Goal: Task Accomplishment & Management: Use online tool/utility

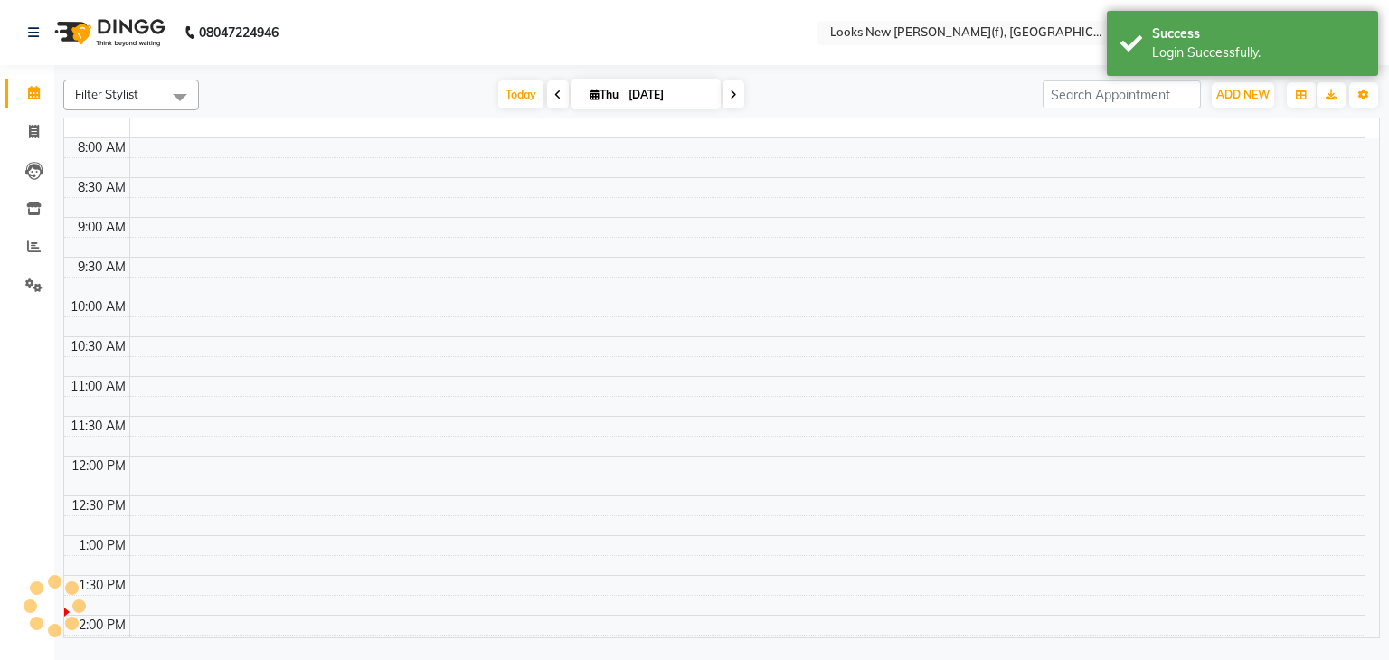
click at [1094, 160] on td at bounding box center [747, 167] width 1236 height 20
select select "en"
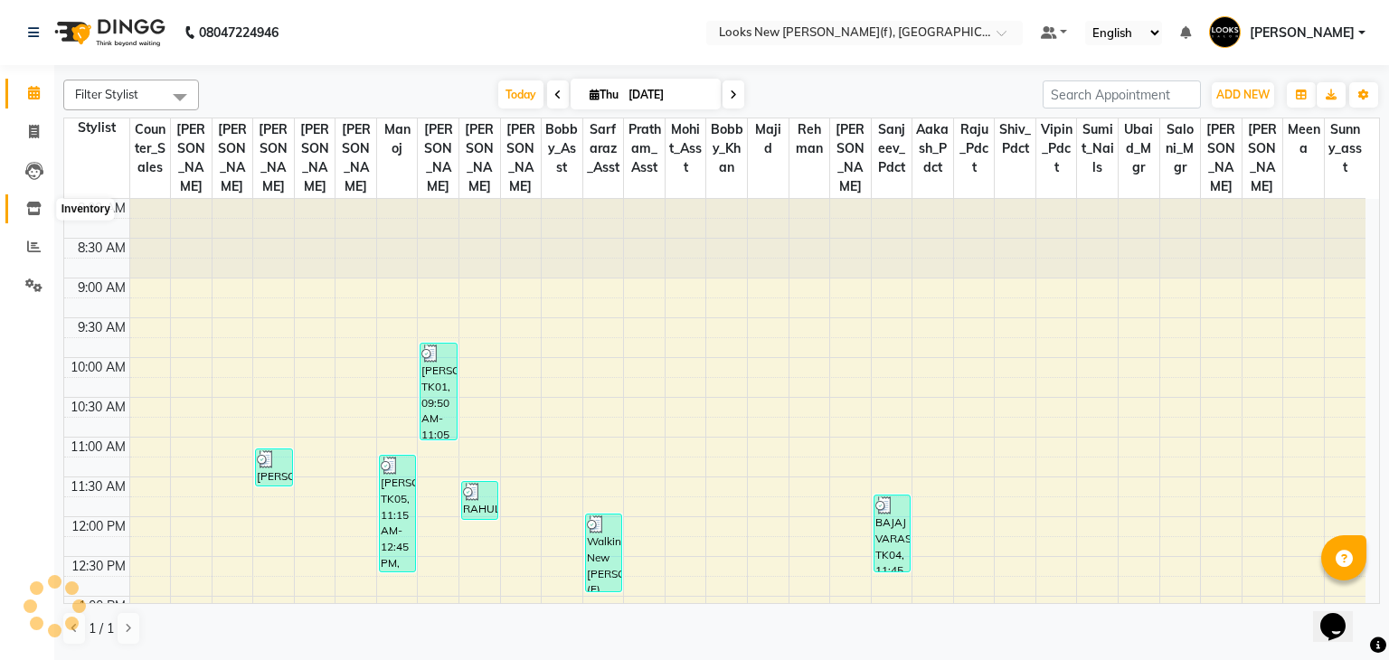
drag, startPoint x: 30, startPoint y: 203, endPoint x: 51, endPoint y: 203, distance: 20.8
click at [30, 203] on icon at bounding box center [33, 209] width 15 height 14
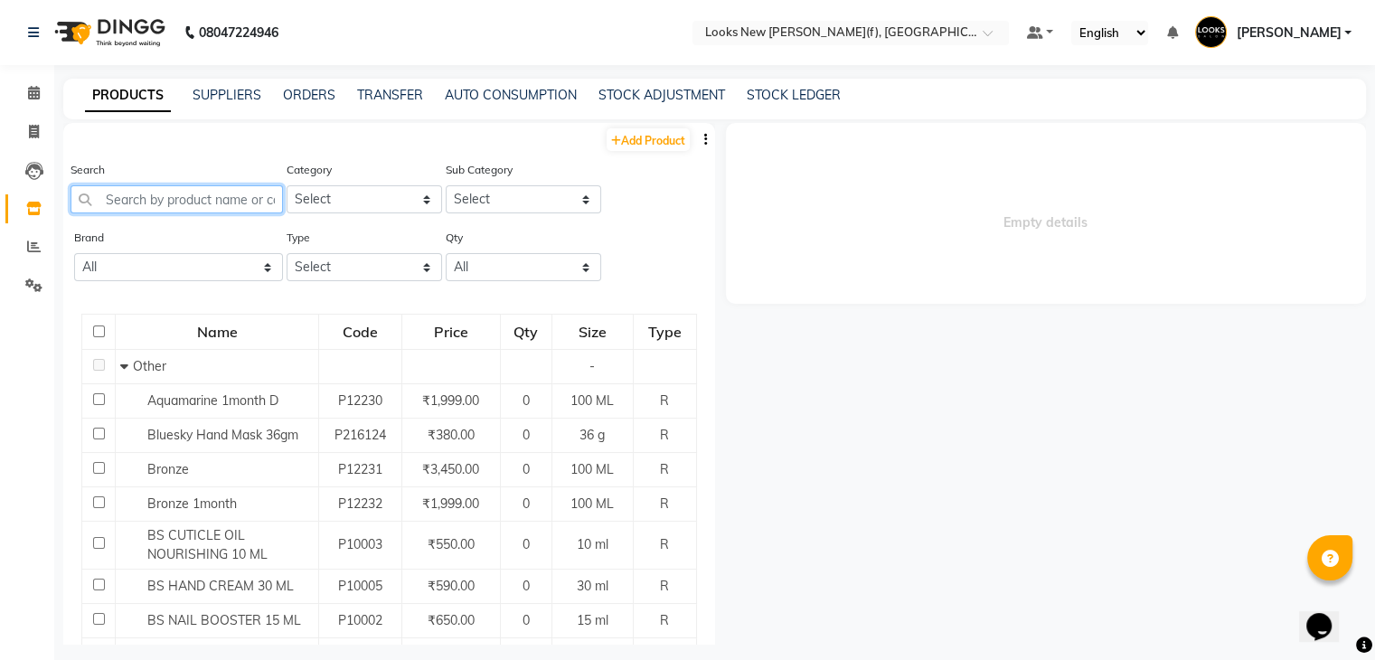
click at [206, 201] on input "text" at bounding box center [177, 199] width 212 height 28
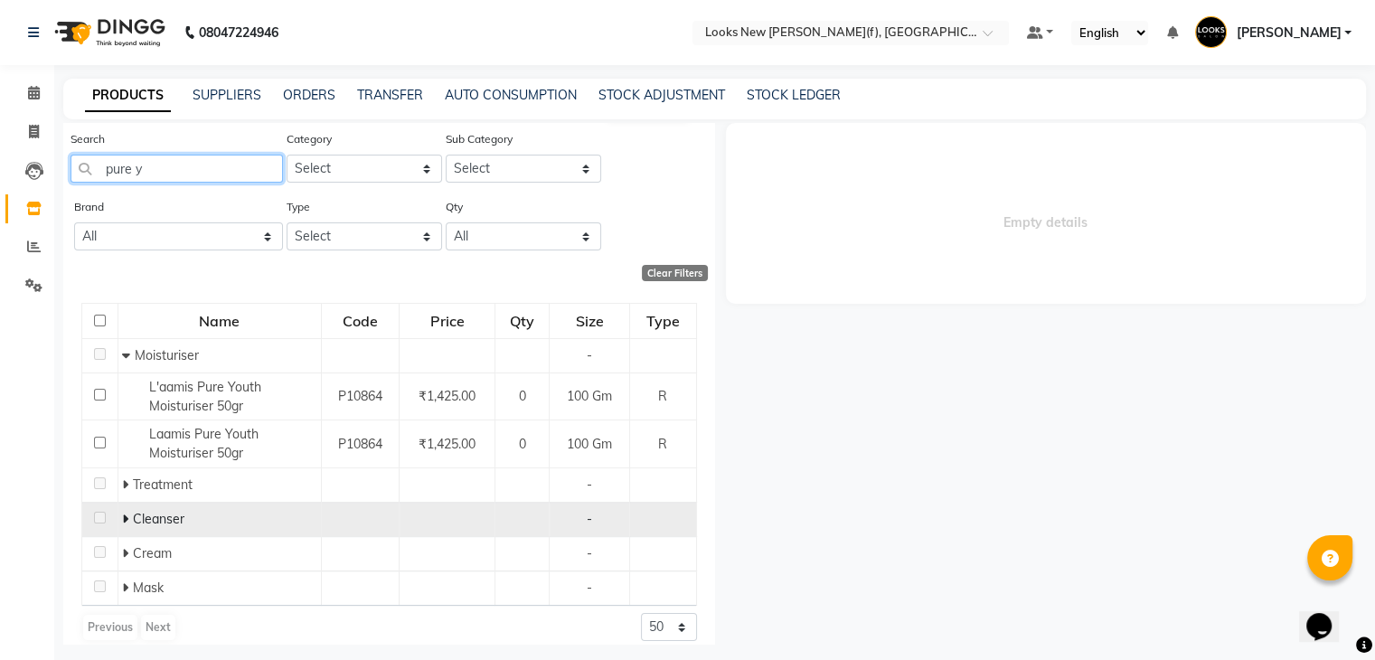
scroll to position [47, 0]
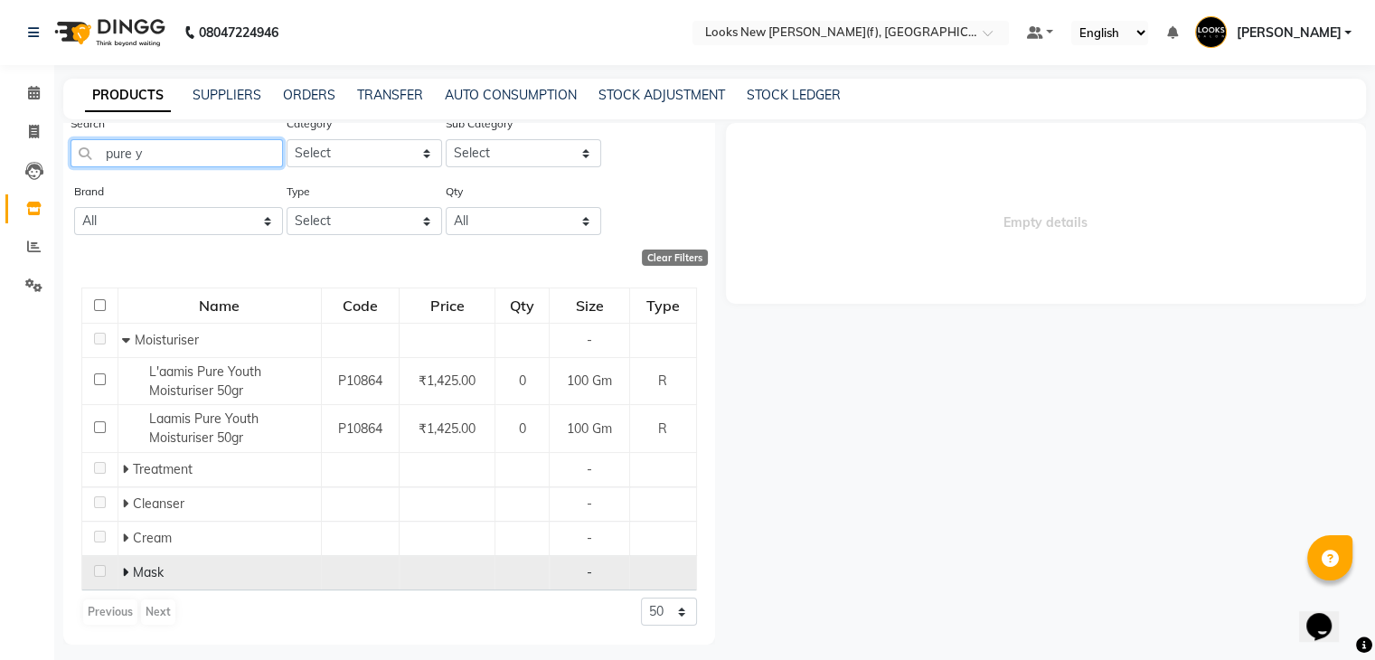
type input "pure y"
click at [127, 570] on icon at bounding box center [125, 572] width 6 height 13
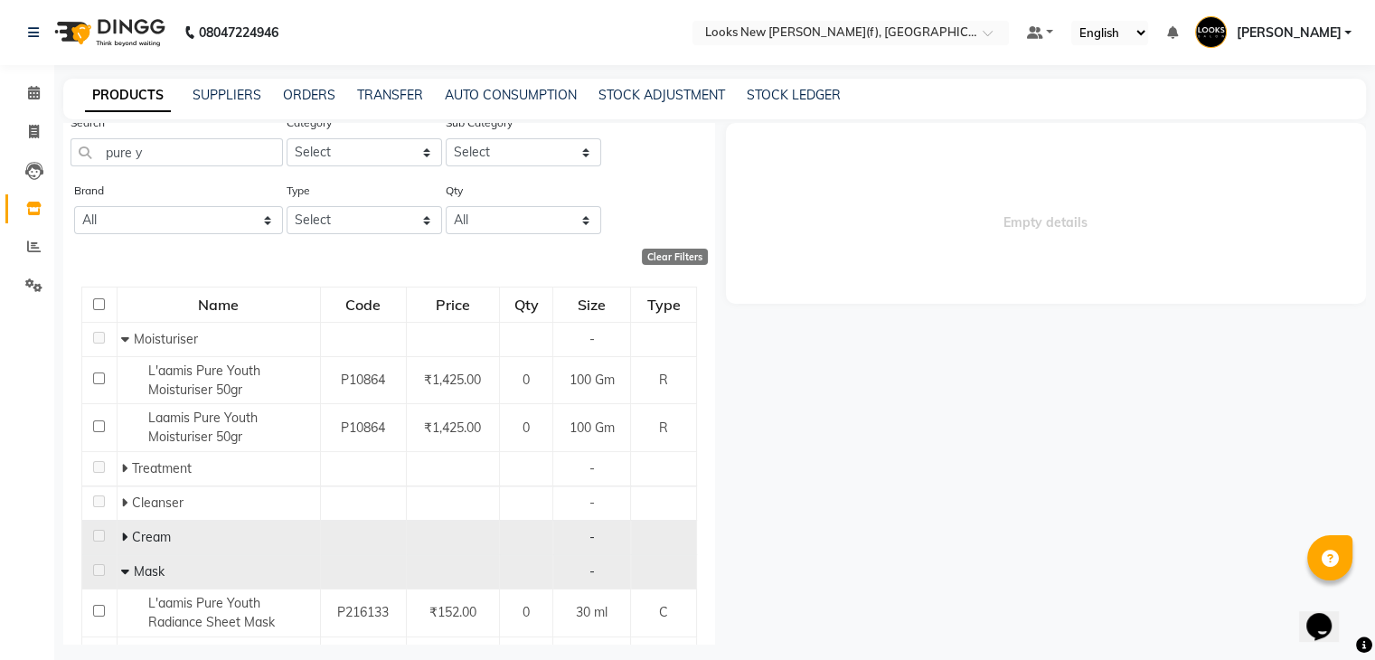
click at [123, 540] on icon at bounding box center [124, 537] width 6 height 13
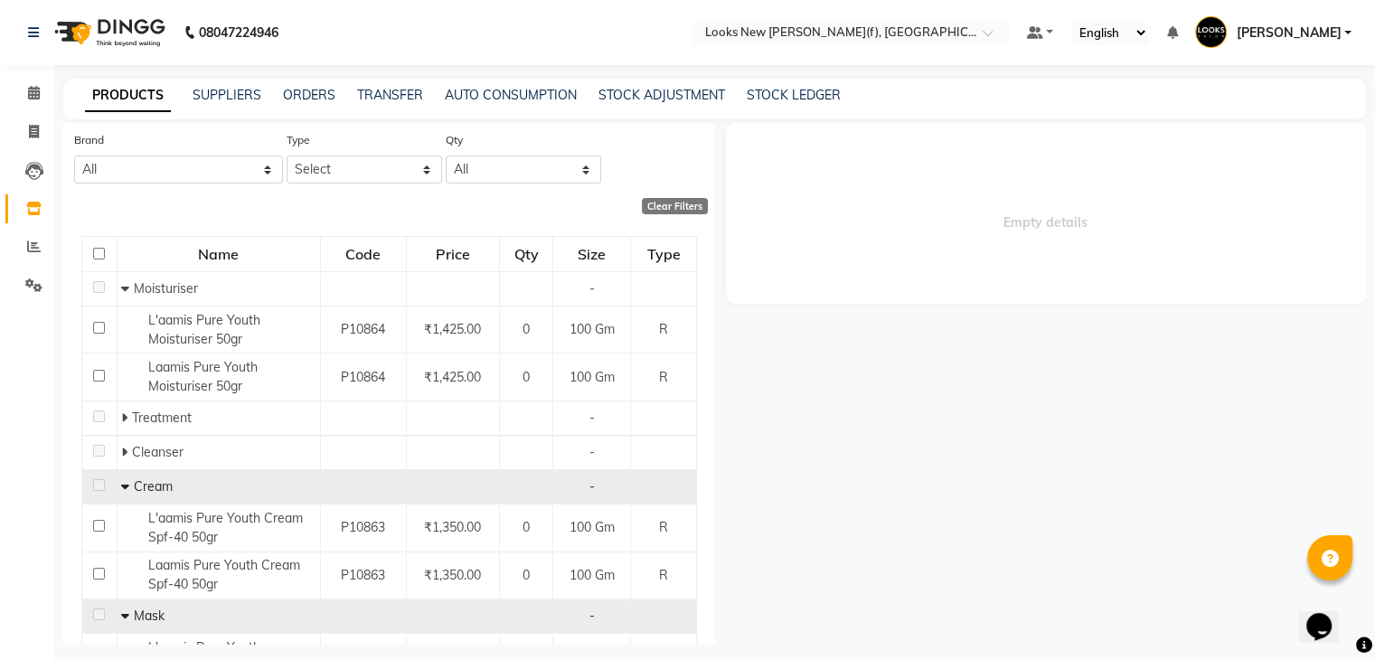
scroll to position [137, 0]
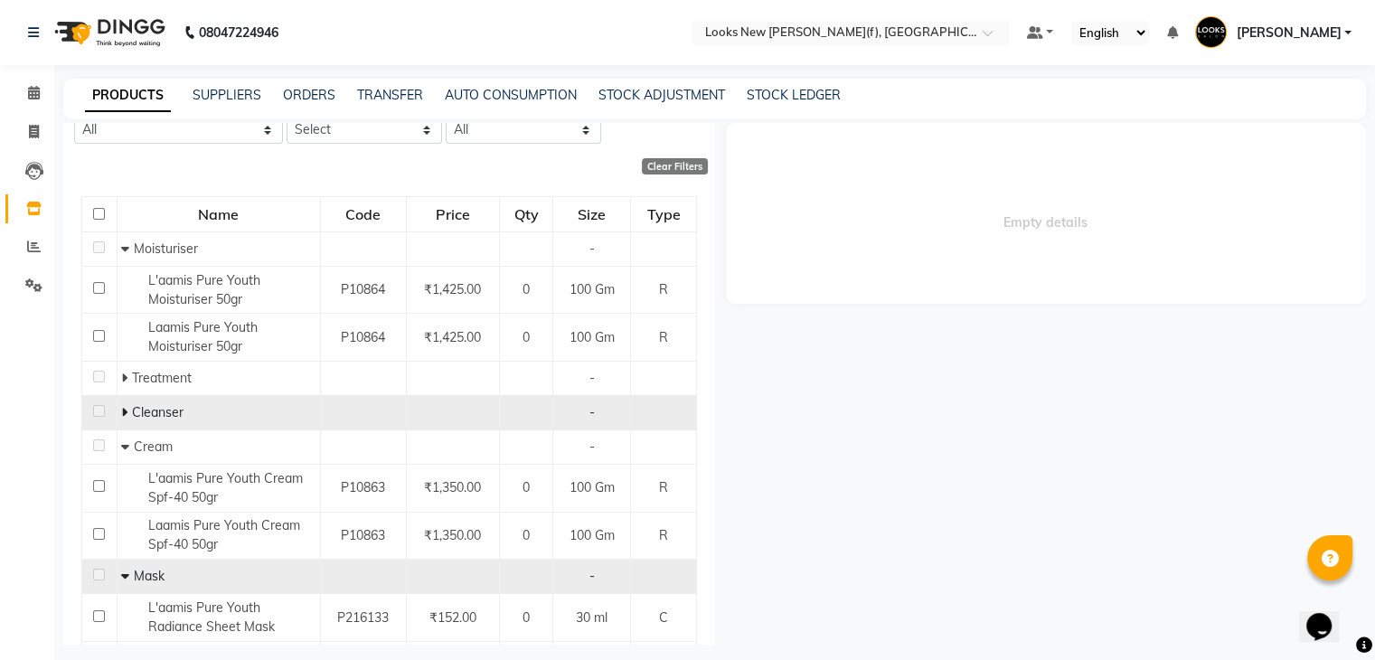
click at [128, 413] on span at bounding box center [126, 412] width 11 height 16
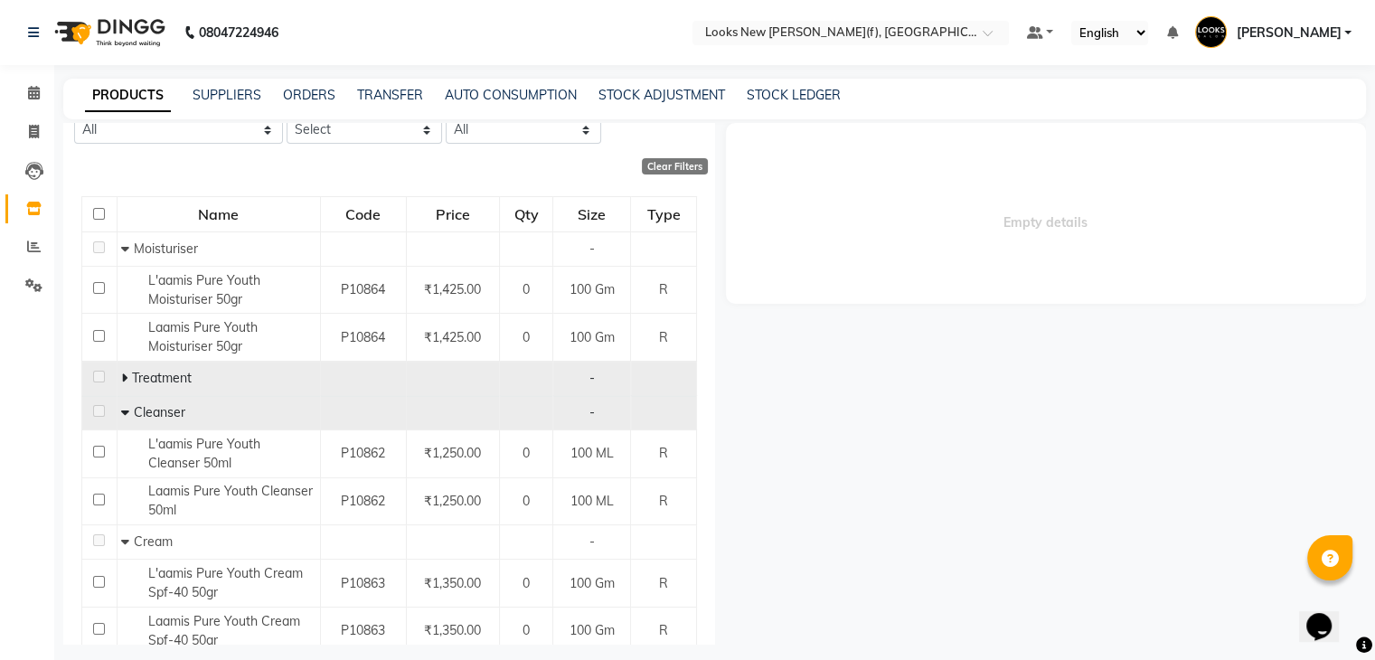
click at [127, 376] on span at bounding box center [126, 378] width 11 height 16
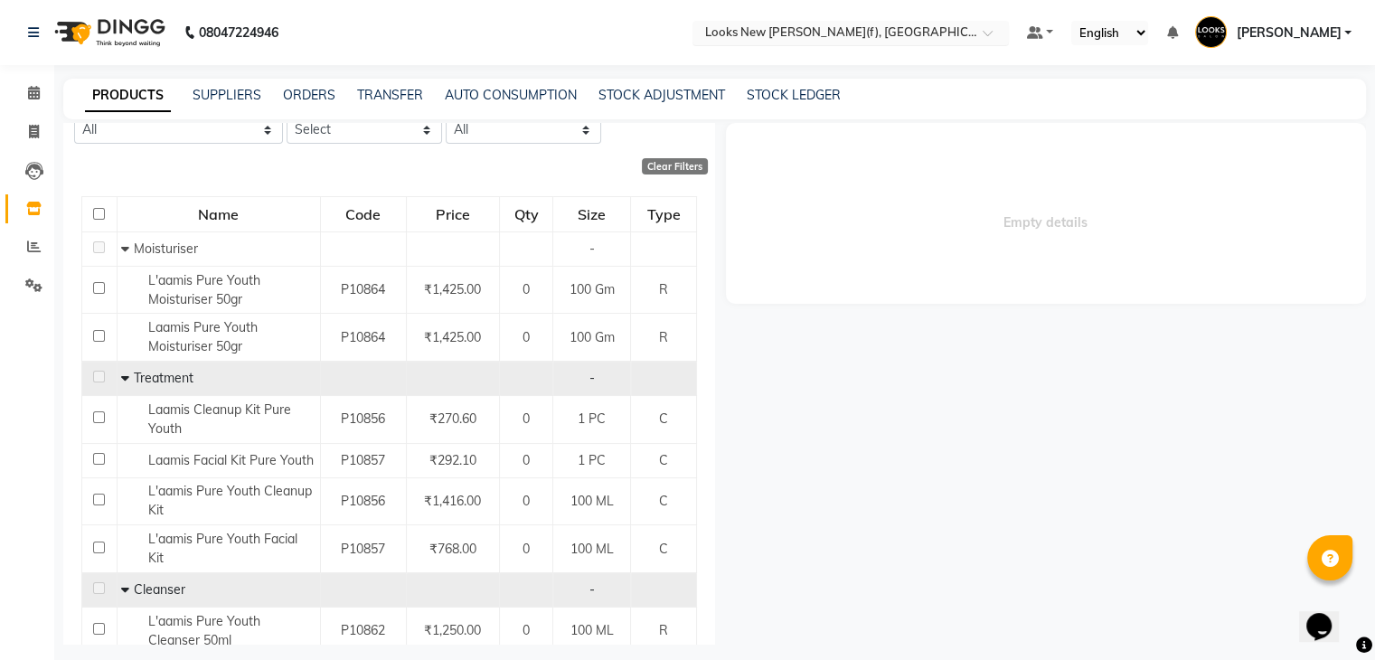
click at [900, 30] on input "text" at bounding box center [833, 34] width 262 height 18
type input "am"
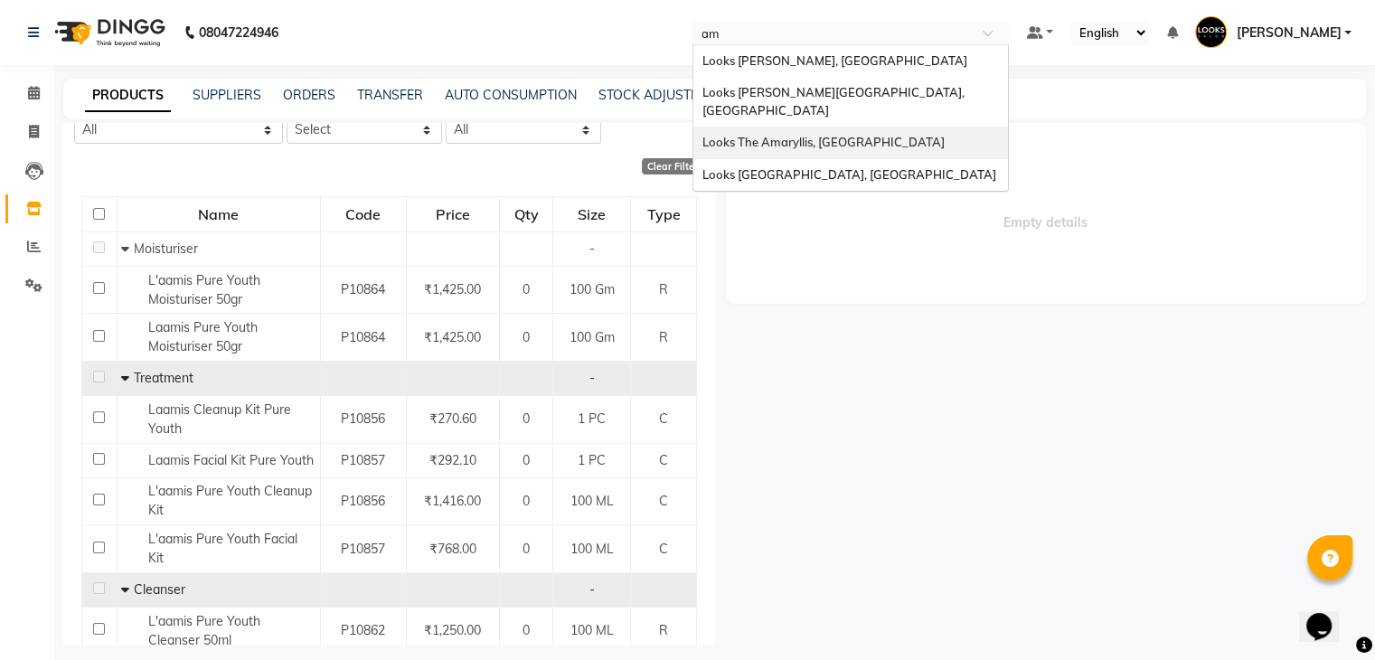
click at [834, 135] on span "Looks The Amaryllis, [GEOGRAPHIC_DATA]" at bounding box center [823, 142] width 242 height 14
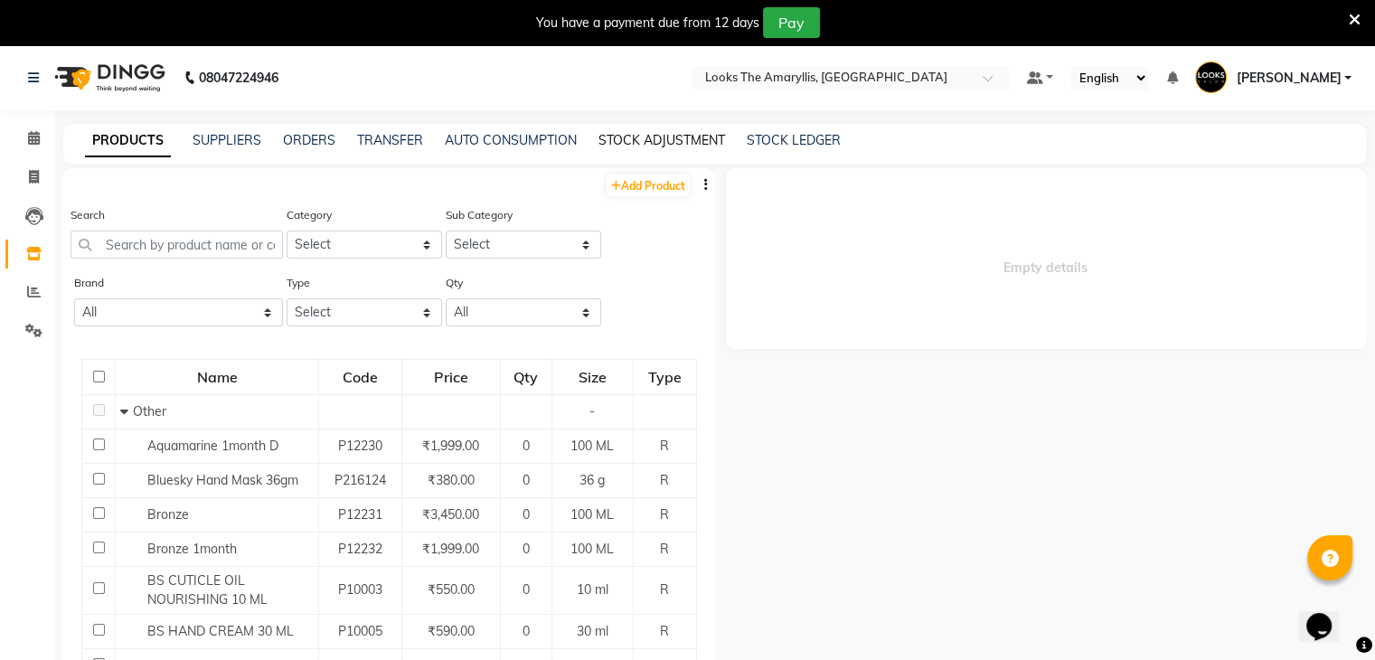
click at [640, 137] on link "STOCK ADJUSTMENT" at bounding box center [661, 140] width 127 height 16
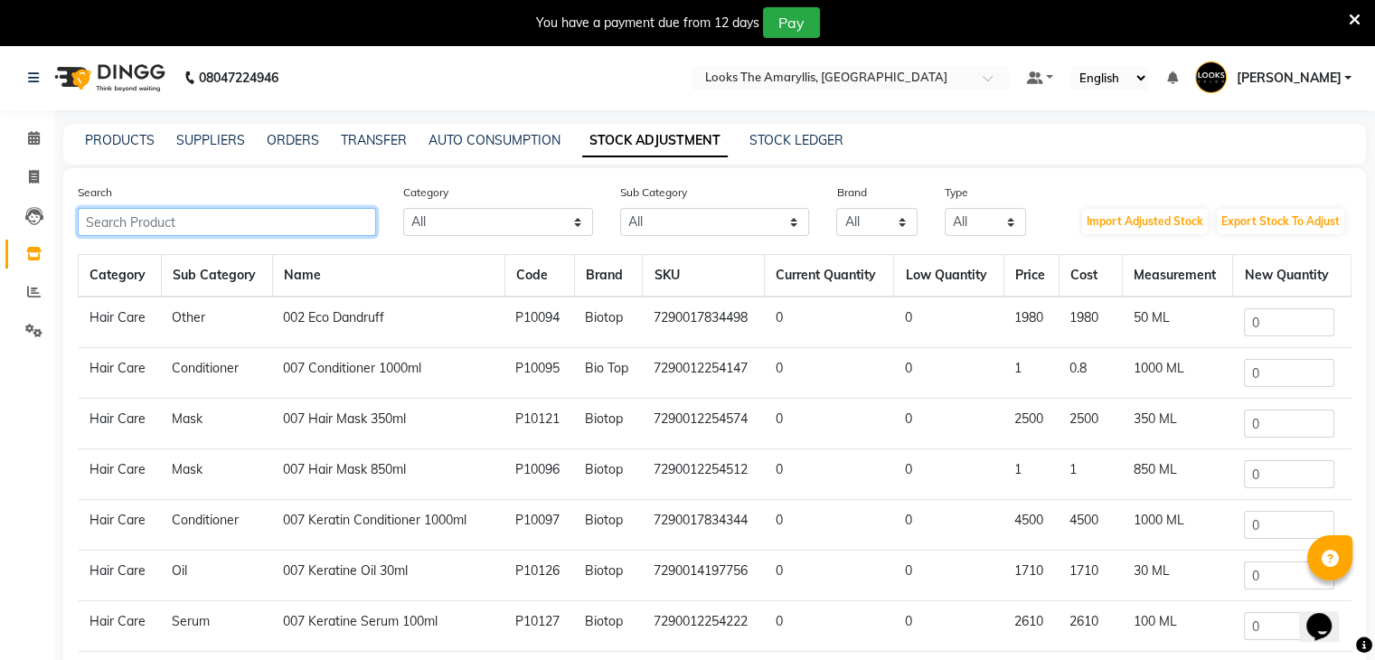
click at [195, 221] on input "text" at bounding box center [227, 222] width 298 height 28
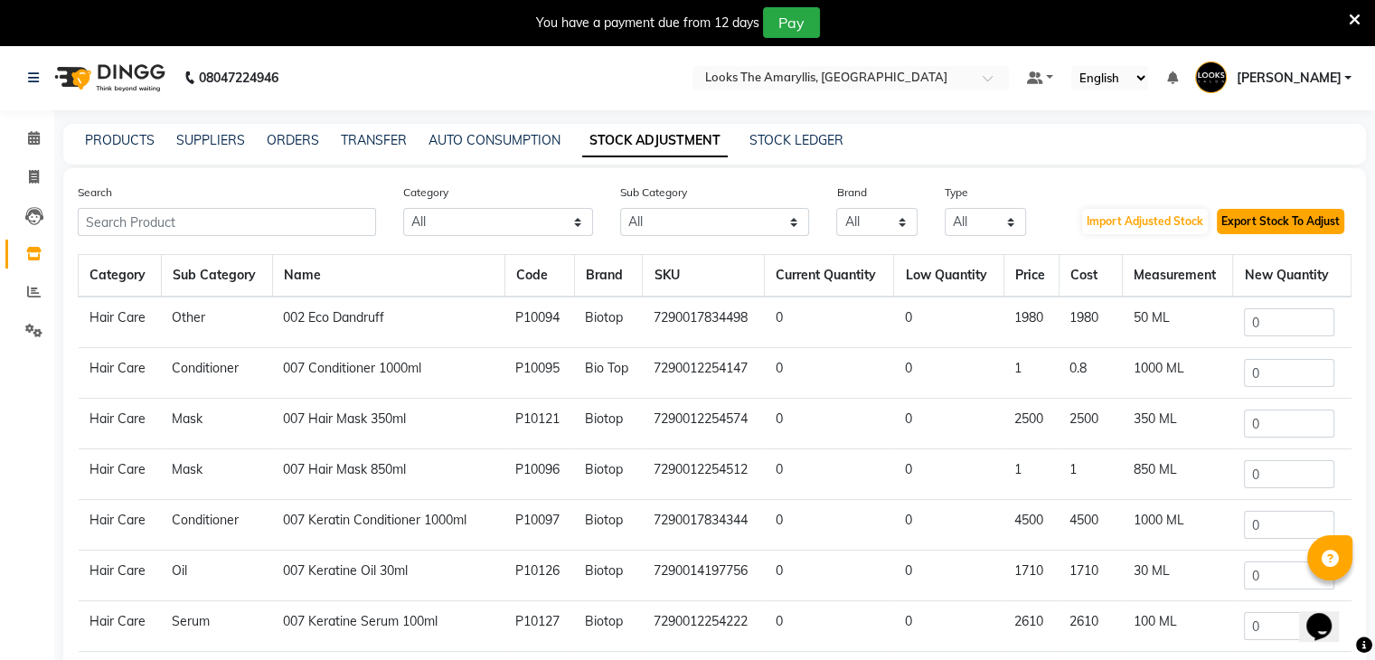
click at [1264, 219] on button "Export Stock To Adjust" at bounding box center [1280, 221] width 127 height 25
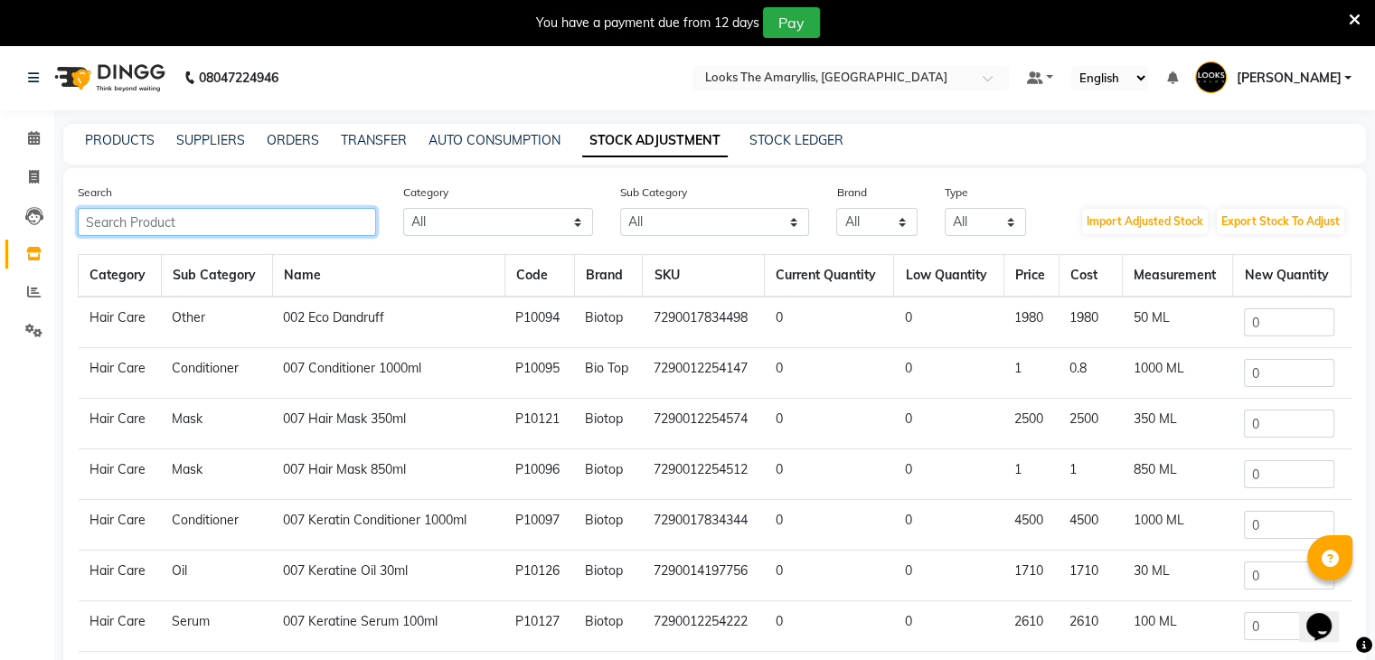
click at [188, 221] on input "text" at bounding box center [227, 222] width 298 height 28
paste input "3474630417830"
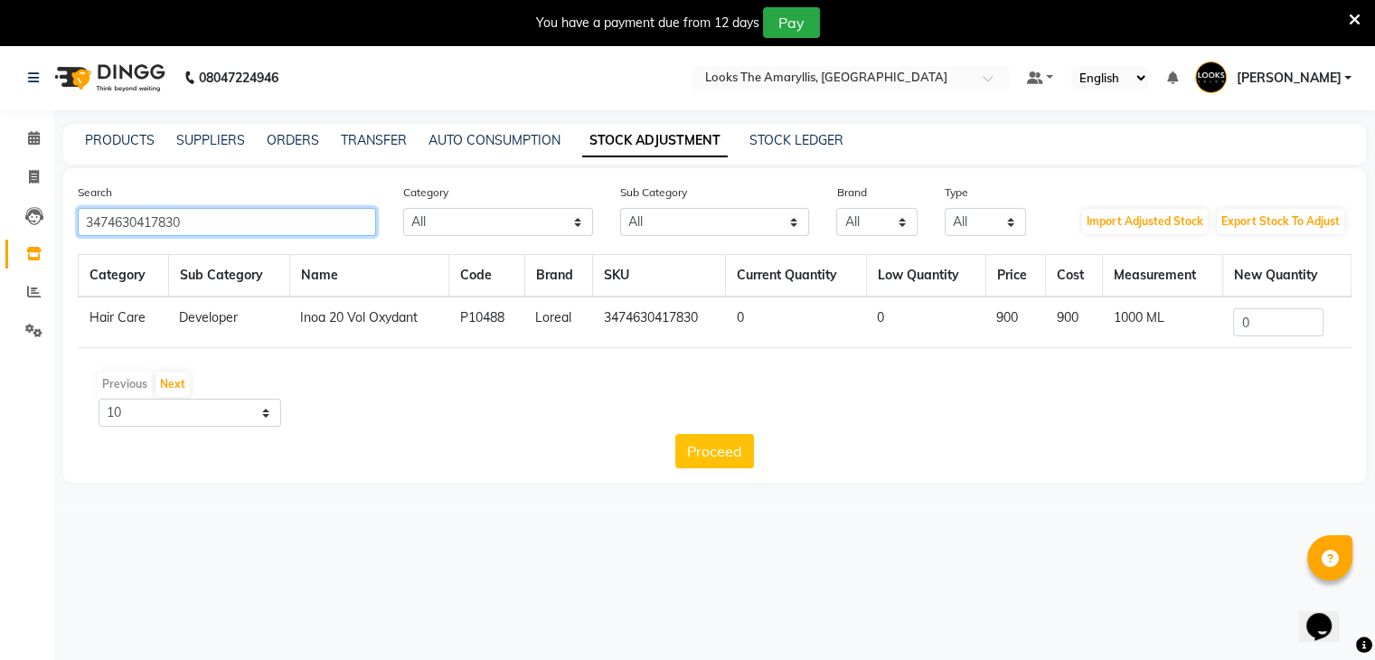
type input "3474630417830"
click at [1269, 323] on input "0" at bounding box center [1278, 322] width 90 height 28
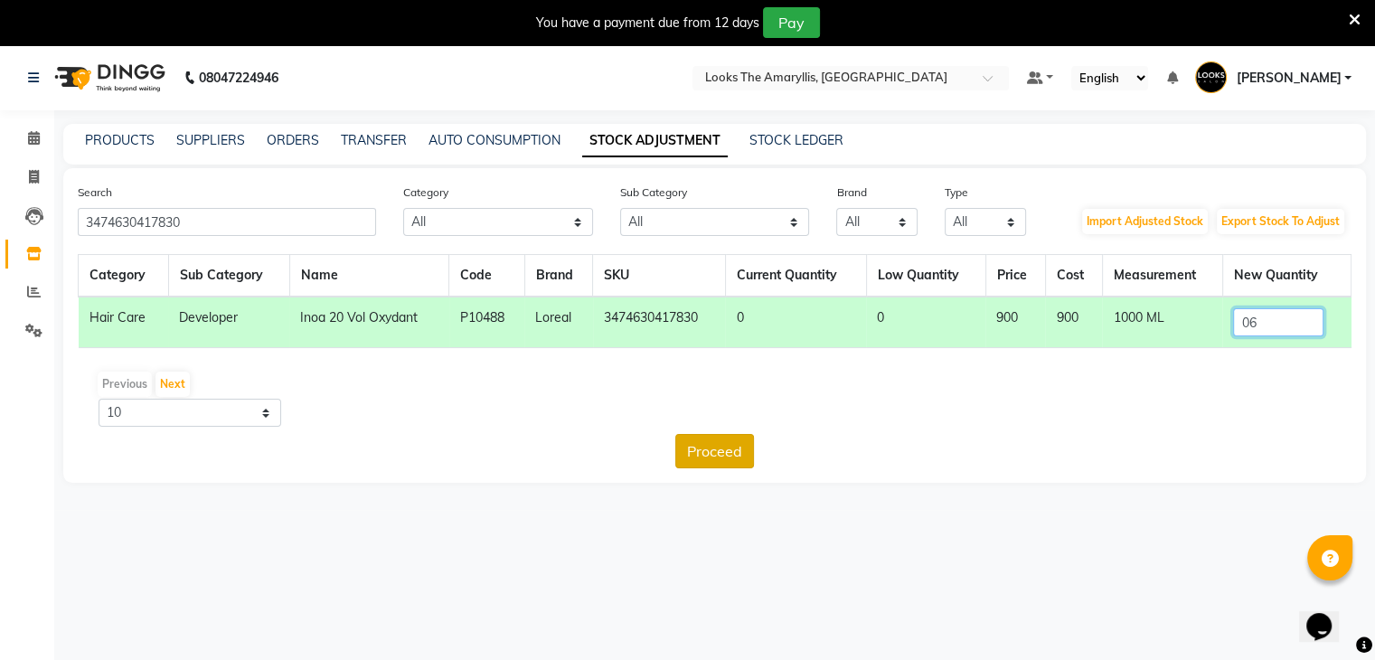
type input "06"
click at [711, 449] on button "Proceed" at bounding box center [714, 451] width 79 height 34
click at [745, 442] on button "Submit" at bounding box center [754, 451] width 71 height 34
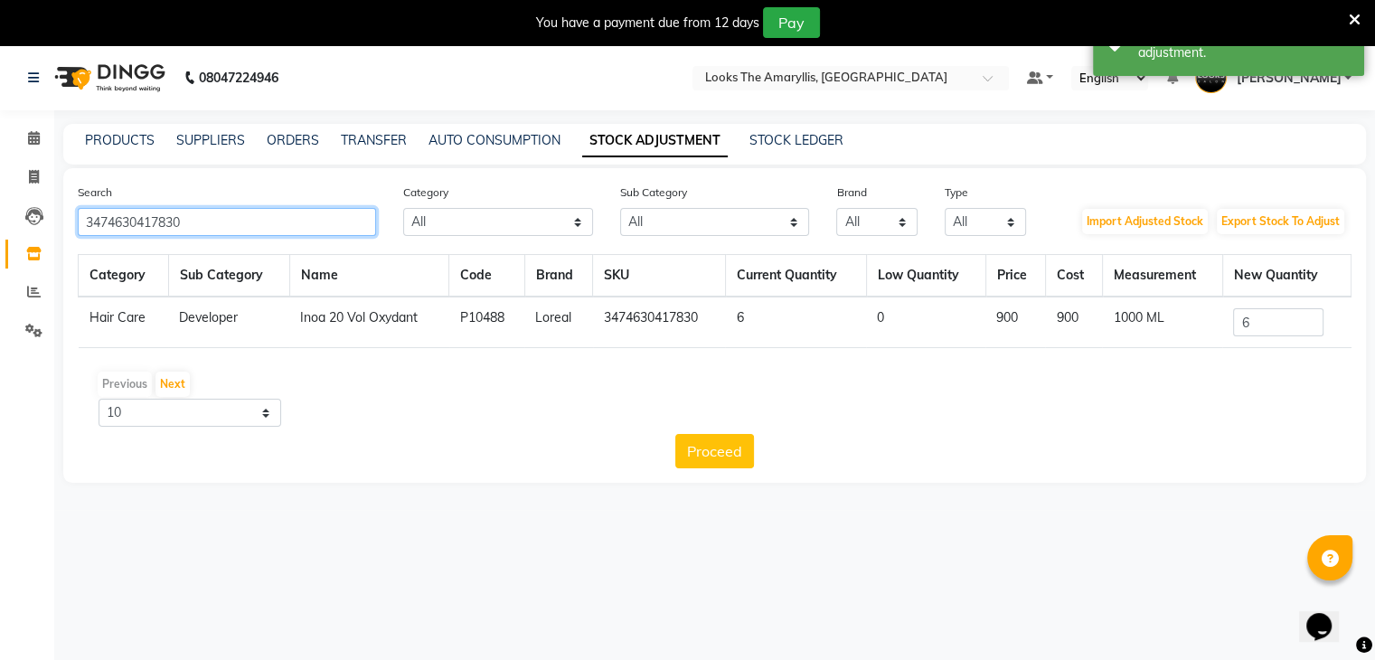
drag, startPoint x: 292, startPoint y: 221, endPoint x: 0, endPoint y: 230, distance: 292.1
click at [0, 230] on app-home "08047224946 Select Location × Looks The Amaryllis, New Delhi Default Panel My P…" at bounding box center [687, 277] width 1375 height 465
paste input "908"
type input "3474630417908"
click at [1281, 316] on input "0" at bounding box center [1278, 322] width 90 height 28
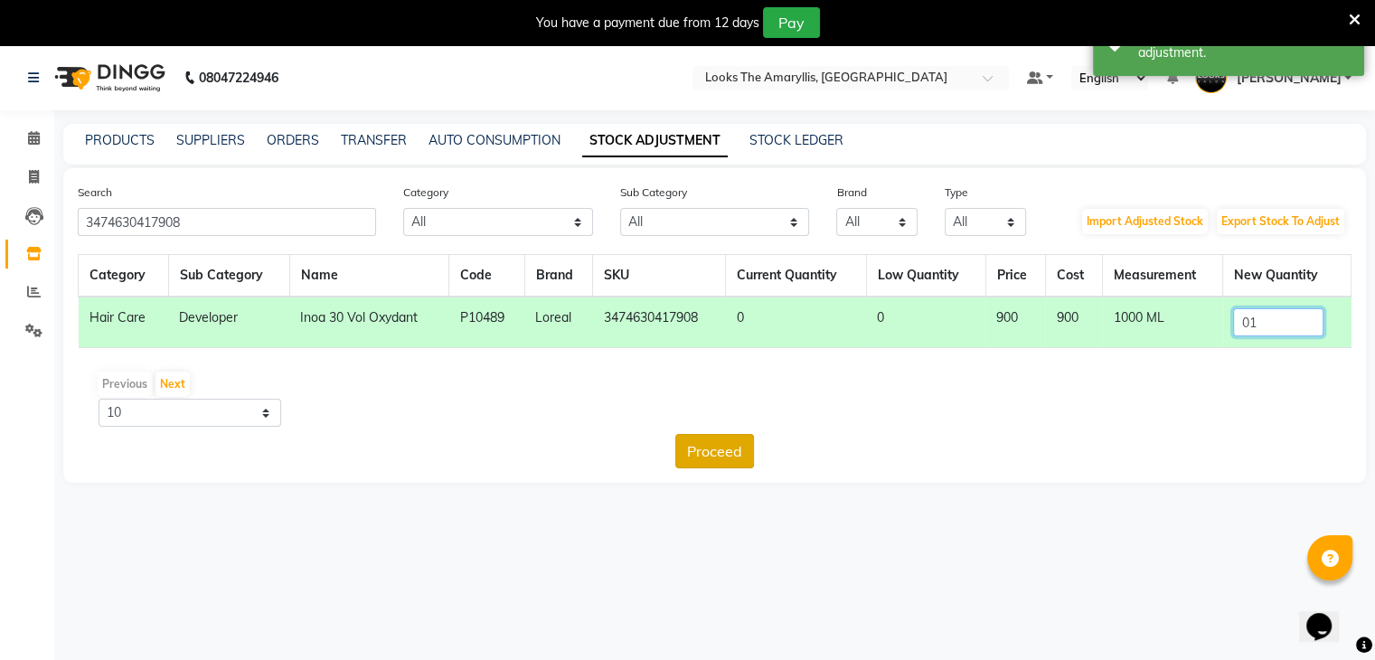
type input "01"
click at [719, 457] on button "Proceed" at bounding box center [714, 451] width 79 height 34
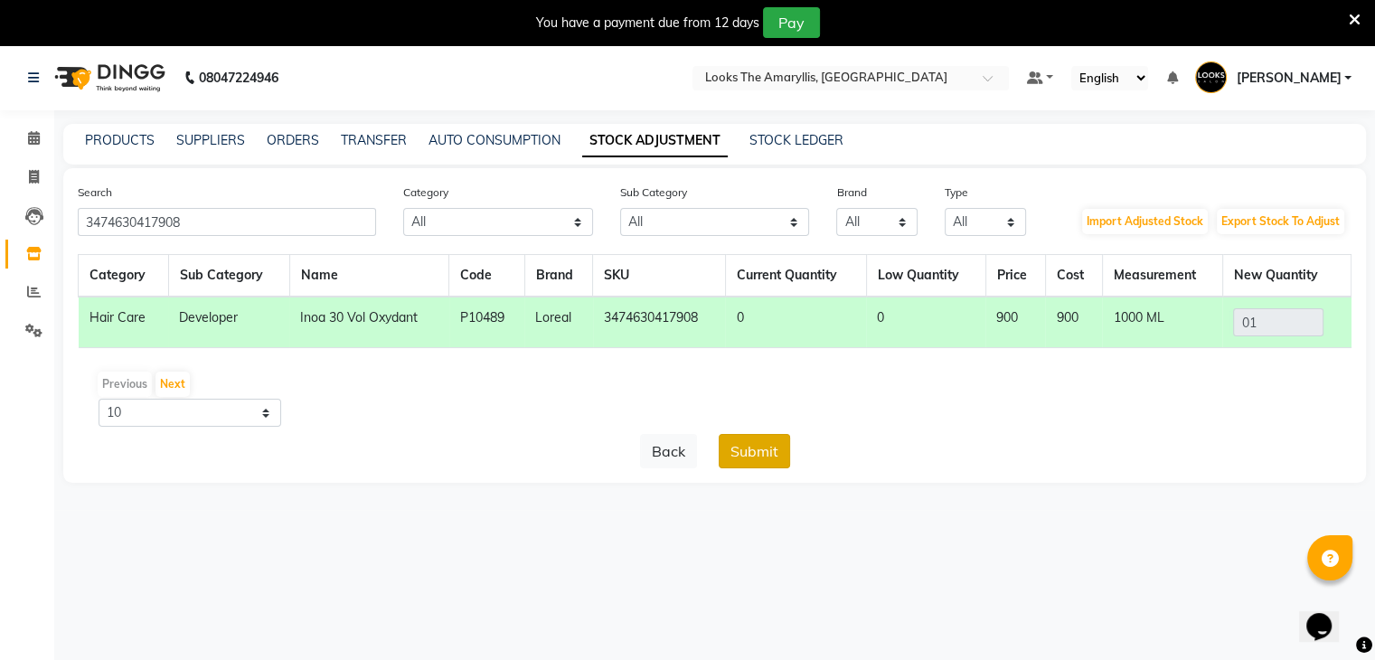
click at [739, 449] on button "Submit" at bounding box center [754, 451] width 71 height 34
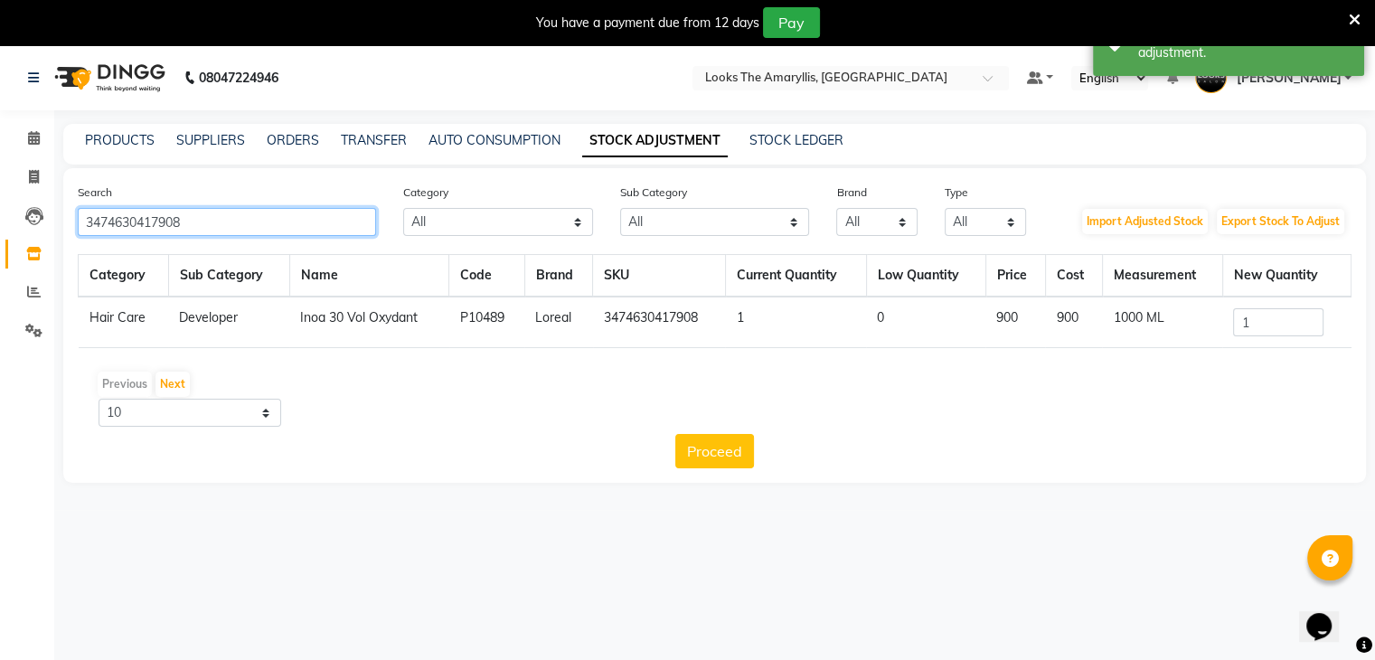
drag, startPoint x: 278, startPoint y: 221, endPoint x: 89, endPoint y: 250, distance: 192.0
click at [0, 246] on app-home "08047224946 Select Location × Looks The Amaryllis, New Delhi Default Panel My P…" at bounding box center [687, 277] width 1375 height 465
paste input "6979011"
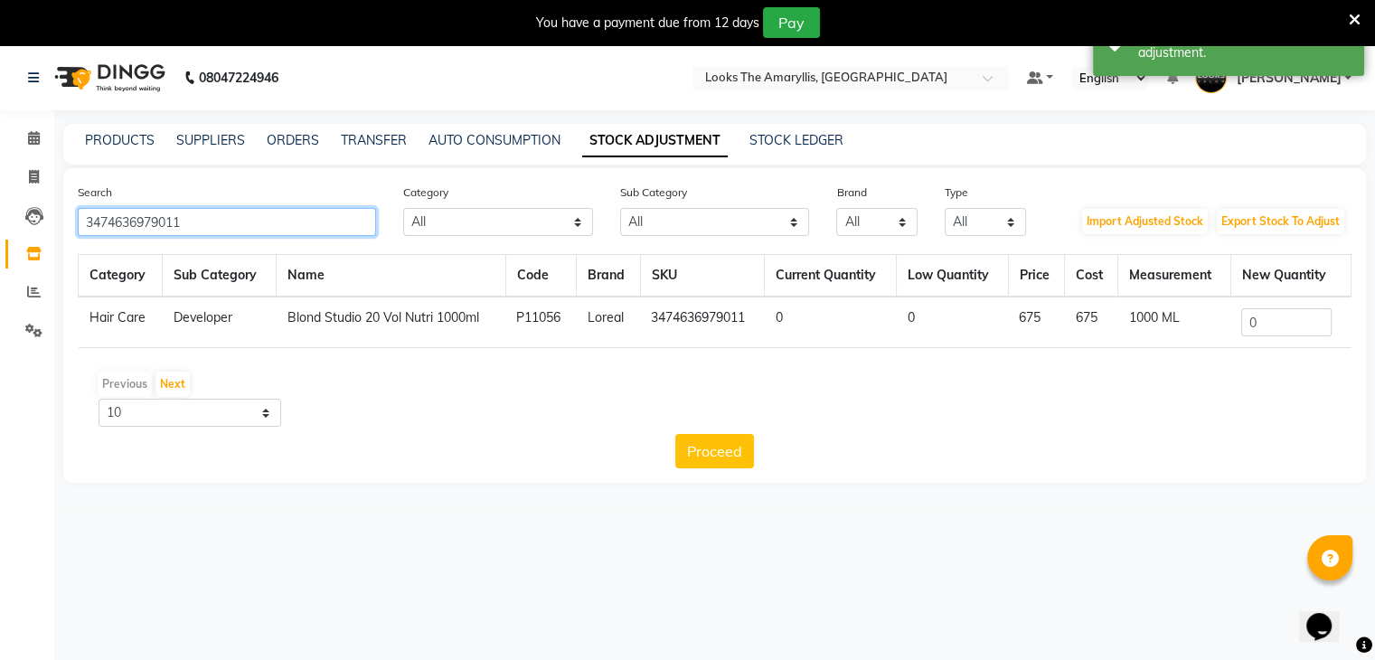
type input "3474636979011"
click at [1295, 319] on input "0" at bounding box center [1286, 322] width 90 height 28
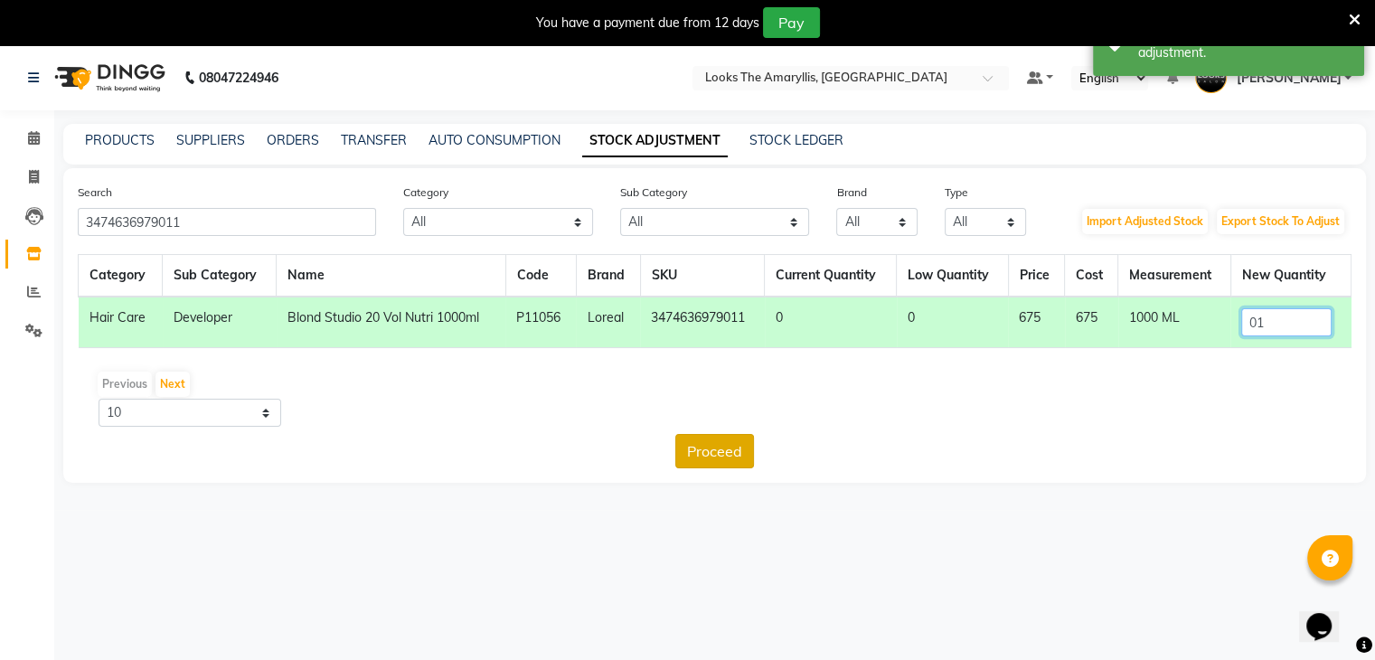
type input "01"
click at [716, 450] on button "Proceed" at bounding box center [714, 451] width 79 height 34
click at [744, 442] on button "Submit" at bounding box center [754, 451] width 71 height 34
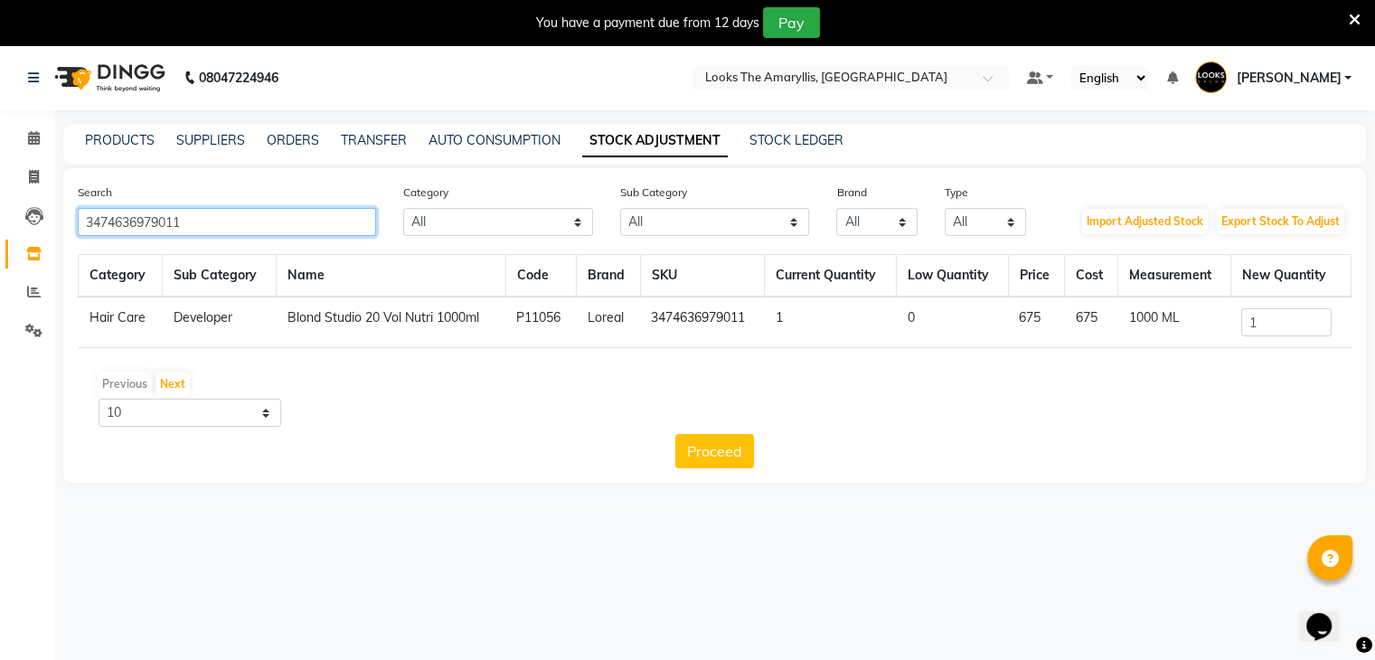
drag, startPoint x: 224, startPoint y: 215, endPoint x: 0, endPoint y: 267, distance: 230.0
click at [0, 267] on app-home "08047224946 Select Location × Looks The Amaryllis, New Delhi Default Panel My P…" at bounding box center [687, 277] width 1375 height 465
paste input "8901526404223"
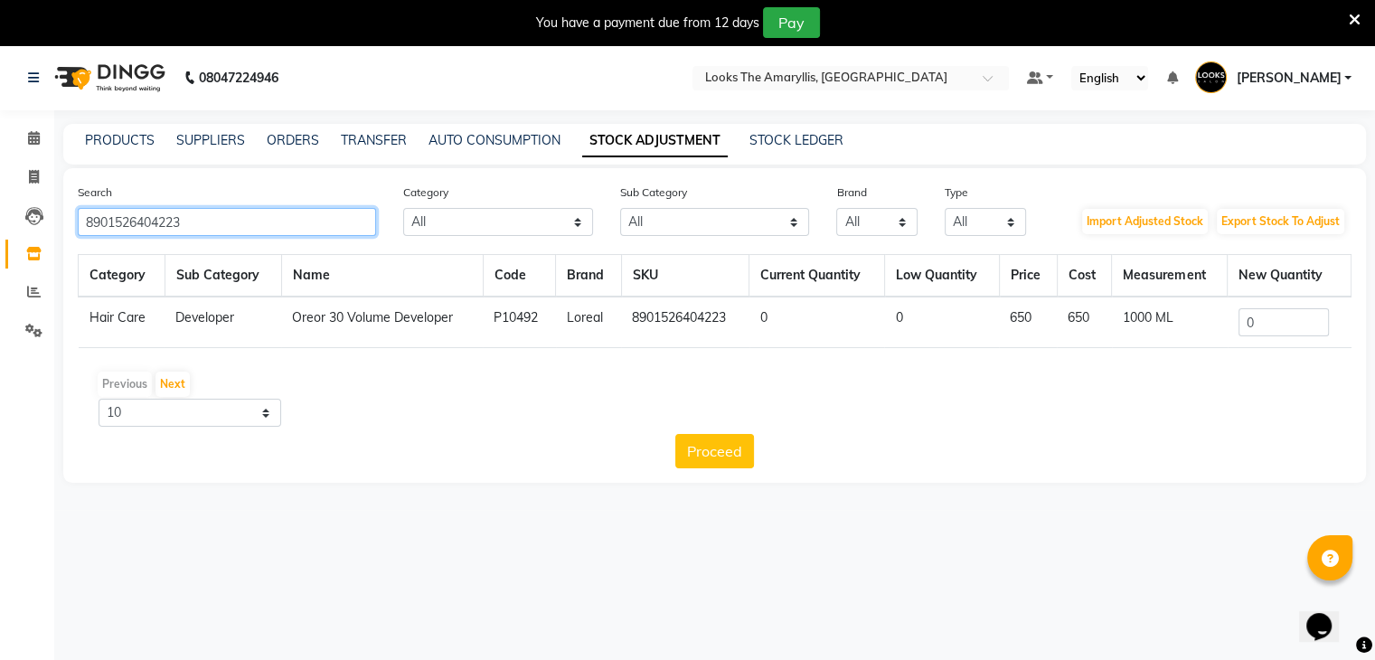
type input "8901526404223"
click at [1266, 315] on input "0" at bounding box center [1284, 322] width 90 height 28
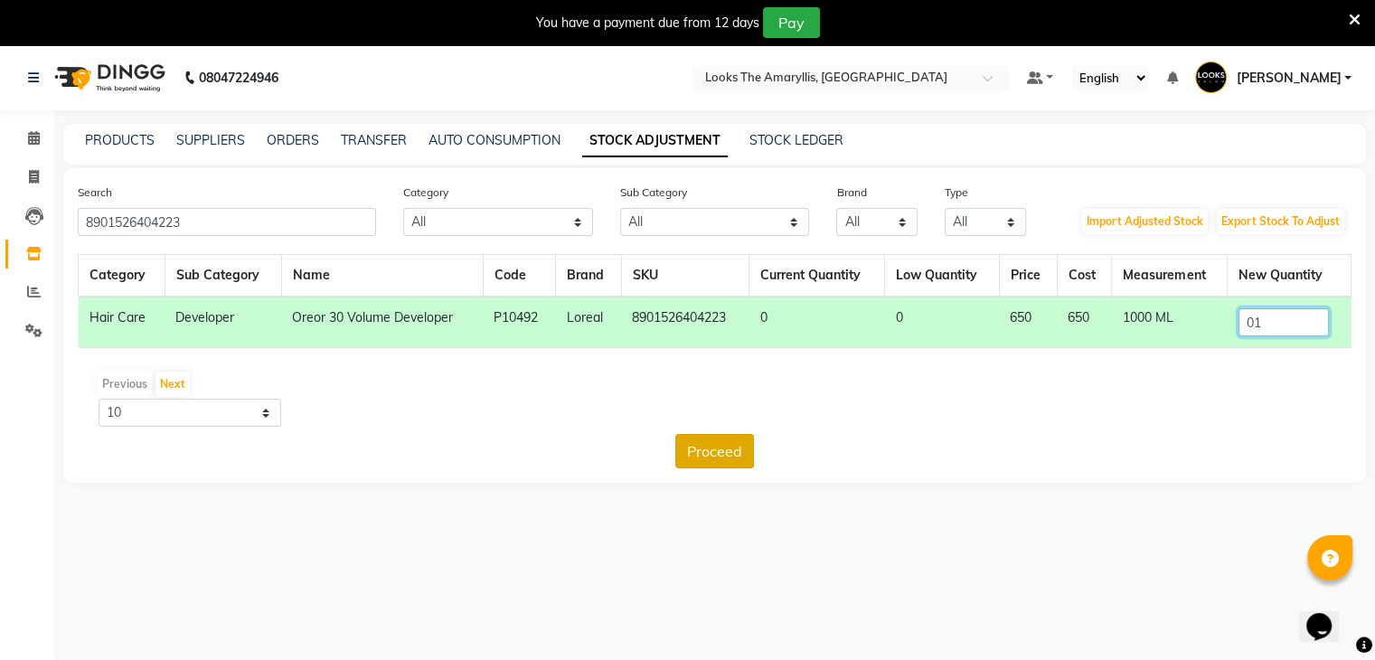
type input "01"
click at [746, 457] on button "Proceed" at bounding box center [714, 451] width 79 height 34
click at [751, 449] on button "Submit" at bounding box center [754, 451] width 71 height 34
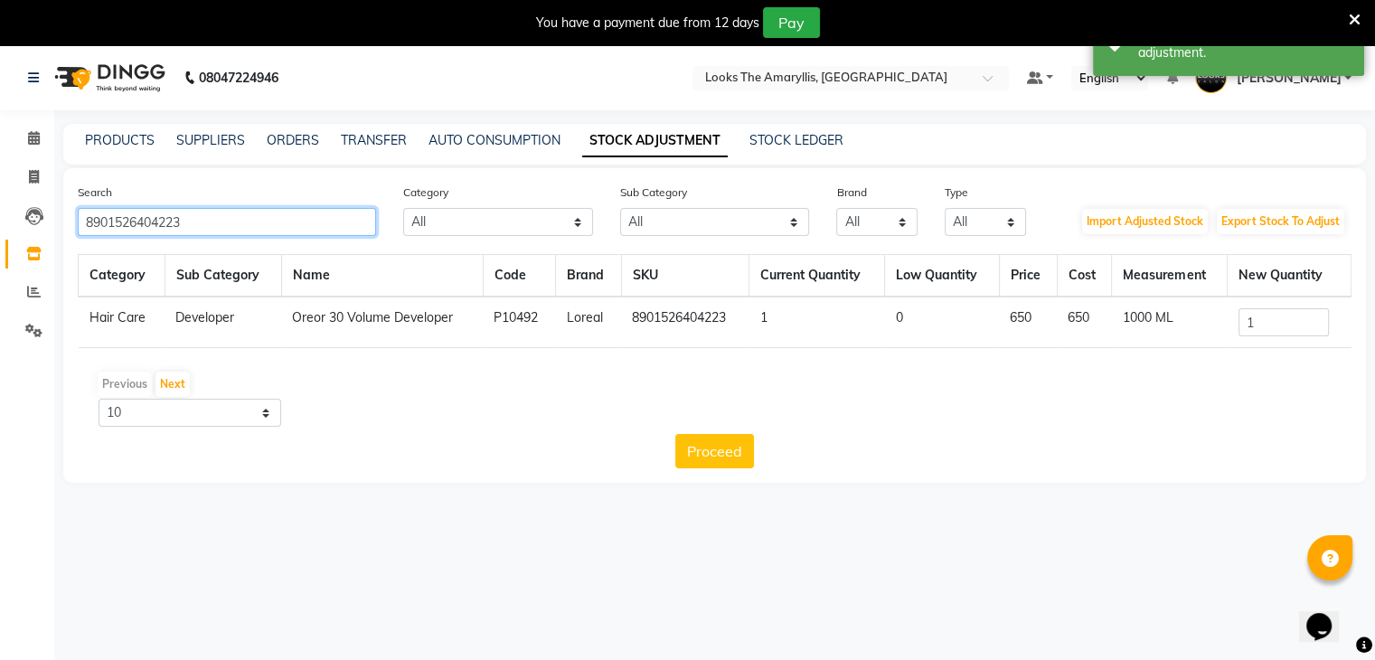
drag, startPoint x: 251, startPoint y: 222, endPoint x: 0, endPoint y: 270, distance: 255.8
click at [0, 270] on app-home "08047224946 Select Location × Looks The Amaryllis, New Delhi Default Panel My P…" at bounding box center [687, 277] width 1375 height 465
paste input "30"
type input "8901526404230"
click at [1298, 334] on input "0" at bounding box center [1284, 322] width 90 height 28
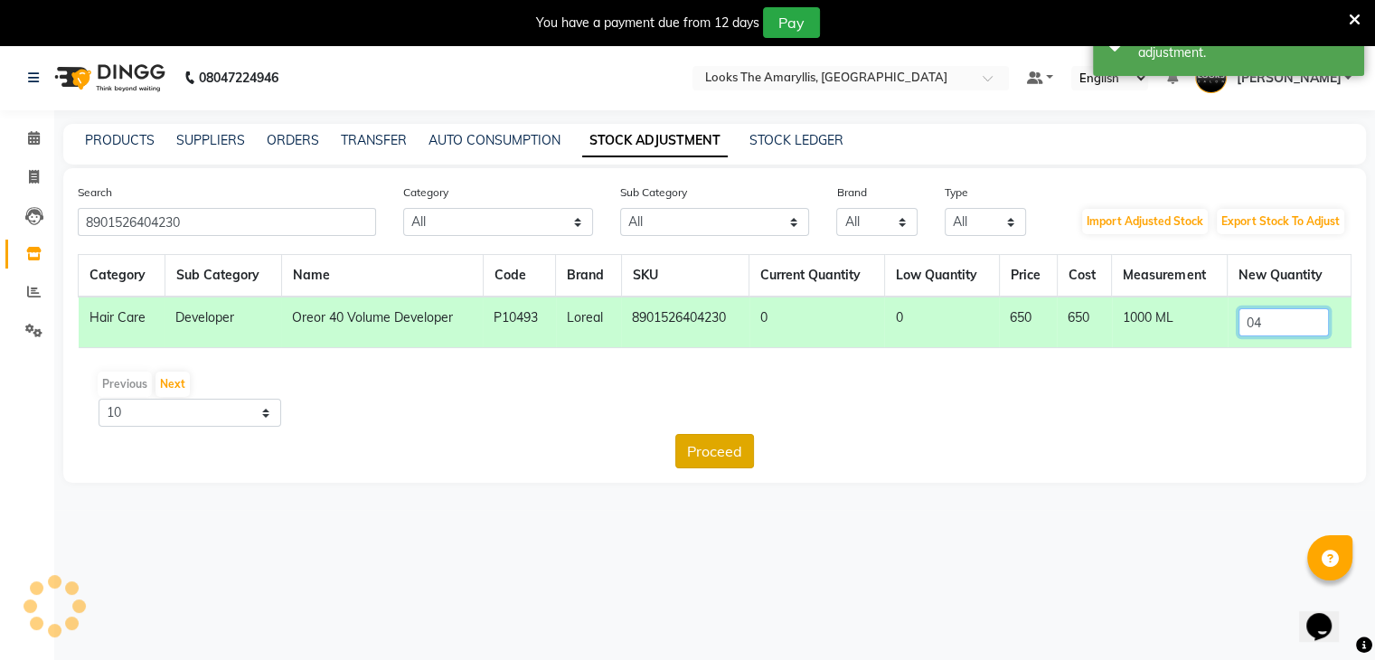
type input "04"
click at [715, 456] on button "Proceed" at bounding box center [714, 451] width 79 height 34
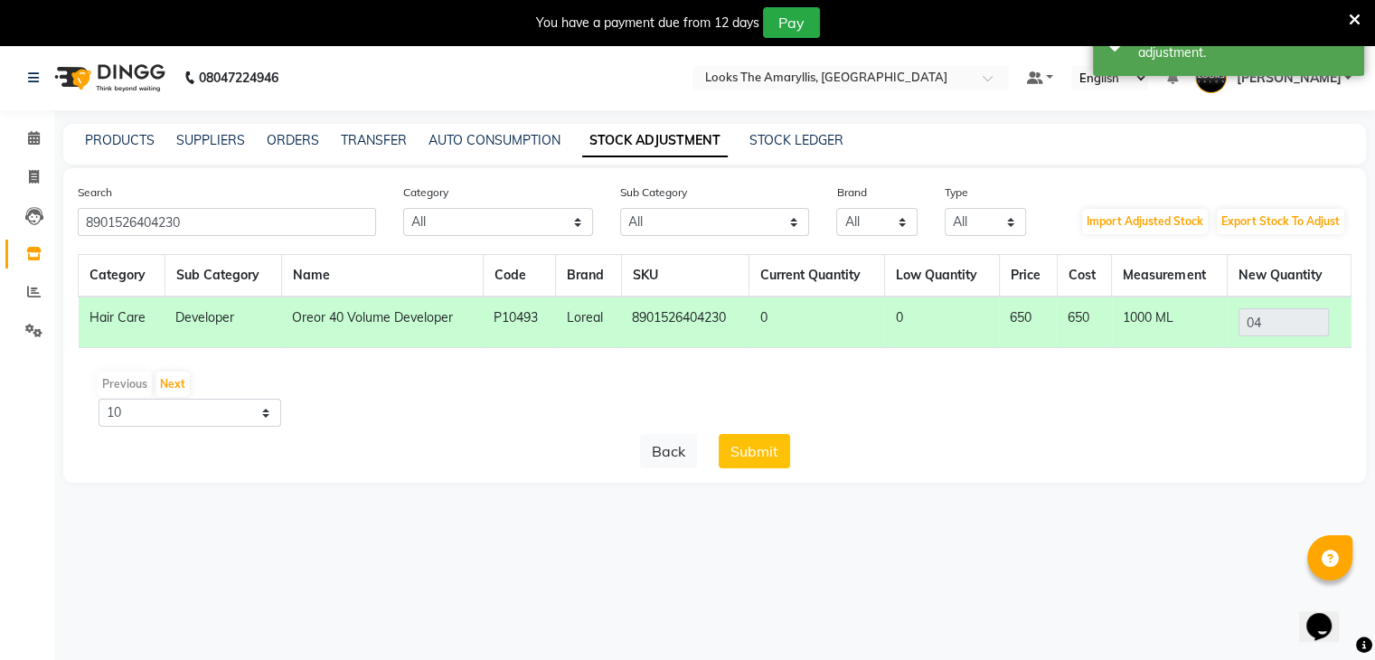
drag, startPoint x: 748, startPoint y: 445, endPoint x: 757, endPoint y: 443, distance: 9.2
click at [749, 445] on button "Submit" at bounding box center [754, 451] width 71 height 34
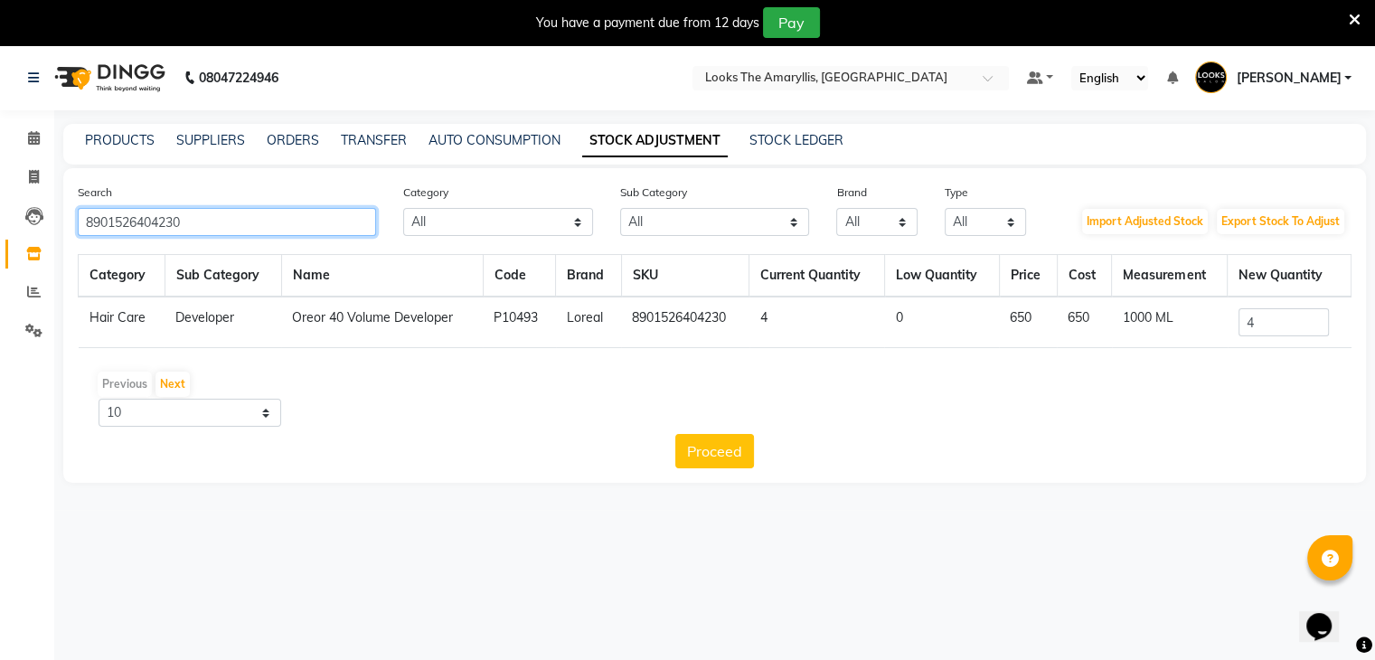
drag, startPoint x: 306, startPoint y: 219, endPoint x: 0, endPoint y: 230, distance: 306.7
click at [0, 230] on app-home "08047224946 Select Location × Looks The Amaryllis, New Delhi Default Panel My P…" at bounding box center [687, 277] width 1375 height 465
paste input "16"
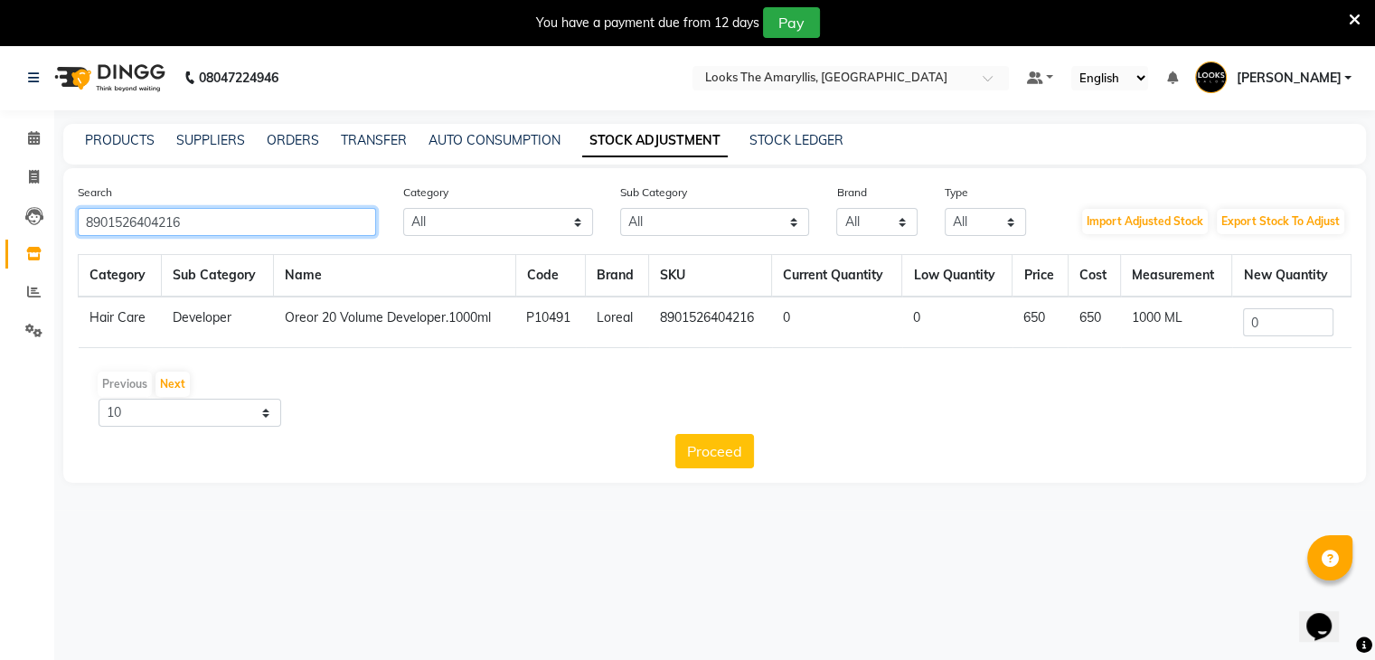
type input "8901526404216"
click at [1276, 325] on input "0" at bounding box center [1288, 322] width 90 height 28
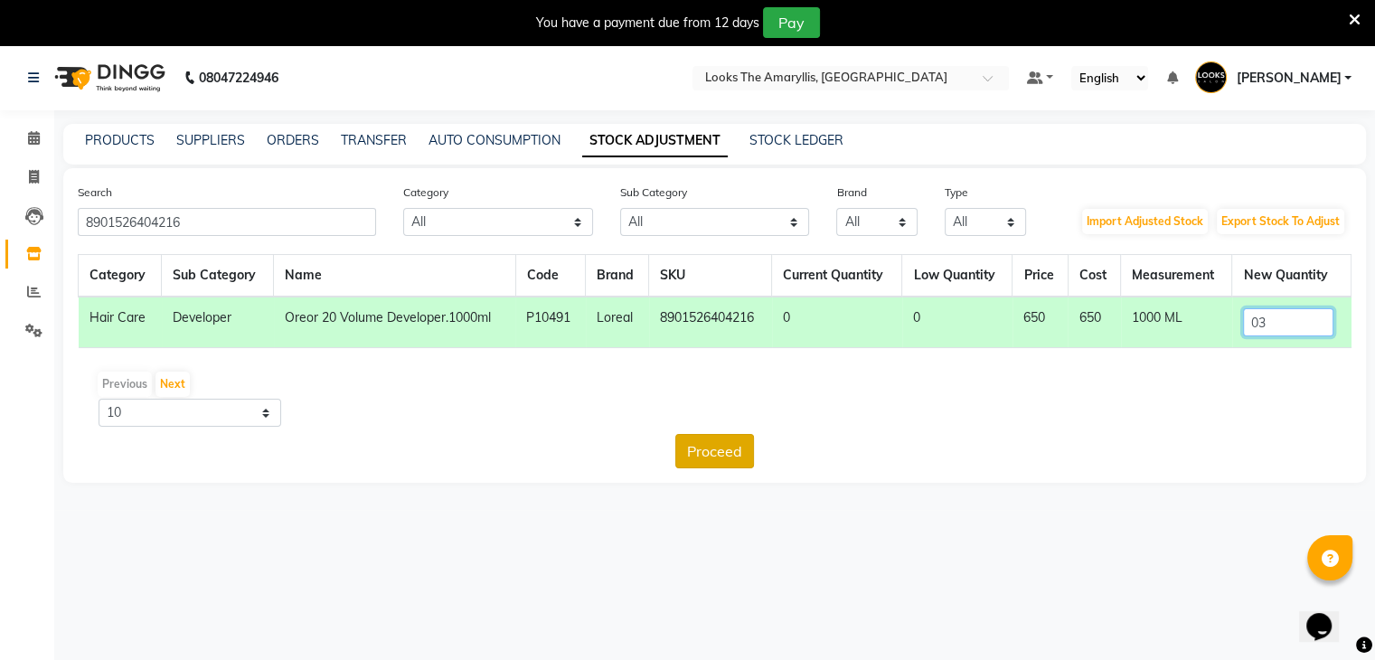
type input "03"
click at [707, 458] on button "Proceed" at bounding box center [714, 451] width 79 height 34
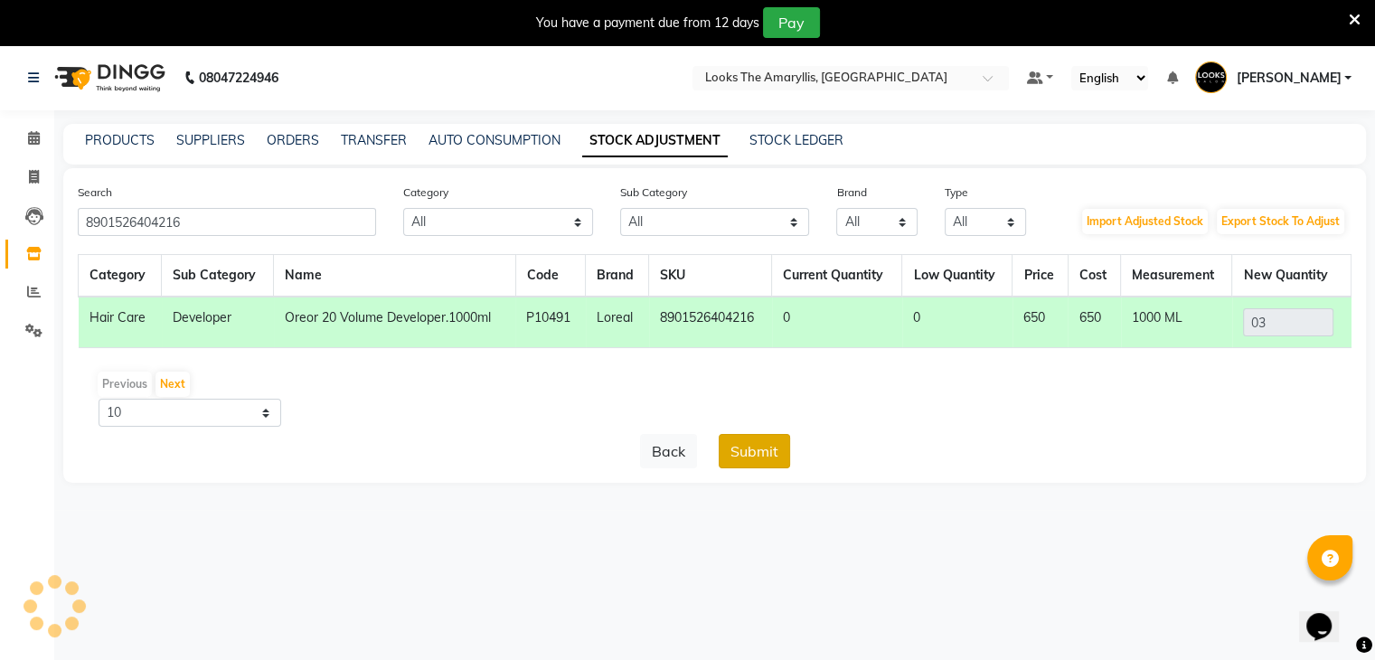
drag, startPoint x: 757, startPoint y: 451, endPoint x: 795, endPoint y: 424, distance: 46.7
click at [758, 451] on button "Submit" at bounding box center [754, 451] width 71 height 34
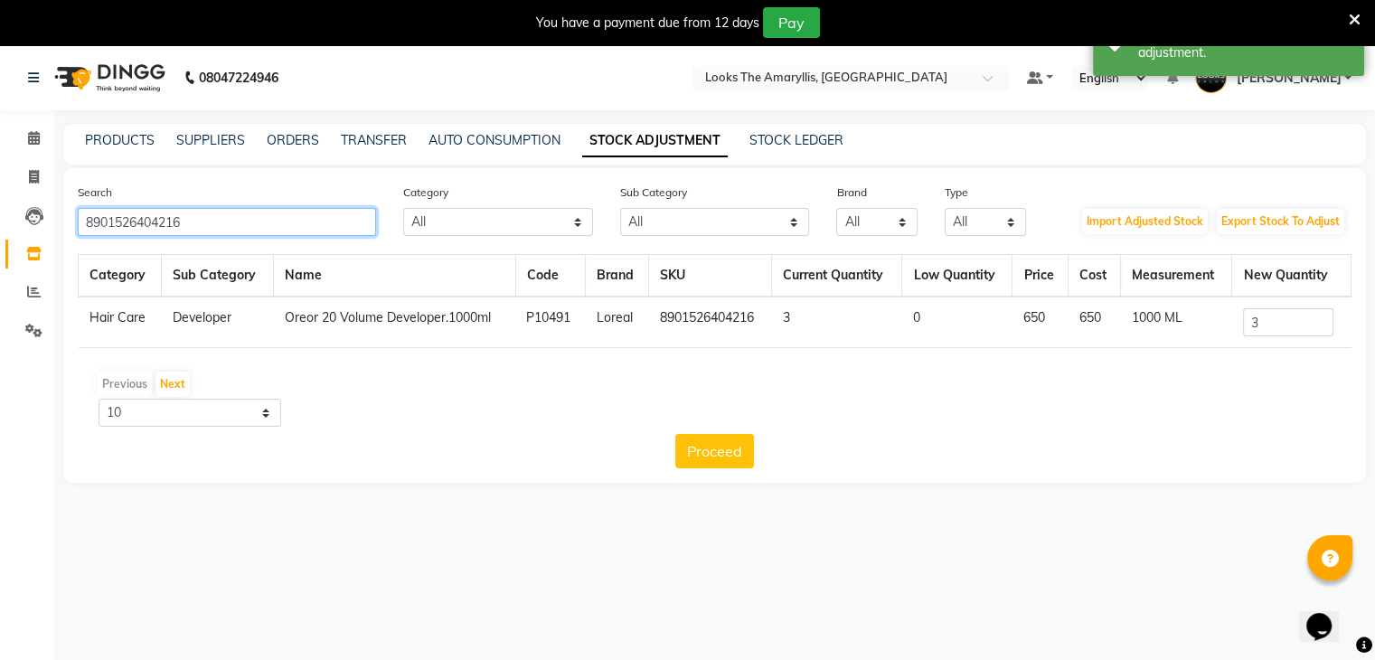
drag, startPoint x: 246, startPoint y: 225, endPoint x: 0, endPoint y: 206, distance: 246.6
click at [0, 206] on app-home "08047224946 Select Location × Looks The Amaryllis, New Delhi Default Panel My P…" at bounding box center [687, 277] width 1375 height 465
paste input "698"
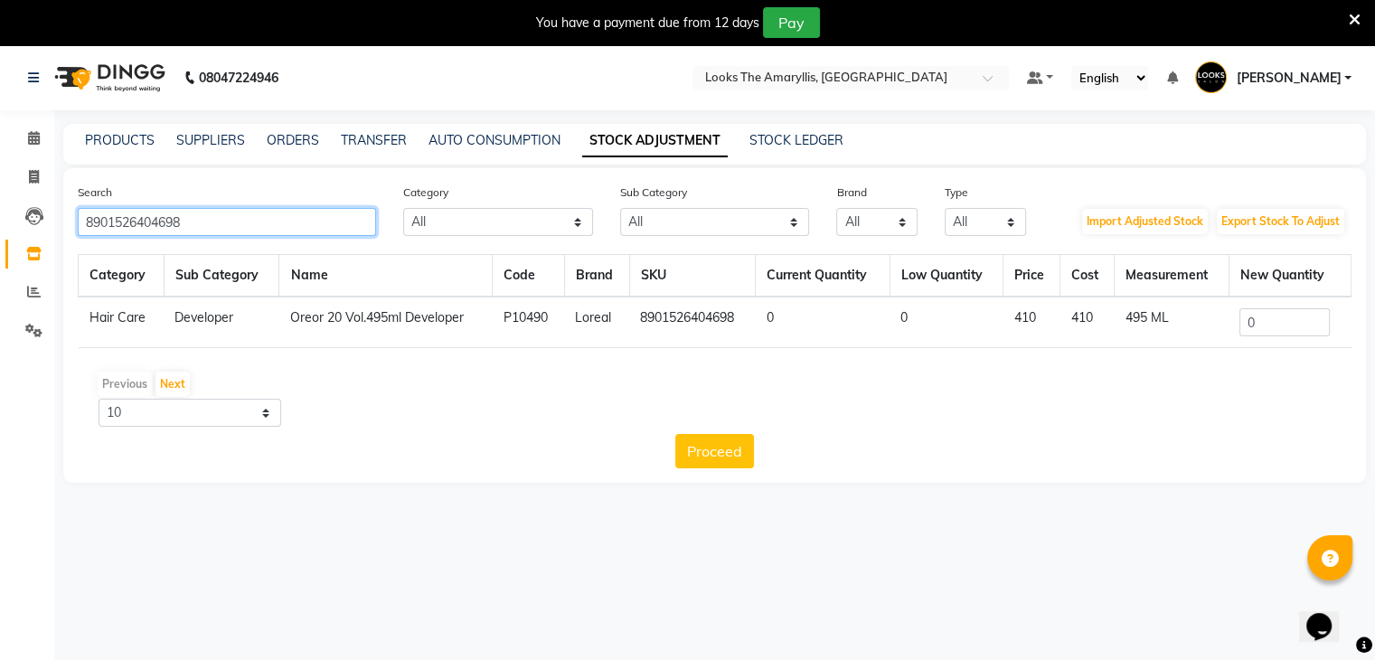
type input "8901526404698"
click at [1263, 323] on input "0" at bounding box center [1284, 322] width 90 height 28
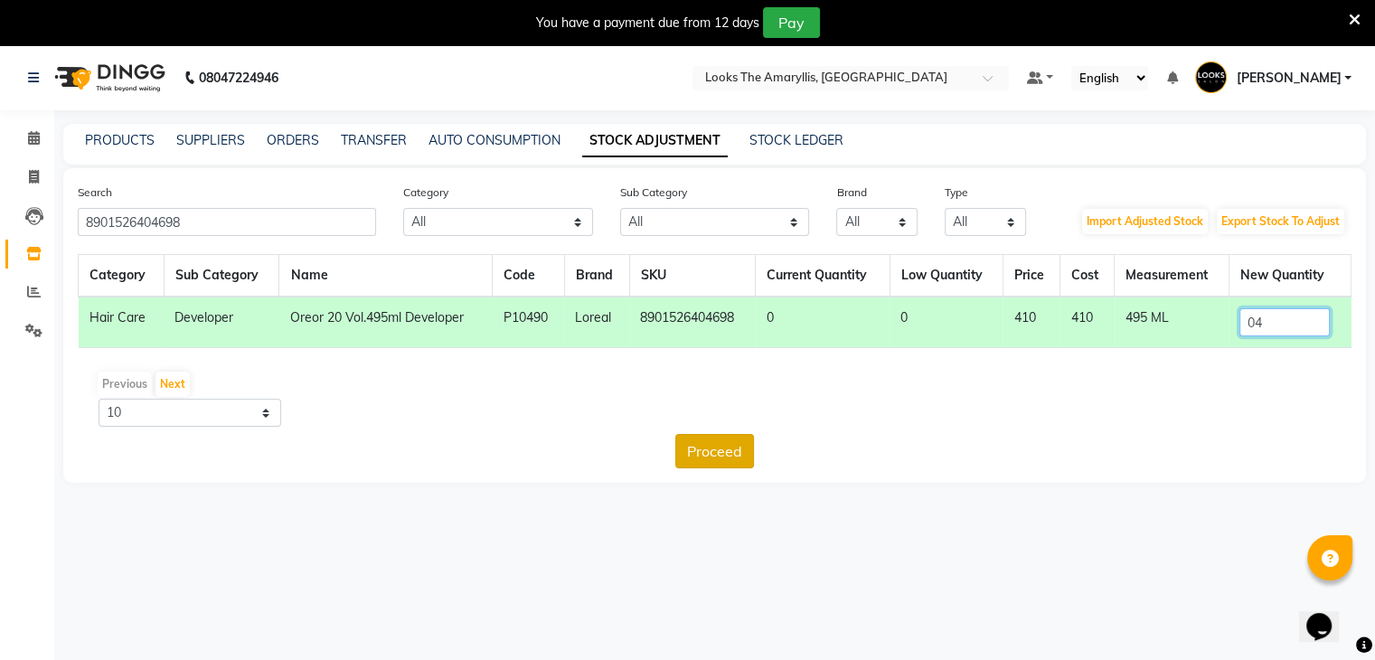
type input "04"
click at [741, 458] on button "Proceed" at bounding box center [714, 451] width 79 height 34
click at [756, 449] on button "Submit" at bounding box center [754, 451] width 71 height 34
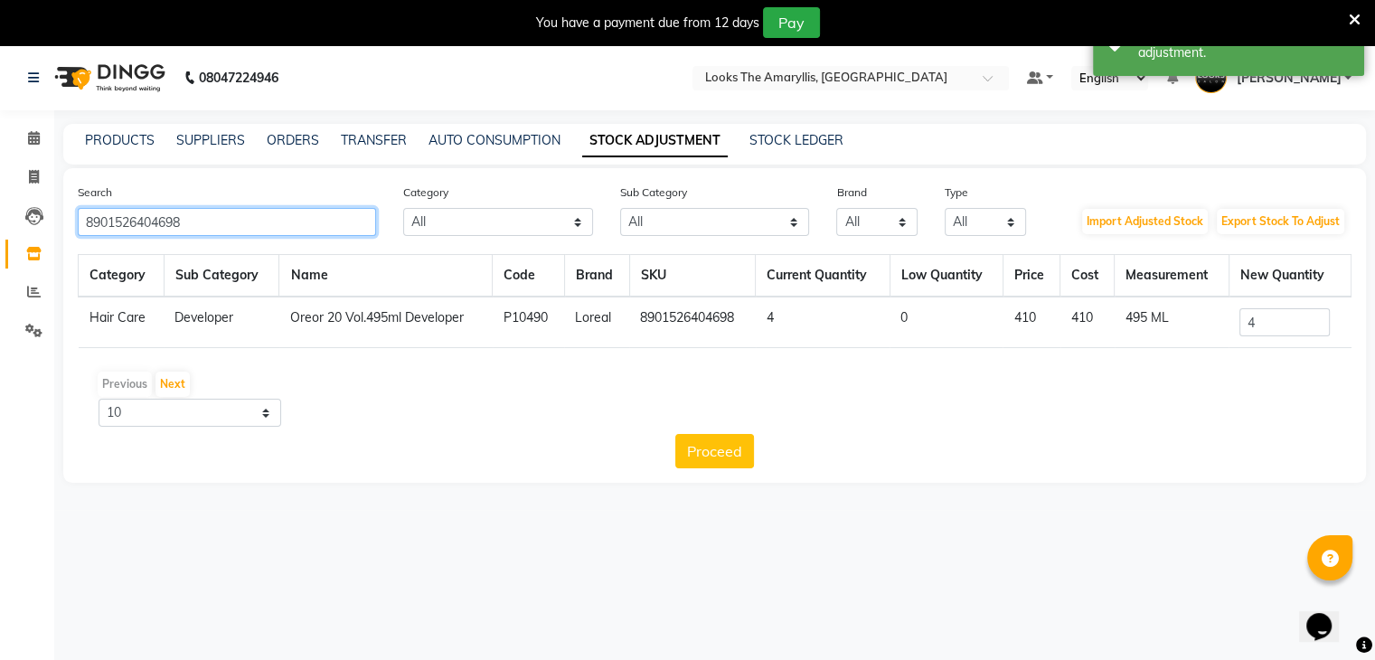
click at [0, 196] on app-home "08047224946 Select Location × Looks The Amaryllis, New Delhi Default Panel My P…" at bounding box center [687, 277] width 1375 height 465
paste input "7774"
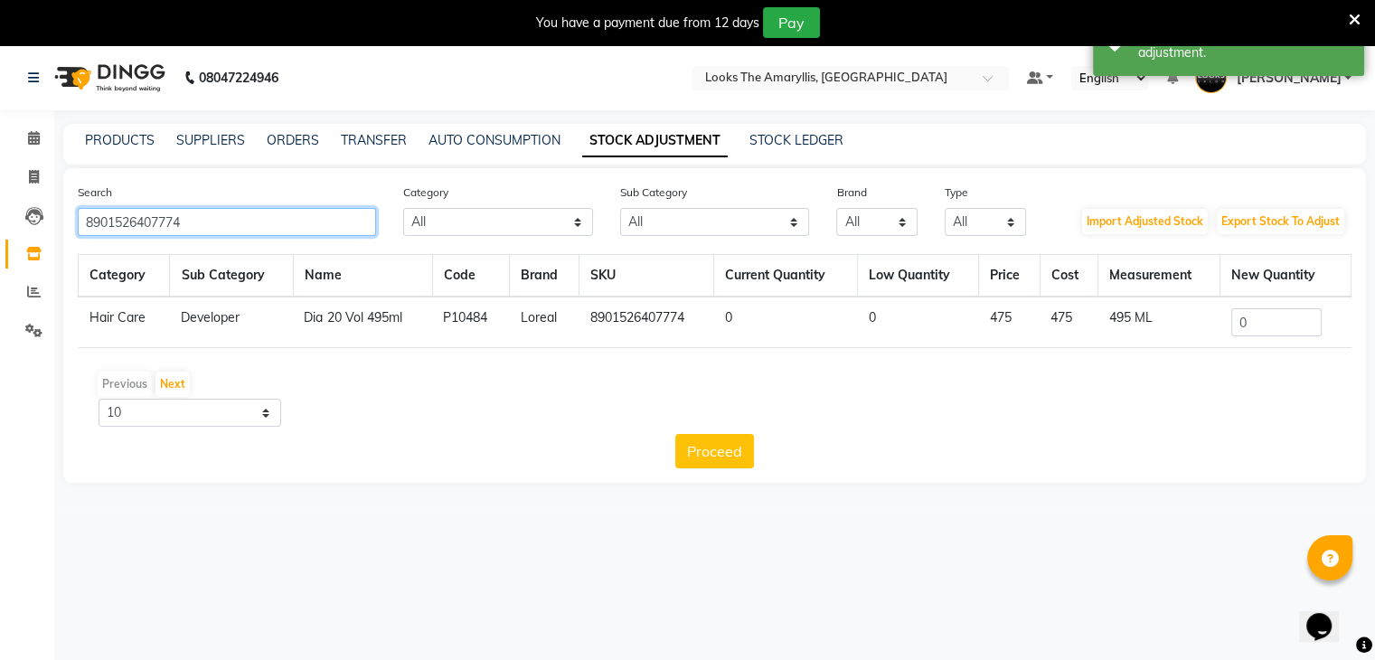
type input "8901526407774"
click at [1248, 329] on input "0" at bounding box center [1276, 322] width 90 height 28
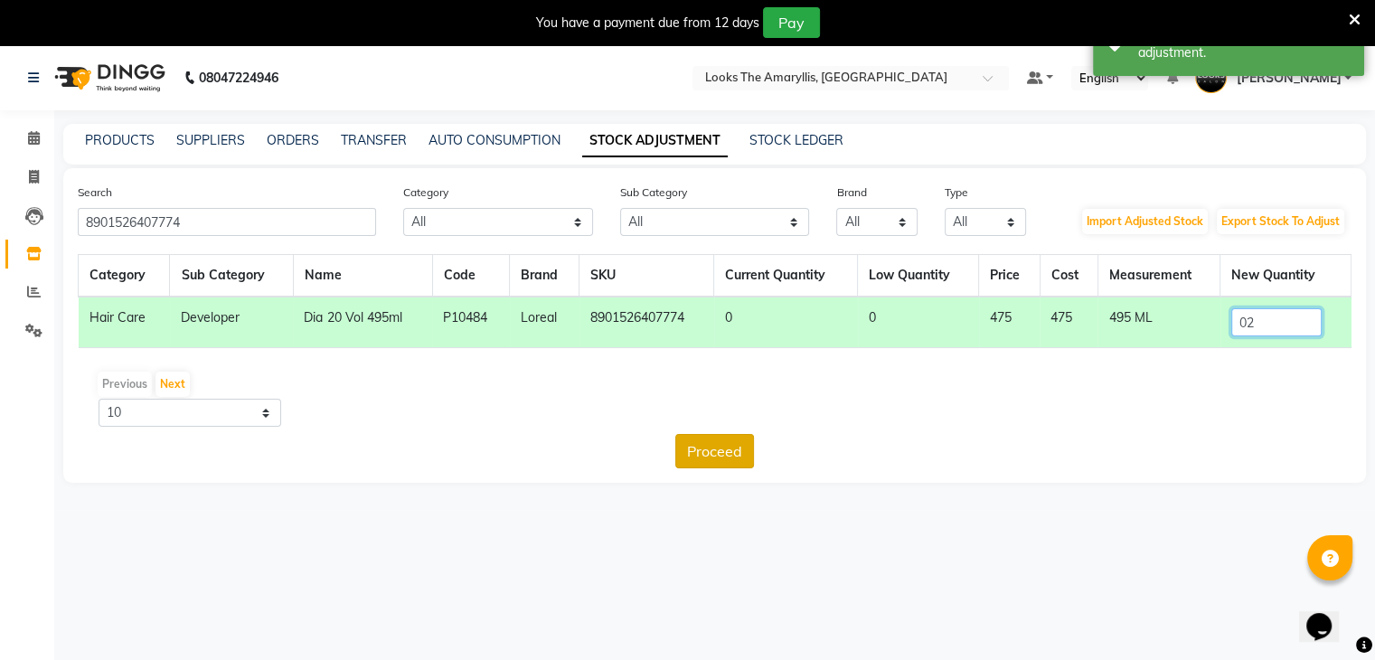
type input "02"
click at [711, 450] on button "Proceed" at bounding box center [714, 451] width 79 height 34
click at [753, 451] on button "Submit" at bounding box center [754, 451] width 71 height 34
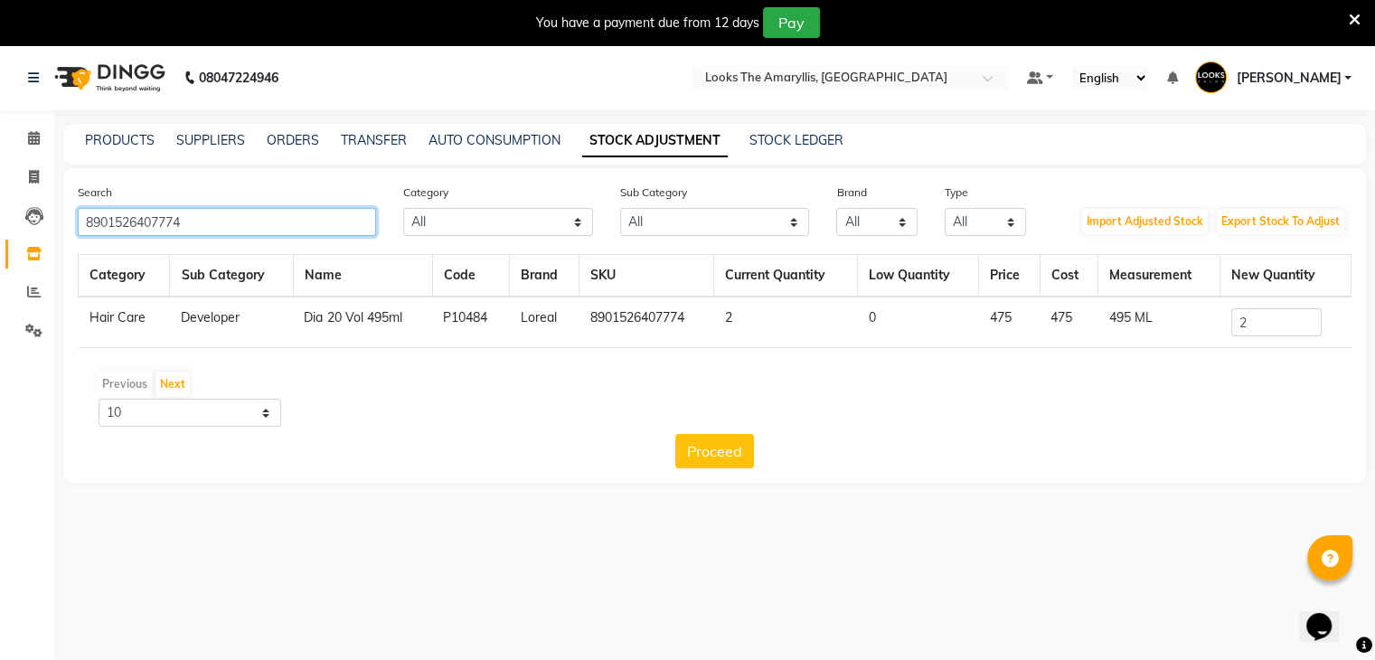
drag, startPoint x: 241, startPoint y: 211, endPoint x: 0, endPoint y: 203, distance: 241.5
click at [0, 203] on app-home "08047224946 Select Location × Looks The Amaryllis, New Delhi Default Panel My P…" at bounding box center [687, 277] width 1375 height 465
paste input "0805"
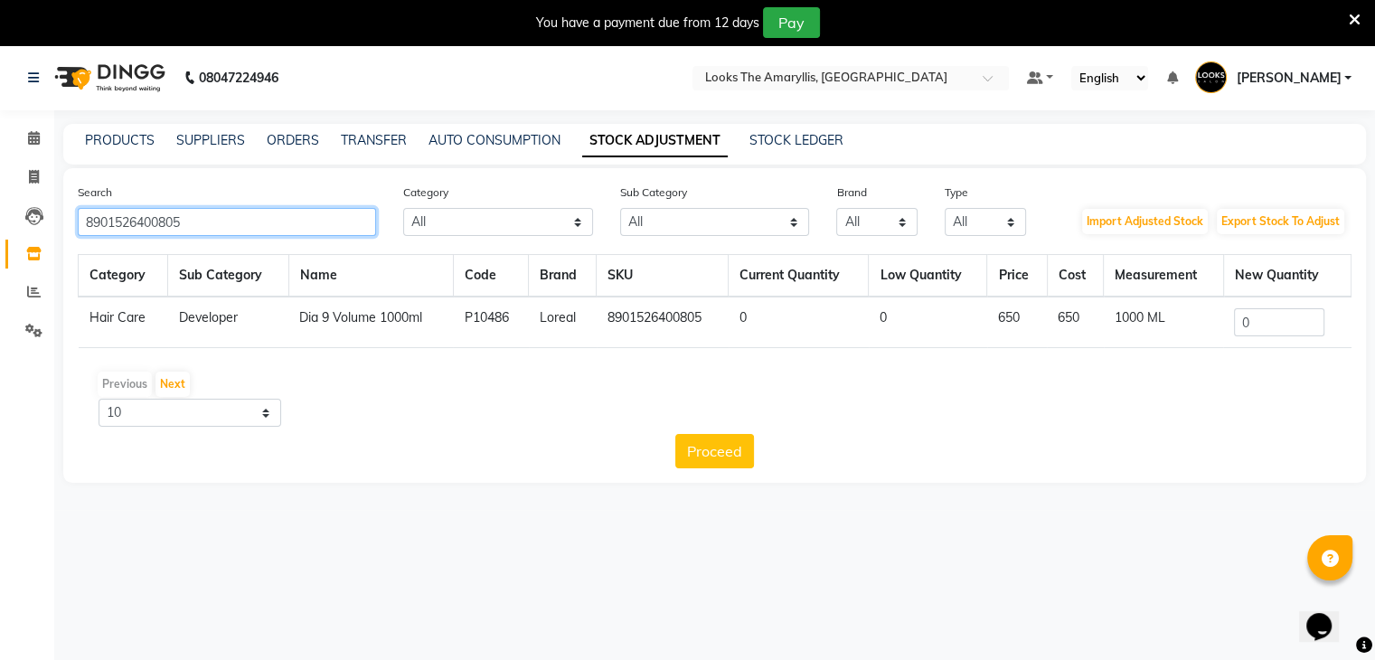
type input "8901526400805"
click at [1273, 328] on input "0" at bounding box center [1279, 322] width 90 height 28
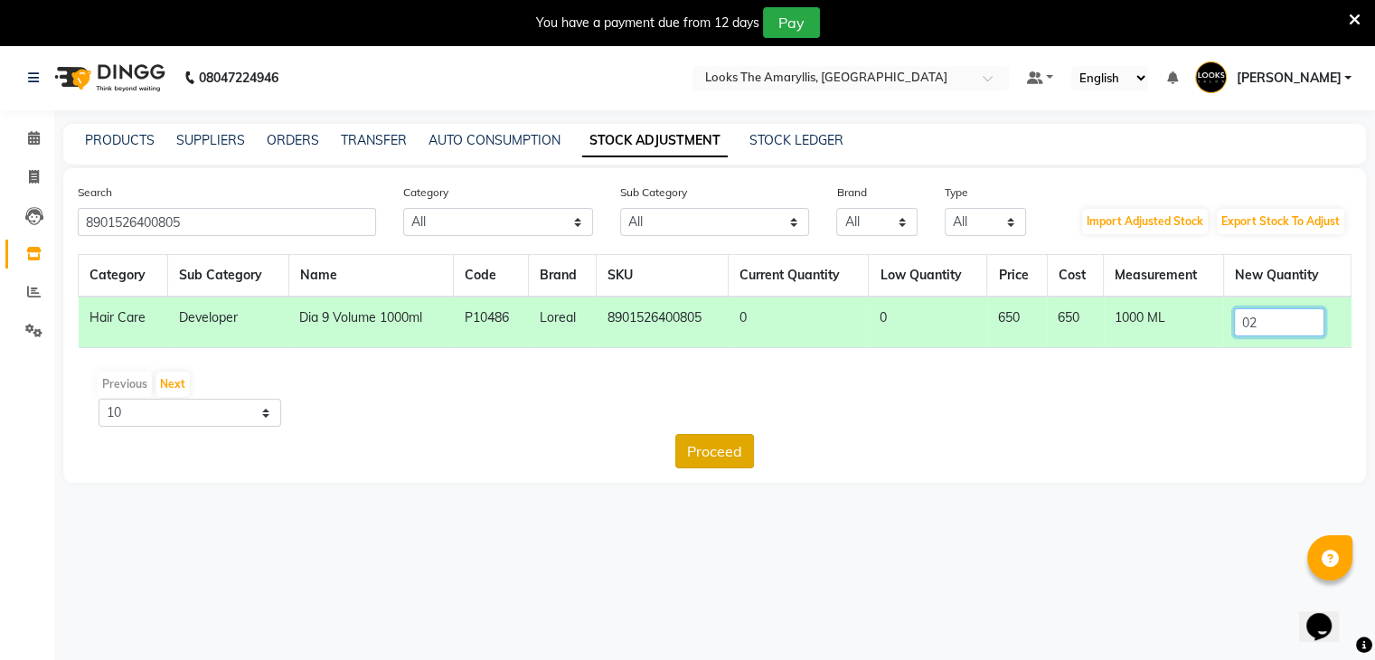
type input "02"
click at [711, 449] on button "Proceed" at bounding box center [714, 451] width 79 height 34
click at [748, 450] on button "Submit" at bounding box center [754, 451] width 71 height 34
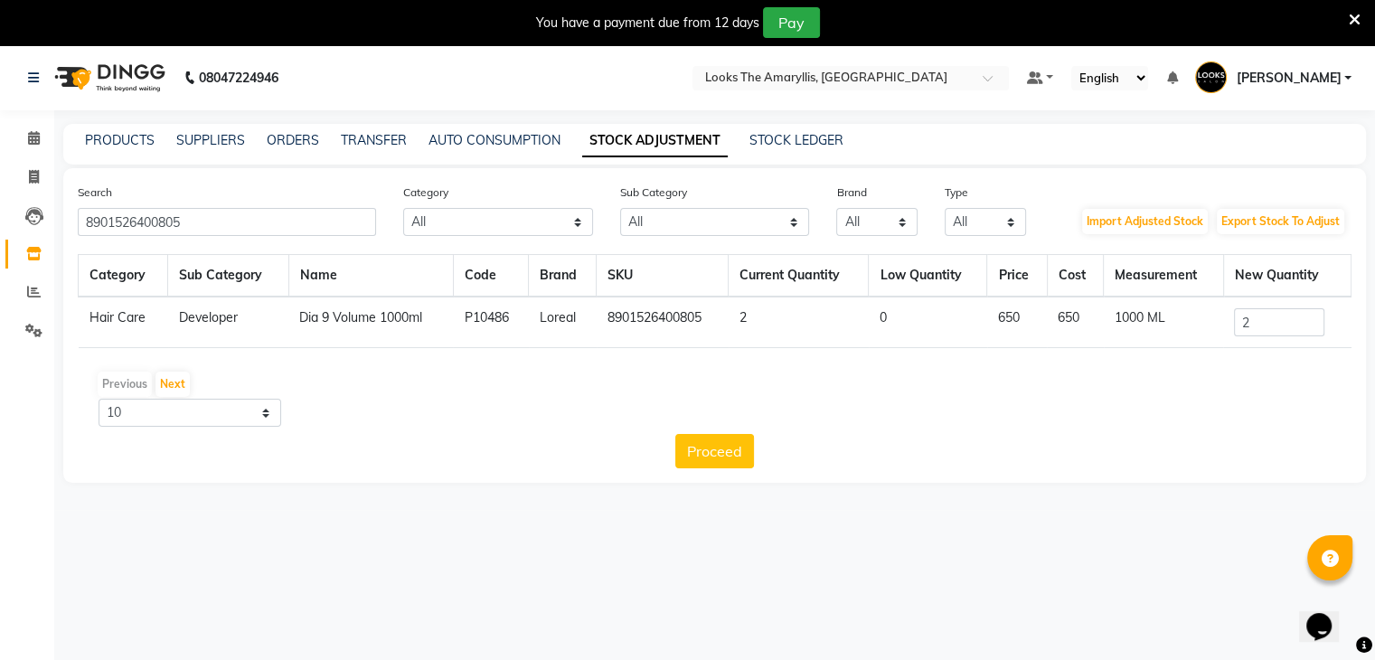
click at [253, 235] on div "Search 8901526400805 Category All Skin Personal Care Hair Threading Loreal Bio …" at bounding box center [714, 325] width 1303 height 315
drag, startPoint x: 253, startPoint y: 229, endPoint x: 0, endPoint y: 175, distance: 258.7
click at [0, 175] on app-home "08047224946 Select Location × Looks The Amaryllis, New Delhi Default Panel My P…" at bounding box center [687, 277] width 1375 height 465
paste input "3474636979189"
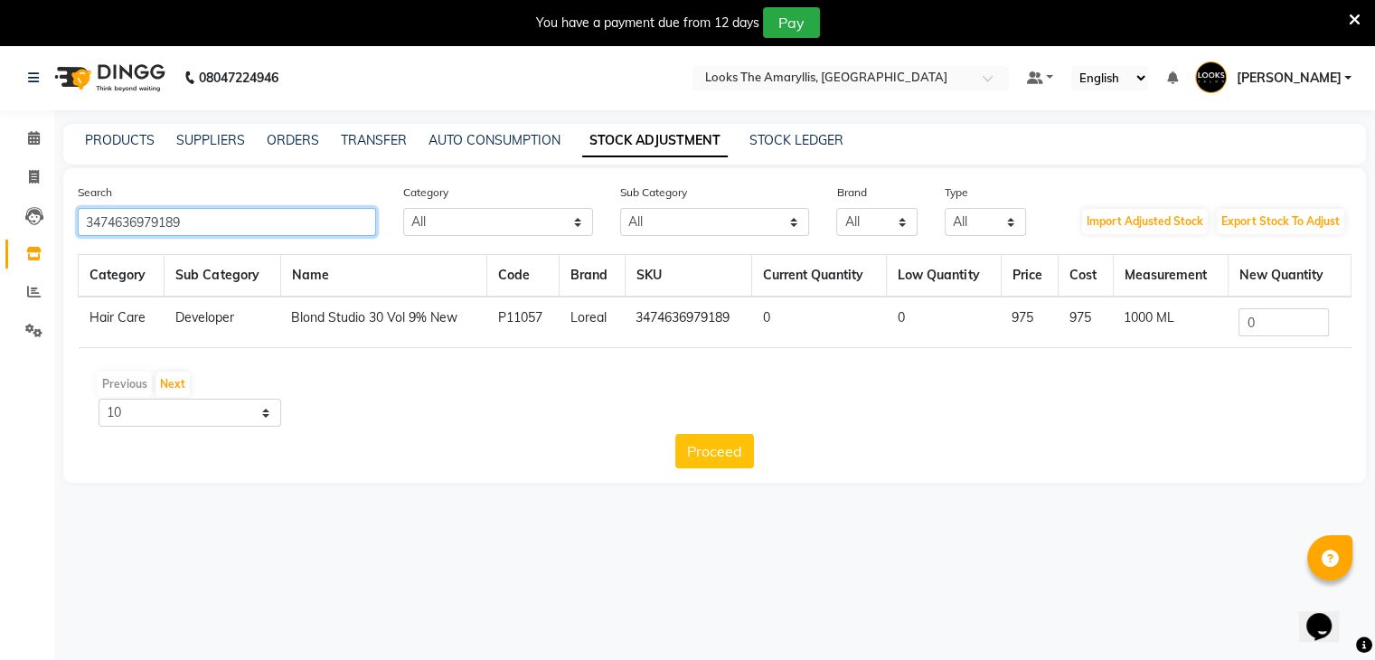
type input "3474636979189"
drag, startPoint x: 267, startPoint y: 214, endPoint x: 0, endPoint y: 225, distance: 266.9
click at [0, 225] on app-home "08047224946 Select Location × Looks The Amaryllis, New Delhi Default Panel My P…" at bounding box center [687, 277] width 1375 height 465
click at [1273, 325] on input "0" at bounding box center [1284, 322] width 90 height 28
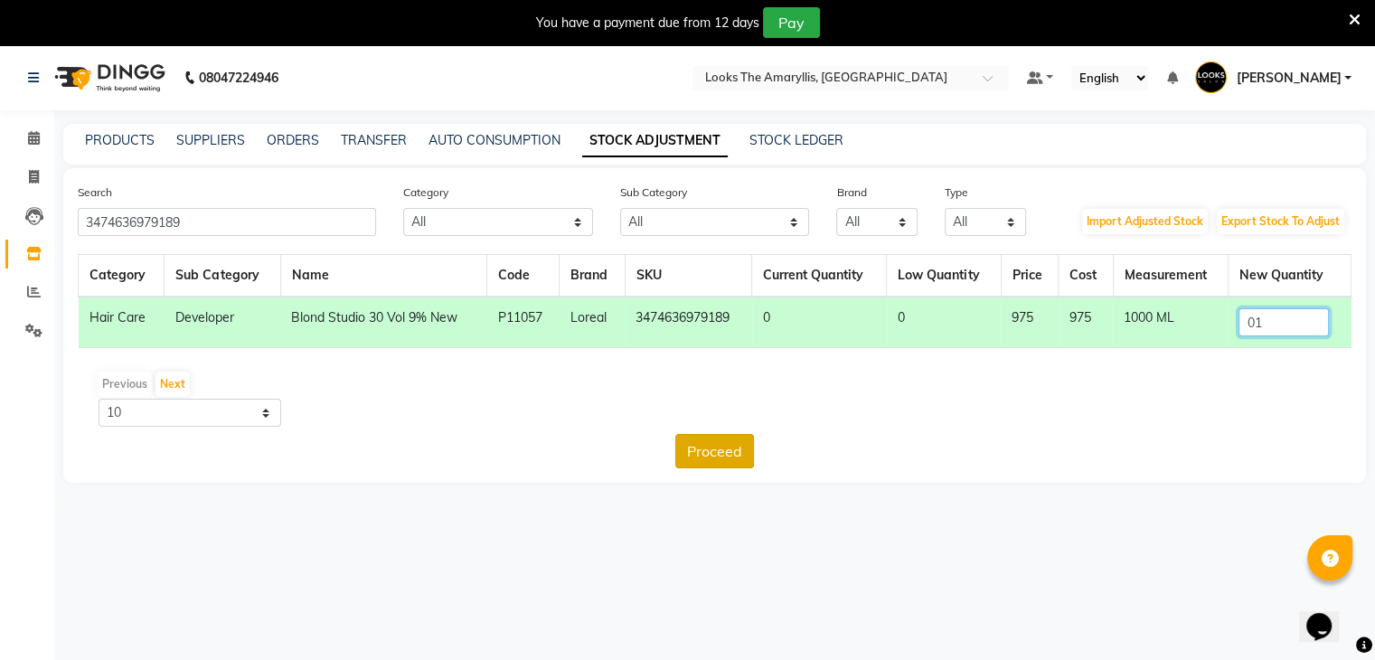
type input "01"
click at [707, 449] on button "Proceed" at bounding box center [714, 451] width 79 height 34
click at [732, 447] on button "Submit" at bounding box center [754, 451] width 71 height 34
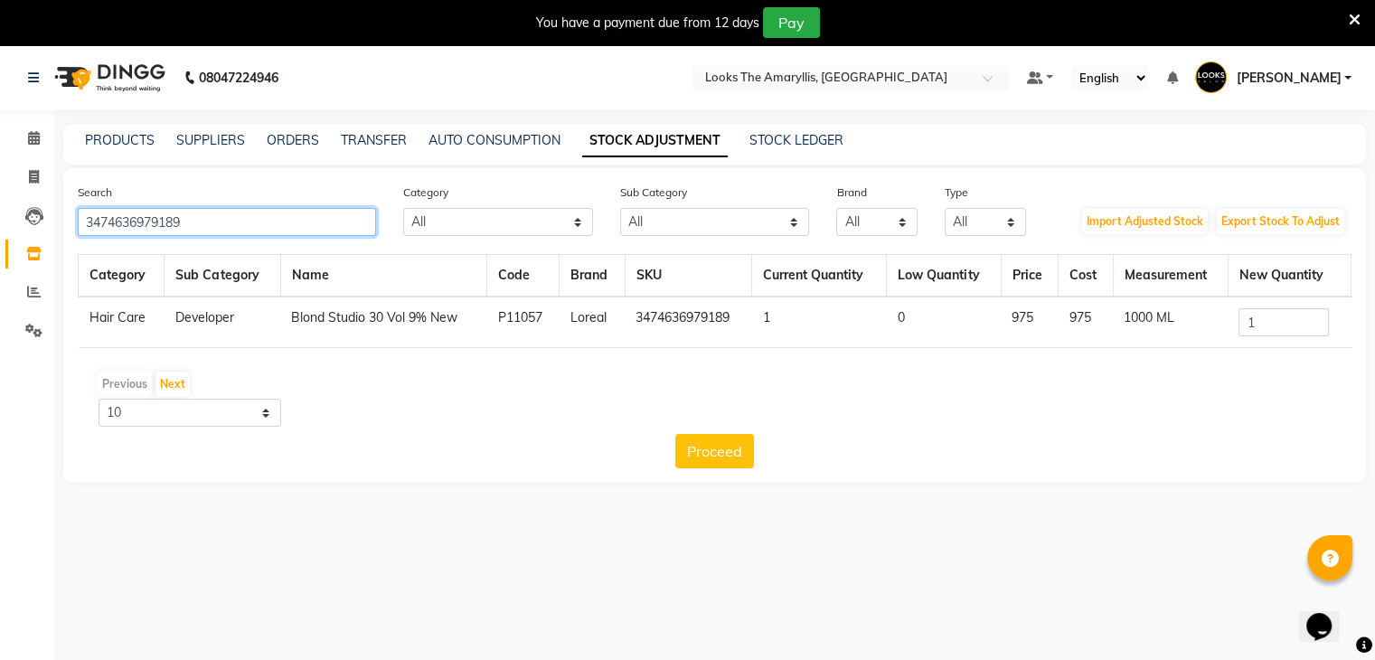
drag, startPoint x: 240, startPoint y: 226, endPoint x: 0, endPoint y: 226, distance: 239.6
click at [0, 226] on app-home "08047224946 Select Location × Looks The Amaryllis, New Delhi Default Panel My P…" at bounding box center [687, 277] width 1375 height 465
paste input "9324313001297"
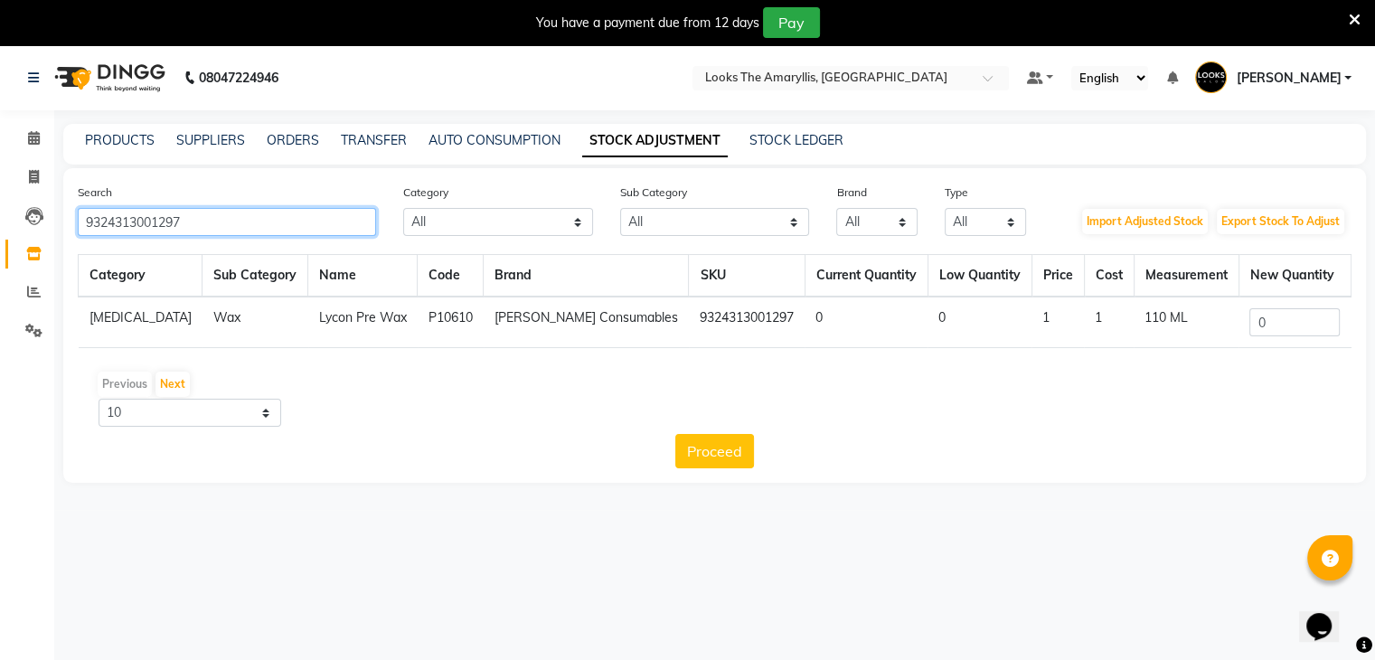
type input "9324313001297"
click at [1264, 323] on input "0" at bounding box center [1294, 322] width 90 height 28
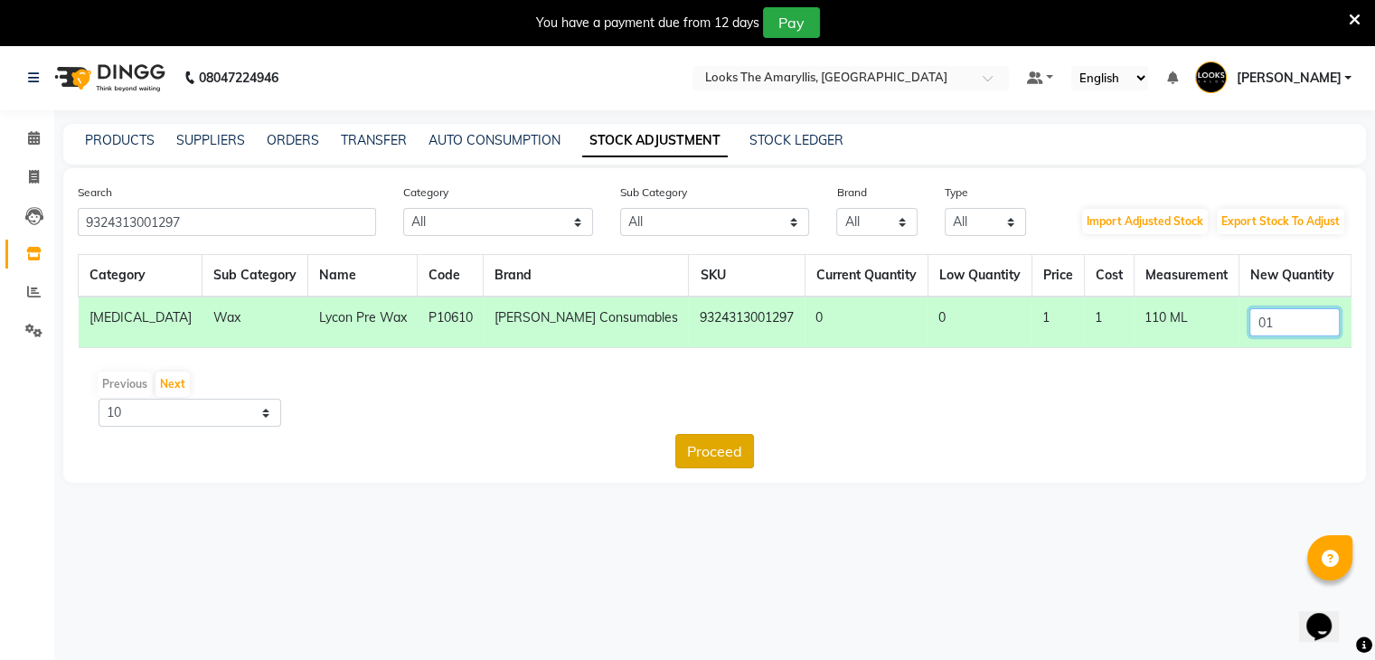
type input "01"
click at [702, 447] on button "Proceed" at bounding box center [714, 451] width 79 height 34
click at [749, 451] on button "Submit" at bounding box center [754, 451] width 71 height 34
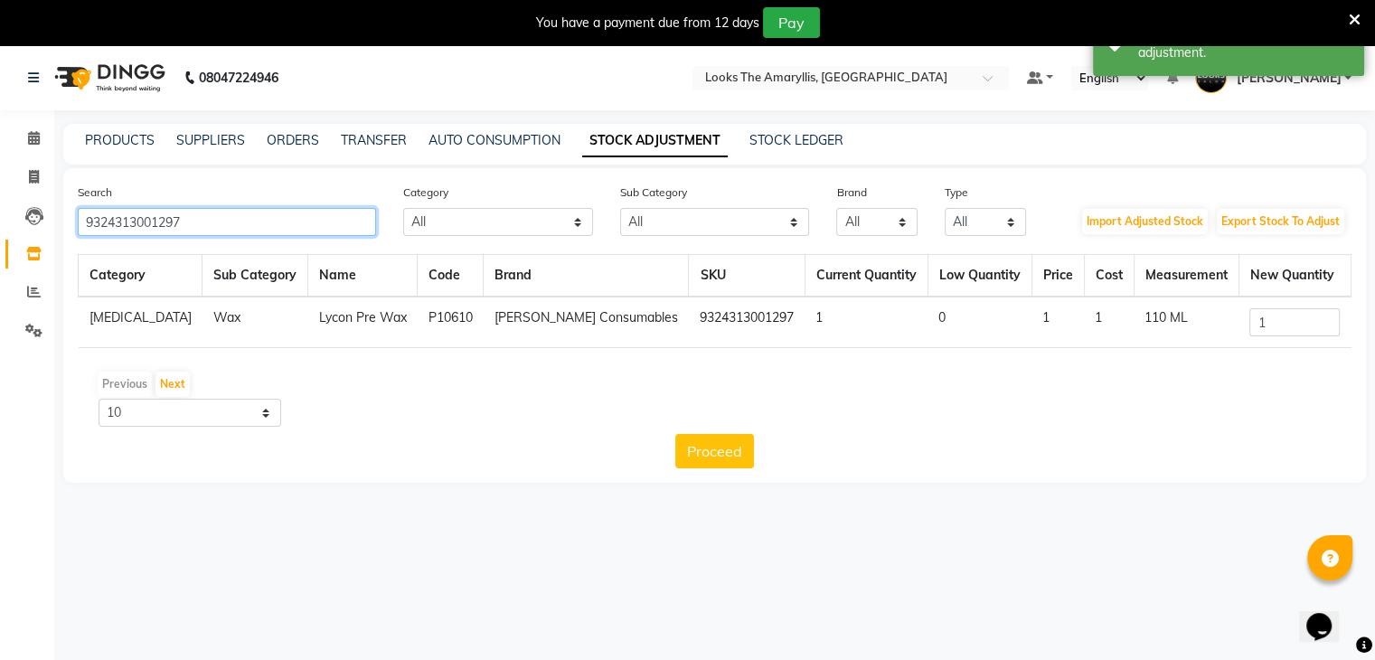
drag, startPoint x: 244, startPoint y: 222, endPoint x: 0, endPoint y: 225, distance: 244.1
click at [0, 225] on app-home "08047224946 Select Location × Looks The Amaryllis, New Delhi Default Panel My P…" at bounding box center [687, 277] width 1375 height 465
paste input "8901526541362"
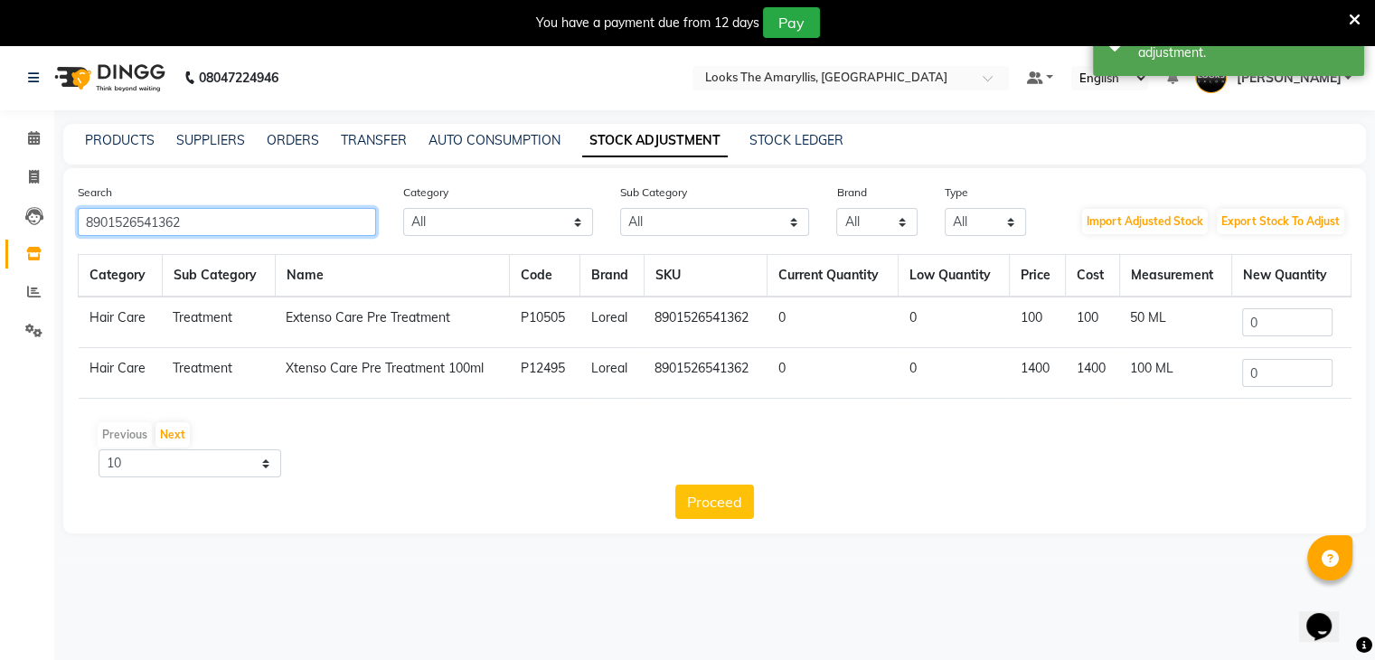
type input "8901526541362"
click at [1311, 327] on input "0" at bounding box center [1287, 322] width 90 height 28
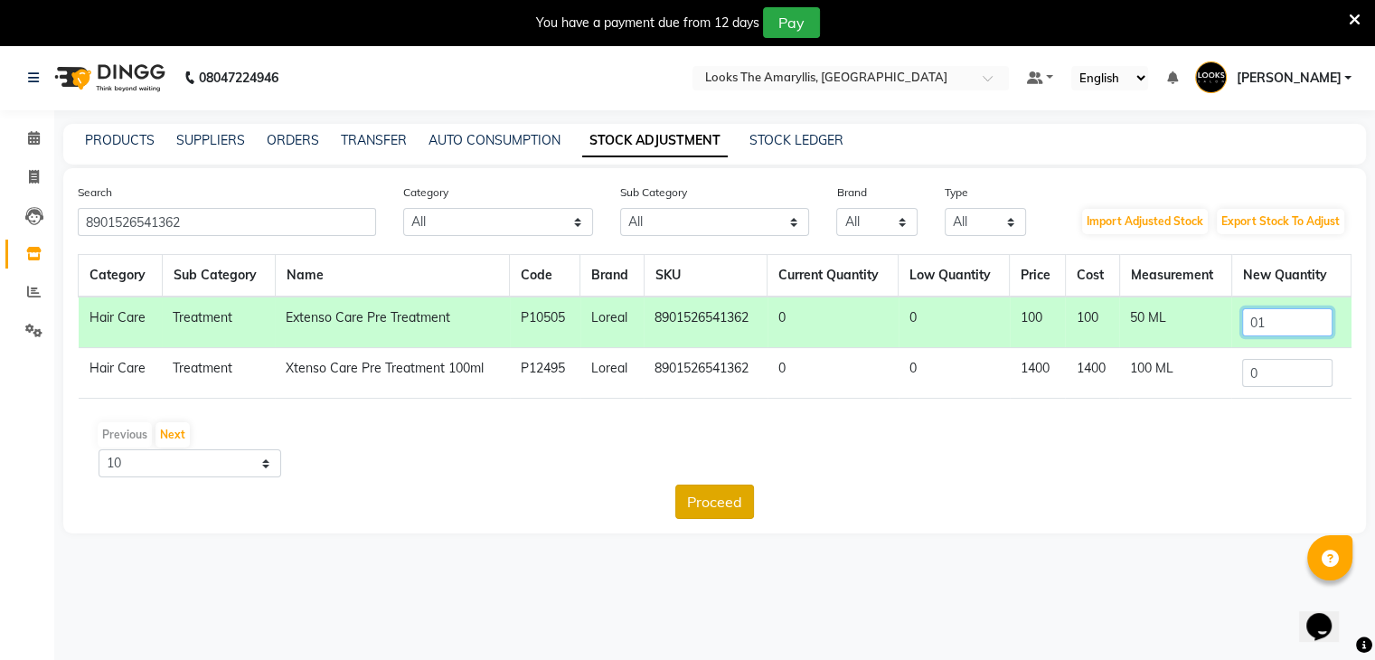
type input "01"
click at [731, 510] on button "Proceed" at bounding box center [714, 502] width 79 height 34
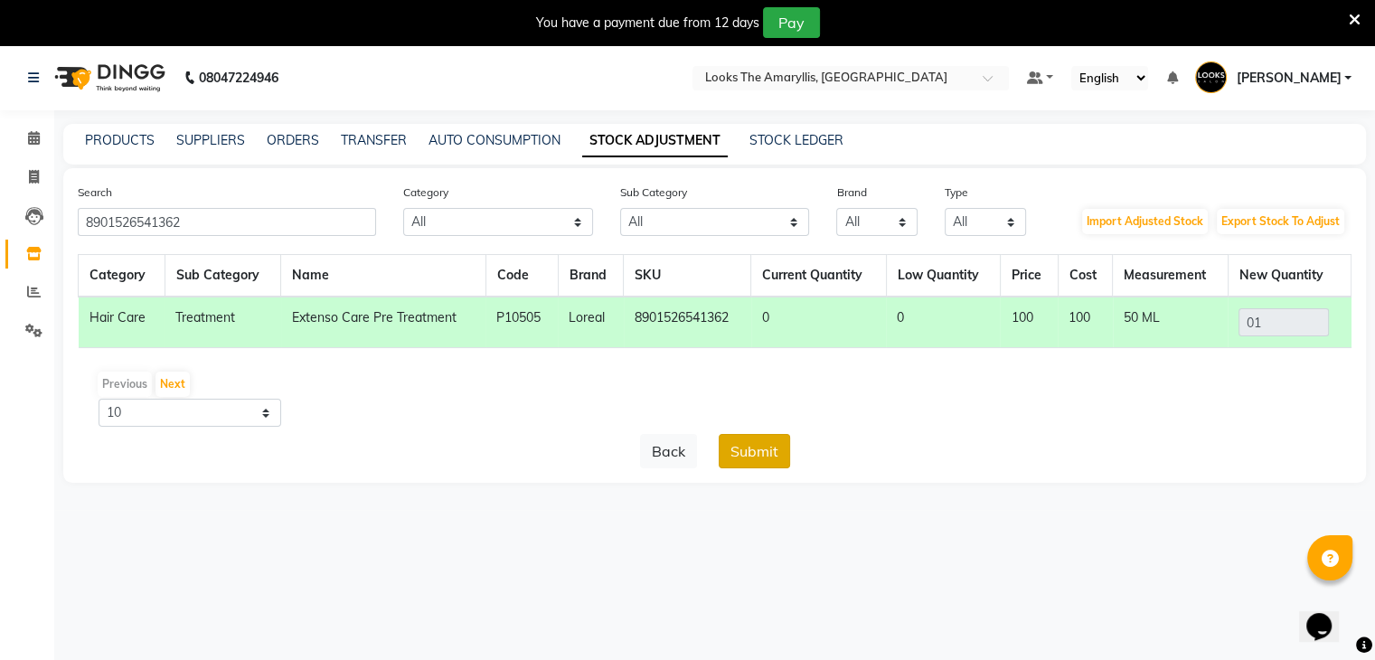
click at [749, 458] on button "Submit" at bounding box center [754, 451] width 71 height 34
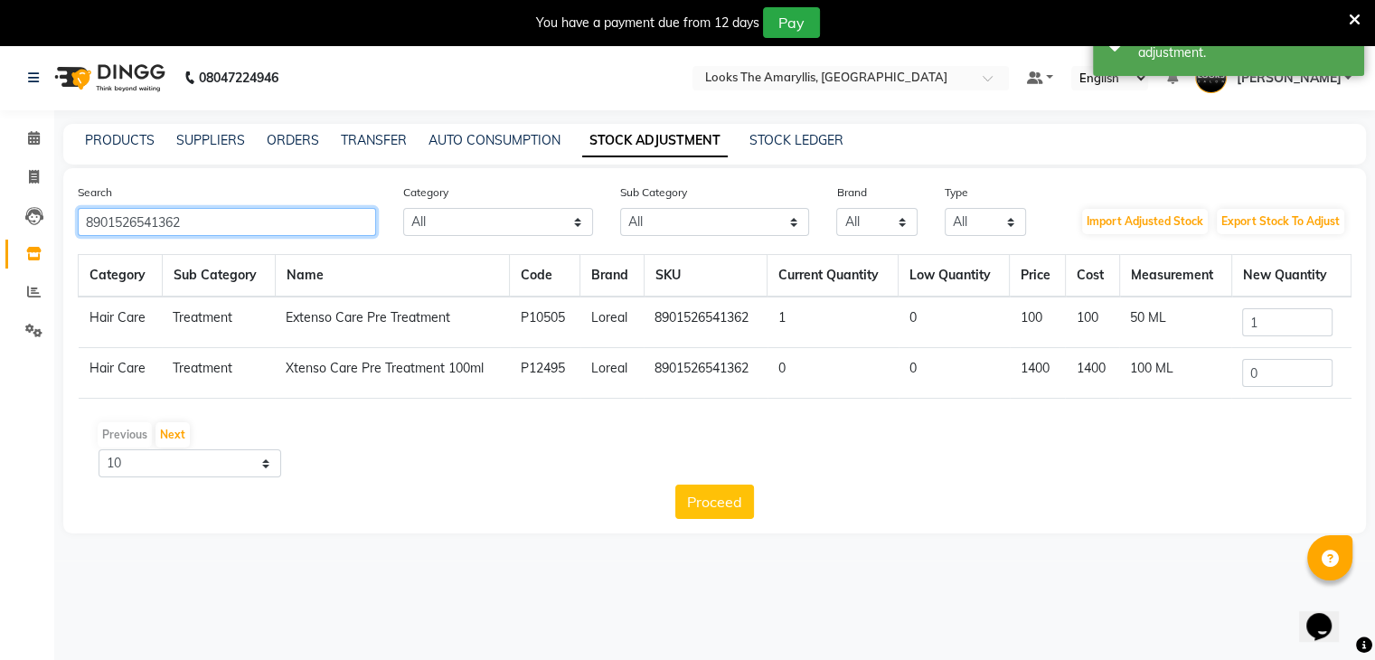
drag, startPoint x: 260, startPoint y: 228, endPoint x: 0, endPoint y: 203, distance: 261.5
click at [0, 203] on app-home "08047224946 Select Location × Looks The Amaryllis, New Delhi Default Panel My P…" at bounding box center [687, 302] width 1375 height 515
paste input "6928820090695"
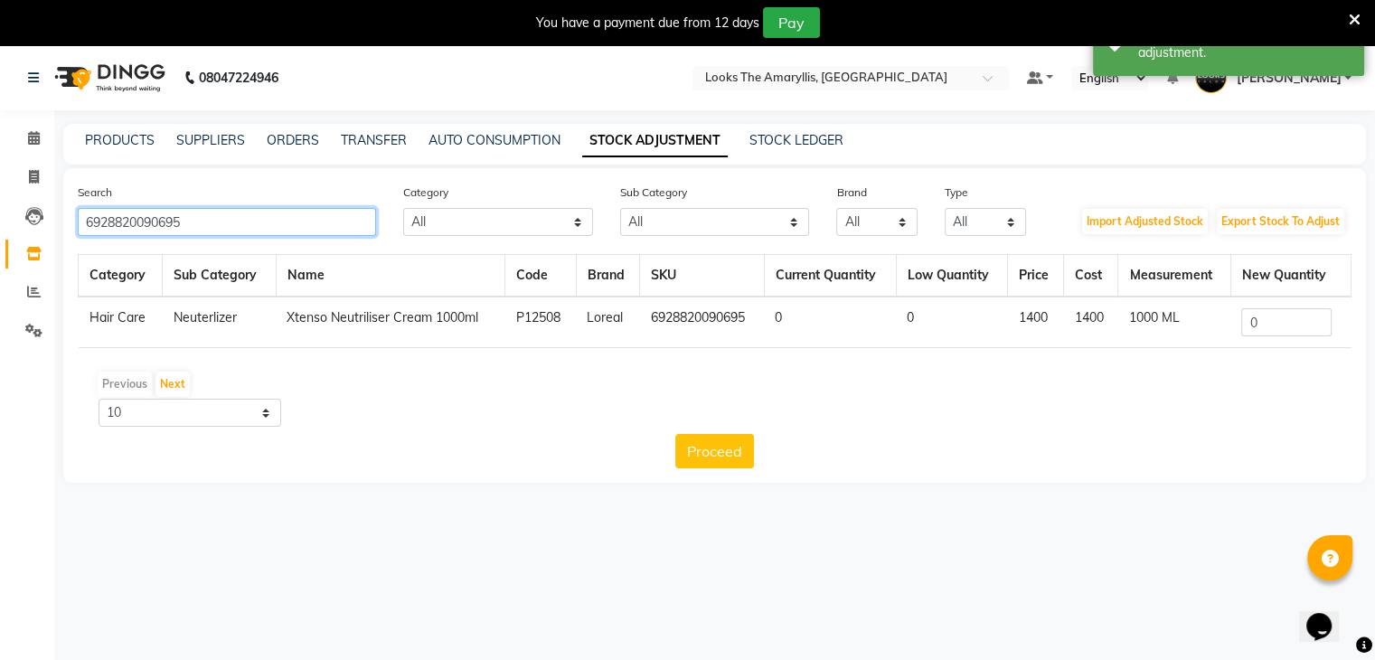
type input "6928820090695"
click at [1263, 328] on input "0" at bounding box center [1286, 322] width 90 height 28
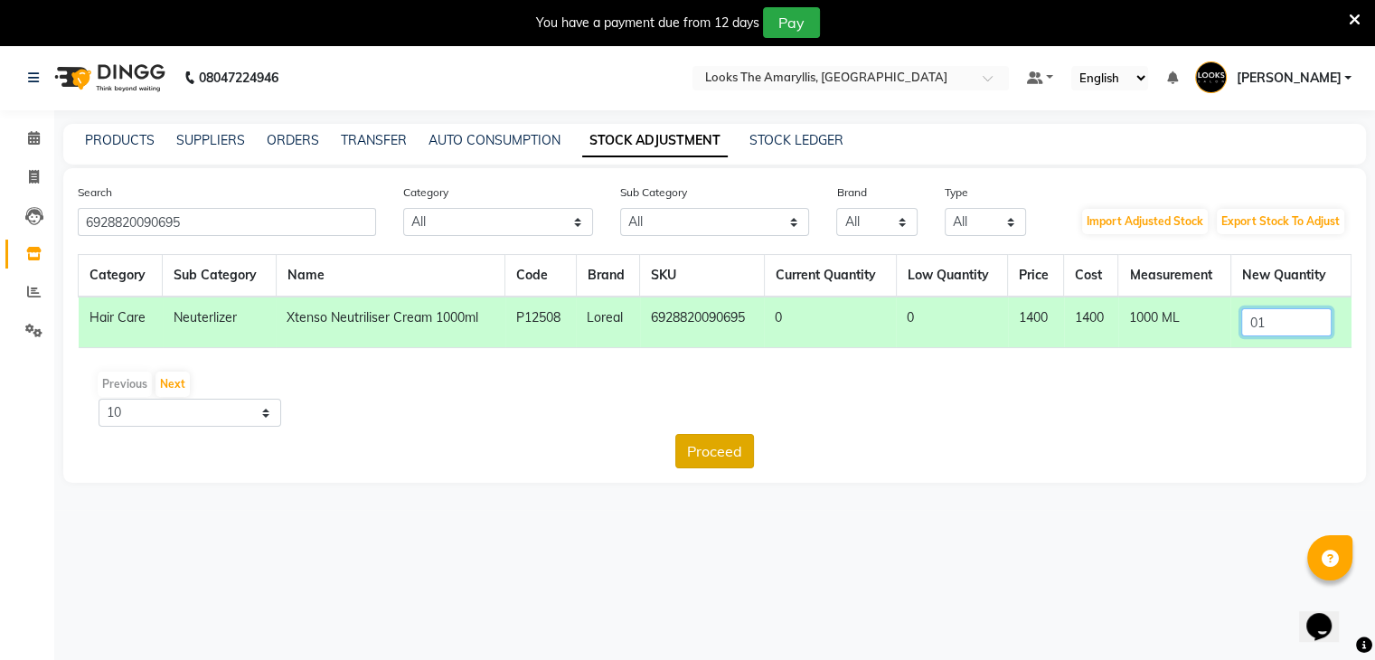
type input "01"
click at [730, 453] on button "Proceed" at bounding box center [714, 451] width 79 height 34
click at [757, 447] on button "Submit" at bounding box center [754, 451] width 71 height 34
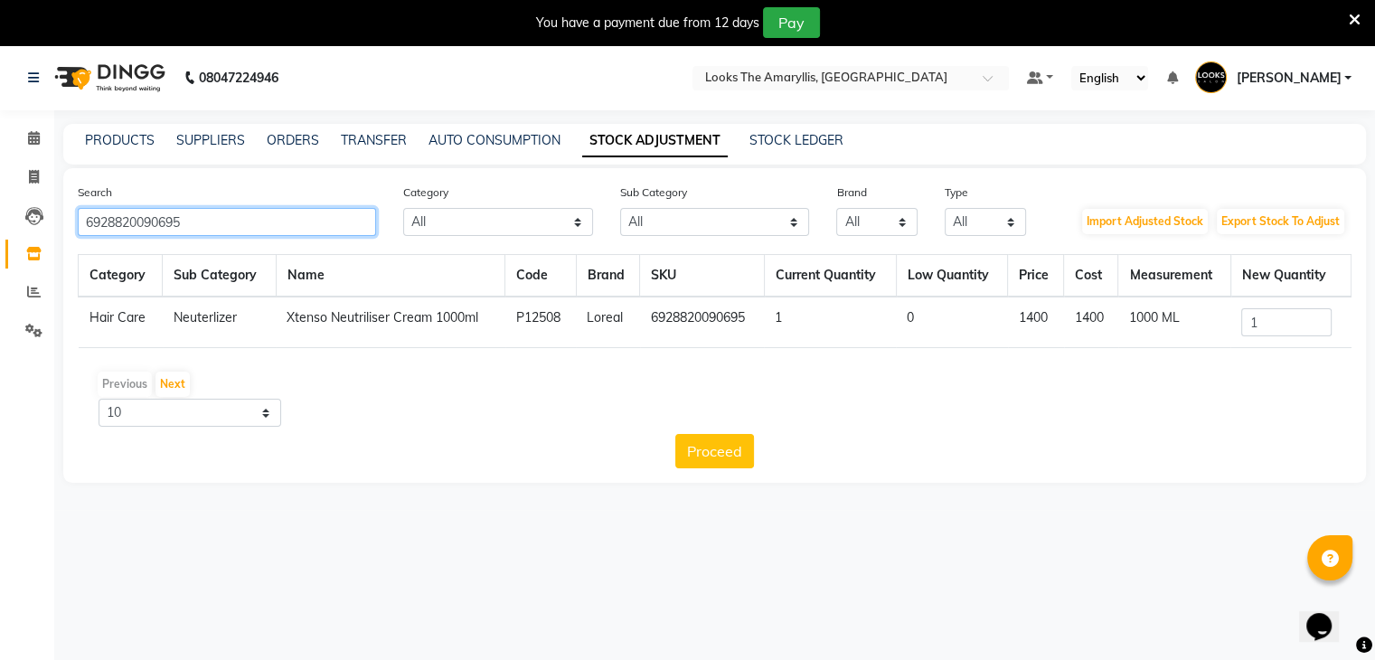
drag, startPoint x: 243, startPoint y: 235, endPoint x: 0, endPoint y: 229, distance: 243.3
click at [0, 229] on app-home "08047224946 Select Location × Looks The Amaryllis, New Delhi Default Panel My P…" at bounding box center [687, 277] width 1375 height 465
paste input "8901526405053"
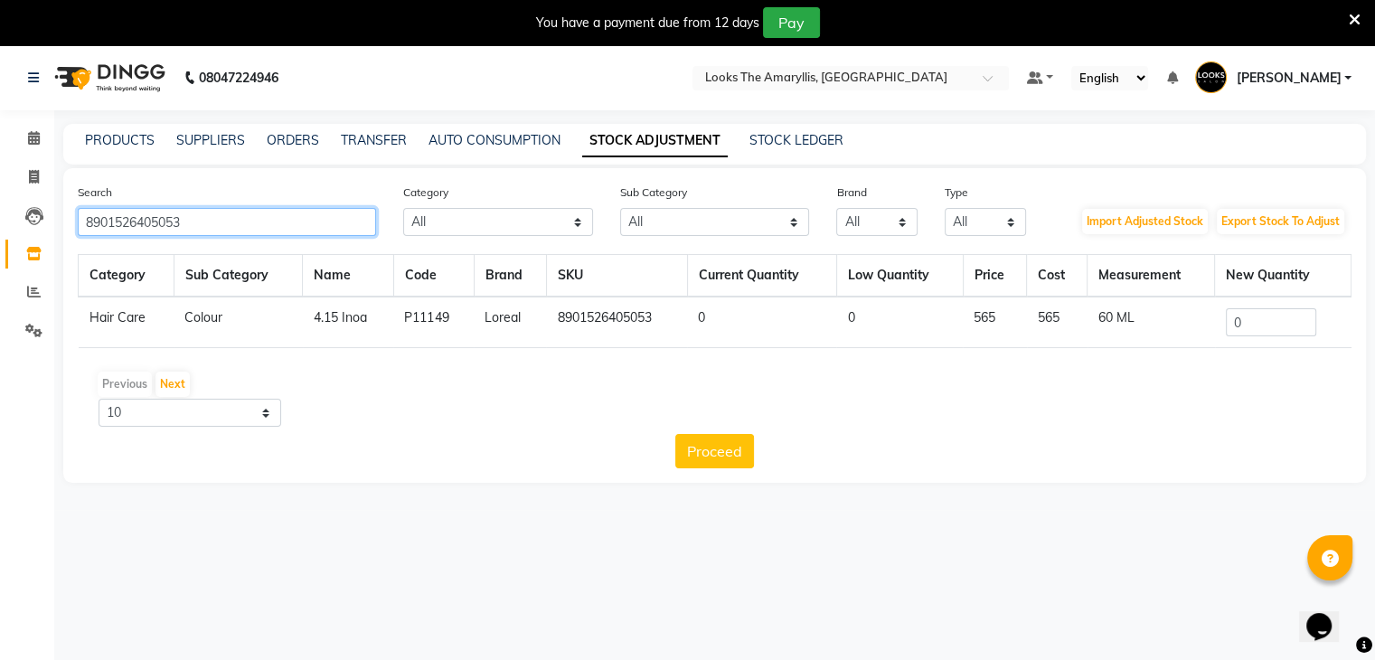
type input "8901526405053"
click at [1276, 312] on input "0" at bounding box center [1271, 322] width 90 height 28
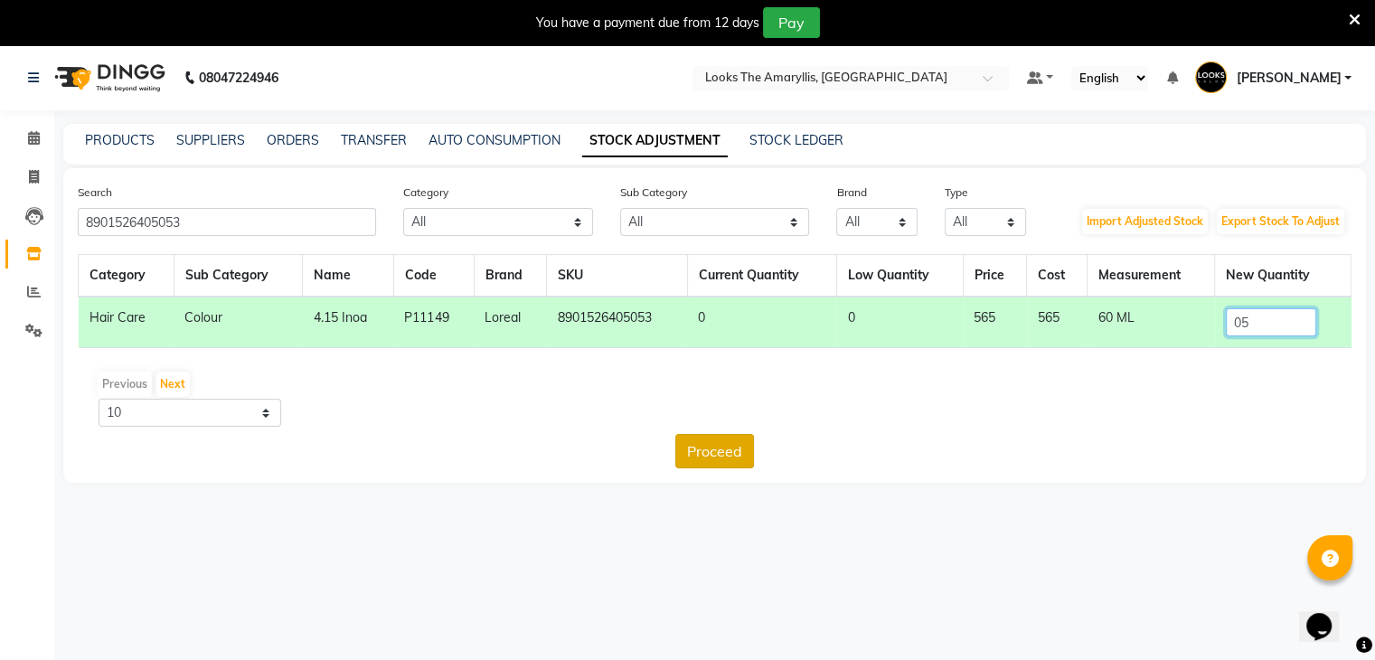
type input "05"
click at [728, 458] on button "Proceed" at bounding box center [714, 451] width 79 height 34
click at [752, 453] on button "Submit" at bounding box center [754, 451] width 71 height 34
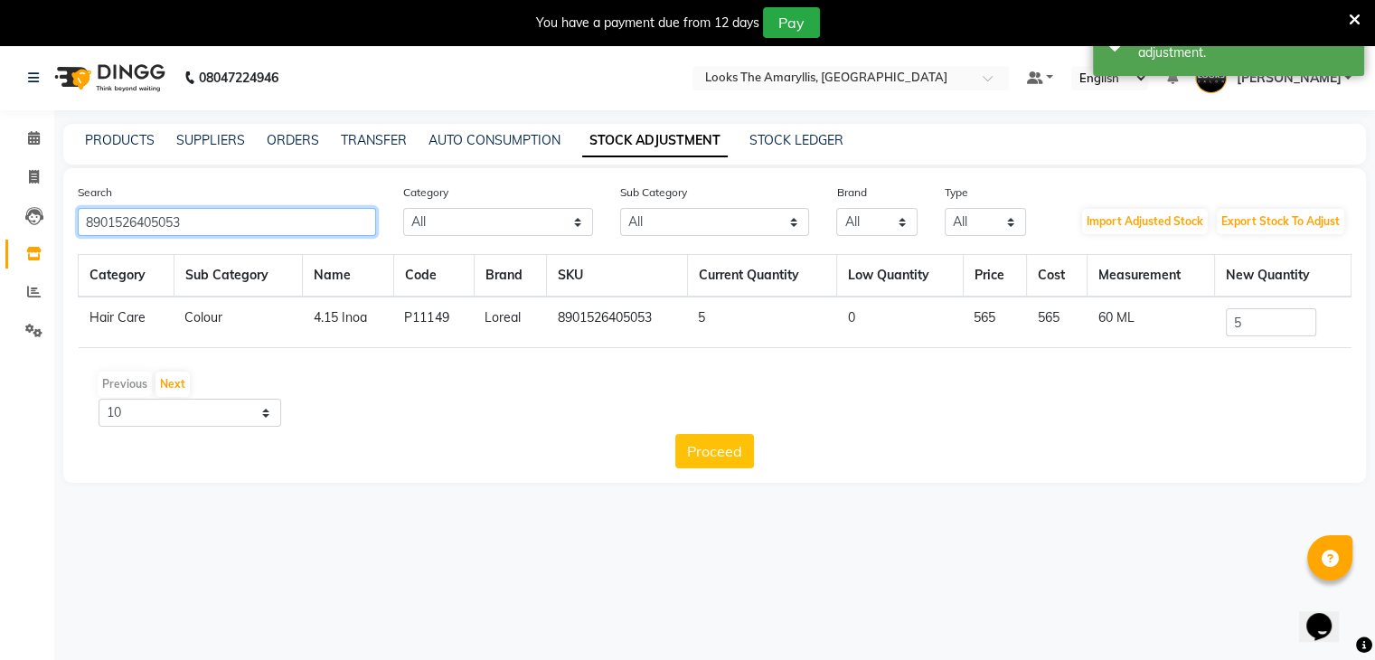
drag, startPoint x: 234, startPoint y: 225, endPoint x: 0, endPoint y: 225, distance: 234.1
click at [0, 225] on app-home "08047224946 Select Location × Looks The Amaryllis, New Delhi Default Panel My P…" at bounding box center [687, 277] width 1375 height 465
paste input "758"
type input "8901526407583"
click at [1280, 317] on input "0" at bounding box center [1271, 322] width 90 height 28
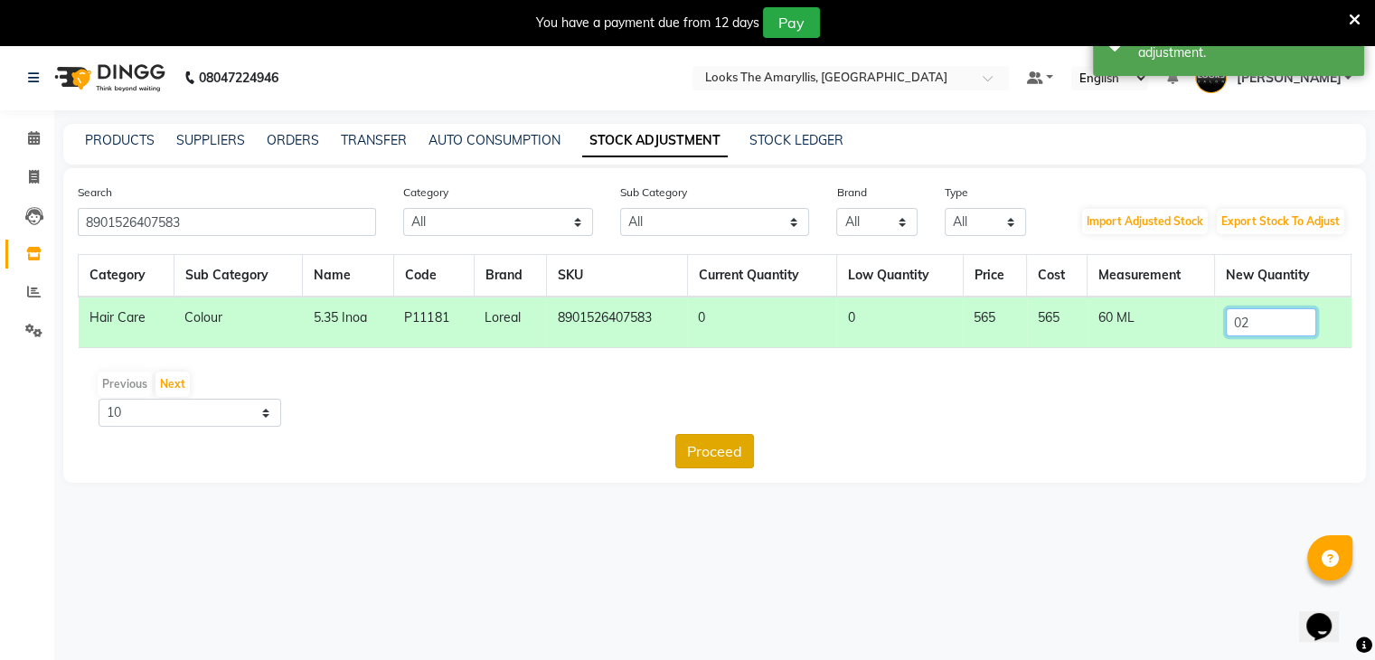
type input "02"
click at [727, 446] on button "Proceed" at bounding box center [714, 451] width 79 height 34
click at [739, 450] on button "Submit" at bounding box center [754, 451] width 71 height 34
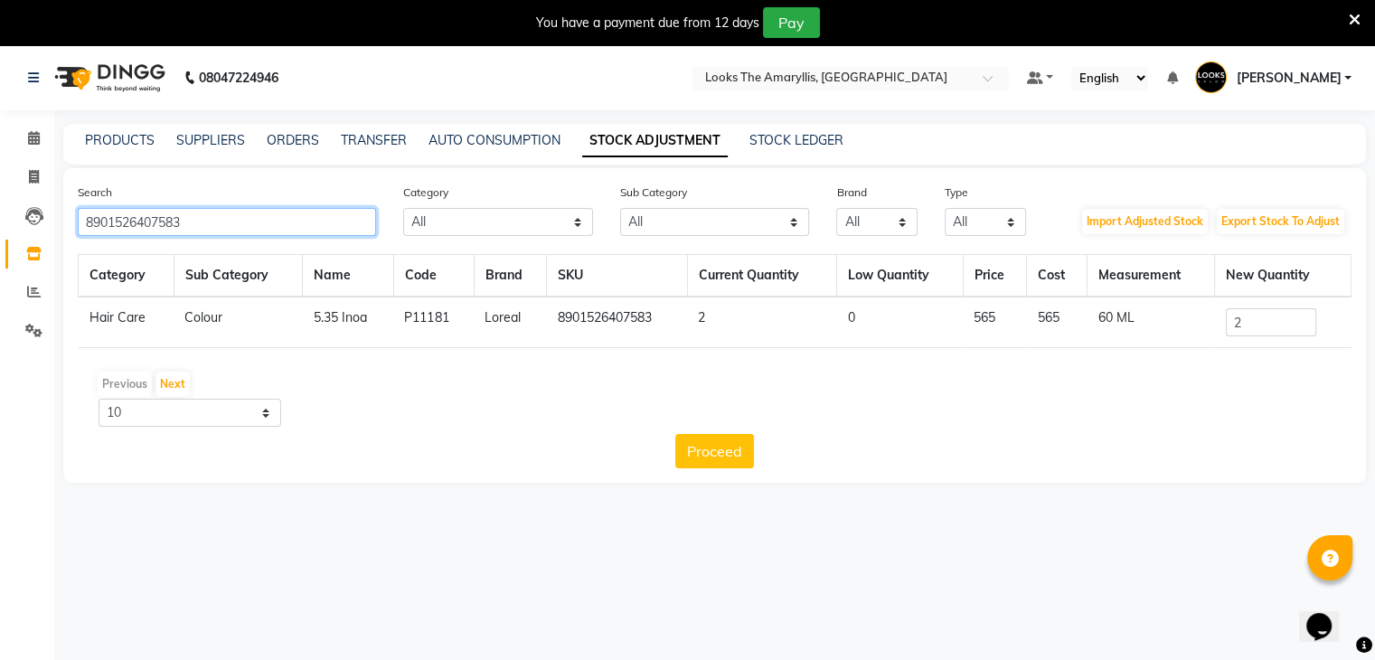
drag, startPoint x: 252, startPoint y: 231, endPoint x: 0, endPoint y: 229, distance: 252.2
click at [0, 229] on app-home "08047224946 Select Location × Looks The Amaryllis, New Delhi Default Panel My P…" at bounding box center [687, 277] width 1375 height 465
paste input "6946537050306"
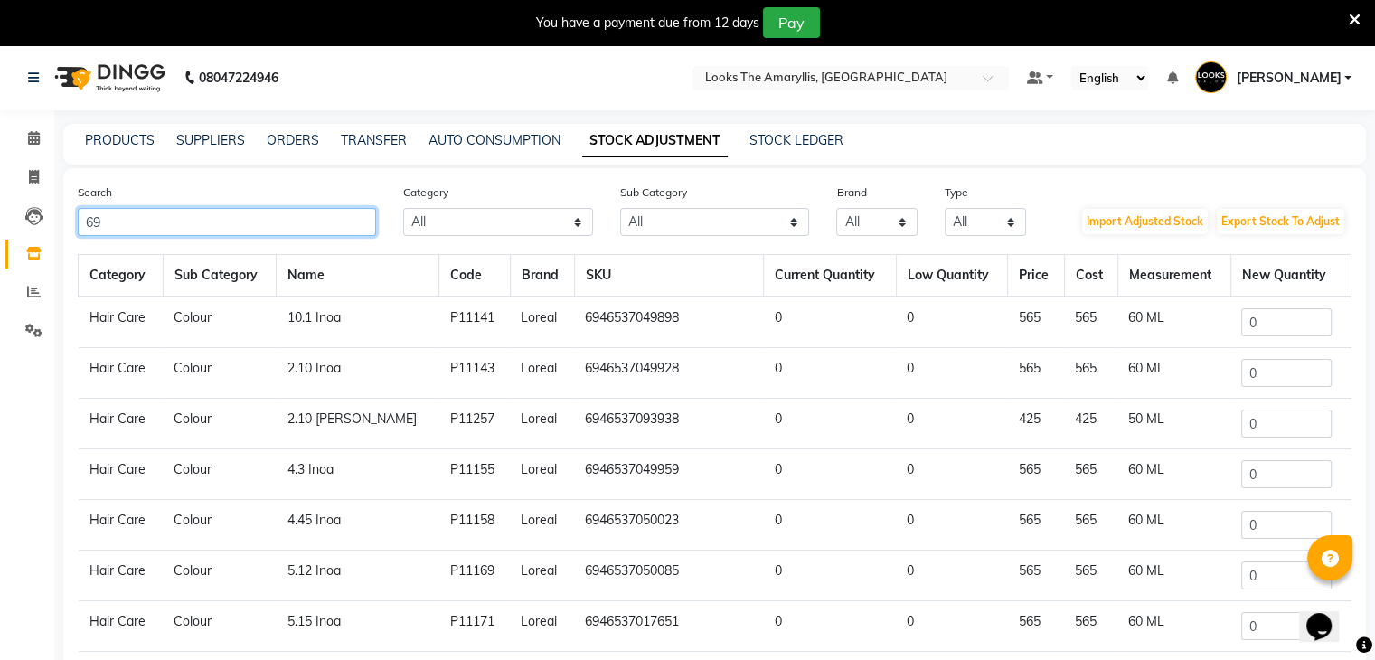
type input "6"
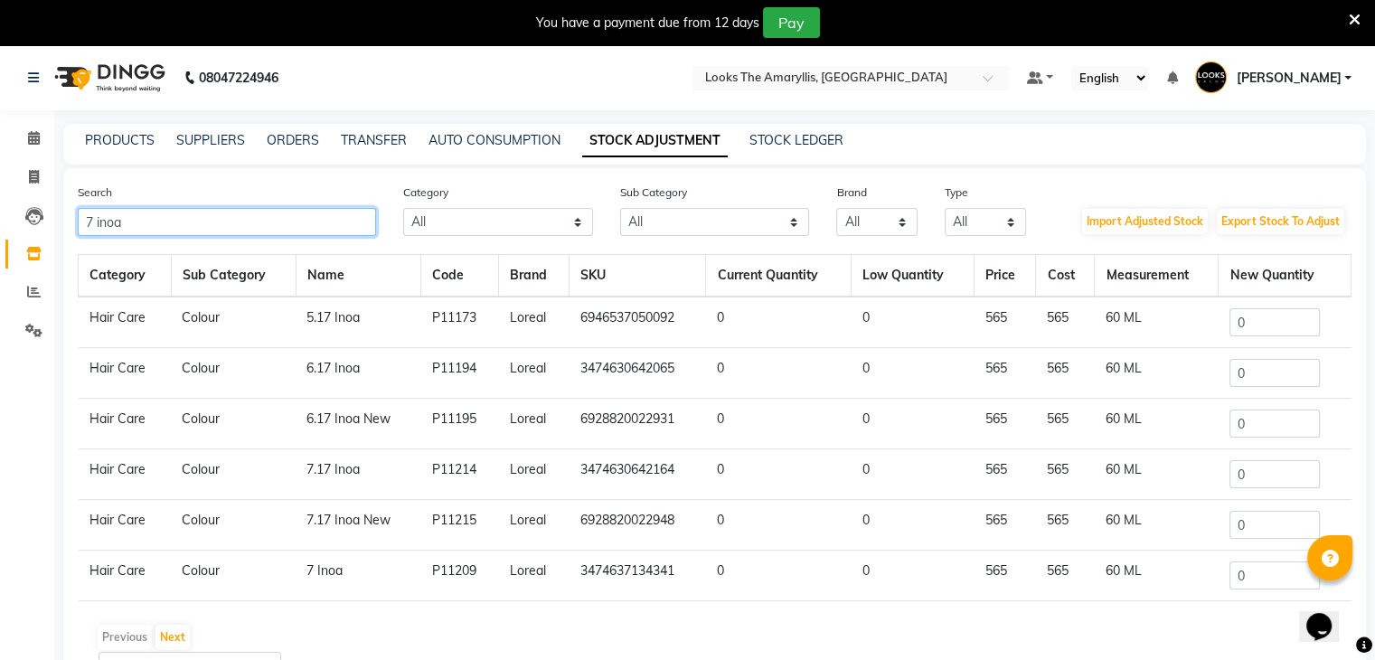
type input "7 inoa"
click at [1278, 575] on input "0" at bounding box center [1274, 575] width 90 height 28
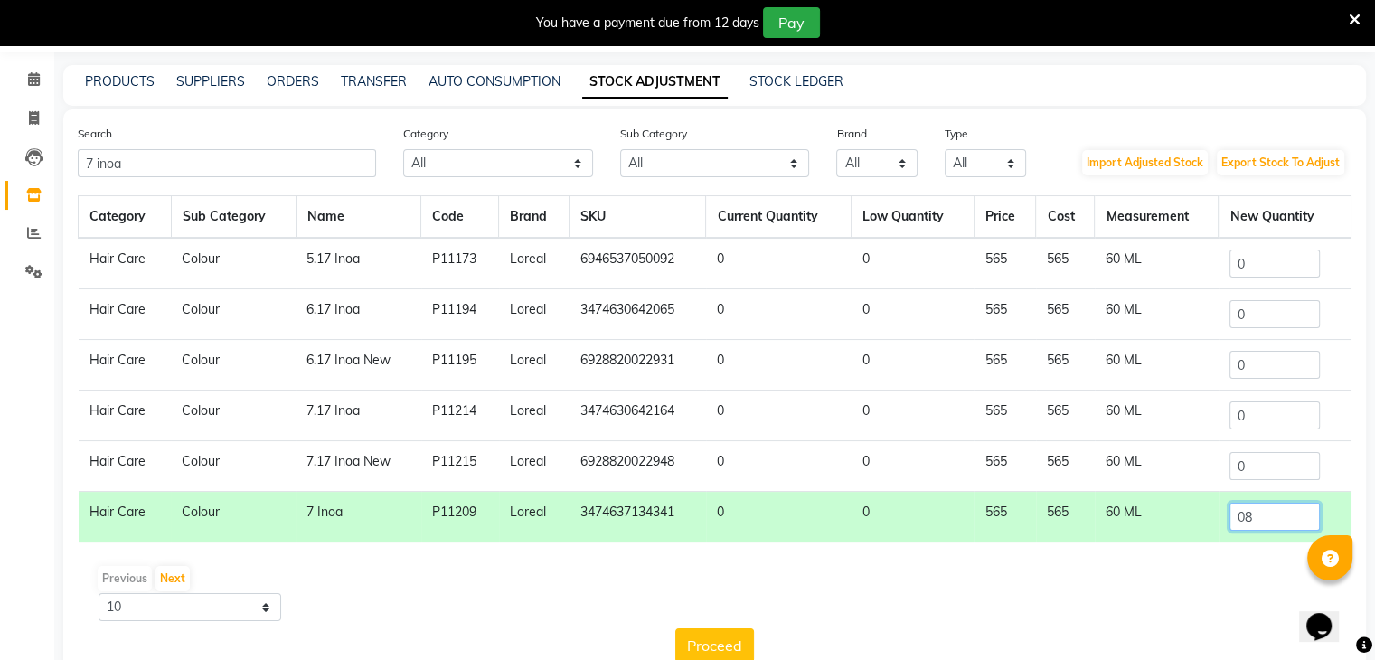
scroll to position [102, 0]
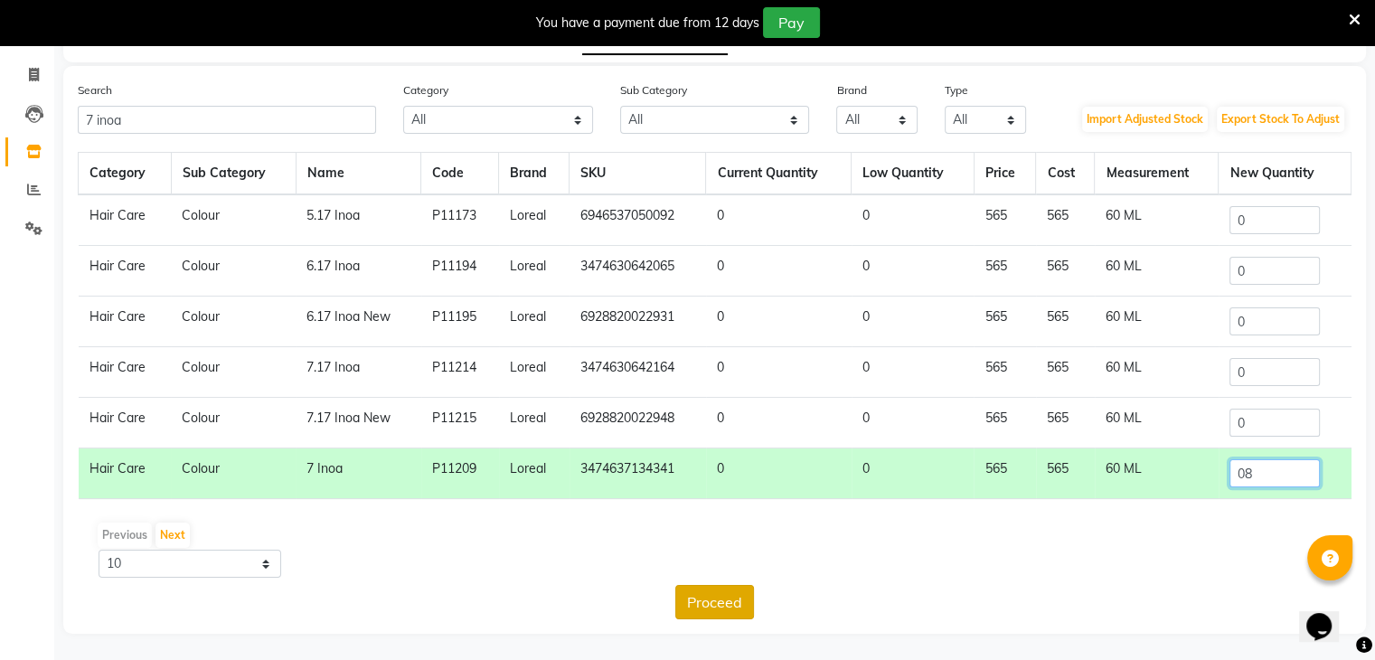
type input "08"
click at [698, 603] on button "Proceed" at bounding box center [714, 602] width 79 height 34
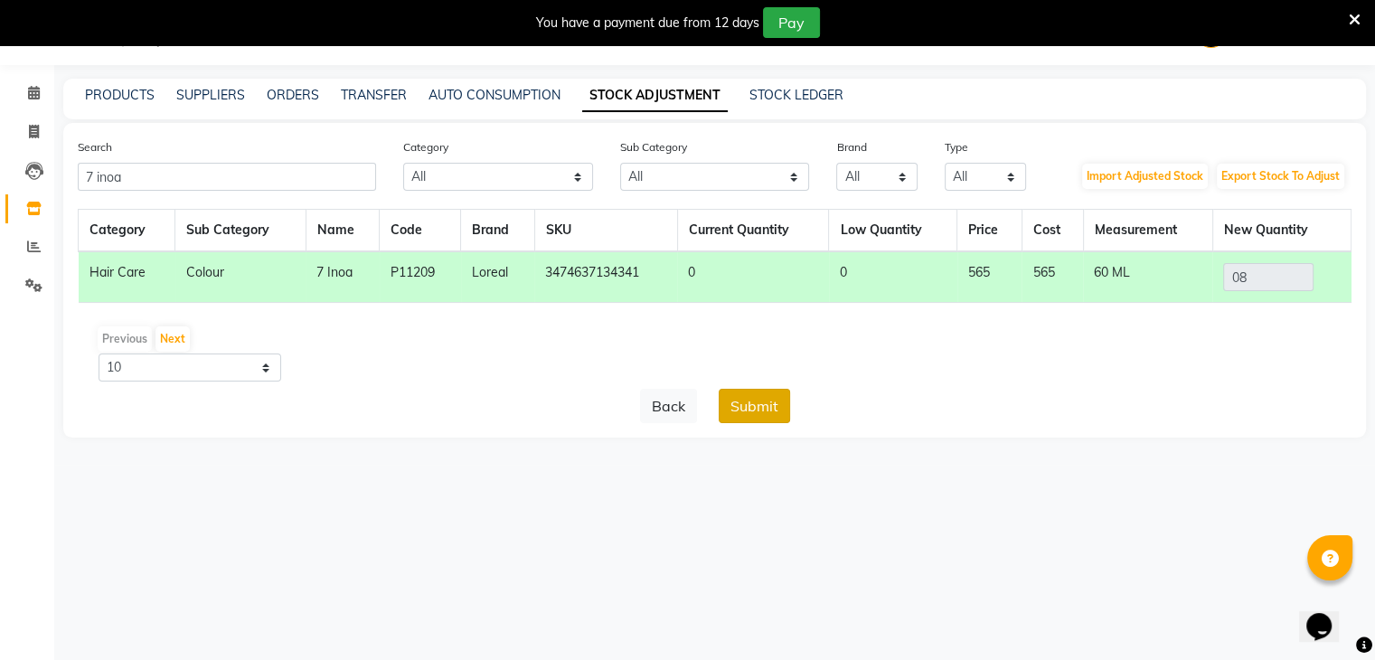
click at [767, 408] on button "Submit" at bounding box center [754, 406] width 71 height 34
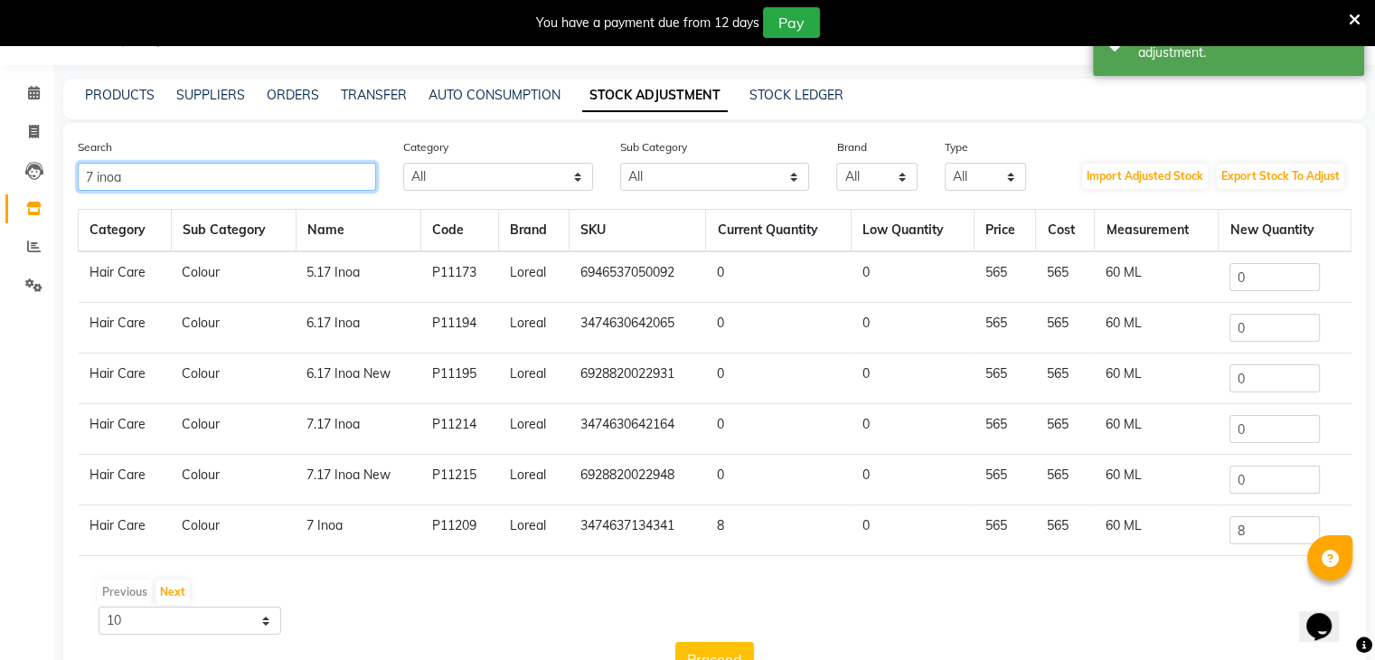
drag, startPoint x: 278, startPoint y: 172, endPoint x: 0, endPoint y: 171, distance: 278.4
click at [0, 171] on app-home "08047224946 Select Location × Looks The Amaryllis, New Delhi Default Panel My P…" at bounding box center [687, 359] width 1375 height 718
paste input "6946537050412"
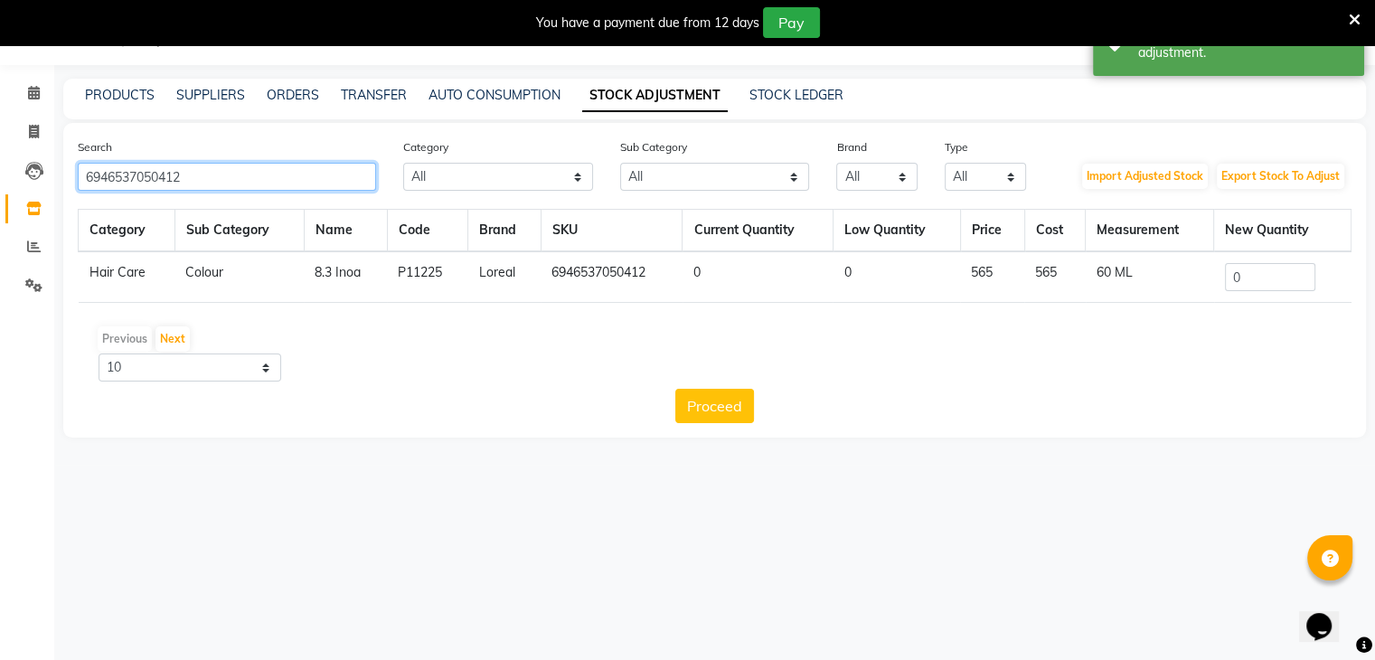
type input "6946537050412"
click at [1273, 280] on input "0" at bounding box center [1270, 277] width 90 height 28
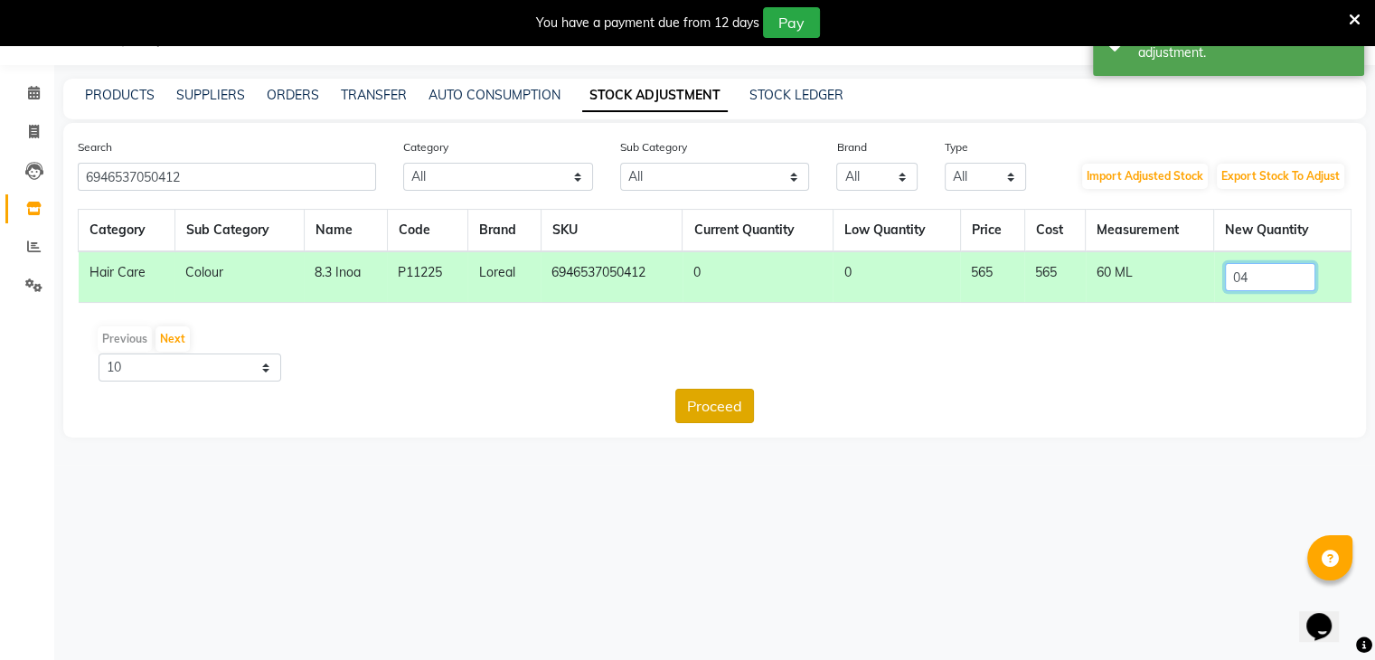
type input "04"
click at [705, 398] on button "Proceed" at bounding box center [714, 406] width 79 height 34
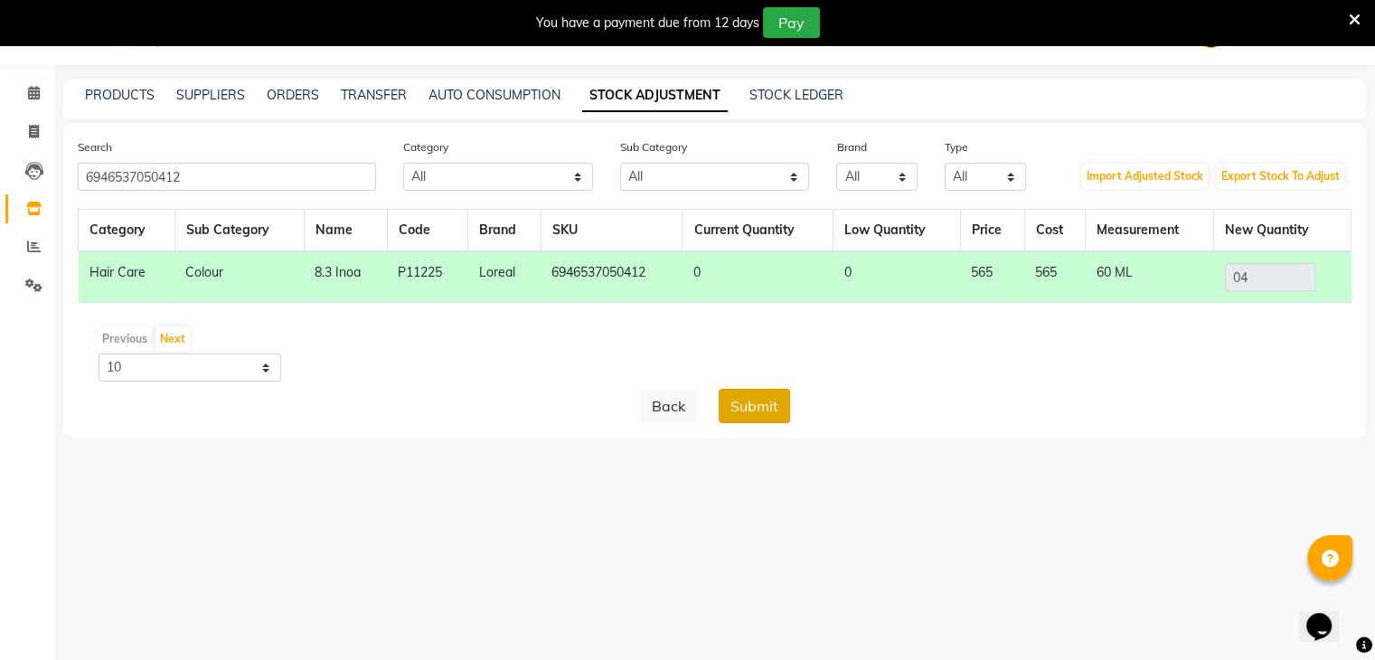
click at [737, 399] on button "Submit" at bounding box center [754, 406] width 71 height 34
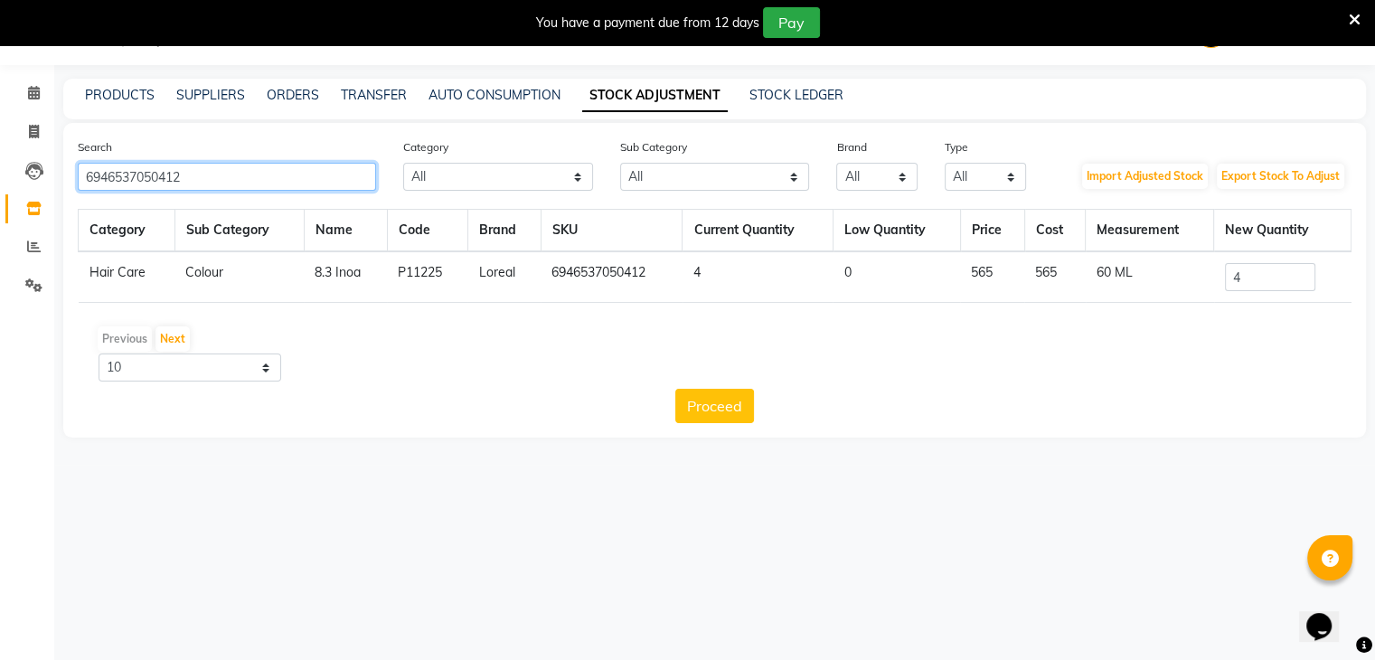
drag, startPoint x: 269, startPoint y: 182, endPoint x: 0, endPoint y: 182, distance: 269.4
click at [0, 182] on app-home "08047224946 Select Location × Looks The Amaryllis, New Delhi Default Panel My P…" at bounding box center [687, 232] width 1375 height 465
paste input "8901526405060"
type input "8901526405060"
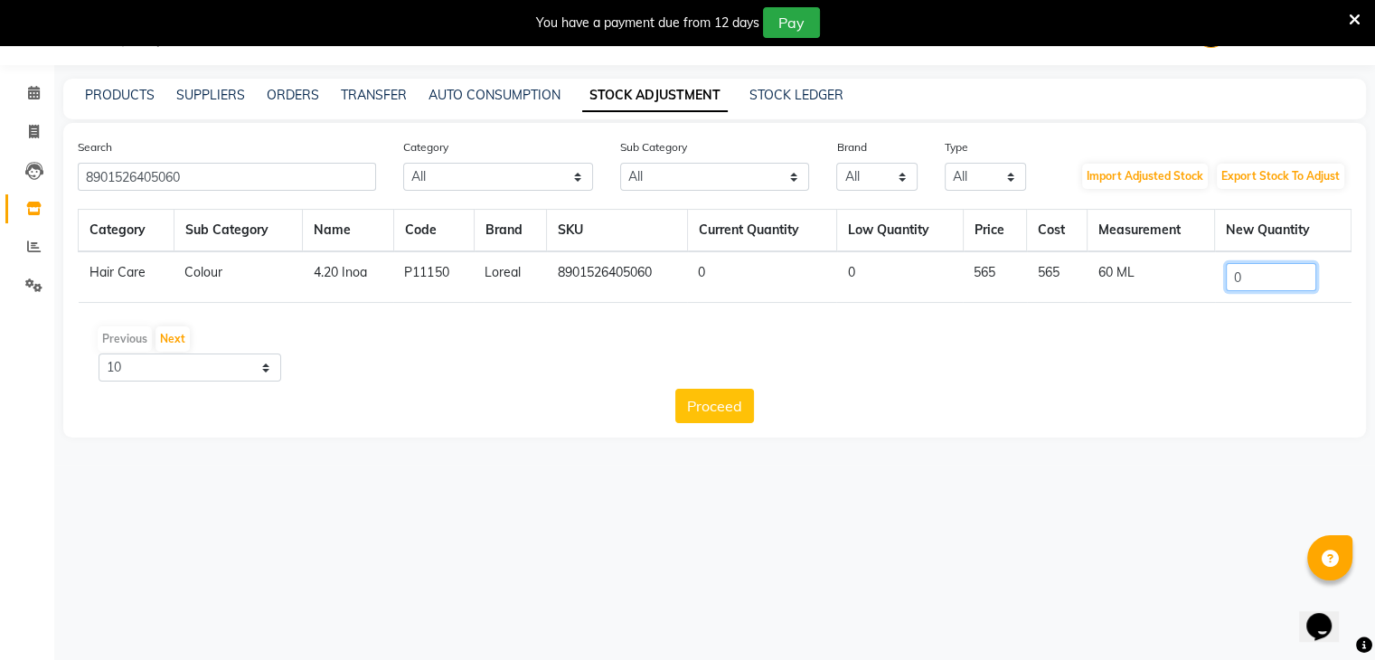
click at [1277, 272] on input "0" at bounding box center [1271, 277] width 90 height 28
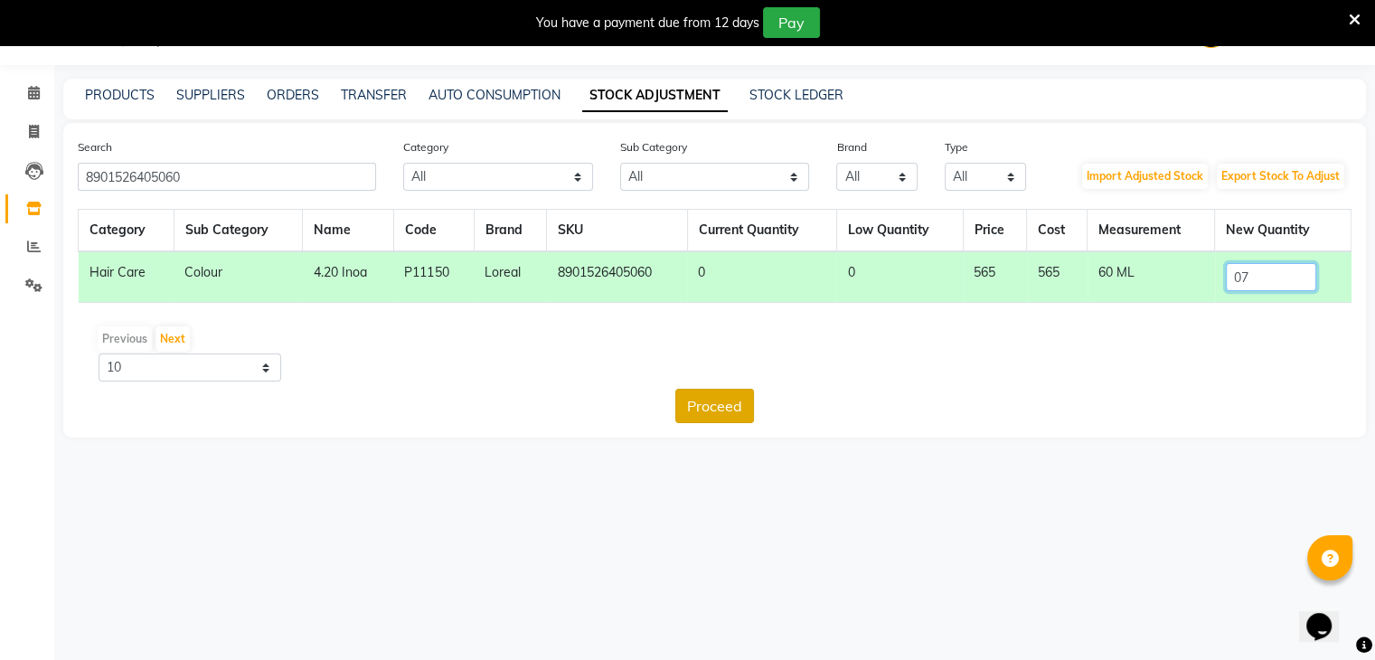
type input "07"
click at [739, 393] on button "Proceed" at bounding box center [714, 406] width 79 height 34
click at [759, 405] on button "Submit" at bounding box center [754, 406] width 71 height 34
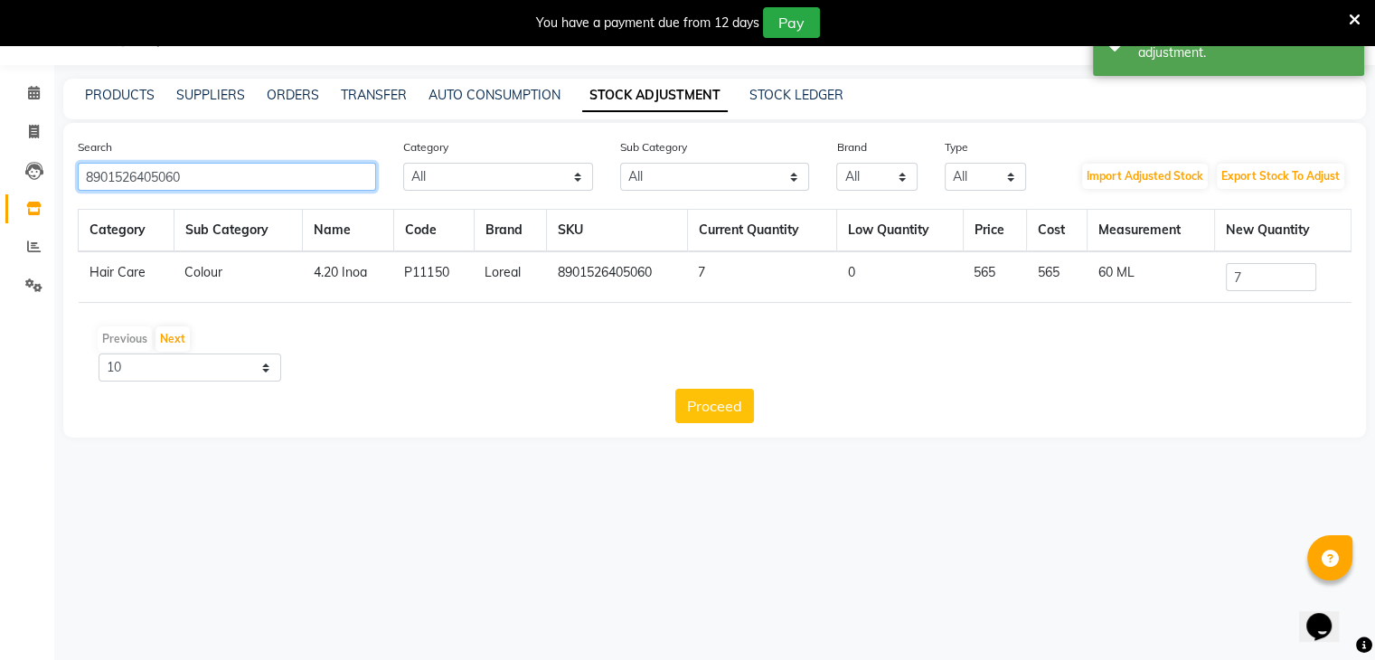
drag, startPoint x: 267, startPoint y: 176, endPoint x: 0, endPoint y: 179, distance: 266.7
click at [0, 179] on app-home "08047224946 Select Location × Looks The Amaryllis, New Delhi Default Panel My P…" at bounding box center [687, 232] width 1375 height 465
paste input "77"
type input "8901526405077"
click at [1277, 288] on input "0" at bounding box center [1271, 277] width 90 height 28
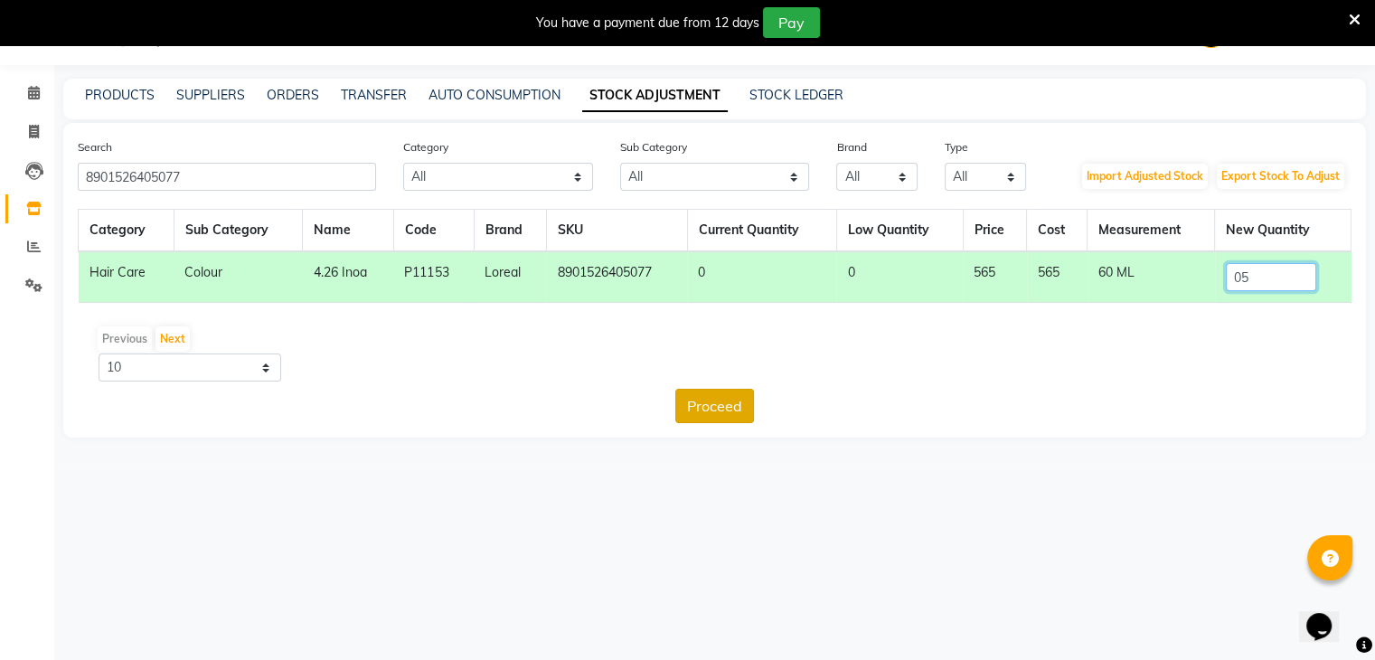
type input "05"
click at [705, 406] on button "Proceed" at bounding box center [714, 406] width 79 height 34
click at [771, 405] on button "Submit" at bounding box center [754, 406] width 71 height 34
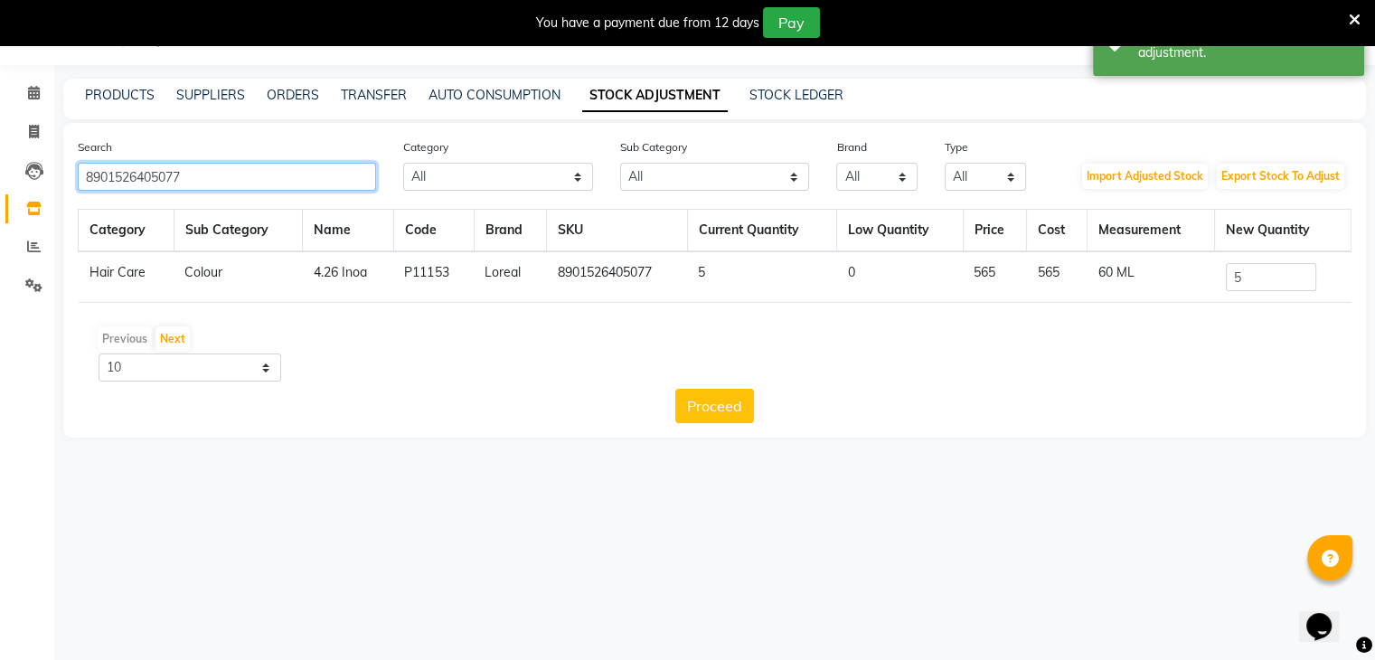
drag, startPoint x: 254, startPoint y: 189, endPoint x: 0, endPoint y: 178, distance: 254.3
click at [0, 178] on app-home "08047224946 Select Location × Looks The Amaryllis, New Delhi Default Panel My P…" at bounding box center [687, 232] width 1375 height 465
paste input "7590"
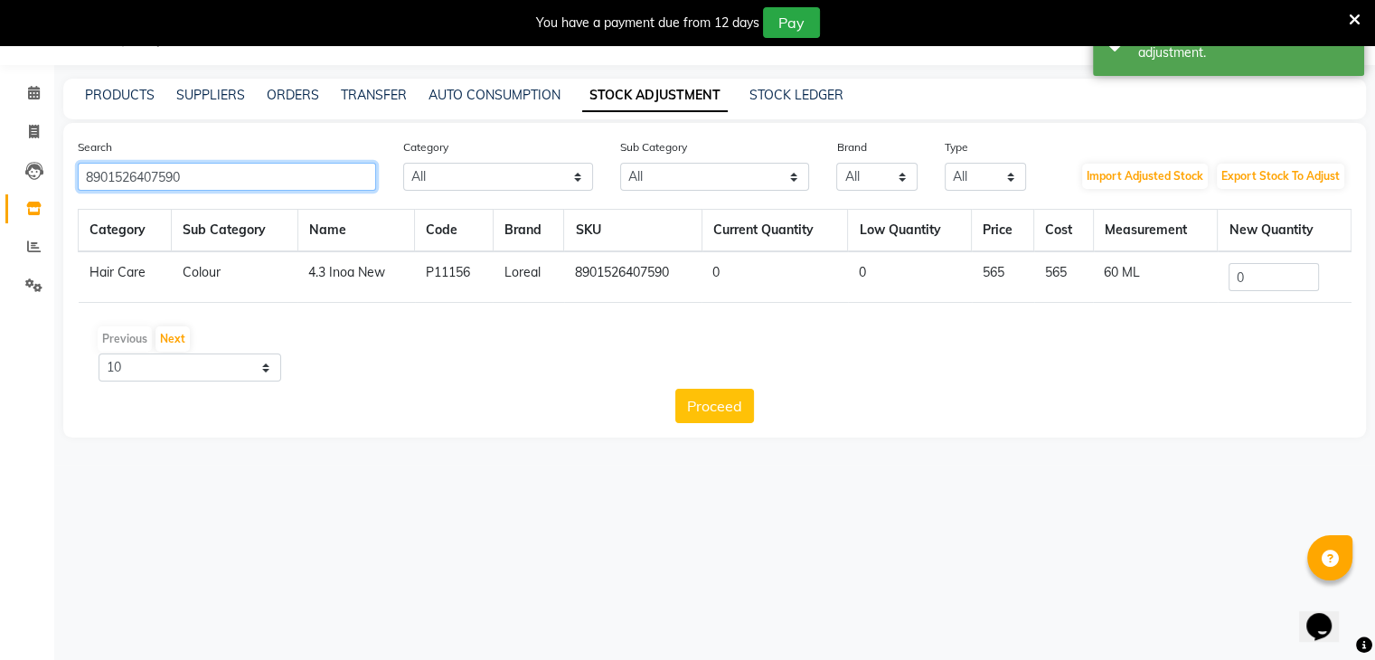
type input "8901526407590"
click at [1287, 276] on input "0" at bounding box center [1274, 277] width 90 height 28
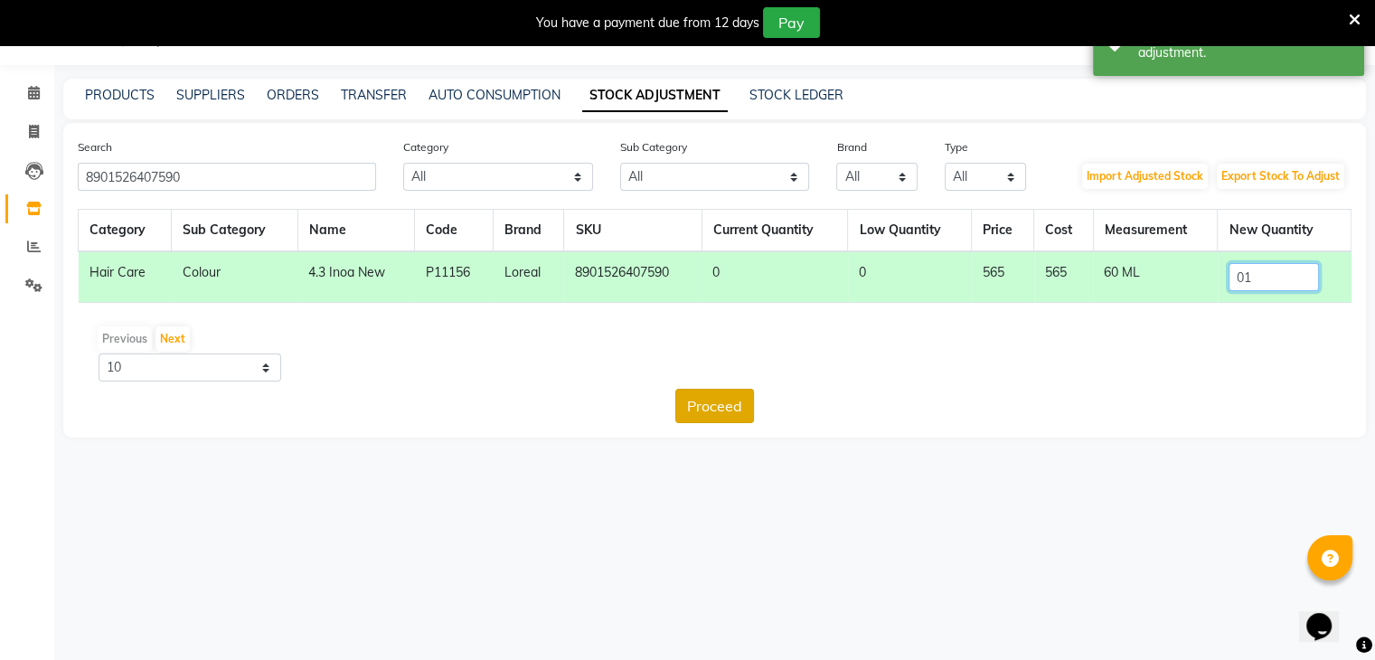
type input "01"
click at [730, 404] on button "Proceed" at bounding box center [714, 406] width 79 height 34
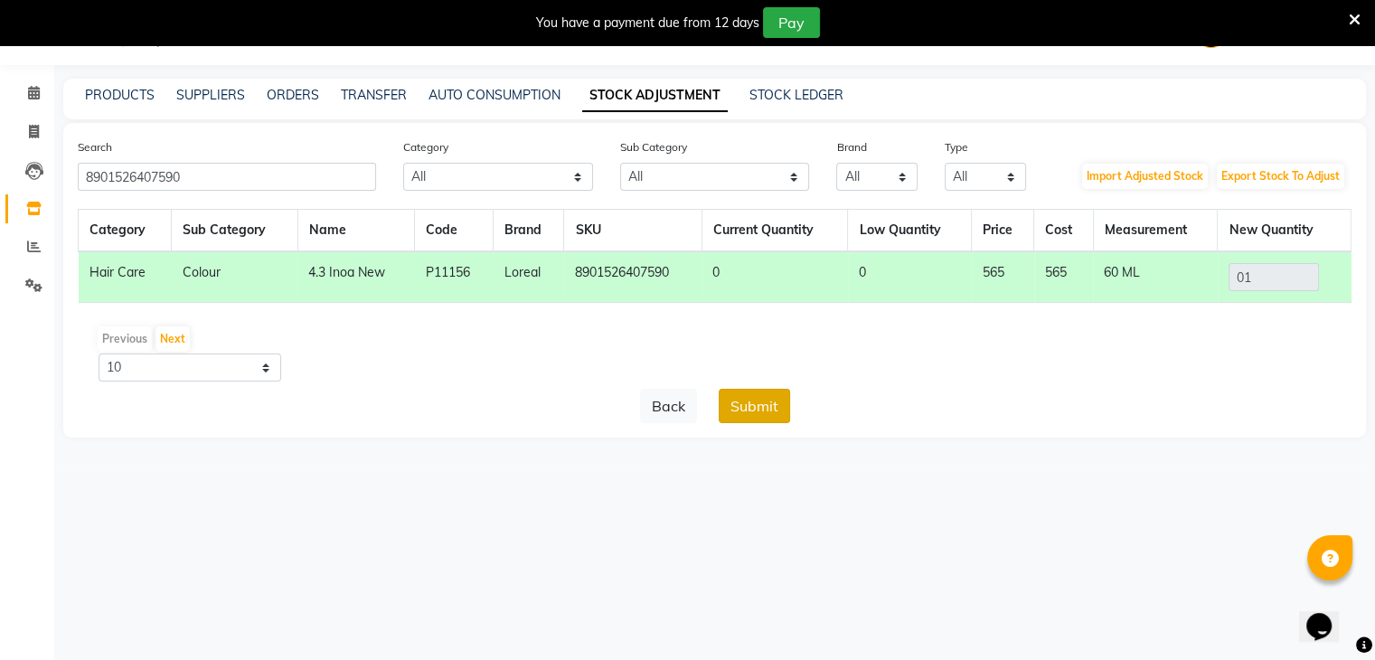
click at [749, 402] on button "Submit" at bounding box center [754, 406] width 71 height 34
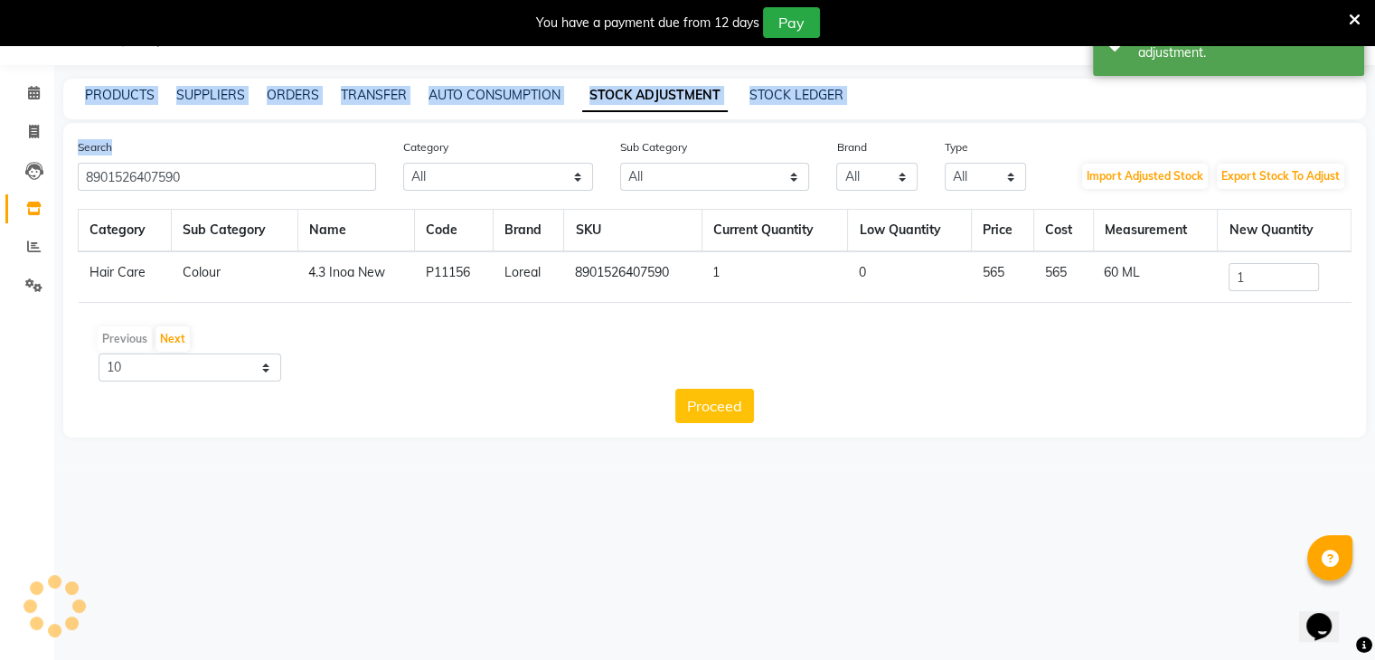
drag, startPoint x: 254, startPoint y: 194, endPoint x: 0, endPoint y: 192, distance: 254.0
click at [0, 192] on app-home "08047224946 Select Location × Looks The Amaryllis, New Delhi Default Panel My P…" at bounding box center [687, 232] width 1375 height 465
click at [267, 190] on input "8901526407590" at bounding box center [227, 177] width 298 height 28
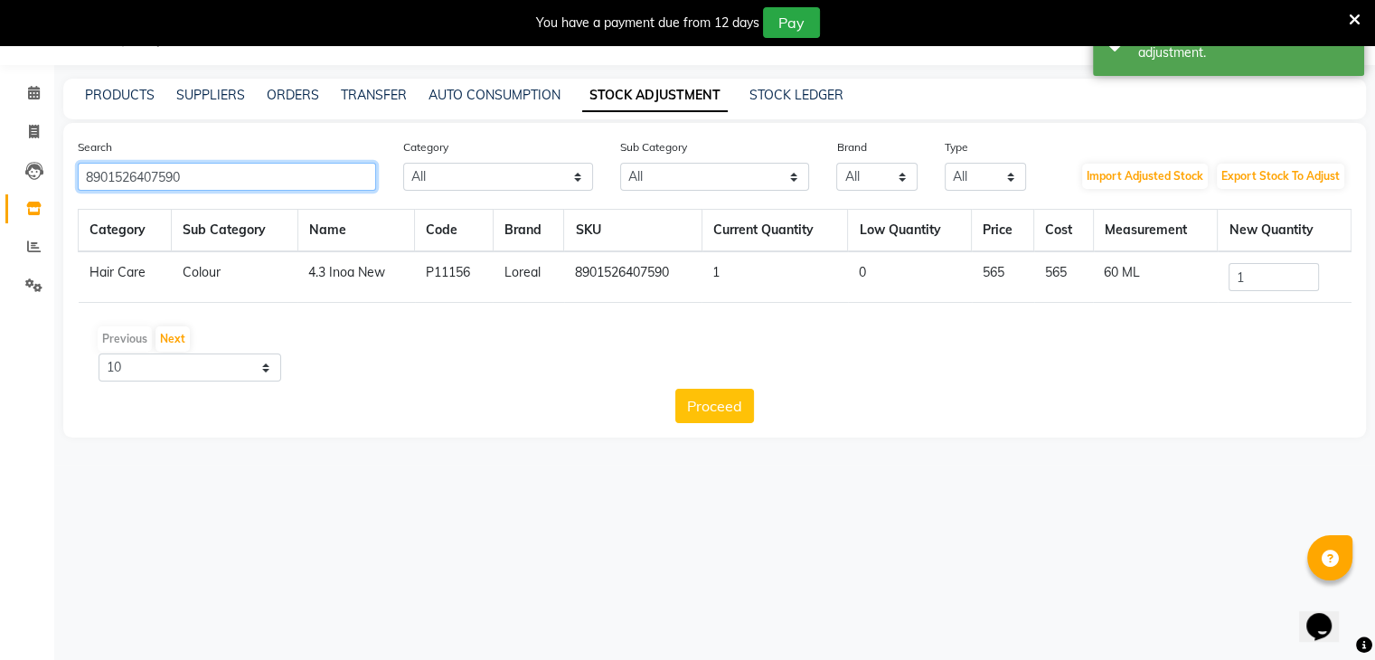
drag, startPoint x: 263, startPoint y: 186, endPoint x: 40, endPoint y: 193, distance: 223.4
click at [40, 193] on app-home "08047224946 Select Location × Looks The Amaryllis, New Delhi Default Panel My P…" at bounding box center [687, 232] width 1375 height 465
paste input "606"
type input "8901526407606"
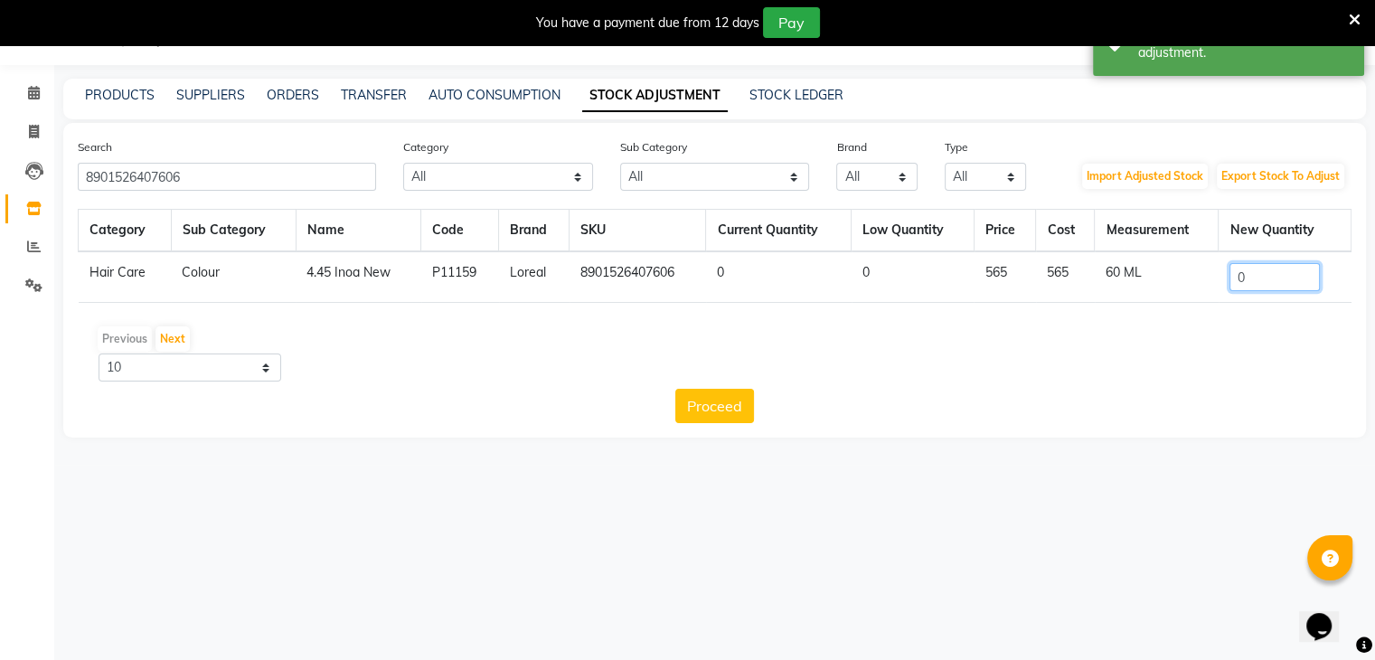
click at [1299, 268] on input "0" at bounding box center [1274, 277] width 90 height 28
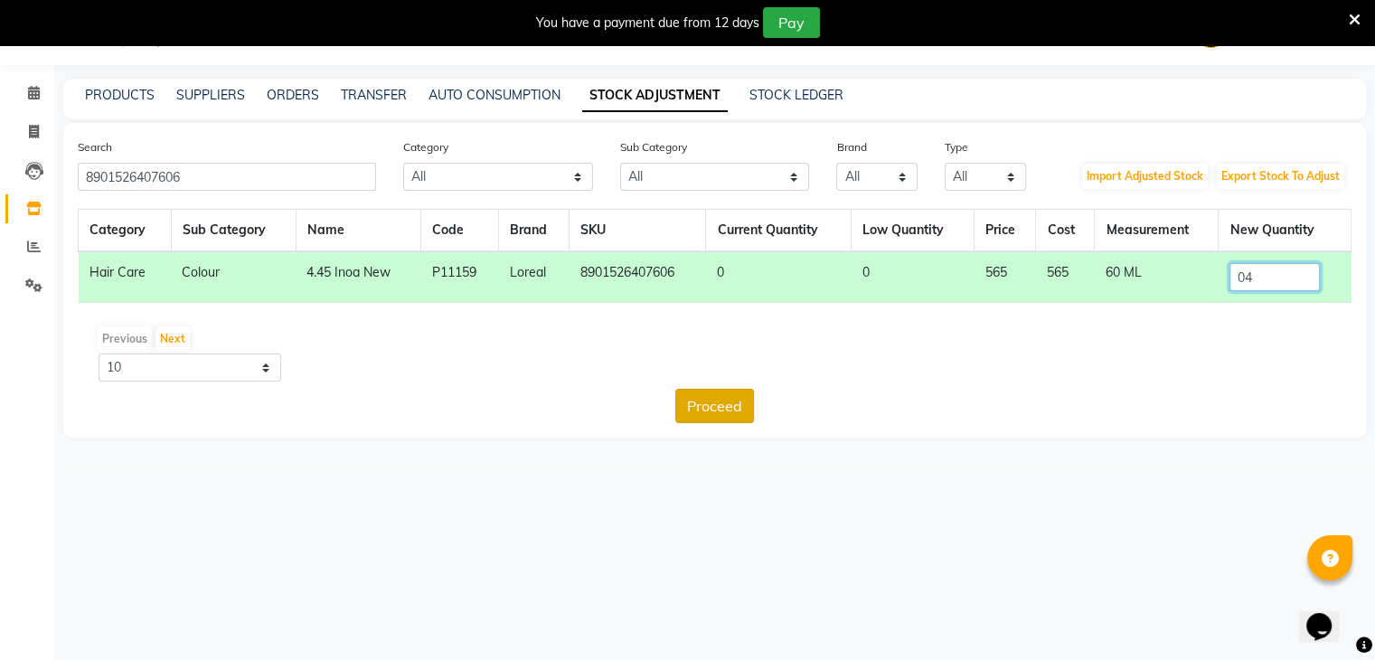
type input "04"
click at [692, 410] on button "Proceed" at bounding box center [714, 406] width 79 height 34
click at [753, 410] on button "Submit" at bounding box center [754, 406] width 71 height 34
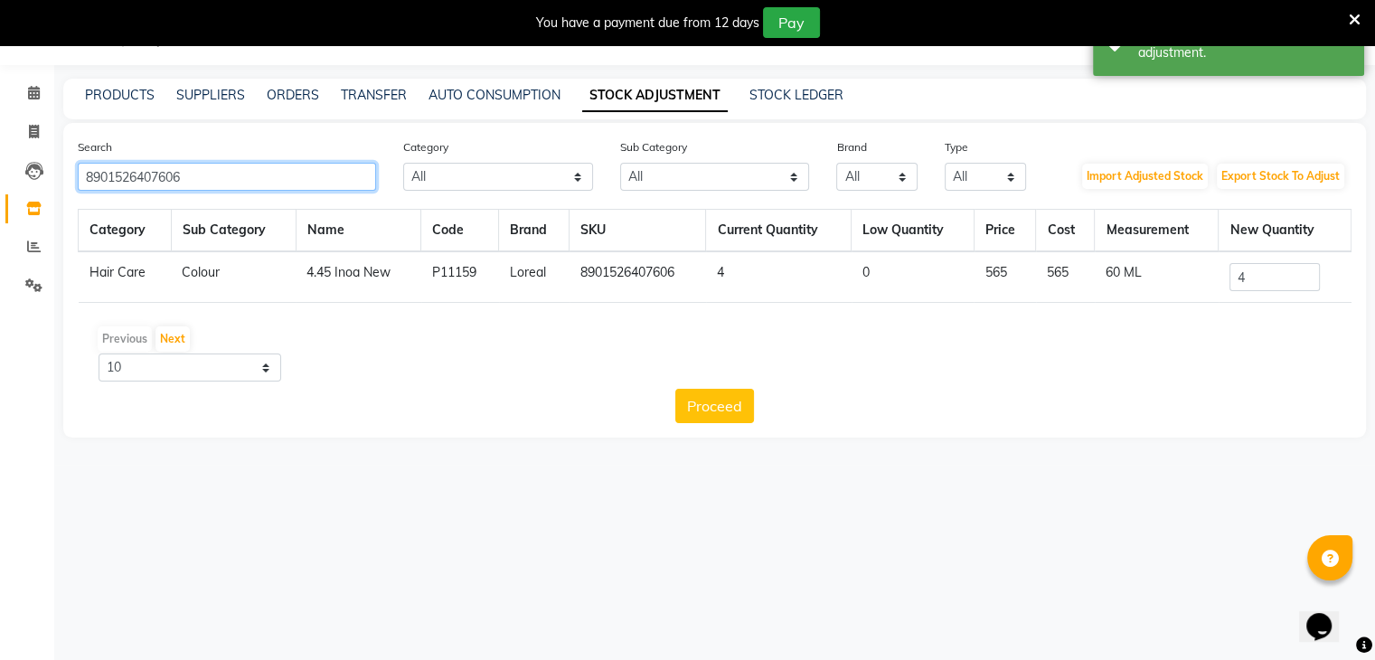
drag, startPoint x: 251, startPoint y: 175, endPoint x: 0, endPoint y: 174, distance: 251.3
click at [0, 174] on app-home "08047224946 Select Location × Looks The Amaryllis, New Delhi Default Panel My P…" at bounding box center [687, 232] width 1375 height 465
paste input "3474637128555"
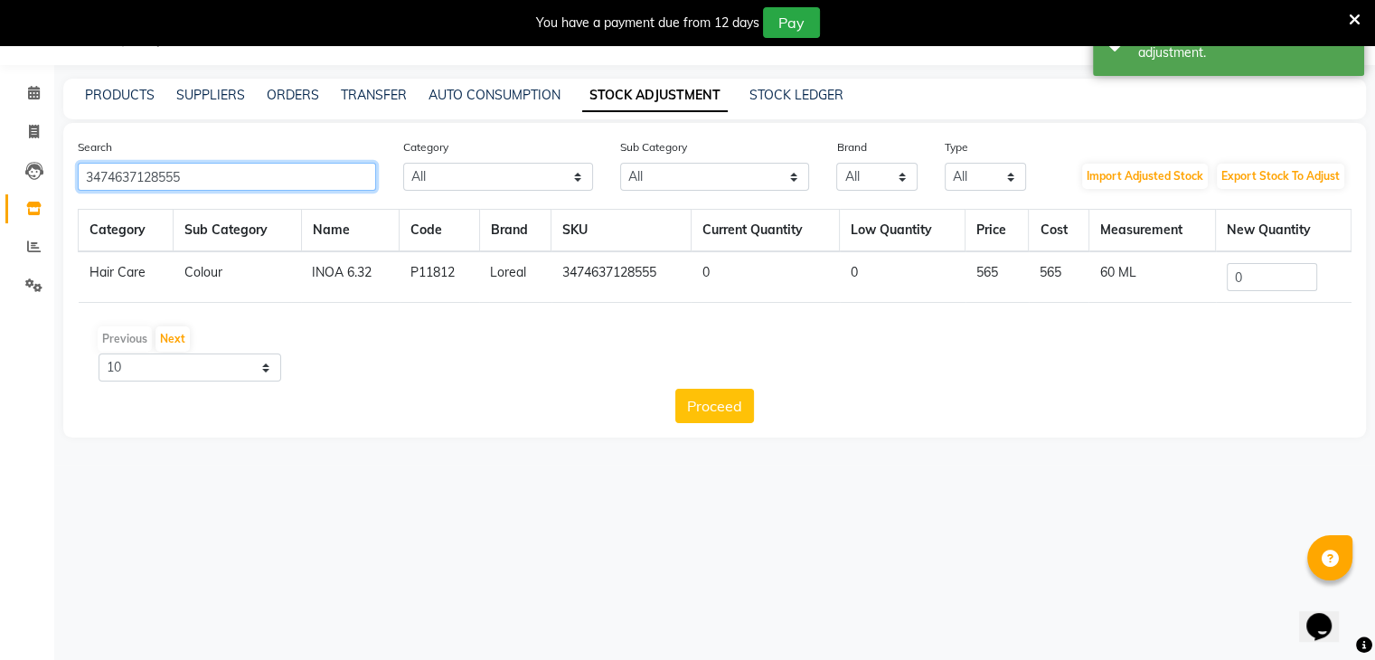
type input "3474637128555"
click at [1261, 279] on input "0" at bounding box center [1272, 277] width 90 height 28
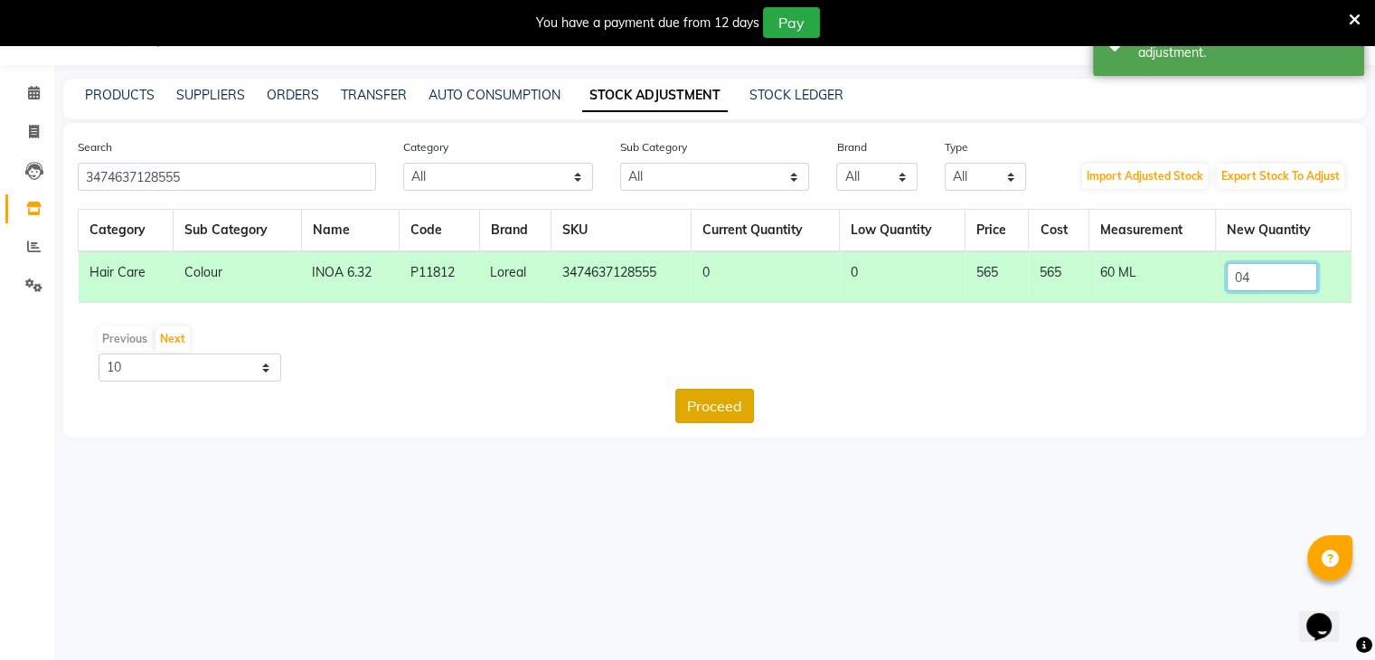
type input "04"
click at [741, 408] on button "Proceed" at bounding box center [714, 406] width 79 height 34
click at [752, 403] on button "Submit" at bounding box center [754, 406] width 71 height 34
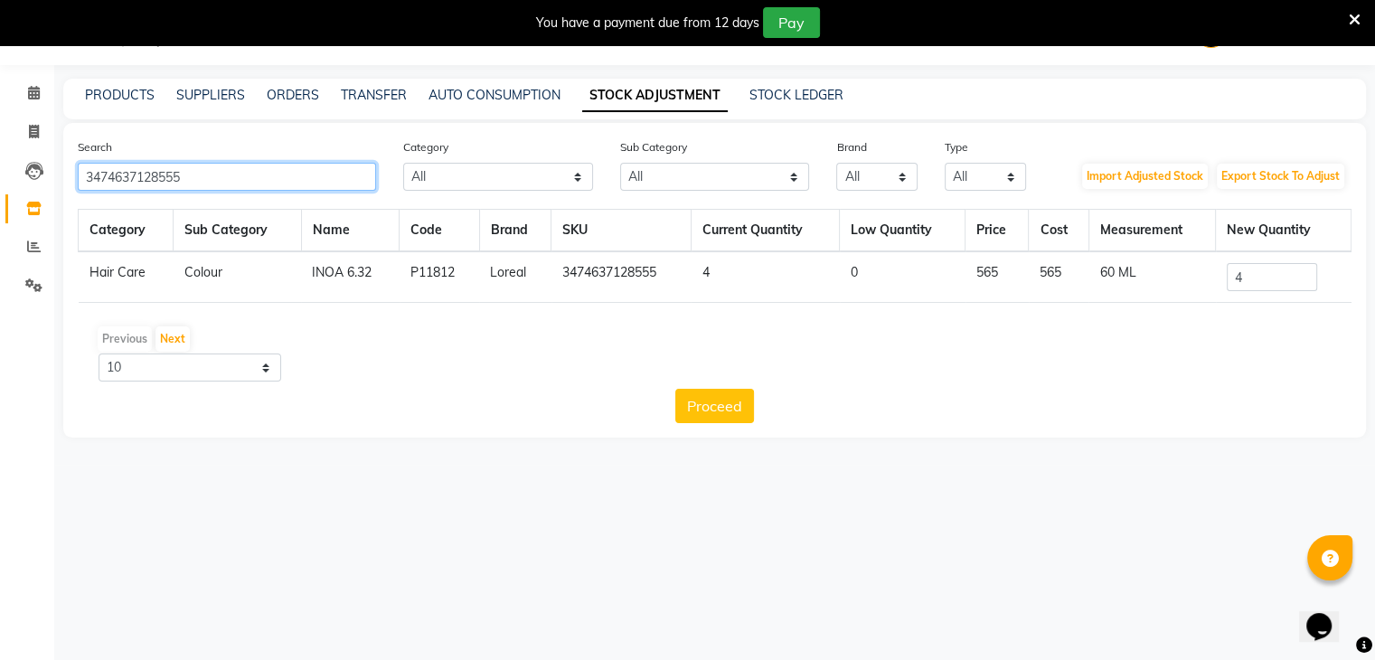
drag, startPoint x: 275, startPoint y: 178, endPoint x: 0, endPoint y: 181, distance: 274.8
click at [0, 181] on app-home "08047224946 Select Location × Looks The Amaryllis, New Delhi Default Panel My P…" at bounding box center [687, 232] width 1375 height 465
paste input "7916"
type input "3"
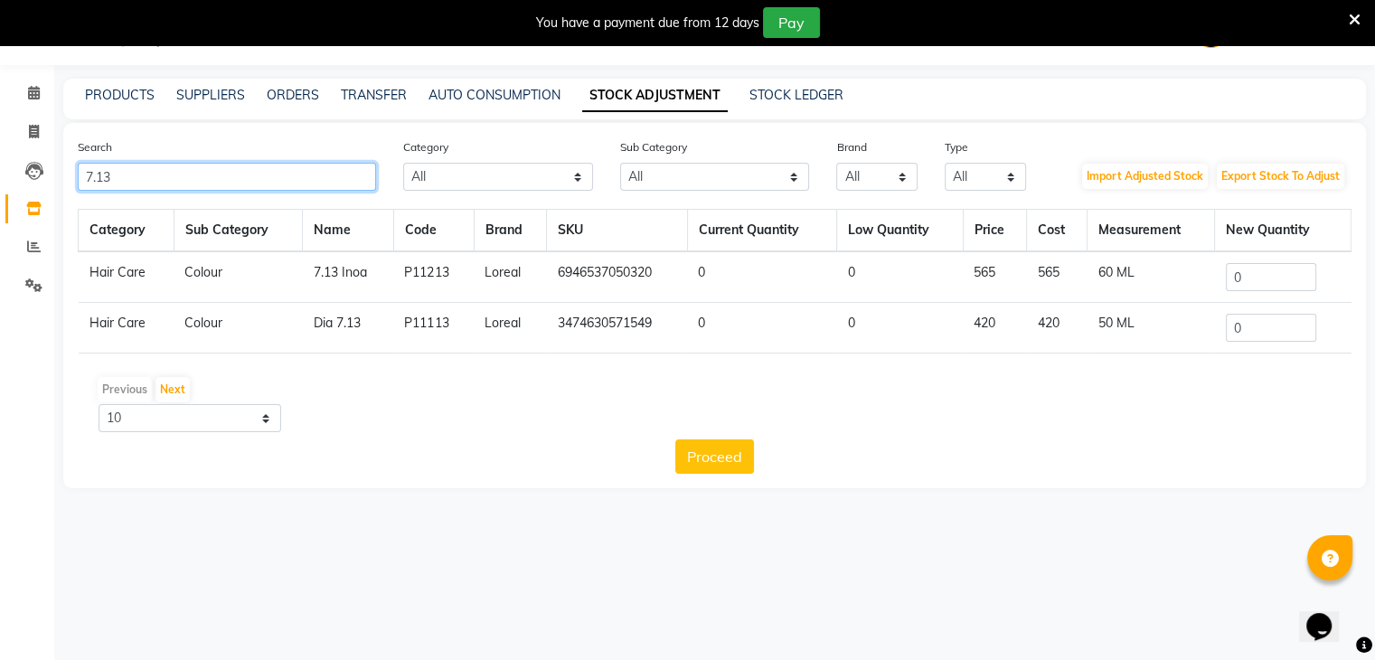
type input "7.13"
click at [1269, 280] on input "0" at bounding box center [1271, 277] width 90 height 28
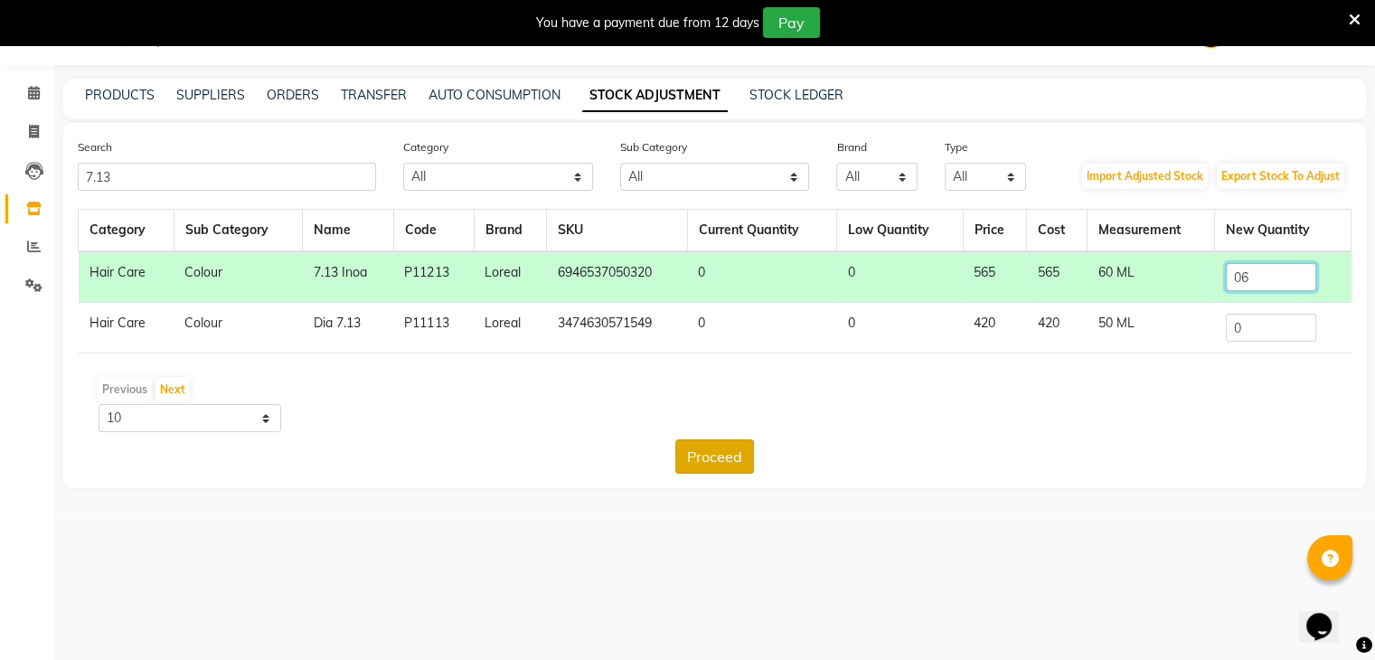
type input "06"
click at [714, 457] on button "Proceed" at bounding box center [714, 456] width 79 height 34
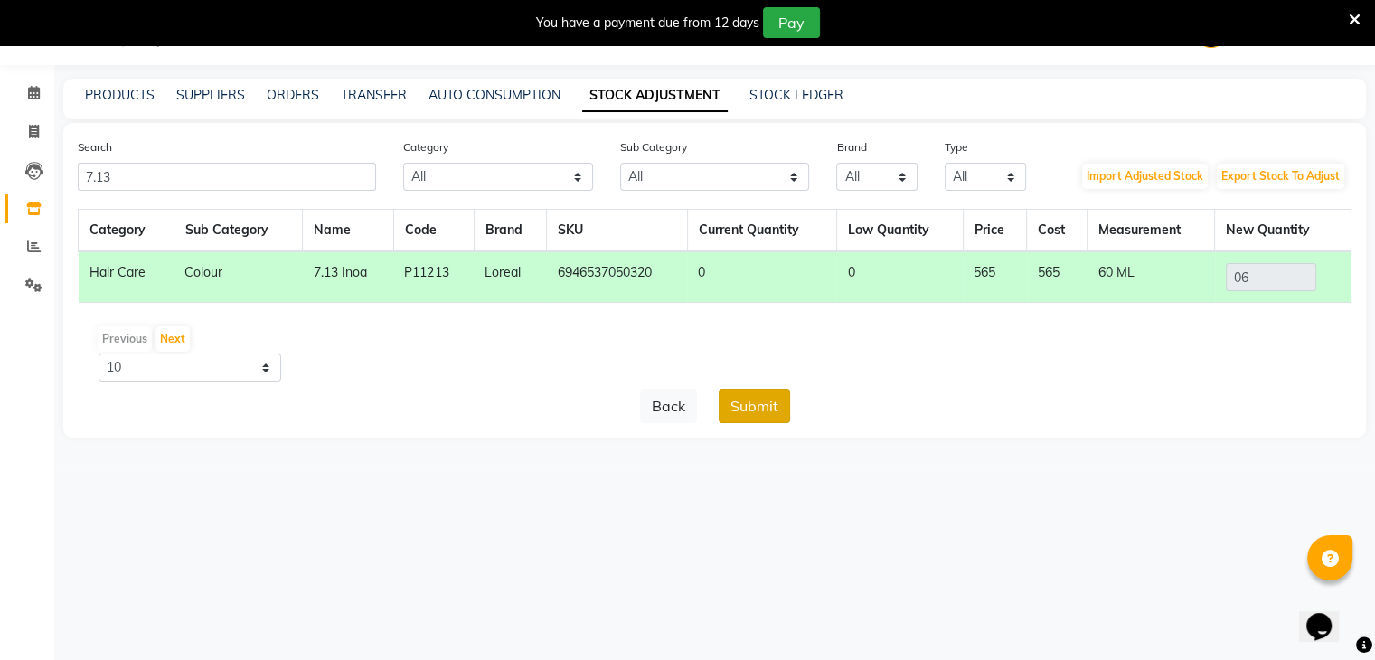
click at [766, 399] on button "Submit" at bounding box center [754, 406] width 71 height 34
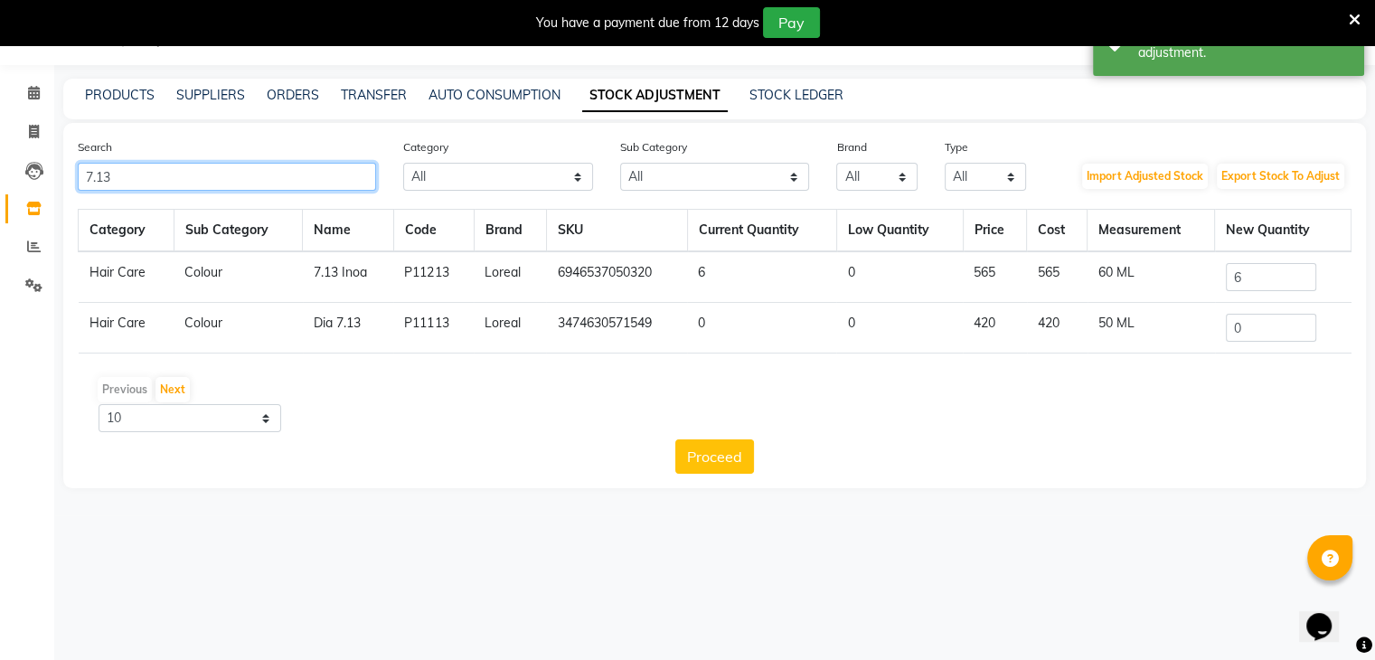
drag, startPoint x: 247, startPoint y: 182, endPoint x: 0, endPoint y: 175, distance: 246.9
click at [0, 175] on app-home "08047224946 Select Location × Looks The Amaryllis, New Delhi Default Panel My P…" at bounding box center [687, 257] width 1375 height 515
paste input "8901526405039"
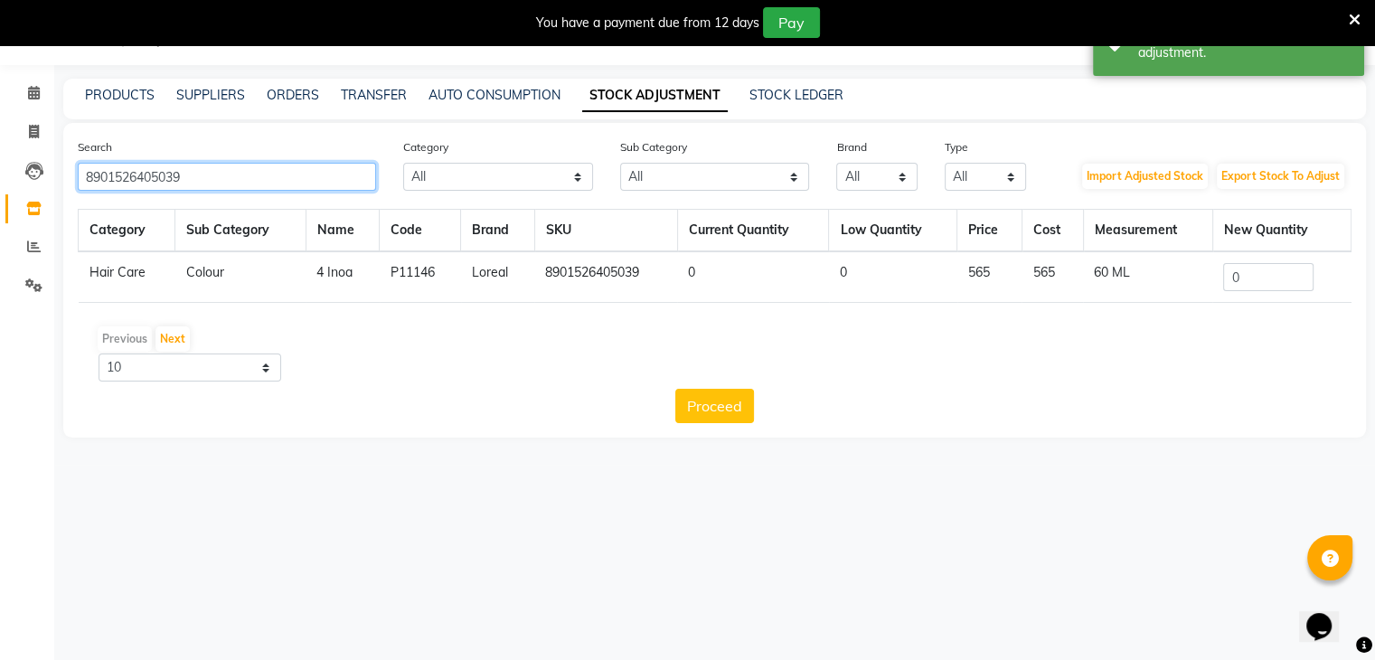
type input "8901526405039"
click at [1257, 278] on input "0" at bounding box center [1268, 277] width 90 height 28
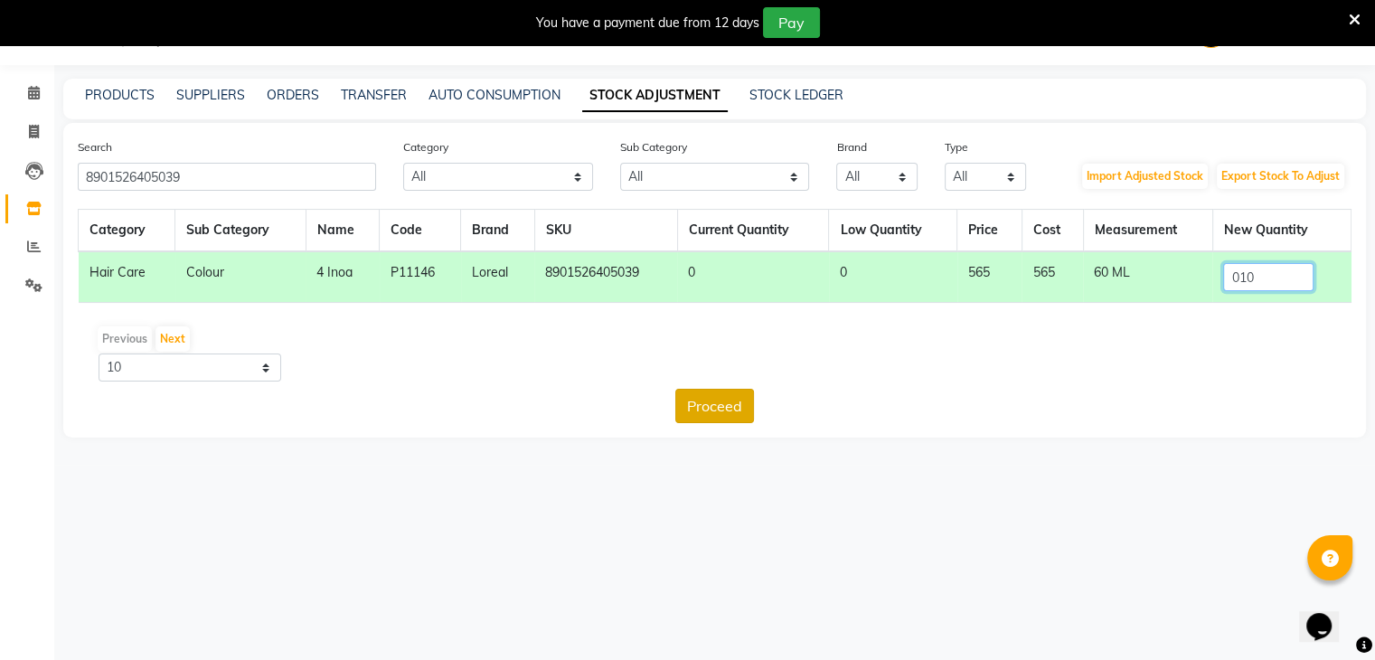
type input "010"
click at [730, 400] on button "Proceed" at bounding box center [714, 406] width 79 height 34
click at [758, 402] on button "Submit" at bounding box center [754, 406] width 71 height 34
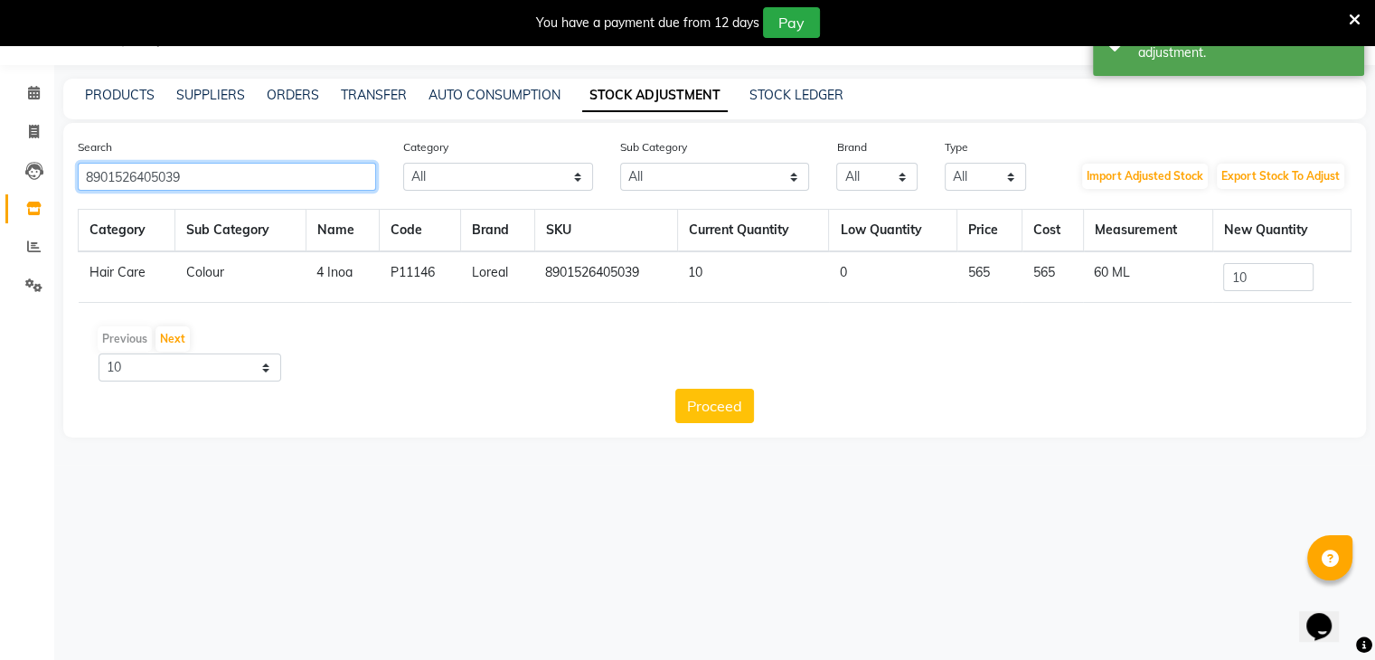
drag, startPoint x: 254, startPoint y: 186, endPoint x: 0, endPoint y: 185, distance: 254.0
click at [0, 185] on app-home "08047224946 Select Location × Looks The Amaryllis, New Delhi Default Panel My P…" at bounding box center [687, 232] width 1375 height 465
paste input "08"
type input "8901526405008"
click at [1281, 287] on input "0" at bounding box center [1268, 277] width 90 height 28
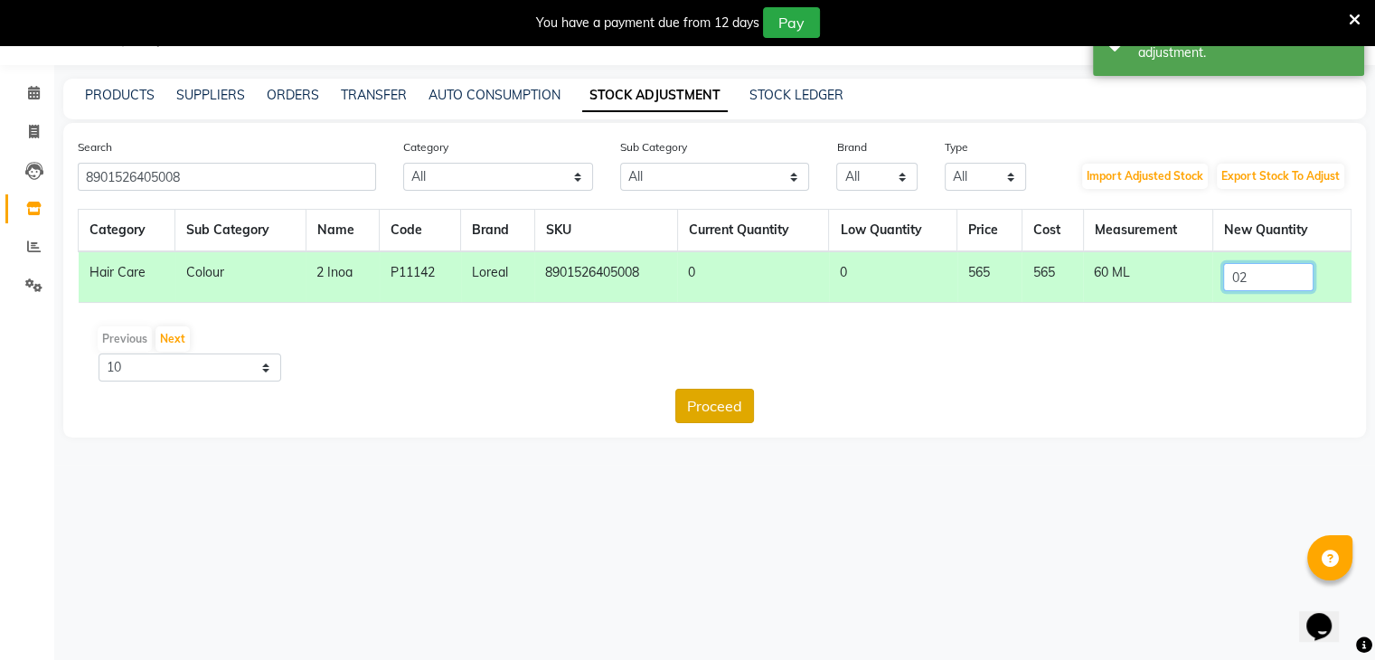
type input "02"
click at [720, 411] on button "Proceed" at bounding box center [714, 406] width 79 height 34
click at [743, 404] on button "Submit" at bounding box center [754, 406] width 71 height 34
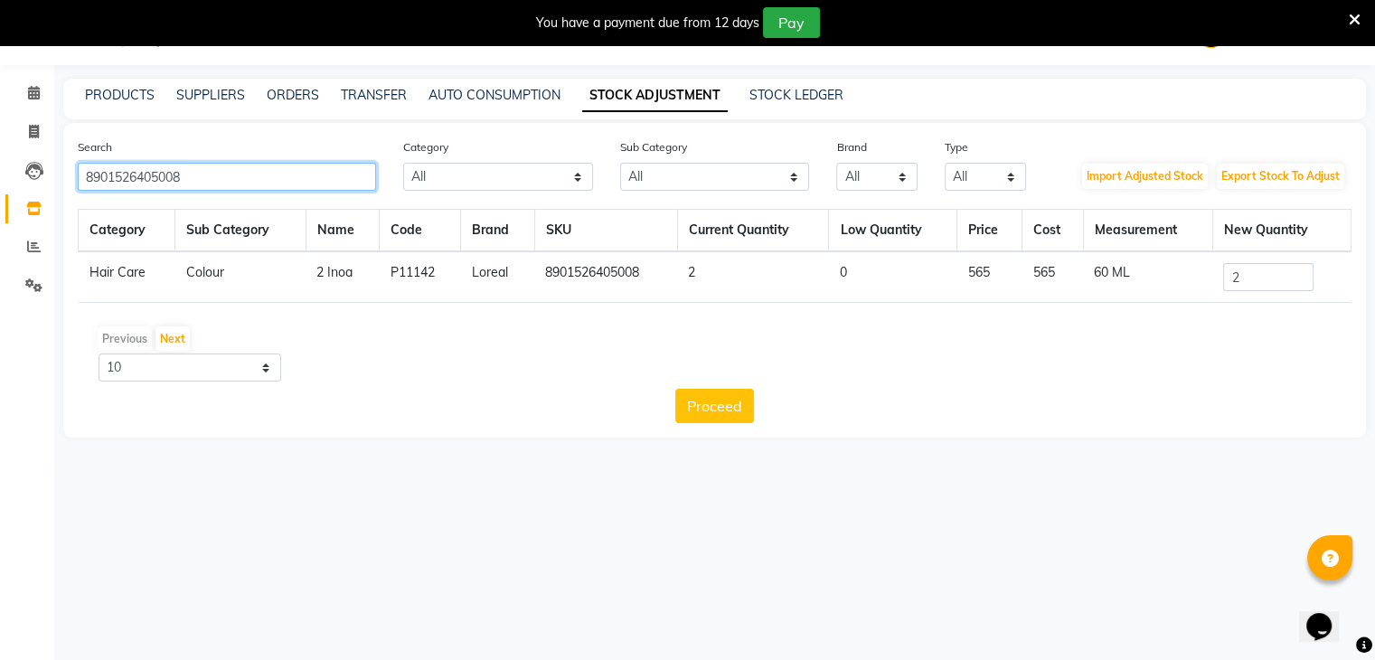
drag, startPoint x: 236, startPoint y: 176, endPoint x: 0, endPoint y: 176, distance: 236.0
click at [0, 176] on app-home "08047224946 Select Location × Looks The Amaryllis, New Delhi Default Panel My P…" at bounding box center [687, 232] width 1375 height 465
paste input "15"
type input "8901526405015"
click at [1258, 280] on input "0" at bounding box center [1268, 277] width 90 height 28
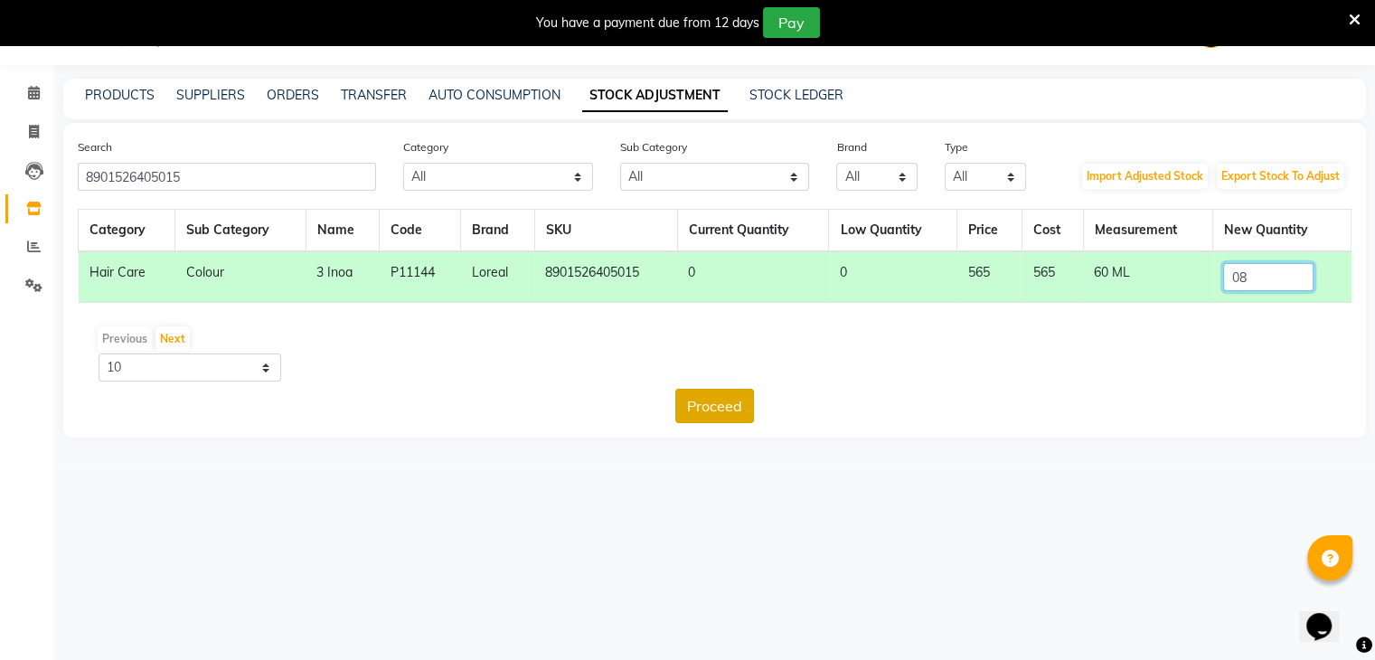
type input "08"
click at [712, 401] on button "Proceed" at bounding box center [714, 406] width 79 height 34
click at [754, 402] on button "Submit" at bounding box center [754, 406] width 71 height 34
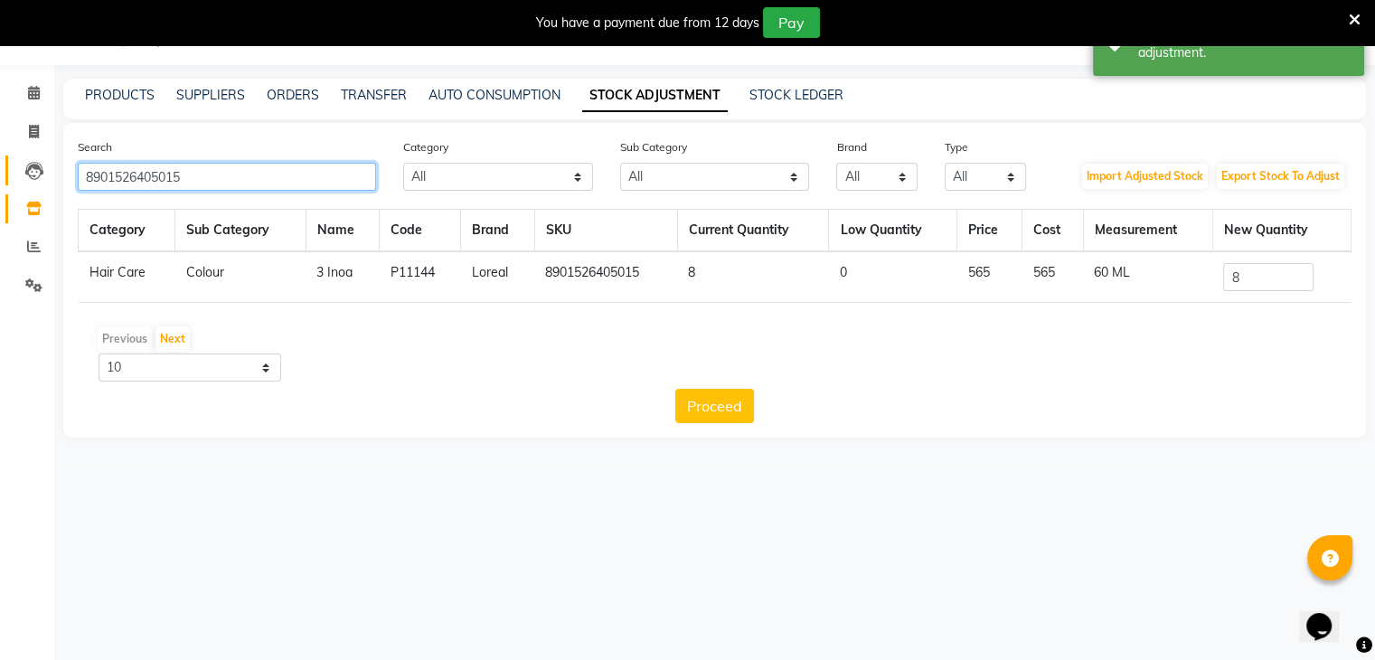
drag, startPoint x: 307, startPoint y: 180, endPoint x: 10, endPoint y: 180, distance: 297.4
click at [10, 180] on app-home "08047224946 Select Location × Looks The Amaryllis, New Delhi Default Panel My P…" at bounding box center [687, 232] width 1375 height 465
paste input "6946537050191"
type input "6946537050191"
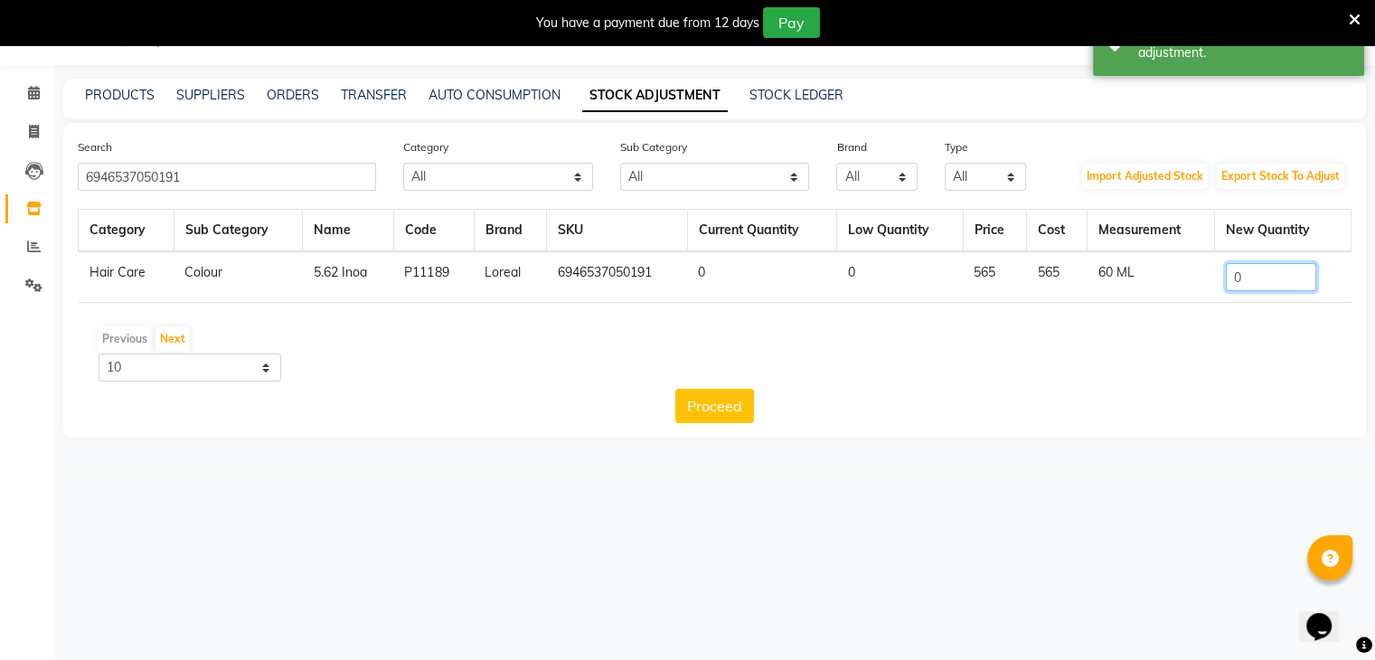
click at [1281, 281] on input "0" at bounding box center [1271, 277] width 90 height 28
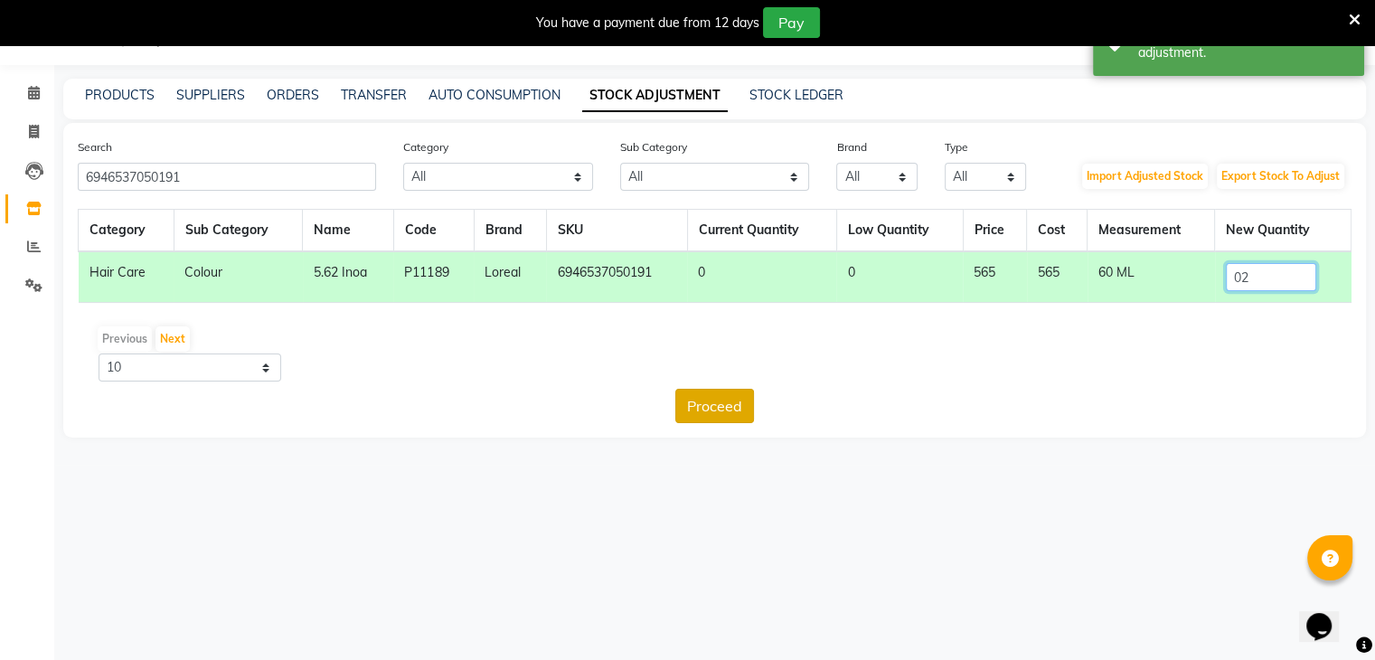
type input "02"
click at [727, 407] on button "Proceed" at bounding box center [714, 406] width 79 height 34
click at [749, 404] on button "Submit" at bounding box center [754, 406] width 71 height 34
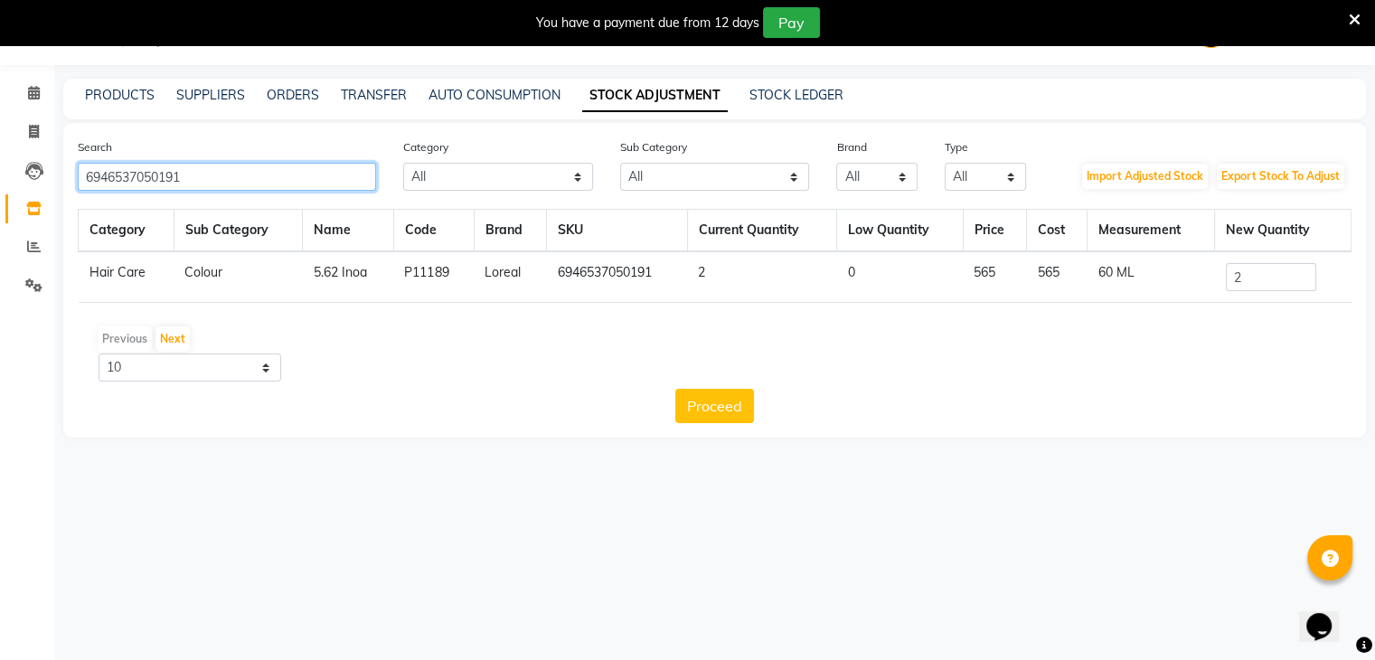
drag, startPoint x: 257, startPoint y: 184, endPoint x: 33, endPoint y: 186, distance: 223.3
click at [33, 186] on app-home "08047224946 Select Location × Looks The Amaryllis, New Delhi Default Panel My P…" at bounding box center [687, 232] width 1375 height 465
paste input "3474637130169"
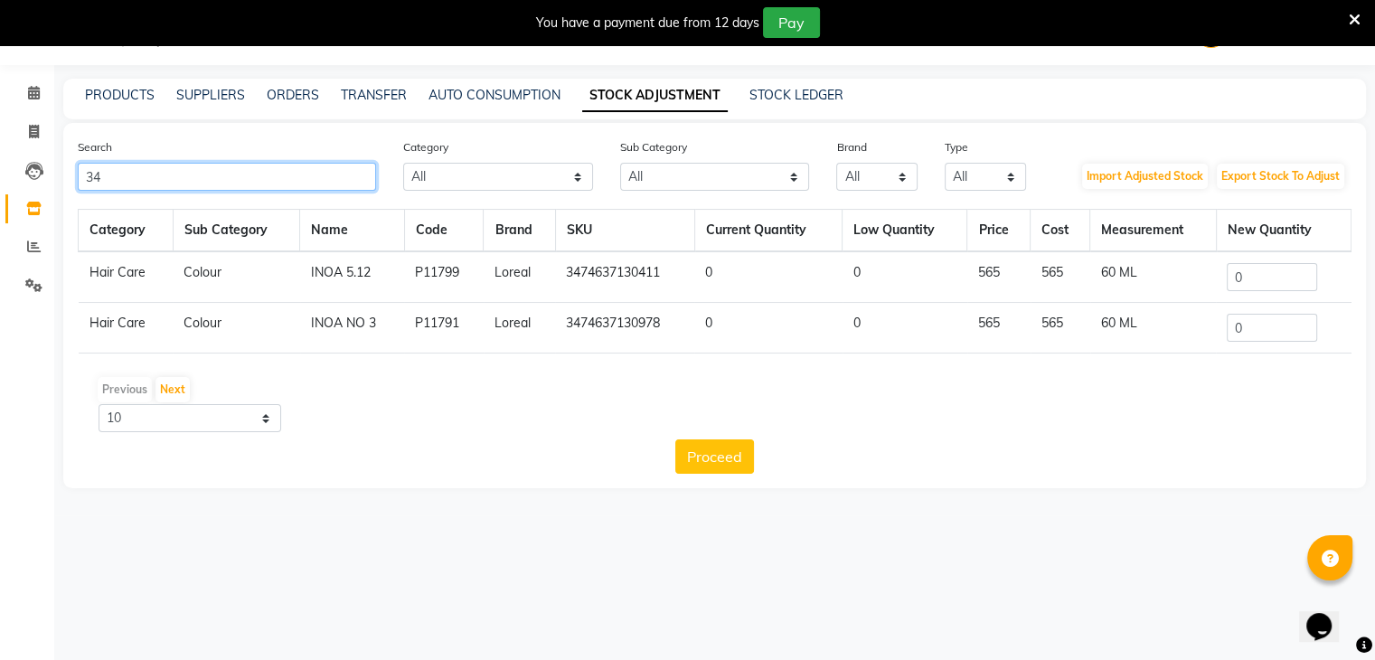
type input "3"
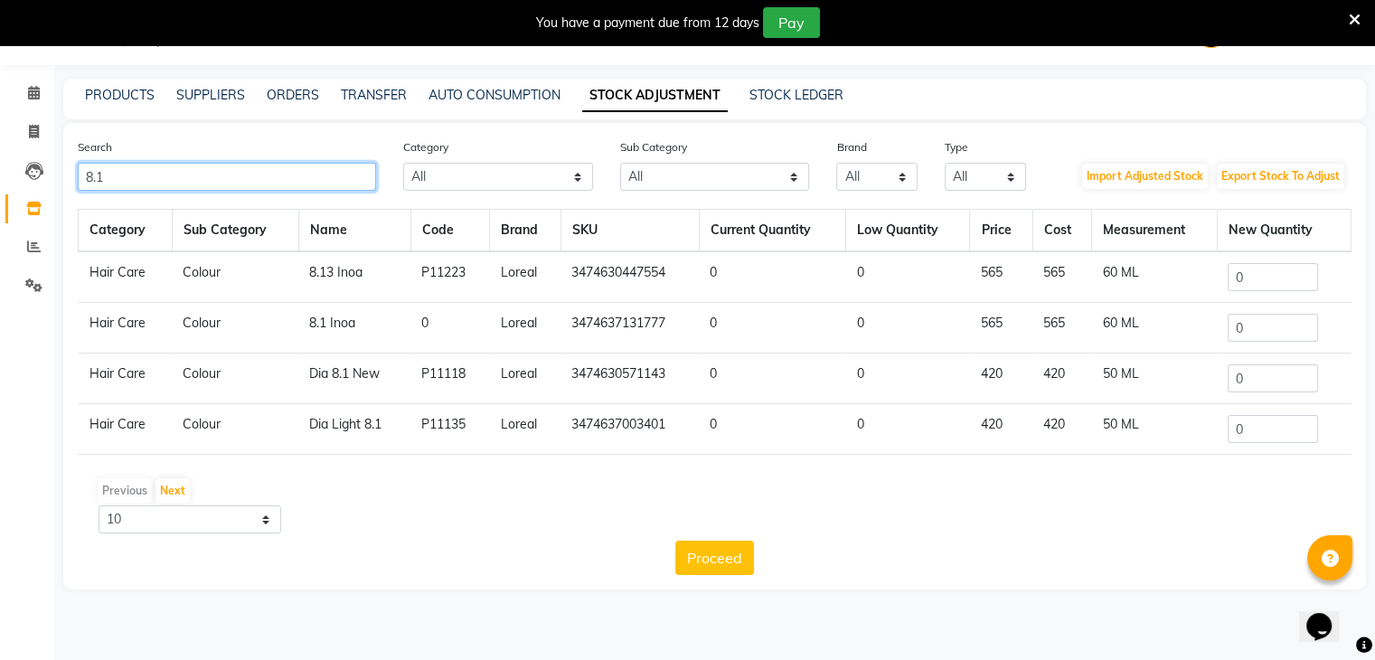
type input "8.1"
click at [1273, 326] on input "0" at bounding box center [1273, 328] width 90 height 28
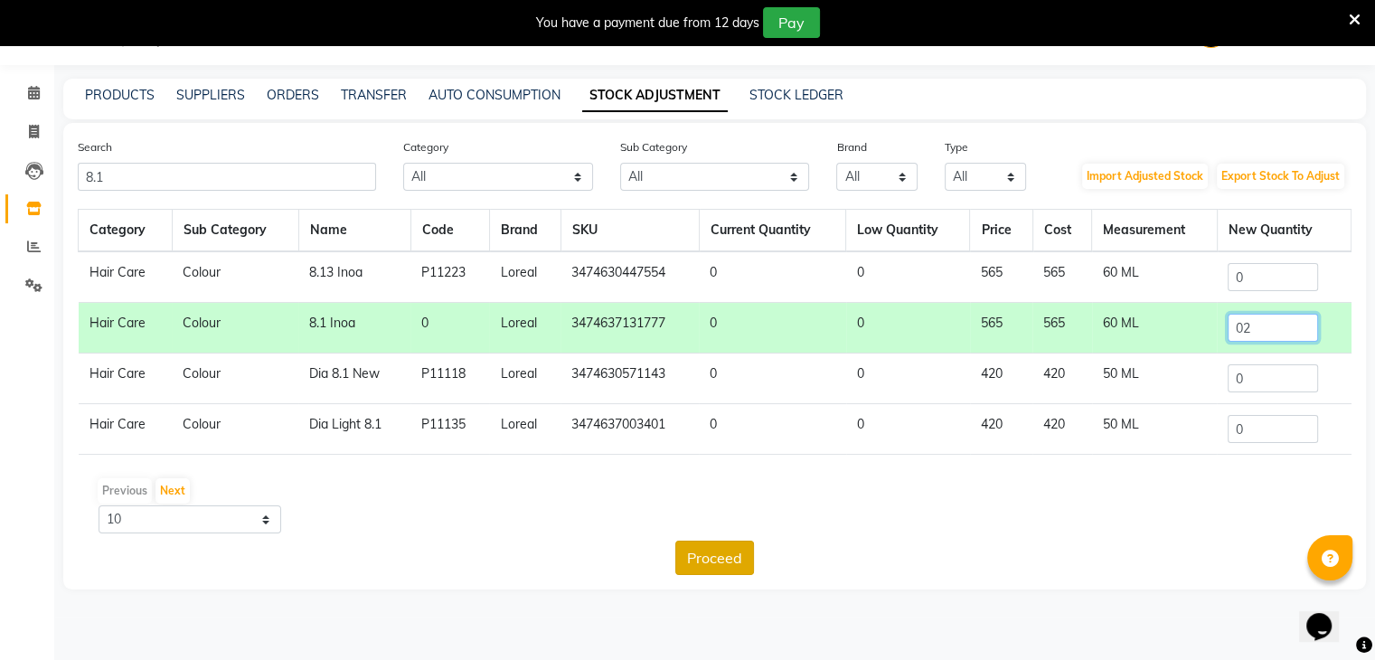
type input "02"
click at [725, 555] on button "Proceed" at bounding box center [714, 558] width 79 height 34
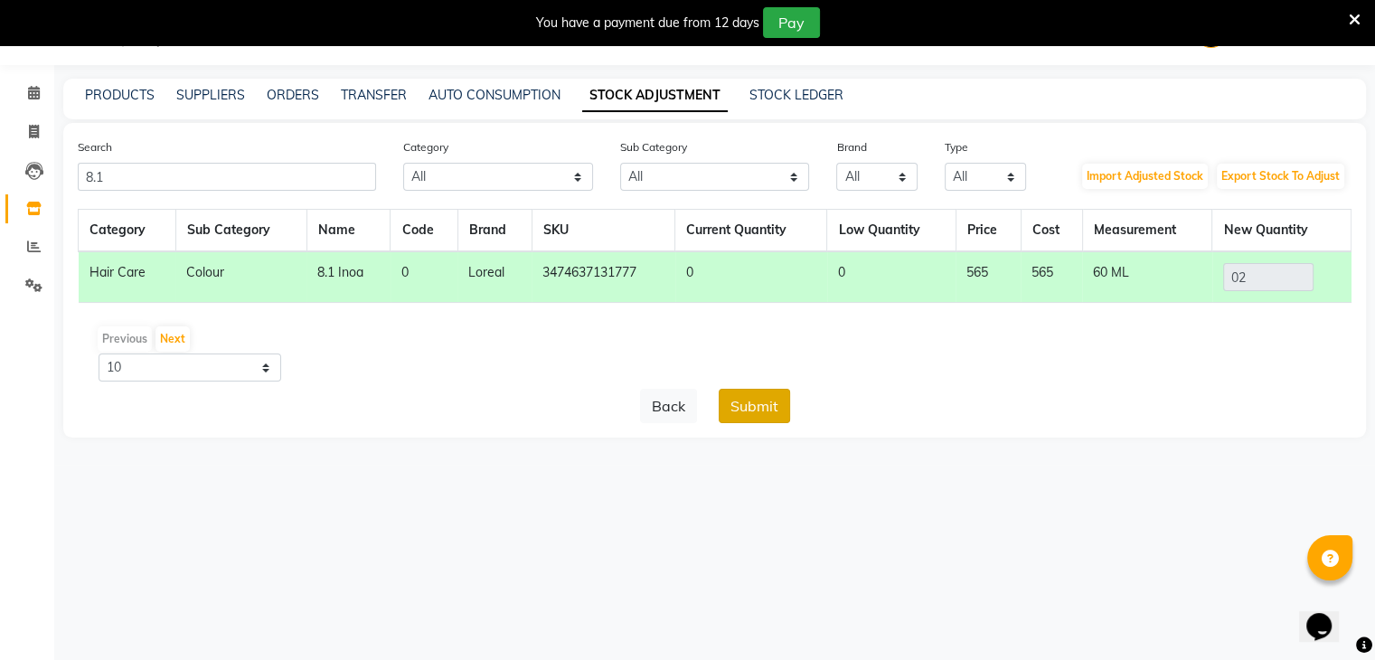
click at [758, 406] on button "Submit" at bounding box center [754, 406] width 71 height 34
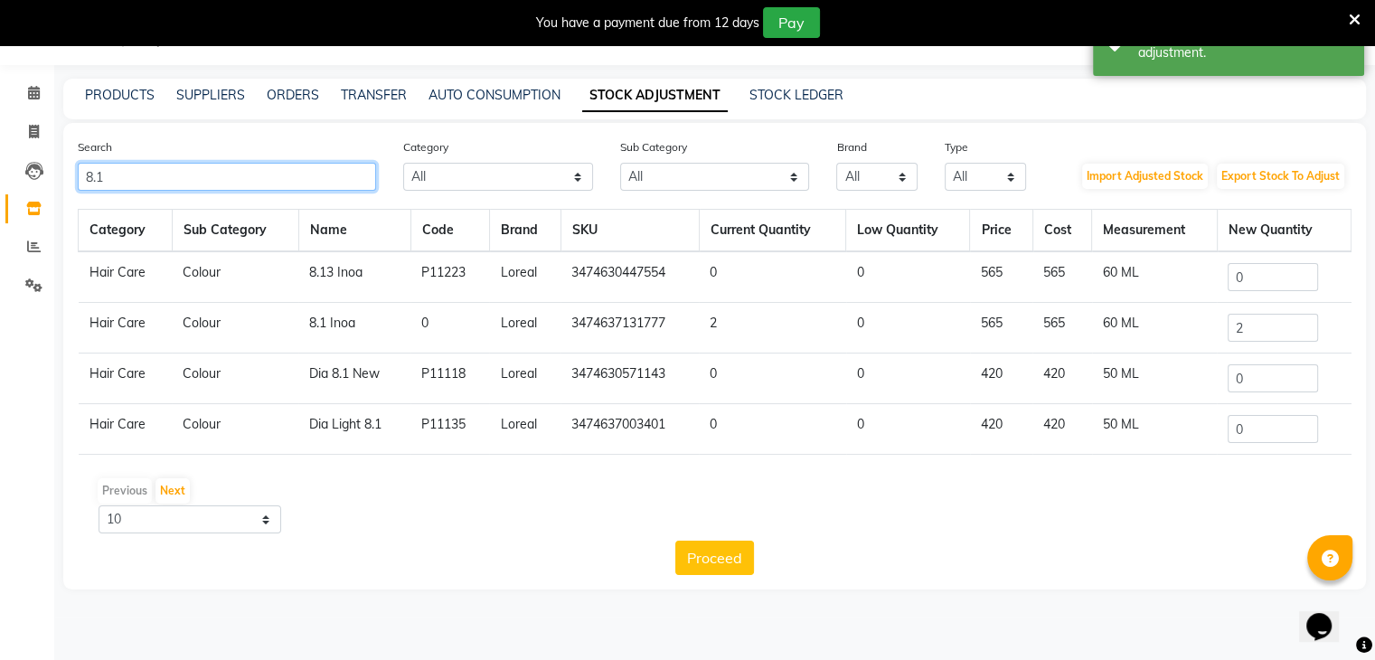
drag, startPoint x: 197, startPoint y: 172, endPoint x: 0, endPoint y: 172, distance: 197.1
click at [0, 172] on app-home "08047224946 Select Location × Looks The Amaryllis, New Delhi Default Panel My P…" at bounding box center [687, 308] width 1375 height 617
paste input "3474637128340"
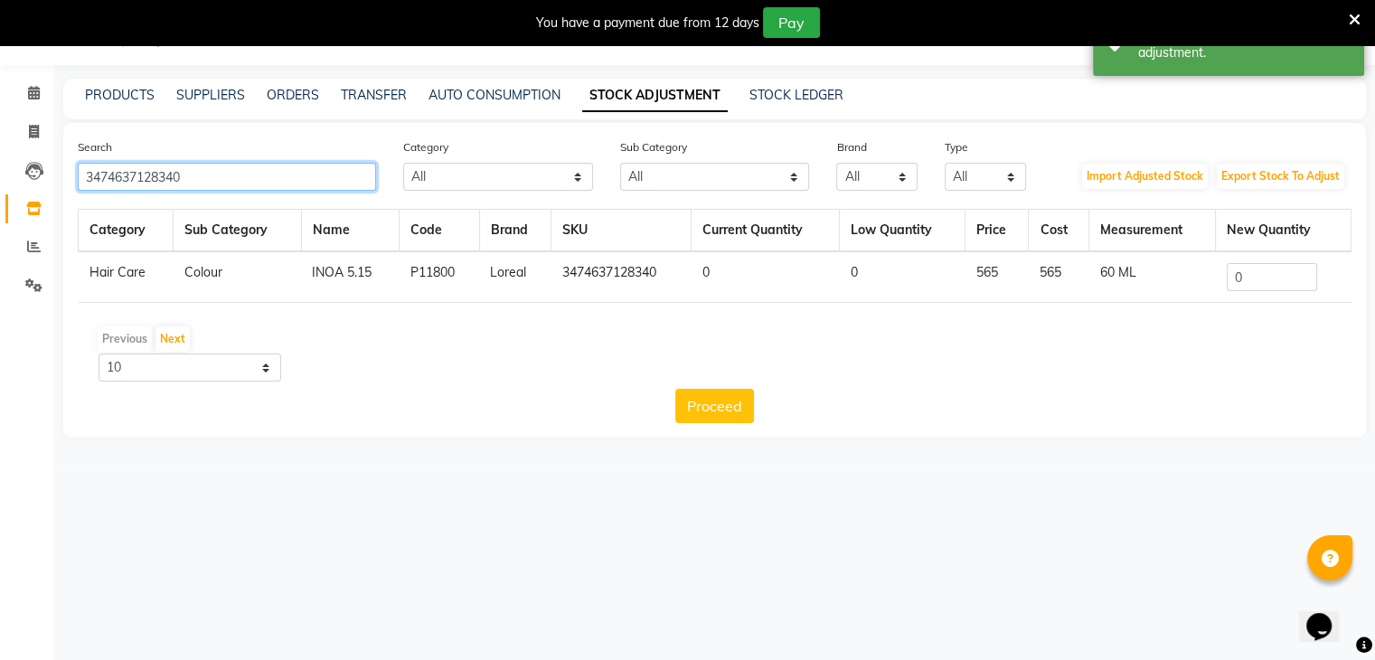
type input "3474637128340"
click at [1262, 282] on input "0" at bounding box center [1272, 277] width 90 height 28
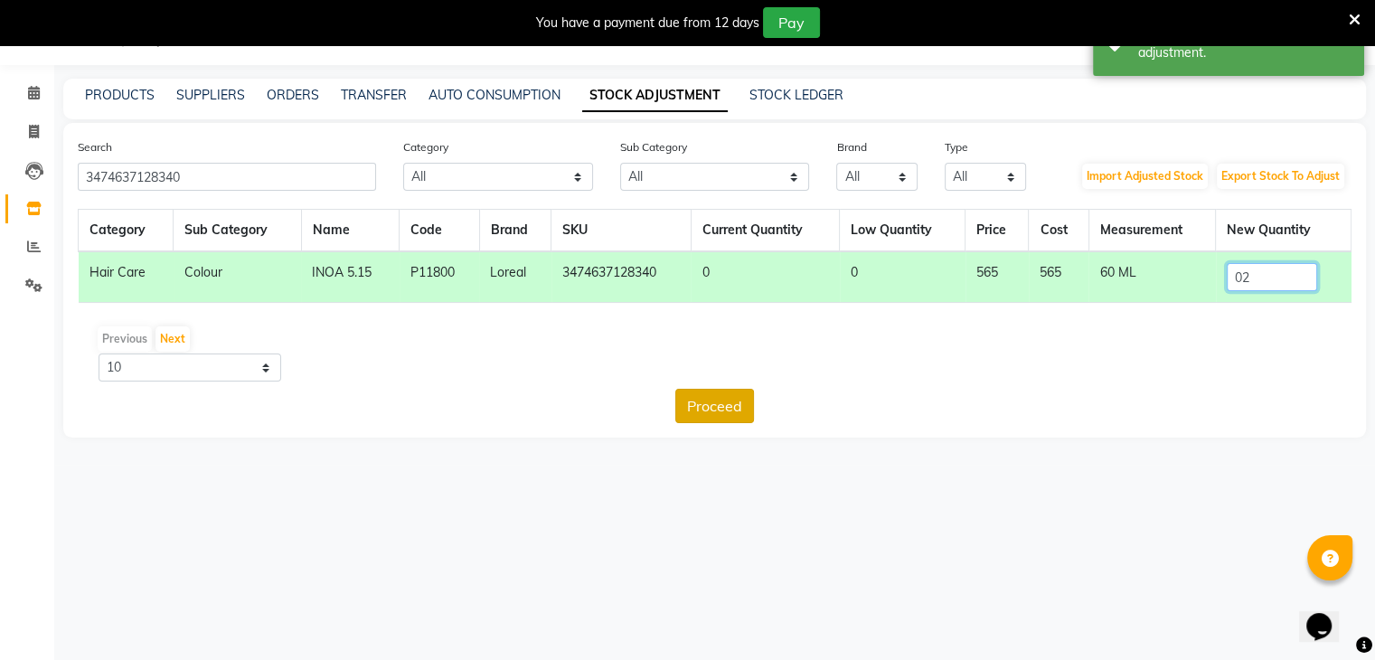
type input "02"
click at [714, 397] on button "Proceed" at bounding box center [714, 406] width 79 height 34
click at [743, 399] on button "Submit" at bounding box center [754, 406] width 71 height 34
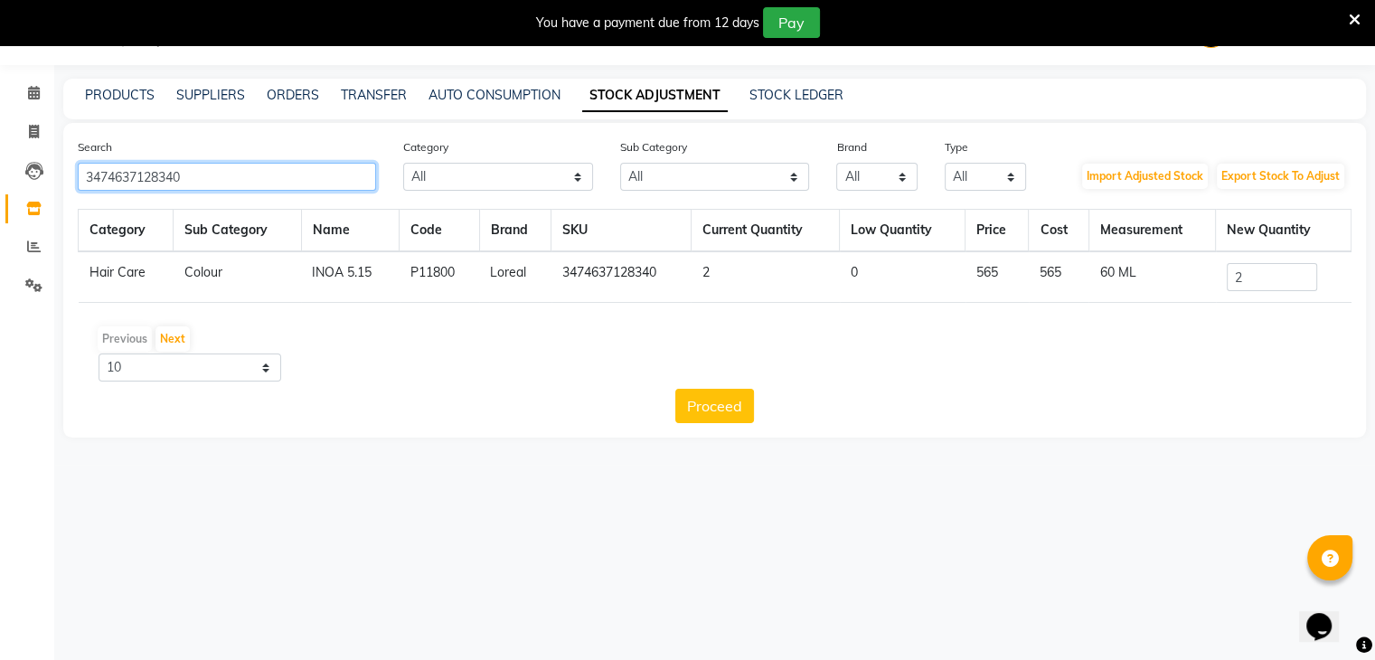
drag, startPoint x: 278, startPoint y: 174, endPoint x: 0, endPoint y: 174, distance: 278.4
click at [0, 174] on app-home "08047224946 Select Location × Looks The Amaryllis, New Delhi Default Panel My P…" at bounding box center [687, 232] width 1375 height 465
paste input "234"
type input "3474637128234"
click at [1258, 273] on input "0" at bounding box center [1272, 277] width 90 height 28
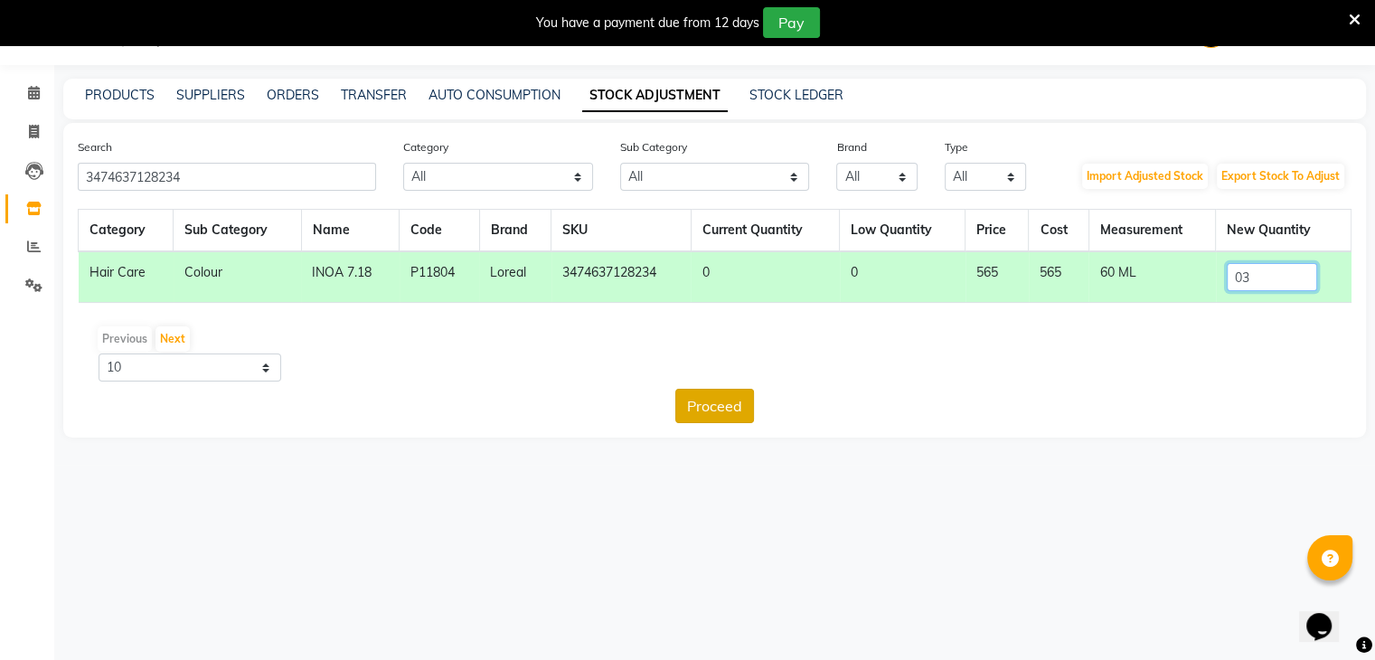
type input "03"
click at [727, 410] on button "Proceed" at bounding box center [714, 406] width 79 height 34
click at [759, 397] on button "Submit" at bounding box center [754, 406] width 71 height 34
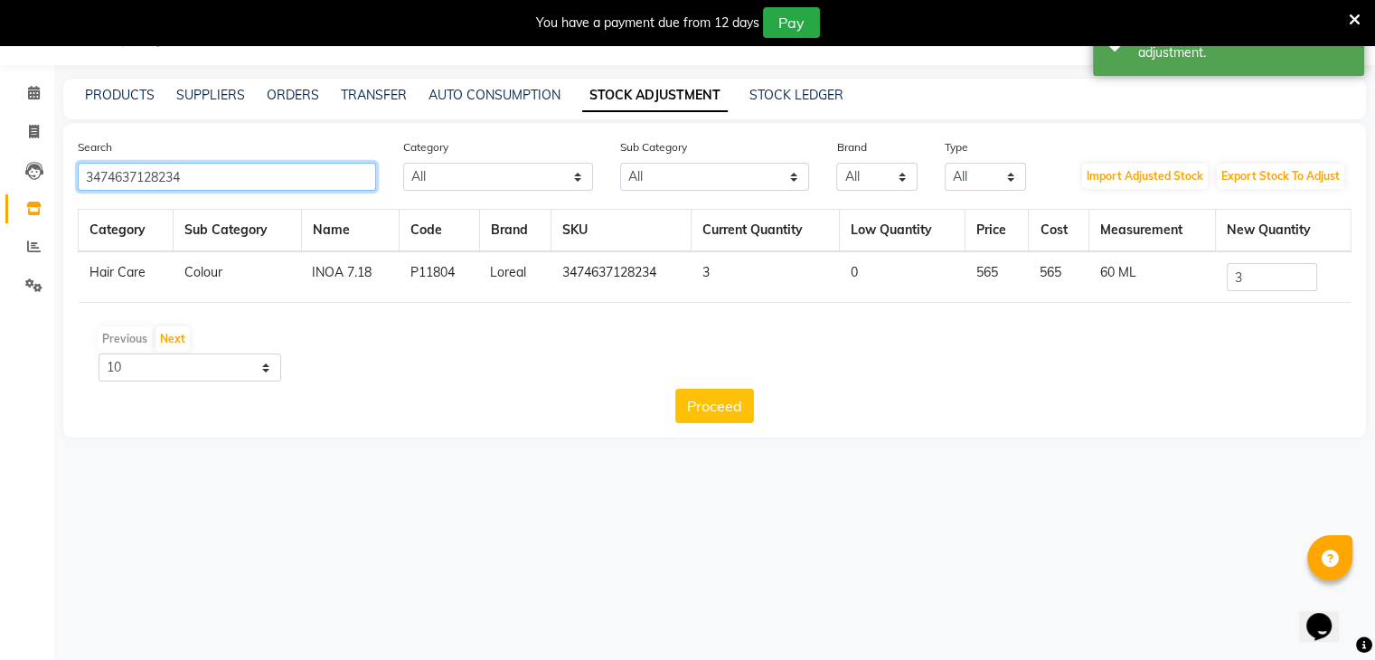
drag, startPoint x: 344, startPoint y: 184, endPoint x: 0, endPoint y: 267, distance: 353.5
click at [0, 267] on app-home "08047224946 Select Location × Looks The Amaryllis, New Delhi Default Panel My P…" at bounding box center [687, 232] width 1375 height 465
paste input "8901526407552"
type input "8901526407552"
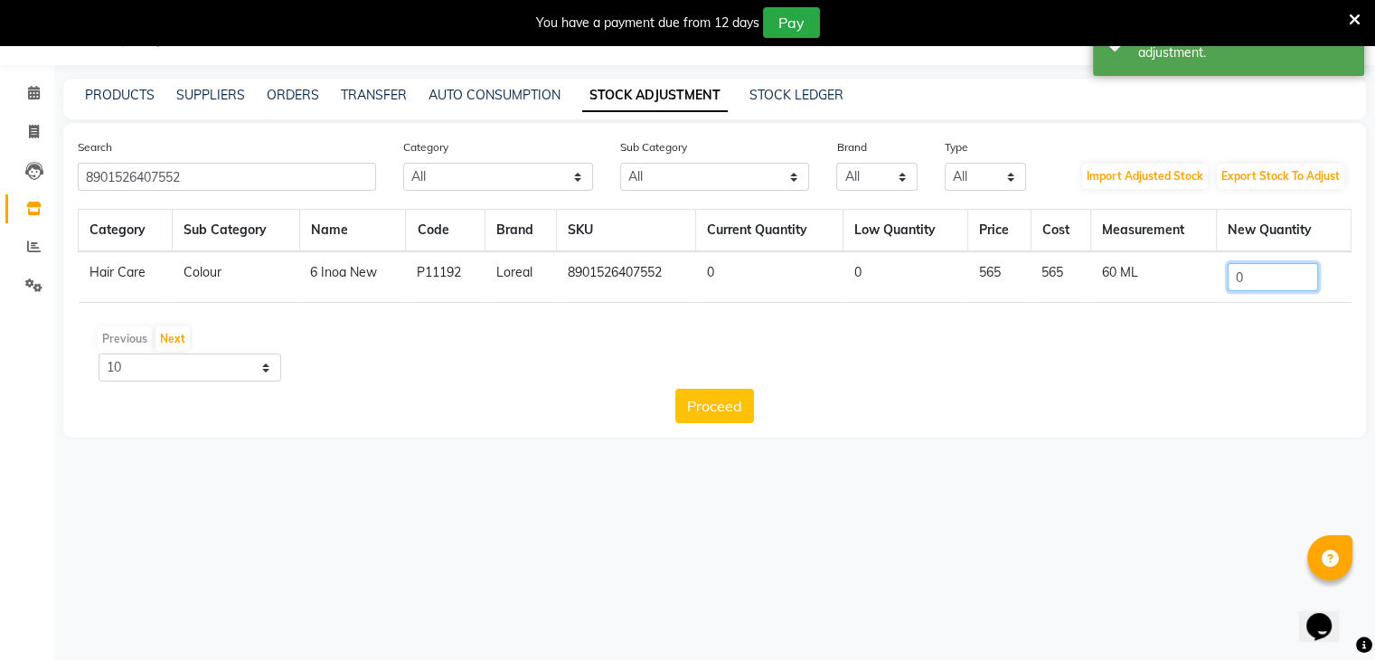
click at [1257, 278] on input "0" at bounding box center [1273, 277] width 90 height 28
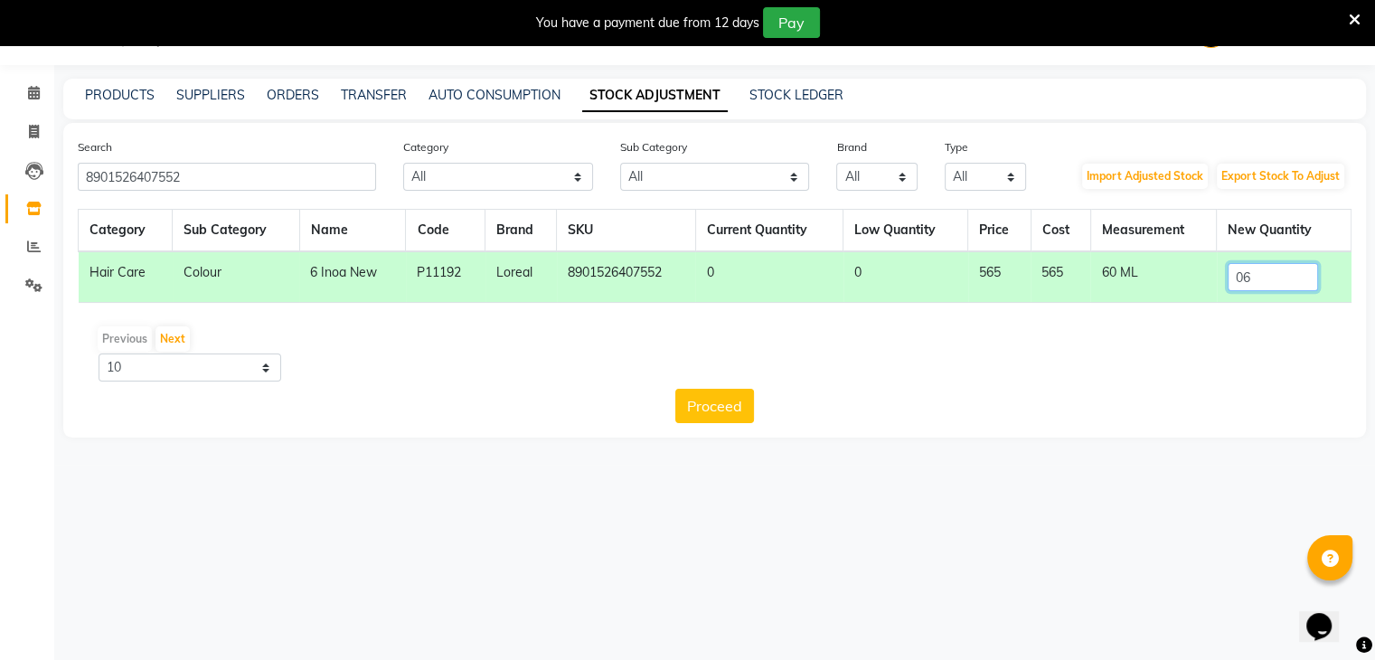
type input "06"
click at [694, 409] on button "Proceed" at bounding box center [714, 406] width 79 height 34
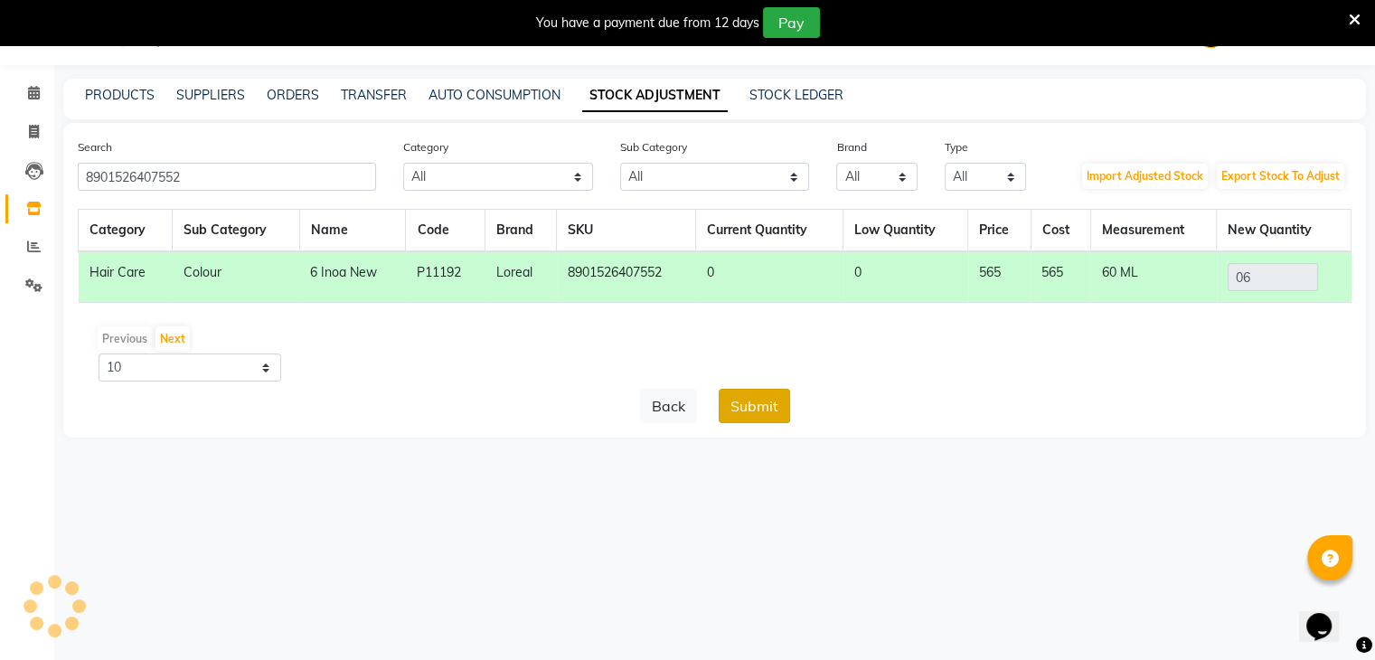
click at [763, 413] on button "Submit" at bounding box center [754, 406] width 71 height 34
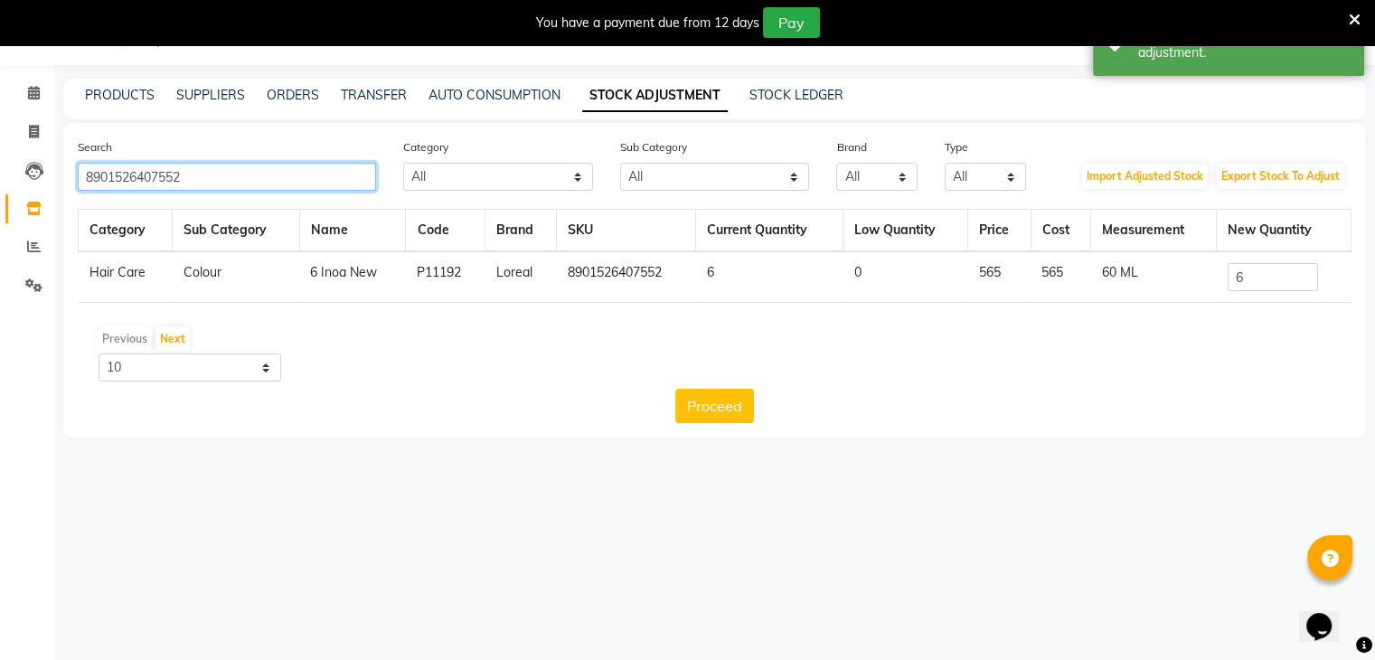
drag, startPoint x: 231, startPoint y: 177, endPoint x: 0, endPoint y: 177, distance: 230.5
click at [0, 177] on app-home "08047224946 Select Location × Looks The Amaryllis, New Delhi Default Panel My P…" at bounding box center [687, 232] width 1375 height 465
paste input "4865"
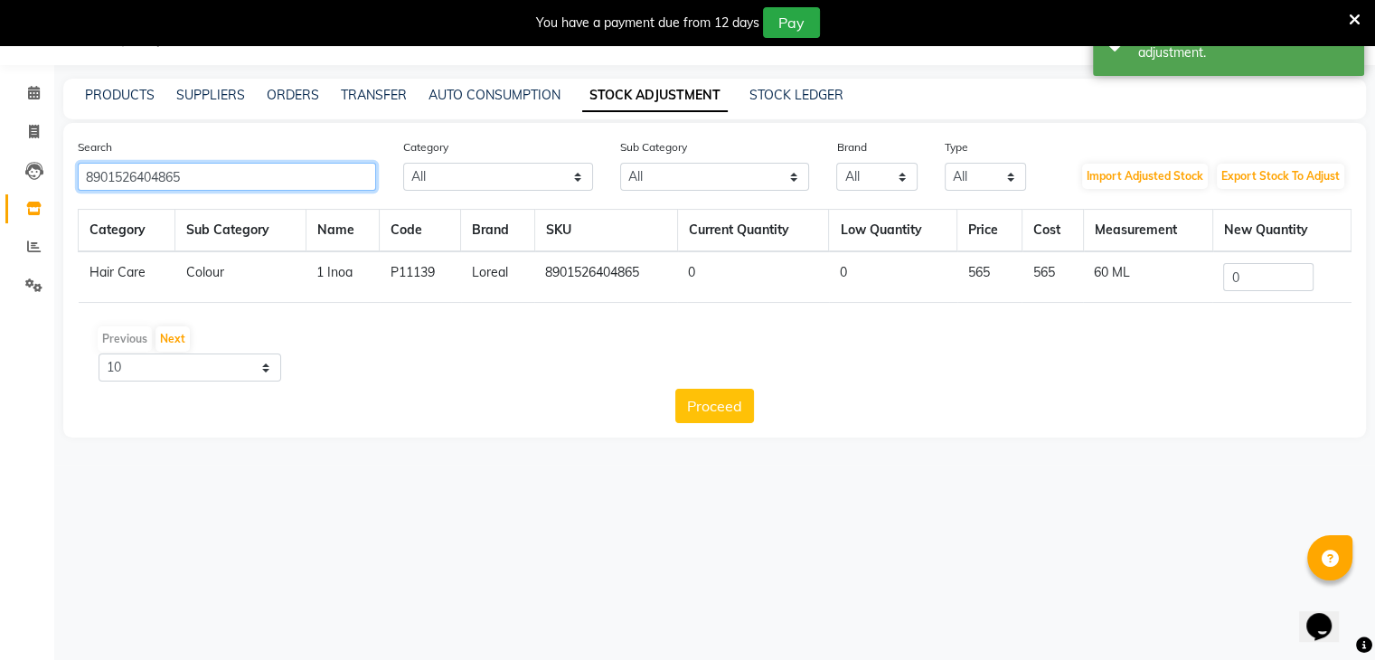
type input "8901526404865"
click at [1255, 280] on input "0" at bounding box center [1268, 277] width 90 height 28
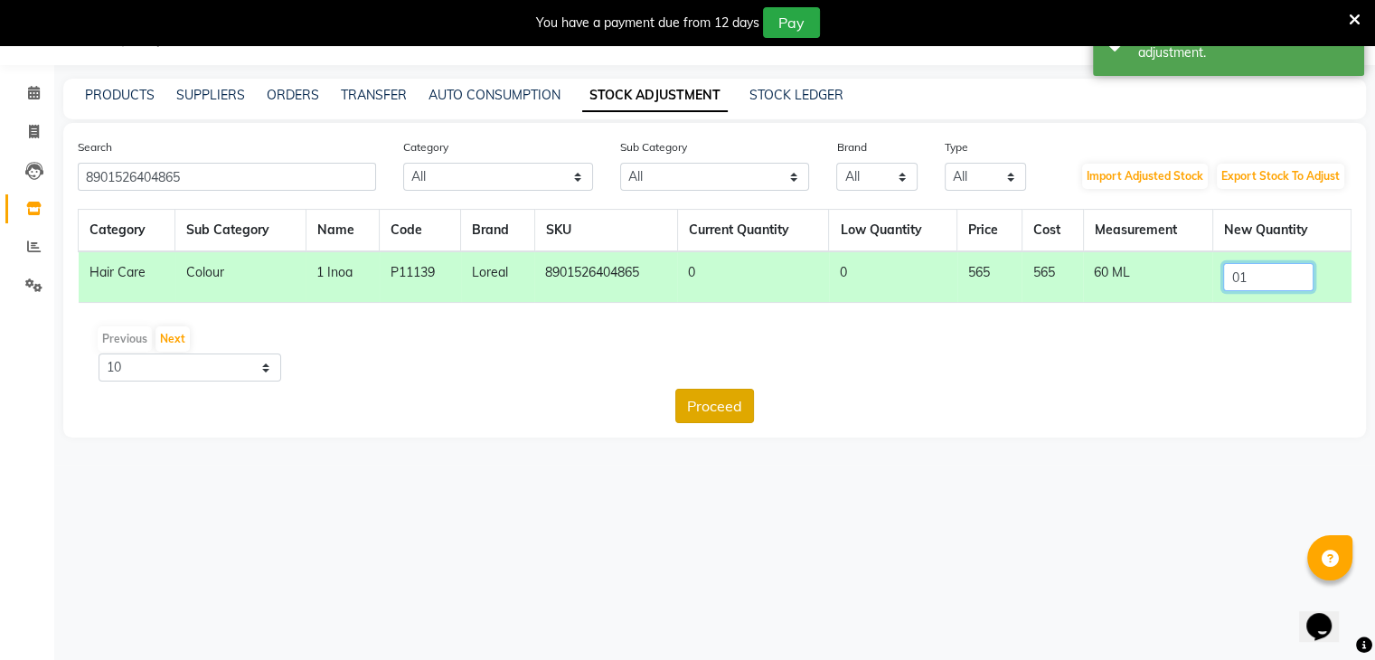
type input "01"
click at [701, 404] on button "Proceed" at bounding box center [714, 406] width 79 height 34
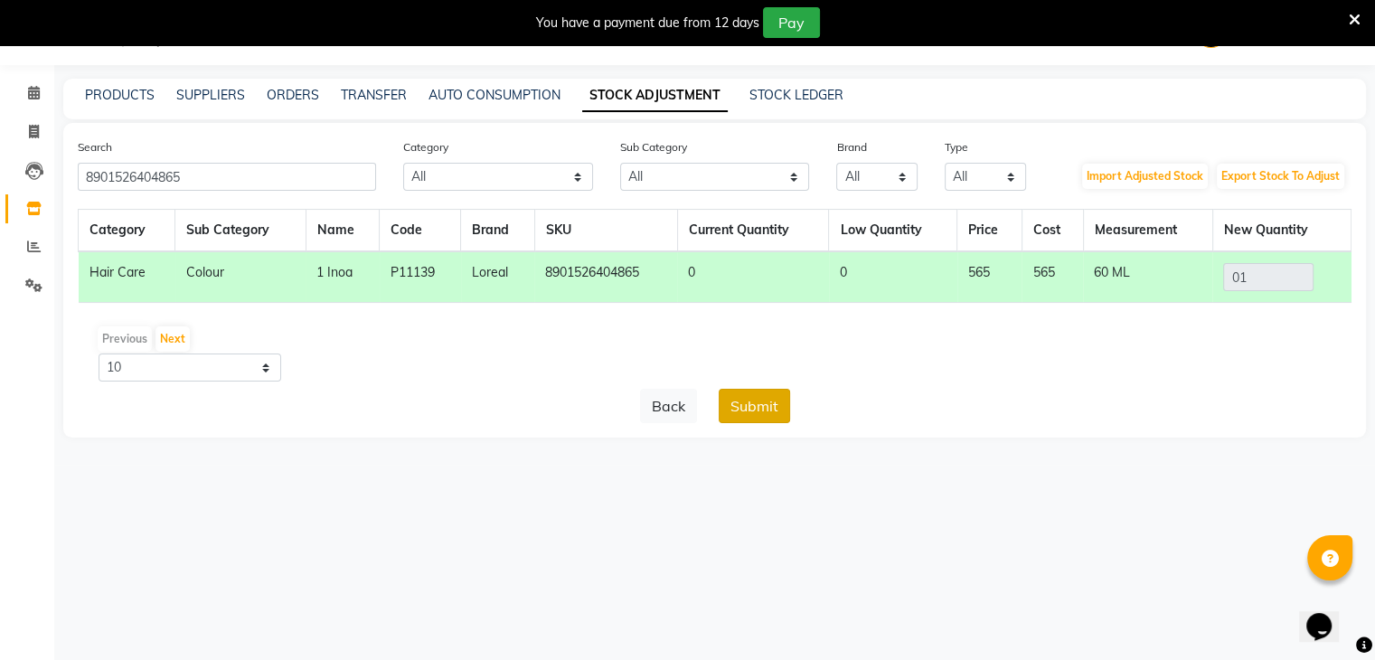
click at [767, 405] on button "Submit" at bounding box center [754, 406] width 71 height 34
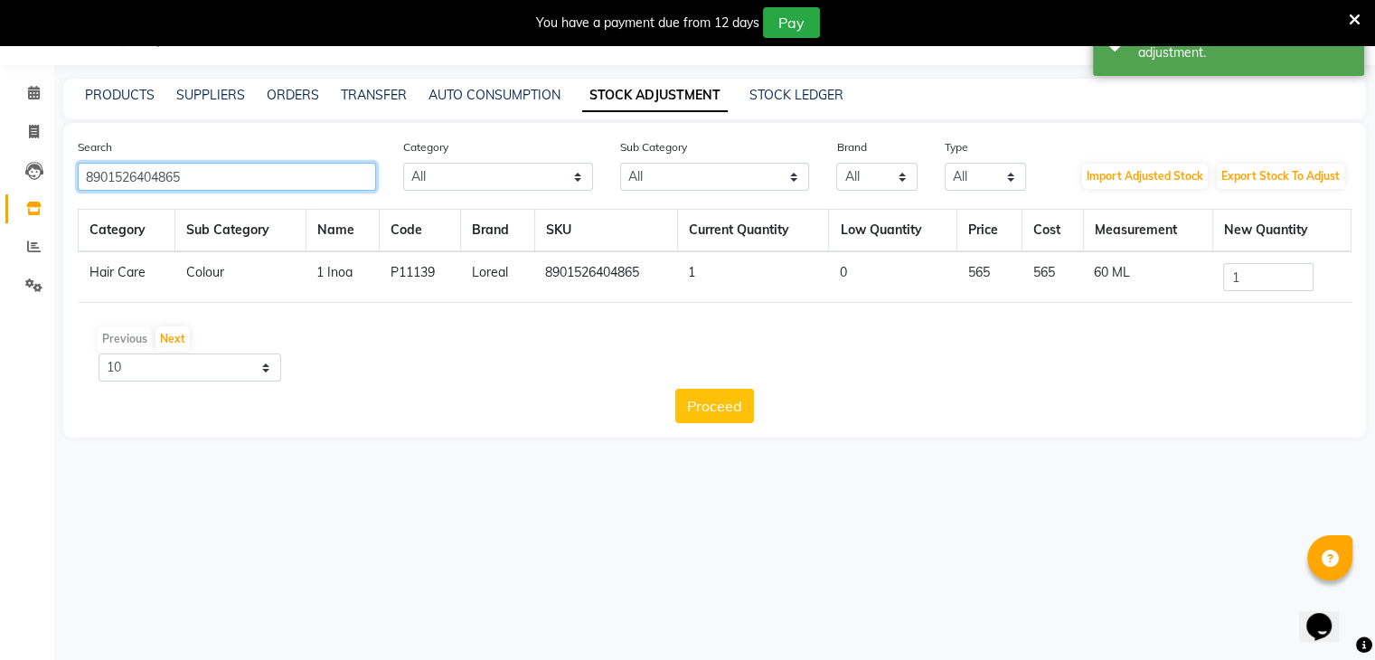
drag, startPoint x: 253, startPoint y: 184, endPoint x: 0, endPoint y: 116, distance: 262.3
click at [0, 116] on app-home "08047224946 Select Location × Looks The Amaryllis, New Delhi Default Panel My P…" at bounding box center [687, 232] width 1375 height 465
paste input "6946537050092"
type input "6946537050092"
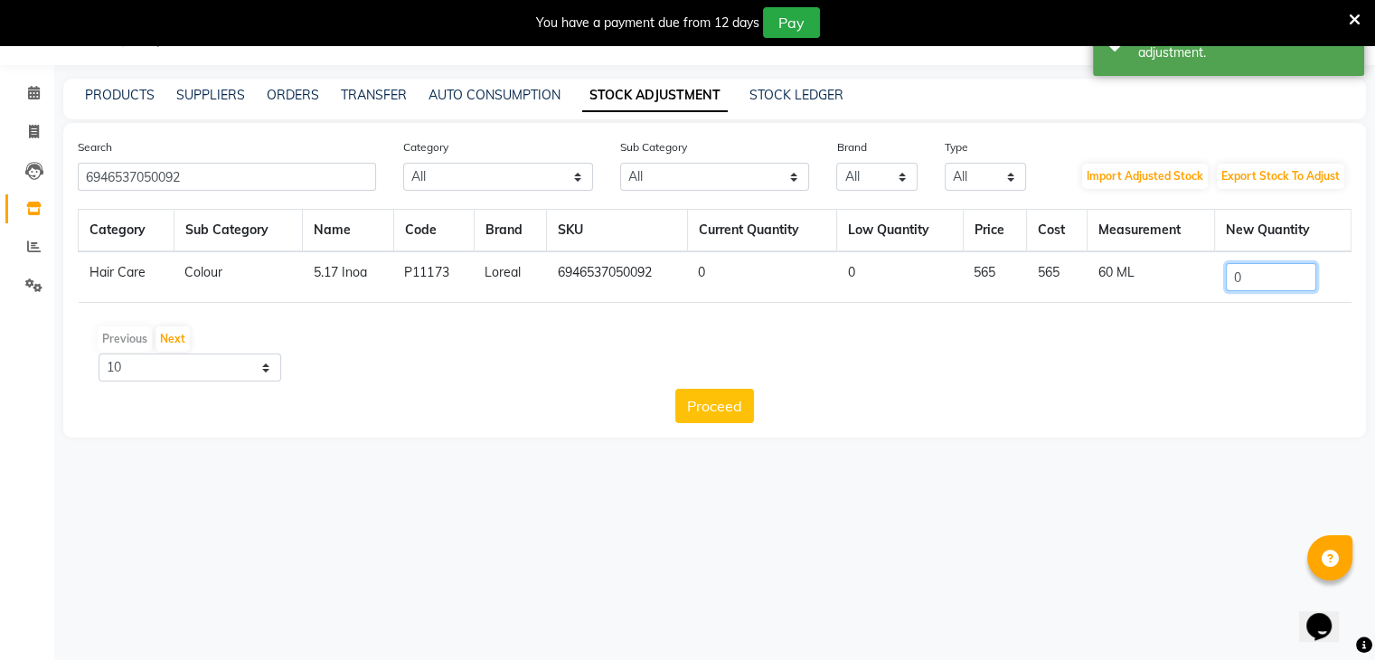
click at [1296, 283] on input "0" at bounding box center [1271, 277] width 90 height 28
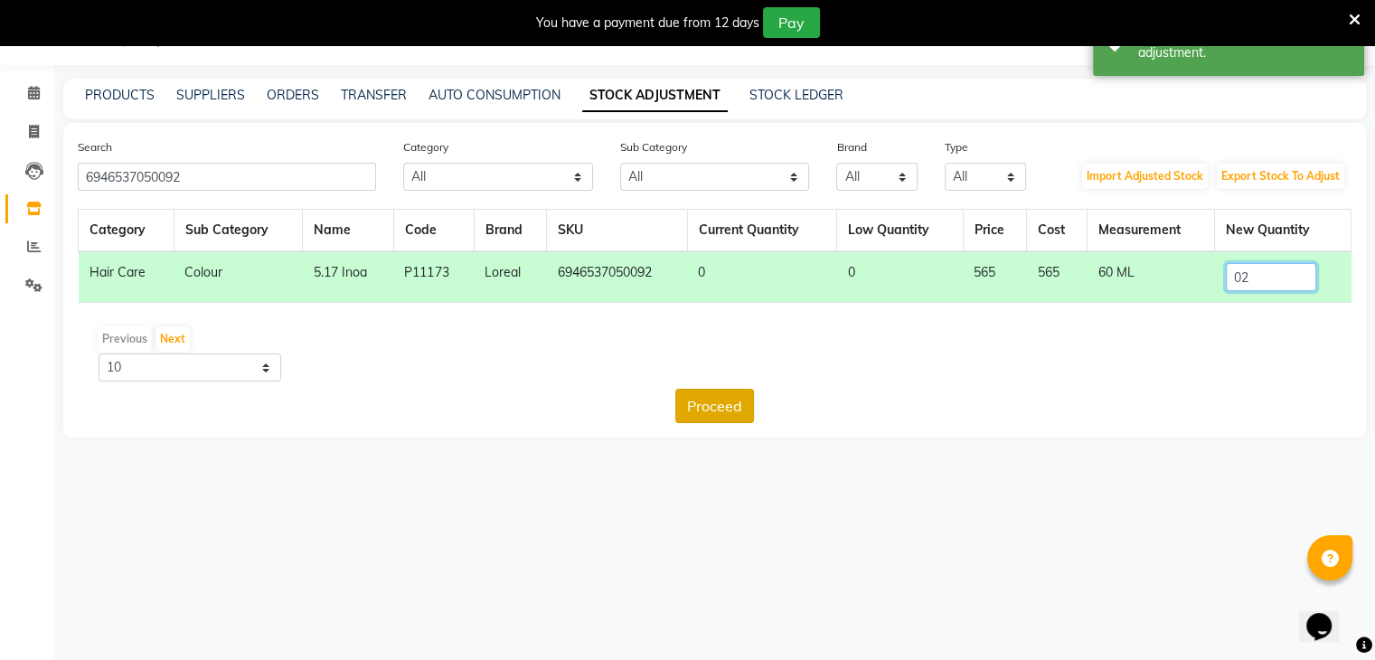
type input "02"
click at [721, 400] on button "Proceed" at bounding box center [714, 406] width 79 height 34
click at [749, 401] on button "Submit" at bounding box center [754, 406] width 71 height 34
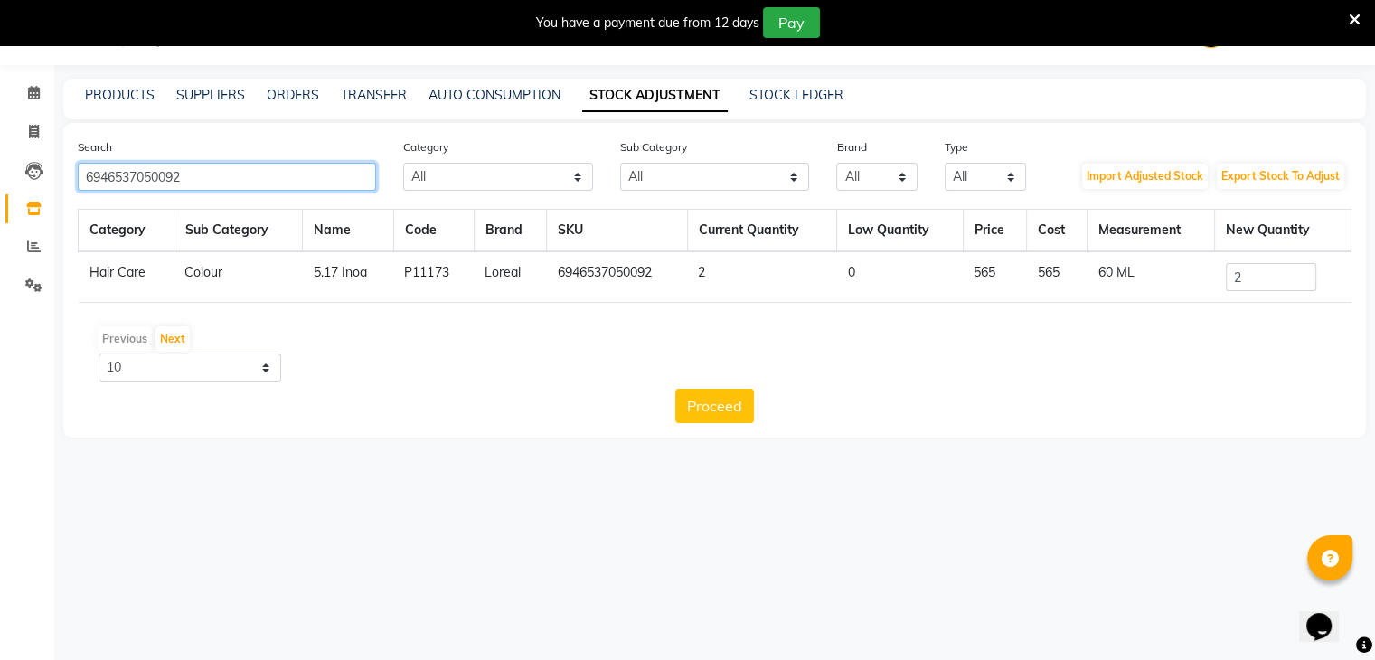
drag, startPoint x: 239, startPoint y: 173, endPoint x: 0, endPoint y: 184, distance: 238.9
click at [0, 184] on app-home "08047224946 Select Location × Looks The Amaryllis, New Delhi Default Panel My P…" at bounding box center [687, 232] width 1375 height 465
paste input "3474637127961"
type input "3474637127961"
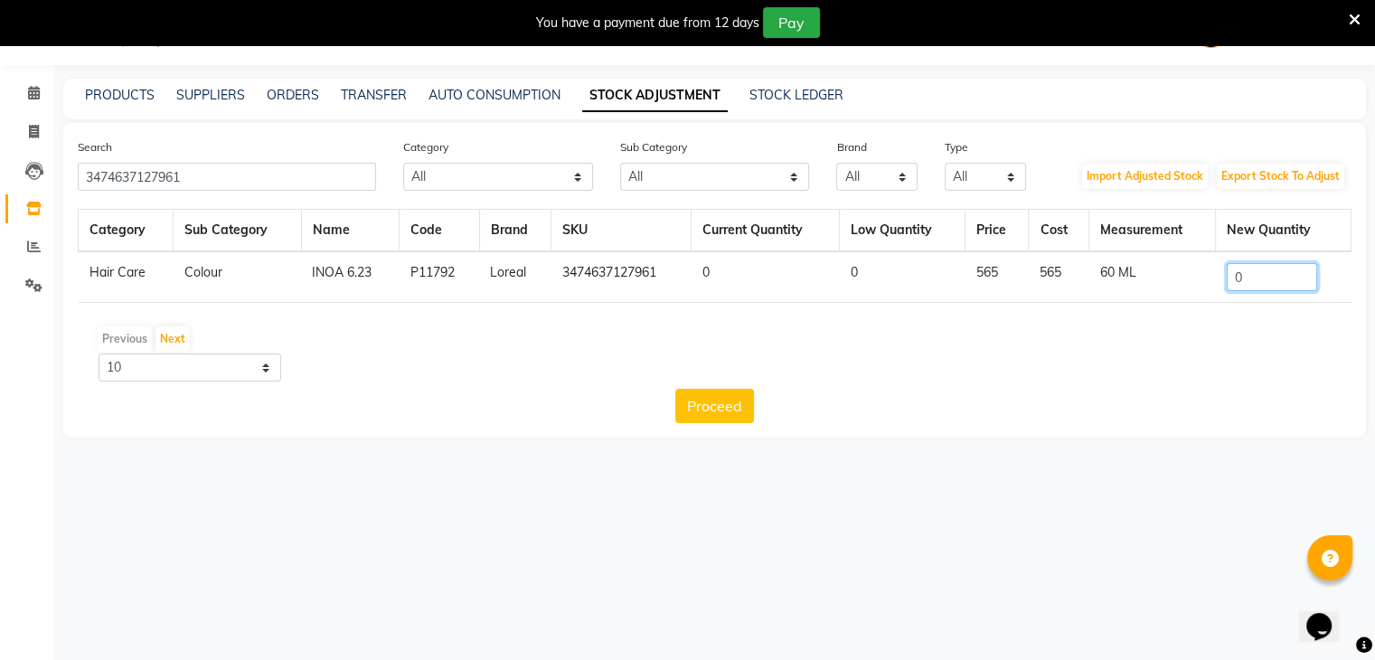
click at [1262, 283] on input "0" at bounding box center [1272, 277] width 90 height 28
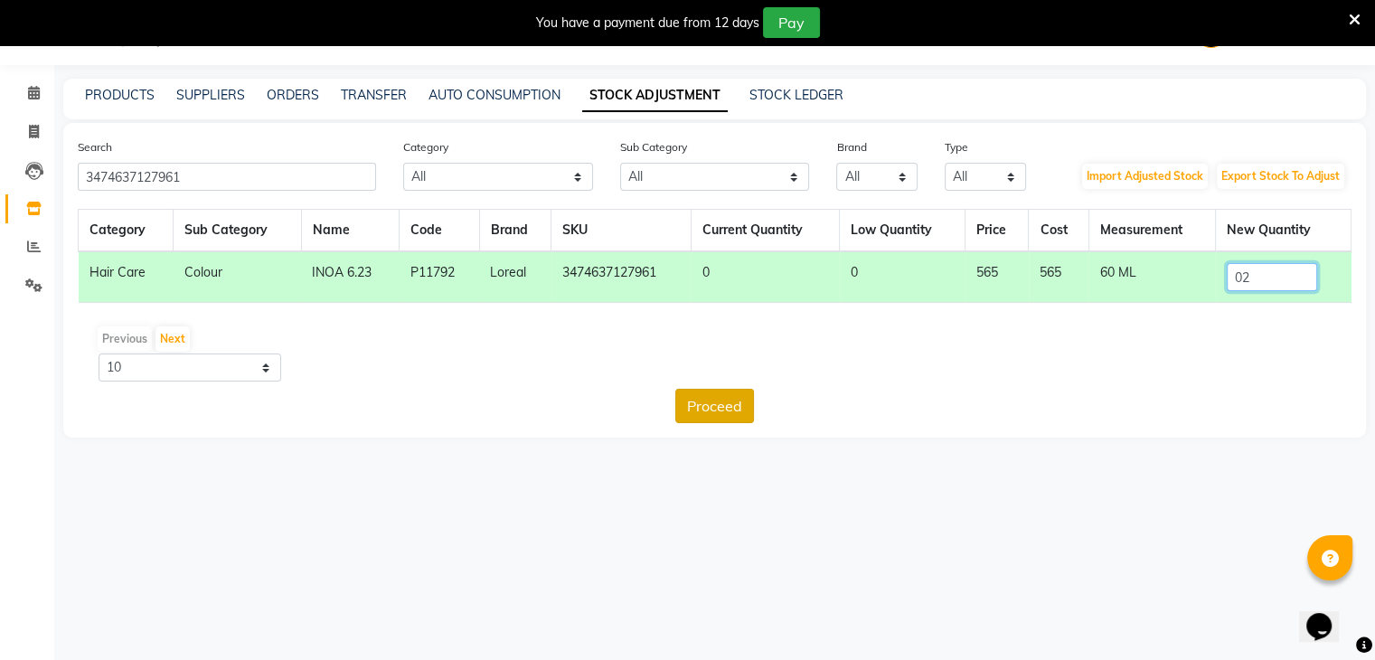
type input "02"
click at [709, 401] on button "Proceed" at bounding box center [714, 406] width 79 height 34
click at [751, 404] on button "Submit" at bounding box center [754, 406] width 71 height 34
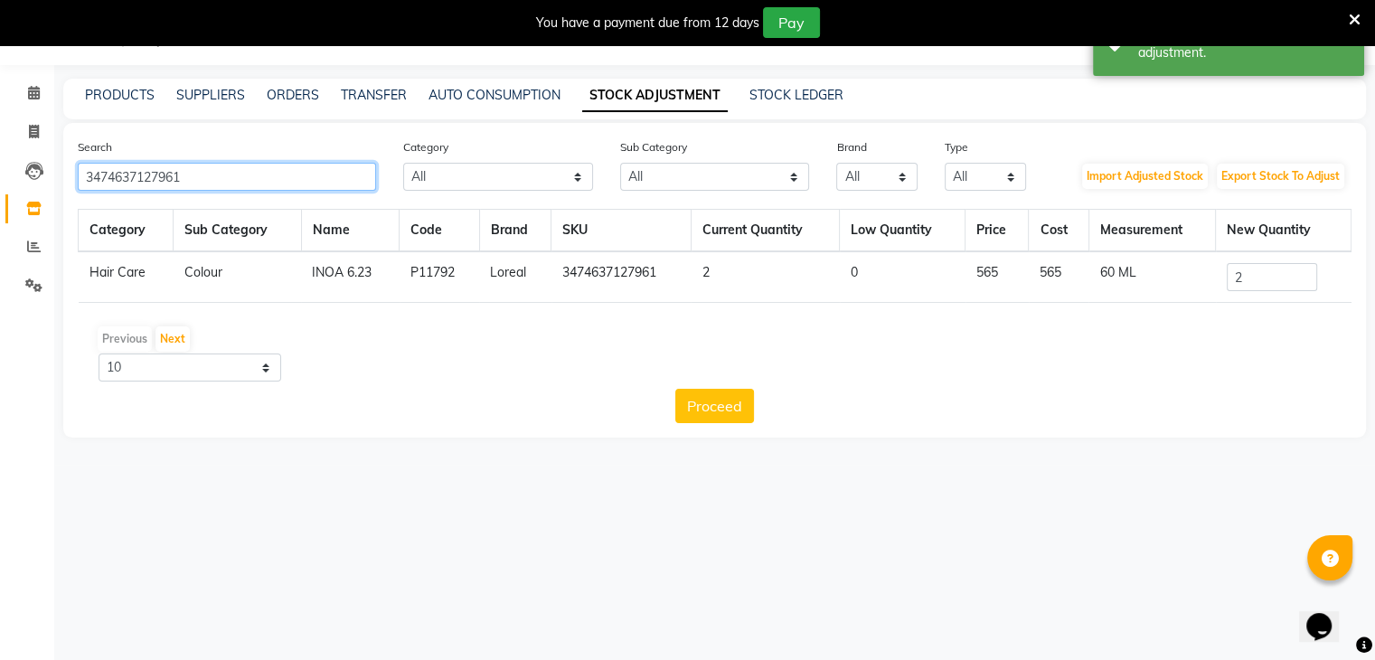
drag, startPoint x: 225, startPoint y: 176, endPoint x: 0, endPoint y: 175, distance: 225.1
click at [0, 175] on app-home "08047224946 Select Location × Looks The Amaryllis, New Delhi Default Panel My P…" at bounding box center [687, 232] width 1375 height 465
paste input "3041"
type input "3474637130411"
click at [1256, 283] on input "0" at bounding box center [1272, 277] width 90 height 28
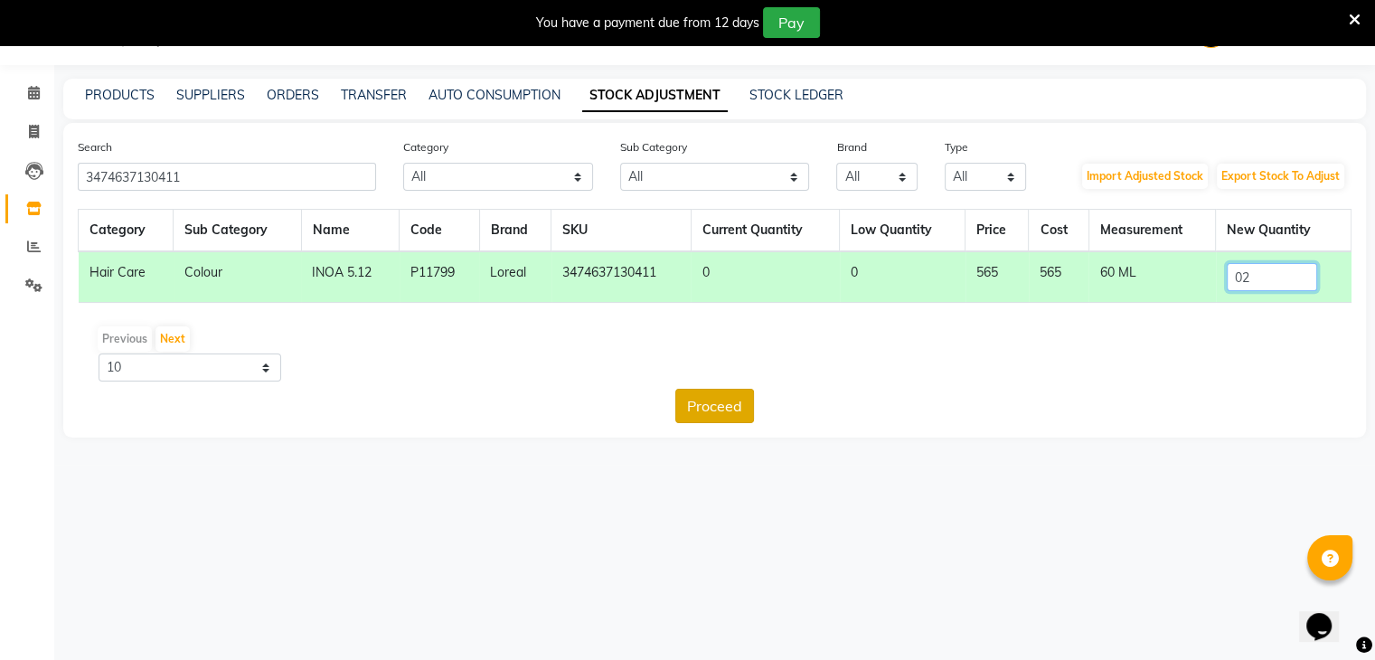
type input "02"
click at [696, 410] on button "Proceed" at bounding box center [714, 406] width 79 height 34
click at [738, 407] on button "Submit" at bounding box center [754, 406] width 71 height 34
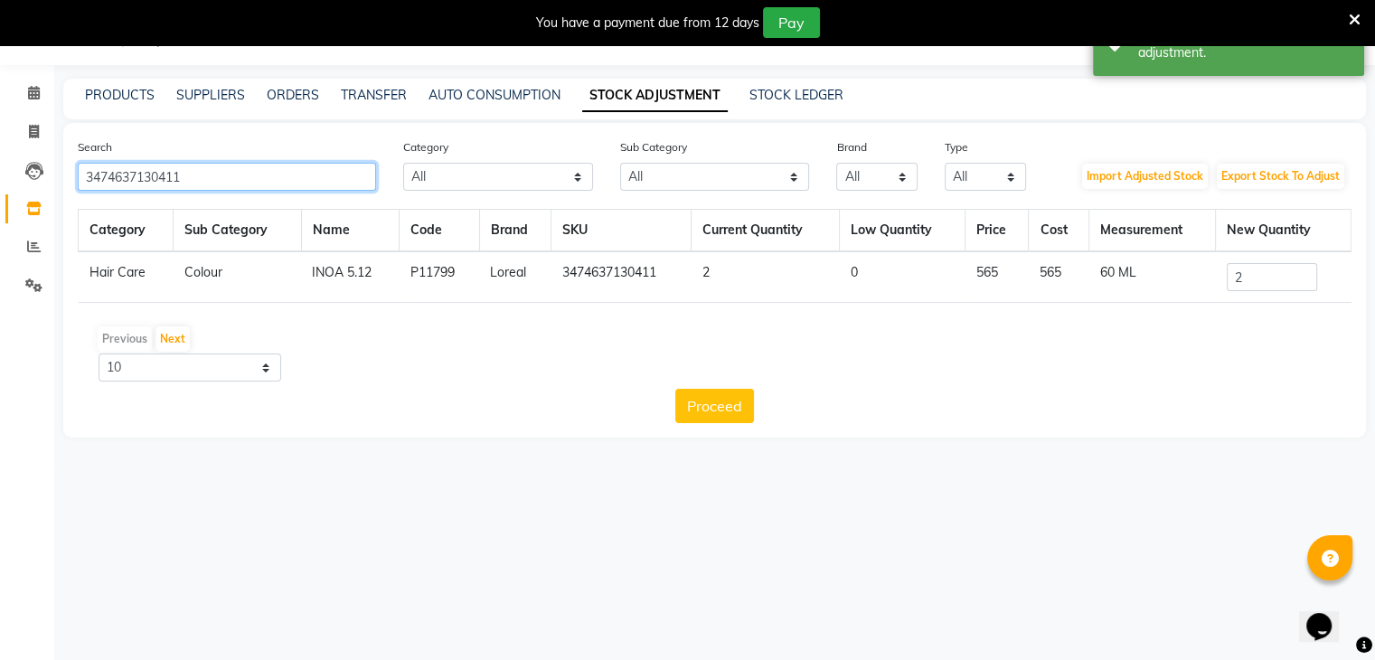
drag, startPoint x: 317, startPoint y: 178, endPoint x: 0, endPoint y: 205, distance: 318.5
click at [0, 205] on app-home "08047224946 Select Location × Looks The Amaryllis, New Delhi Default Panel My P…" at bounding box center [687, 232] width 1375 height 465
paste input "692882002293"
type input "6928820022931"
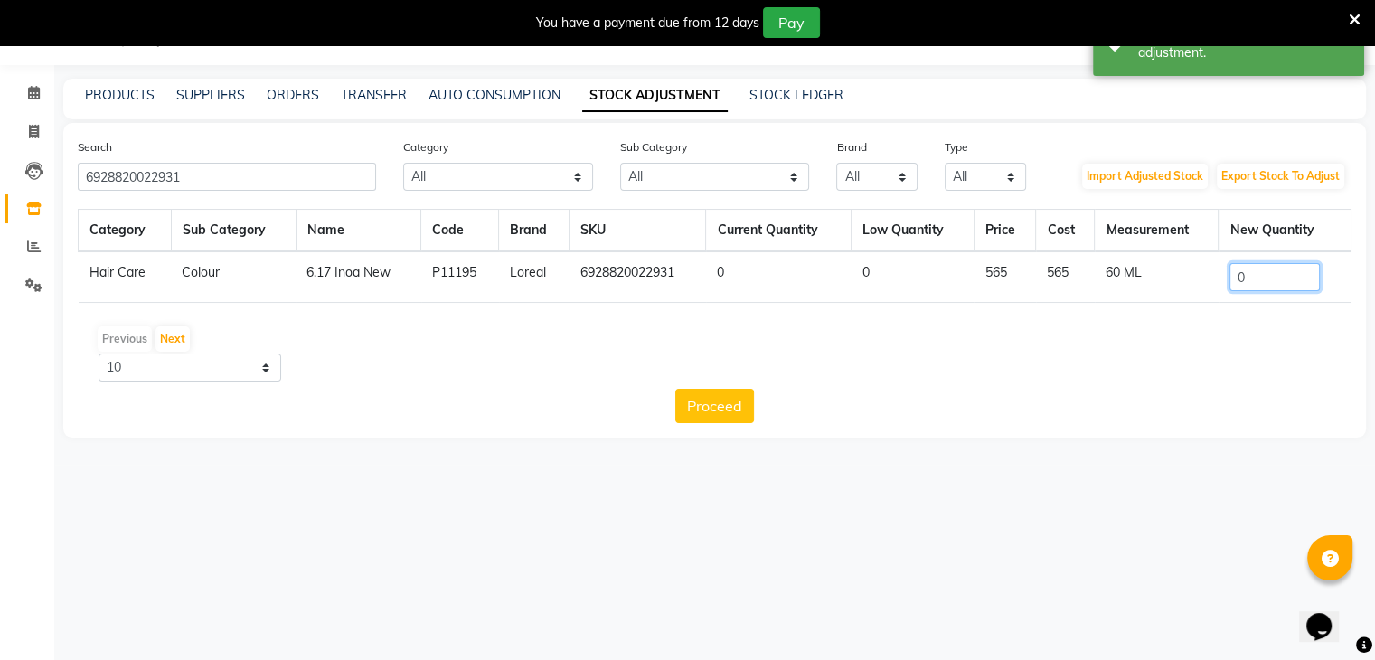
click at [1287, 283] on input "0" at bounding box center [1274, 277] width 90 height 28
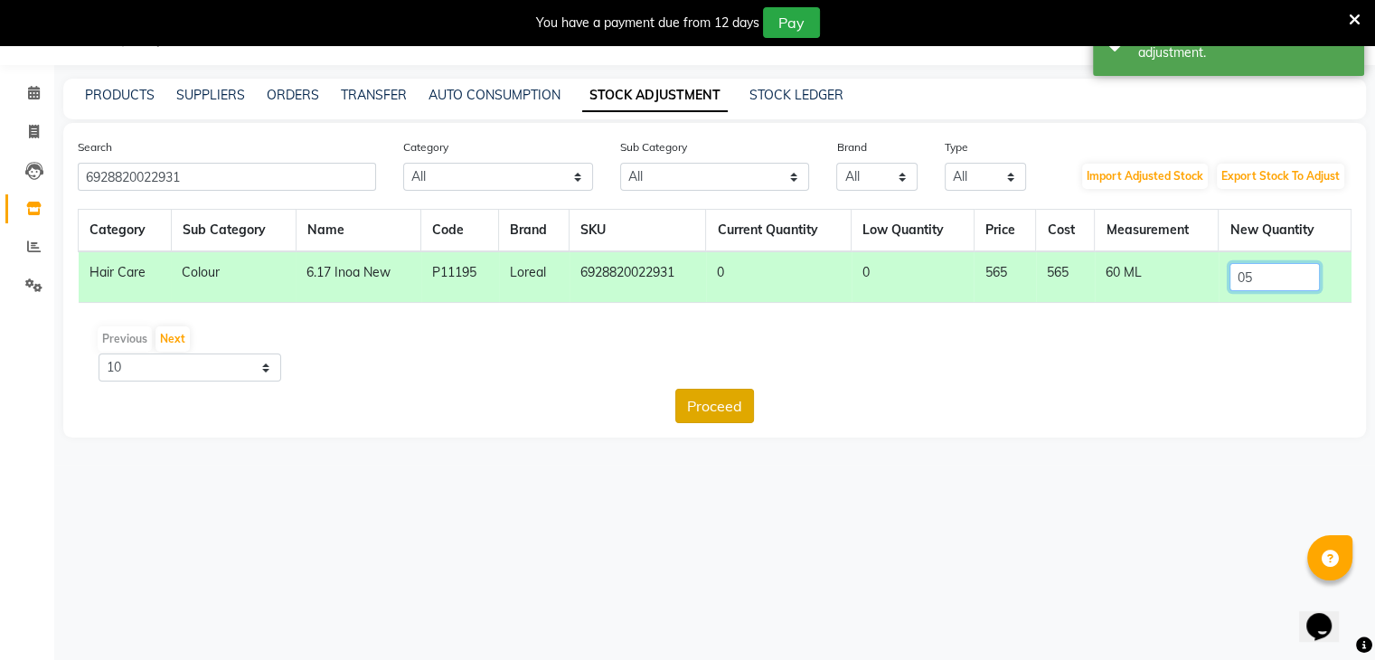
type input "05"
click at [740, 410] on button "Proceed" at bounding box center [714, 406] width 79 height 34
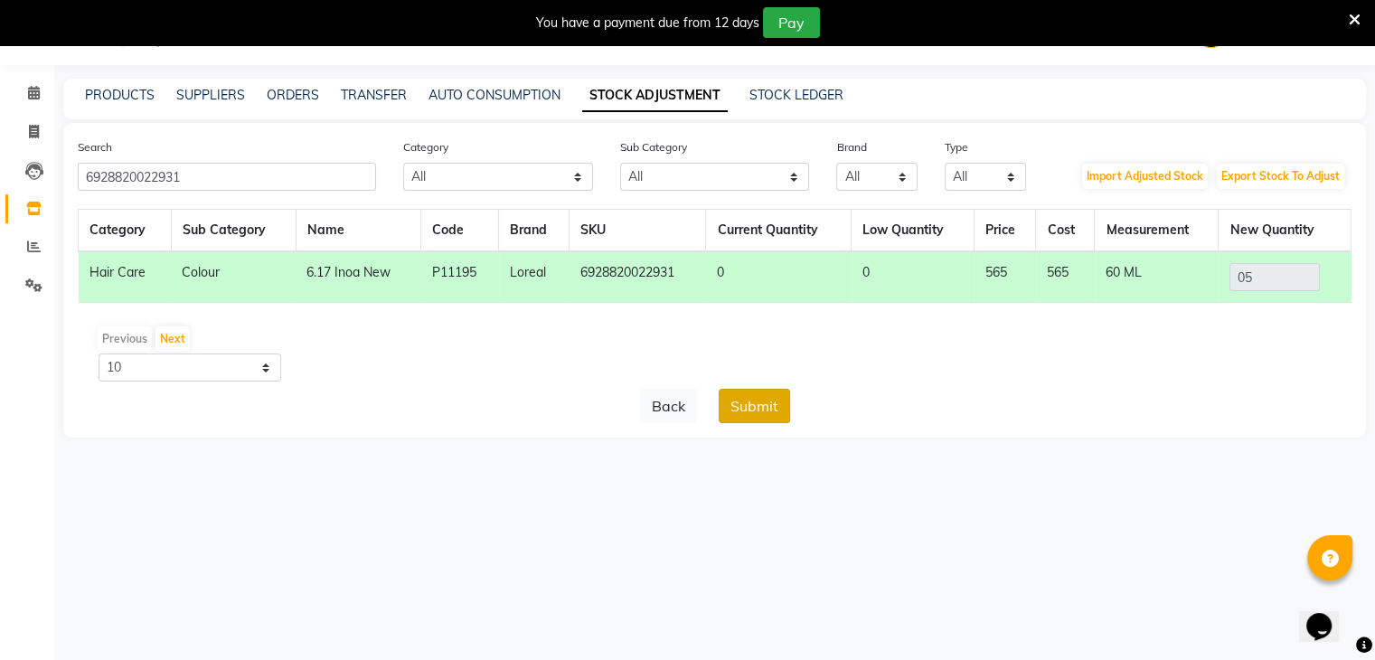
click at [767, 402] on button "Submit" at bounding box center [754, 406] width 71 height 34
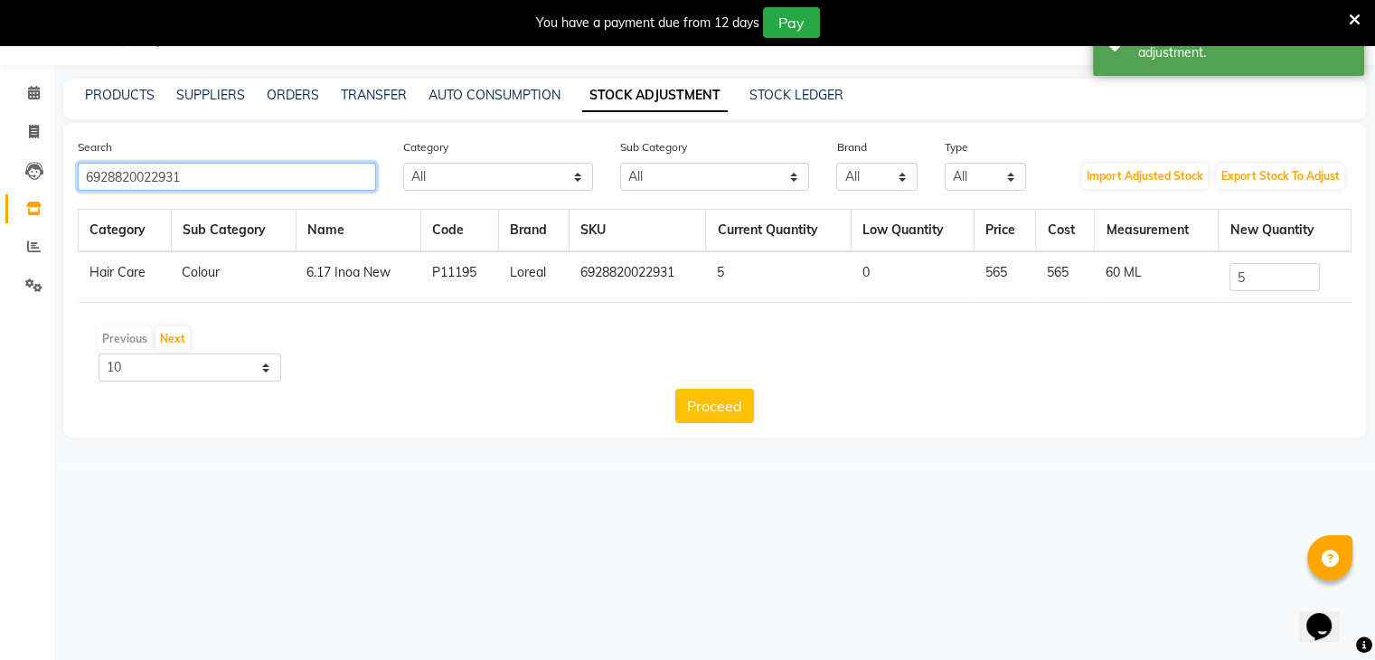
drag, startPoint x: 273, startPoint y: 182, endPoint x: 0, endPoint y: 182, distance: 273.0
click at [0, 182] on app-home "08047224946 Select Location × Looks The Amaryllis, New Delhi Default Panel My P…" at bounding box center [687, 232] width 1375 height 465
paste input "3474636403837"
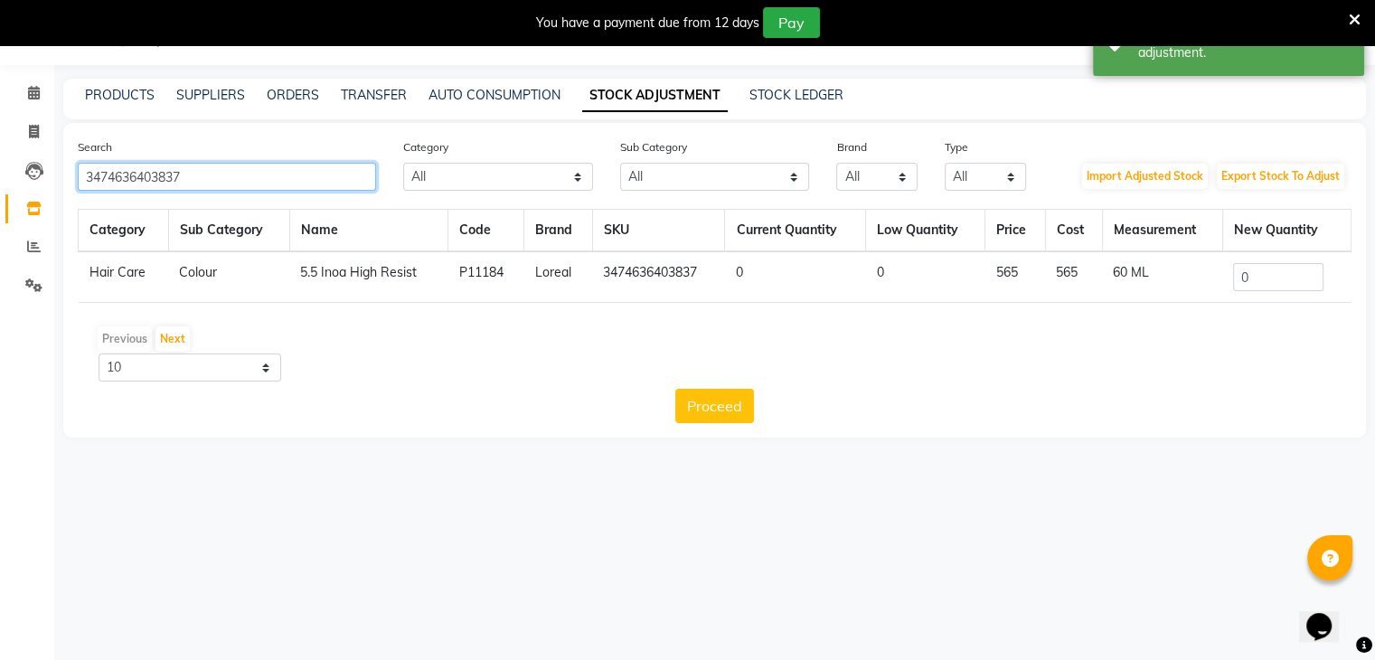
type input "3474636403837"
click at [1309, 283] on input "0" at bounding box center [1278, 277] width 90 height 28
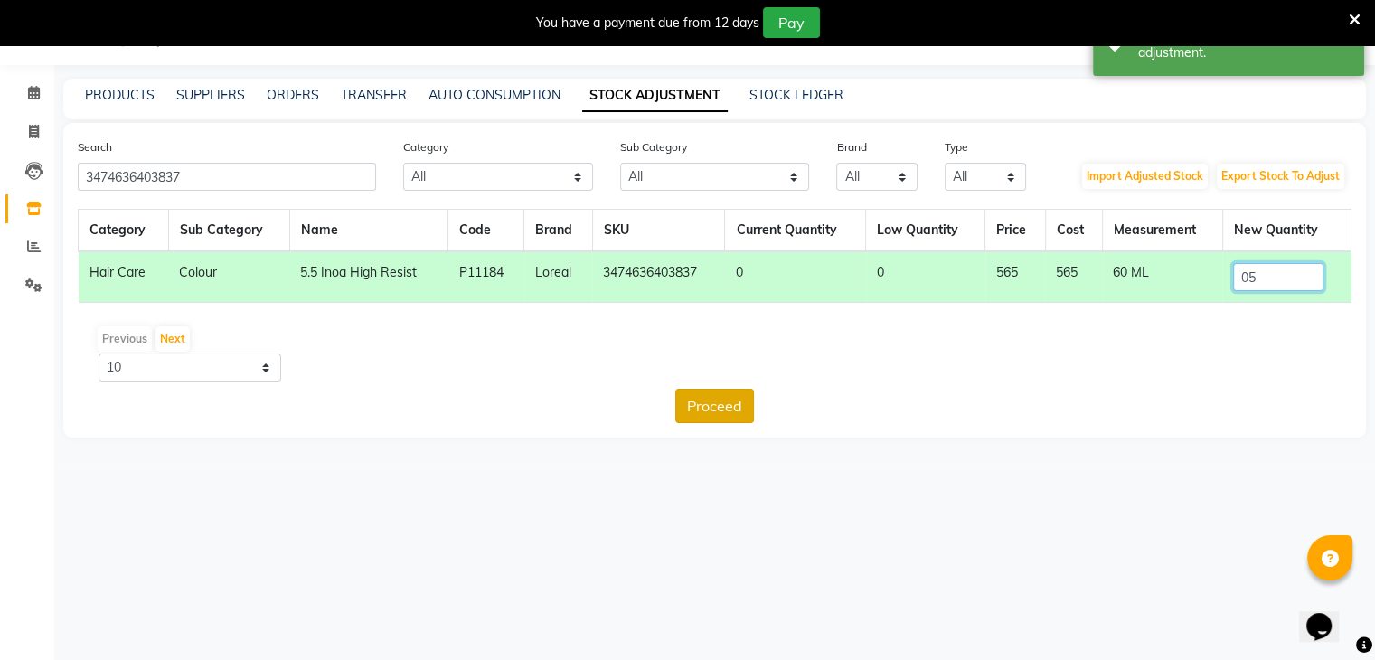
type input "05"
click at [715, 404] on button "Proceed" at bounding box center [714, 406] width 79 height 34
click at [734, 400] on button "Submit" at bounding box center [754, 406] width 71 height 34
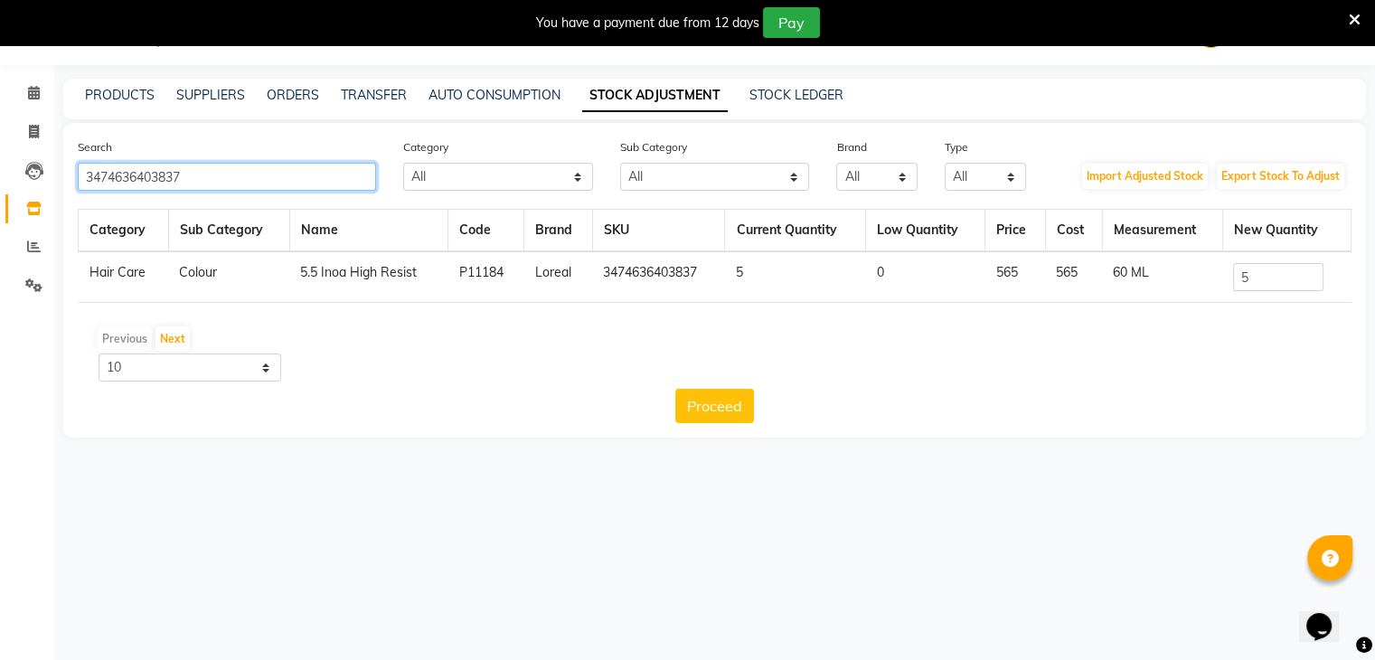
drag, startPoint x: 252, startPoint y: 174, endPoint x: 0, endPoint y: 178, distance: 252.3
click at [0, 178] on app-home "08047224946 Select Location × Looks The Amaryllis, New Delhi Default Panel My P…" at bounding box center [687, 232] width 1375 height 465
paste input "72740"
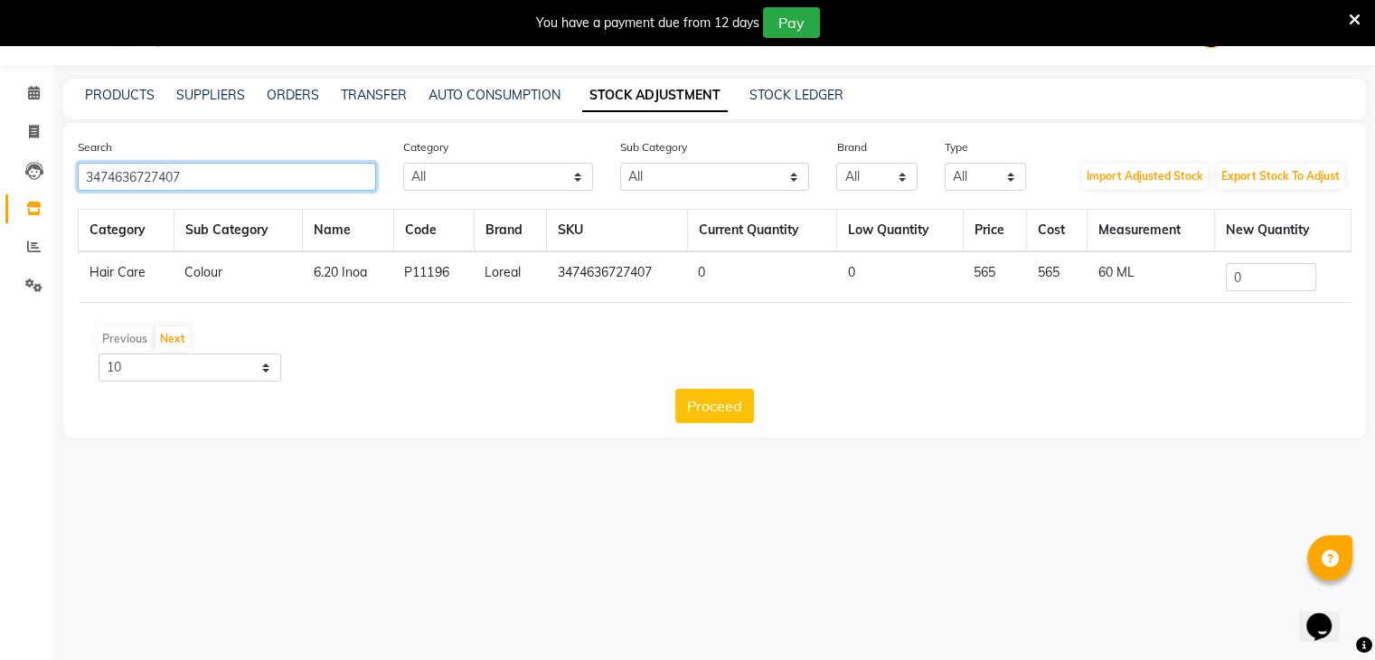
type input "3474636727407"
click at [1285, 274] on input "0" at bounding box center [1271, 277] width 90 height 28
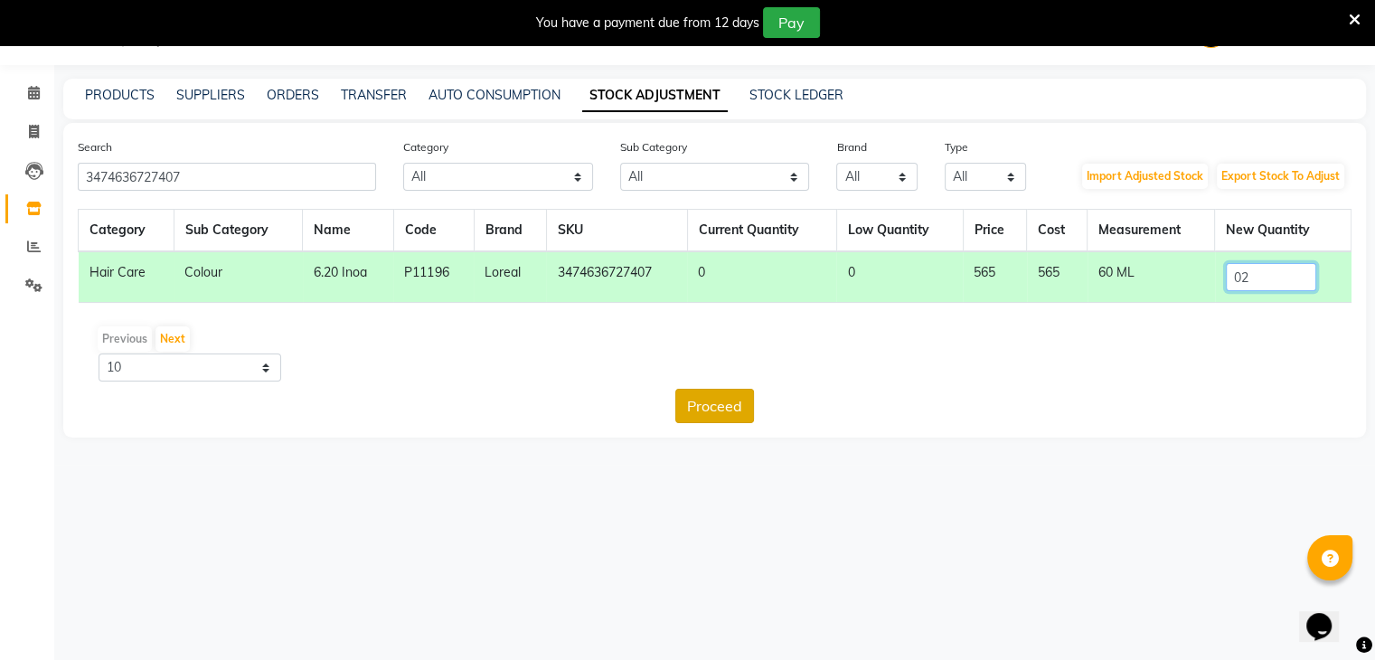
type input "02"
click at [724, 410] on button "Proceed" at bounding box center [714, 406] width 79 height 34
click at [753, 401] on button "Submit" at bounding box center [754, 406] width 71 height 34
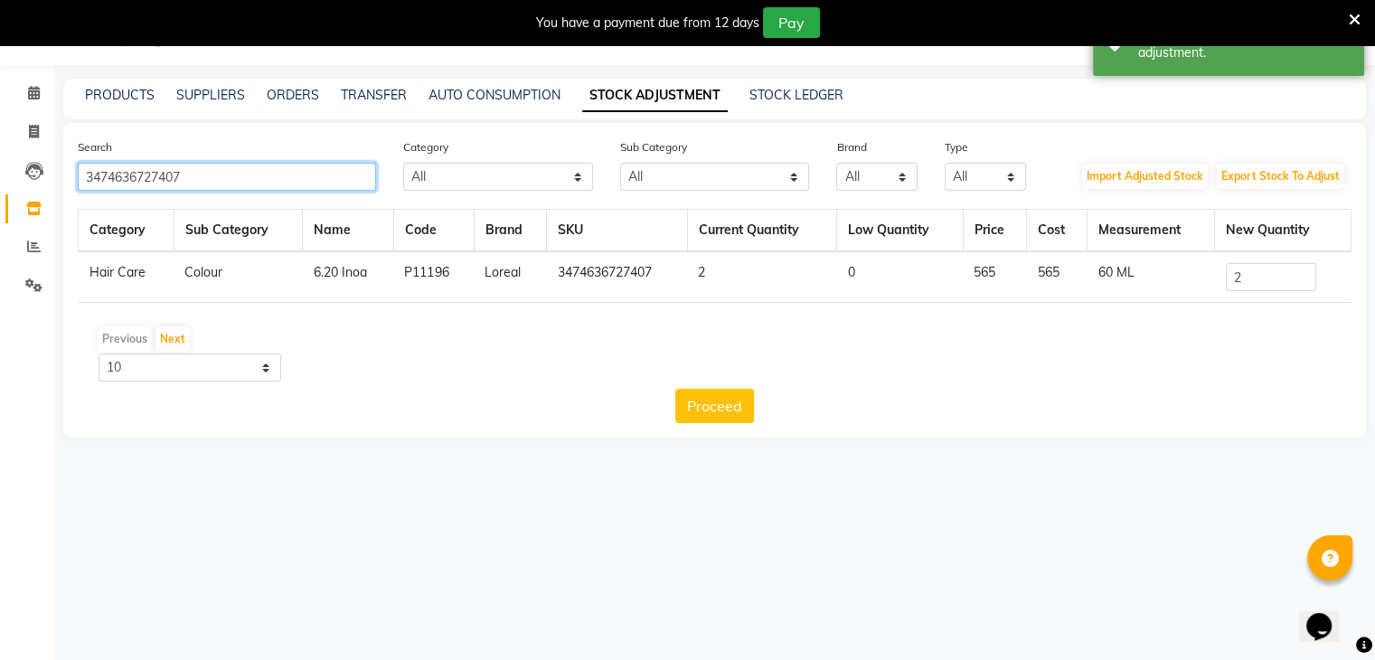
drag, startPoint x: 282, startPoint y: 174, endPoint x: 61, endPoint y: 169, distance: 220.7
click at [61, 169] on main "PRODUCTS SUPPLIERS ORDERS TRANSFER AUTO CONSUMPTION STOCK ADJUSTMENT STOCK LEDG…" at bounding box center [714, 272] width 1321 height 386
paste input "7130978"
type input "3474637130978"
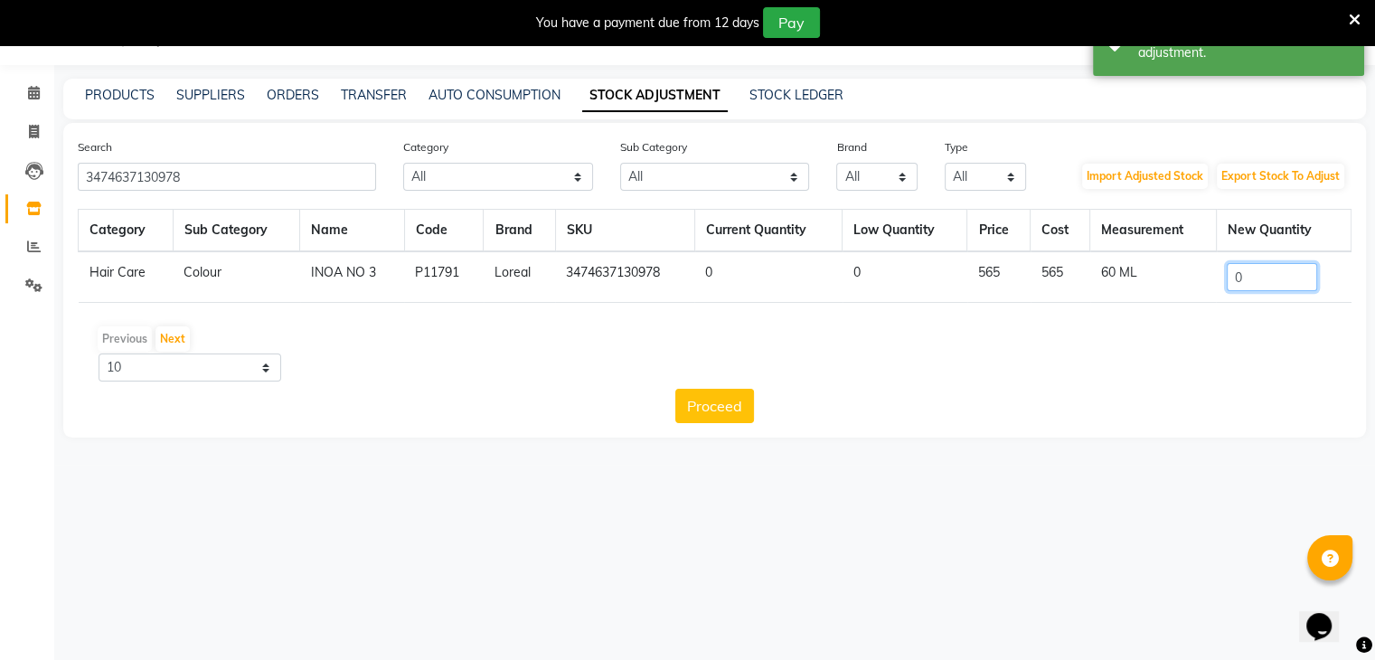
click at [1274, 278] on input "0" at bounding box center [1272, 277] width 90 height 28
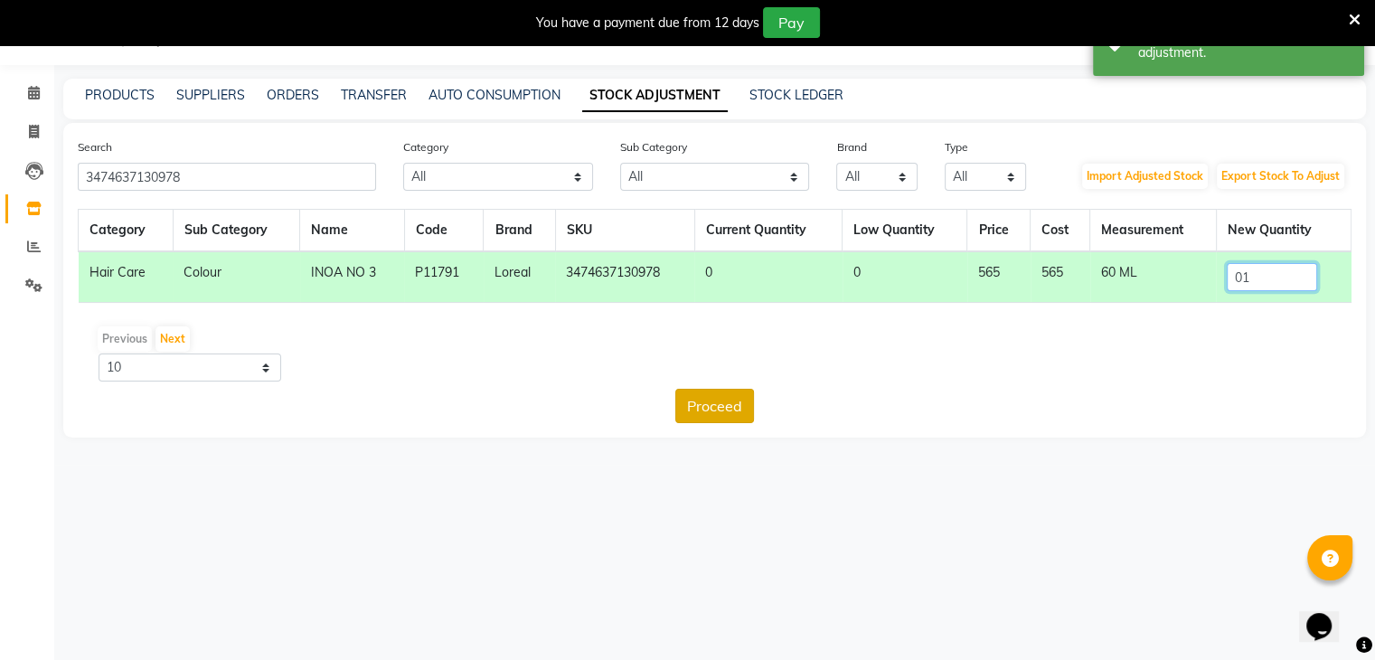
type input "01"
click at [740, 394] on button "Proceed" at bounding box center [714, 406] width 79 height 34
click at [755, 401] on button "Submit" at bounding box center [754, 406] width 71 height 34
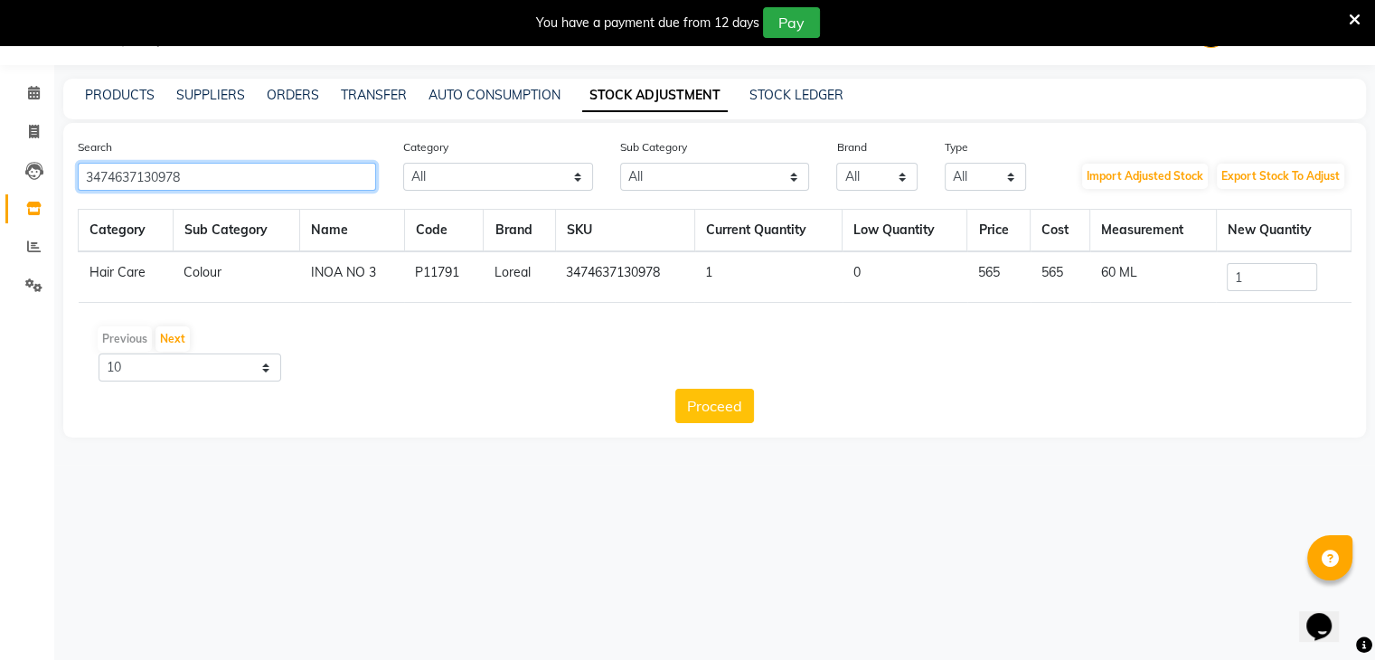
drag, startPoint x: 239, startPoint y: 174, endPoint x: 0, endPoint y: 167, distance: 238.7
click at [0, 167] on app-home "08047224946 Select Location × Looks The Amaryllis, New Delhi Default Panel My P…" at bounding box center [687, 232] width 1375 height 465
paste input "28890"
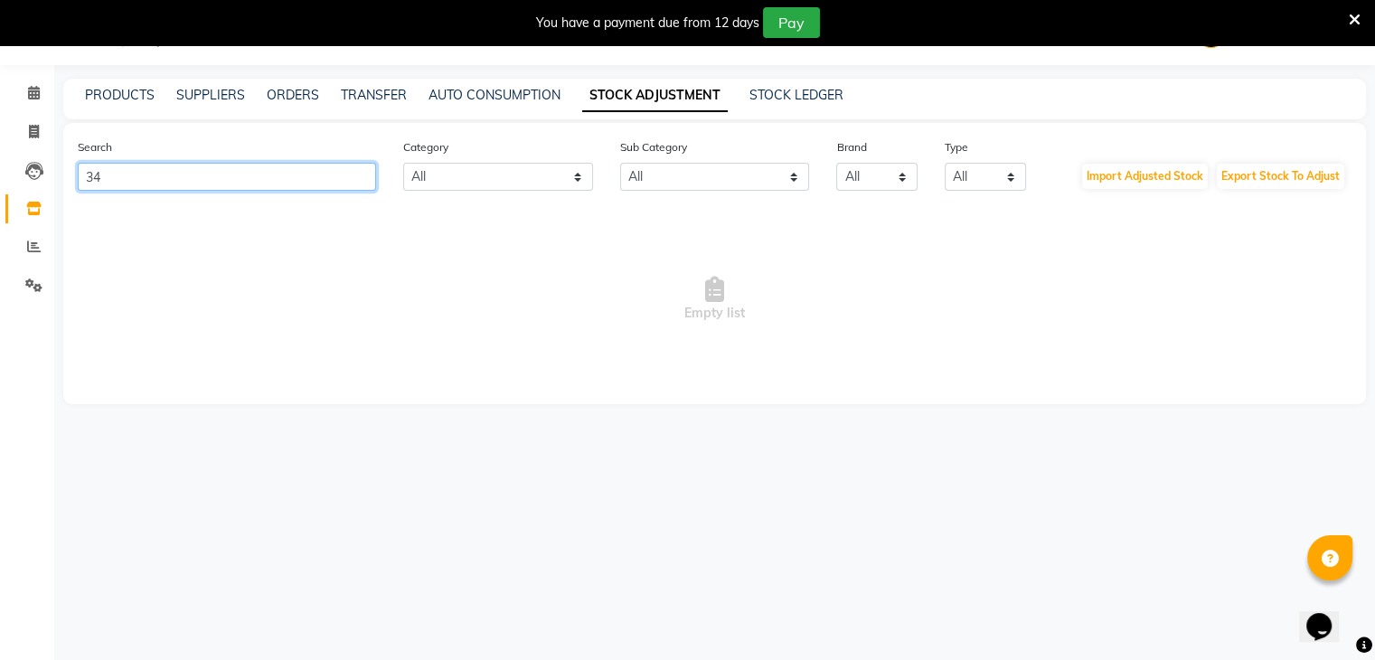
type input "3"
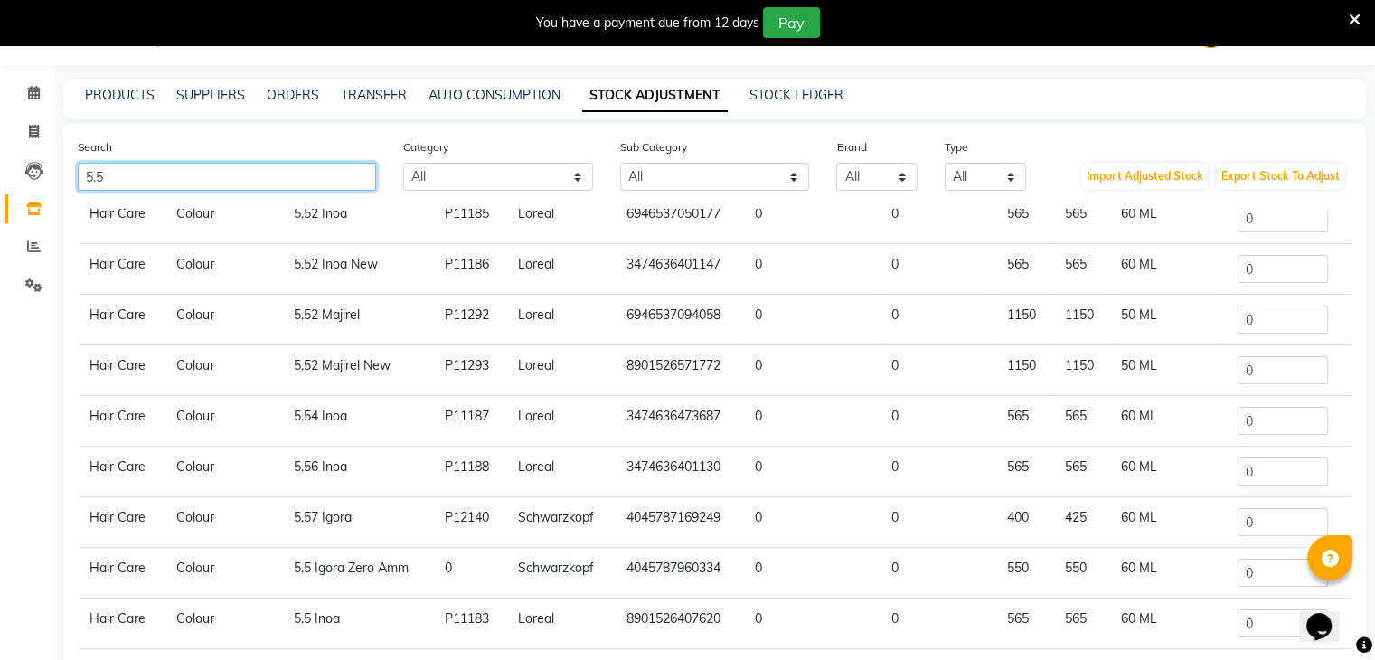
scroll to position [194, 0]
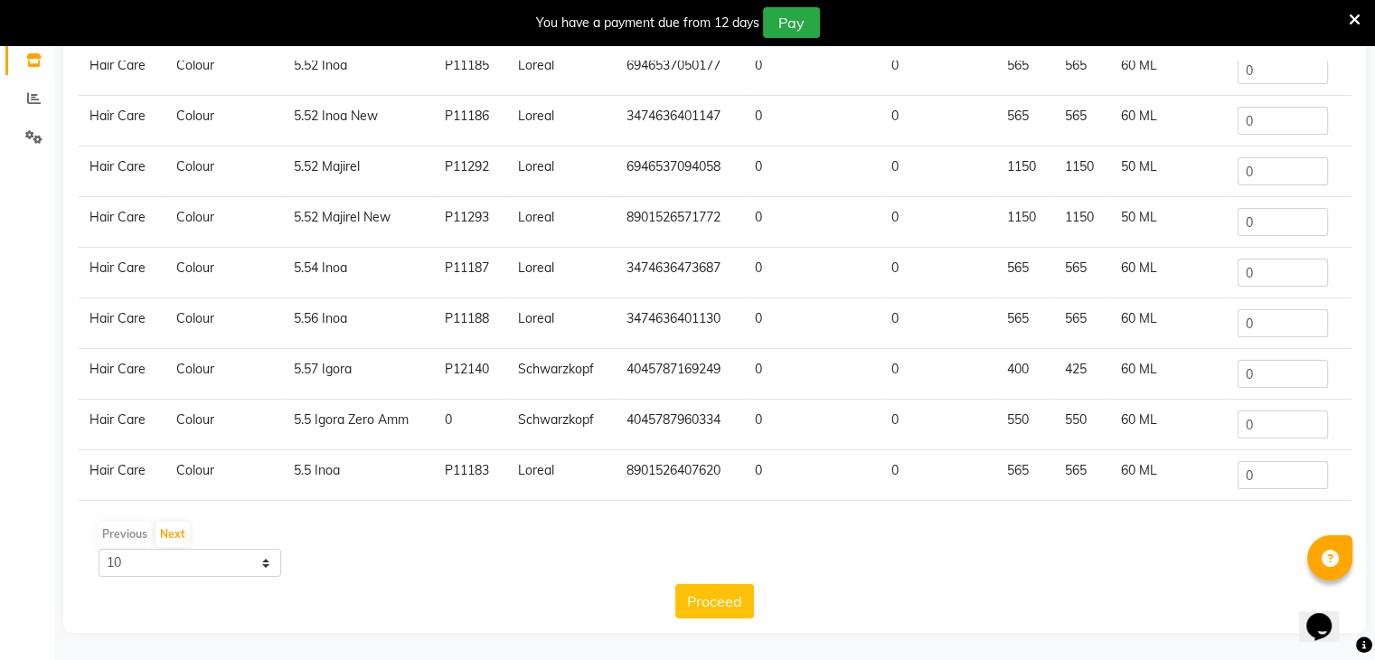
type input "5.5"
click at [1270, 477] on input "0" at bounding box center [1283, 475] width 90 height 28
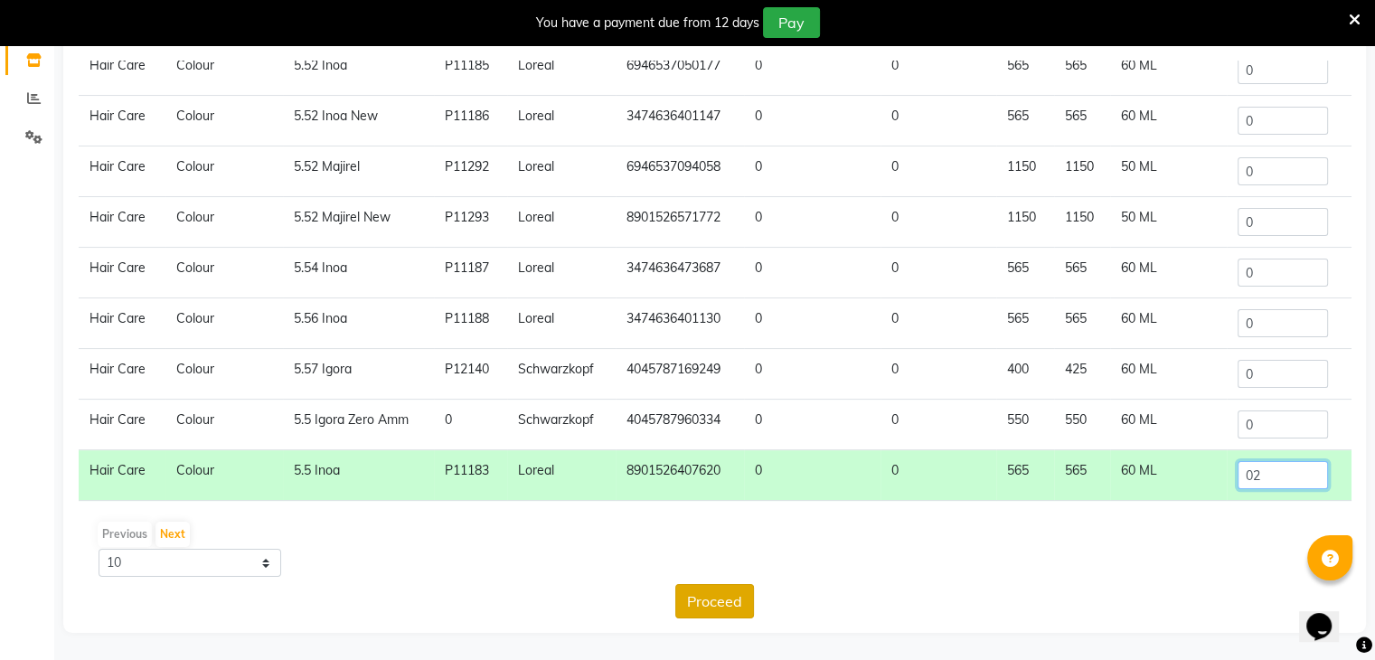
type input "02"
click at [737, 604] on button "Proceed" at bounding box center [714, 601] width 79 height 34
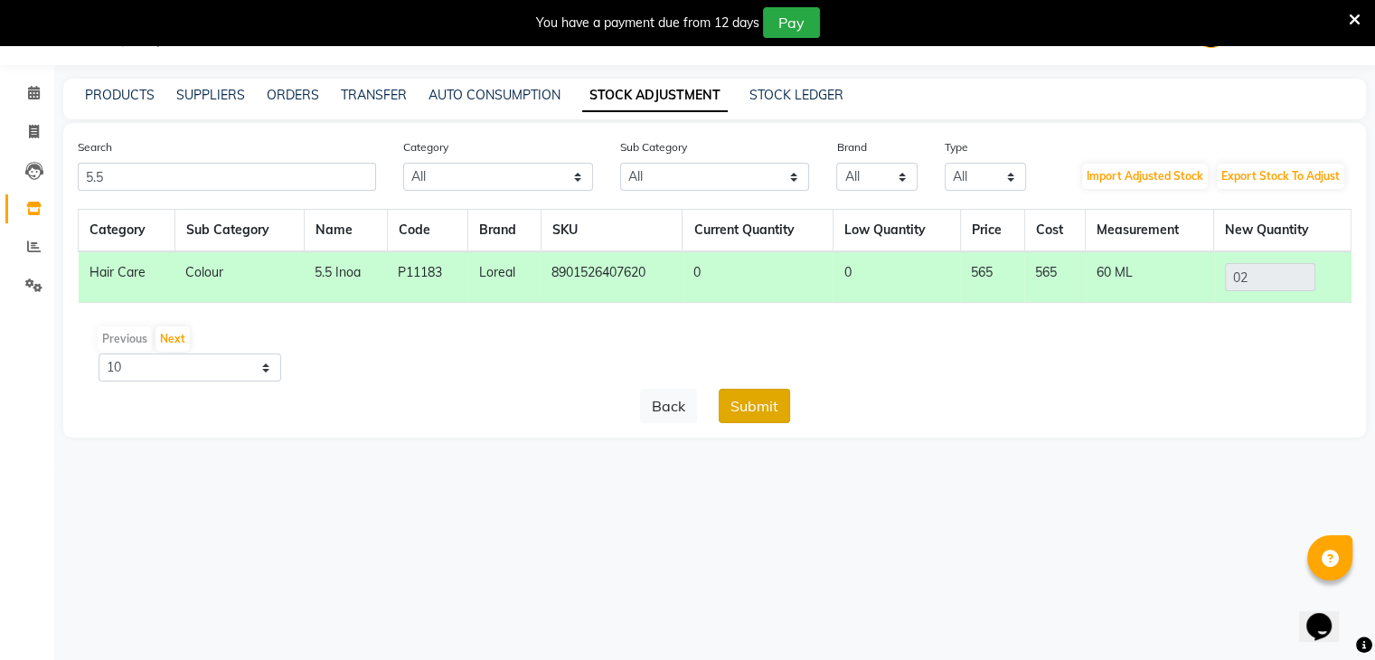
click at [759, 389] on button "Submit" at bounding box center [754, 406] width 71 height 34
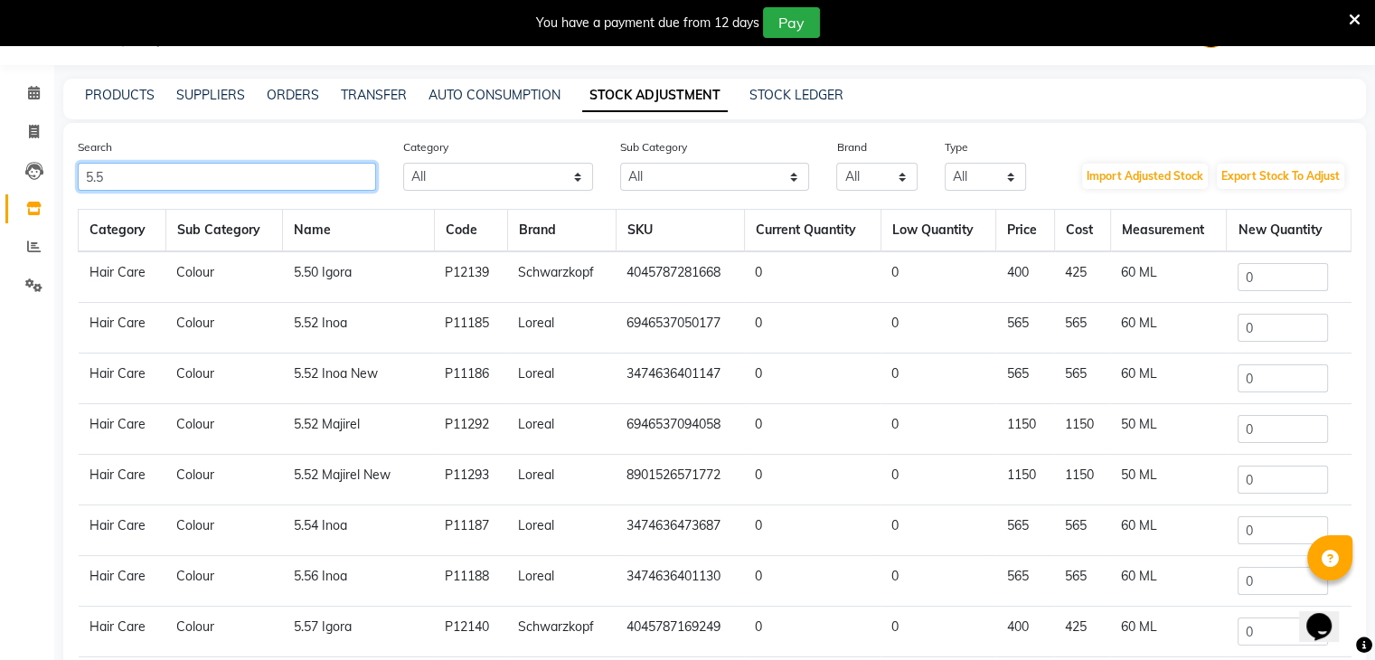
drag, startPoint x: 198, startPoint y: 180, endPoint x: 0, endPoint y: 181, distance: 198.0
click at [0, 181] on app-home "08047224946 Select Location × Looks The Amaryllis, New Delhi Default Panel My P…" at bounding box center [687, 404] width 1375 height 808
paste input "8901526407576"
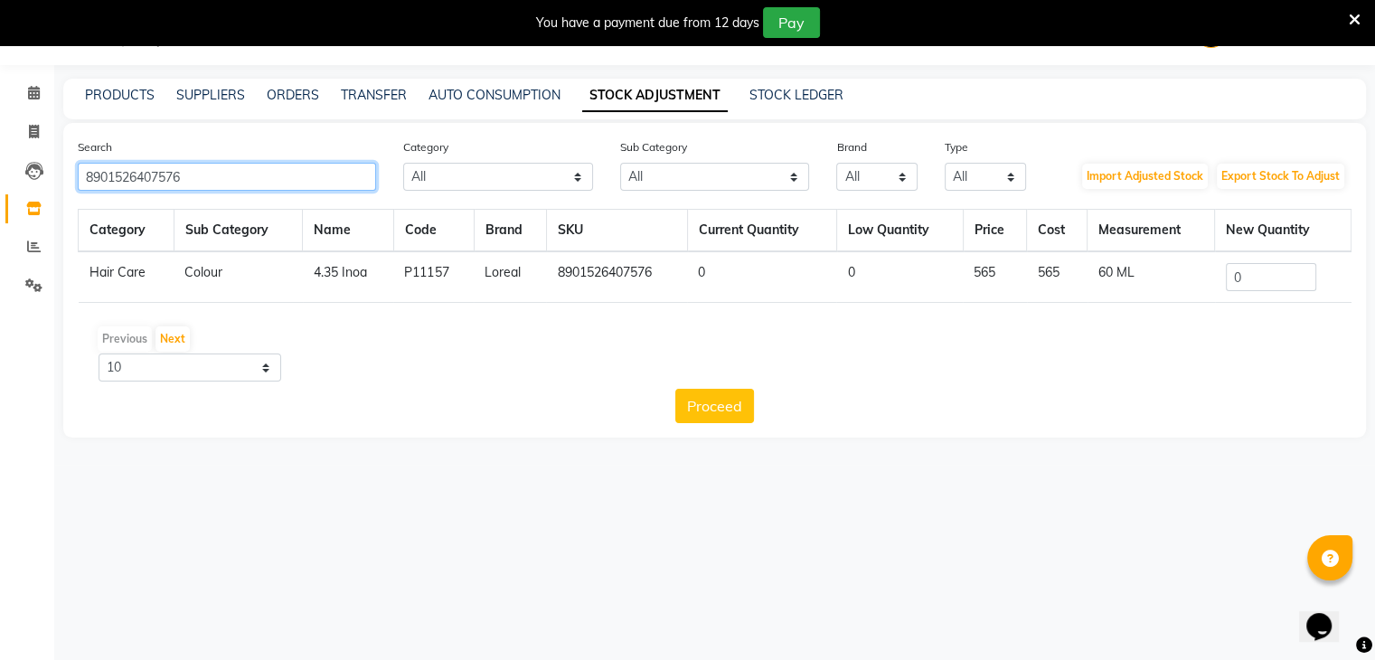
type input "8901526407576"
click at [1255, 276] on input "0" at bounding box center [1271, 277] width 90 height 28
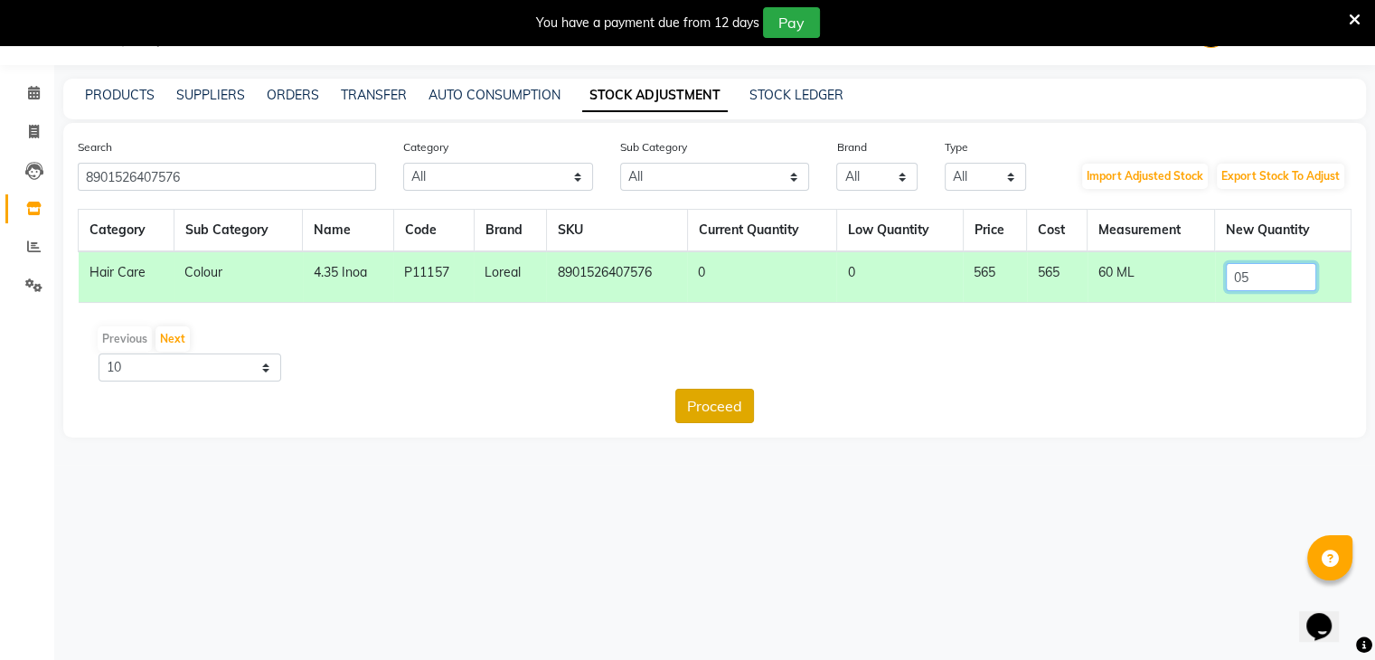
type input "05"
click at [694, 404] on button "Proceed" at bounding box center [714, 406] width 79 height 34
click at [739, 407] on button "Submit" at bounding box center [754, 406] width 71 height 34
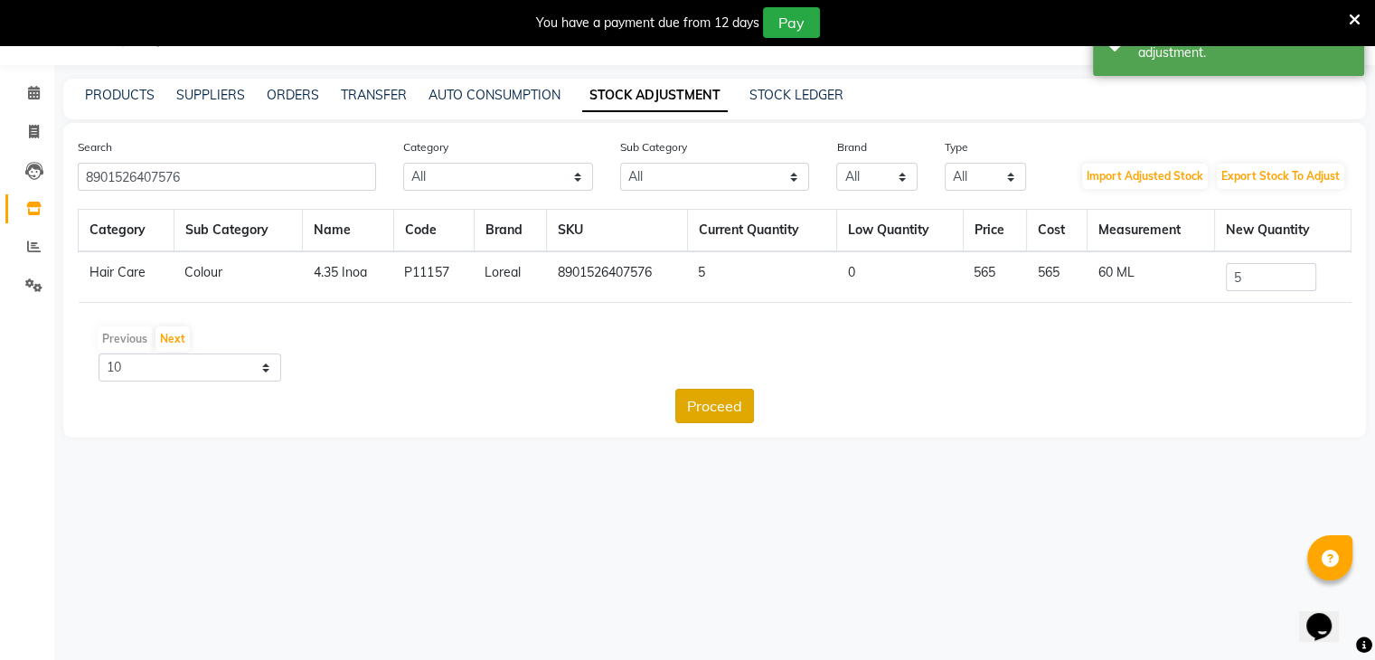
click at [728, 411] on button "Proceed" at bounding box center [714, 406] width 79 height 34
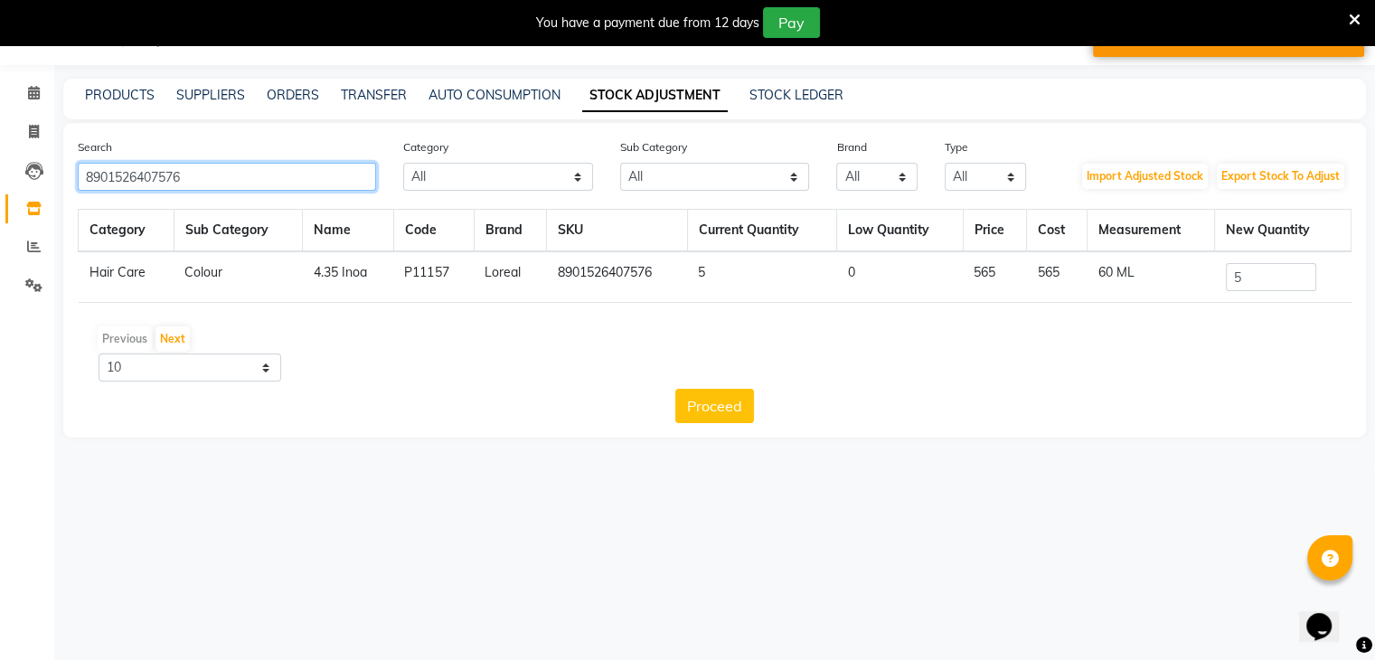
drag, startPoint x: 241, startPoint y: 178, endPoint x: 0, endPoint y: 181, distance: 241.4
click at [0, 181] on app-home "08047224946 Select Location × Looks The Amaryllis, New Delhi Default Panel My P…" at bounding box center [687, 232] width 1375 height 465
paste input "613"
type input "8901526407613"
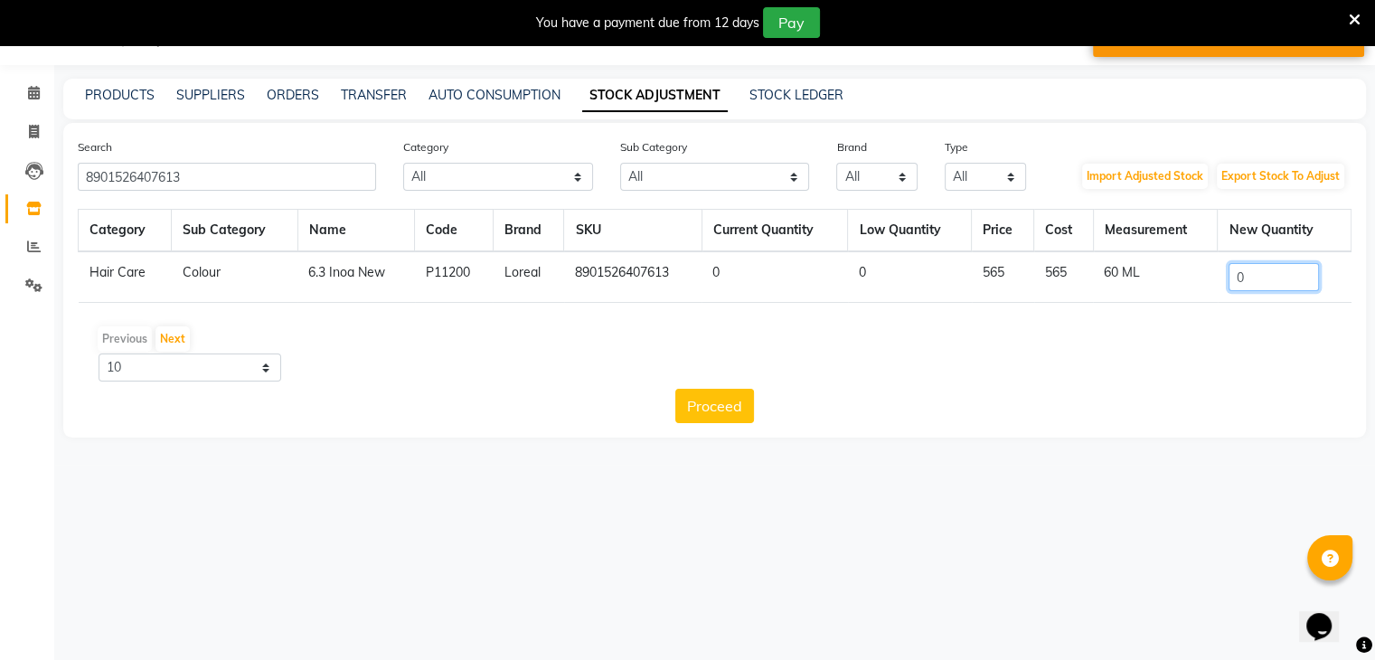
click at [1267, 285] on input "0" at bounding box center [1274, 277] width 90 height 28
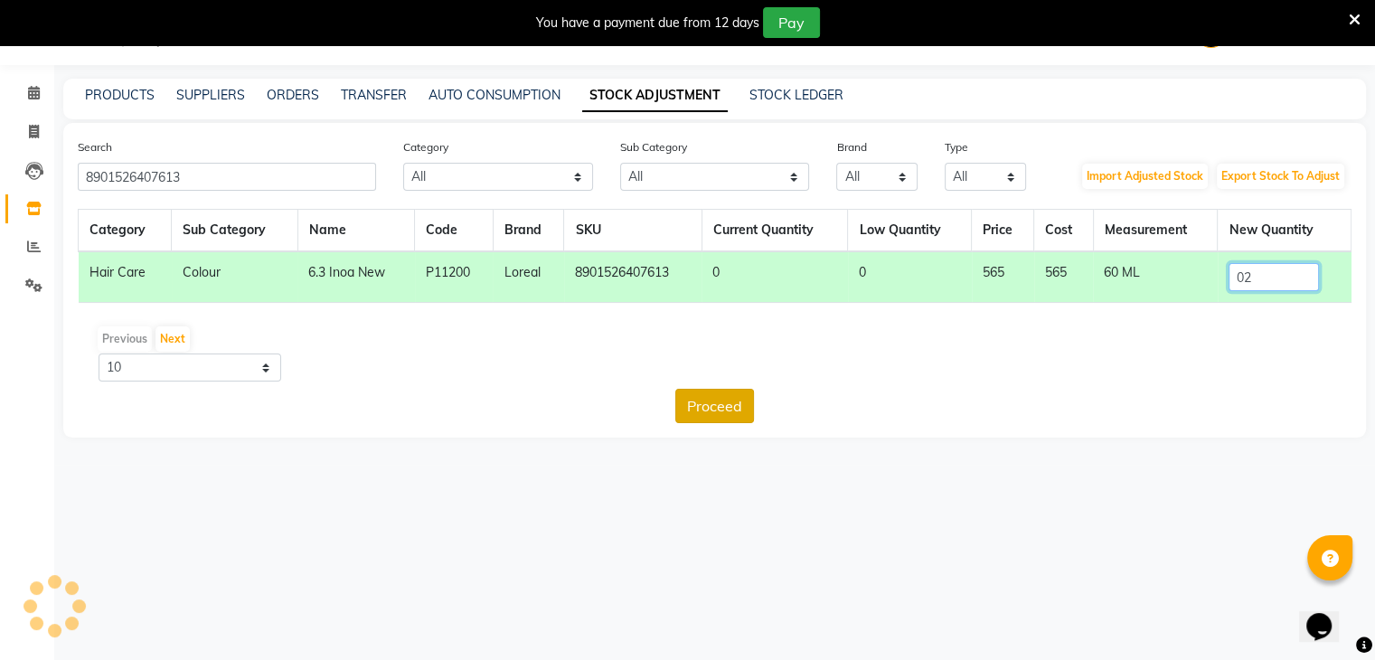
type input "02"
click at [702, 403] on button "Proceed" at bounding box center [714, 406] width 79 height 34
click at [737, 410] on button "Submit" at bounding box center [754, 406] width 71 height 34
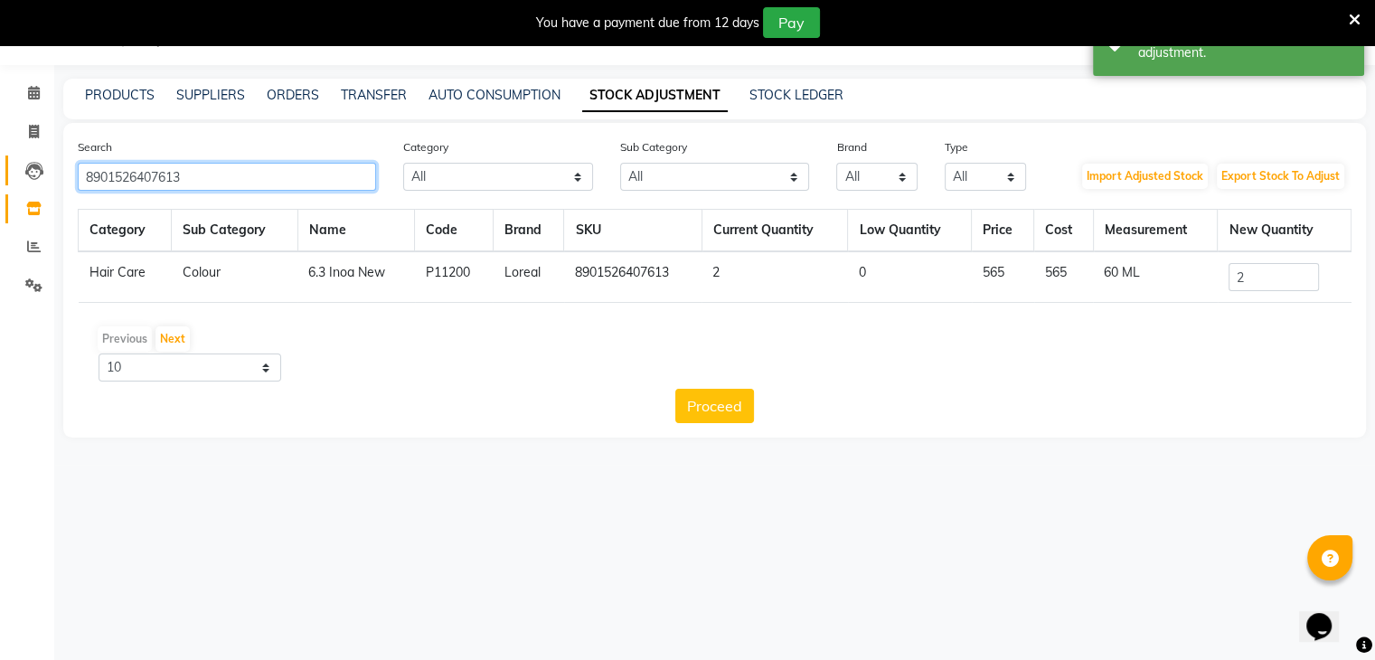
drag, startPoint x: 224, startPoint y: 172, endPoint x: 8, endPoint y: 174, distance: 216.1
click at [0, 174] on app-home "08047224946 Select Location × Looks The Amaryllis, New Delhi Default Panel My P…" at bounding box center [687, 232] width 1375 height 465
paste input "3474636403844"
type input "3474636403844"
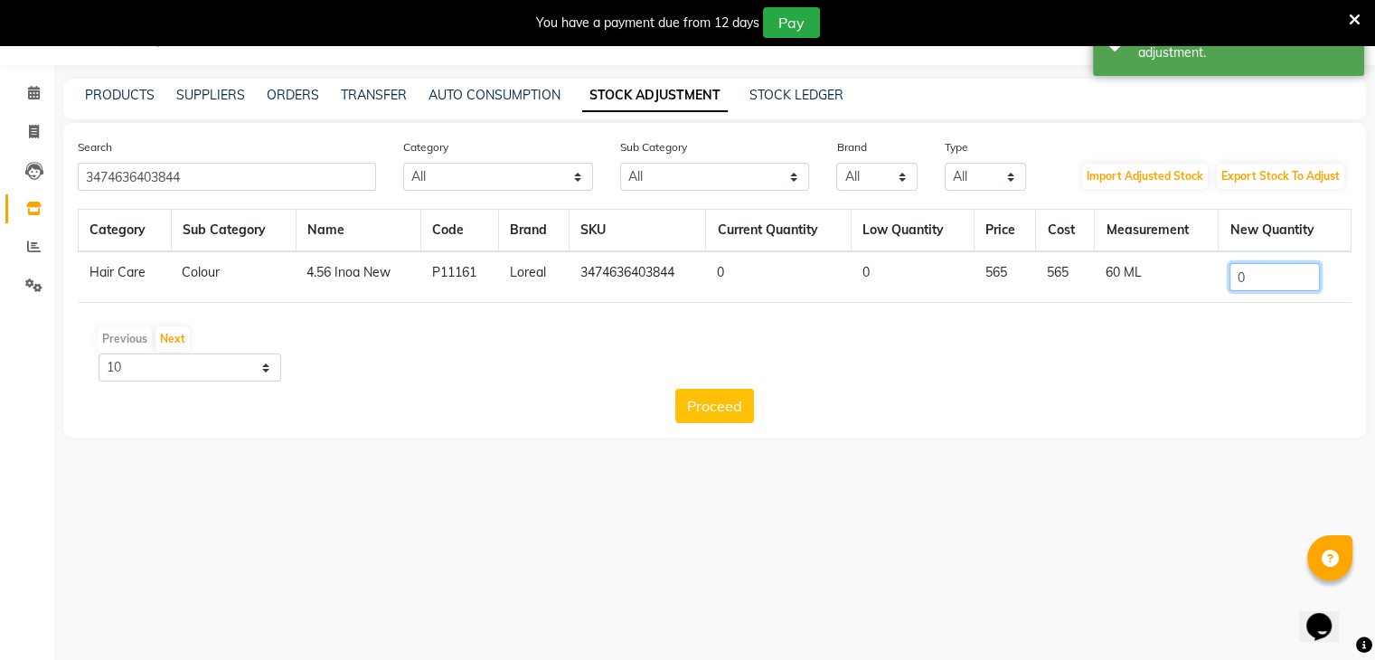
click at [1273, 270] on input "0" at bounding box center [1274, 277] width 90 height 28
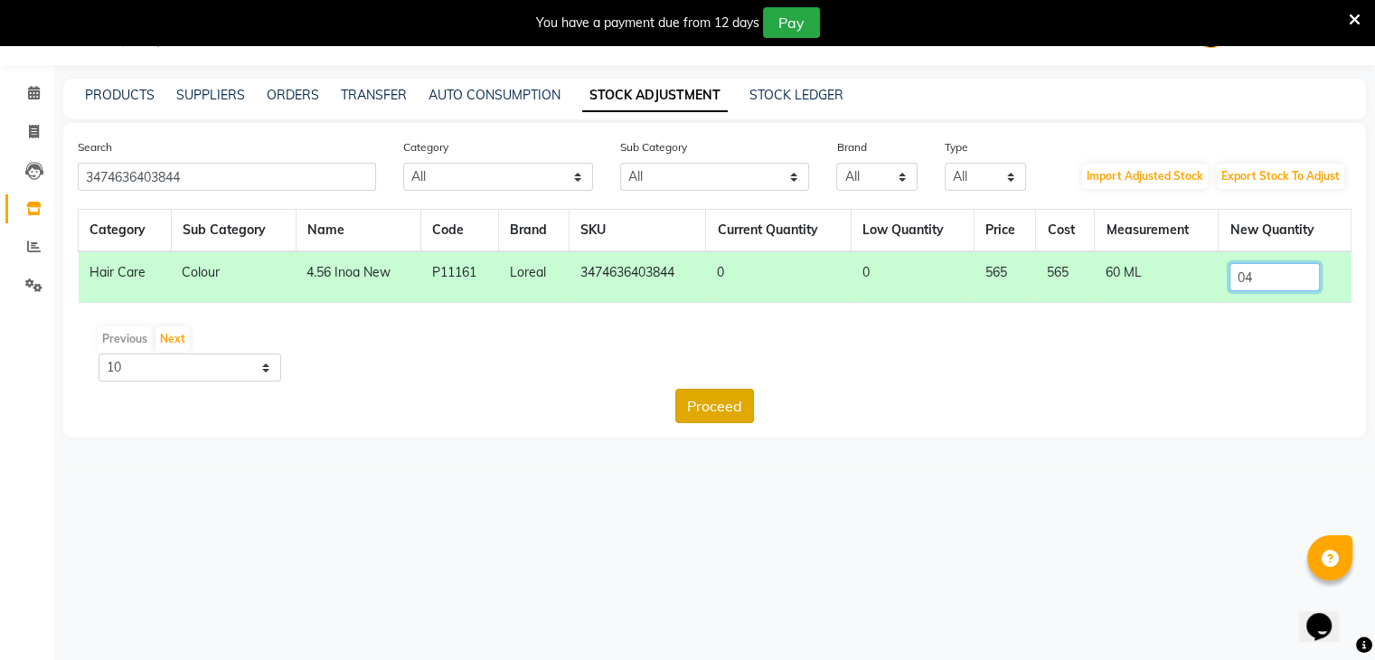
type input "04"
click at [705, 398] on button "Proceed" at bounding box center [714, 406] width 79 height 34
click at [745, 403] on button "Submit" at bounding box center [754, 406] width 71 height 34
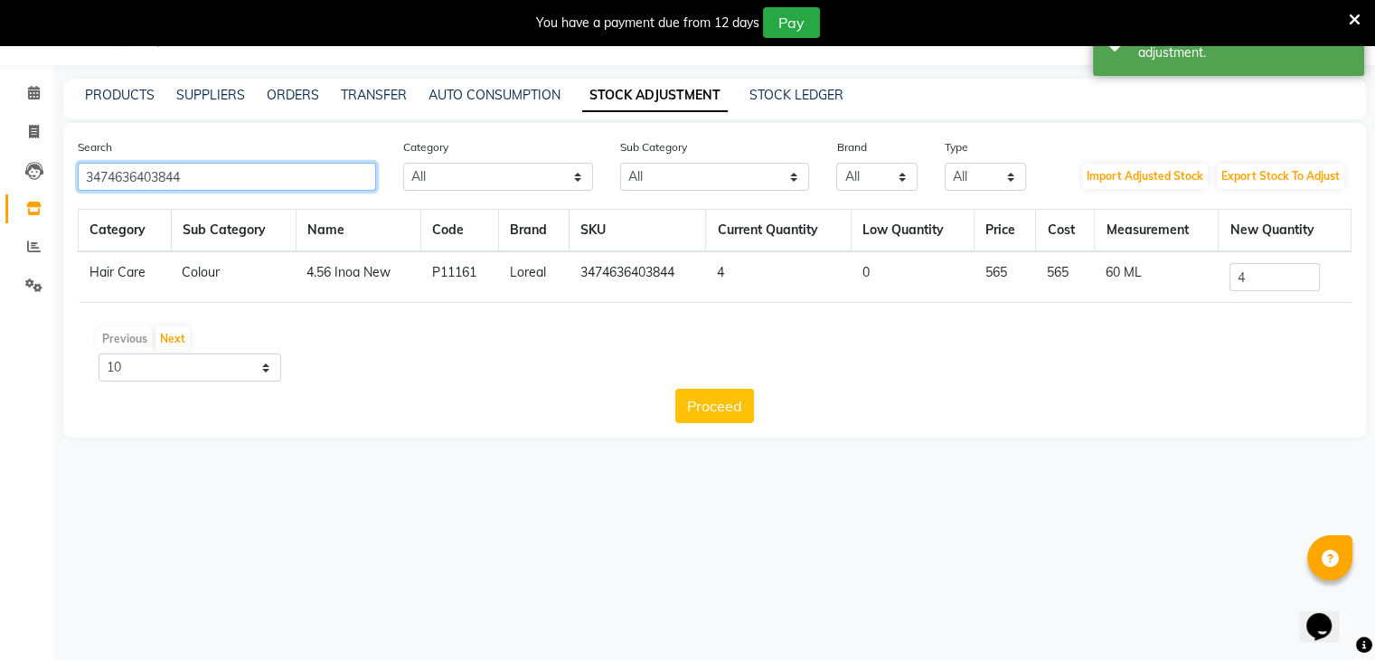
drag, startPoint x: 268, startPoint y: 175, endPoint x: 0, endPoint y: 178, distance: 267.6
click at [0, 178] on app-home "08047224946 Select Location × Looks The Amaryllis, New Delhi Default Panel My P…" at bounding box center [687, 232] width 1375 height 465
paste input "7129187"
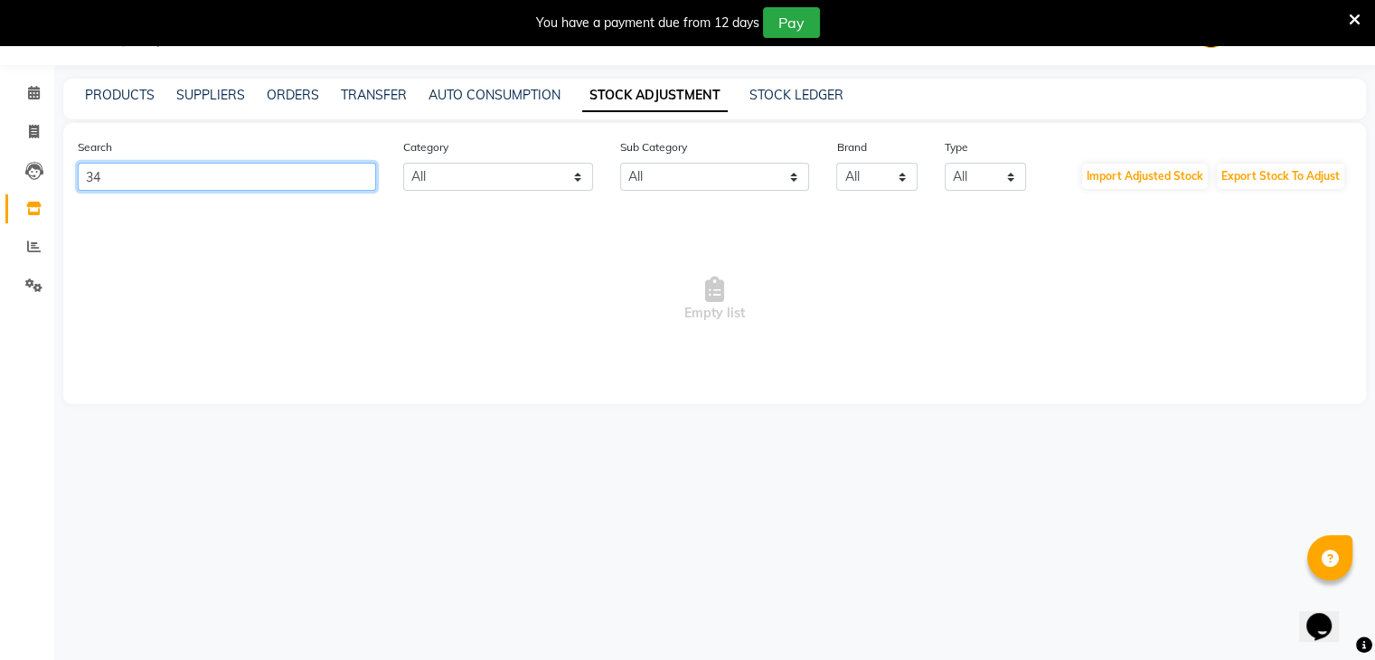
type input "3"
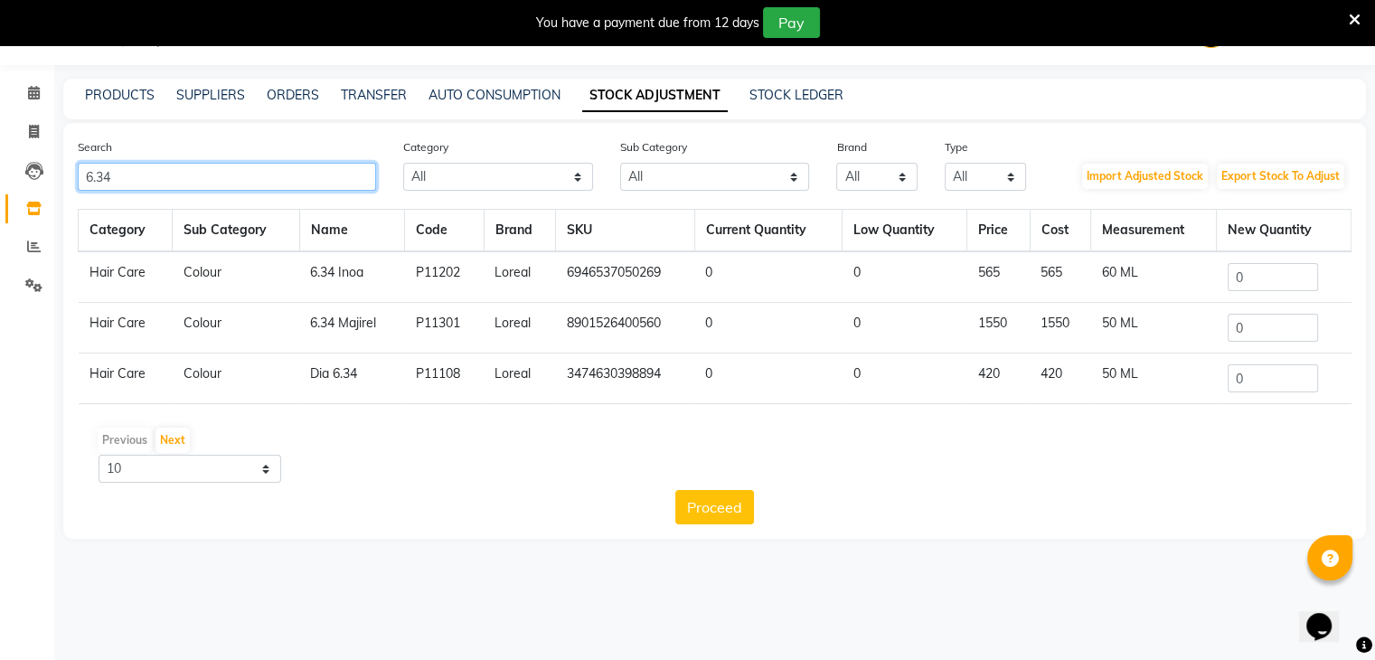
type input "6.34"
click at [1258, 278] on input "0" at bounding box center [1273, 277] width 90 height 28
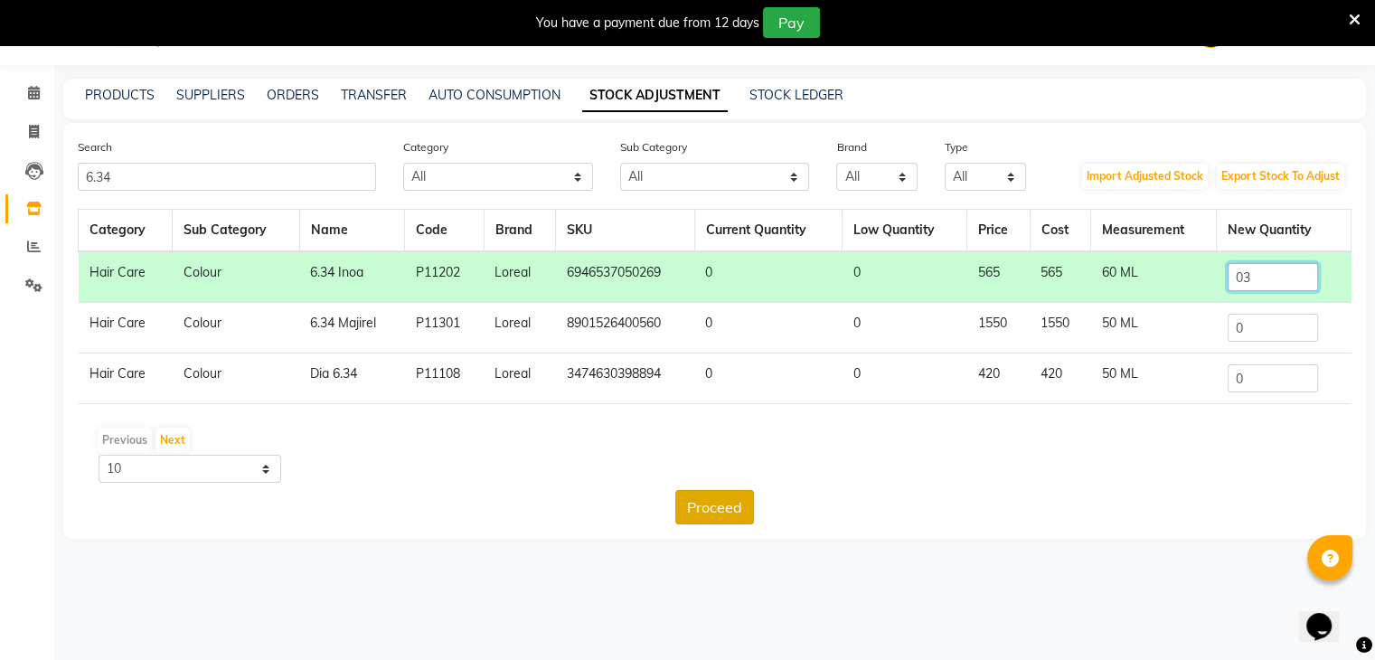
type input "03"
click at [717, 505] on button "Proceed" at bounding box center [714, 507] width 79 height 34
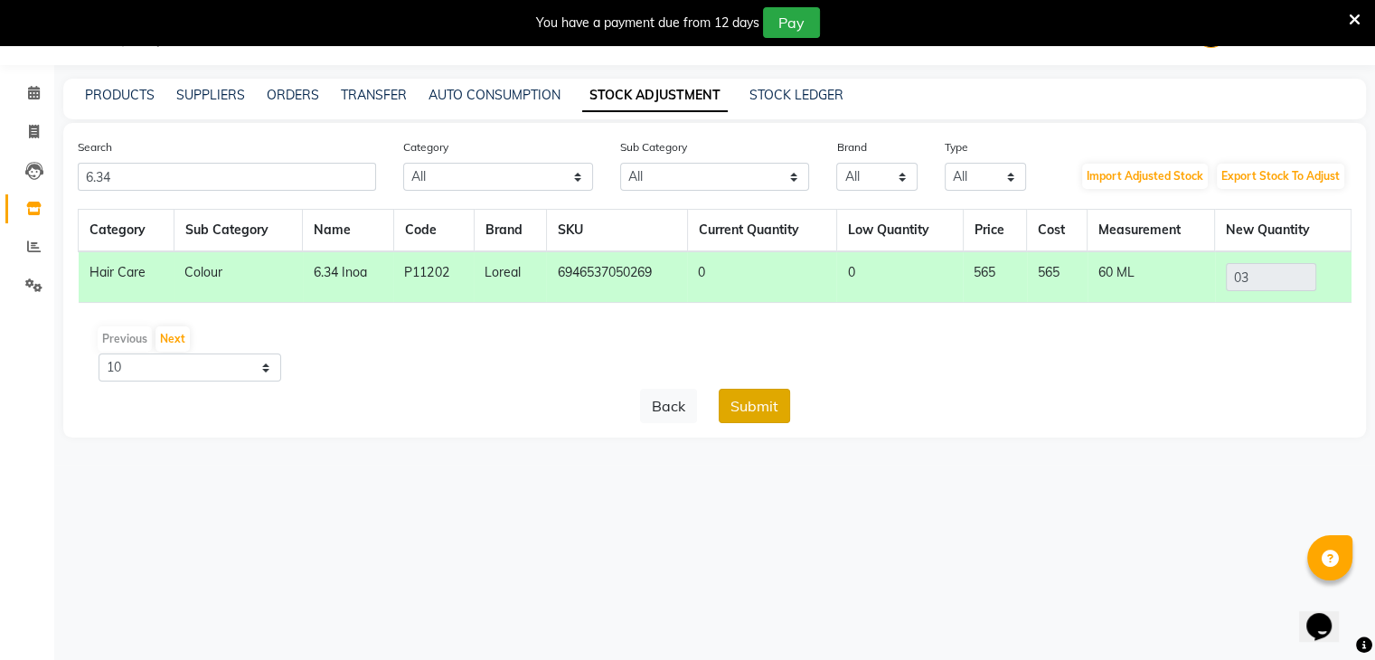
click at [766, 409] on button "Submit" at bounding box center [754, 406] width 71 height 34
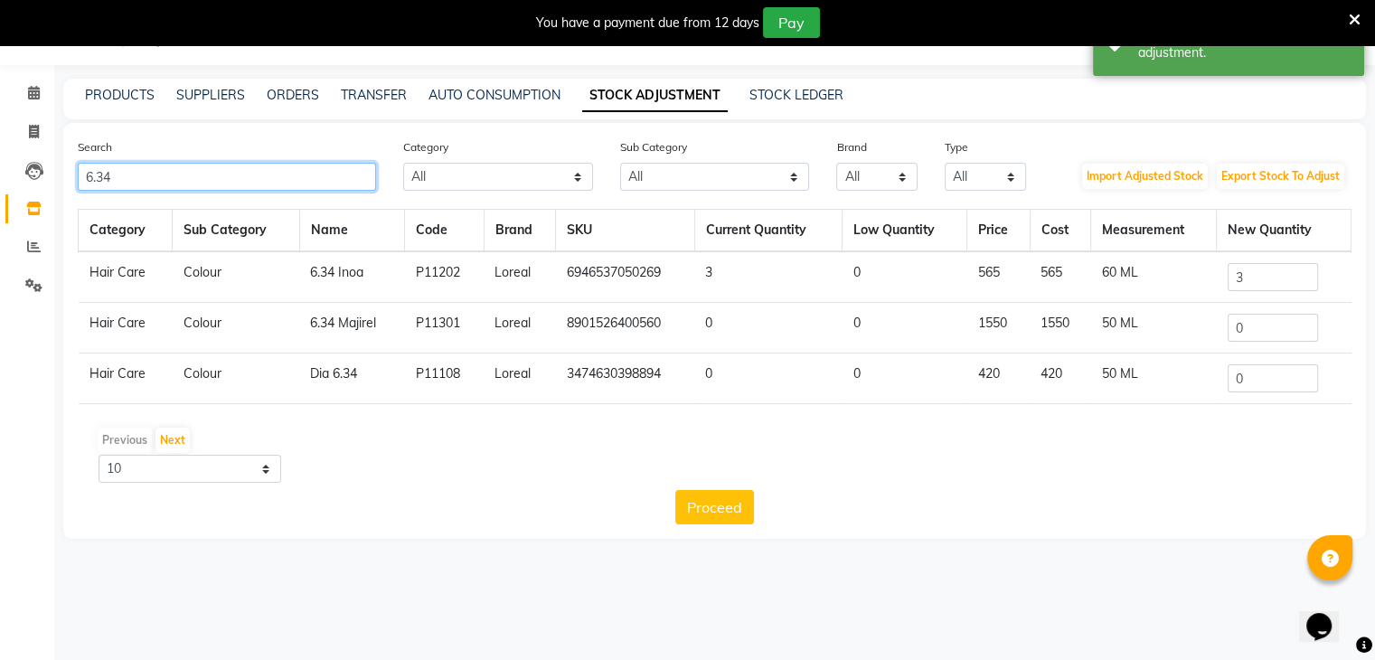
drag, startPoint x: 227, startPoint y: 175, endPoint x: 0, endPoint y: 174, distance: 226.9
click at [0, 174] on app-home "08047224946 Select Location × Looks The Amaryllis, New Delhi Default Panel My P…" at bounding box center [687, 283] width 1375 height 566
paste input "347463712948"
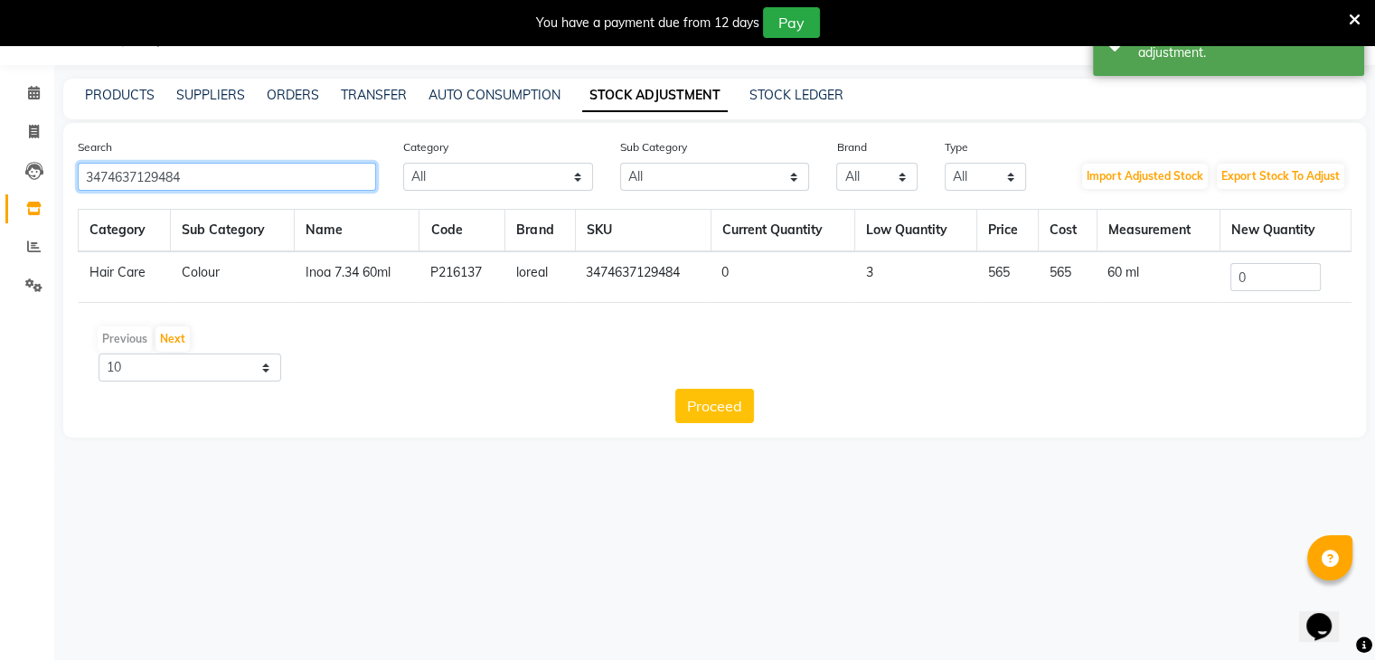
type input "3474637129484"
click at [1288, 287] on input "0" at bounding box center [1275, 277] width 90 height 28
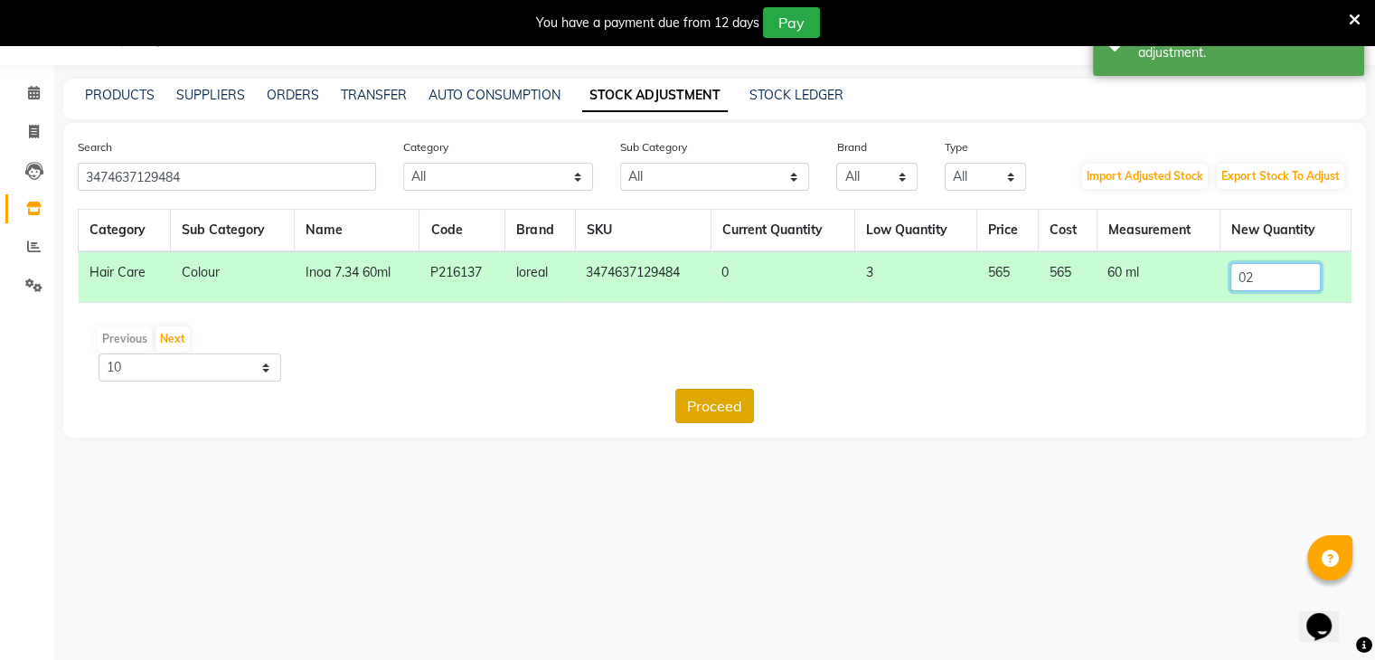
type input "02"
click at [743, 403] on button "Proceed" at bounding box center [714, 406] width 79 height 34
click at [743, 403] on button "Submit" at bounding box center [754, 406] width 71 height 34
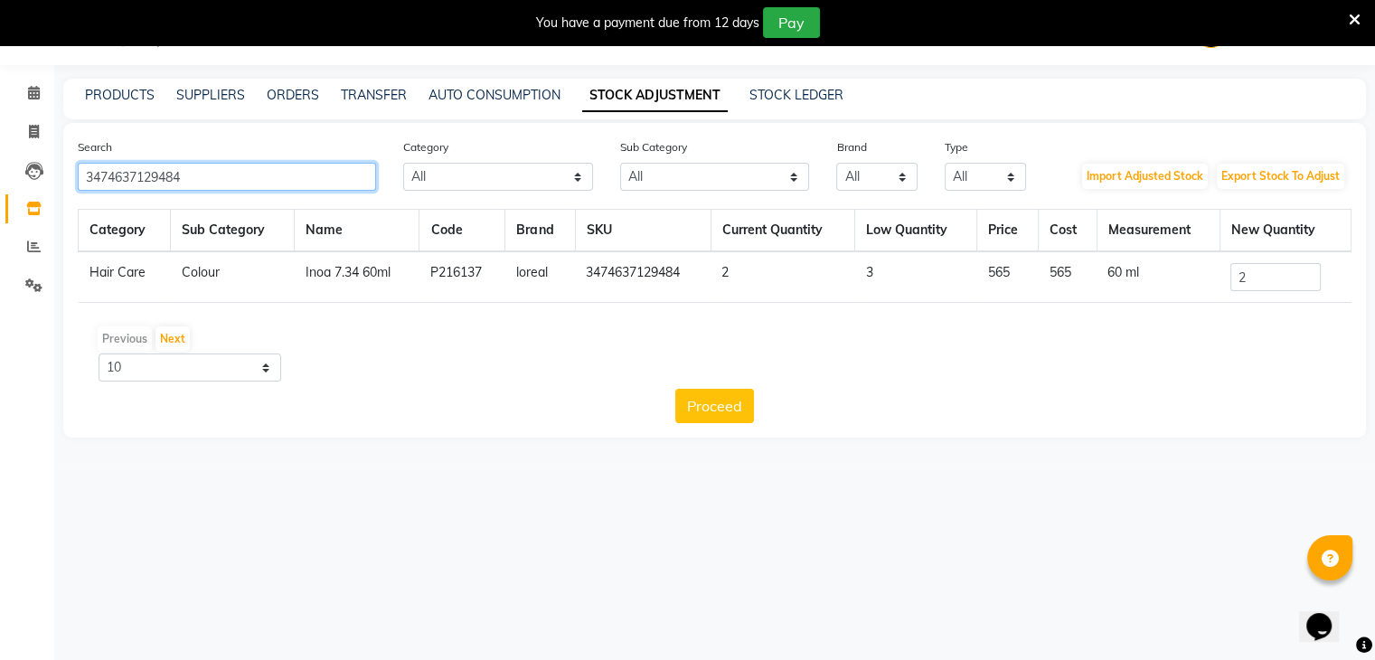
drag, startPoint x: 245, startPoint y: 179, endPoint x: 0, endPoint y: 176, distance: 245.0
click at [0, 176] on app-home "08047224946 Select Location × Looks The Amaryllis, New Delhi Default Panel My P…" at bounding box center [687, 232] width 1375 height 465
paste input "8901526404957"
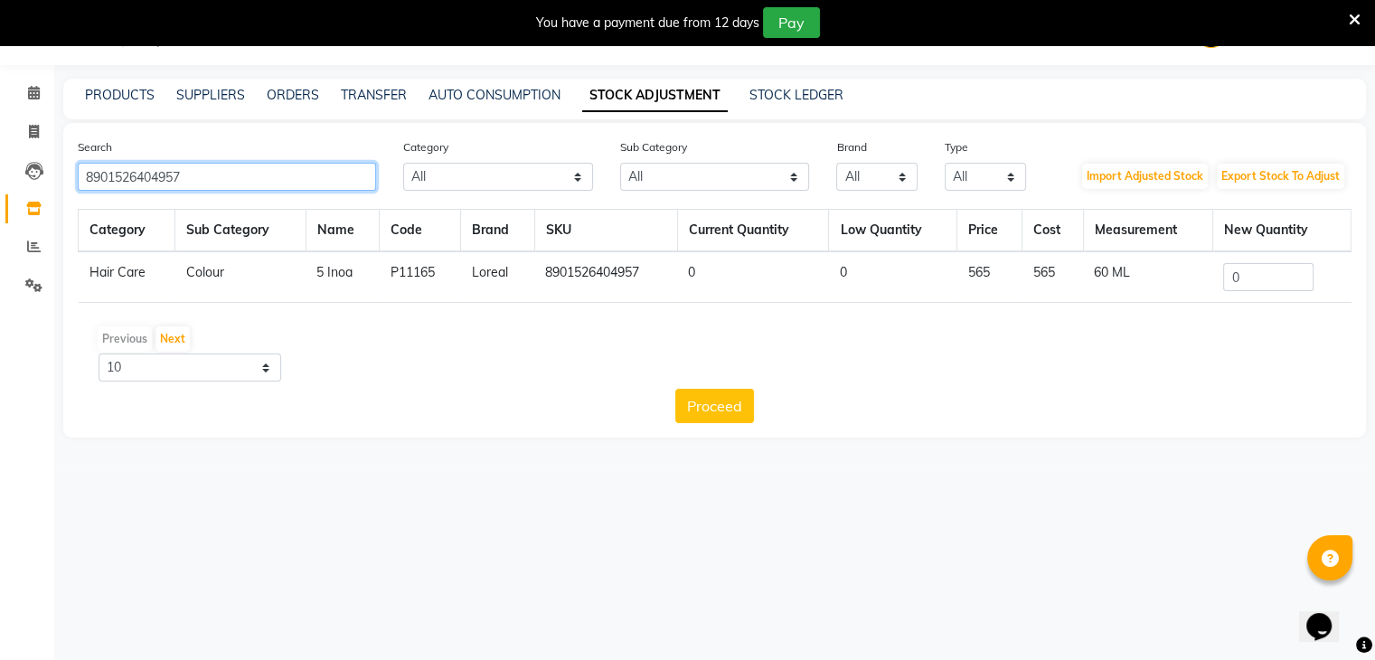
type input "8901526404957"
click at [1258, 287] on input "0" at bounding box center [1268, 277] width 90 height 28
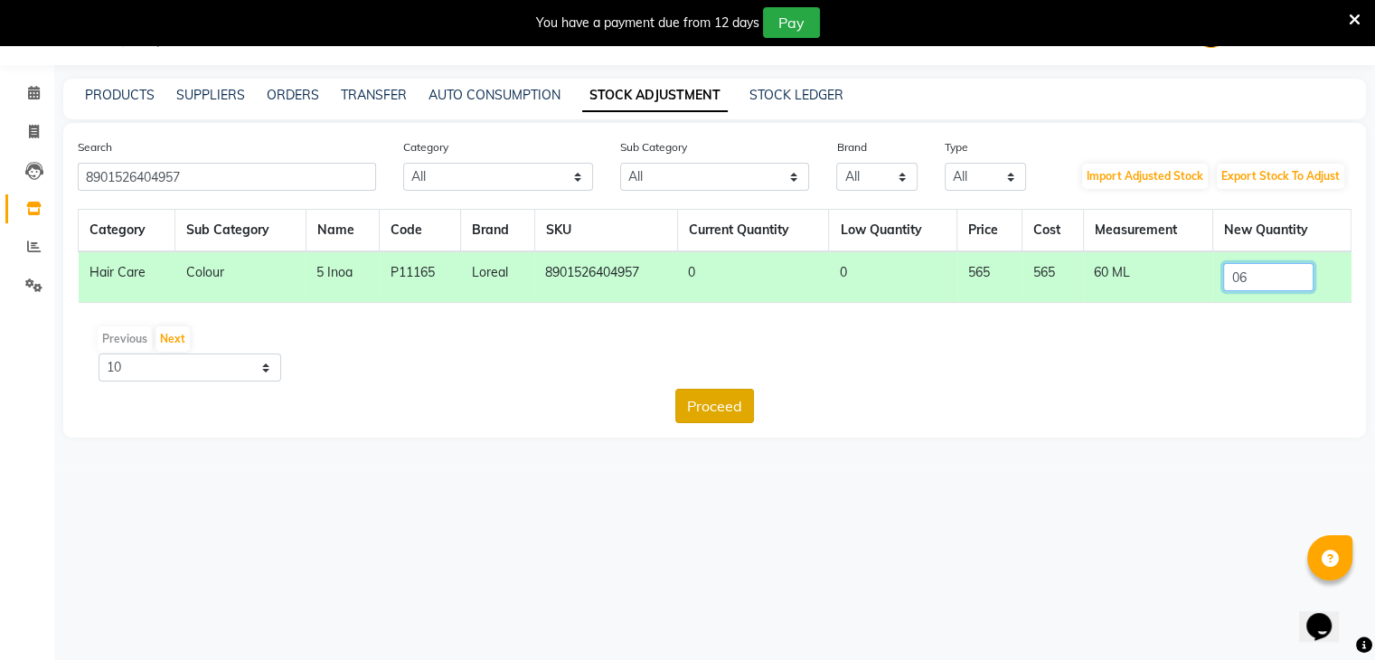
type input "06"
click at [747, 399] on button "Proceed" at bounding box center [714, 406] width 79 height 34
click at [751, 406] on button "Submit" at bounding box center [754, 406] width 71 height 34
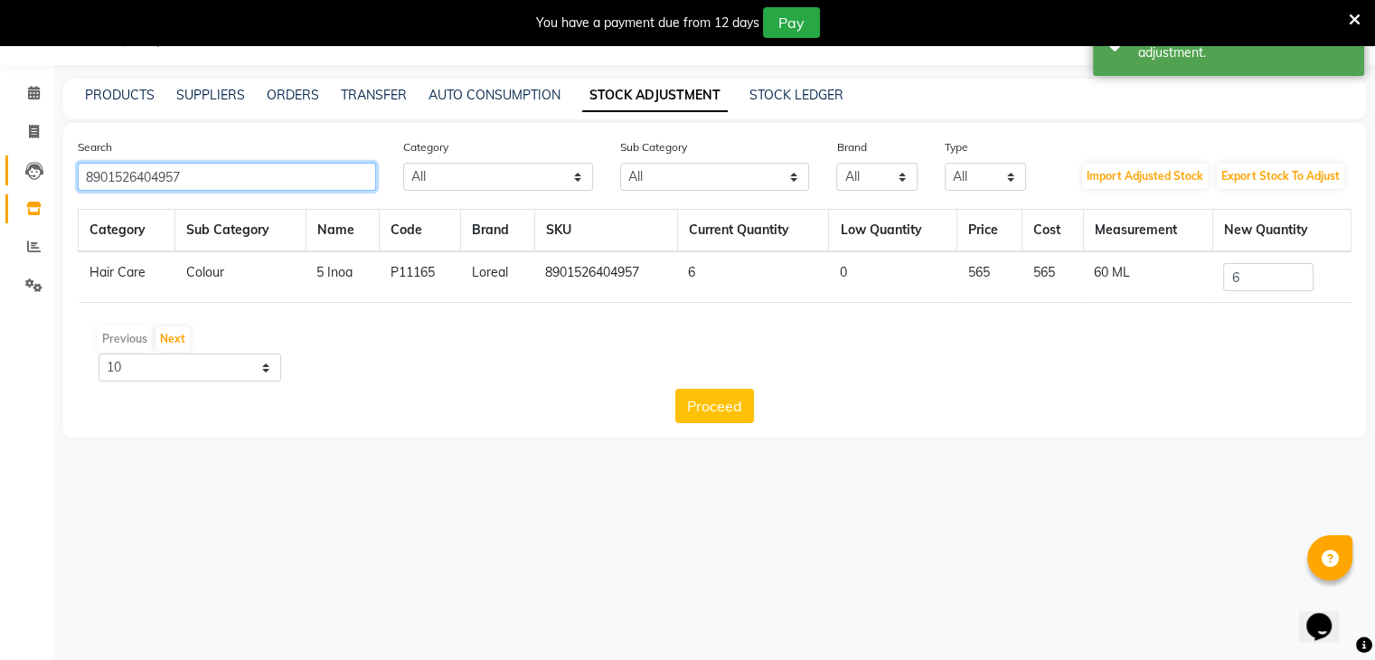
drag, startPoint x: 279, startPoint y: 179, endPoint x: 7, endPoint y: 181, distance: 272.1
click at [7, 181] on app-home "08047224946 Select Location × Looks The Amaryllis, New Delhi Default Panel My P…" at bounding box center [687, 232] width 1375 height 465
paste input "3474636397983"
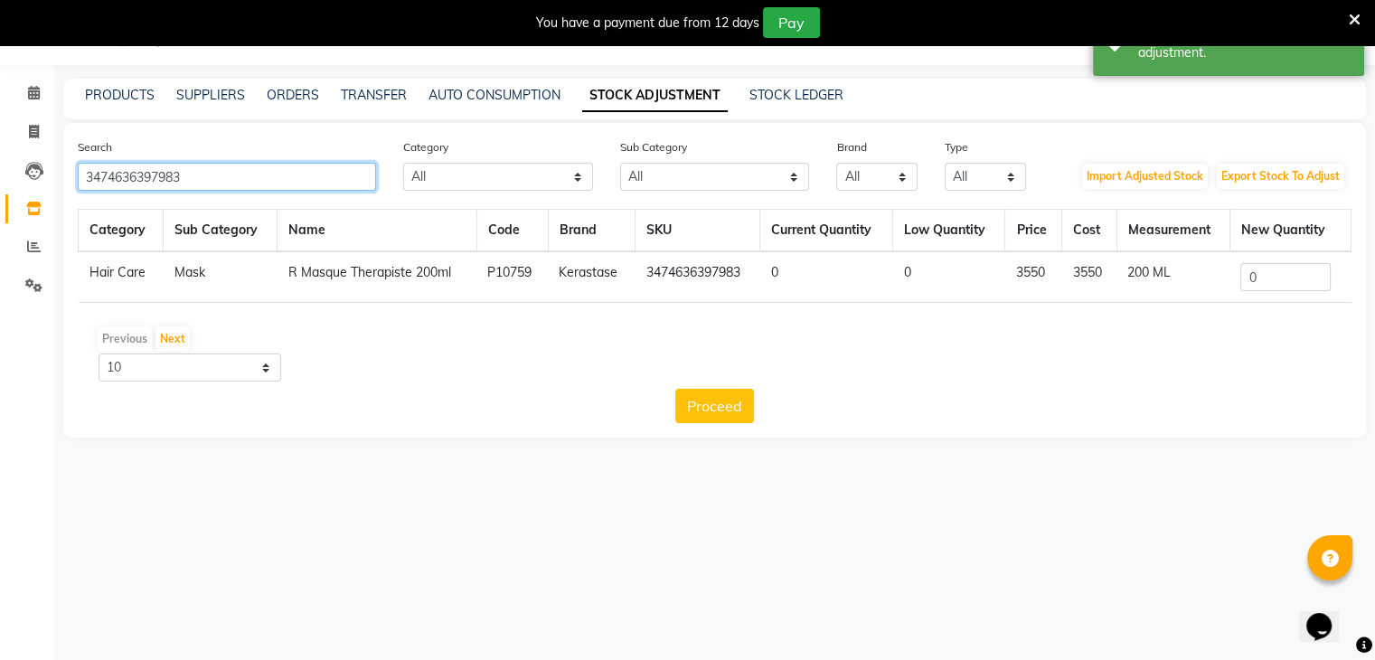
type input "3474636397983"
click at [1268, 261] on td "0" at bounding box center [1289, 277] width 121 height 52
click at [1274, 271] on input "0" at bounding box center [1285, 277] width 90 height 28
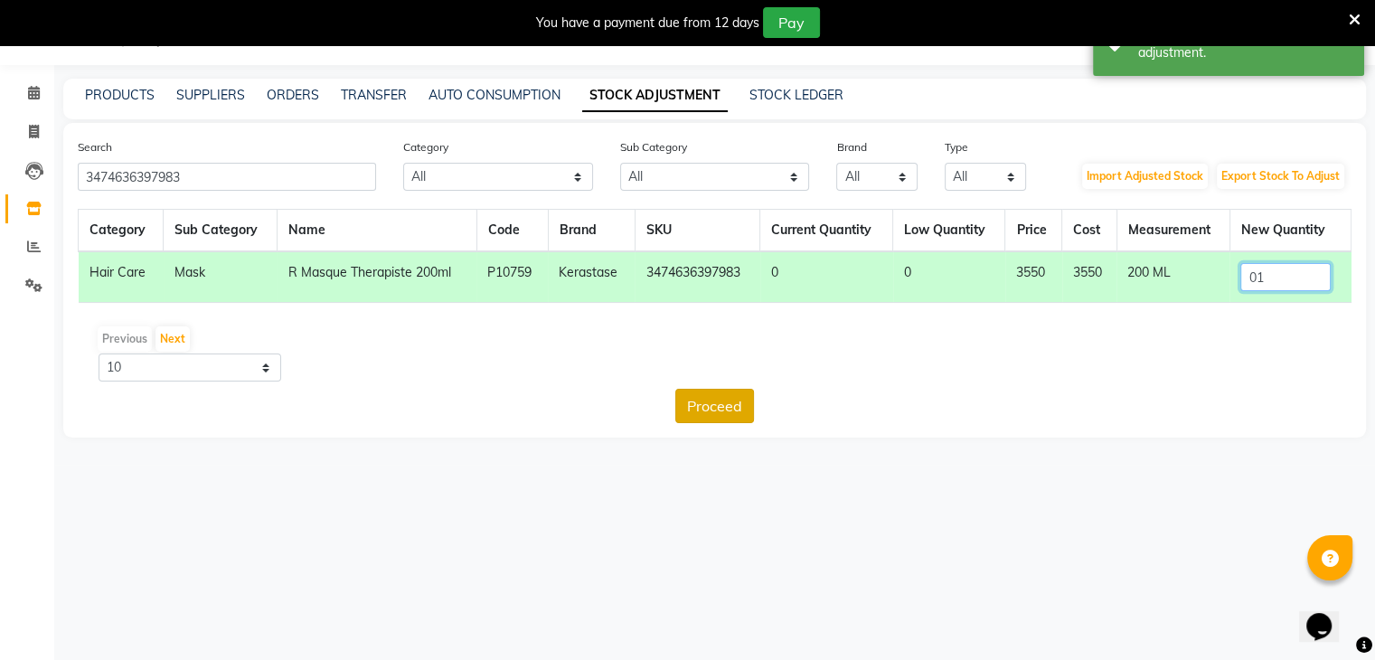
type input "01"
click at [750, 401] on button "Proceed" at bounding box center [714, 406] width 79 height 34
click at [752, 405] on button "Submit" at bounding box center [754, 406] width 71 height 34
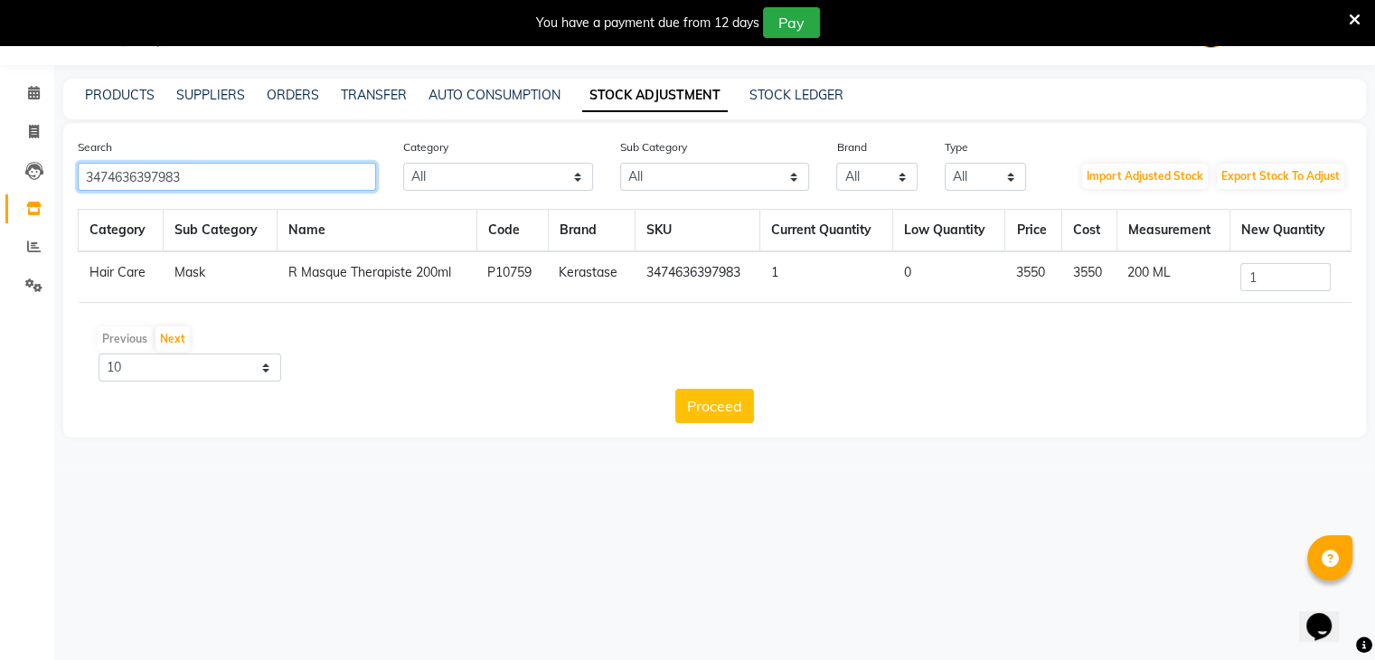
drag, startPoint x: 266, startPoint y: 173, endPoint x: 0, endPoint y: 183, distance: 266.0
click at [0, 183] on app-home "08047224946 Select Location × Looks The Amaryllis, New Delhi Default Panel My P…" at bounding box center [687, 232] width 1375 height 465
paste input "5600"
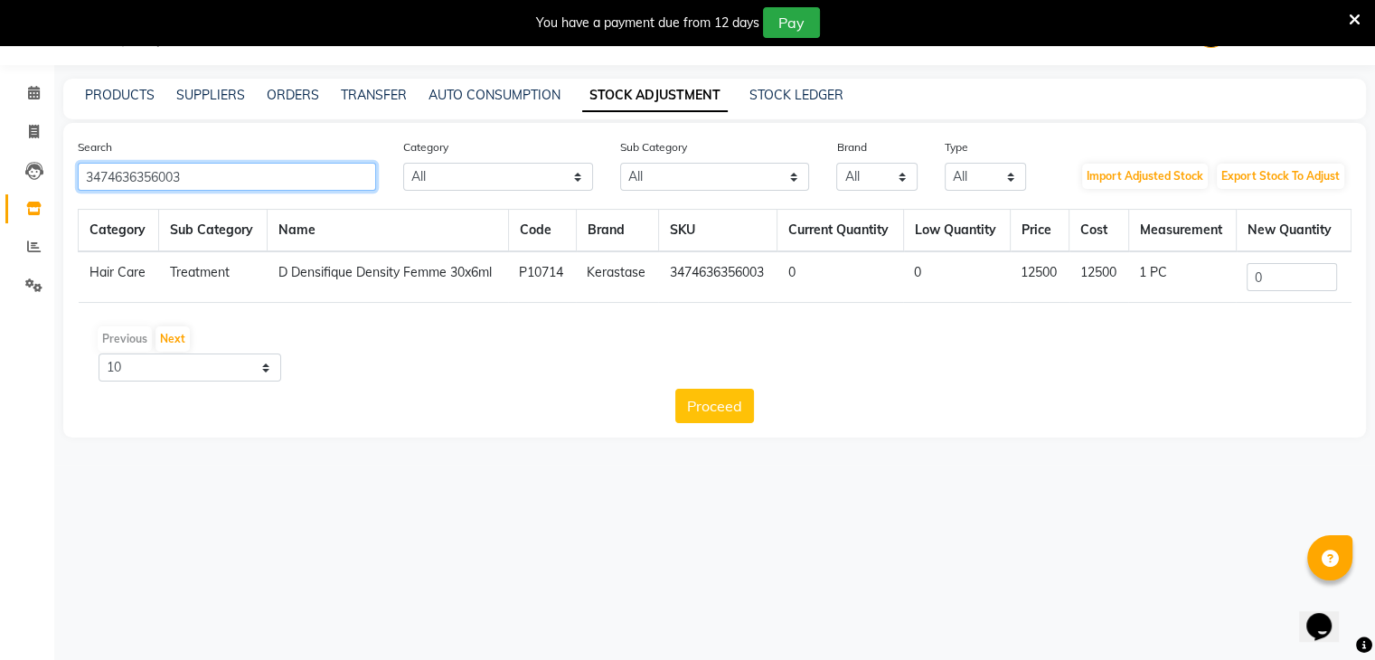
type input "3474636356003"
click at [1281, 280] on input "0" at bounding box center [1292, 277] width 90 height 28
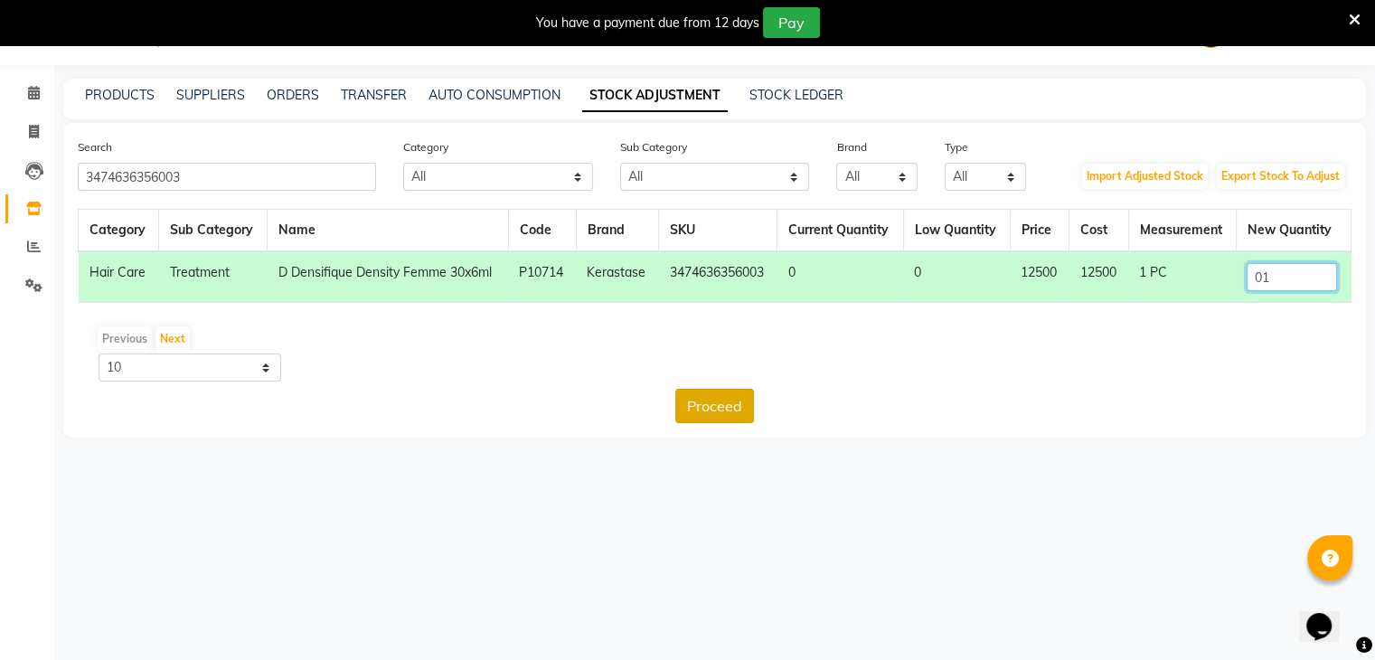
type input "01"
click at [749, 401] on button "Proceed" at bounding box center [714, 406] width 79 height 34
click at [758, 402] on button "Submit" at bounding box center [754, 406] width 71 height 34
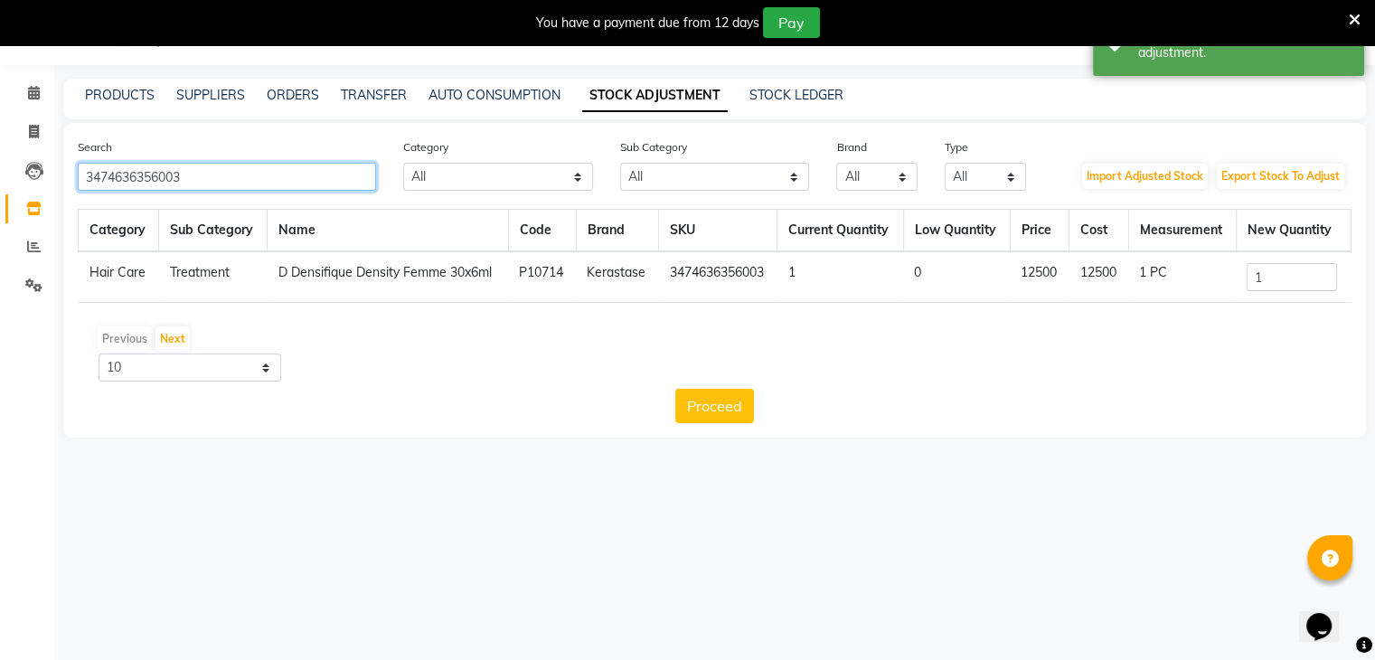
drag, startPoint x: 286, startPoint y: 185, endPoint x: 0, endPoint y: 190, distance: 285.7
click at [0, 190] on app-home "08047224946 Select Location × Looks The Amaryllis, New Delhi Default Panel My P…" at bounding box center [687, 232] width 1375 height 465
paste input "400218"
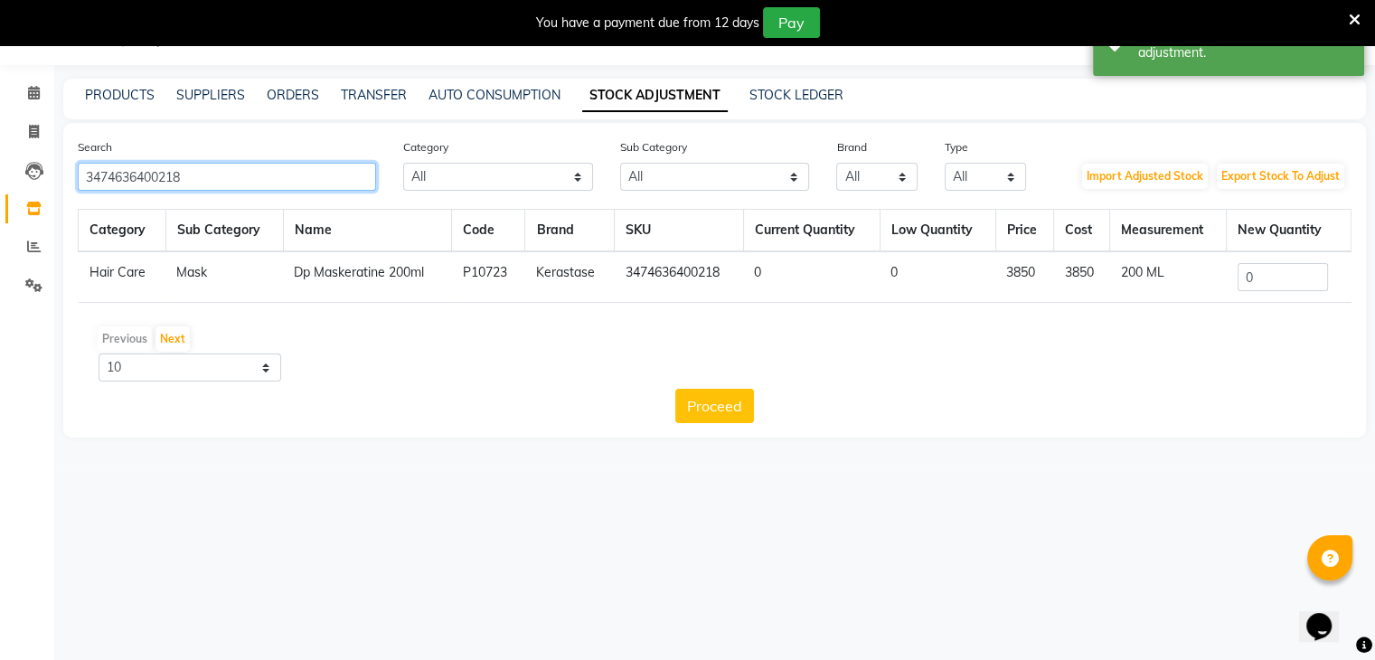
type input "3474636400218"
click at [1262, 272] on input "0" at bounding box center [1283, 277] width 90 height 28
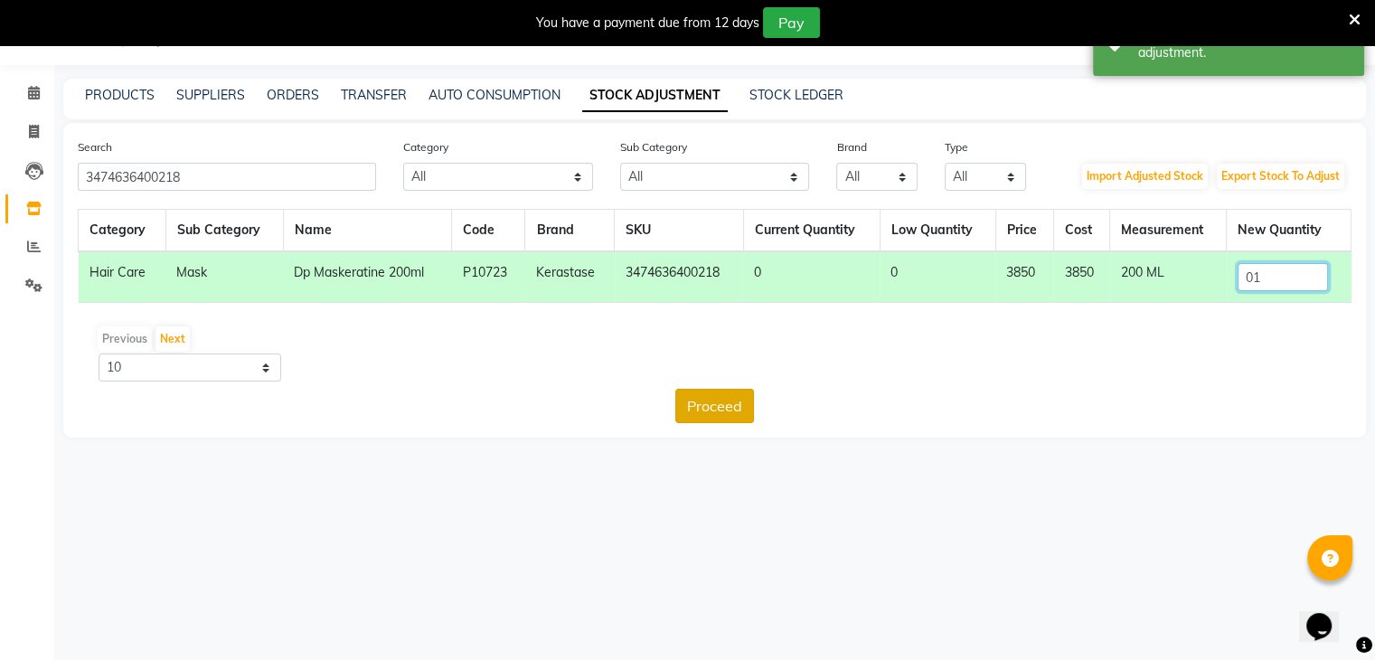
type input "01"
click at [733, 406] on button "Proceed" at bounding box center [714, 406] width 79 height 34
click at [756, 399] on button "Submit" at bounding box center [754, 406] width 71 height 34
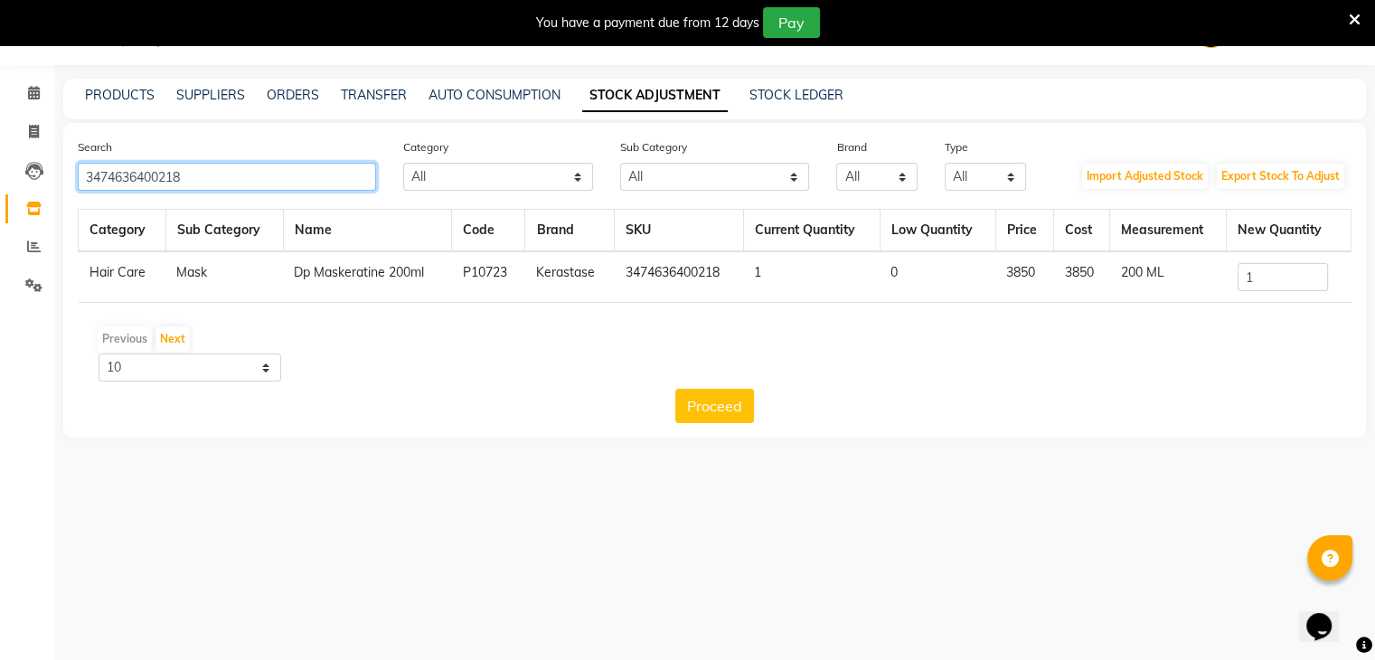
click at [0, 177] on app-home "08047224946 Select Location × Looks The Amaryllis, New Delhi Default Panel My P…" at bounding box center [687, 232] width 1375 height 465
paste input "3929"
type input "3474636403929"
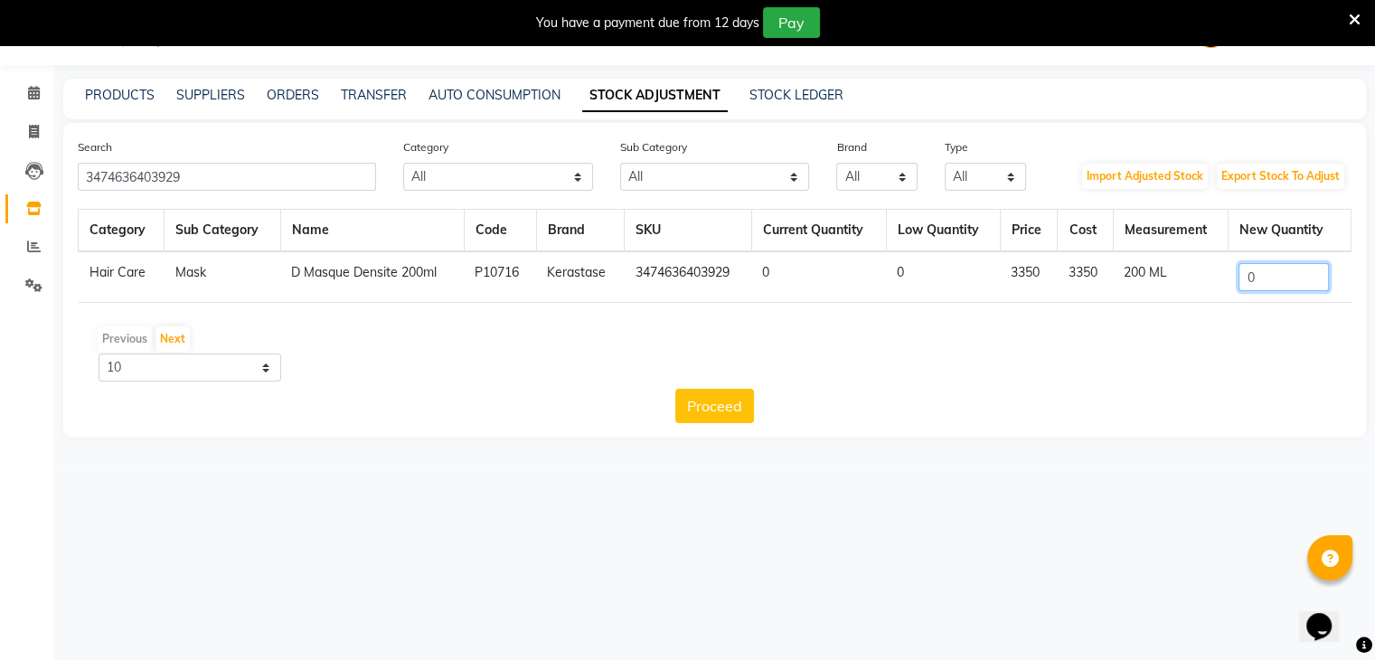
click at [1284, 280] on input "0" at bounding box center [1284, 277] width 90 height 28
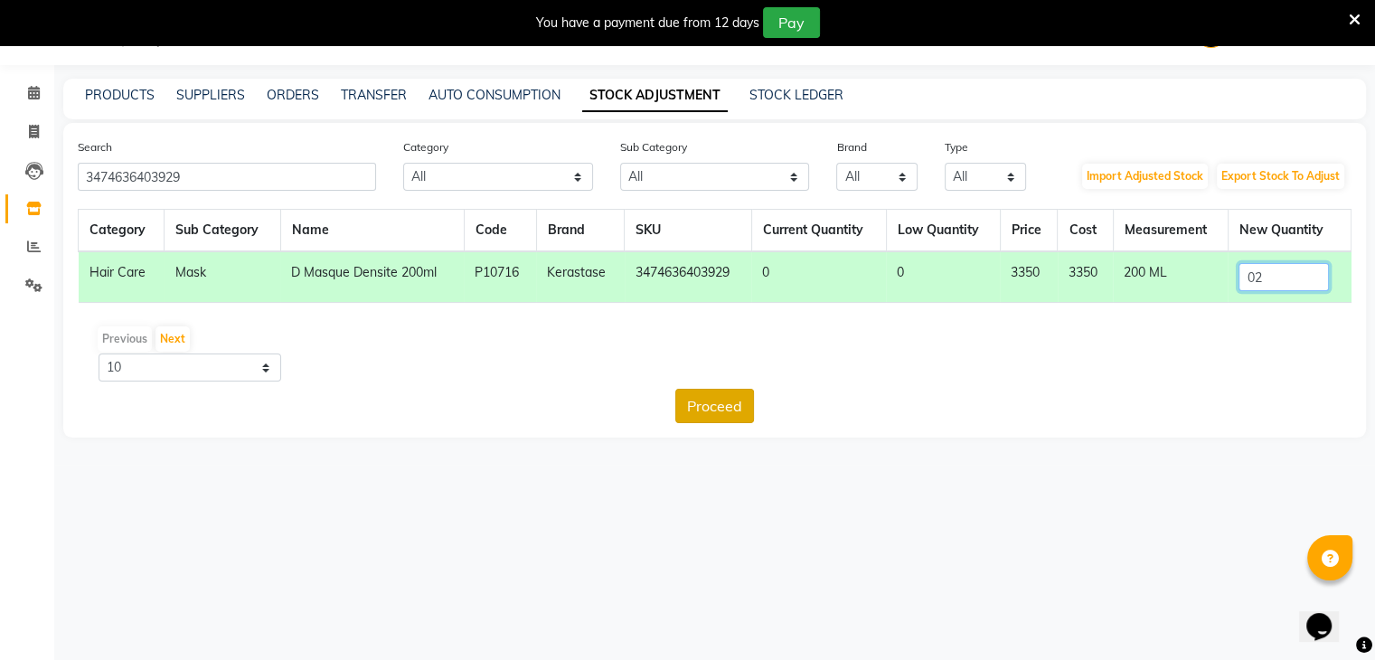
type input "02"
click at [725, 400] on button "Proceed" at bounding box center [714, 406] width 79 height 34
click at [761, 407] on button "Submit" at bounding box center [754, 406] width 71 height 34
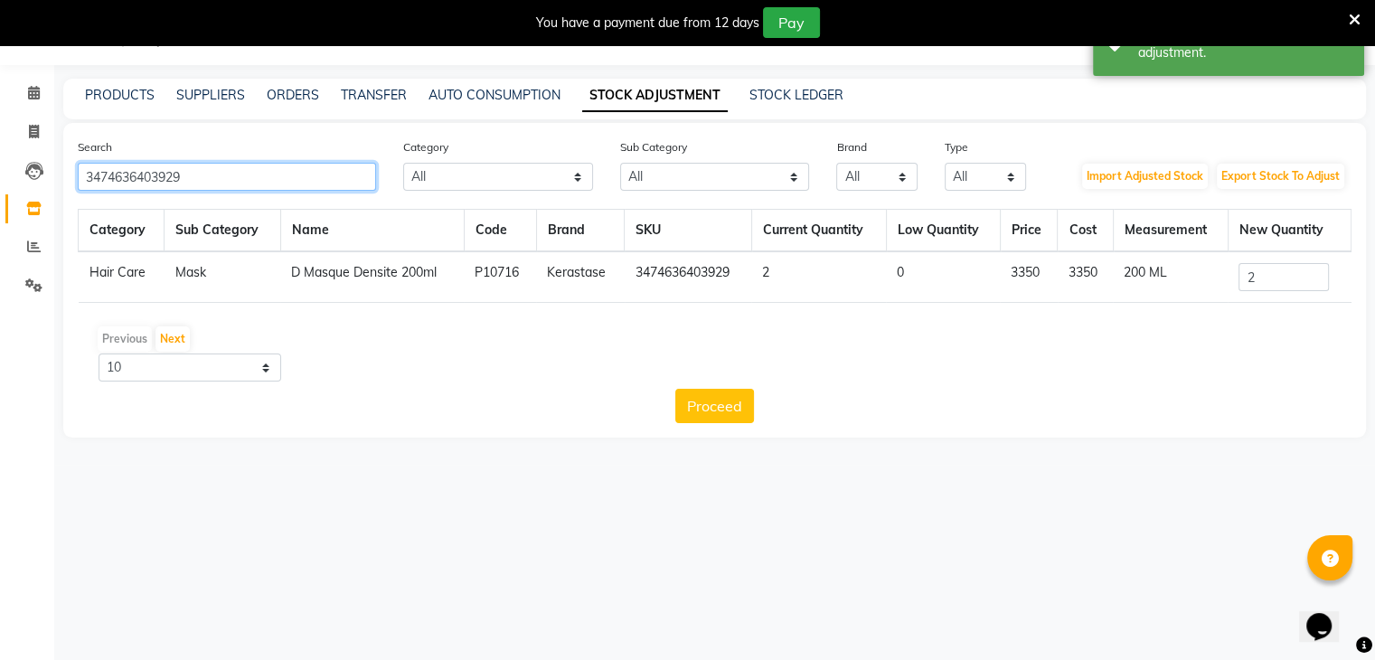
drag, startPoint x: 232, startPoint y: 177, endPoint x: 0, endPoint y: 190, distance: 232.7
click at [0, 190] on app-home "08047224946 Select Location × Looks The Amaryllis, New Delhi Default Panel My P…" at bounding box center [687, 232] width 1375 height 465
paste input "397495"
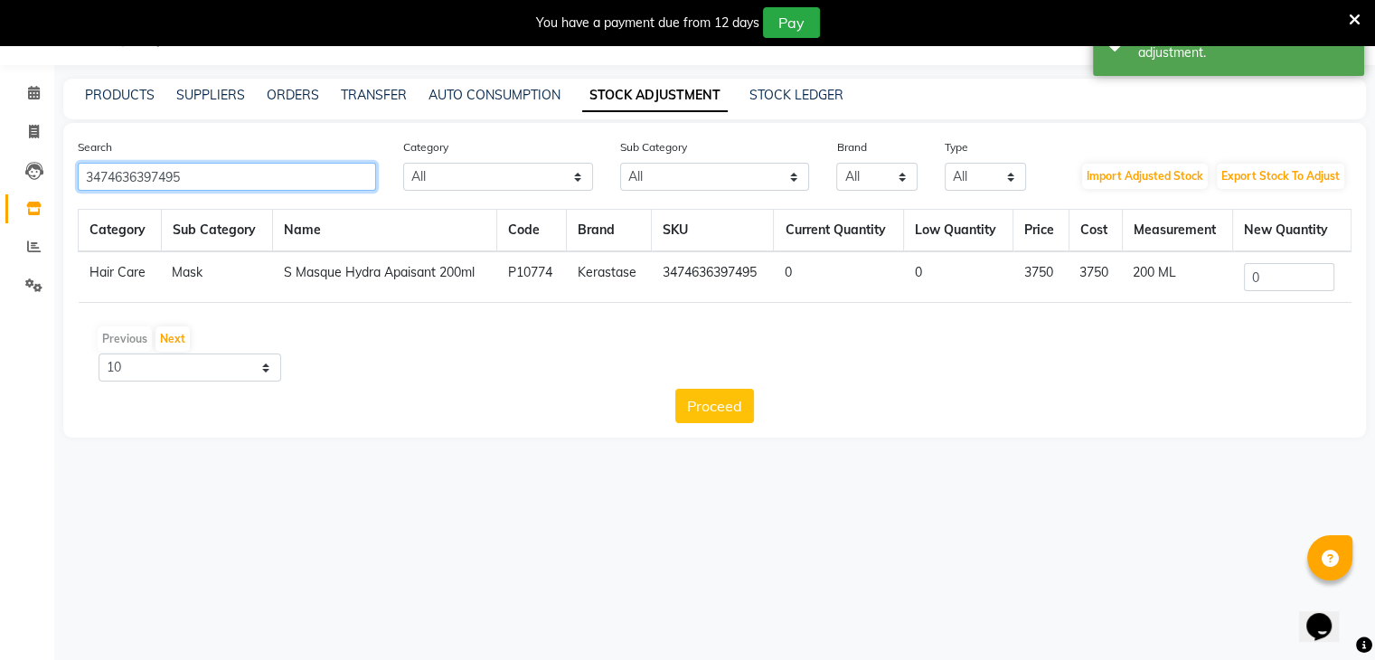
type input "3474636397495"
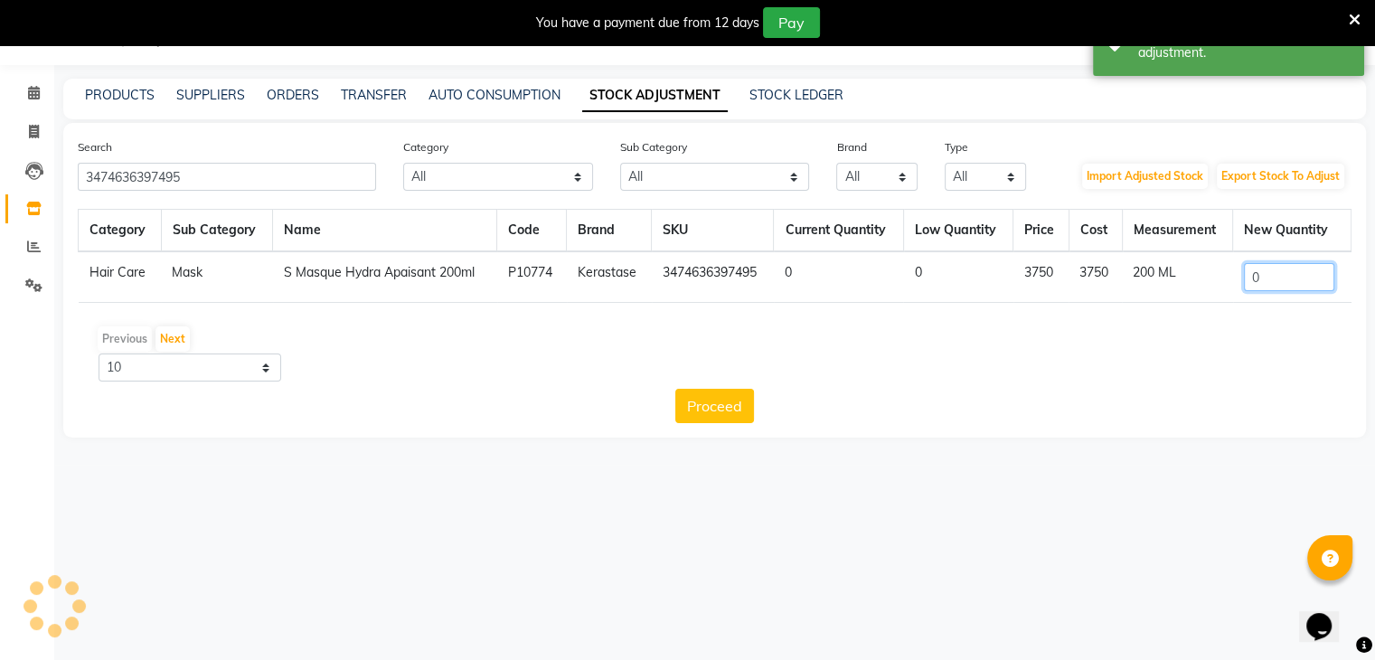
click at [1313, 287] on input "0" at bounding box center [1289, 277] width 90 height 28
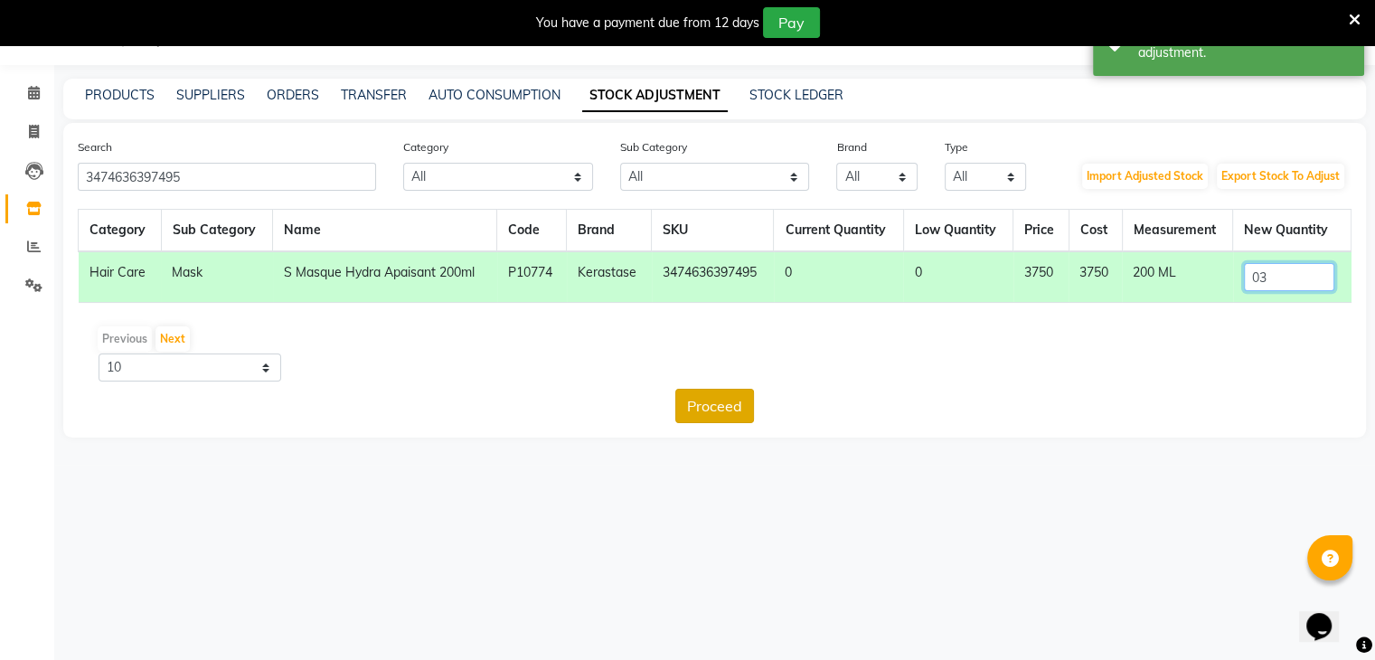
type input "03"
click at [734, 403] on button "Proceed" at bounding box center [714, 406] width 79 height 34
click at [747, 401] on button "Submit" at bounding box center [754, 406] width 71 height 34
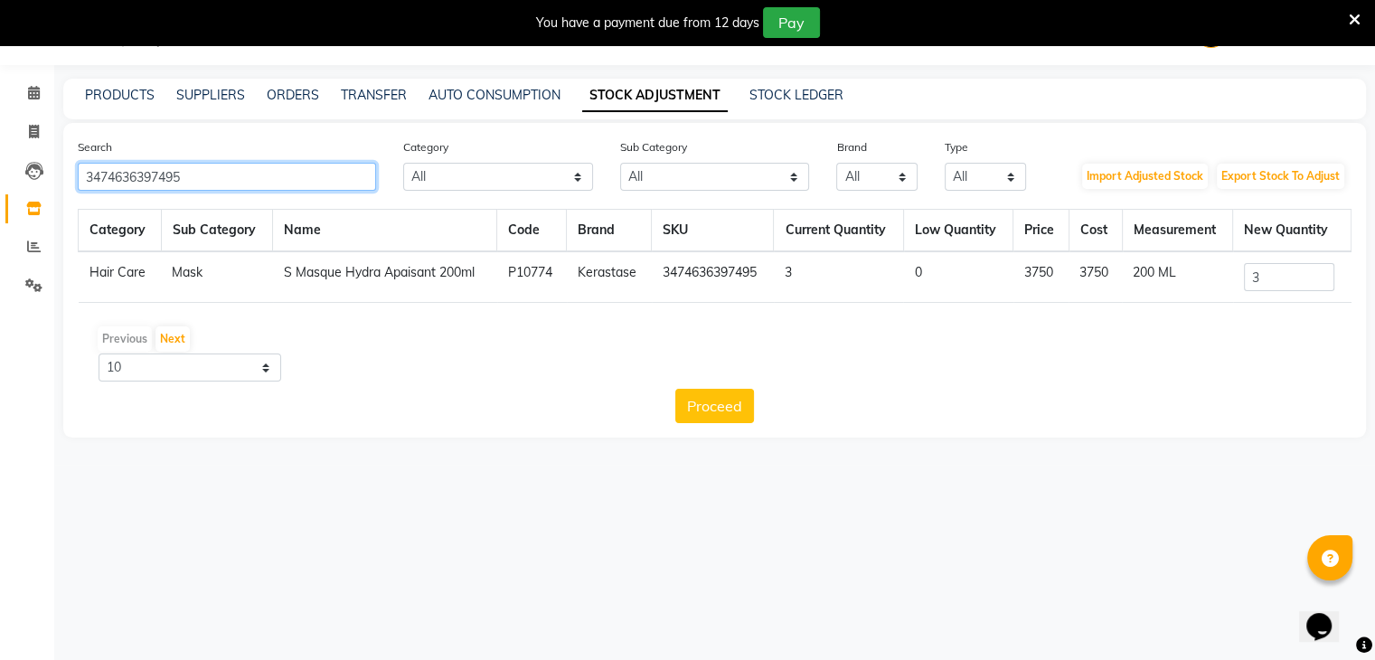
drag, startPoint x: 247, startPoint y: 166, endPoint x: 0, endPoint y: 176, distance: 247.0
click at [0, 176] on app-home "08047224946 Select Location × Looks The Amaryllis, New Delhi Default Panel My P…" at bounding box center [687, 232] width 1375 height 465
paste input "570"
type input "3474636397570"
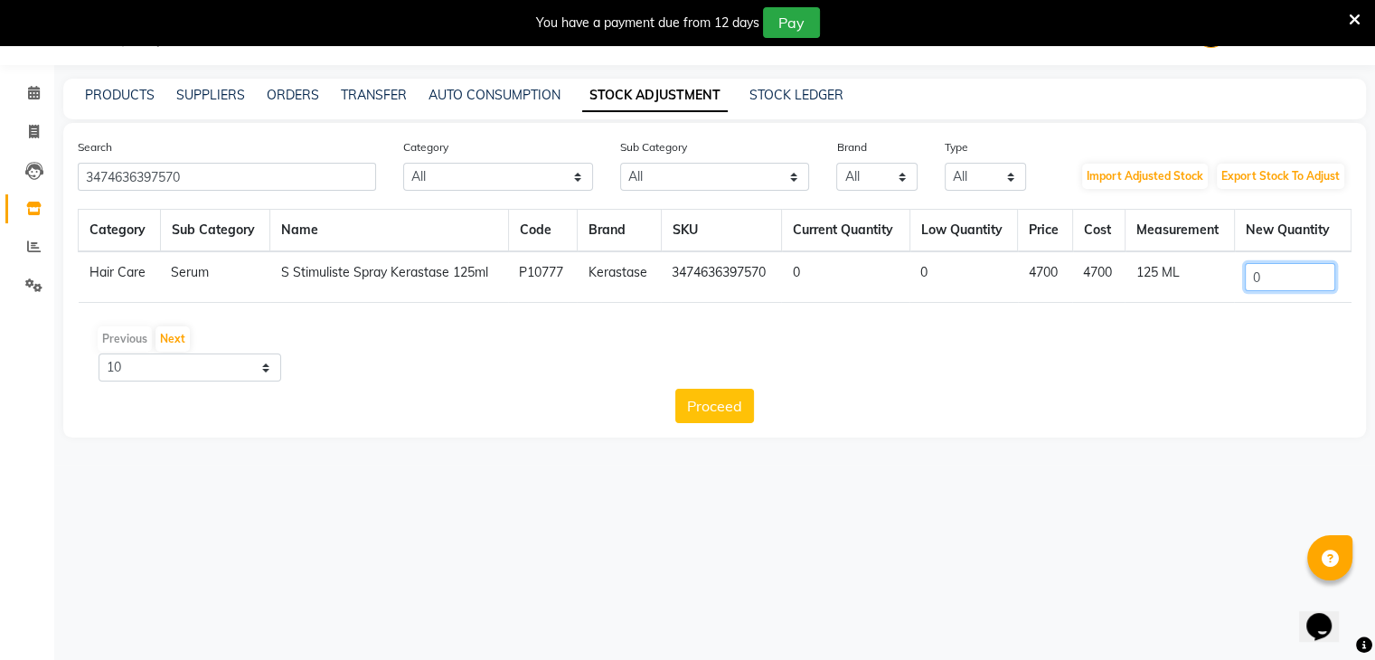
click at [1273, 279] on input "0" at bounding box center [1290, 277] width 90 height 28
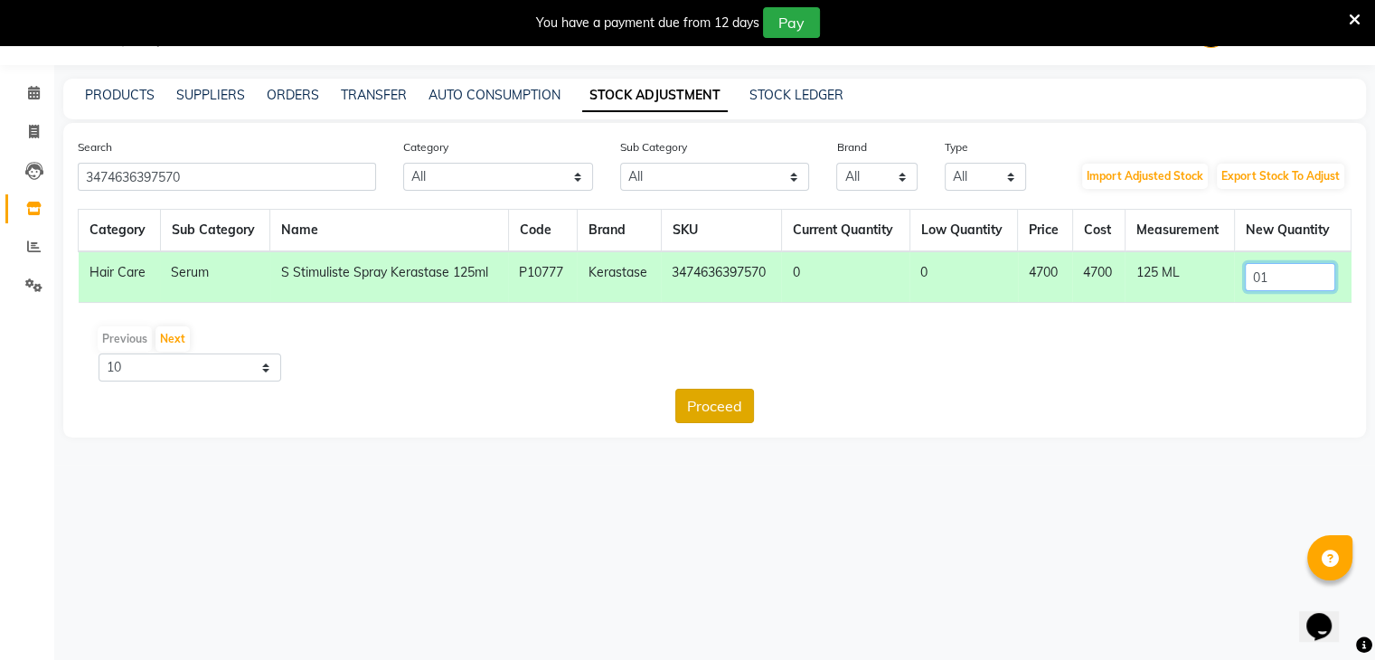
type input "01"
click at [694, 400] on button "Proceed" at bounding box center [714, 406] width 79 height 34
click at [750, 407] on button "Submit" at bounding box center [754, 406] width 71 height 34
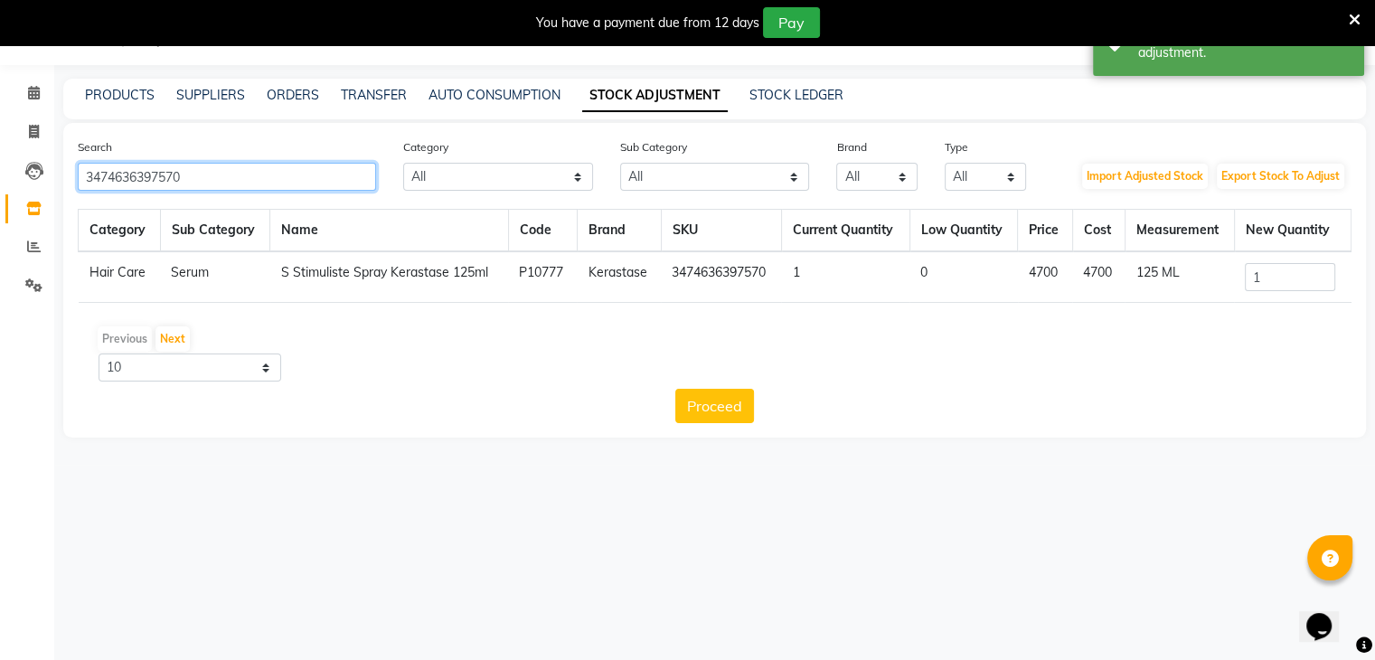
drag, startPoint x: 254, startPoint y: 185, endPoint x: 0, endPoint y: 180, distance: 254.1
click at [0, 180] on app-home "08047224946 Select Location × Looks The Amaryllis, New Delhi Default Panel My P…" at bounding box center [687, 232] width 1375 height 465
paste input "396"
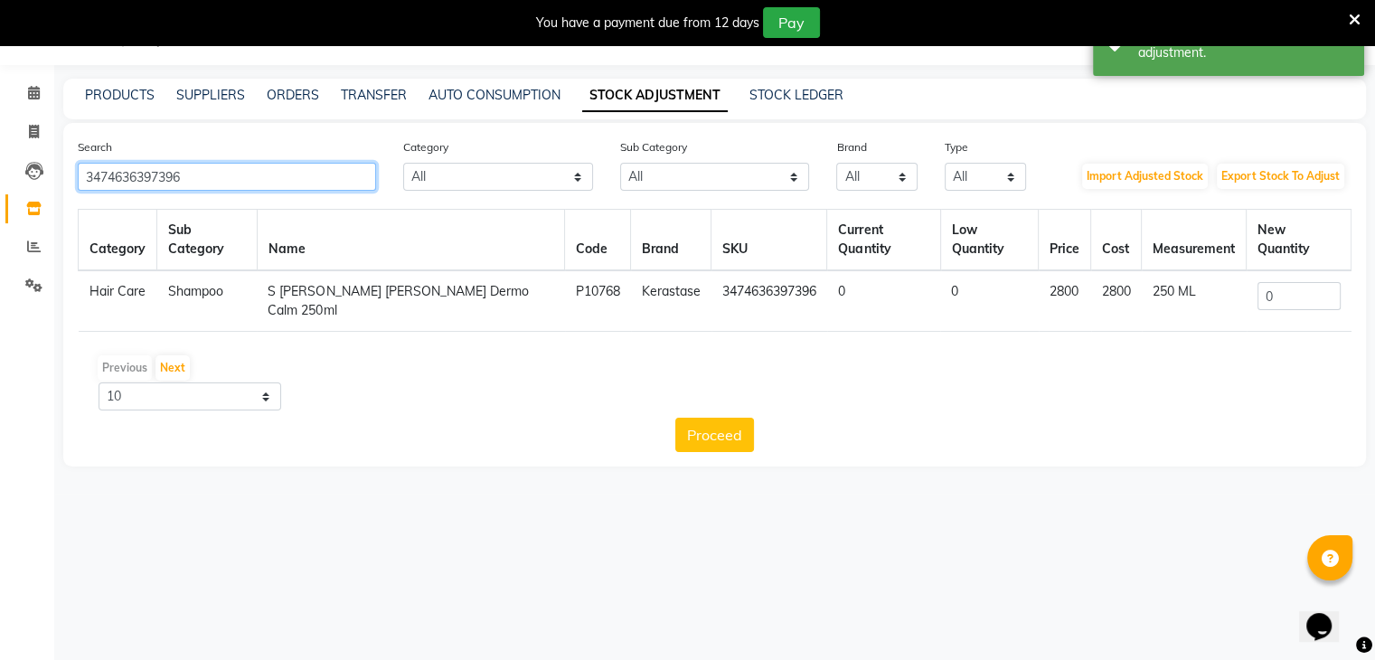
type input "3474636397396"
click at [1267, 282] on input "0" at bounding box center [1299, 296] width 83 height 28
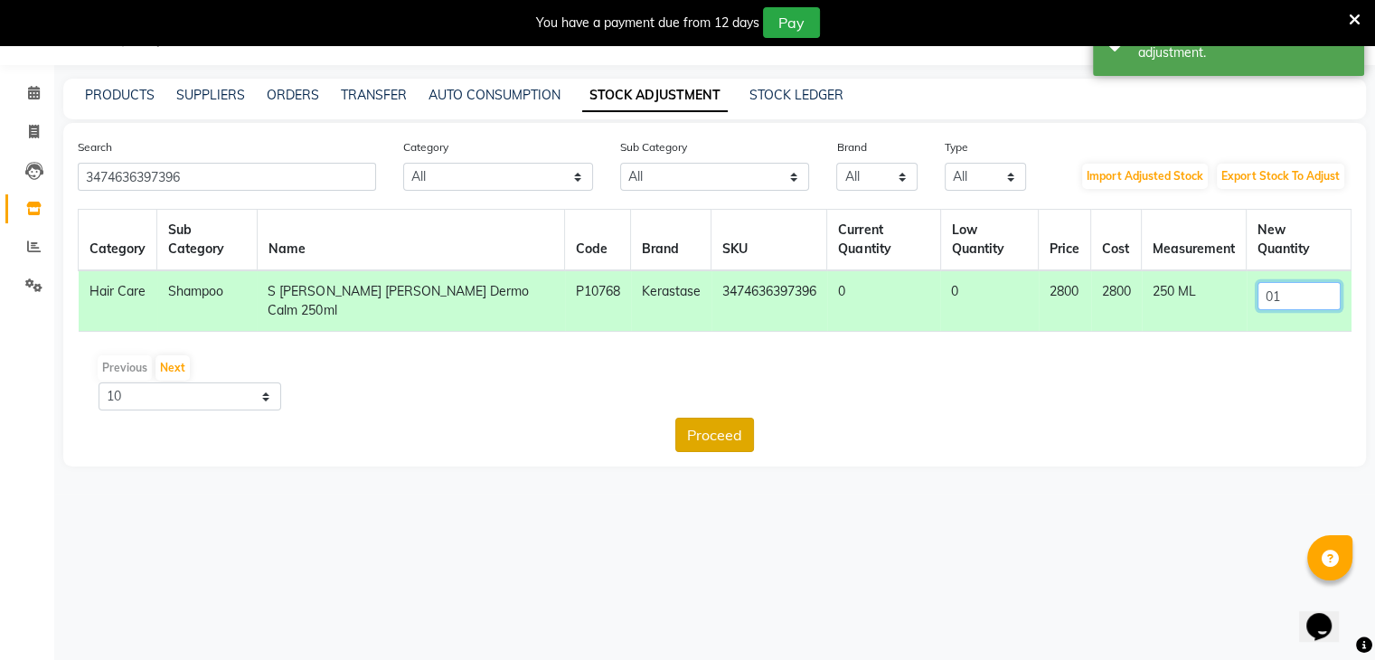
type input "01"
click at [737, 418] on button "Proceed" at bounding box center [714, 435] width 79 height 34
click at [749, 418] on button "Submit" at bounding box center [754, 435] width 71 height 34
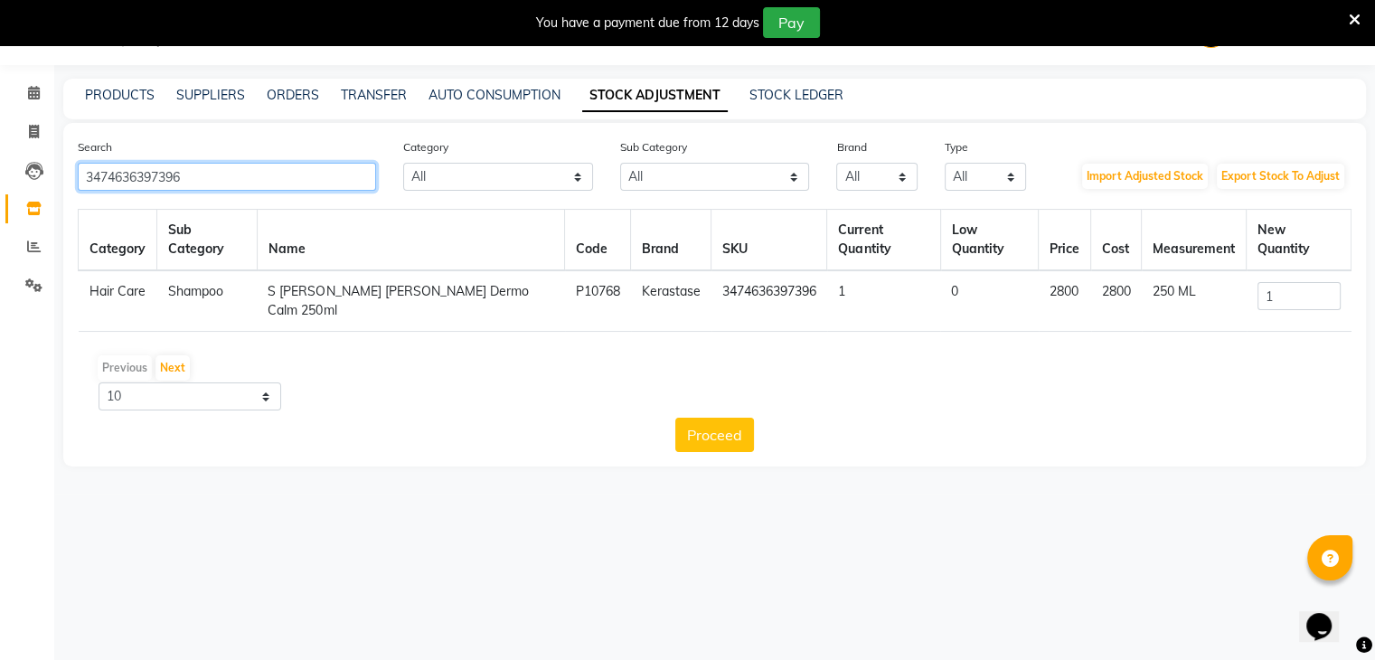
drag, startPoint x: 275, startPoint y: 179, endPoint x: 0, endPoint y: 186, distance: 274.9
click at [0, 186] on app-home "08047224946 Select Location × Looks The Amaryllis, New Delhi Default Panel My P…" at bounding box center [687, 247] width 1375 height 494
paste input "404384"
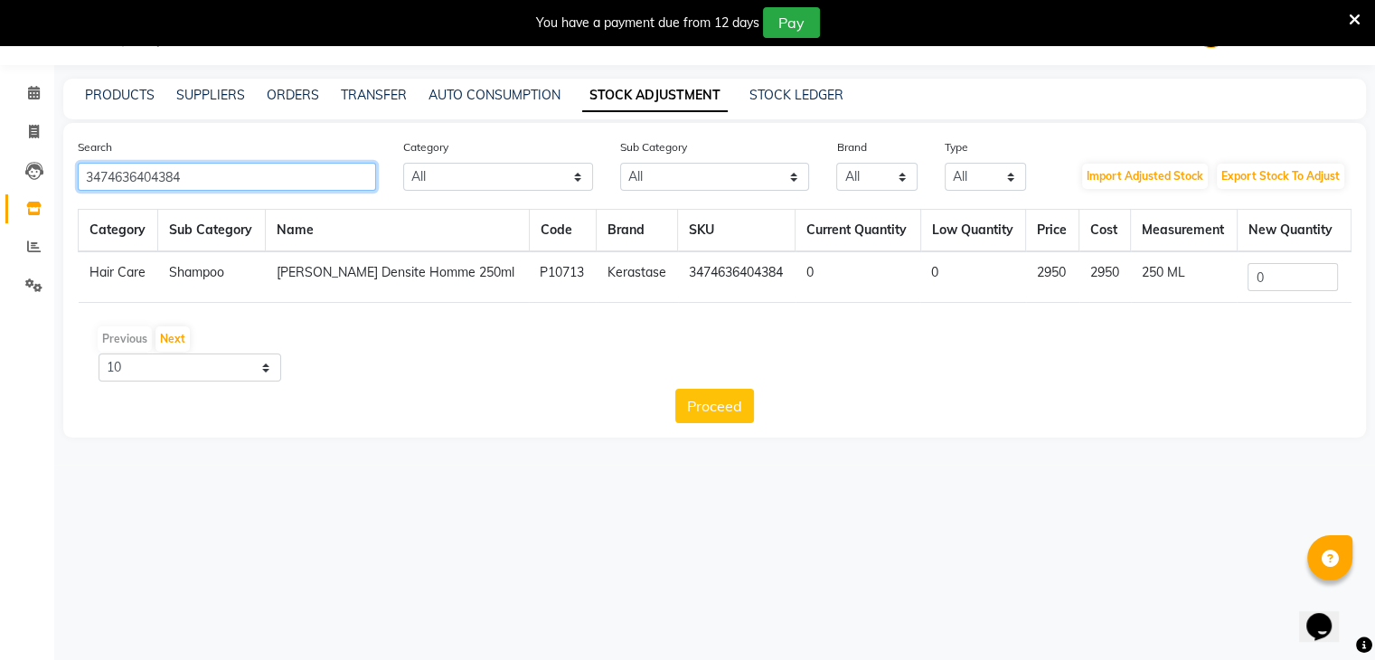
type input "3474636404384"
click at [1273, 280] on input "0" at bounding box center [1293, 277] width 90 height 28
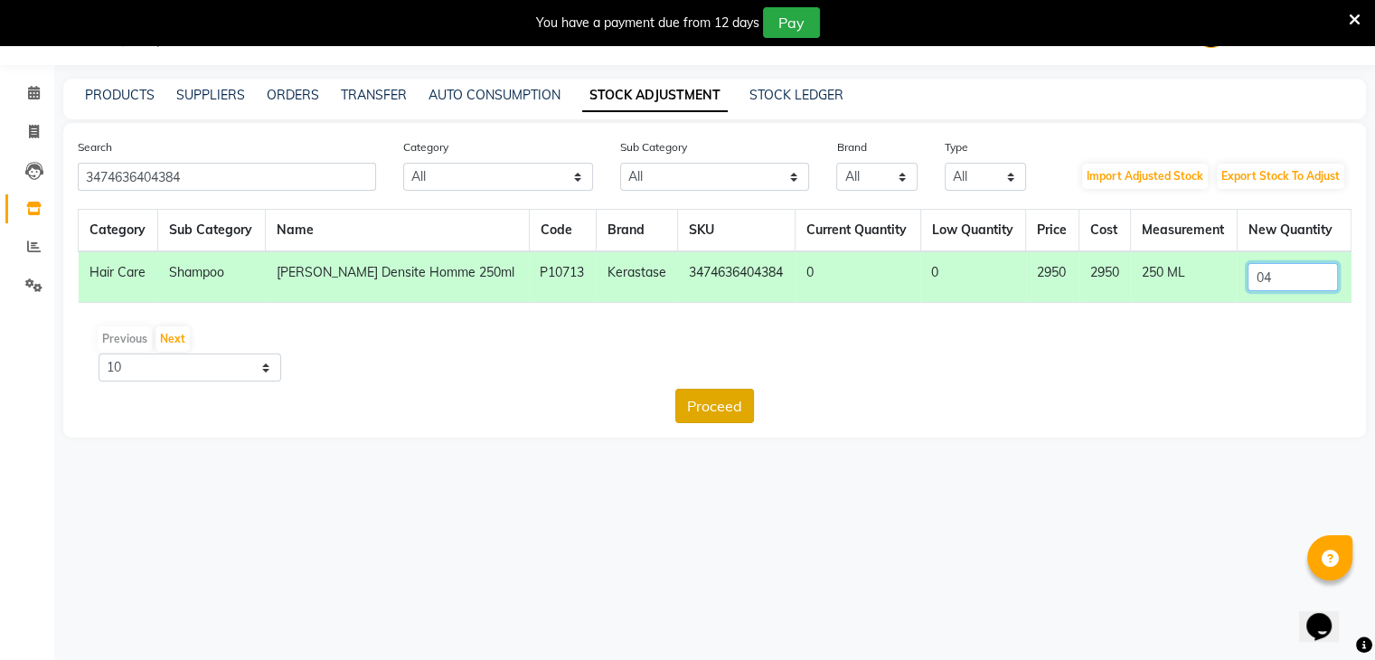
type input "04"
click at [702, 399] on button "Proceed" at bounding box center [714, 406] width 79 height 34
click at [755, 405] on button "Submit" at bounding box center [754, 406] width 71 height 34
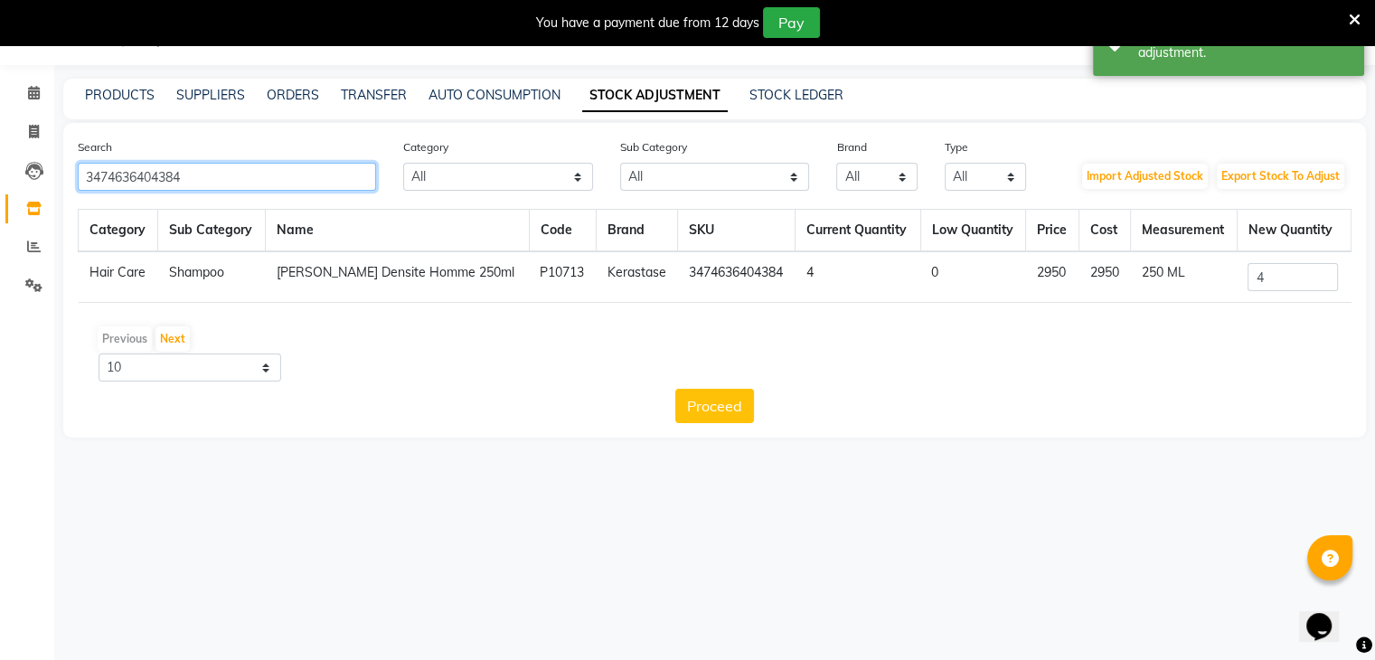
drag, startPoint x: 276, startPoint y: 186, endPoint x: 0, endPoint y: 188, distance: 275.7
click at [0, 188] on app-home "08047224946 Select Location × Looks The Amaryllis, New Delhi Default Panel My P…" at bounding box center [687, 232] width 1375 height 465
paste input "954766"
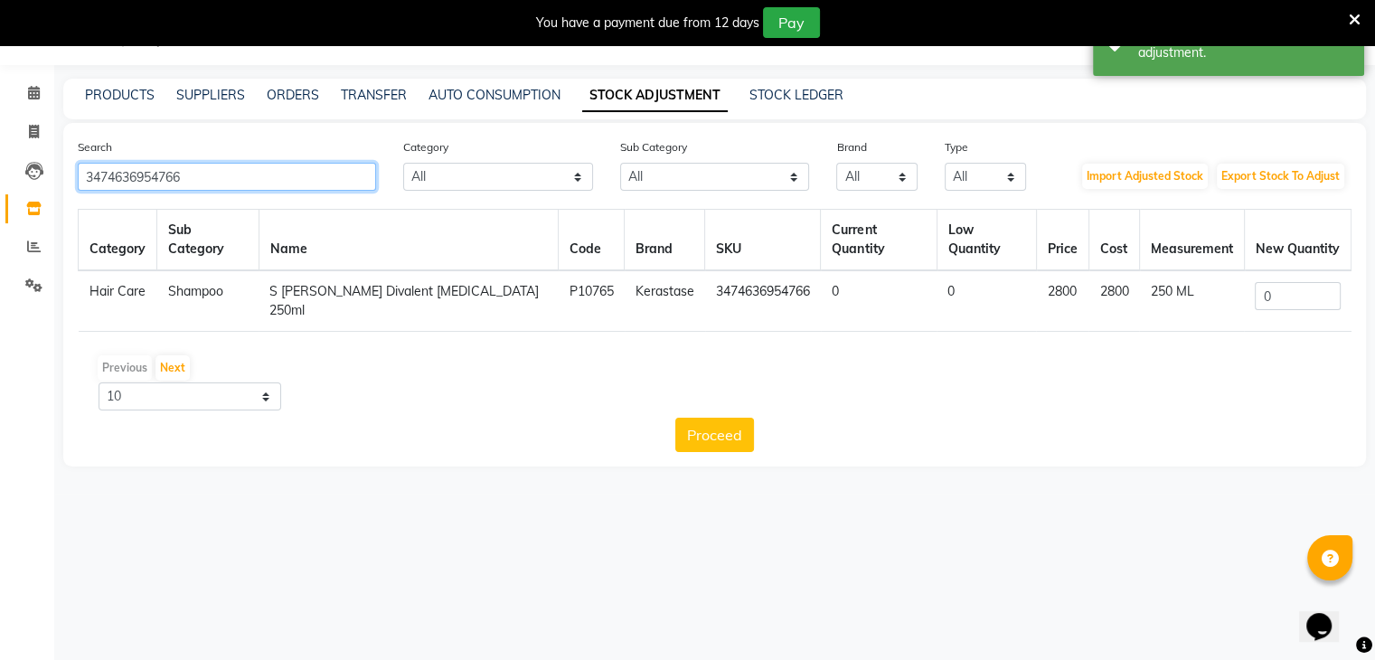
type input "3474636954766"
click at [1268, 282] on input "0" at bounding box center [1297, 296] width 85 height 28
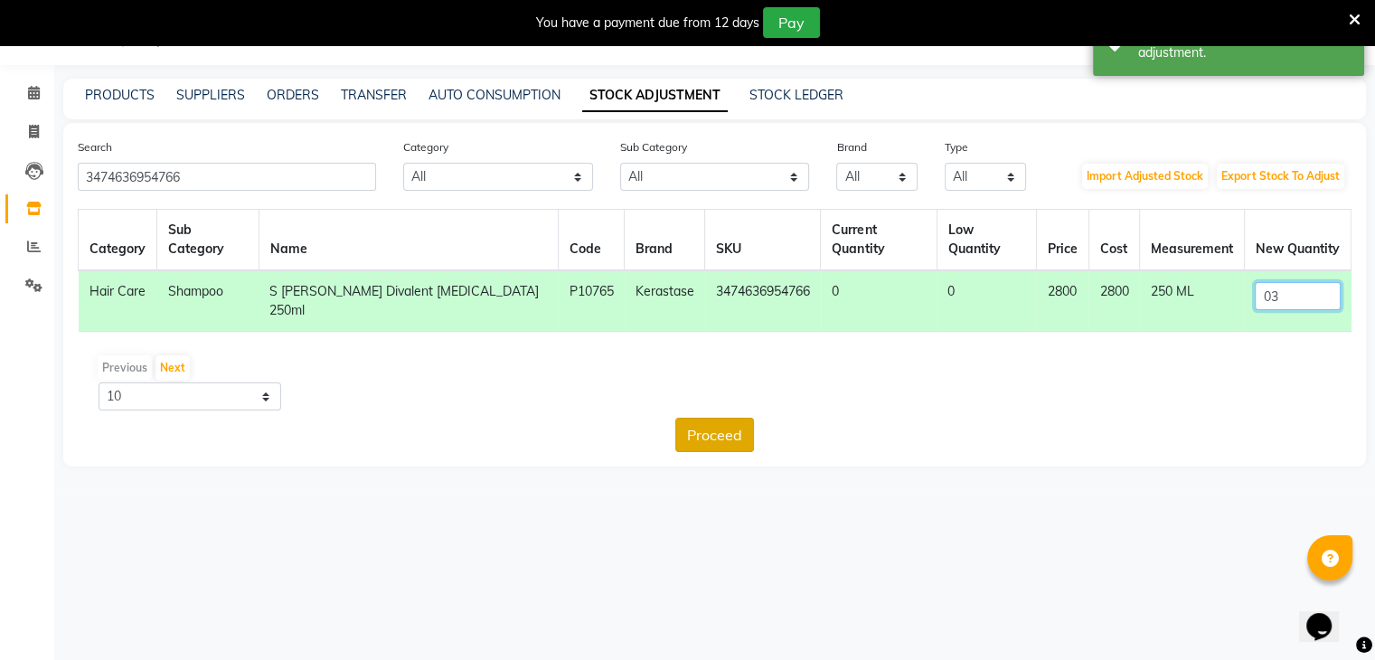
type input "03"
click at [723, 418] on button "Proceed" at bounding box center [714, 435] width 79 height 34
click at [759, 418] on button "Submit" at bounding box center [754, 435] width 71 height 34
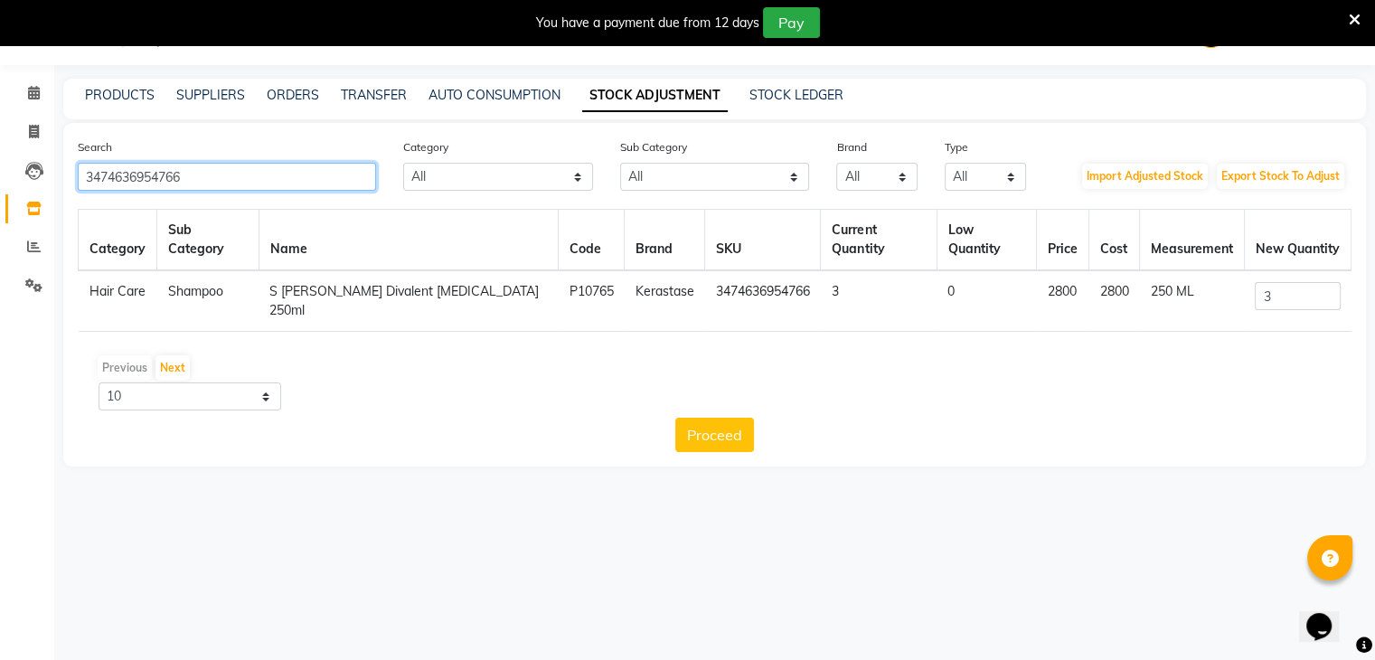
drag, startPoint x: 225, startPoint y: 174, endPoint x: 0, endPoint y: 174, distance: 225.1
click at [0, 174] on app-home "08047224946 Select Location × Looks The Amaryllis, New Delhi Default Panel My P…" at bounding box center [687, 247] width 1375 height 494
paste input "403912"
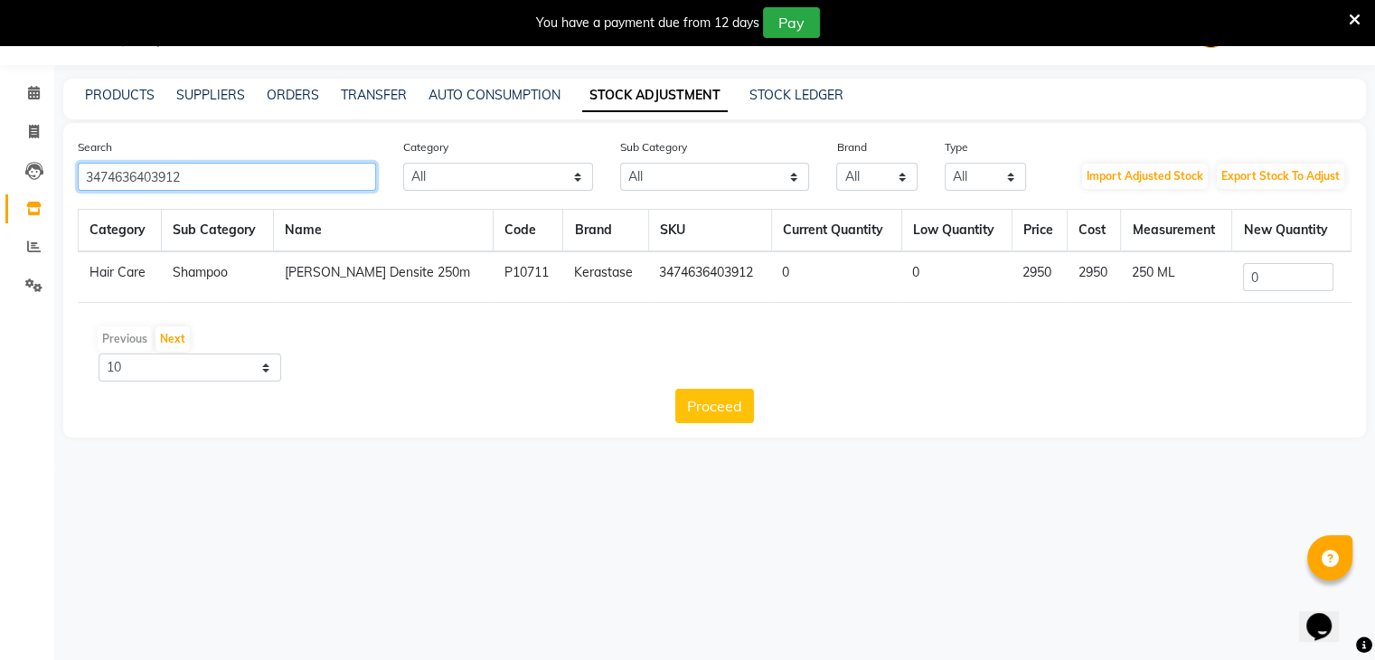
type input "3474636403912"
click at [1261, 272] on input "0" at bounding box center [1288, 277] width 90 height 28
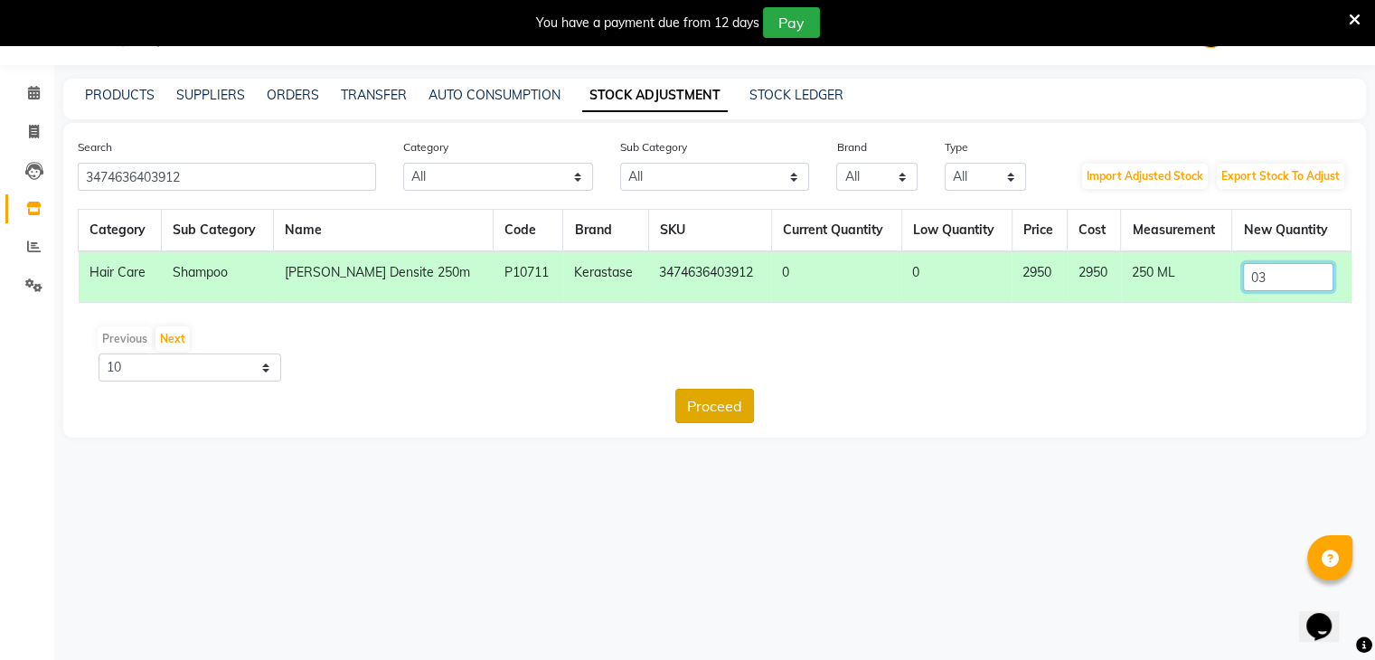
type input "03"
click at [725, 399] on button "Proceed" at bounding box center [714, 406] width 79 height 34
click at [749, 400] on button "Submit" at bounding box center [754, 406] width 71 height 34
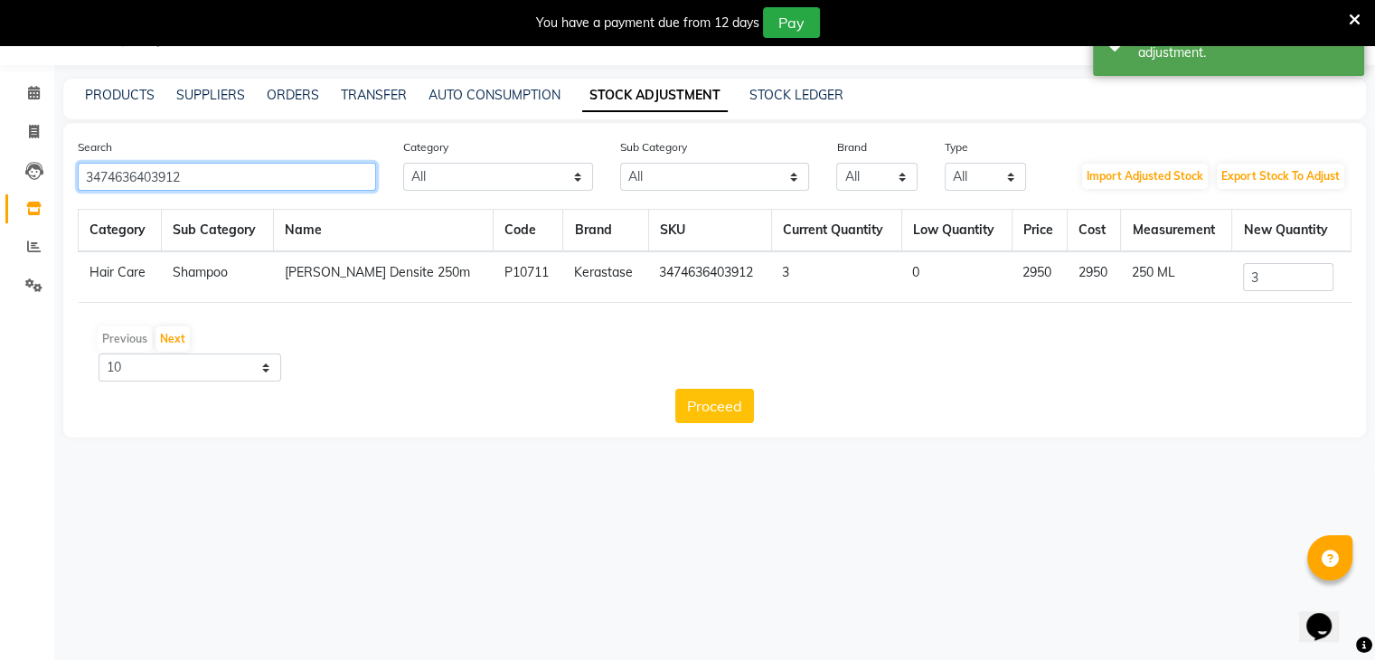
drag, startPoint x: 268, startPoint y: 182, endPoint x: 0, endPoint y: 182, distance: 267.6
click at [0, 182] on app-home "08047224946 Select Location × Looks The Amaryllis, New Delhi Default Panel My P…" at bounding box center [687, 232] width 1375 height 465
paste input "613168"
type input "3474636613168"
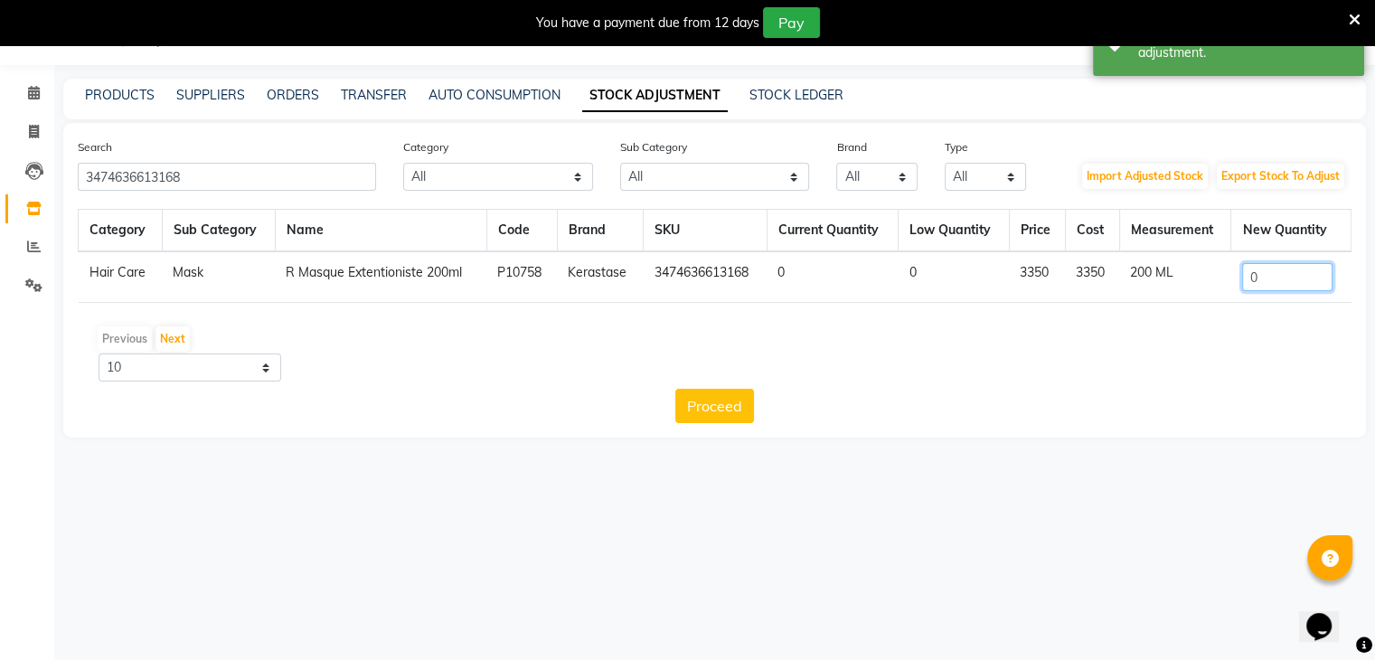
click at [1279, 281] on input "0" at bounding box center [1287, 277] width 90 height 28
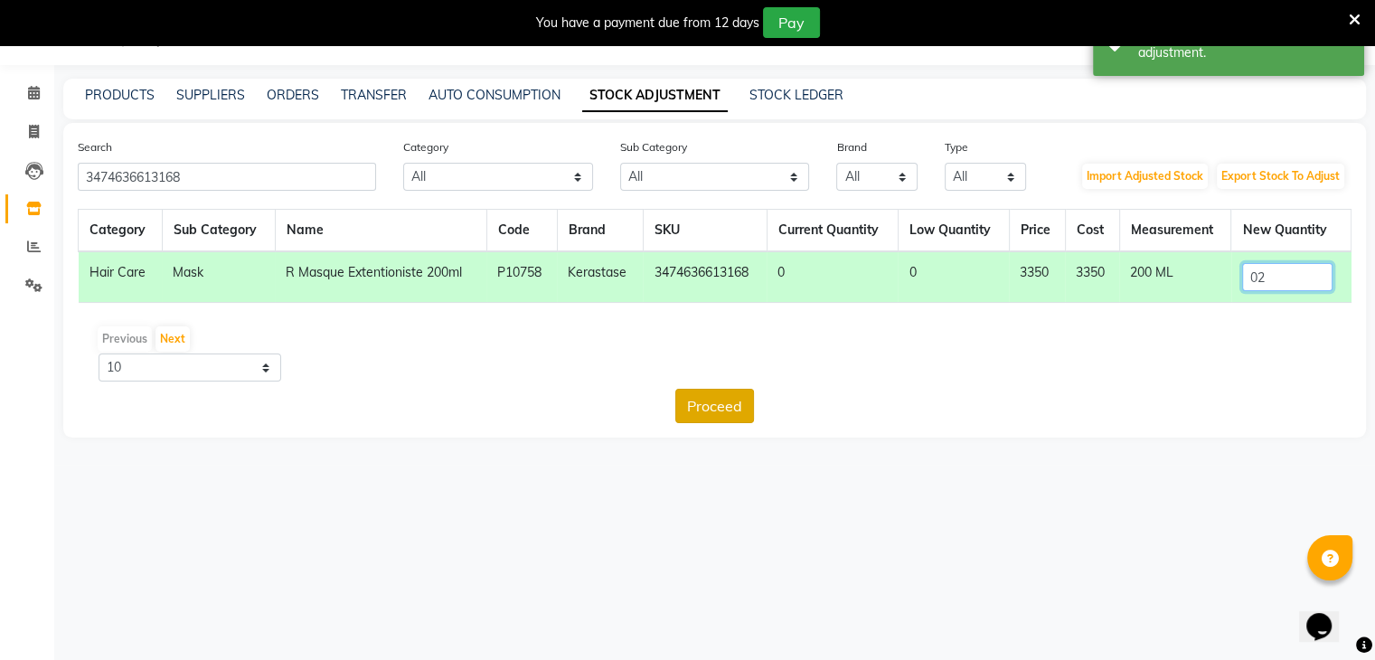
type input "02"
click at [740, 403] on button "Proceed" at bounding box center [714, 406] width 79 height 34
click at [774, 406] on button "Submit" at bounding box center [754, 406] width 71 height 34
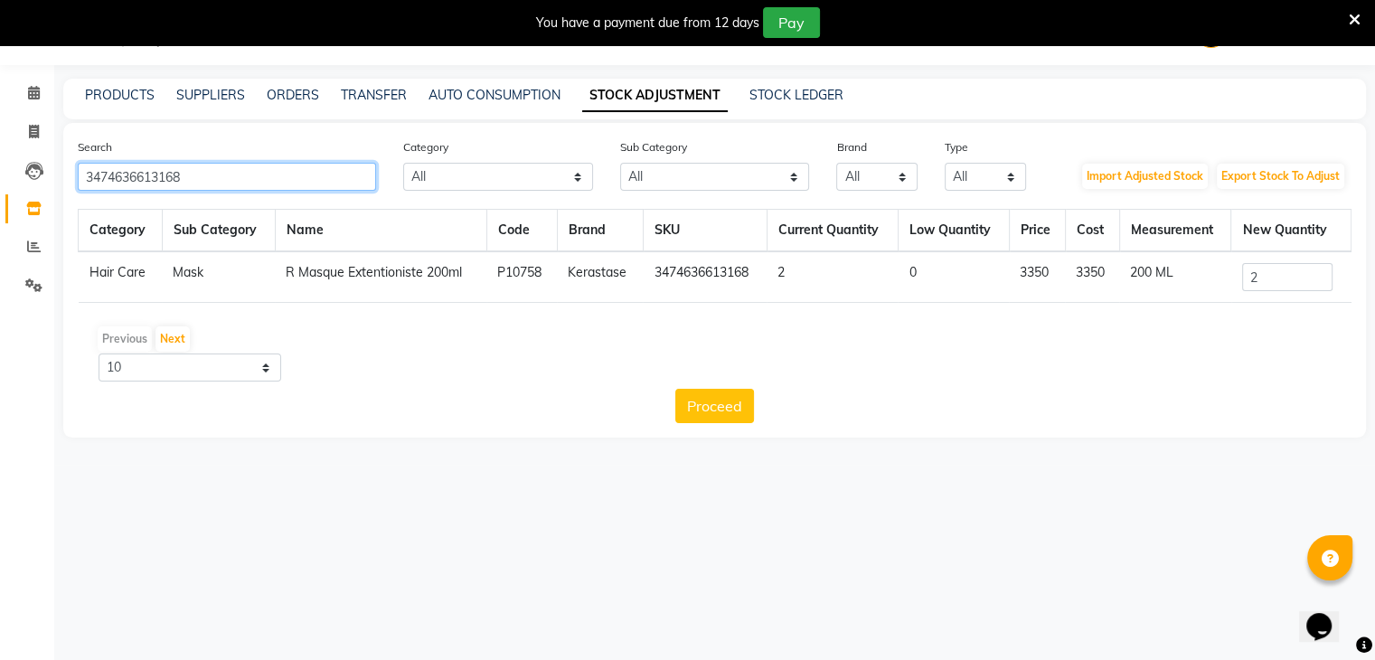
drag, startPoint x: 229, startPoint y: 182, endPoint x: 0, endPoint y: 181, distance: 228.7
click at [0, 181] on app-home "08047224946 Select Location × Looks The Amaryllis, New Delhi Default Panel My P…" at bounding box center [687, 232] width 1375 height 465
paste input "818259"
type input "3474636818259"
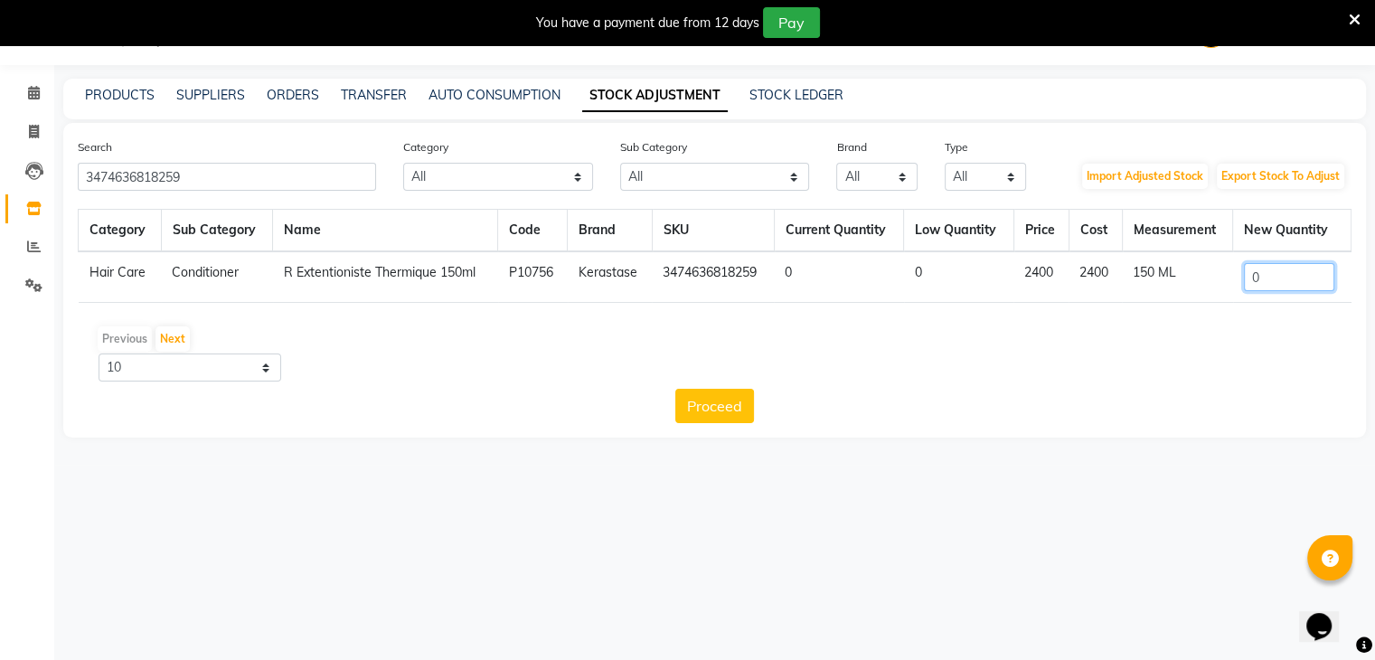
click at [1283, 279] on input "0" at bounding box center [1289, 277] width 90 height 28
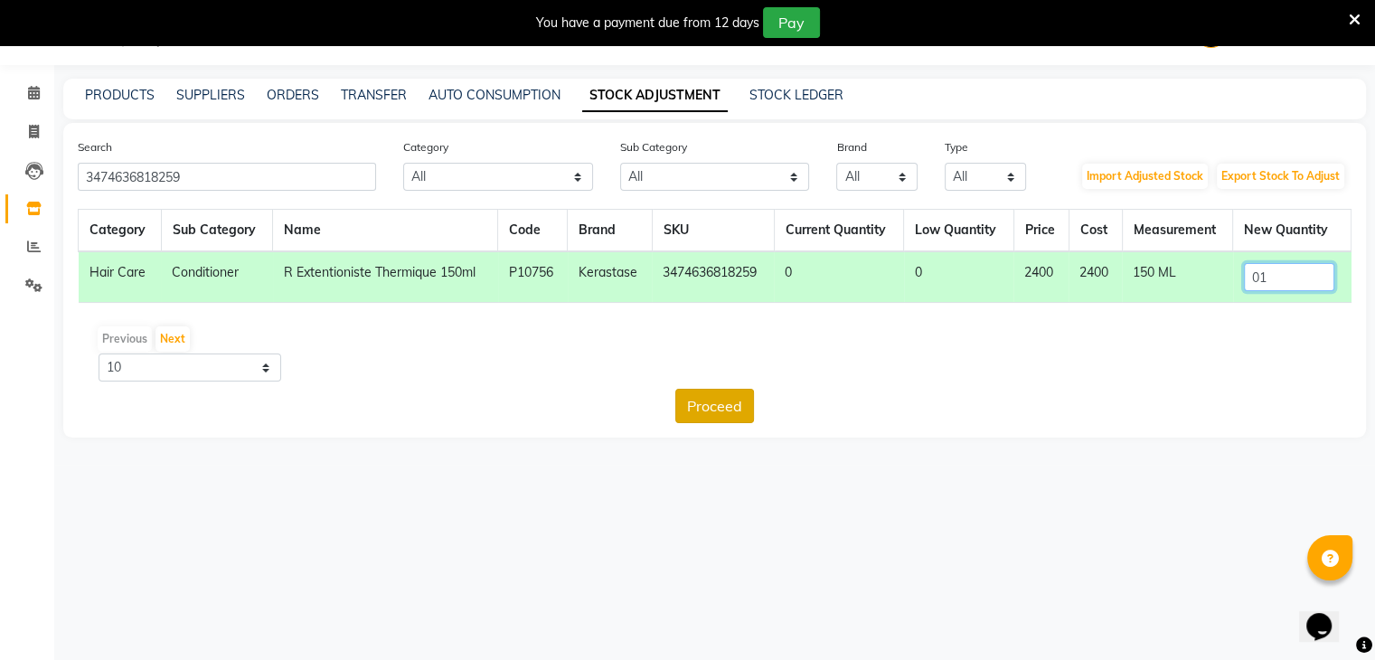
type input "01"
click at [723, 404] on button "Proceed" at bounding box center [714, 406] width 79 height 34
click at [742, 400] on button "Submit" at bounding box center [754, 406] width 71 height 34
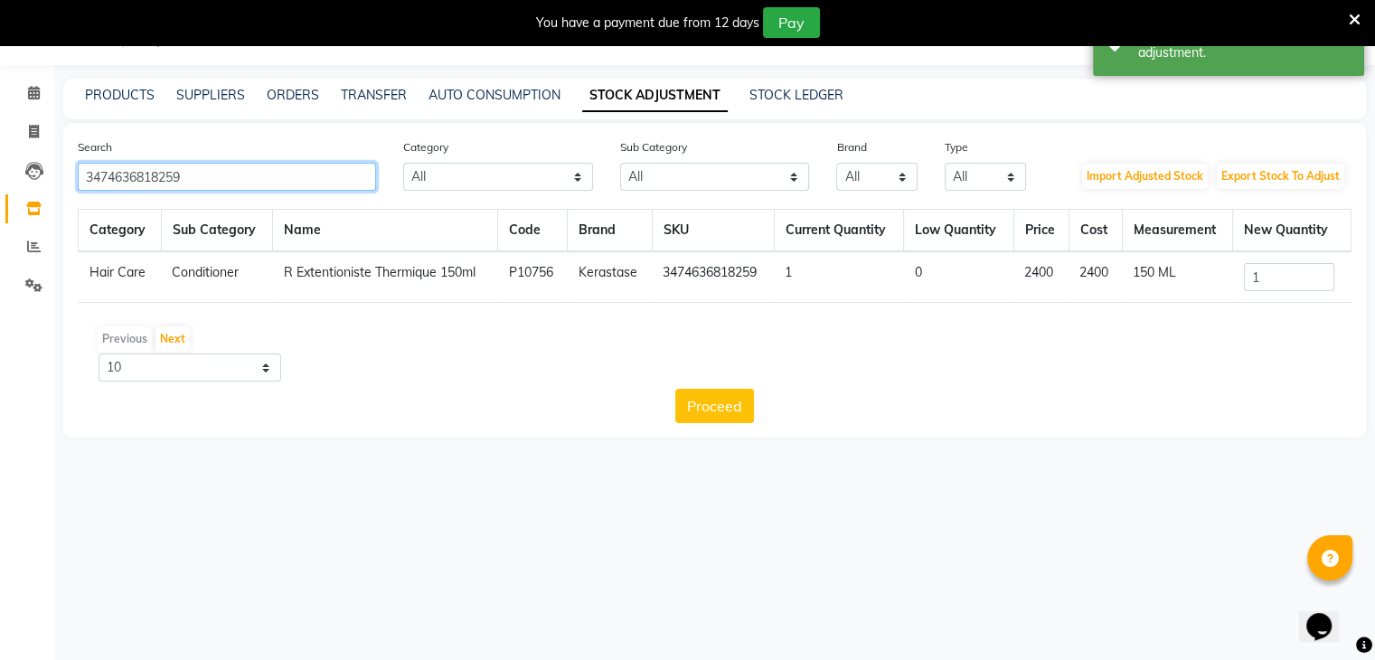
drag, startPoint x: 259, startPoint y: 184, endPoint x: 0, endPoint y: 154, distance: 260.3
click at [0, 154] on app-home "08047224946 Select Location × Looks The Amaryllis, New Delhi Default Panel My P…" at bounding box center [687, 232] width 1375 height 465
paste input "728268"
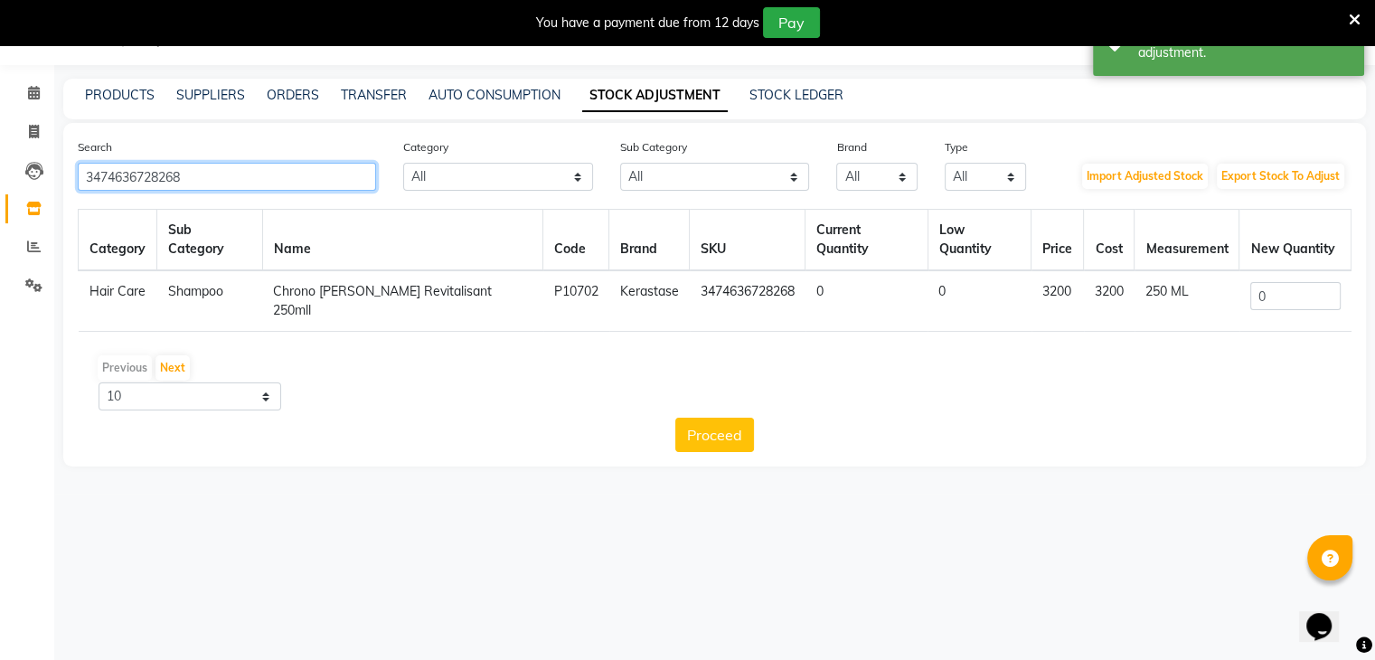
type input "3474636728268"
click at [1291, 282] on input "0" at bounding box center [1295, 296] width 90 height 28
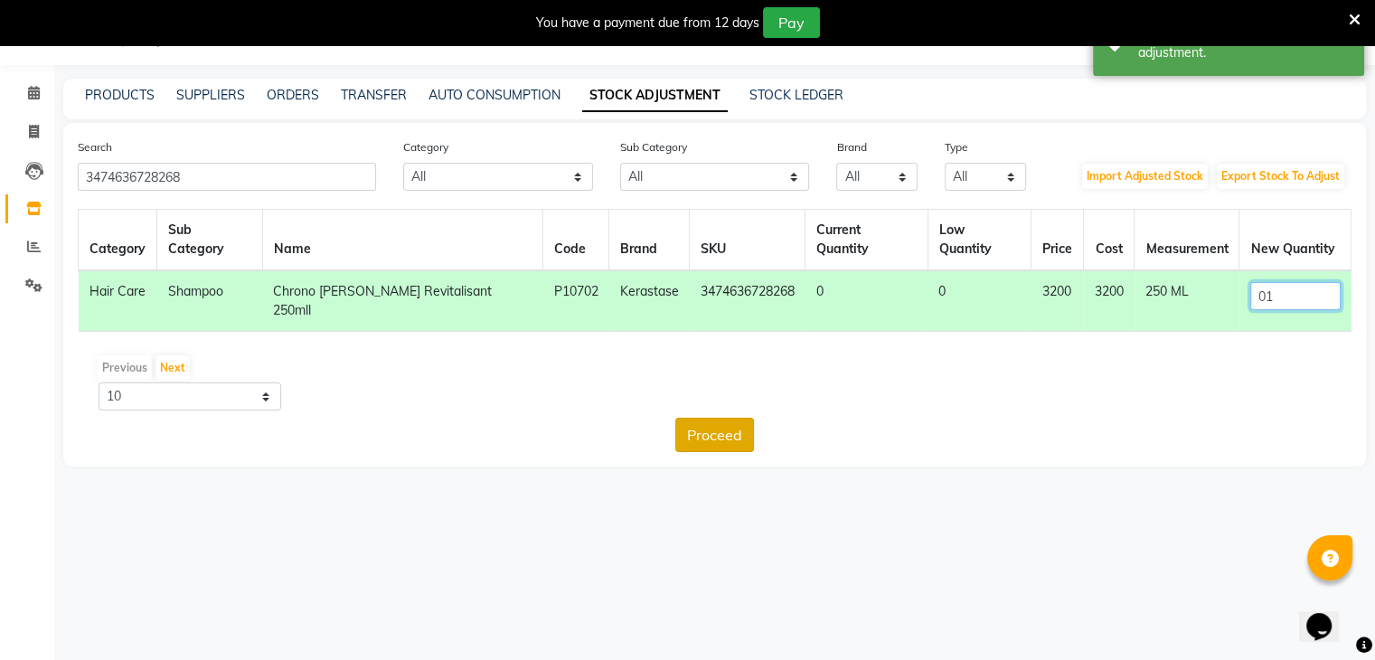
type input "01"
click at [721, 418] on button "Proceed" at bounding box center [714, 435] width 79 height 34
click at [745, 418] on button "Submit" at bounding box center [754, 435] width 71 height 34
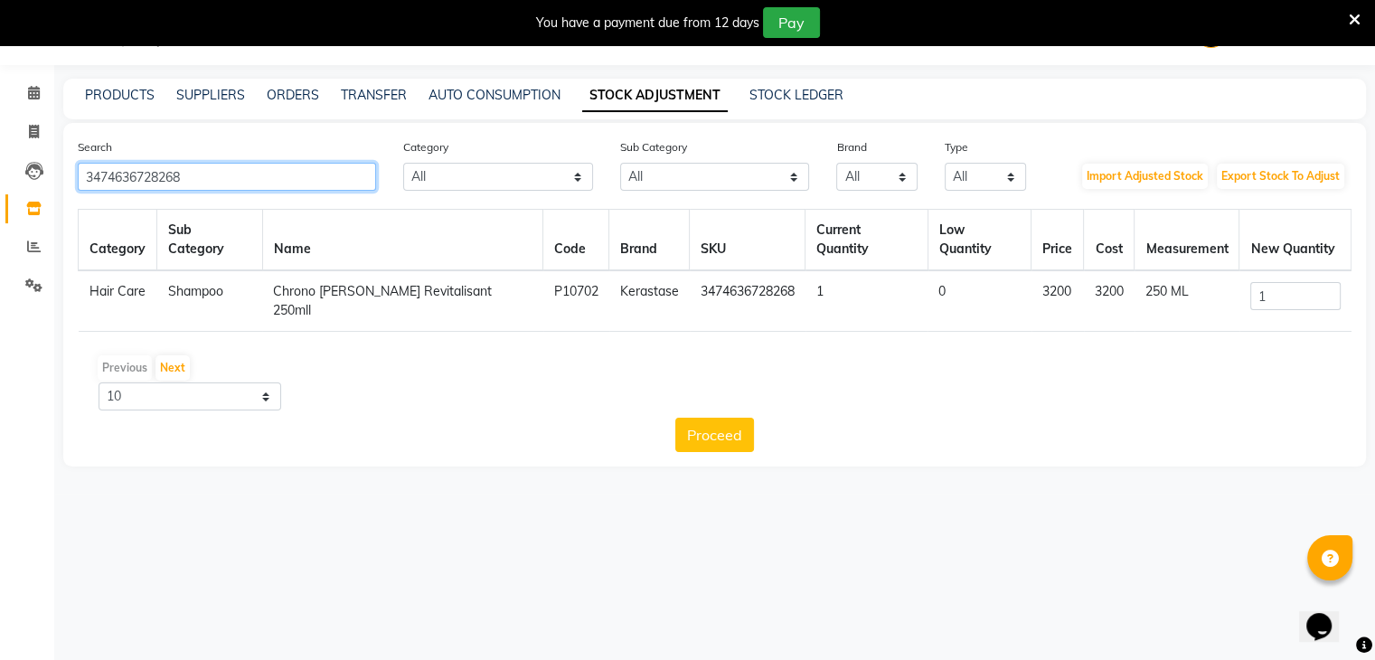
drag, startPoint x: 283, startPoint y: 185, endPoint x: 0, endPoint y: 137, distance: 287.0
click at [0, 137] on app-home "08047224946 Select Location × Looks The Amaryllis, New Delhi Default Panel My P…" at bounding box center [687, 247] width 1375 height 494
paste input "99"
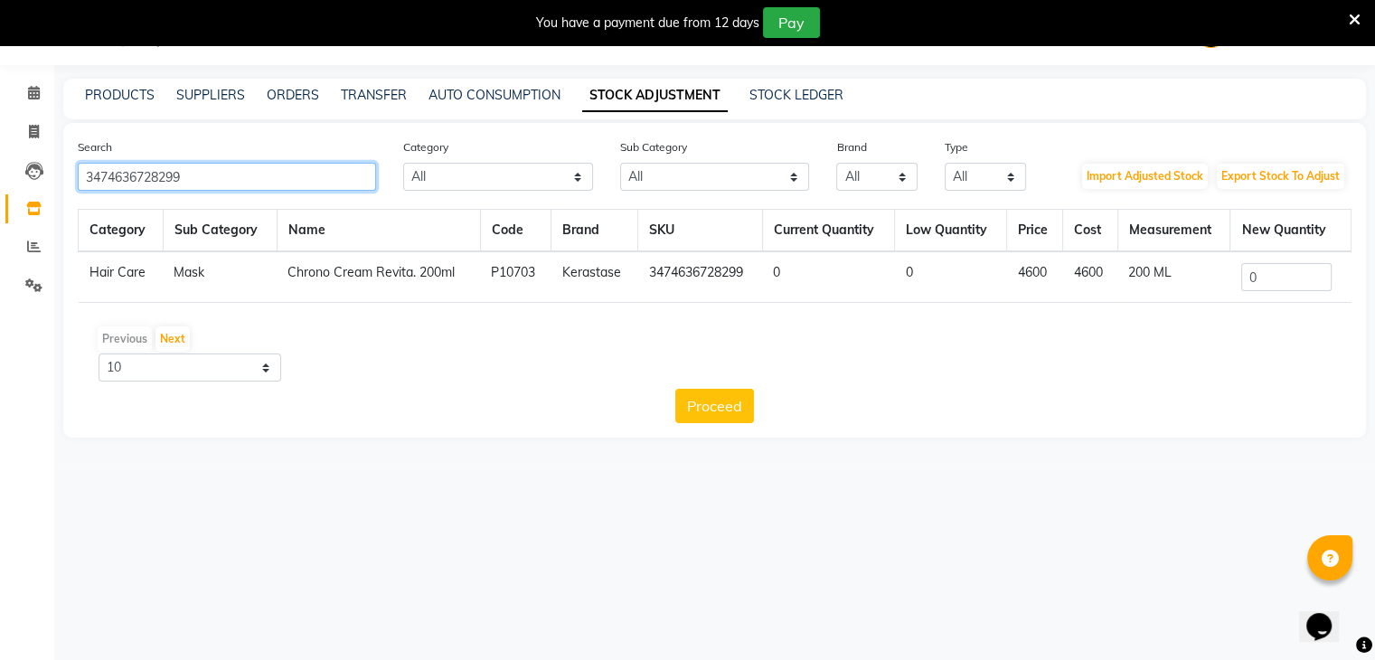
type input "3474636728299"
click at [1286, 287] on input "0" at bounding box center [1286, 277] width 90 height 28
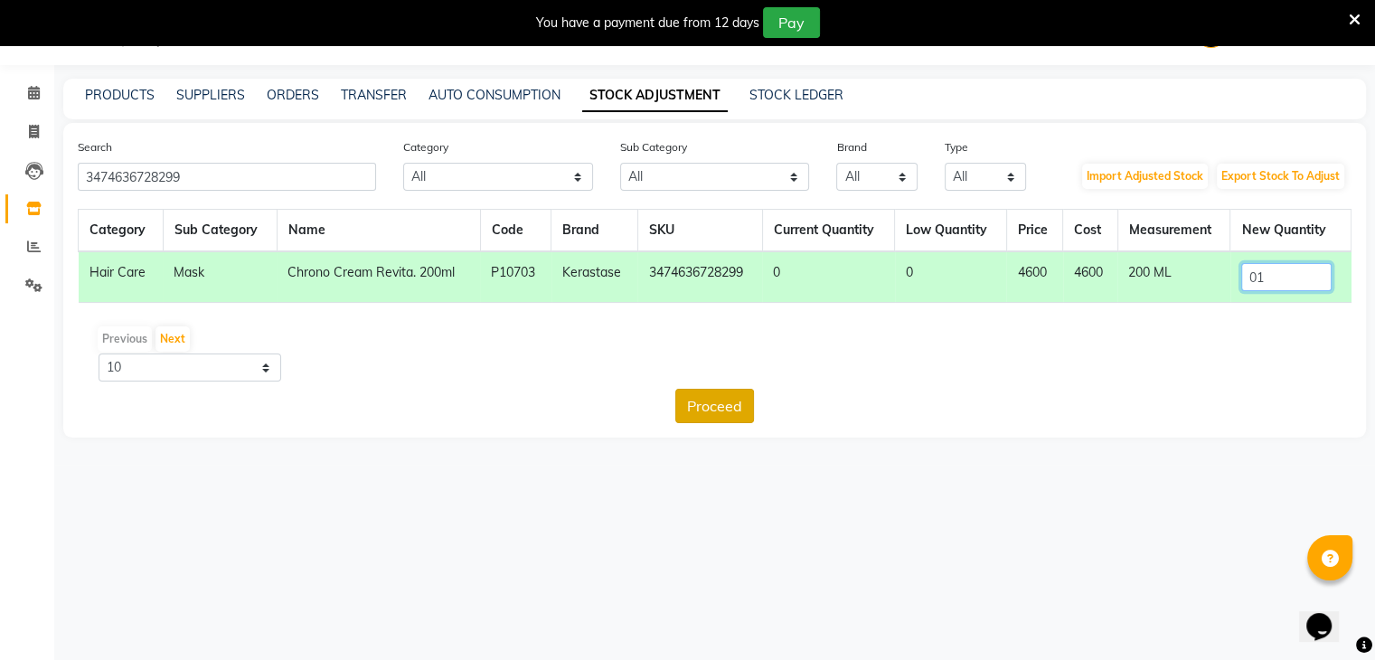
type input "01"
click at [721, 406] on button "Proceed" at bounding box center [714, 406] width 79 height 34
click at [758, 399] on button "Submit" at bounding box center [754, 406] width 71 height 34
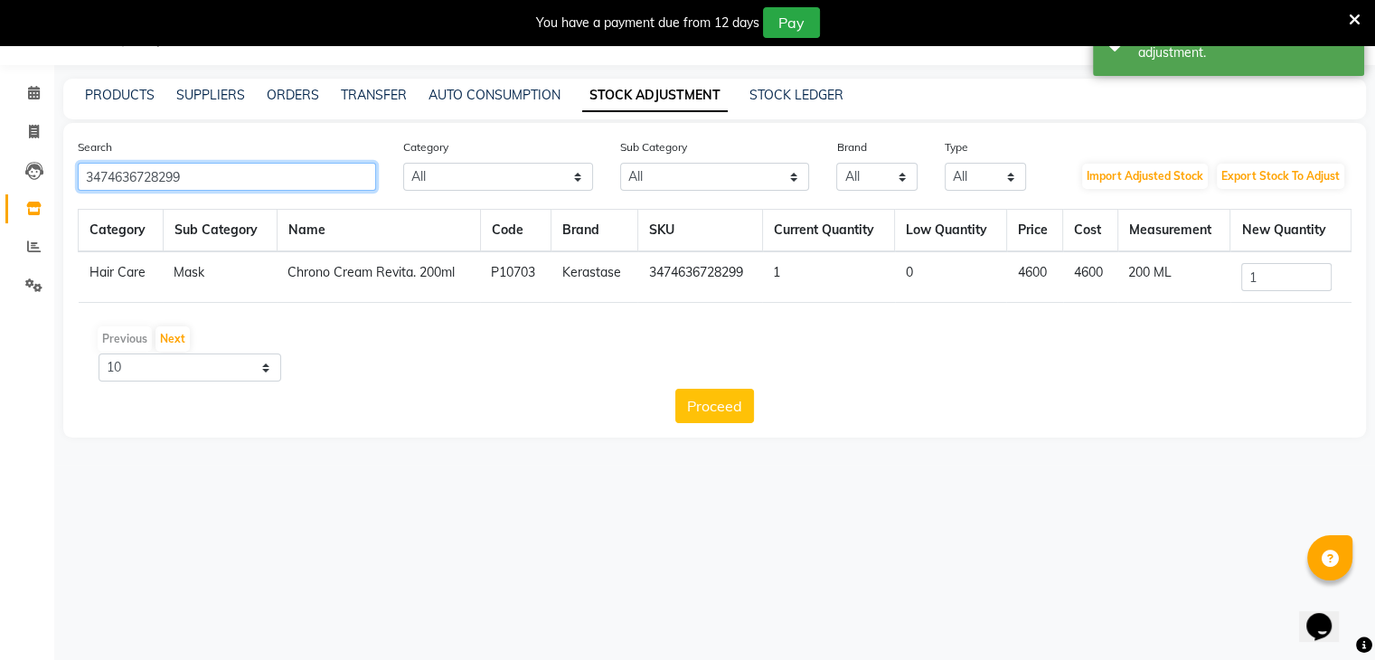
drag, startPoint x: 221, startPoint y: 176, endPoint x: 0, endPoint y: 174, distance: 221.5
click at [0, 174] on app-home "08047224946 Select Location × Looks The Amaryllis, New Delhi Default Panel My P…" at bounding box center [687, 232] width 1375 height 465
paste input "857883"
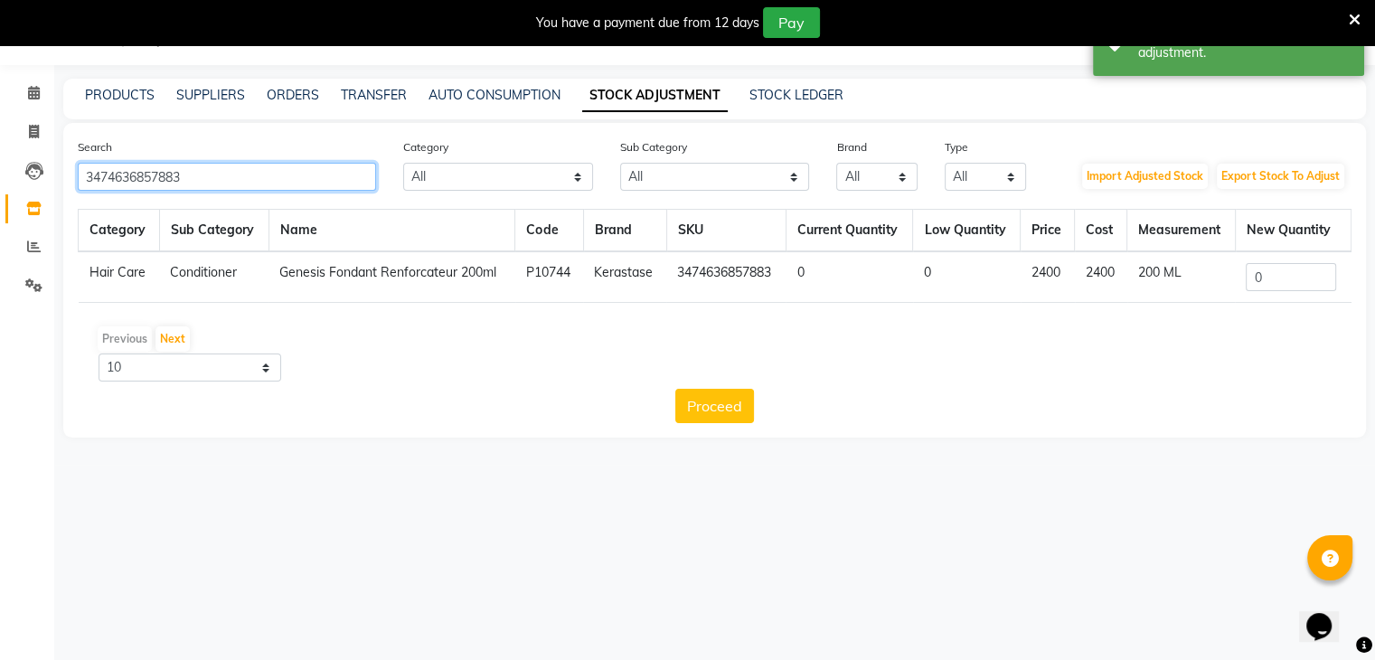
type input "3474636857883"
click at [1301, 287] on input "0" at bounding box center [1291, 277] width 90 height 28
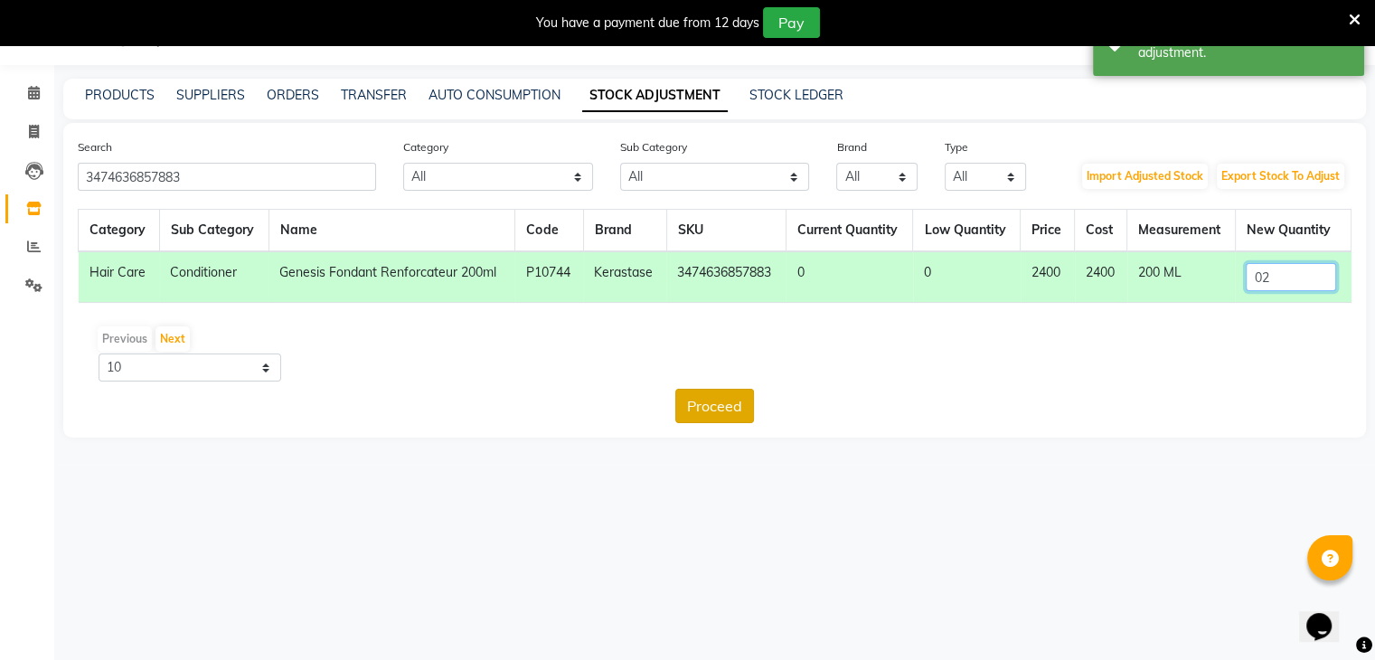
type input "02"
click at [710, 400] on button "Proceed" at bounding box center [714, 406] width 79 height 34
click at [761, 410] on button "Submit" at bounding box center [754, 406] width 71 height 34
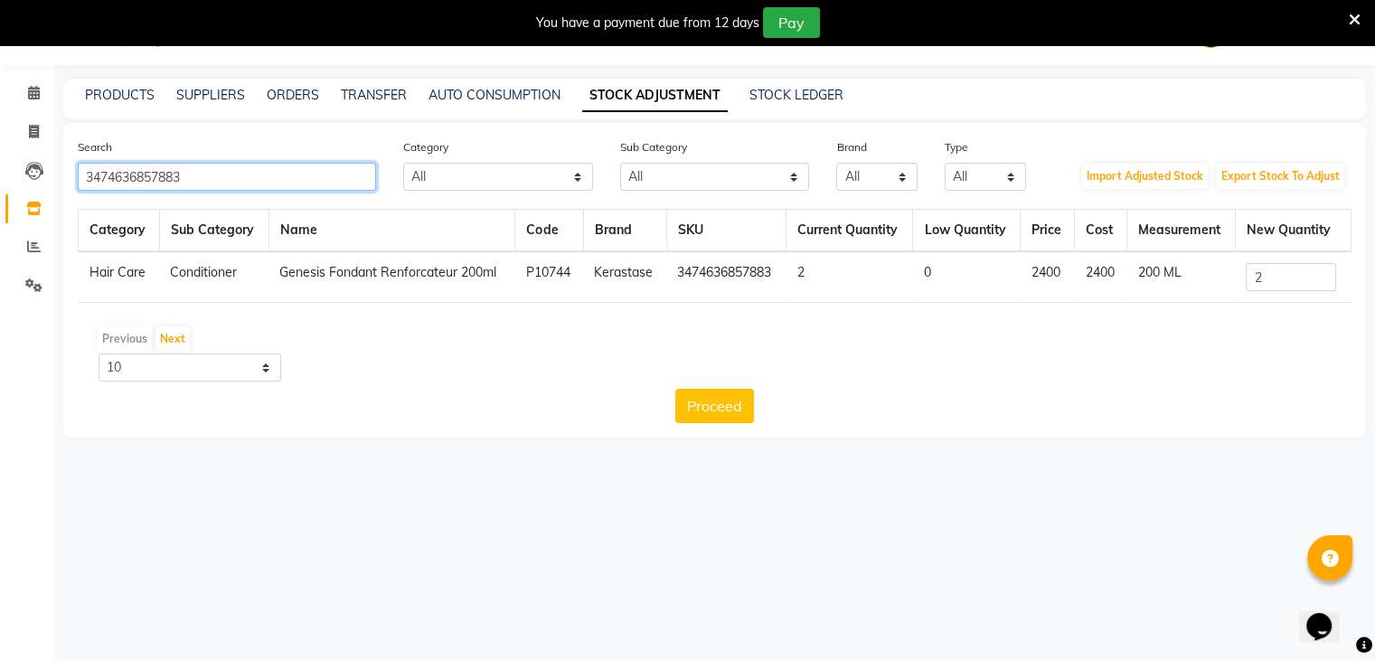
drag, startPoint x: 69, startPoint y: 182, endPoint x: 0, endPoint y: 182, distance: 68.7
click at [0, 182] on app-home "08047224946 Select Location × Looks The Amaryllis, New Delhi Default Panel My P…" at bounding box center [687, 232] width 1375 height 465
paste input "803"
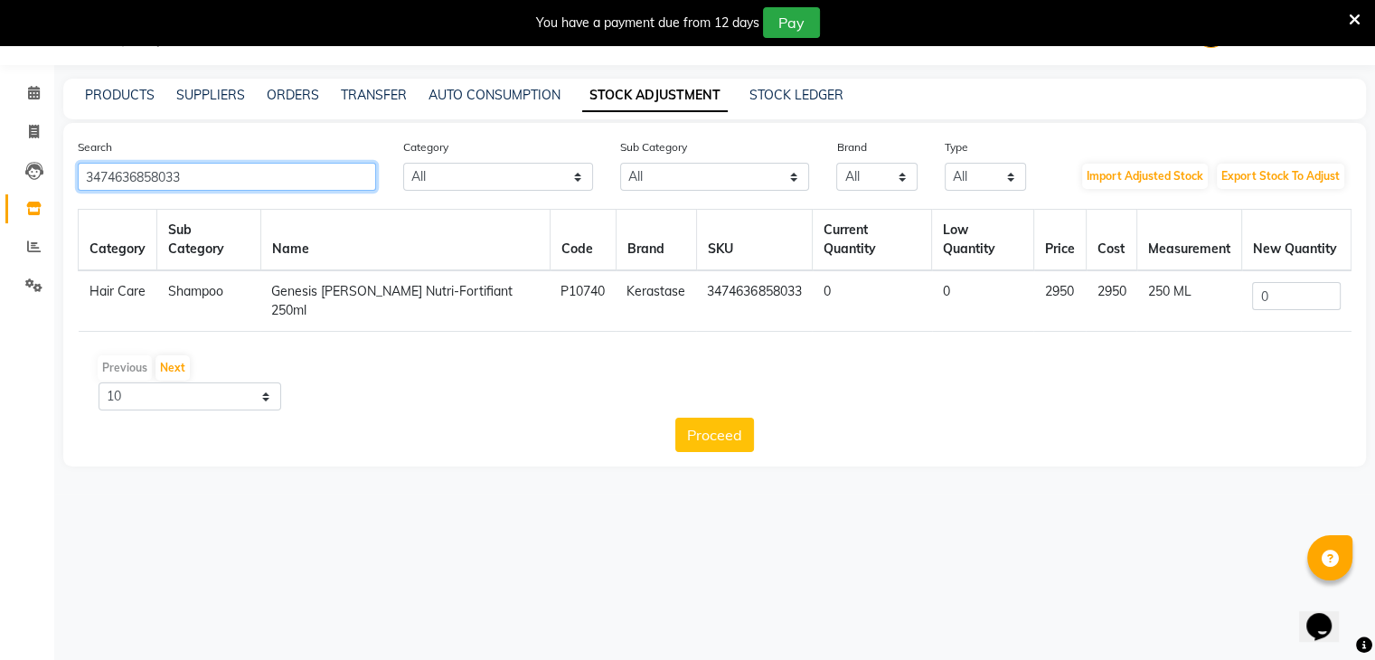
type input "3474636858033"
click at [1276, 282] on input "0" at bounding box center [1296, 296] width 88 height 28
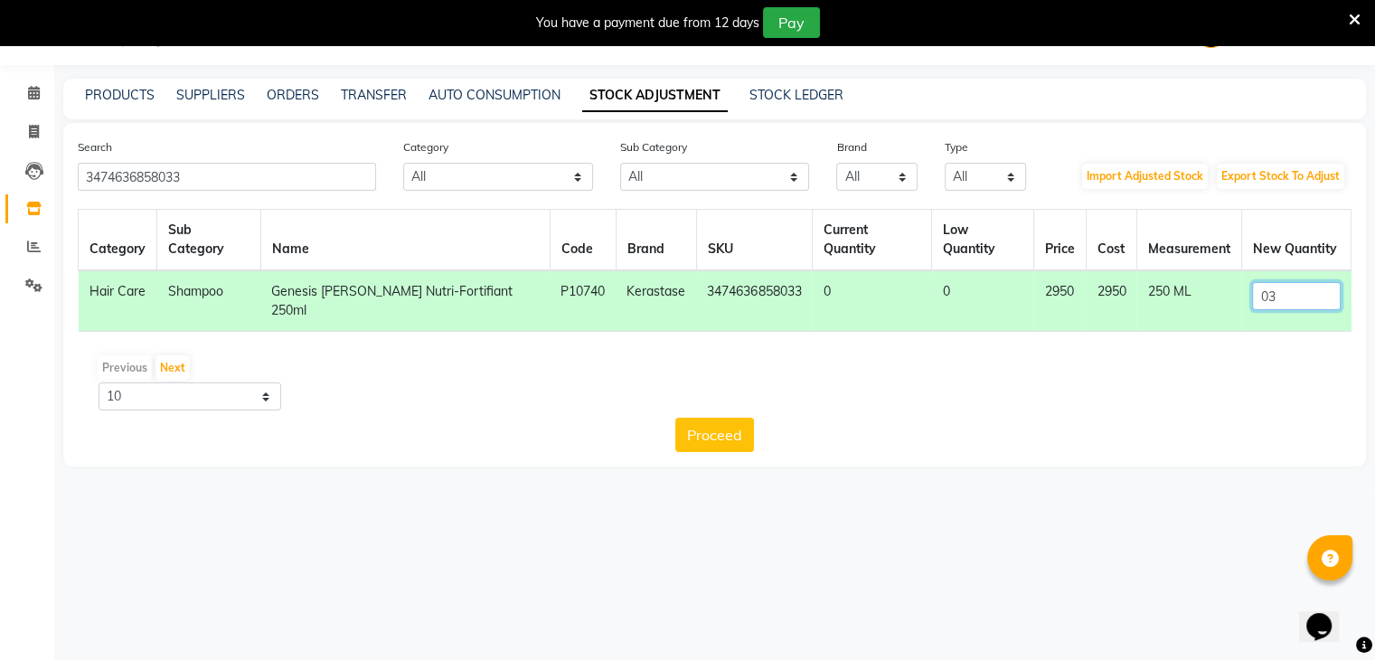
type input "03"
drag, startPoint x: 766, startPoint y: 406, endPoint x: 724, endPoint y: 402, distance: 41.7
click at [766, 418] on div "Proceed" at bounding box center [715, 435] width 1274 height 34
click at [723, 418] on button "Proceed" at bounding box center [714, 435] width 79 height 34
click at [771, 418] on button "Submit" at bounding box center [754, 435] width 71 height 34
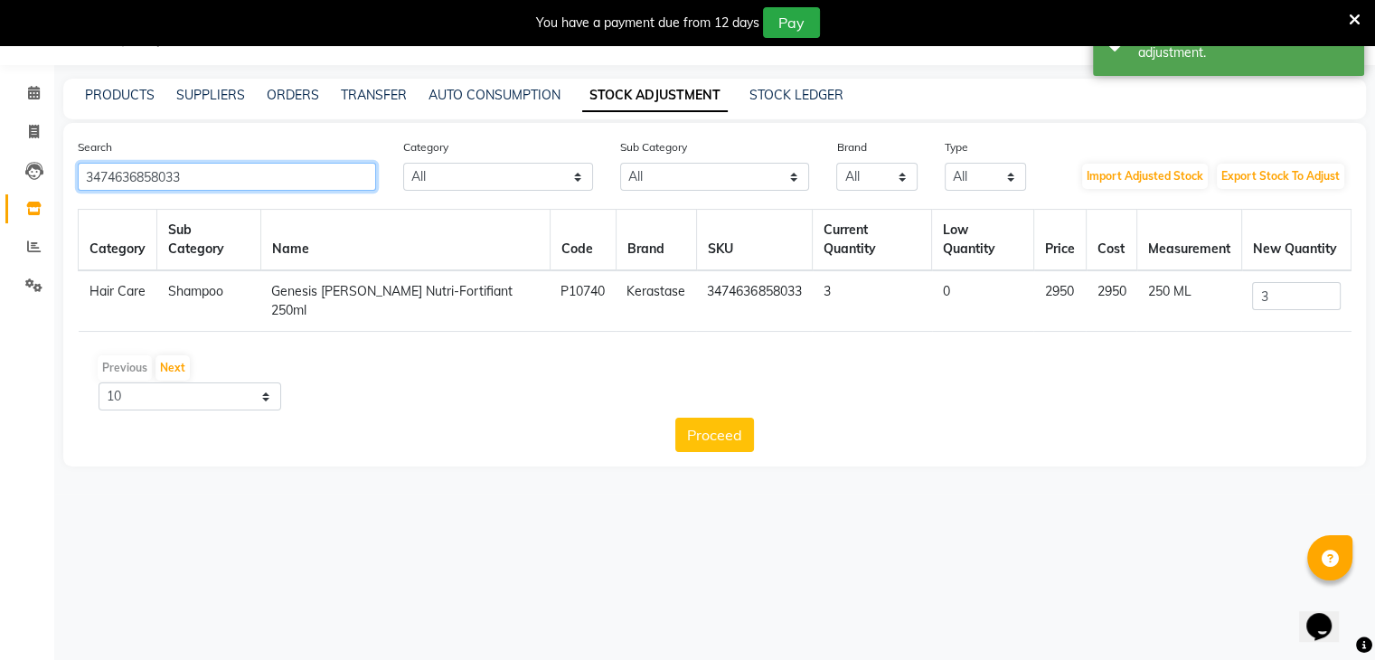
drag, startPoint x: 261, startPoint y: 174, endPoint x: 0, endPoint y: 177, distance: 261.3
click at [0, 177] on app-home "08047224946 Select Location × Looks The Amaryllis, New Delhi Default Panel My P…" at bounding box center [687, 247] width 1375 height 494
paste input "968688"
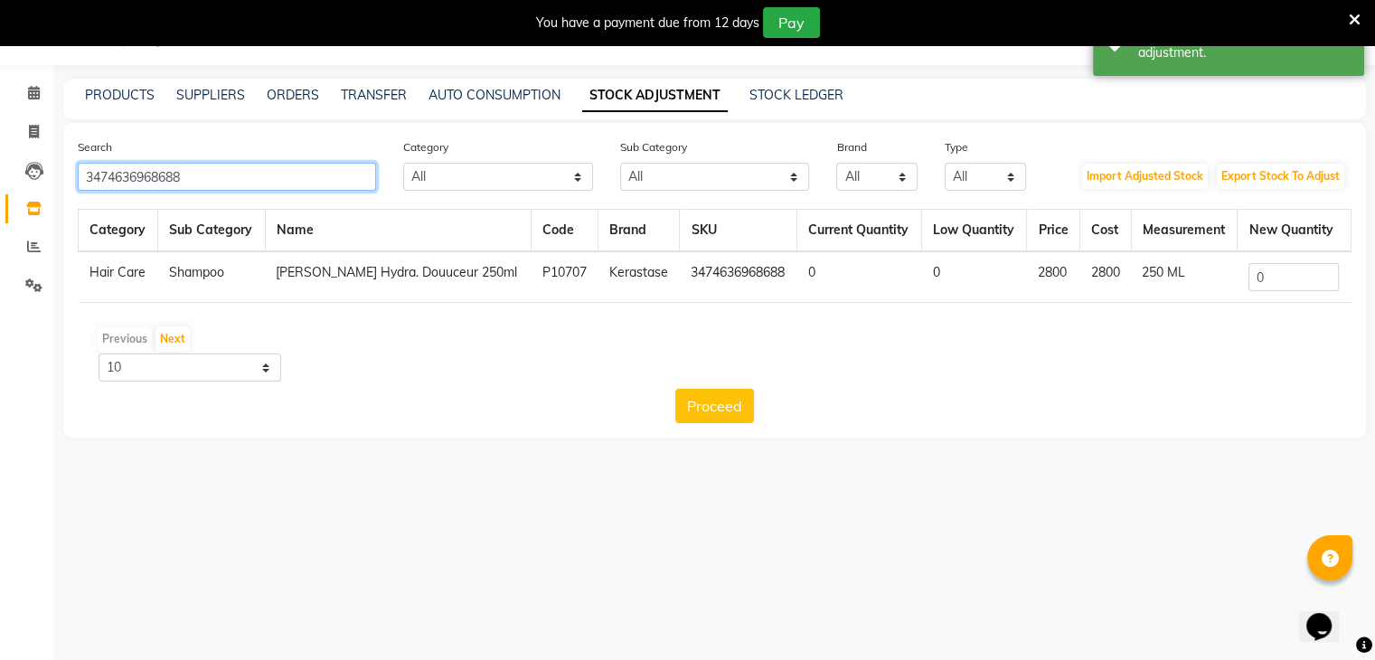
type input "3474636968688"
click at [1280, 273] on input "0" at bounding box center [1293, 277] width 90 height 28
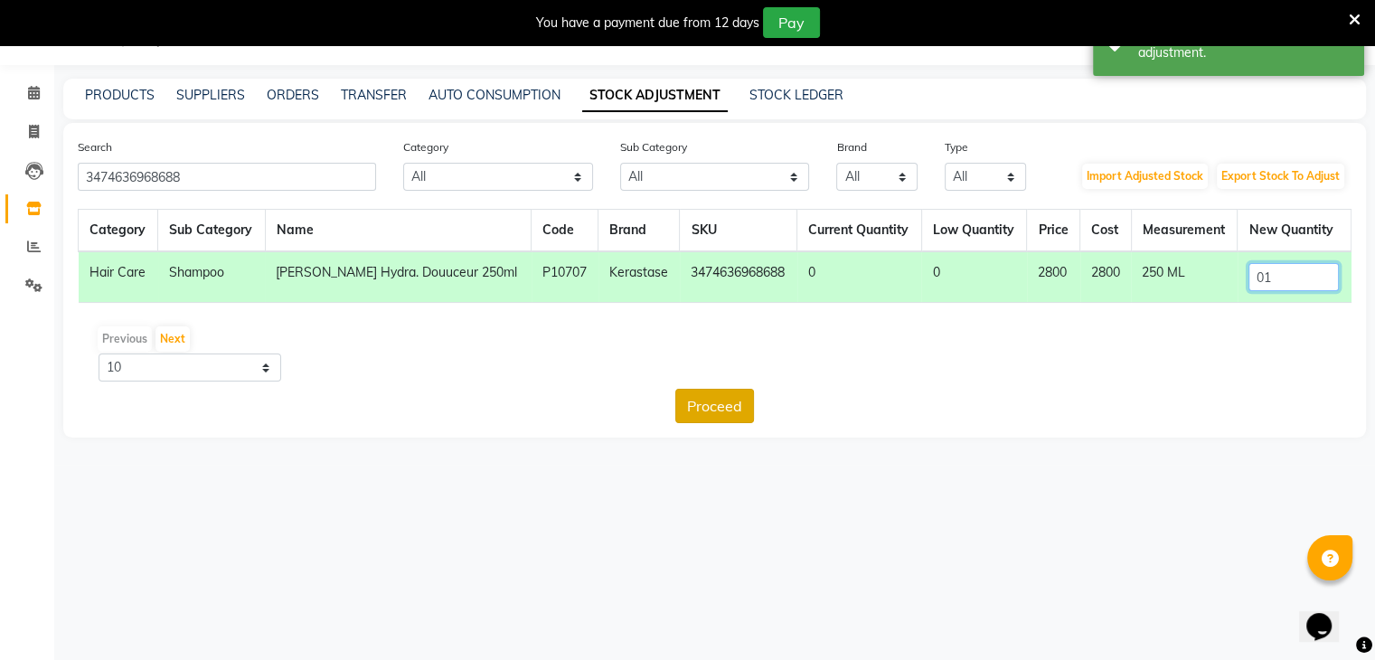
type input "01"
click at [734, 406] on button "Proceed" at bounding box center [714, 406] width 79 height 34
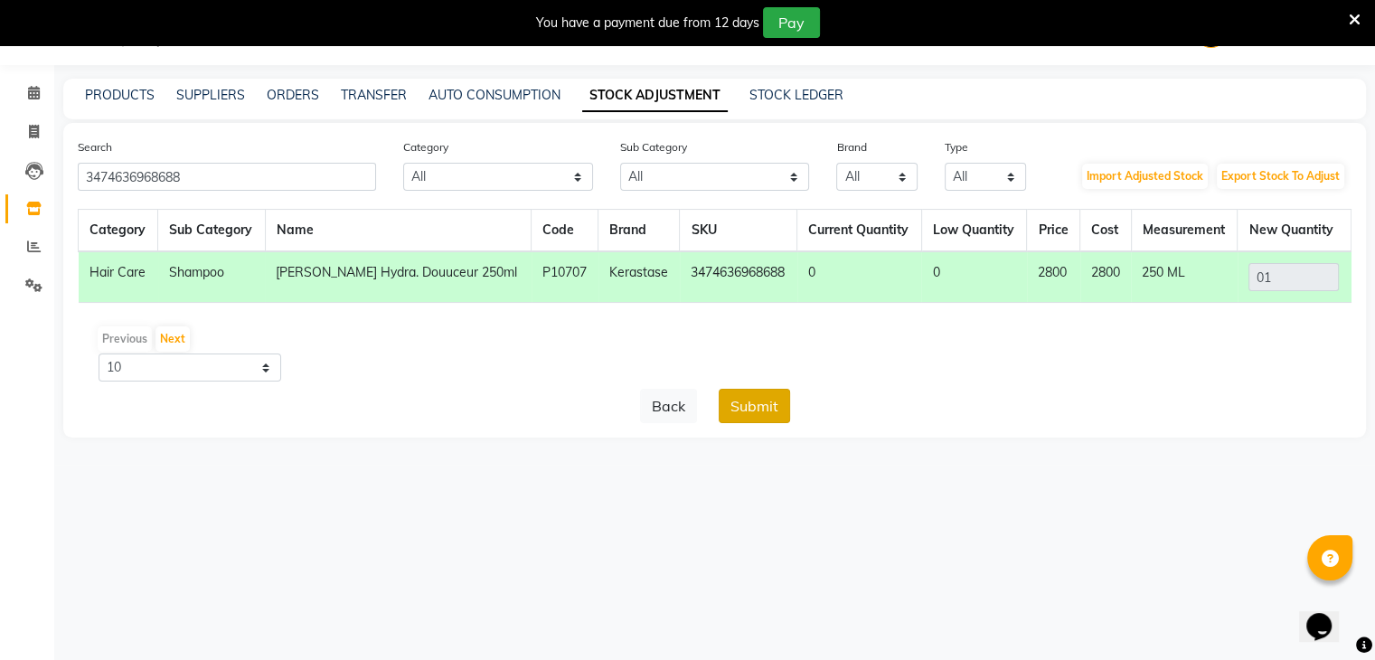
click at [751, 406] on button "Submit" at bounding box center [754, 406] width 71 height 34
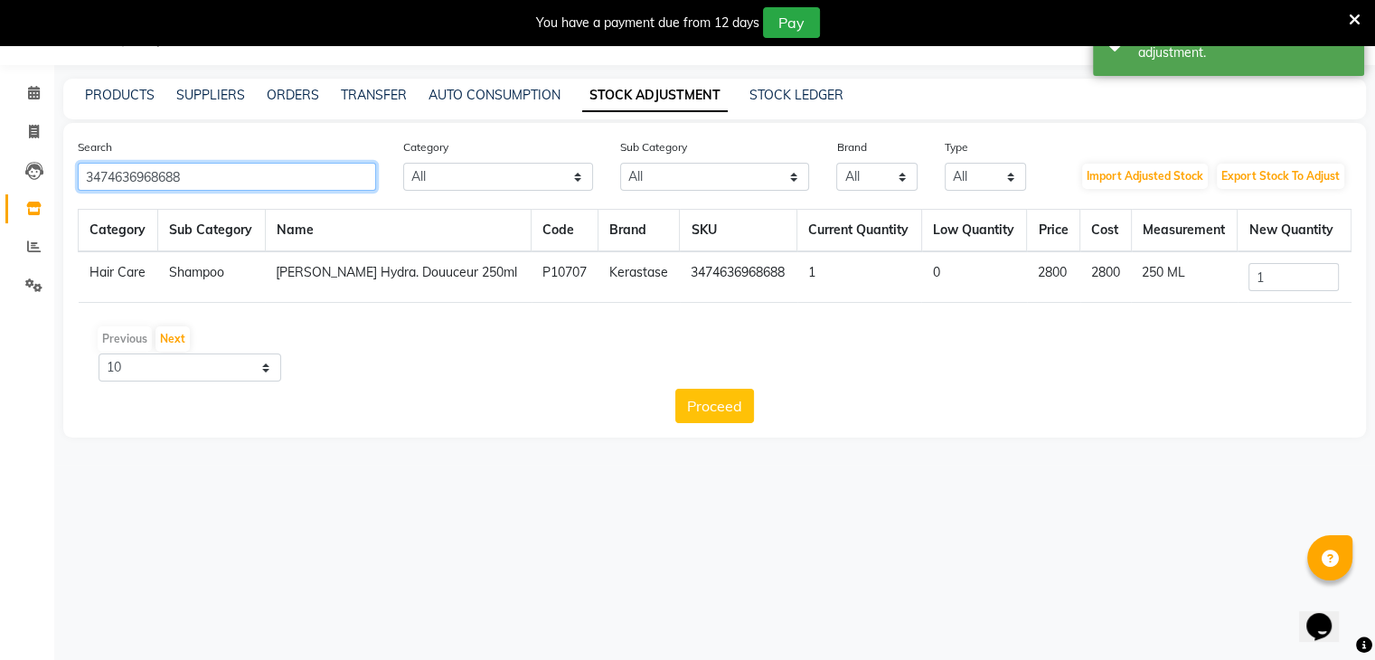
drag, startPoint x: 285, startPoint y: 186, endPoint x: 0, endPoint y: 136, distance: 289.2
click at [0, 136] on app-home "08047224946 Select Location × Looks The Amaryllis, New Delhi Default Panel My P…" at bounding box center [687, 232] width 1375 height 465
paste input "749"
type input "3474636968749"
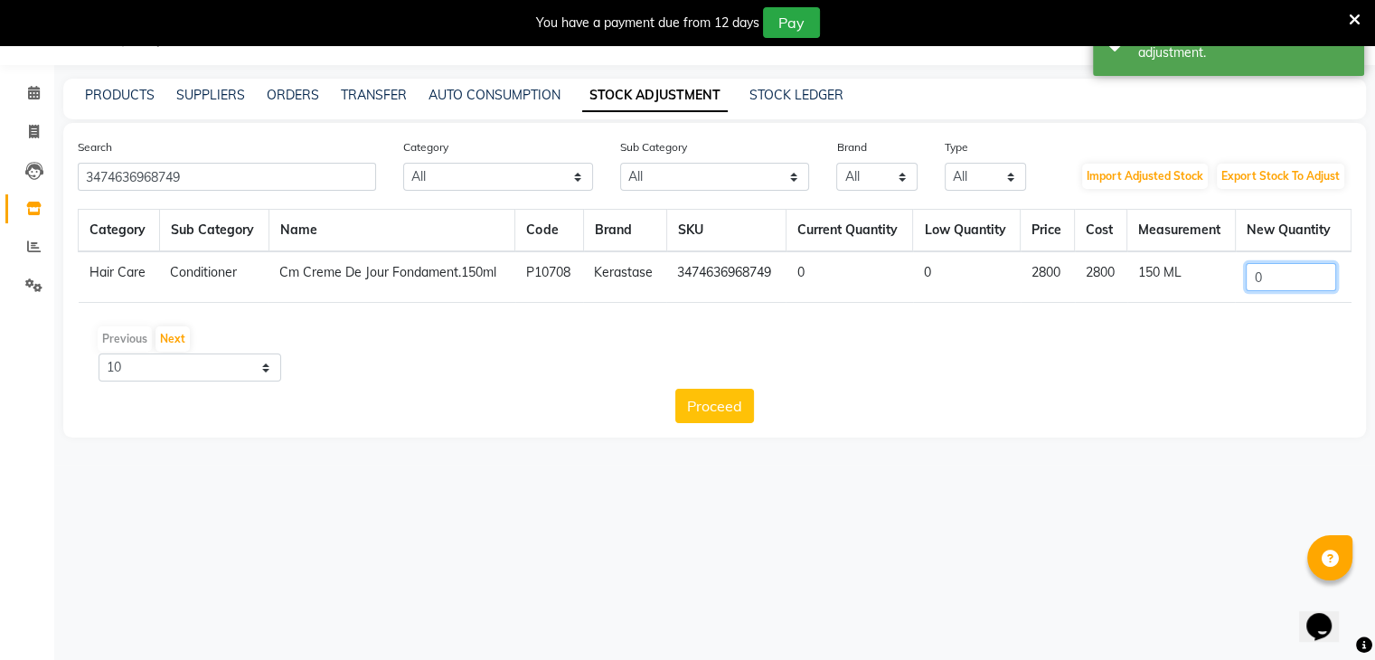
click at [1298, 273] on input "0" at bounding box center [1291, 277] width 90 height 28
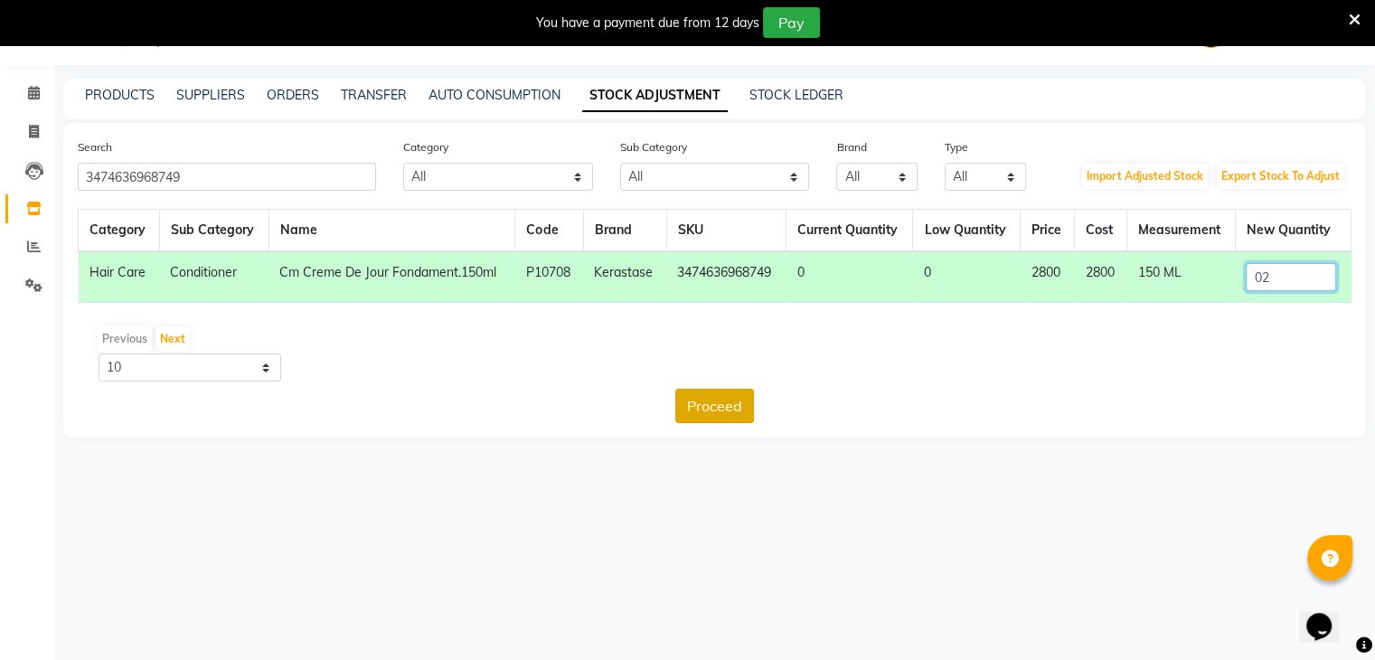
type input "02"
click at [735, 396] on button "Proceed" at bounding box center [714, 406] width 79 height 34
click at [742, 395] on button "Submit" at bounding box center [754, 406] width 71 height 34
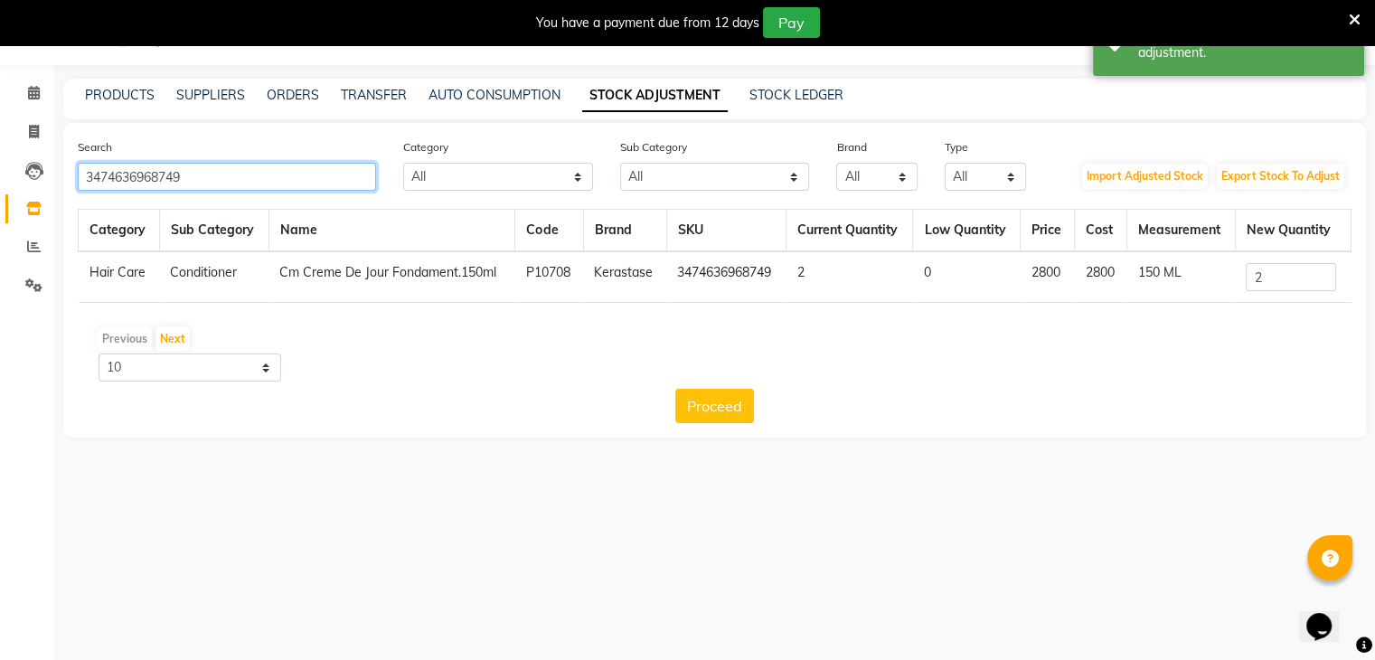
drag, startPoint x: 250, startPoint y: 175, endPoint x: 0, endPoint y: 186, distance: 249.7
click at [0, 186] on app-home "08047224946 Select Location × Looks The Amaryllis, New Delhi Default Panel My P…" at bounding box center [687, 232] width 1375 height 465
paste input "25"
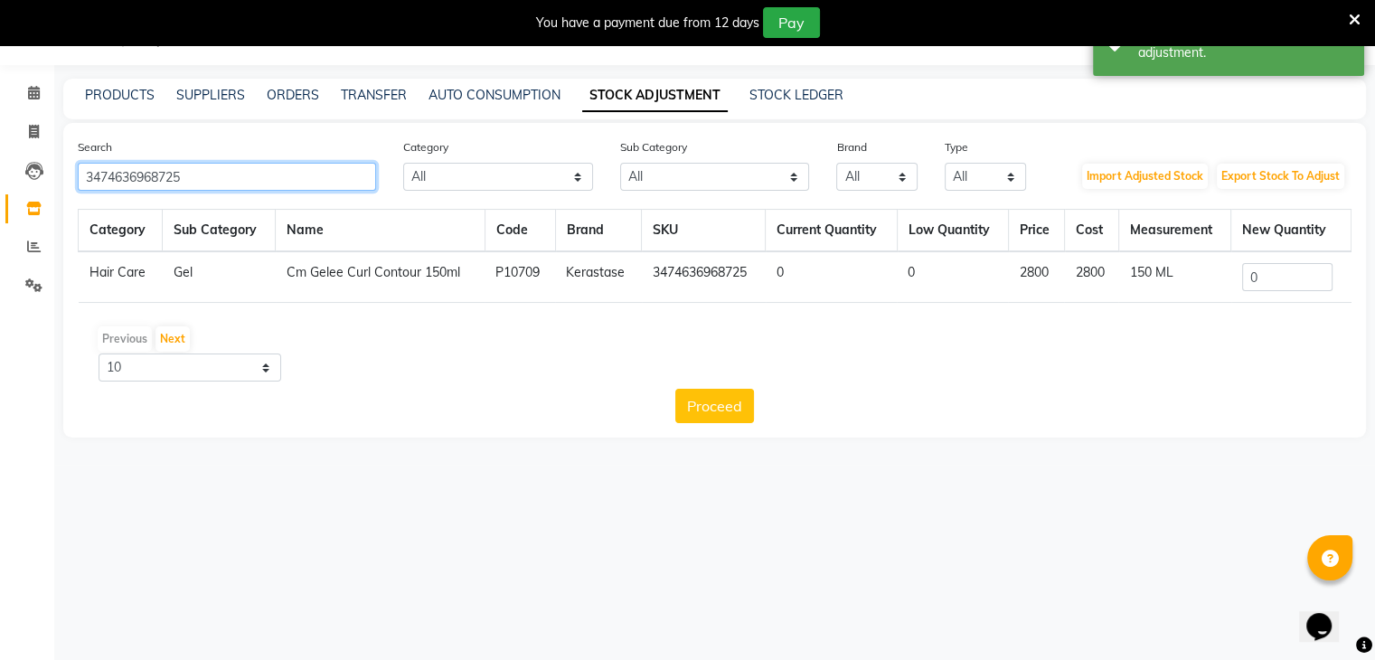
type input "3474636968725"
click at [1281, 282] on input "0" at bounding box center [1287, 277] width 90 height 28
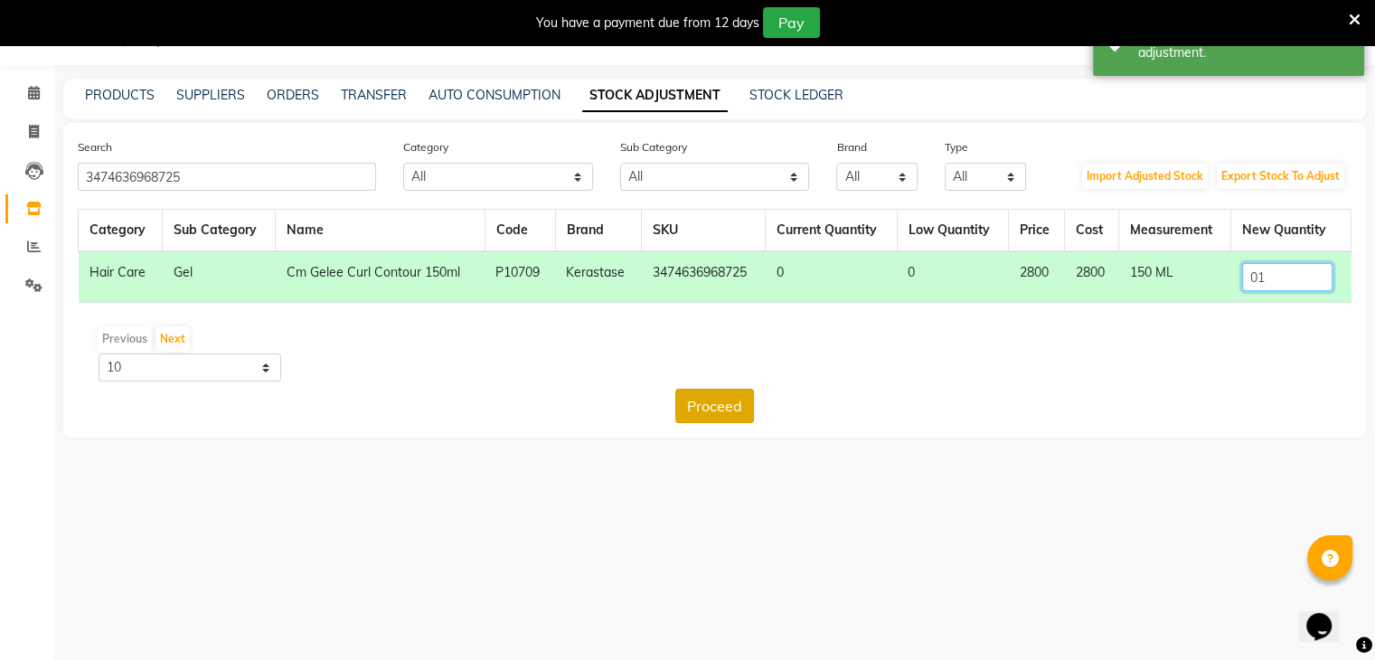
type input "01"
click at [728, 404] on button "Proceed" at bounding box center [714, 406] width 79 height 34
click at [749, 401] on button "Submit" at bounding box center [754, 406] width 71 height 34
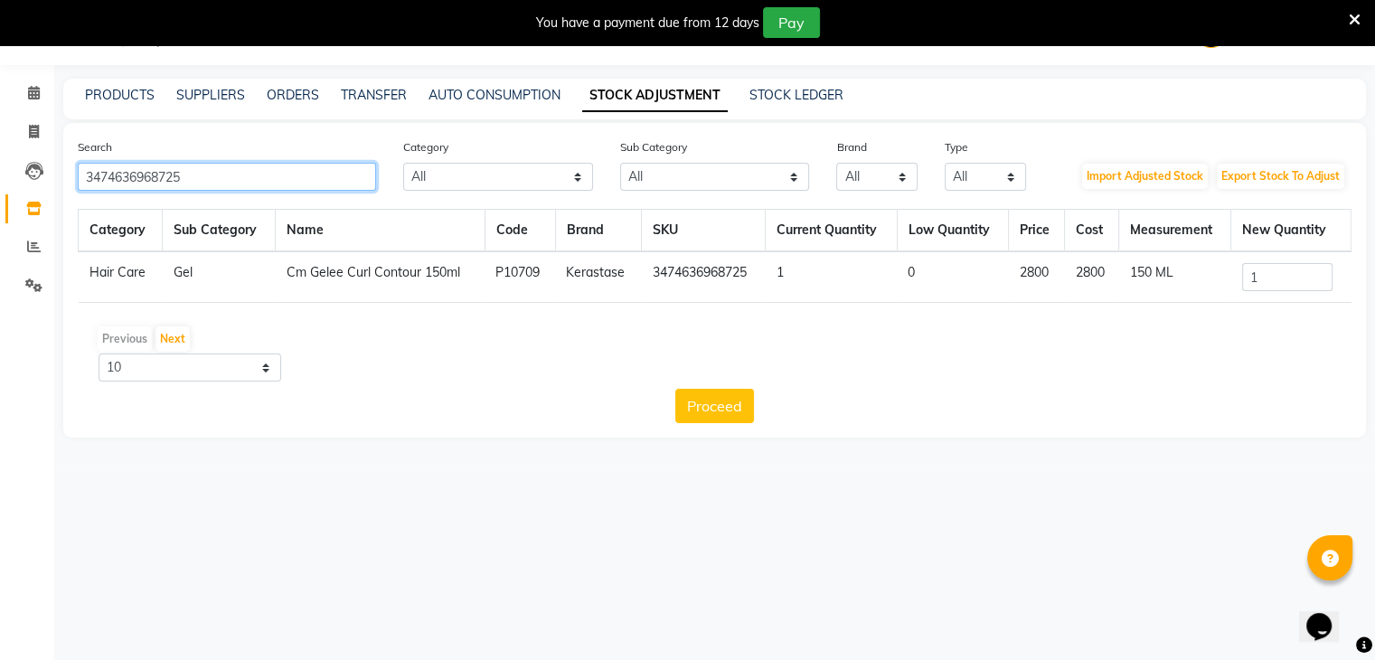
drag, startPoint x: 250, startPoint y: 173, endPoint x: 0, endPoint y: 180, distance: 249.6
click at [0, 180] on app-home "08047224946 Select Location × Looks The Amaryllis, New Delhi Default Panel My P…" at bounding box center [687, 232] width 1375 height 465
paste input "884486442543"
type input "884486442543"
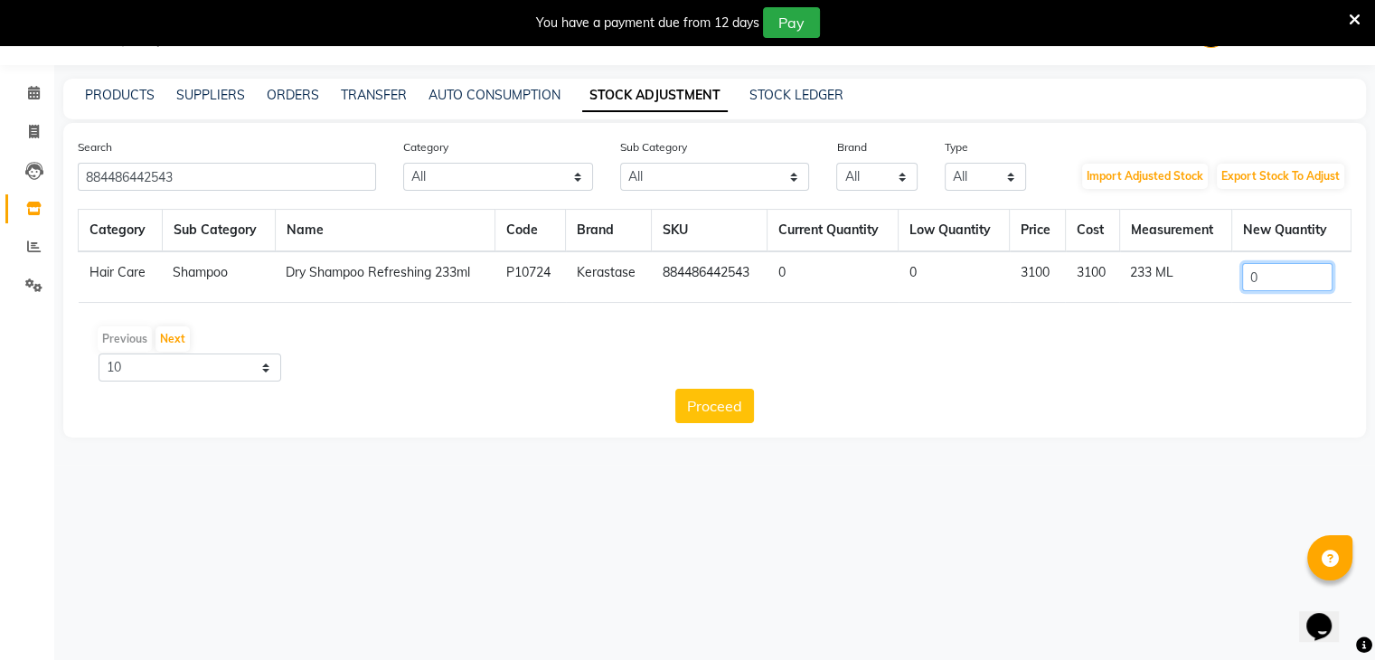
click at [1276, 288] on input "0" at bounding box center [1287, 277] width 90 height 28
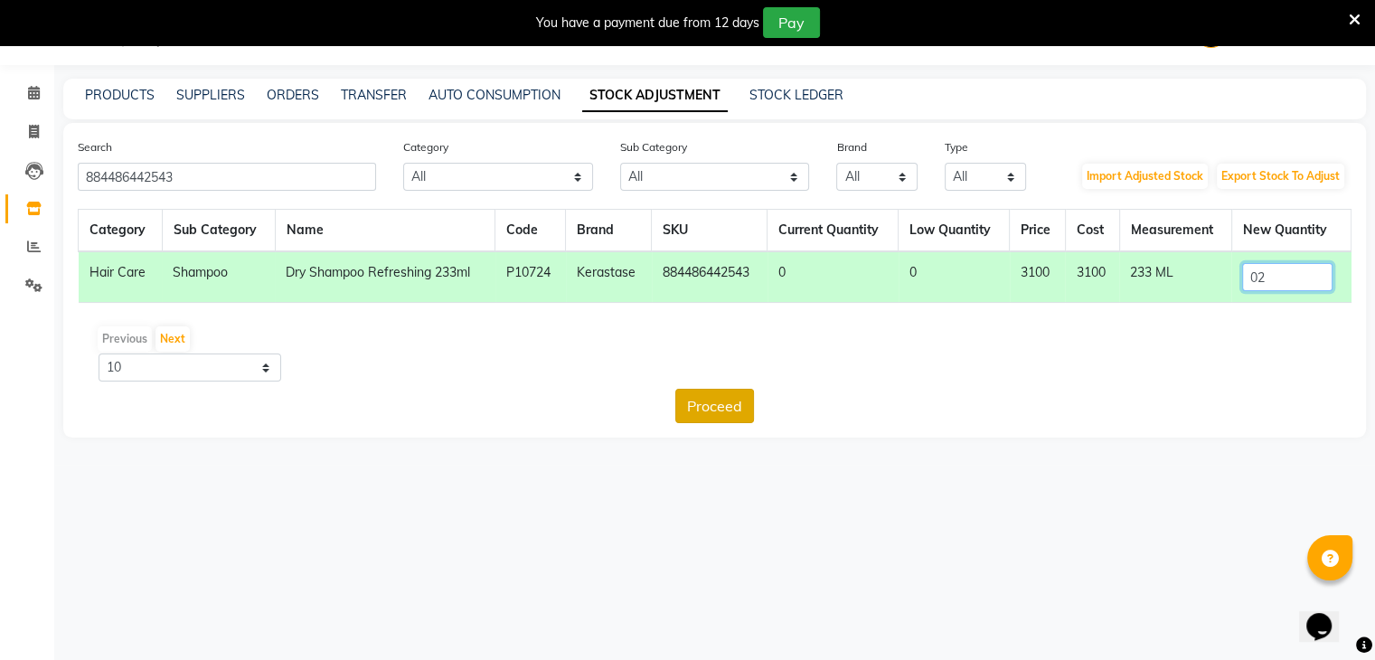
type input "02"
click at [734, 411] on button "Proceed" at bounding box center [714, 406] width 79 height 34
click at [755, 402] on button "Submit" at bounding box center [754, 406] width 71 height 34
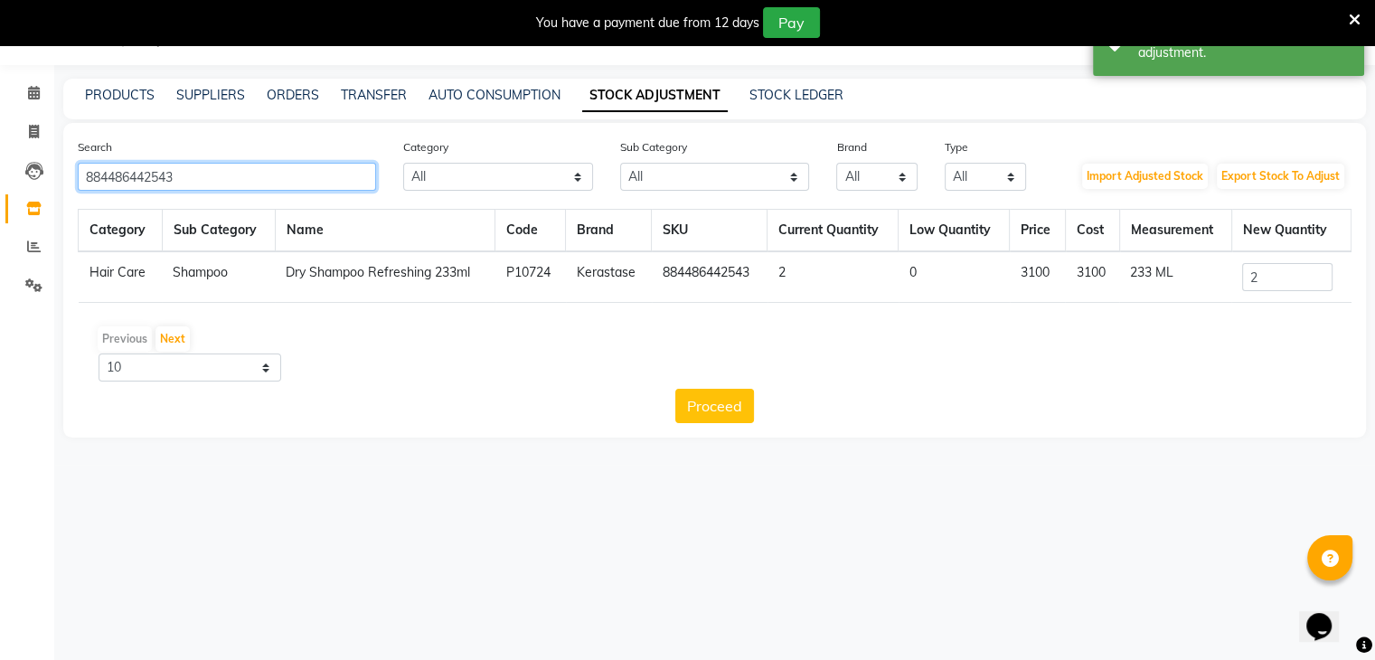
drag, startPoint x: 294, startPoint y: 189, endPoint x: 1, endPoint y: 192, distance: 292.9
click at [0, 192] on app-home "08047224946 Select Location × Looks The Amaryllis, New Delhi Default Panel My P…" at bounding box center [687, 232] width 1375 height 465
paste input "XXXCXC"
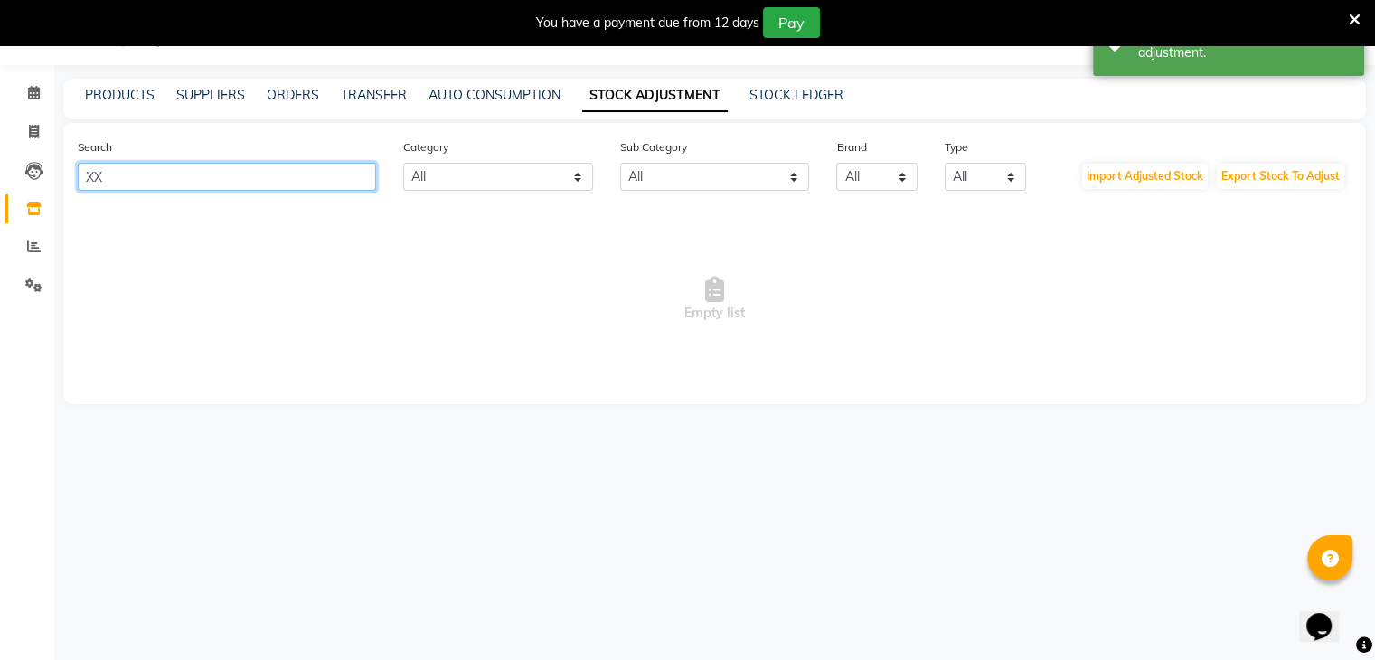
type input "X"
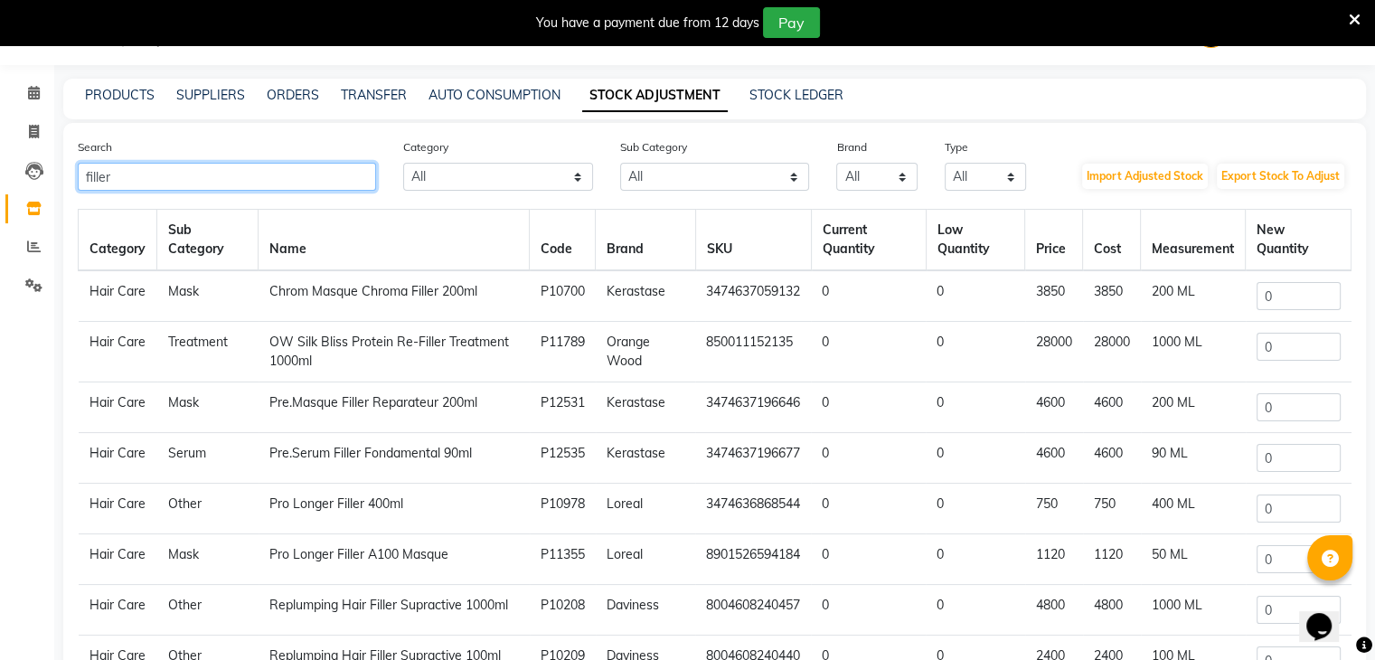
type input "filler"
click at [1273, 294] on input "0" at bounding box center [1299, 296] width 84 height 28
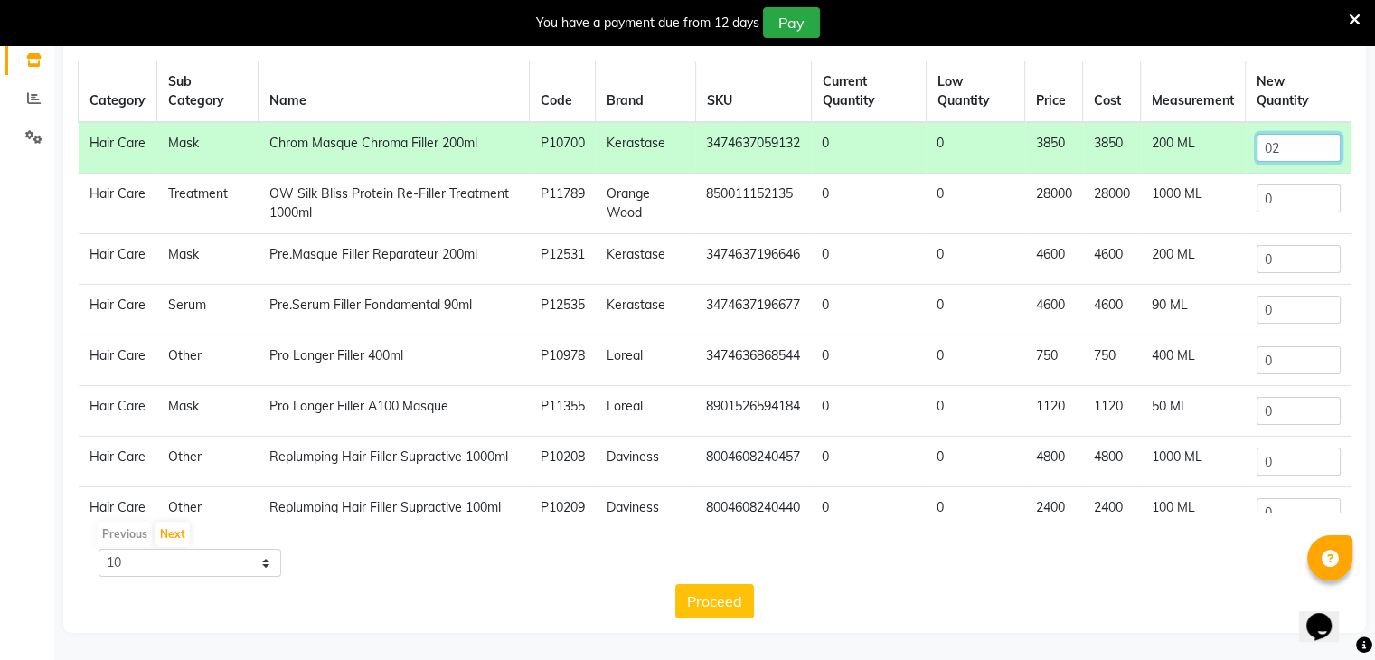
scroll to position [194, 0]
type input "02"
drag, startPoint x: 711, startPoint y: 594, endPoint x: 746, endPoint y: 612, distance: 38.8
click at [712, 594] on button "Proceed" at bounding box center [714, 601] width 79 height 34
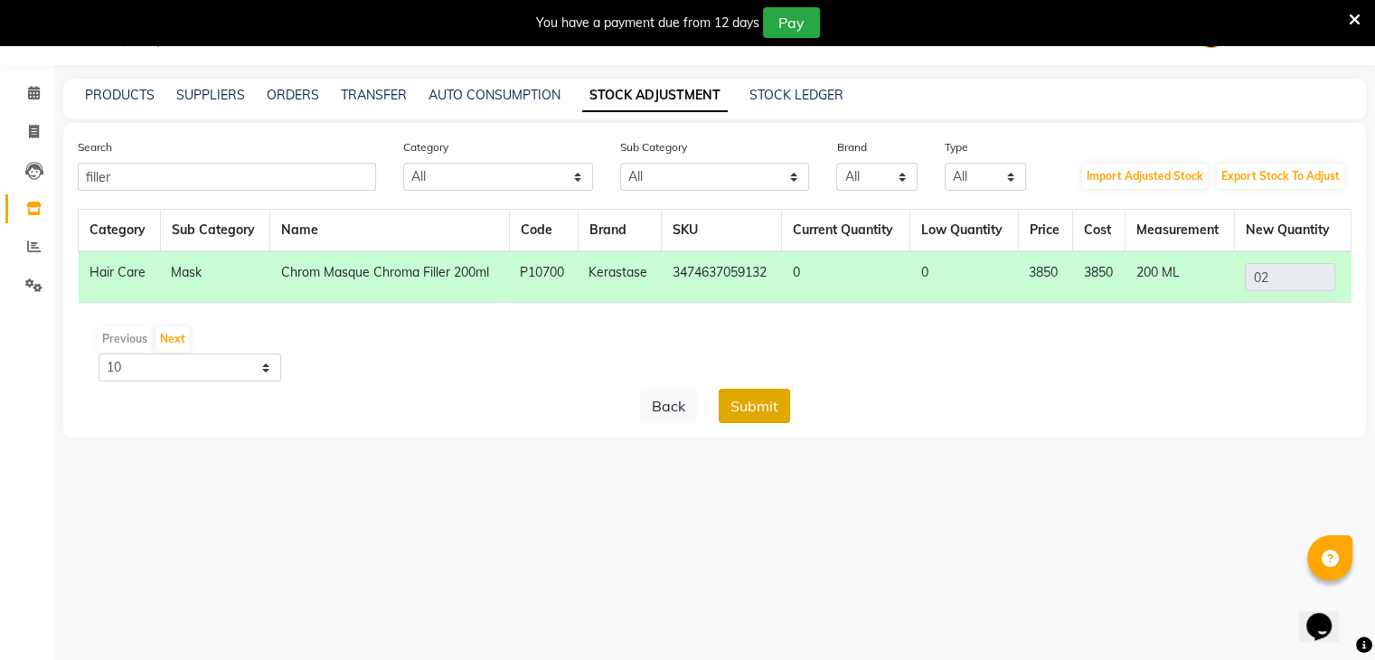
click at [778, 410] on button "Submit" at bounding box center [754, 406] width 71 height 34
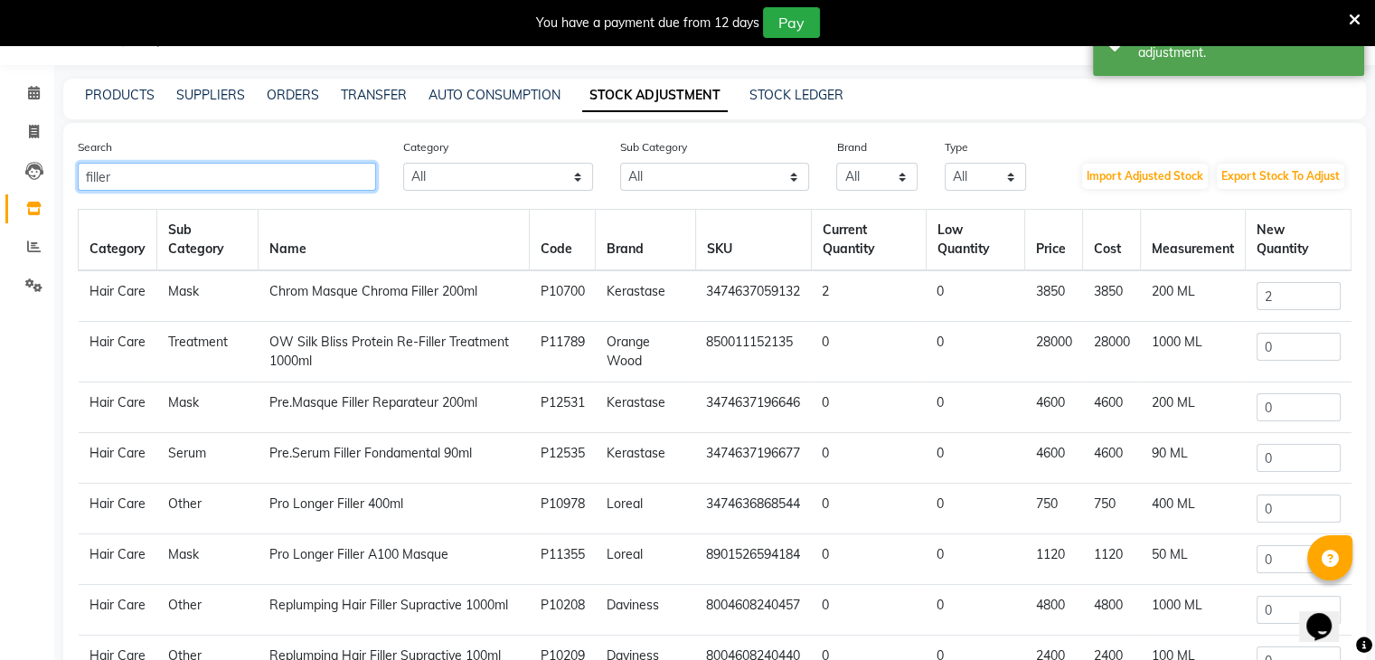
drag, startPoint x: 254, startPoint y: 189, endPoint x: 0, endPoint y: 173, distance: 254.6
click at [0, 173] on app-home "08047224946 Select Location × Looks The Amaryllis, New Delhi Default Panel My P…" at bounding box center [687, 404] width 1375 height 808
paste input "3474637058975"
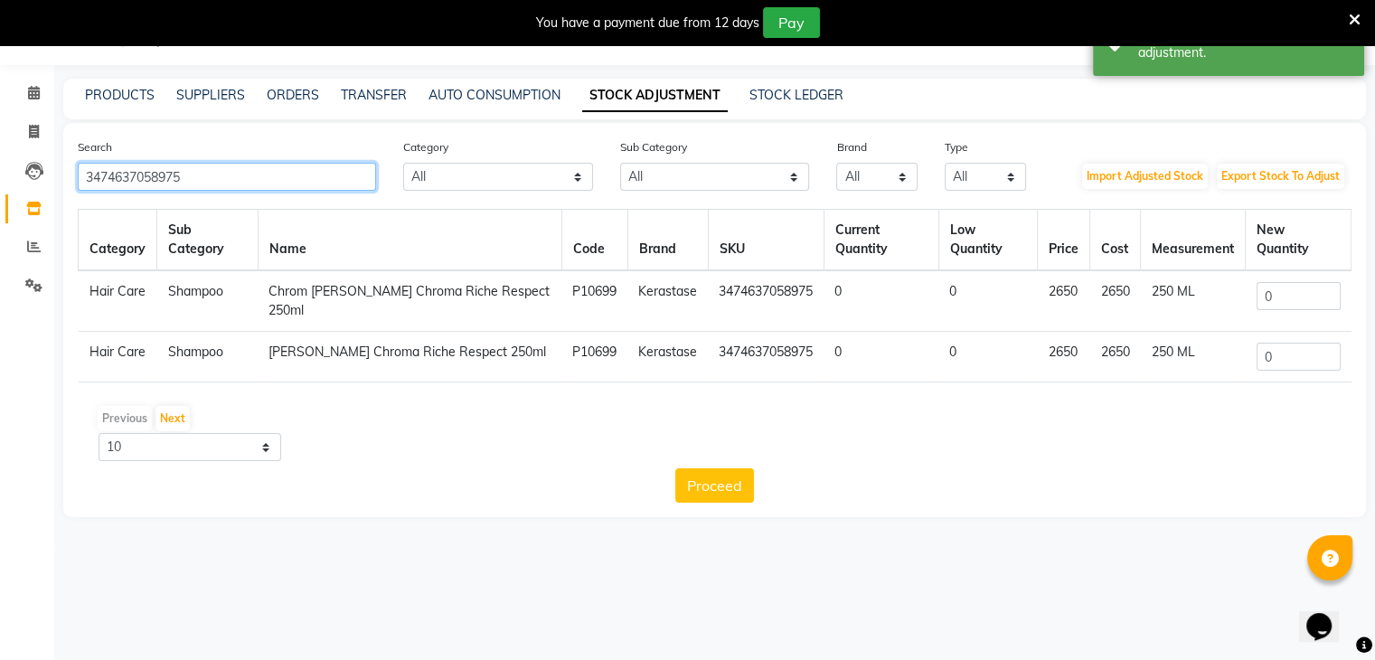
type input "3474637058975"
click at [1299, 282] on input "0" at bounding box center [1299, 296] width 84 height 28
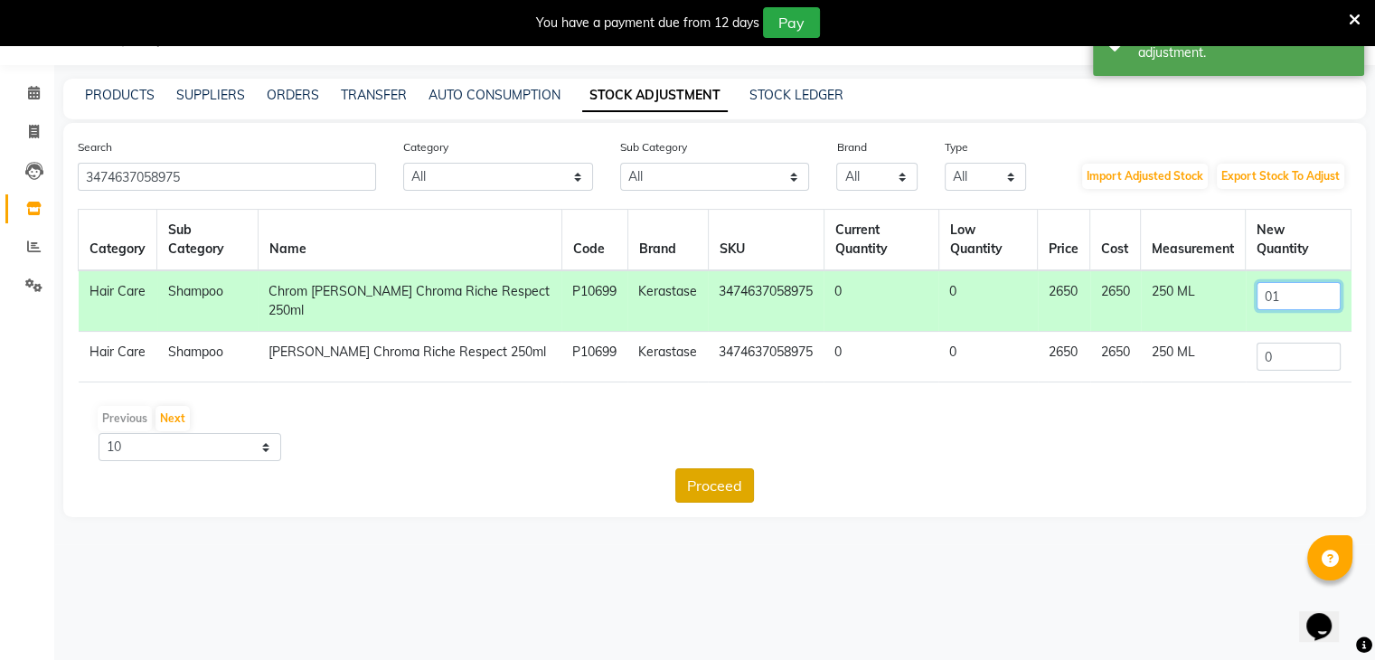
type input "01"
click at [737, 468] on button "Proceed" at bounding box center [714, 485] width 79 height 34
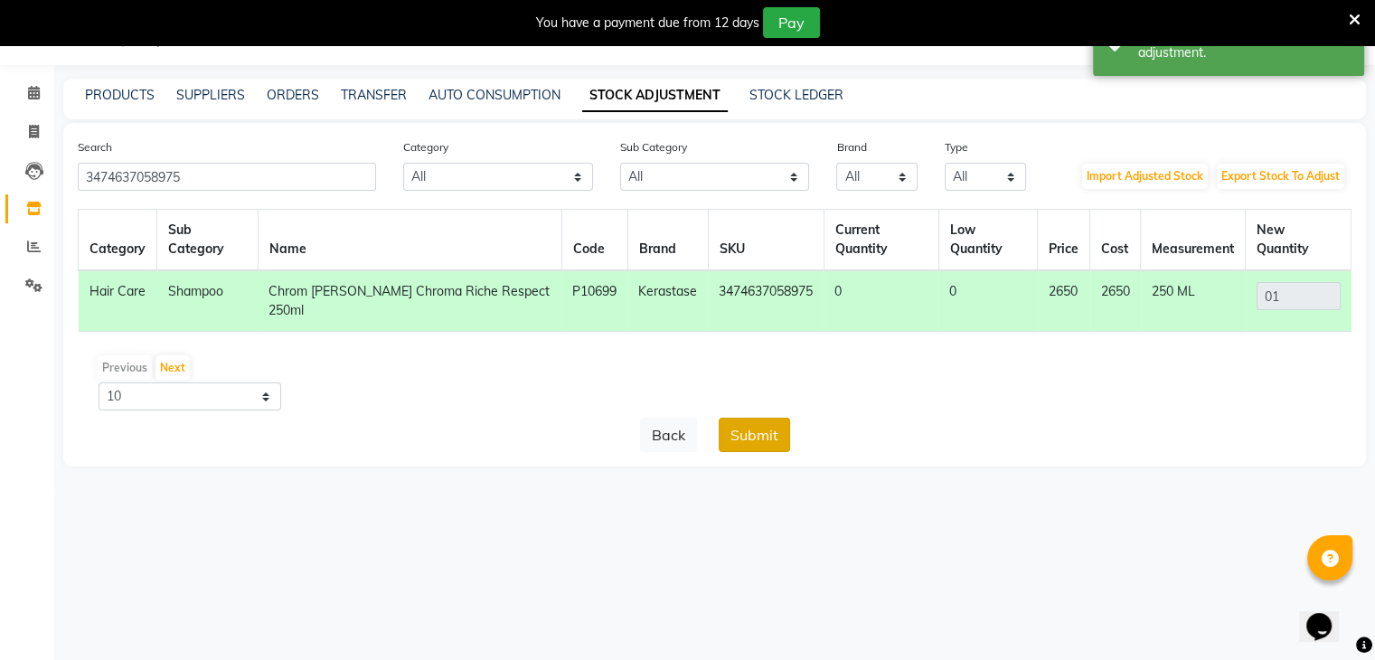
click at [756, 418] on button "Submit" at bounding box center [754, 435] width 71 height 34
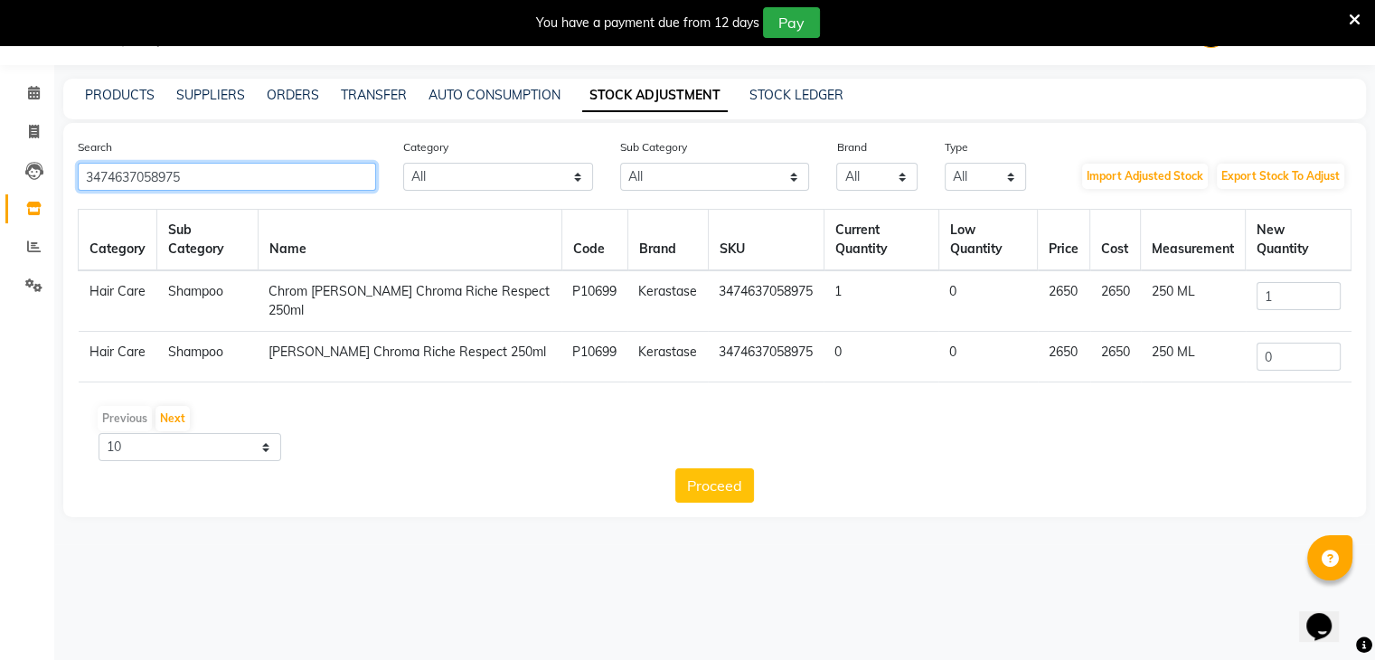
drag, startPoint x: 100, startPoint y: 184, endPoint x: 0, endPoint y: 186, distance: 100.4
click at [0, 186] on app-home "08047224946 Select Location × Looks The Amaryllis, New Delhi Default Panel My P…" at bounding box center [687, 272] width 1375 height 544
paste input "9101"
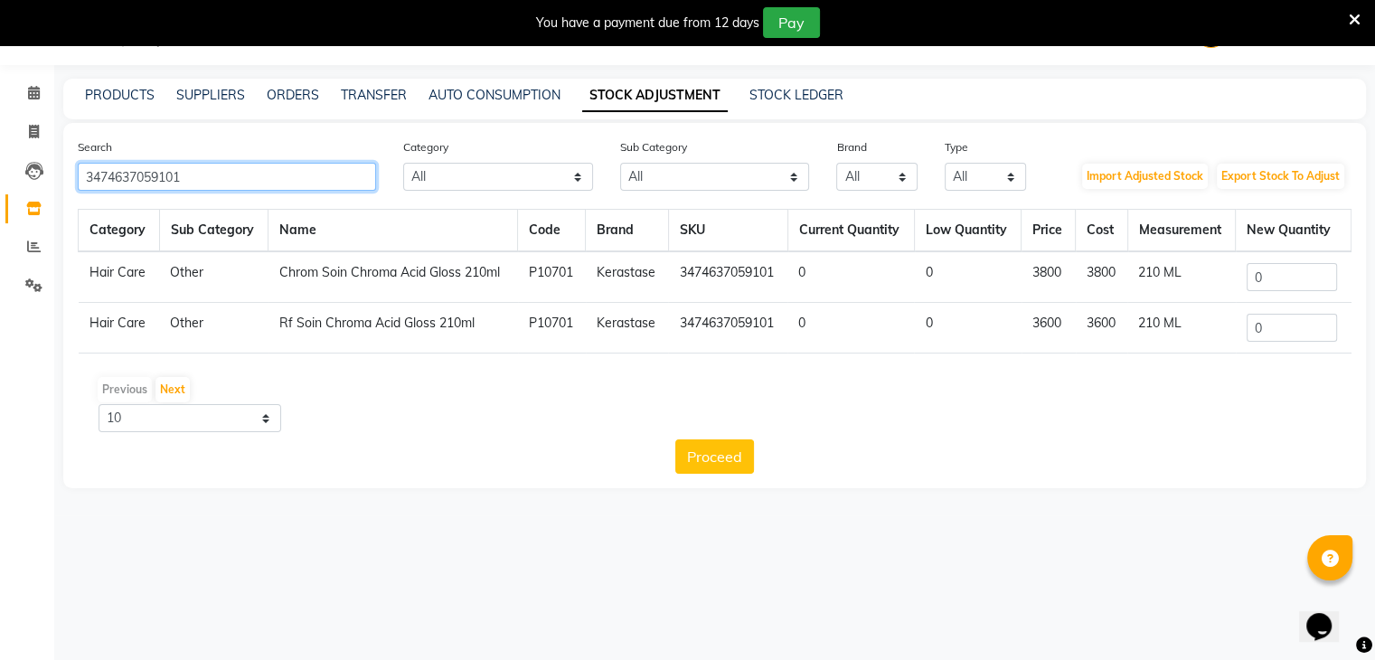
type input "3474637059101"
click at [1269, 280] on input "0" at bounding box center [1292, 277] width 90 height 28
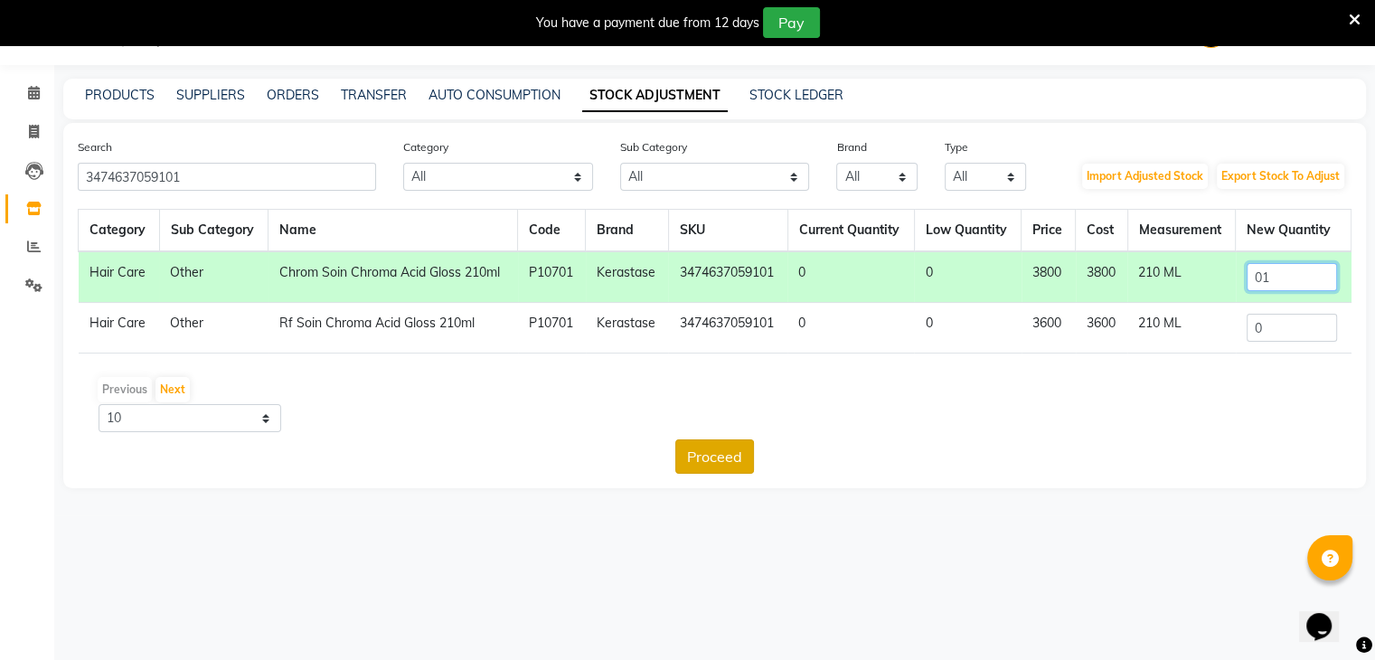
type input "01"
click at [716, 455] on button "Proceed" at bounding box center [714, 456] width 79 height 34
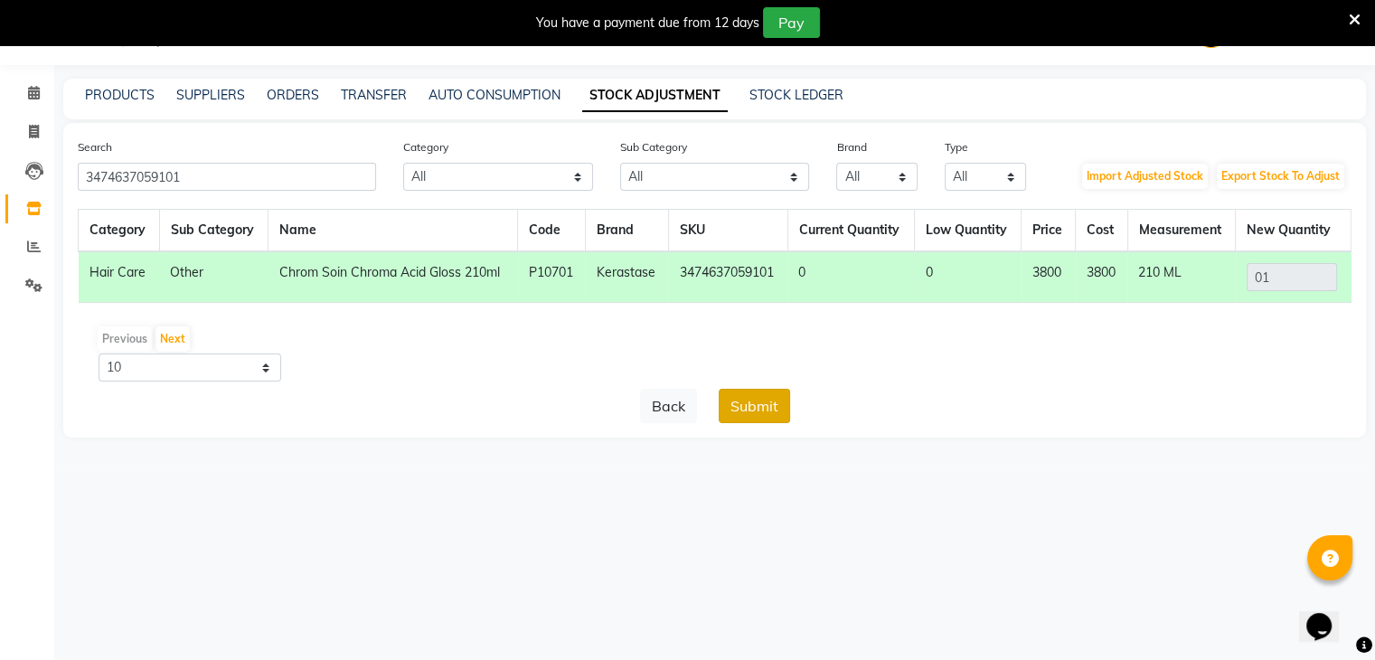
click at [764, 404] on button "Submit" at bounding box center [754, 406] width 71 height 34
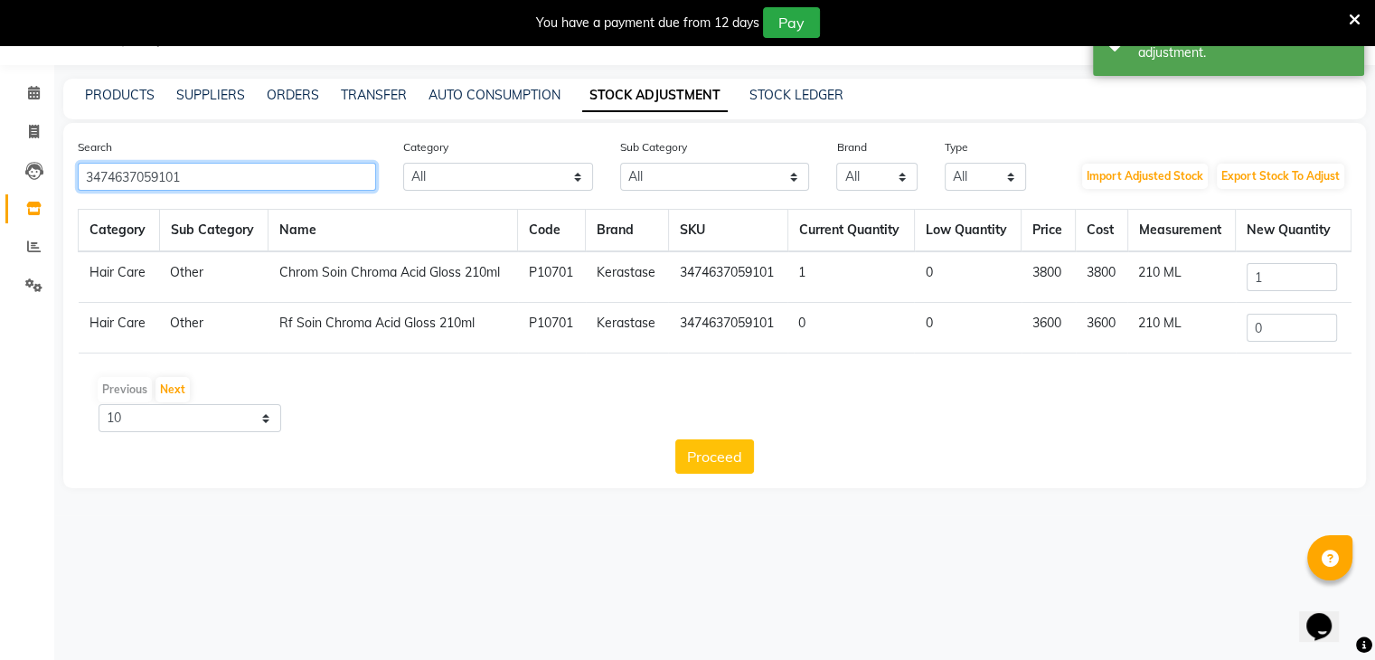
drag, startPoint x: 230, startPoint y: 183, endPoint x: 0, endPoint y: 184, distance: 229.6
click at [0, 184] on app-home "08047224946 Select Location × Looks The Amaryllis, New Delhi Default Panel My P…" at bounding box center [687, 257] width 1375 height 515
paste input "248"
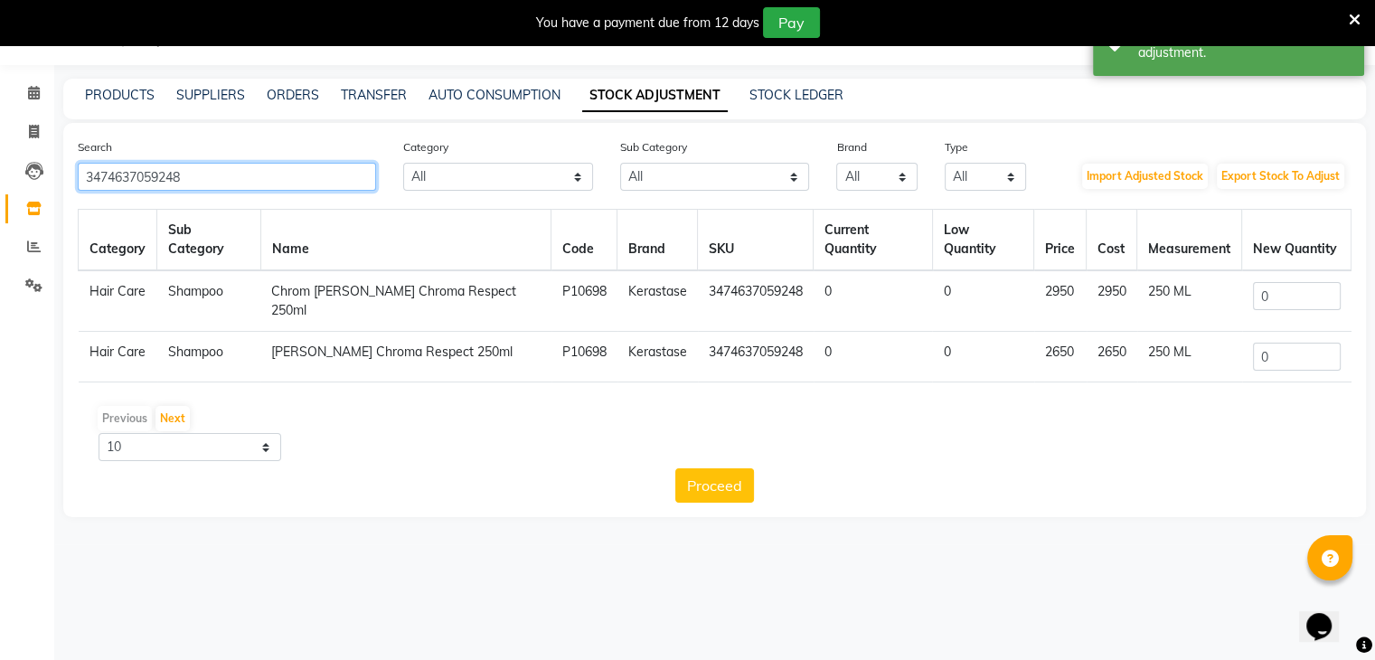
type input "3474637059248"
click at [1278, 282] on input "0" at bounding box center [1297, 296] width 88 height 28
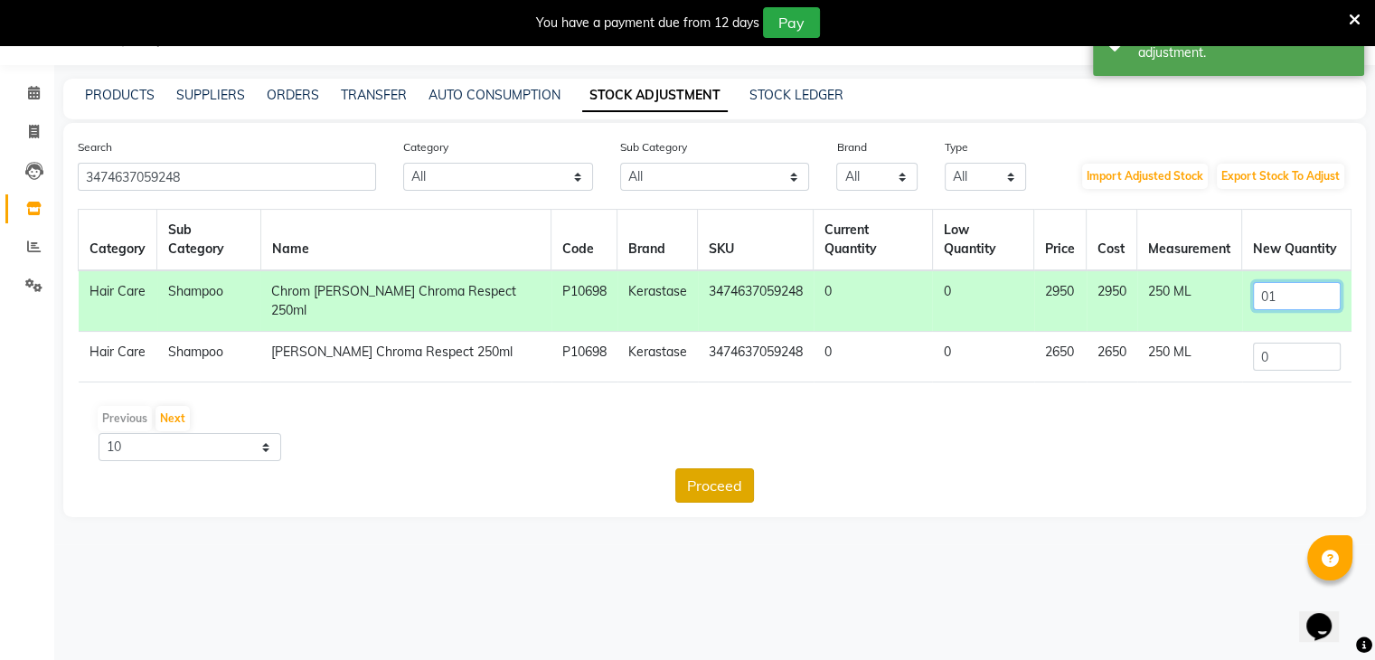
type input "01"
click at [712, 468] on button "Proceed" at bounding box center [714, 485] width 79 height 34
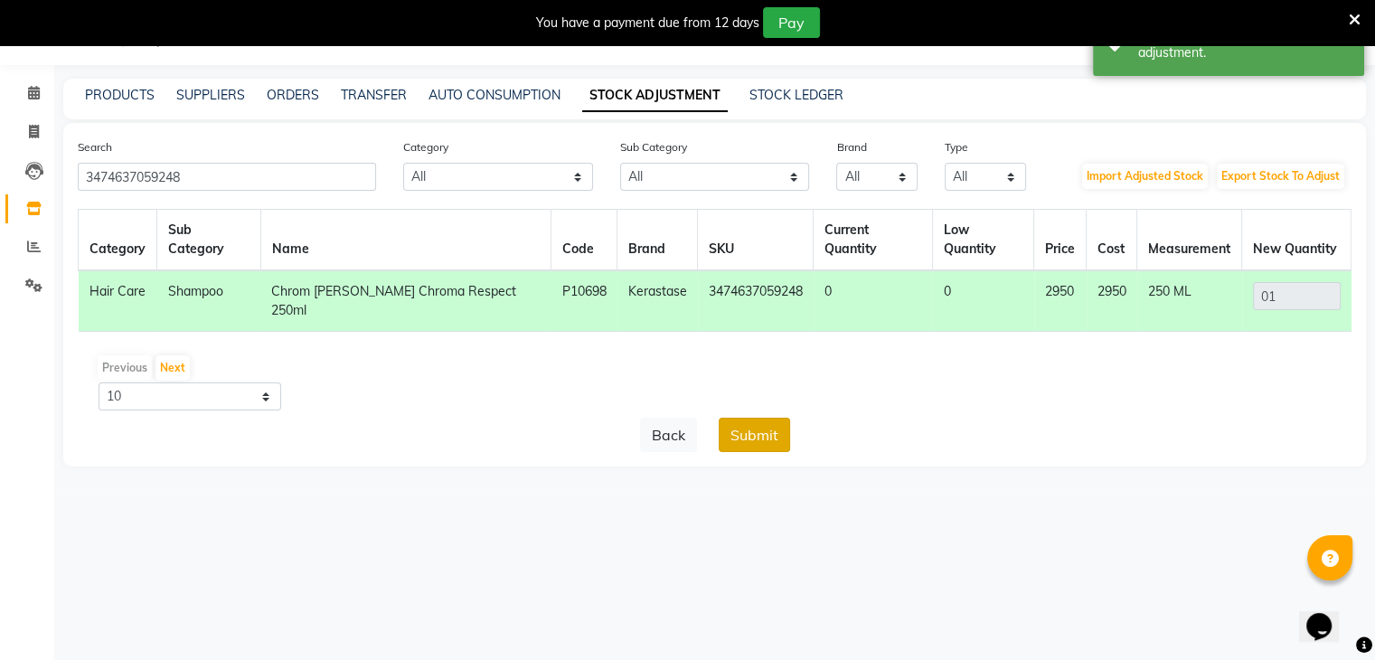
click at [758, 418] on button "Submit" at bounding box center [754, 435] width 71 height 34
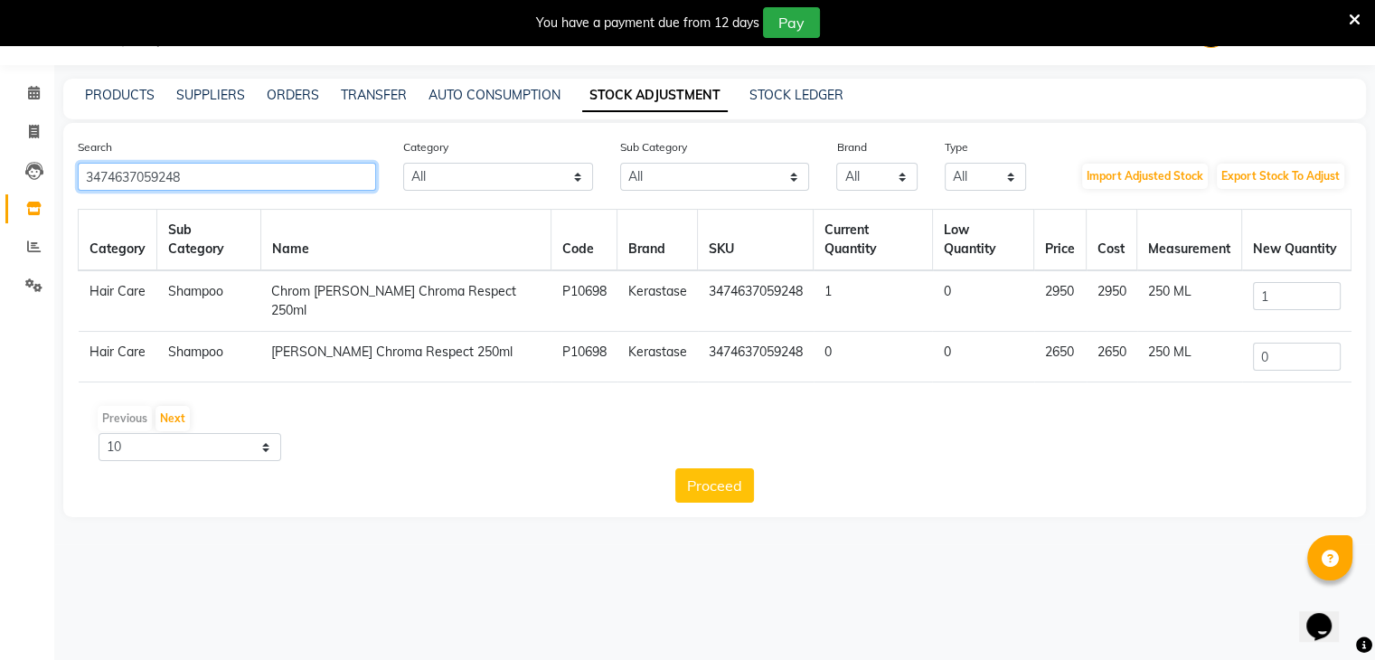
drag, startPoint x: 293, startPoint y: 177, endPoint x: 0, endPoint y: 181, distance: 292.9
click at [0, 181] on app-home "08047224946 Select Location × Looks The Amaryllis, New Delhi Default Panel My P…" at bounding box center [687, 272] width 1375 height 544
paste input "6954704"
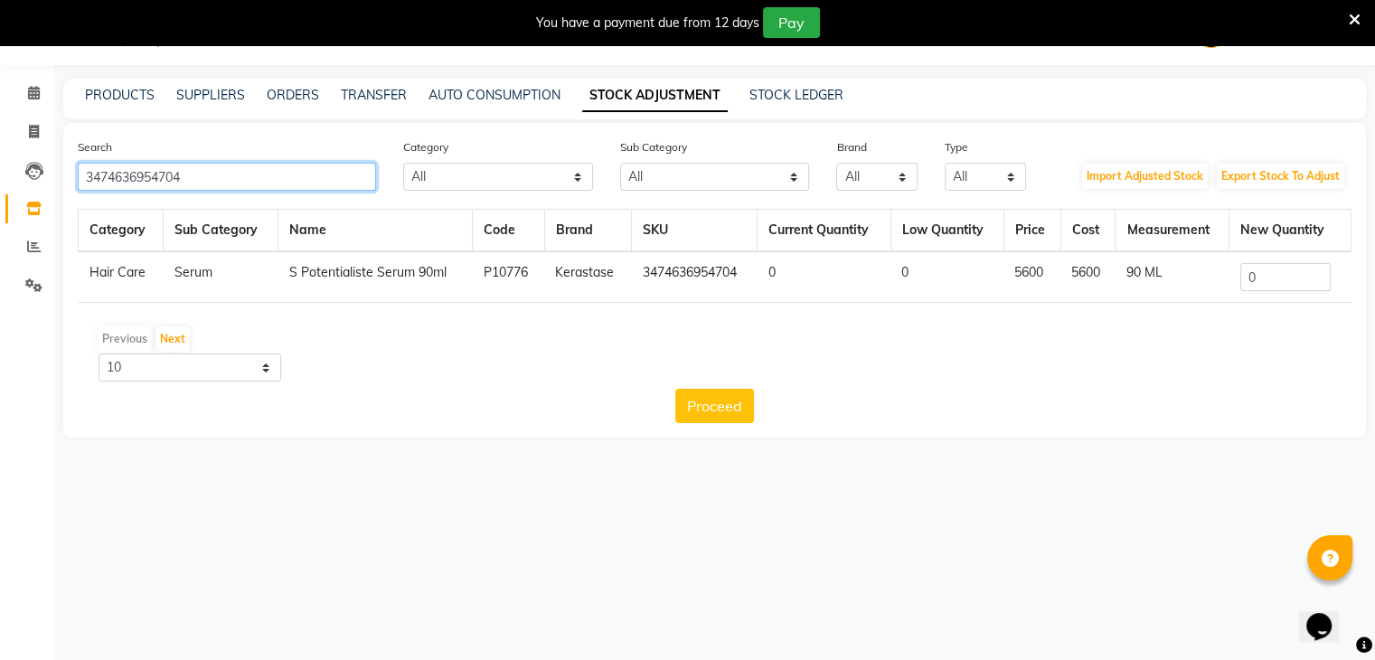
type input "3474636954704"
click at [1268, 272] on input "0" at bounding box center [1285, 277] width 90 height 28
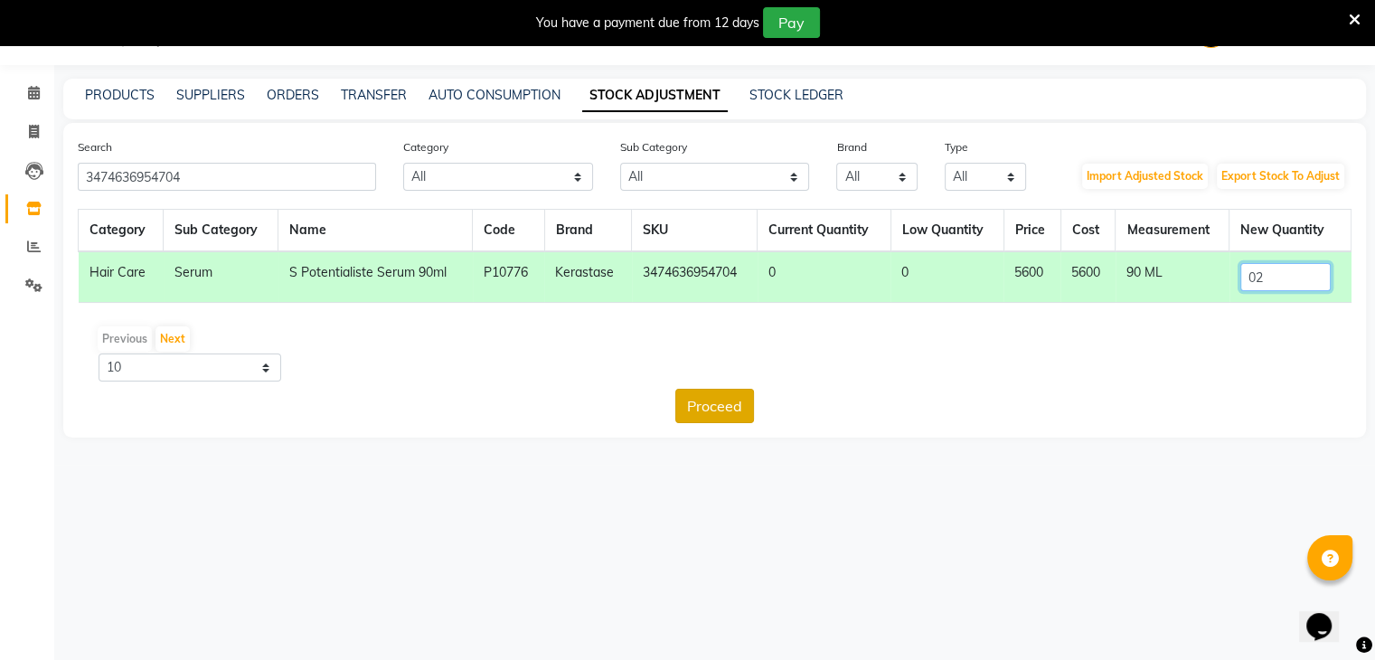
type input "02"
click at [735, 396] on button "Proceed" at bounding box center [714, 406] width 79 height 34
click at [755, 402] on button "Submit" at bounding box center [754, 406] width 71 height 34
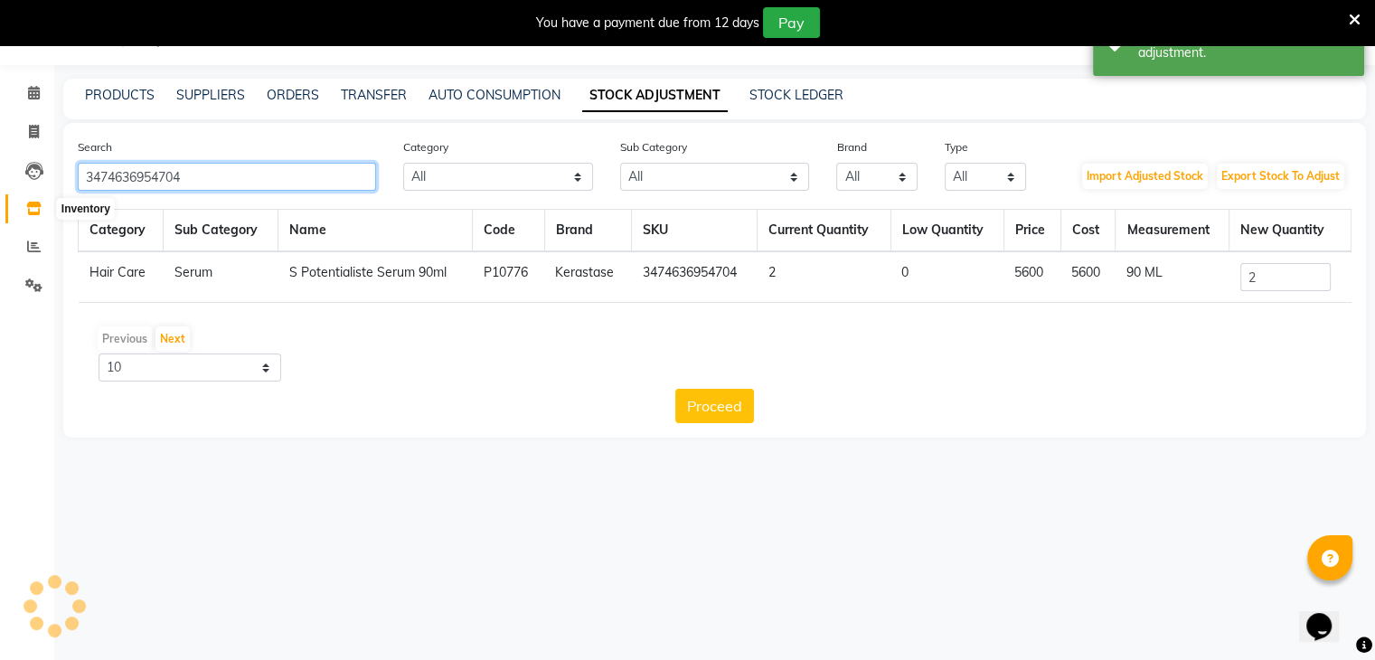
drag, startPoint x: 242, startPoint y: 178, endPoint x: 0, endPoint y: 203, distance: 243.6
click at [0, 203] on app-home "08047224946 Select Location × Looks The Amaryllis, New Delhi Default Panel My P…" at bounding box center [687, 232] width 1375 height 465
paste input "7154943"
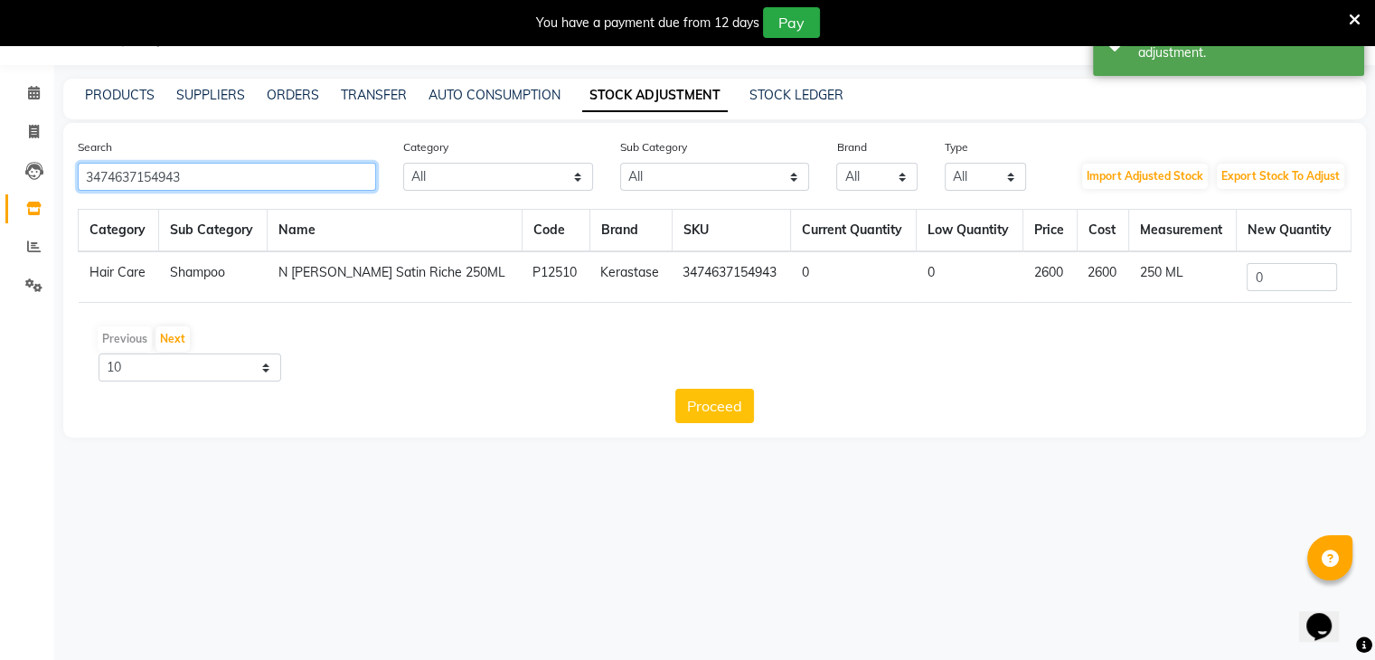
type input "3474637154943"
click at [1285, 278] on input "0" at bounding box center [1292, 277] width 90 height 28
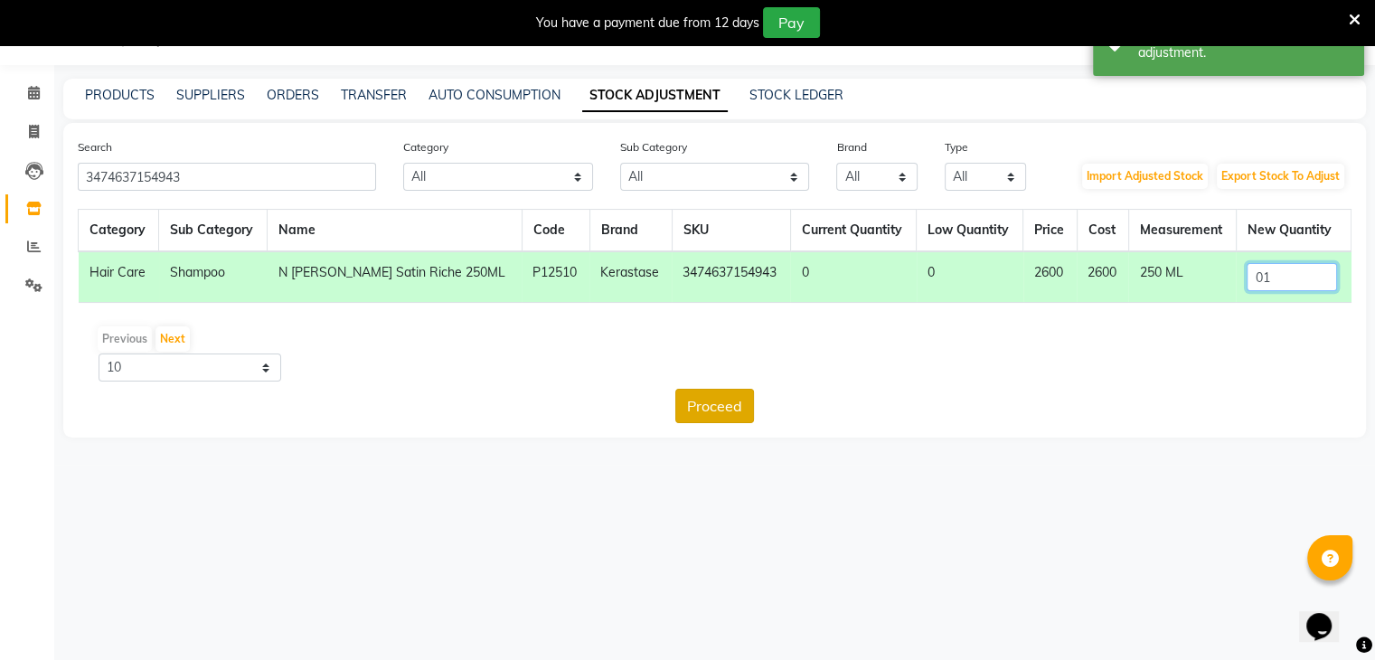
type input "01"
click at [726, 407] on button "Proceed" at bounding box center [714, 406] width 79 height 34
click at [771, 400] on button "Submit" at bounding box center [754, 406] width 71 height 34
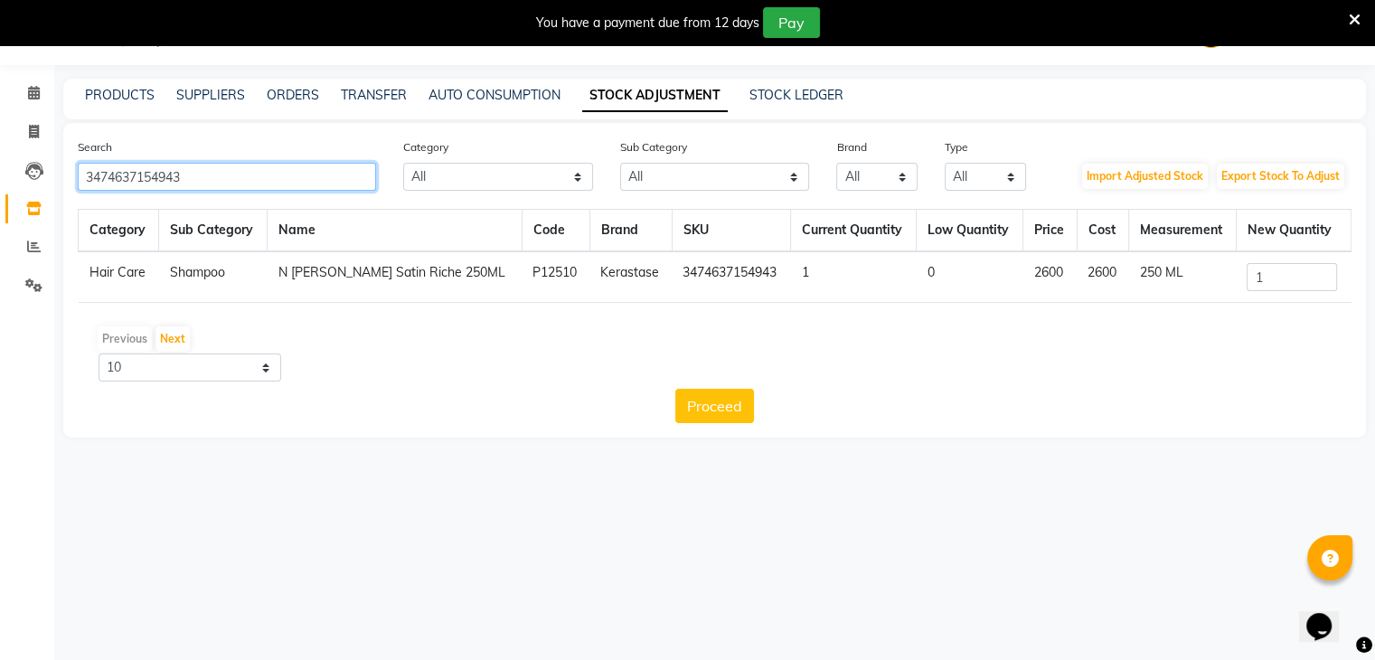
drag, startPoint x: 129, startPoint y: 185, endPoint x: 6, endPoint y: 202, distance: 124.0
click at [0, 196] on app-home "08047224946 Select Location × Looks The Amaryllis, New Delhi Default Panel My P…" at bounding box center [687, 232] width 1375 height 465
paste input "5001"
type input "3474637155001"
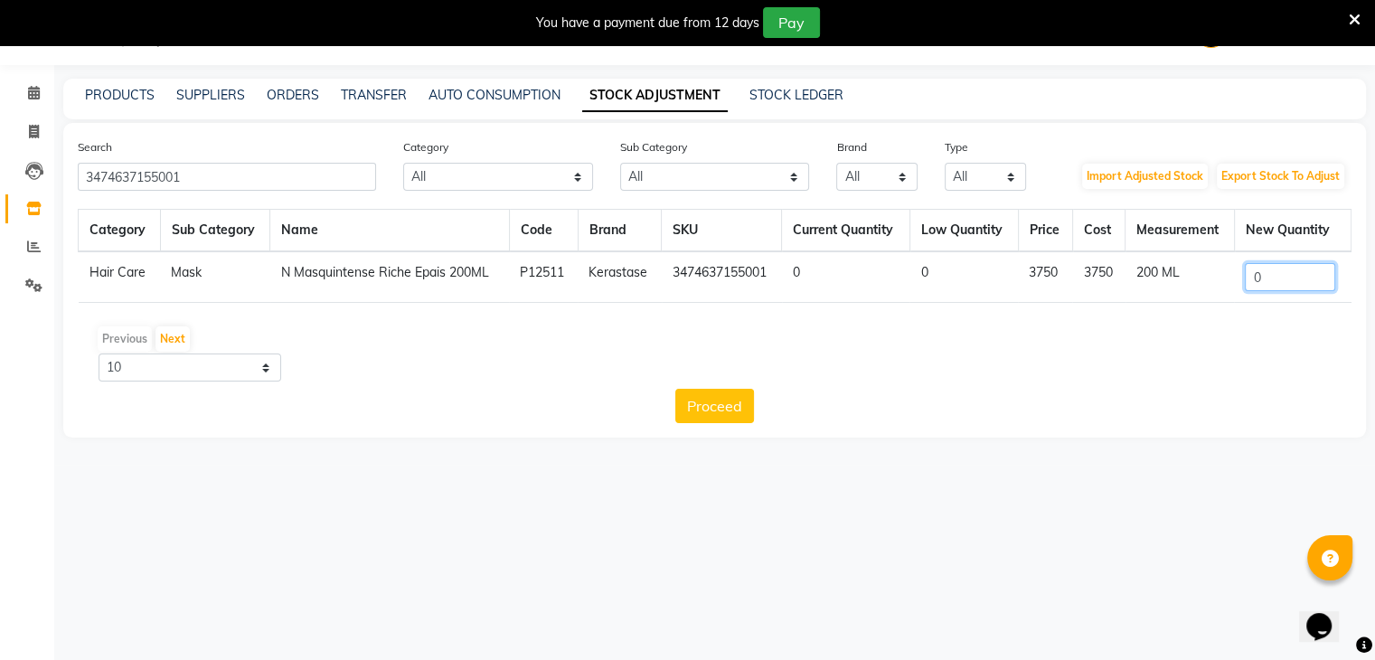
click at [1270, 273] on input "0" at bounding box center [1290, 277] width 90 height 28
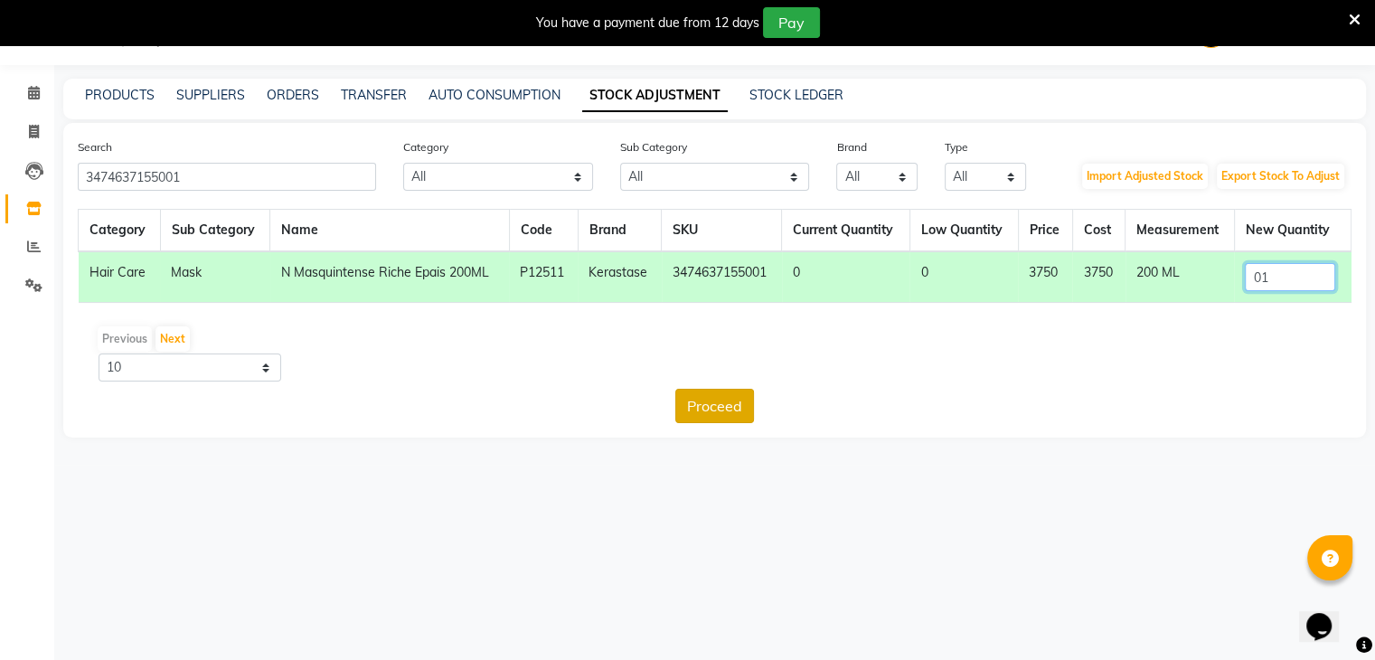
type input "01"
click at [720, 409] on button "Proceed" at bounding box center [714, 406] width 79 height 34
click at [755, 399] on button "Submit" at bounding box center [754, 406] width 71 height 34
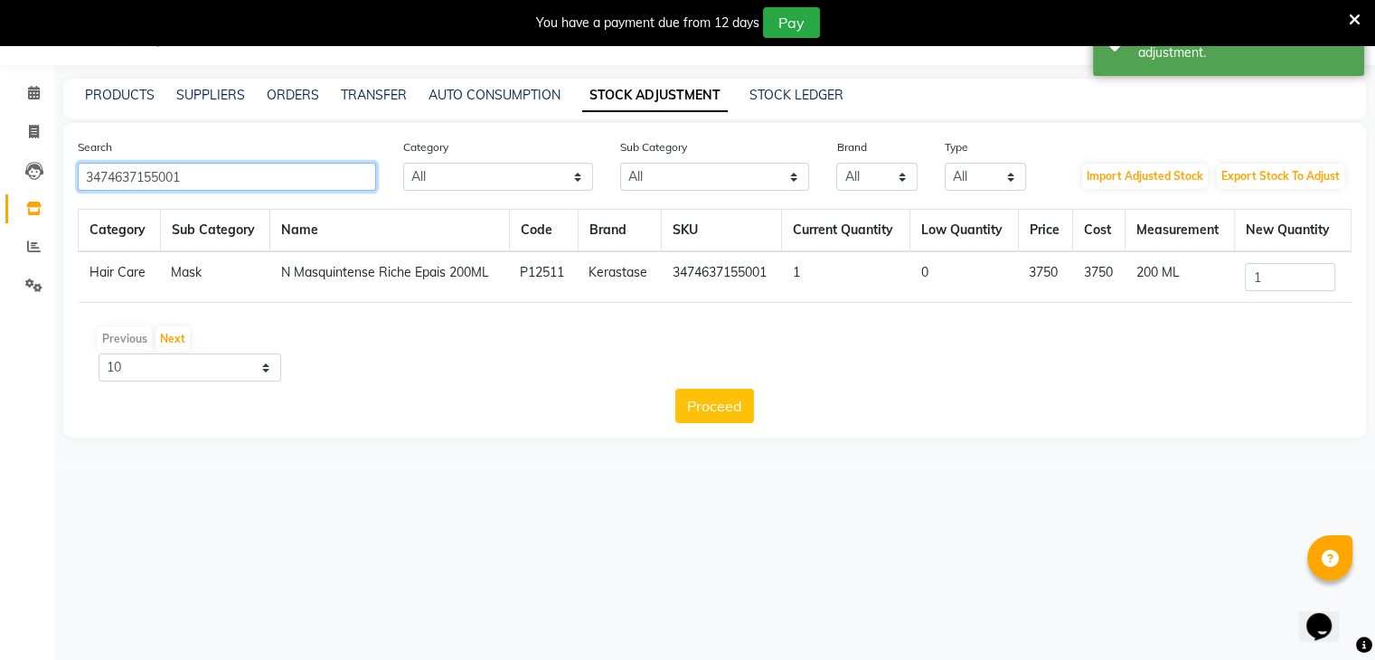
drag, startPoint x: 228, startPoint y: 171, endPoint x: 0, endPoint y: 171, distance: 227.8
click at [0, 171] on app-home "08047224946 Select Location × Looks The Amaryllis, New Delhi Default Panel My P…" at bounding box center [687, 232] width 1375 height 465
paste input "079208"
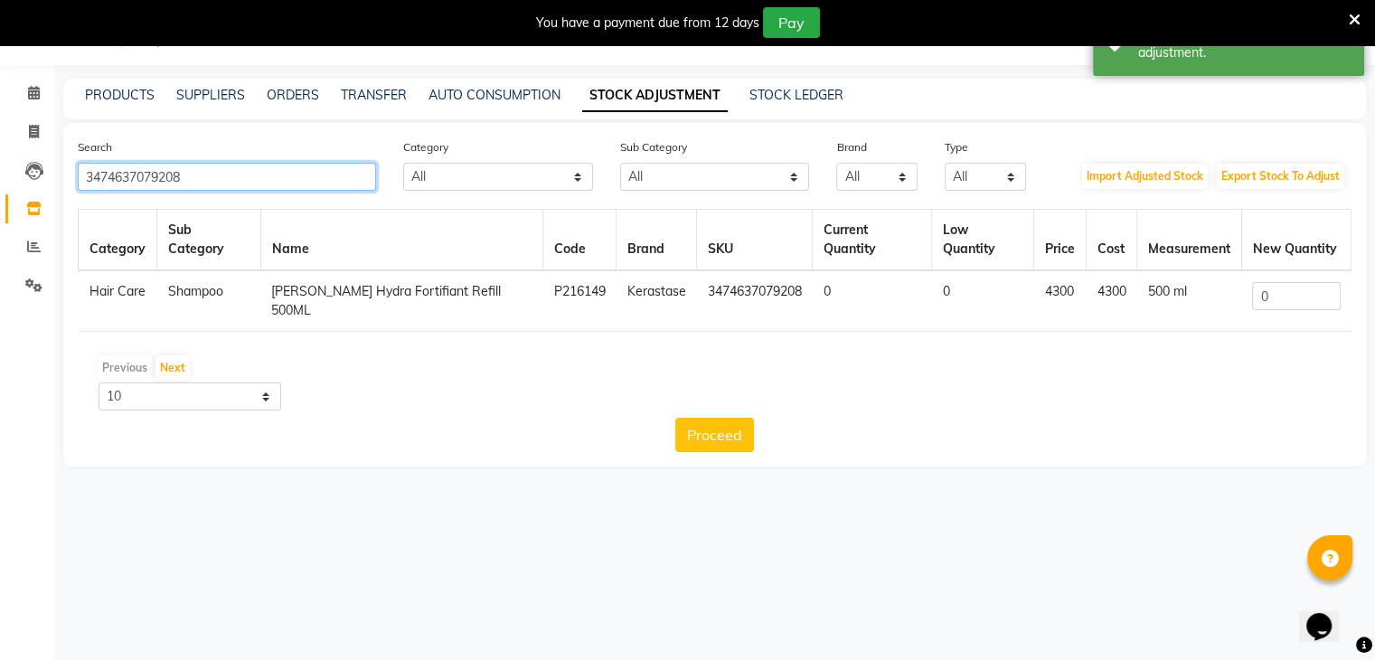
type input "3474637079208"
click at [1294, 287] on input "0" at bounding box center [1296, 296] width 88 height 28
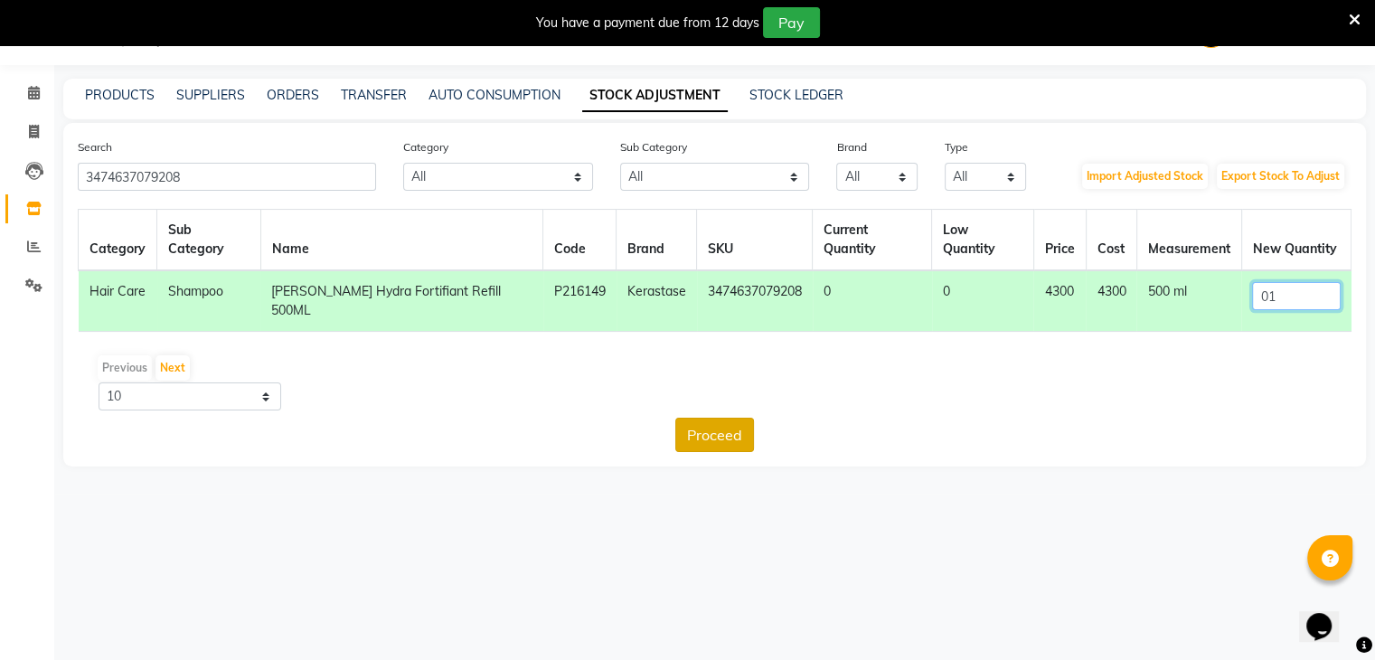
type input "01"
click at [718, 418] on button "Proceed" at bounding box center [714, 435] width 79 height 34
click at [741, 418] on button "Submit" at bounding box center [754, 435] width 71 height 34
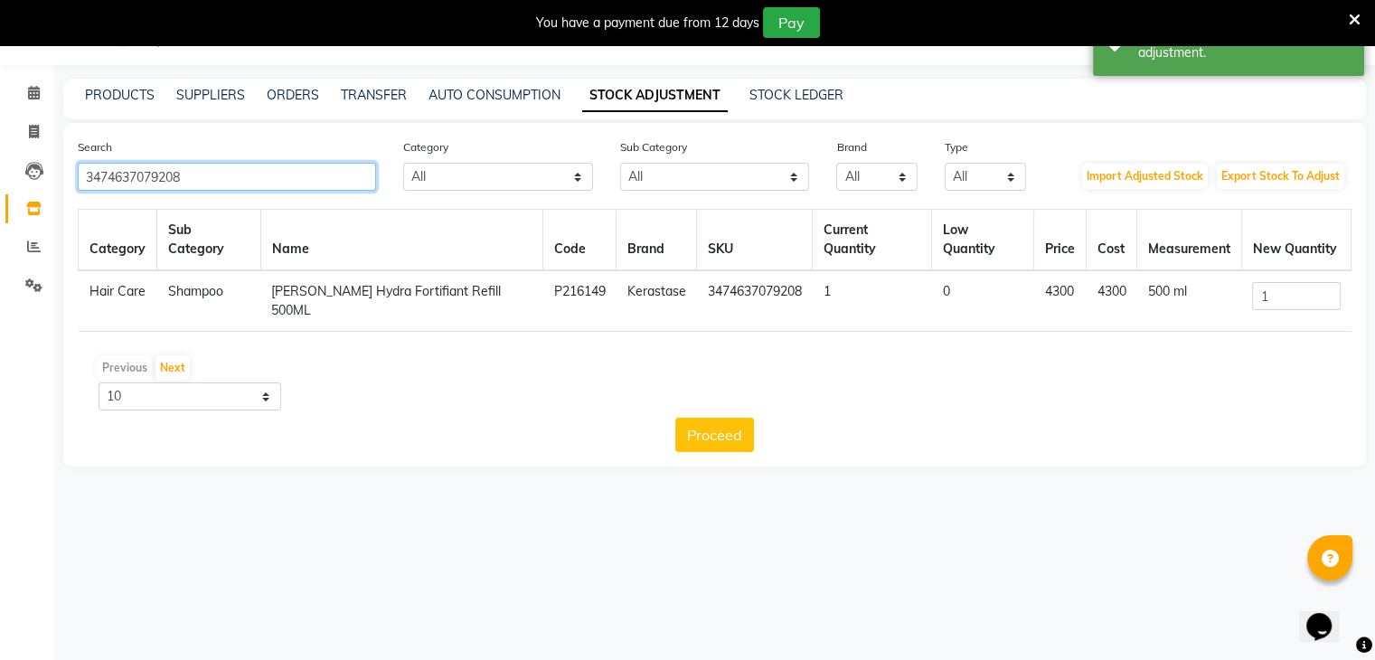
drag, startPoint x: 263, startPoint y: 188, endPoint x: 0, endPoint y: 183, distance: 263.1
click at [0, 183] on app-home "08047224946 Select Location × Looks The Amaryllis, New Delhi Default Panel My P…" at bounding box center [687, 247] width 1375 height 494
paste input "21511"
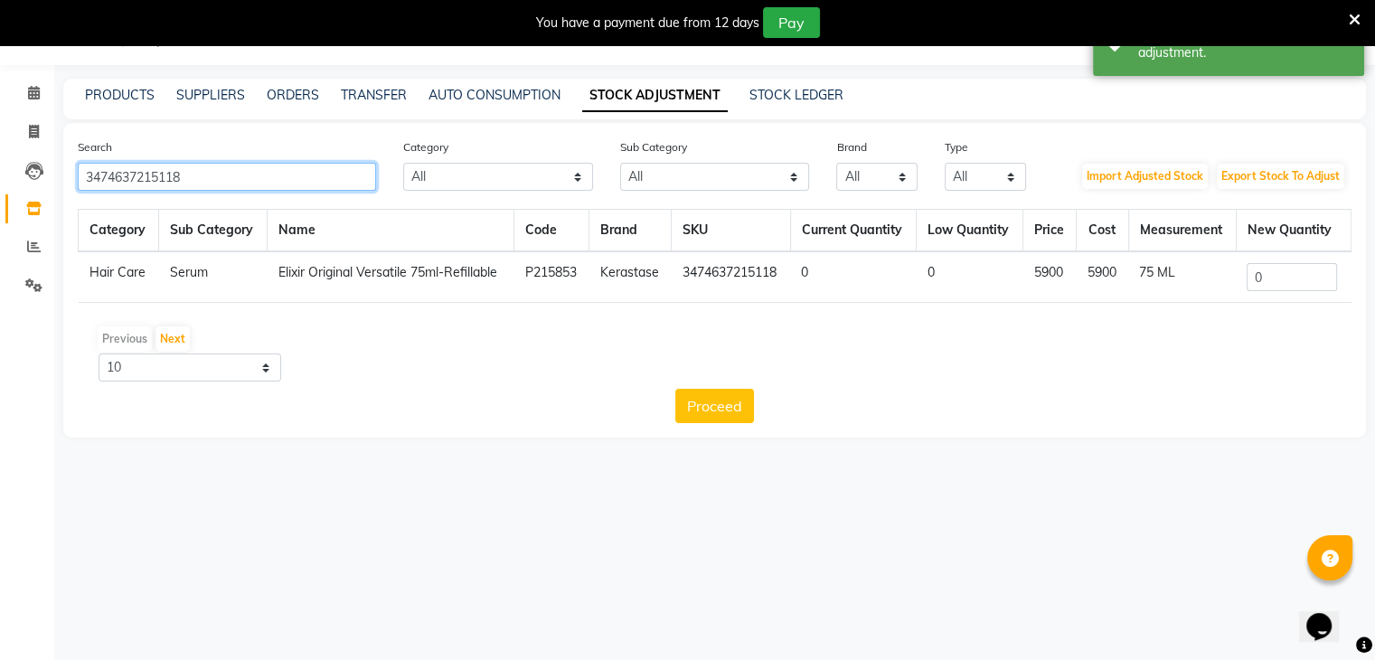
type input "3474637215118"
click at [1308, 289] on input "0" at bounding box center [1292, 277] width 90 height 28
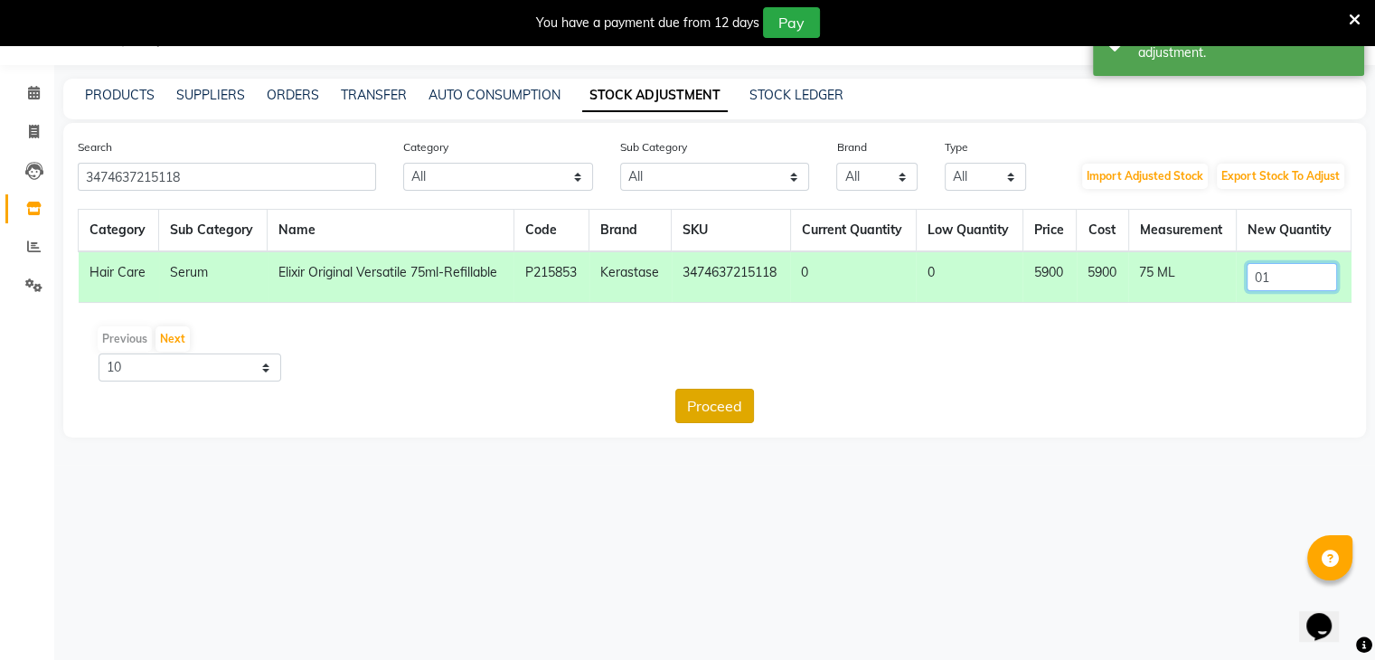
type input "01"
click at [736, 405] on button "Proceed" at bounding box center [714, 406] width 79 height 34
drag, startPoint x: 744, startPoint y: 404, endPoint x: 803, endPoint y: 413, distance: 59.5
click at [745, 404] on button "Submit" at bounding box center [754, 406] width 71 height 34
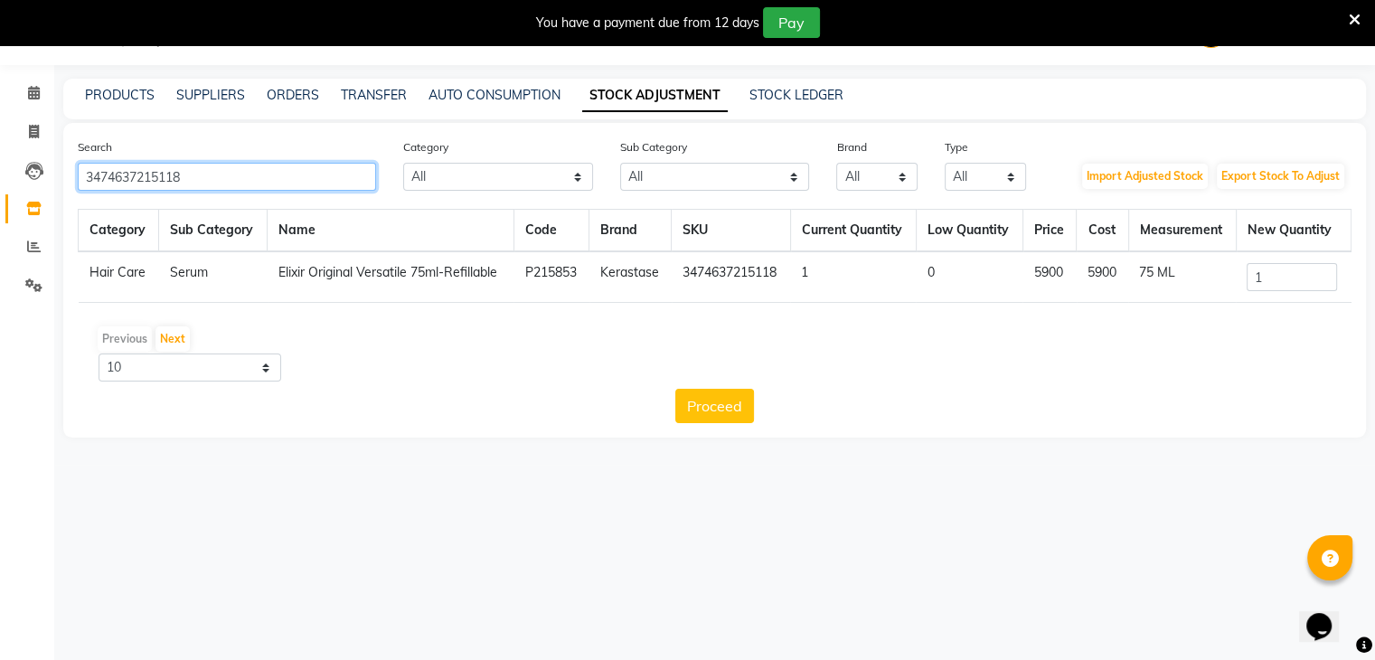
drag, startPoint x: 252, startPoint y: 181, endPoint x: 0, endPoint y: 181, distance: 252.2
click at [0, 181] on app-home "08047224946 Select Location × Looks The Amaryllis, New Delhi Default Panel My P…" at bounding box center [687, 232] width 1375 height 465
paste input "9659"
type input "3474637219659"
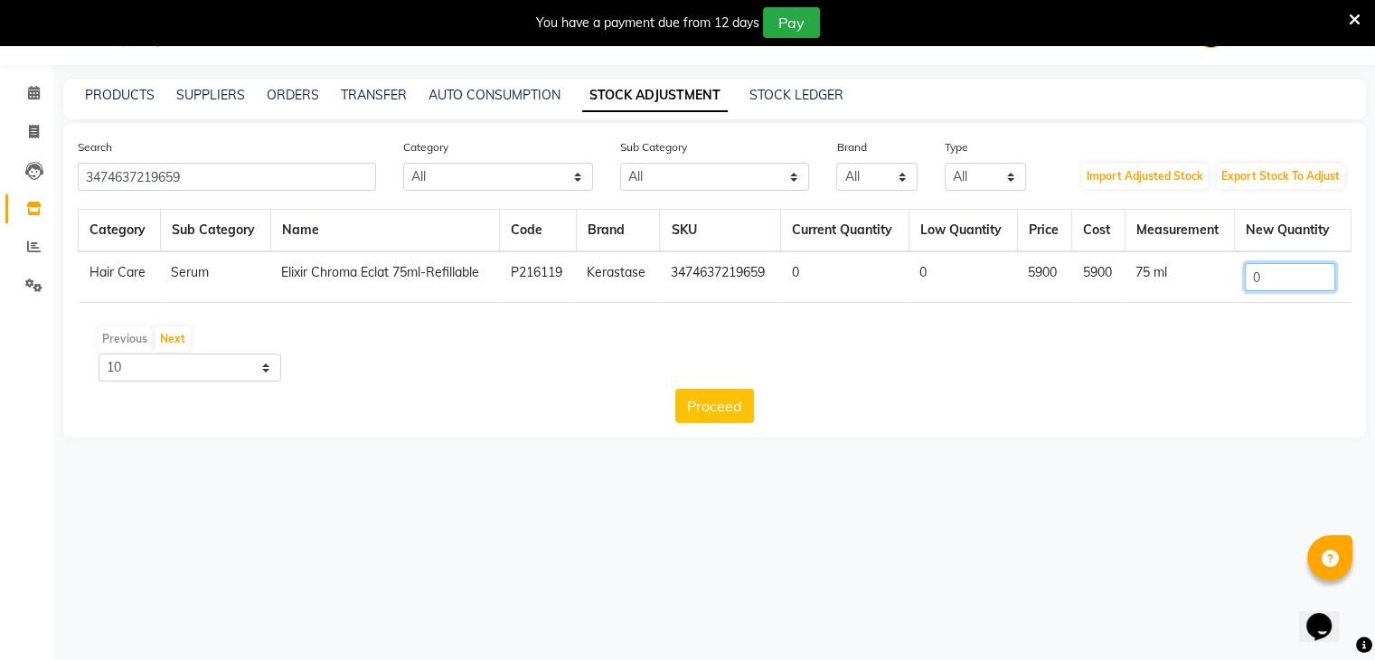
click at [1293, 277] on input "0" at bounding box center [1290, 277] width 90 height 28
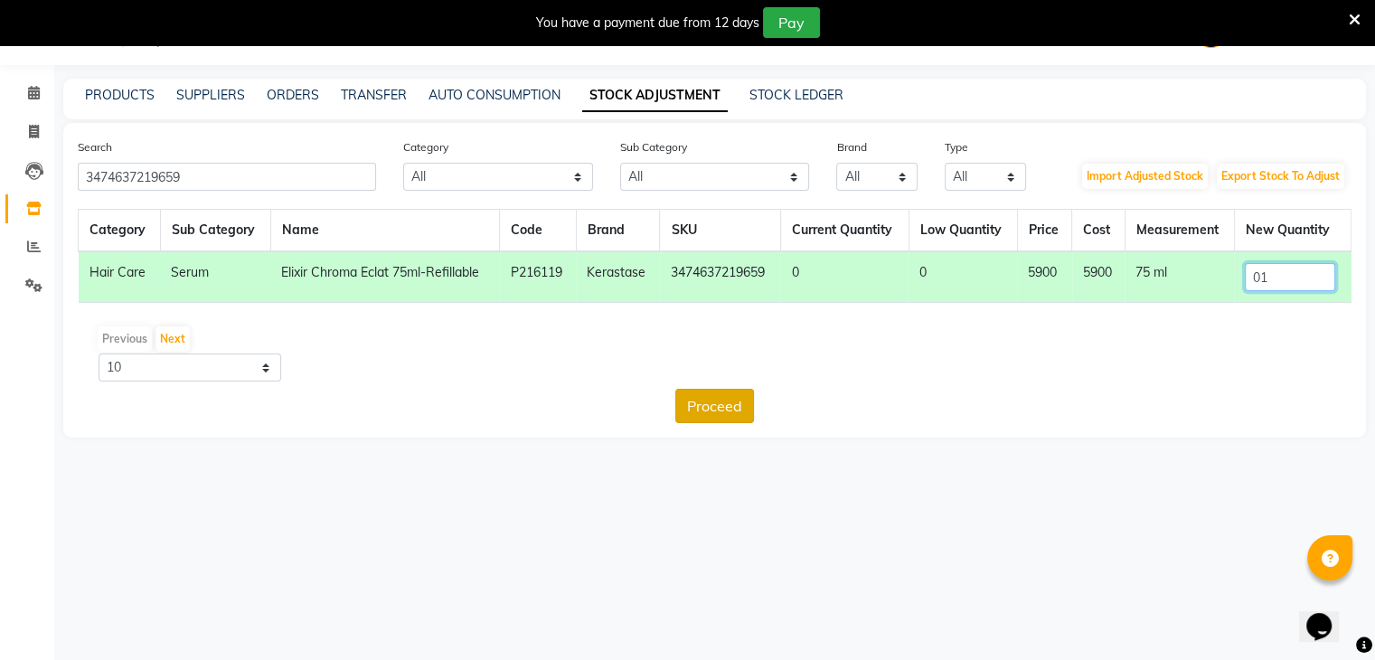
type input "01"
click at [737, 404] on button "Proceed" at bounding box center [714, 406] width 79 height 34
click at [754, 400] on button "Submit" at bounding box center [754, 406] width 71 height 34
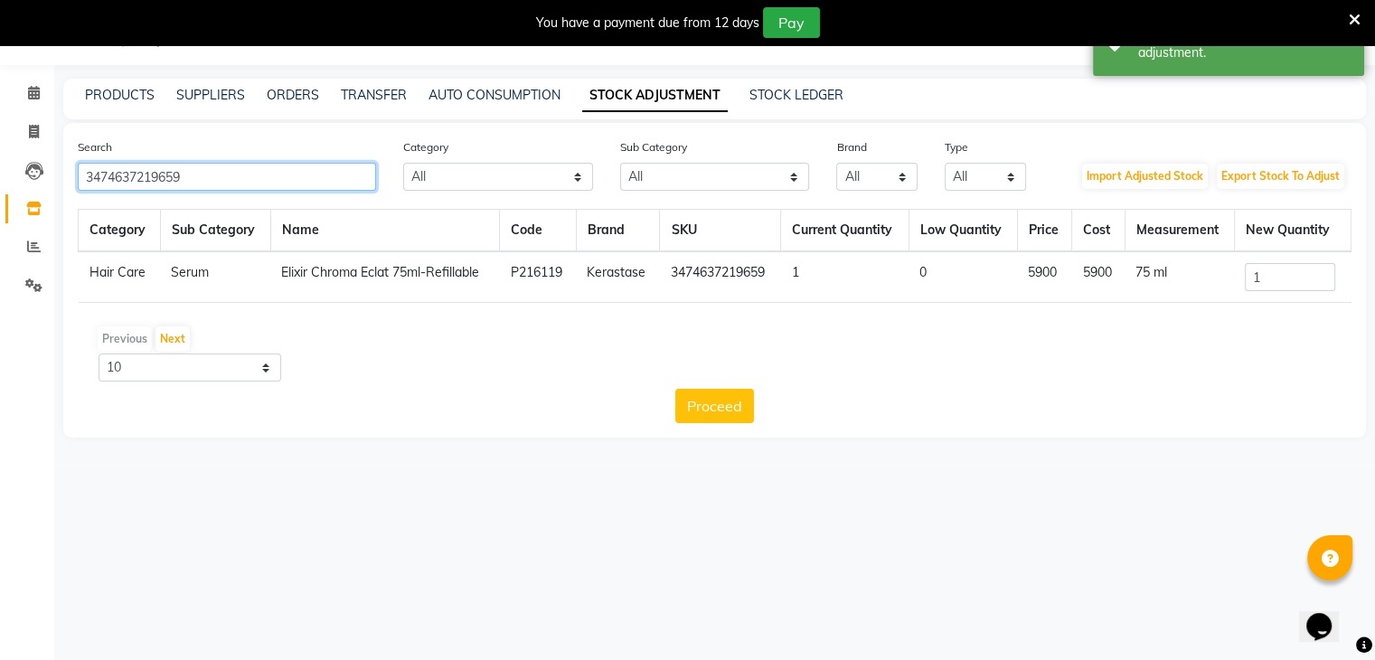
drag, startPoint x: 206, startPoint y: 174, endPoint x: 0, endPoint y: 178, distance: 206.2
click at [0, 178] on app-home "08047224946 Select Location × Looks The Amaryllis, New Delhi Default Panel My P…" at bounding box center [687, 232] width 1375 height 465
paste input "567"
type input "3474637219567"
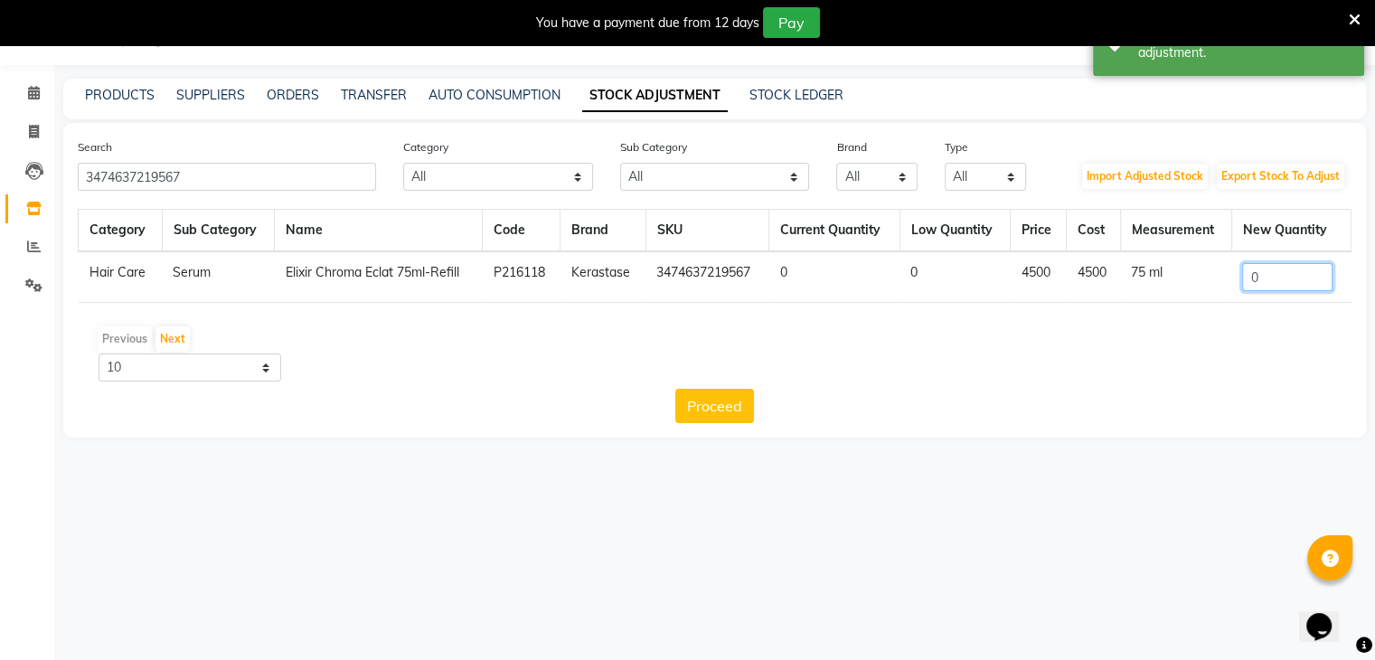
click at [1268, 279] on input "0" at bounding box center [1287, 277] width 90 height 28
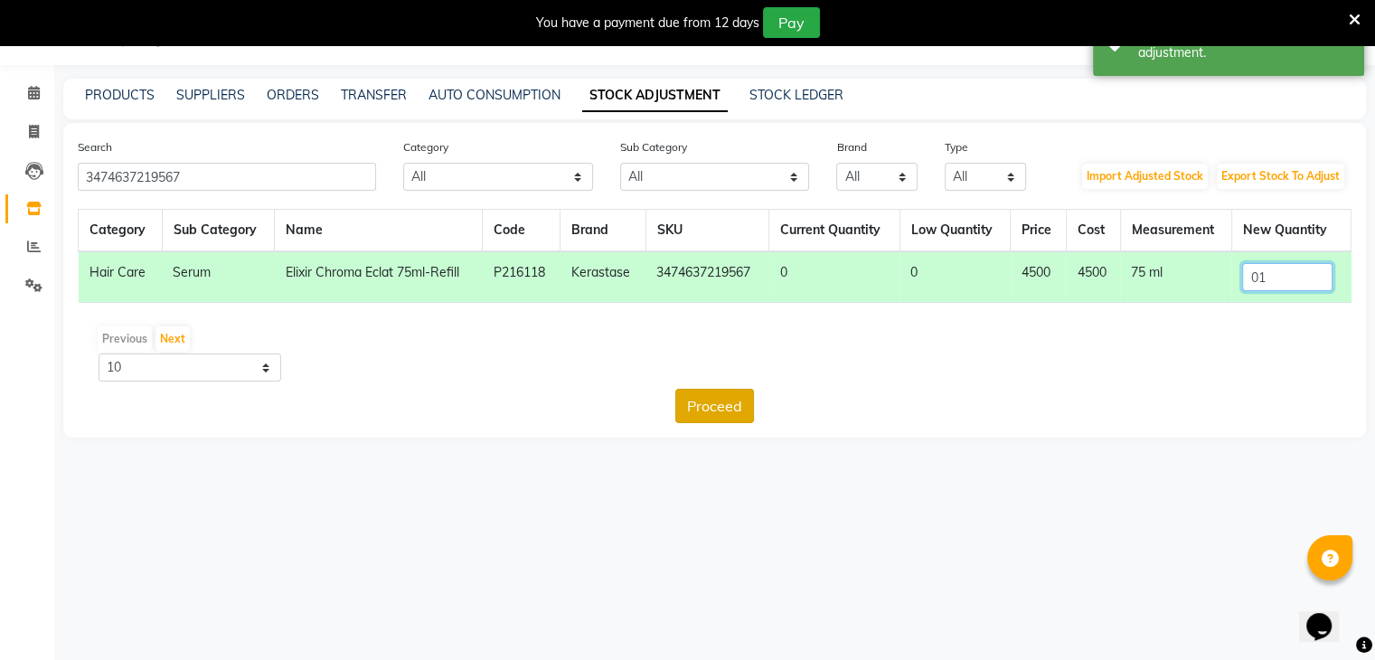
type input "01"
click at [713, 405] on button "Proceed" at bounding box center [714, 406] width 79 height 34
click at [746, 406] on button "Submit" at bounding box center [754, 406] width 71 height 34
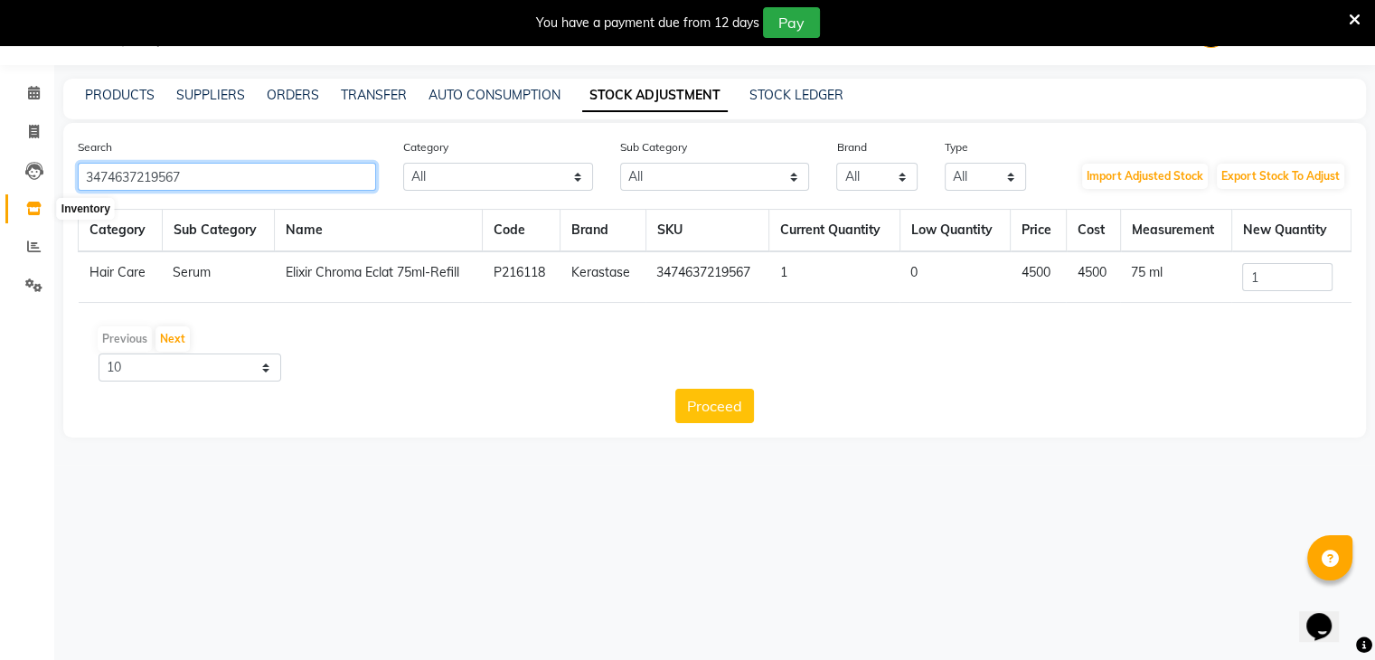
drag, startPoint x: 294, startPoint y: 174, endPoint x: 16, endPoint y: 205, distance: 279.2
click at [16, 205] on app-home "08047224946 Select Location × Looks The Amaryllis, New Delhi Default Panel My P…" at bounding box center [687, 232] width 1375 height 465
paste input "83384"
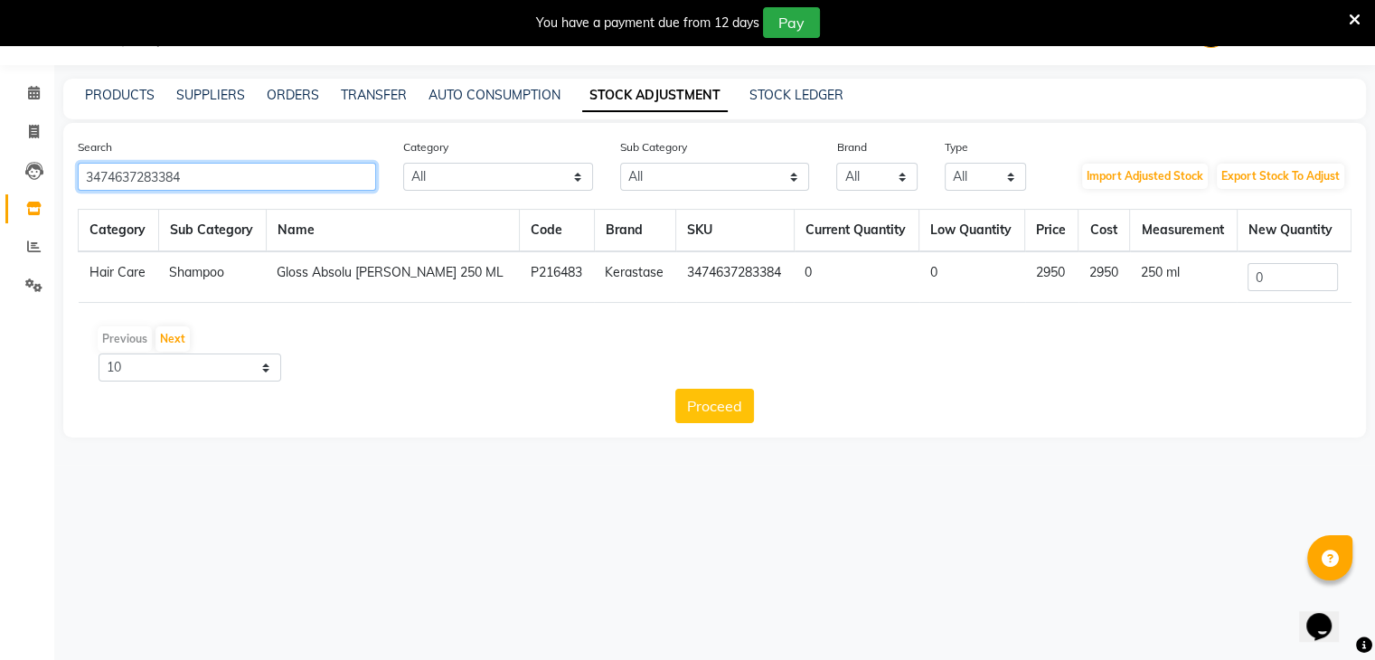
type input "3474637283384"
click at [1284, 282] on input "0" at bounding box center [1293, 277] width 90 height 28
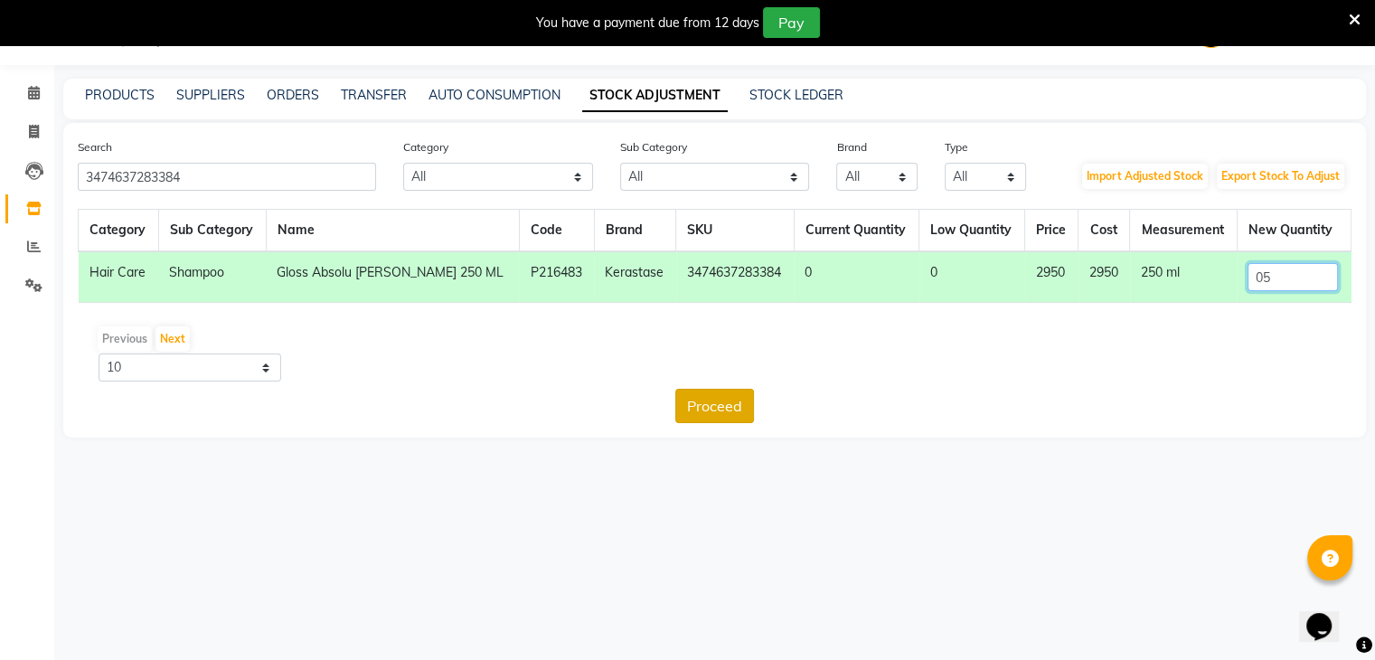
type input "05"
click at [694, 413] on button "Proceed" at bounding box center [714, 406] width 79 height 34
click at [749, 407] on button "Submit" at bounding box center [754, 406] width 71 height 34
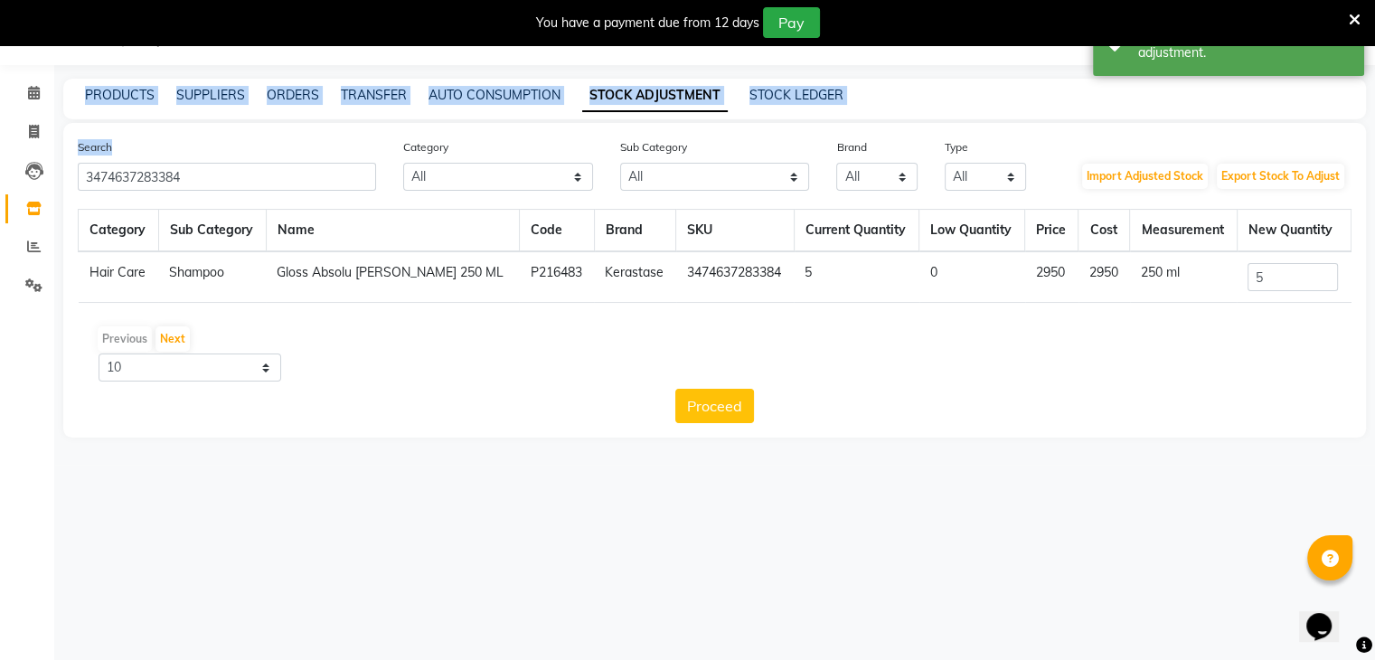
drag, startPoint x: 285, startPoint y: 193, endPoint x: 0, endPoint y: 161, distance: 286.5
click at [0, 161] on app-home "08047224946 Select Location × Looks The Amaryllis, New Delhi Default Panel My P…" at bounding box center [687, 232] width 1375 height 465
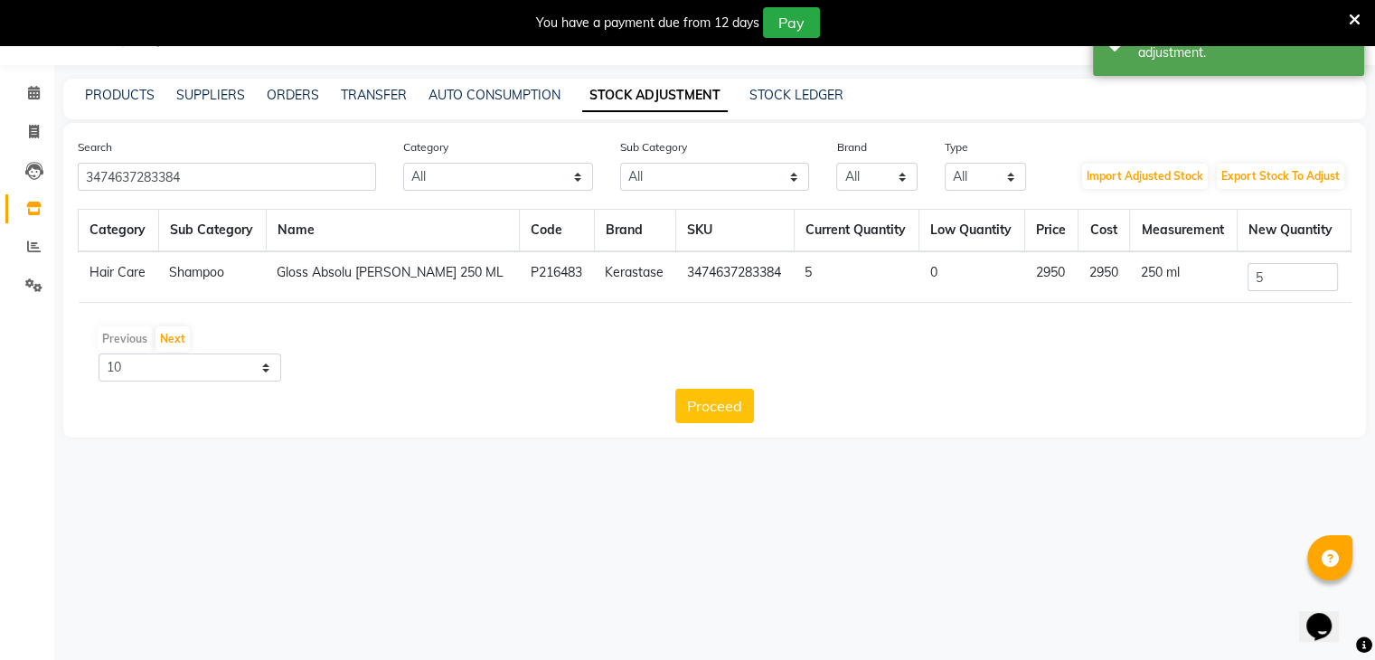
click at [372, 389] on div "Proceed" at bounding box center [715, 406] width 1274 height 34
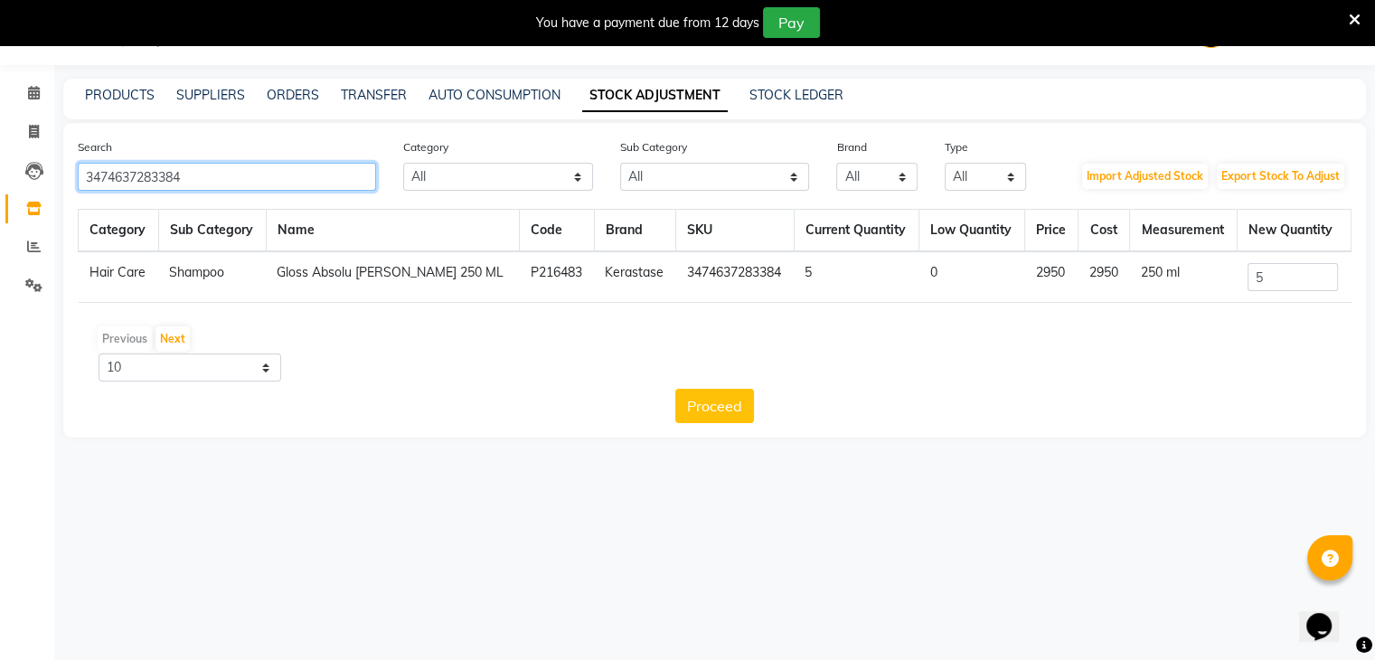
drag, startPoint x: 253, startPoint y: 182, endPoint x: 0, endPoint y: 181, distance: 253.1
click at [0, 181] on app-home "08047224946 Select Location × Looks The Amaryllis, New Delhi Default Panel My P…" at bounding box center [687, 232] width 1375 height 465
paste input "421"
type input "3474637283421"
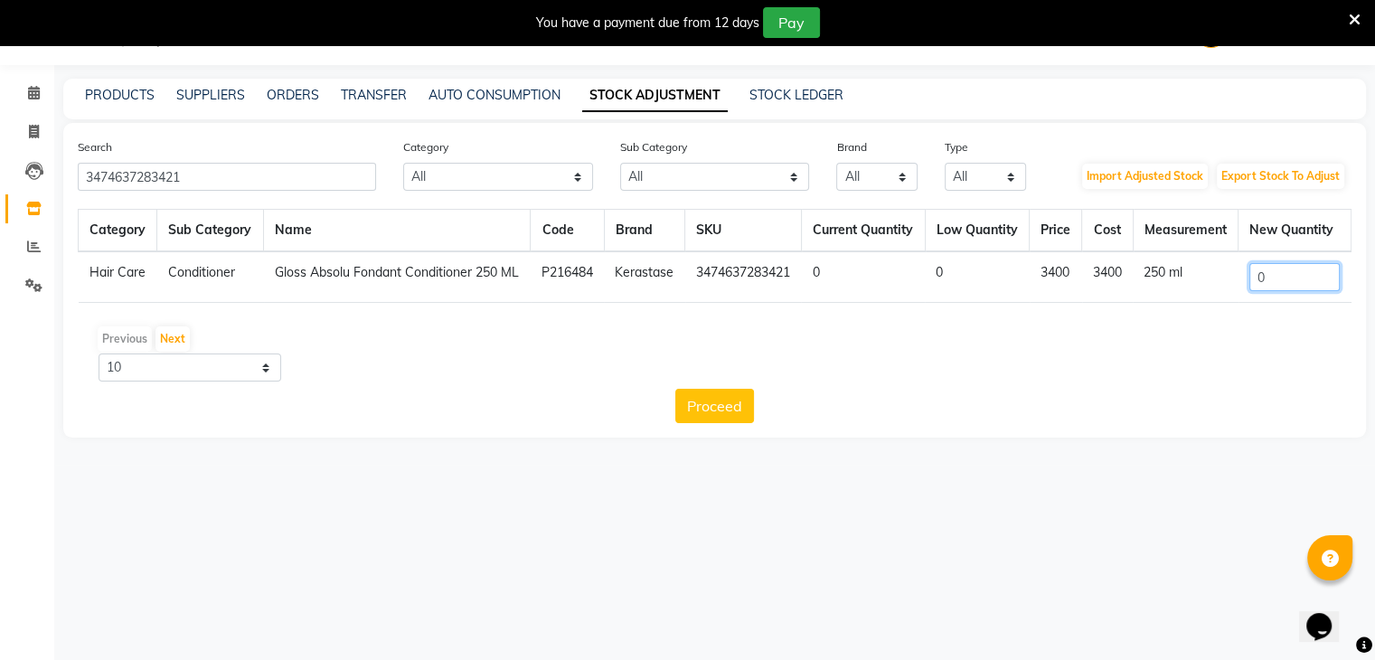
click at [1276, 291] on input "0" at bounding box center [1294, 277] width 90 height 28
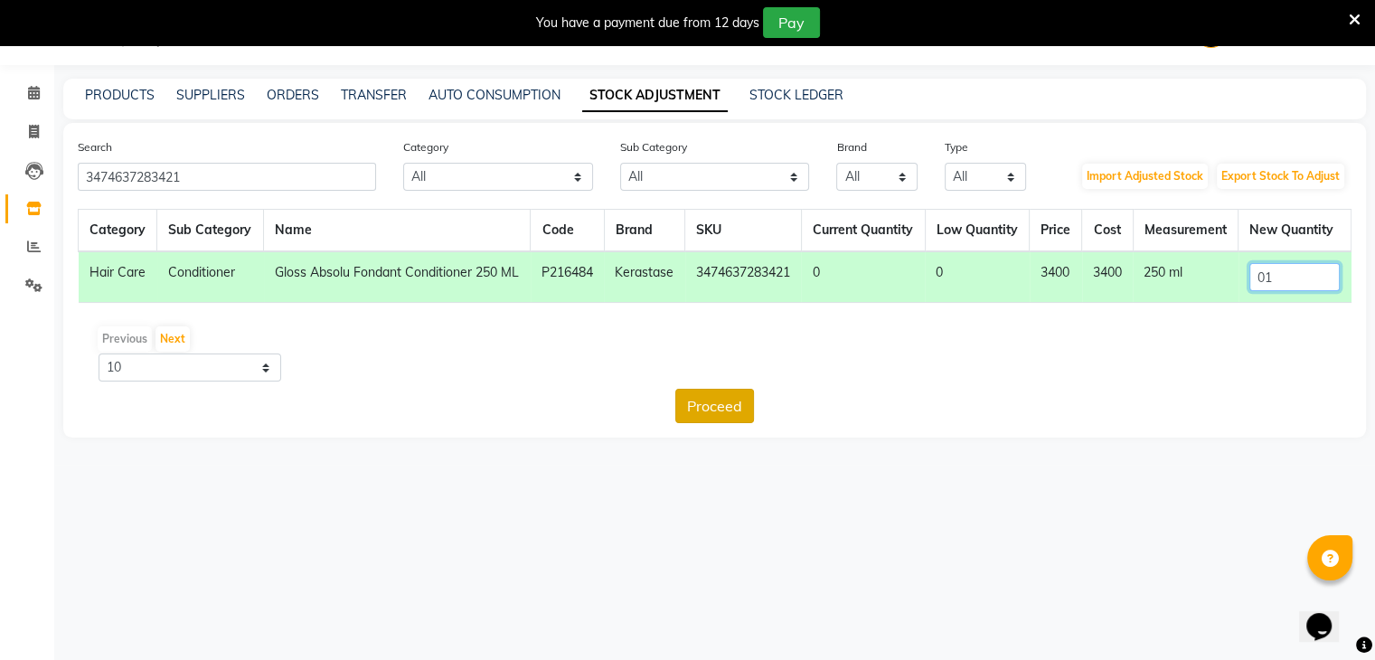
type input "01"
click at [732, 423] on button "Proceed" at bounding box center [714, 406] width 79 height 34
click at [761, 423] on button "Submit" at bounding box center [754, 406] width 71 height 34
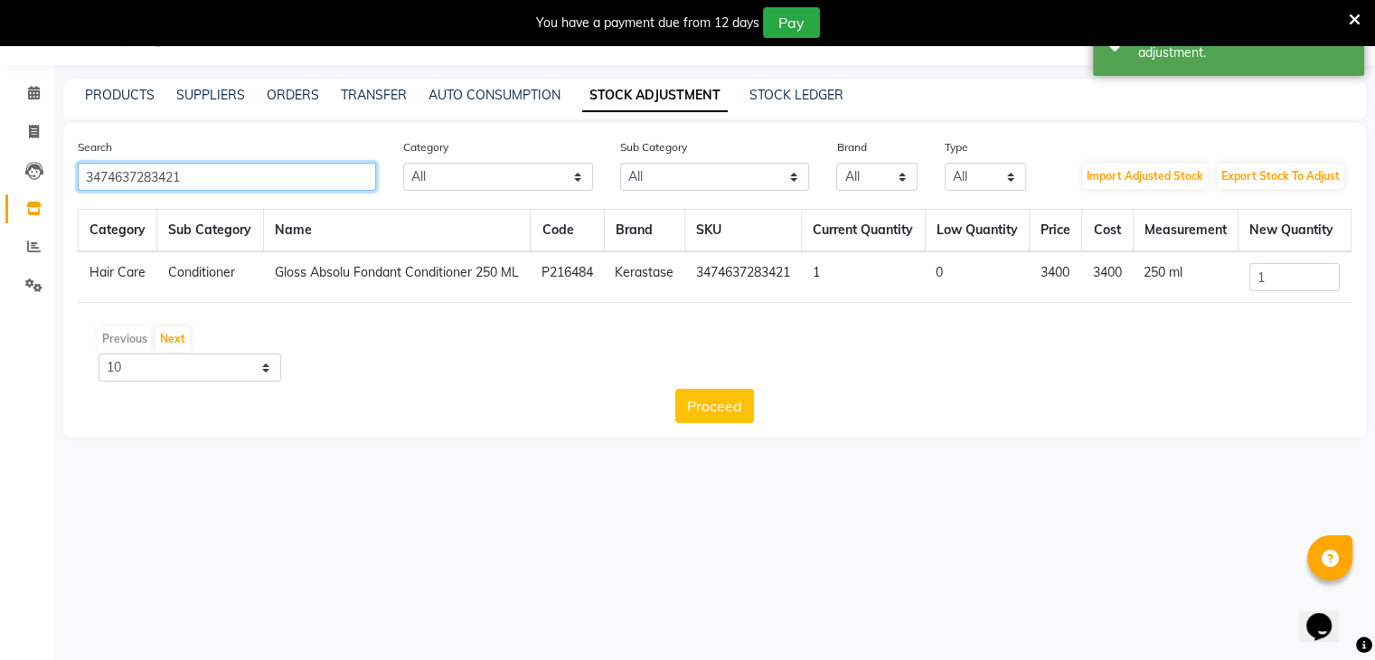
drag, startPoint x: 286, startPoint y: 163, endPoint x: 0, endPoint y: 185, distance: 286.6
click at [0, 185] on app-home "08047224946 Select Location × Looks The Amaryllis, New Delhi Default Panel My P…" at bounding box center [687, 232] width 1375 height 465
paste input "5012"
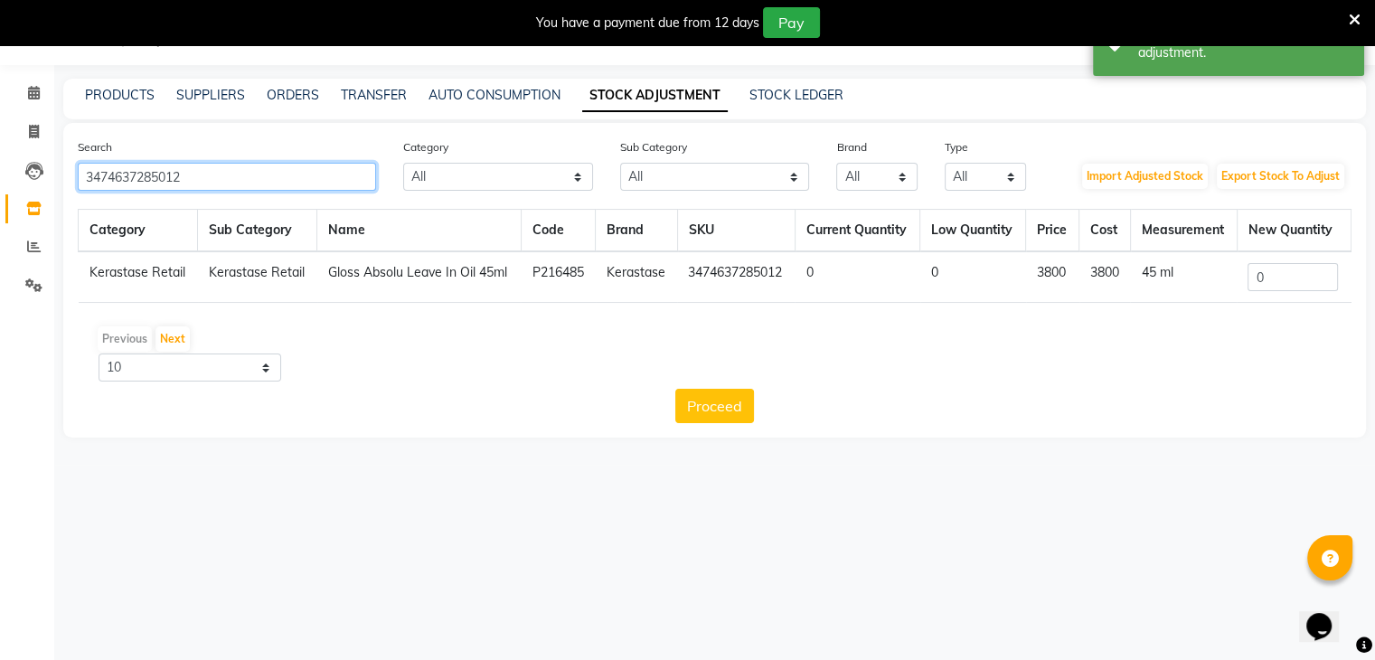
type input "3474637285012"
click at [1290, 287] on input "0" at bounding box center [1293, 277] width 90 height 28
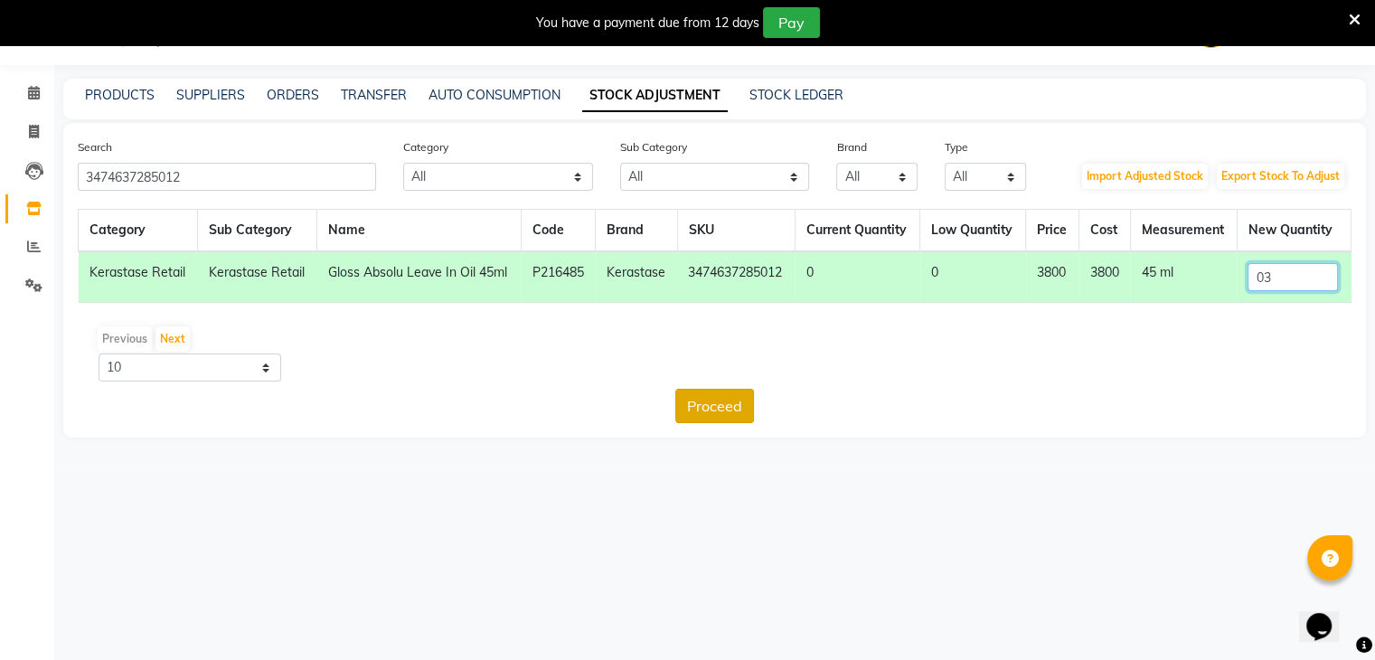
type input "03"
click at [720, 401] on button "Proceed" at bounding box center [714, 406] width 79 height 34
click at [751, 405] on button "Submit" at bounding box center [754, 406] width 71 height 34
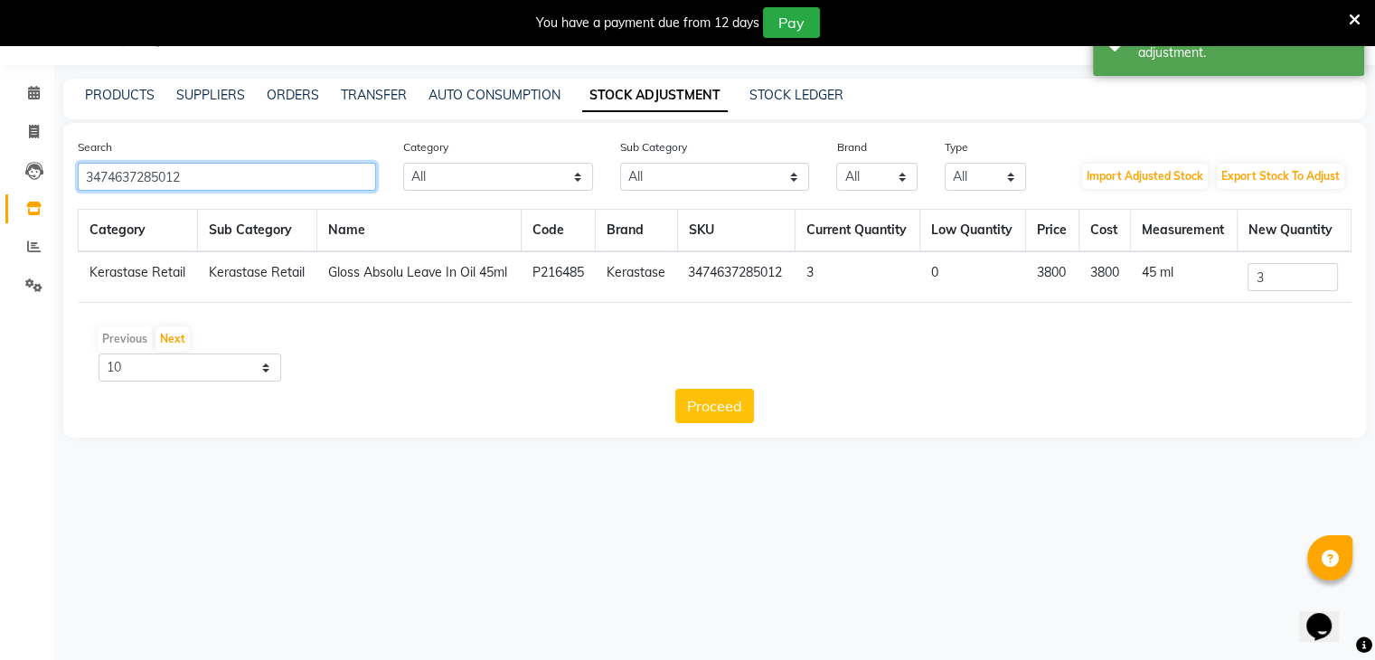
drag, startPoint x: 222, startPoint y: 177, endPoint x: 0, endPoint y: 171, distance: 222.5
click at [0, 171] on app-home "08047224946 Select Location × Looks The Amaryllis, New Delhi Default Panel My P…" at bounding box center [687, 232] width 1375 height 465
paste input "3445"
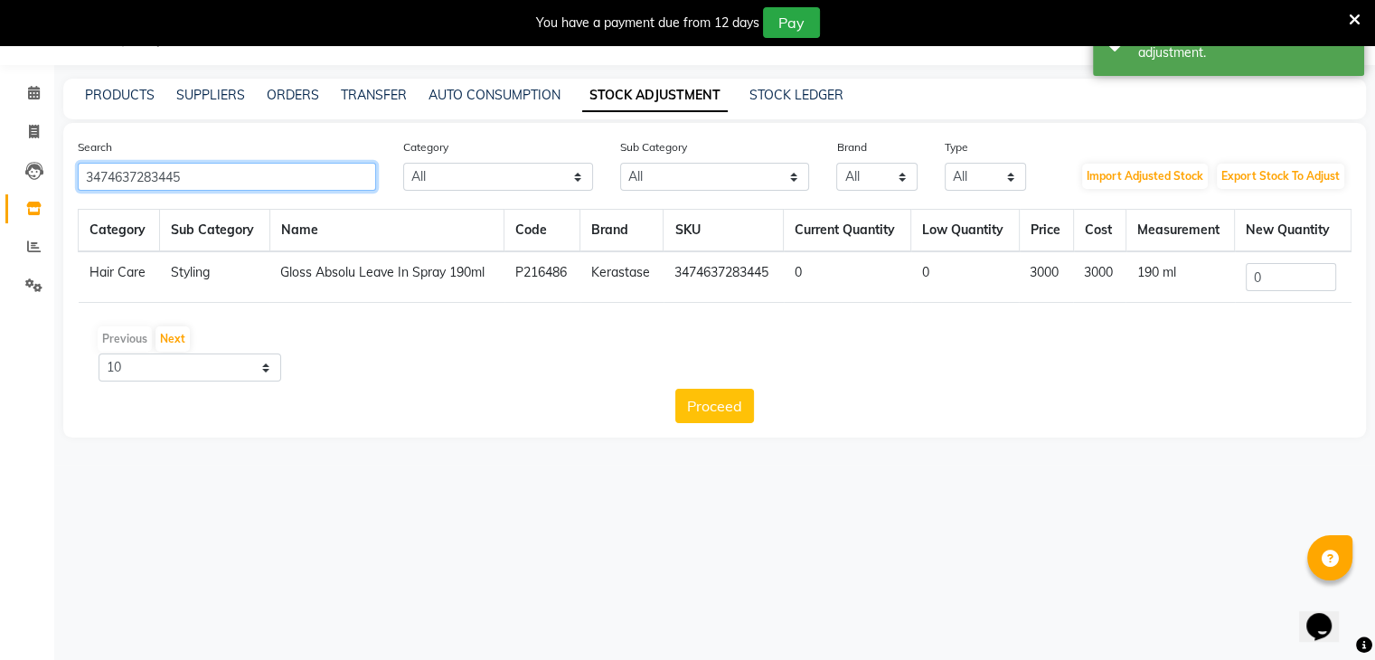
type input "3474637283445"
click at [1269, 276] on input "0" at bounding box center [1291, 277] width 90 height 28
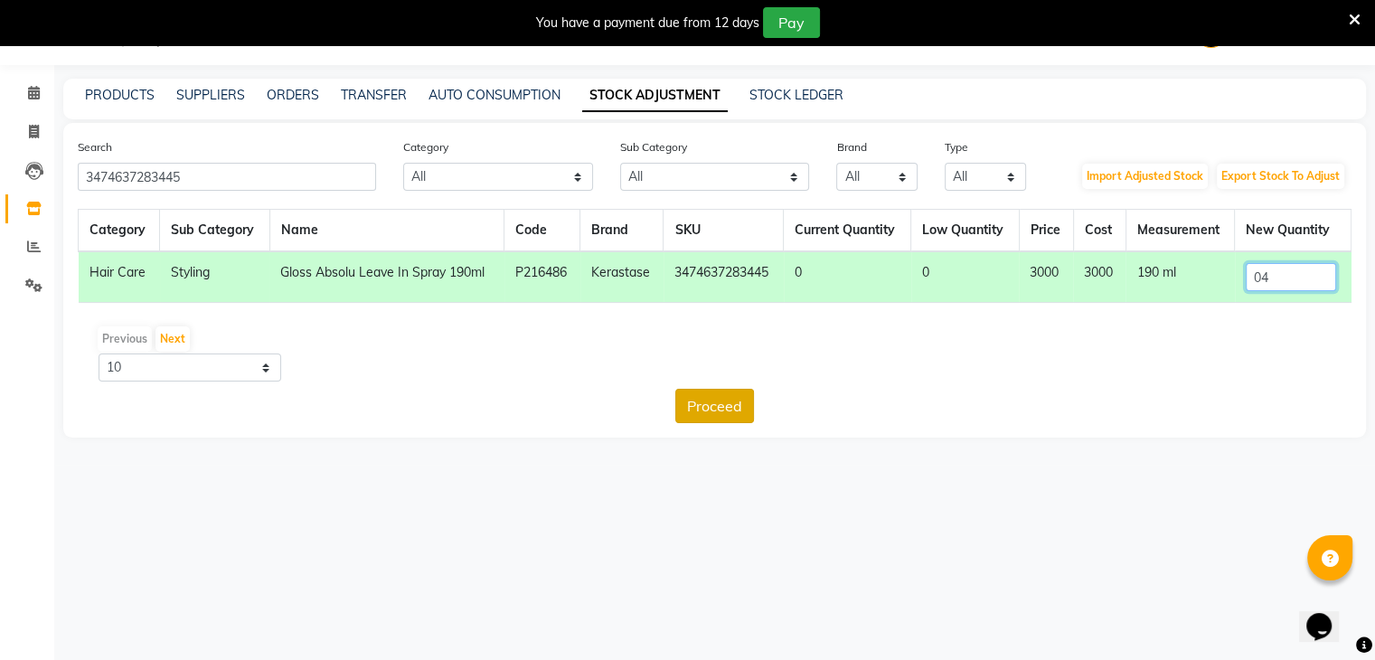
type input "04"
click at [702, 402] on button "Proceed" at bounding box center [714, 406] width 79 height 34
click at [748, 400] on button "Submit" at bounding box center [754, 406] width 71 height 34
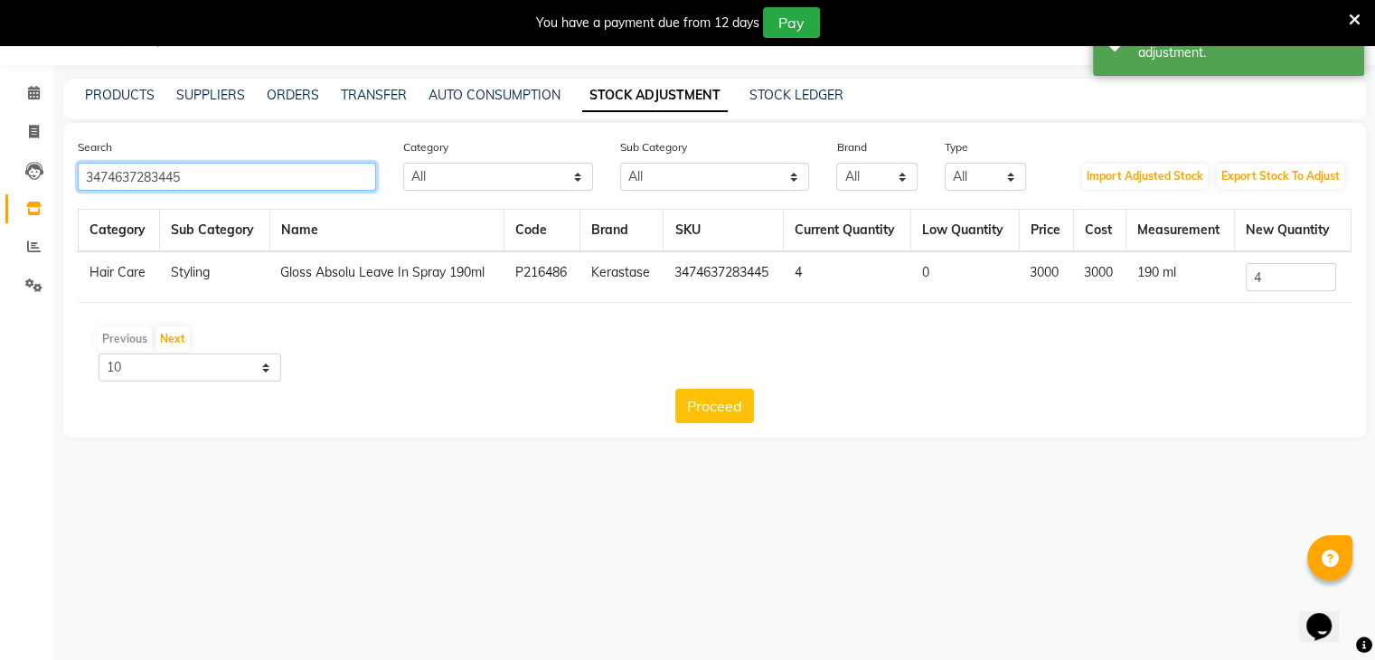
drag, startPoint x: 245, startPoint y: 180, endPoint x: 0, endPoint y: 153, distance: 246.5
click at [0, 153] on app-home "08047224946 Select Location × Looks The Amaryllis, New Delhi Default Panel My P…" at bounding box center [687, 232] width 1375 height 465
paste input "38"
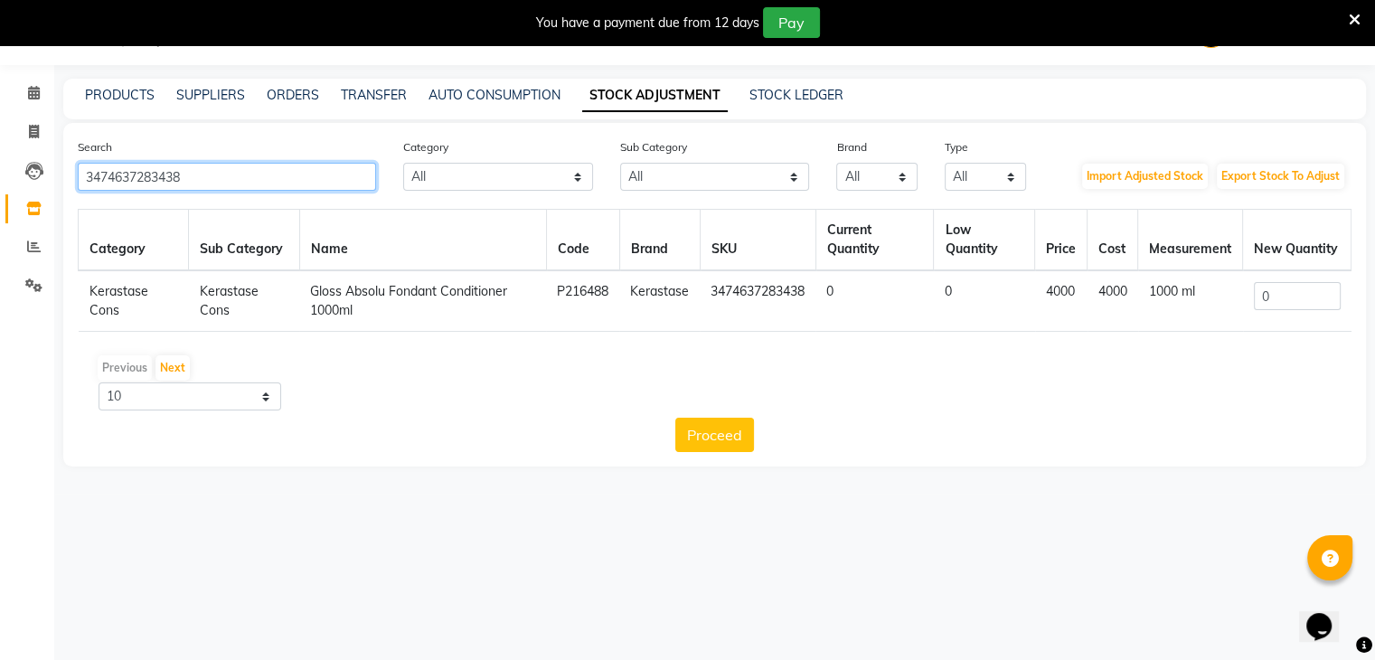
type input "3474637283438"
click at [1312, 312] on td "0" at bounding box center [1297, 300] width 108 height 61
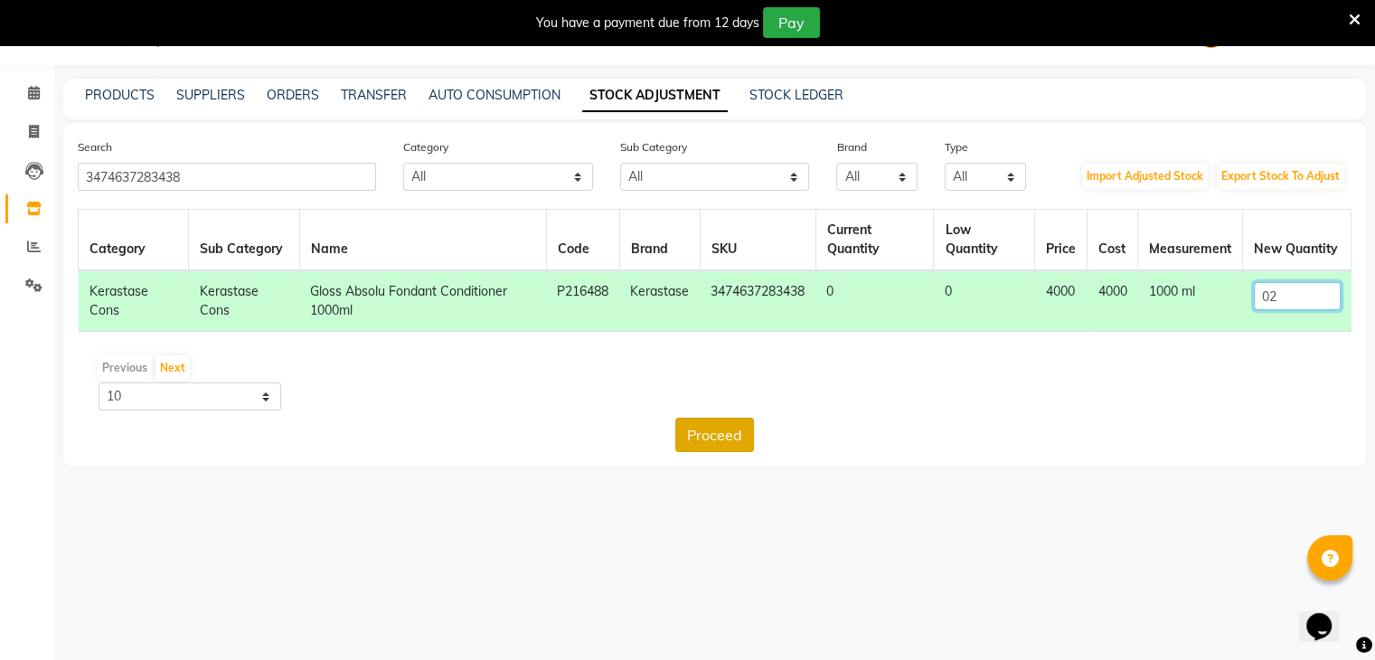
type input "02"
click at [720, 435] on button "Proceed" at bounding box center [714, 435] width 79 height 34
click at [749, 431] on button "Submit" at bounding box center [754, 435] width 71 height 34
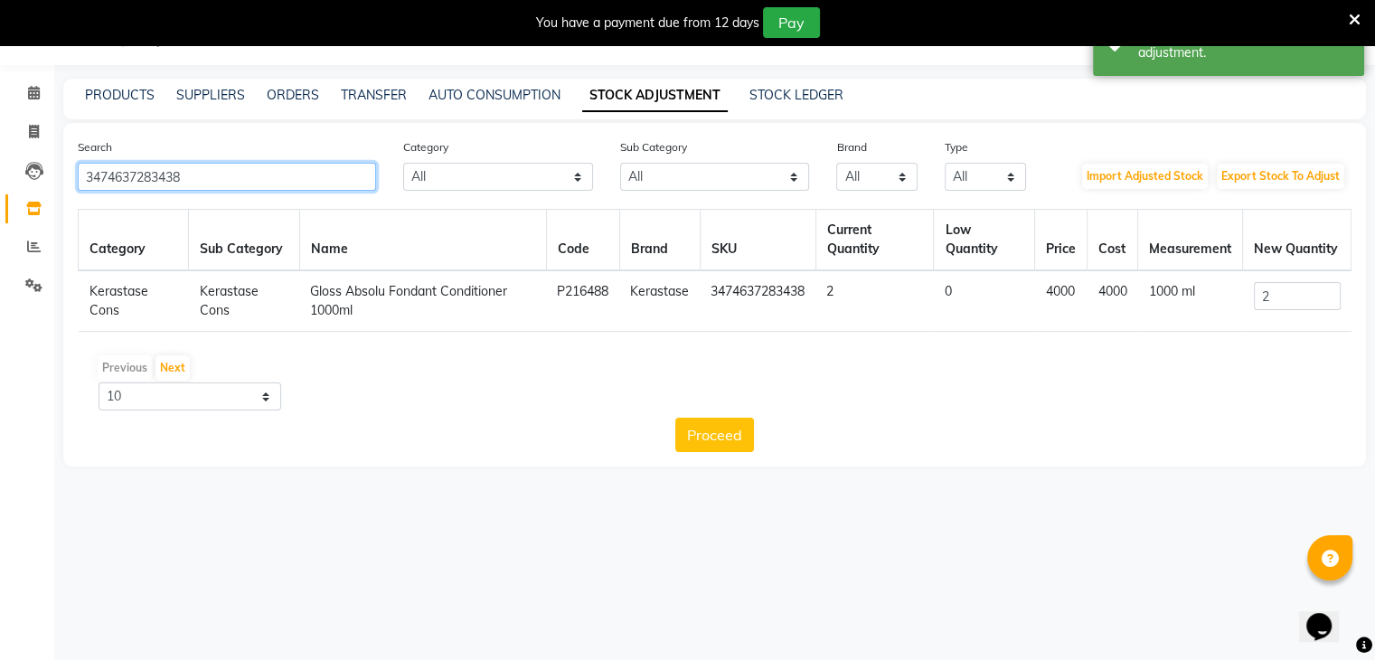
drag, startPoint x: 242, startPoint y: 174, endPoint x: 0, endPoint y: 174, distance: 242.3
click at [0, 174] on app-home "08047224946 Select Location × Looks The Amaryllis, New Delhi Default Panel My P…" at bounding box center [687, 247] width 1375 height 494
paste input "0664906"
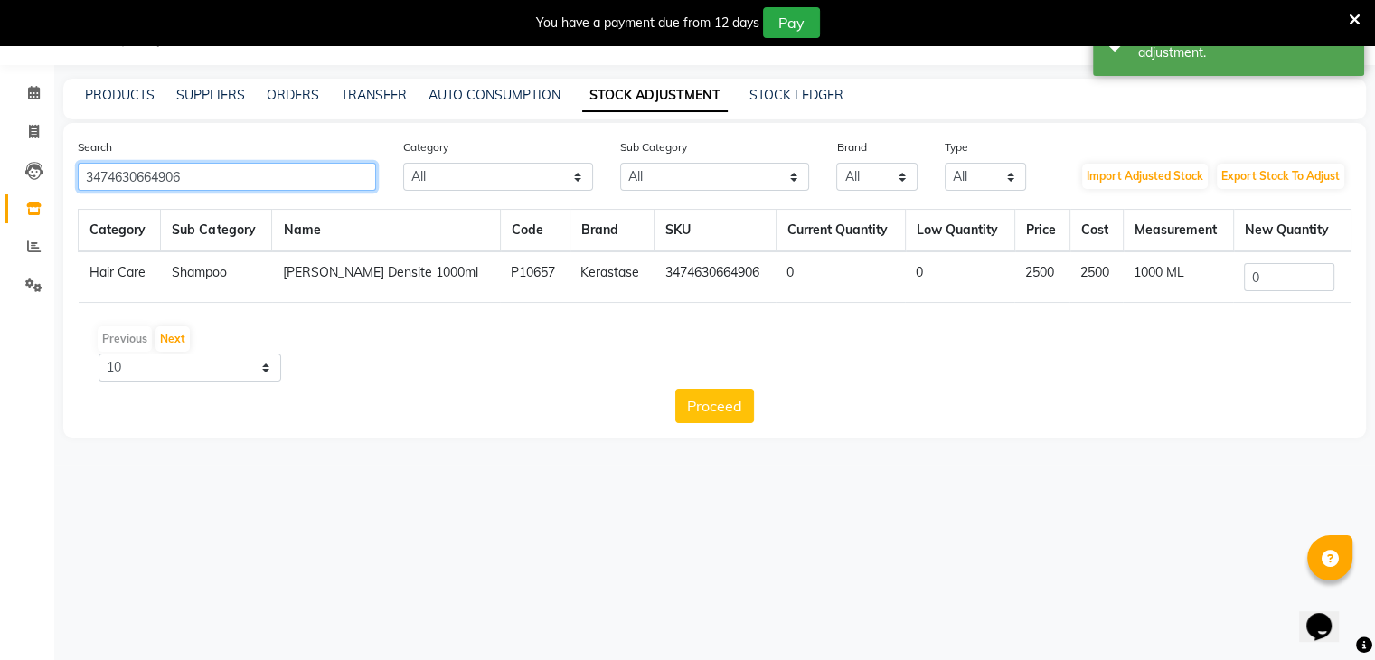
type input "3474630664906"
click at [1260, 269] on input "0" at bounding box center [1289, 277] width 90 height 28
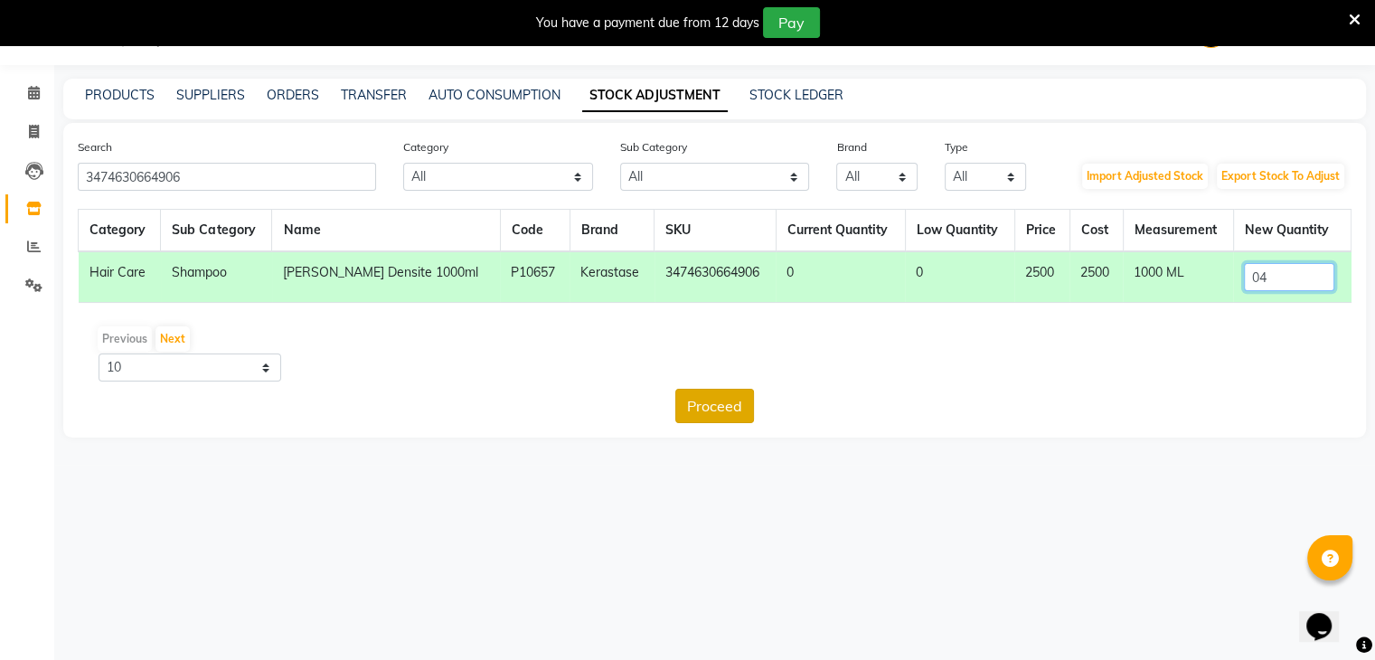
type input "04"
click at [716, 410] on button "Proceed" at bounding box center [714, 406] width 79 height 34
click at [753, 400] on button "Submit" at bounding box center [754, 406] width 71 height 34
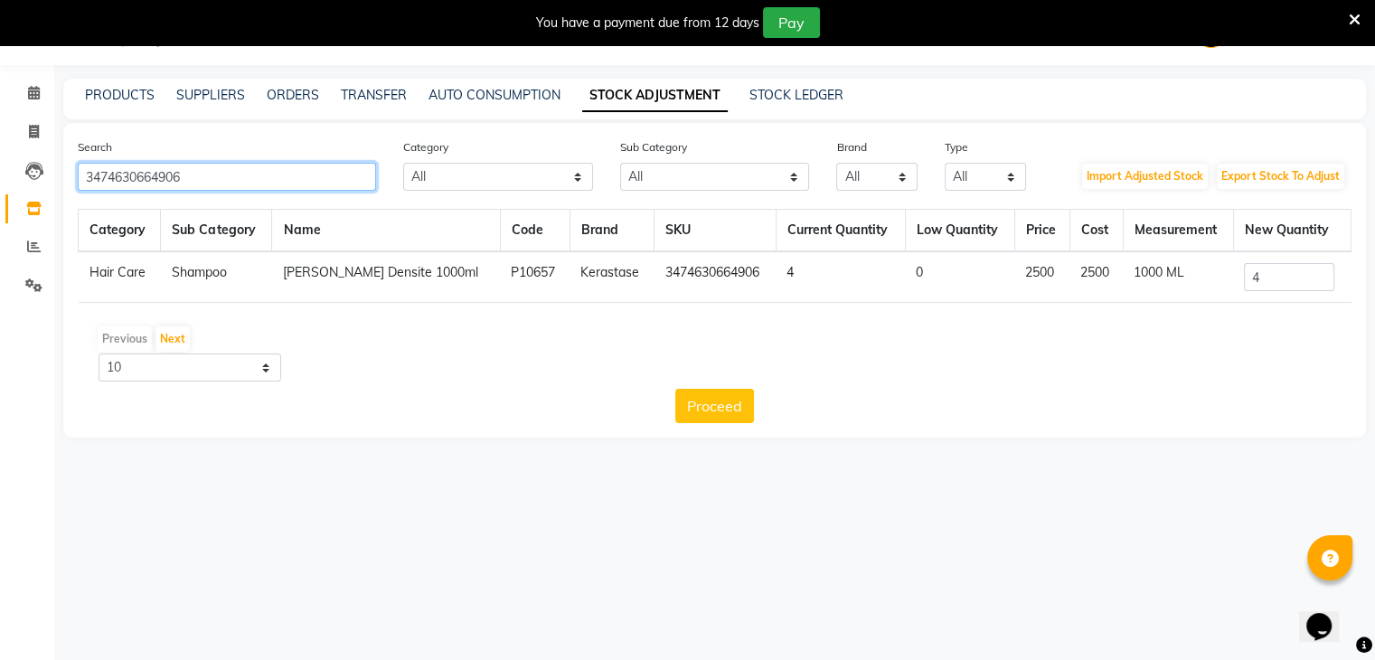
drag, startPoint x: 288, startPoint y: 178, endPoint x: 0, endPoint y: 178, distance: 288.4
click at [0, 178] on app-home "08047224946 Select Location × Looks The Amaryllis, New Delhi Default Panel My P…" at bounding box center [687, 232] width 1375 height 465
paste input "5864"
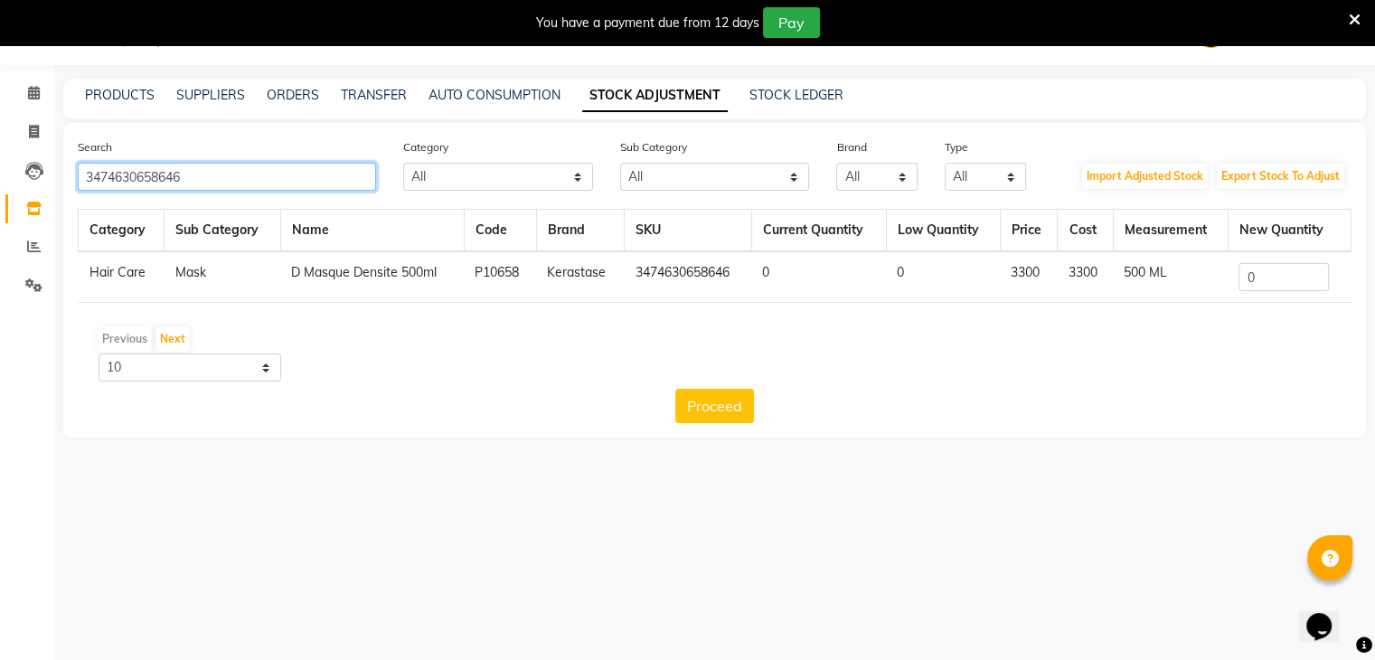
type input "3474630658646"
click at [1284, 279] on input "0" at bounding box center [1284, 277] width 90 height 28
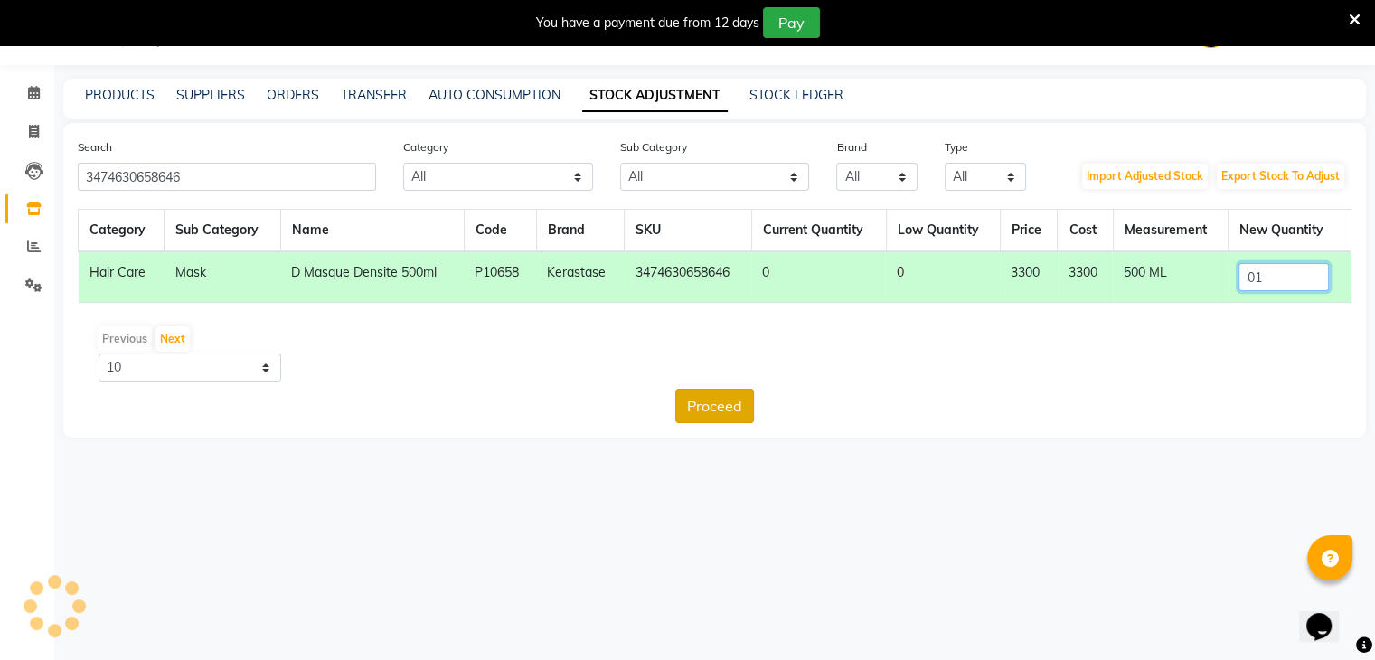
type input "01"
click at [741, 412] on button "Proceed" at bounding box center [714, 406] width 79 height 34
click at [758, 402] on button "Submit" at bounding box center [754, 406] width 71 height 34
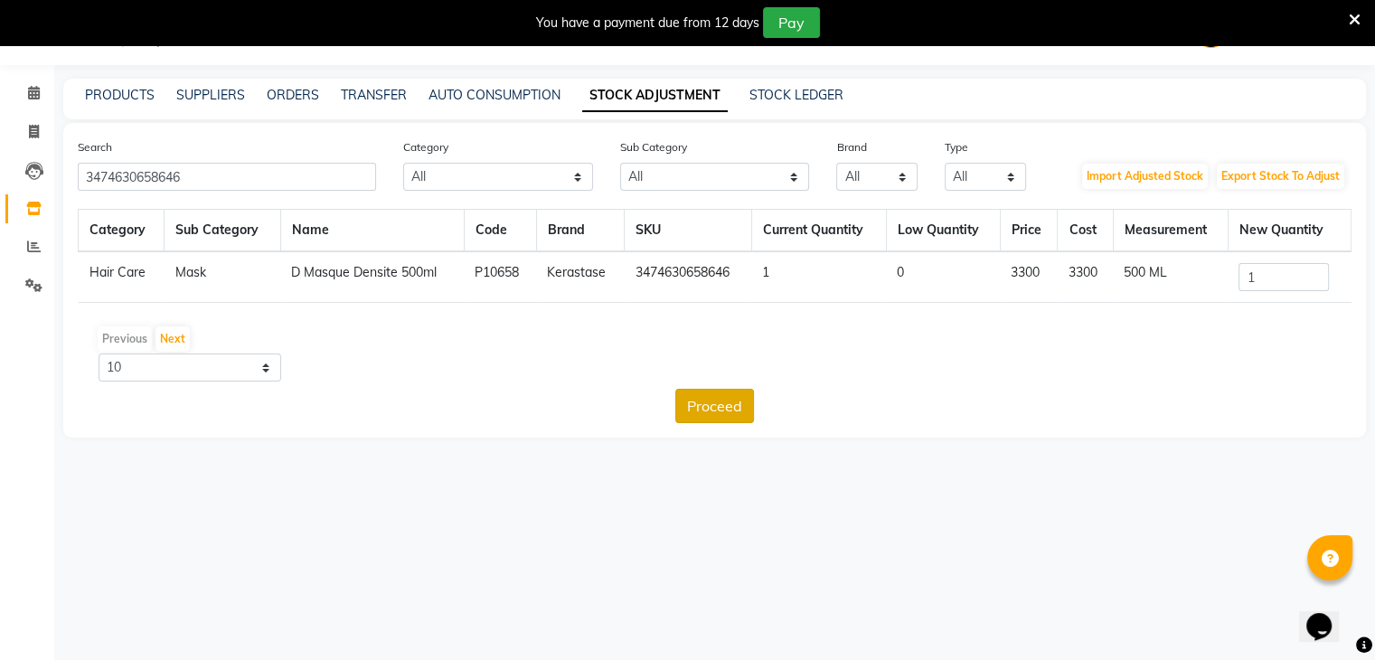
click at [726, 406] on button "Proceed" at bounding box center [714, 406] width 79 height 34
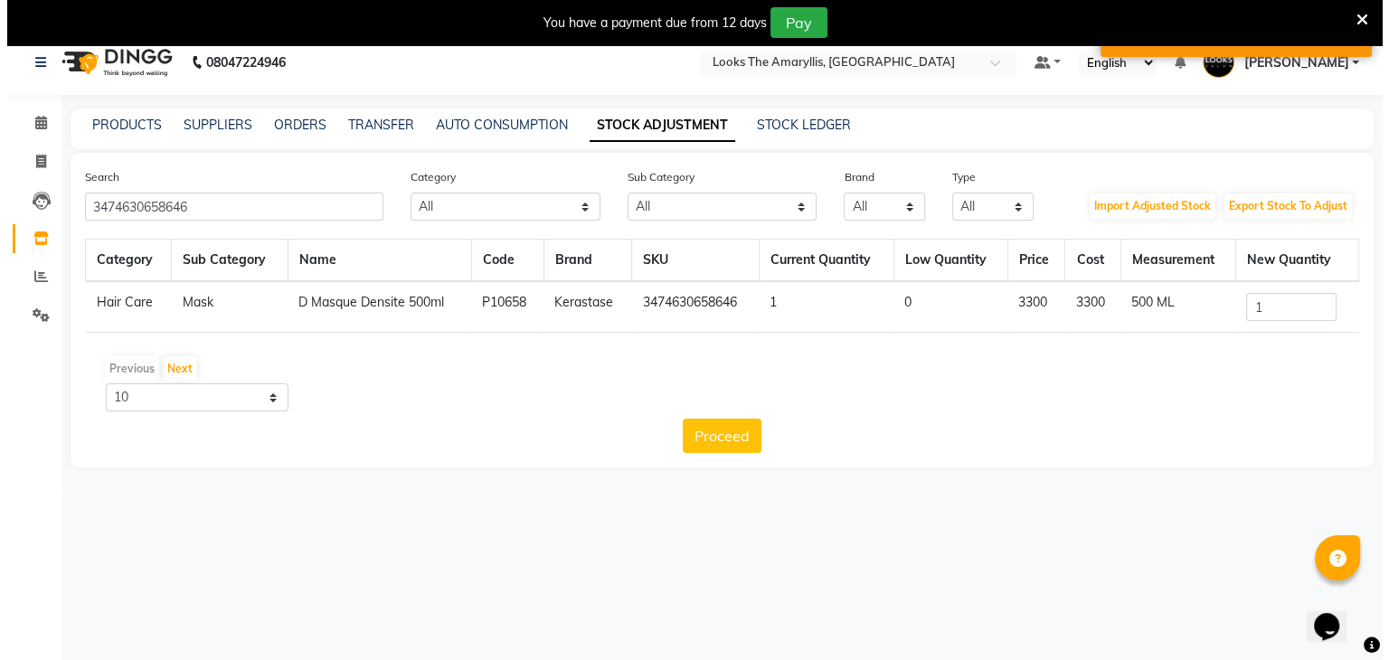
scroll to position [0, 0]
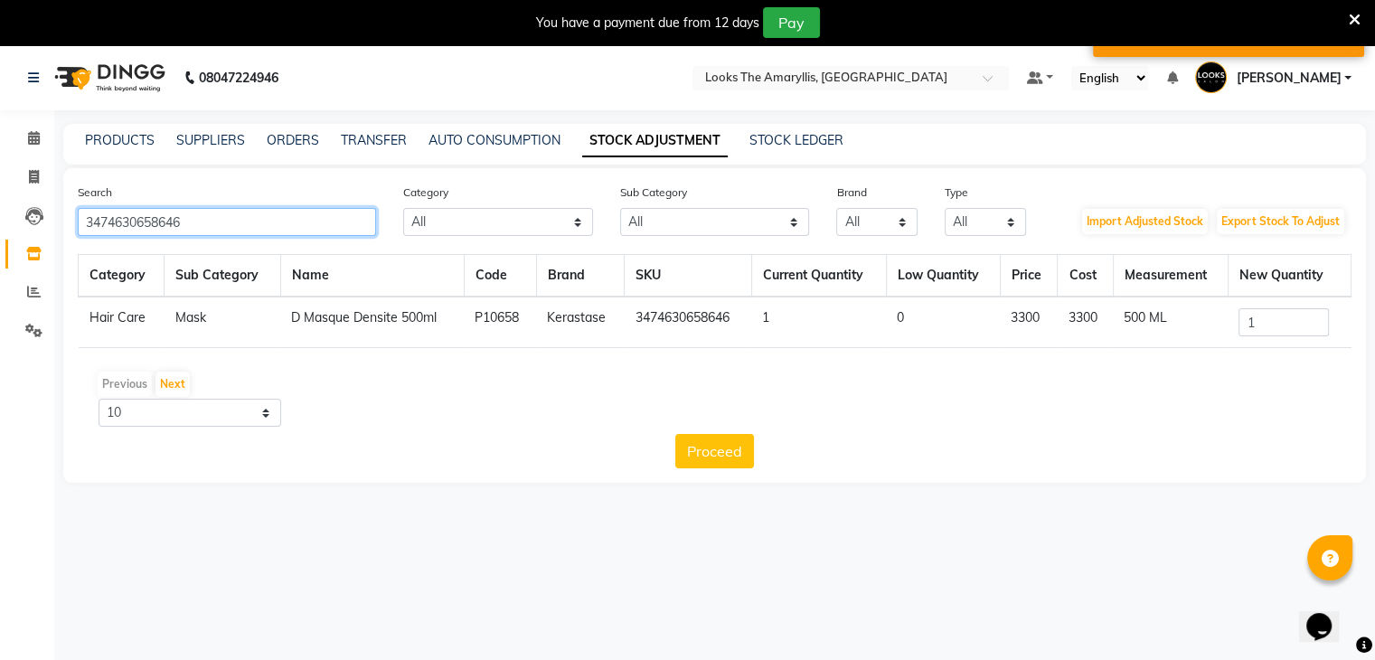
drag, startPoint x: 283, startPoint y: 234, endPoint x: 63, endPoint y: 253, distance: 220.5
click at [63, 252] on div "Search 3474630658646 Category All Skin Personal Care Hair Threading Loreal Bio …" at bounding box center [714, 325] width 1303 height 315
paste input "5034"
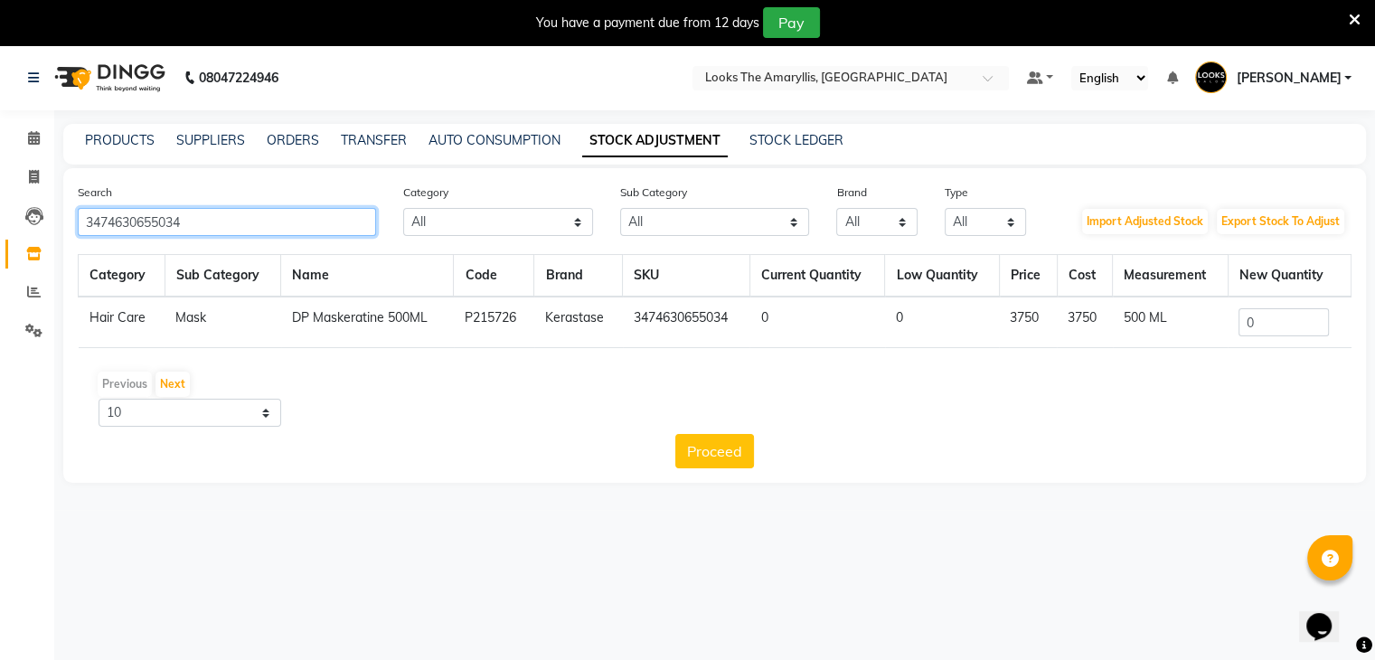
type input "3474630655034"
click at [1271, 330] on input "0" at bounding box center [1284, 322] width 90 height 28
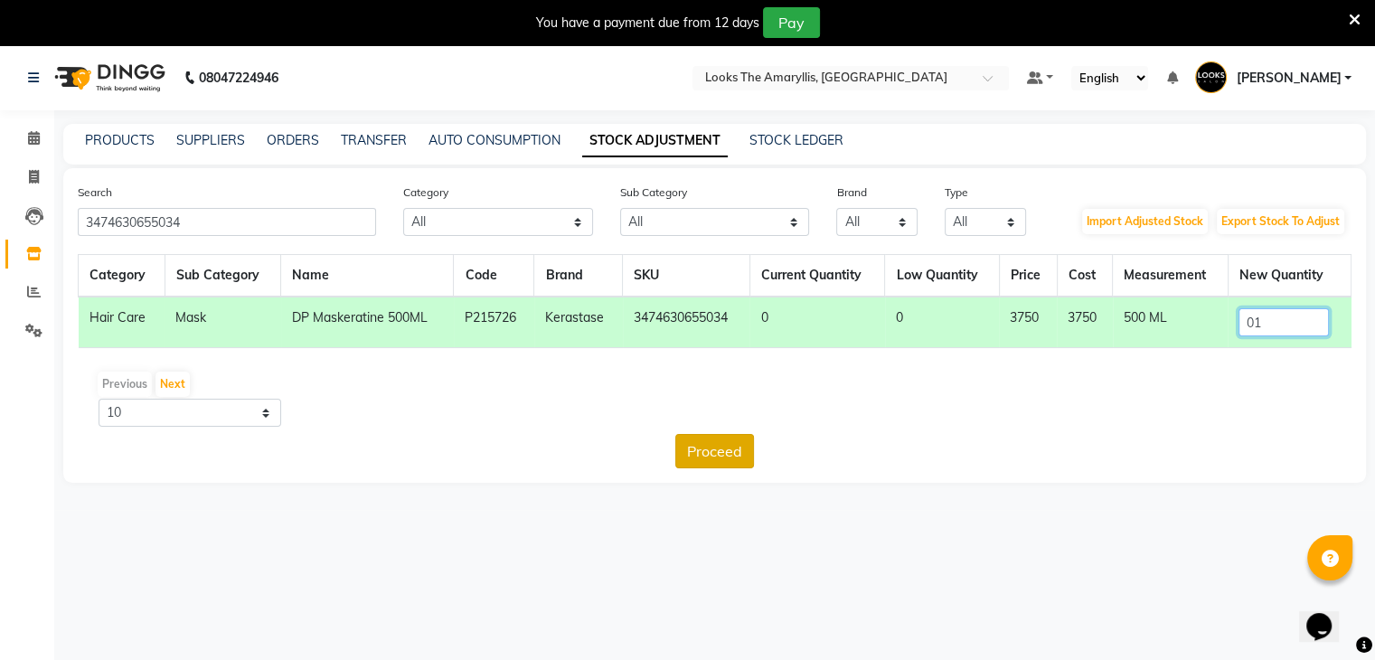
type input "01"
click at [716, 446] on button "Proceed" at bounding box center [714, 451] width 79 height 34
click at [739, 447] on button "Submit" at bounding box center [754, 451] width 71 height 34
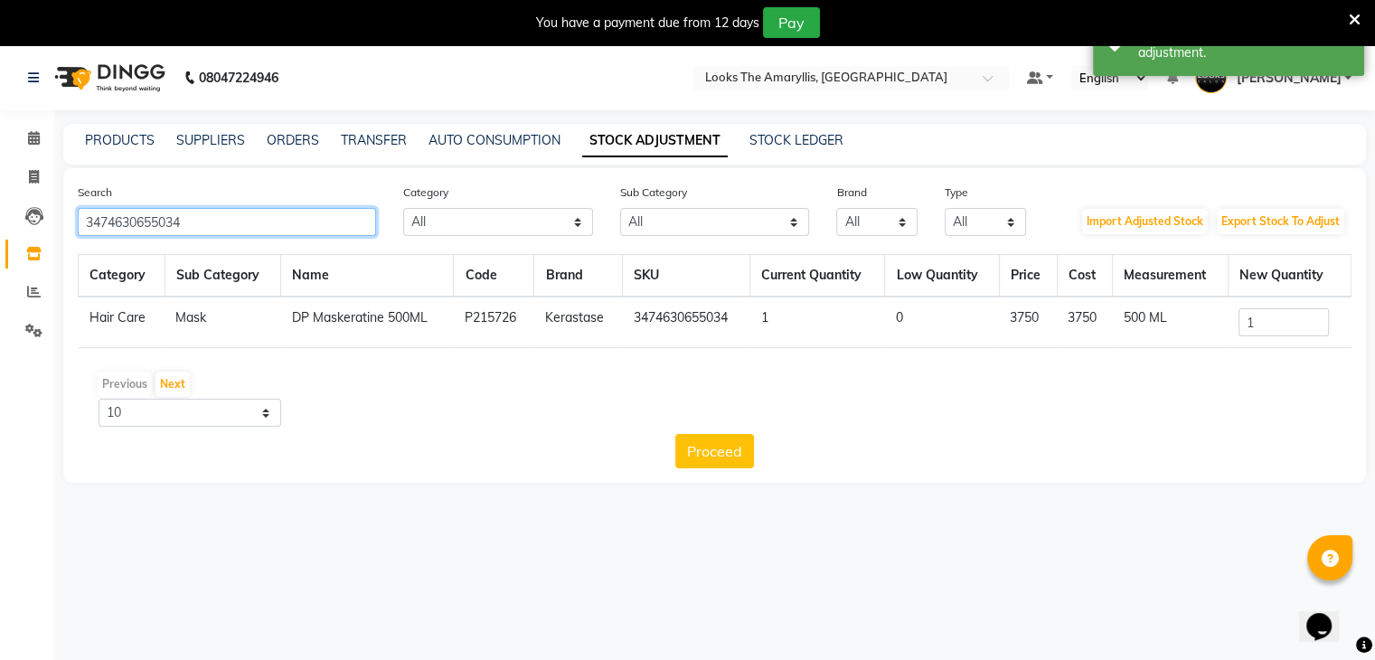
drag, startPoint x: 317, startPoint y: 230, endPoint x: 0, endPoint y: 231, distance: 317.3
click at [0, 231] on app-home "08047224946 Select Location × Looks The Amaryllis, New Delhi Default Panel My P…" at bounding box center [687, 277] width 1375 height 465
paste input "475"
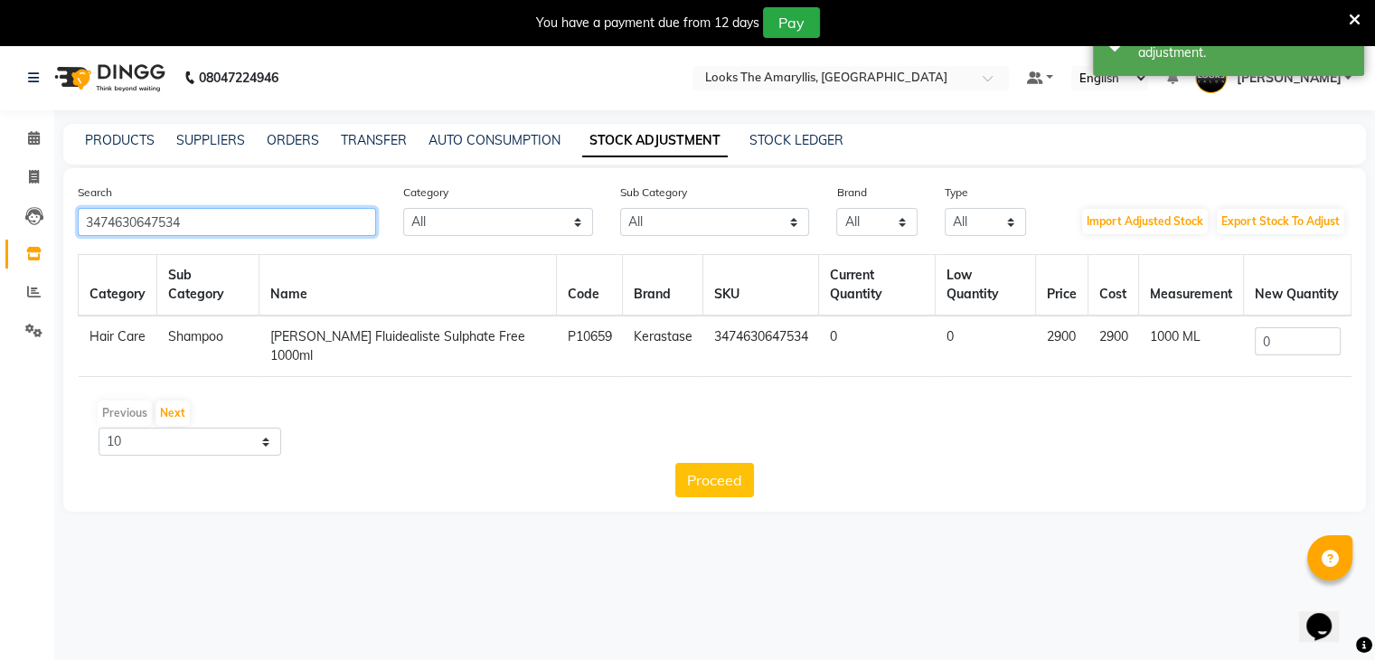
type input "3474630647534"
click at [1268, 327] on input "0" at bounding box center [1298, 341] width 86 height 28
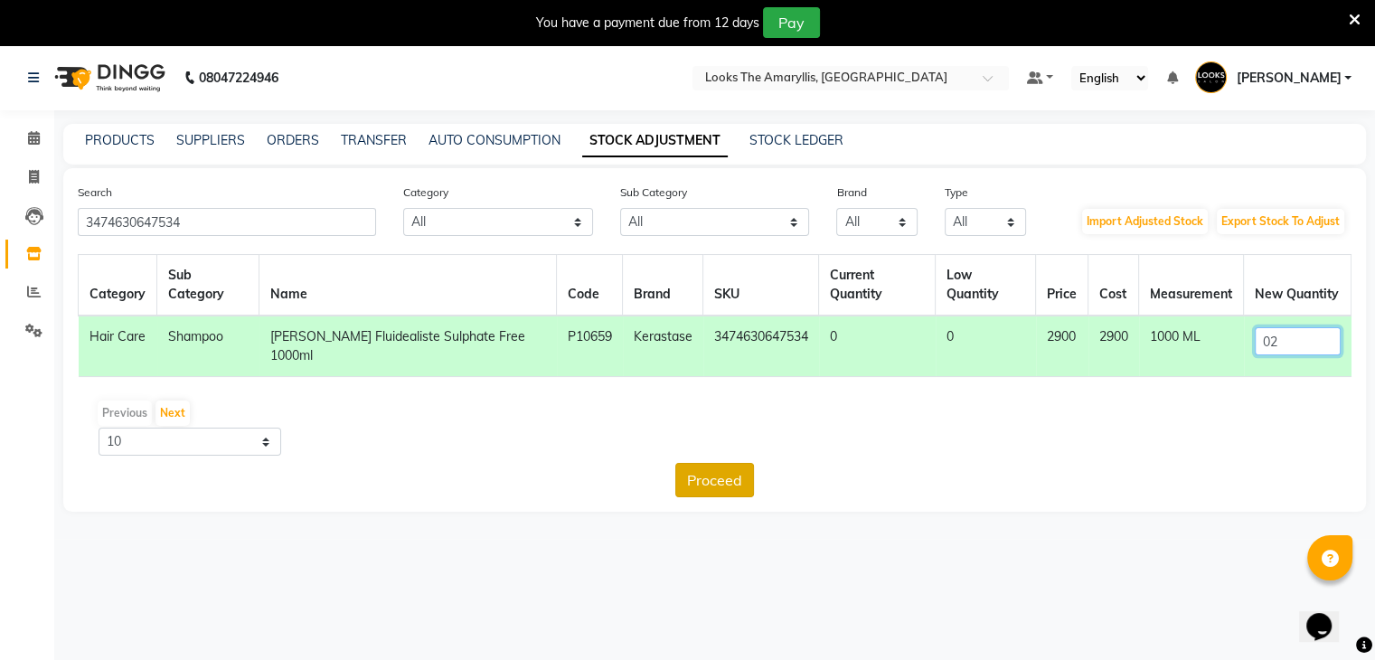
type input "02"
click at [723, 463] on button "Proceed" at bounding box center [714, 480] width 79 height 34
click at [758, 463] on button "Submit" at bounding box center [754, 480] width 71 height 34
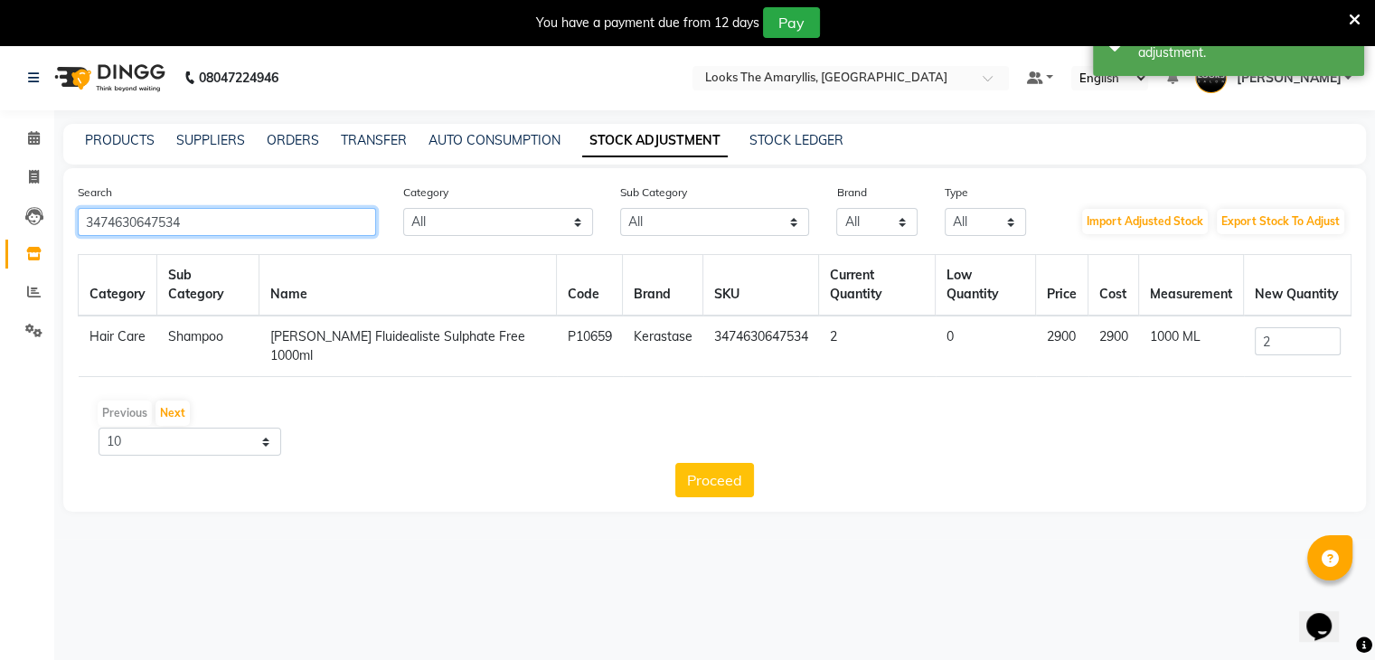
drag, startPoint x: 235, startPoint y: 221, endPoint x: 0, endPoint y: 259, distance: 238.0
click at [0, 259] on app-home "08047224946 Select Location × Looks The Amaryllis, New Delhi Default Panel My P…" at bounding box center [687, 292] width 1375 height 494
paste input "6613175"
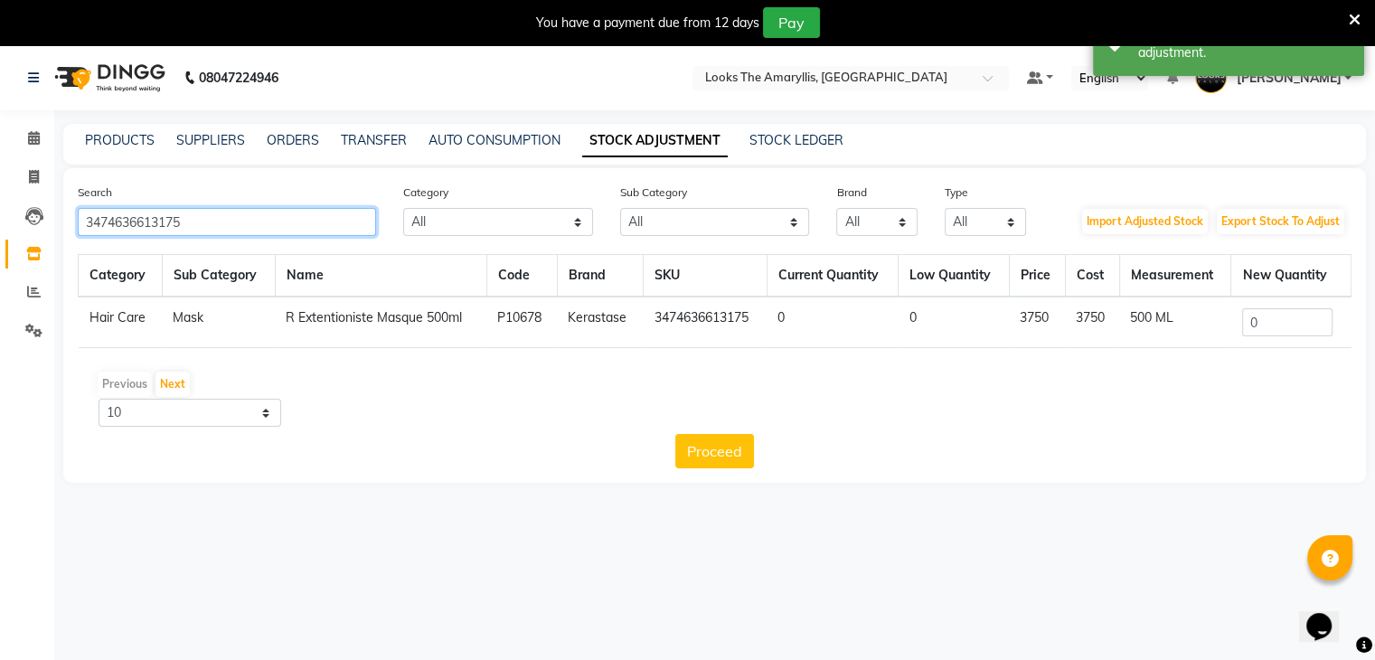
type input "3474636613175"
click at [1279, 311] on input "0" at bounding box center [1287, 322] width 90 height 28
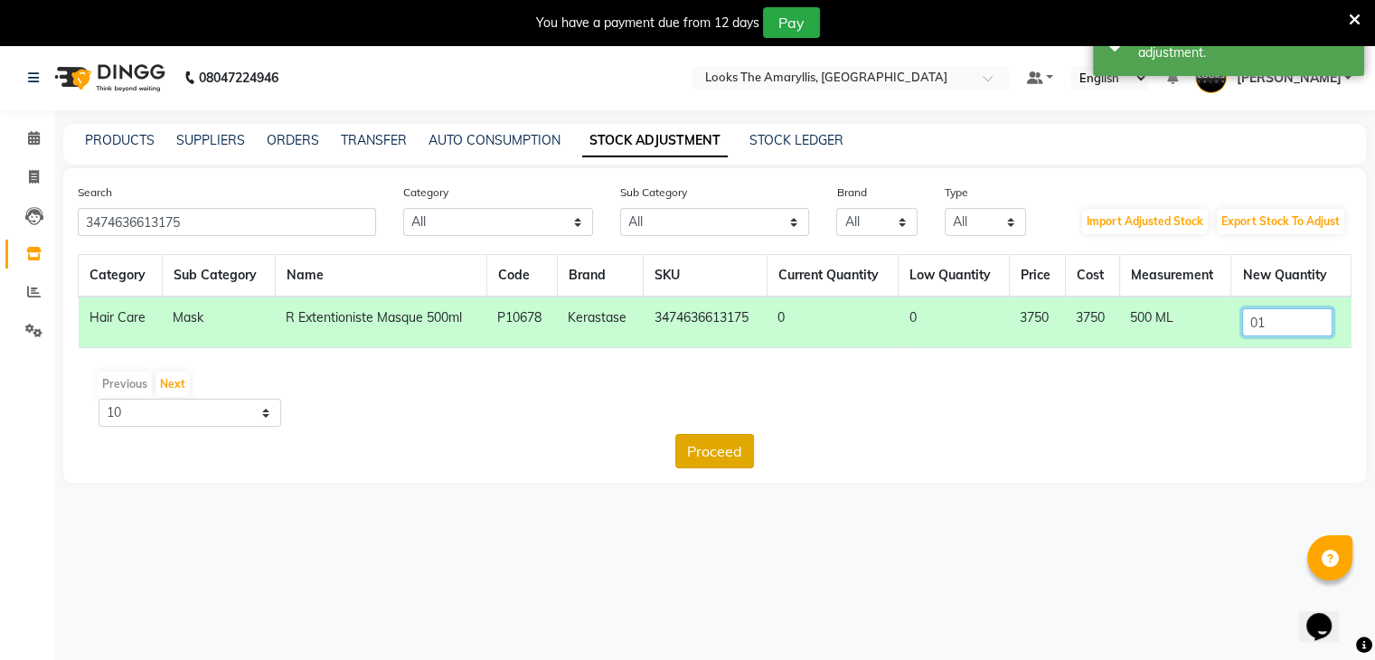
type input "01"
click at [728, 451] on button "Proceed" at bounding box center [714, 451] width 79 height 34
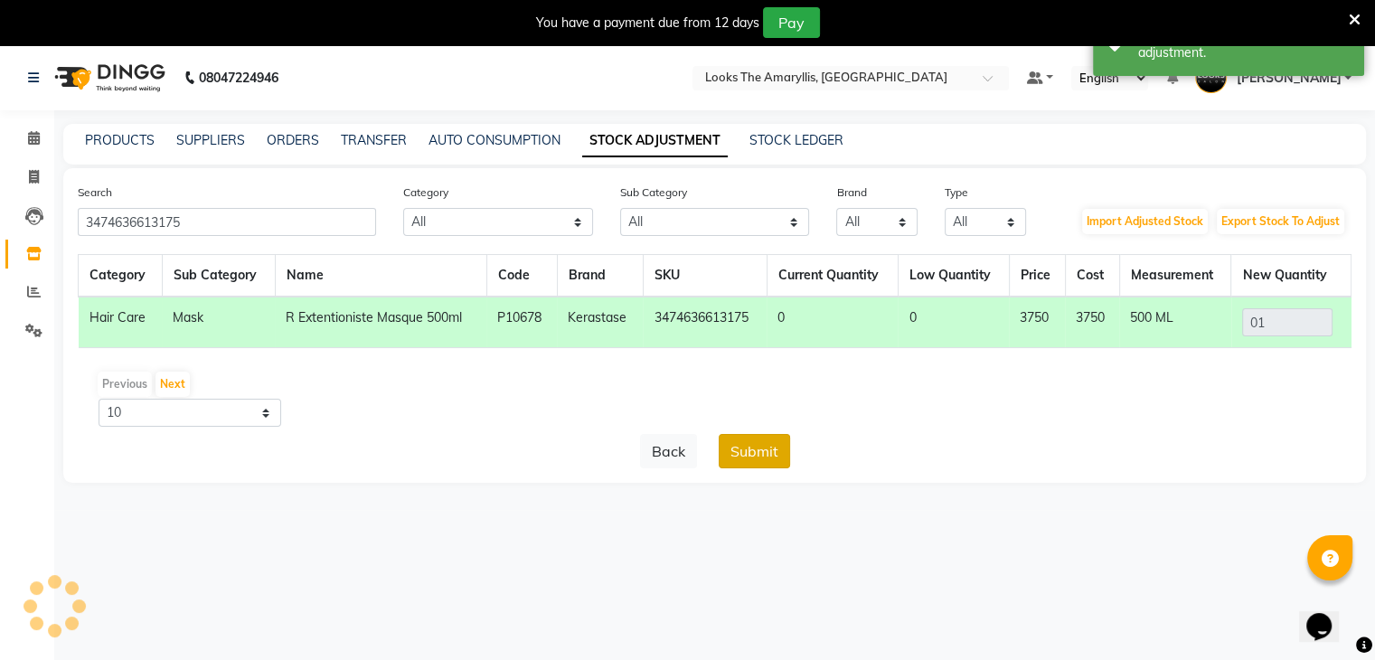
click at [758, 446] on button "Submit" at bounding box center [754, 451] width 71 height 34
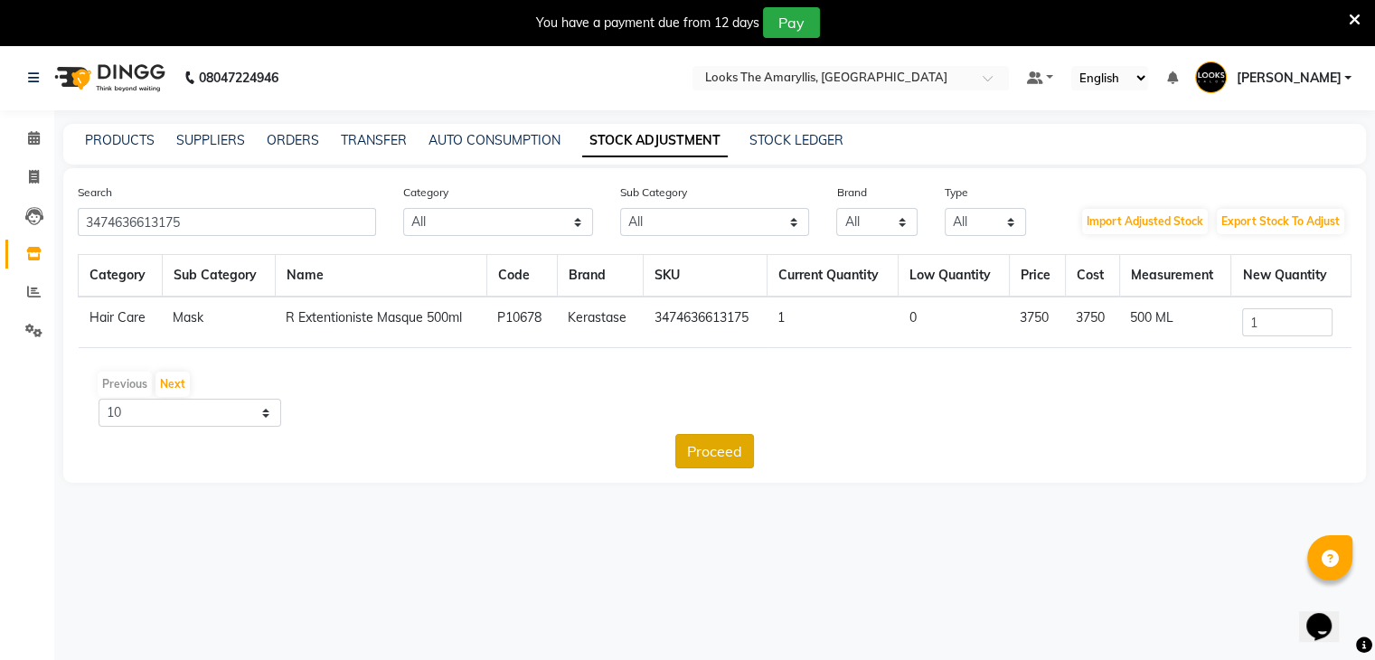
click at [710, 453] on button "Proceed" at bounding box center [714, 451] width 79 height 34
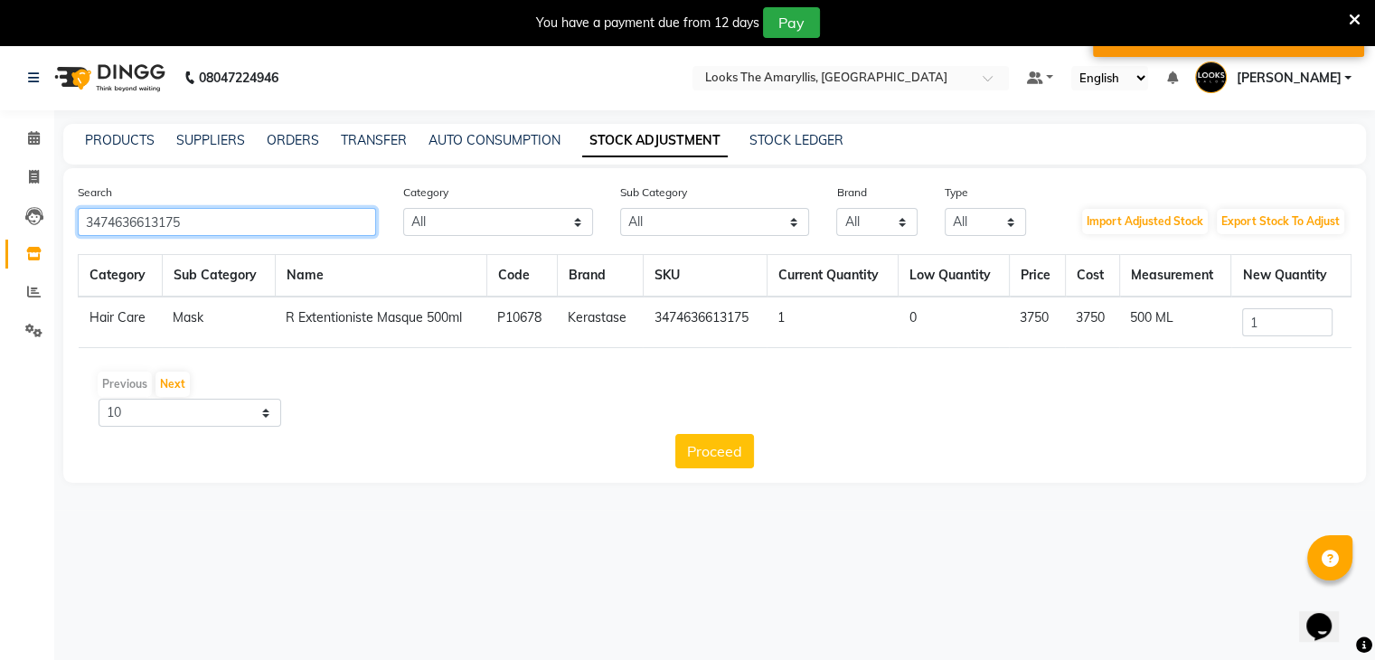
drag, startPoint x: 285, startPoint y: 217, endPoint x: 0, endPoint y: 234, distance: 285.3
click at [0, 234] on app-home "08047224946 Select Location × Looks The Amaryllis, New Delhi Default Panel My P…" at bounding box center [687, 277] width 1375 height 465
paste input "9238"
type input "3474636692385"
click at [1353, 18] on icon at bounding box center [1355, 20] width 12 height 16
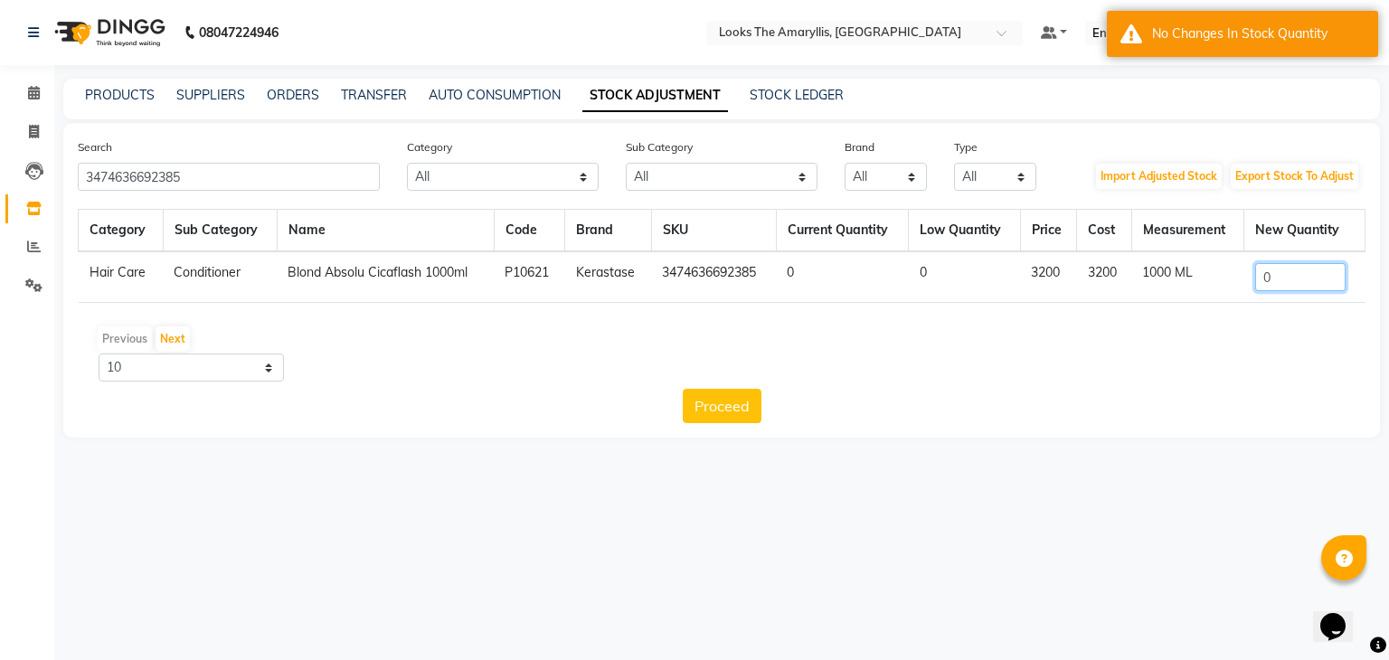
click at [1292, 279] on input "0" at bounding box center [1300, 277] width 90 height 28
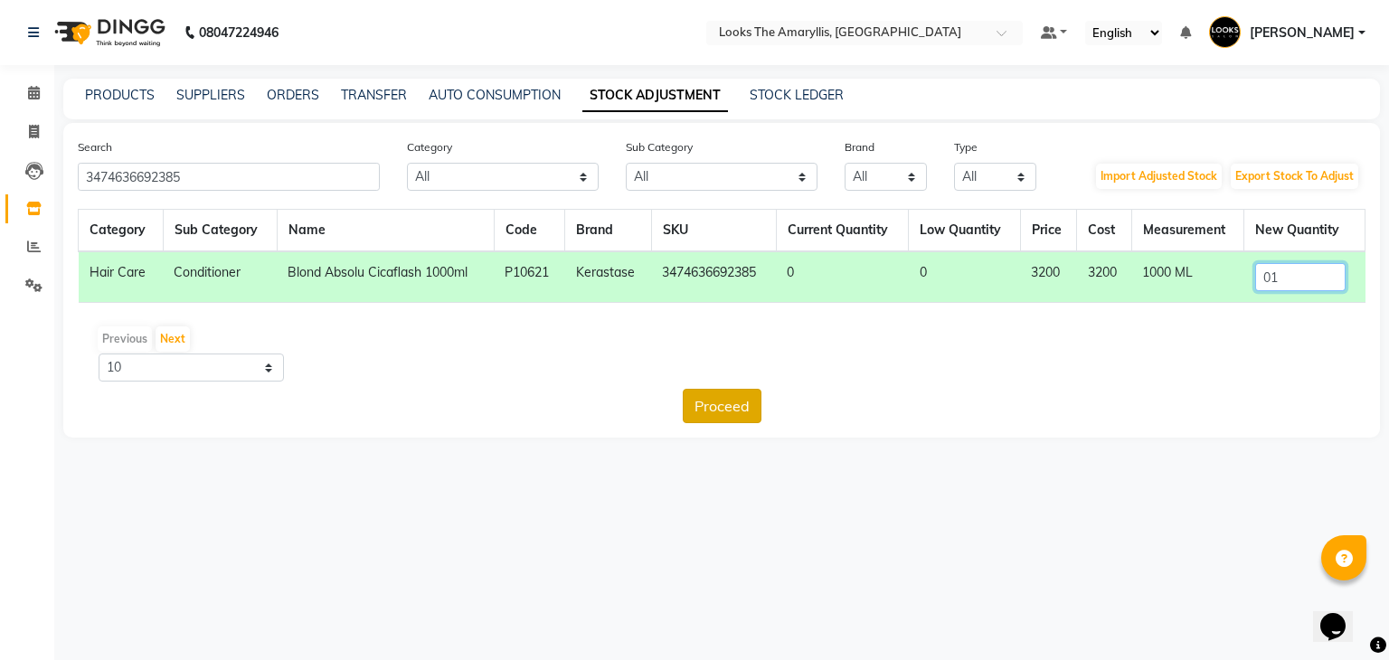
type input "01"
click at [730, 402] on button "Proceed" at bounding box center [722, 406] width 79 height 34
click at [779, 403] on button "Submit" at bounding box center [760, 406] width 71 height 34
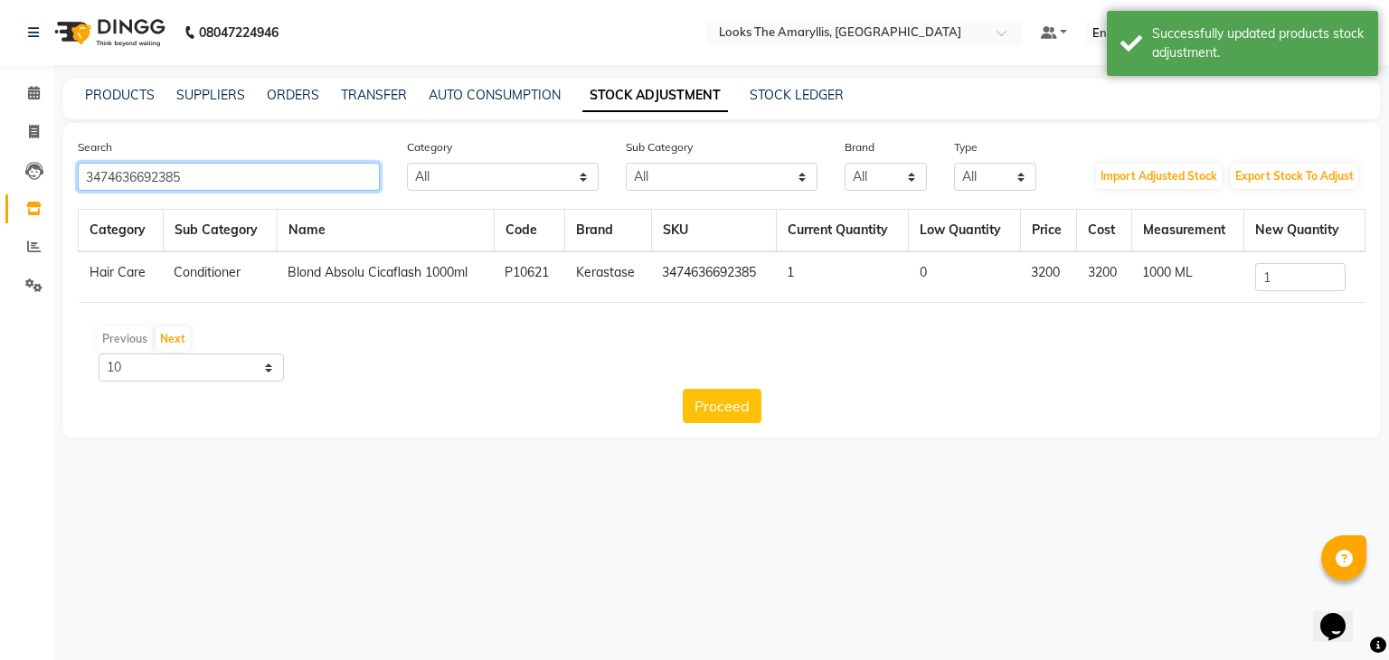
drag, startPoint x: 258, startPoint y: 183, endPoint x: 0, endPoint y: 227, distance: 261.4
click at [0, 227] on app-home "08047224946 Select Location × Looks The Amaryllis, New Delhi Default Panel My P…" at bounding box center [694, 232] width 1389 height 465
paste input "75699"
type input "3474636756995"
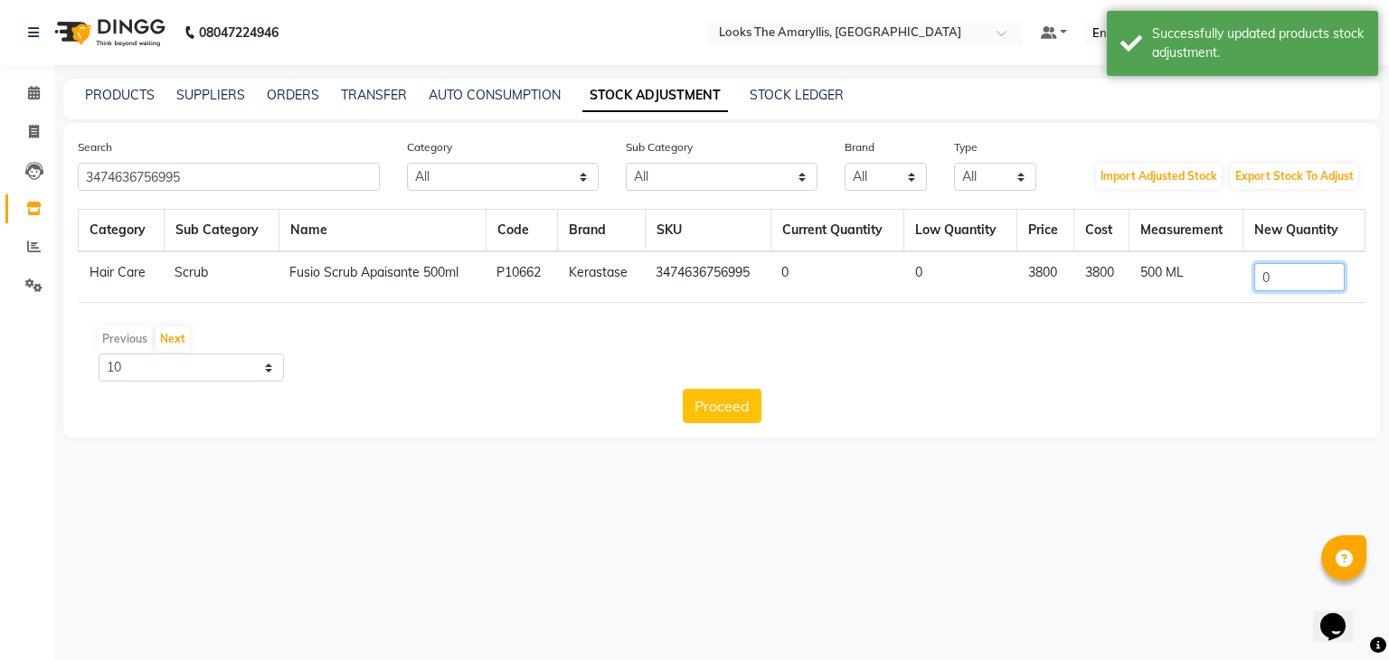
click at [1300, 281] on input "0" at bounding box center [1299, 277] width 90 height 28
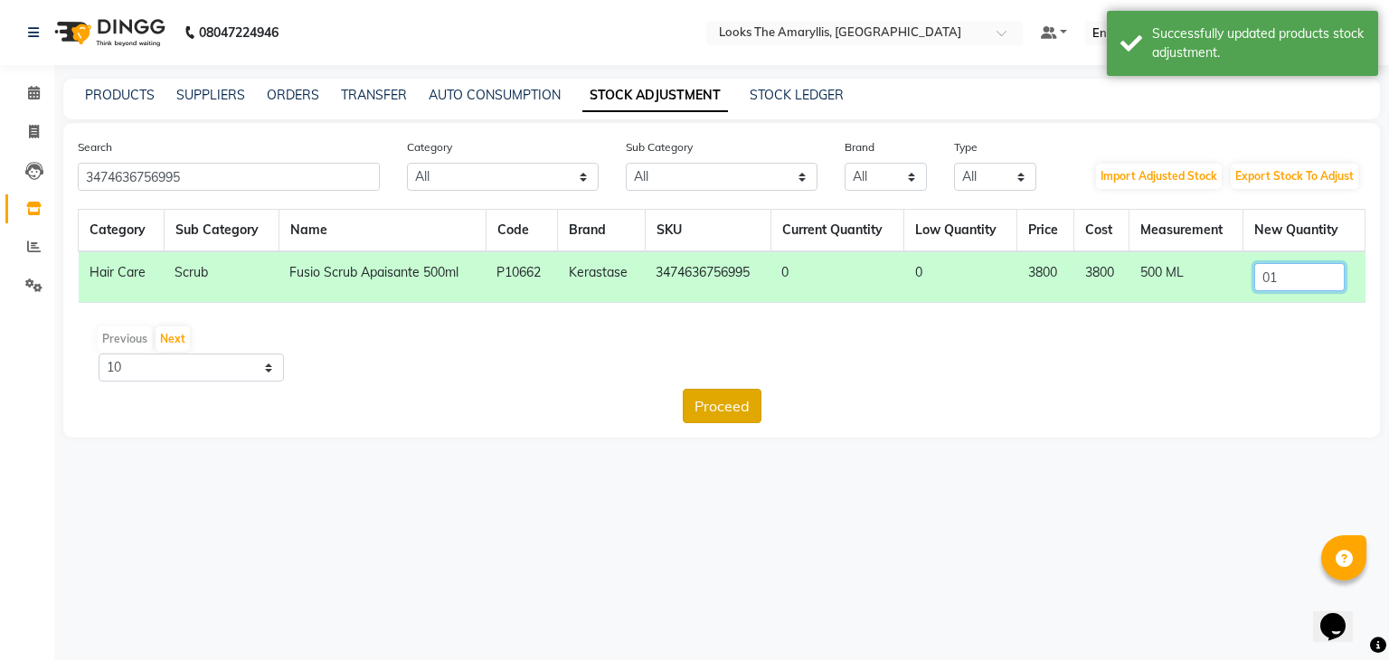
type input "01"
click at [737, 406] on button "Proceed" at bounding box center [722, 406] width 79 height 34
click at [758, 401] on button "Submit" at bounding box center [760, 406] width 71 height 34
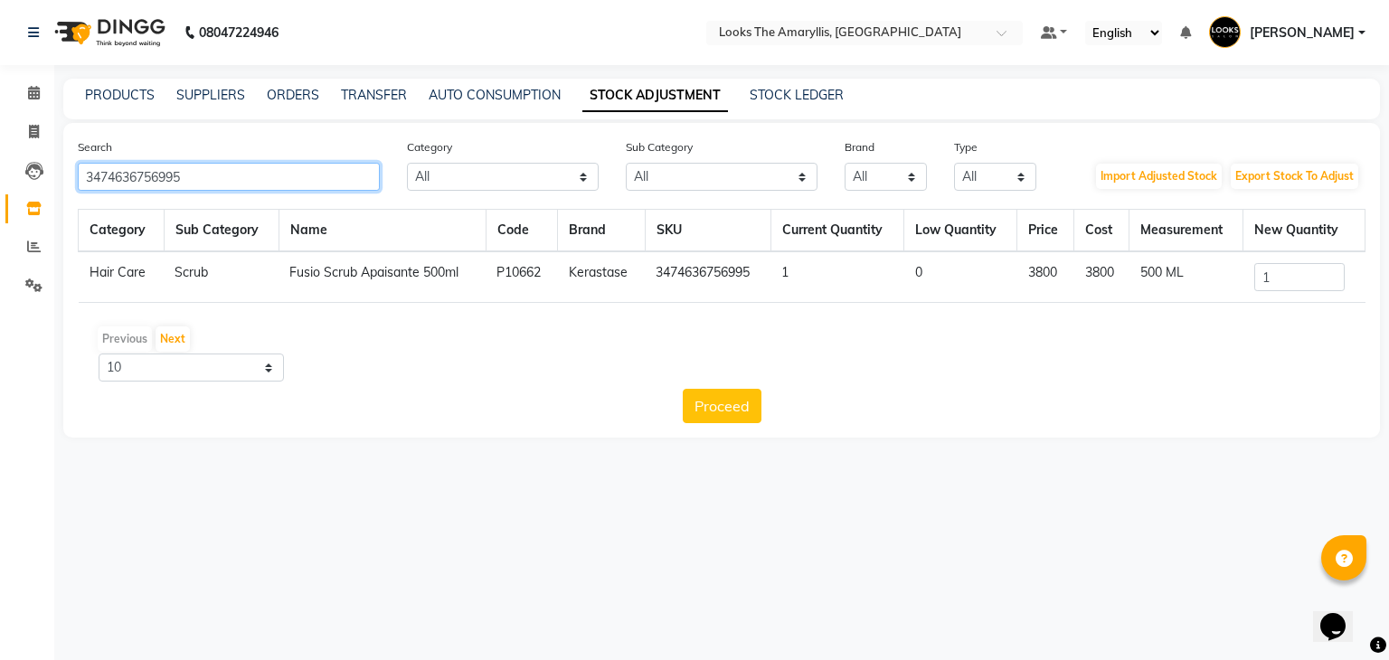
drag, startPoint x: 321, startPoint y: 186, endPoint x: 0, endPoint y: 189, distance: 320.9
click at [0, 189] on app-home "08047224946 Select Location × Looks The Amaryllis, New Delhi Default Panel My P…" at bounding box center [694, 232] width 1389 height 465
paste input "88"
type input "3474636756988"
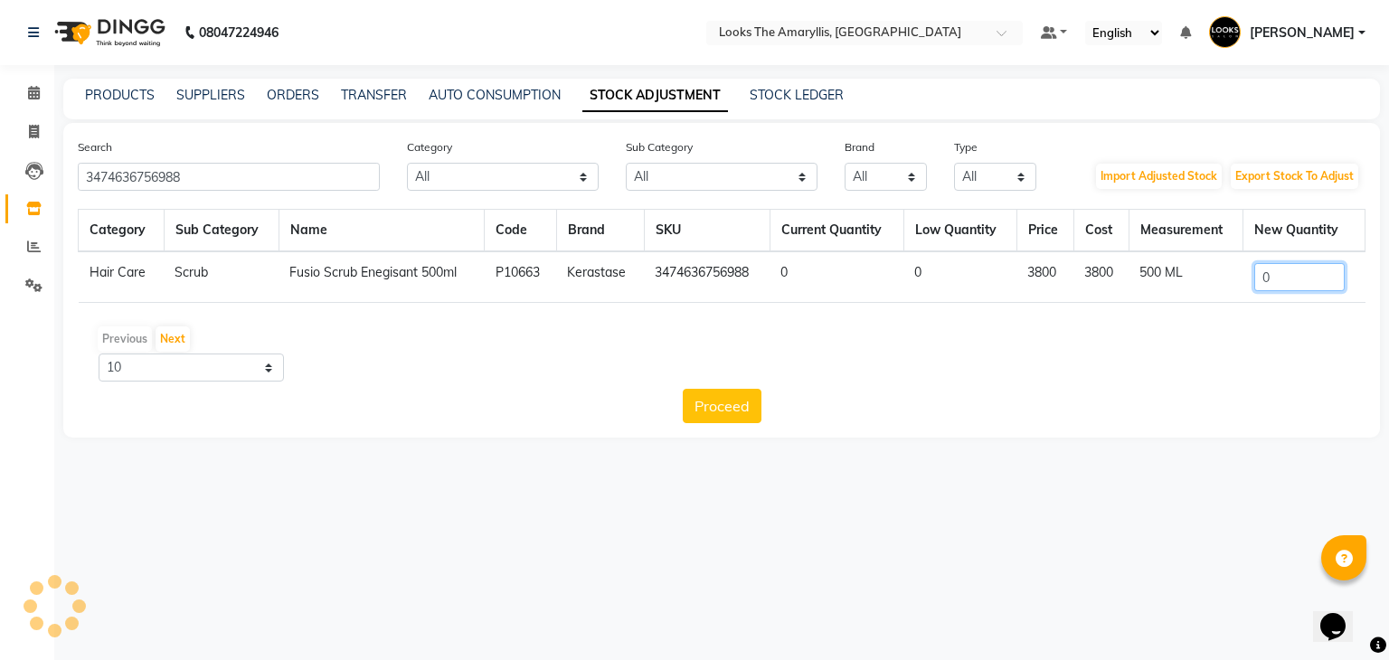
click at [1286, 272] on input "0" at bounding box center [1299, 277] width 90 height 28
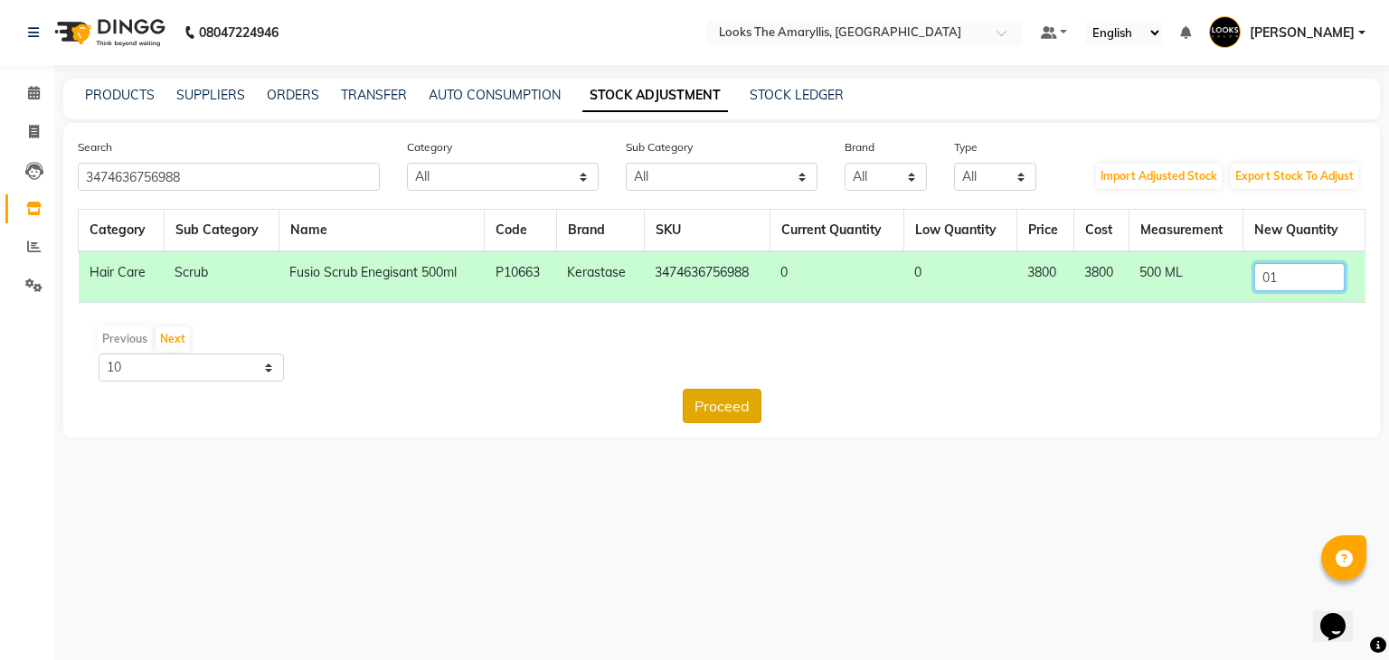
type input "01"
click at [737, 410] on button "Proceed" at bounding box center [722, 406] width 79 height 34
click at [763, 409] on button "Submit" at bounding box center [760, 406] width 71 height 34
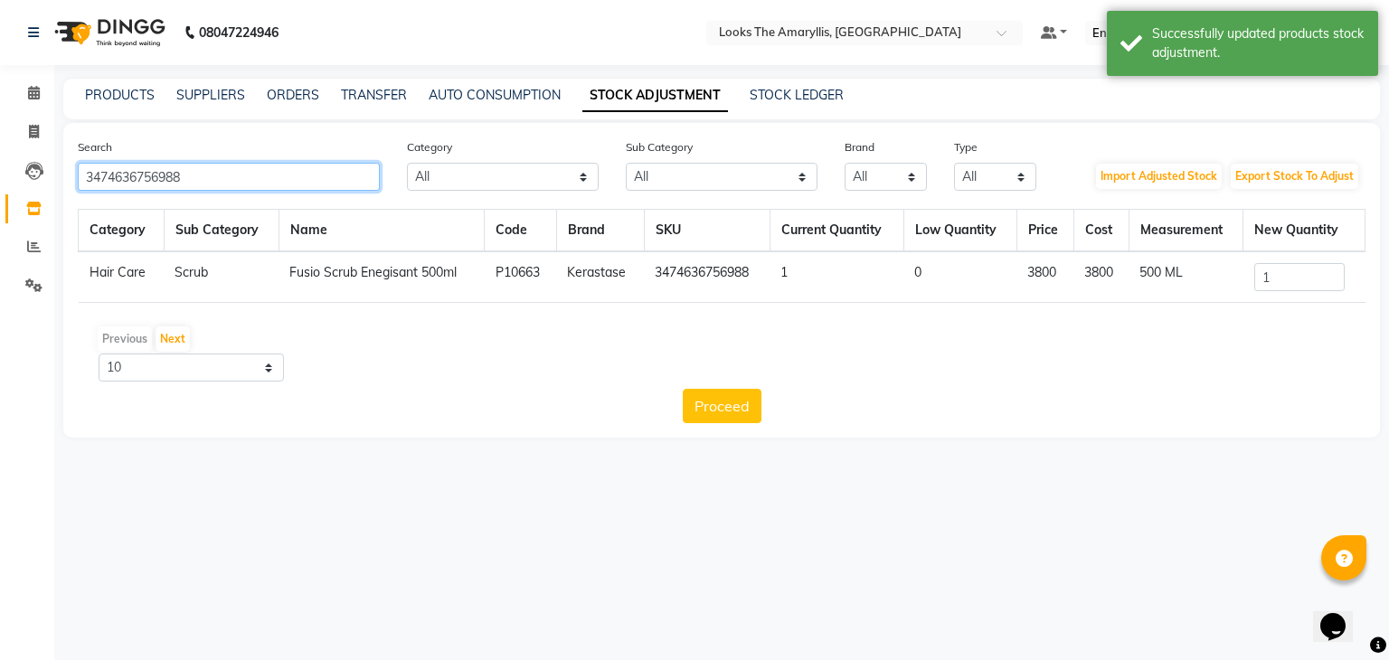
drag, startPoint x: 289, startPoint y: 182, endPoint x: 0, endPoint y: 182, distance: 289.3
click at [0, 182] on app-home "08047224946 Select Location × Looks The Amaryllis, New Delhi Default Panel My P…" at bounding box center [694, 232] width 1389 height 465
paste input "28282"
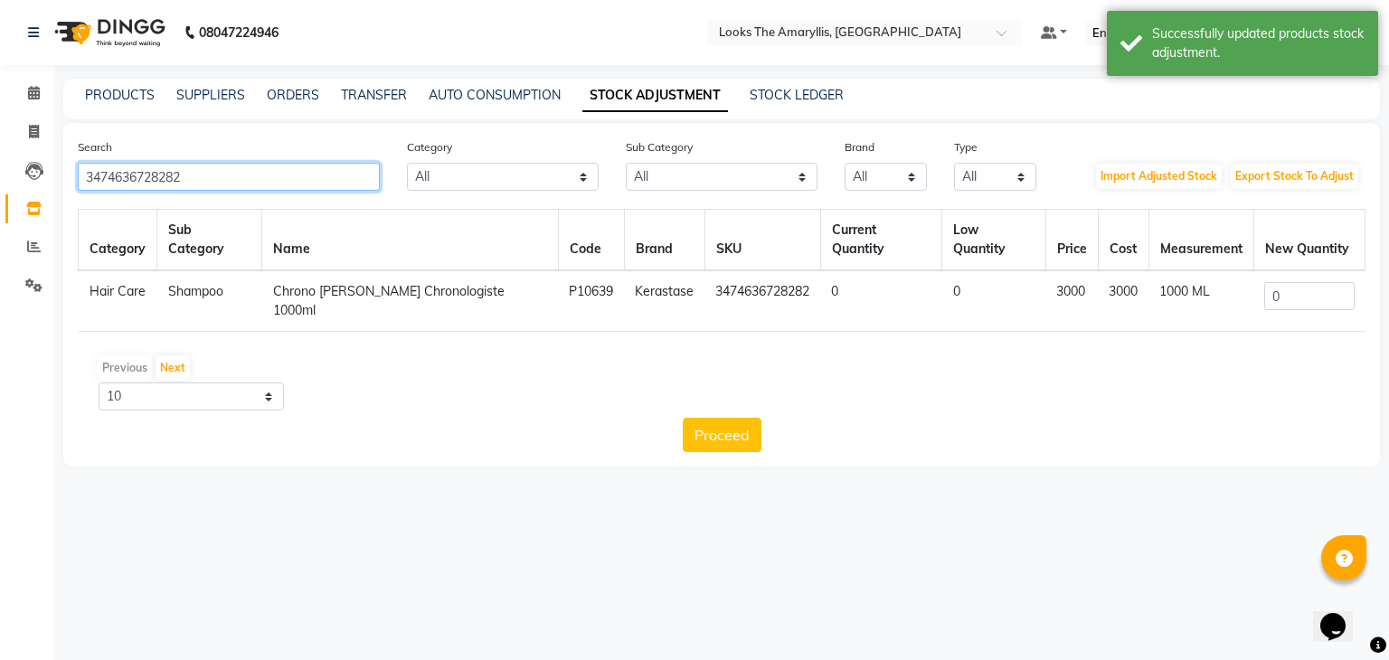
type input "3474636728282"
click at [1307, 282] on input "0" at bounding box center [1308, 296] width 89 height 28
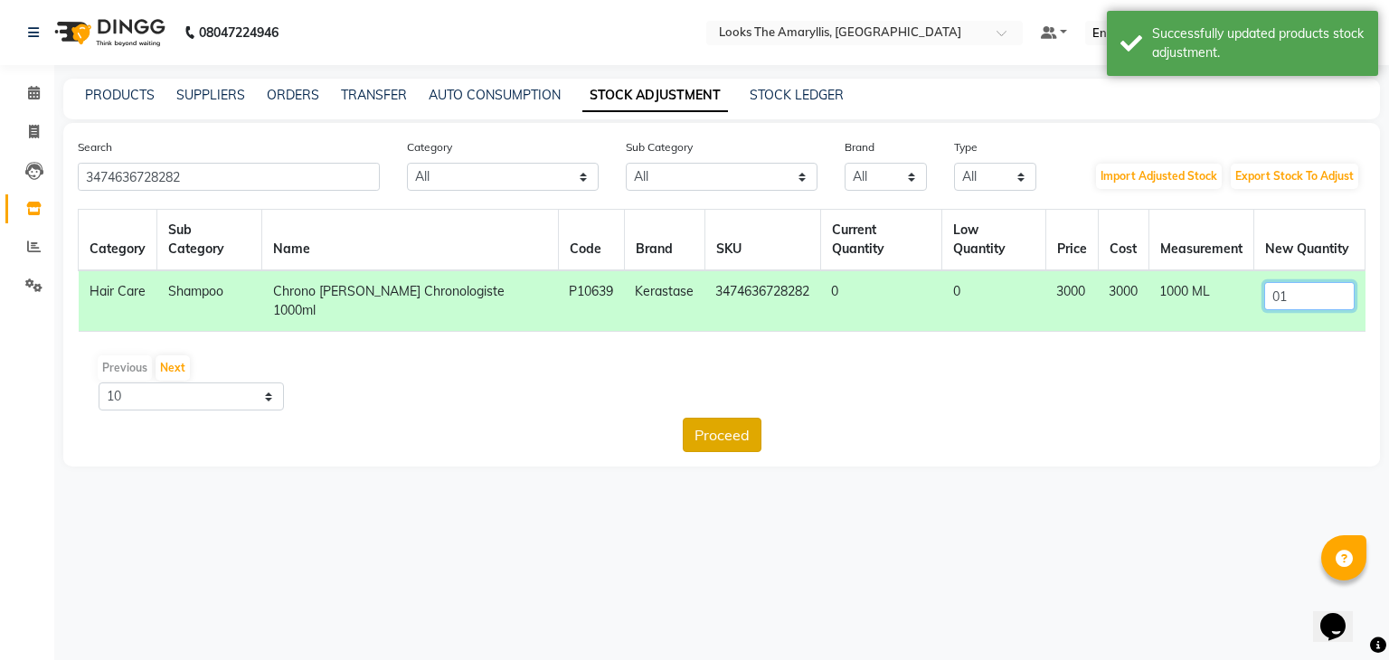
type input "01"
click at [731, 418] on button "Proceed" at bounding box center [722, 435] width 79 height 34
click at [759, 418] on button "Submit" at bounding box center [760, 435] width 71 height 34
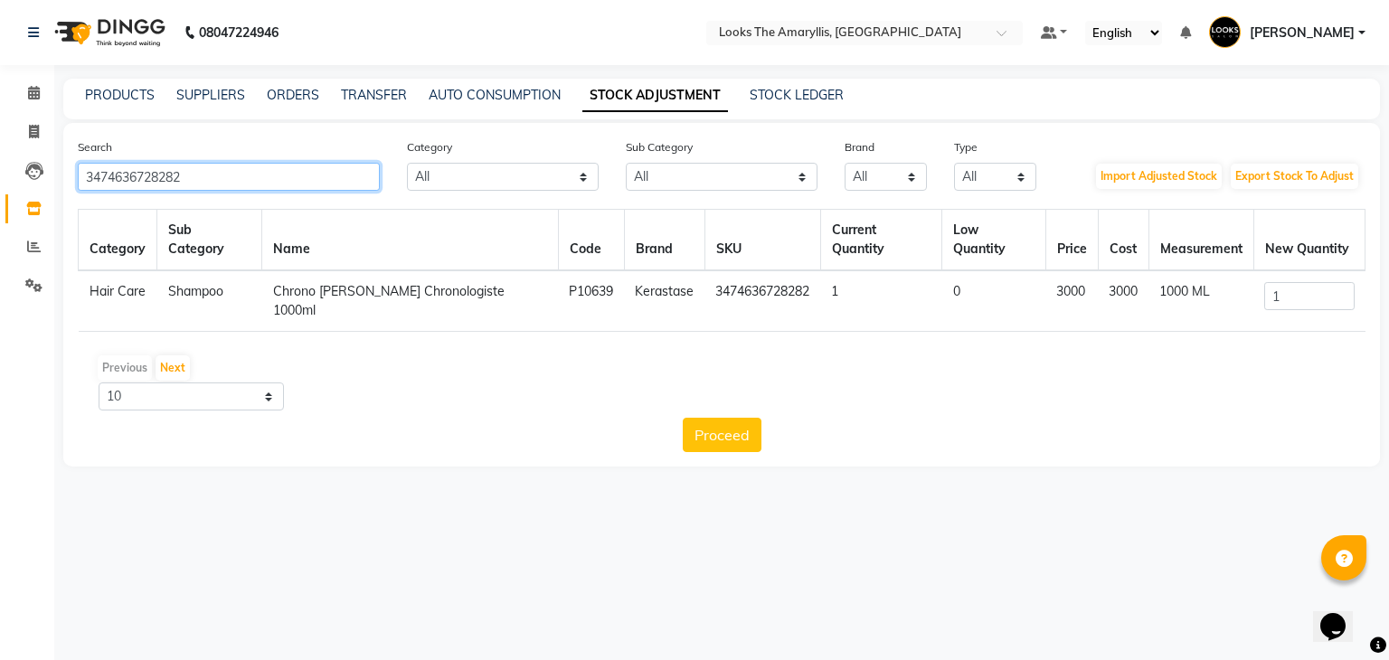
drag, startPoint x: 245, startPoint y: 168, endPoint x: 0, endPoint y: 208, distance: 248.2
click at [0, 208] on app-home "08047224946 Select Location × Looks The Amaryllis, New Delhi Default Panel My P…" at bounding box center [694, 247] width 1389 height 494
paste input "857845"
type input "3474636857845"
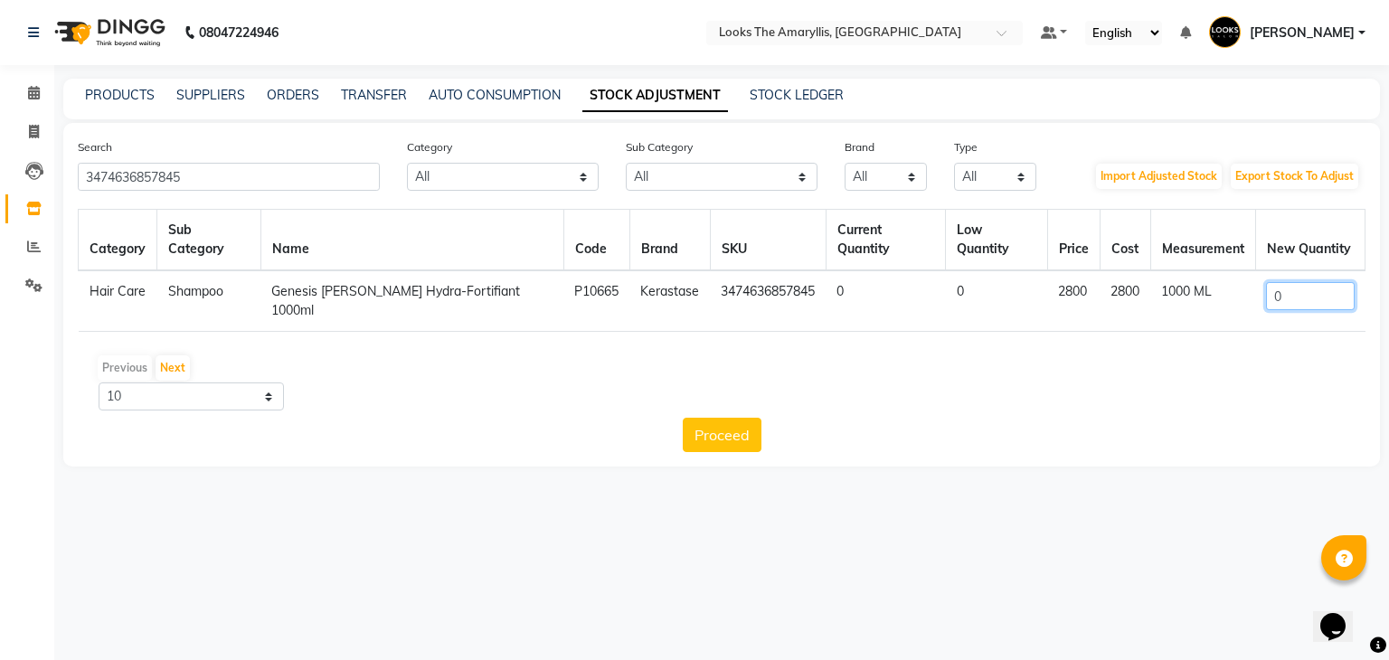
click at [1296, 282] on input "0" at bounding box center [1310, 296] width 88 height 28
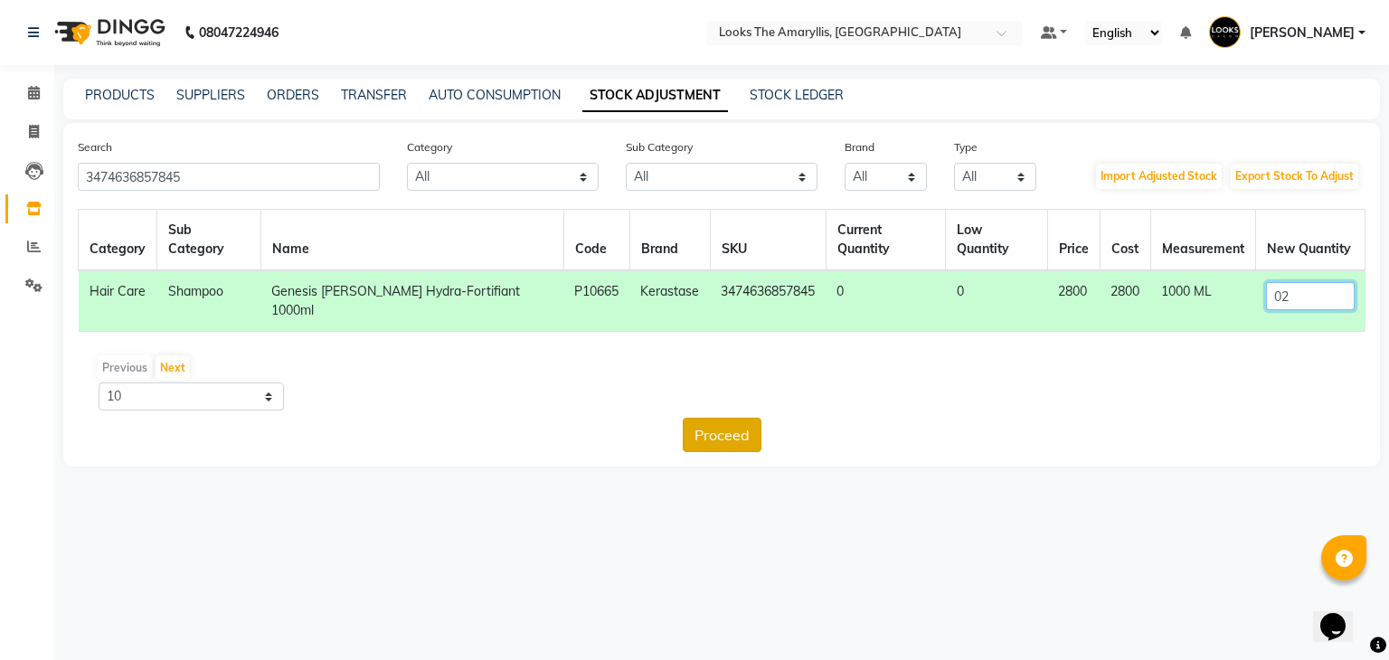
type input "02"
click at [722, 418] on button "Proceed" at bounding box center [722, 435] width 79 height 34
click at [745, 418] on button "Submit" at bounding box center [760, 435] width 71 height 34
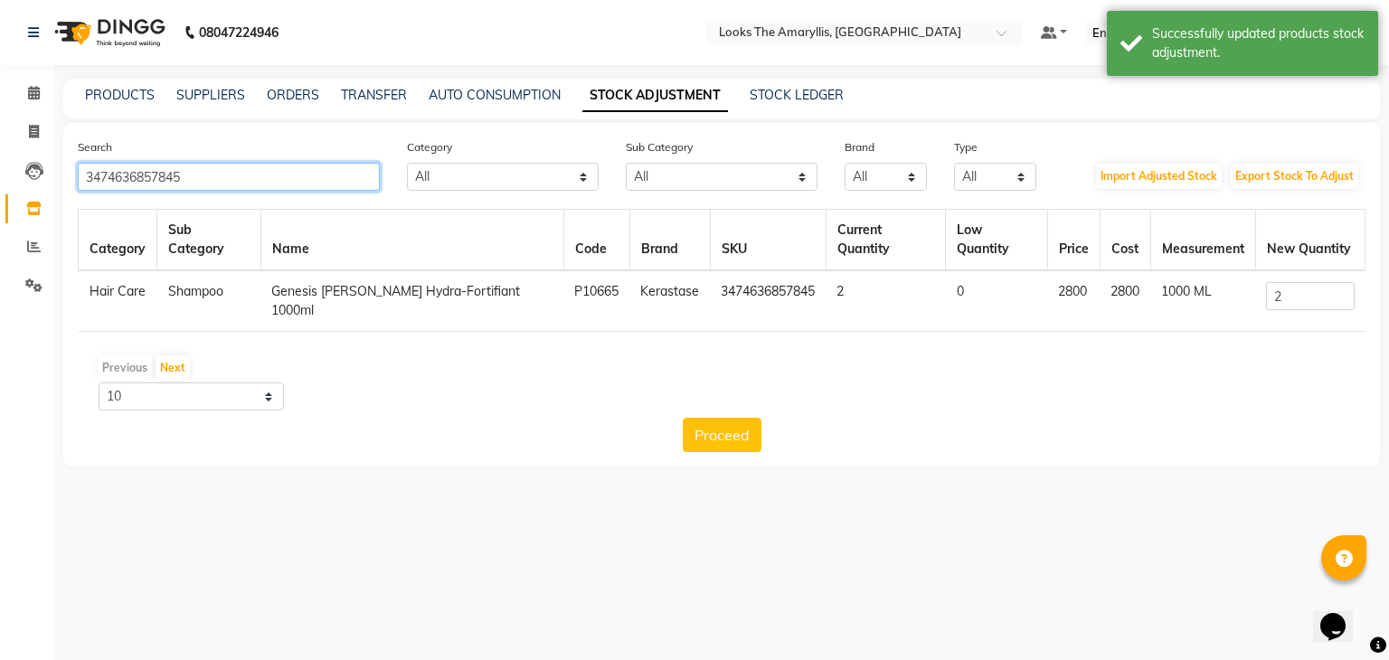
drag, startPoint x: 250, startPoint y: 186, endPoint x: 0, endPoint y: 186, distance: 249.5
click at [0, 186] on app-home "08047224946 Select Location × Looks The Amaryllis, New Delhi Default Panel My P…" at bounding box center [694, 247] width 1389 height 494
paste input "968794"
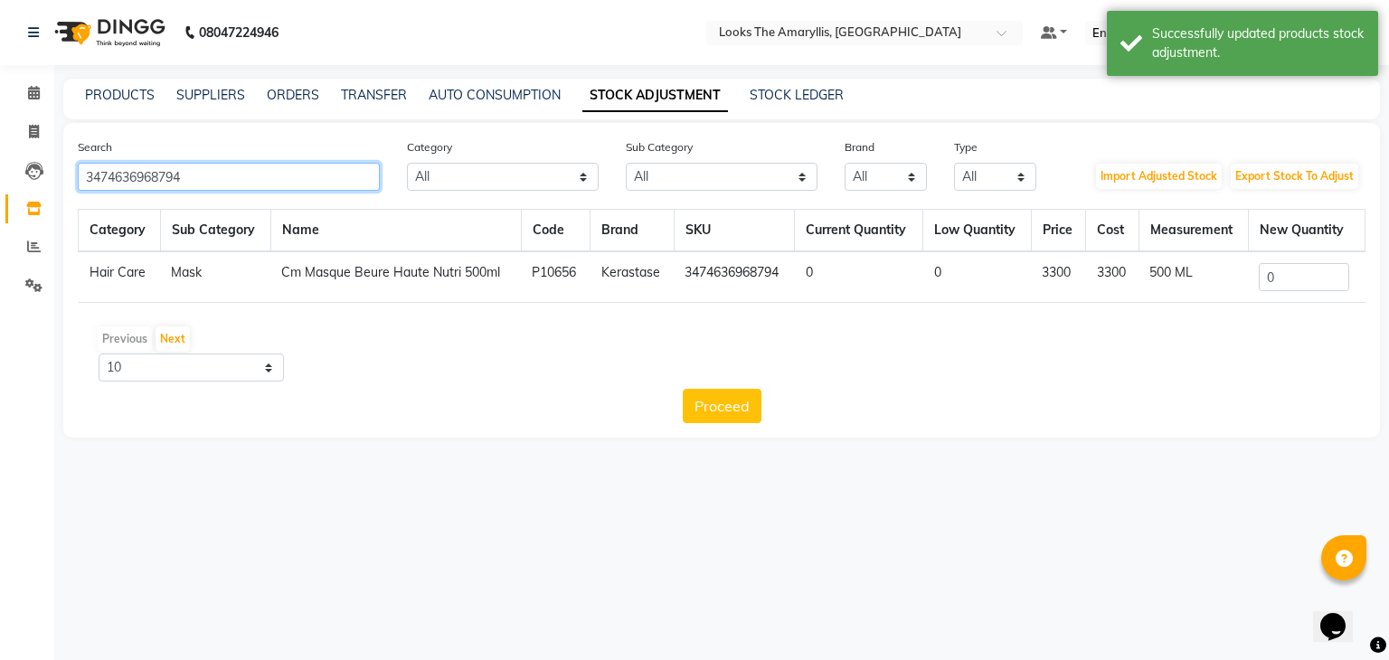
type input "3474636968794"
click at [1310, 283] on input "0" at bounding box center [1303, 277] width 90 height 28
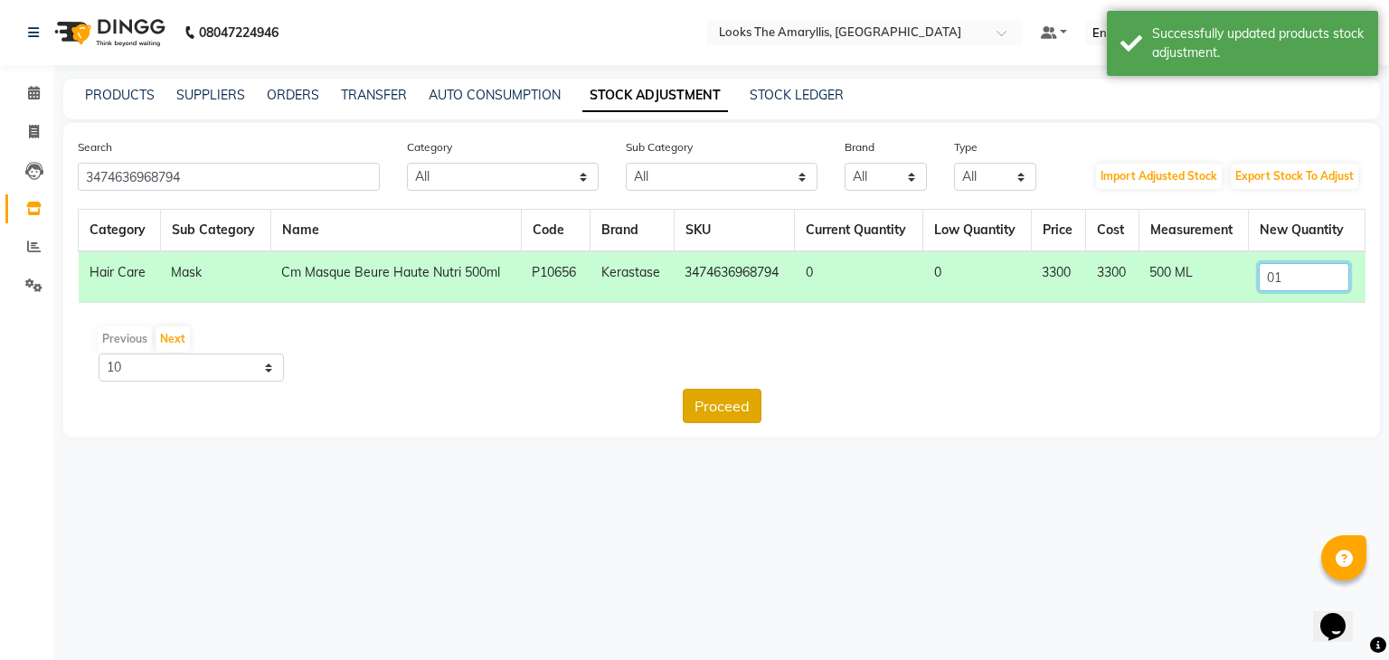
type input "01"
click at [711, 399] on button "Proceed" at bounding box center [722, 406] width 79 height 34
click at [741, 403] on button "Submit" at bounding box center [760, 406] width 71 height 34
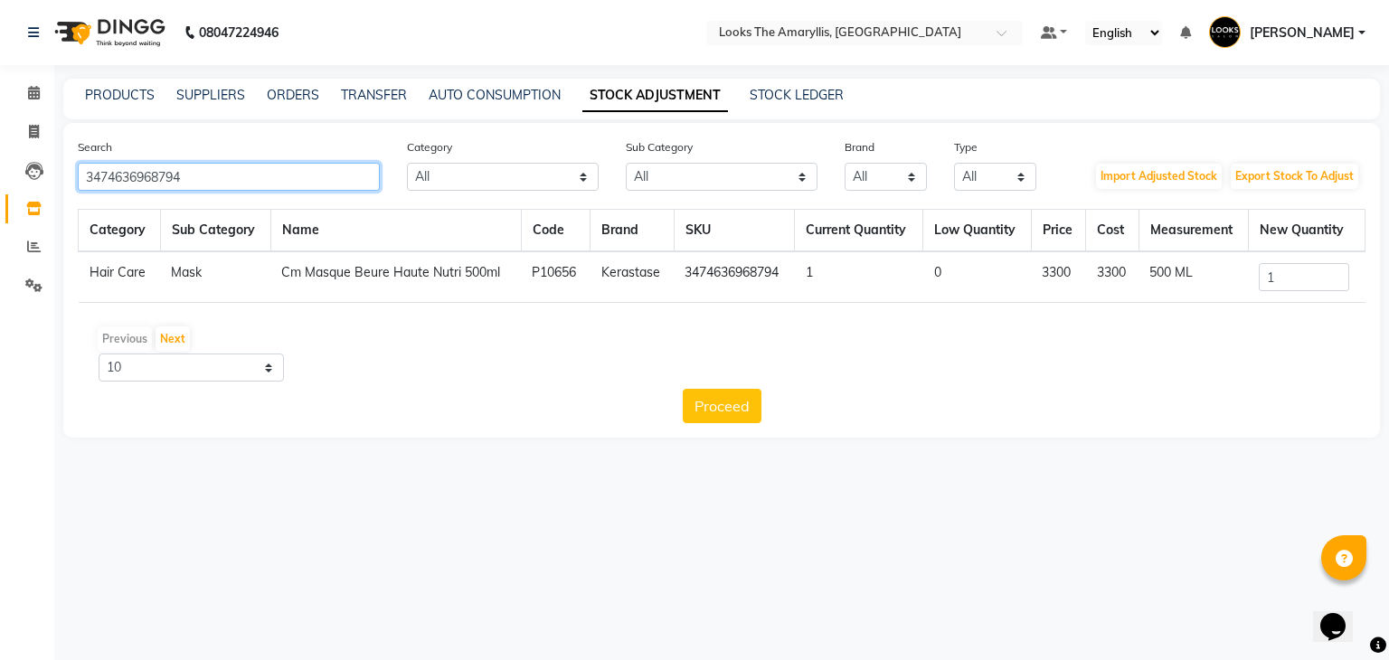
drag, startPoint x: 289, startPoint y: 188, endPoint x: 0, endPoint y: 188, distance: 289.3
click at [0, 188] on app-home "08047224946 Select Location × Looks The Amaryllis, New Delhi Default Panel My P…" at bounding box center [694, 232] width 1389 height 465
paste input "7059217"
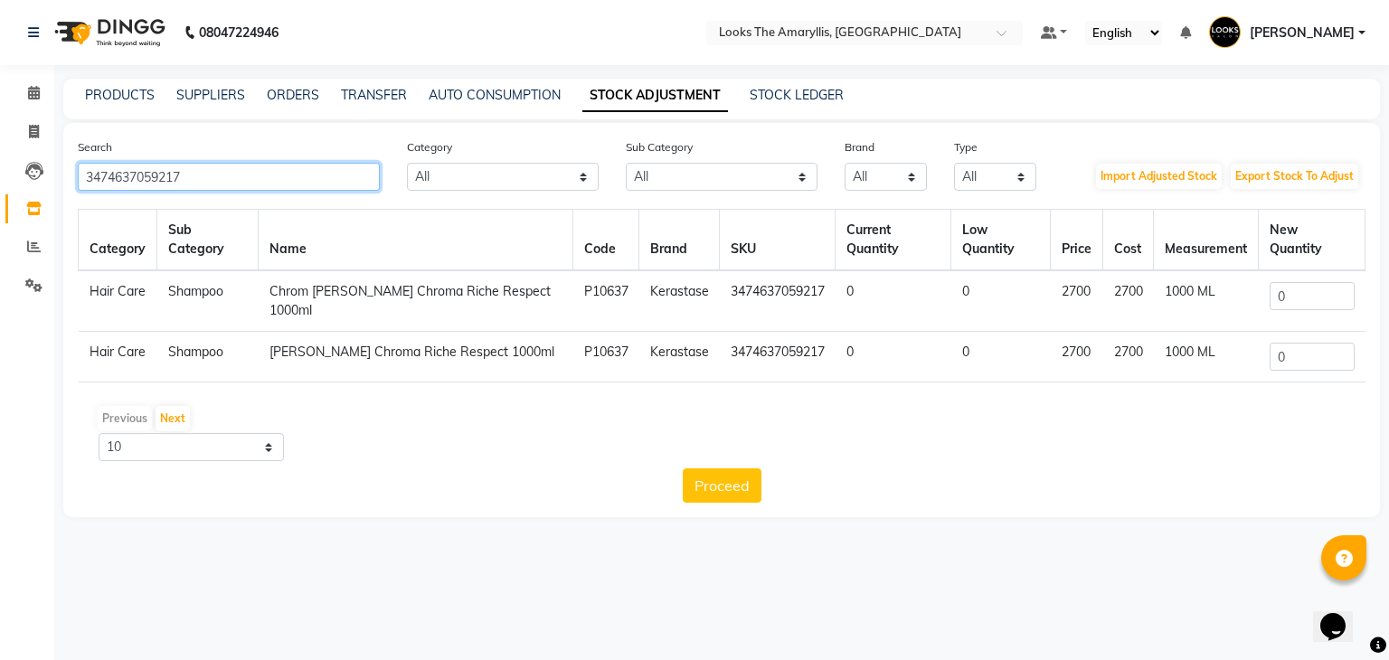
type input "3474637059217"
click at [1297, 282] on input "0" at bounding box center [1311, 296] width 85 height 28
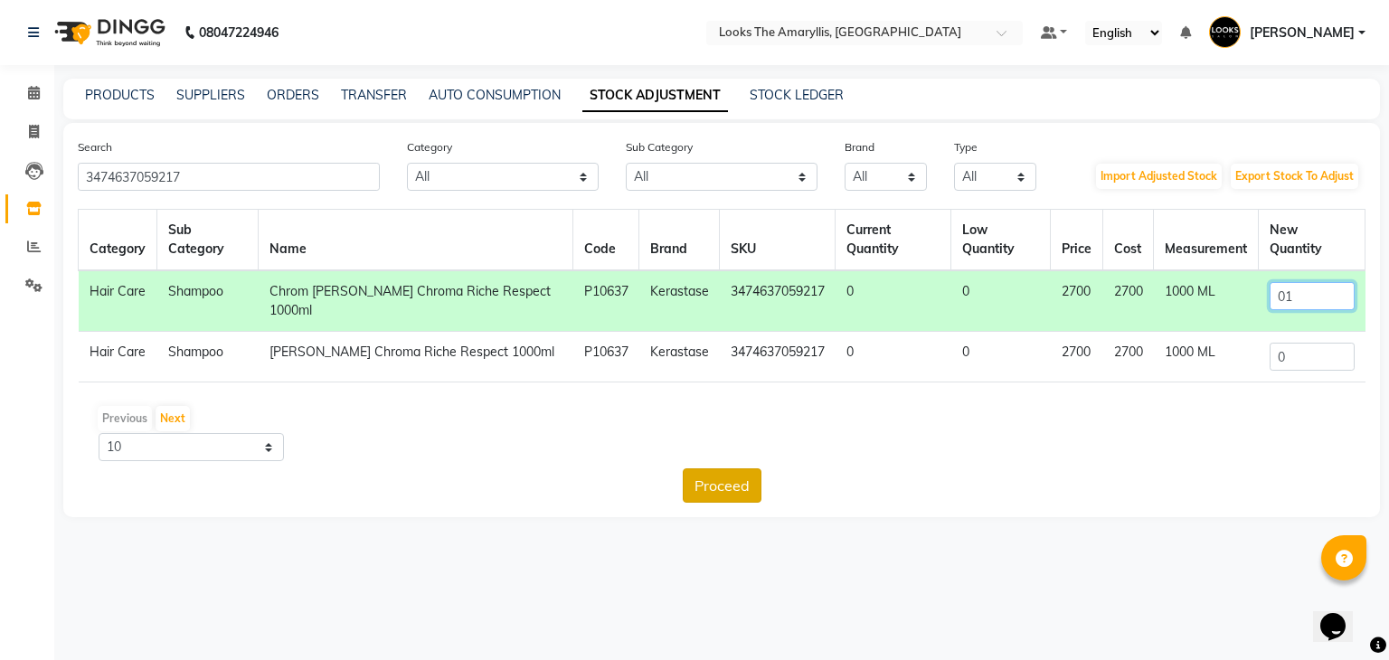
type input "01"
click at [726, 468] on button "Proceed" at bounding box center [722, 485] width 79 height 34
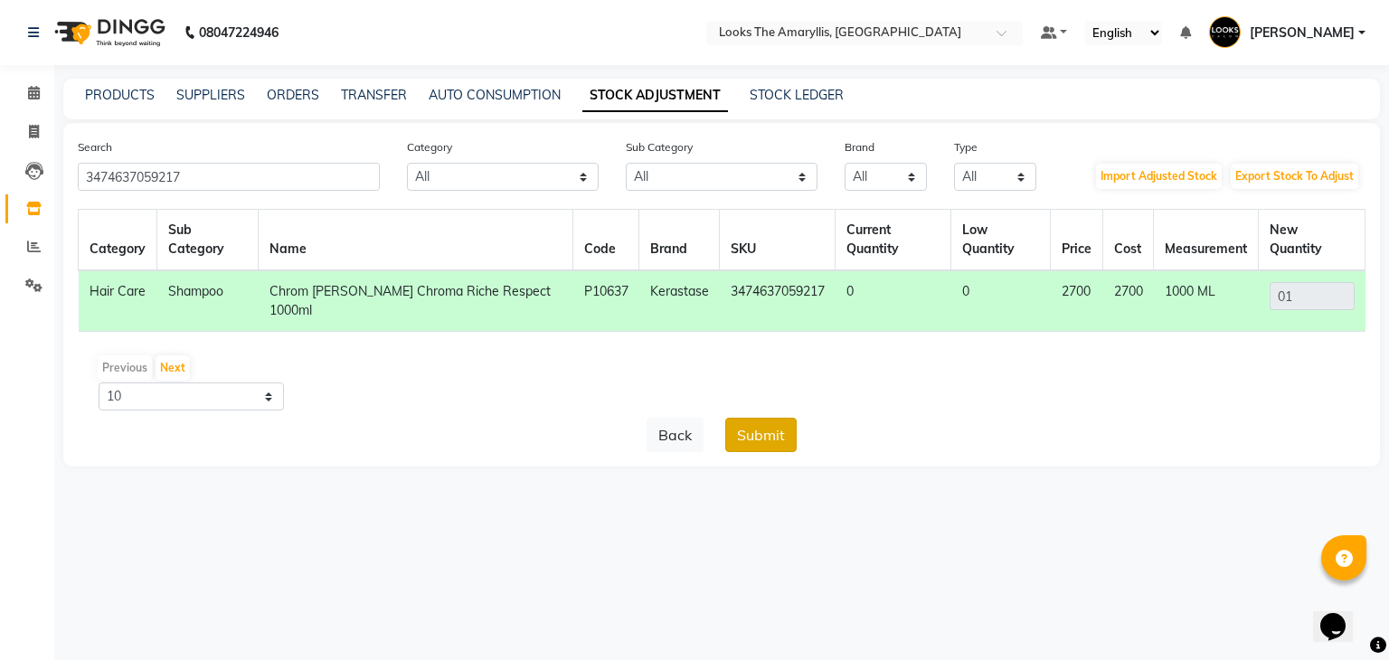
click at [768, 418] on button "Submit" at bounding box center [760, 435] width 71 height 34
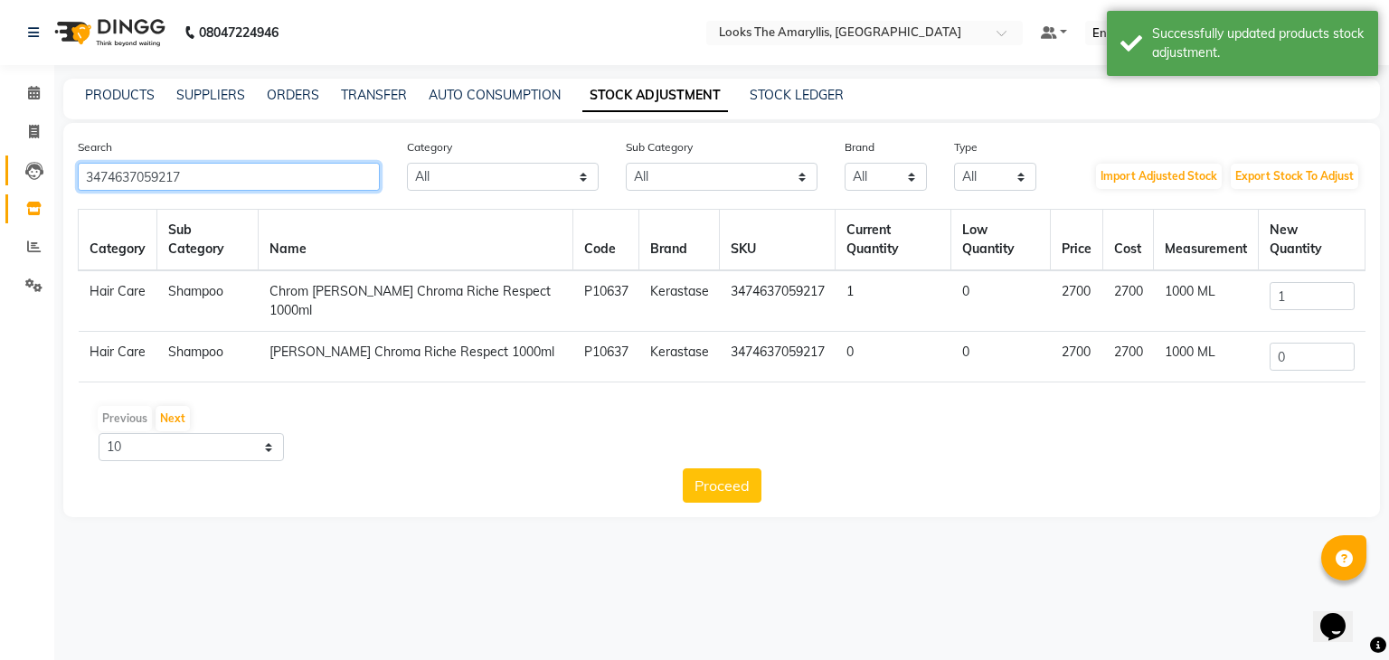
drag, startPoint x: 231, startPoint y: 167, endPoint x: 13, endPoint y: 178, distance: 218.1
click at [5, 174] on app-home "08047224946 Select Location × Looks The Amaryllis, New Delhi Default Panel My P…" at bounding box center [694, 272] width 1389 height 544
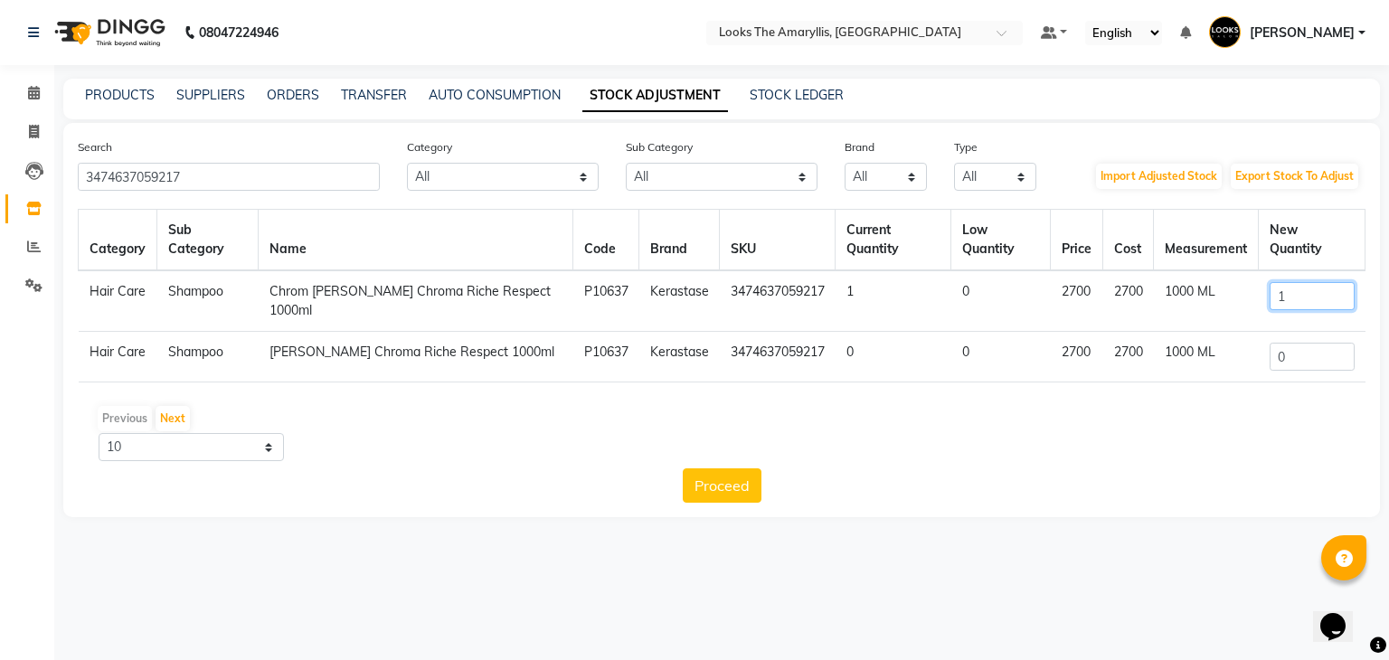
drag, startPoint x: 1316, startPoint y: 273, endPoint x: 1175, endPoint y: 294, distance: 142.6
click at [1178, 294] on tr "Hair Care Shampoo Chrom Bain Chroma Riche Respect 1000ml P10637 Kerastase 34746…" at bounding box center [722, 300] width 1286 height 61
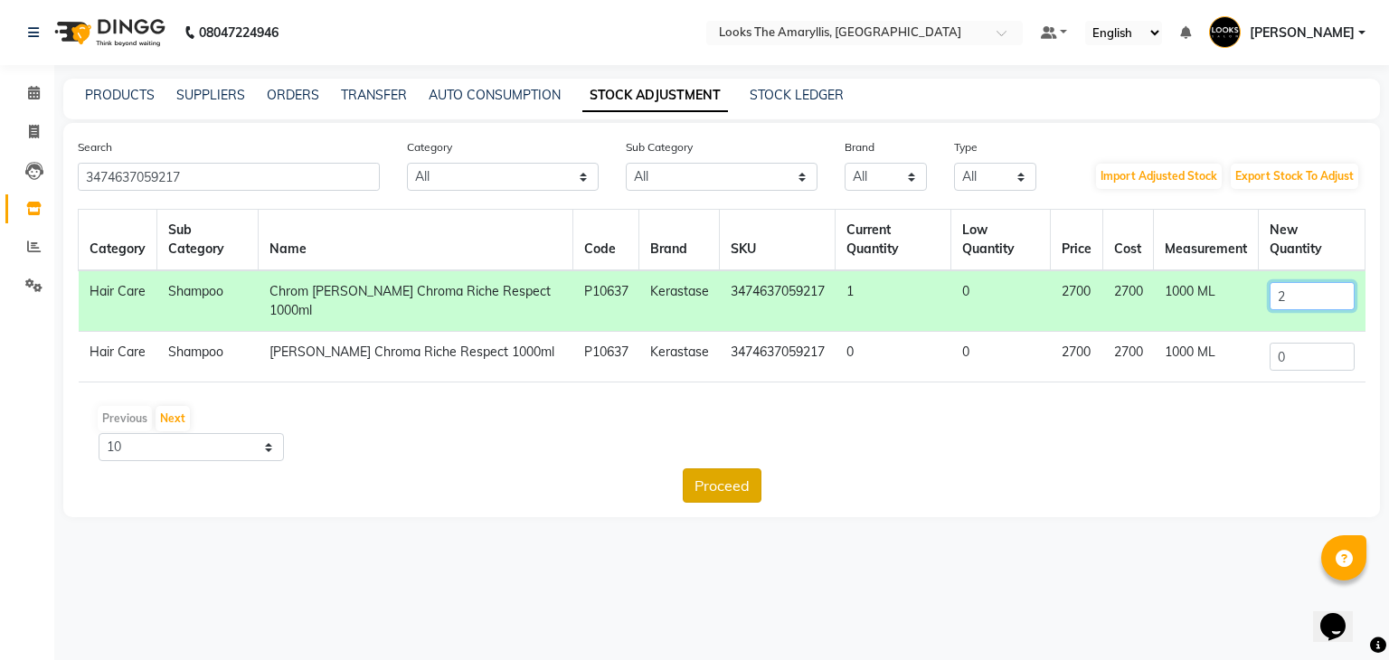
type input "2"
click at [705, 468] on button "Proceed" at bounding box center [722, 485] width 79 height 34
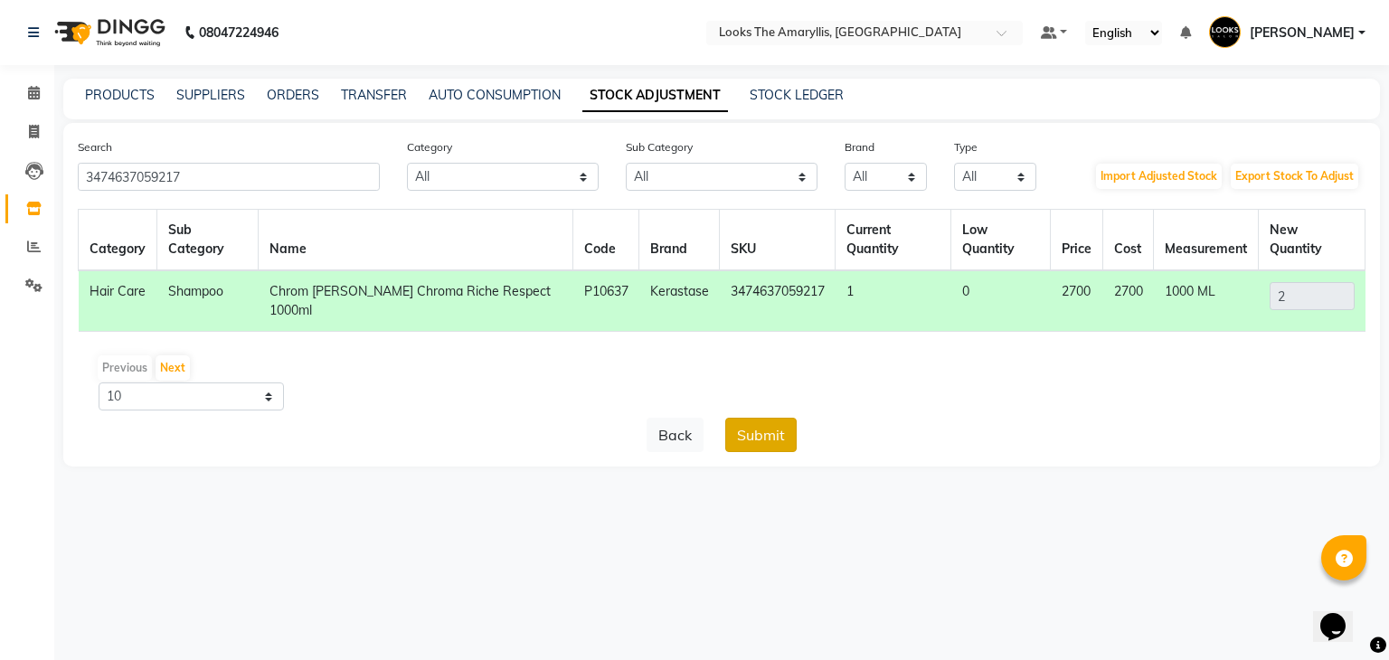
click at [757, 418] on button "Submit" at bounding box center [760, 435] width 71 height 34
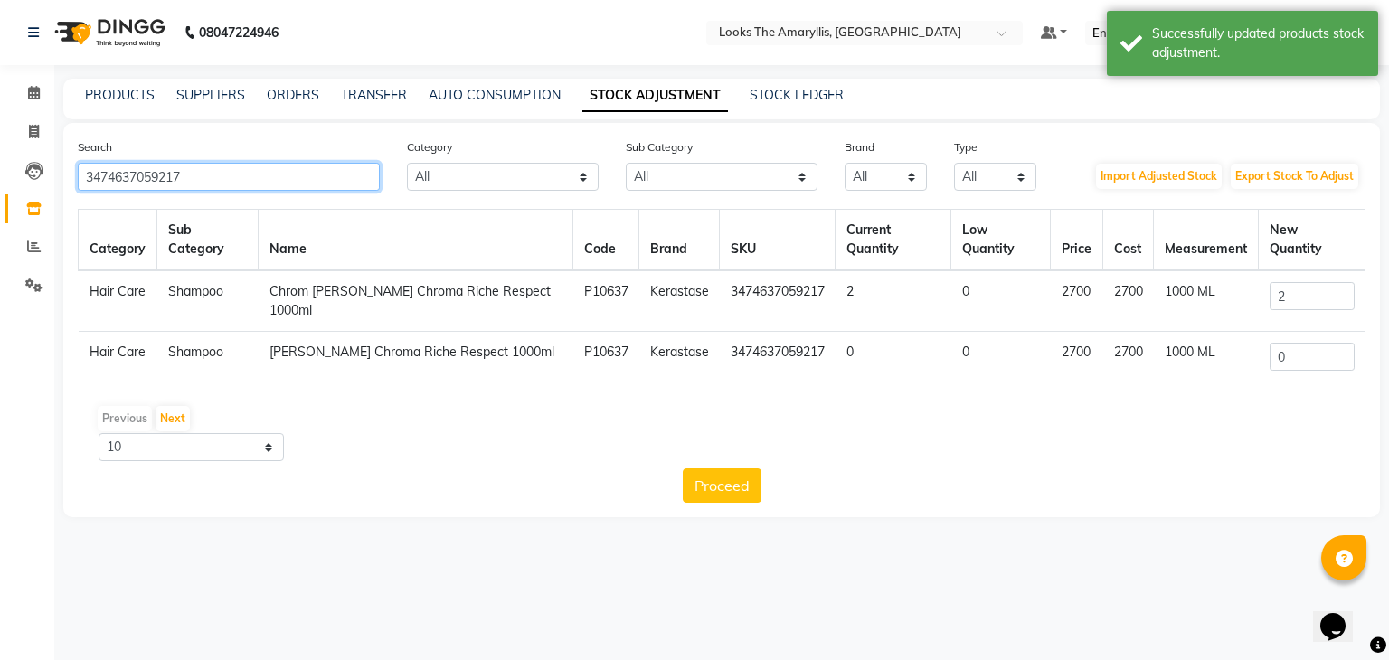
drag, startPoint x: 221, startPoint y: 178, endPoint x: 0, endPoint y: 178, distance: 220.6
click at [0, 178] on app-home "08047224946 Select Location × Looks The Amaryllis, New Delhi Default Panel My P…" at bounding box center [694, 272] width 1389 height 544
paste input "24"
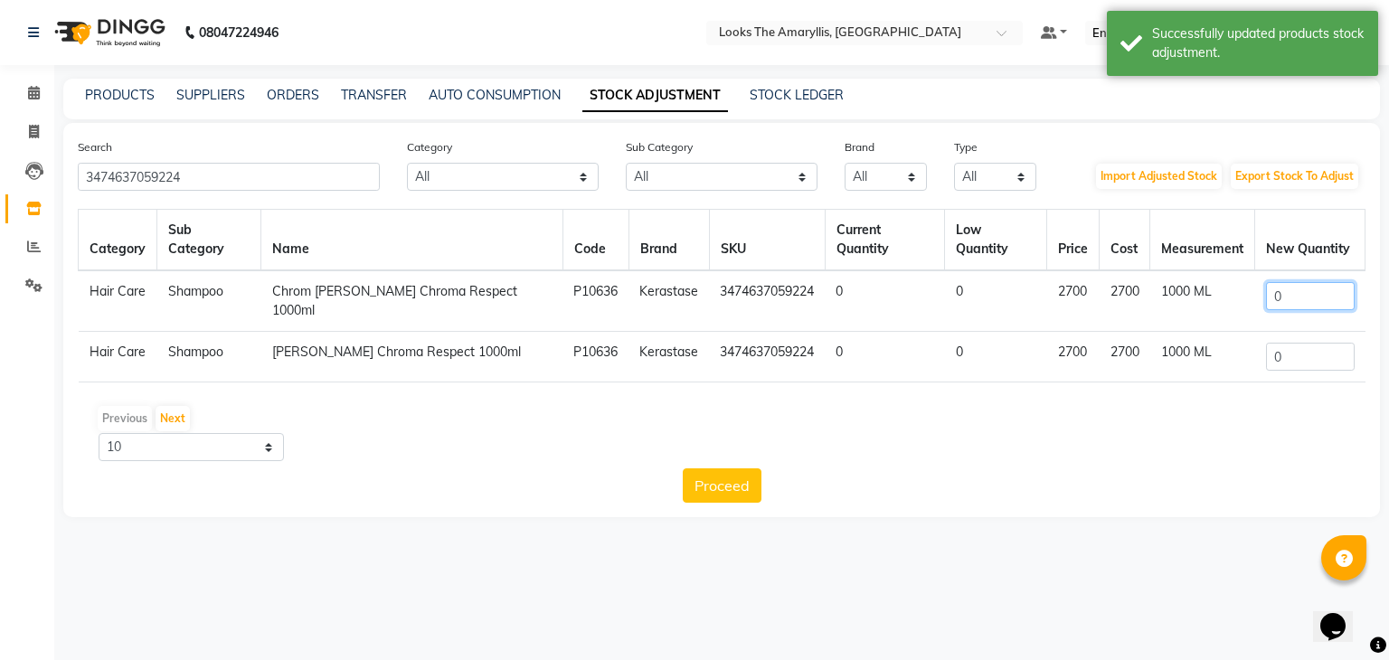
click at [1311, 290] on input "0" at bounding box center [1310, 296] width 89 height 28
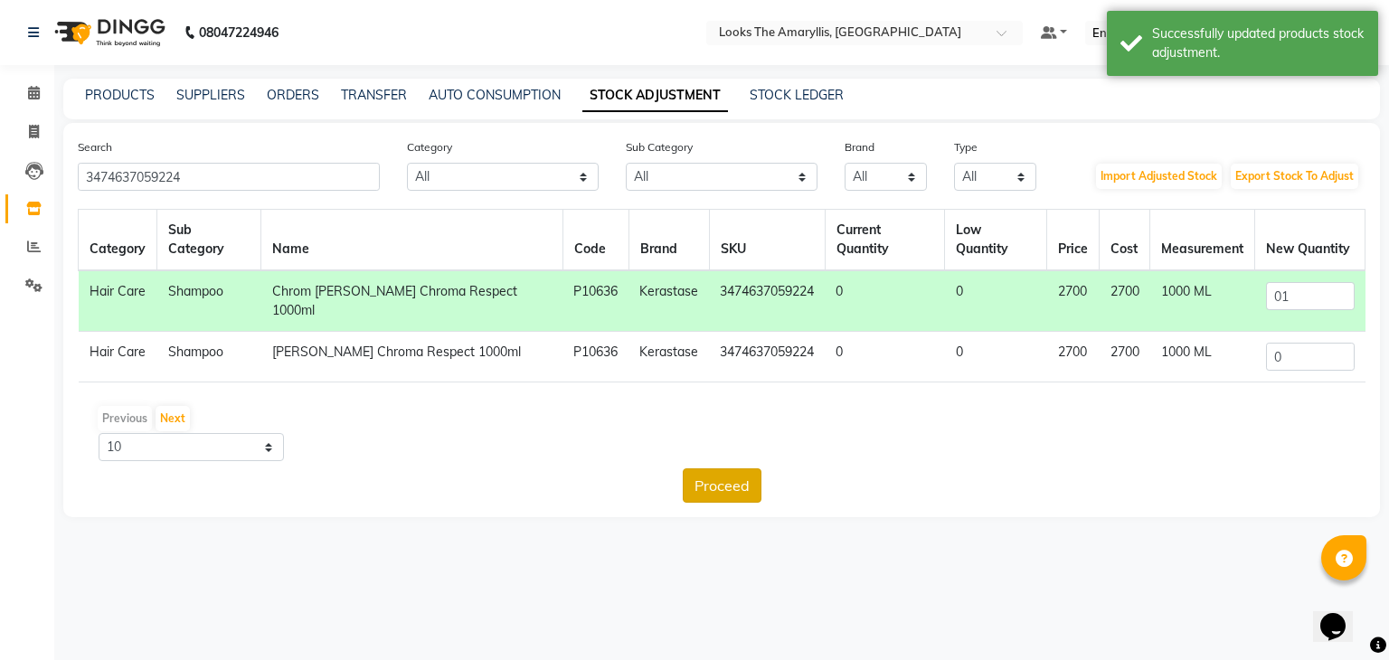
click at [741, 468] on button "Proceed" at bounding box center [722, 485] width 79 height 34
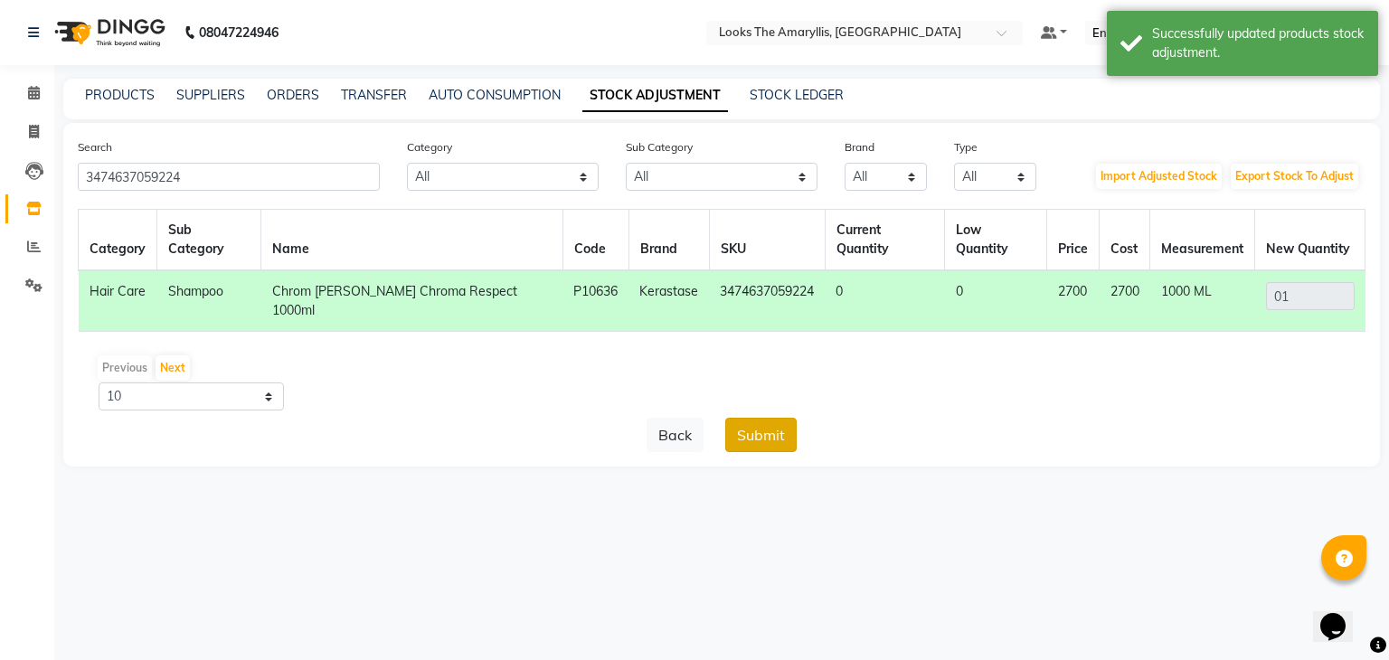
click at [767, 418] on button "Submit" at bounding box center [760, 435] width 71 height 34
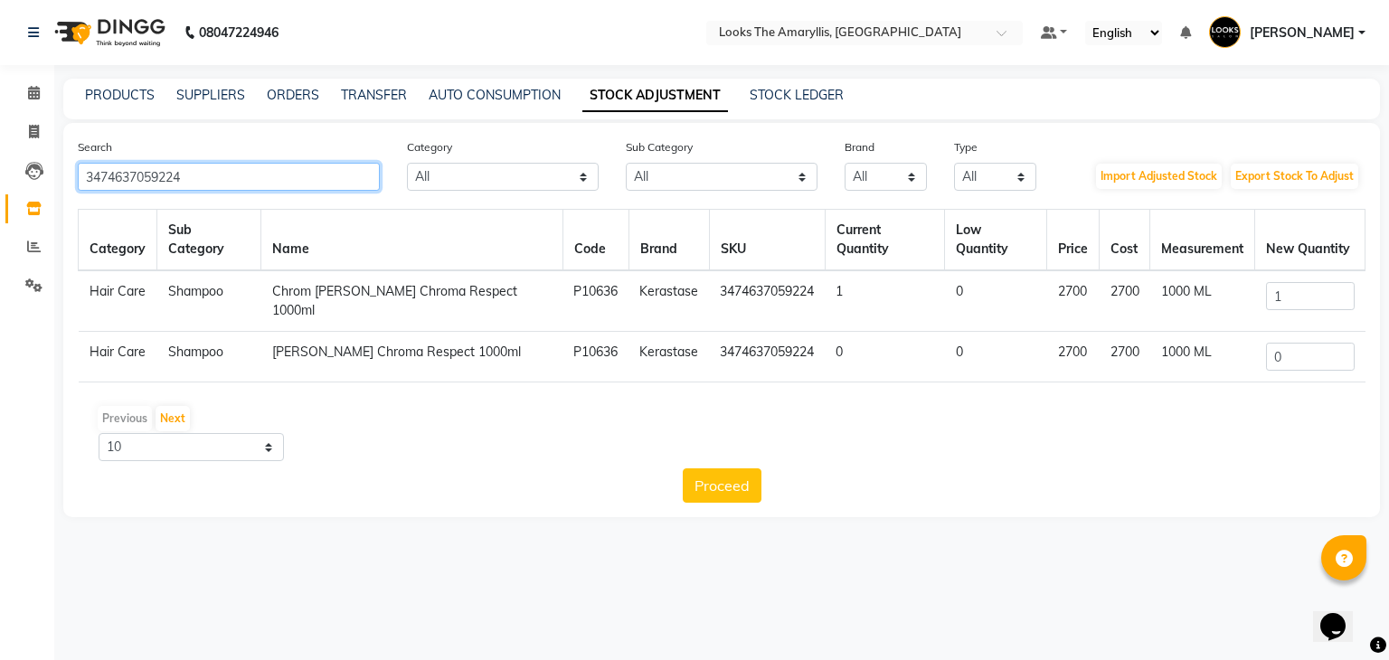
drag, startPoint x: 285, startPoint y: 180, endPoint x: 0, endPoint y: 164, distance: 285.2
click at [0, 164] on app-home "08047224946 Select Location × Looks The Amaryllis, New Delhi Default Panel My P…" at bounding box center [694, 272] width 1389 height 544
paste input "125"
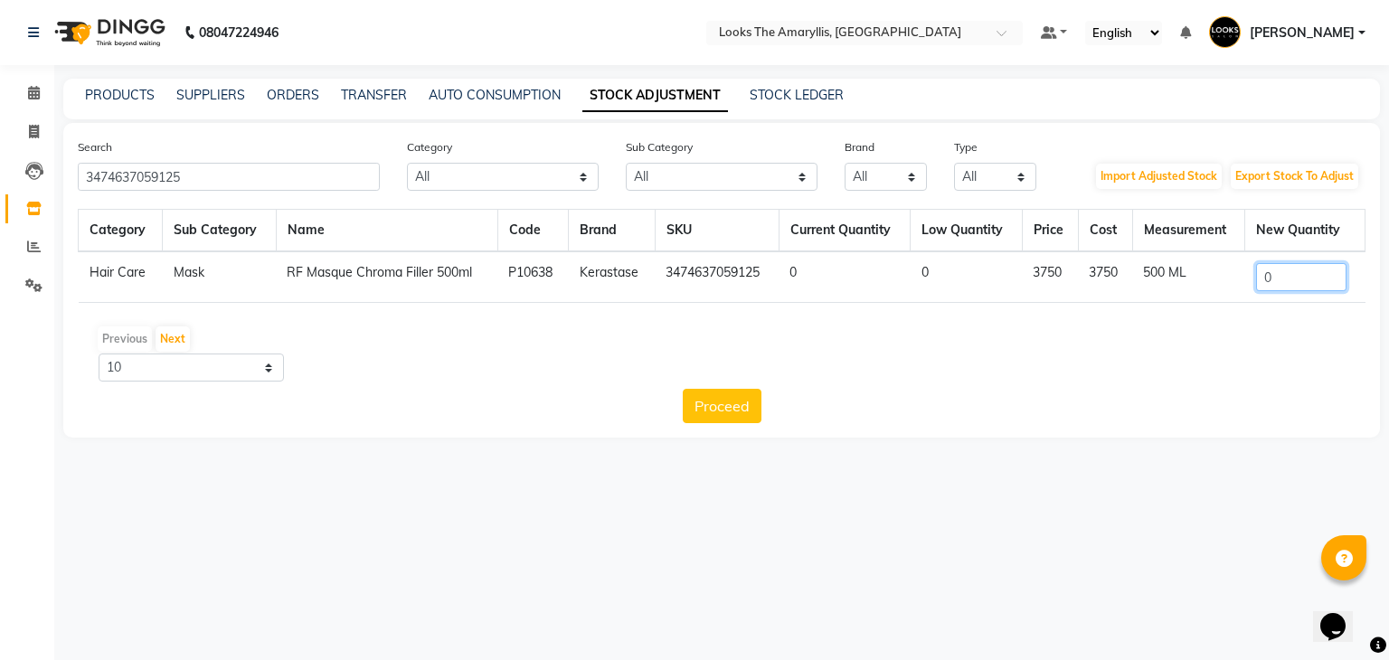
click at [1292, 283] on input "0" at bounding box center [1301, 277] width 90 height 28
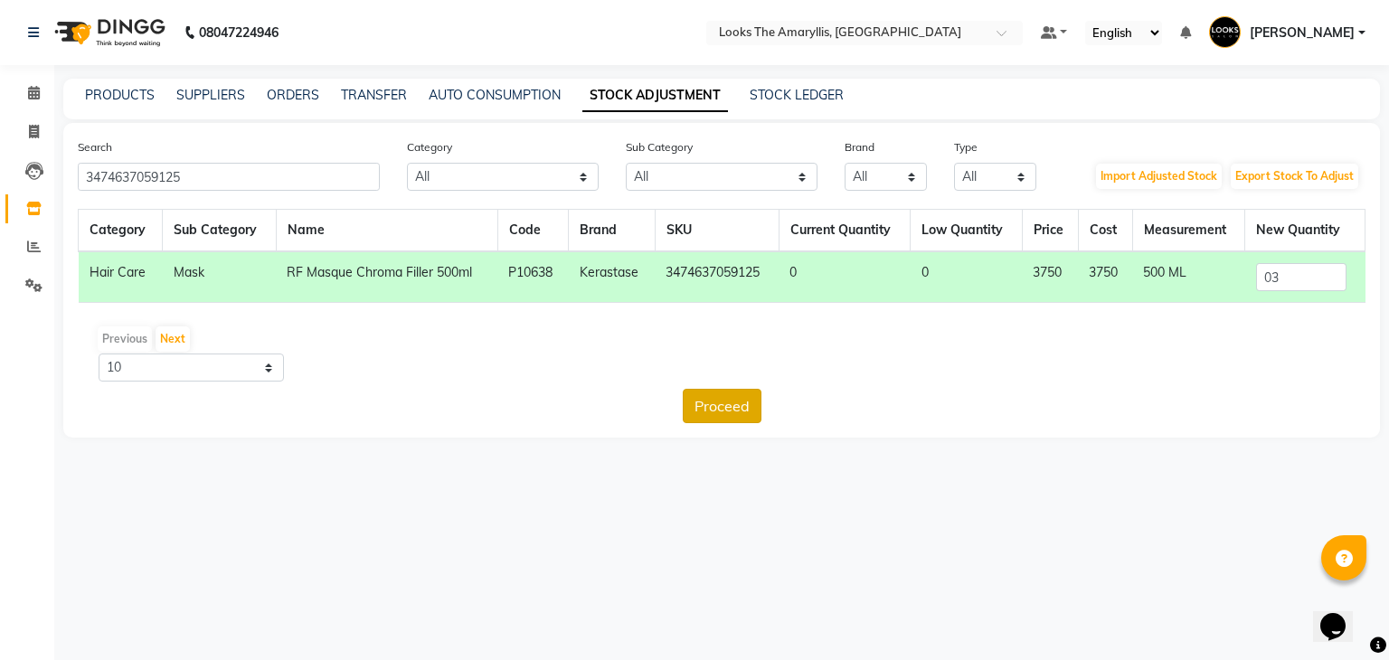
click at [738, 406] on button "Proceed" at bounding box center [722, 406] width 79 height 34
click at [760, 400] on button "Submit" at bounding box center [760, 406] width 71 height 34
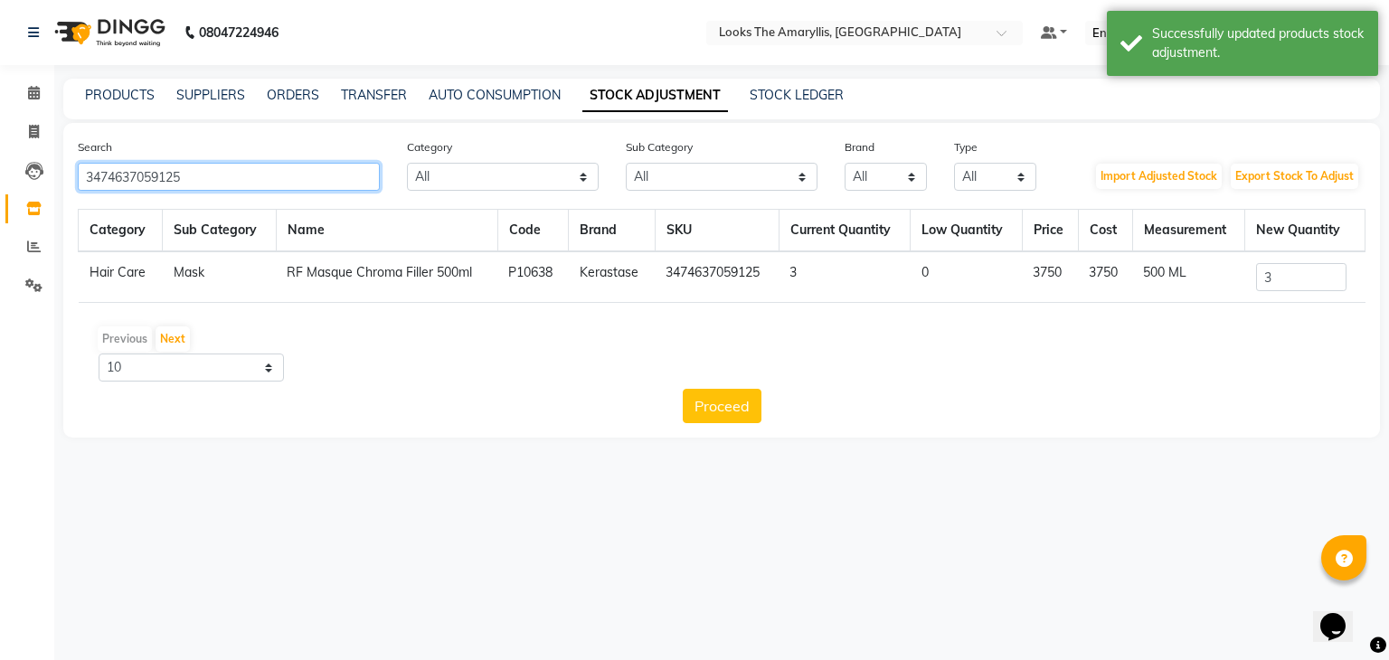
drag, startPoint x: 215, startPoint y: 165, endPoint x: 0, endPoint y: 203, distance: 218.5
click at [0, 203] on app-home "08047224946 Select Location × Looks The Amaryllis, New Delhi Default Panel My P…" at bounding box center [694, 232] width 1389 height 465
paste input "91200"
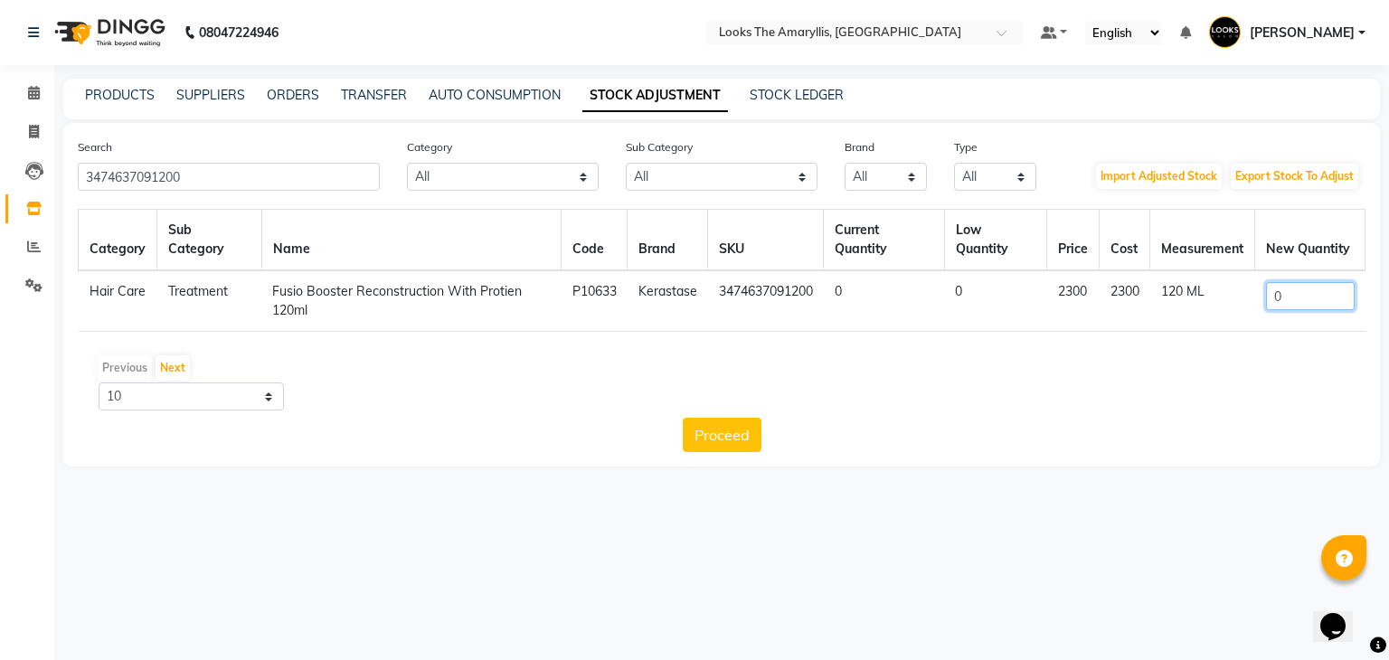
click at [1289, 291] on input "0" at bounding box center [1310, 296] width 89 height 28
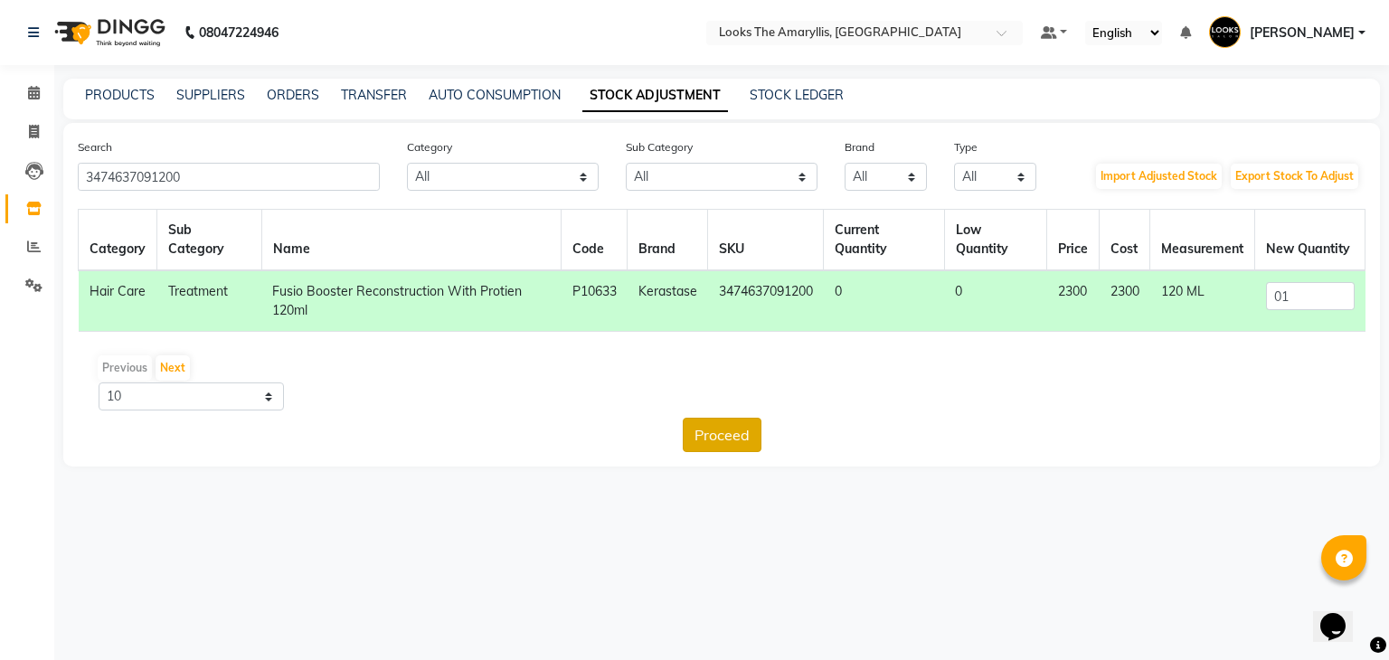
click at [712, 439] on button "Proceed" at bounding box center [722, 435] width 79 height 34
click at [780, 428] on button "Submit" at bounding box center [760, 435] width 71 height 34
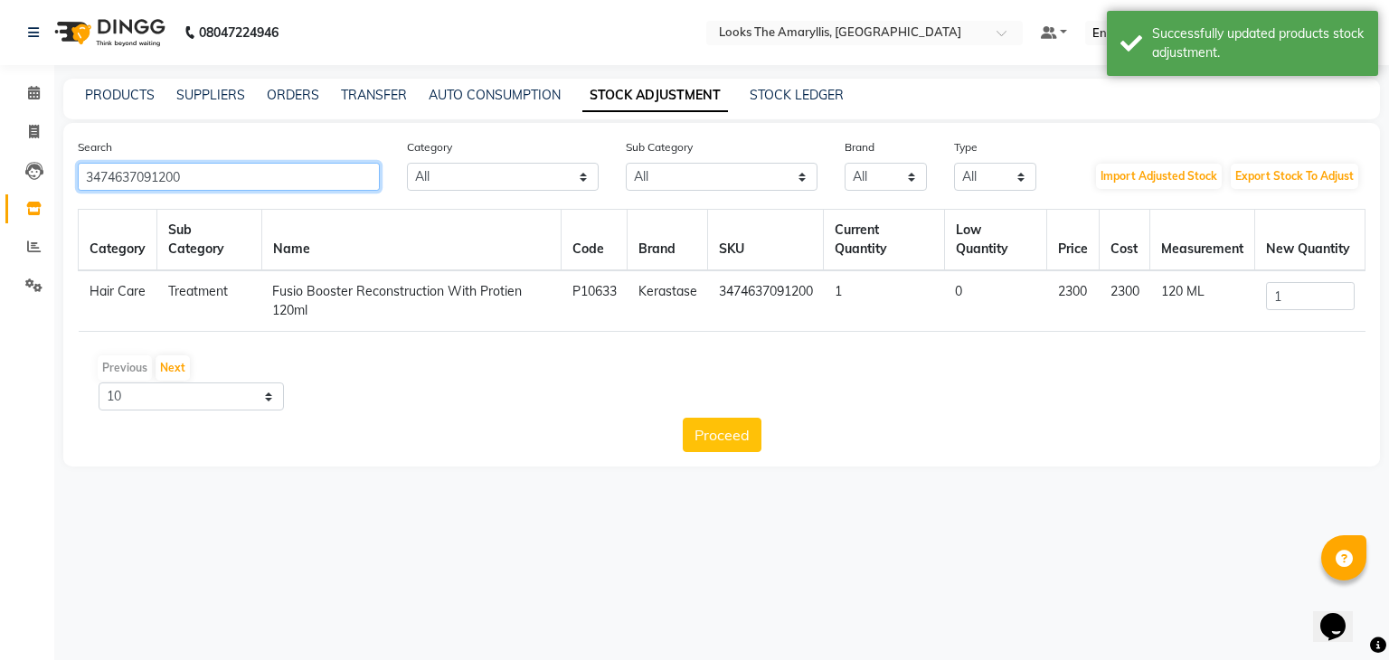
drag, startPoint x: 274, startPoint y: 185, endPoint x: 0, endPoint y: 172, distance: 274.3
click at [0, 172] on app-home "08047224946 Select Location × Looks The Amaryllis, New Delhi Default Panel My P…" at bounding box center [694, 247] width 1389 height 494
paste input "798"
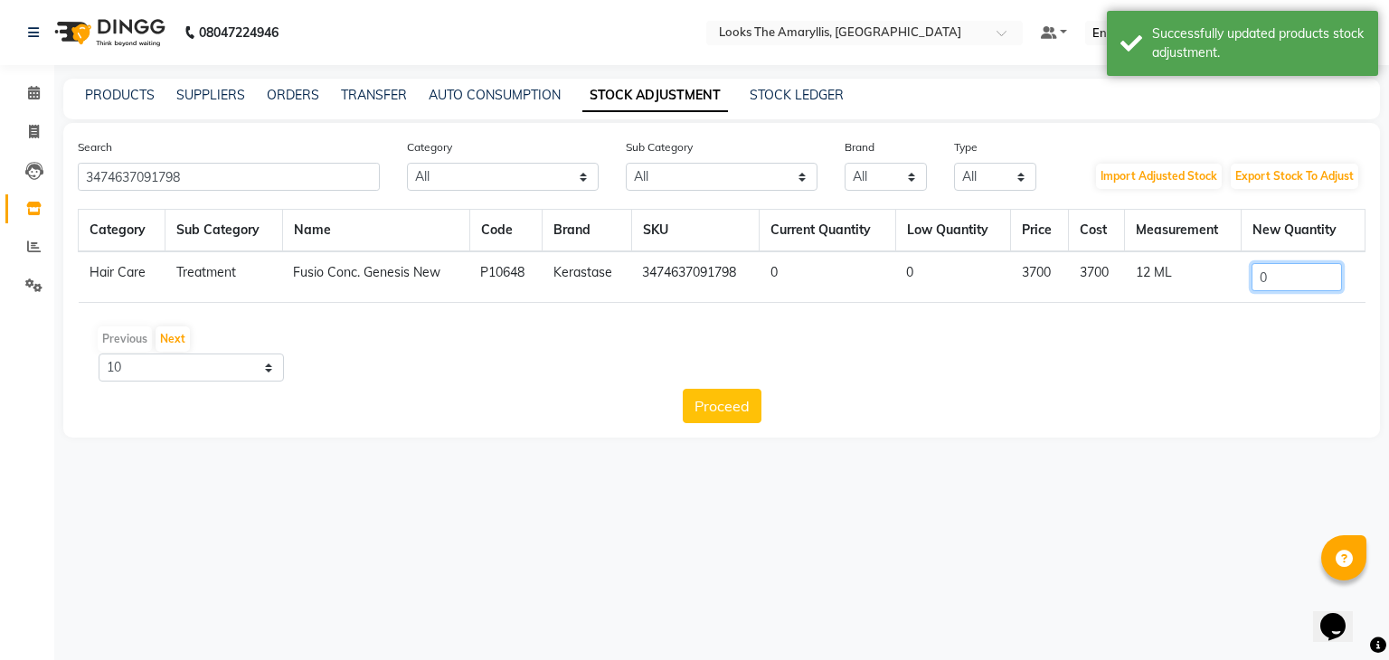
click at [1271, 279] on input "0" at bounding box center [1296, 277] width 90 height 28
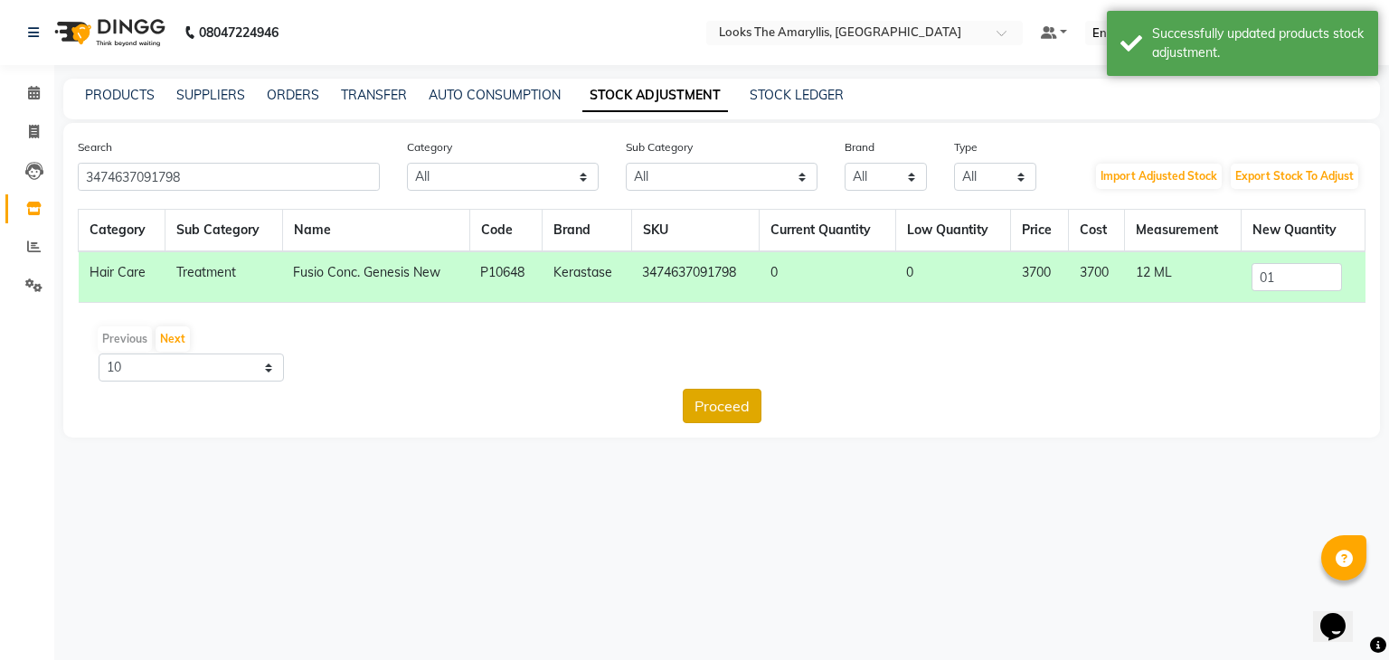
click at [738, 405] on button "Proceed" at bounding box center [722, 406] width 79 height 34
click at [761, 400] on button "Submit" at bounding box center [760, 406] width 71 height 34
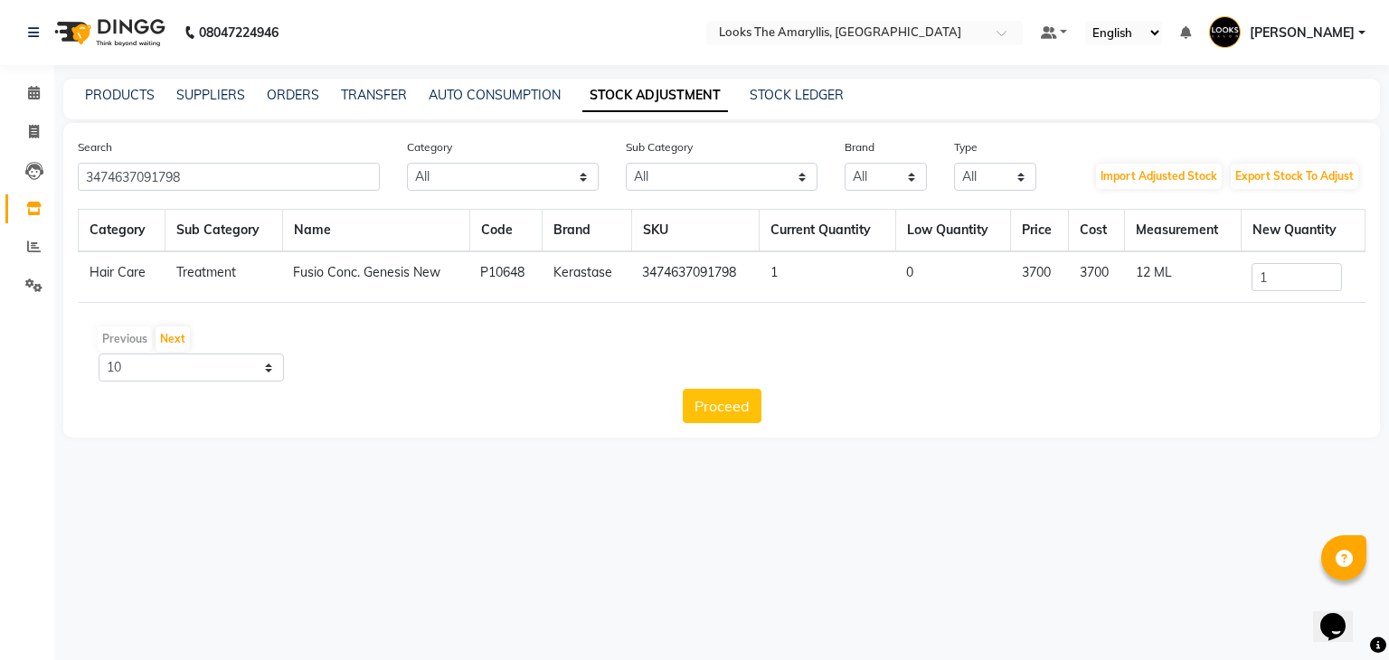
drag, startPoint x: 224, startPoint y: 193, endPoint x: 214, endPoint y: 187, distance: 11.3
click at [214, 187] on div "Search 3474637091798 Category All Skin Personal Care Hair Threading Loreal Bio …" at bounding box center [721, 280] width 1316 height 315
drag, startPoint x: 214, startPoint y: 186, endPoint x: 0, endPoint y: 185, distance: 214.3
click at [0, 185] on app-home "08047224946 Select Location × Looks The Amaryllis, New Delhi Default Panel My P…" at bounding box center [694, 232] width 1389 height 465
paste input "217"
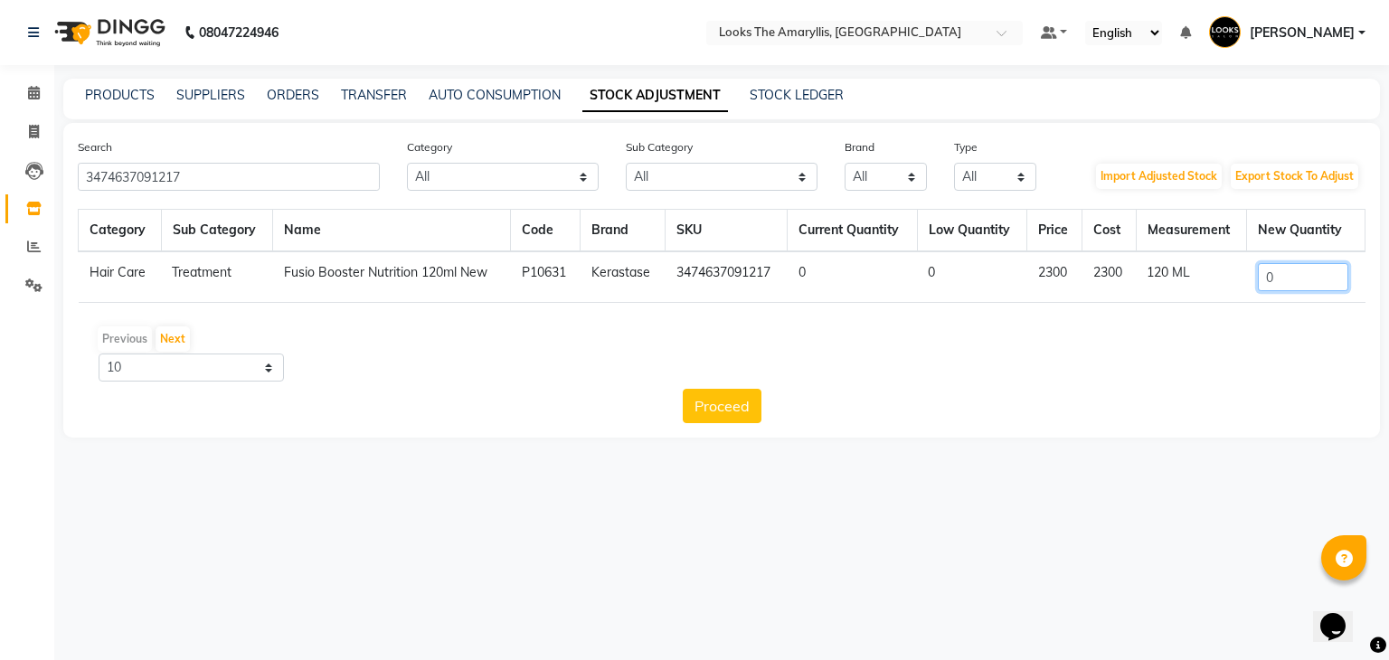
click at [1312, 279] on input "0" at bounding box center [1303, 277] width 90 height 28
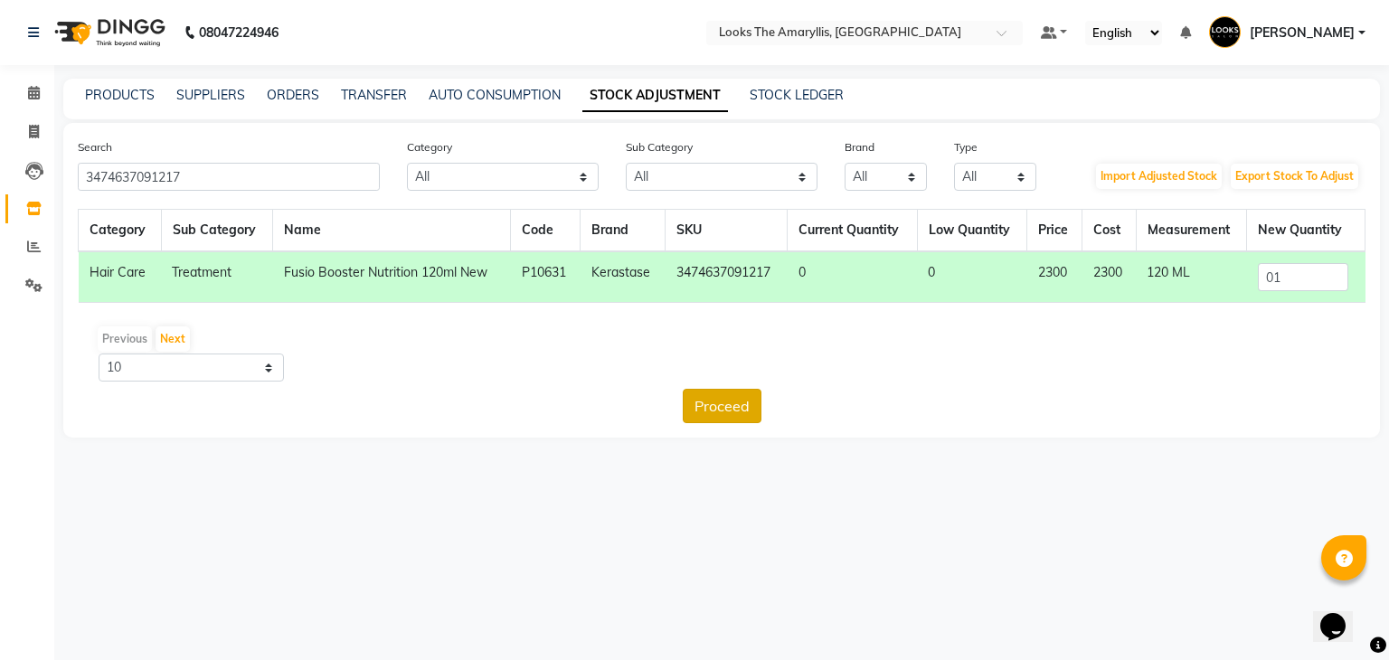
click at [713, 406] on button "Proceed" at bounding box center [722, 406] width 79 height 34
click at [775, 406] on button "Submit" at bounding box center [760, 406] width 71 height 34
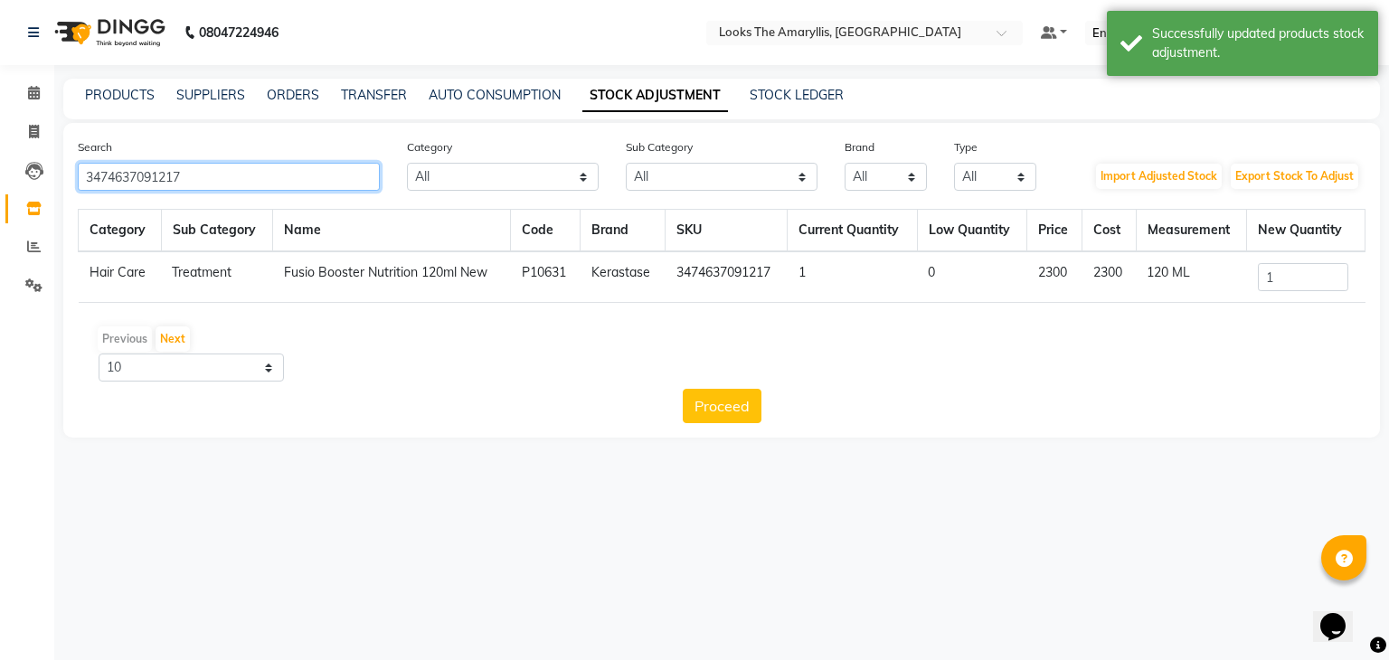
drag, startPoint x: 220, startPoint y: 176, endPoint x: 0, endPoint y: 178, distance: 219.7
click at [0, 178] on app-home "08047224946 Select Location × Looks The Amaryllis, New Delhi Default Panel My P…" at bounding box center [694, 232] width 1389 height 465
paste input "194"
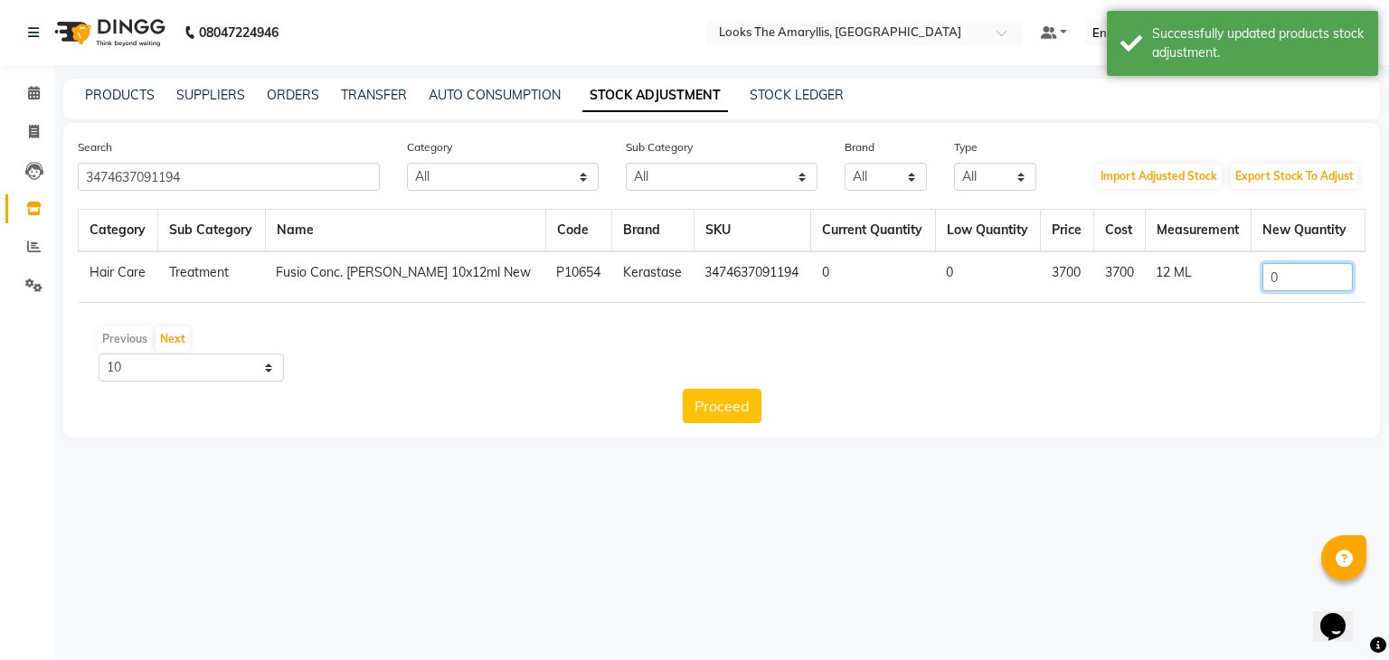
click at [1306, 287] on input "0" at bounding box center [1307, 277] width 90 height 28
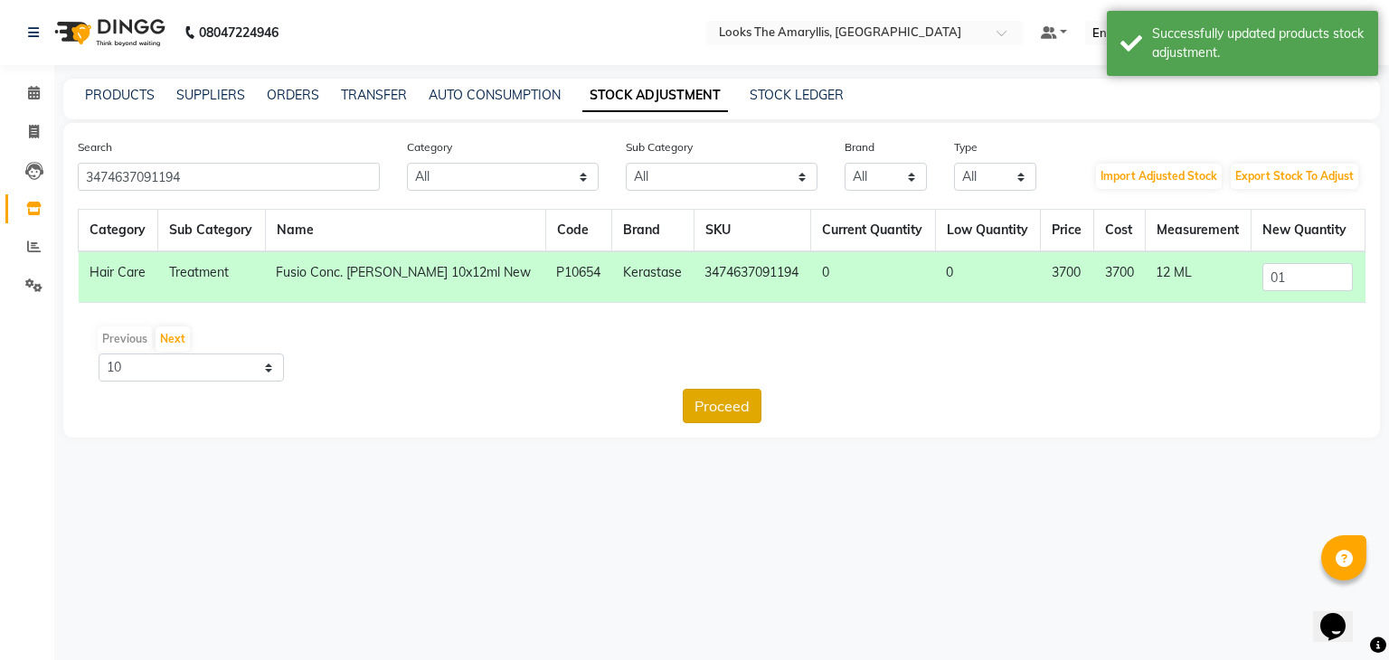
click at [739, 393] on button "Proceed" at bounding box center [722, 406] width 79 height 34
click at [757, 400] on button "Submit" at bounding box center [760, 406] width 71 height 34
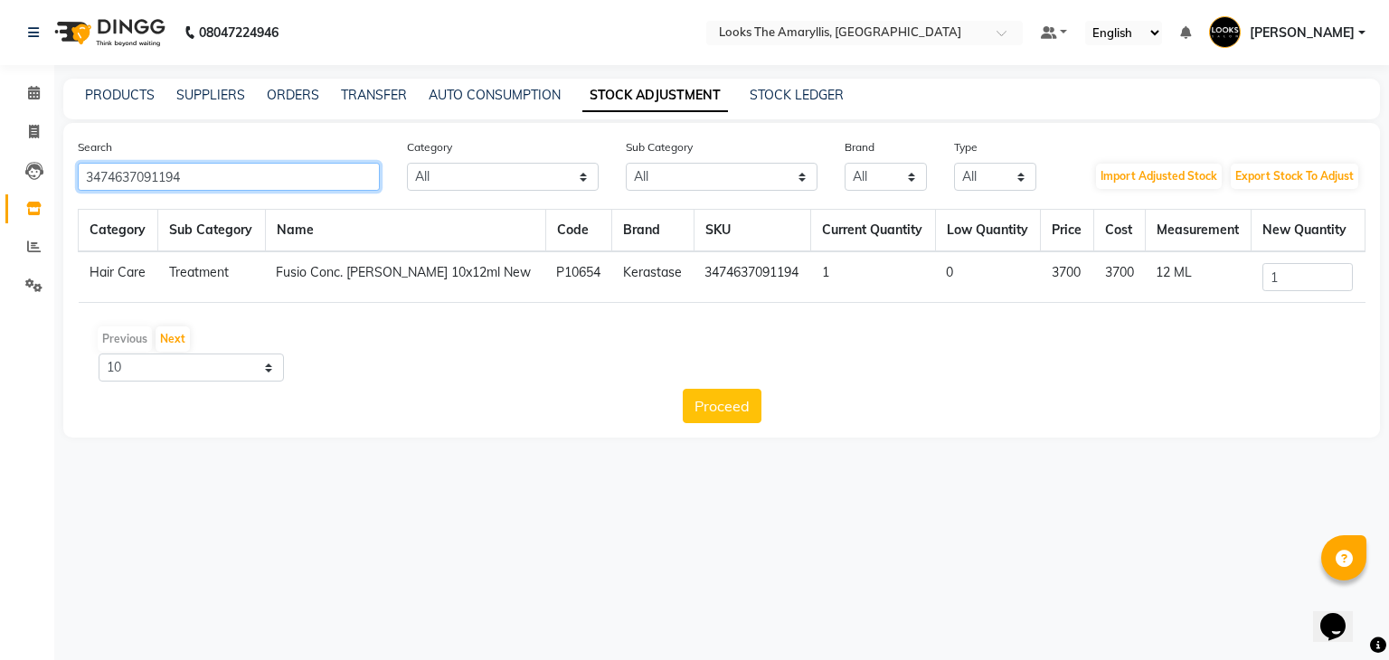
drag, startPoint x: 257, startPoint y: 184, endPoint x: 0, endPoint y: 199, distance: 257.2
click at [0, 197] on app-home "08047224946 Select Location × Looks The Amaryllis, New Delhi Default Panel My P…" at bounding box center [694, 232] width 1389 height 465
paste
click at [1308, 272] on input "0" at bounding box center [1306, 277] width 90 height 28
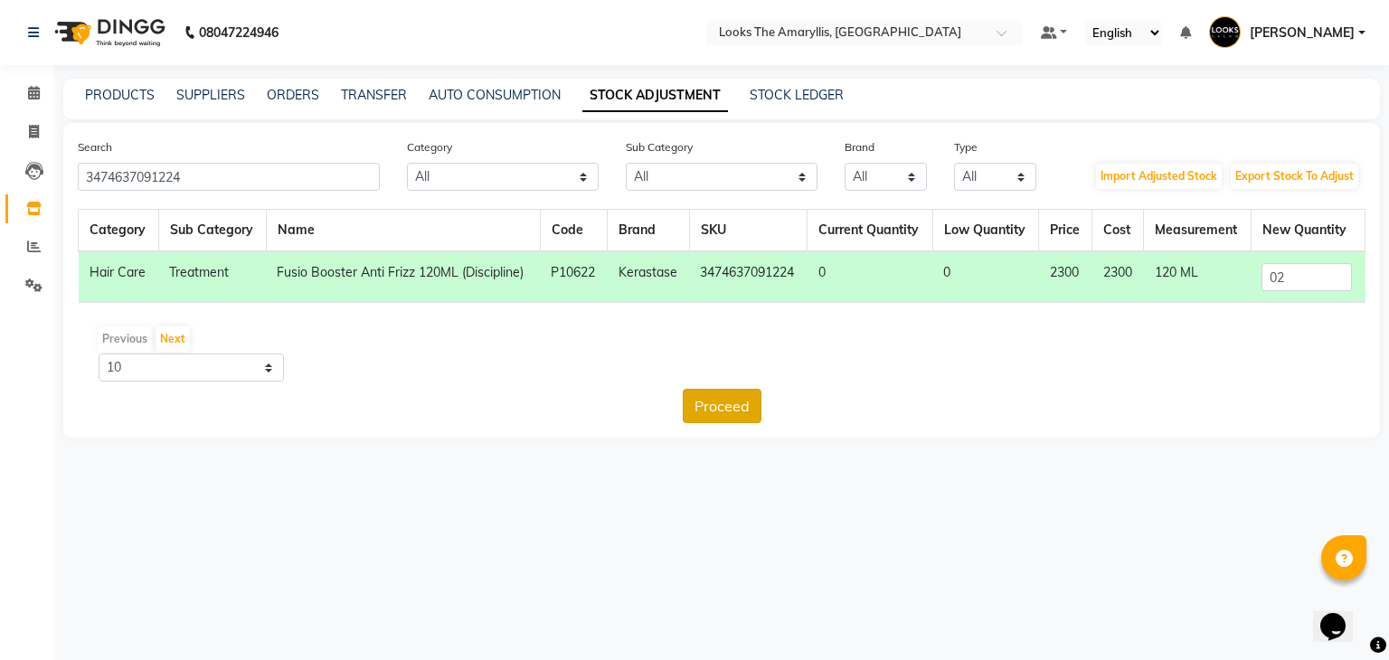
click at [743, 406] on button "Proceed" at bounding box center [722, 406] width 79 height 34
click at [764, 404] on button "Submit" at bounding box center [760, 406] width 71 height 34
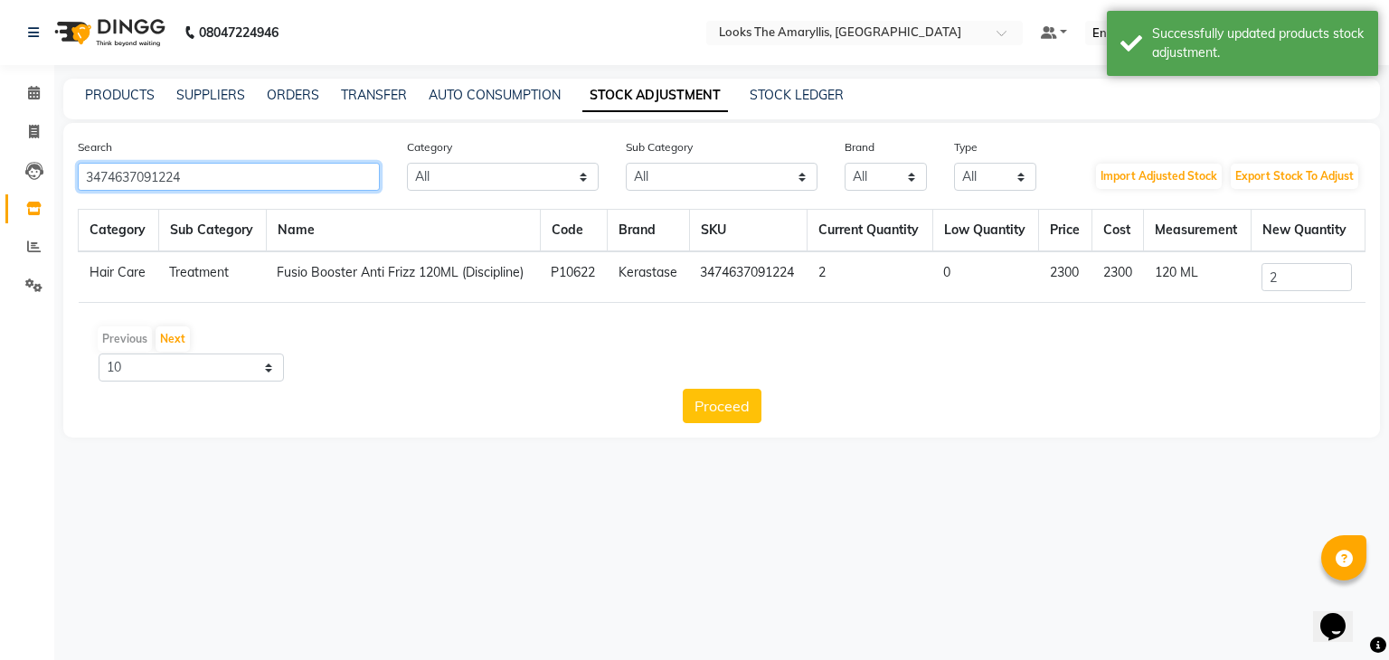
drag, startPoint x: 216, startPoint y: 182, endPoint x: 0, endPoint y: 189, distance: 216.2
click at [0, 189] on app-home "08047224946 Select Location × Looks The Amaryllis, New Delhi Default Panel My P…" at bounding box center [694, 232] width 1389 height 465
click at [1295, 287] on input "0" at bounding box center [1306, 277] width 90 height 28
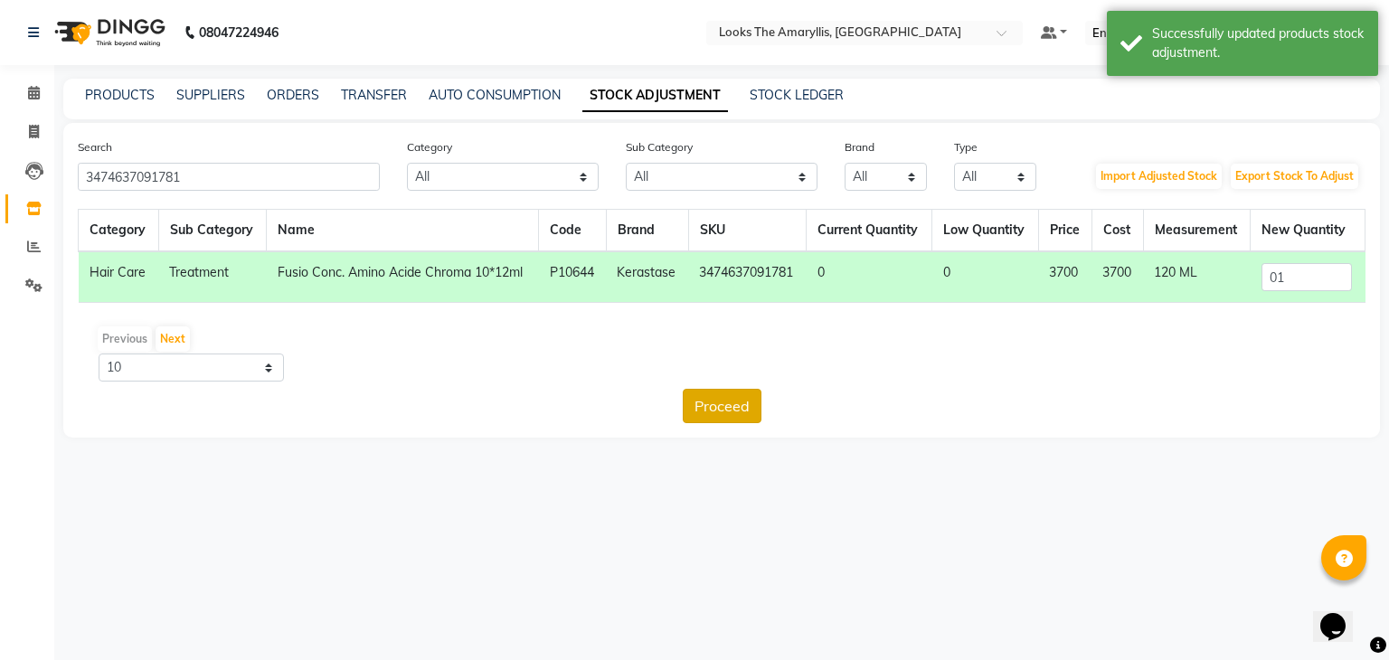
click at [737, 399] on button "Proceed" at bounding box center [722, 406] width 79 height 34
click at [746, 403] on button "Submit" at bounding box center [760, 406] width 71 height 34
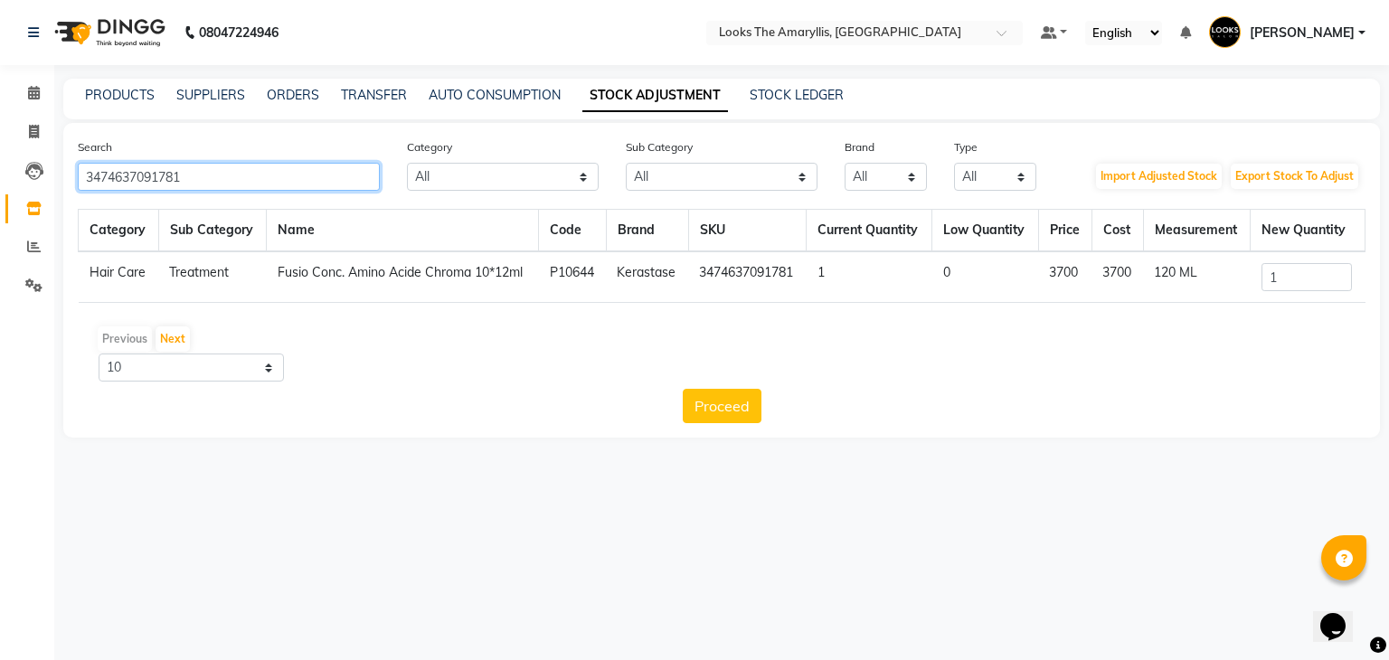
drag, startPoint x: 216, startPoint y: 182, endPoint x: 0, endPoint y: 204, distance: 217.2
click at [0, 204] on app-home "08047224946 Select Location × Looks The Amaryllis, New Delhi Default Panel My P…" at bounding box center [694, 232] width 1389 height 465
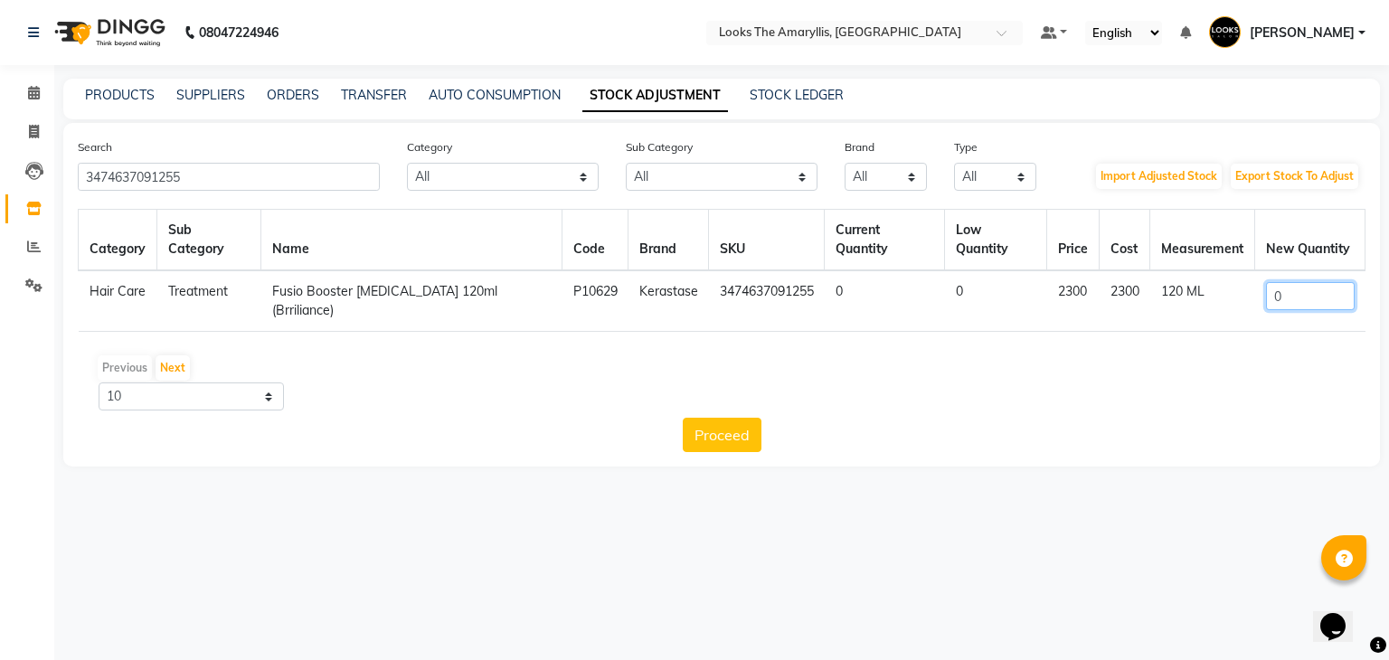
click at [1300, 282] on input "0" at bounding box center [1310, 296] width 89 height 28
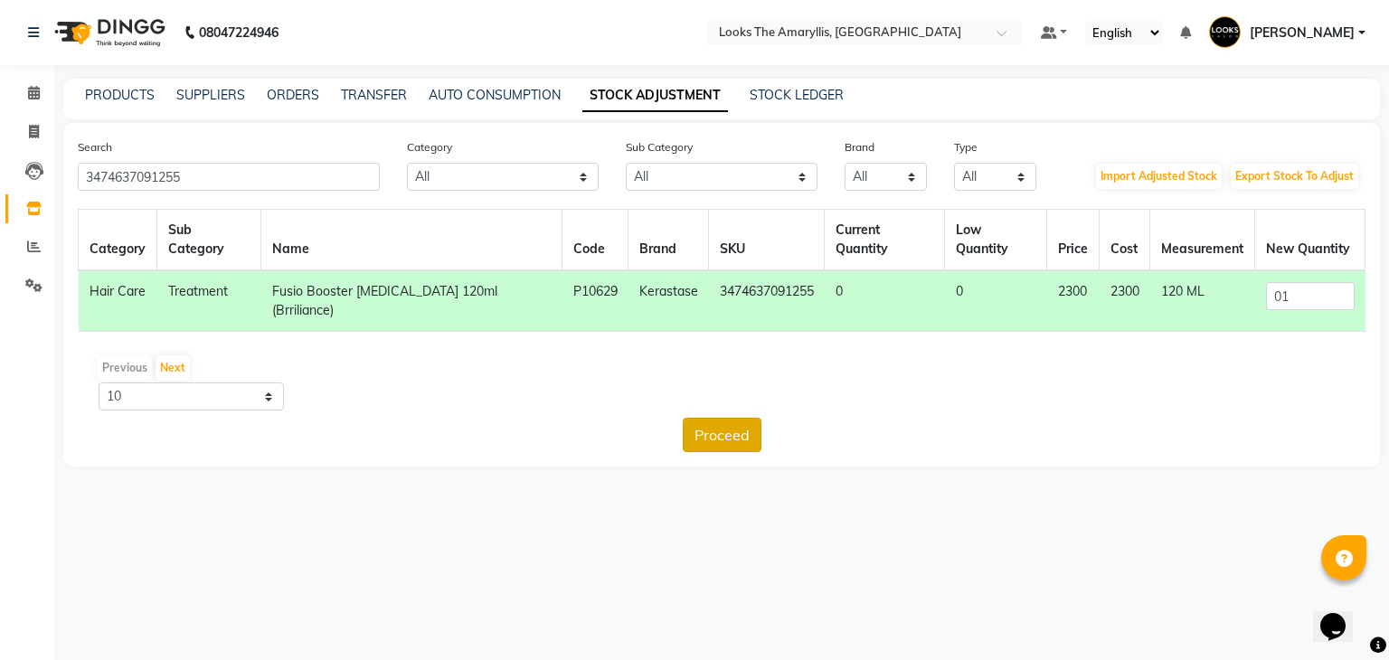
click at [749, 418] on button "Proceed" at bounding box center [722, 435] width 79 height 34
click at [756, 418] on button "Submit" at bounding box center [760, 435] width 71 height 34
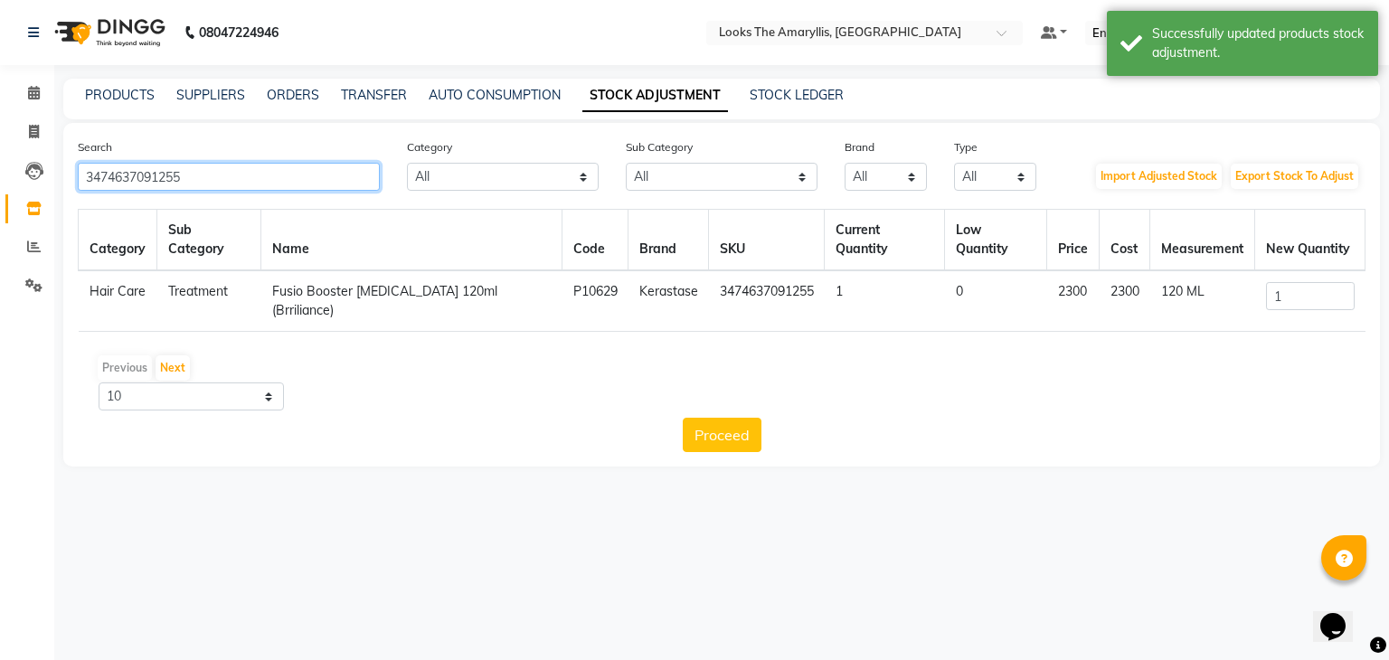
drag, startPoint x: 252, startPoint y: 174, endPoint x: 0, endPoint y: 174, distance: 252.2
click at [0, 174] on app-home "08047224946 Select Location × Looks The Amaryllis, New Delhi Default Panel My P…" at bounding box center [694, 247] width 1389 height 494
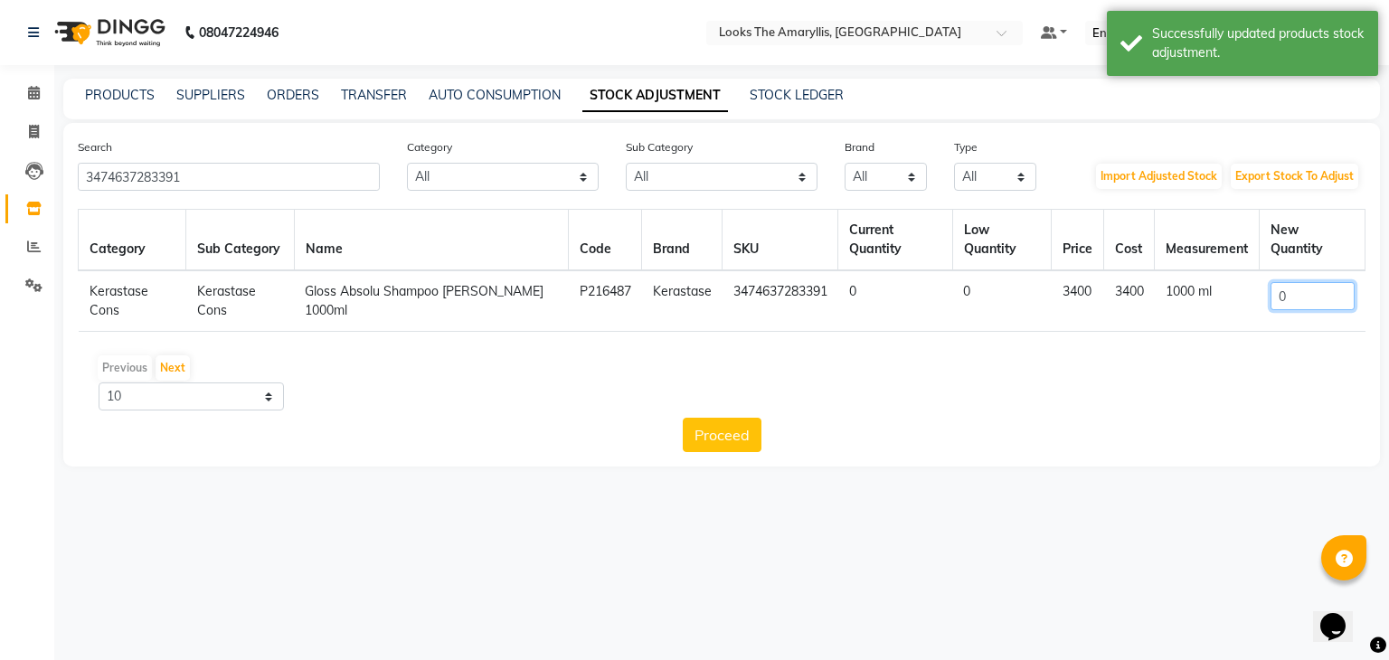
click at [1286, 282] on input "0" at bounding box center [1312, 296] width 84 height 28
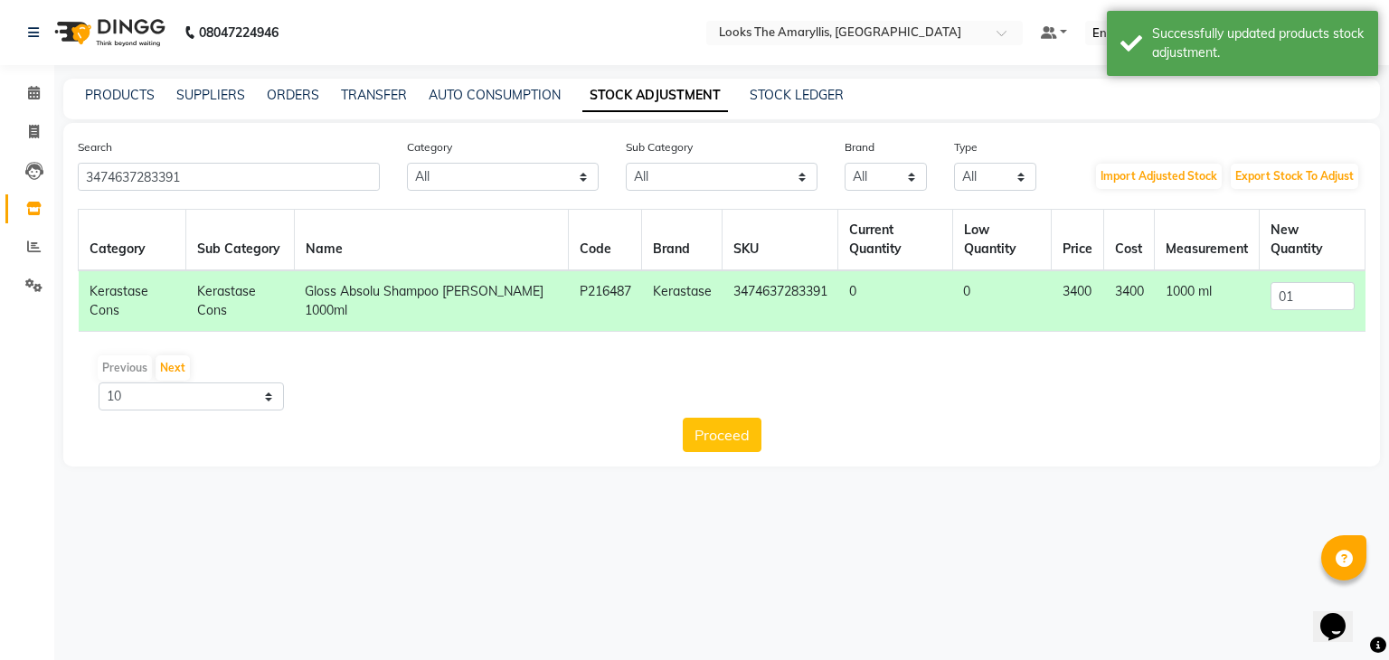
click at [720, 418] on button "Proceed" at bounding box center [722, 435] width 79 height 34
click at [782, 418] on button "Submit" at bounding box center [760, 435] width 71 height 34
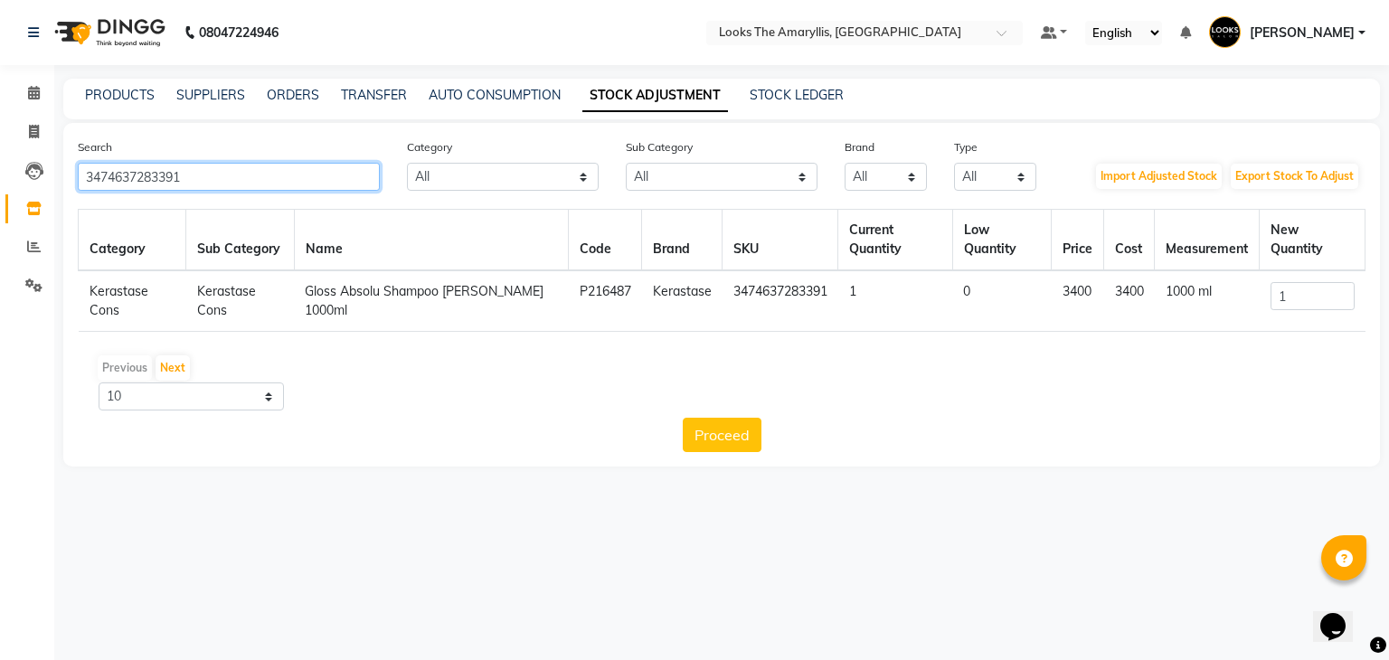
drag, startPoint x: 203, startPoint y: 176, endPoint x: 0, endPoint y: 182, distance: 202.6
click at [0, 182] on app-home "08047224946 Select Location × Looks The Amaryllis, New Delhi Default Panel My P…" at bounding box center [694, 247] width 1389 height 494
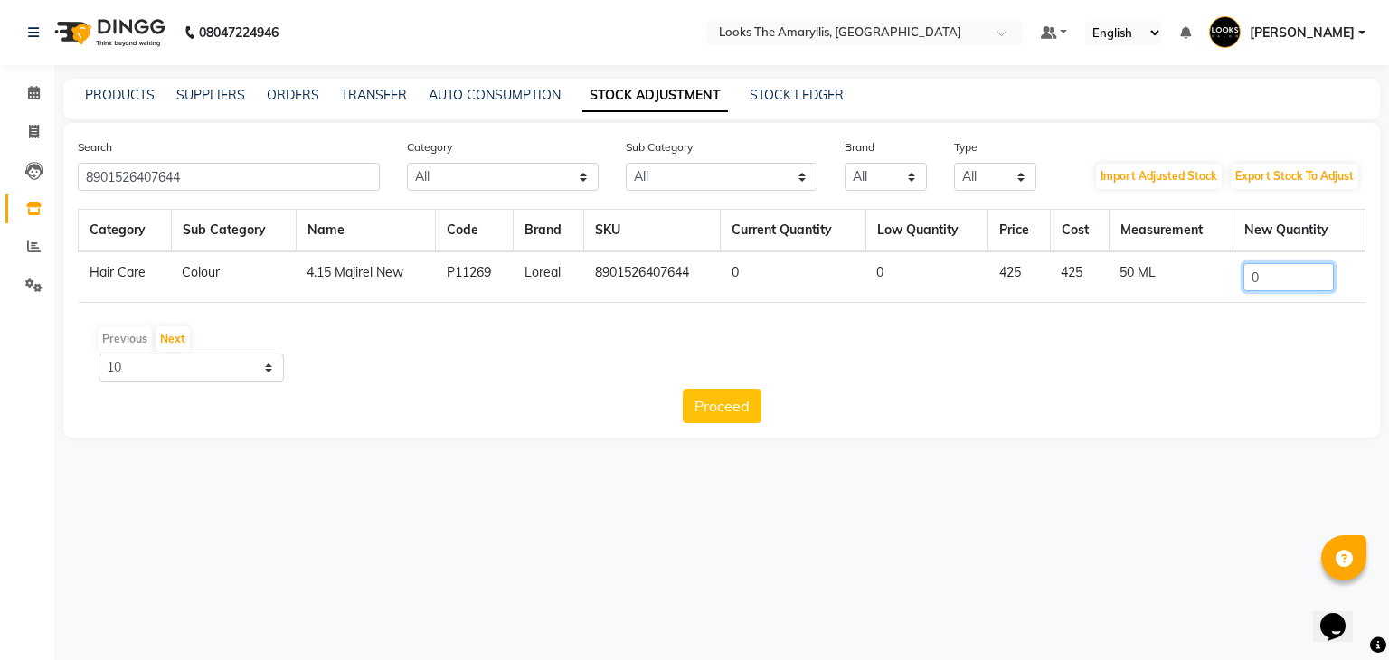
click at [1251, 274] on input "0" at bounding box center [1288, 277] width 90 height 28
click at [1275, 279] on input "0" at bounding box center [1288, 277] width 90 height 28
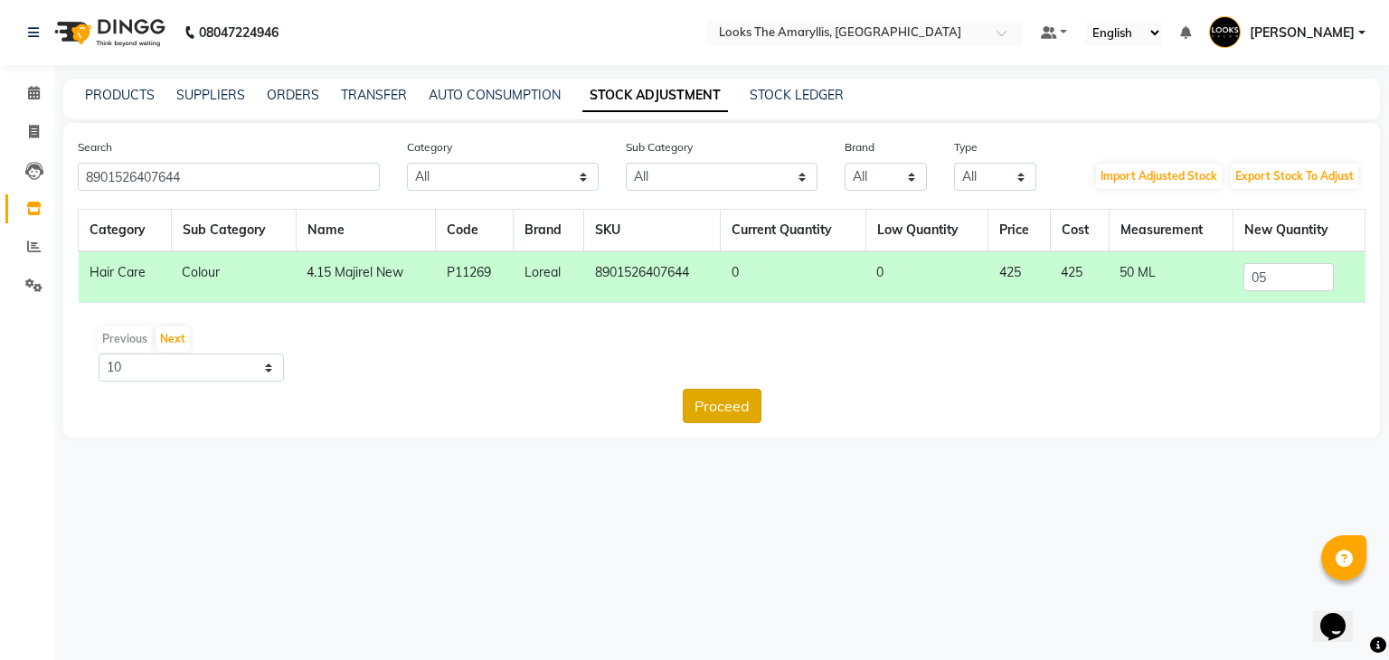
click at [739, 401] on button "Proceed" at bounding box center [722, 406] width 79 height 34
click at [749, 406] on button "Submit" at bounding box center [760, 406] width 71 height 34
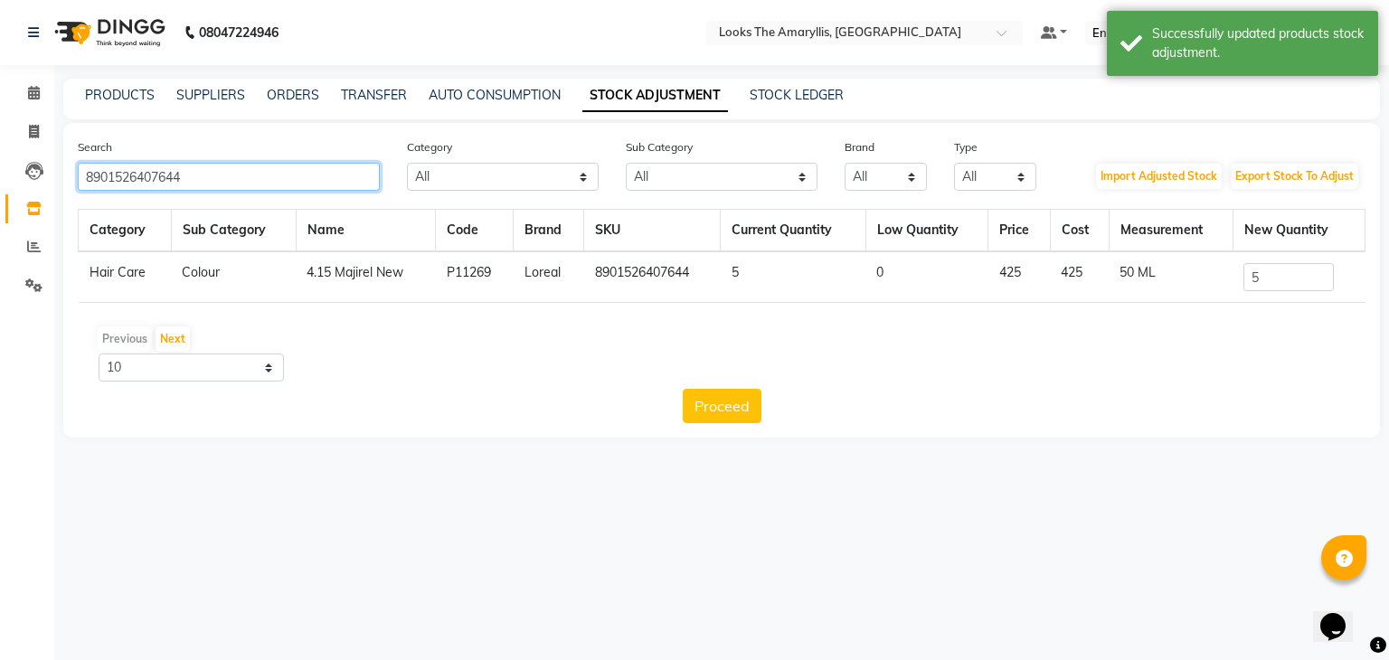
drag, startPoint x: 254, startPoint y: 180, endPoint x: 61, endPoint y: 219, distance: 196.4
click at [59, 214] on main "PRODUCTS SUPPLIERS ORDERS TRANSFER AUTO CONSUMPTION STOCK ADJUSTMENT STOCK LEDG…" at bounding box center [721, 272] width 1334 height 386
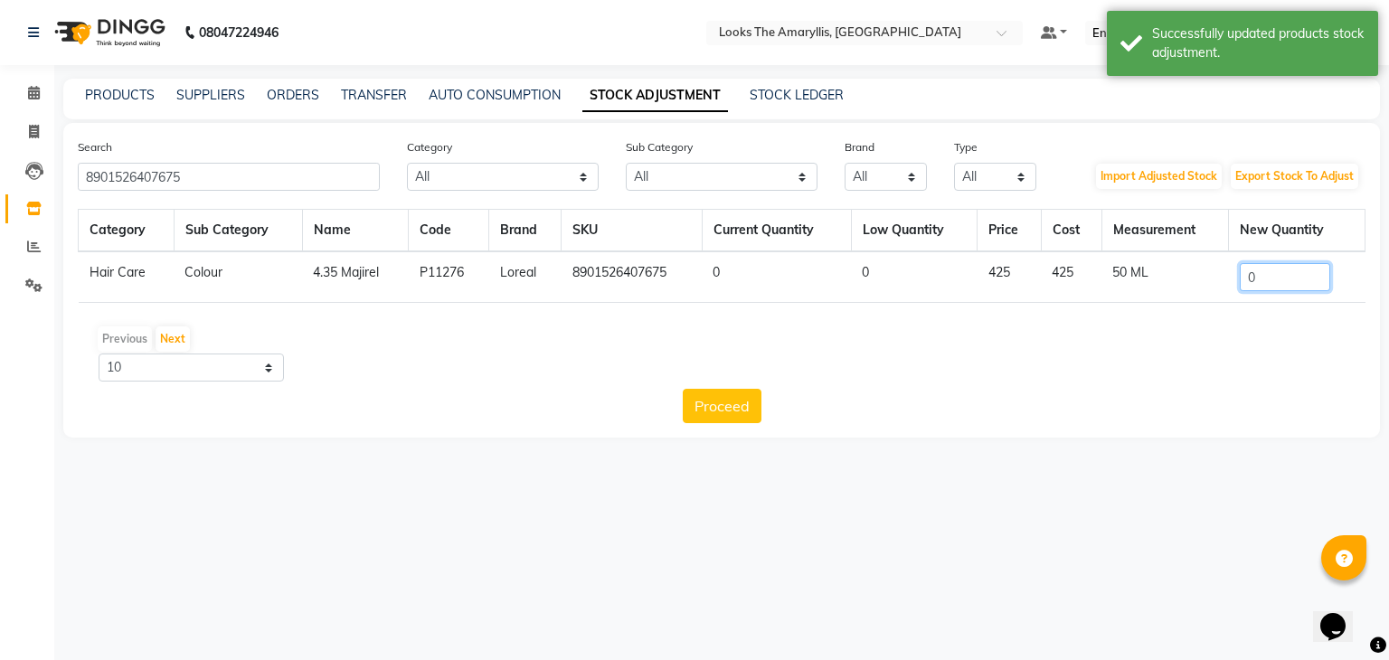
click at [1272, 278] on input "0" at bounding box center [1284, 277] width 90 height 28
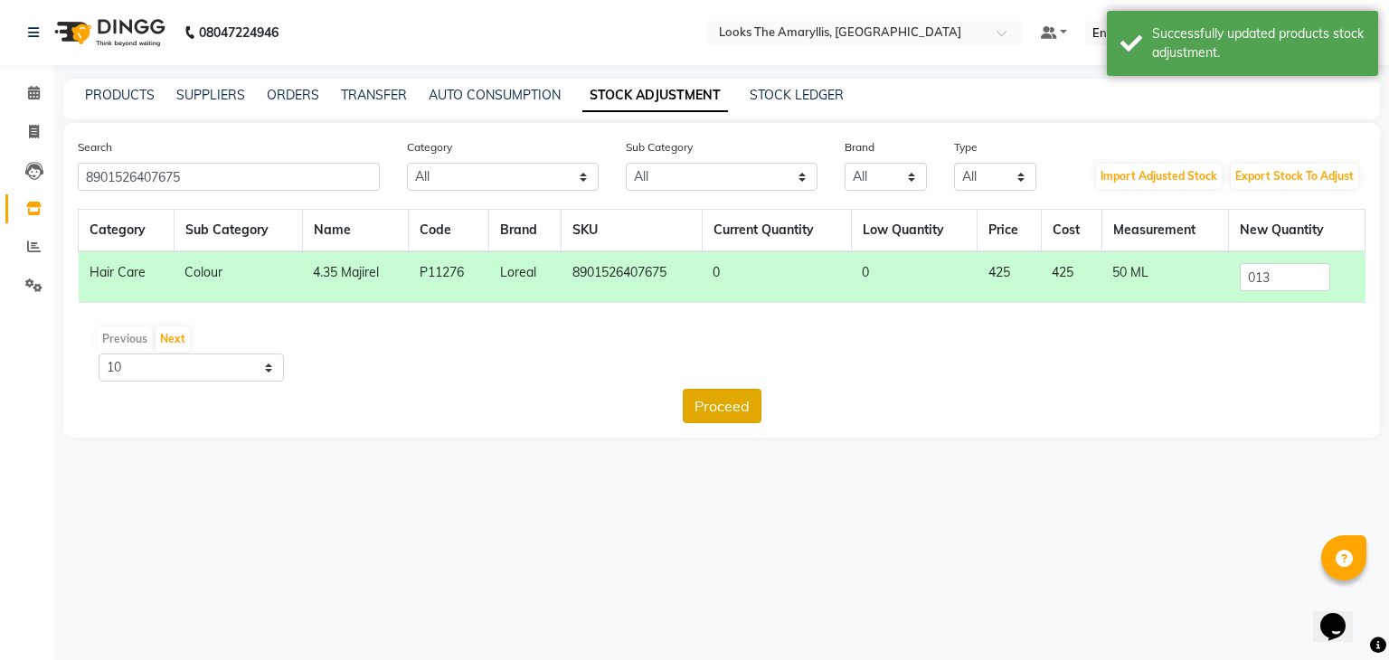
click at [730, 406] on button "Proceed" at bounding box center [722, 406] width 79 height 34
click at [741, 404] on button "Submit" at bounding box center [760, 406] width 71 height 34
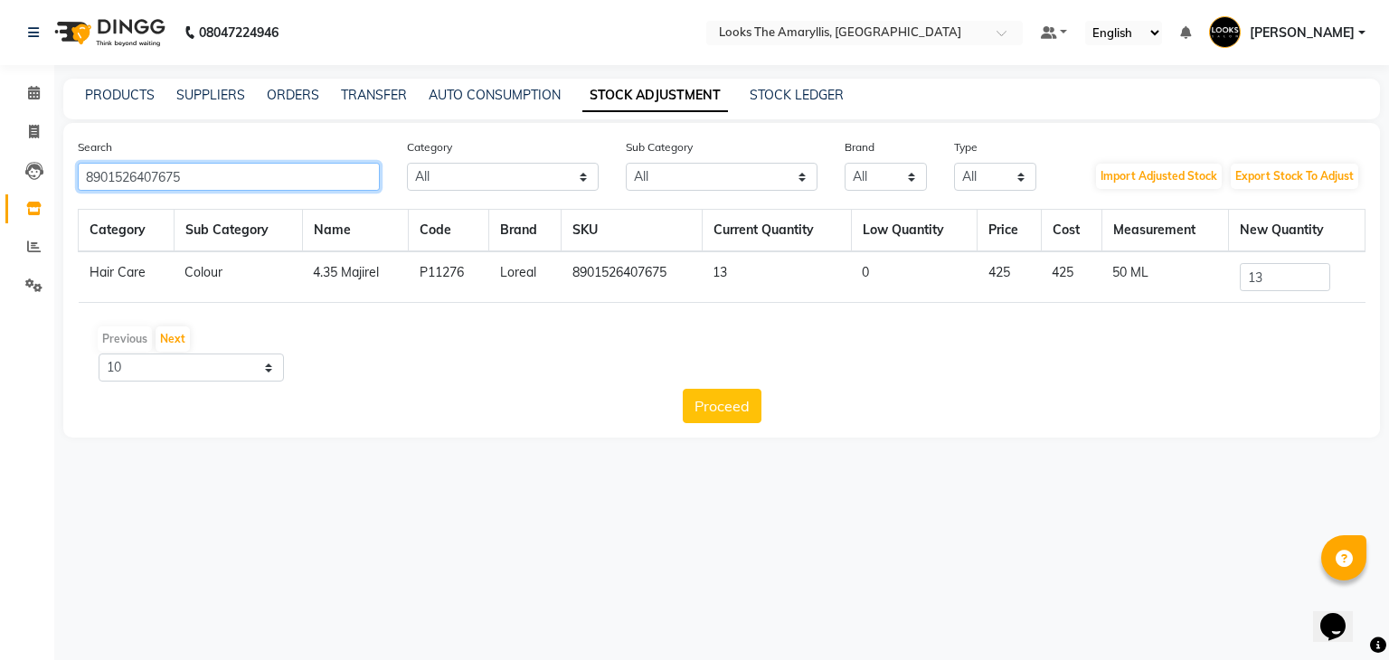
drag, startPoint x: 272, startPoint y: 173, endPoint x: 0, endPoint y: 174, distance: 272.1
click at [0, 174] on app-home "08047224946 Select Location × Looks The Amaryllis, New Delhi Default Panel My P…" at bounding box center [694, 232] width 1389 height 465
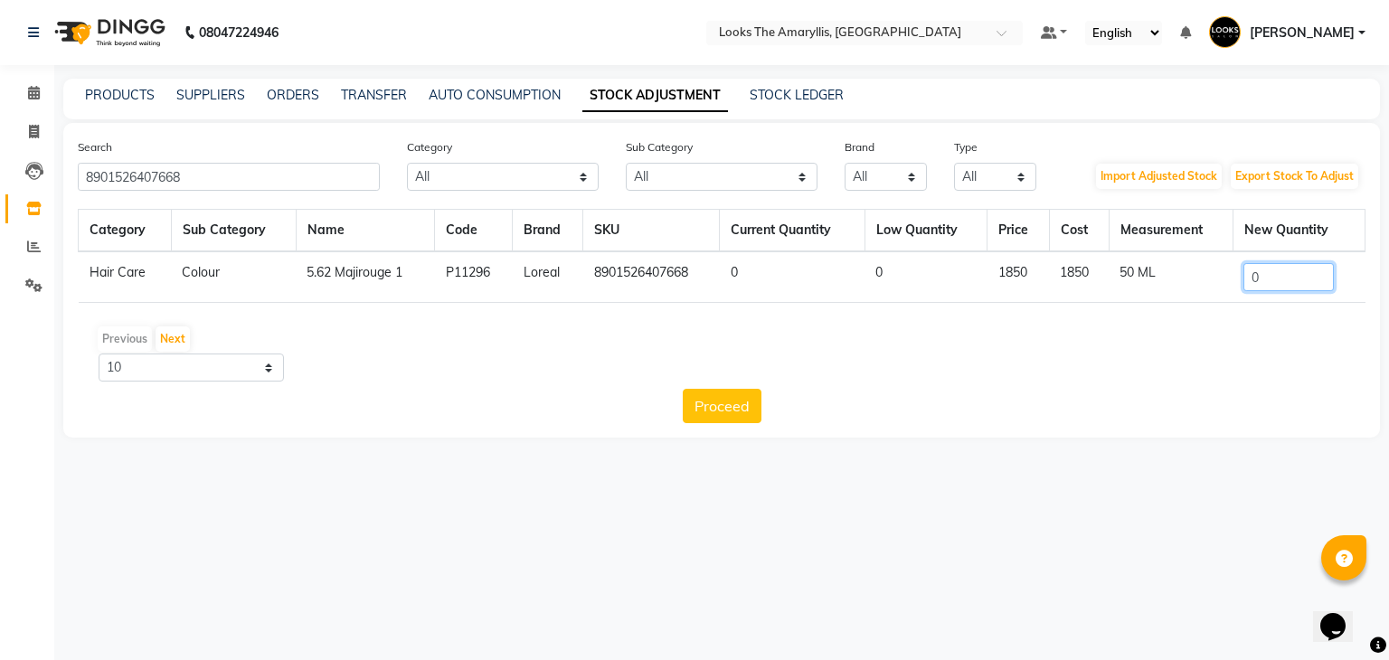
click at [1293, 279] on input "0" at bounding box center [1288, 277] width 90 height 28
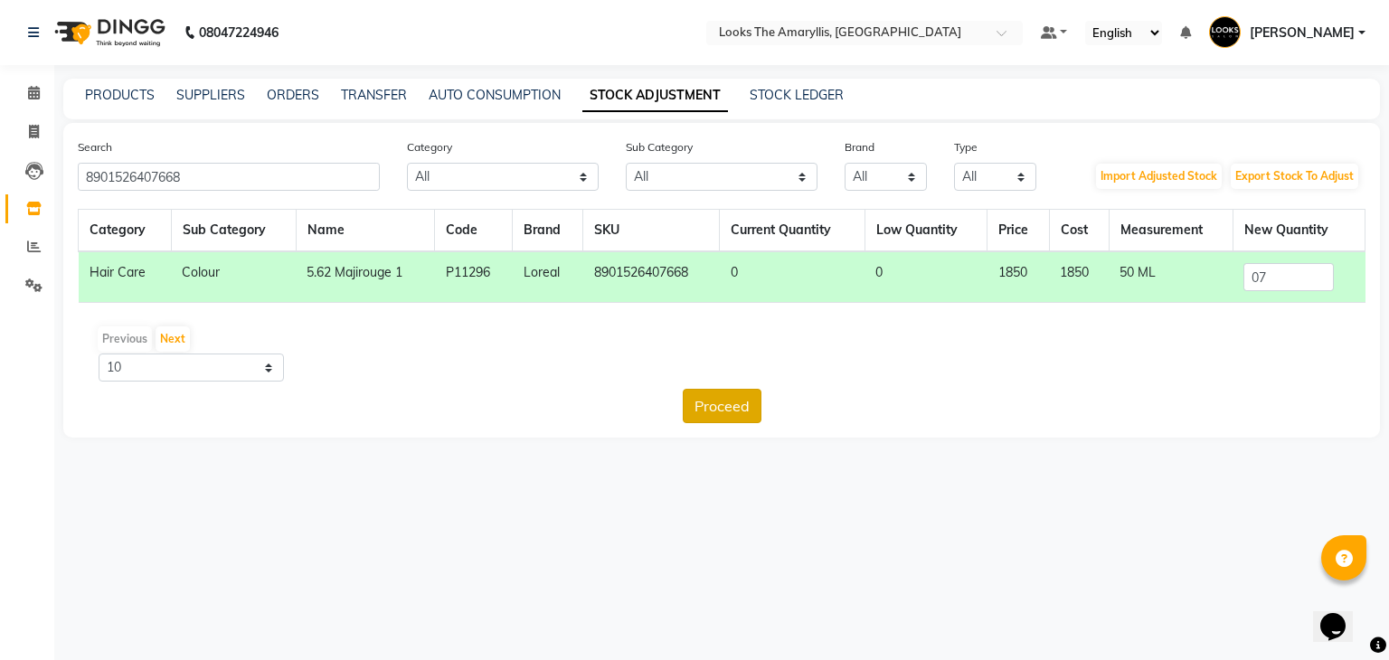
click at [710, 401] on button "Proceed" at bounding box center [722, 406] width 79 height 34
click at [750, 407] on button "Submit" at bounding box center [760, 406] width 71 height 34
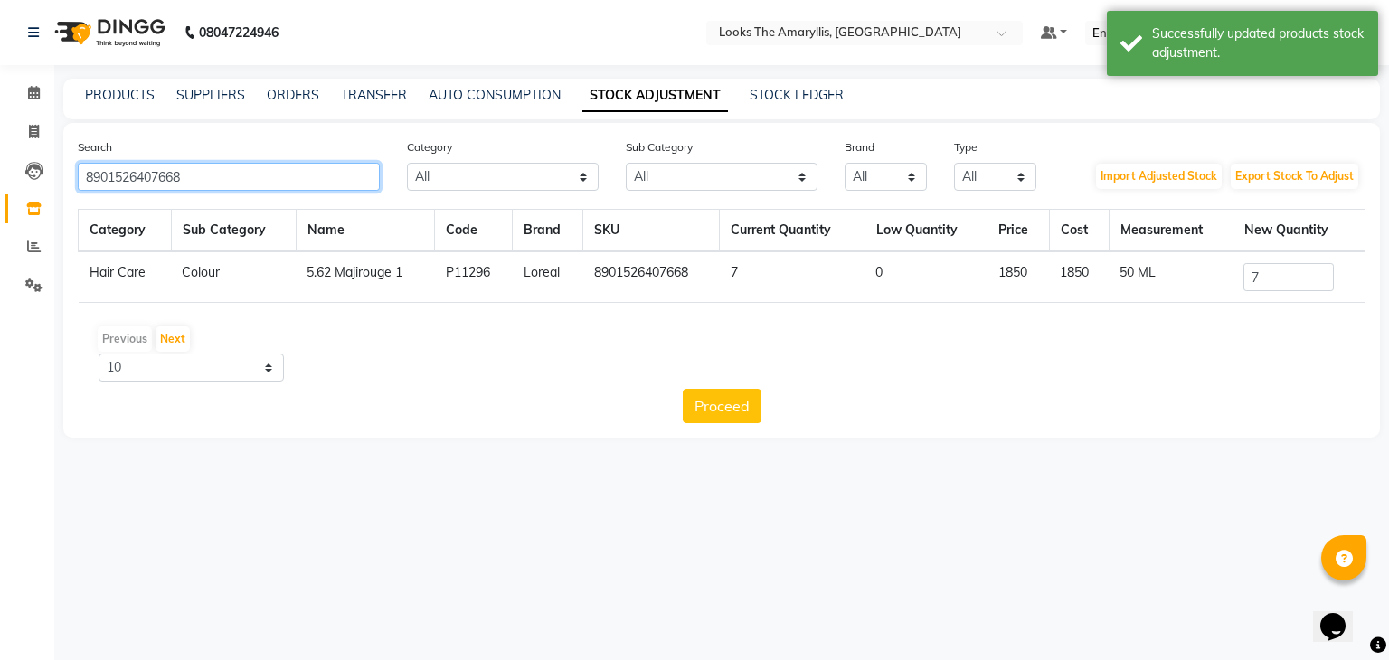
drag, startPoint x: 212, startPoint y: 177, endPoint x: 0, endPoint y: 184, distance: 212.6
click at [0, 184] on app-home "08047224946 Select Location × Looks The Amaryllis, New Delhi Default Panel My P…" at bounding box center [694, 232] width 1389 height 465
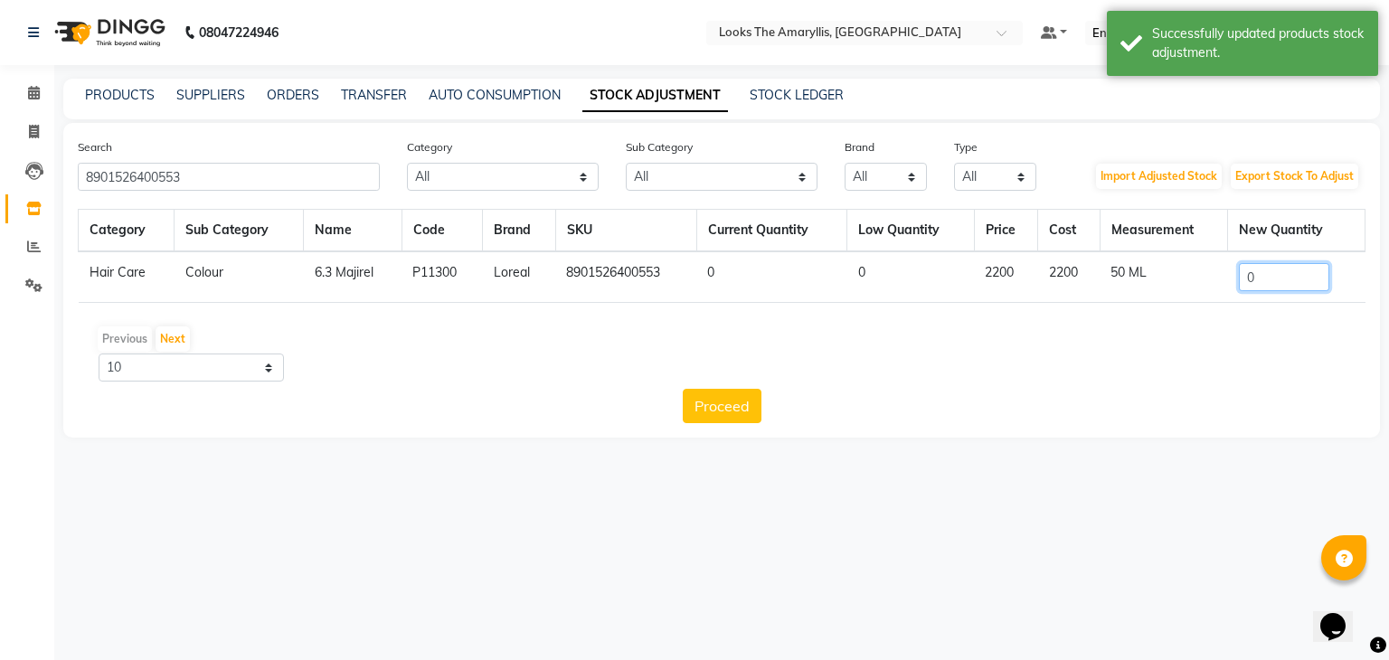
click at [1276, 276] on input "0" at bounding box center [1284, 277] width 90 height 28
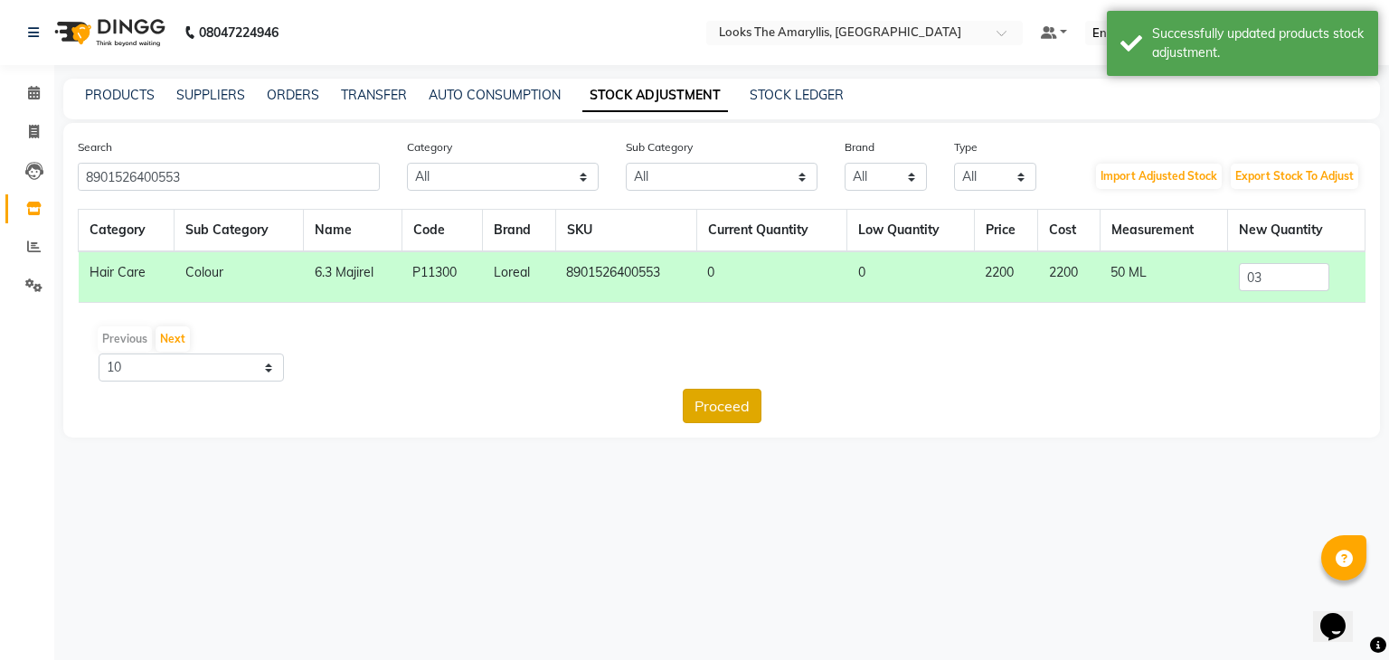
click at [730, 392] on button "Proceed" at bounding box center [722, 406] width 79 height 34
click at [754, 412] on button "Submit" at bounding box center [760, 406] width 71 height 34
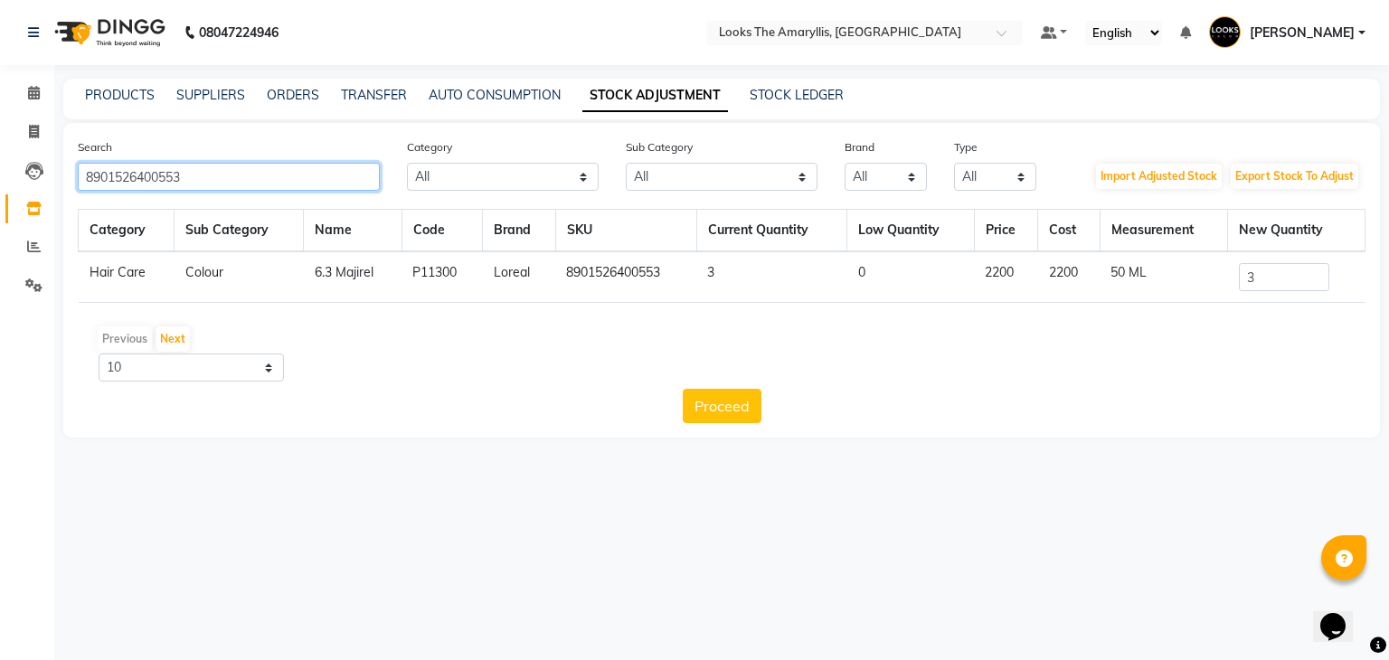
drag, startPoint x: 275, startPoint y: 185, endPoint x: 0, endPoint y: 164, distance: 275.7
click at [0, 164] on app-home "08047224946 Select Location × Looks The Amaryllis, New Delhi Default Panel My P…" at bounding box center [694, 232] width 1389 height 465
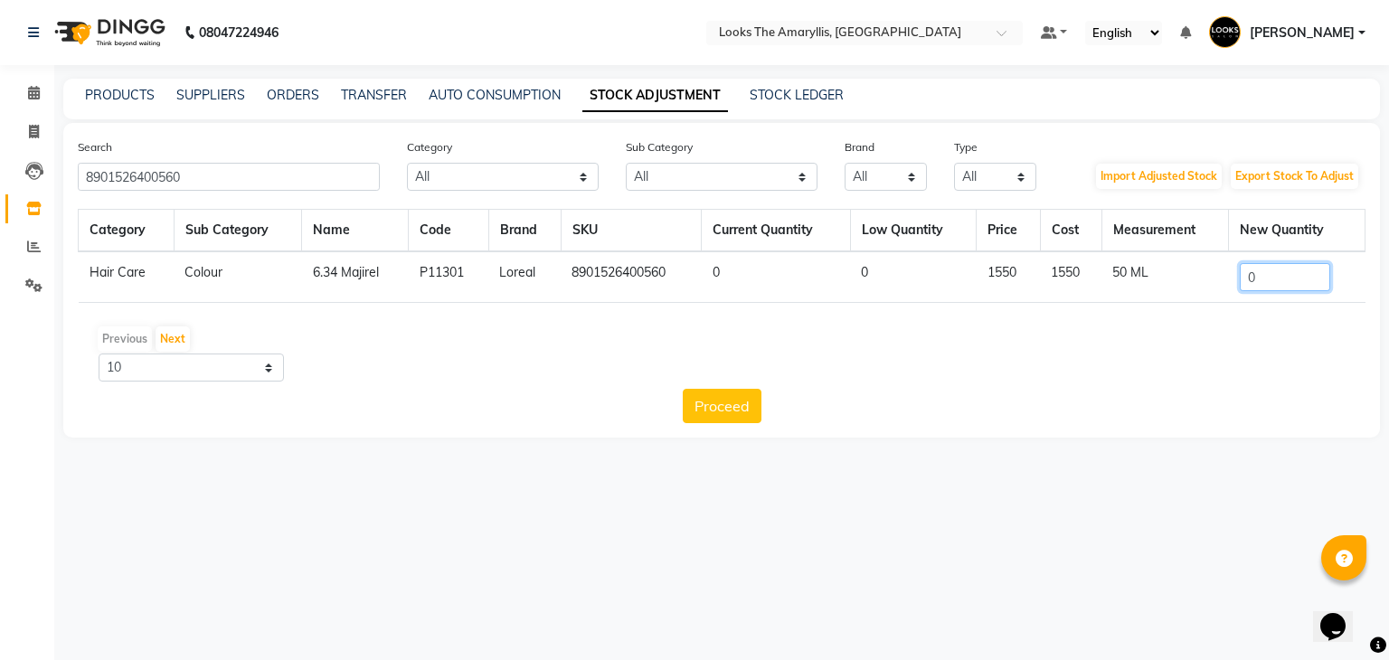
click at [1273, 274] on input "0" at bounding box center [1284, 277] width 90 height 28
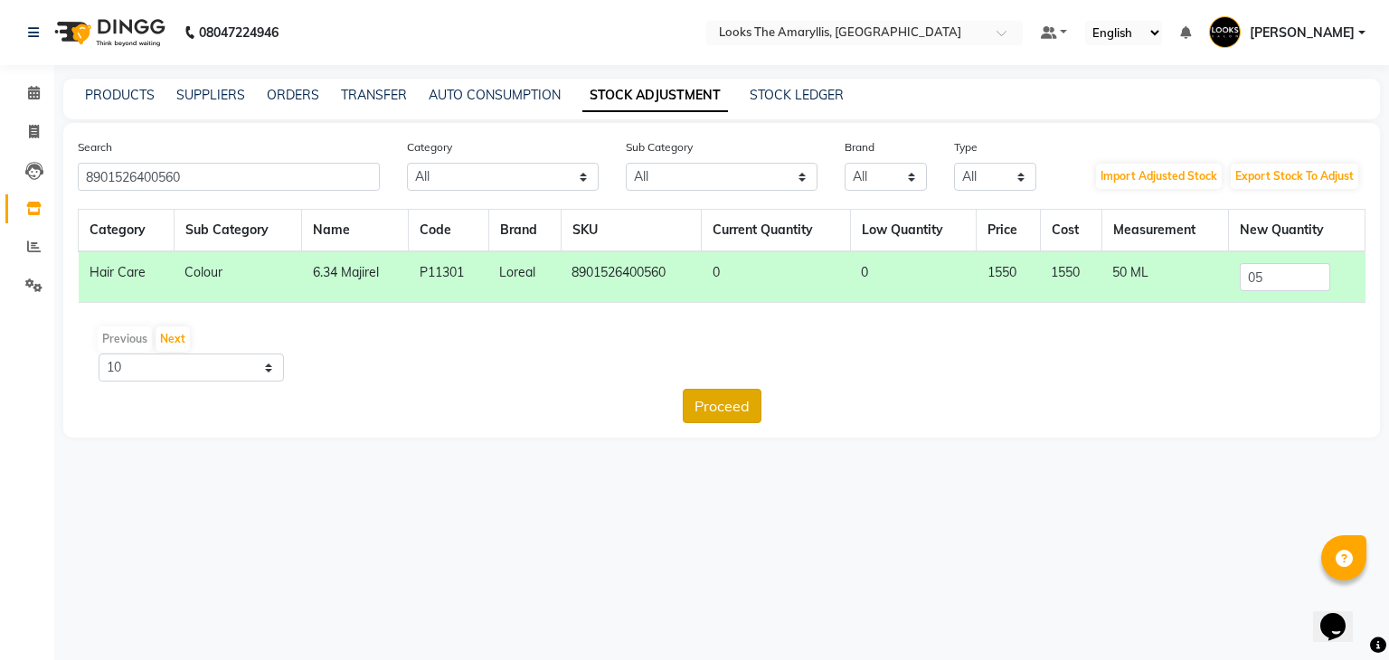
click at [720, 404] on button "Proceed" at bounding box center [722, 406] width 79 height 34
click at [762, 401] on button "Submit" at bounding box center [760, 406] width 71 height 34
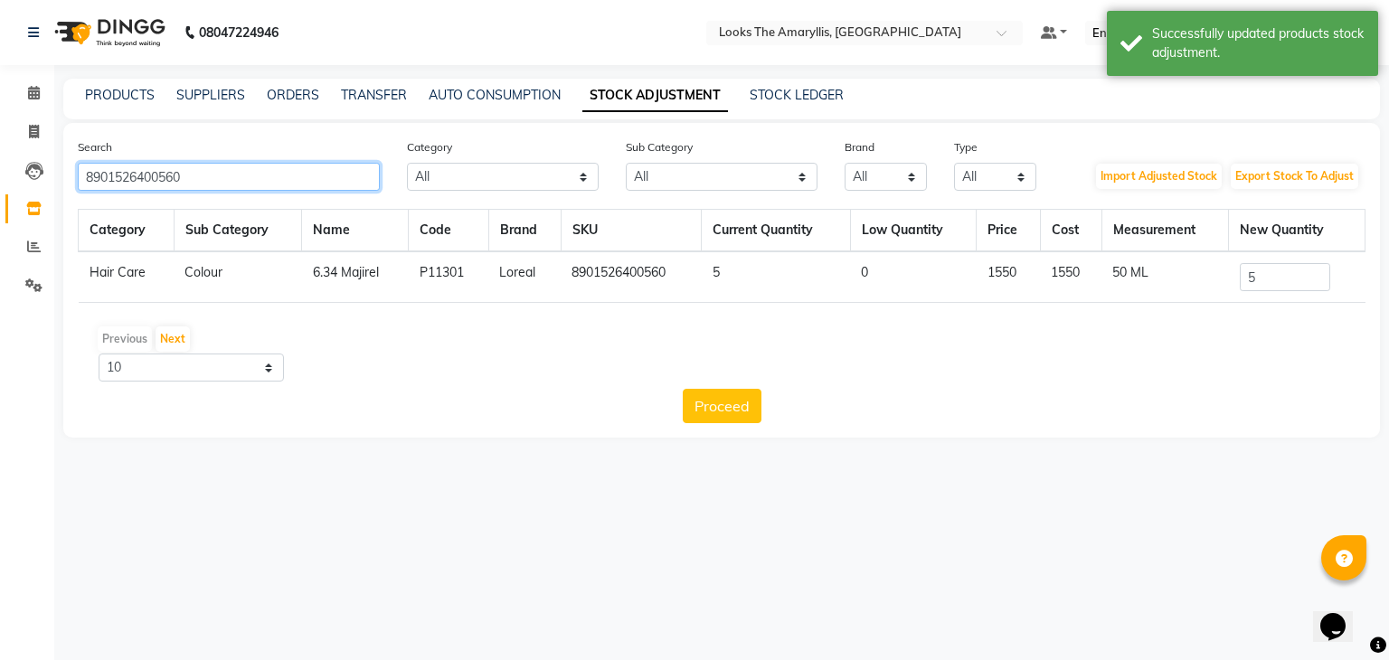
drag, startPoint x: 232, startPoint y: 178, endPoint x: 4, endPoint y: 192, distance: 229.1
click at [0, 189] on app-home "08047224946 Select Location × Looks The Amaryllis, New Delhi Default Panel My P…" at bounding box center [694, 232] width 1389 height 465
click at [1263, 278] on input "0" at bounding box center [1284, 277] width 90 height 28
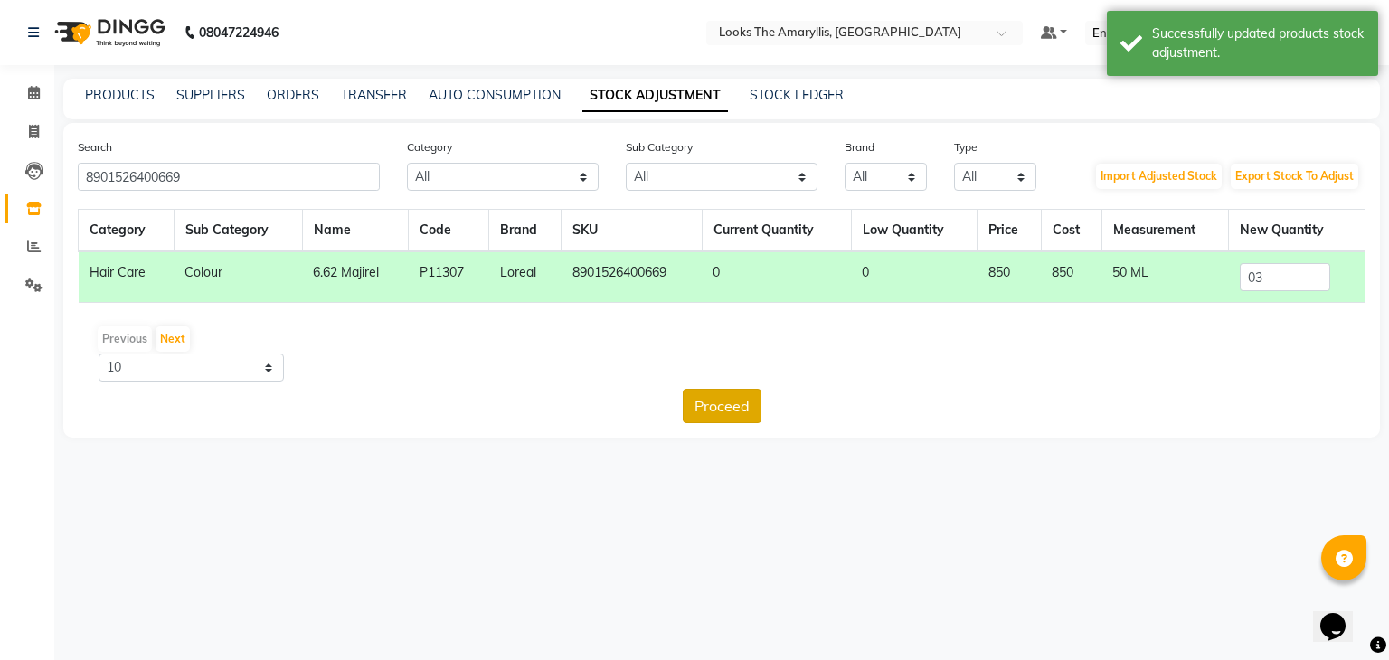
click at [733, 402] on button "Proceed" at bounding box center [722, 406] width 79 height 34
click at [747, 405] on button "Submit" at bounding box center [760, 406] width 71 height 34
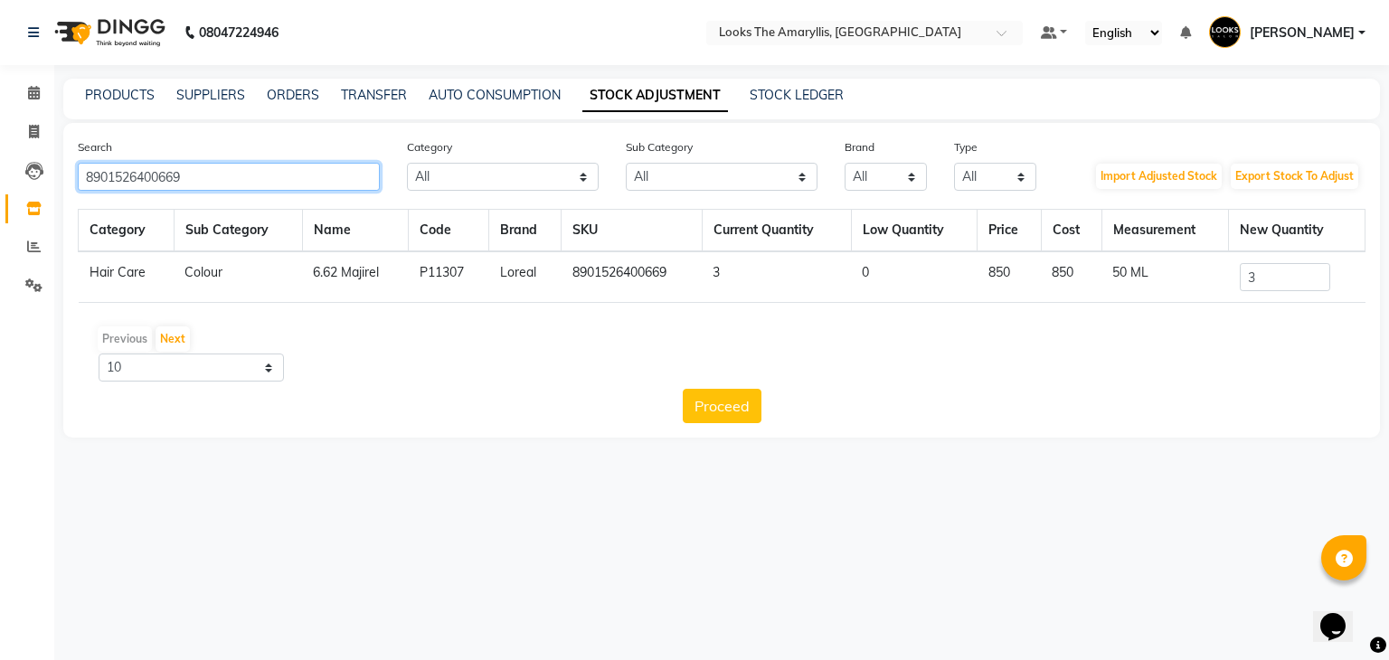
drag, startPoint x: 240, startPoint y: 174, endPoint x: 0, endPoint y: 181, distance: 240.6
click at [0, 181] on app-home "08047224946 Select Location × Looks The Amaryllis, New Delhi Default Panel My P…" at bounding box center [694, 232] width 1389 height 465
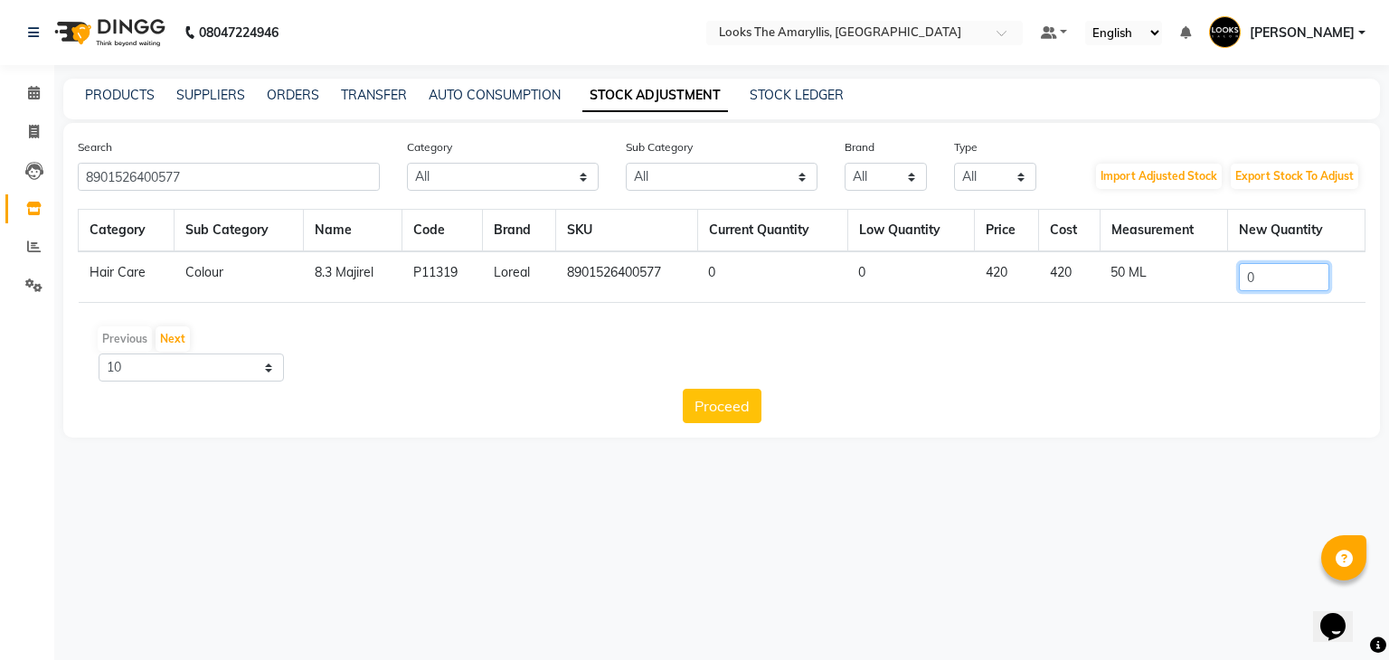
click at [1280, 279] on input "0" at bounding box center [1284, 277] width 90 height 28
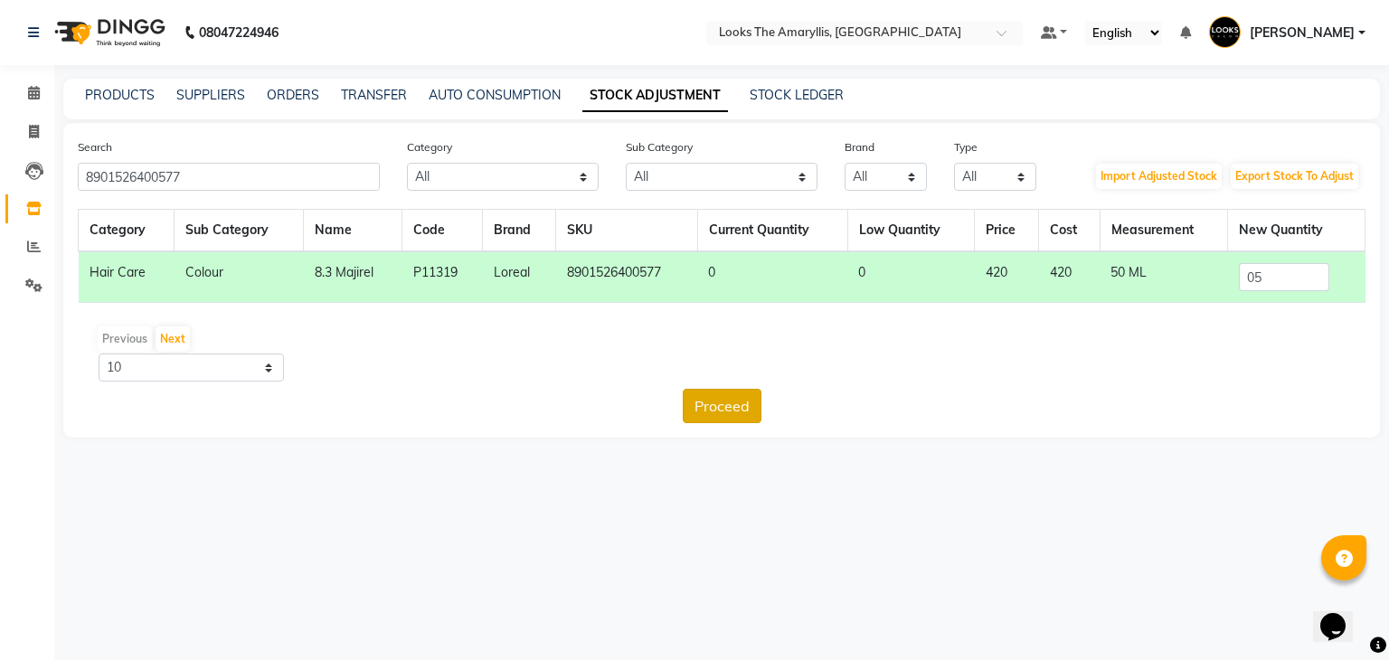
click at [743, 410] on button "Proceed" at bounding box center [722, 406] width 79 height 34
click at [761, 405] on button "Submit" at bounding box center [760, 406] width 71 height 34
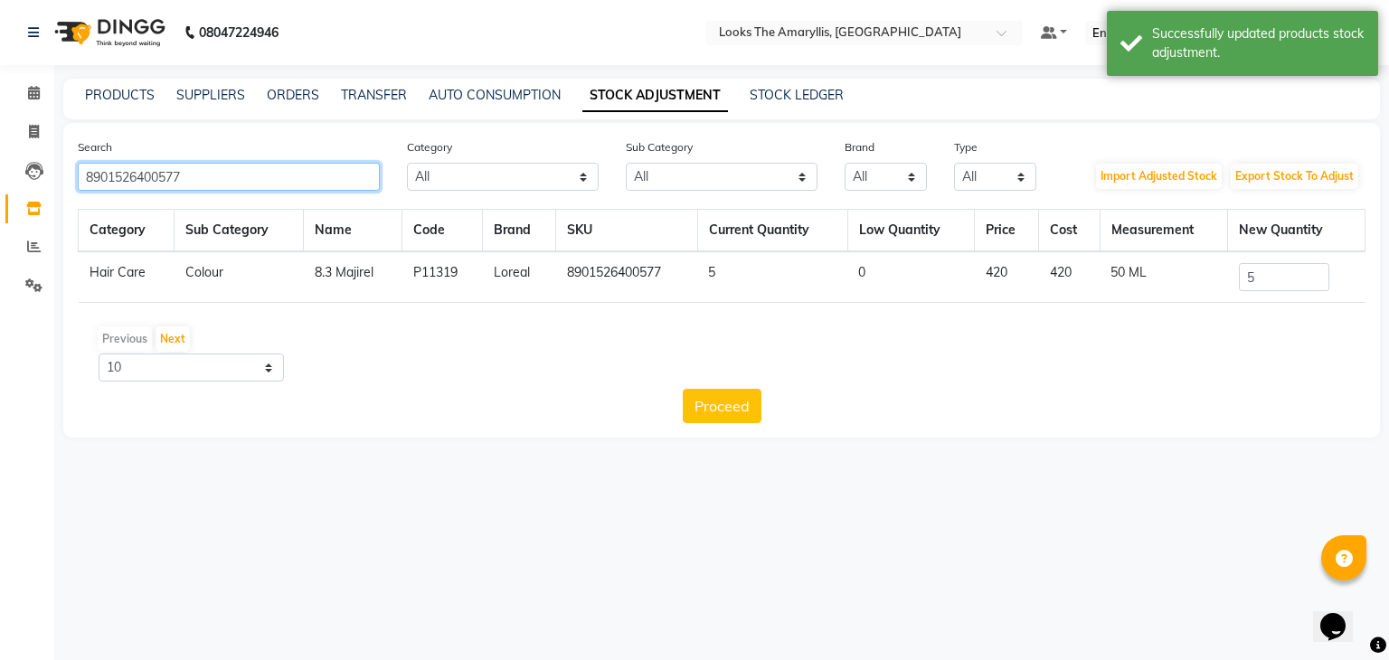
drag, startPoint x: 215, startPoint y: 168, endPoint x: 0, endPoint y: 186, distance: 215.9
click at [0, 186] on app-home "08047224946 Select Location × Looks The Amaryllis, New Delhi Default Panel My P…" at bounding box center [694, 232] width 1389 height 465
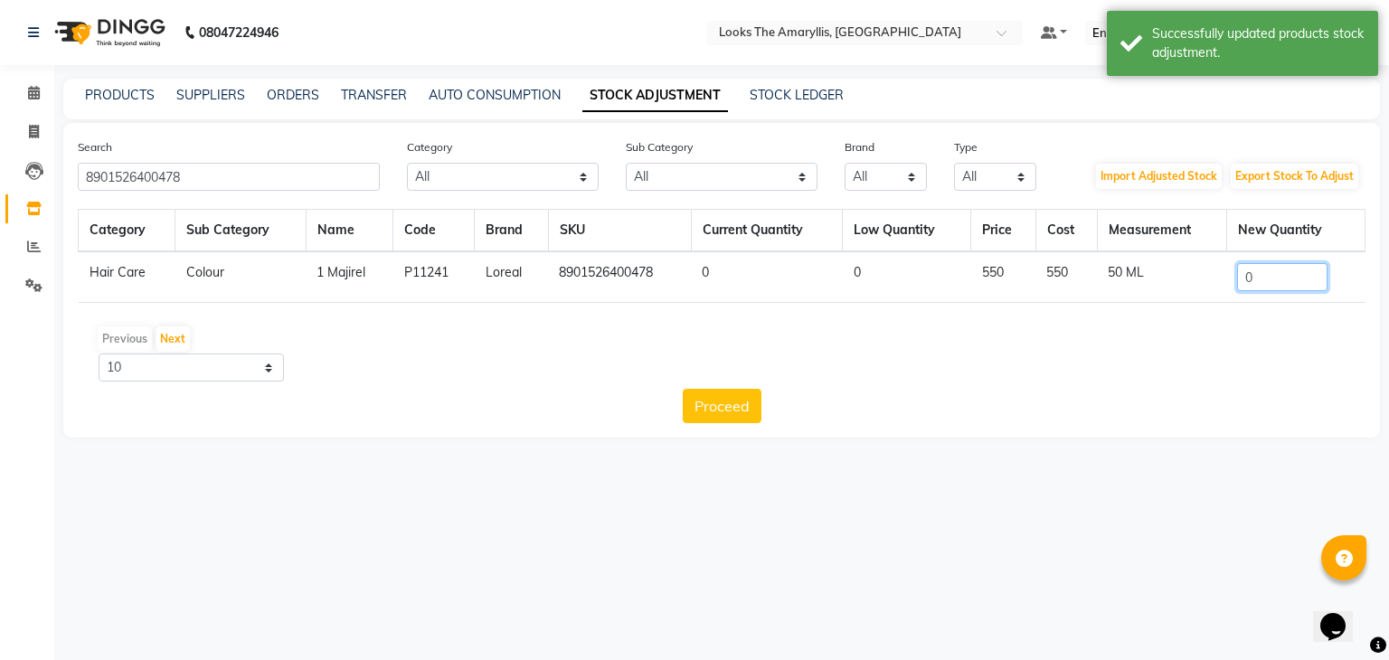
click at [1276, 274] on input "0" at bounding box center [1282, 277] width 90 height 28
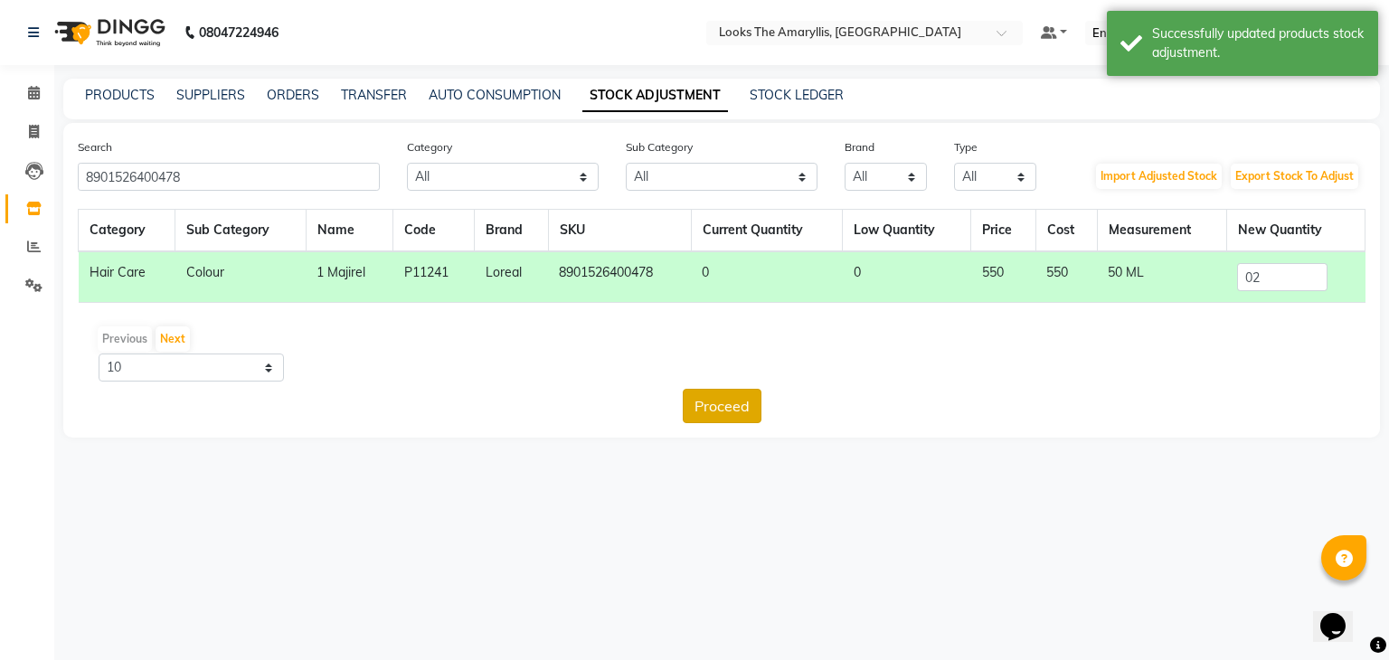
click at [717, 402] on button "Proceed" at bounding box center [722, 406] width 79 height 34
click at [775, 406] on button "Submit" at bounding box center [760, 406] width 71 height 34
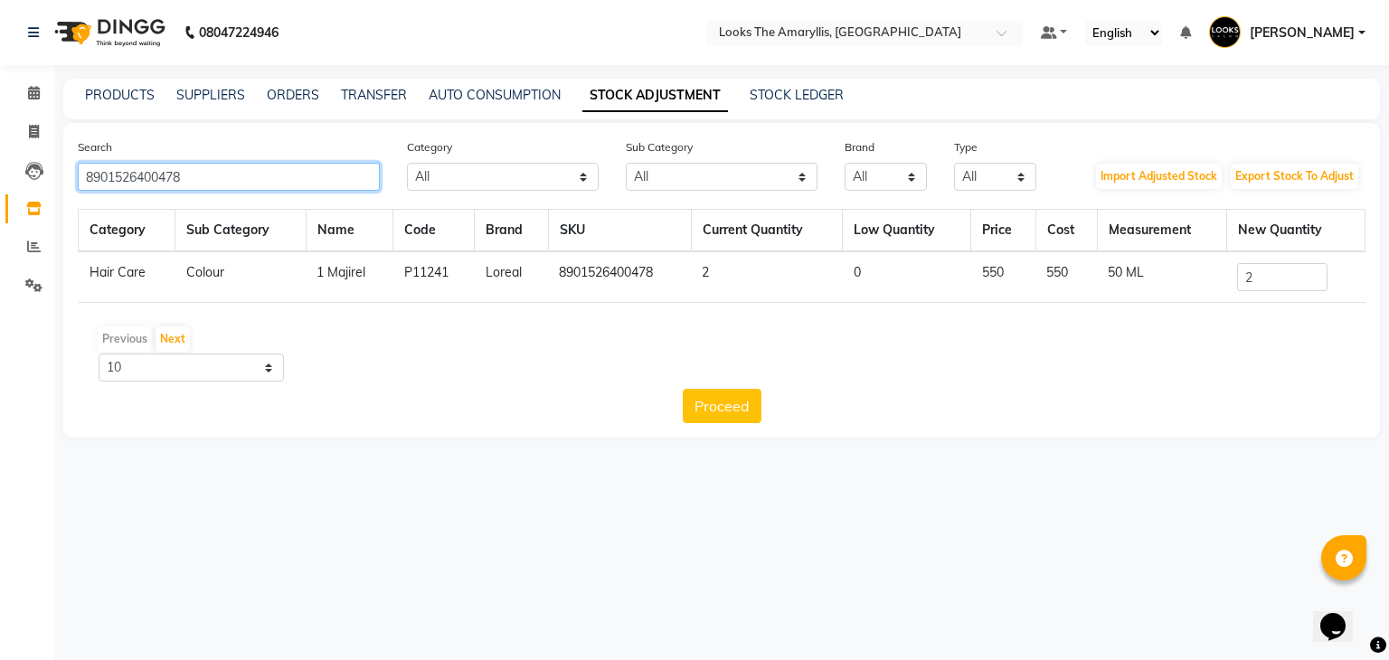
drag, startPoint x: 204, startPoint y: 170, endPoint x: 0, endPoint y: 185, distance: 204.9
click at [0, 185] on app-home "08047224946 Select Location × Looks The Amaryllis, New Delhi Default Panel My P…" at bounding box center [694, 232] width 1389 height 465
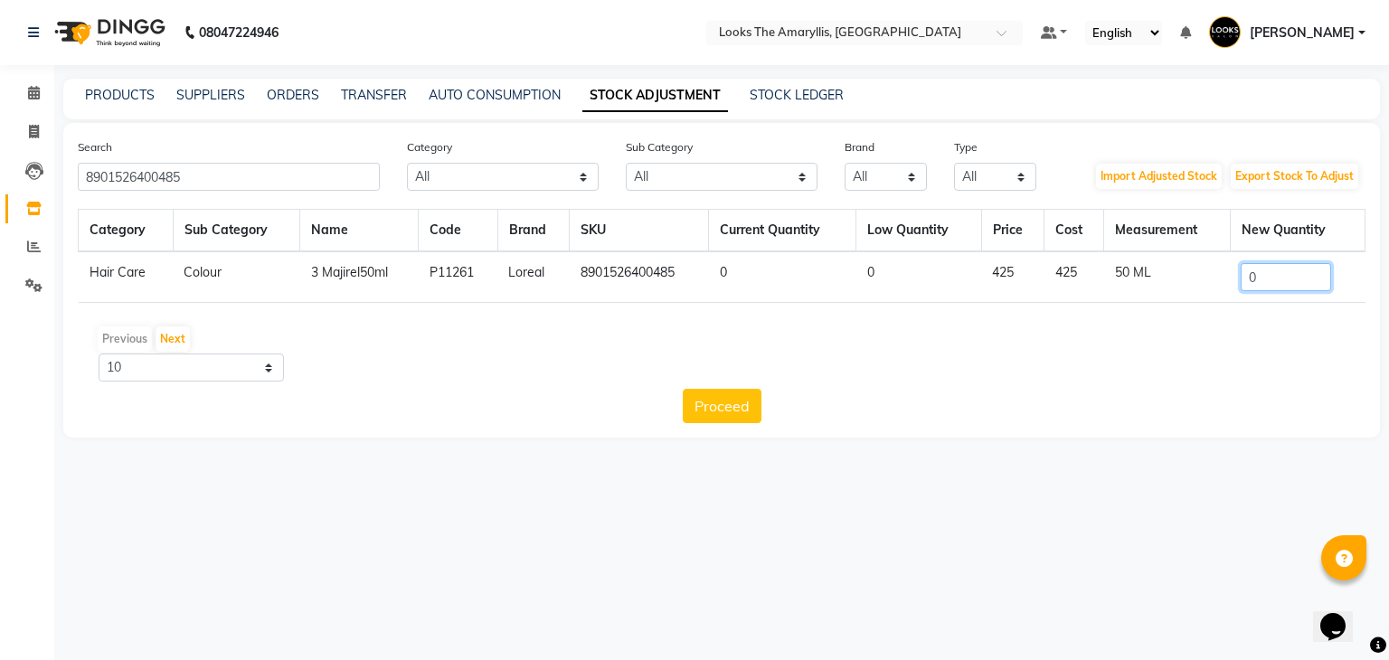
click at [1280, 278] on input "0" at bounding box center [1285, 277] width 90 height 28
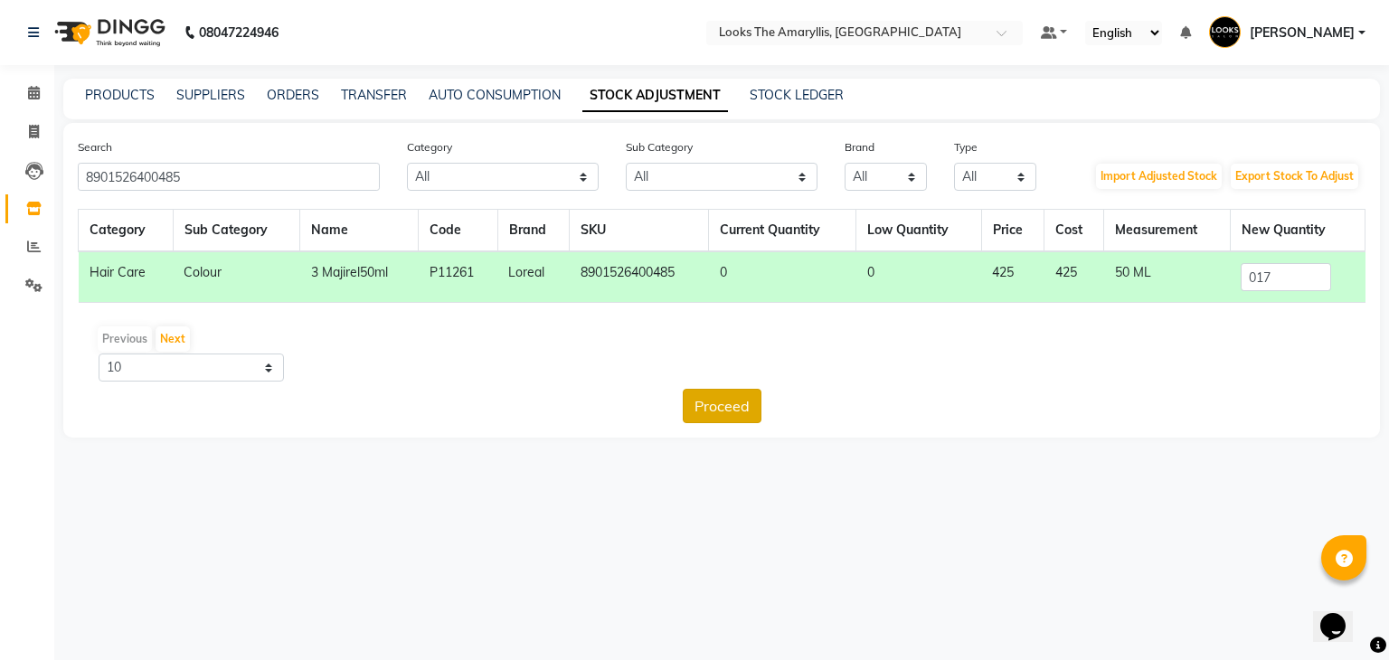
click at [731, 410] on button "Proceed" at bounding box center [722, 406] width 79 height 34
click at [759, 405] on button "Submit" at bounding box center [760, 406] width 71 height 34
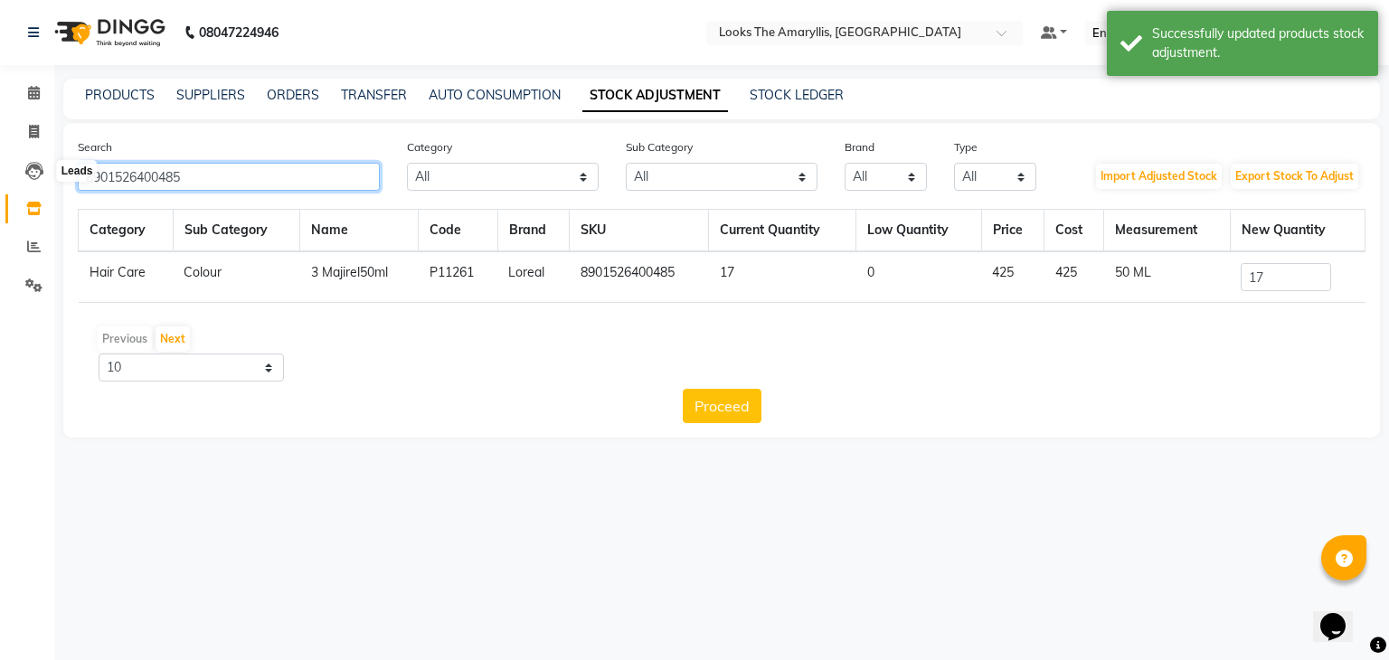
drag, startPoint x: 225, startPoint y: 177, endPoint x: 0, endPoint y: 179, distance: 225.1
click at [0, 179] on app-home "08047224946 Select Location × Looks The Amaryllis, New Delhi Default Panel My P…" at bounding box center [694, 232] width 1389 height 465
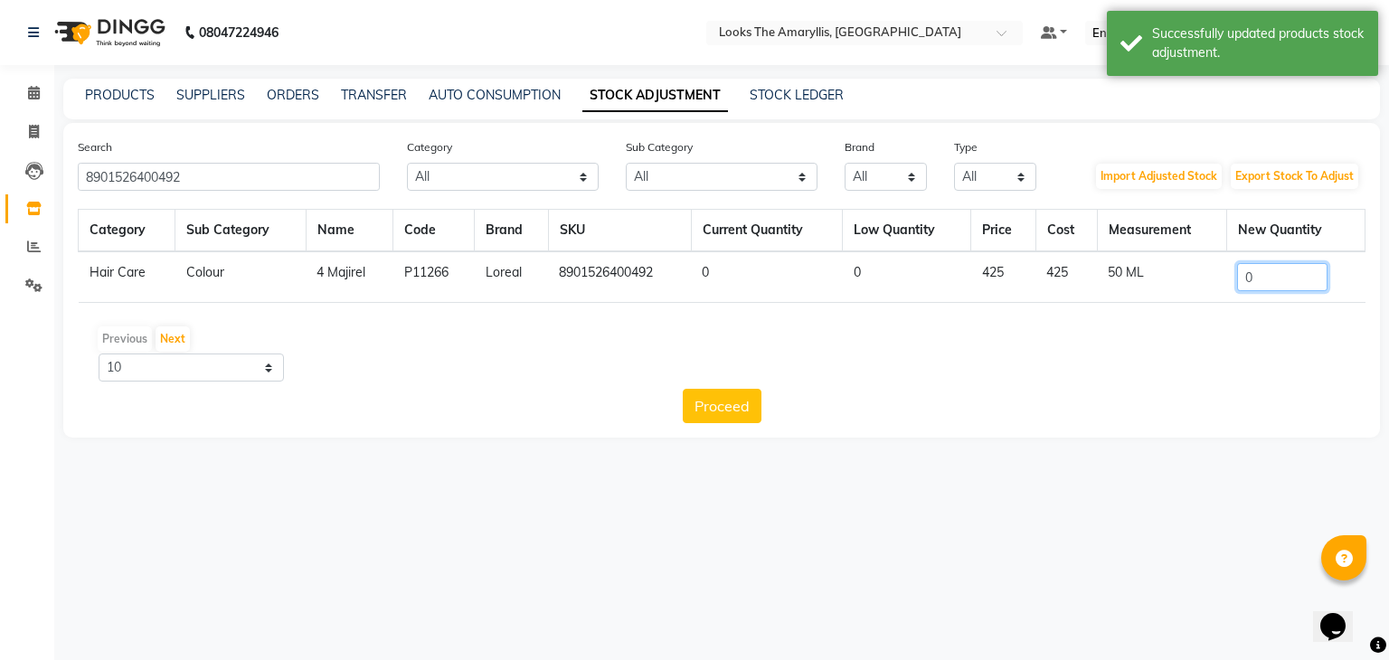
click at [1280, 273] on input "0" at bounding box center [1282, 277] width 90 height 28
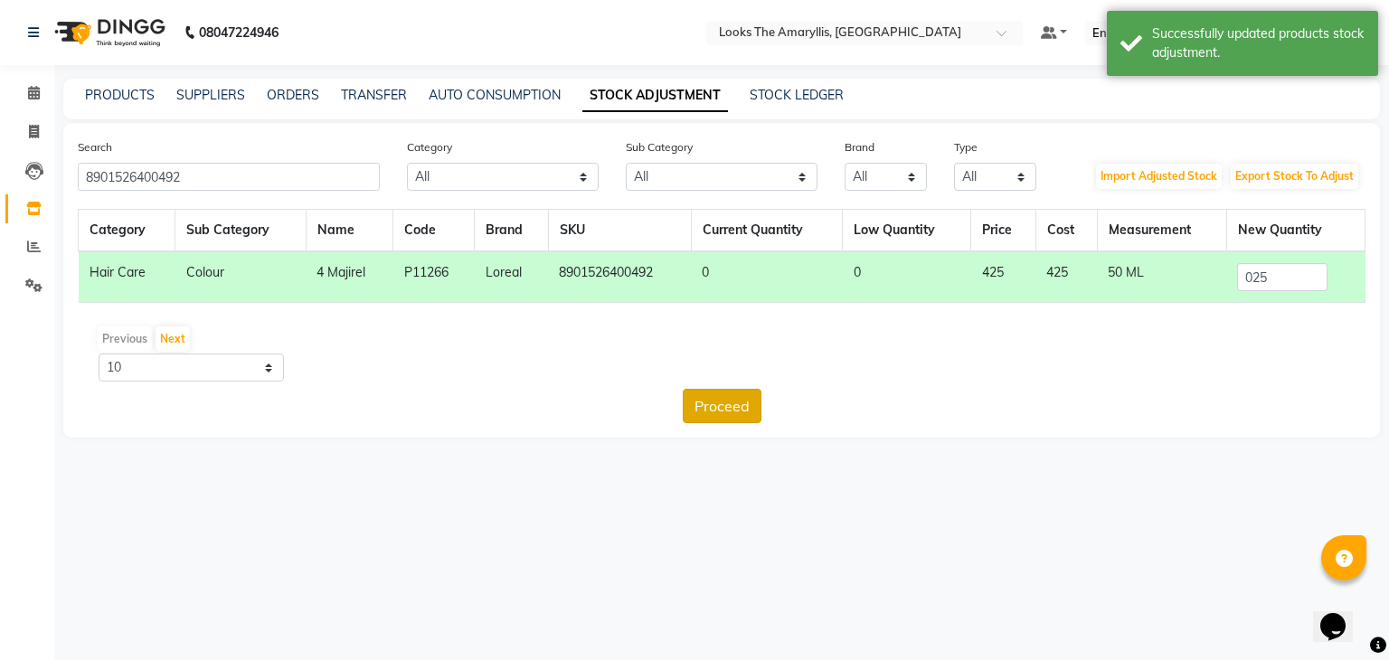
click at [720, 407] on button "Proceed" at bounding box center [722, 406] width 79 height 34
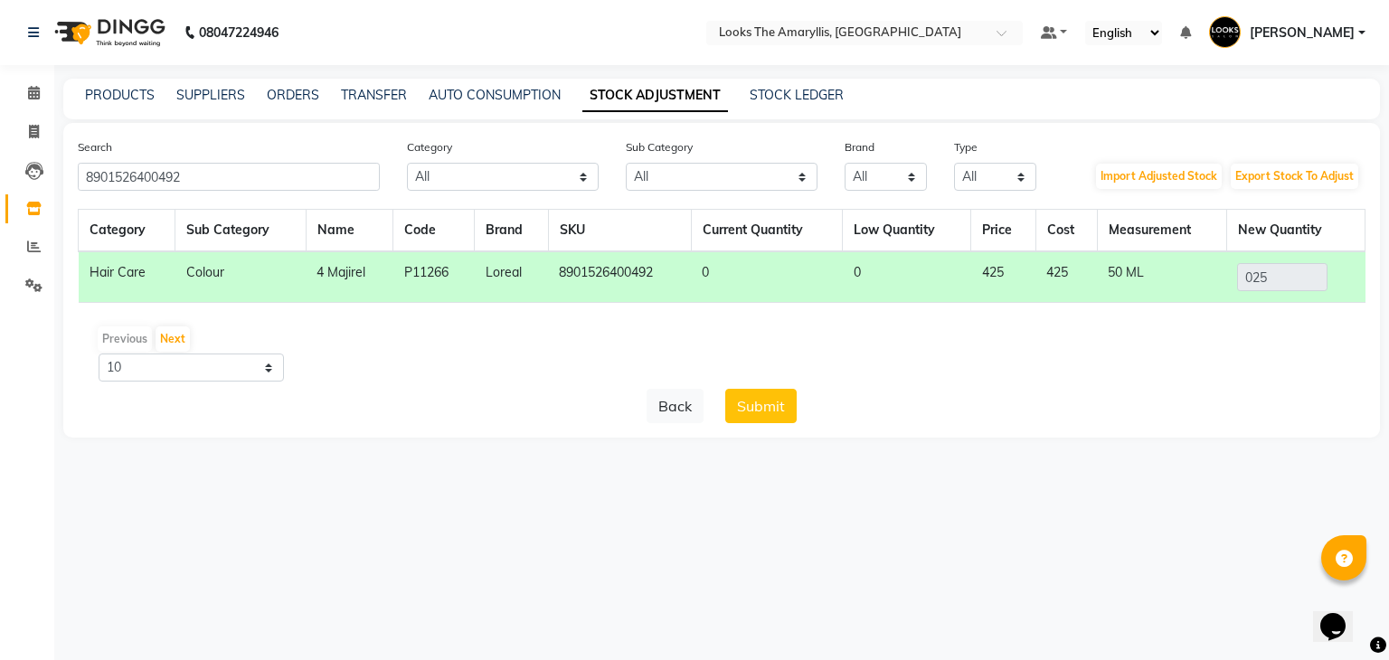
click at [749, 399] on button "Submit" at bounding box center [760, 406] width 71 height 34
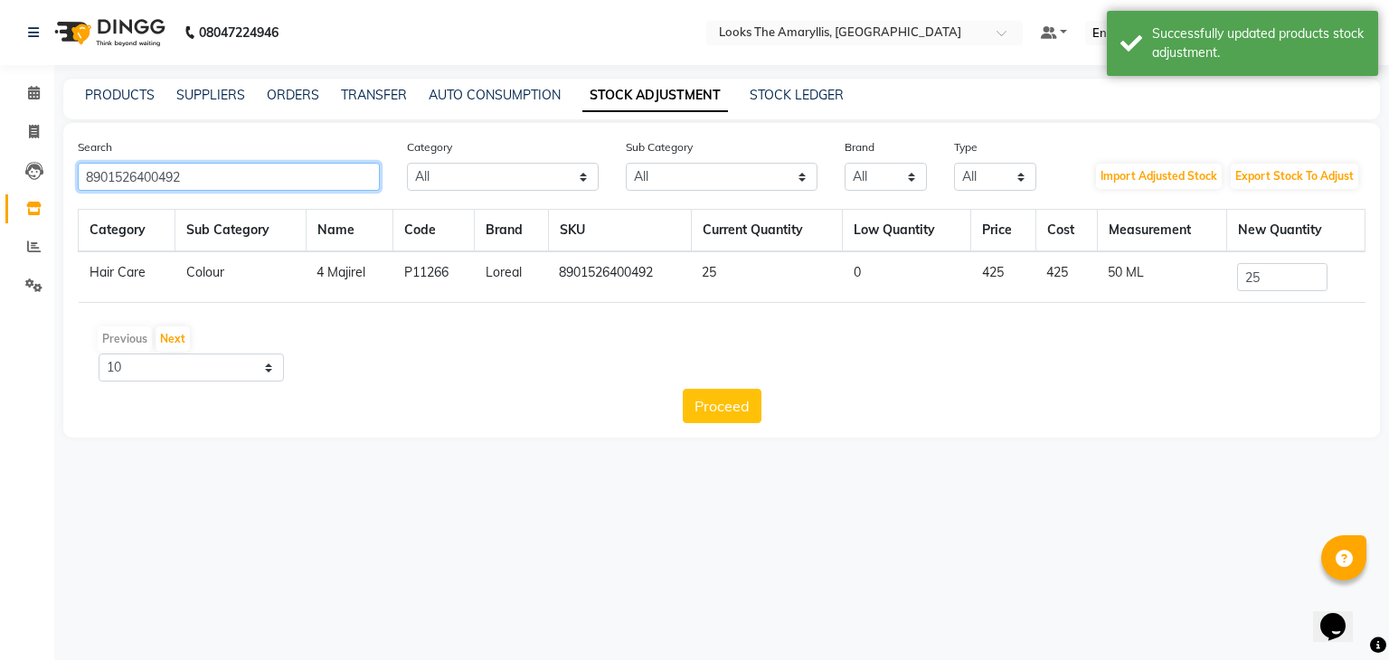
drag, startPoint x: 265, startPoint y: 174, endPoint x: 0, endPoint y: 178, distance: 264.9
click at [0, 176] on app-home "08047224946 Select Location × Looks The Amaryllis, New Delhi Default Panel My P…" at bounding box center [694, 232] width 1389 height 465
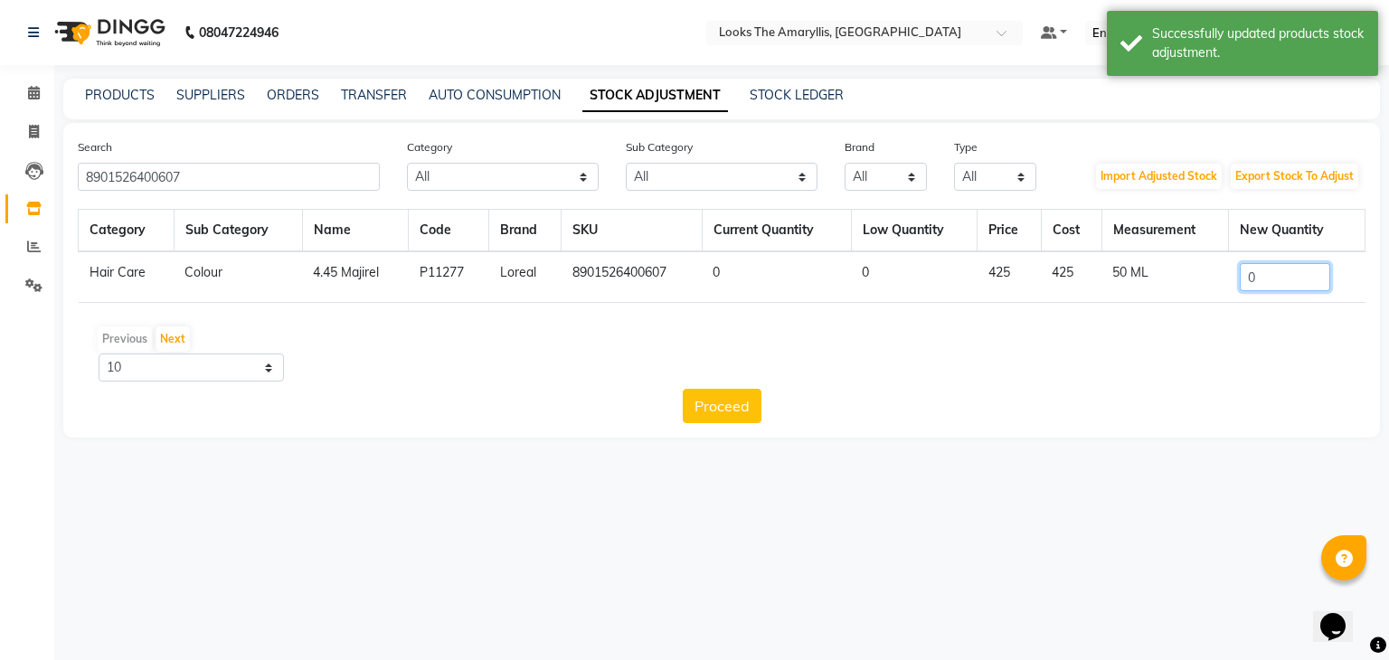
click at [1309, 283] on input "0" at bounding box center [1284, 277] width 90 height 28
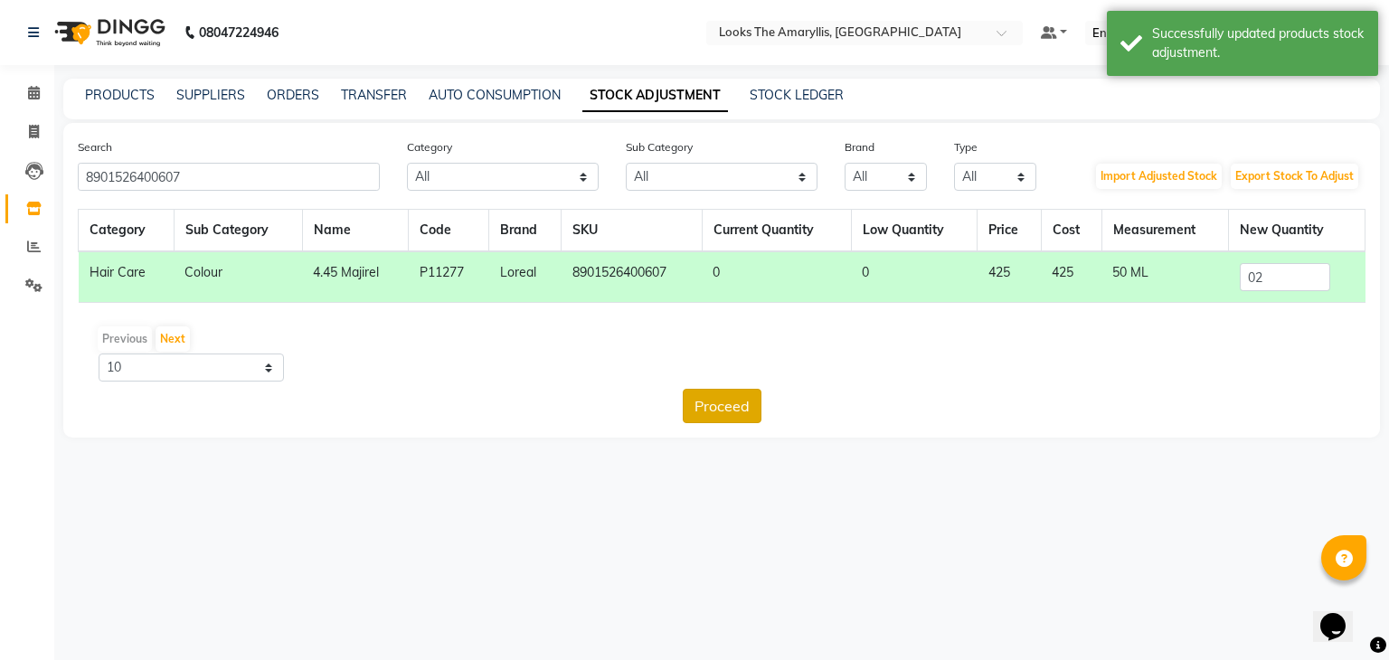
click at [728, 406] on button "Proceed" at bounding box center [722, 406] width 79 height 34
click at [746, 406] on button "Submit" at bounding box center [760, 406] width 71 height 34
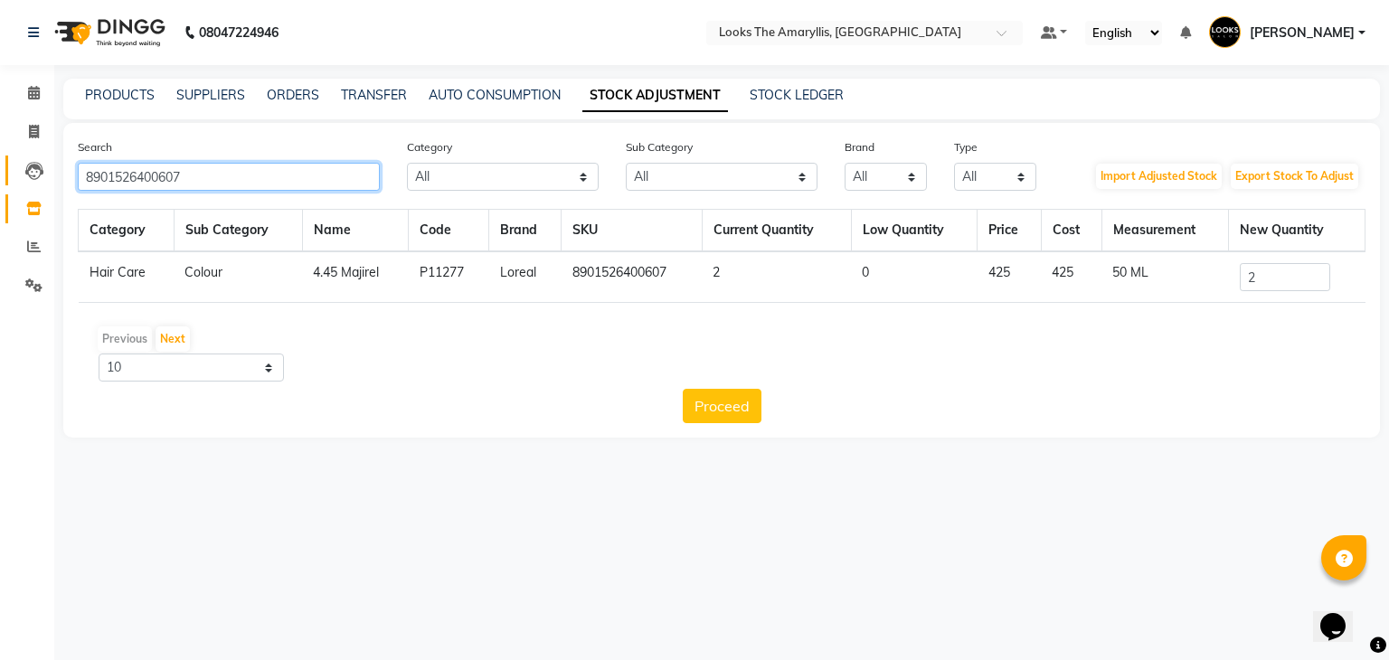
drag, startPoint x: 260, startPoint y: 180, endPoint x: 6, endPoint y: 177, distance: 254.0
click at [7, 175] on app-home "08047224946 Select Location × Looks The Amaryllis, New Delhi Default Panel My P…" at bounding box center [694, 232] width 1389 height 465
click at [1284, 288] on input "0" at bounding box center [1284, 277] width 90 height 28
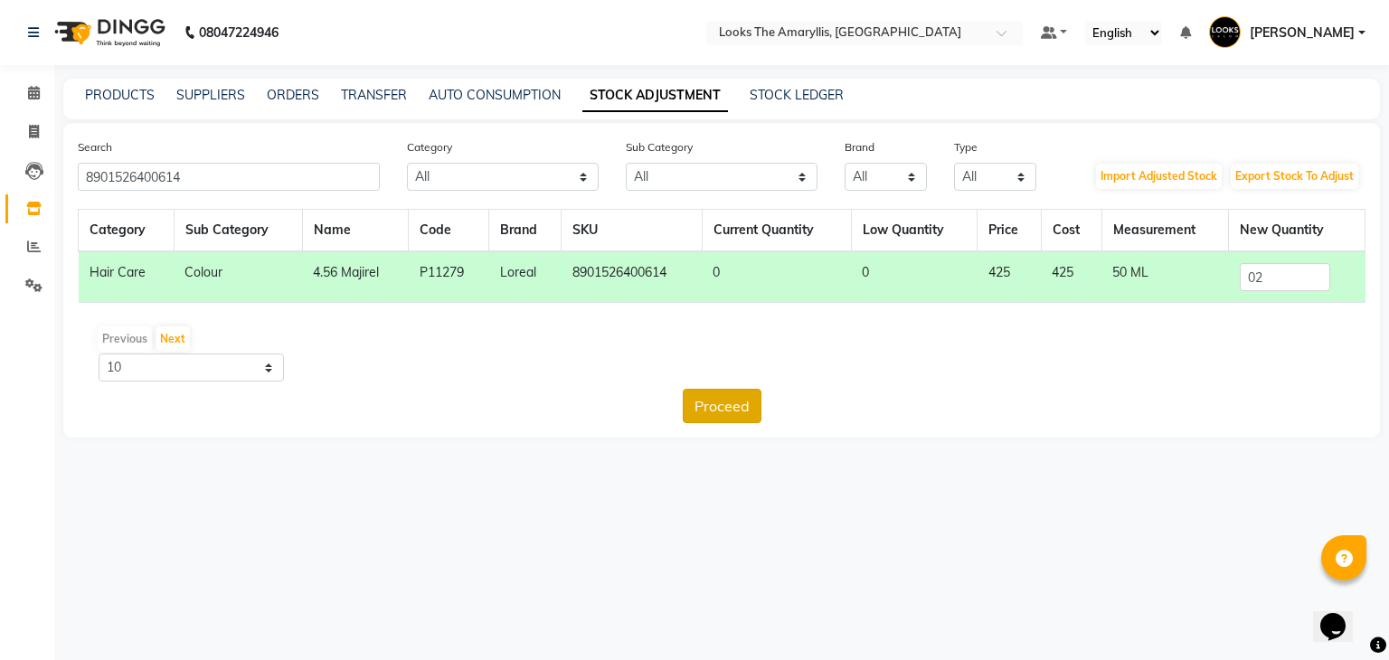
click at [725, 406] on button "Proceed" at bounding box center [722, 406] width 79 height 34
click at [750, 402] on button "Submit" at bounding box center [760, 406] width 71 height 34
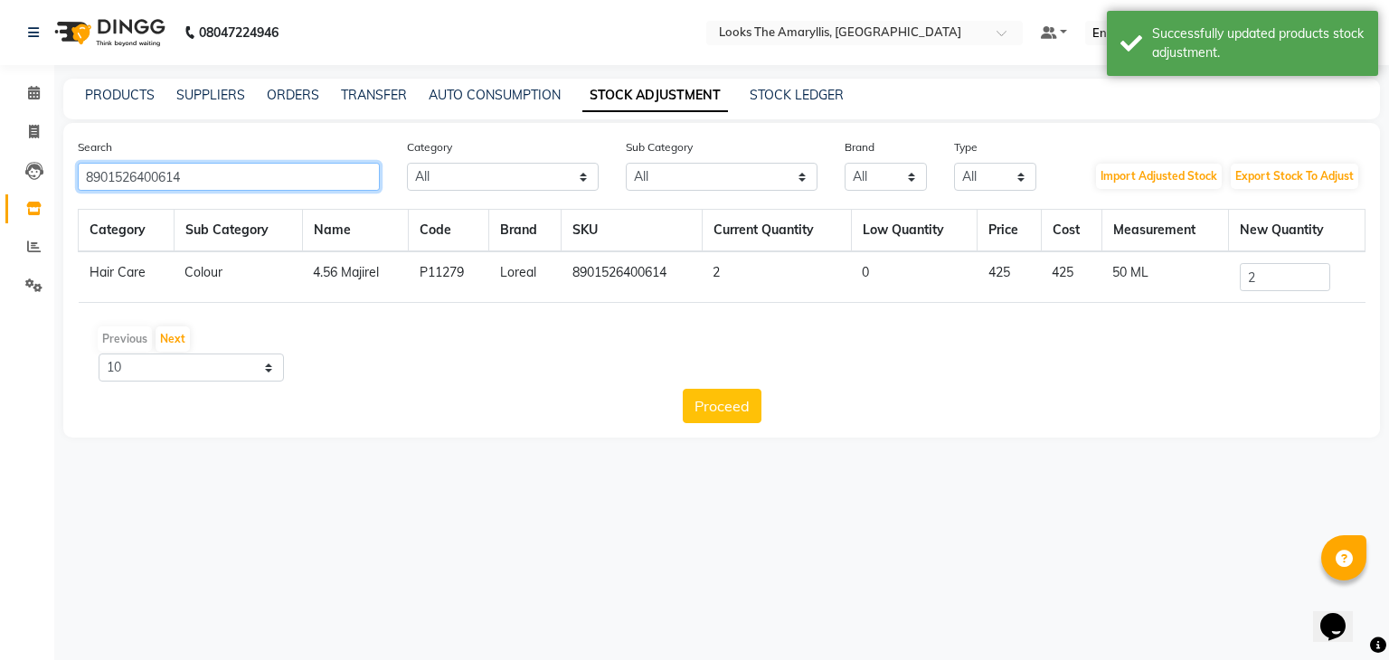
drag, startPoint x: 276, startPoint y: 184, endPoint x: 206, endPoint y: 281, distance: 119.9
click at [3, 239] on app-home "08047224946 Select Location × Looks The Amaryllis, New Delhi Default Panel My P…" at bounding box center [694, 232] width 1389 height 465
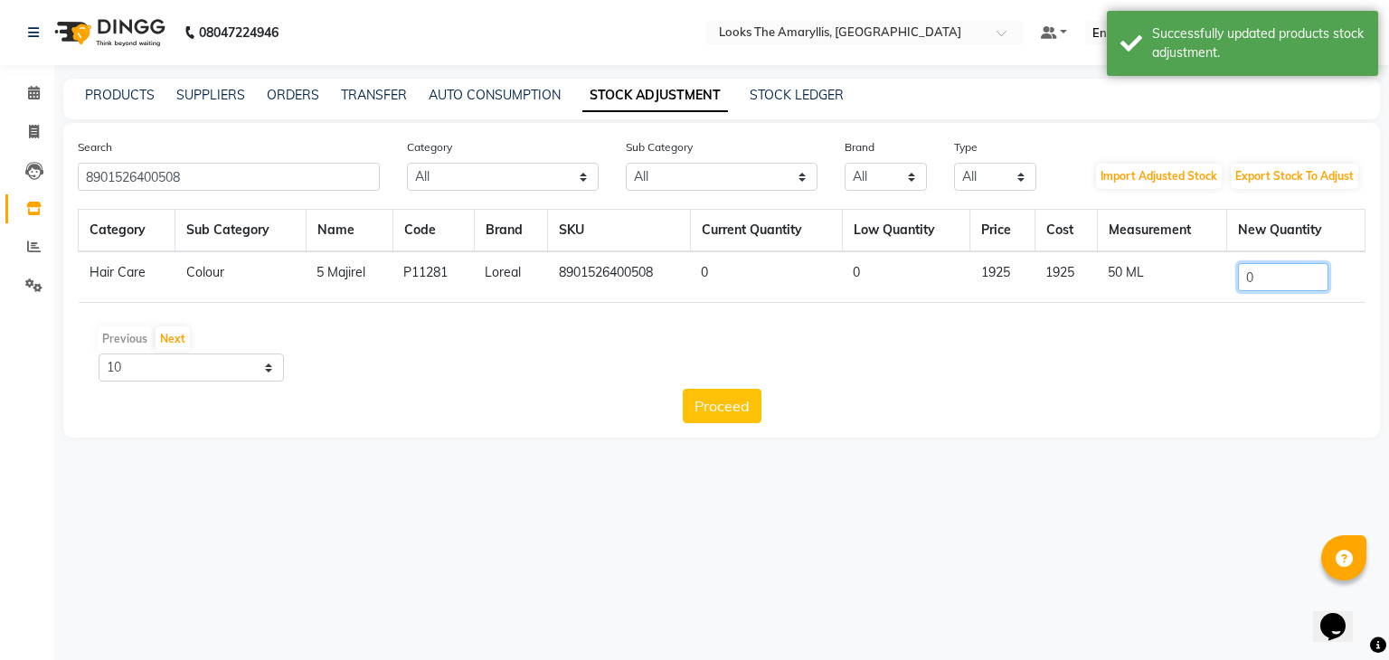
click at [1289, 285] on input "0" at bounding box center [1283, 277] width 90 height 28
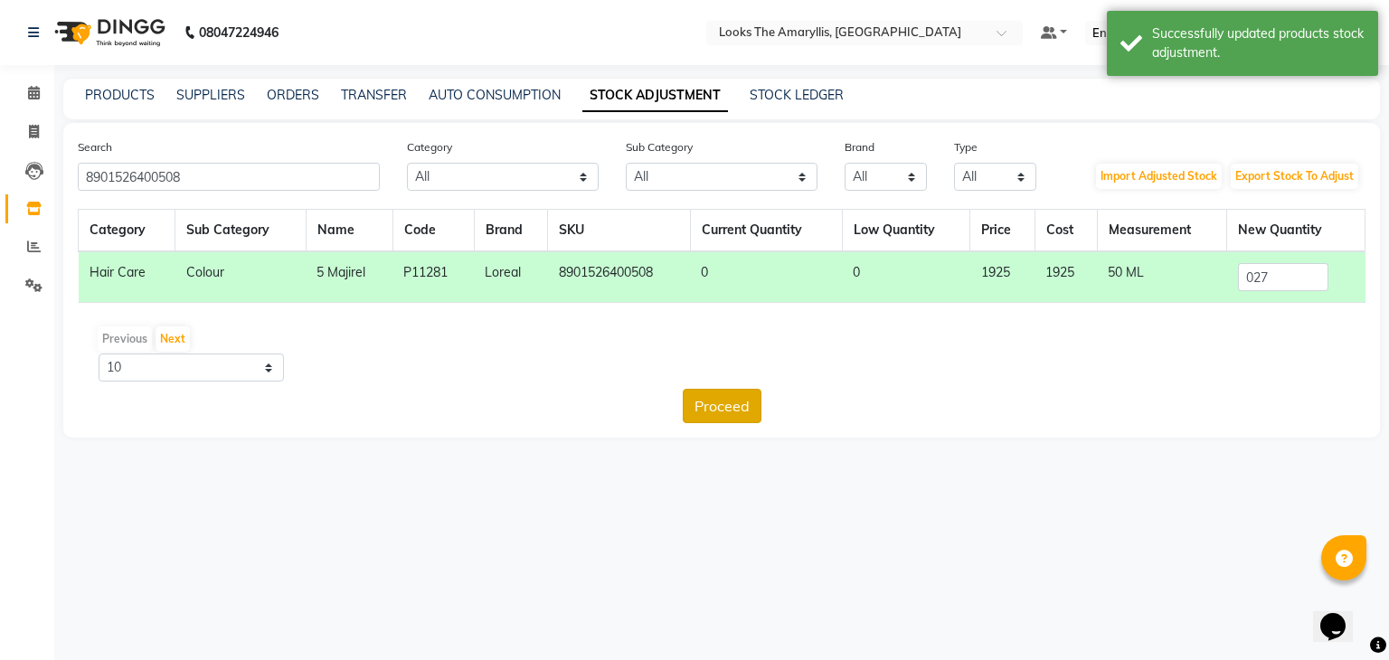
click at [736, 407] on button "Proceed" at bounding box center [722, 406] width 79 height 34
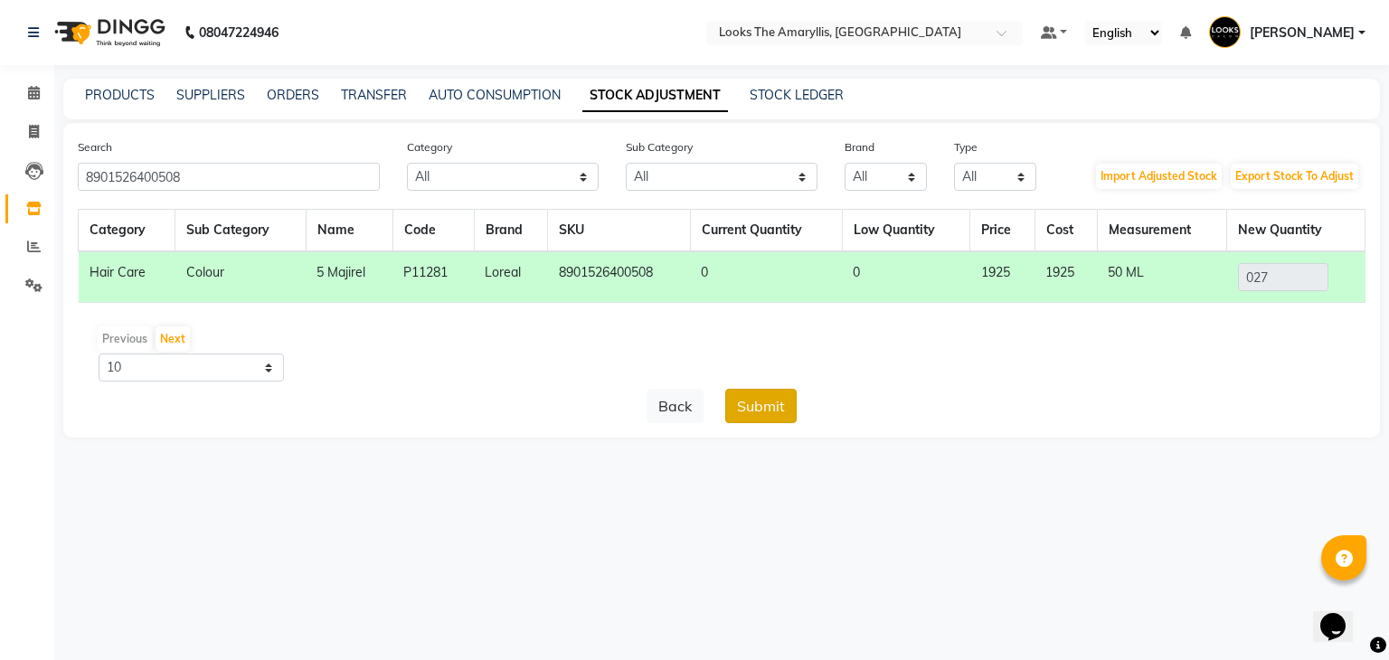
click at [757, 405] on button "Submit" at bounding box center [760, 406] width 71 height 34
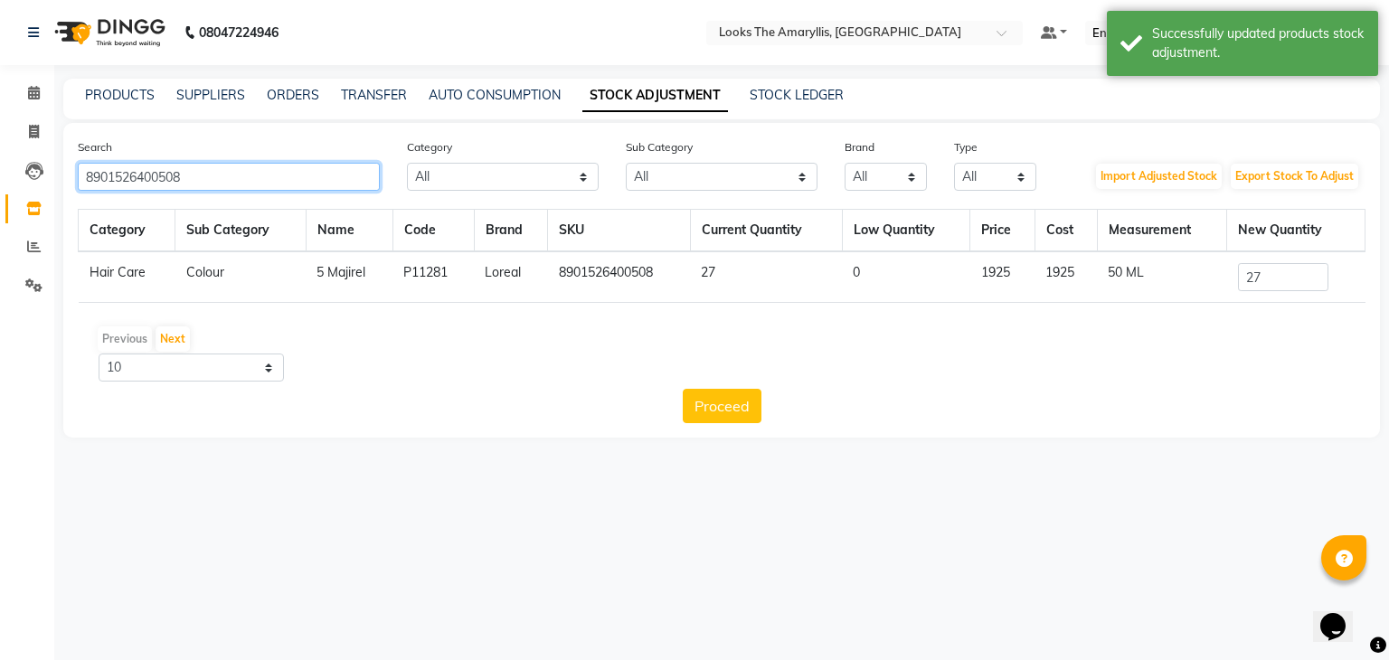
drag, startPoint x: 231, startPoint y: 183, endPoint x: 0, endPoint y: 180, distance: 231.4
click at [0, 180] on app-home "08047224946 Select Location × Looks The Amaryllis, New Delhi Default Panel My P…" at bounding box center [694, 232] width 1389 height 465
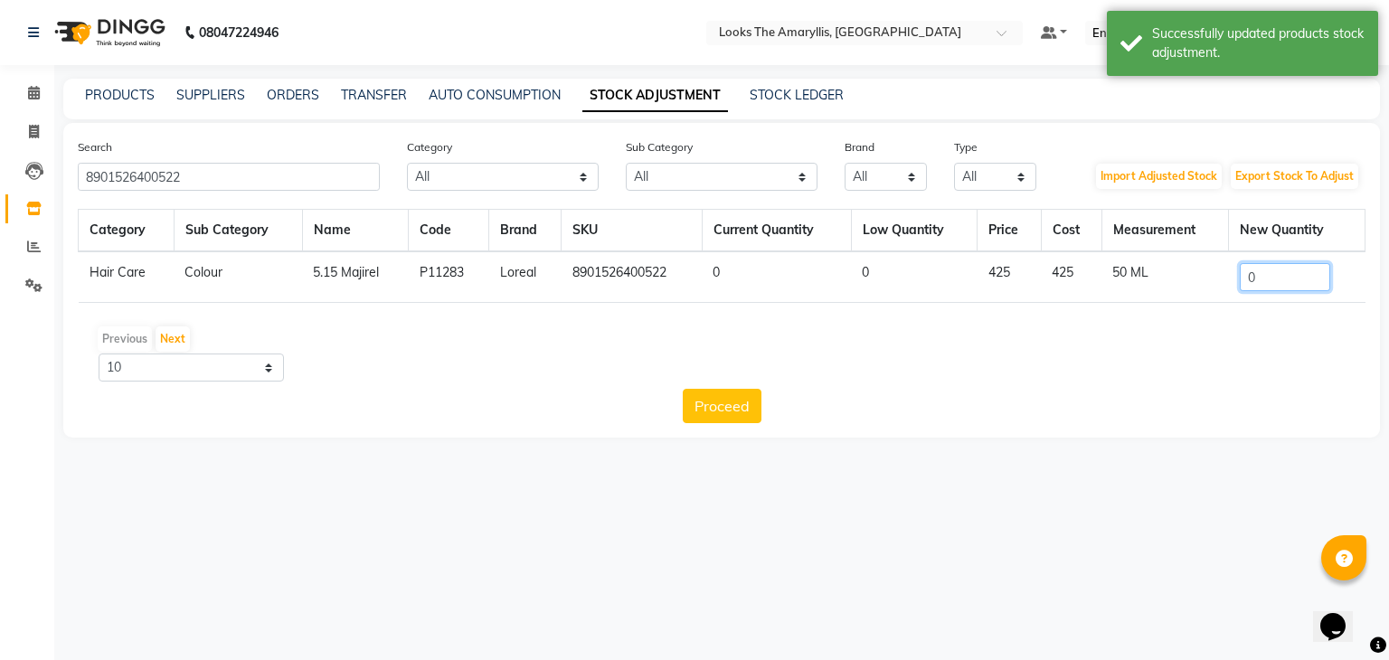
click at [1305, 276] on input "0" at bounding box center [1284, 277] width 90 height 28
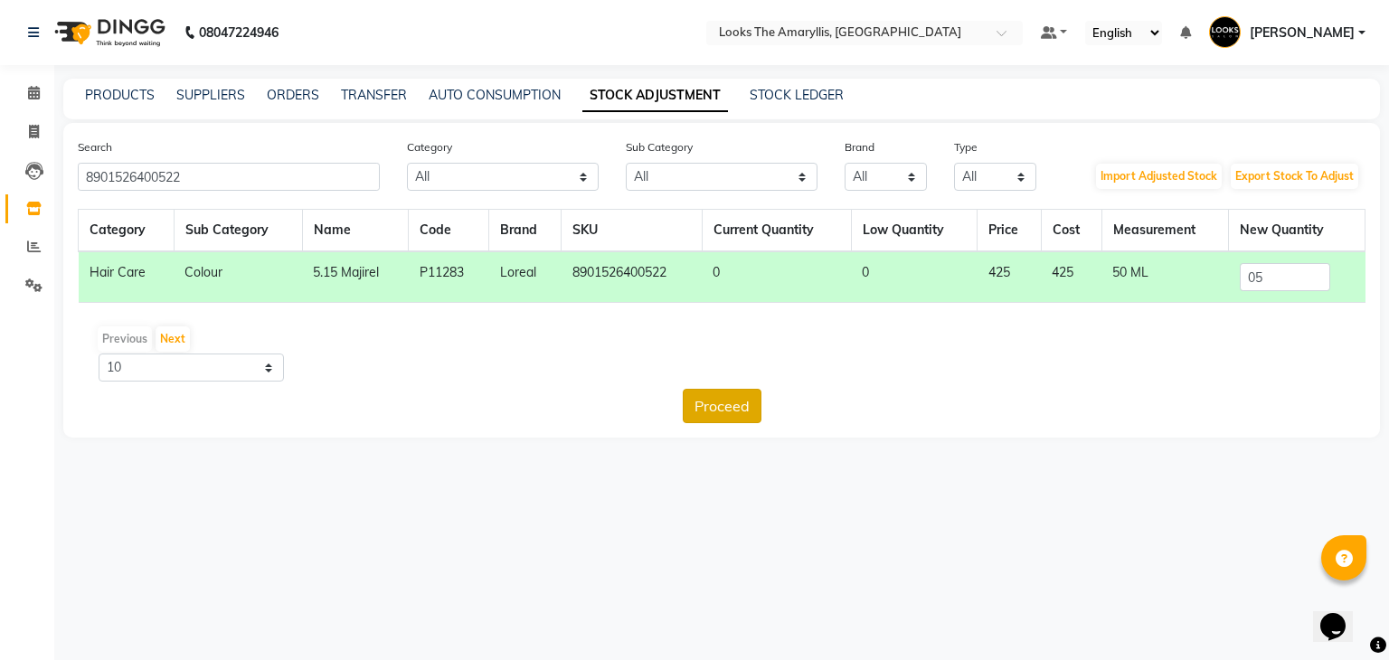
click at [723, 406] on button "Proceed" at bounding box center [722, 406] width 79 height 34
click at [749, 402] on button "Submit" at bounding box center [760, 406] width 71 height 34
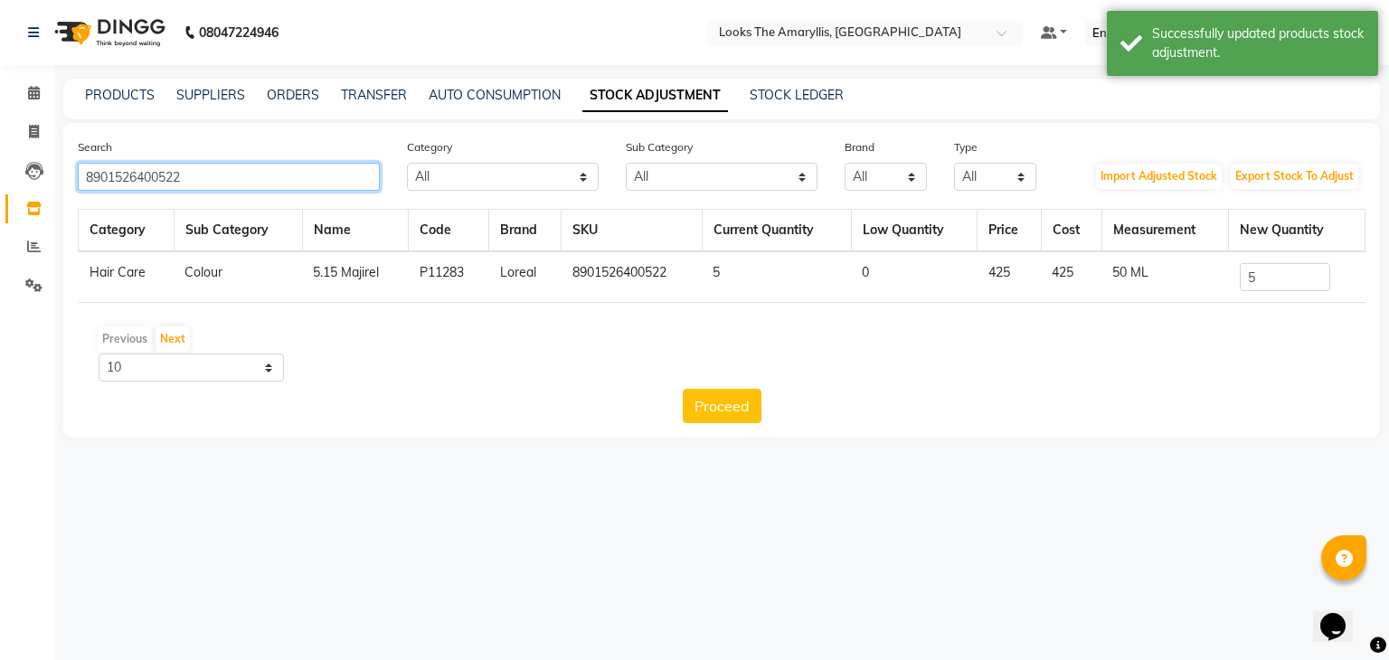
drag, startPoint x: 32, startPoint y: 182, endPoint x: 0, endPoint y: 180, distance: 31.7
click at [0, 180] on app-home "08047224946 Select Location × Looks The Amaryllis, New Delhi Default Panel My P…" at bounding box center [694, 232] width 1389 height 465
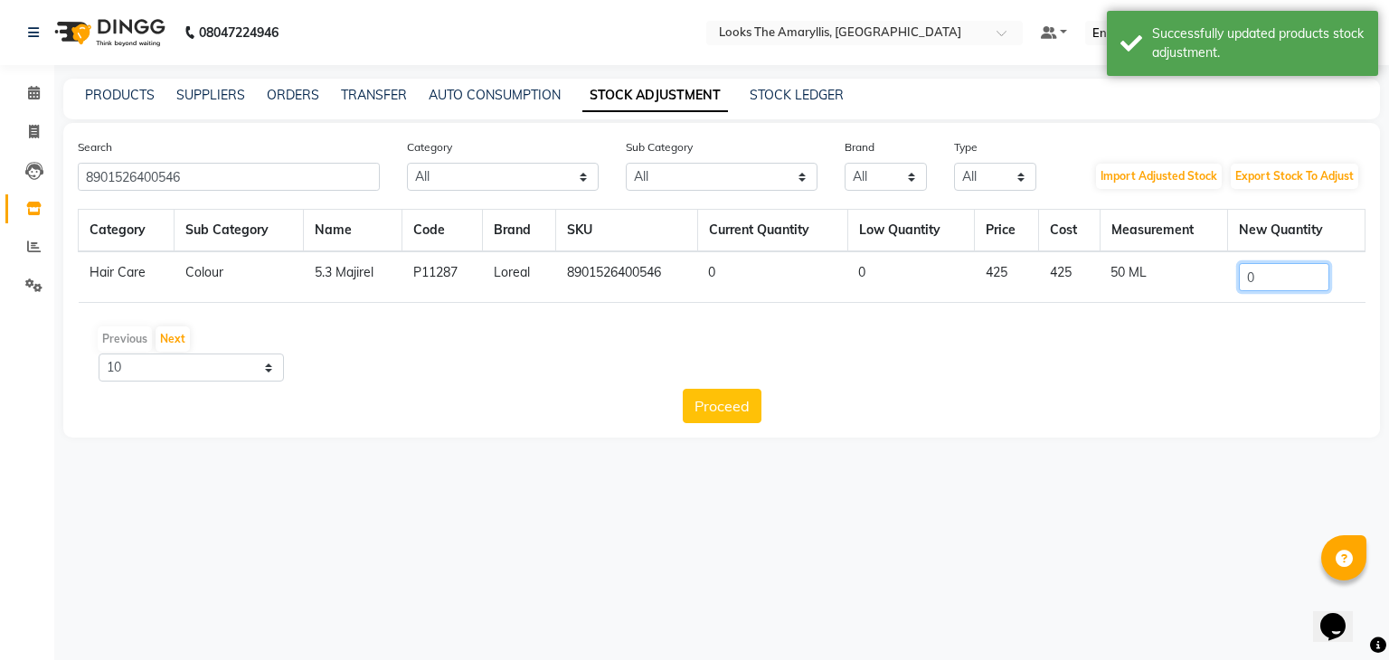
click at [1267, 283] on input "0" at bounding box center [1284, 277] width 90 height 28
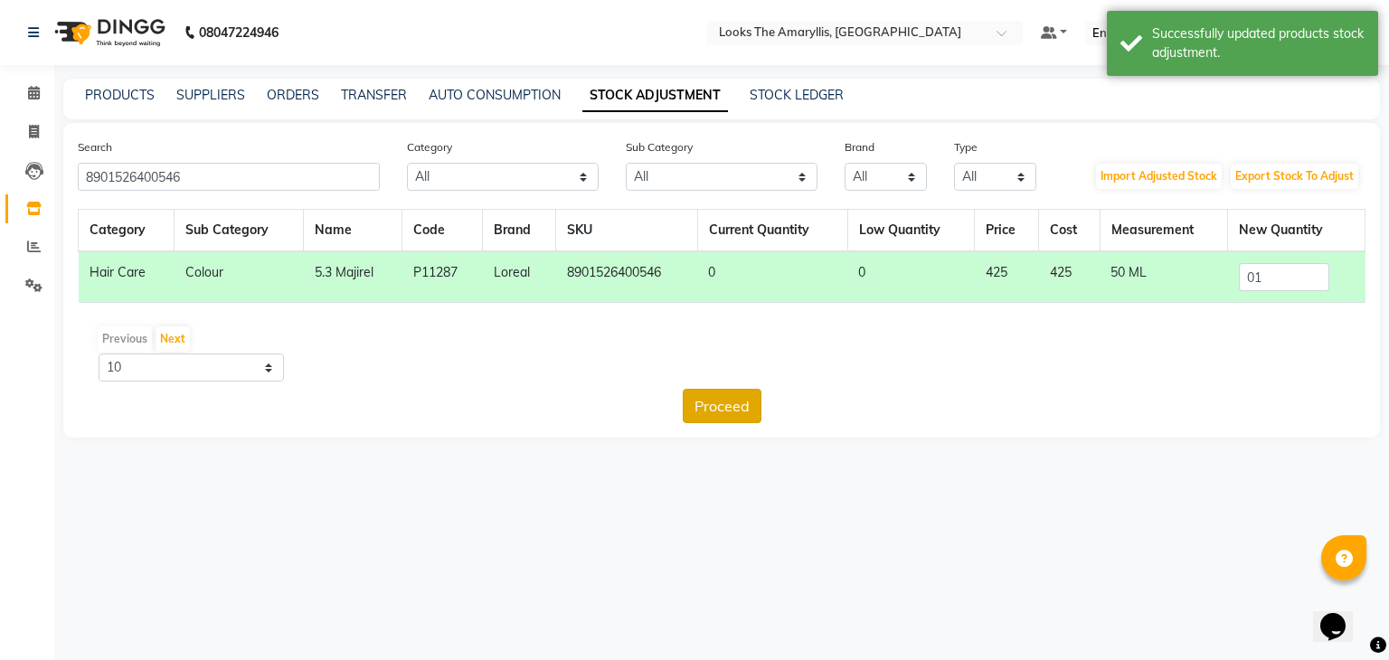
click at [730, 408] on button "Proceed" at bounding box center [722, 406] width 79 height 34
click at [748, 403] on button "Submit" at bounding box center [760, 406] width 71 height 34
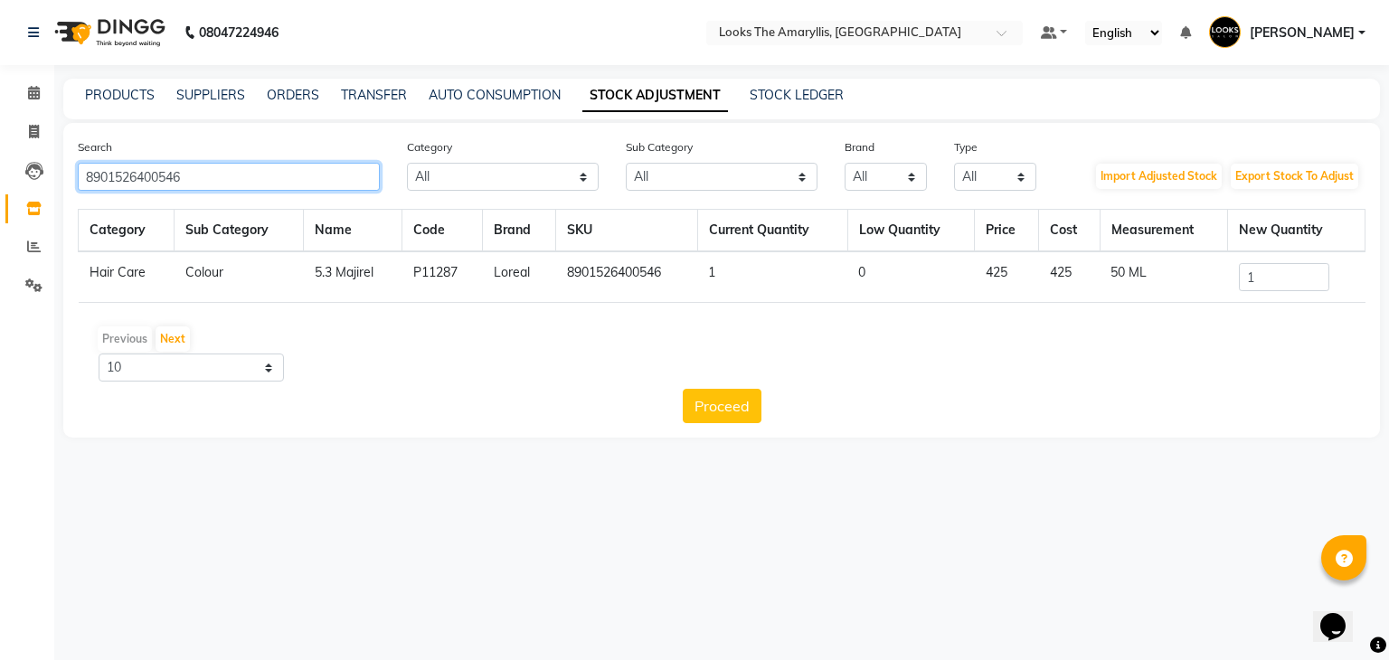
drag, startPoint x: 253, startPoint y: 185, endPoint x: 0, endPoint y: 162, distance: 254.2
click at [0, 162] on app-home "08047224946 Select Location × Looks The Amaryllis, New Delhi Default Panel My P…" at bounding box center [694, 232] width 1389 height 465
click at [1280, 272] on input "0" at bounding box center [1284, 277] width 90 height 28
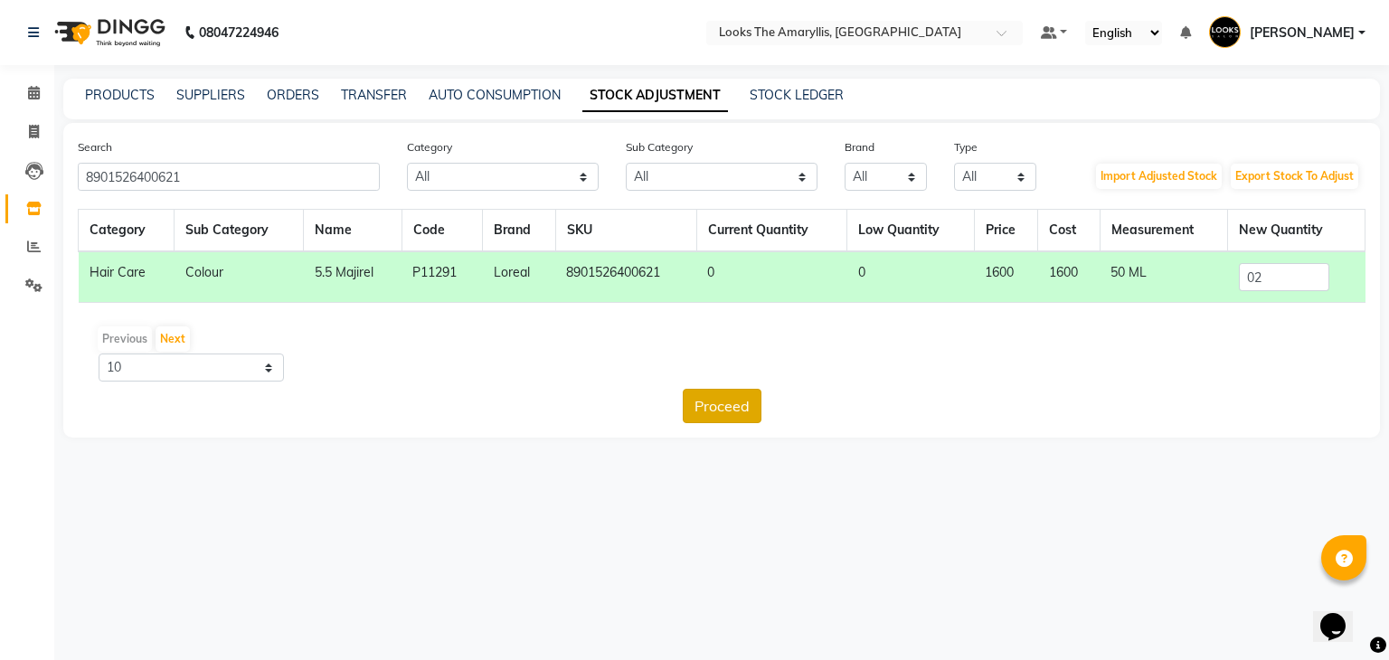
click at [746, 410] on button "Proceed" at bounding box center [722, 406] width 79 height 34
click at [758, 409] on button "Submit" at bounding box center [760, 406] width 71 height 34
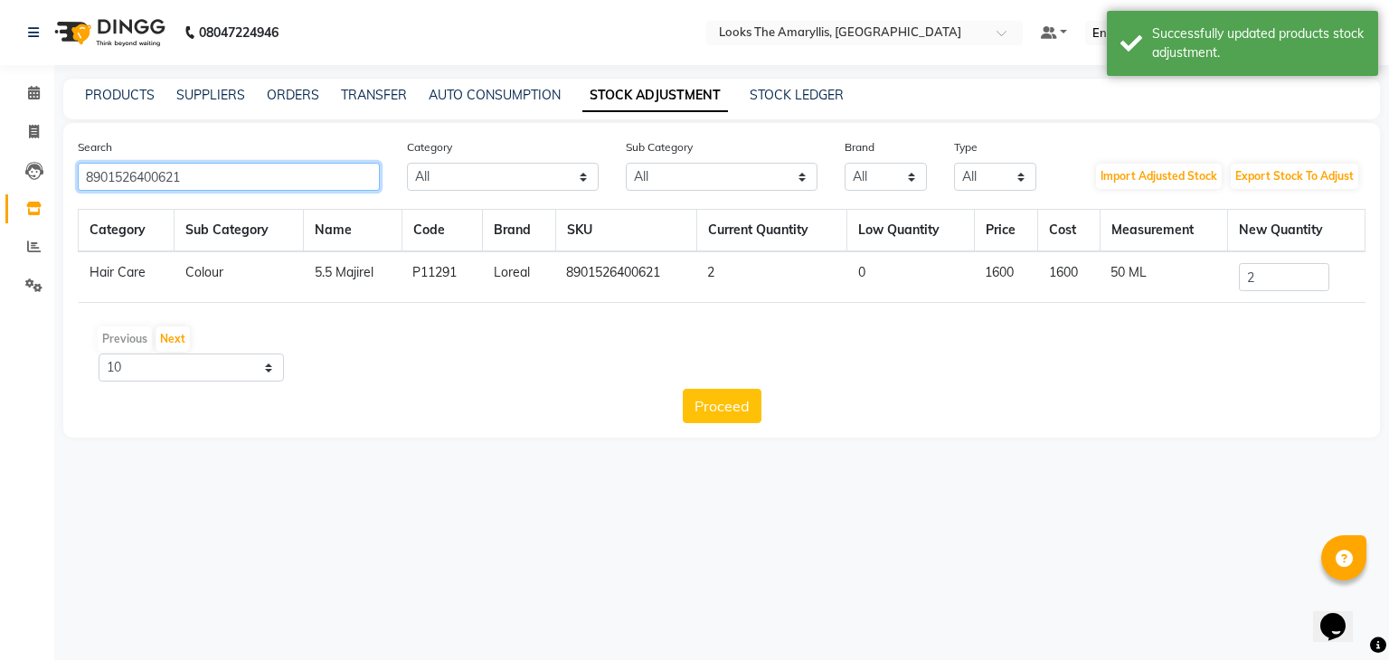
drag, startPoint x: 206, startPoint y: 191, endPoint x: 0, endPoint y: 201, distance: 206.4
click at [0, 201] on app-home "08047224946 Select Location × Looks The Amaryllis, New Delhi Default Panel My P…" at bounding box center [694, 232] width 1389 height 465
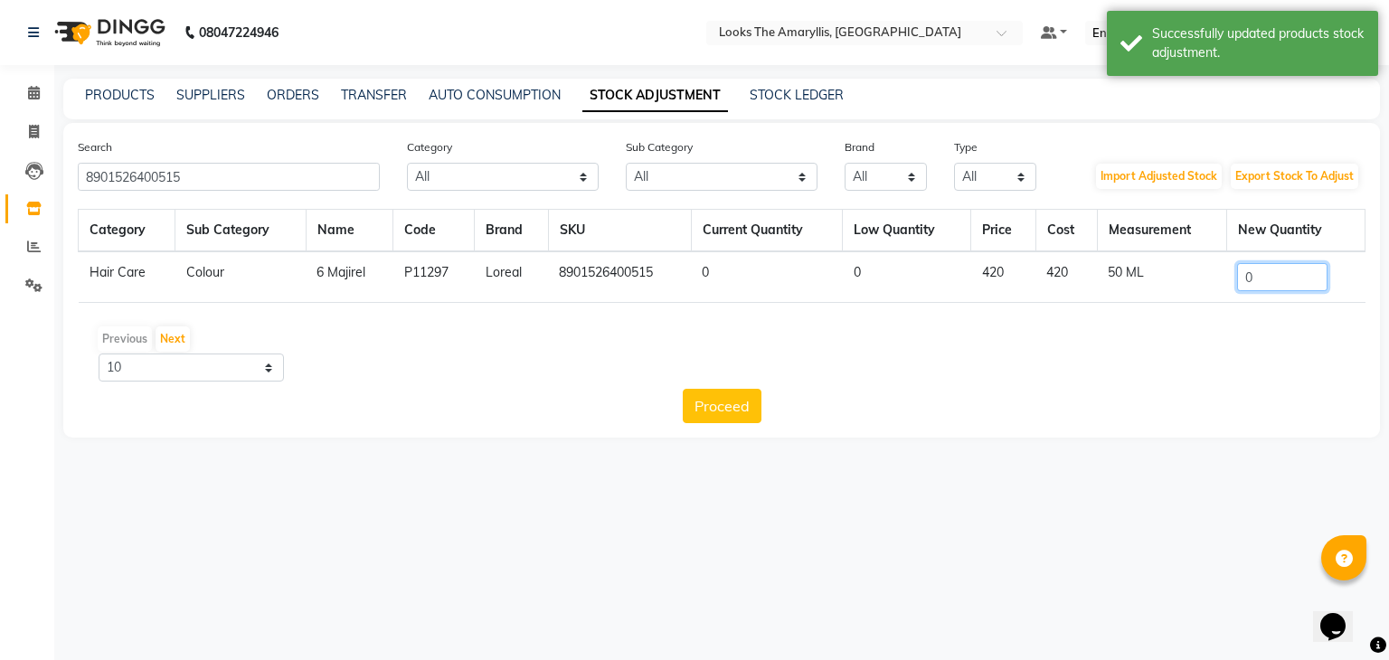
click at [1311, 271] on input "0" at bounding box center [1282, 277] width 90 height 28
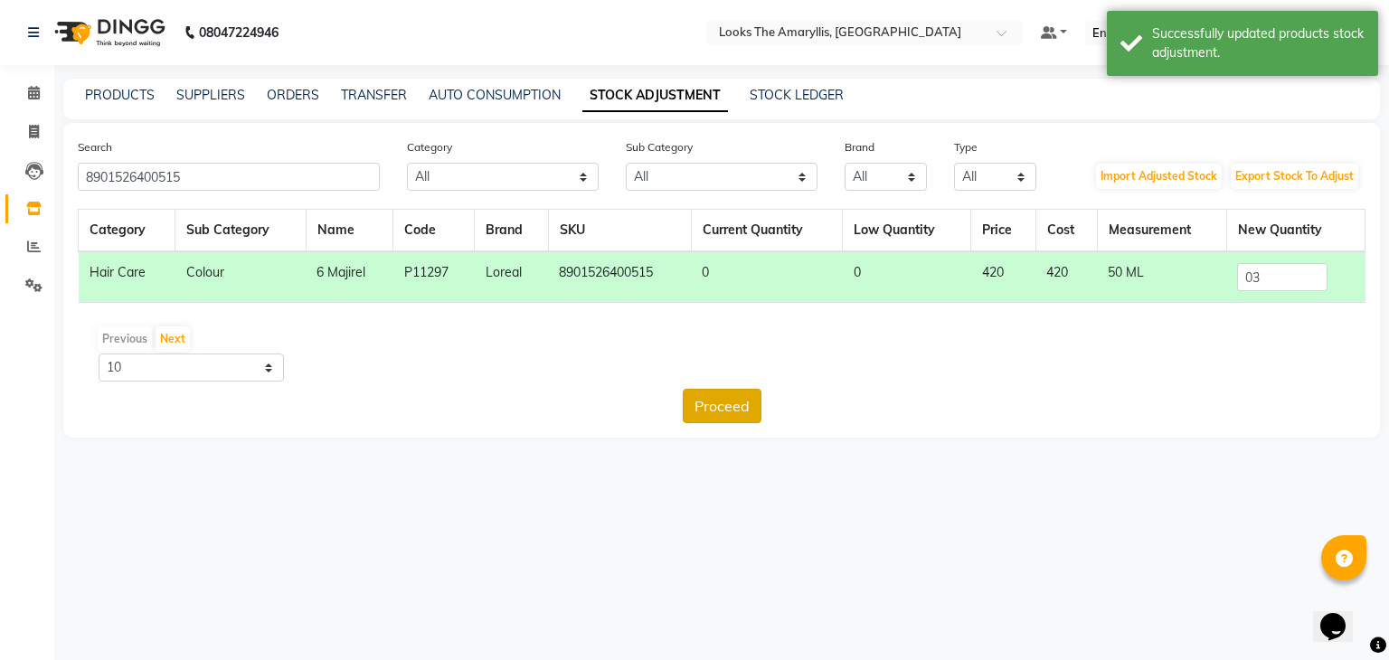
click at [734, 399] on button "Proceed" at bounding box center [722, 406] width 79 height 34
click at [750, 408] on button "Submit" at bounding box center [760, 406] width 71 height 34
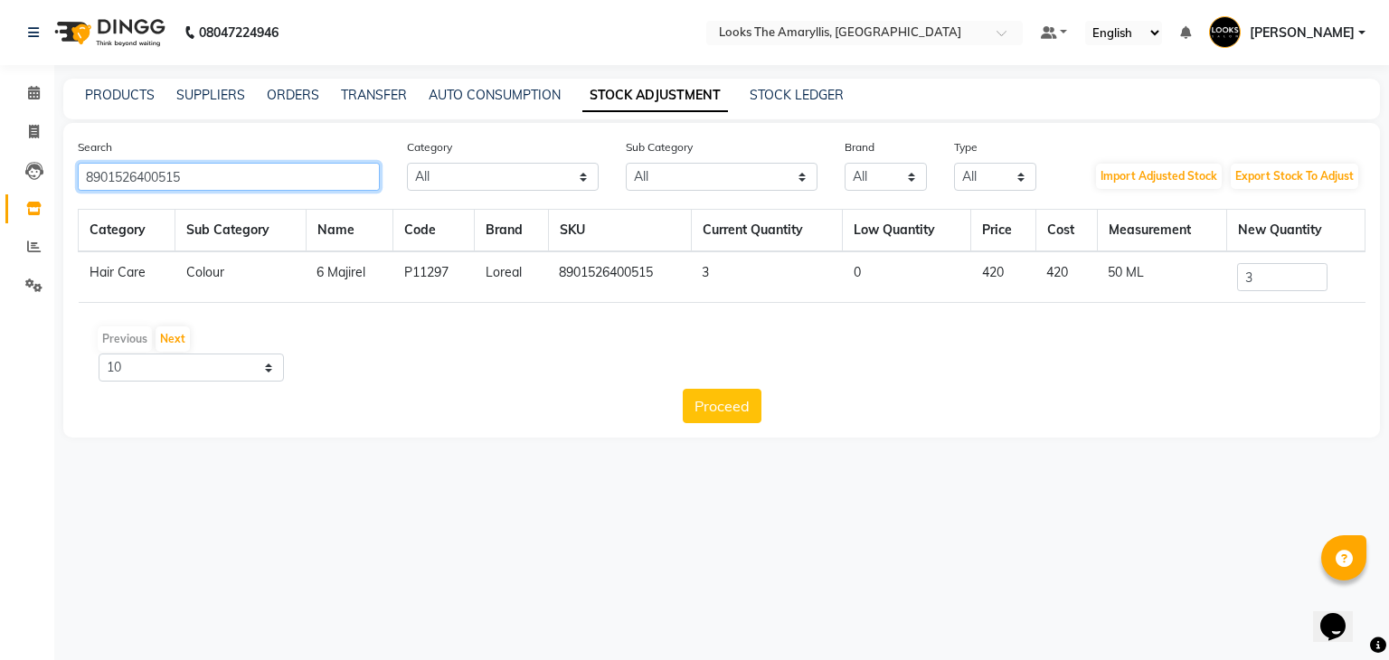
drag, startPoint x: 188, startPoint y: 182, endPoint x: 0, endPoint y: 182, distance: 188.0
click at [0, 182] on app-home "08047224946 Select Location × Looks The Amaryllis, New Delhi Default Panel My P…" at bounding box center [694, 232] width 1389 height 465
click at [1306, 283] on input "0" at bounding box center [1282, 277] width 90 height 28
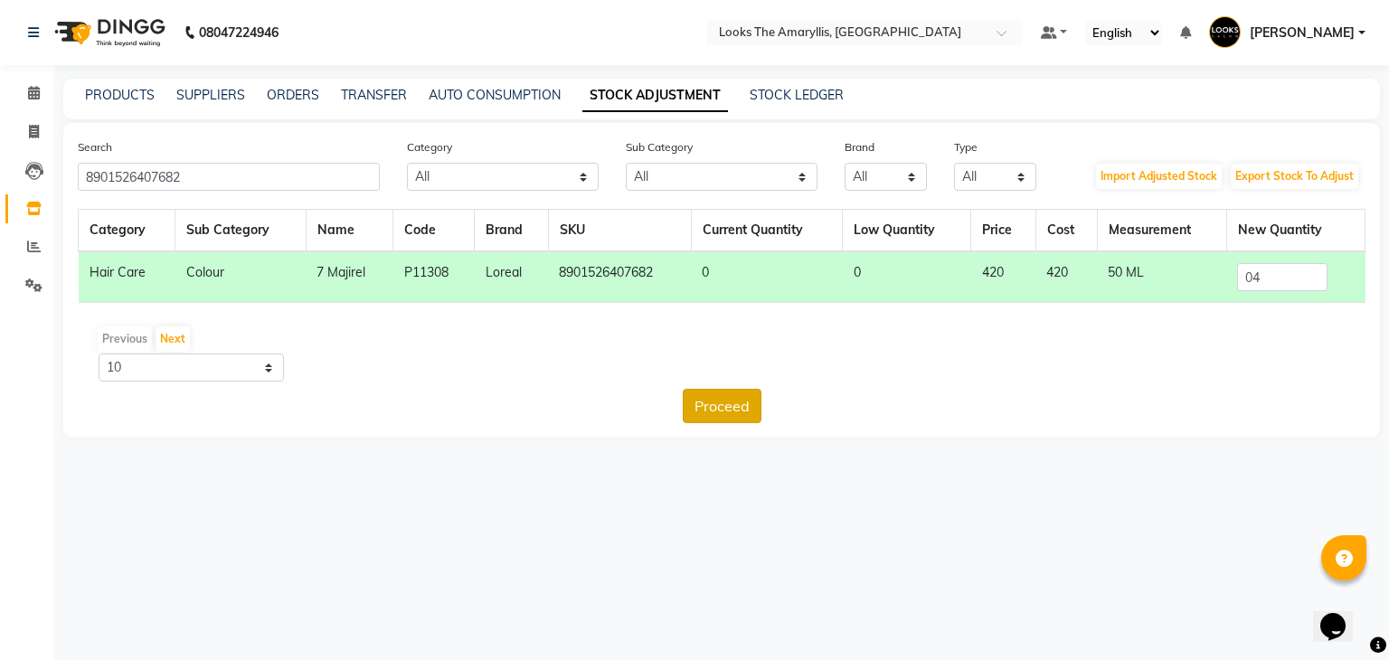
click at [735, 406] on button "Proceed" at bounding box center [722, 406] width 79 height 34
click at [774, 406] on button "Submit" at bounding box center [760, 406] width 71 height 34
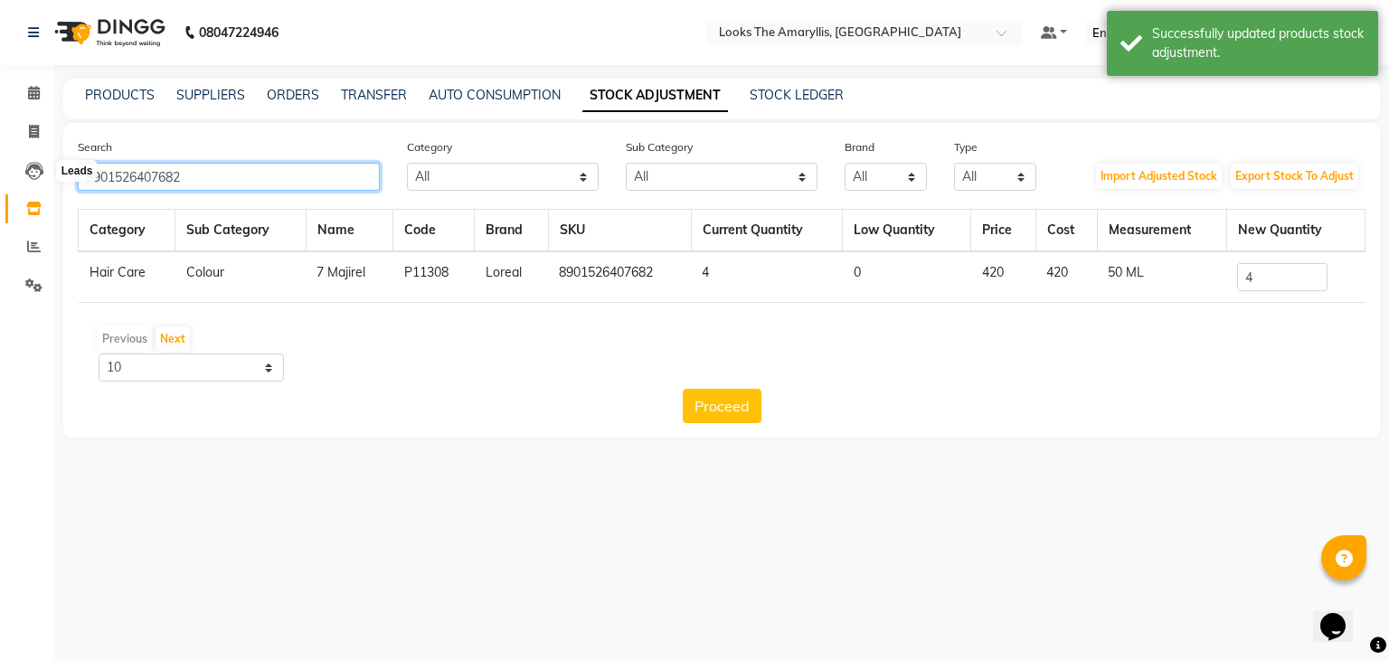
drag, startPoint x: 221, startPoint y: 174, endPoint x: 0, endPoint y: 179, distance: 220.7
click at [0, 179] on app-home "08047224946 Select Location × Looks The Amaryllis, New Delhi Default Panel My P…" at bounding box center [694, 232] width 1389 height 465
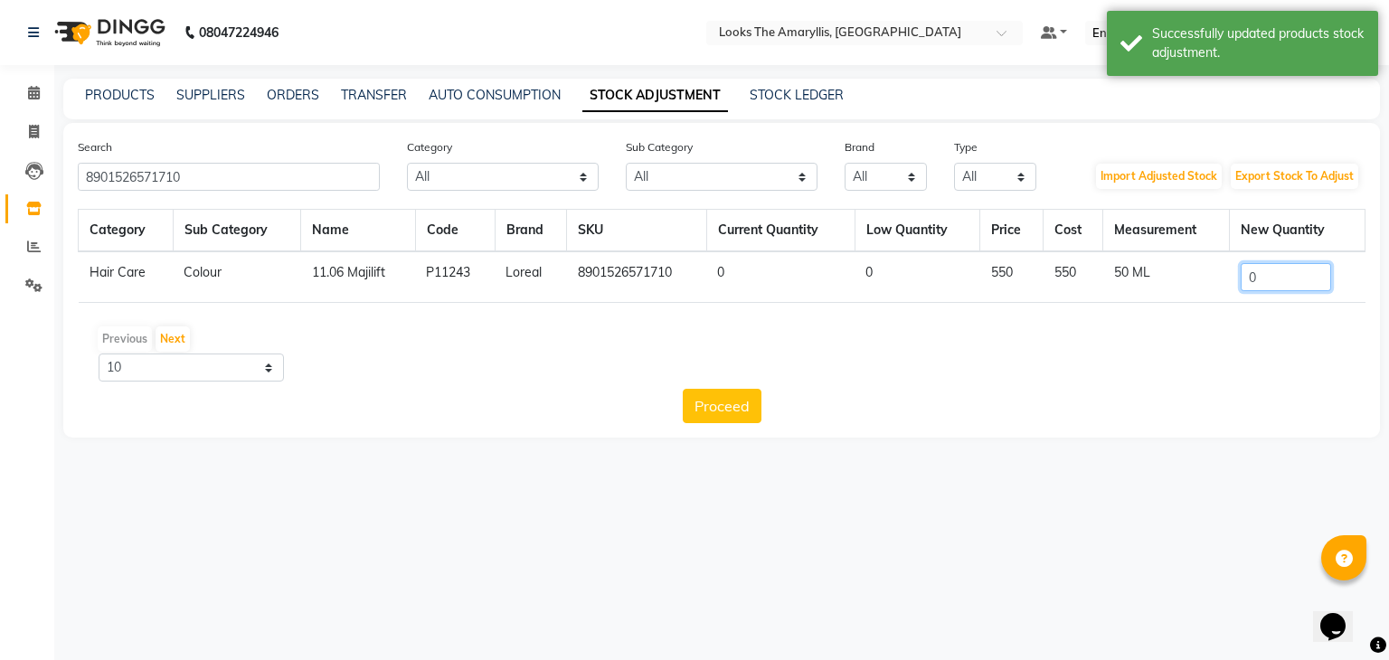
click at [1287, 279] on input "0" at bounding box center [1285, 277] width 90 height 28
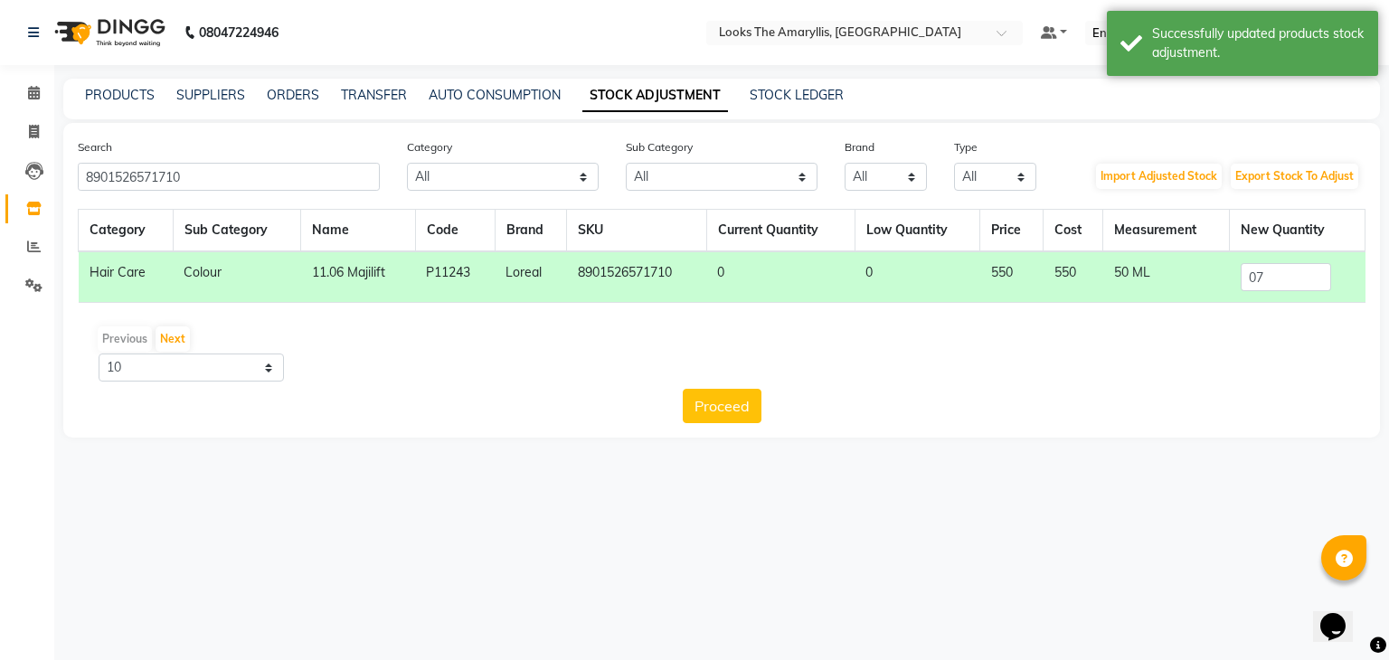
click at [710, 407] on button "Proceed" at bounding box center [722, 406] width 79 height 34
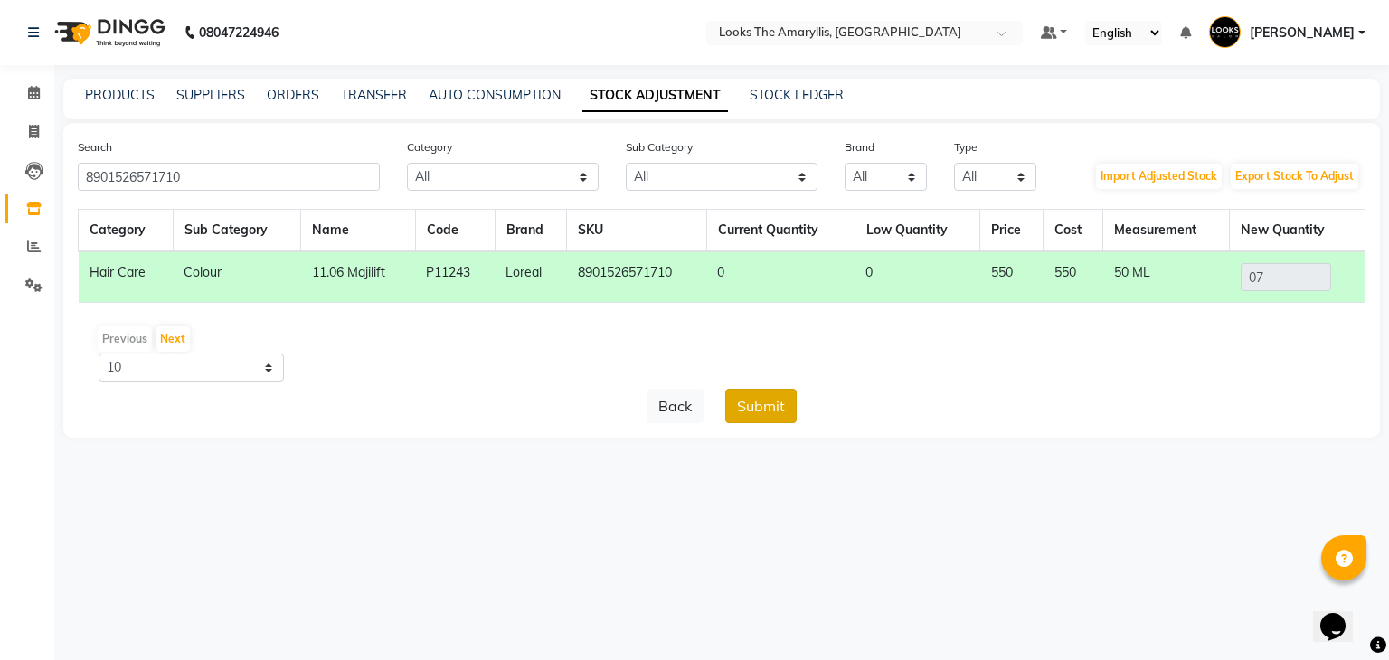
click at [768, 410] on button "Submit" at bounding box center [760, 406] width 71 height 34
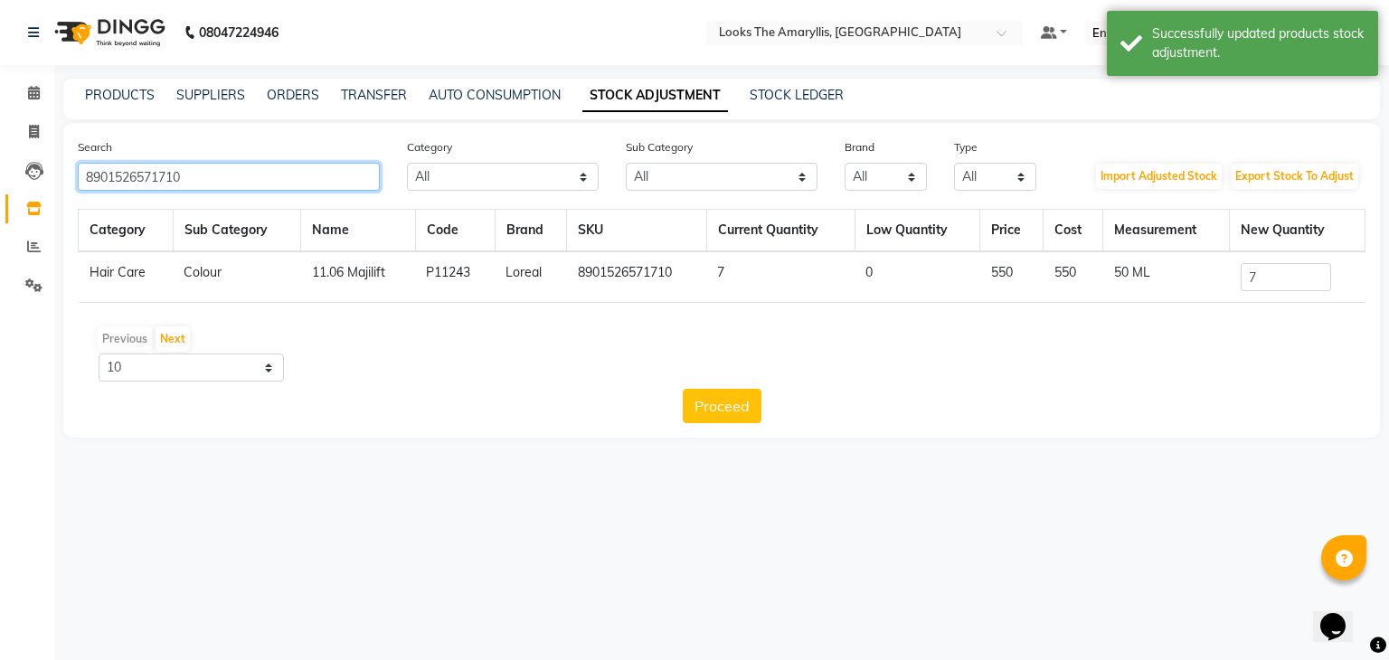
drag, startPoint x: 264, startPoint y: 183, endPoint x: 0, endPoint y: 182, distance: 264.0
click at [0, 182] on app-home "08047224946 Select Location × Looks The Amaryllis, New Delhi Default Panel My P…" at bounding box center [694, 232] width 1389 height 465
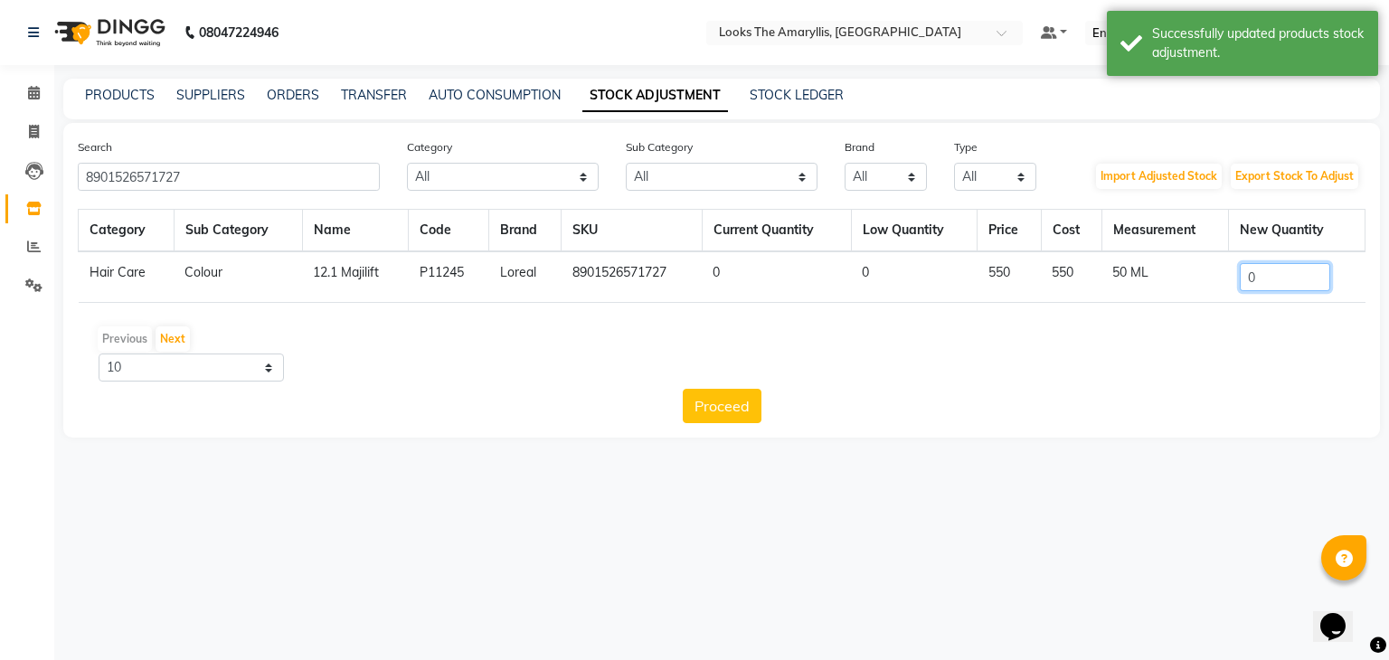
click at [1286, 272] on input "0" at bounding box center [1284, 277] width 90 height 28
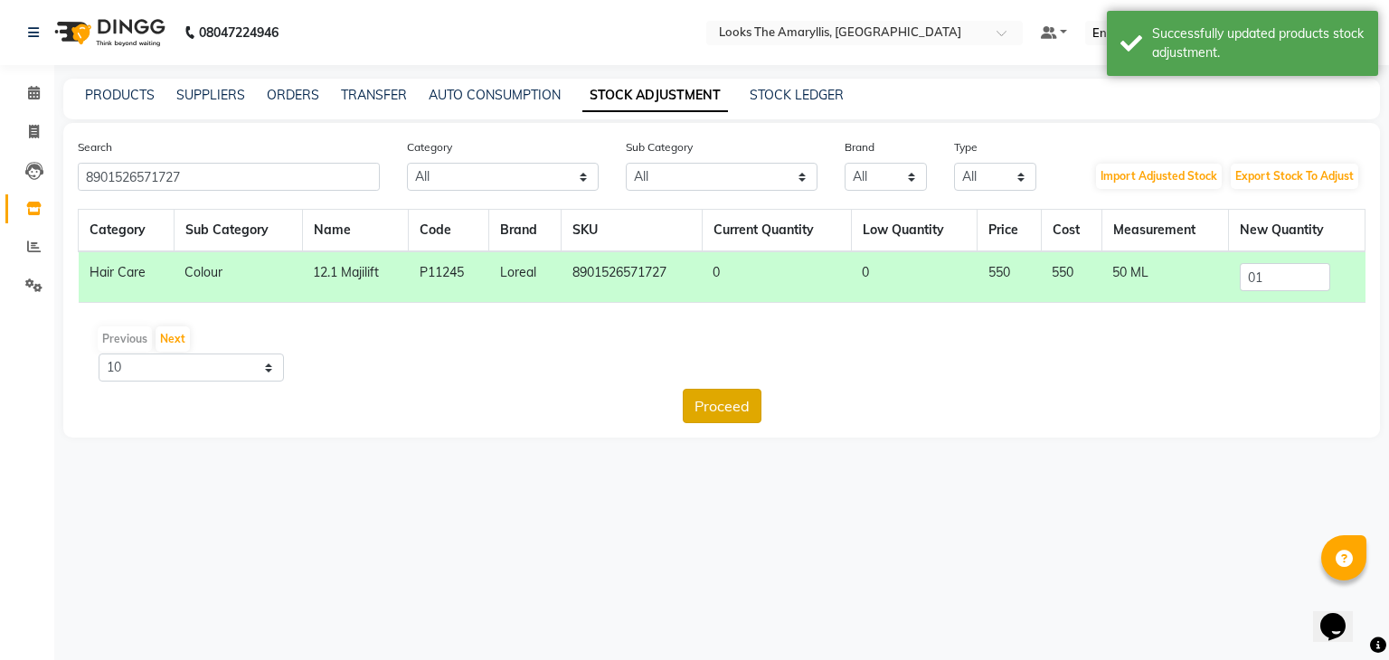
click at [727, 406] on button "Proceed" at bounding box center [722, 406] width 79 height 34
click at [768, 410] on button "Submit" at bounding box center [760, 406] width 71 height 34
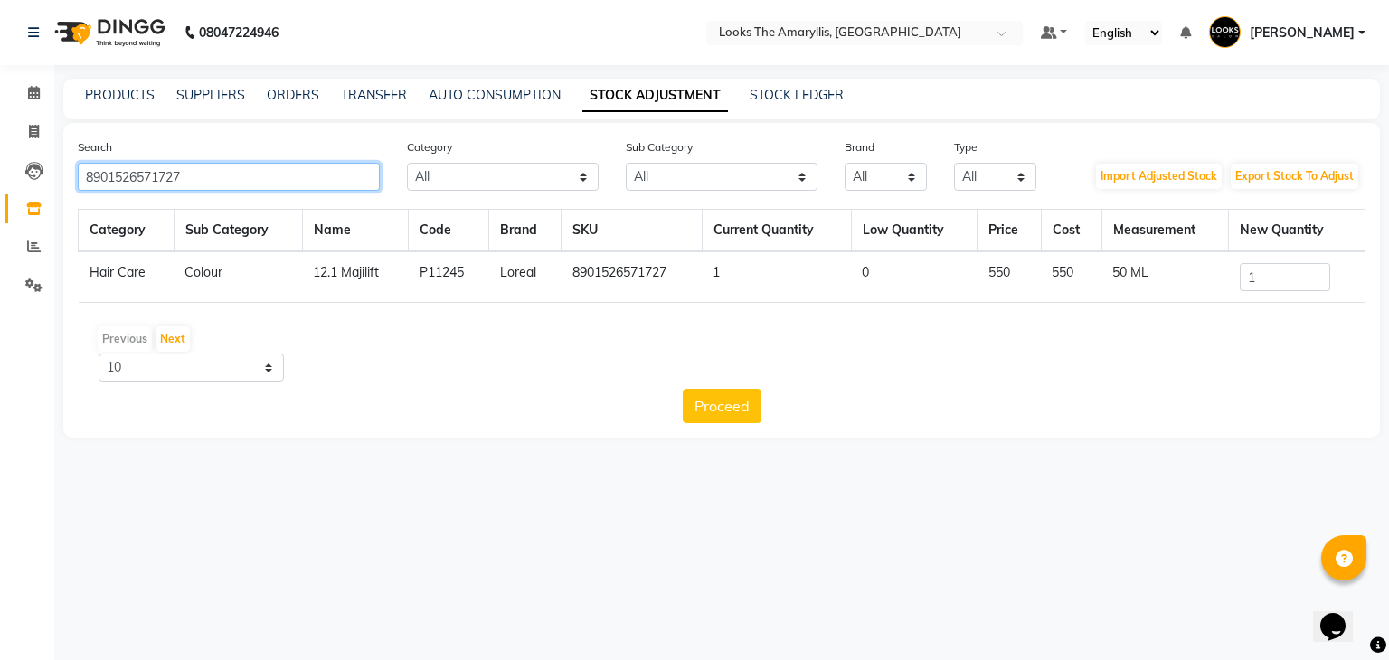
drag, startPoint x: 297, startPoint y: 182, endPoint x: 78, endPoint y: 205, distance: 220.9
click at [78, 205] on div "Search 8901526571727 Category All Skin Personal Care Hair Threading Loreal Bio …" at bounding box center [721, 280] width 1316 height 315
click at [1277, 287] on input "0" at bounding box center [1284, 277] width 90 height 28
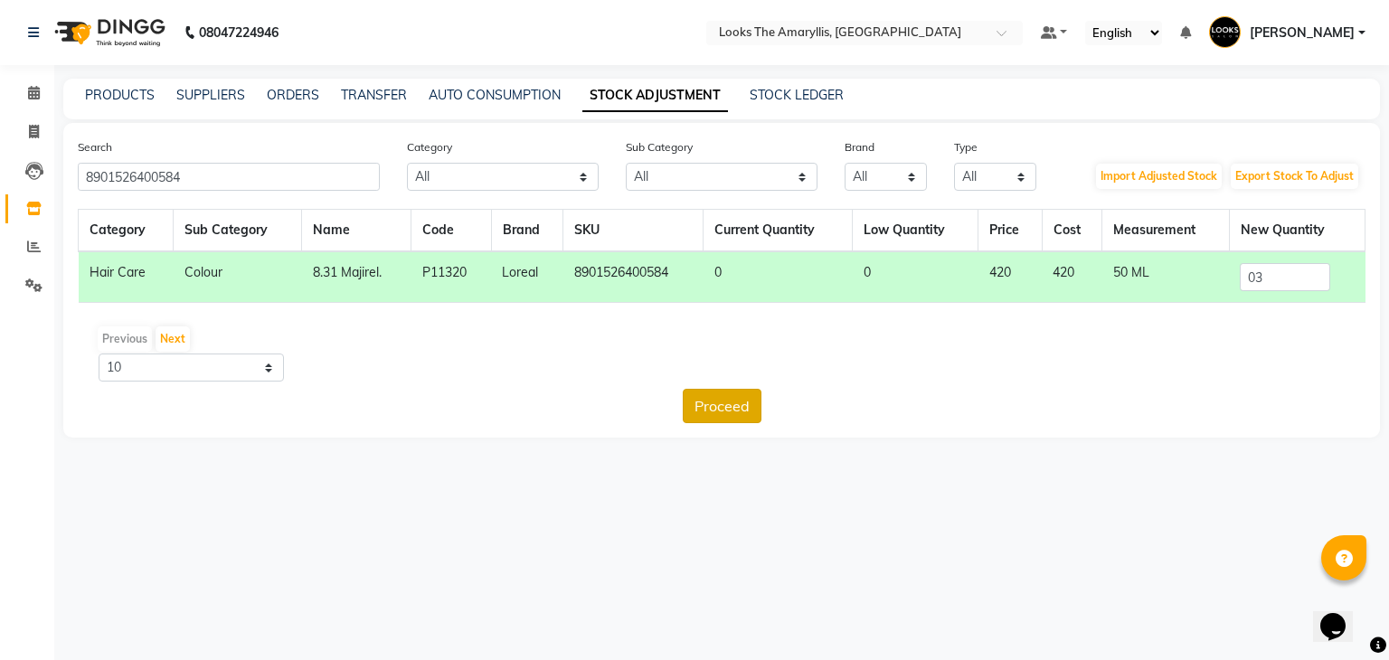
click at [745, 403] on button "Proceed" at bounding box center [722, 406] width 79 height 34
click at [753, 403] on button "Submit" at bounding box center [760, 406] width 71 height 34
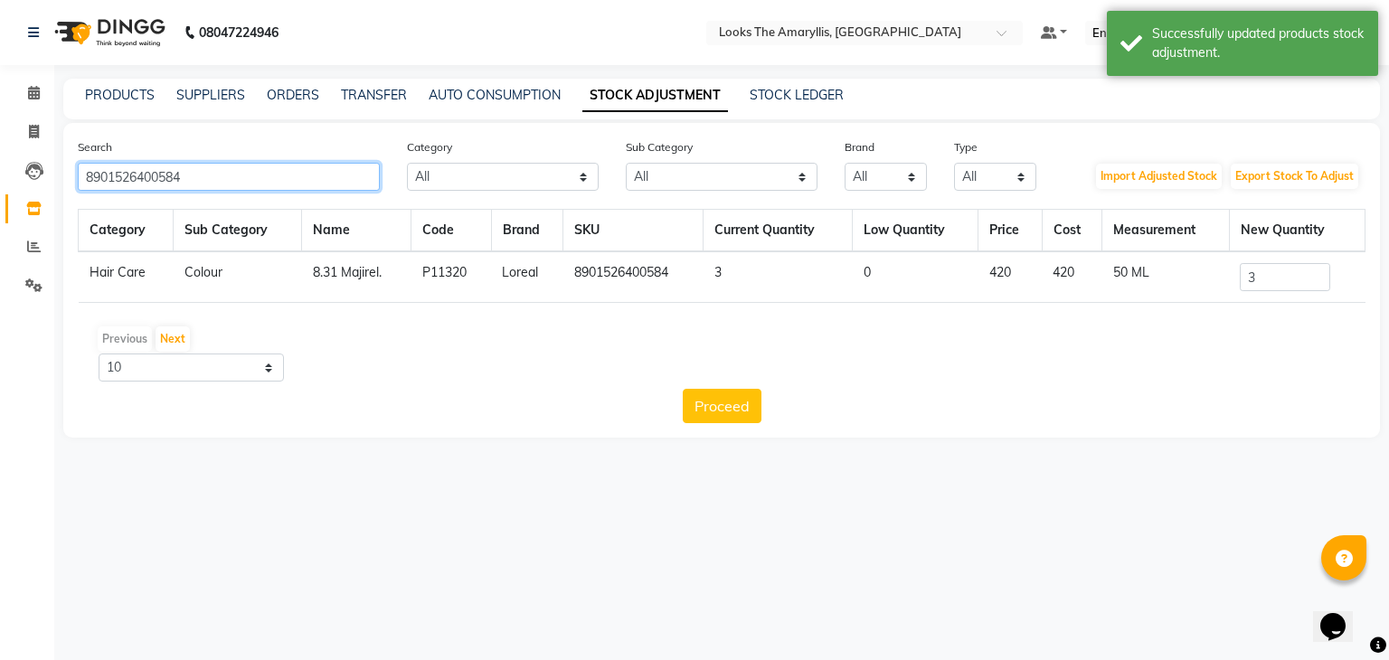
drag, startPoint x: 226, startPoint y: 177, endPoint x: 0, endPoint y: 177, distance: 226.0
click at [0, 177] on app-home "08047224946 Select Location × Looks The Amaryllis, New Delhi Default Panel My P…" at bounding box center [694, 232] width 1389 height 465
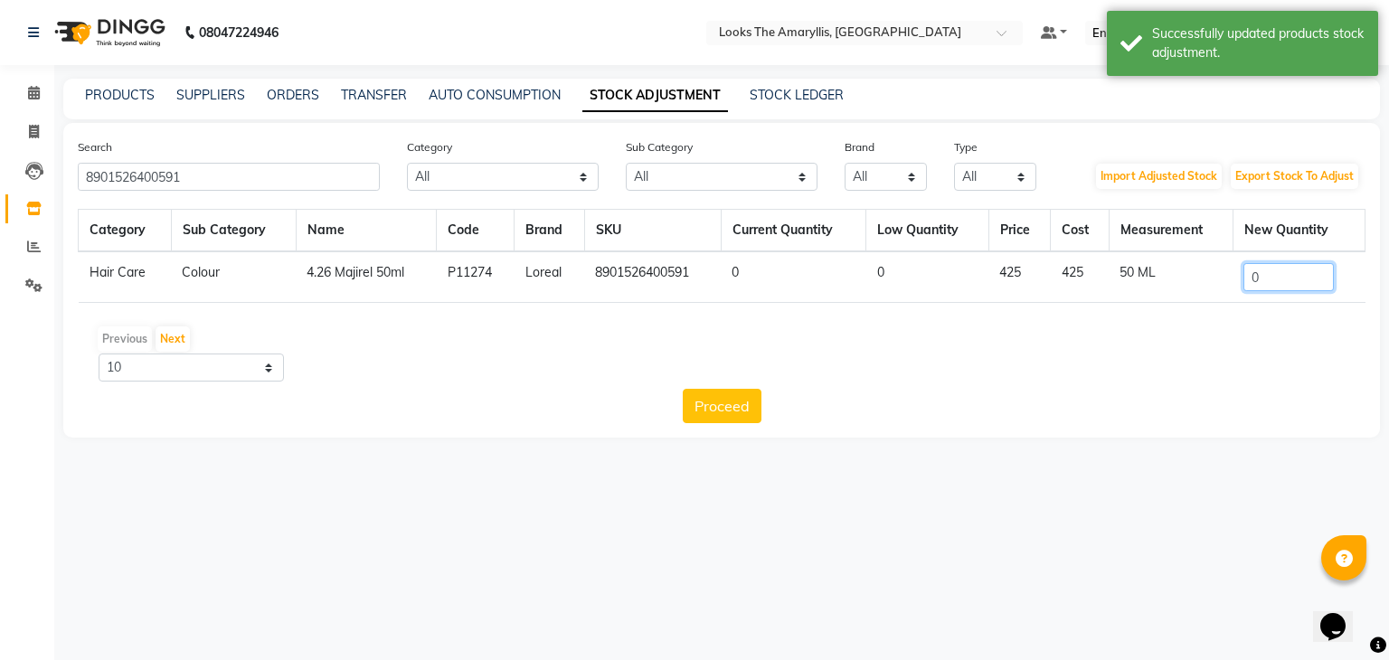
click at [1269, 281] on input "0" at bounding box center [1288, 277] width 90 height 28
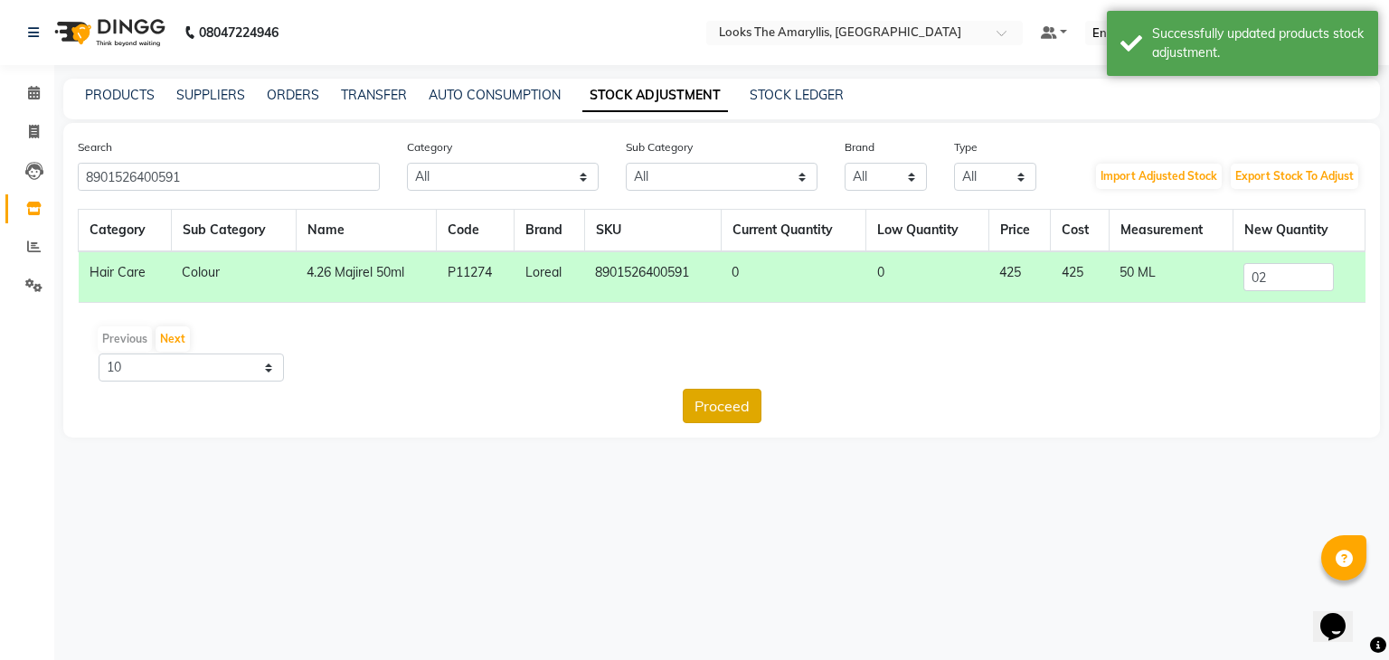
click at [741, 410] on button "Proceed" at bounding box center [722, 406] width 79 height 34
click at [751, 402] on button "Submit" at bounding box center [760, 406] width 71 height 34
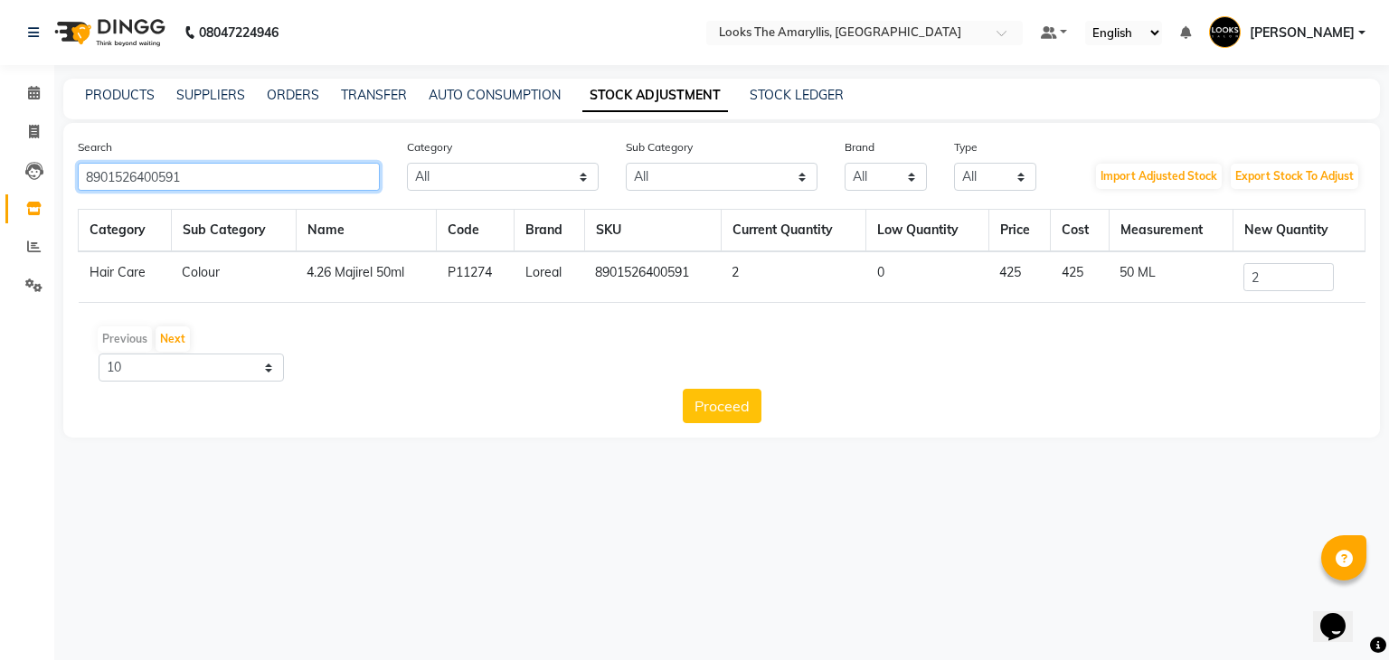
drag, startPoint x: 251, startPoint y: 177, endPoint x: 0, endPoint y: 165, distance: 251.6
click at [0, 165] on app-home "08047224946 Select Location × Looks The Amaryllis, New Delhi Default Panel My P…" at bounding box center [694, 232] width 1389 height 465
click at [1296, 277] on input "0" at bounding box center [1288, 277] width 90 height 28
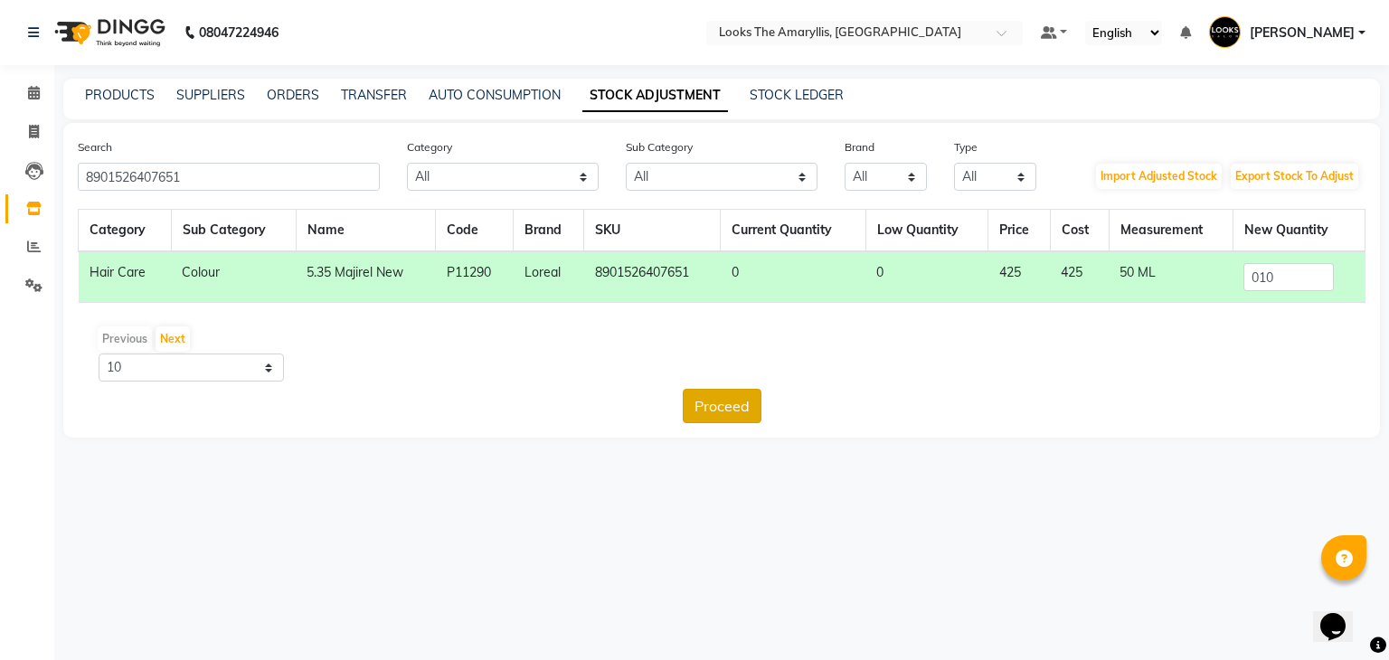
click at [720, 399] on button "Proceed" at bounding box center [722, 406] width 79 height 34
click at [764, 402] on button "Submit" at bounding box center [760, 406] width 71 height 34
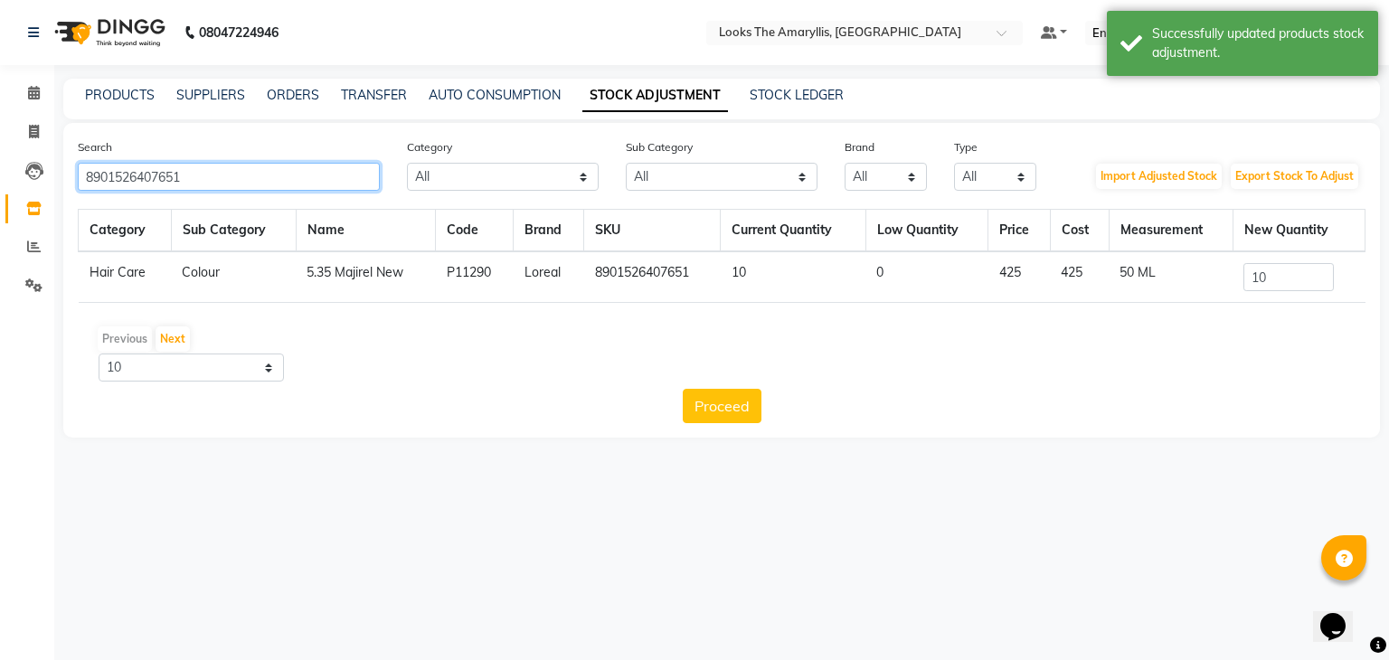
drag, startPoint x: 235, startPoint y: 178, endPoint x: 0, endPoint y: 182, distance: 235.1
click at [0, 174] on app-home "08047224946 Select Location × Looks The Amaryllis, New Delhi Default Panel My P…" at bounding box center [694, 232] width 1389 height 465
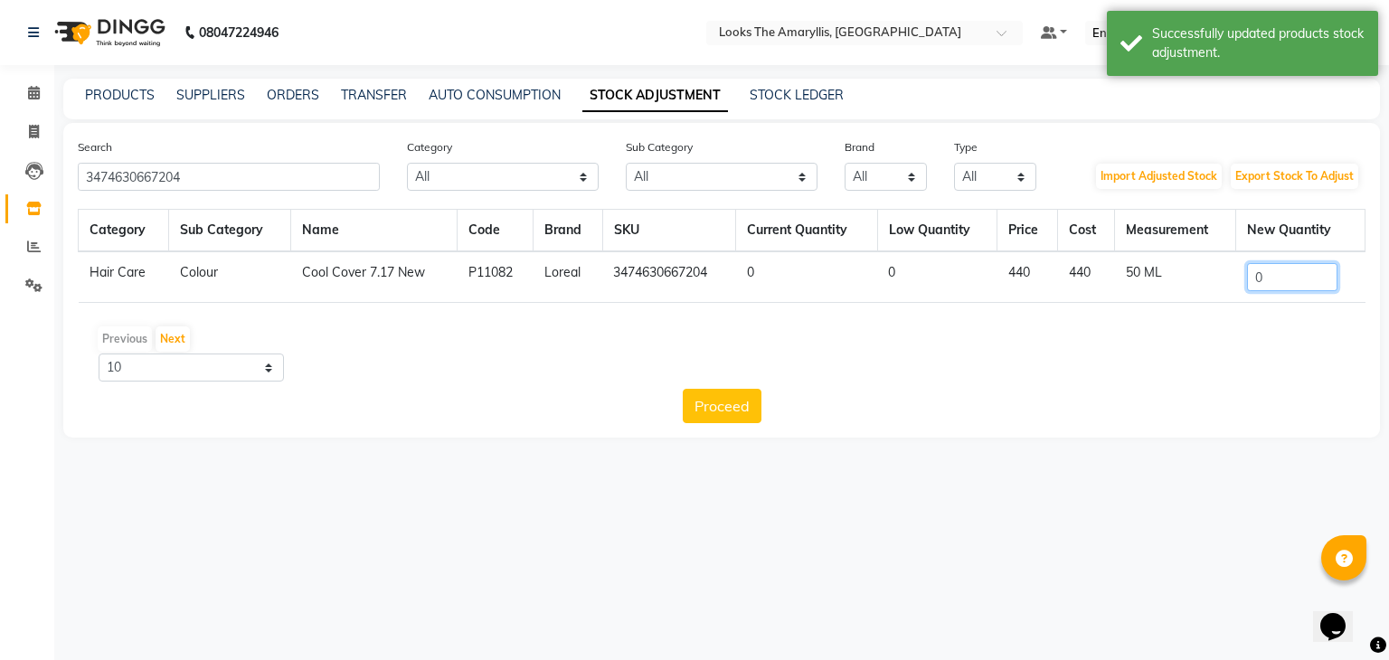
click at [1306, 284] on input "0" at bounding box center [1292, 277] width 90 height 28
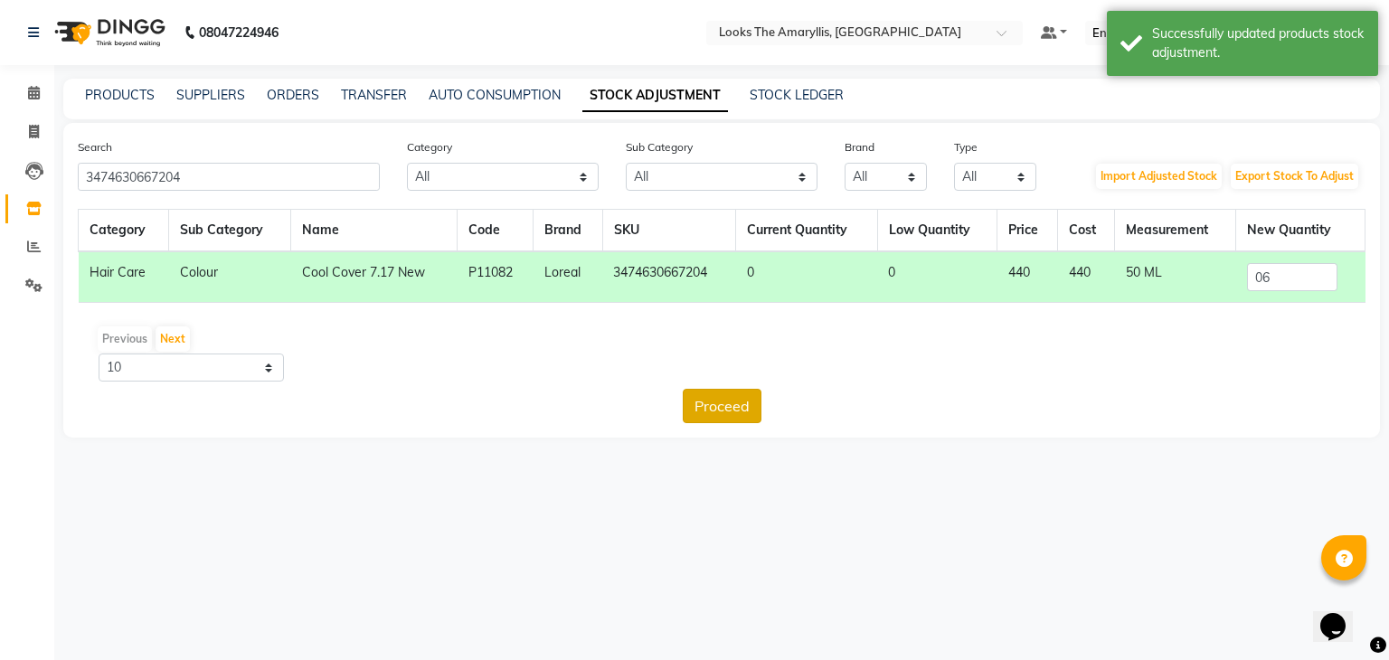
click at [745, 410] on button "Proceed" at bounding box center [722, 406] width 79 height 34
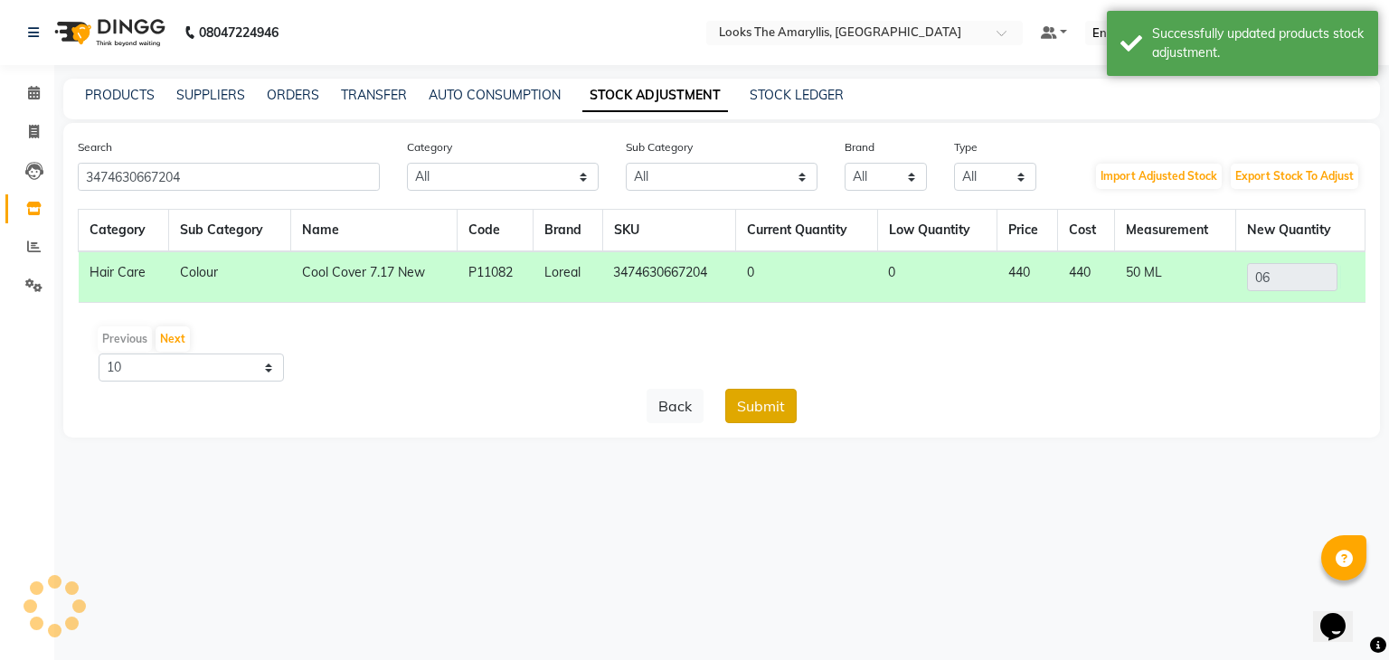
click at [759, 408] on button "Submit" at bounding box center [760, 406] width 71 height 34
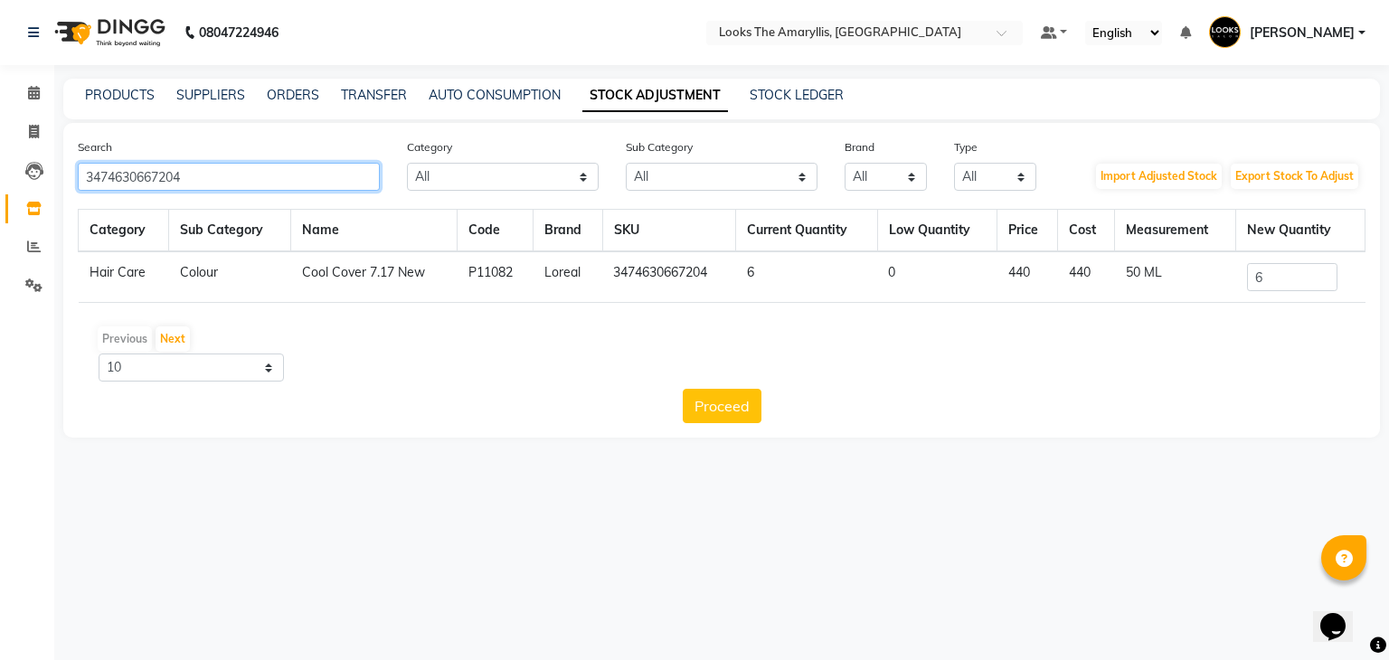
drag, startPoint x: 221, startPoint y: 180, endPoint x: 0, endPoint y: 180, distance: 220.6
click at [0, 180] on app-home "08047224946 Select Location × Looks The Amaryllis, New Delhi Default Panel My P…" at bounding box center [694, 232] width 1389 height 465
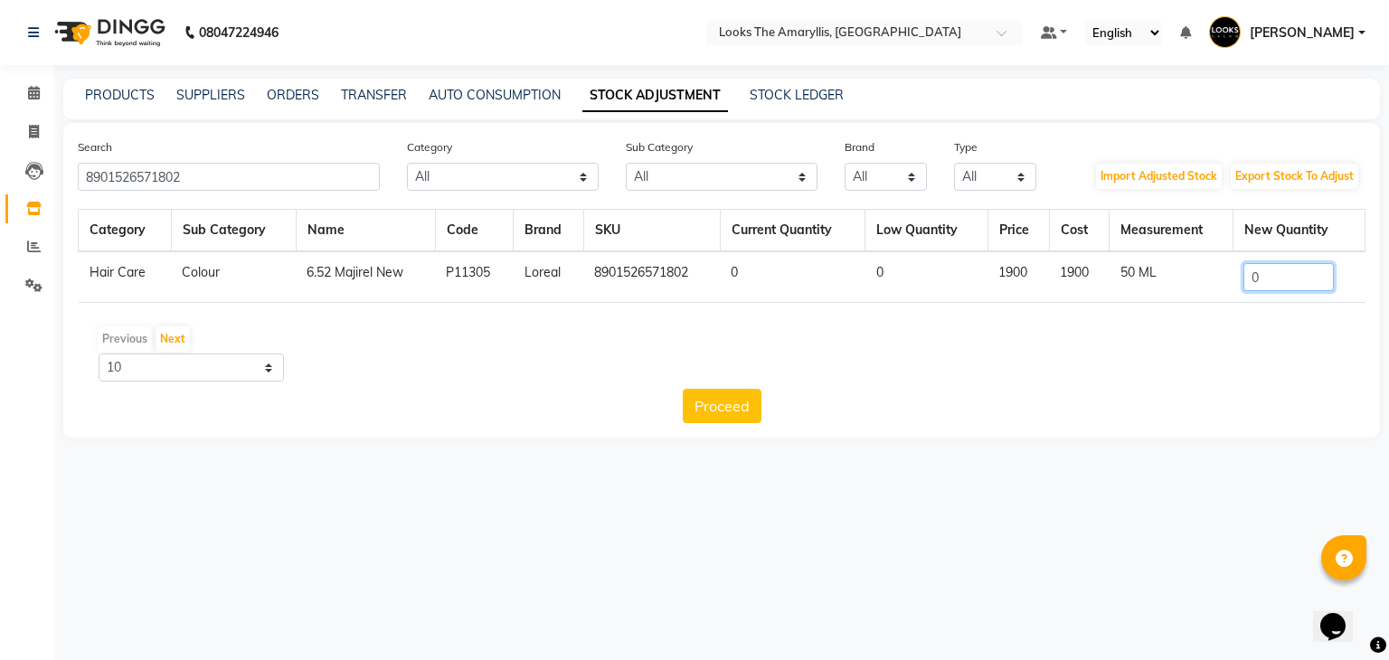
click at [1290, 277] on input "0" at bounding box center [1288, 277] width 90 height 28
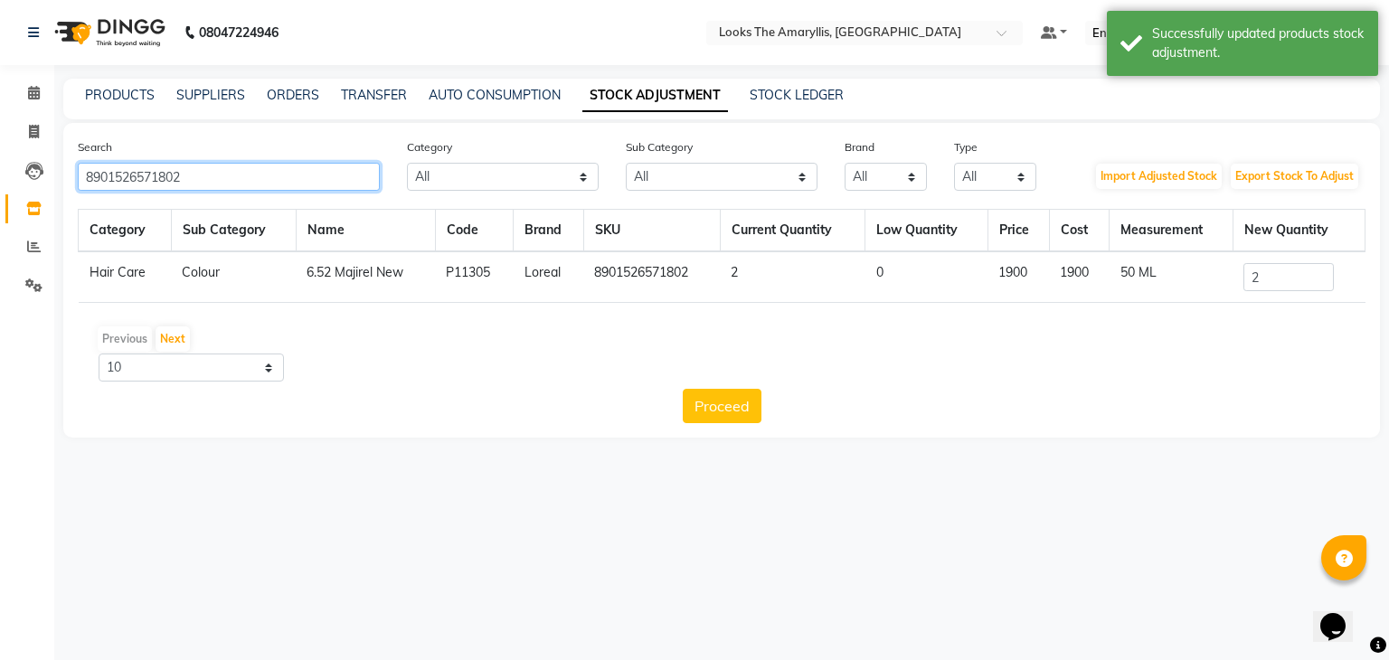
drag, startPoint x: 232, startPoint y: 174, endPoint x: 0, endPoint y: 174, distance: 232.3
click at [0, 174] on app-home "08047224946 Select Location × Looks The Amaryllis, New Delhi Default Panel My P…" at bounding box center [694, 232] width 1389 height 465
paste input "40"
type input "8901526571840"
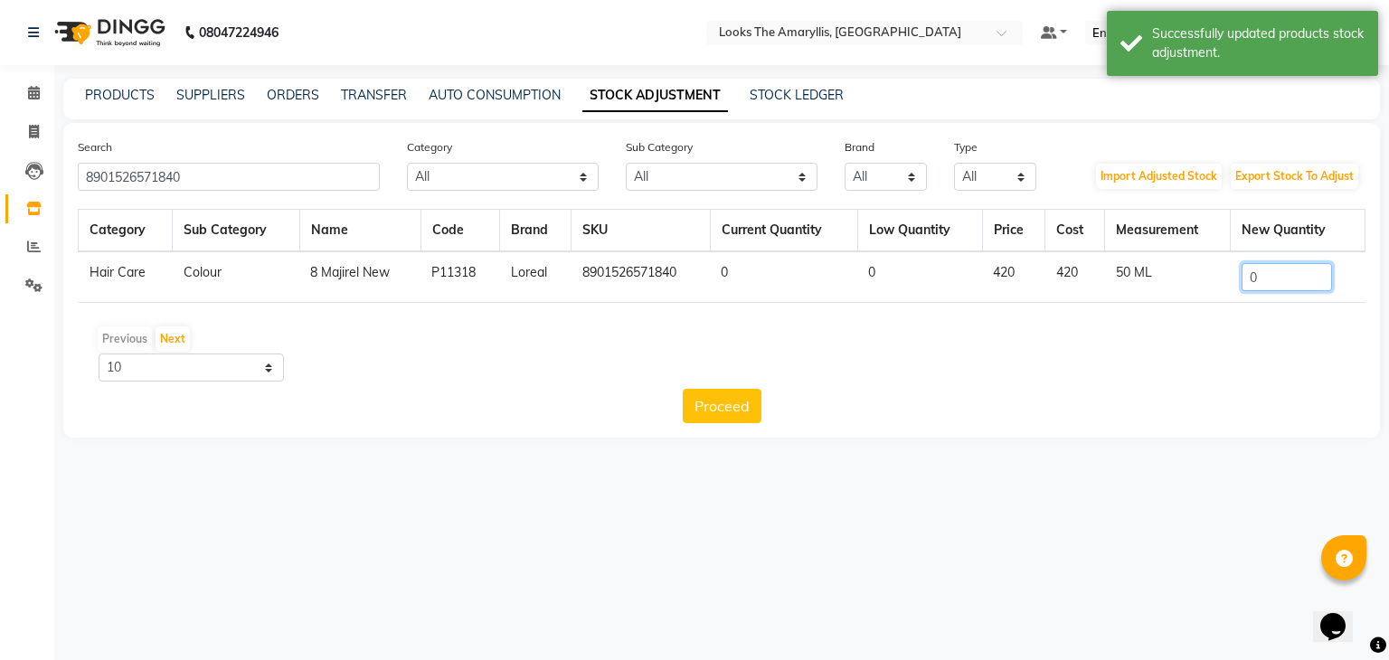
click at [1272, 283] on input "0" at bounding box center [1286, 277] width 90 height 28
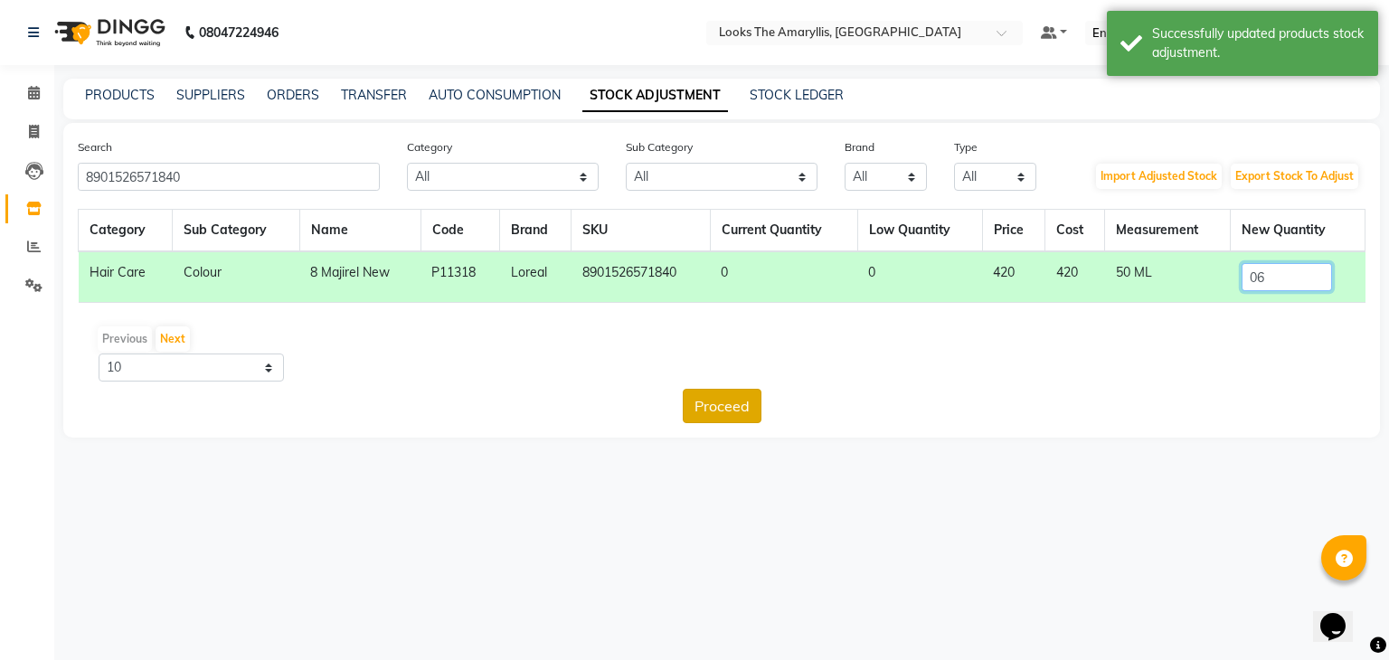
type input "06"
drag, startPoint x: 711, startPoint y: 402, endPoint x: 721, endPoint y: 407, distance: 11.8
click at [712, 403] on button "Proceed" at bounding box center [722, 406] width 79 height 34
click at [749, 410] on button "Submit" at bounding box center [760, 406] width 71 height 34
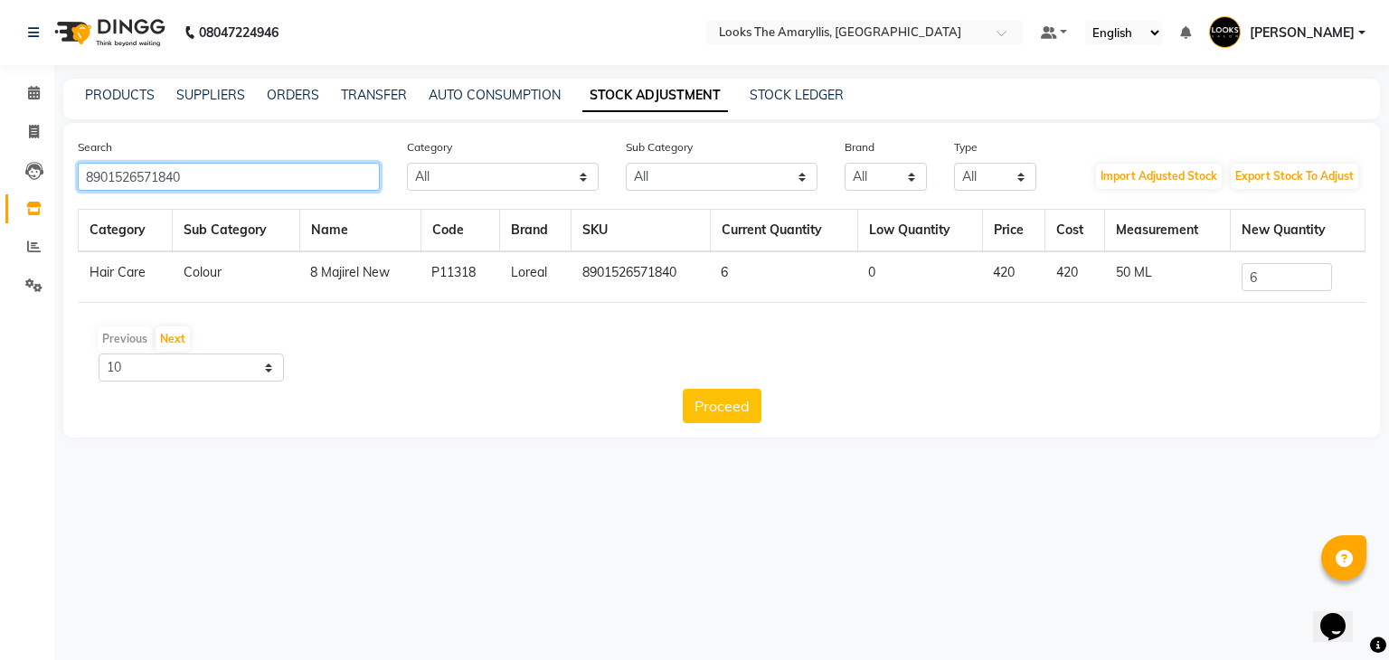
drag, startPoint x: 267, startPoint y: 172, endPoint x: 0, endPoint y: 210, distance: 269.4
click at [0, 210] on app-home "08047224946 Select Location × Looks The Amaryllis, New Delhi Default Panel My P…" at bounding box center [694, 232] width 1389 height 465
paste input "text"
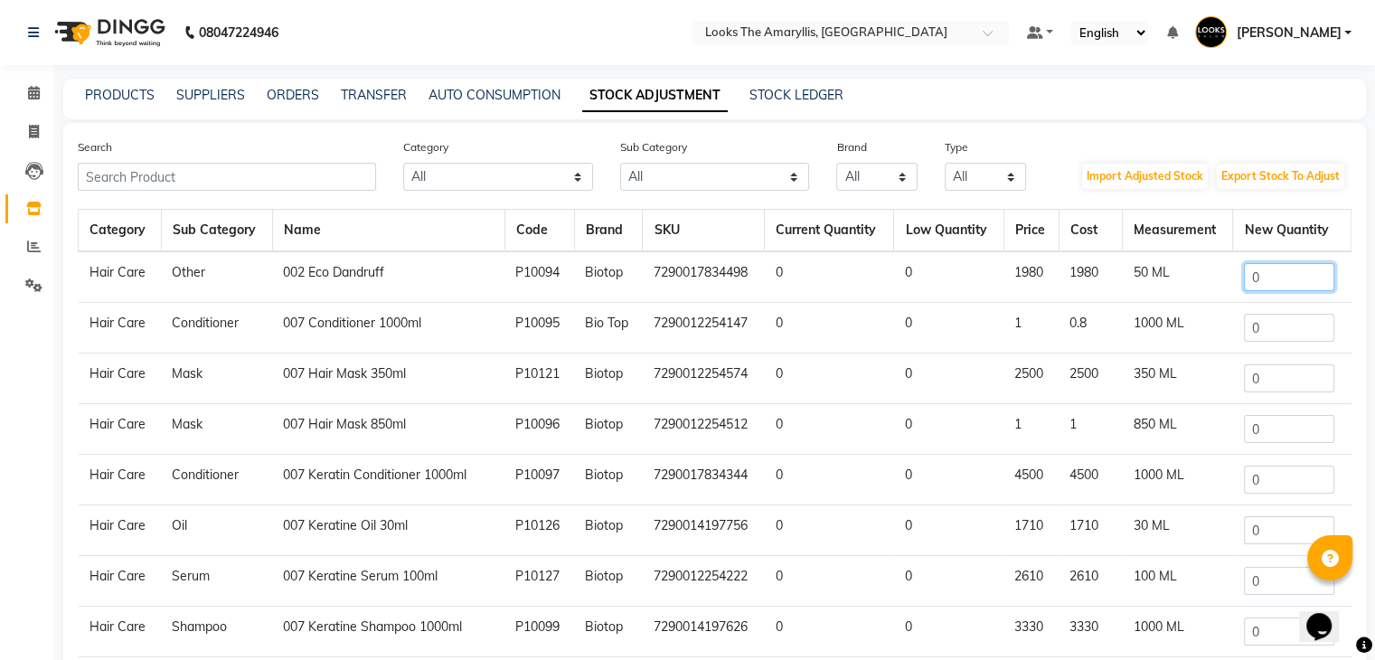
click at [1272, 280] on input "0" at bounding box center [1289, 277] width 90 height 28
click at [245, 188] on input "text" at bounding box center [227, 177] width 298 height 28
click at [253, 169] on input "text" at bounding box center [227, 177] width 298 height 28
paste input "8901526571819"
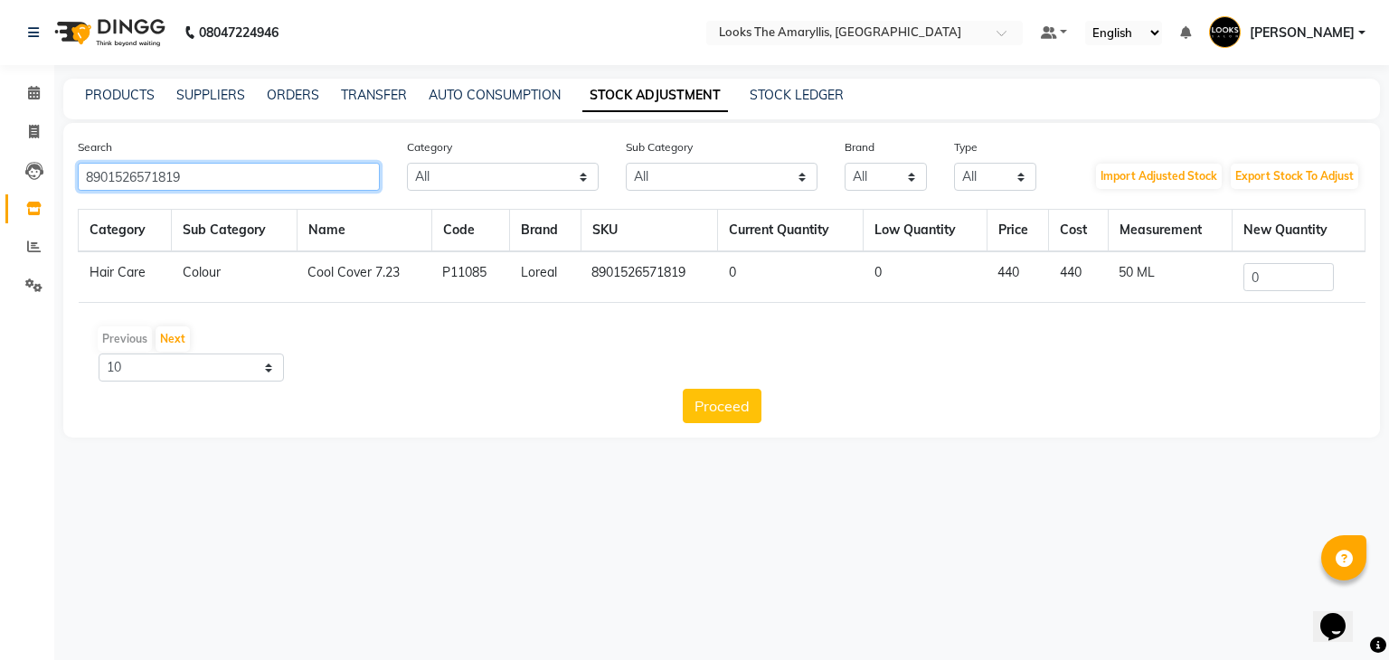
type input "8901526571819"
click at [1284, 280] on input "0" at bounding box center [1288, 277] width 90 height 28
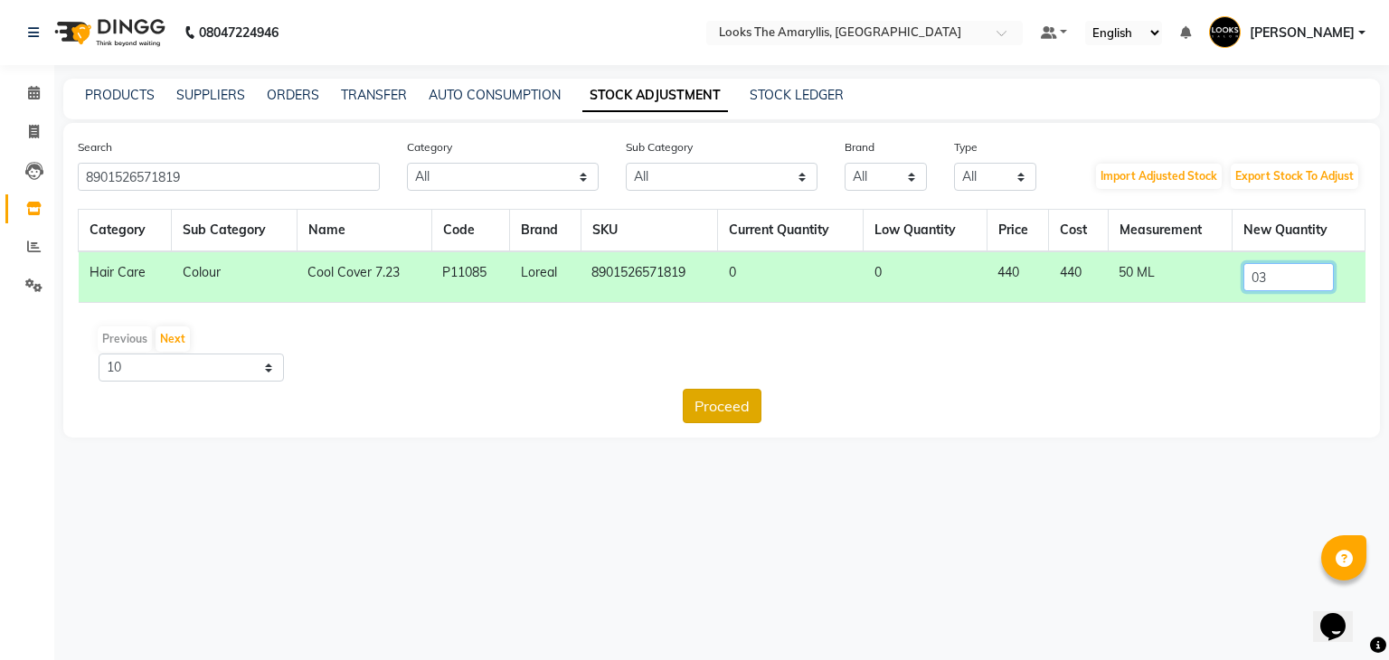
type input "03"
click at [729, 406] on button "Proceed" at bounding box center [722, 406] width 79 height 34
click at [749, 402] on button "Submit" at bounding box center [760, 406] width 71 height 34
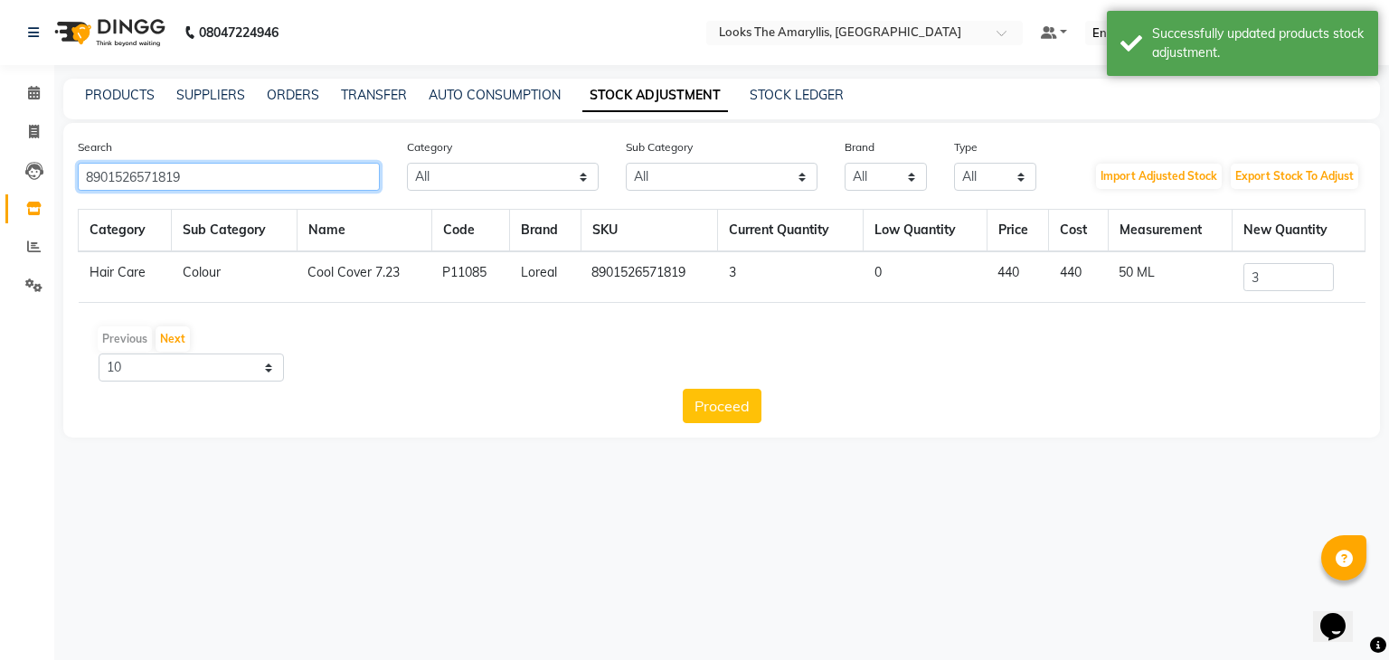
drag, startPoint x: 278, startPoint y: 174, endPoint x: 0, endPoint y: 193, distance: 279.0
click at [0, 193] on app-home "08047224946 Select Location × Looks The Amaryllis, New Delhi Default Panel My P…" at bounding box center [694, 232] width 1389 height 465
paste input "26"
type input "8901526571826"
click at [1267, 274] on input "0" at bounding box center [1287, 277] width 90 height 28
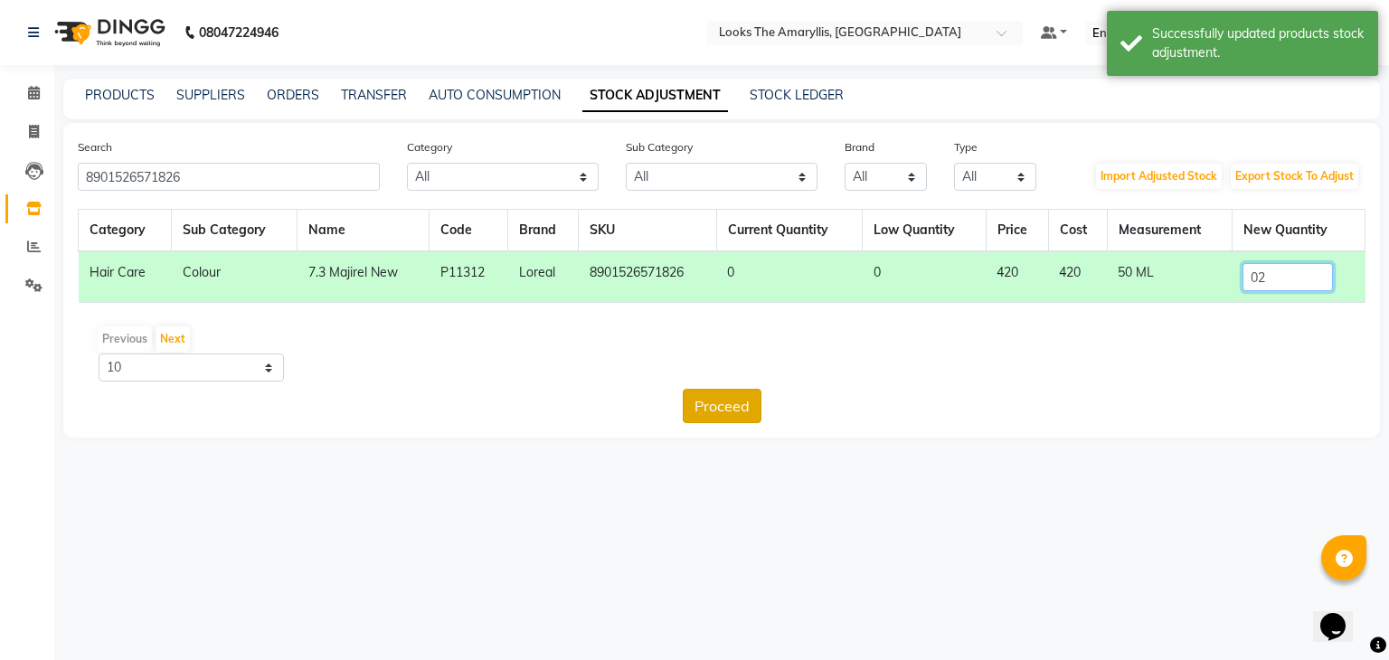
type input "02"
click at [741, 410] on button "Proceed" at bounding box center [722, 406] width 79 height 34
click at [757, 404] on button "Submit" at bounding box center [760, 406] width 71 height 34
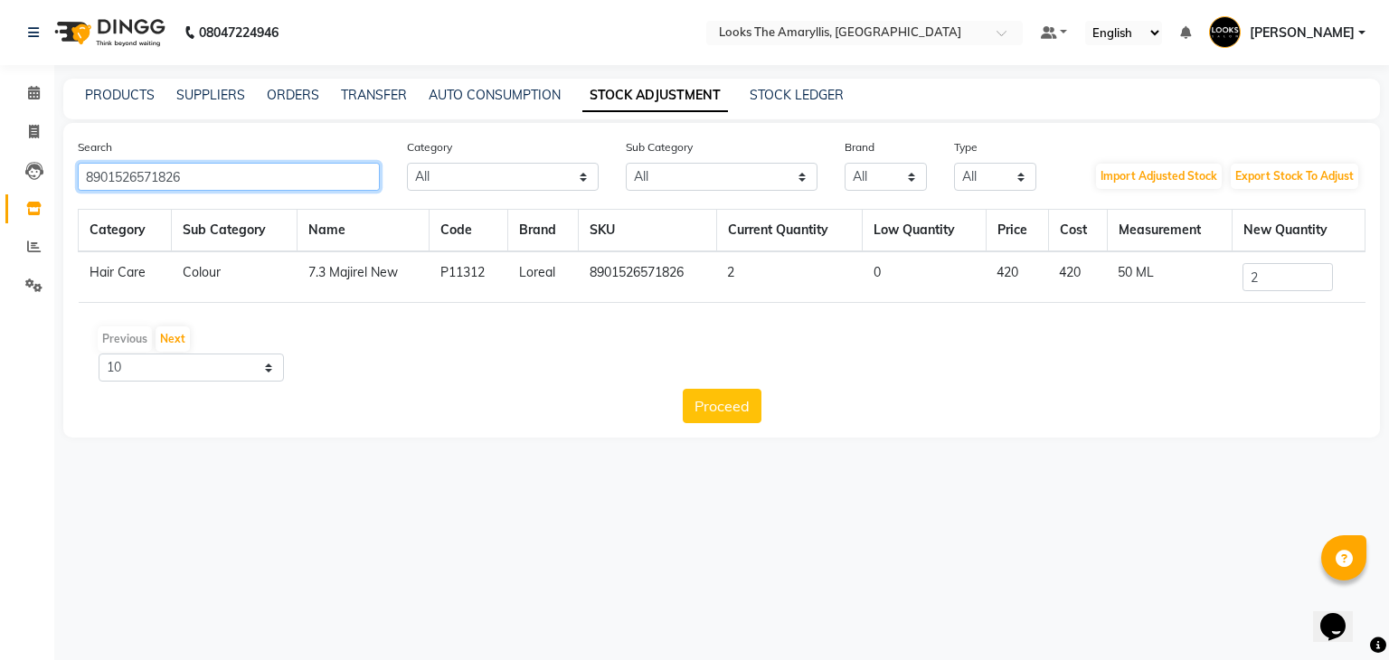
drag, startPoint x: 232, startPoint y: 177, endPoint x: 0, endPoint y: 186, distance: 232.5
click at [0, 184] on app-home "08047224946 Select Location × Looks The Amaryllis, New Delhi Default Panel My P…" at bounding box center [694, 232] width 1389 height 465
paste input "33"
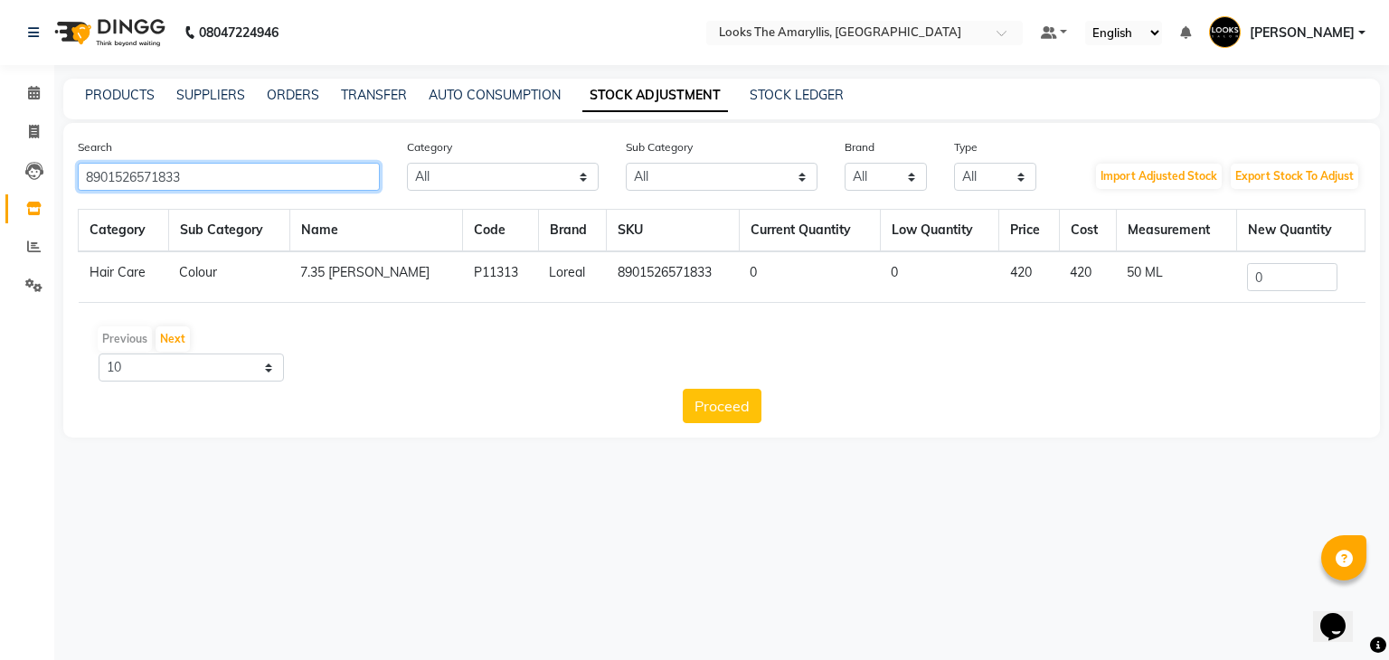
type input "8901526571833"
click at [1266, 270] on input "0" at bounding box center [1292, 277] width 90 height 28
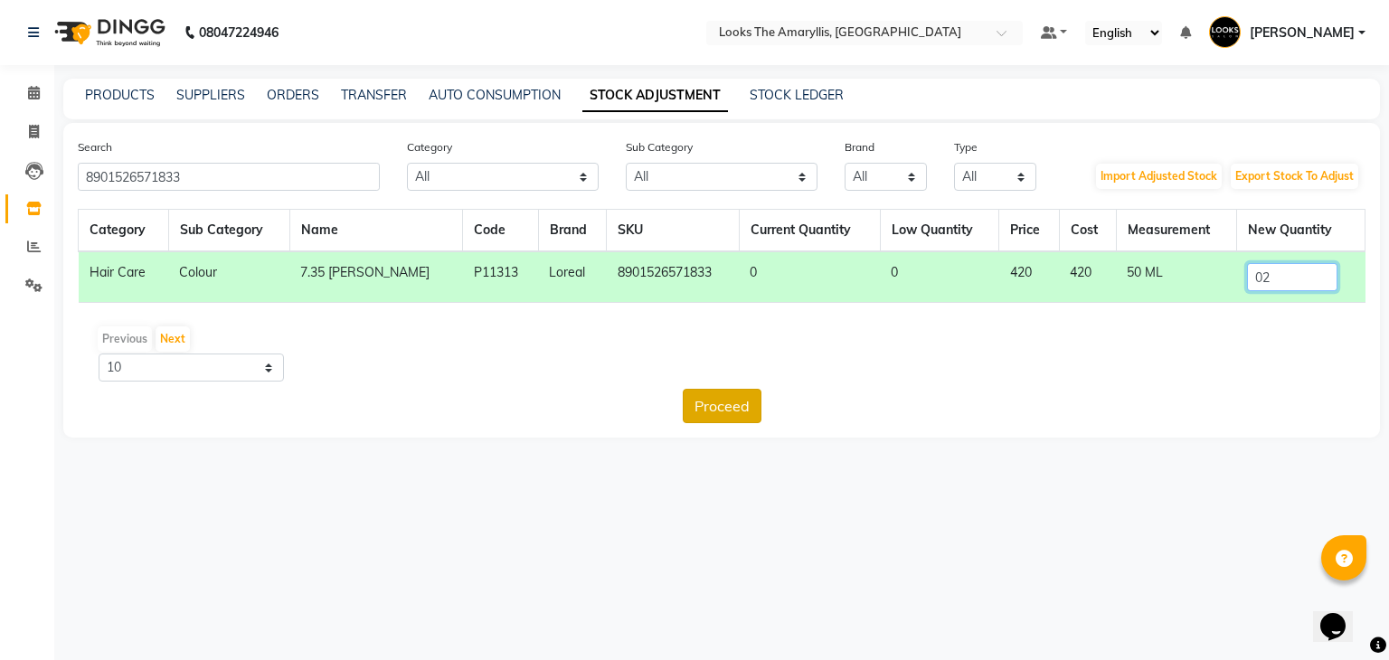
type input "02"
click at [743, 414] on button "Proceed" at bounding box center [722, 406] width 79 height 34
click at [768, 408] on button "Submit" at bounding box center [760, 406] width 71 height 34
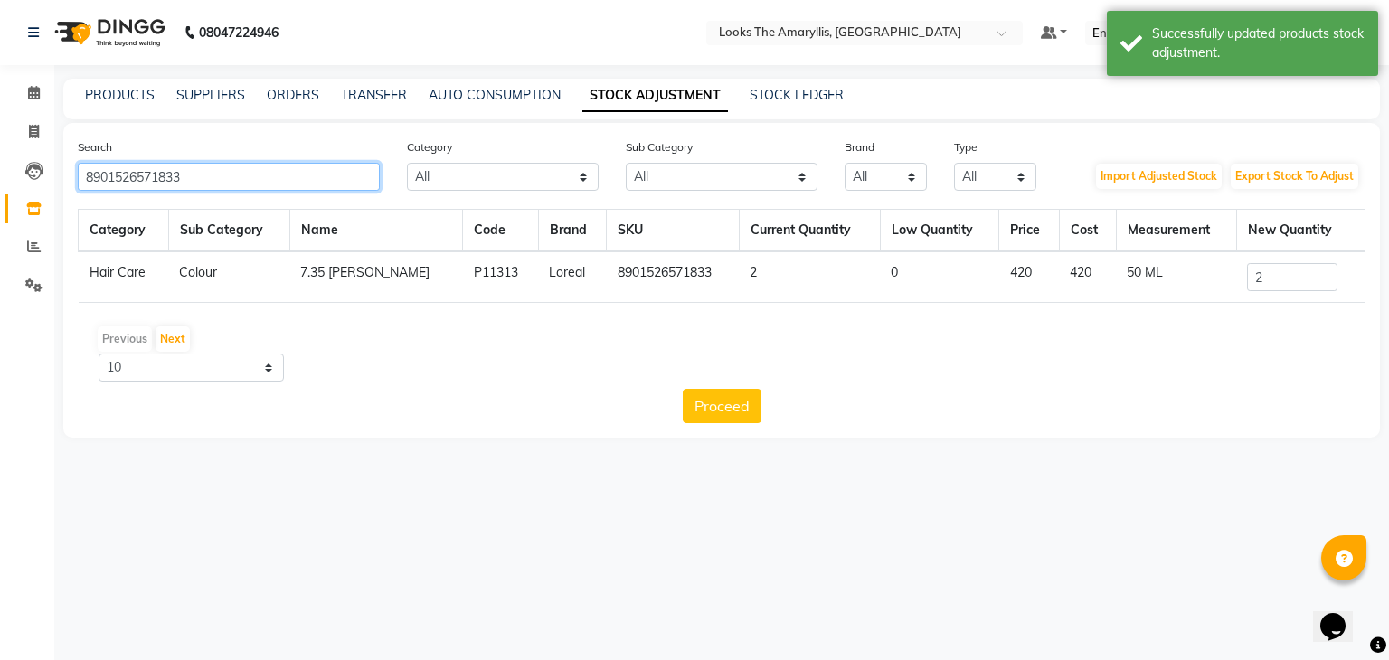
drag, startPoint x: 274, startPoint y: 182, endPoint x: 0, endPoint y: 184, distance: 273.9
click at [0, 184] on app-home "08047224946 Select Location × Looks The Amaryllis, New Delhi Default Panel My P…" at bounding box center [694, 232] width 1389 height 465
paste input "789"
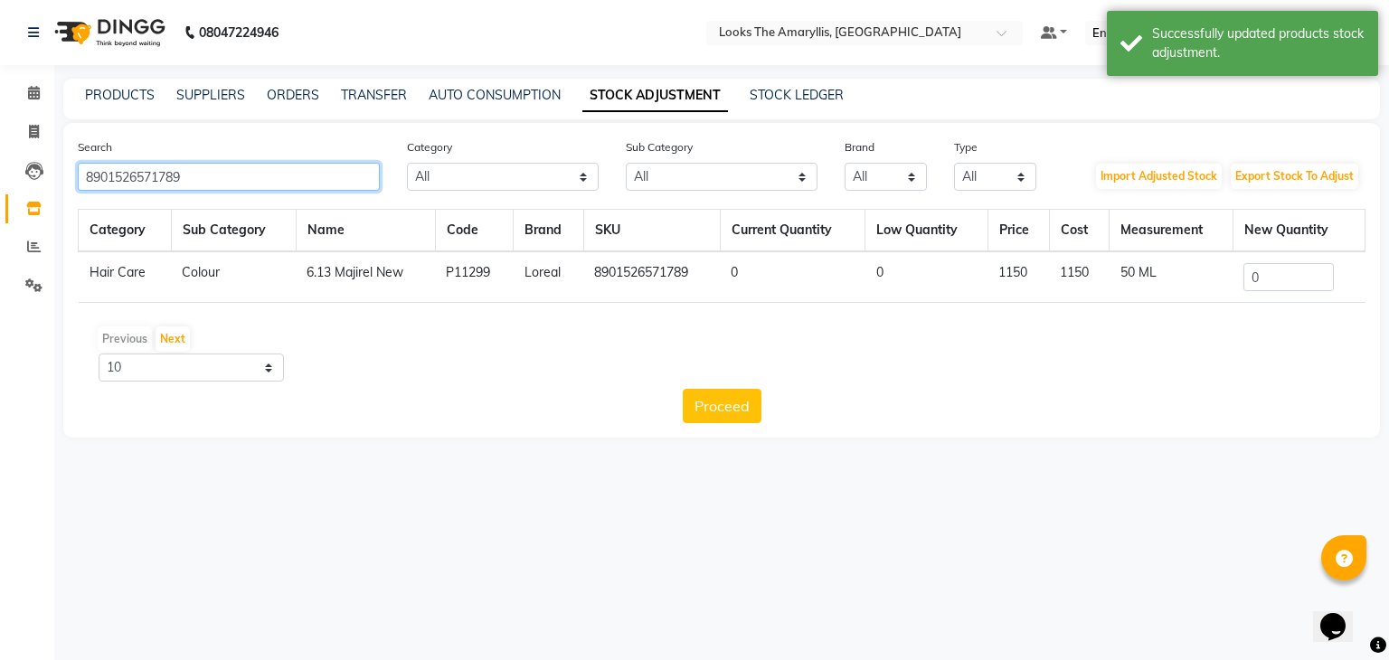
type input "8901526571789"
click at [1273, 269] on input "0" at bounding box center [1288, 277] width 90 height 28
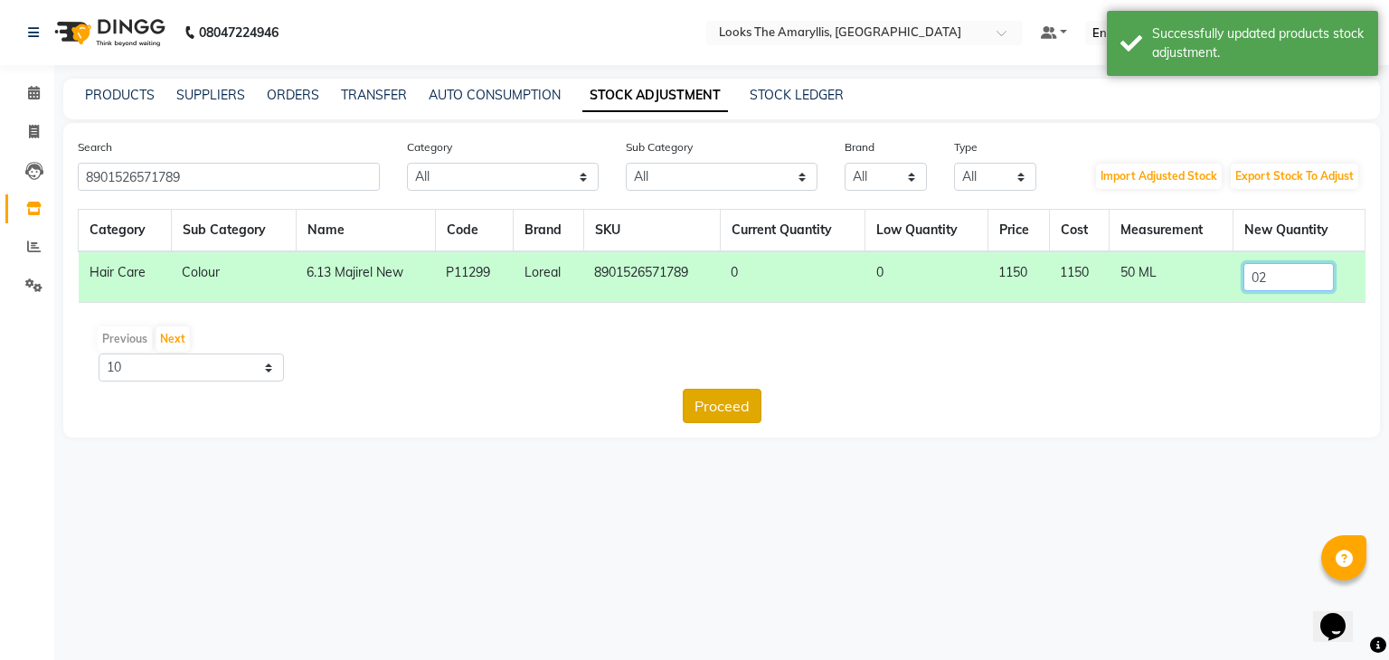
type input "02"
click at [730, 410] on button "Proceed" at bounding box center [722, 406] width 79 height 34
click at [749, 405] on button "Submit" at bounding box center [760, 406] width 71 height 34
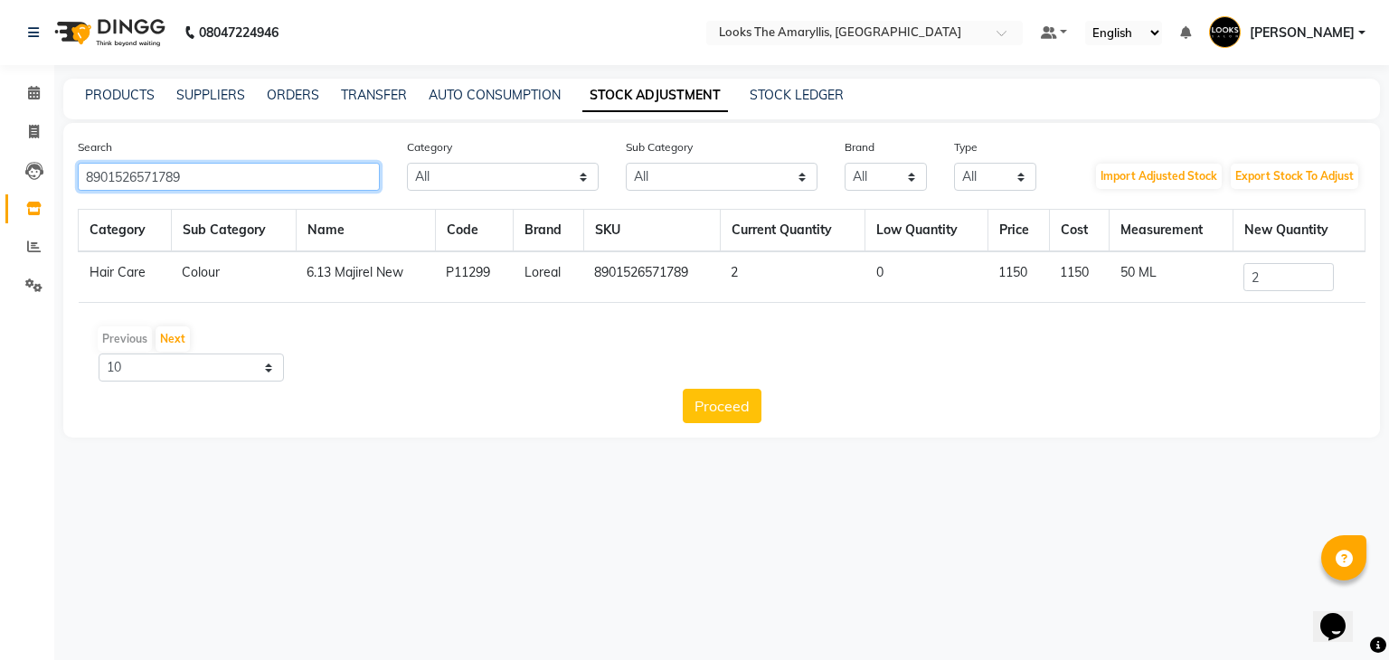
drag, startPoint x: 238, startPoint y: 184, endPoint x: 0, endPoint y: 184, distance: 237.8
click at [0, 184] on app-home "08047224946 Select Location × Looks The Amaryllis, New Delhi Default Panel My P…" at bounding box center [694, 232] width 1389 height 465
paste input "41"
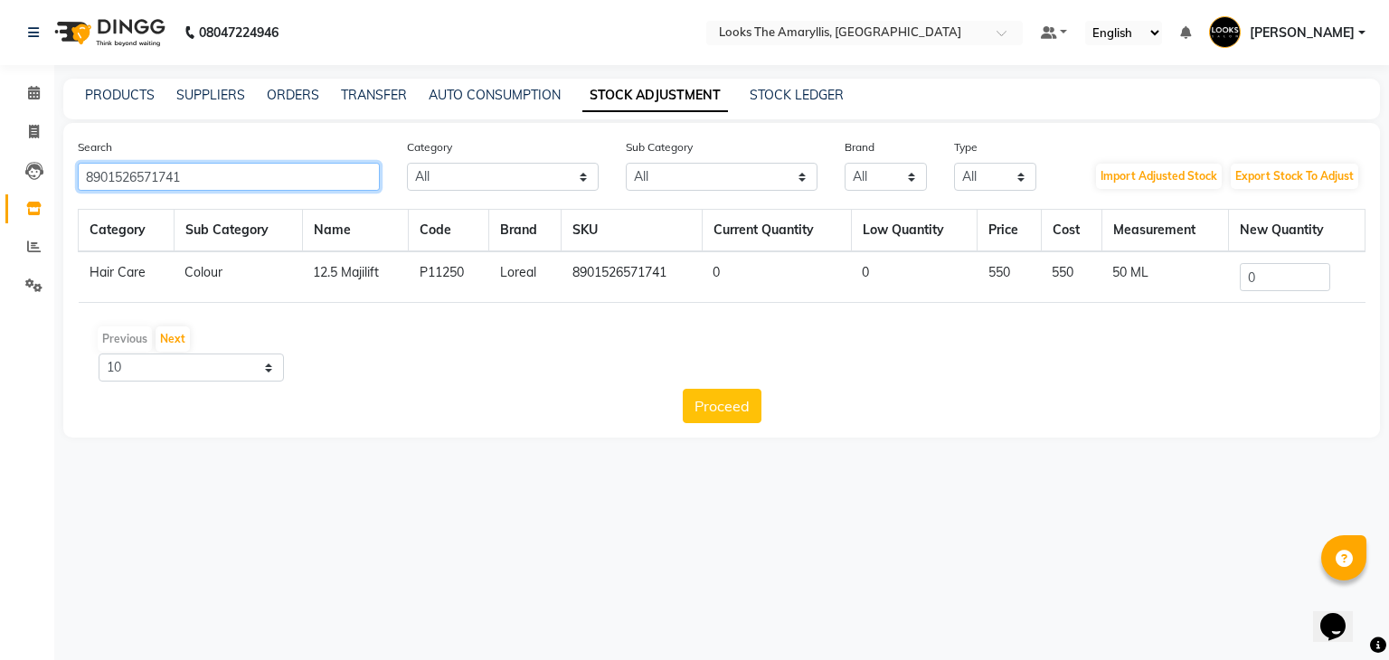
type input "8901526571741"
click at [1276, 273] on input "0" at bounding box center [1284, 277] width 90 height 28
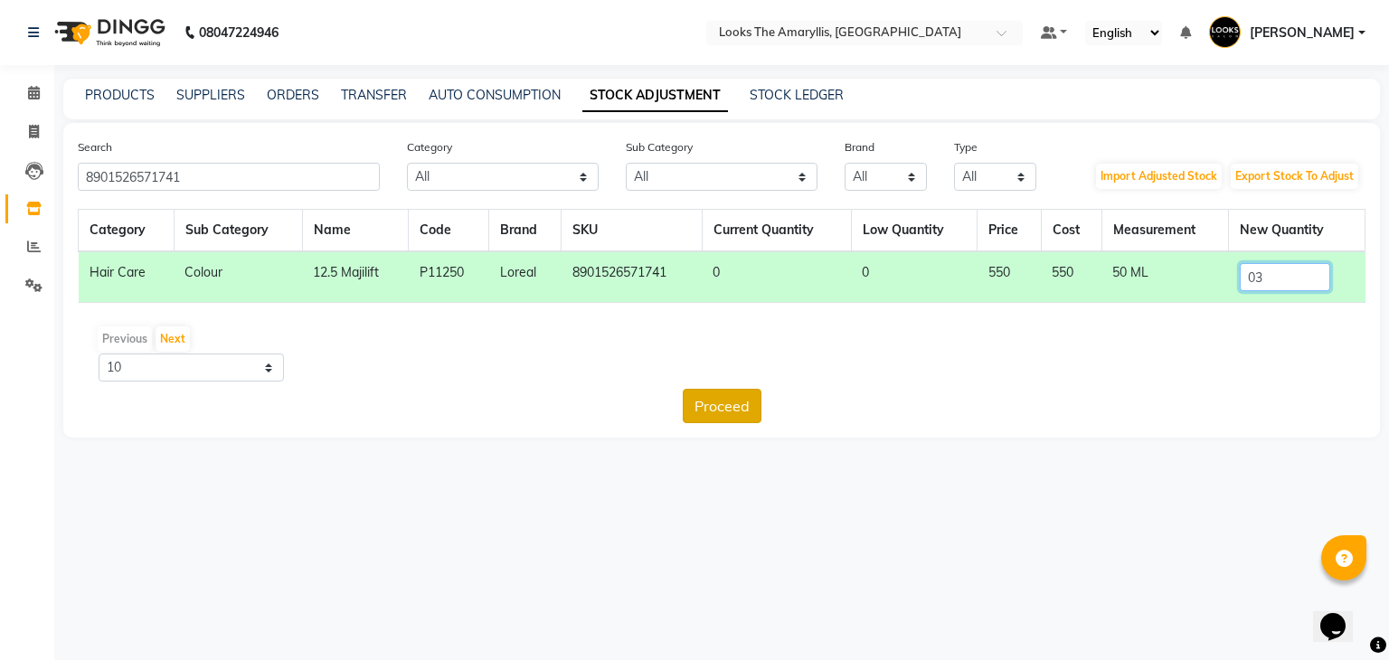
type input "03"
click at [720, 400] on button "Proceed" at bounding box center [722, 406] width 79 height 34
click at [745, 406] on button "Submit" at bounding box center [760, 406] width 71 height 34
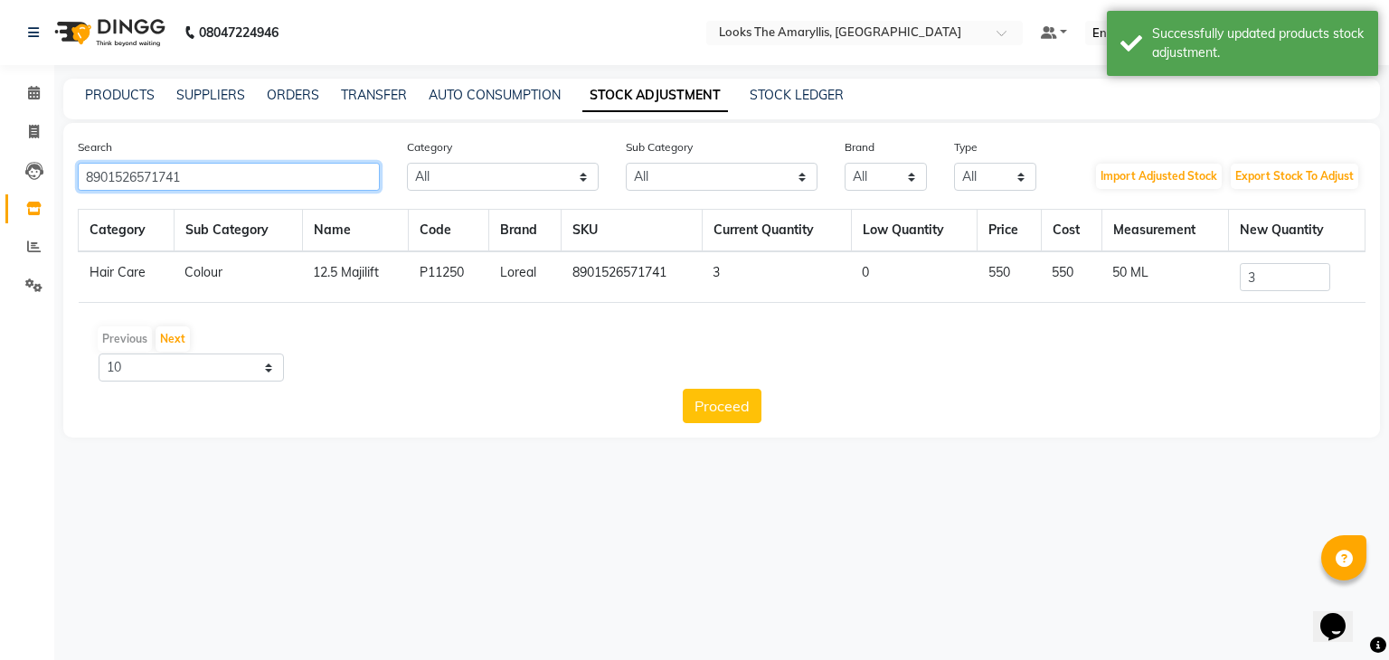
drag, startPoint x: 209, startPoint y: 172, endPoint x: 0, endPoint y: 209, distance: 212.1
click at [0, 209] on app-home "08047224946 Select Location × Looks The Amaryllis, New Delhi Default Panel My P…" at bounding box center [694, 232] width 1389 height 465
paste input "58"
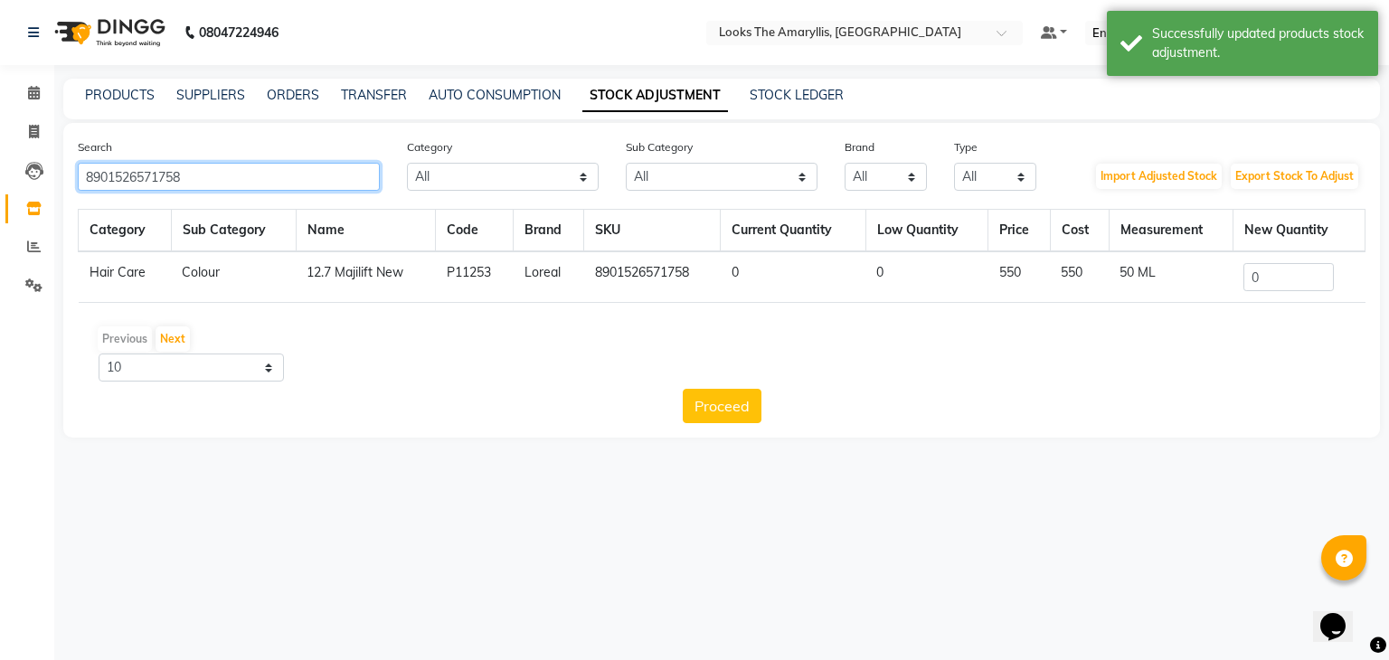
type input "8901526571758"
click at [1298, 279] on input "0" at bounding box center [1288, 277] width 90 height 28
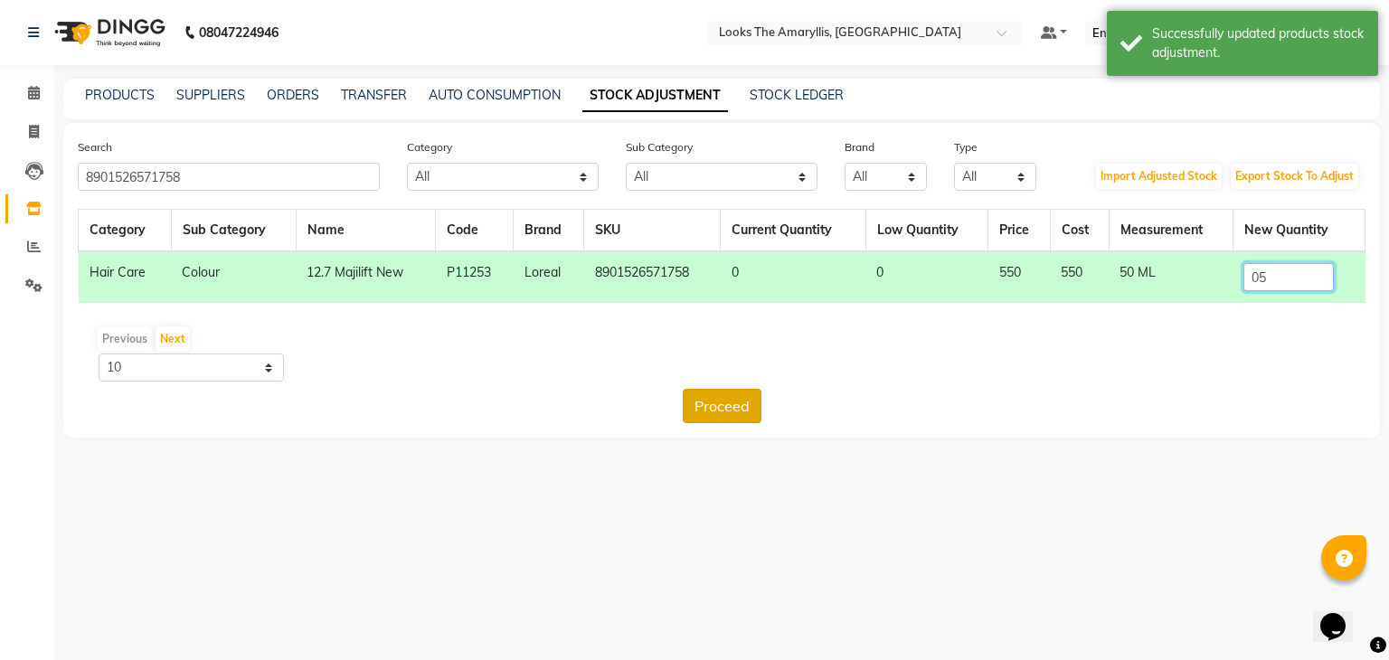
type input "05"
click at [722, 402] on button "Proceed" at bounding box center [722, 406] width 79 height 34
click at [760, 404] on button "Submit" at bounding box center [760, 406] width 71 height 34
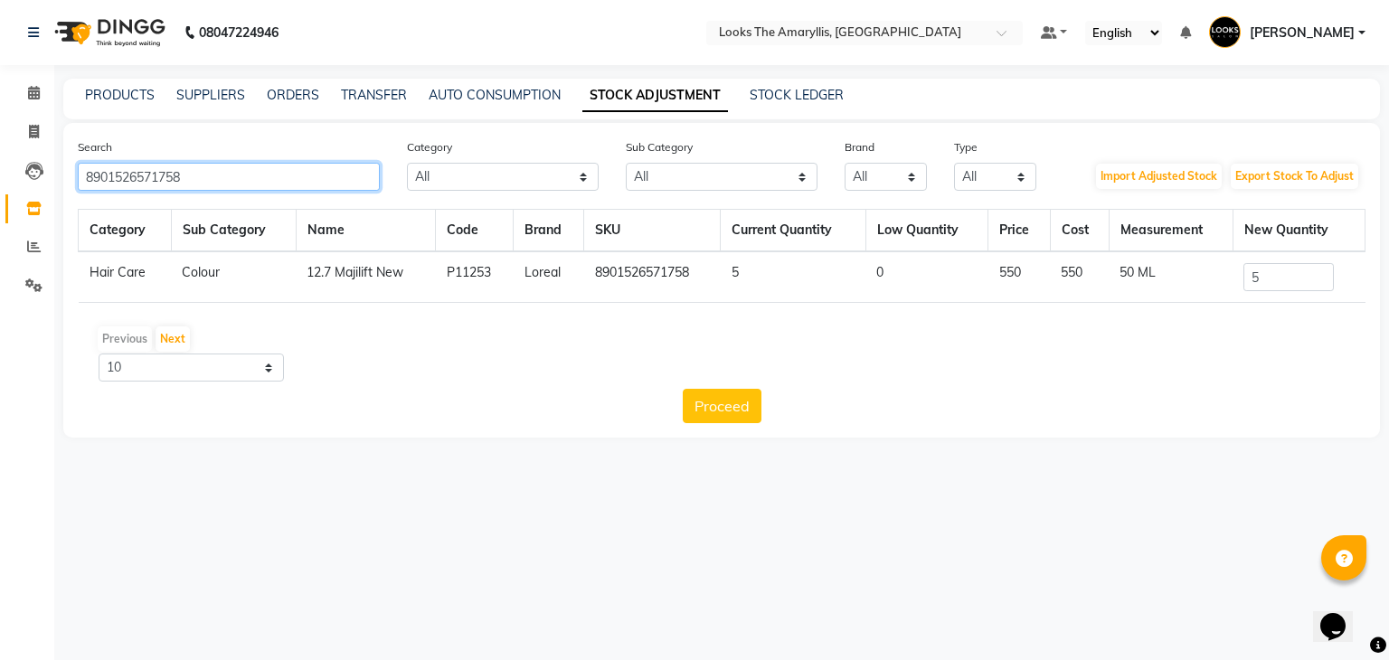
drag, startPoint x: 252, startPoint y: 185, endPoint x: 0, endPoint y: 185, distance: 252.2
click at [0, 185] on app-home "08047224946 Select Location × Looks The Amaryllis, New Delhi Default Panel My P…" at bounding box center [694, 232] width 1389 height 465
paste input "72"
type input "8901526571772"
click at [1278, 268] on input "0" at bounding box center [1288, 277] width 90 height 28
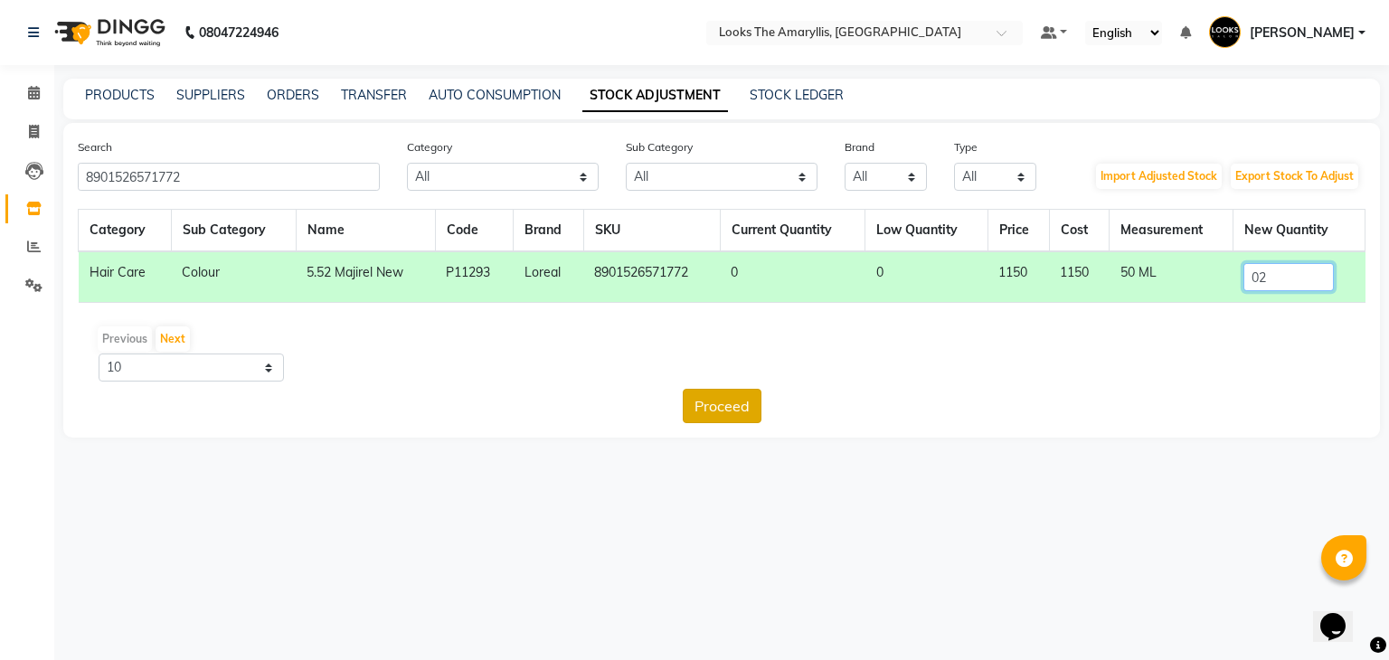
type input "02"
click at [724, 413] on button "Proceed" at bounding box center [722, 406] width 79 height 34
click at [771, 410] on button "Submit" at bounding box center [760, 406] width 71 height 34
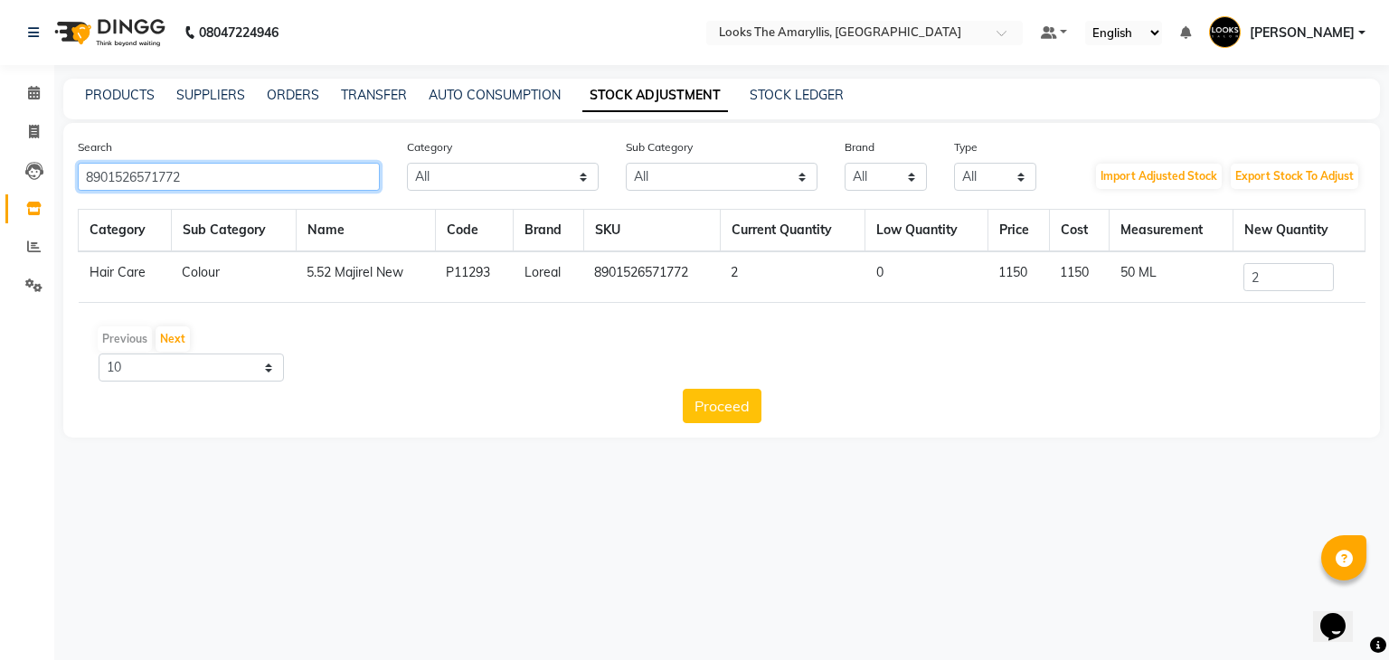
drag, startPoint x: 213, startPoint y: 178, endPoint x: 0, endPoint y: 178, distance: 213.4
click at [0, 178] on app-home "08047224946 Select Location × Looks The Amaryllis, New Delhi Default Panel My P…" at bounding box center [694, 232] width 1389 height 465
paste input "888"
type input "8901526571888"
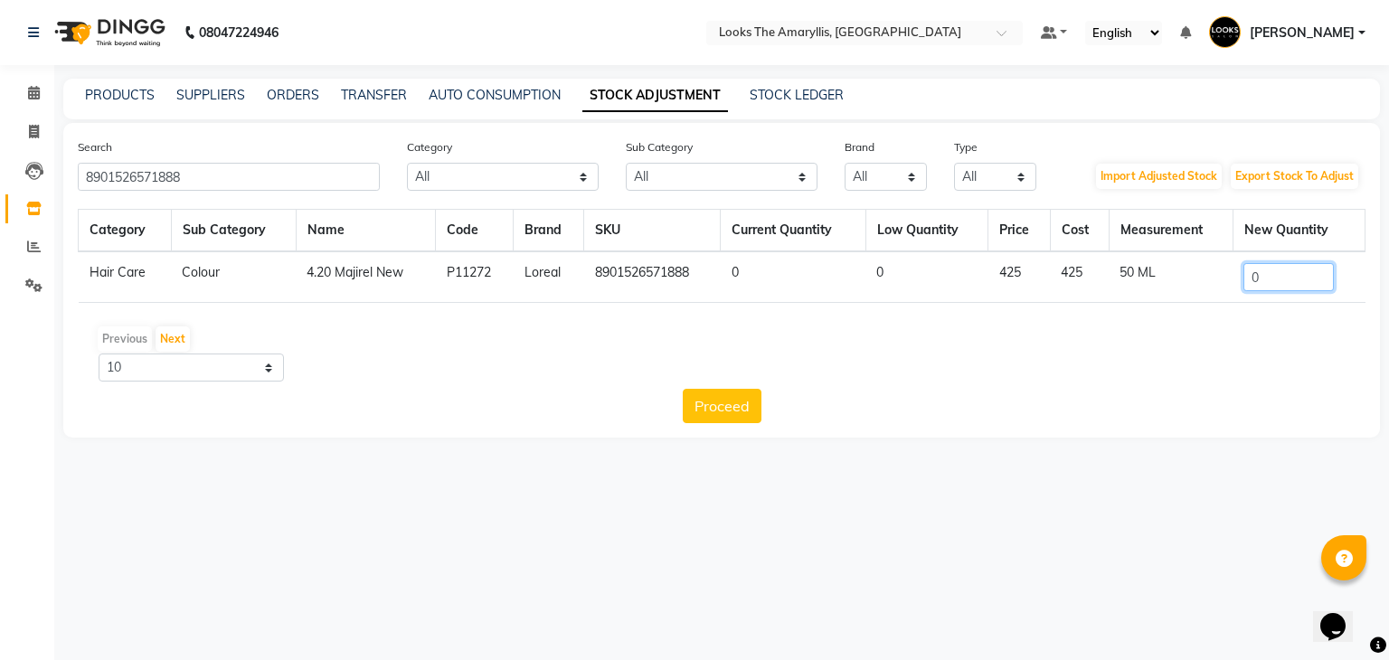
click at [1297, 279] on input "0" at bounding box center [1288, 277] width 90 height 28
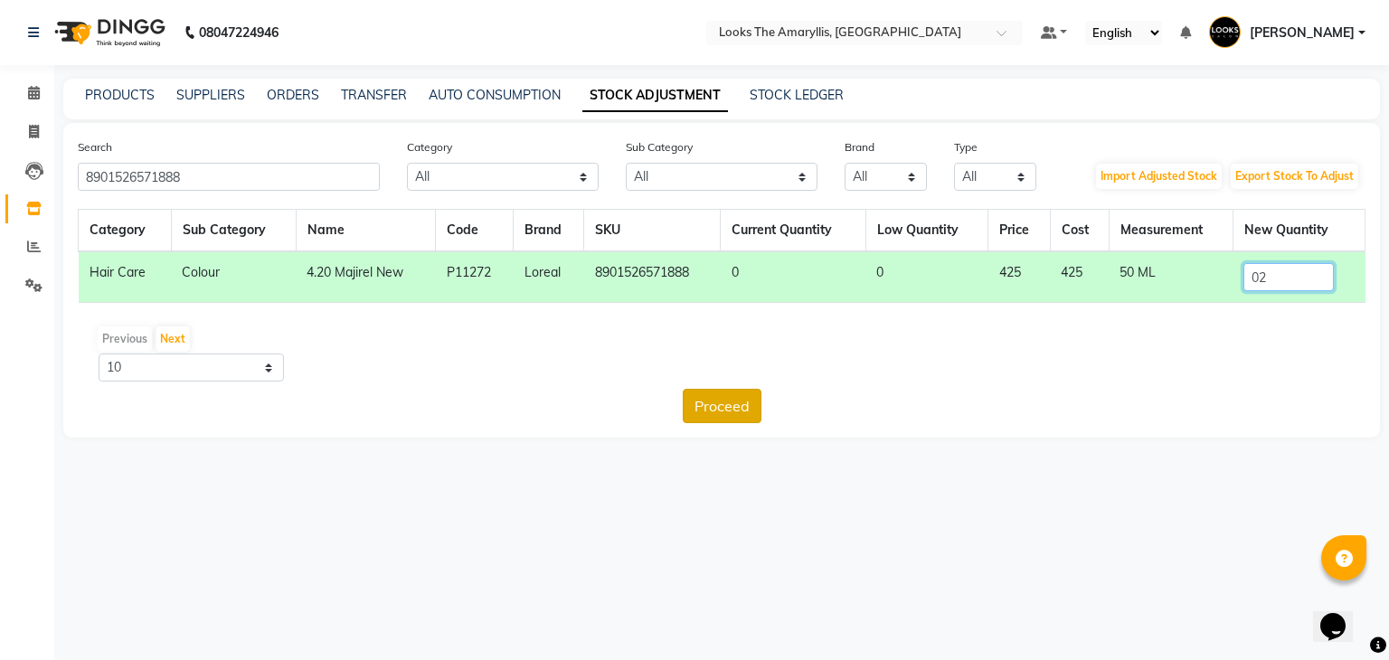
type input "02"
click at [718, 410] on button "Proceed" at bounding box center [722, 406] width 79 height 34
click at [745, 403] on button "Submit" at bounding box center [760, 406] width 71 height 34
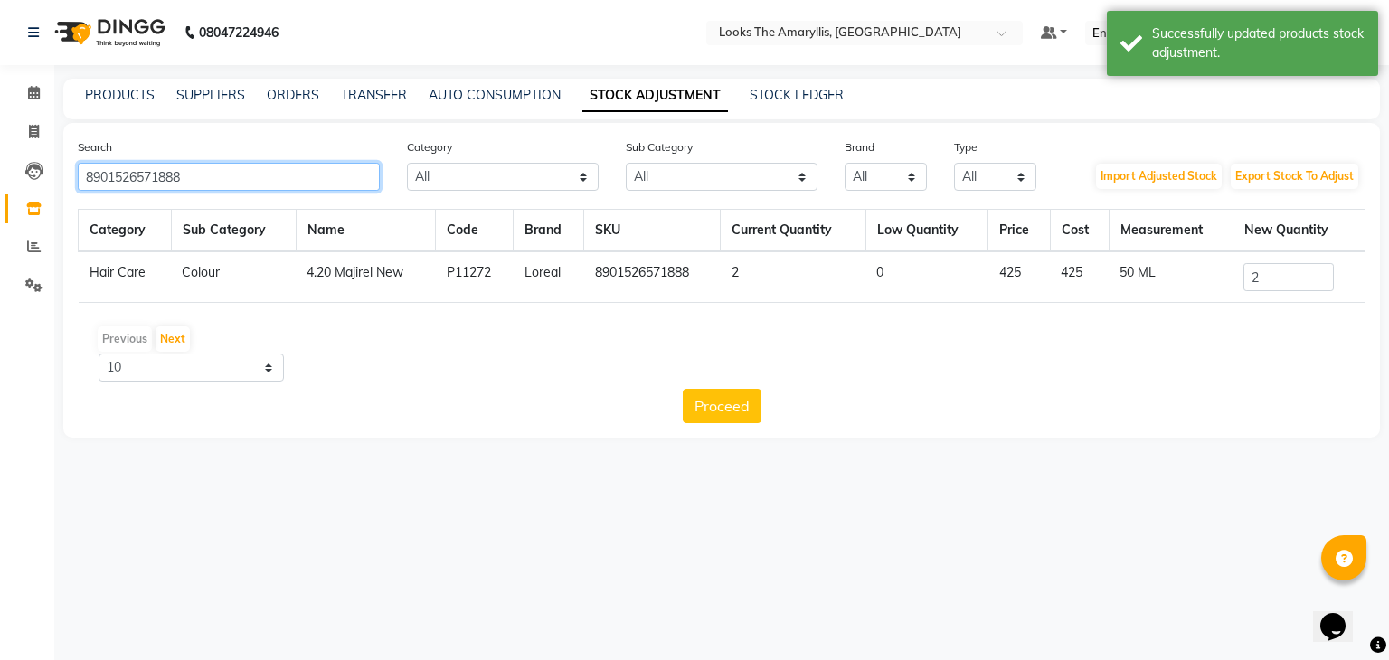
drag, startPoint x: 313, startPoint y: 180, endPoint x: 0, endPoint y: 180, distance: 312.8
click at [0, 180] on app-home "08047224946 Select Location × Looks The Amaryllis, New Delhi Default Panel My P…" at bounding box center [694, 232] width 1389 height 465
paste input "64"
type input "8901526571864"
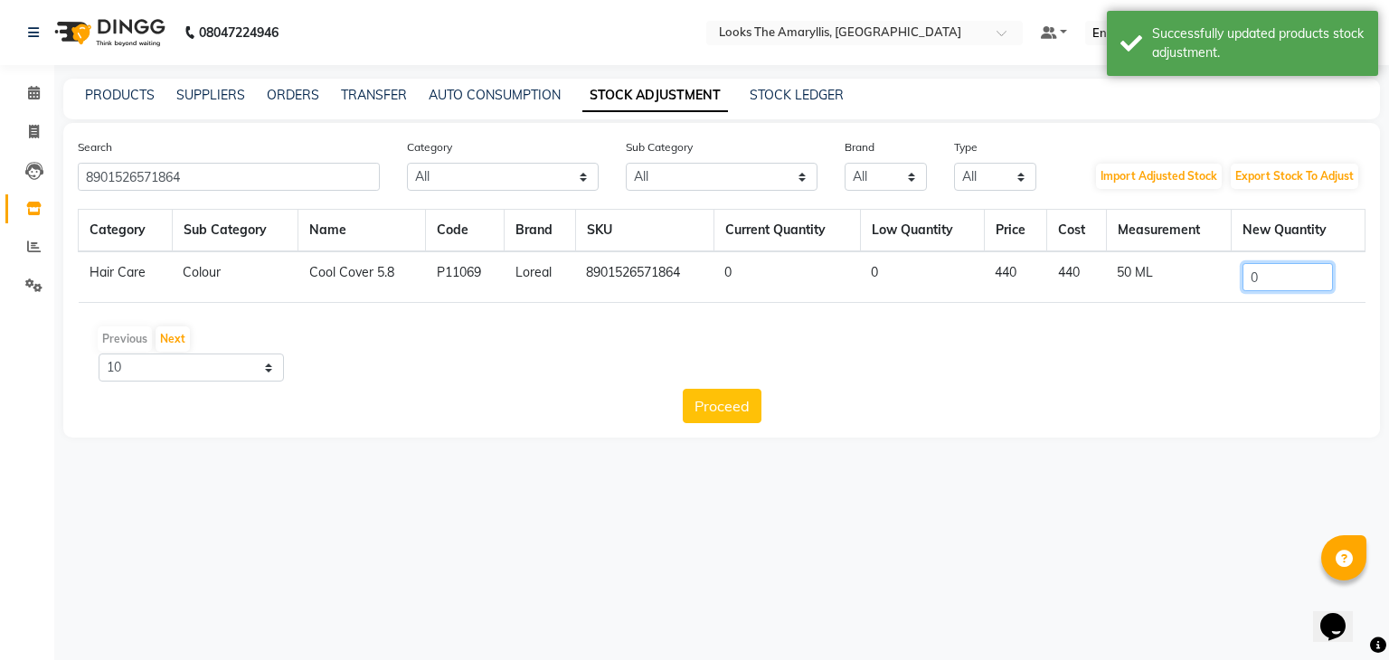
click at [1260, 279] on input "0" at bounding box center [1287, 277] width 90 height 28
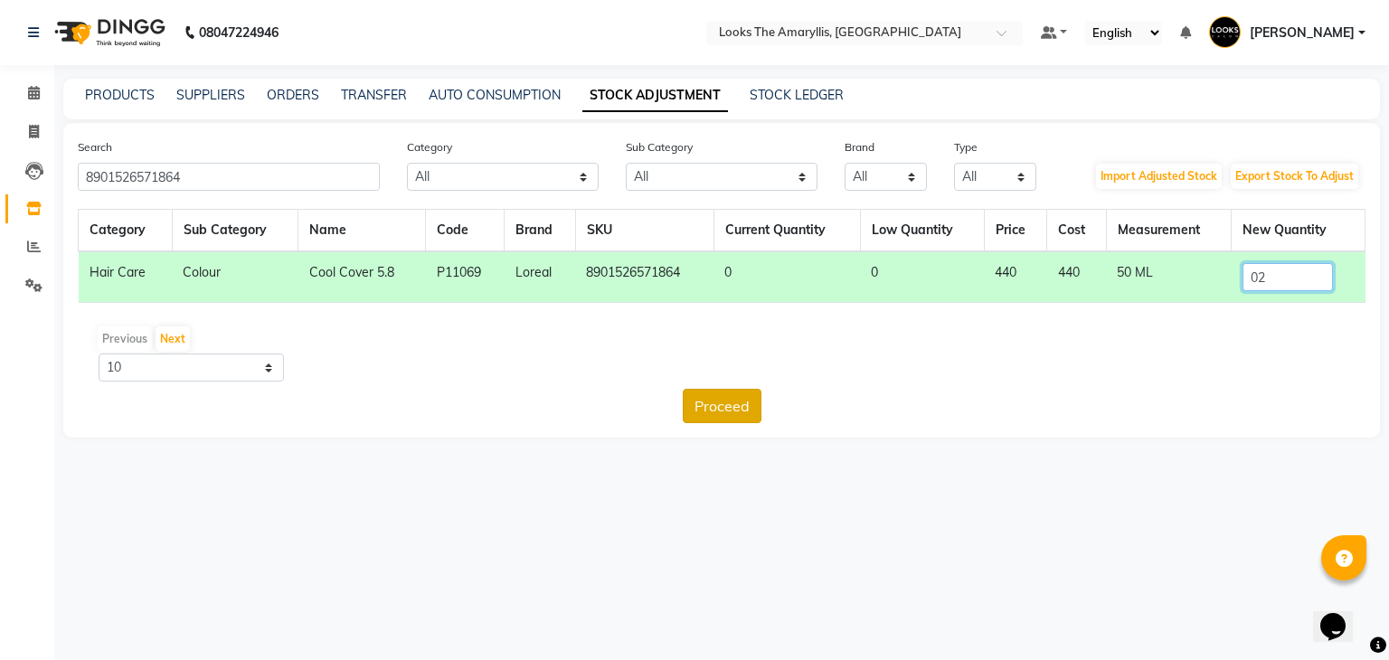
type input "02"
click at [727, 410] on button "Proceed" at bounding box center [722, 406] width 79 height 34
click at [749, 403] on button "Submit" at bounding box center [760, 406] width 71 height 34
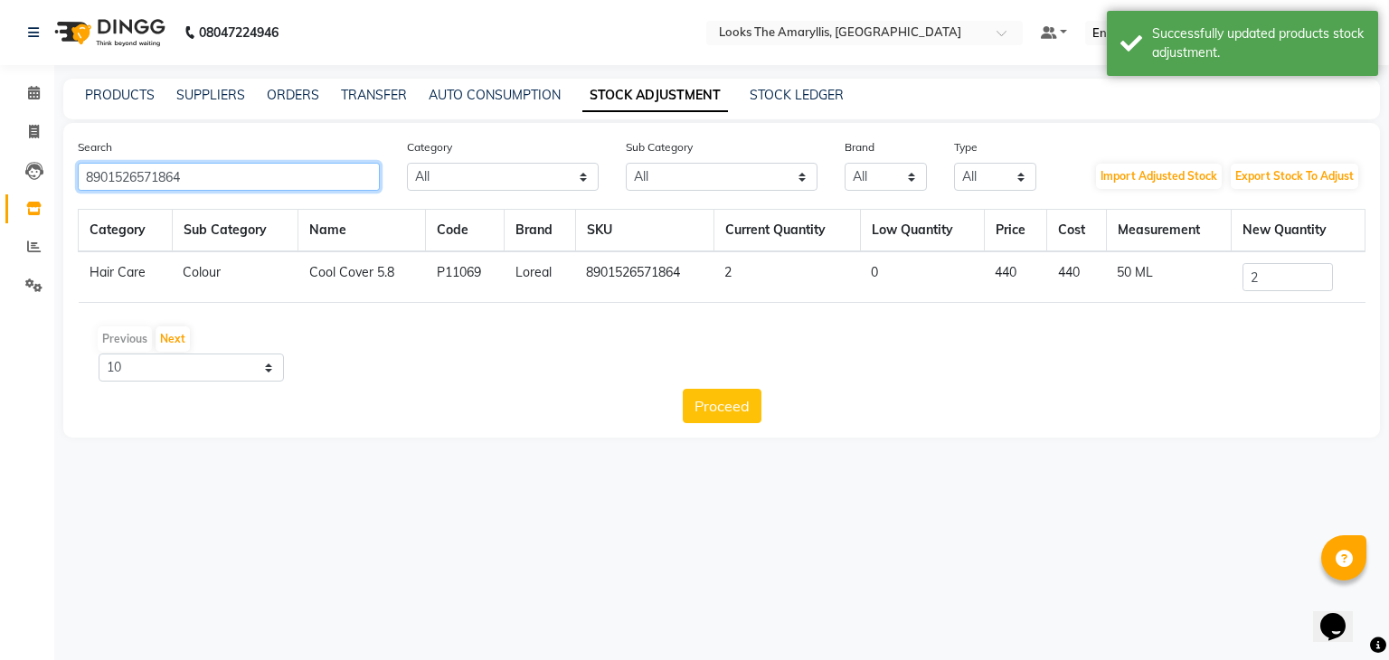
drag, startPoint x: 280, startPoint y: 187, endPoint x: 0, endPoint y: 178, distance: 280.4
click at [0, 178] on app-home "08047224946 Select Location × Looks The Amaryllis, New Delhi Default Panel My P…" at bounding box center [694, 232] width 1389 height 465
paste input "3474636671052"
type input "3474636671052"
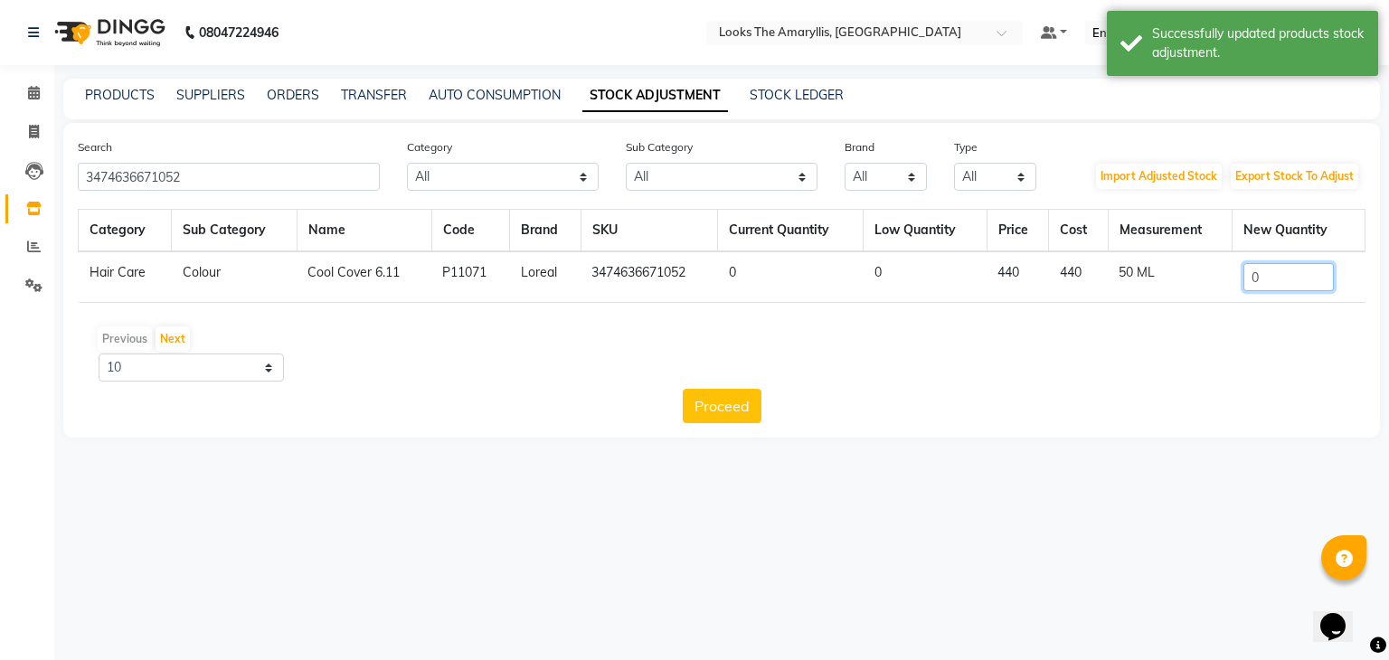
click at [1321, 275] on input "0" at bounding box center [1288, 277] width 90 height 28
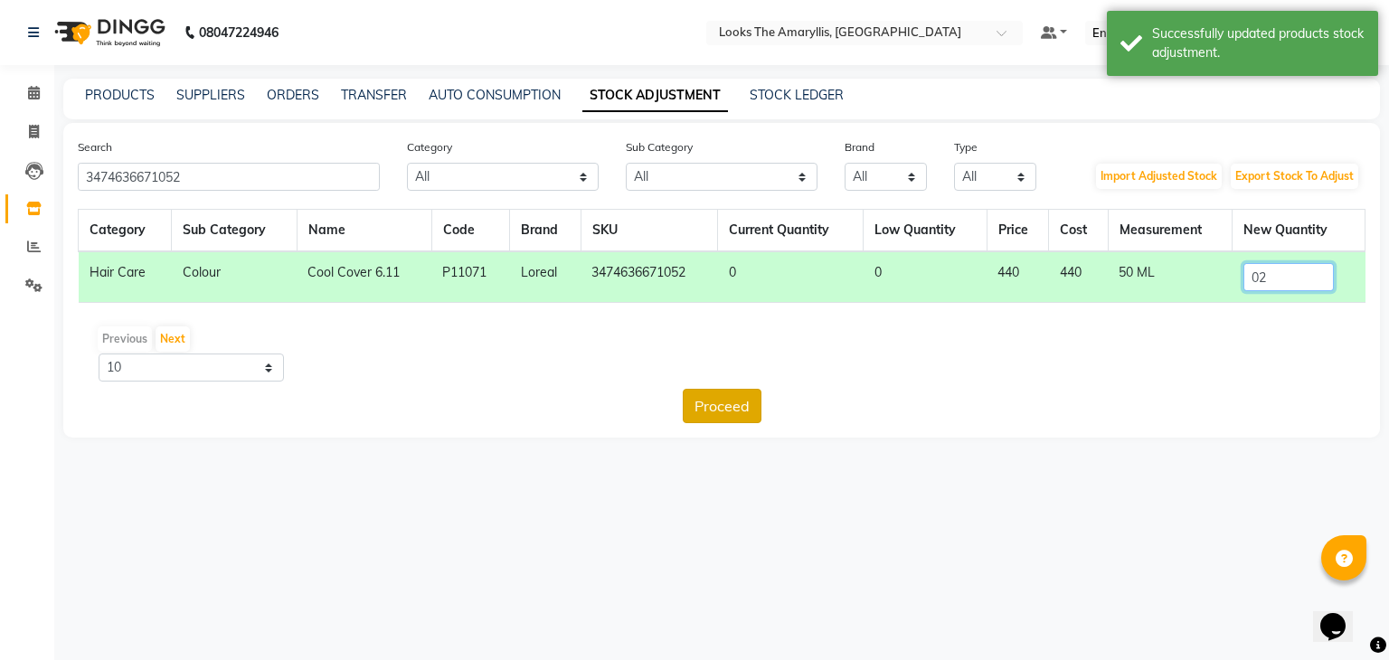
type input "02"
click at [723, 407] on button "Proceed" at bounding box center [722, 406] width 79 height 34
click at [752, 403] on button "Submit" at bounding box center [760, 406] width 71 height 34
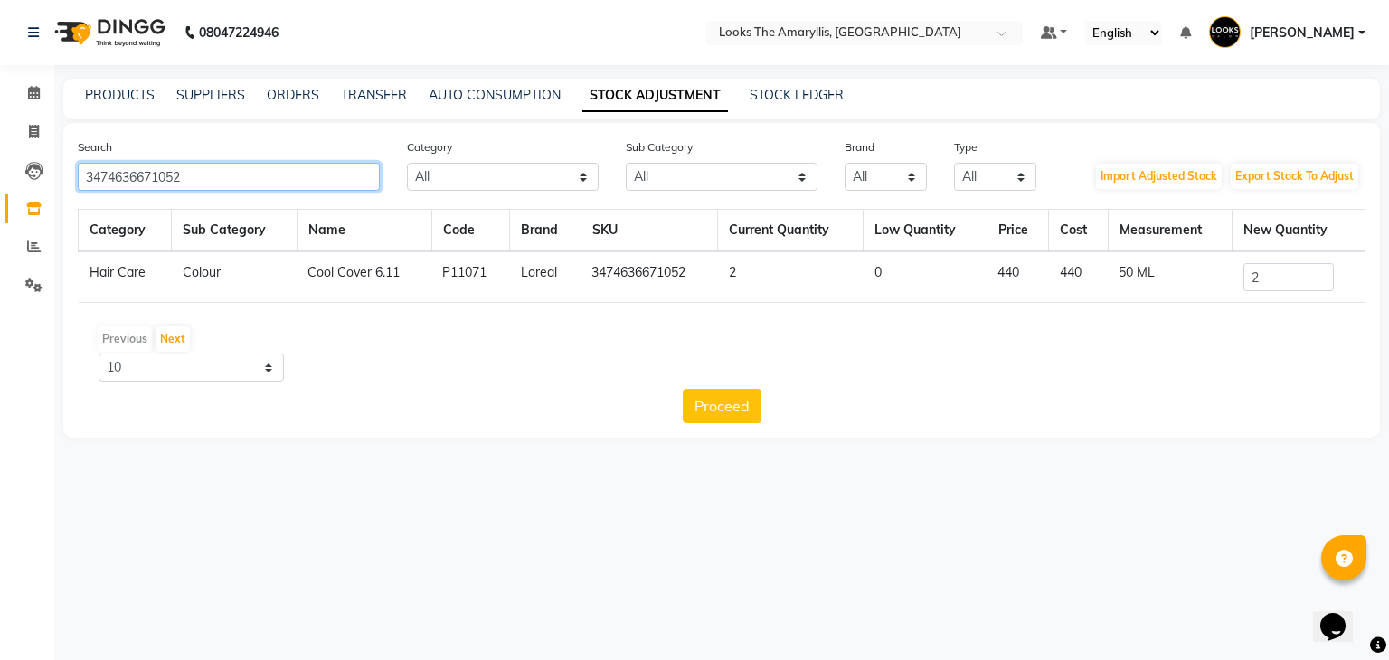
drag, startPoint x: 260, startPoint y: 180, endPoint x: 0, endPoint y: 183, distance: 260.4
click at [0, 183] on app-home "08047224946 Select Location × Looks The Amaryllis, New Delhi Default Panel My P…" at bounding box center [694, 232] width 1389 height 465
paste input "8901526571697"
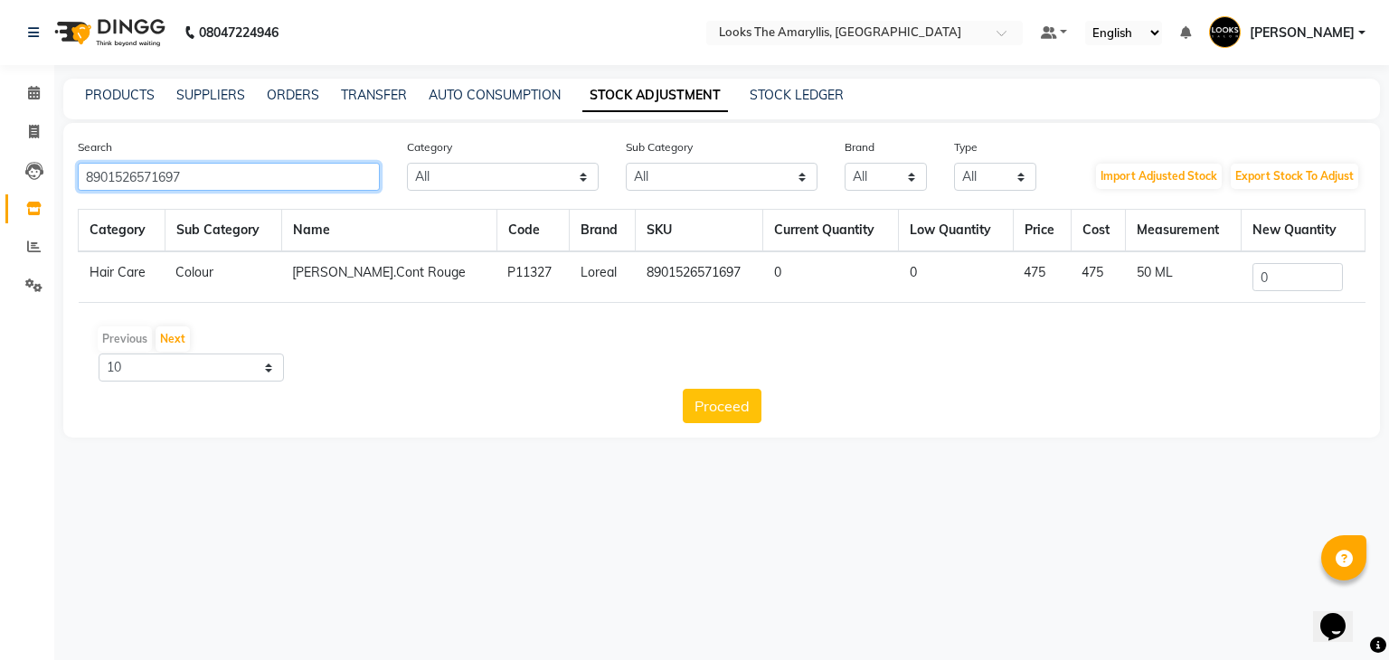
type input "8901526571697"
click at [1305, 285] on input "0" at bounding box center [1297, 277] width 90 height 28
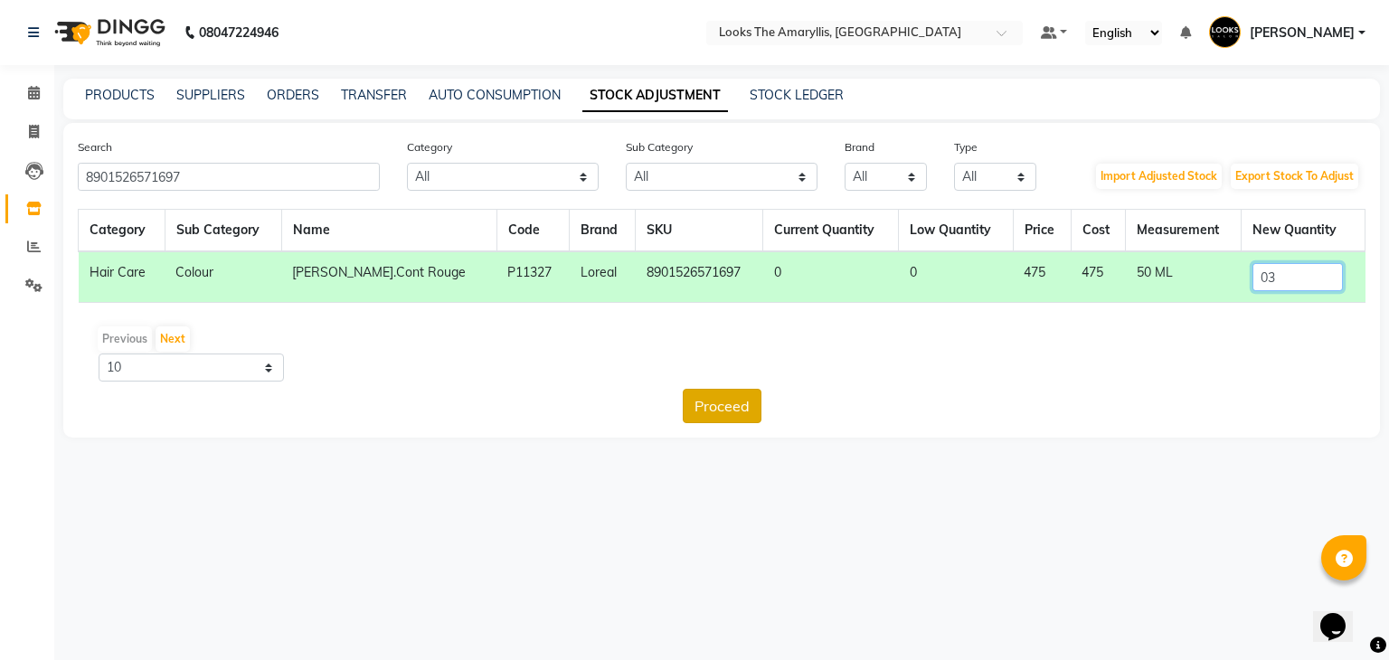
type input "03"
click at [718, 399] on button "Proceed" at bounding box center [722, 406] width 79 height 34
click at [734, 402] on button "Submit" at bounding box center [760, 406] width 71 height 34
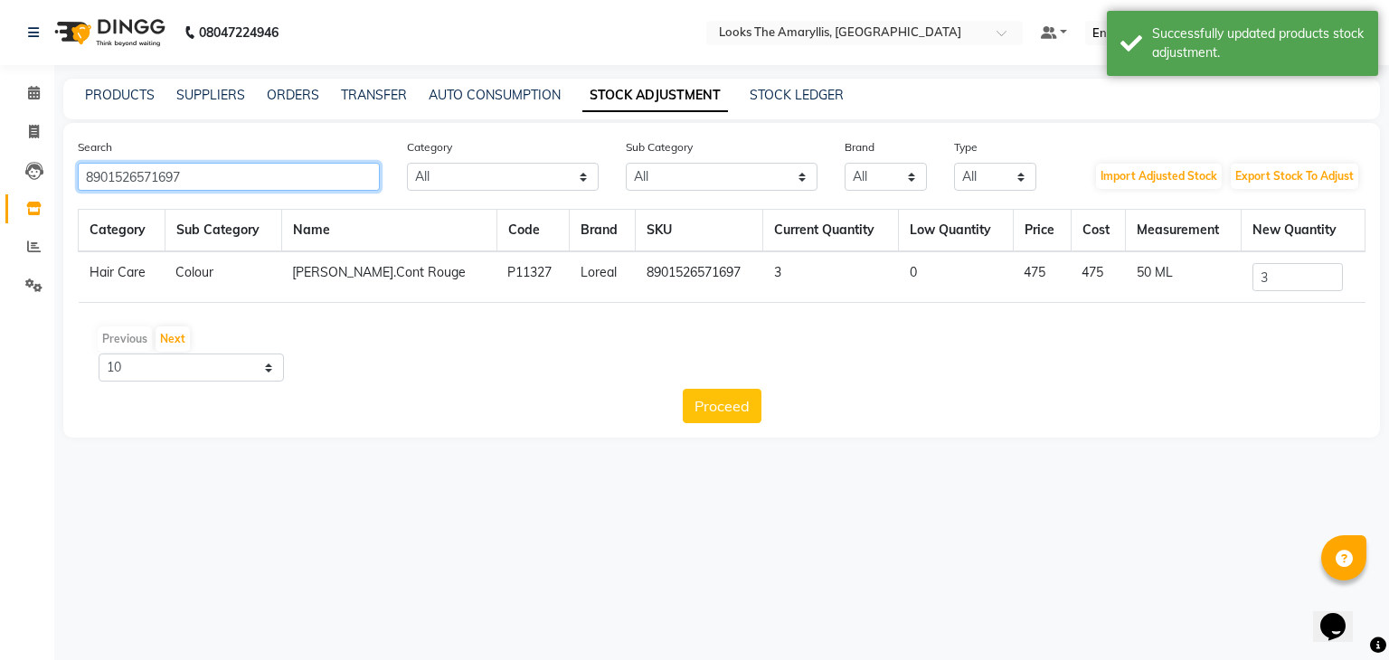
drag, startPoint x: 233, startPoint y: 178, endPoint x: 0, endPoint y: 178, distance: 233.2
click at [0, 178] on app-home "08047224946 Select Location × Looks The Amaryllis, New Delhi Default Panel My P…" at bounding box center [694, 232] width 1389 height 465
paste input "765"
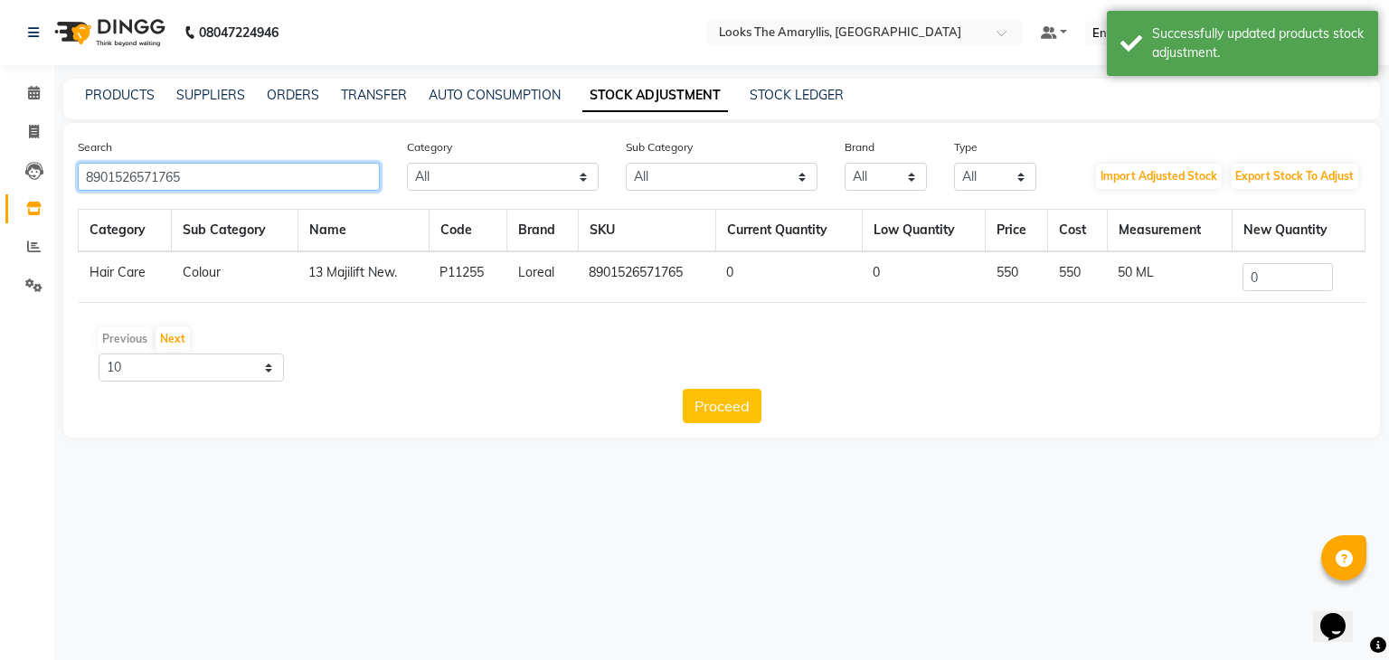
type input "8901526571765"
click at [1280, 287] on input "0" at bounding box center [1287, 277] width 90 height 28
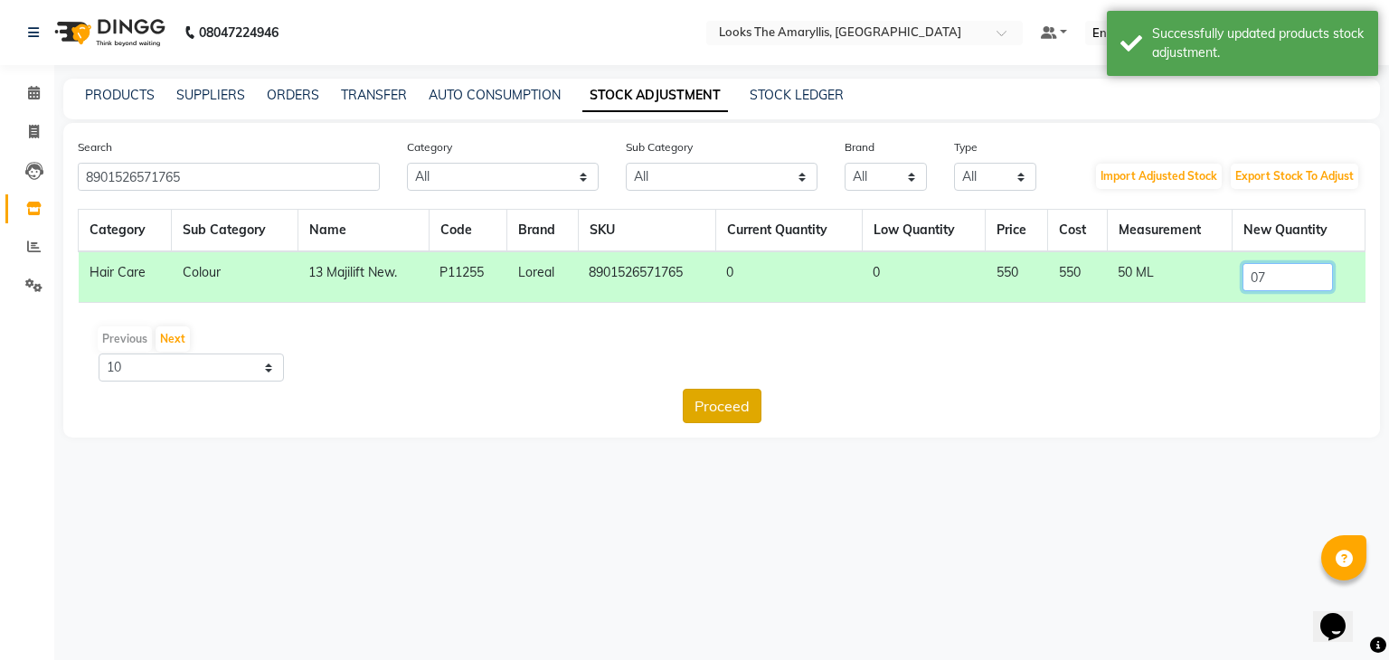
type input "07"
click at [745, 409] on button "Proceed" at bounding box center [722, 406] width 79 height 34
click at [763, 400] on button "Submit" at bounding box center [760, 406] width 71 height 34
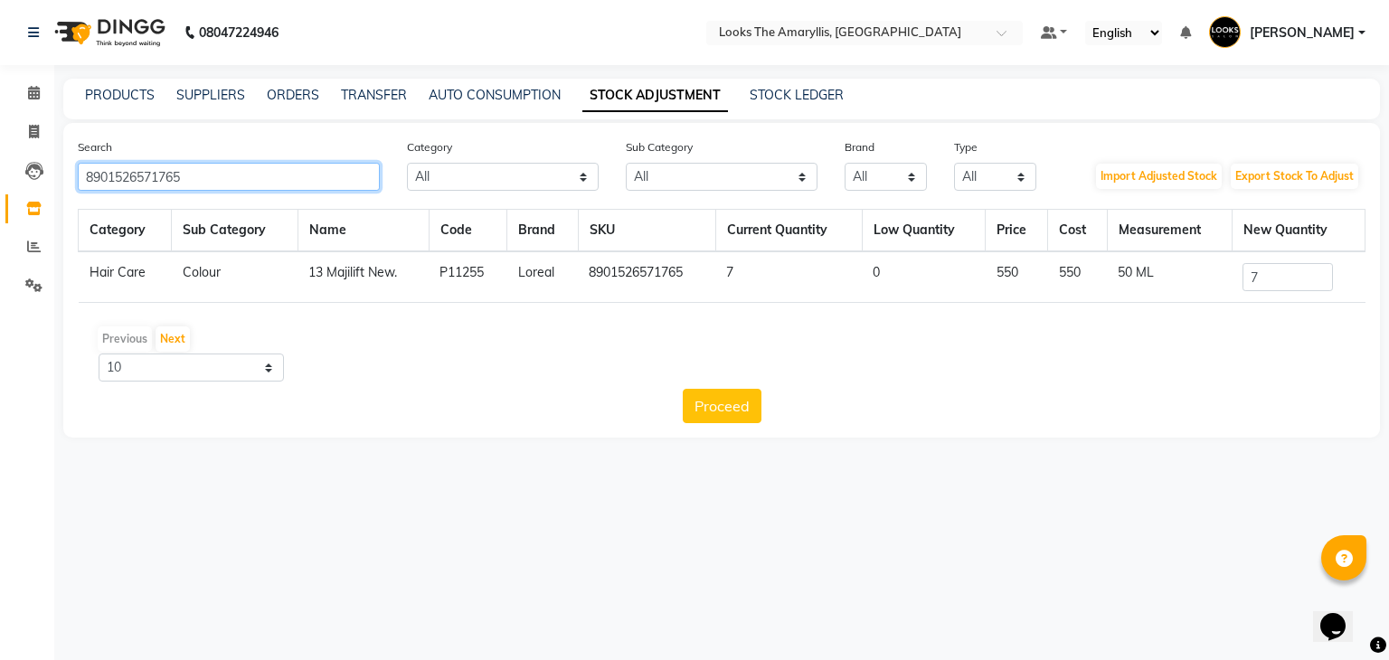
drag, startPoint x: 242, startPoint y: 182, endPoint x: 0, endPoint y: 181, distance: 242.3
click at [0, 181] on app-home "08047224946 Select Location × Looks The Amaryllis, New Delhi Default Panel My P…" at bounding box center [694, 232] width 1389 height 465
paste input "96"
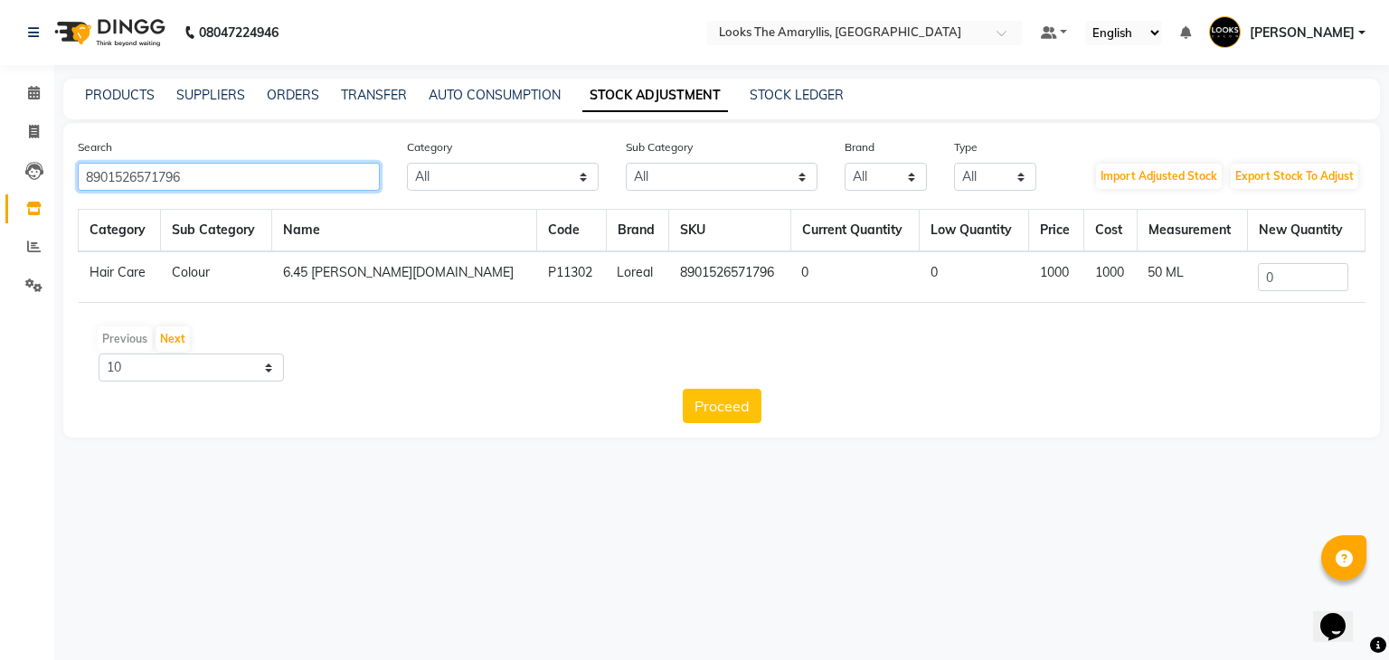
type input "8901526571796"
click at [1284, 275] on input "0" at bounding box center [1303, 277] width 90 height 28
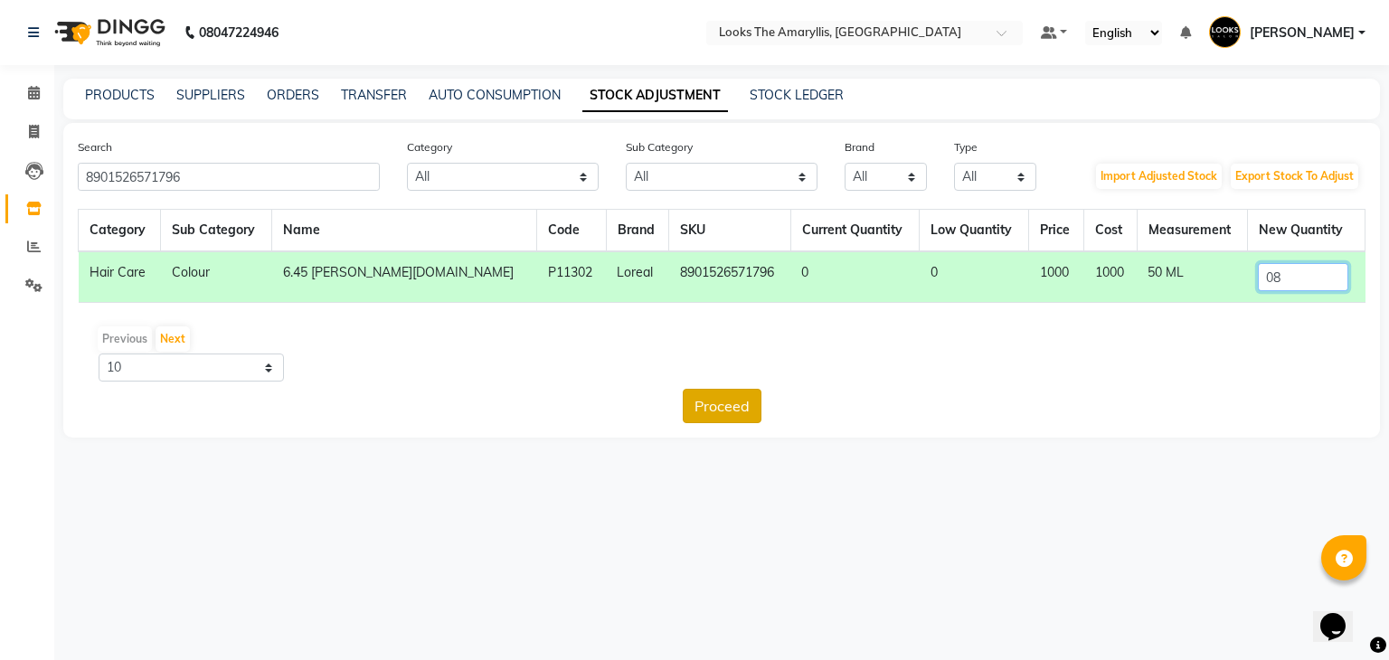
type input "08"
click at [747, 413] on button "Proceed" at bounding box center [722, 406] width 79 height 34
click at [774, 400] on button "Submit" at bounding box center [760, 406] width 71 height 34
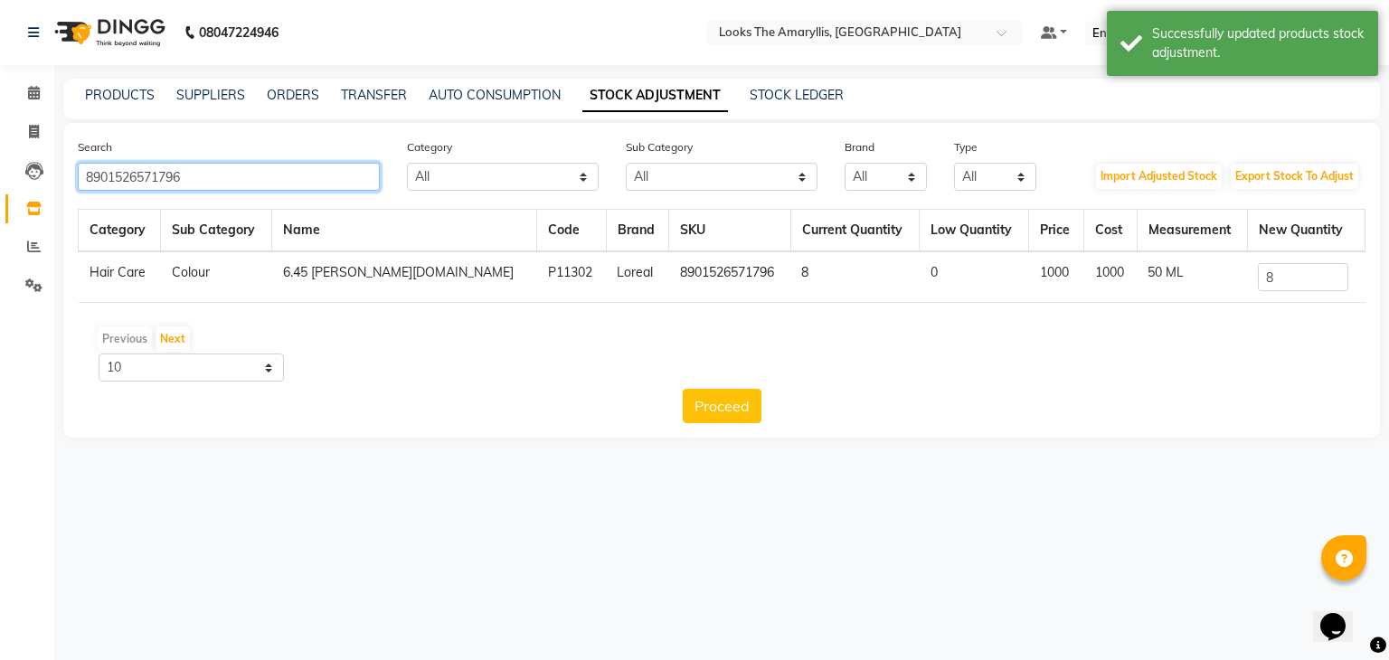
drag, startPoint x: 264, startPoint y: 174, endPoint x: 0, endPoint y: 187, distance: 264.3
click at [0, 187] on app-home "08047224946 Select Location × Looks The Amaryllis, New Delhi Default Panel My P…" at bounding box center [694, 232] width 1389 height 465
paste input "34"
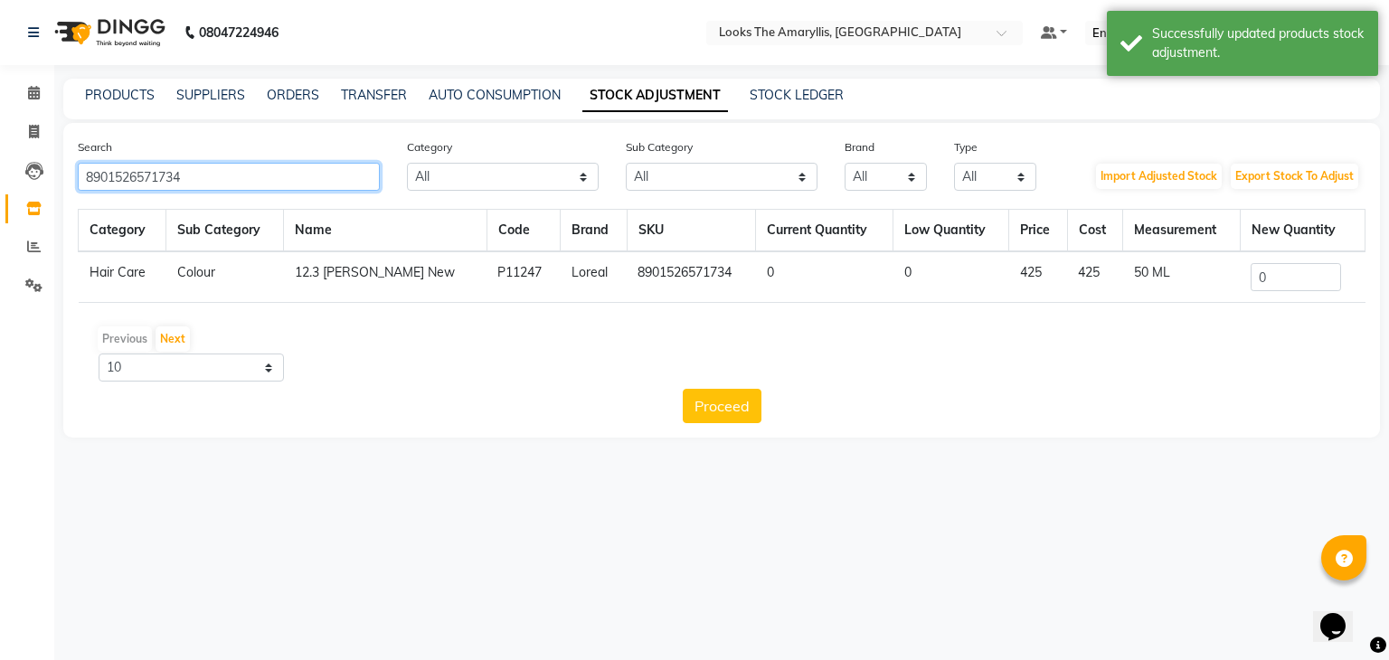
type input "8901526571734"
click at [1293, 273] on input "0" at bounding box center [1295, 277] width 90 height 28
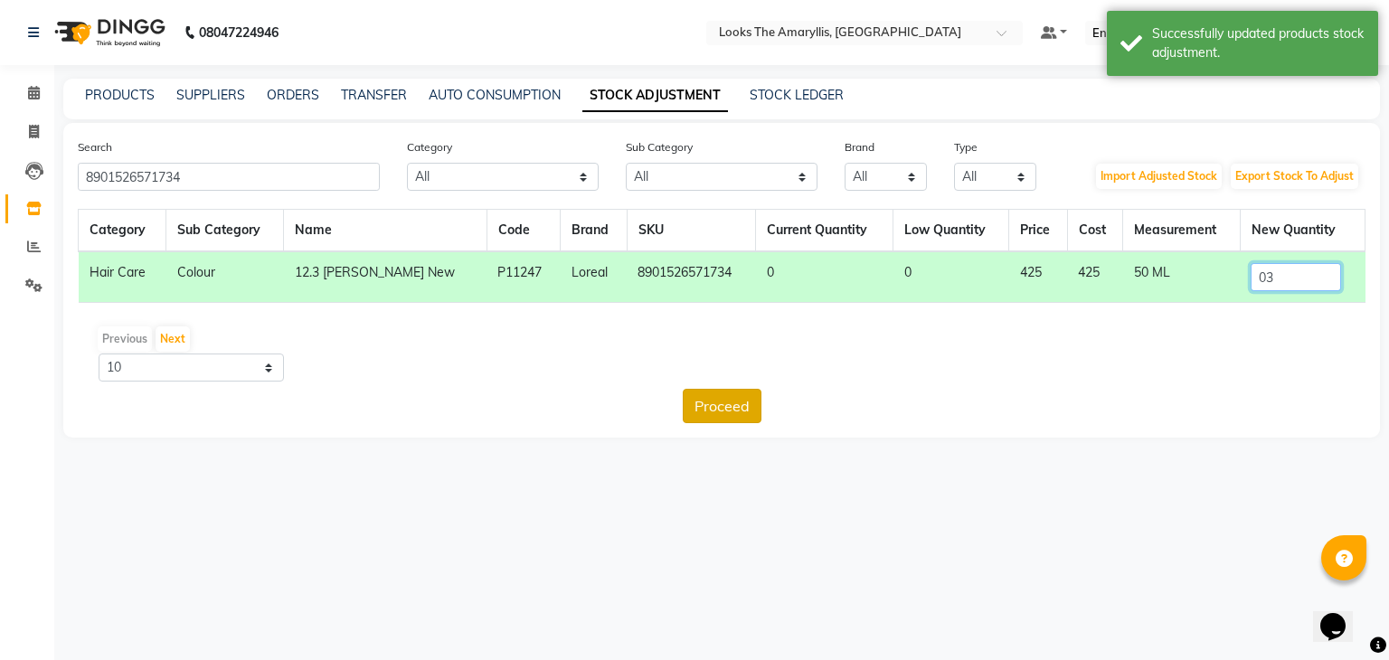
type input "03"
click at [749, 401] on button "Proceed" at bounding box center [722, 406] width 79 height 34
click at [770, 400] on button "Submit" at bounding box center [760, 406] width 71 height 34
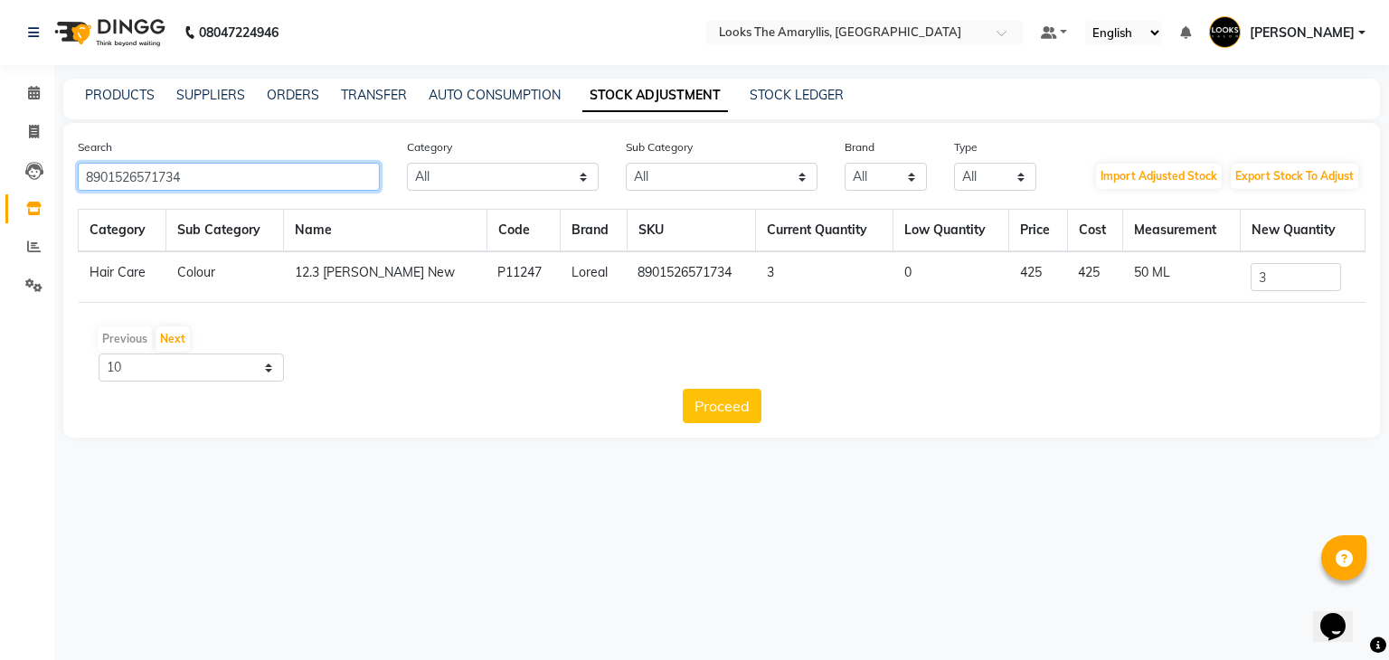
drag, startPoint x: 216, startPoint y: 184, endPoint x: 0, endPoint y: 187, distance: 216.1
click at [0, 187] on app-home "08047224946 Select Location × Looks The Amaryllis, New Delhi Default Panel My P…" at bounding box center [694, 232] width 1389 height 465
paste input "03"
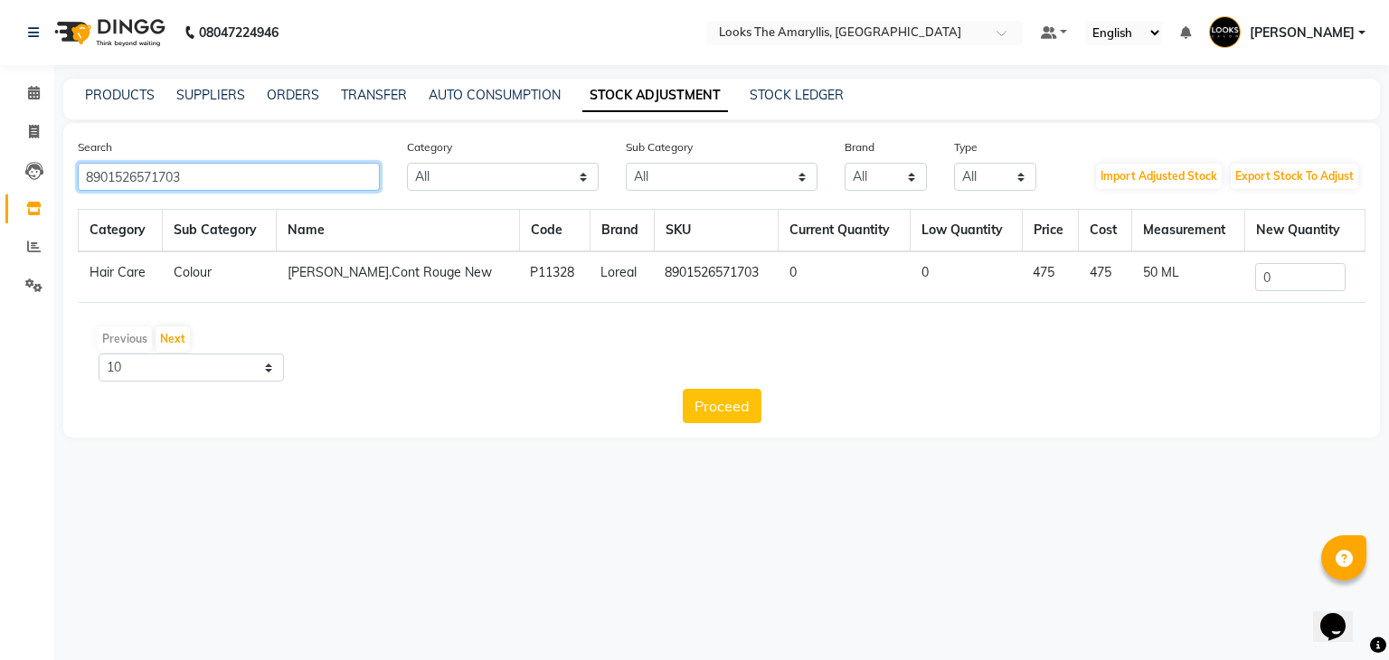
type input "8901526571703"
click at [1286, 283] on input "0" at bounding box center [1300, 277] width 90 height 28
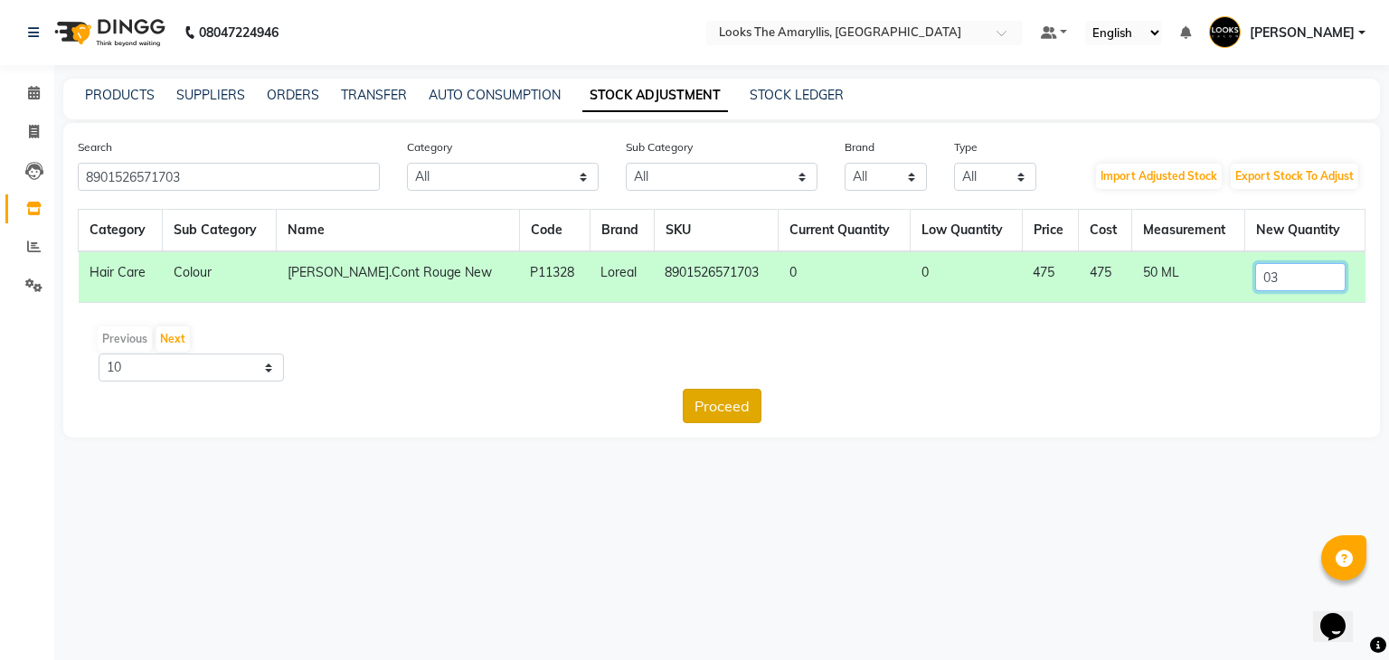
type input "03"
click at [730, 406] on button "Proceed" at bounding box center [722, 406] width 79 height 34
click at [763, 404] on button "Submit" at bounding box center [760, 406] width 71 height 34
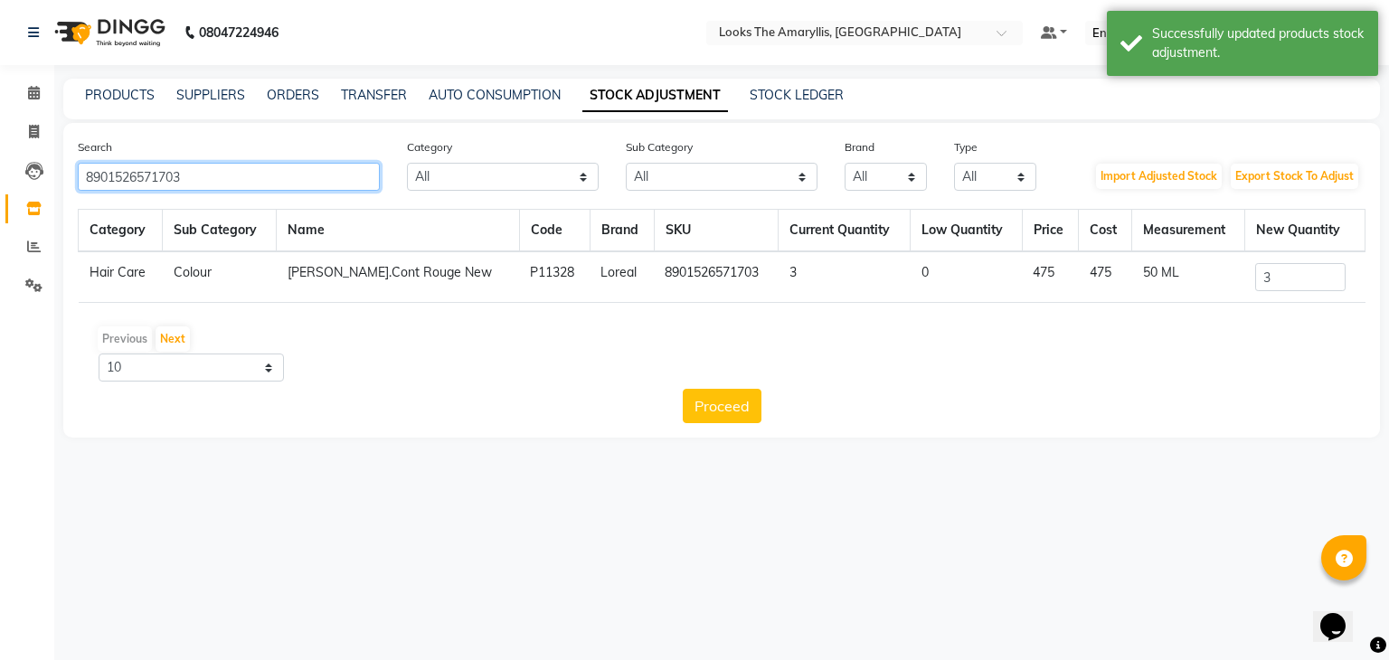
drag, startPoint x: 254, startPoint y: 168, endPoint x: 0, endPoint y: 171, distance: 254.0
click at [0, 171] on app-home "08047224946 Select Location × Looks The Amaryllis, New Delhi Default Panel My P…" at bounding box center [694, 232] width 1389 height 465
paste input "871"
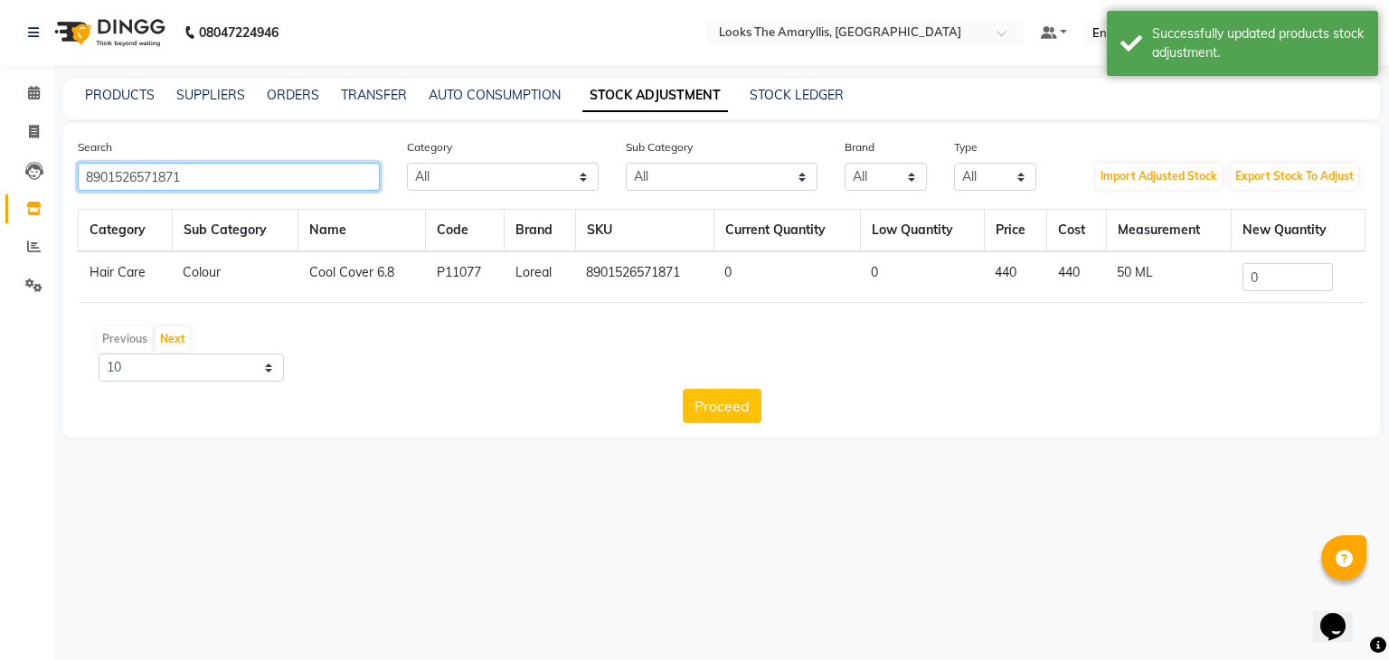
type input "8901526571871"
click at [1295, 279] on input "0" at bounding box center [1287, 277] width 90 height 28
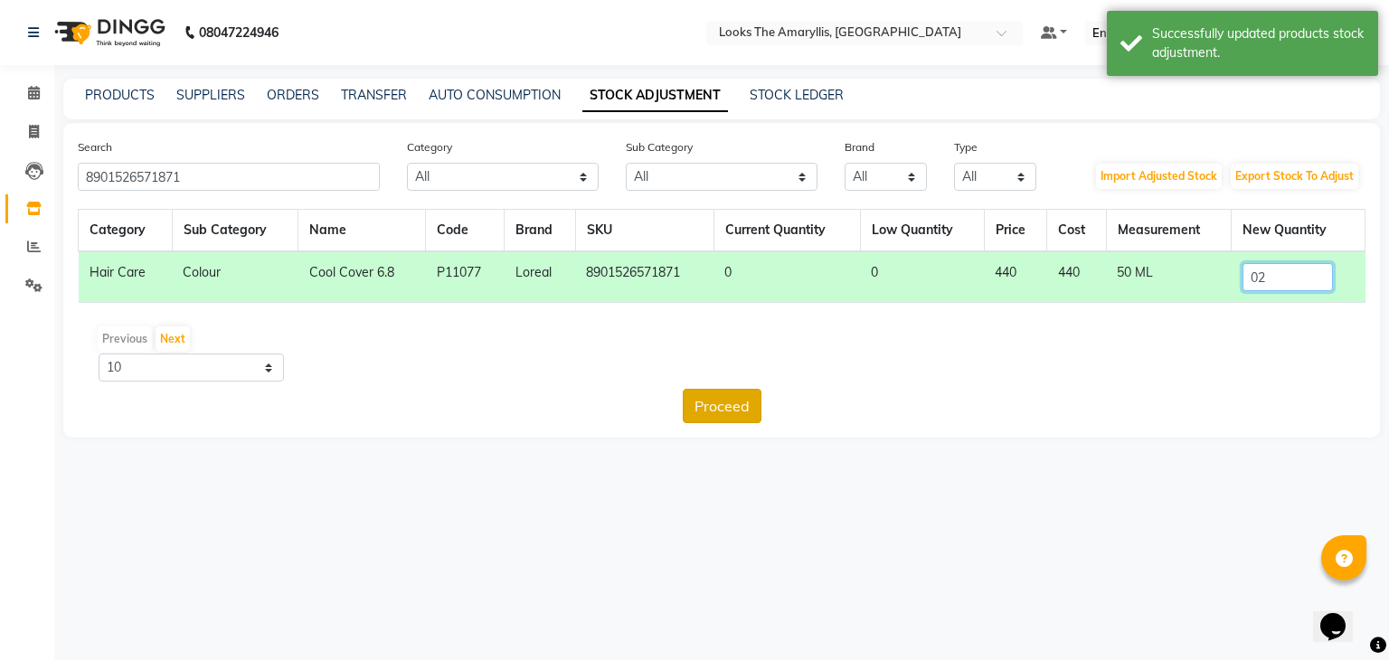
type input "02"
click at [731, 396] on button "Proceed" at bounding box center [722, 406] width 79 height 34
drag, startPoint x: 731, startPoint y: 396, endPoint x: 763, endPoint y: 409, distance: 34.1
click at [763, 409] on button "Submit" at bounding box center [760, 406] width 71 height 34
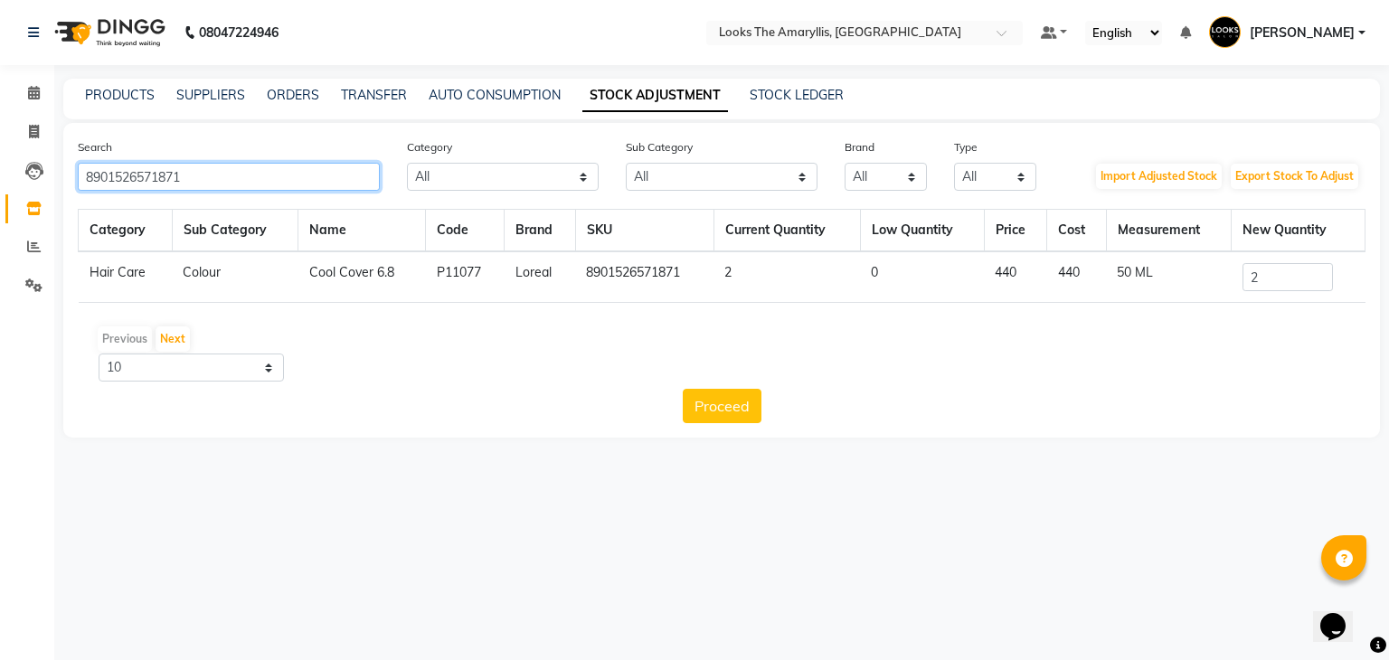
drag, startPoint x: 259, startPoint y: 180, endPoint x: 0, endPoint y: 182, distance: 258.6
click at [0, 182] on app-home "08047224946 Select Location × Looks The Amaryllis, New Delhi Default Panel My P…" at bounding box center [694, 232] width 1389 height 465
paste input "34746368344"
type input "3474636834471"
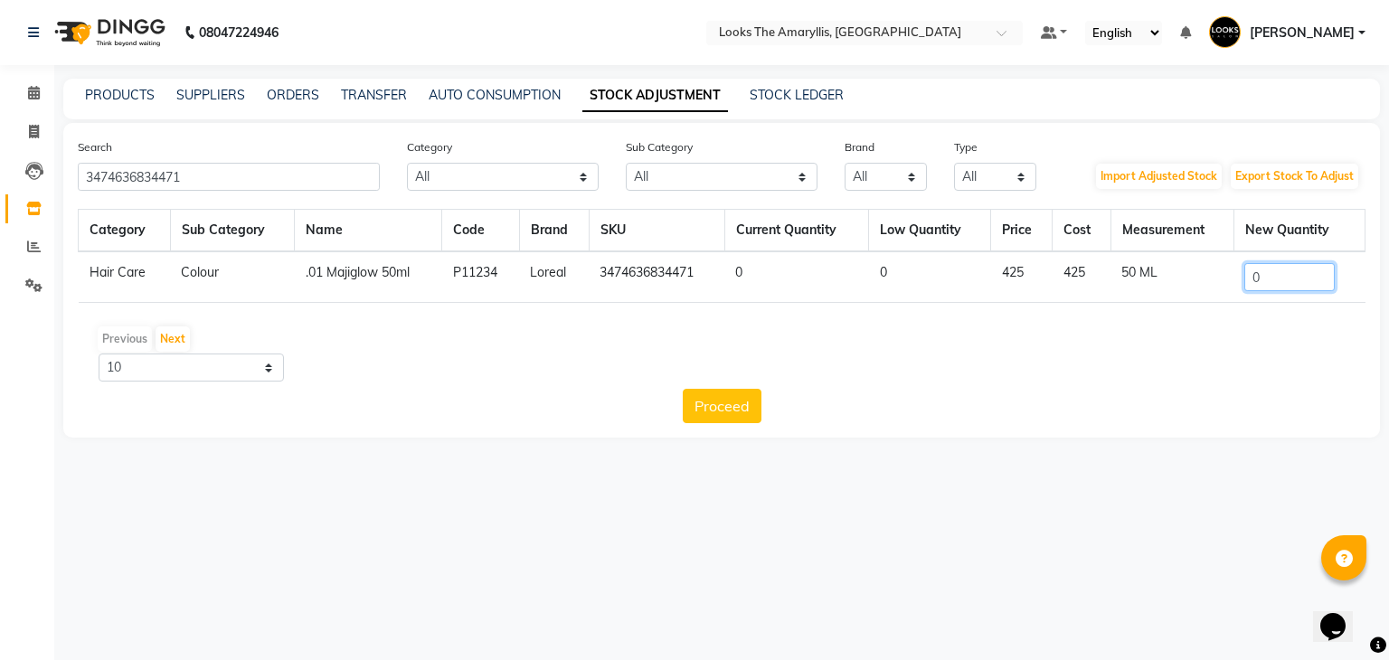
click at [1268, 276] on input "0" at bounding box center [1289, 277] width 90 height 28
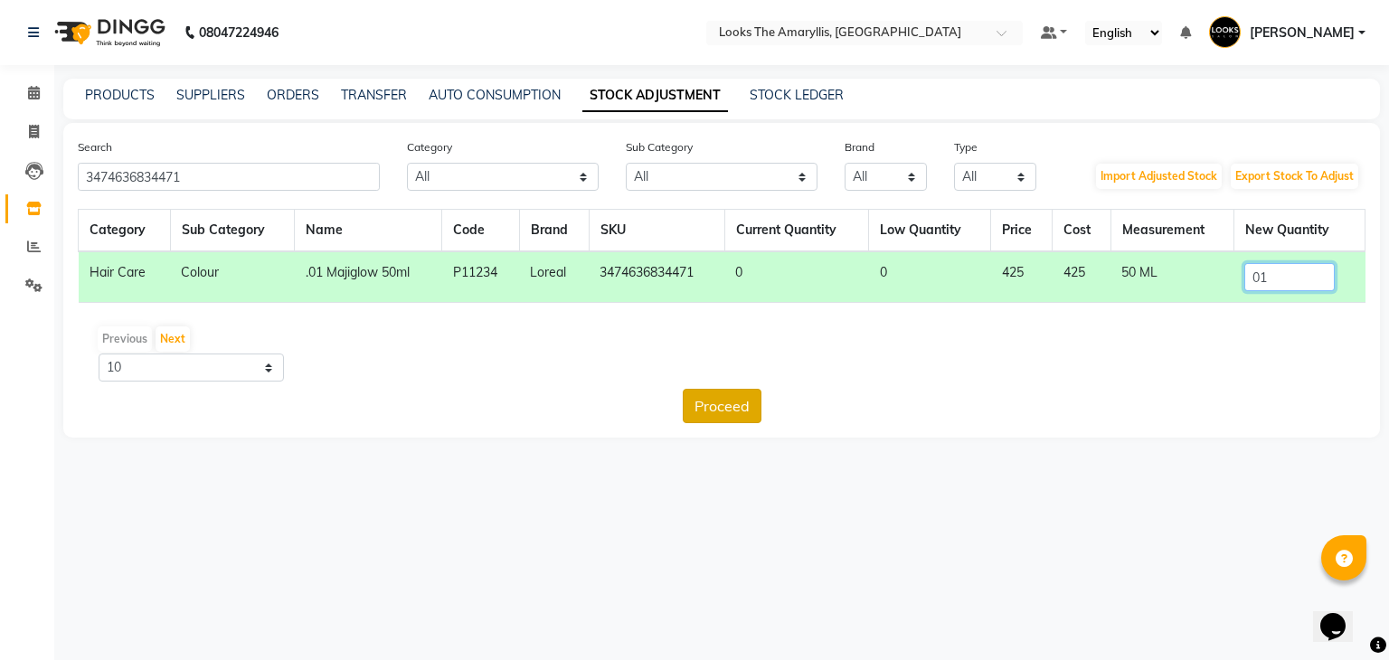
type input "01"
click at [728, 406] on button "Proceed" at bounding box center [722, 406] width 79 height 34
click at [768, 410] on button "Submit" at bounding box center [760, 406] width 71 height 34
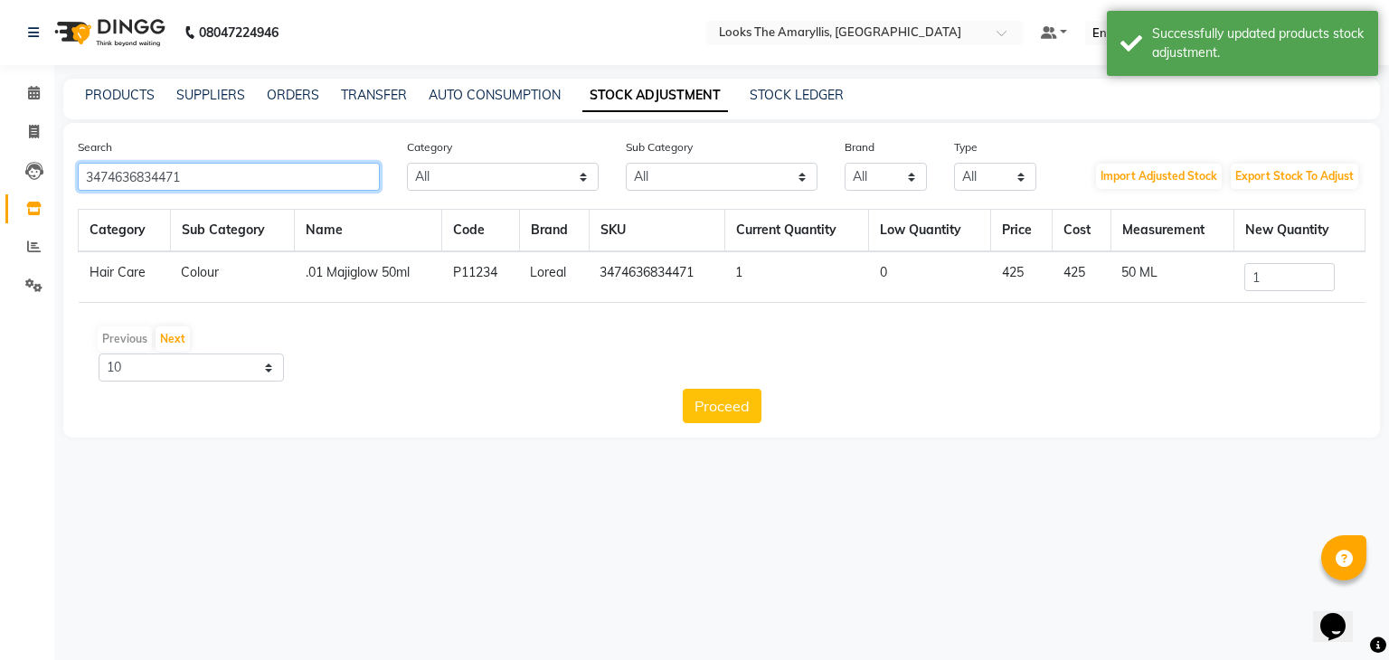
drag, startPoint x: 254, startPoint y: 182, endPoint x: 0, endPoint y: 181, distance: 254.0
click at [0, 181] on app-home "08047224946 Select Location × Looks The Amaryllis, New Delhi Default Panel My P…" at bounding box center [694, 232] width 1389 height 465
paste input "666151020016"
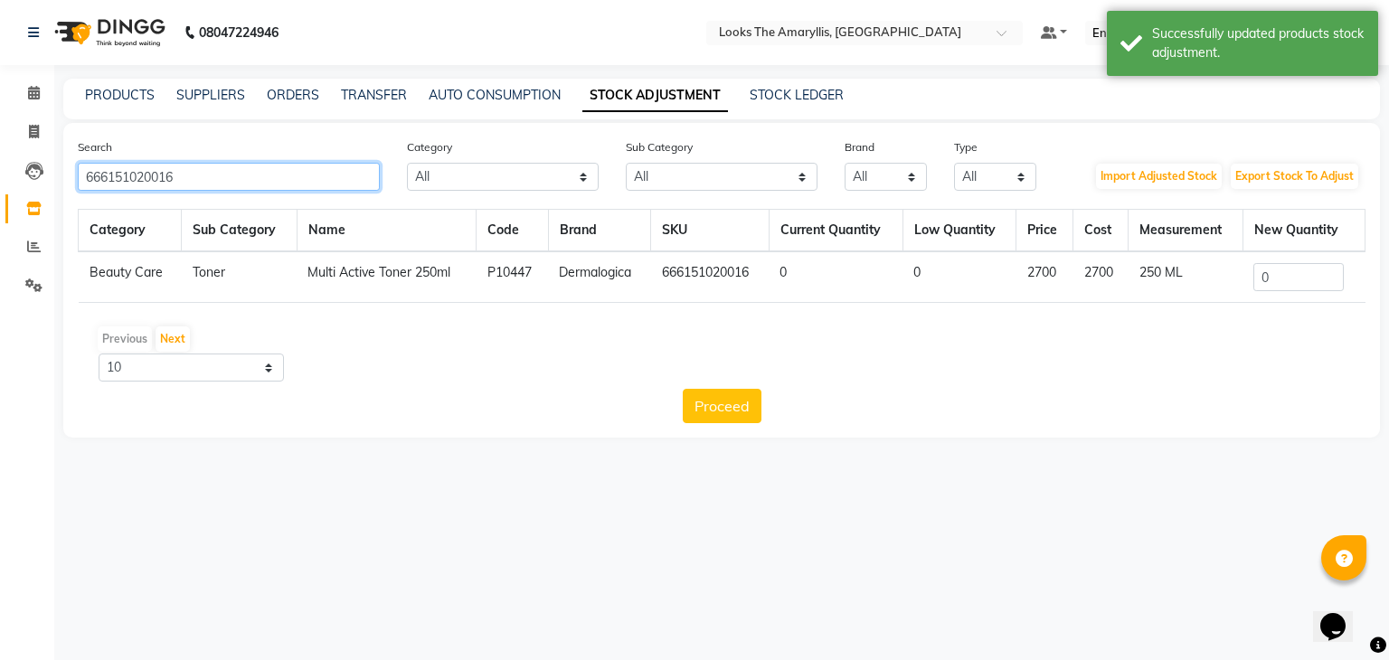
type input "666151020016"
click at [1323, 287] on input "0" at bounding box center [1298, 277] width 90 height 28
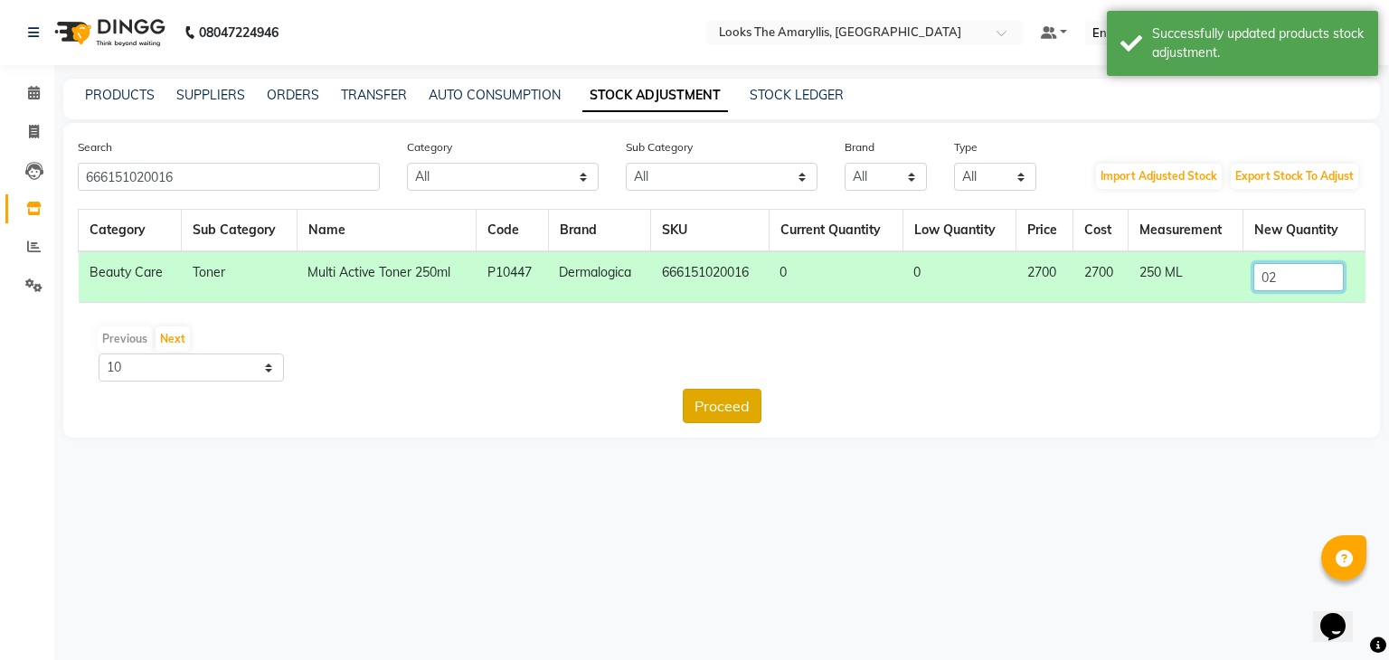
type input "02"
click at [712, 398] on button "Proceed" at bounding box center [722, 406] width 79 height 34
click at [757, 399] on button "Submit" at bounding box center [760, 406] width 71 height 34
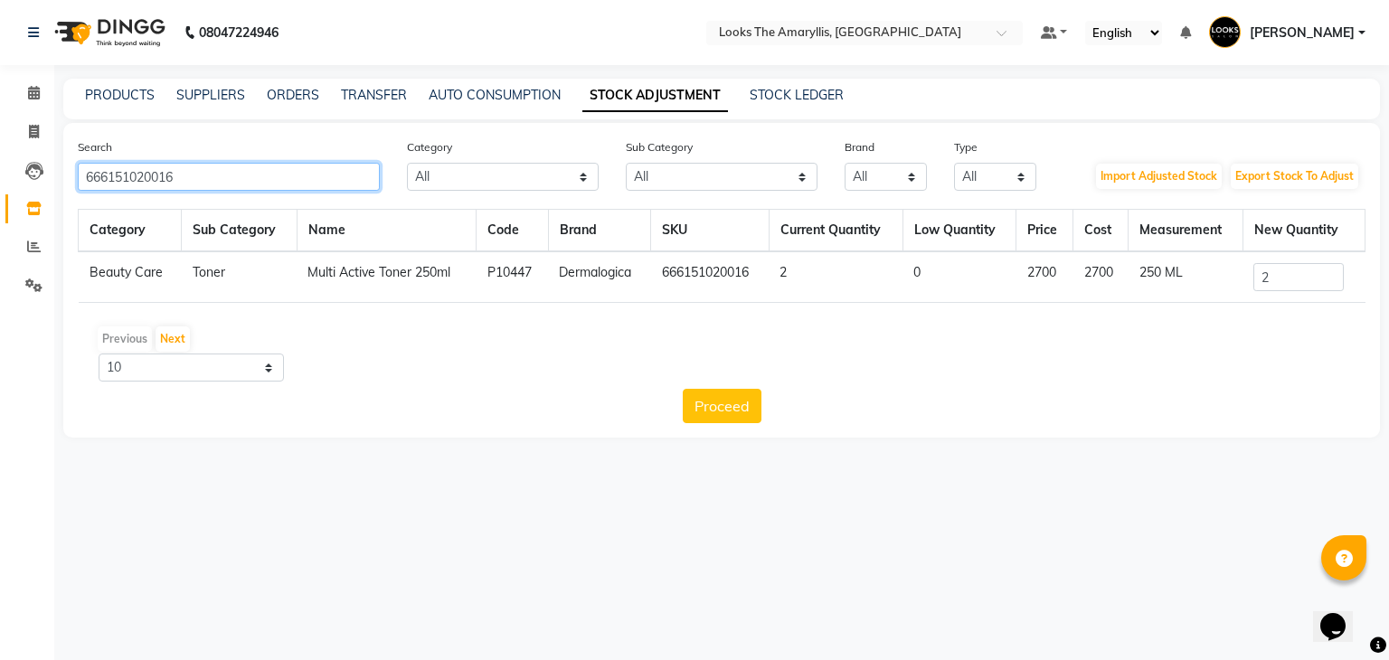
drag, startPoint x: 228, startPoint y: 173, endPoint x: 0, endPoint y: 178, distance: 227.9
click at [0, 178] on app-home "08047224946 Select Location × Looks The Amaryllis, New Delhi Default Panel My P…" at bounding box center [694, 232] width 1389 height 465
paste input "10710"
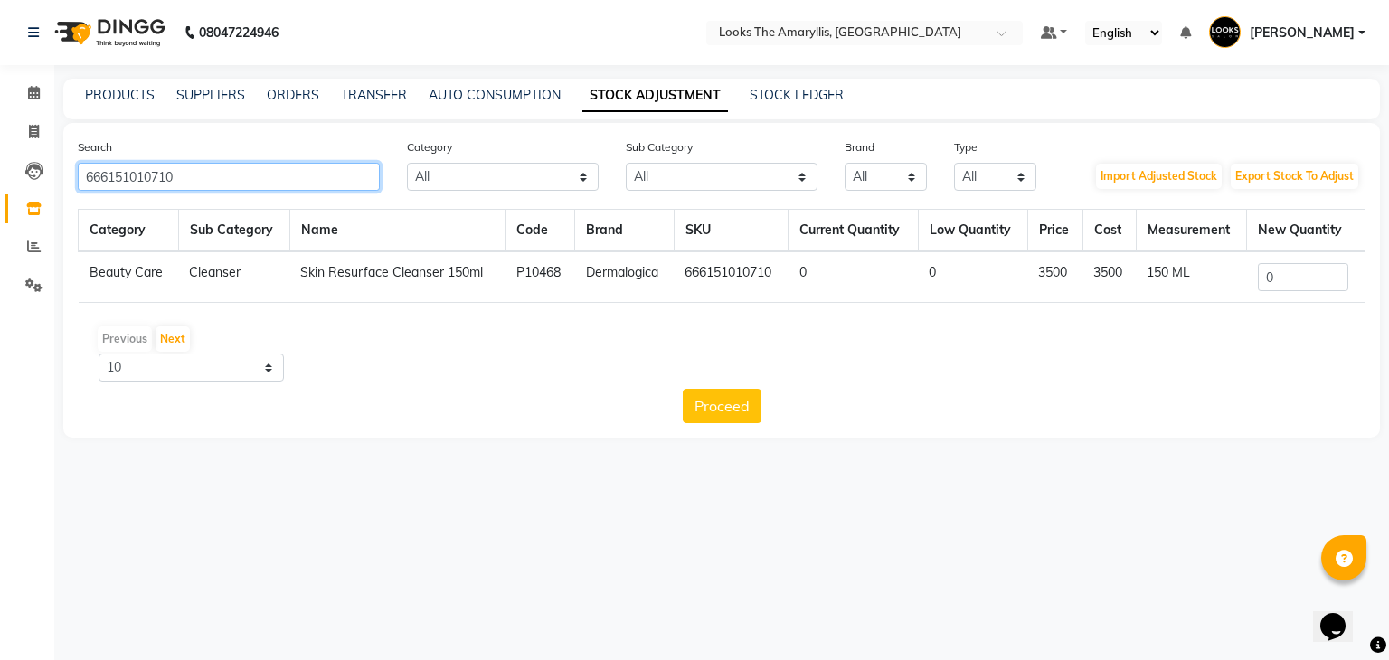
type input "666151010710"
click at [1287, 290] on input "0" at bounding box center [1303, 277] width 90 height 28
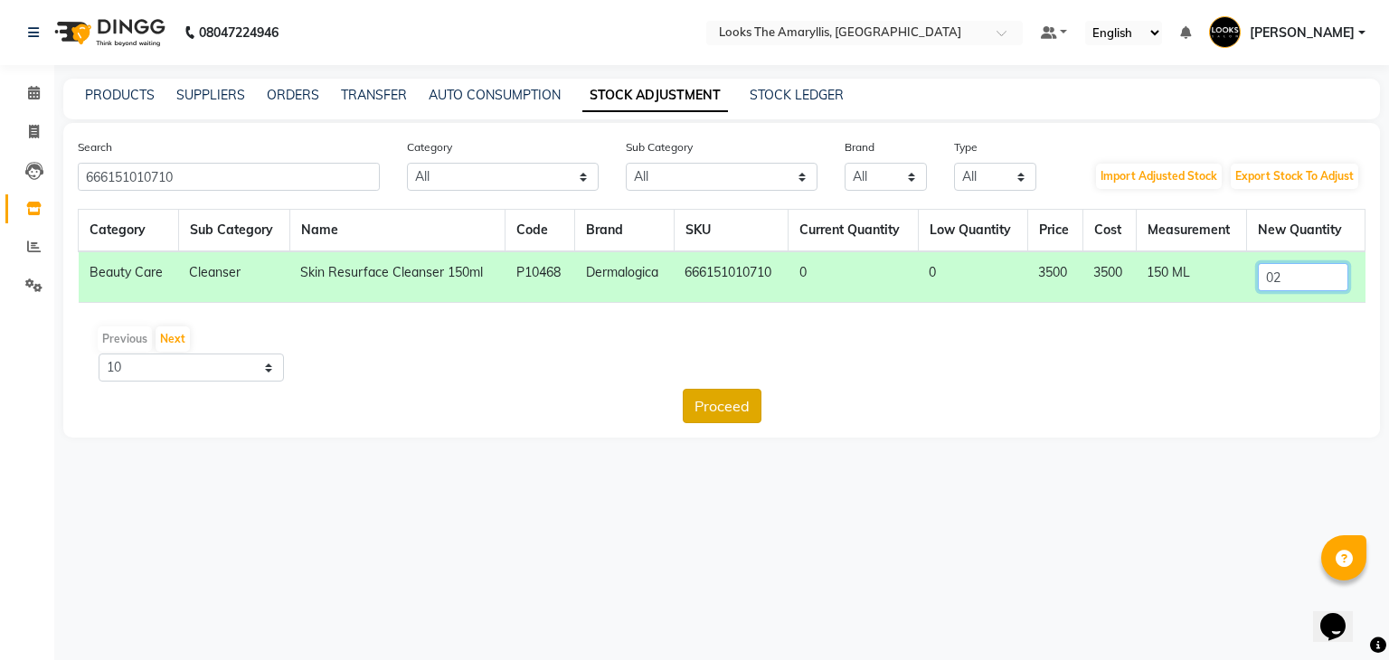
type input "02"
click at [720, 400] on button "Proceed" at bounding box center [722, 406] width 79 height 34
click at [749, 406] on button "Submit" at bounding box center [760, 406] width 71 height 34
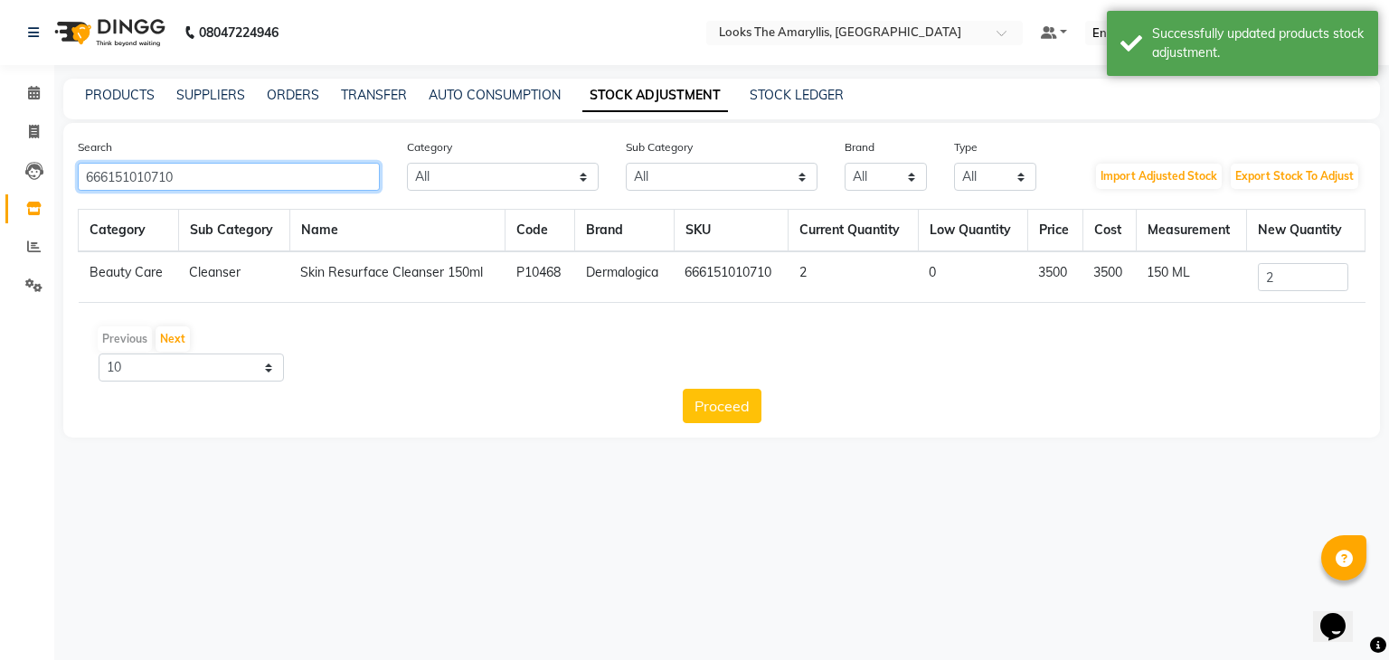
drag, startPoint x: 251, startPoint y: 184, endPoint x: 0, endPoint y: 184, distance: 251.3
click at [0, 184] on app-home "08047224946 Select Location × Looks The Amaryllis, New Delhi Default Panel My P…" at bounding box center [694, 232] width 1389 height 465
paste input "017"
type input "666151010017"
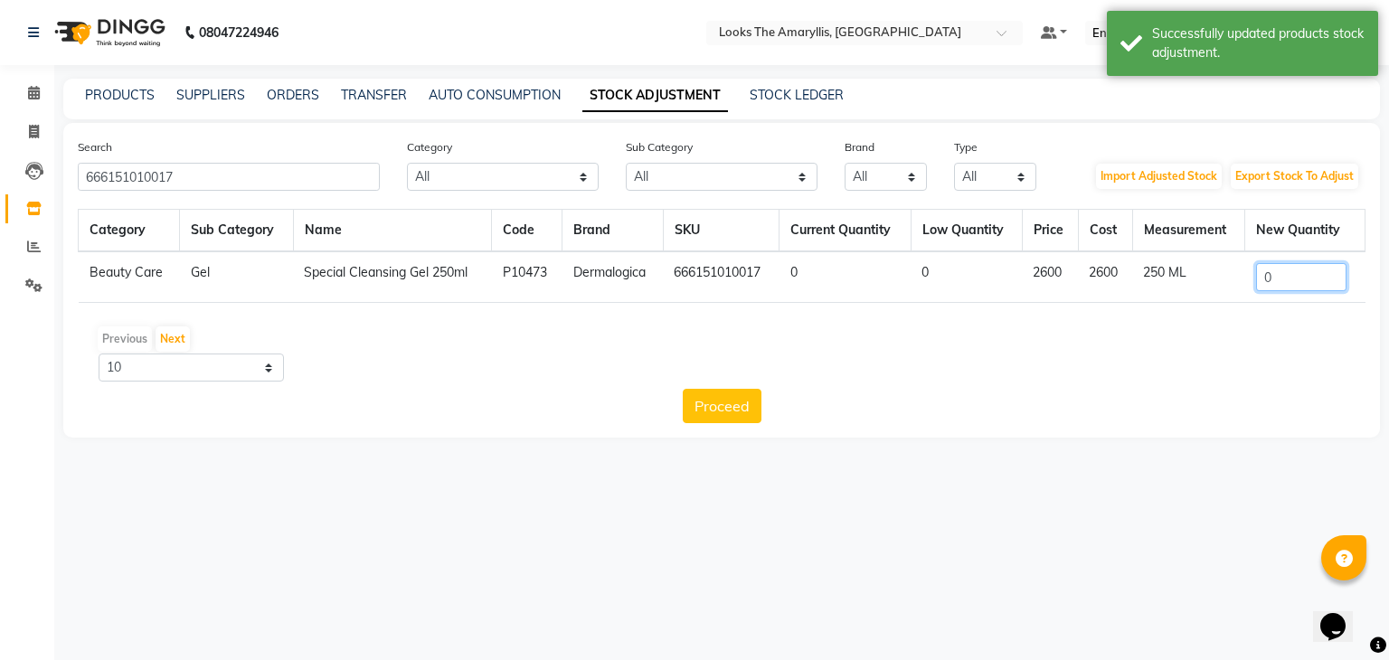
click at [1295, 281] on input "0" at bounding box center [1301, 277] width 90 height 28
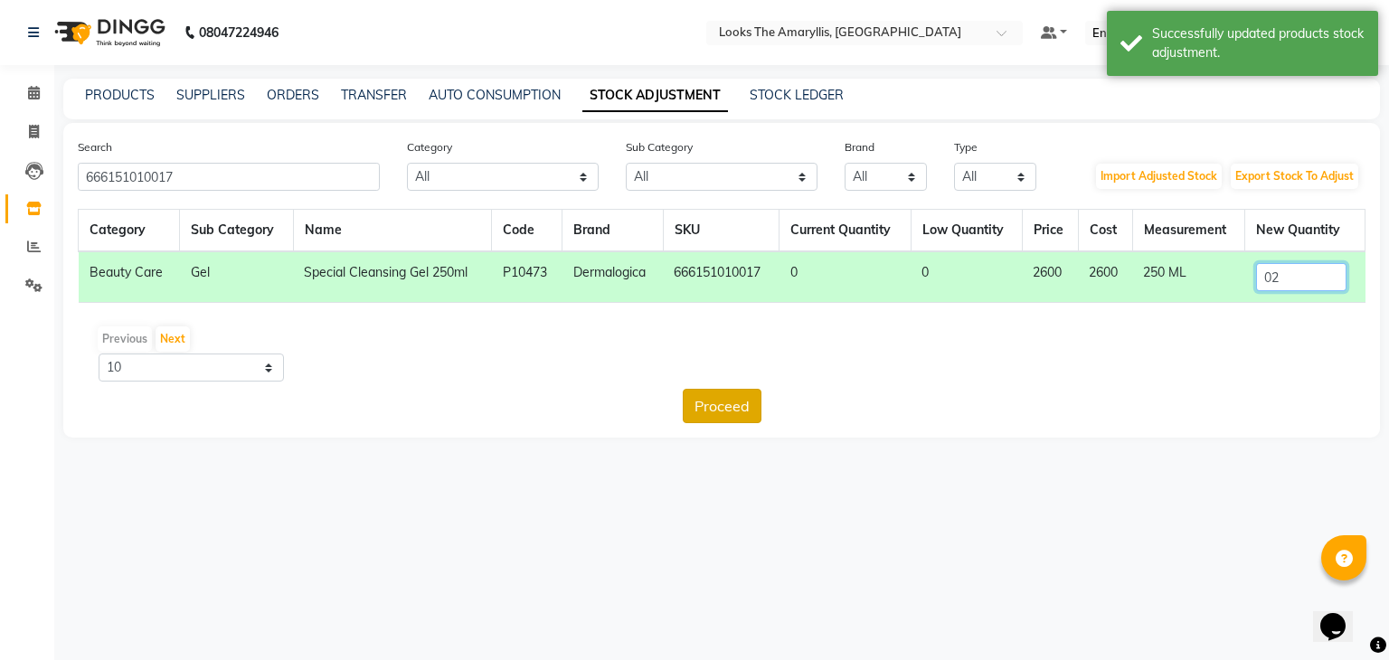
type input "02"
click at [714, 402] on button "Proceed" at bounding box center [722, 406] width 79 height 34
click at [758, 406] on button "Submit" at bounding box center [760, 406] width 71 height 34
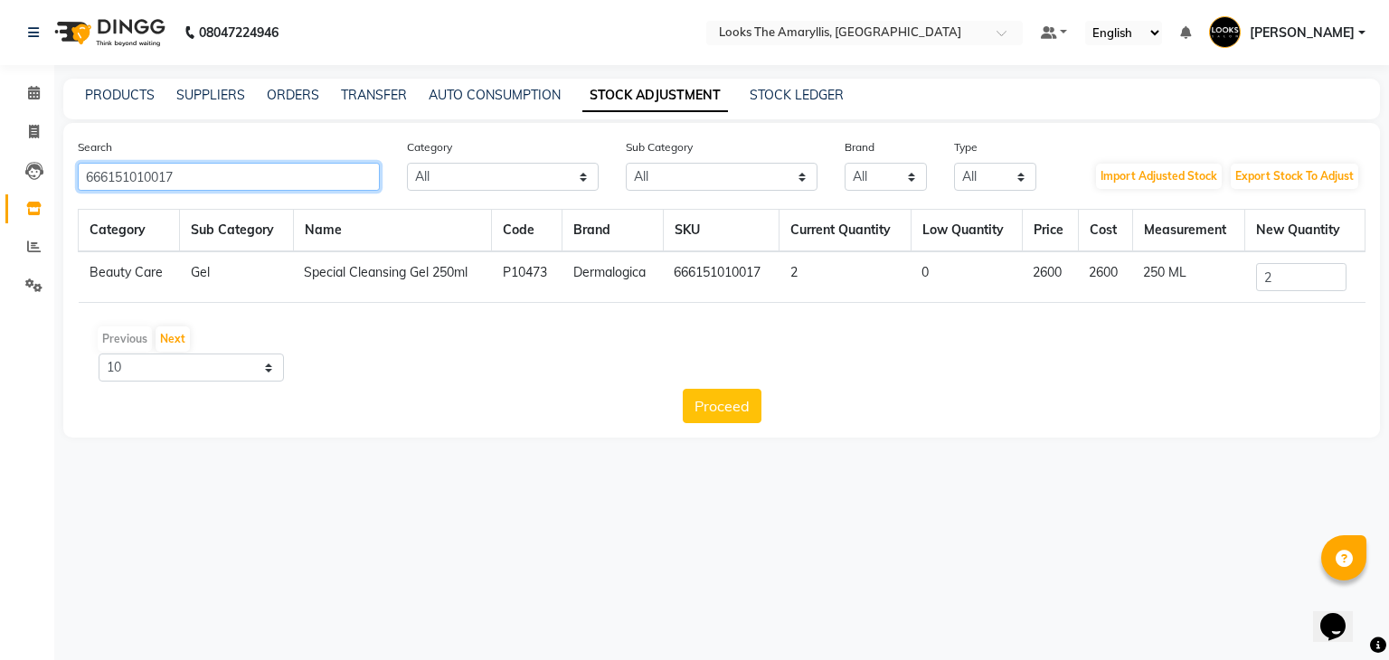
drag, startPoint x: 262, startPoint y: 186, endPoint x: 0, endPoint y: 185, distance: 262.2
click at [0, 185] on app-home "08047224946 Select Location × Looks The Amaryllis, New Delhi Default Panel My P…" at bounding box center [694, 232] width 1389 height 465
paste input "31098"
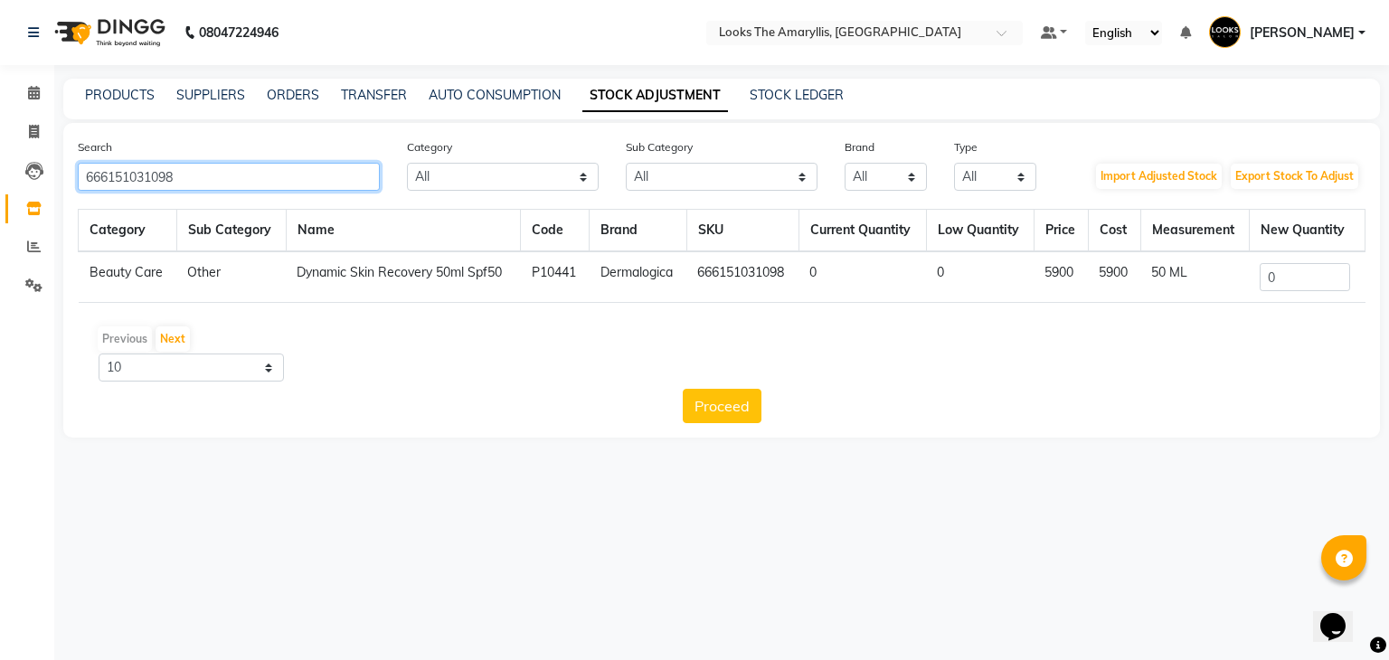
type input "666151031098"
click at [1297, 268] on input "0" at bounding box center [1304, 277] width 90 height 28
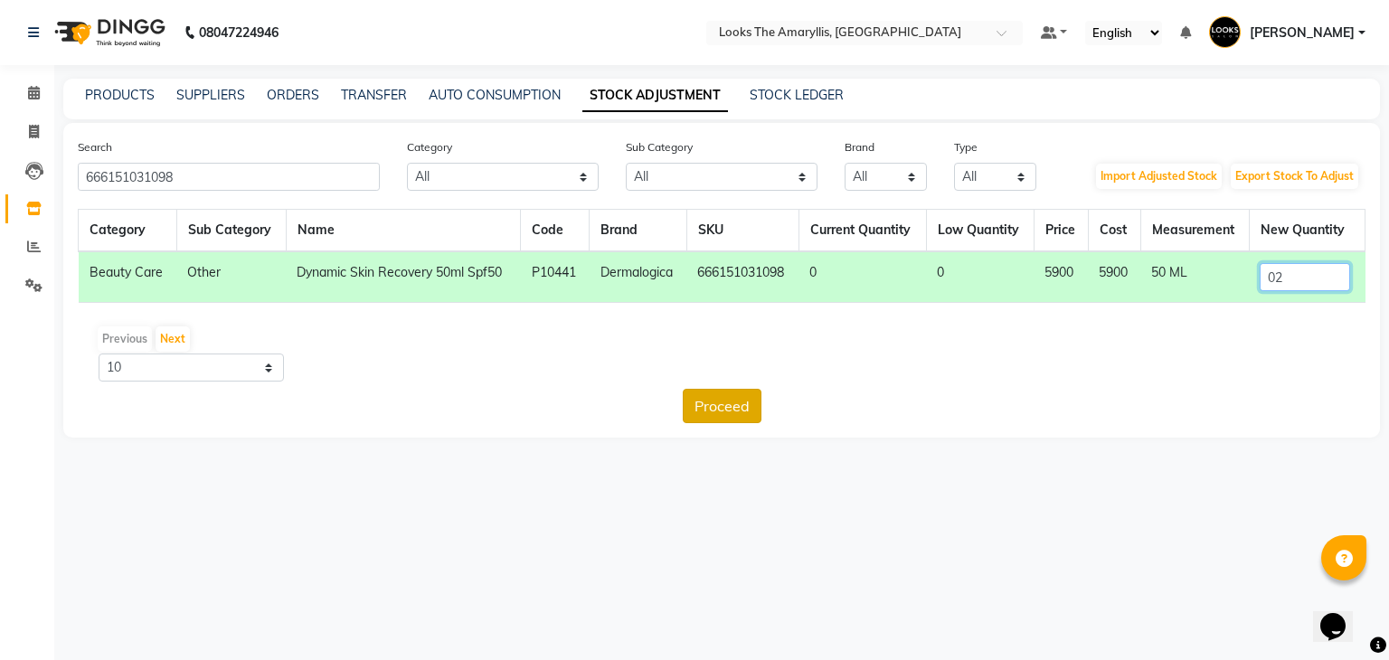
type input "02"
click at [715, 400] on button "Proceed" at bounding box center [722, 406] width 79 height 34
click at [778, 410] on button "Submit" at bounding box center [760, 406] width 71 height 34
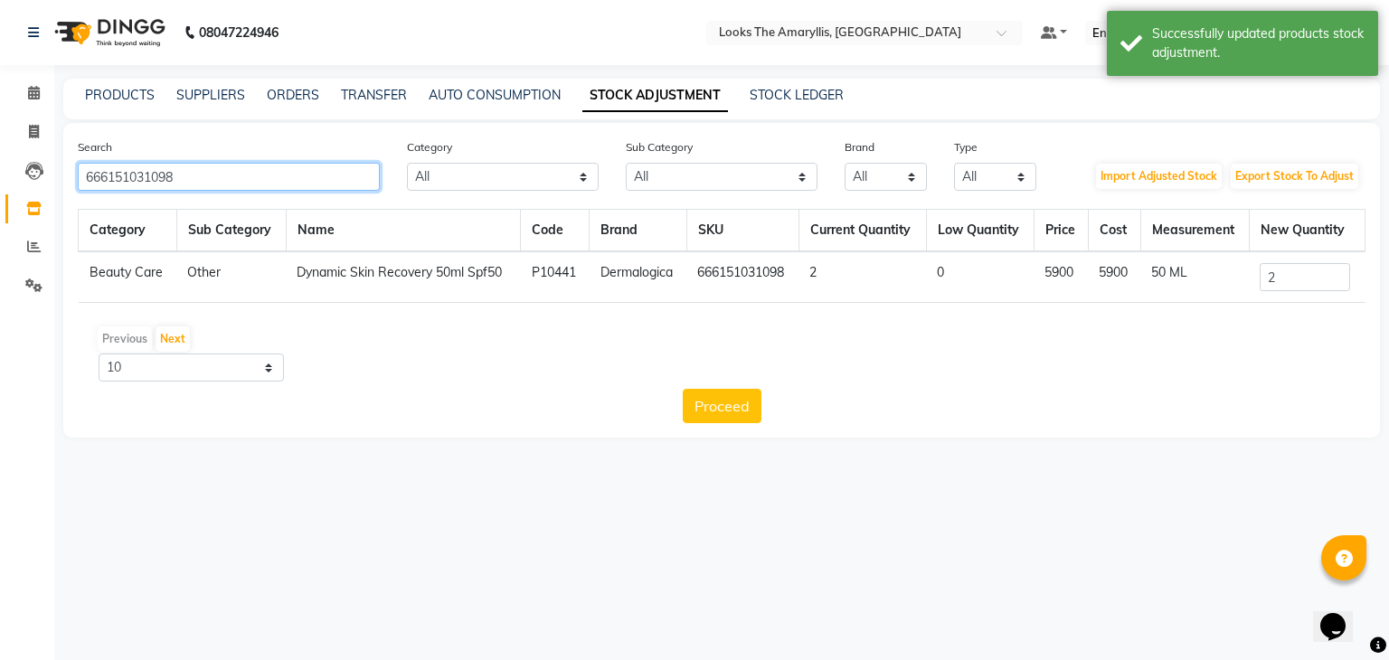
drag, startPoint x: 221, startPoint y: 180, endPoint x: 0, endPoint y: 182, distance: 220.6
click at [0, 182] on app-home "08047224946 Select Location × Looks The Amaryllis, New Delhi Default Panel My P…" at bounding box center [694, 232] width 1389 height 465
paste input "2081"
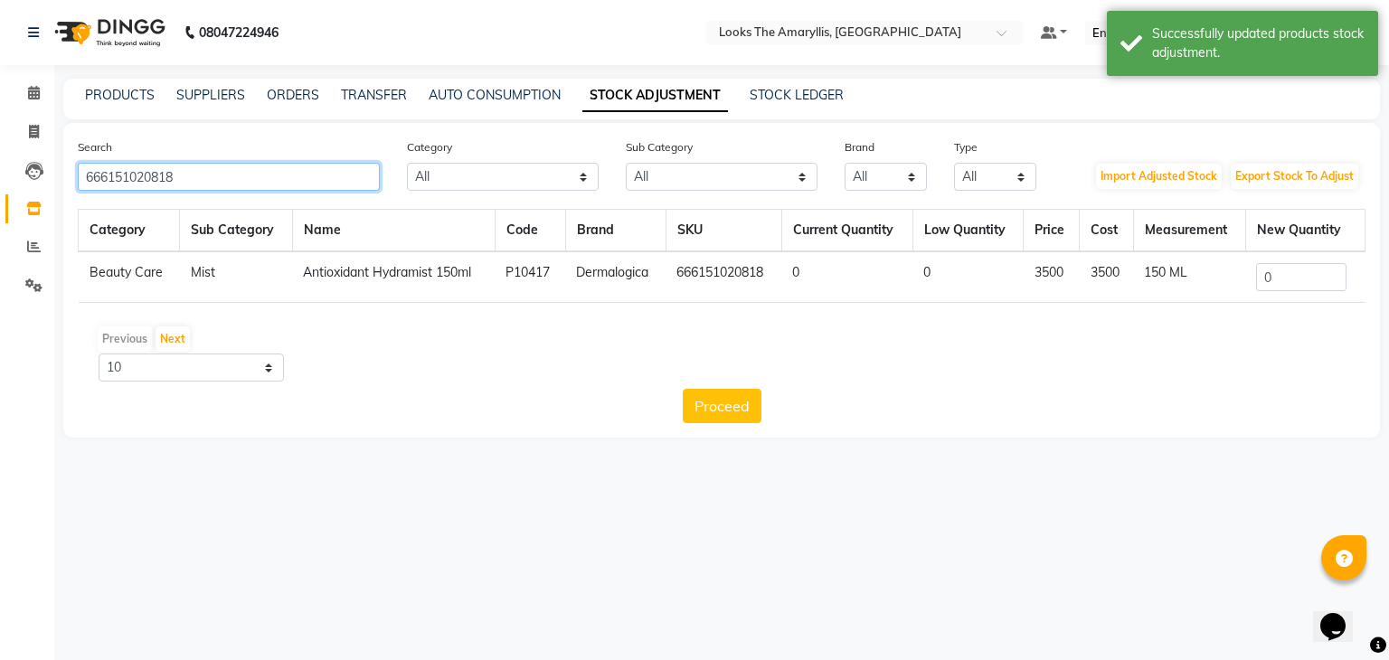
type input "666151020818"
click at [1305, 273] on input "0" at bounding box center [1301, 277] width 90 height 28
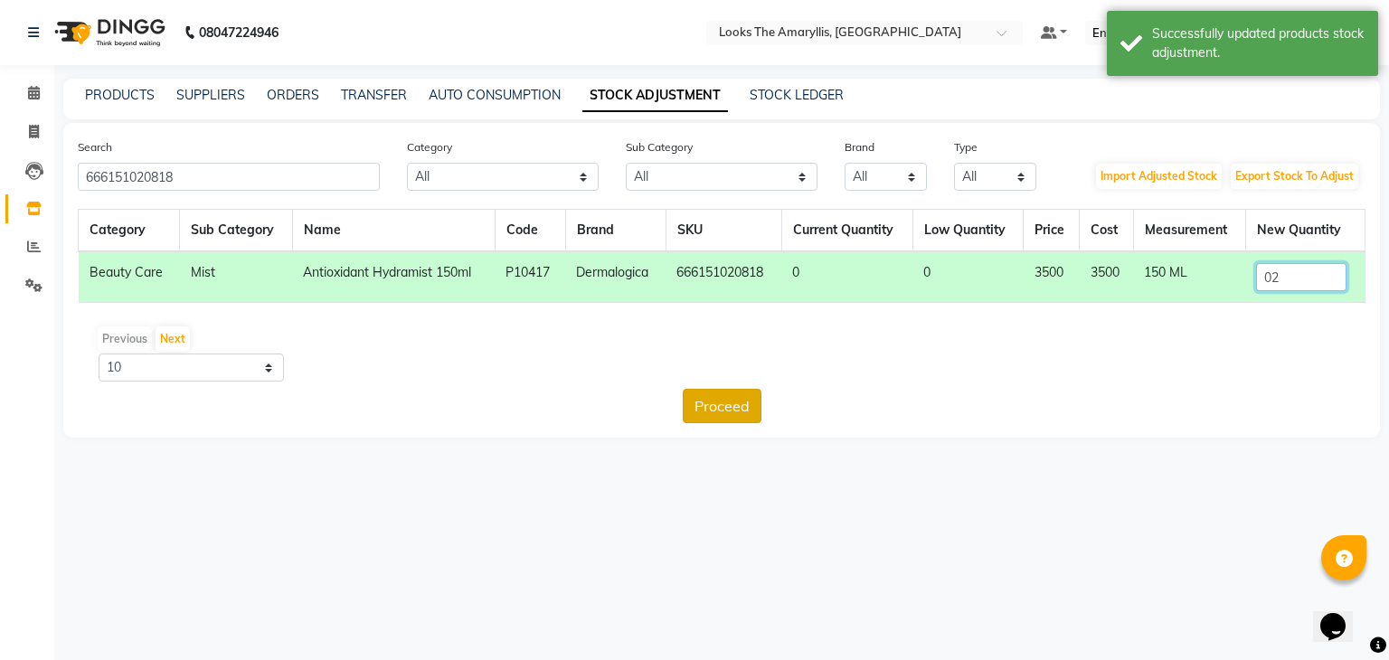
type input "02"
click at [738, 406] on button "Proceed" at bounding box center [722, 406] width 79 height 34
click at [755, 401] on button "Submit" at bounding box center [760, 406] width 71 height 34
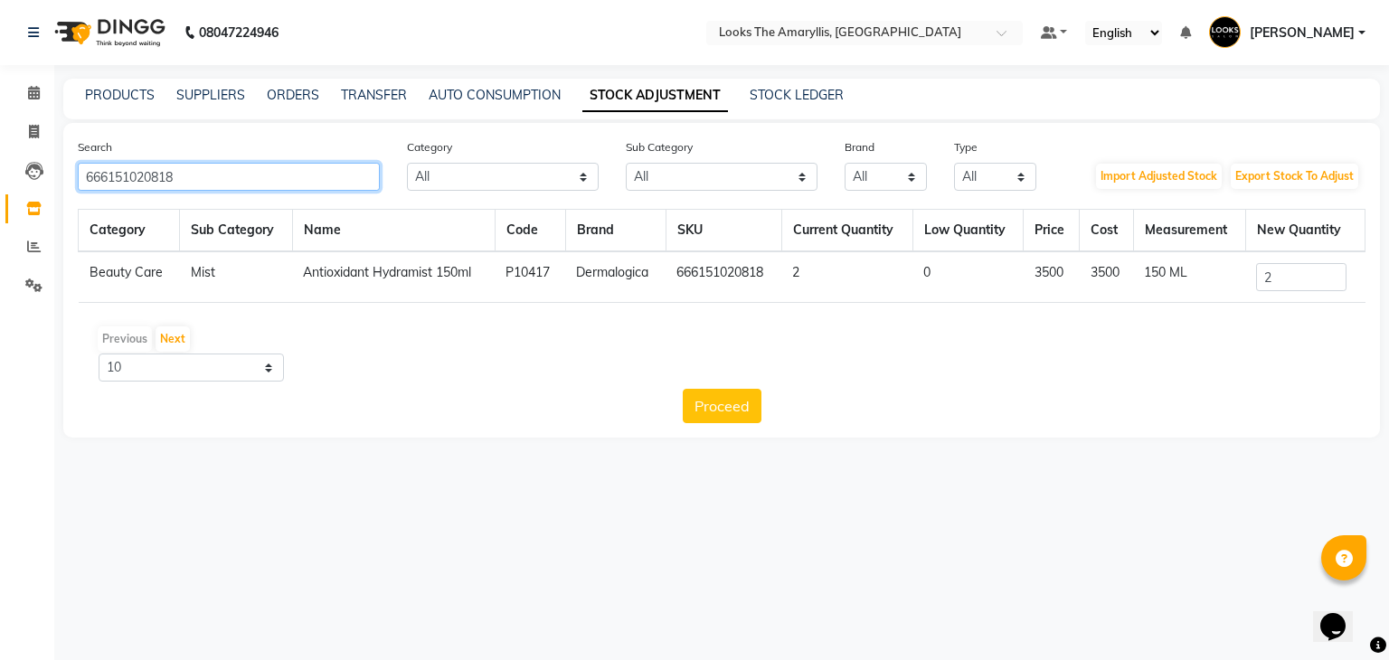
drag, startPoint x: 306, startPoint y: 177, endPoint x: 0, endPoint y: 184, distance: 306.6
click at [0, 184] on app-home "08047224946 Select Location × Looks The Amaryllis, New Delhi Default Panel My P…" at bounding box center [694, 232] width 1389 height 465
paste input "31500"
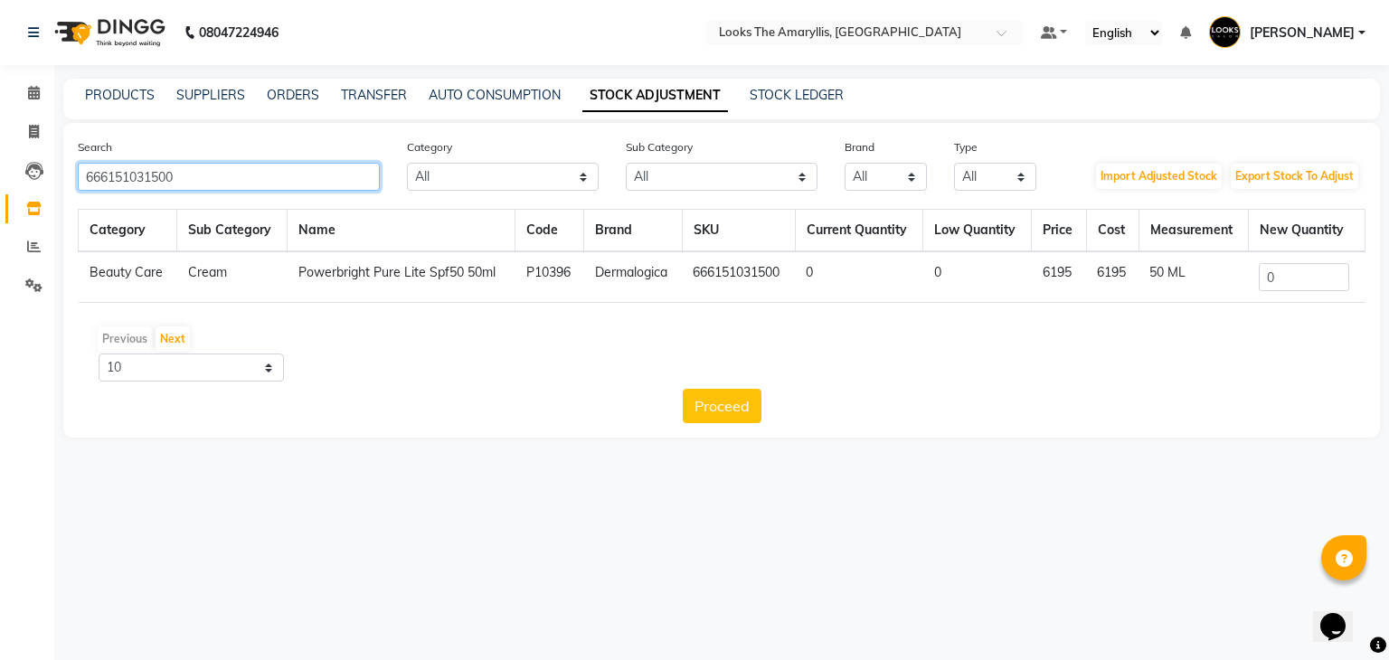
type input "666151031500"
click at [1295, 275] on input "0" at bounding box center [1303, 277] width 90 height 28
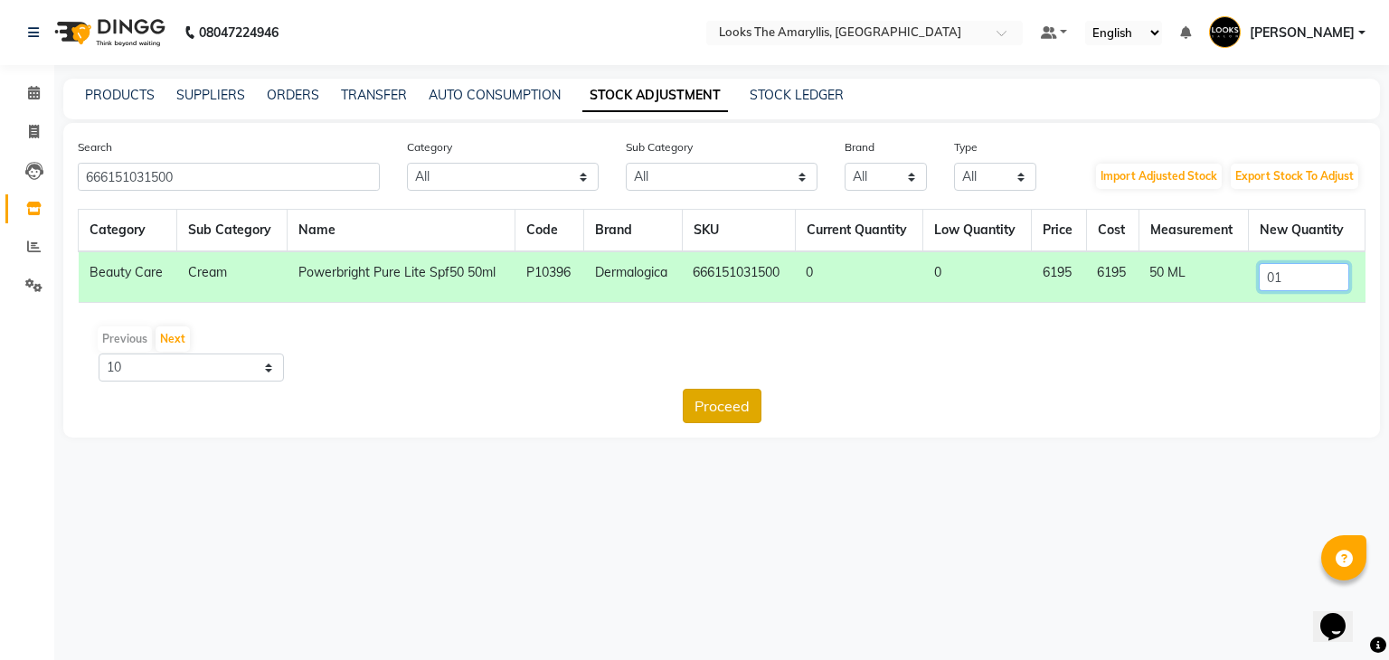
type input "01"
click at [719, 400] on button "Proceed" at bounding box center [722, 406] width 79 height 34
click at [768, 407] on button "Submit" at bounding box center [760, 406] width 71 height 34
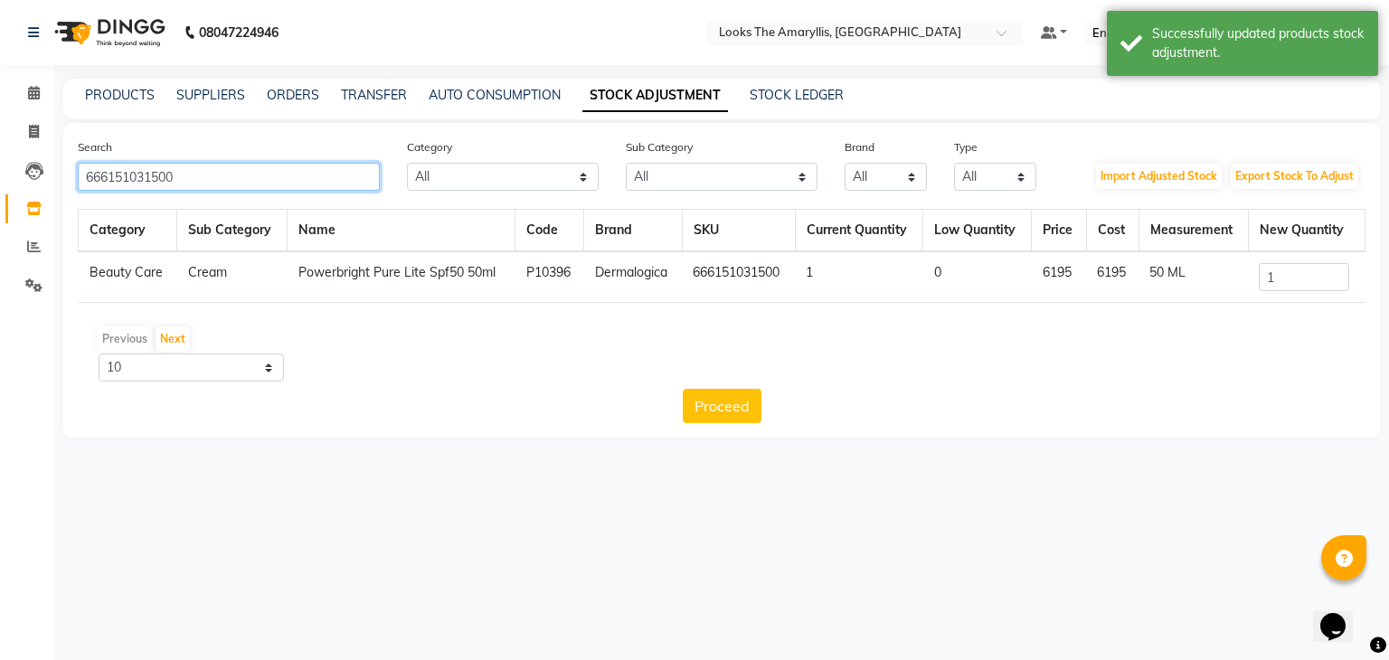
drag, startPoint x: 289, startPoint y: 182, endPoint x: 0, endPoint y: 182, distance: 289.3
click at [0, 182] on app-home "08047224946 Select Location × Looks The Amaryllis, New Delhi Default Panel My P…" at bounding box center [694, 232] width 1389 height 465
paste input "10437"
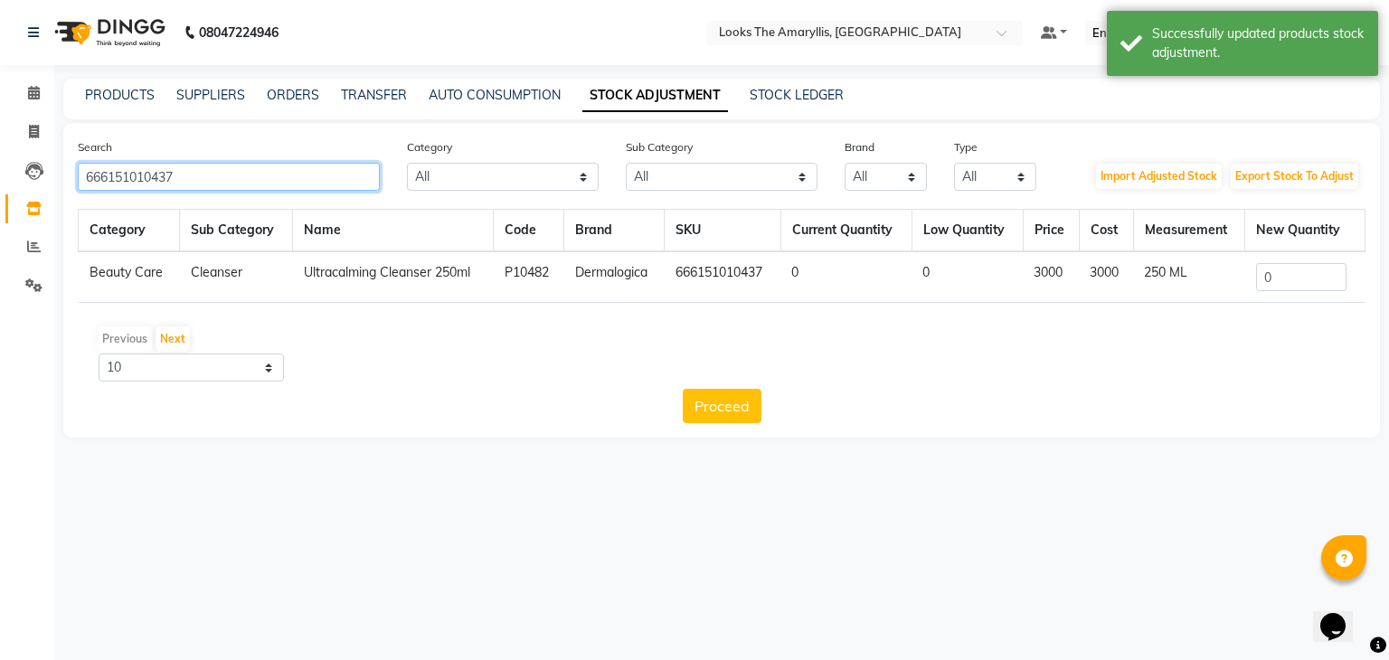
type input "666151010437"
click at [1298, 284] on input "0" at bounding box center [1301, 277] width 90 height 28
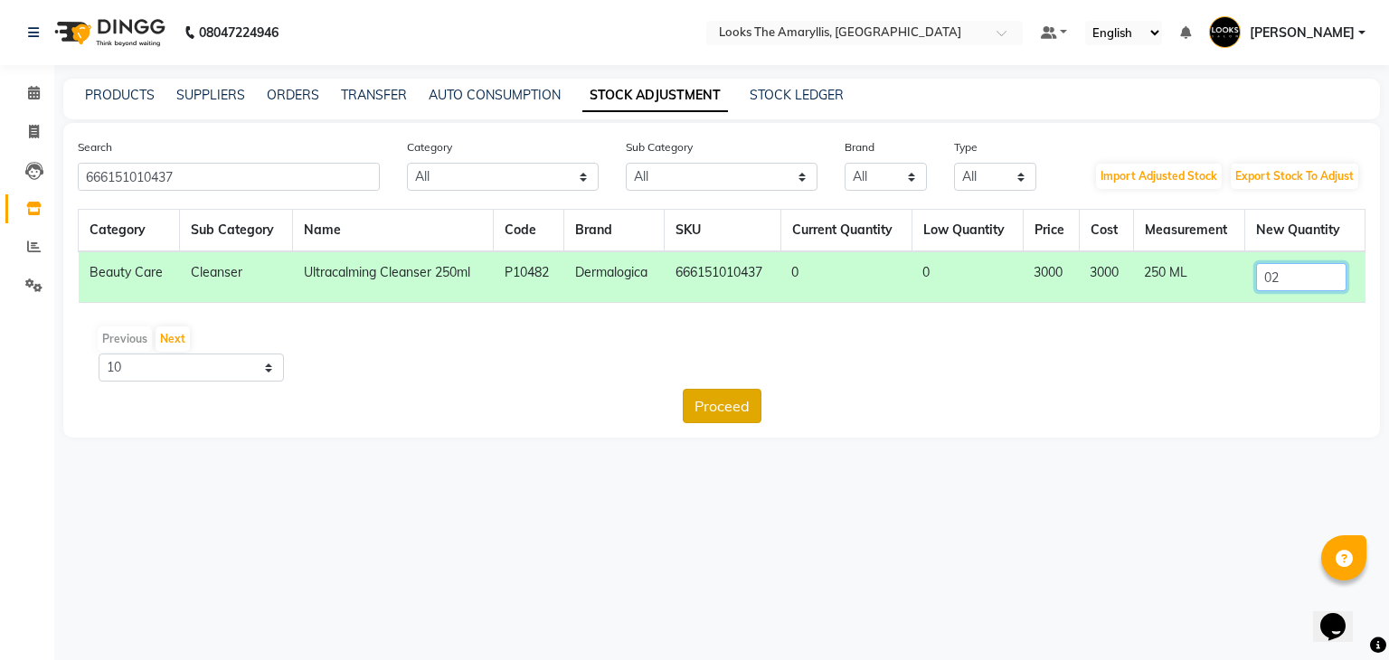
type input "02"
click at [737, 407] on button "Proceed" at bounding box center [722, 406] width 79 height 34
click at [759, 404] on button "Submit" at bounding box center [760, 406] width 71 height 34
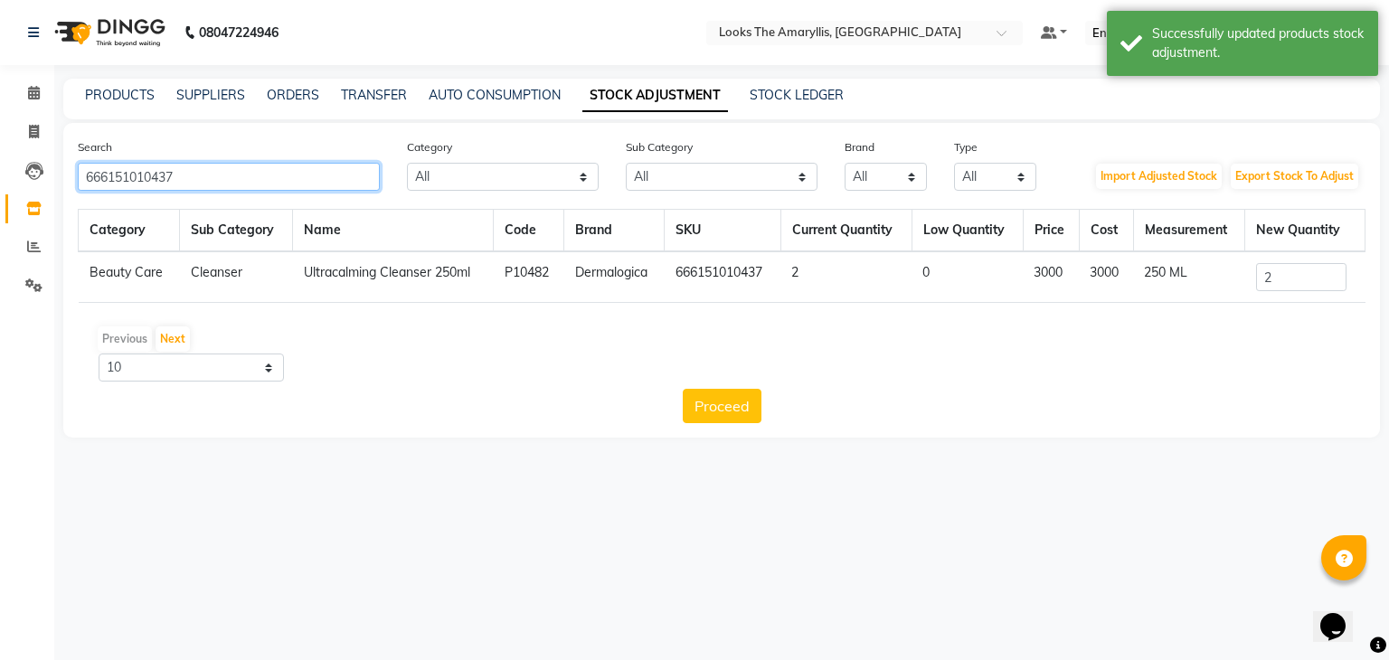
drag, startPoint x: 282, startPoint y: 185, endPoint x: 0, endPoint y: 174, distance: 282.3
click at [0, 174] on app-home "08047224946 Select Location × Looks The Amaryllis, New Delhi Default Panel My P…" at bounding box center [694, 232] width 1389 height 465
paste input "3205"
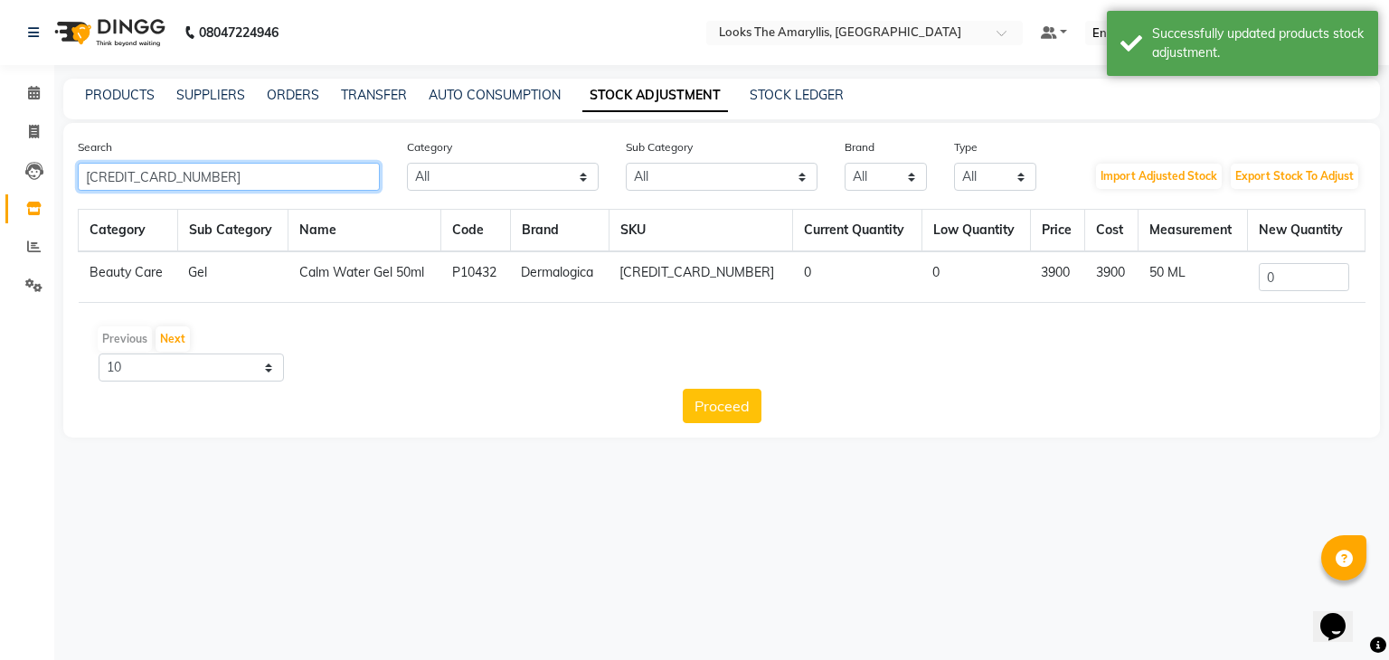
type input "666151032057"
click at [1277, 281] on input "0" at bounding box center [1303, 277] width 90 height 28
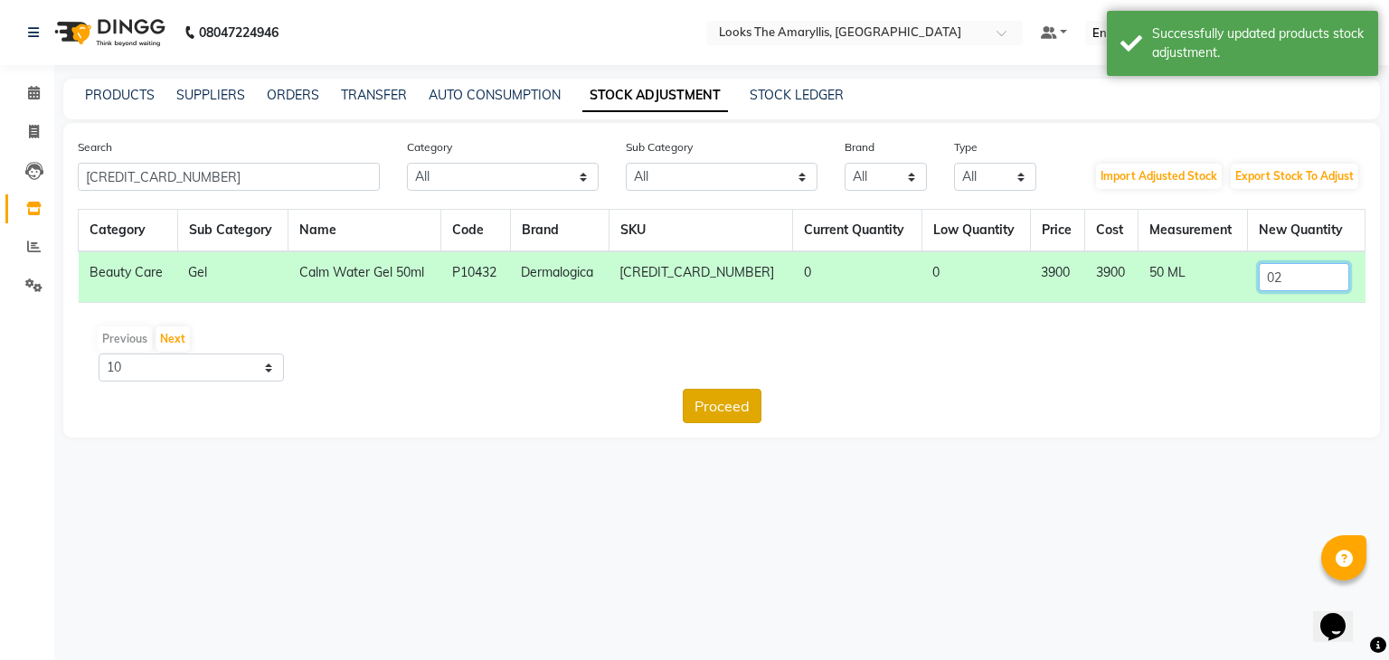
type input "02"
click at [738, 406] on button "Proceed" at bounding box center [722, 406] width 79 height 34
click at [759, 401] on button "Submit" at bounding box center [760, 406] width 71 height 34
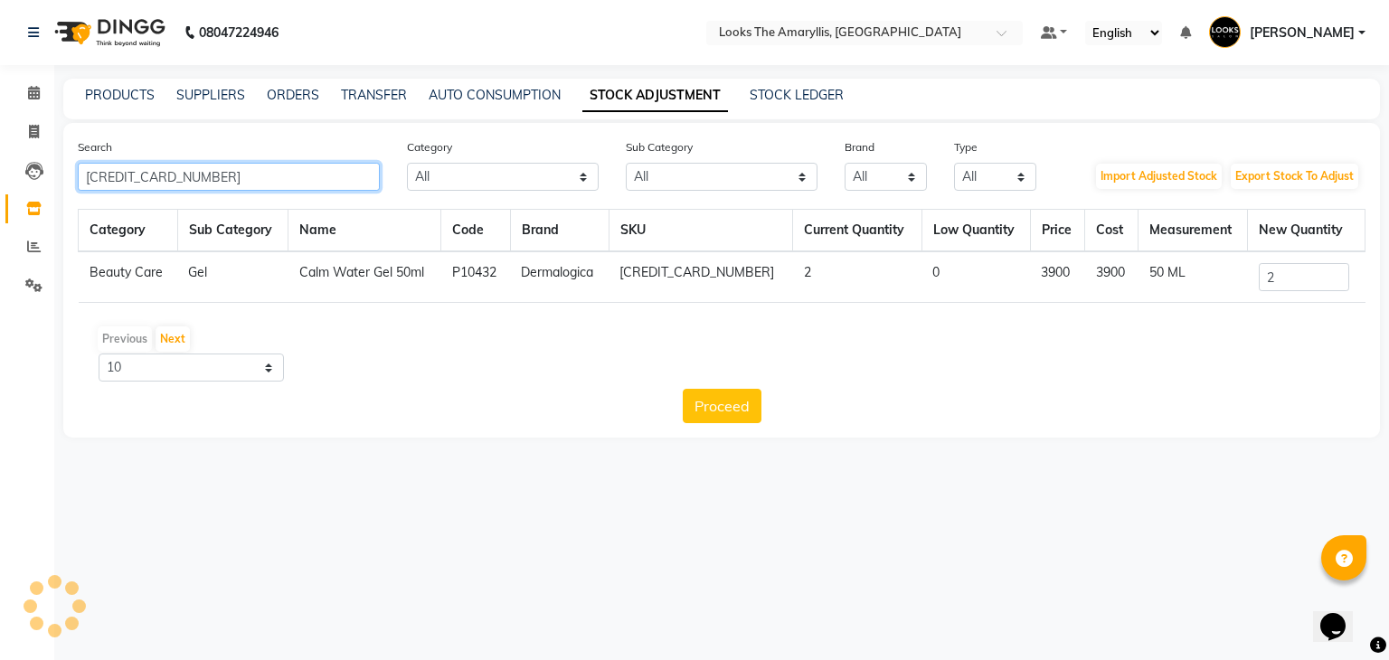
drag, startPoint x: 245, startPoint y: 176, endPoint x: 0, endPoint y: 169, distance: 245.1
click at [0, 169] on app-home "08047224946 Select Location × Looks The Amaryllis, New Delhi Default Panel My P…" at bounding box center [694, 232] width 1389 height 465
paste input "132"
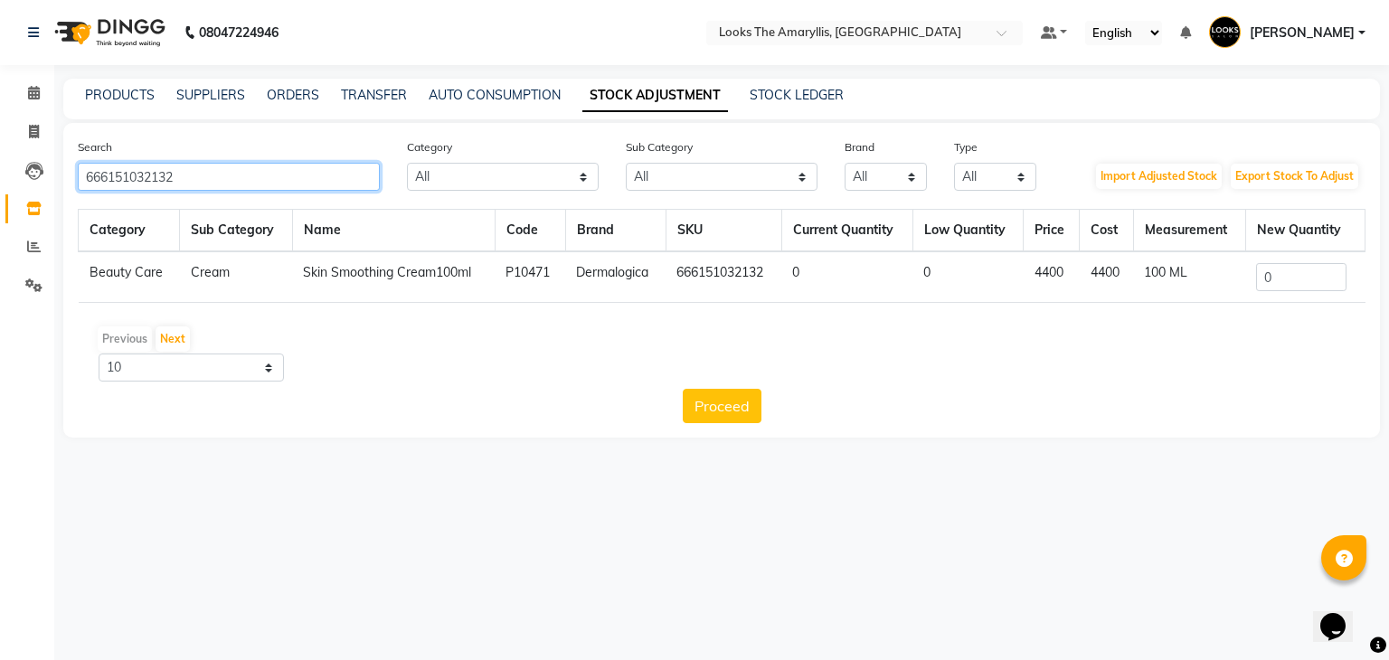
type input "666151032132"
click at [1302, 279] on input "0" at bounding box center [1301, 277] width 90 height 28
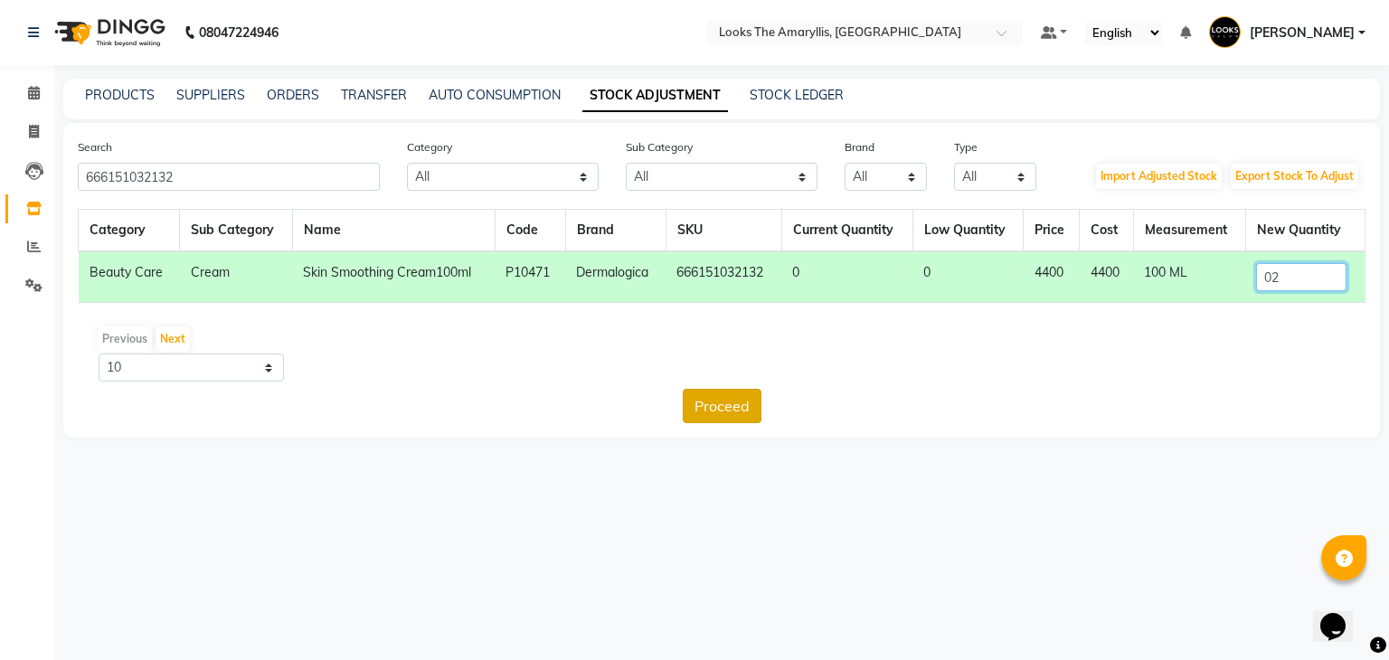
type input "02"
click at [736, 410] on button "Proceed" at bounding box center [722, 406] width 79 height 34
click at [765, 403] on button "Submit" at bounding box center [760, 406] width 71 height 34
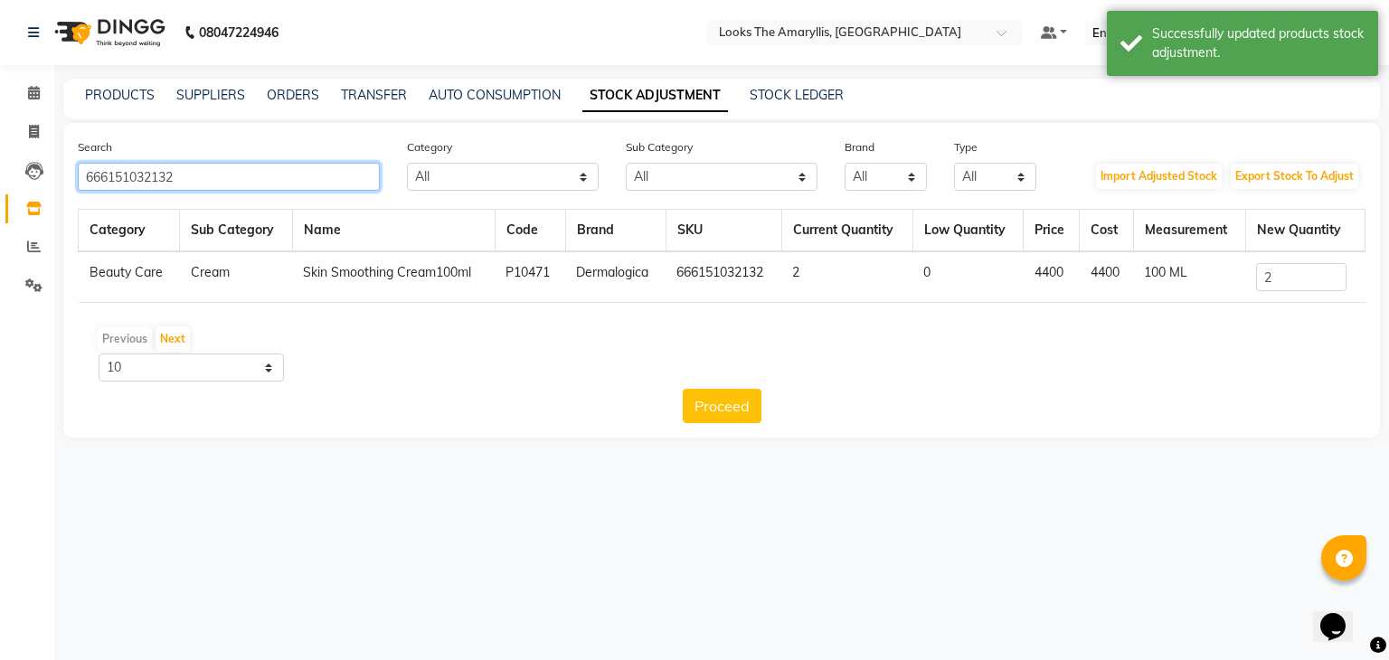
drag, startPoint x: 242, startPoint y: 171, endPoint x: 0, endPoint y: 171, distance: 242.3
click at [0, 171] on app-home "08047224946 Select Location × Looks The Amaryllis, New Delhi Default Panel My P…" at bounding box center [694, 232] width 1389 height 465
paste input "1630"
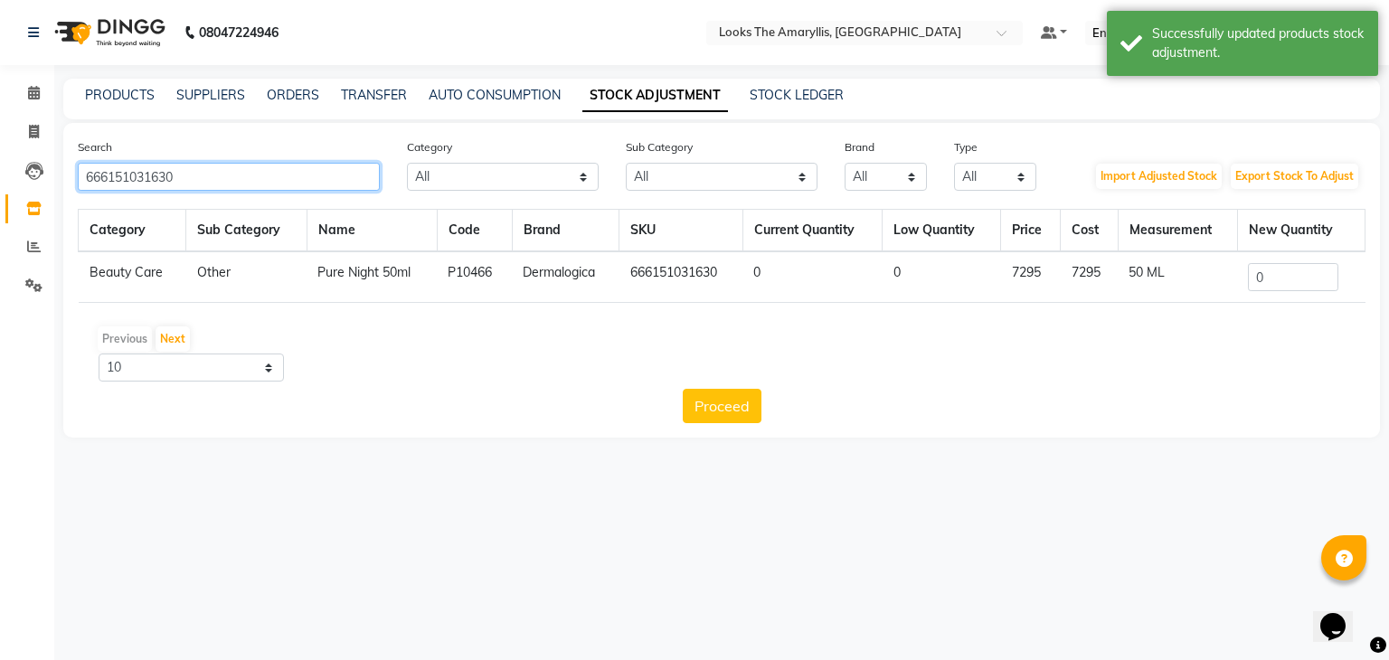
type input "666151031630"
click at [1283, 293] on td "0" at bounding box center [1300, 277] width 127 height 52
click at [1283, 283] on input "0" at bounding box center [1293, 277] width 90 height 28
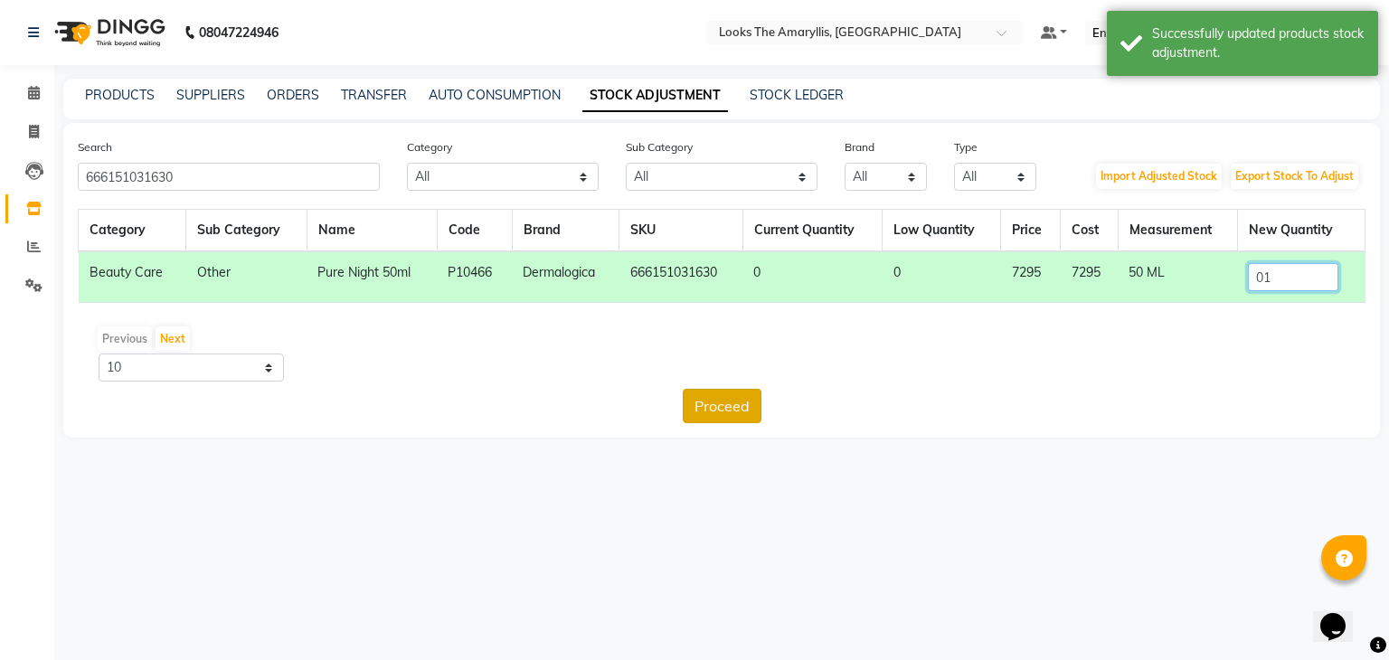
type input "01"
click at [709, 405] on button "Proceed" at bounding box center [722, 406] width 79 height 34
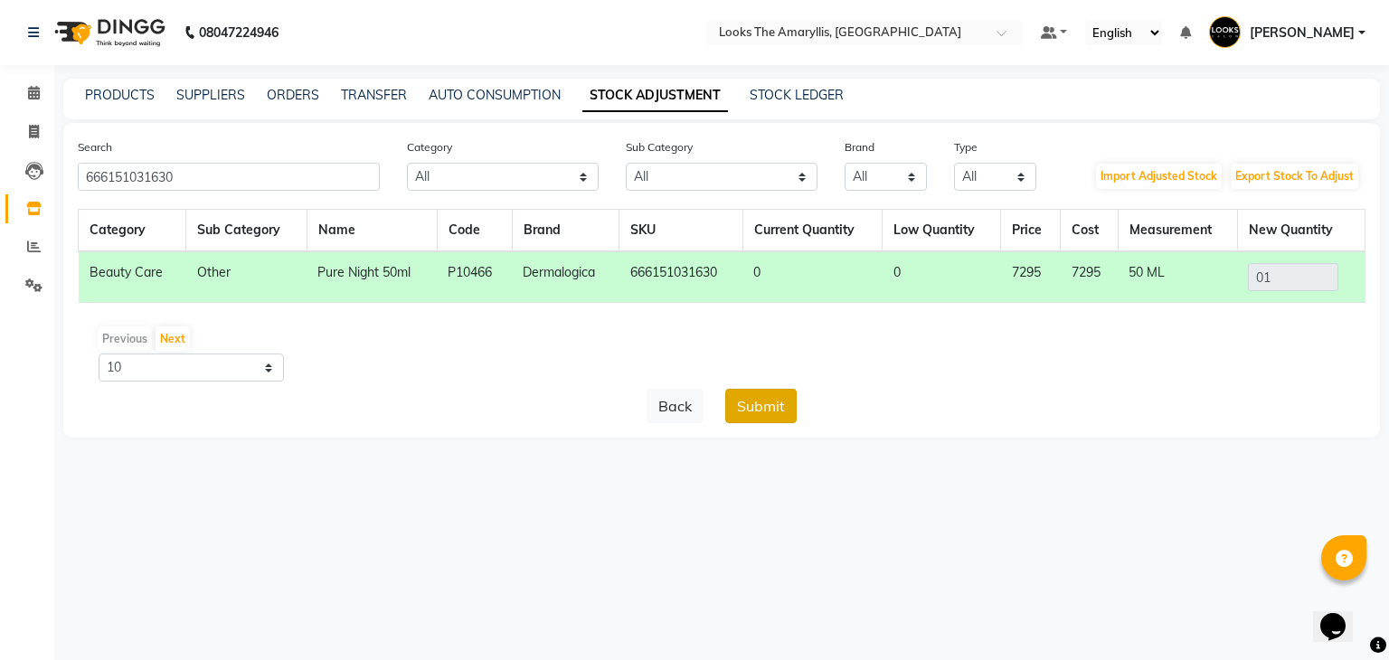
click at [780, 416] on button "Submit" at bounding box center [760, 406] width 71 height 34
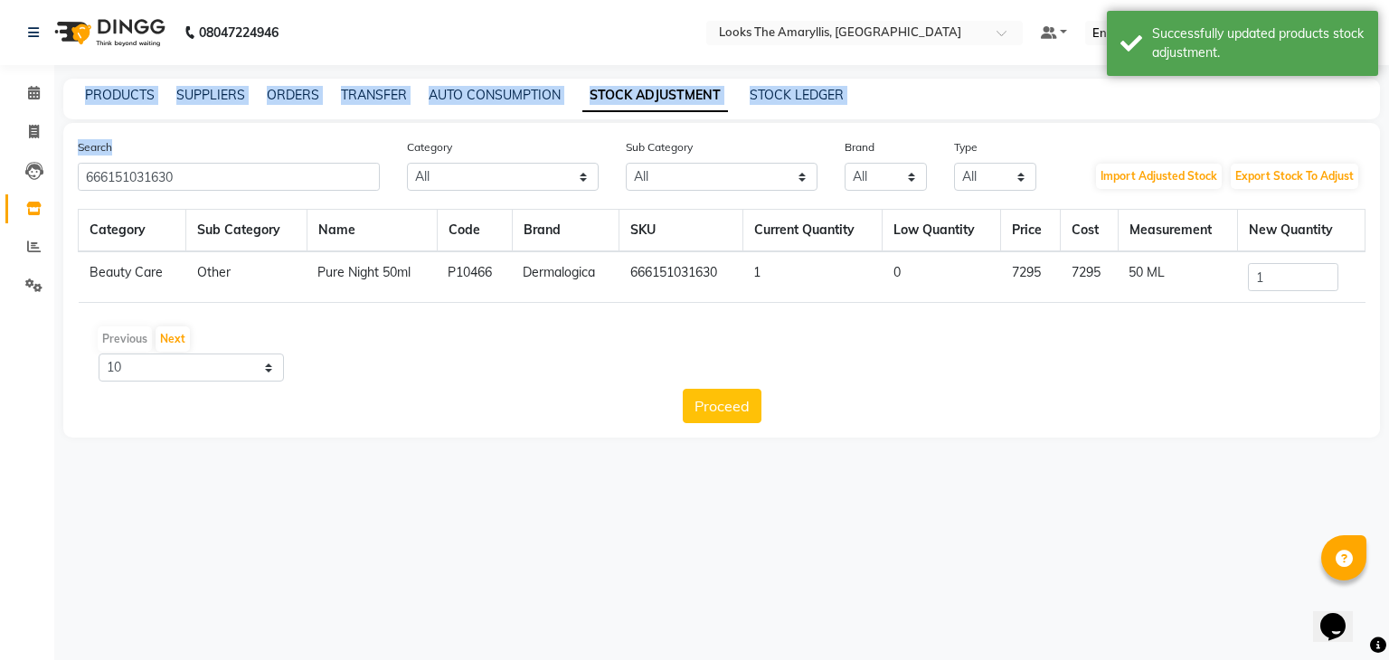
drag, startPoint x: 270, startPoint y: 162, endPoint x: 0, endPoint y: 169, distance: 270.4
click at [0, 169] on app-home "08047224946 Select Location × Looks The Amaryllis, New Delhi Default Panel My P…" at bounding box center [694, 232] width 1389 height 465
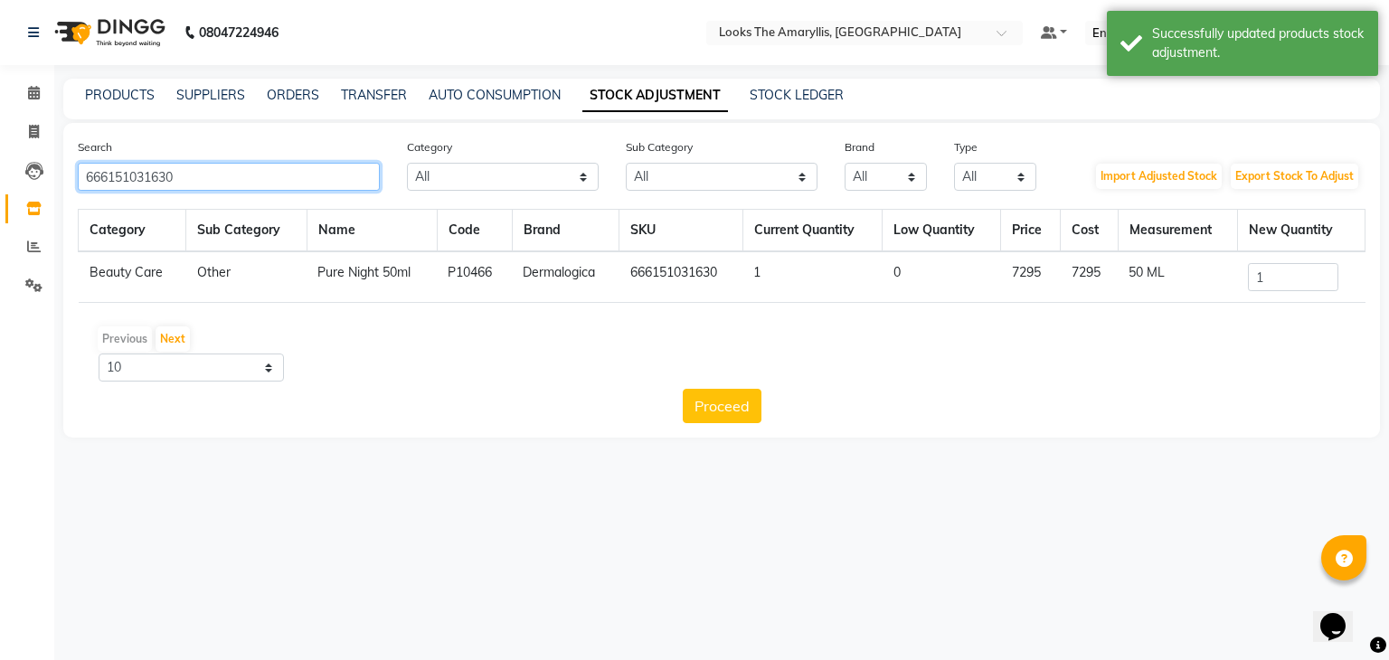
drag, startPoint x: 212, startPoint y: 178, endPoint x: 0, endPoint y: 179, distance: 211.5
click at [0, 179] on app-home "08047224946 Select Location × Looks The Amaryllis, New Delhi Default Panel My P…" at bounding box center [694, 232] width 1389 height 465
paste input "113428"
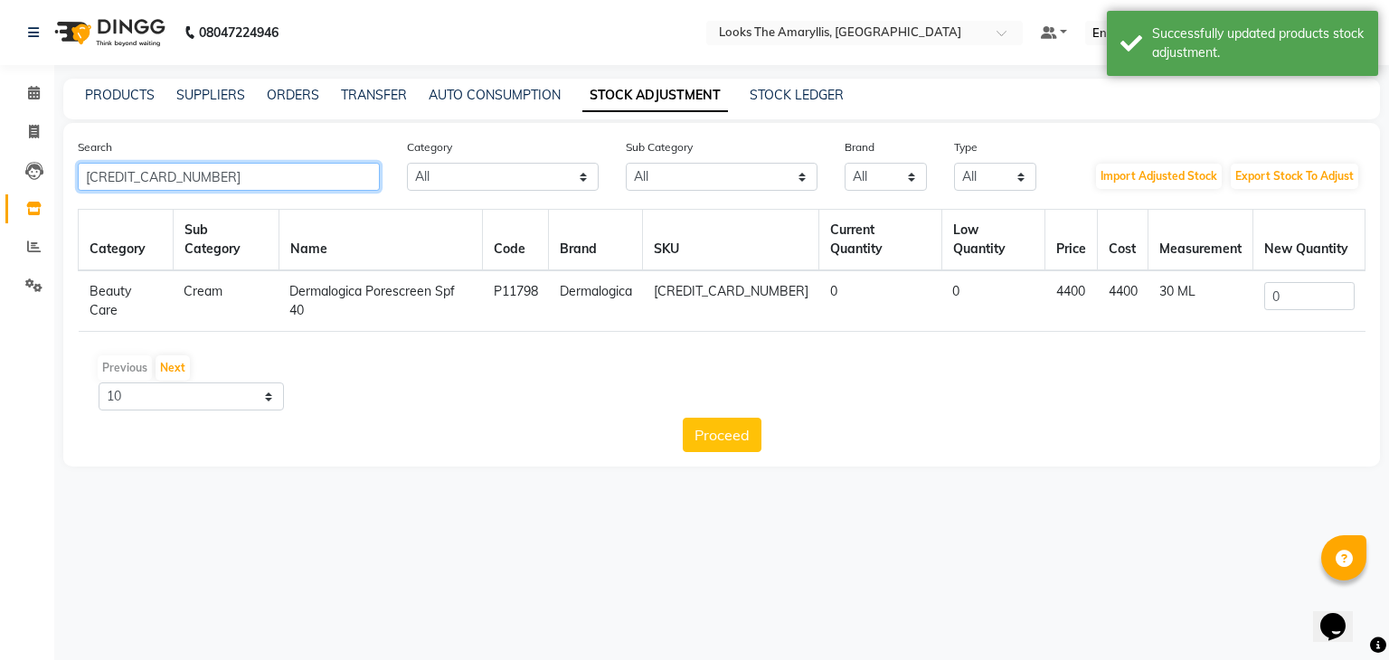
type input "666151113428"
click at [1309, 287] on input "0" at bounding box center [1309, 296] width 90 height 28
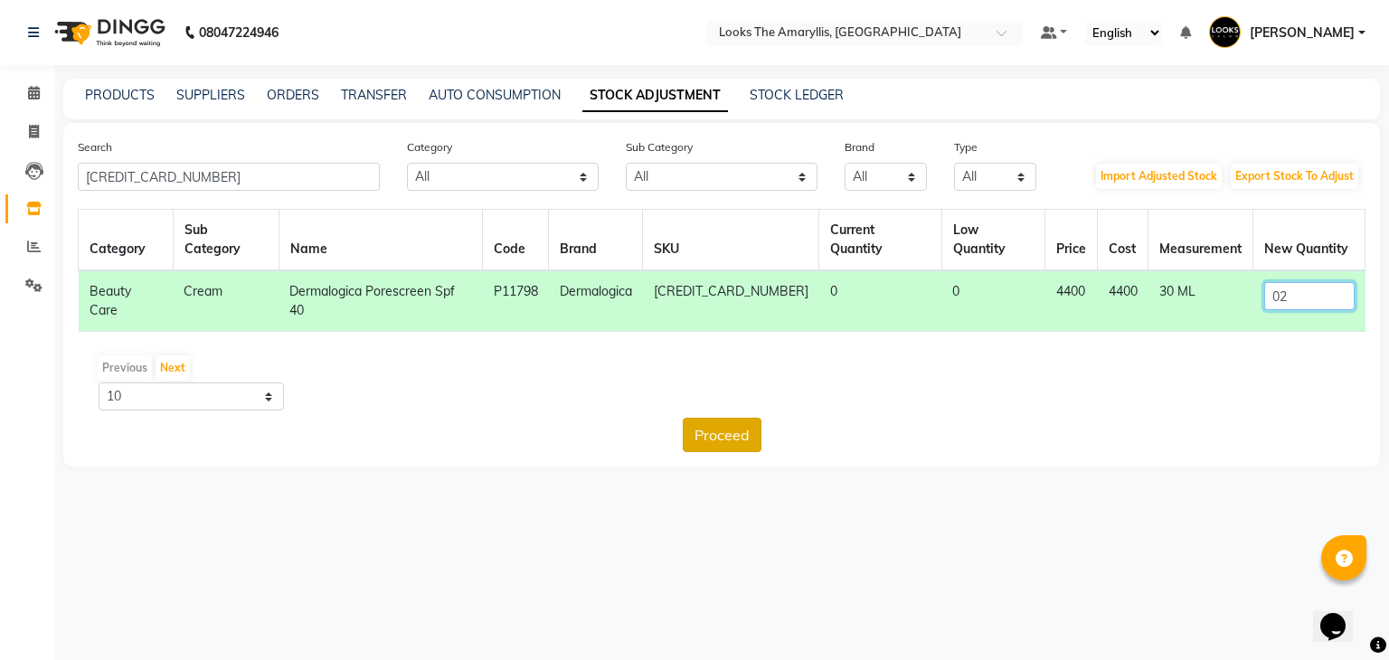
type input "02"
click at [743, 418] on button "Proceed" at bounding box center [722, 435] width 79 height 34
click at [770, 418] on button "Submit" at bounding box center [760, 435] width 71 height 34
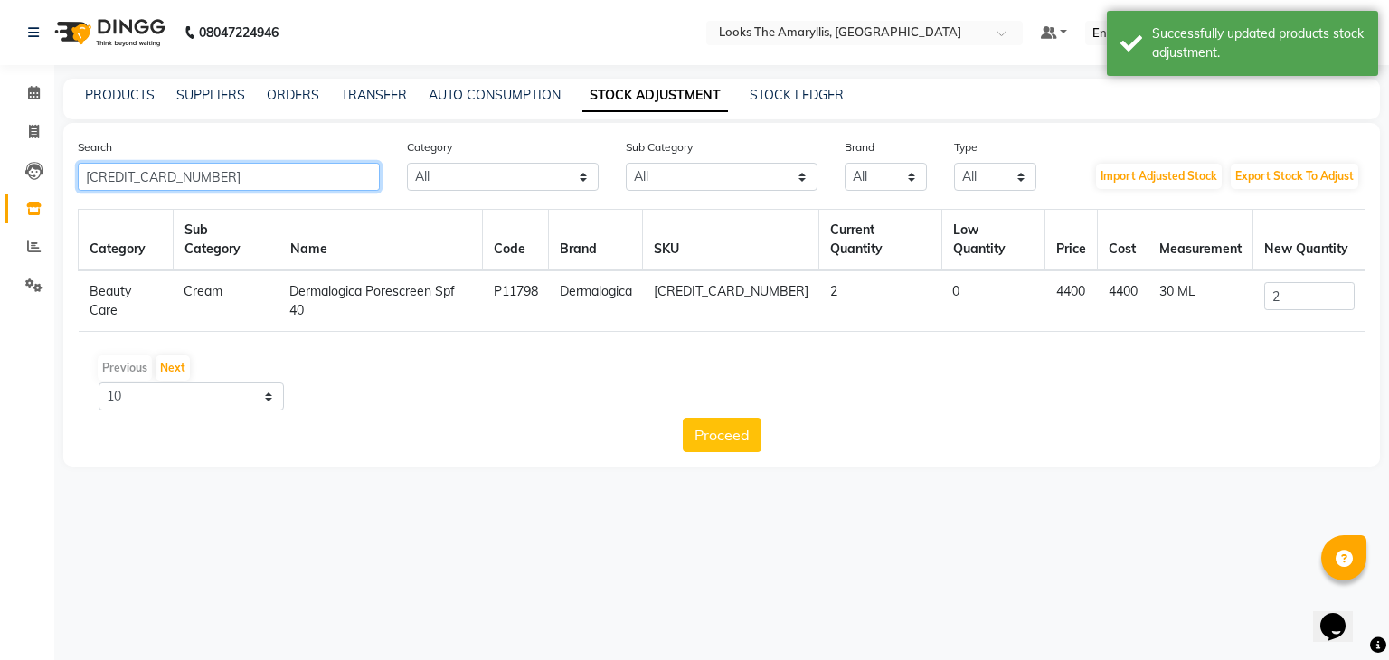
drag, startPoint x: 299, startPoint y: 188, endPoint x: 0, endPoint y: 188, distance: 299.2
click at [0, 188] on app-home "08047224946 Select Location × Looks The Amaryllis, New Delhi Default Panel My P…" at bounding box center [694, 247] width 1389 height 494
paste input "621053"
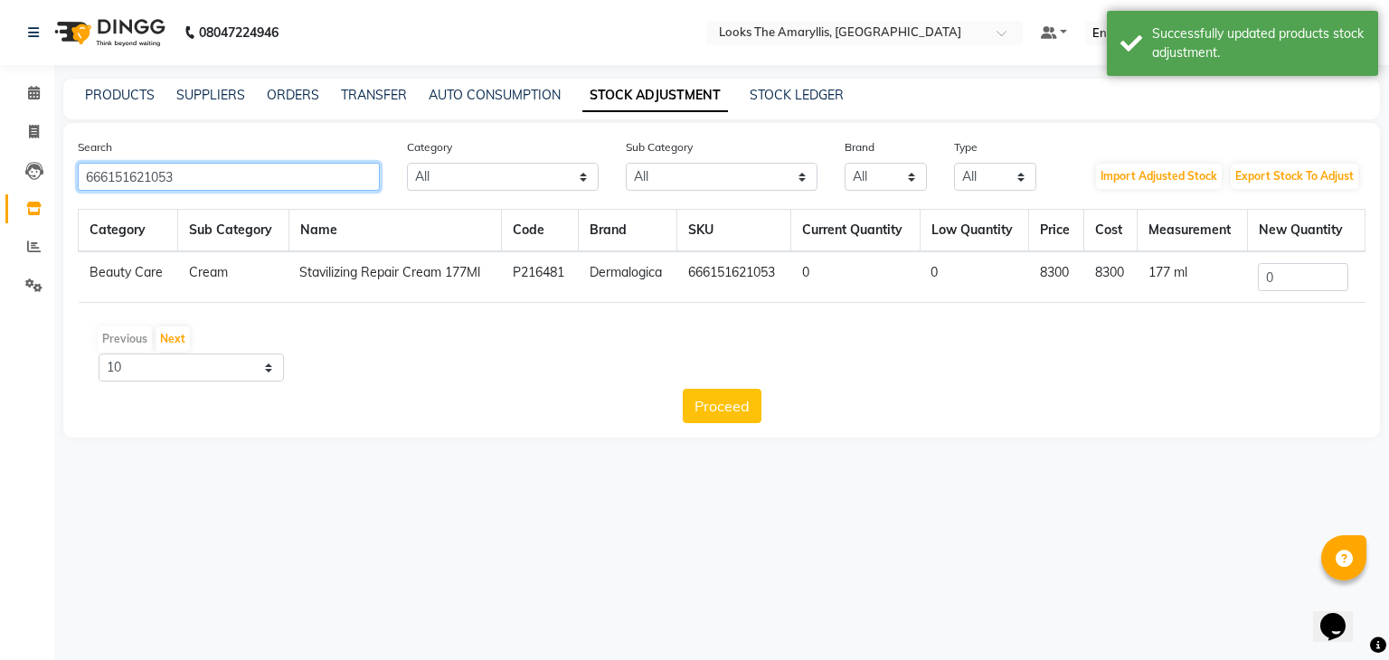
type input "666151621053"
click at [1276, 273] on input "0" at bounding box center [1303, 277] width 90 height 28
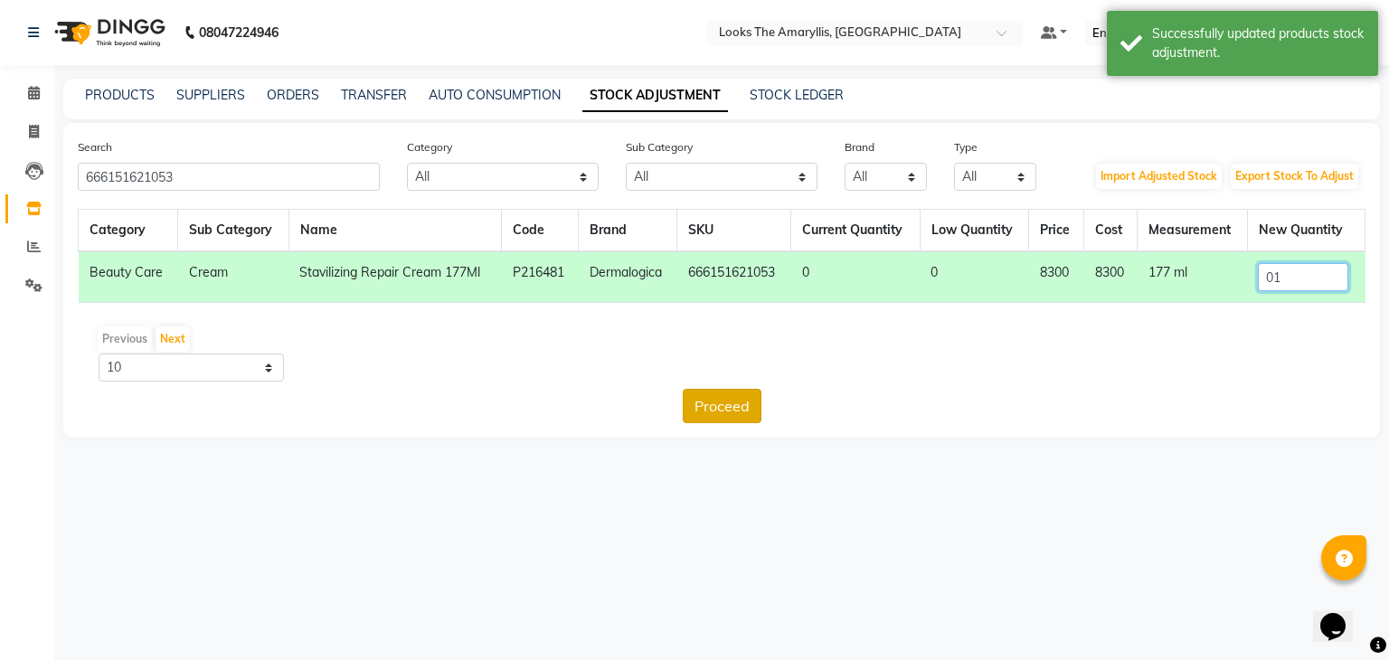
type input "01"
click at [726, 406] on button "Proceed" at bounding box center [722, 406] width 79 height 34
click at [762, 410] on button "Submit" at bounding box center [760, 406] width 71 height 34
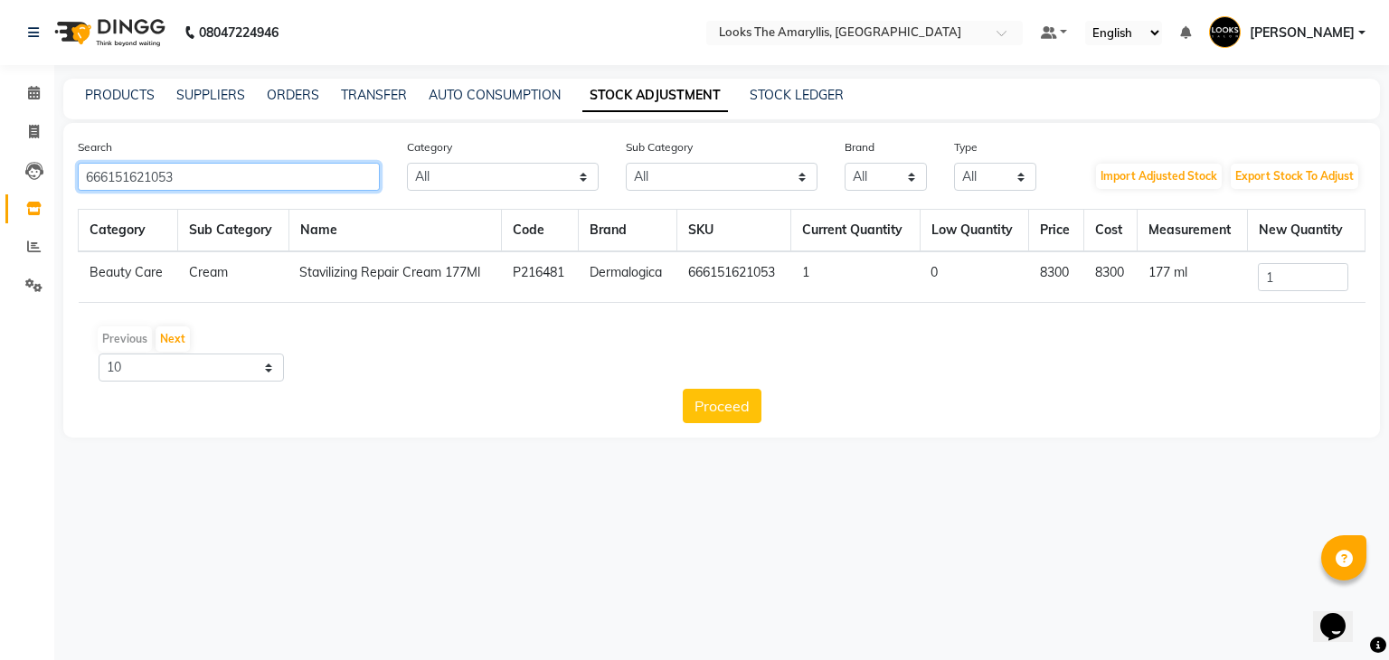
drag, startPoint x: 155, startPoint y: 184, endPoint x: 1, endPoint y: 184, distance: 154.6
click at [1, 184] on app-home "08047224946 Select Location × Looks The Amaryllis, New Delhi Default Panel My P…" at bounding box center [694, 232] width 1389 height 465
paste input "AF"
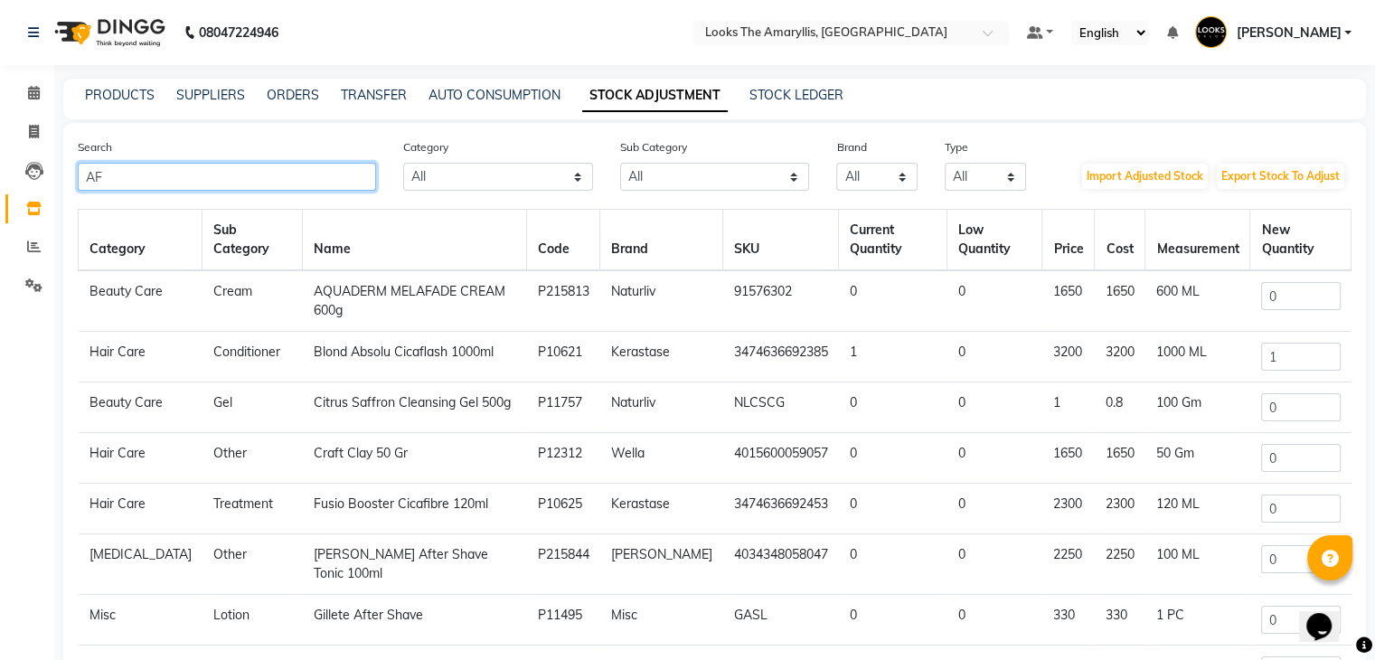
type input "A"
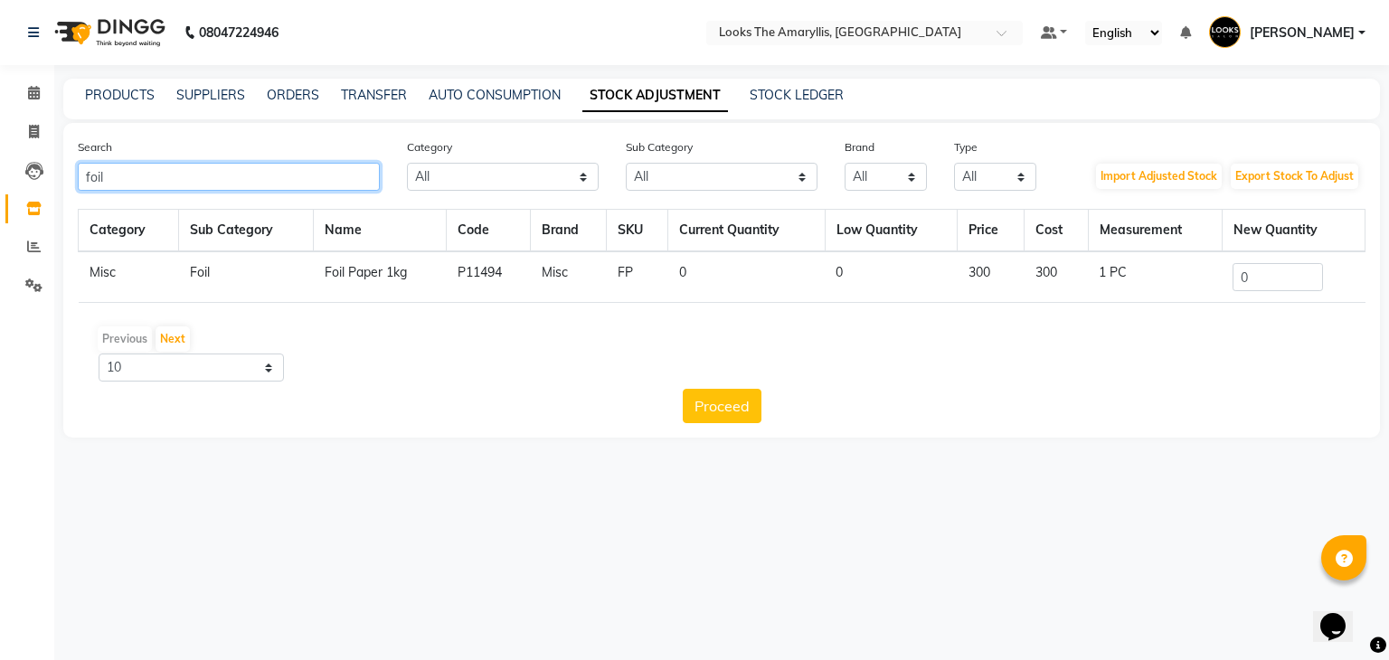
type input "foil"
click at [1312, 281] on input "0" at bounding box center [1277, 277] width 90 height 28
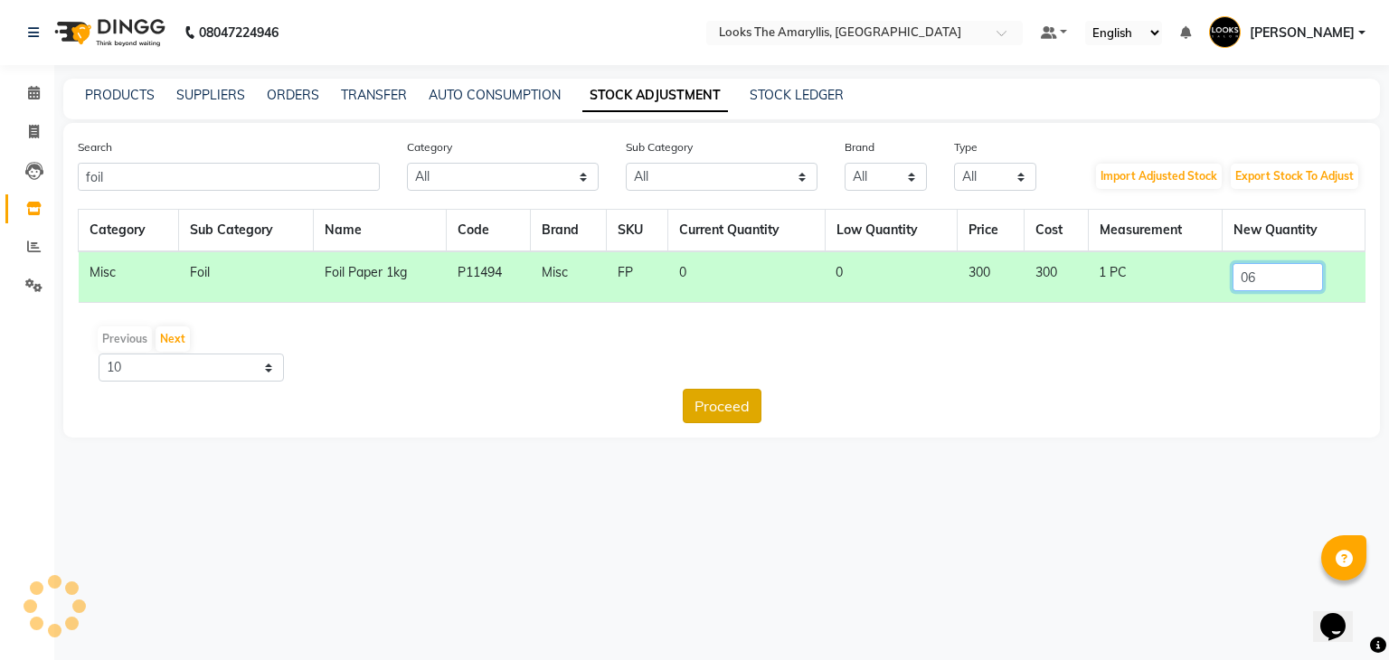
type input "06"
click at [741, 399] on button "Proceed" at bounding box center [722, 406] width 79 height 34
click at [767, 402] on button "Submit" at bounding box center [760, 406] width 71 height 34
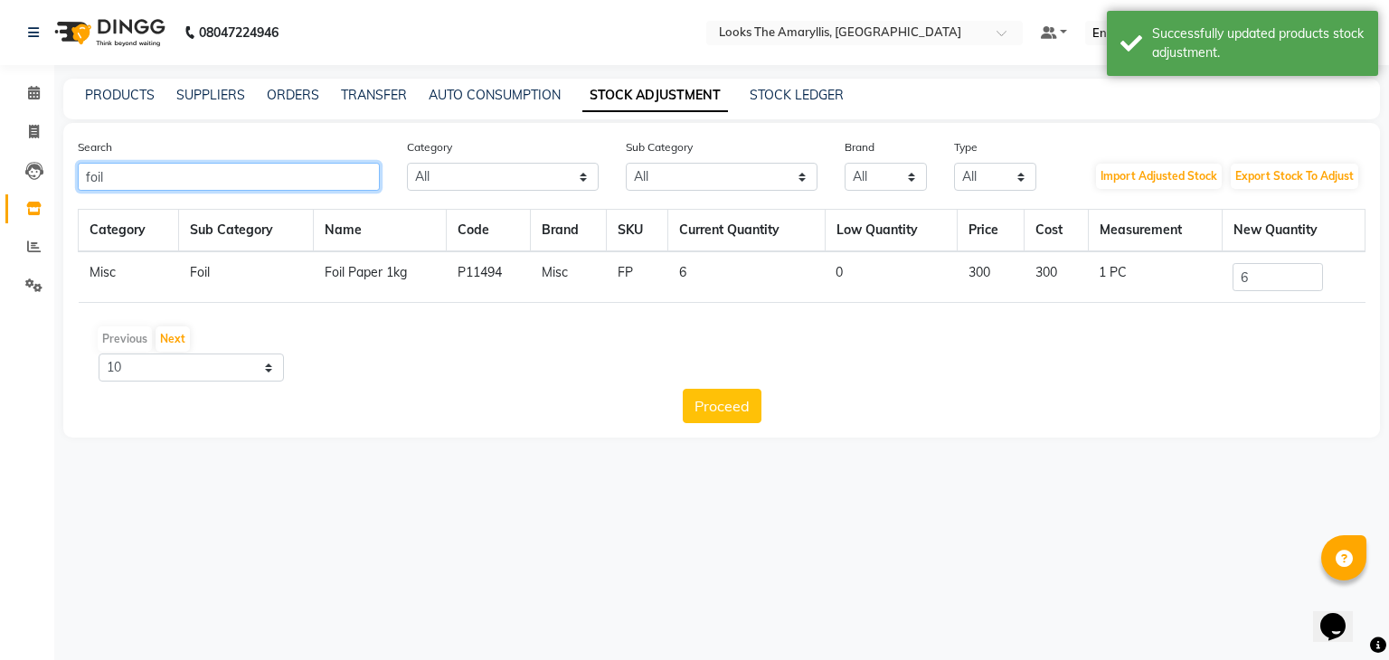
drag, startPoint x: 170, startPoint y: 174, endPoint x: 0, endPoint y: 168, distance: 170.0
click at [0, 168] on app-home "08047224946 Select Location × Looks The Amaryllis, New Delhi Default Panel My P…" at bounding box center [694, 232] width 1389 height 465
paste input "3474630397699"
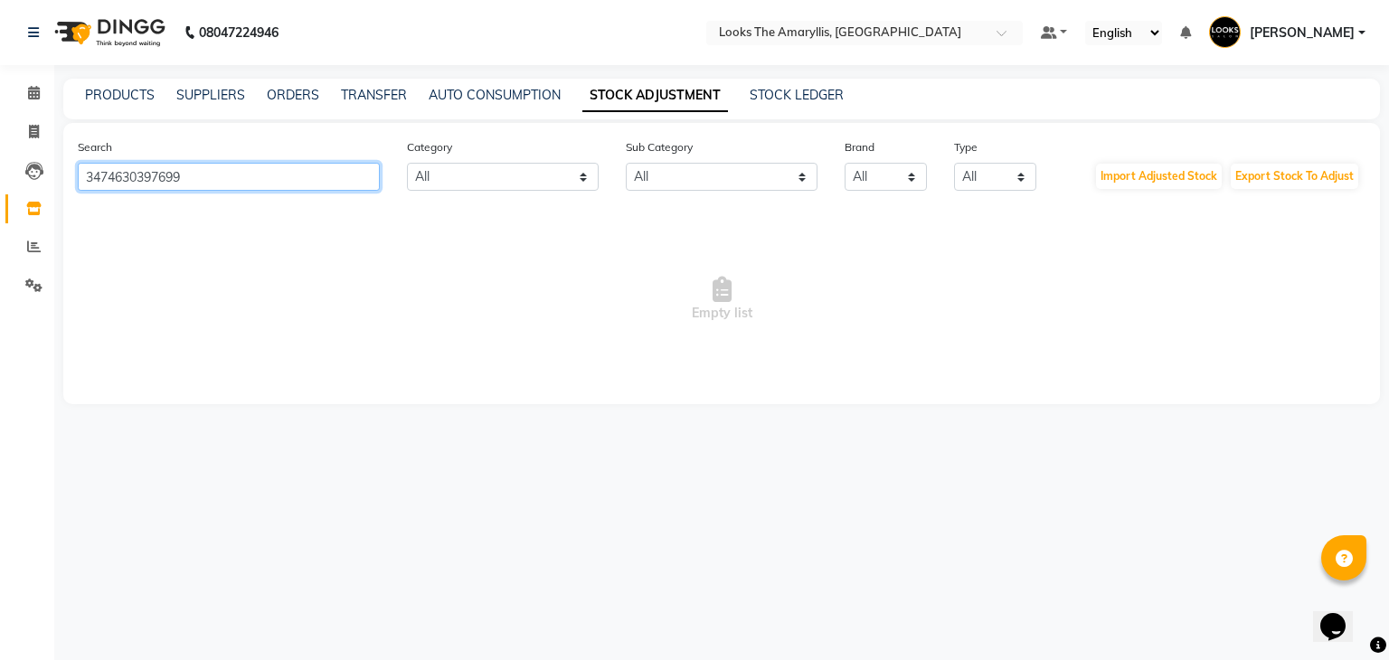
drag, startPoint x: 210, startPoint y: 180, endPoint x: 0, endPoint y: 203, distance: 210.9
click at [0, 203] on app-home "08047224946 Select Location × Looks The Amaryllis, New Delhi Default Panel My P…" at bounding box center [694, 215] width 1389 height 431
paste input "8901526403356"
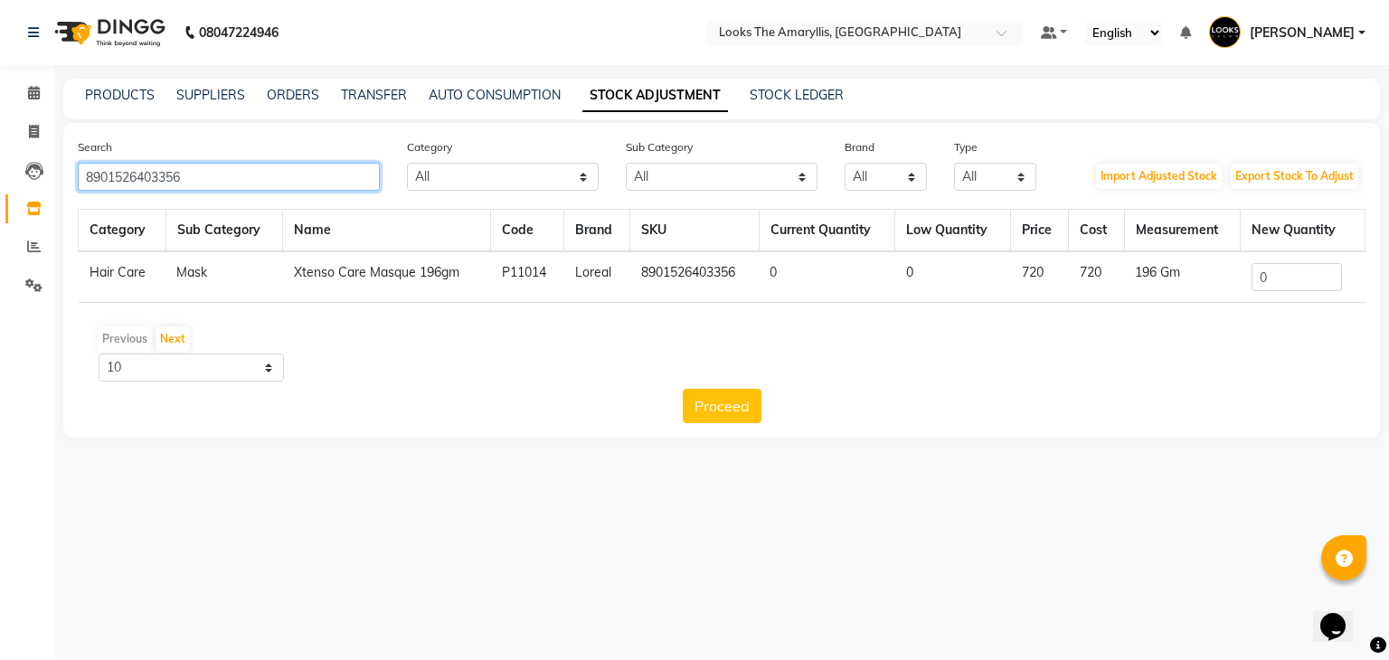
type input "8901526403356"
click at [1311, 282] on input "0" at bounding box center [1296, 277] width 90 height 28
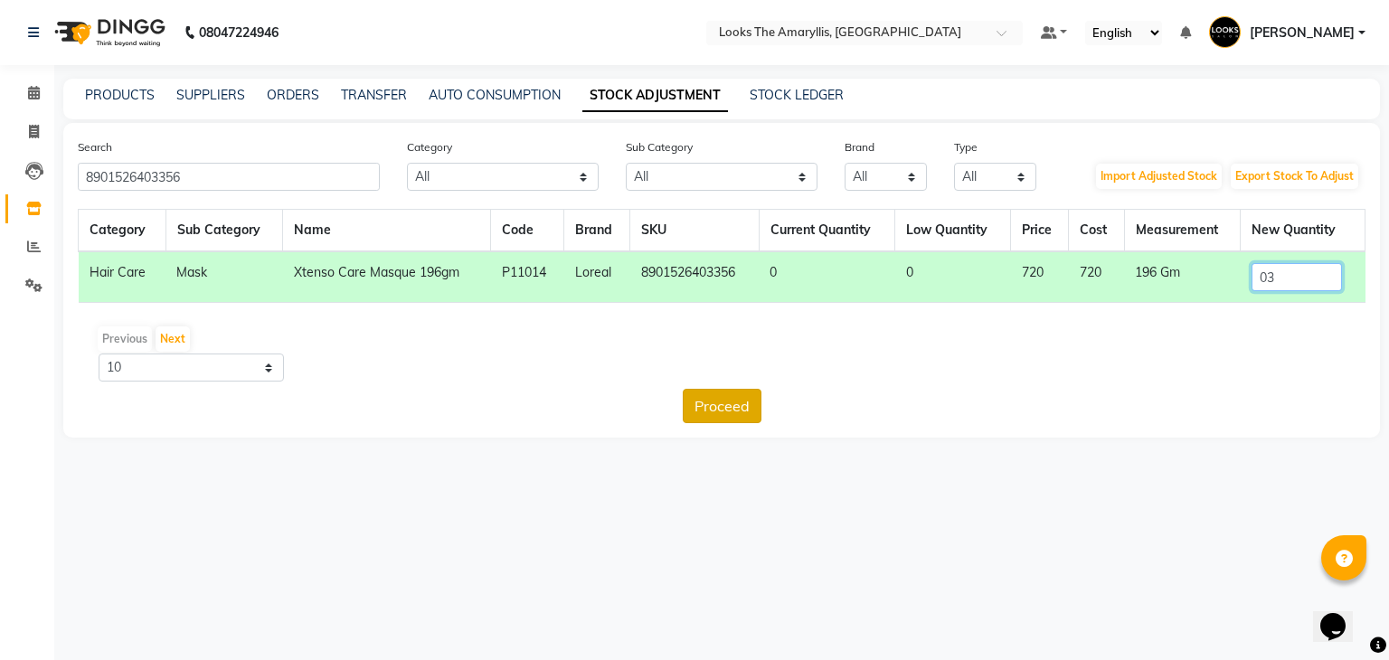
type input "03"
click at [724, 406] on button "Proceed" at bounding box center [722, 406] width 79 height 34
click at [752, 405] on button "Submit" at bounding box center [760, 406] width 71 height 34
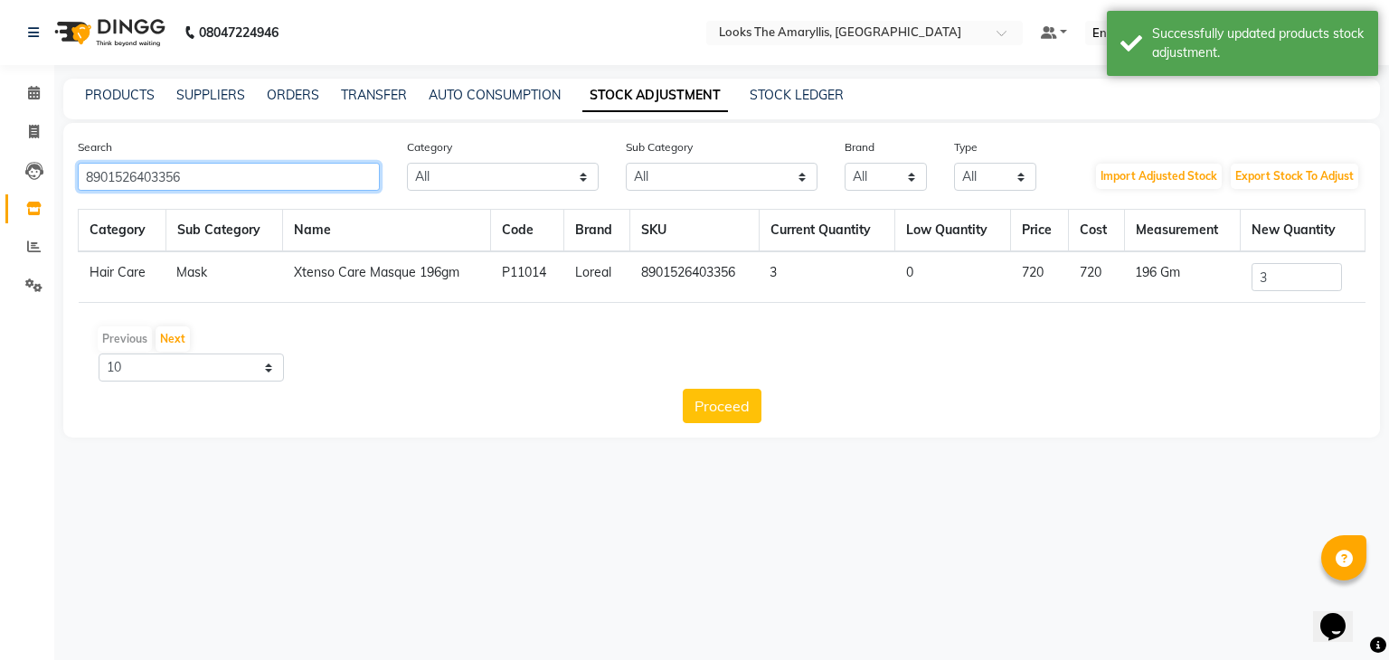
drag, startPoint x: 244, startPoint y: 177, endPoint x: 0, endPoint y: 177, distance: 244.1
click at [0, 177] on app-home "08047224946 Select Location × Looks The Amaryllis, New Delhi Default Panel My P…" at bounding box center [694, 232] width 1389 height 465
paste input "509263"
type input "8901526509263"
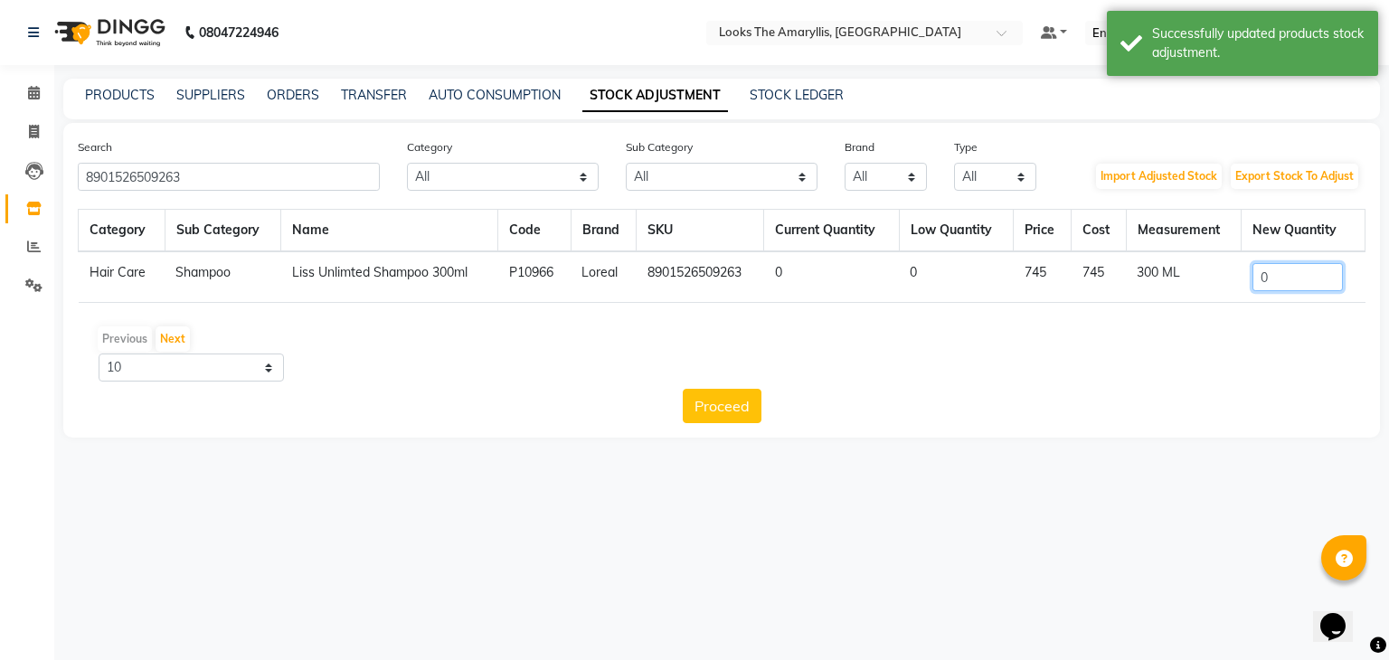
click at [1282, 280] on input "0" at bounding box center [1297, 277] width 90 height 28
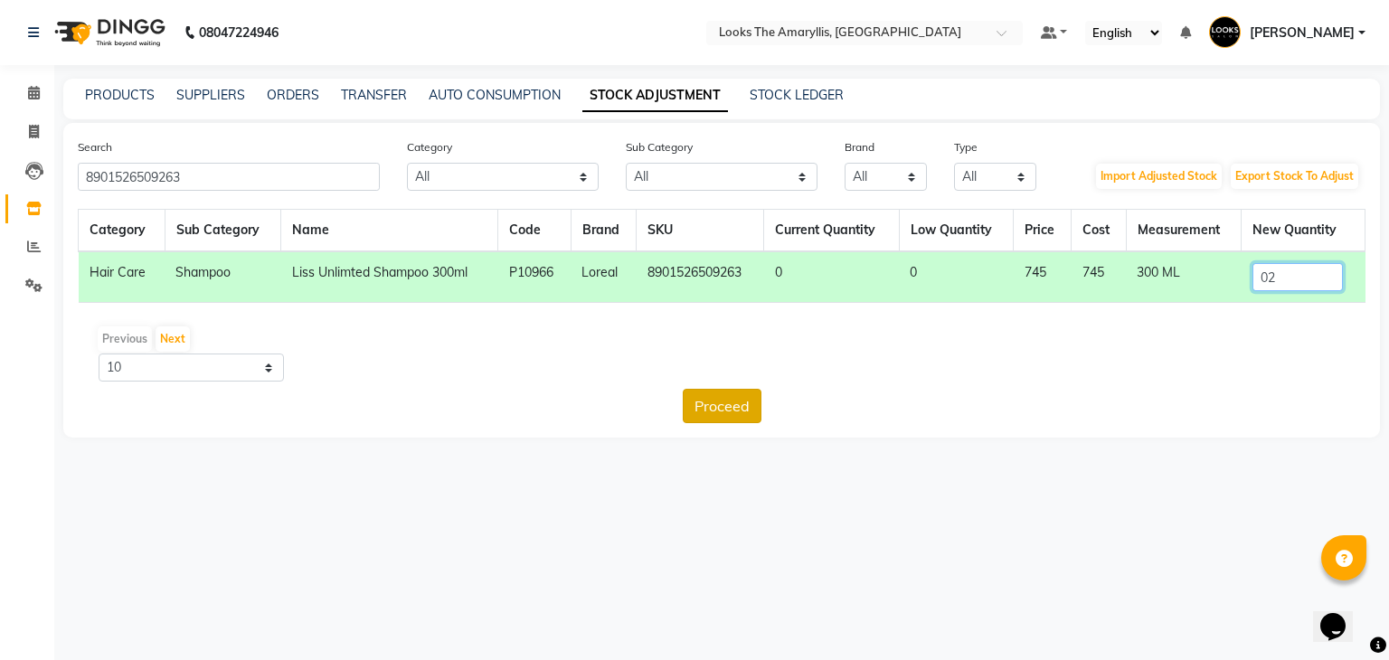
type input "02"
click at [738, 406] on button "Proceed" at bounding box center [722, 406] width 79 height 34
click at [756, 404] on button "Submit" at bounding box center [760, 406] width 71 height 34
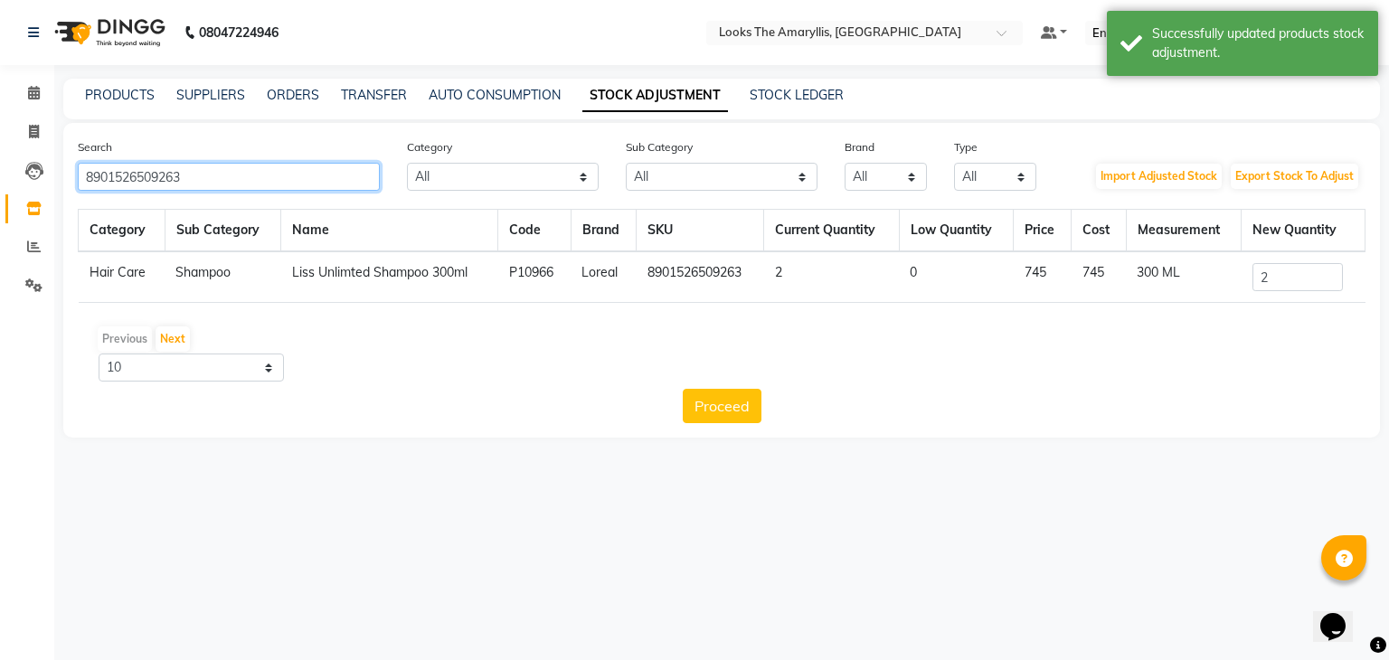
drag, startPoint x: 264, startPoint y: 171, endPoint x: 0, endPoint y: 266, distance: 280.5
click at [0, 266] on app-home "08047224946 Select Location × Looks The Amaryllis, New Delhi Default Panel My P…" at bounding box center [694, 232] width 1389 height 465
paste input "386"
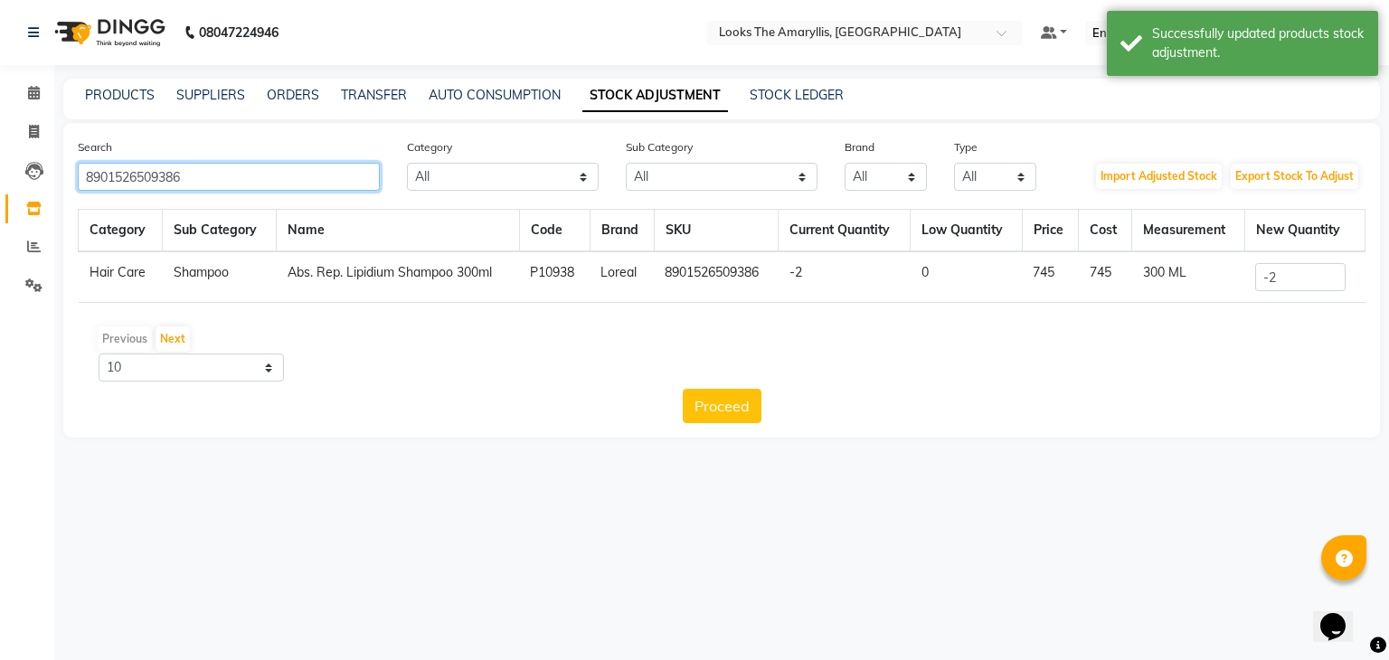
type input "8901526509386"
drag, startPoint x: 1308, startPoint y: 277, endPoint x: 1057, endPoint y: 341, distance: 259.4
click at [1057, 341] on div "Category Sub Category Name Code Brand SKU Current Quantity Low Quantity Price C…" at bounding box center [721, 316] width 1287 height 214
type input "5"
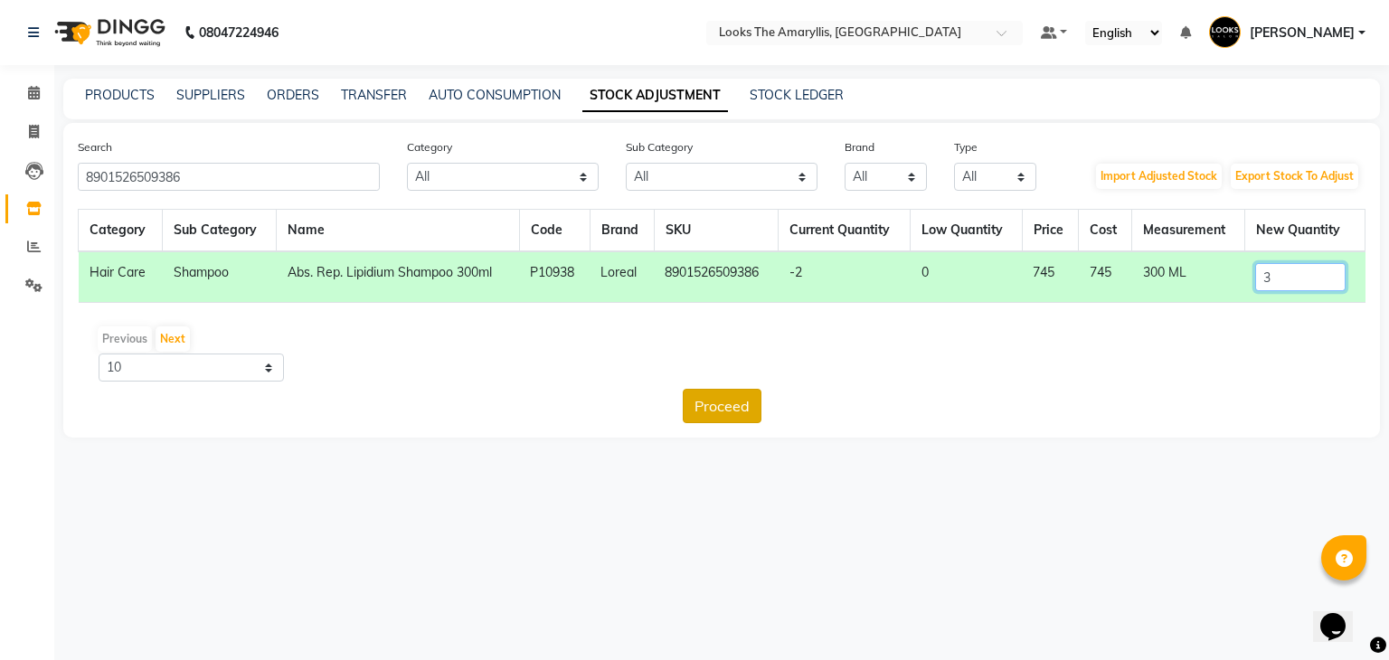
type input "3"
click at [721, 408] on button "Proceed" at bounding box center [722, 406] width 79 height 34
click at [752, 400] on button "Submit" at bounding box center [760, 406] width 71 height 34
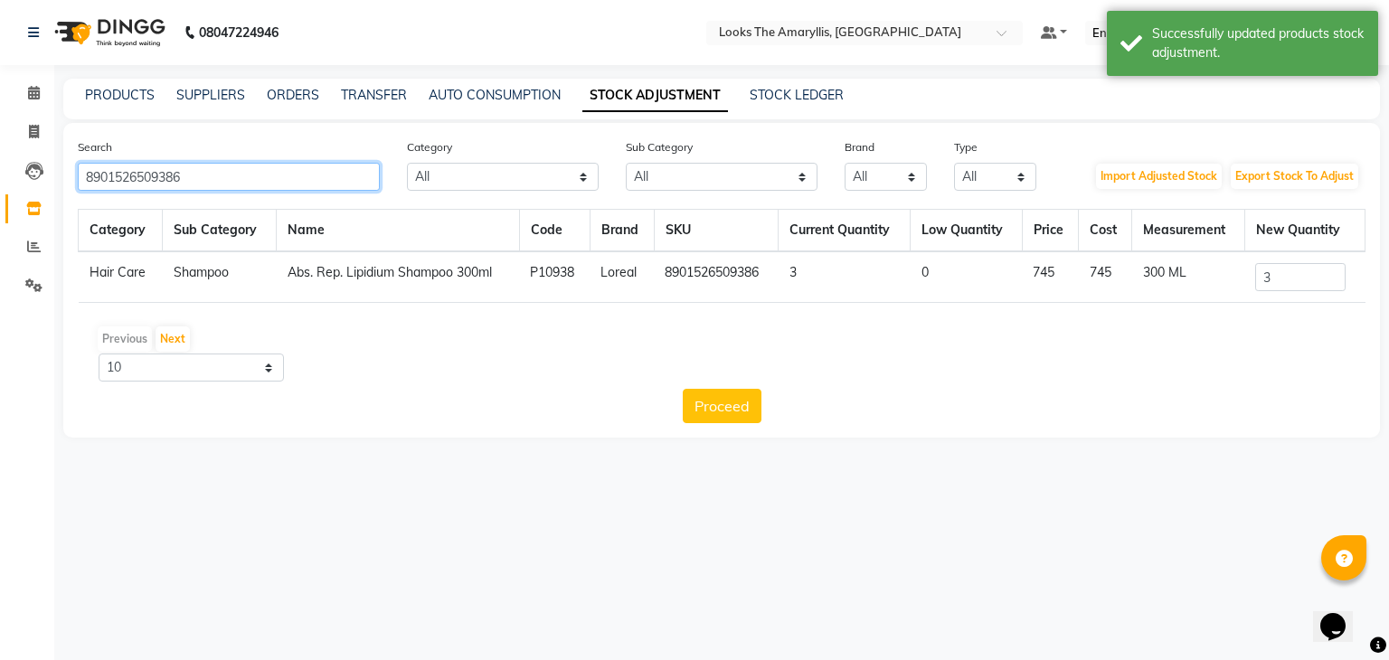
drag, startPoint x: 316, startPoint y: 182, endPoint x: 0, endPoint y: 210, distance: 317.7
click at [0, 209] on app-home "08047224946 Select Location × Looks The Amaryllis, New Delhi Default Panel My P…" at bounding box center [694, 232] width 1389 height 465
paste input "225"
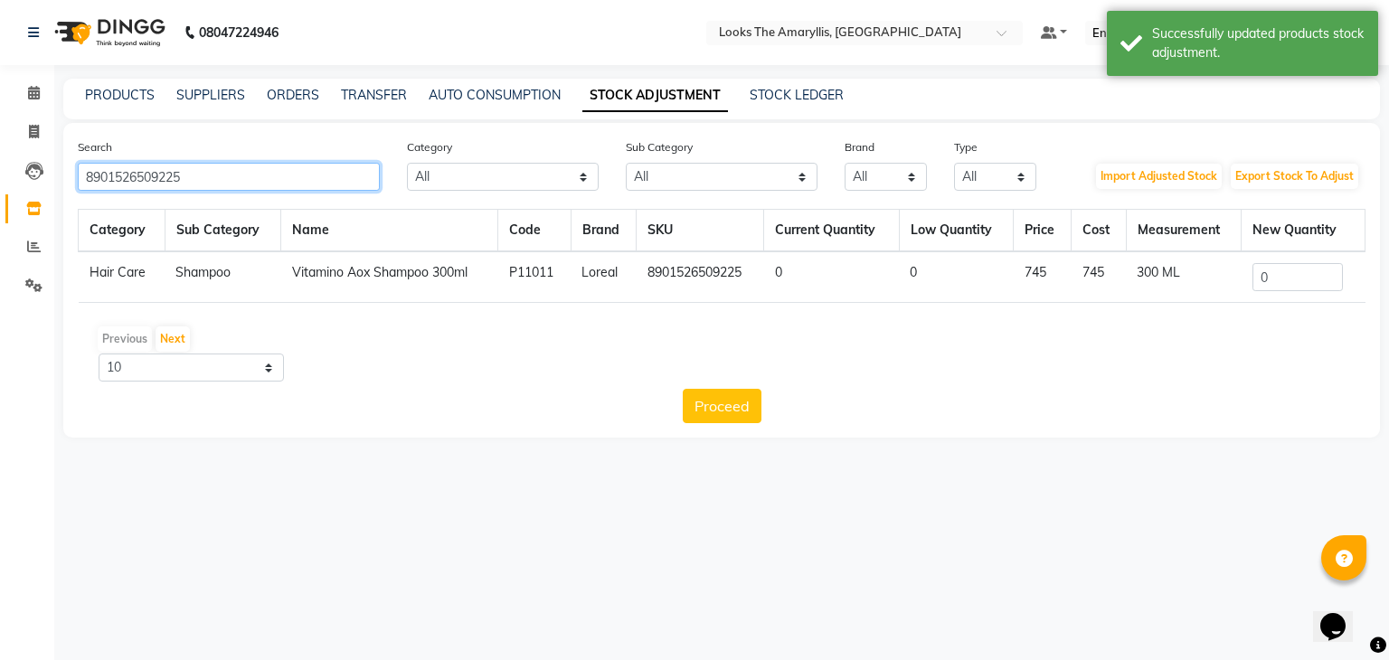
type input "8901526509225"
click at [1278, 282] on input "0" at bounding box center [1297, 277] width 90 height 28
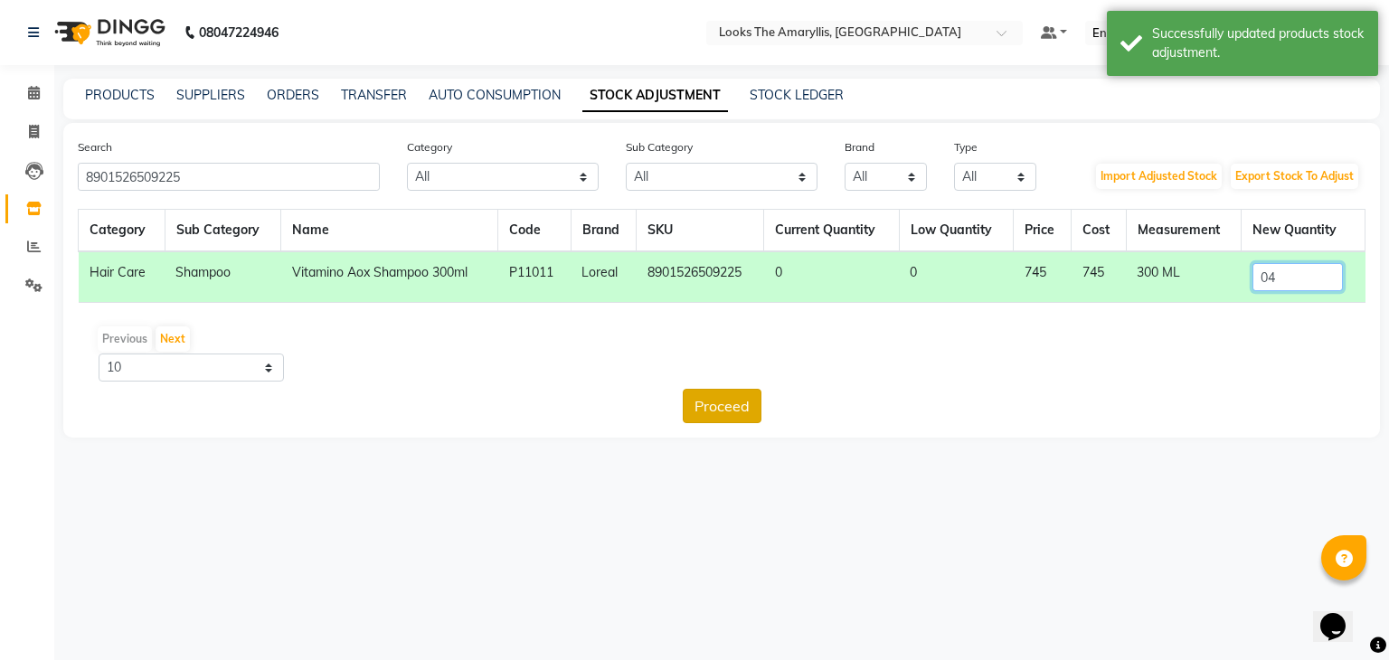
type input "04"
click at [708, 410] on button "Proceed" at bounding box center [722, 406] width 79 height 34
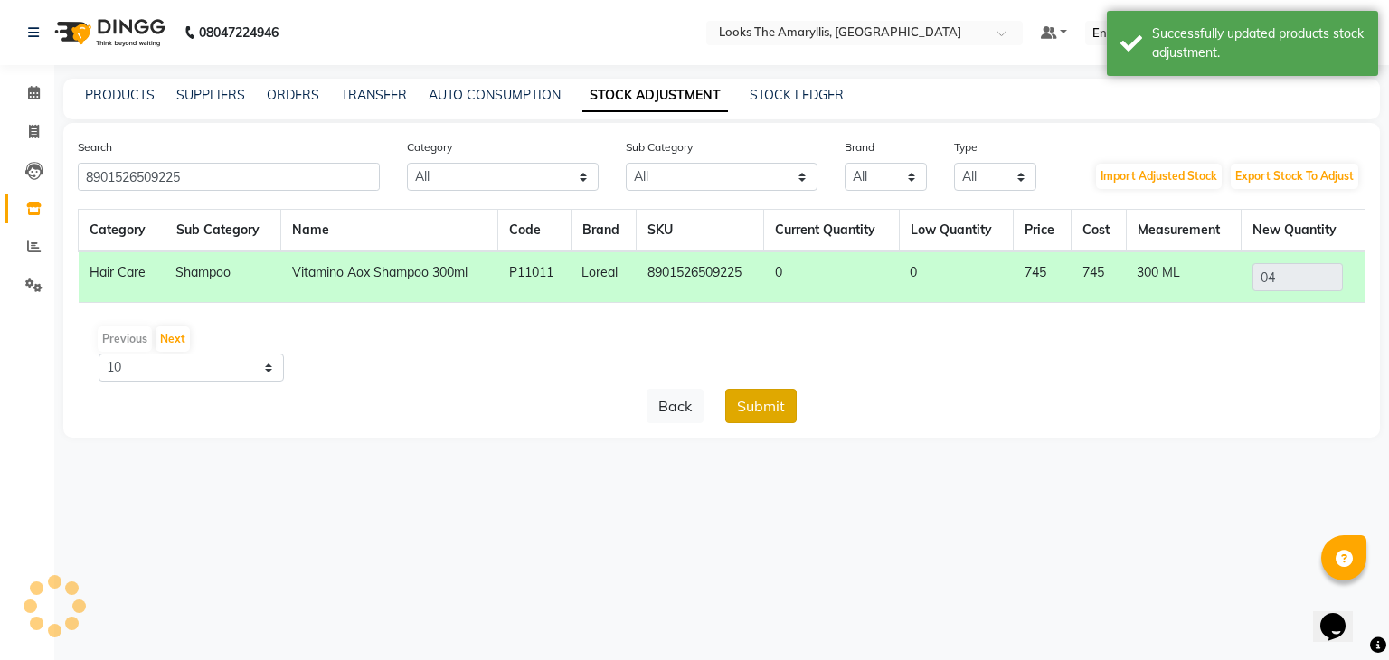
click at [741, 404] on button "Submit" at bounding box center [760, 406] width 71 height 34
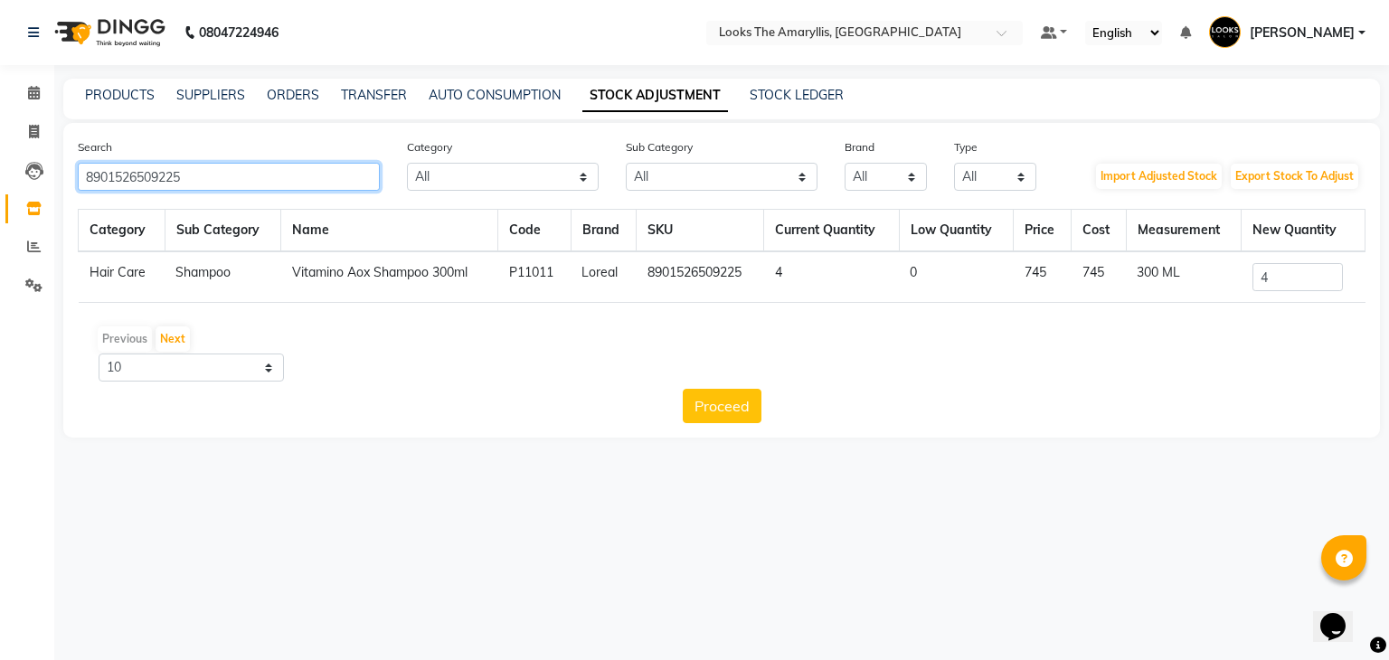
drag, startPoint x: 230, startPoint y: 174, endPoint x: 0, endPoint y: 224, distance: 234.9
click at [0, 224] on app-home "08047224946 Select Location × Looks The Amaryllis, New Delhi Default Panel My P…" at bounding box center [694, 232] width 1389 height 465
paste input "35"
type input "8901526509355"
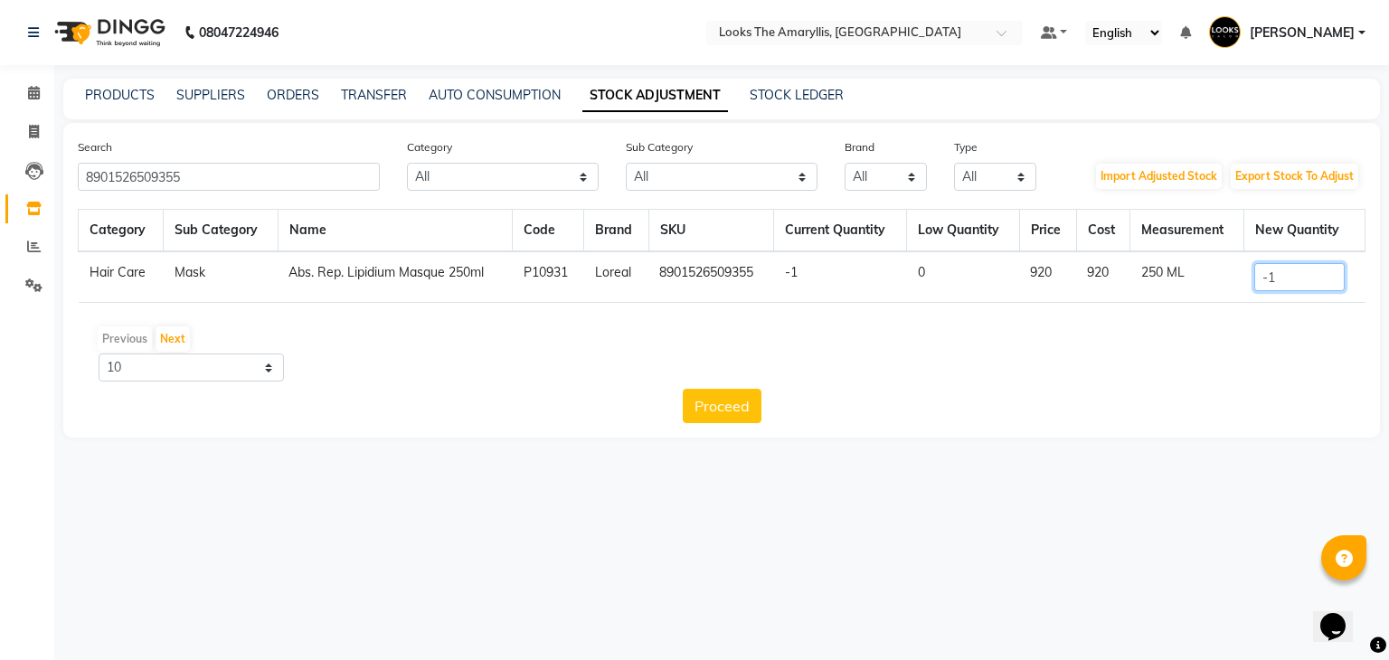
drag, startPoint x: 1281, startPoint y: 278, endPoint x: 1198, endPoint y: 301, distance: 86.4
click at [1198, 301] on tr "Hair Care Mask Abs. Rep. Lipidium Masque 250ml P10931 Loreal 8901526509355 -1 0…" at bounding box center [722, 277] width 1286 height 52
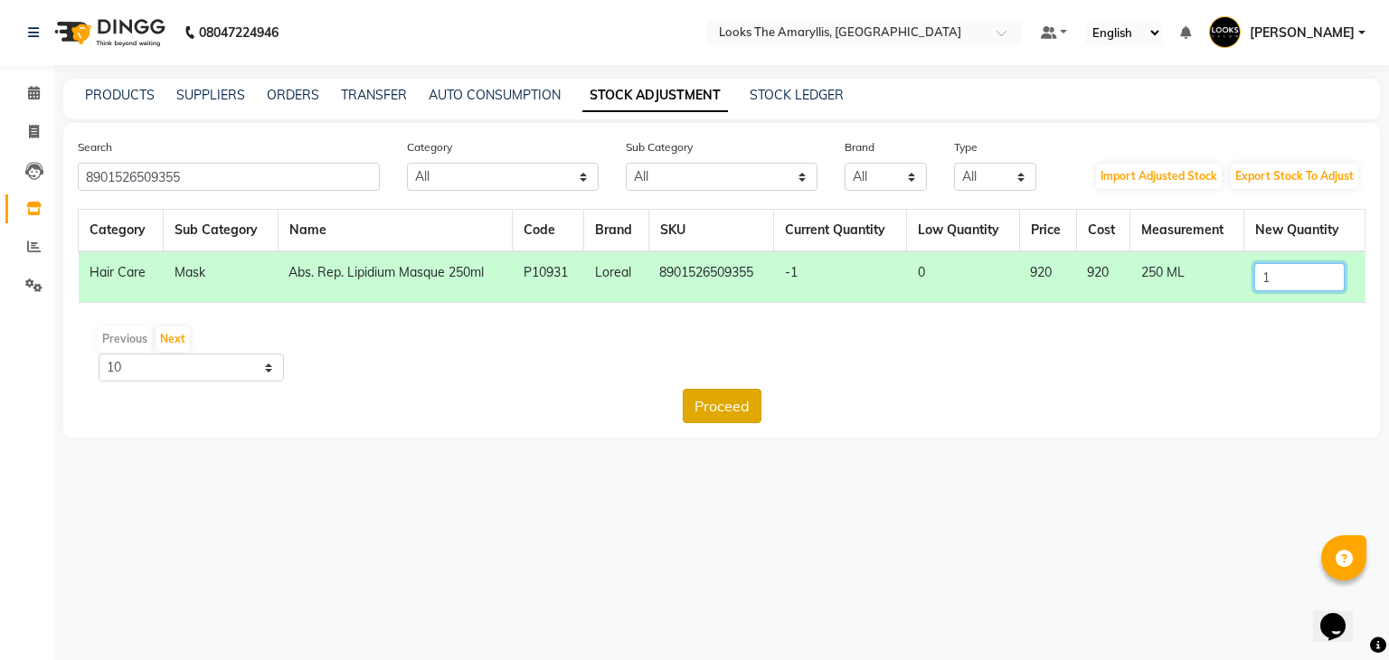
type input "1"
click at [749, 406] on button "Proceed" at bounding box center [722, 406] width 79 height 34
click at [750, 404] on button "Submit" at bounding box center [760, 406] width 71 height 34
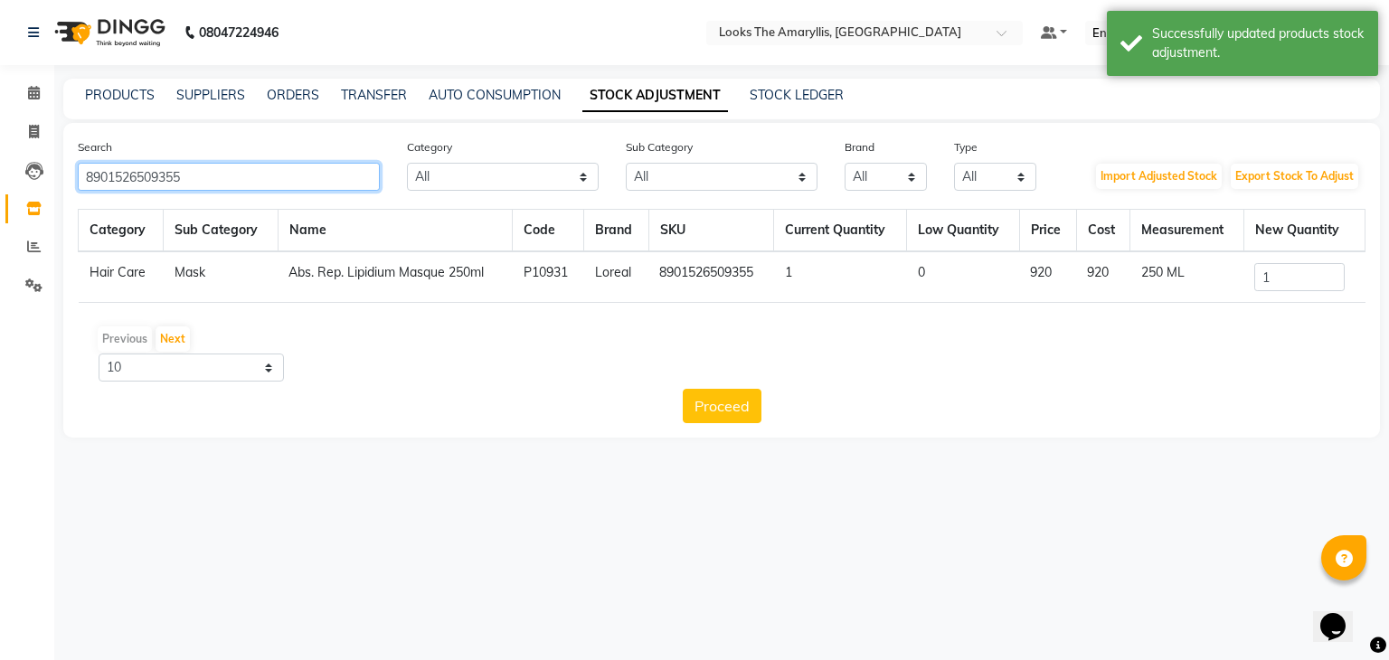
drag, startPoint x: 272, startPoint y: 179, endPoint x: 0, endPoint y: 204, distance: 273.3
click at [0, 204] on app-home "08047224946 Select Location × Looks The Amaryllis, New Delhi Default Panel My P…" at bounding box center [694, 232] width 1389 height 465
paste input "00"
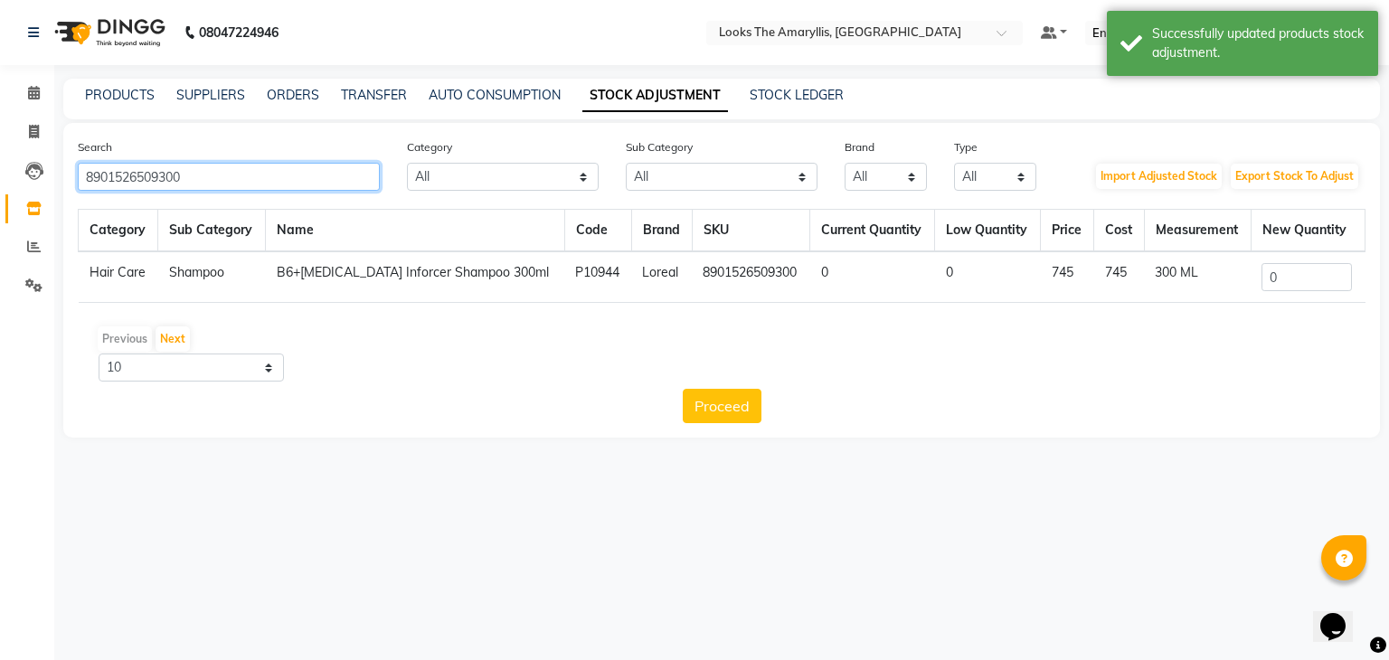
type input "8901526509300"
click at [1284, 278] on input "0" at bounding box center [1306, 277] width 90 height 28
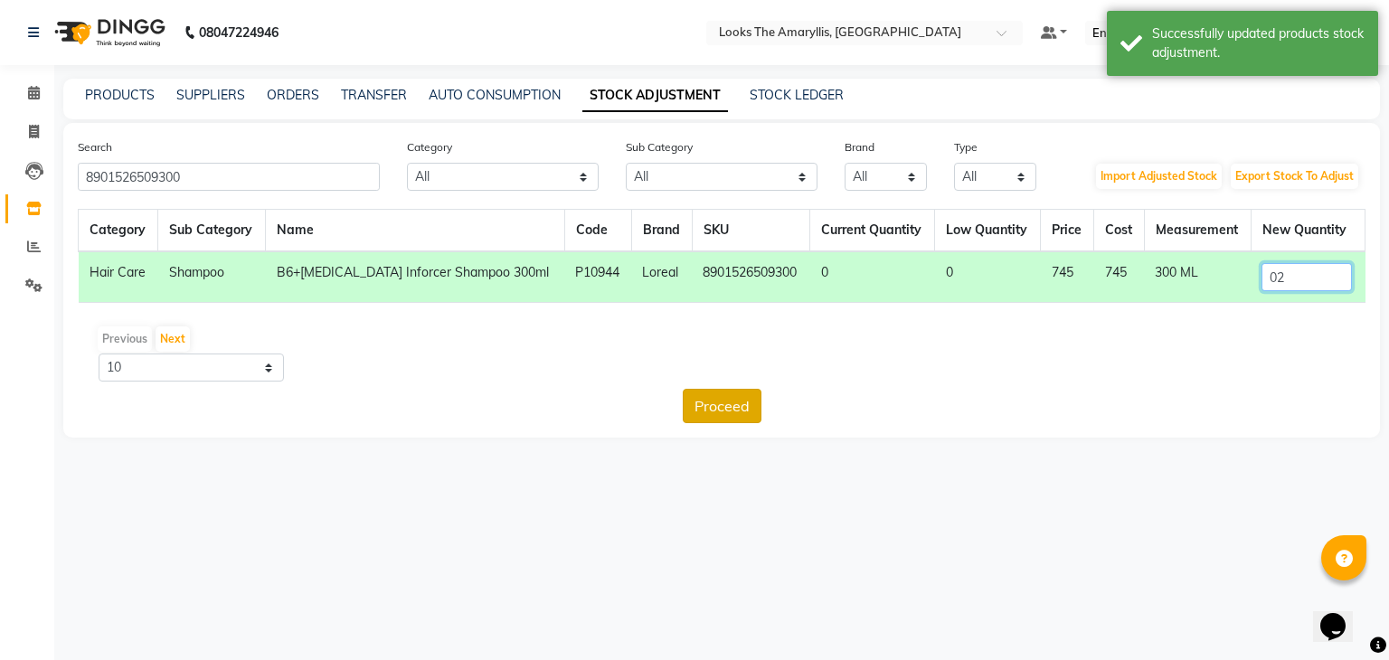
type input "02"
click at [739, 409] on button "Proceed" at bounding box center [722, 406] width 79 height 34
click at [752, 405] on button "Submit" at bounding box center [760, 406] width 71 height 34
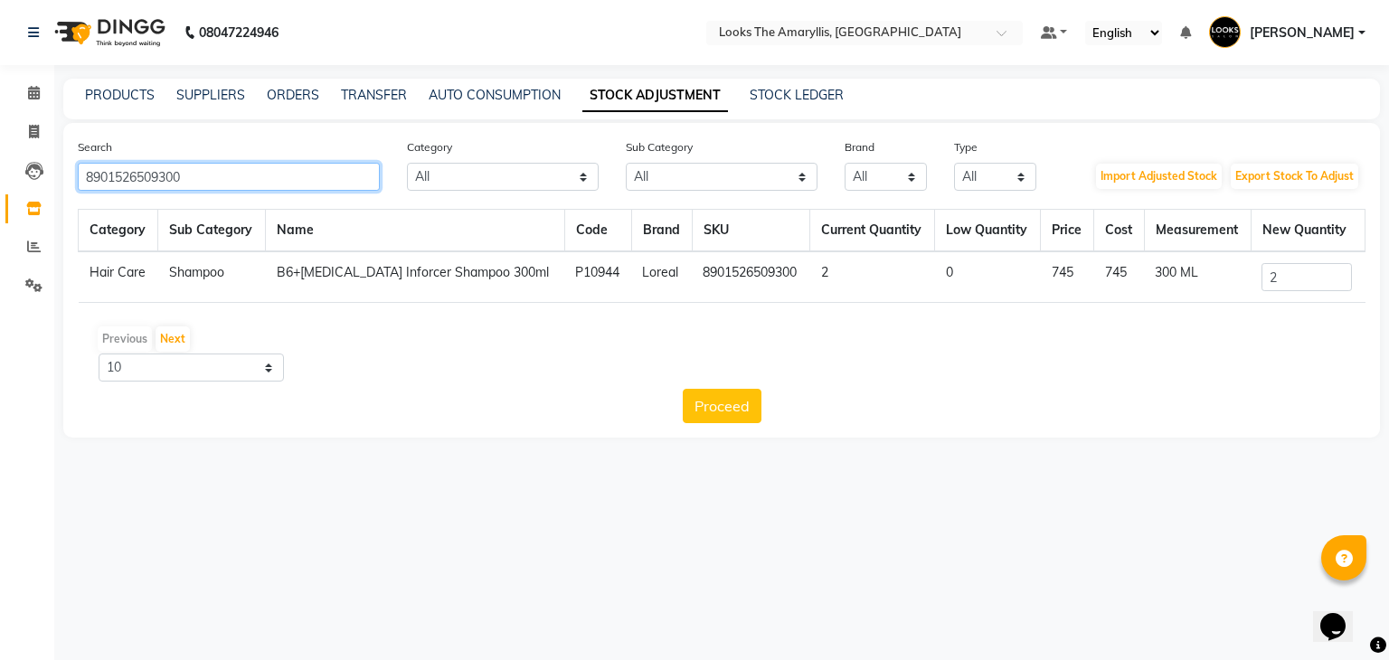
drag, startPoint x: 163, startPoint y: 190, endPoint x: 14, endPoint y: 196, distance: 148.4
click at [14, 196] on app-home "08047224946 Select Location × Looks The Amaryllis, New Delhi Default Panel My P…" at bounding box center [694, 232] width 1389 height 465
paste input "27"
type input "8901526509270"
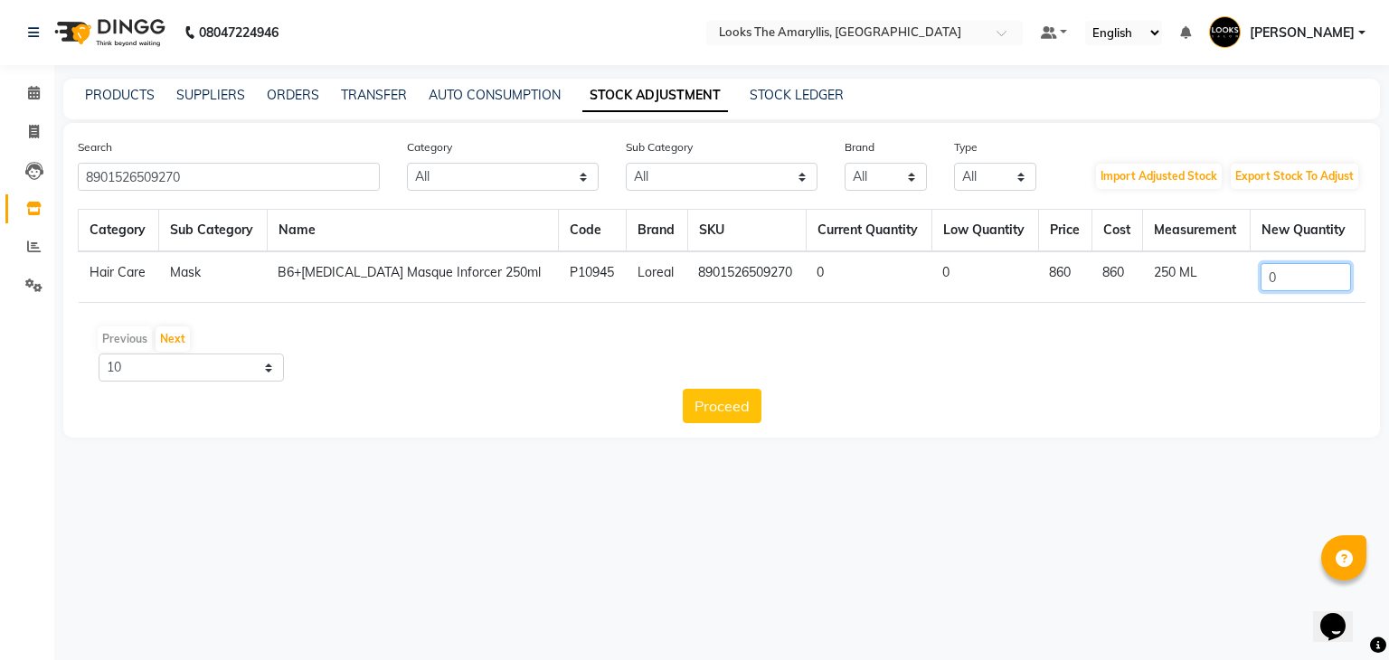
click at [1287, 280] on input "0" at bounding box center [1305, 277] width 90 height 28
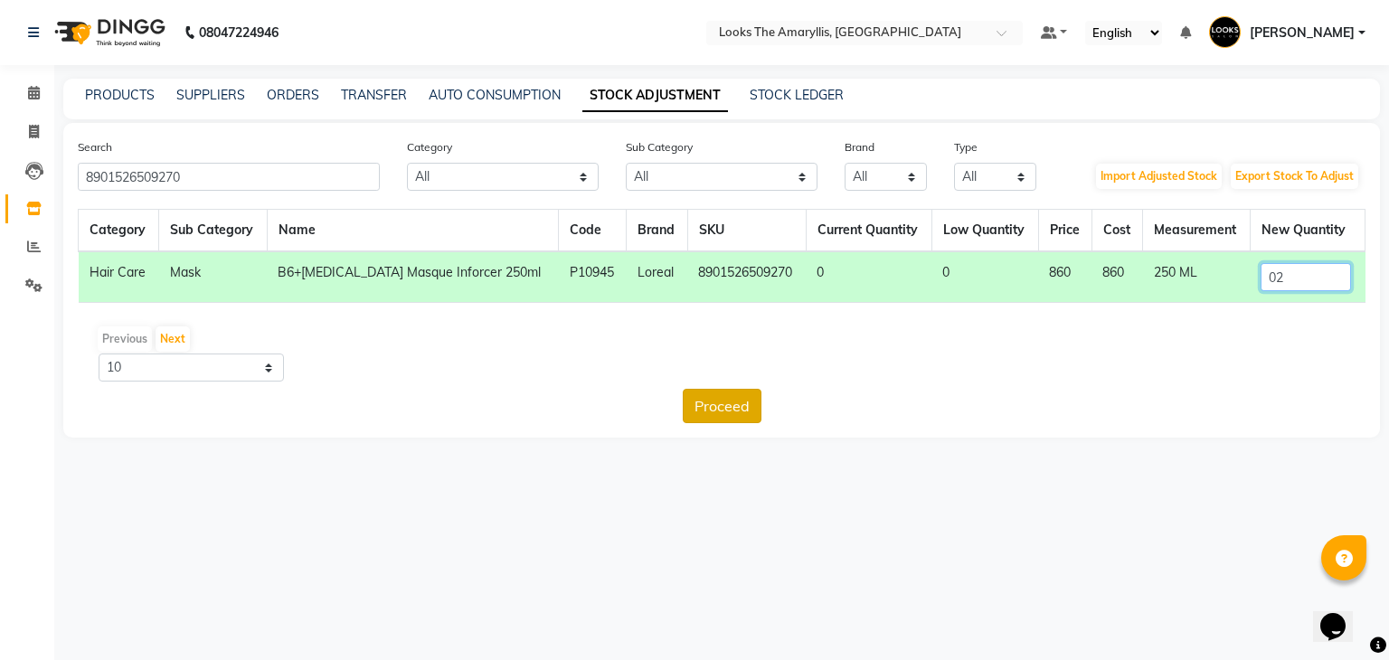
type input "02"
click at [751, 411] on button "Proceed" at bounding box center [722, 406] width 79 height 34
click at [767, 406] on button "Submit" at bounding box center [760, 406] width 71 height 34
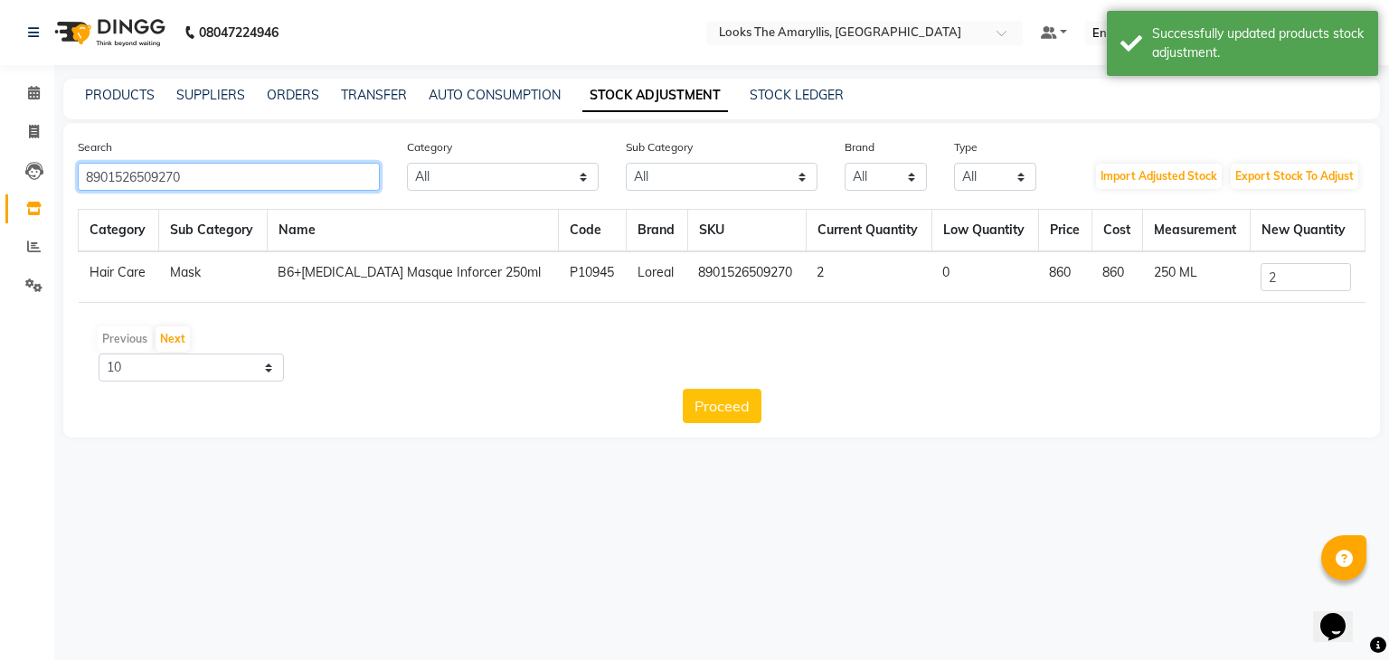
drag, startPoint x: 119, startPoint y: 208, endPoint x: 0, endPoint y: 232, distance: 121.8
click at [0, 232] on app-home "08047224946 Select Location × Looks The Amaryllis, New Delhi Default Panel My P…" at bounding box center [694, 232] width 1389 height 465
paste input "195"
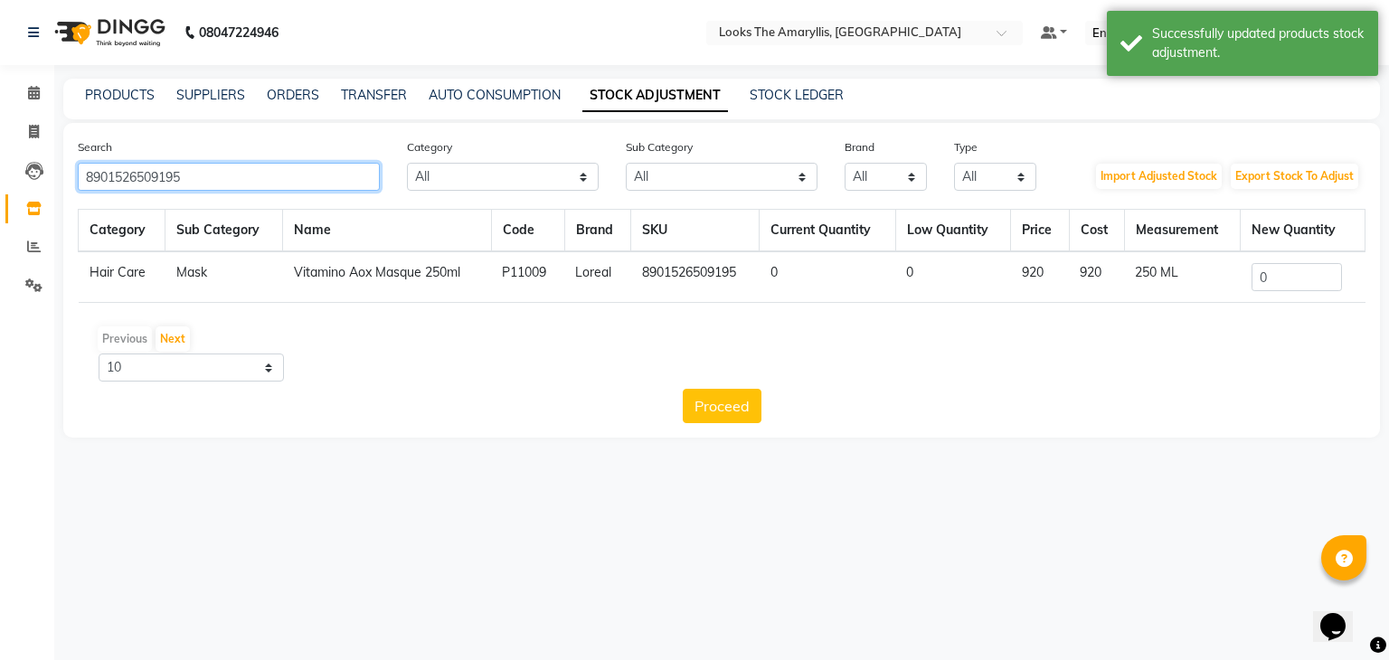
type input "8901526509195"
click at [1297, 287] on input "0" at bounding box center [1296, 277] width 90 height 28
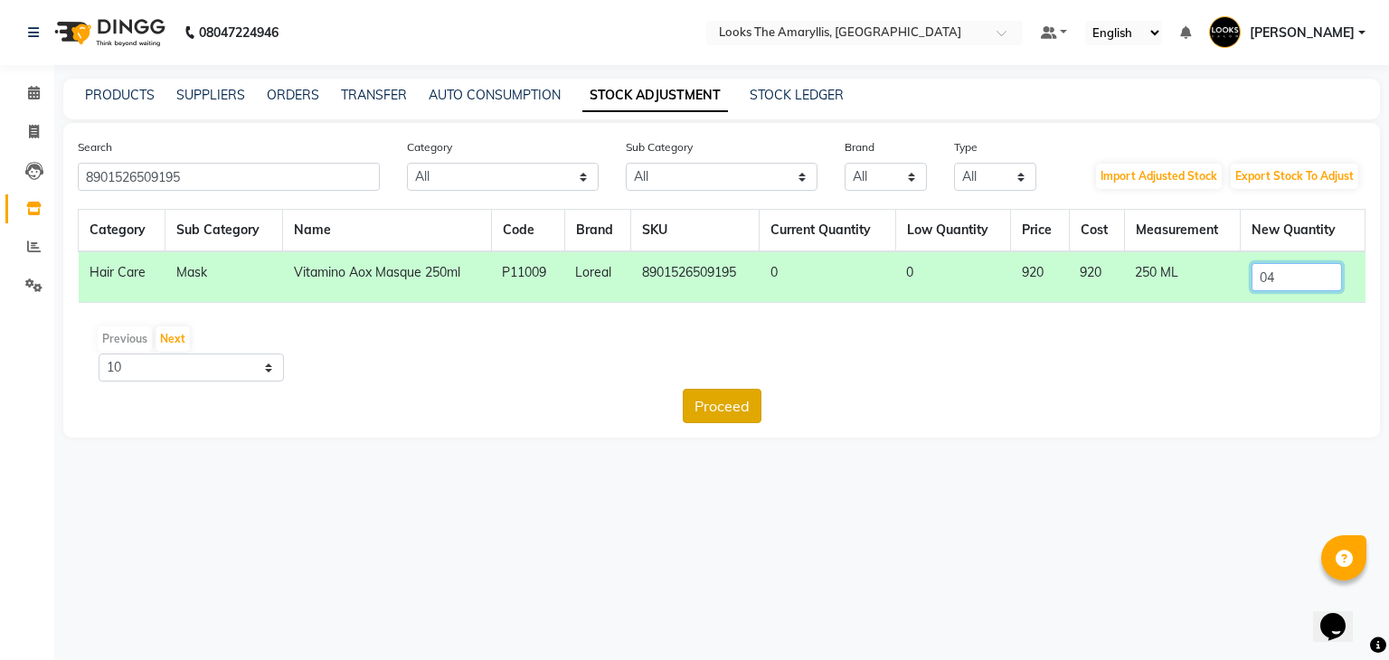
type input "04"
click at [753, 403] on button "Proceed" at bounding box center [722, 406] width 79 height 34
click at [768, 402] on button "Submit" at bounding box center [760, 406] width 71 height 34
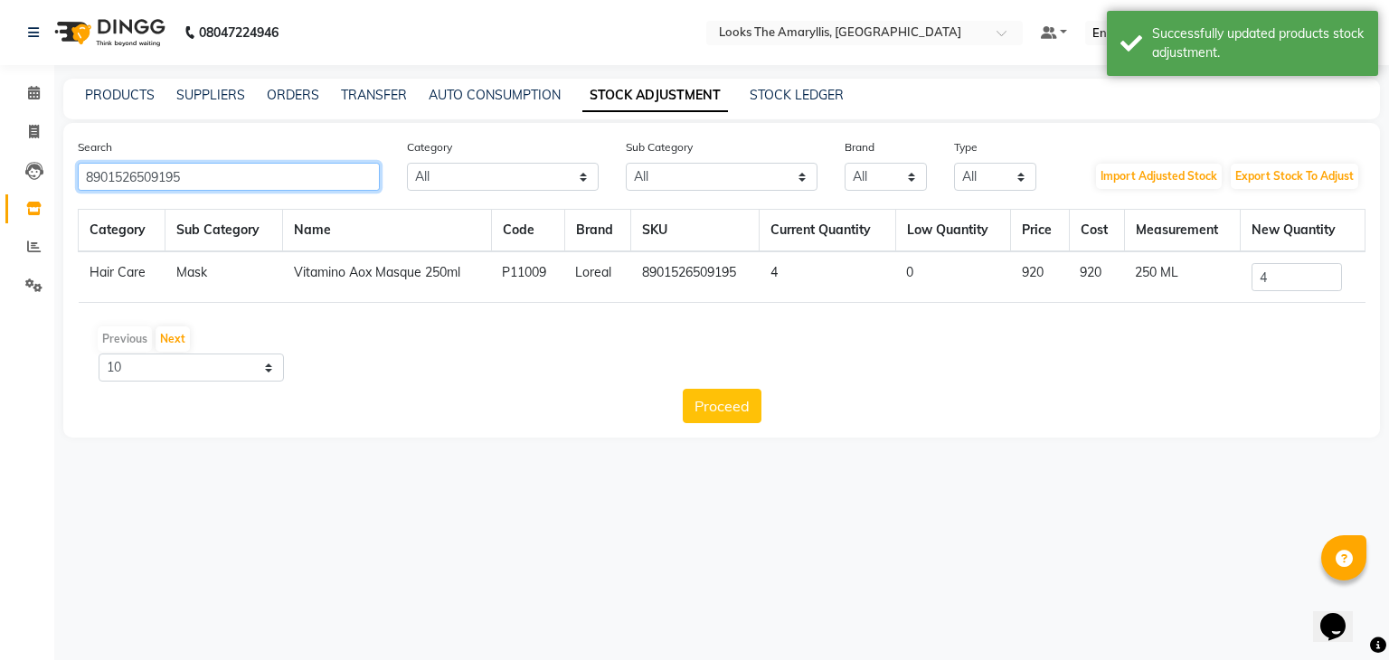
drag, startPoint x: 243, startPoint y: 172, endPoint x: 0, endPoint y: 189, distance: 243.8
click at [0, 189] on app-home "08047224946 Select Location × Looks The Amaryllis, New Delhi Default Panel My P…" at bounding box center [694, 232] width 1389 height 465
paste input "232"
type input "8901526509232"
click at [1273, 279] on input "0" at bounding box center [1296, 277] width 90 height 28
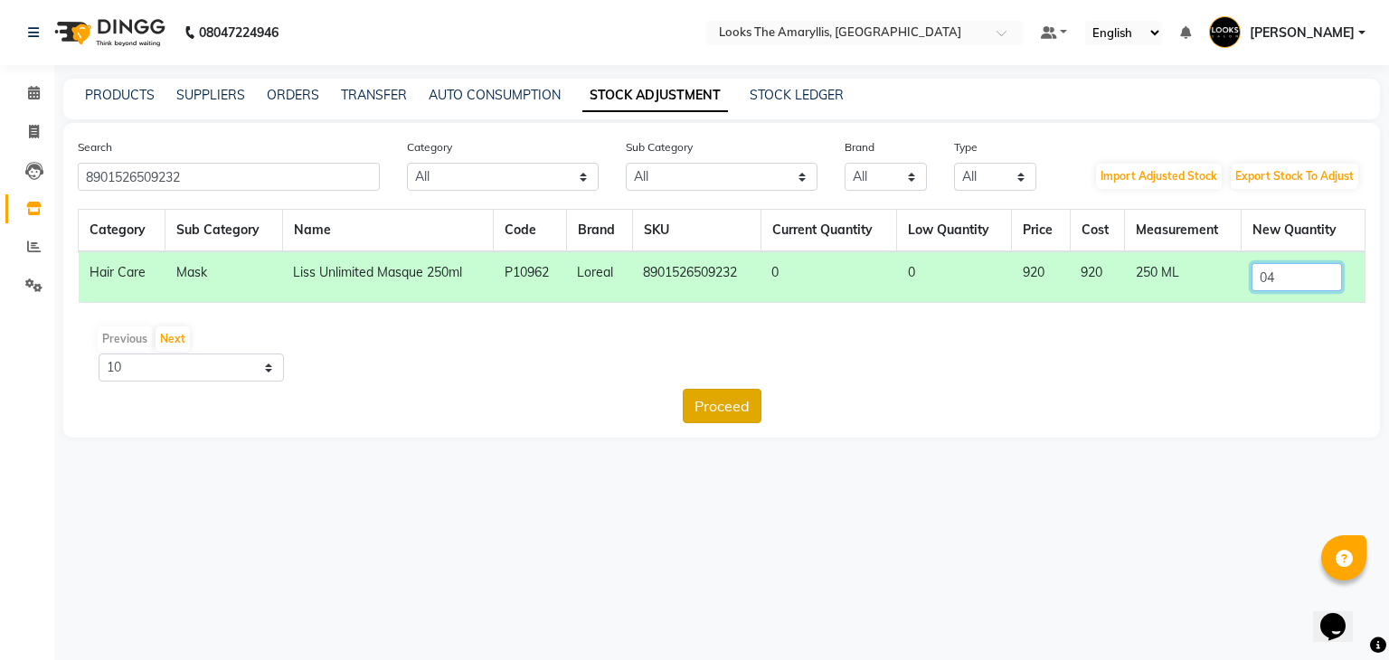
type input "04"
click at [749, 394] on button "Proceed" at bounding box center [722, 406] width 79 height 34
click at [770, 405] on button "Submit" at bounding box center [760, 406] width 71 height 34
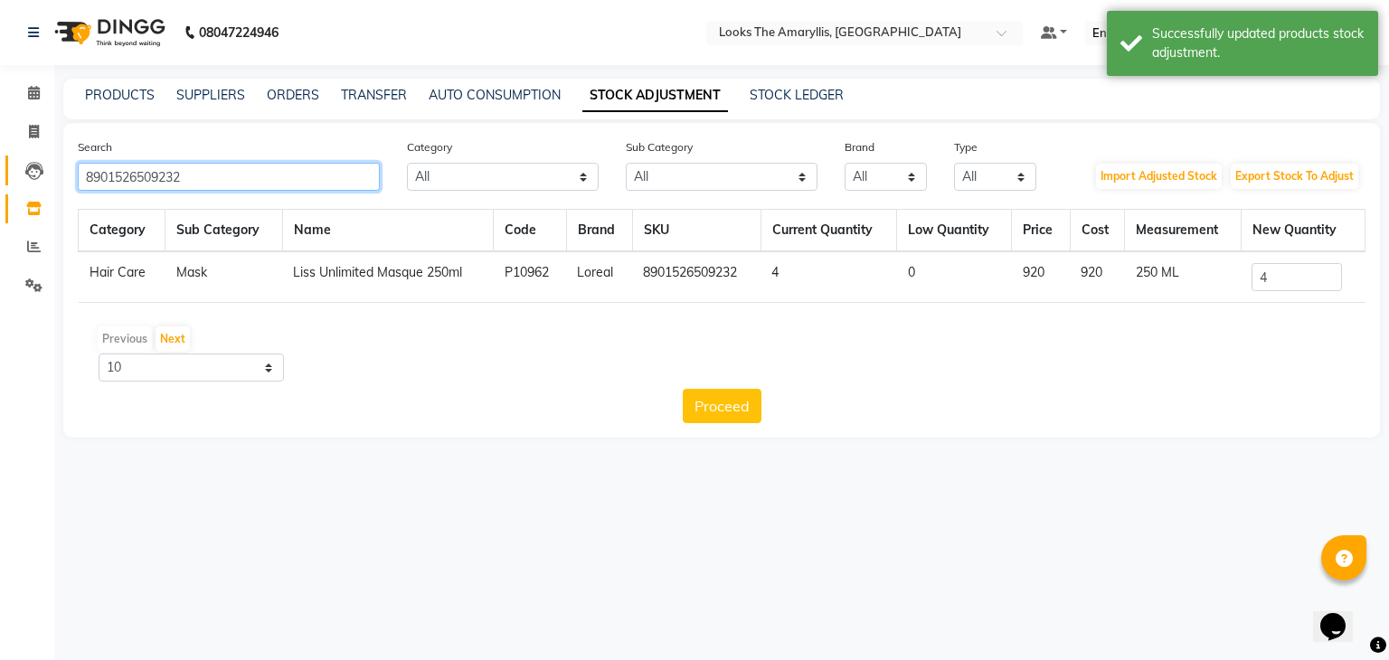
drag, startPoint x: 284, startPoint y: 177, endPoint x: 20, endPoint y: 174, distance: 264.0
click at [0, 172] on app-home "08047224946 Select Location × Looks The Amaryllis, New Delhi Default Panel My P…" at bounding box center [694, 232] width 1389 height 465
paste input "3474637109356"
type input "3474637109356"
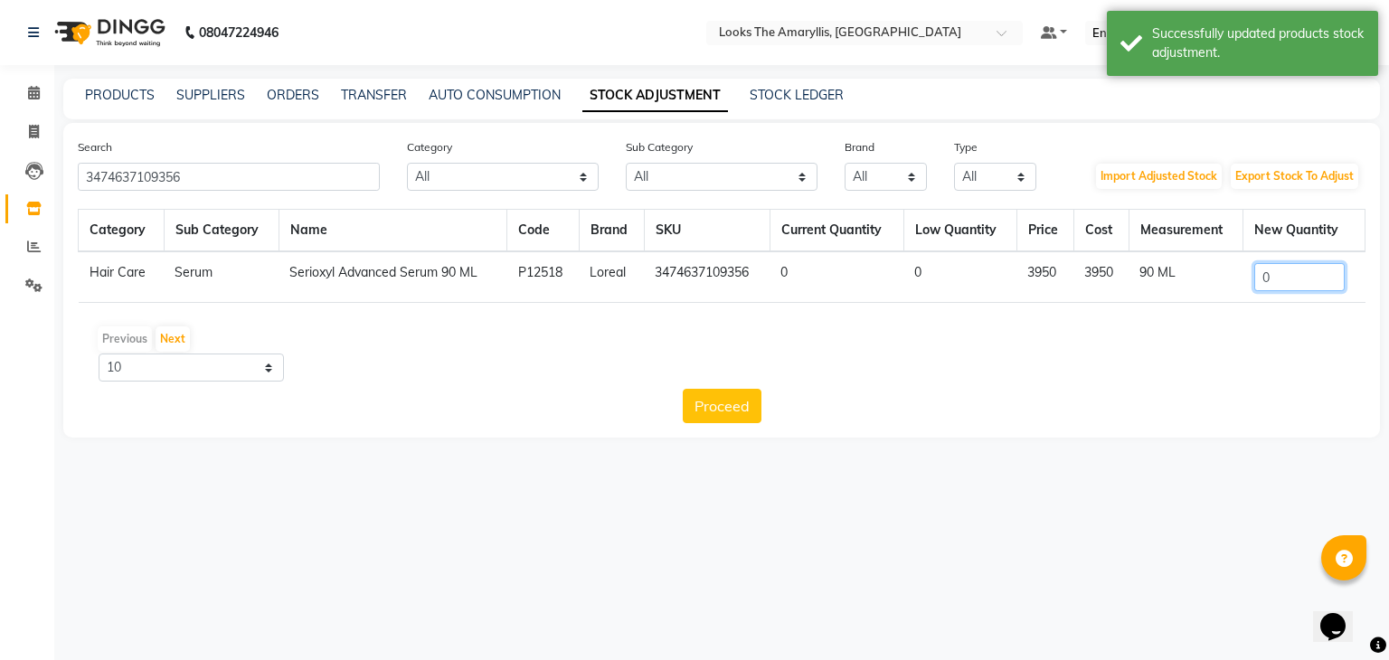
click at [1281, 272] on input "0" at bounding box center [1299, 277] width 90 height 28
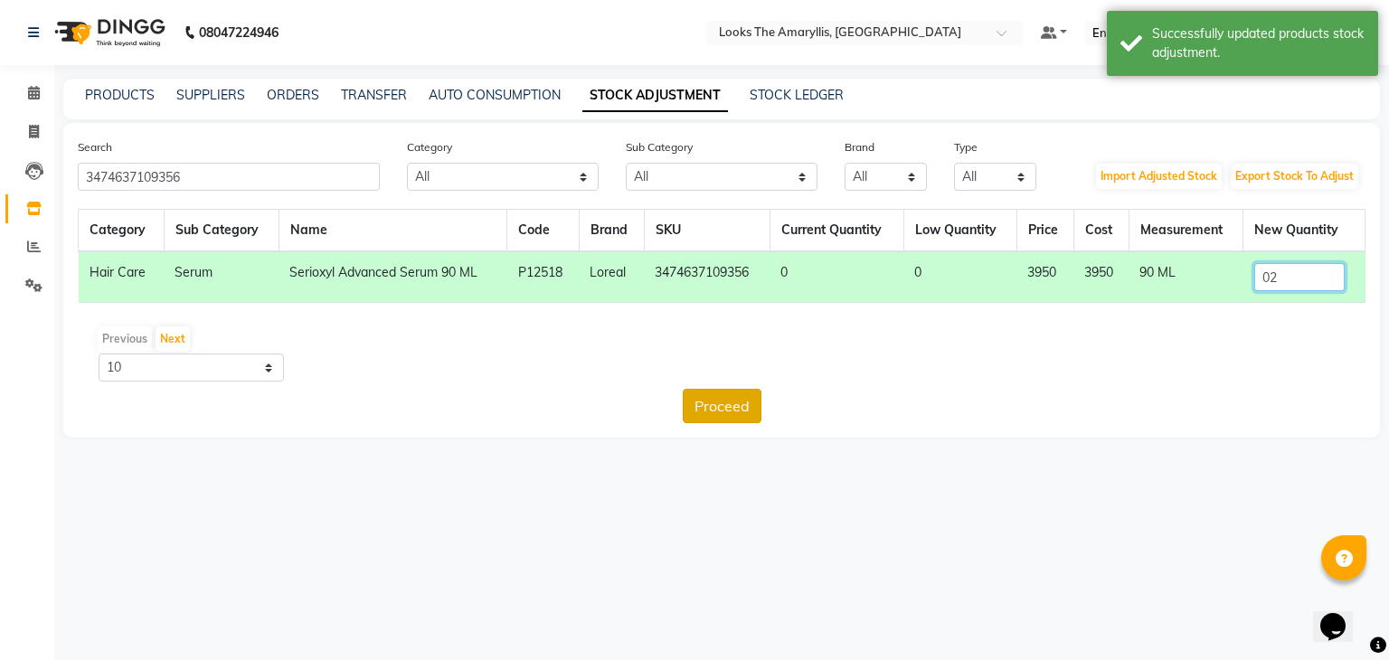
type input "02"
click at [711, 400] on button "Proceed" at bounding box center [722, 406] width 79 height 34
click at [756, 406] on button "Submit" at bounding box center [760, 406] width 71 height 34
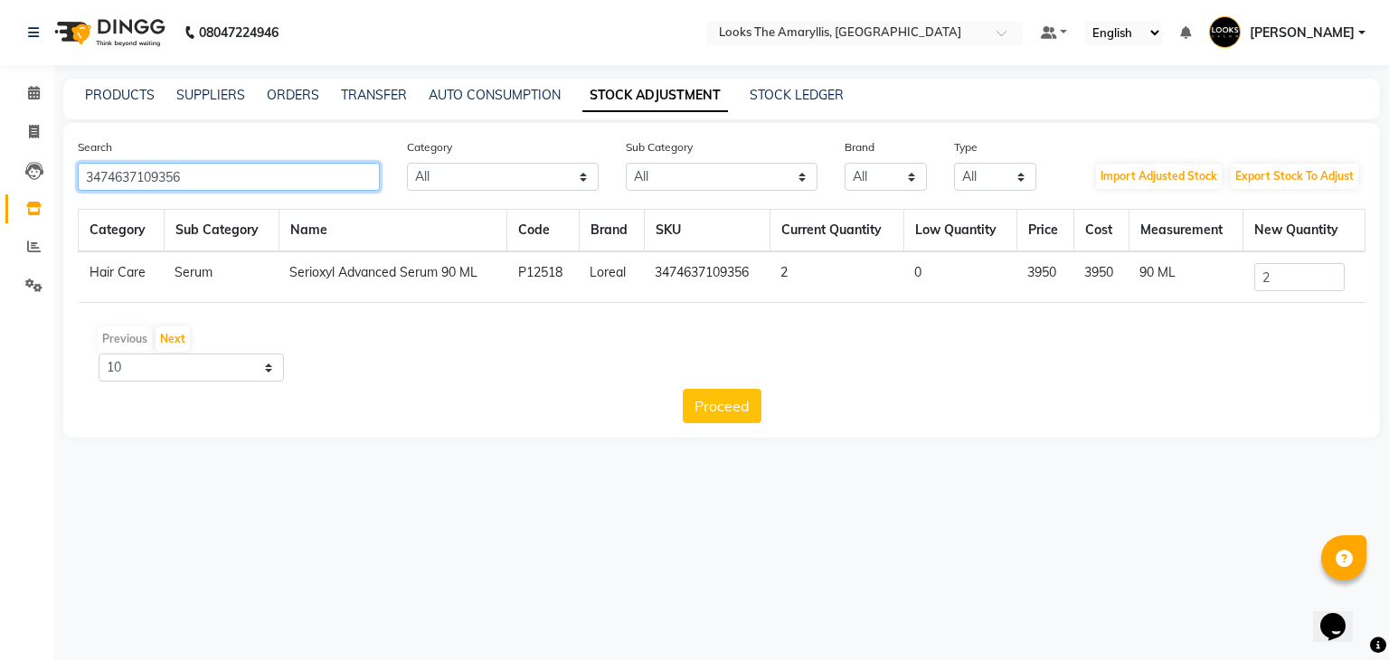
drag, startPoint x: 219, startPoint y: 185, endPoint x: 0, endPoint y: 181, distance: 218.8
click at [0, 181] on app-home "08047224946 Select Location × Looks The Amaryllis, New Delhi Default Panel My P…" at bounding box center [694, 232] width 1389 height 465
paste input "8901526529322"
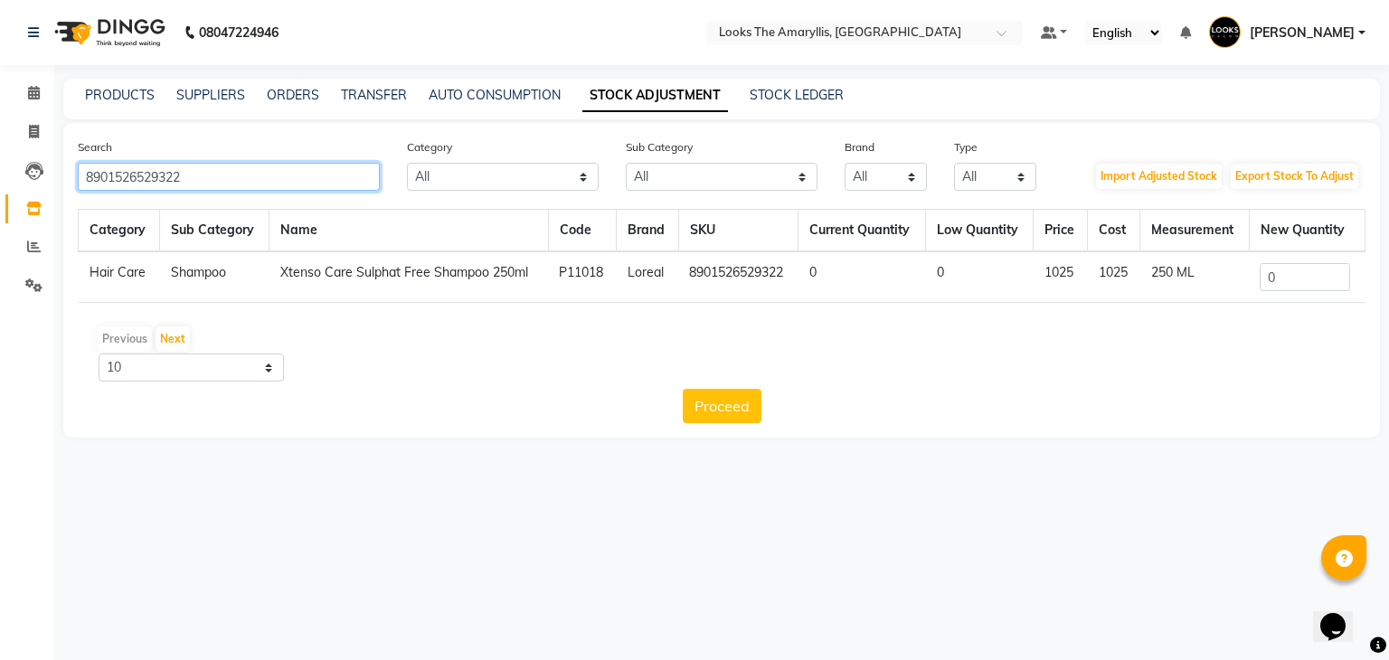
drag, startPoint x: 245, startPoint y: 180, endPoint x: 0, endPoint y: 180, distance: 245.0
click at [0, 180] on app-home "08047224946 Select Location × Looks The Amaryllis, New Delhi Default Panel My P…" at bounding box center [694, 232] width 1389 height 465
paste input "08"
type input "8901526529308"
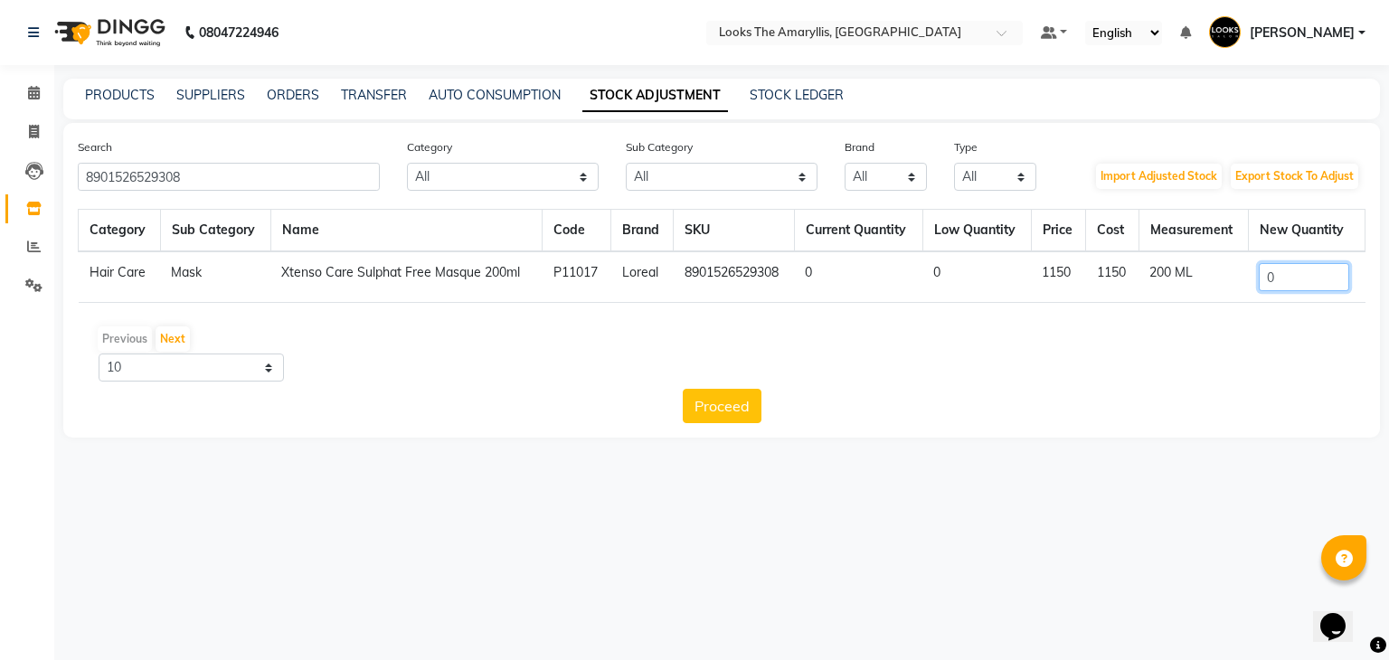
click at [1324, 279] on input "0" at bounding box center [1303, 277] width 90 height 28
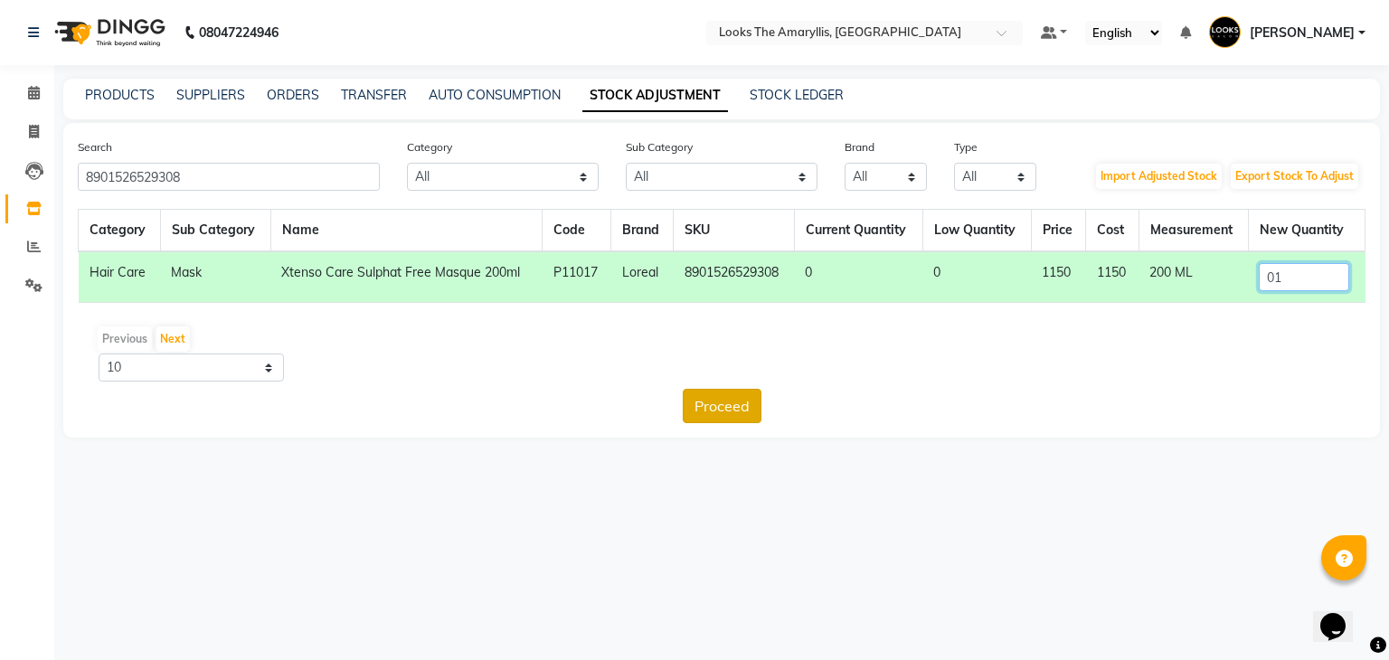
type input "01"
click at [731, 406] on button "Proceed" at bounding box center [722, 406] width 79 height 34
click at [763, 409] on button "Submit" at bounding box center [760, 406] width 71 height 34
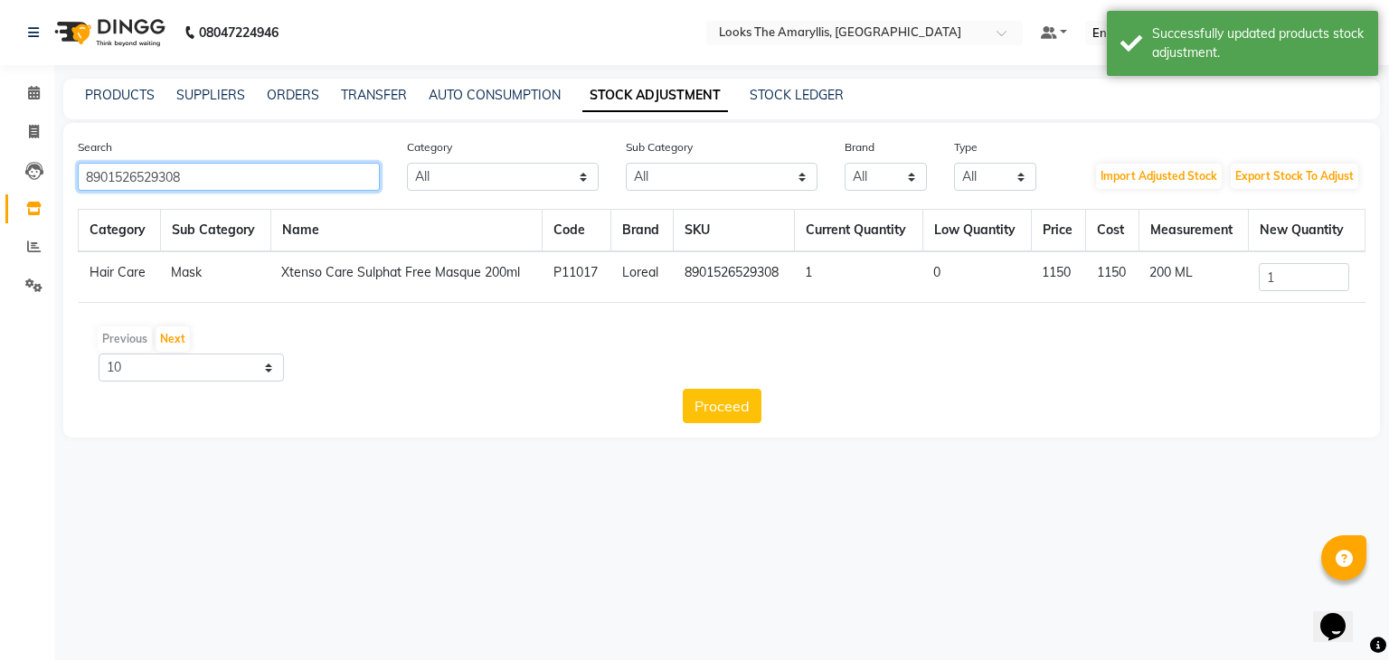
drag, startPoint x: 266, startPoint y: 189, endPoint x: 0, endPoint y: 152, distance: 268.4
click at [0, 152] on app-home "08047224946 Select Location × Looks The Amaryllis, New Delhi Default Panel My P…" at bounding box center [694, 232] width 1389 height 465
paste input "41317"
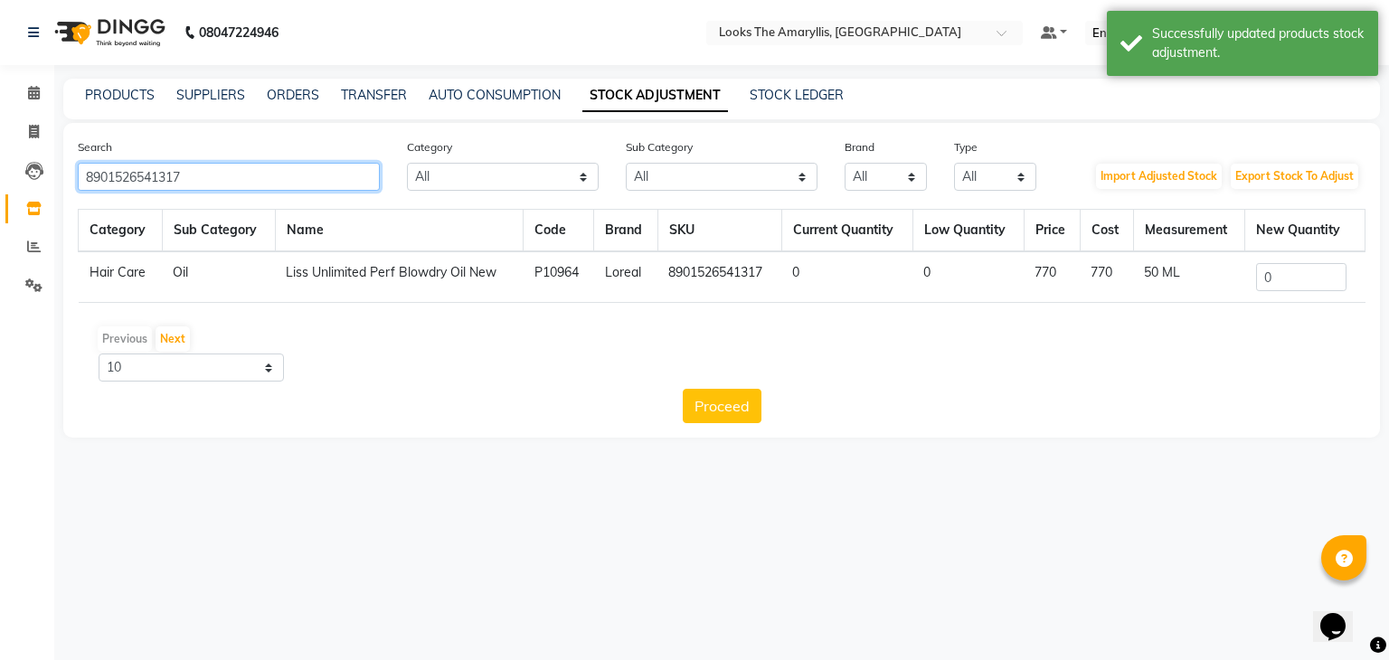
type input "8901526541317"
click at [1287, 283] on input "0" at bounding box center [1301, 277] width 90 height 28
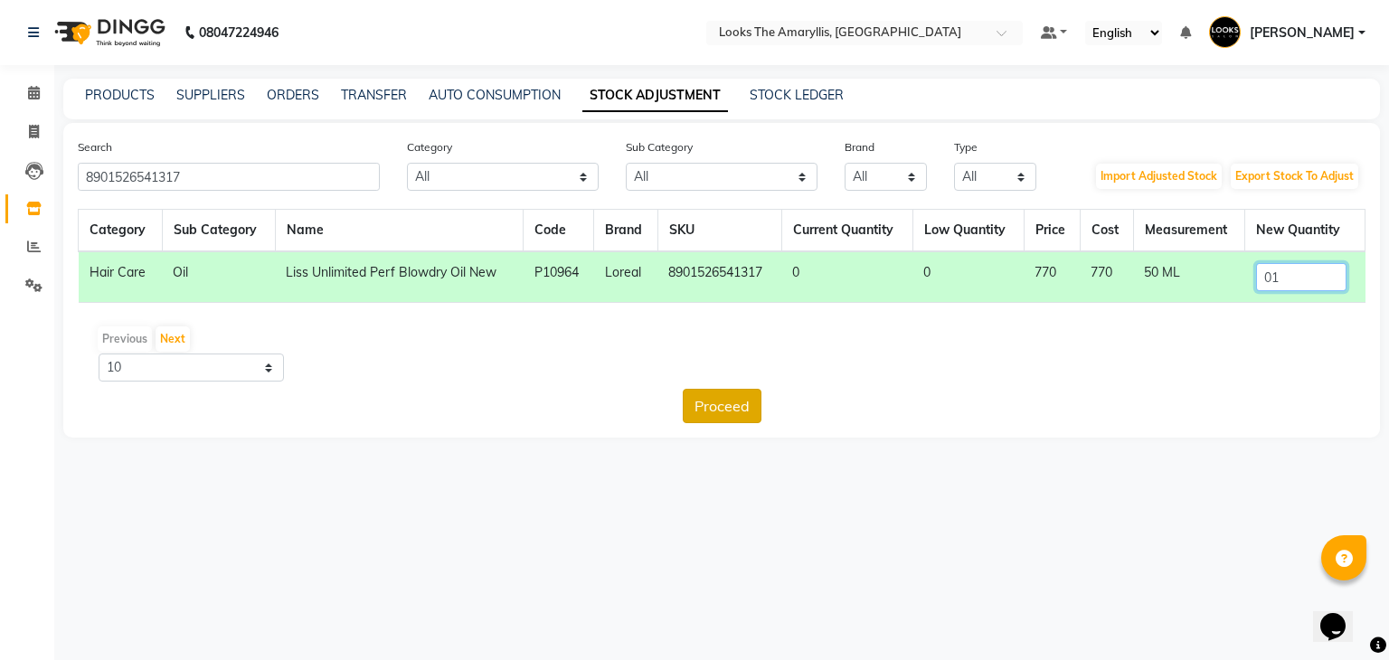
type input "01"
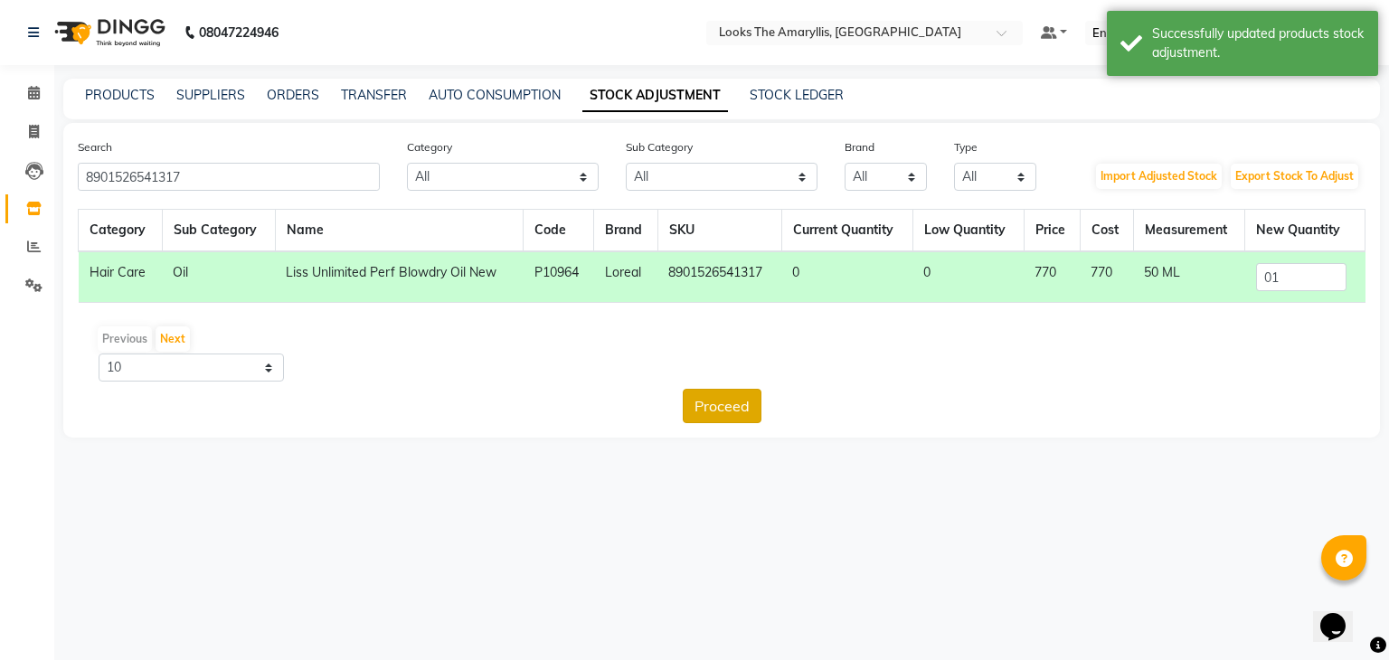
click at [709, 399] on button "Proceed" at bounding box center [722, 406] width 79 height 34
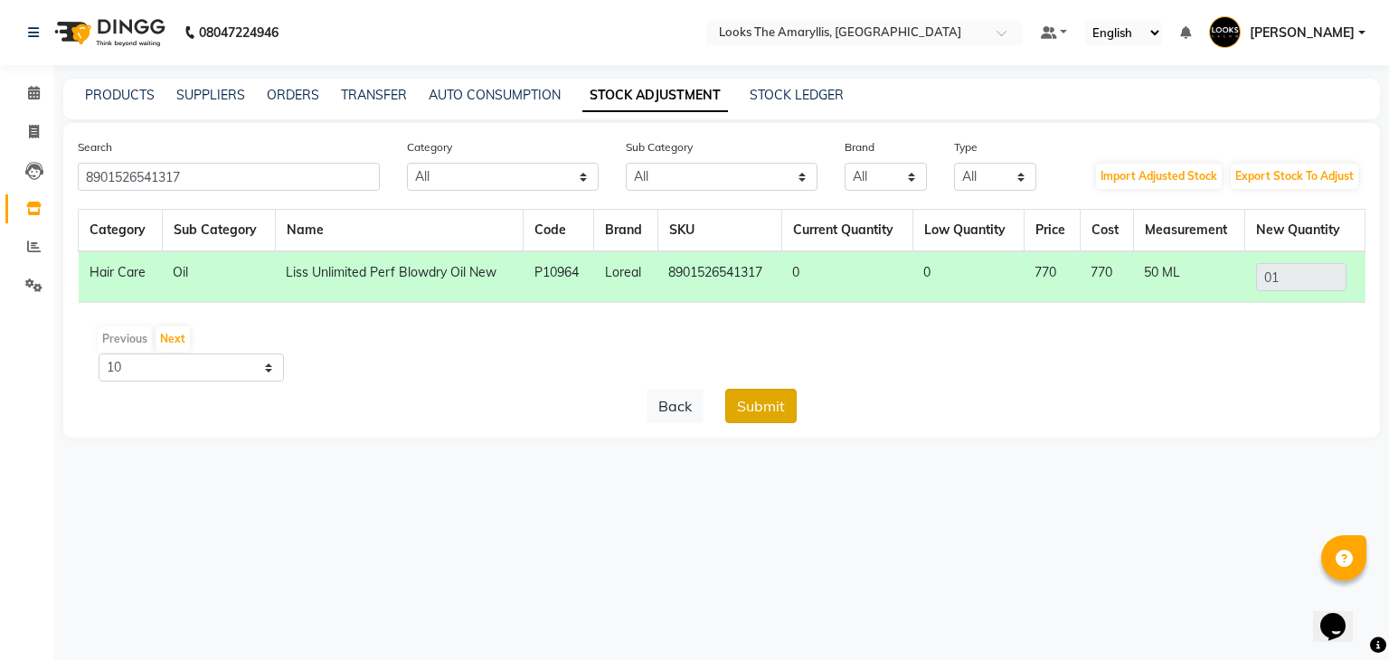
click at [749, 399] on button "Submit" at bounding box center [760, 406] width 71 height 34
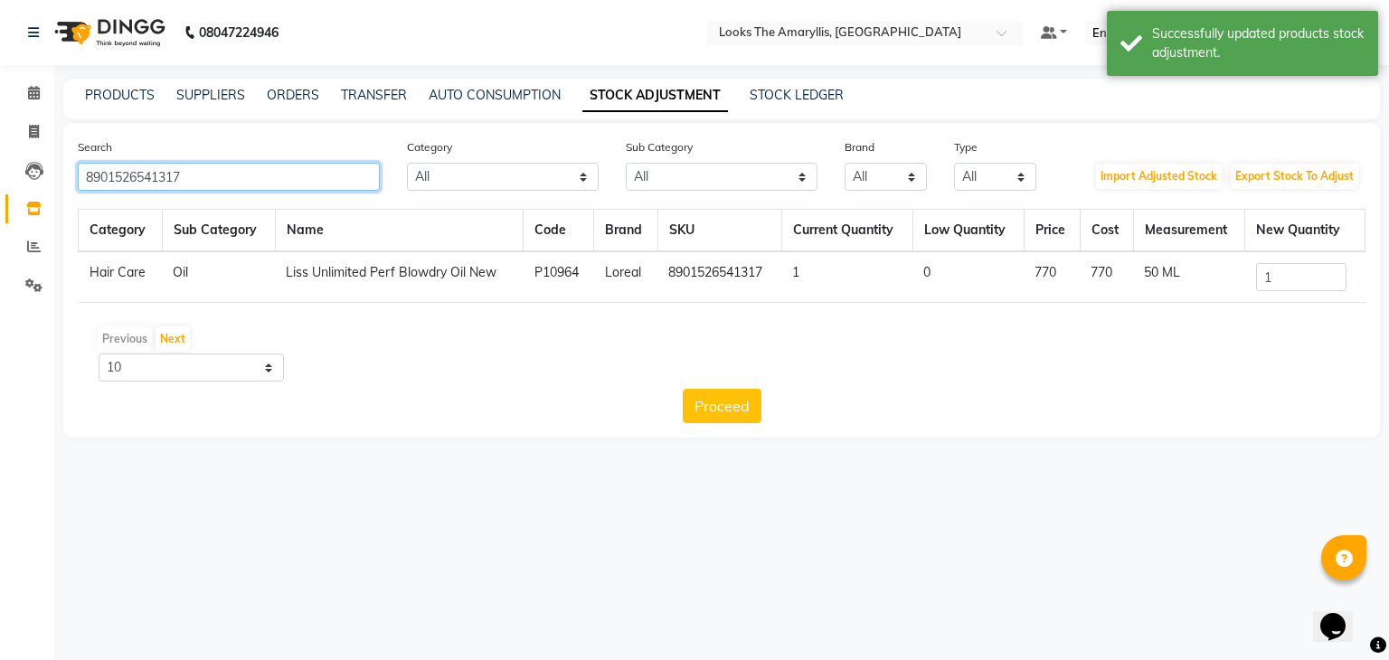
drag, startPoint x: 273, startPoint y: 184, endPoint x: 0, endPoint y: 188, distance: 273.1
click at [0, 188] on app-home "08047224946 Select Location × Looks The Amaryllis, New Delhi Default Panel My P…" at bounding box center [694, 232] width 1389 height 465
paste input "9420"
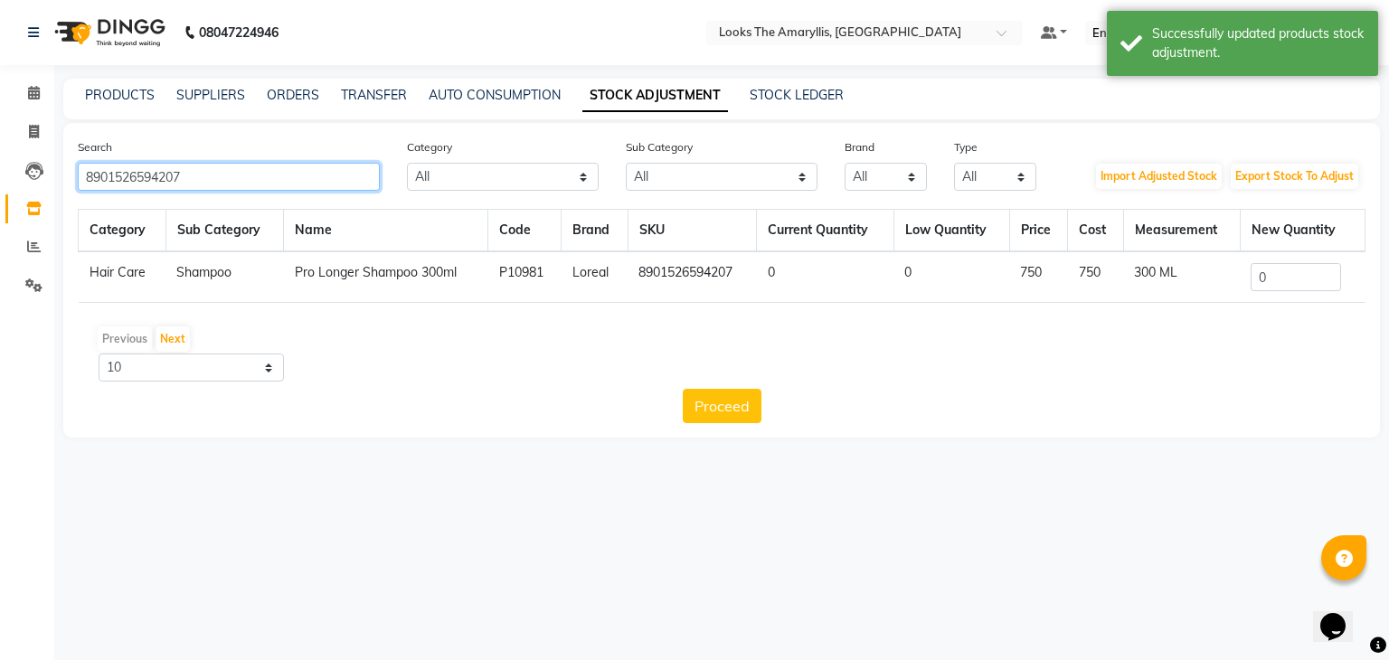
type input "8901526594207"
click at [1295, 294] on td "0" at bounding box center [1301, 277] width 125 height 52
click at [1295, 283] on input "0" at bounding box center [1295, 277] width 90 height 28
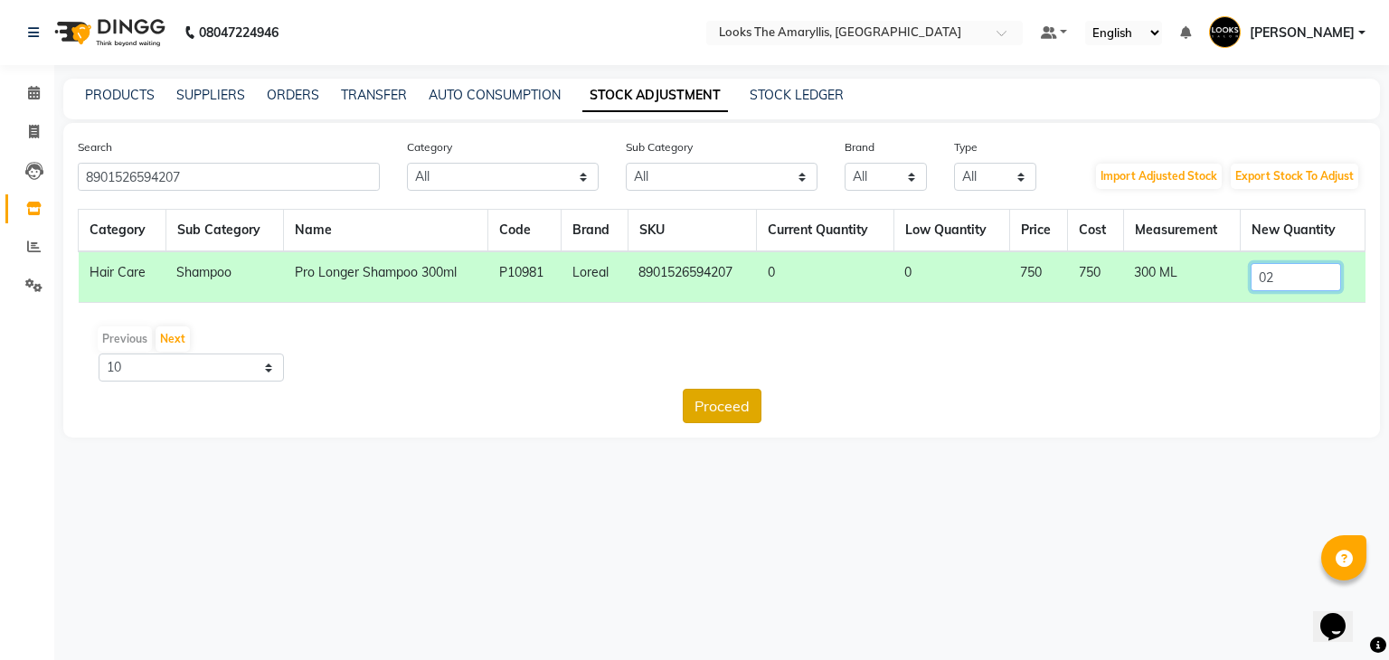
type input "02"
click at [728, 400] on button "Proceed" at bounding box center [722, 406] width 79 height 34
click at [758, 406] on button "Submit" at bounding box center [760, 406] width 71 height 34
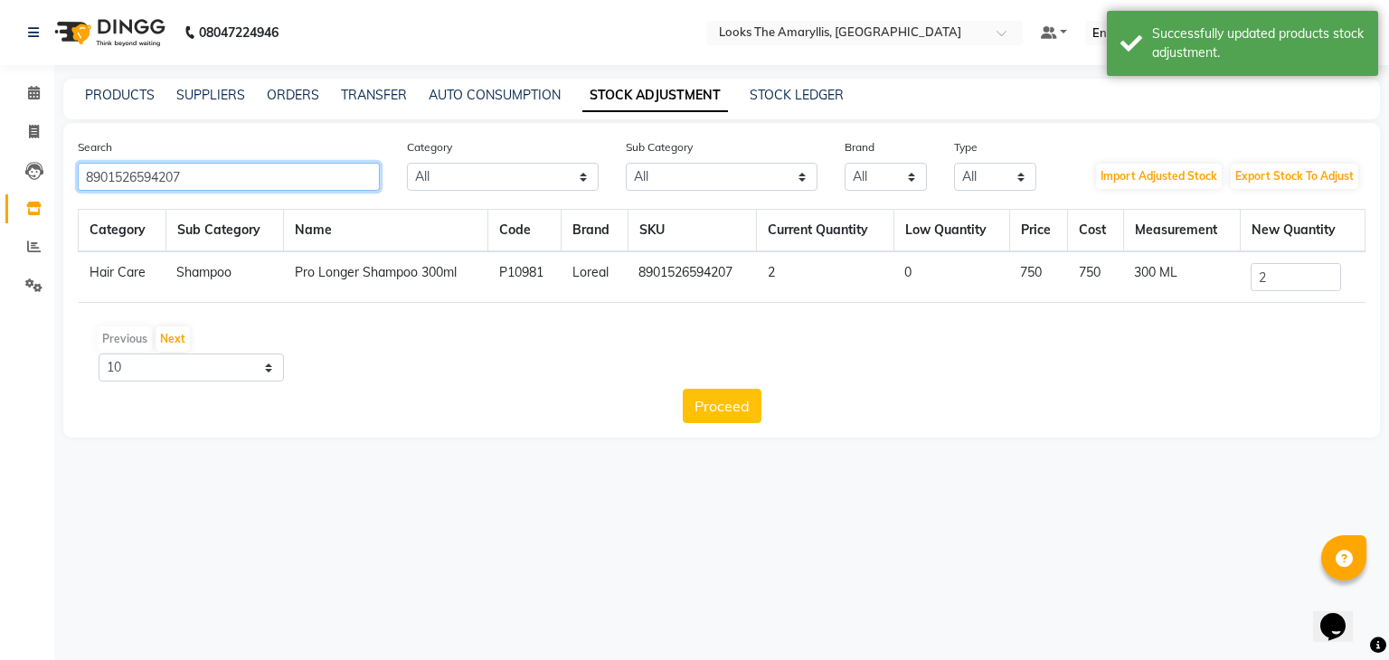
drag, startPoint x: 245, startPoint y: 174, endPoint x: 0, endPoint y: 174, distance: 245.0
click at [0, 174] on app-home "08047224946 Select Location × Looks The Amaryllis, New Delhi Default Panel My P…" at bounding box center [694, 232] width 1389 height 465
paste input "30163362"
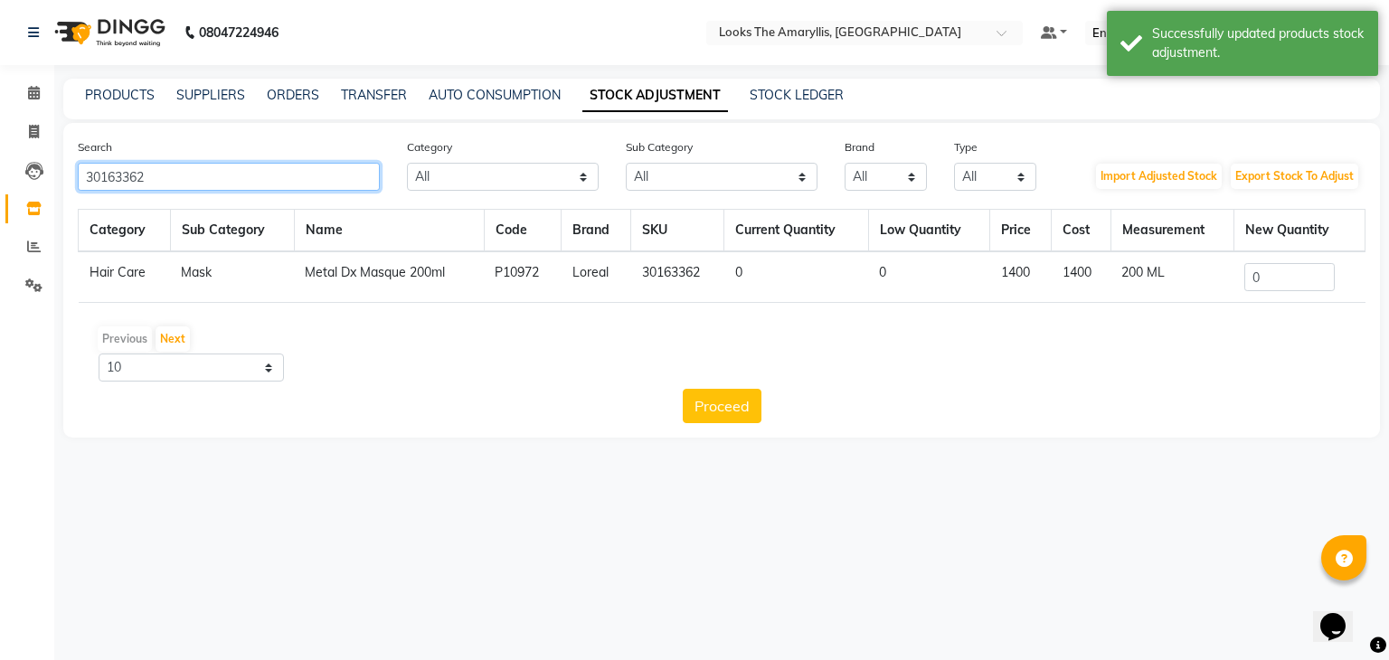
type input "30163362"
click at [1283, 274] on input "0" at bounding box center [1289, 277] width 90 height 28
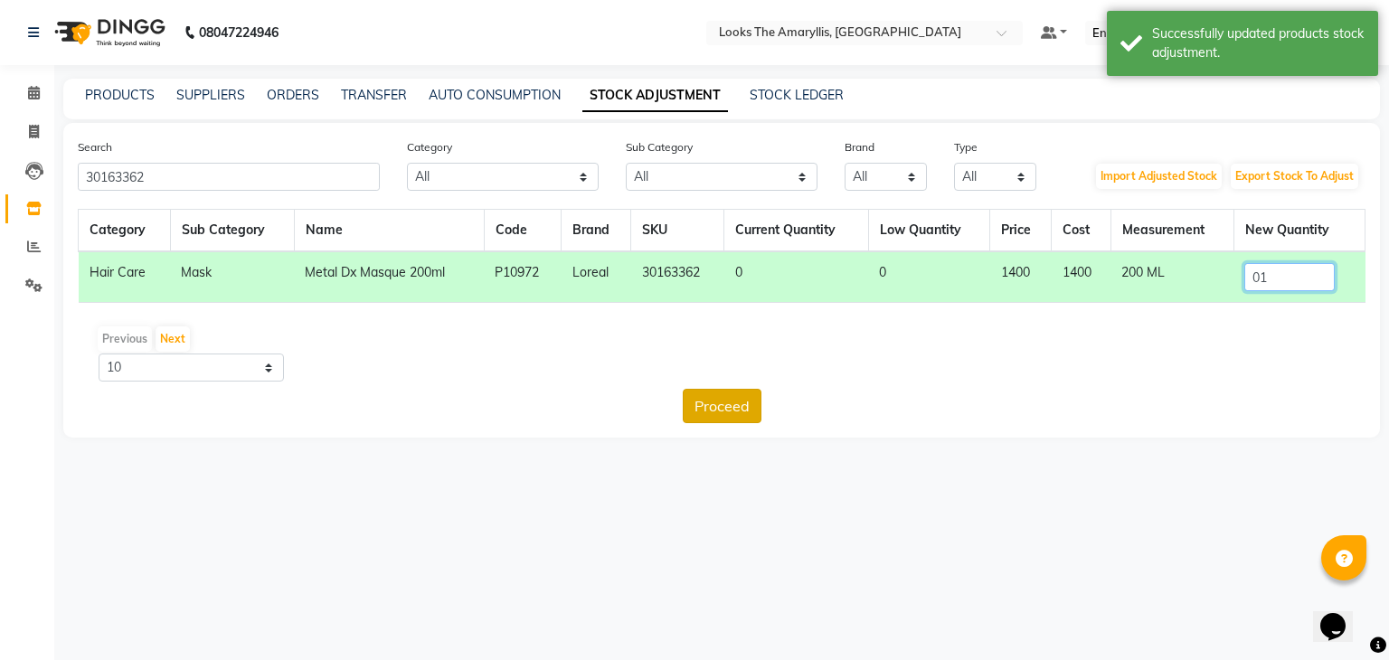
type input "01"
click at [713, 410] on button "Proceed" at bounding box center [722, 406] width 79 height 34
click at [748, 402] on button "Submit" at bounding box center [760, 406] width 71 height 34
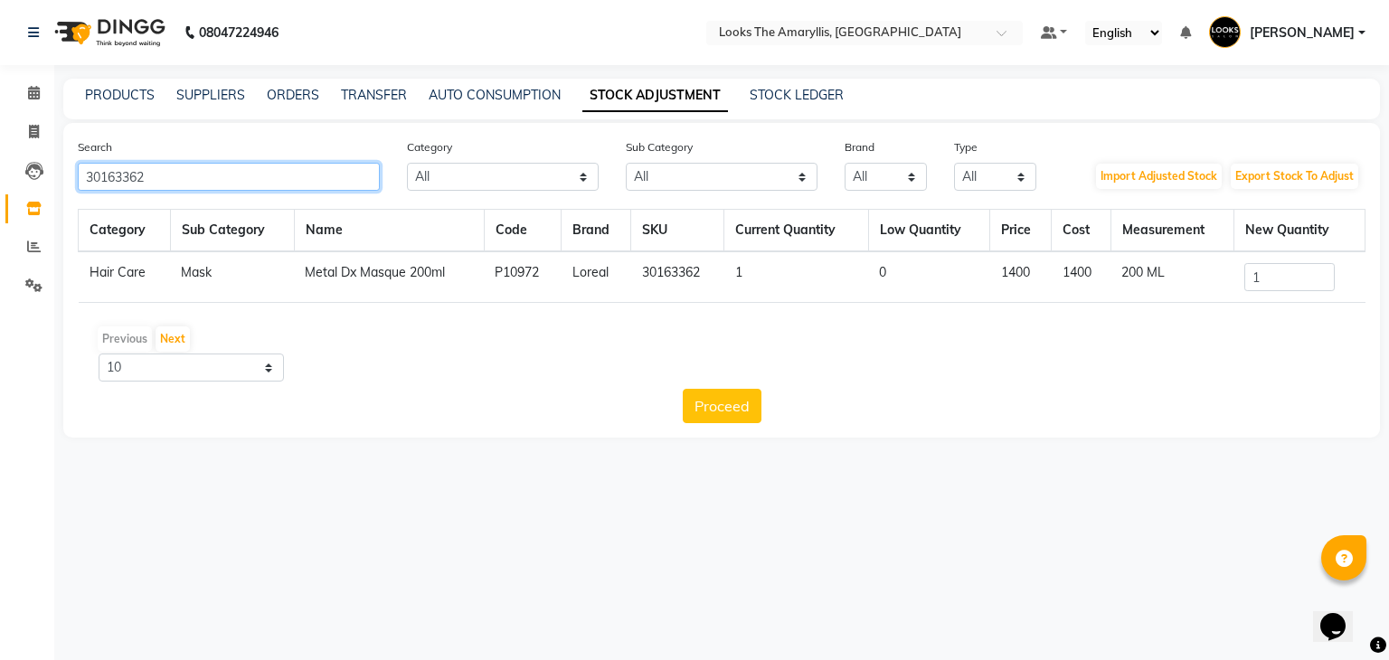
drag, startPoint x: 257, startPoint y: 182, endPoint x: 0, endPoint y: 160, distance: 257.7
click at [0, 160] on app-home "08047224946 Select Location × Looks The Amaryllis, New Delhi Default Panel My P…" at bounding box center [694, 232] width 1389 height 465
paste input "188"
type input "30163188"
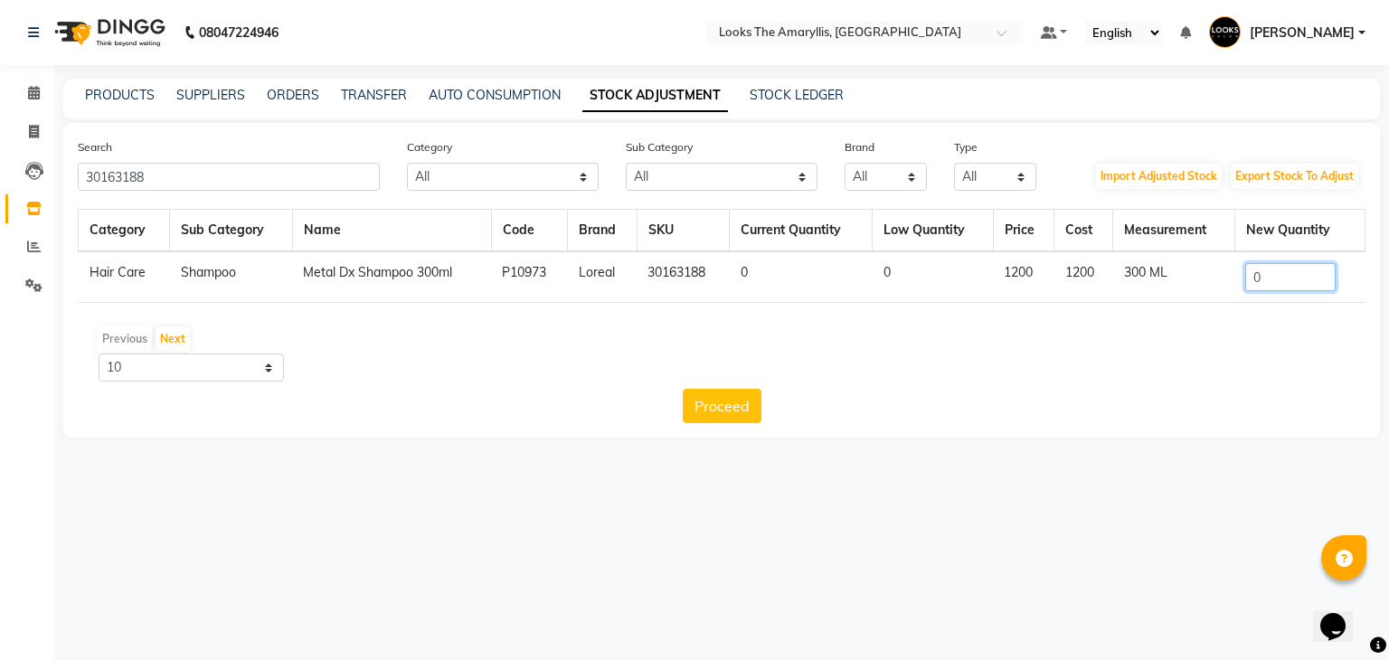
click at [1269, 281] on input "0" at bounding box center [1290, 277] width 90 height 28
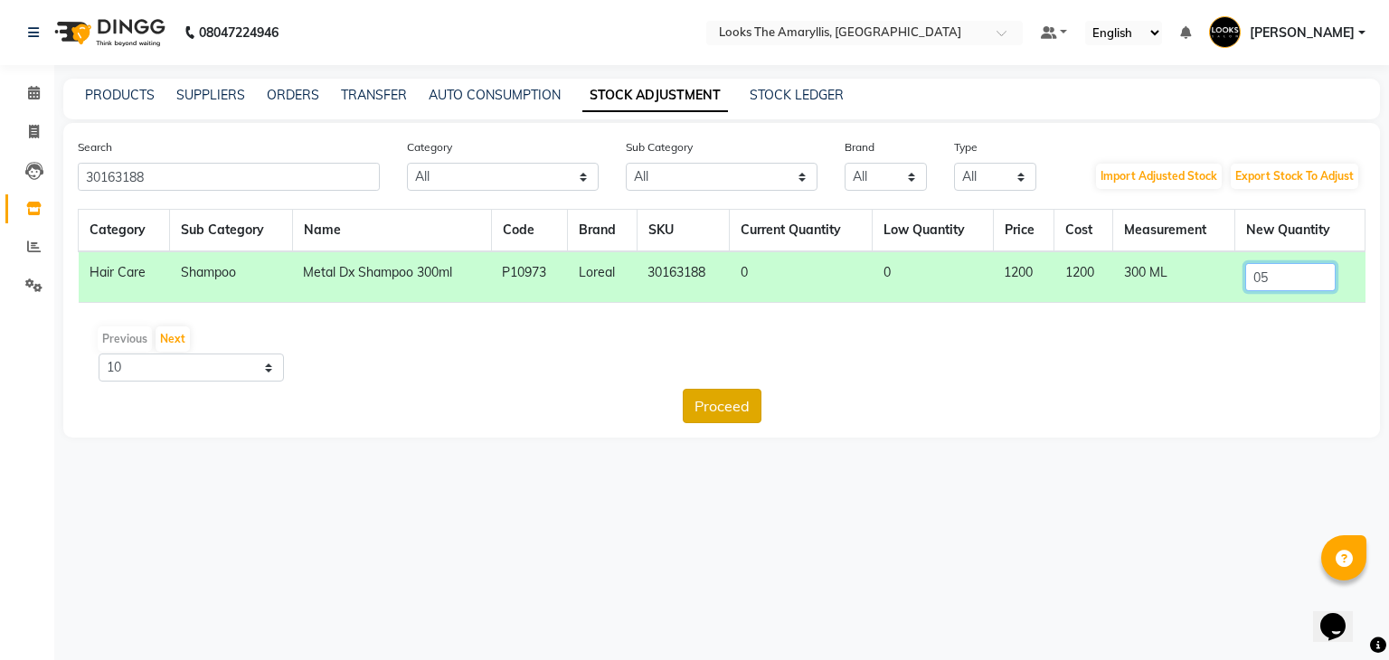
type input "05"
click at [712, 408] on button "Proceed" at bounding box center [722, 406] width 79 height 34
click at [778, 401] on button "Submit" at bounding box center [760, 406] width 71 height 34
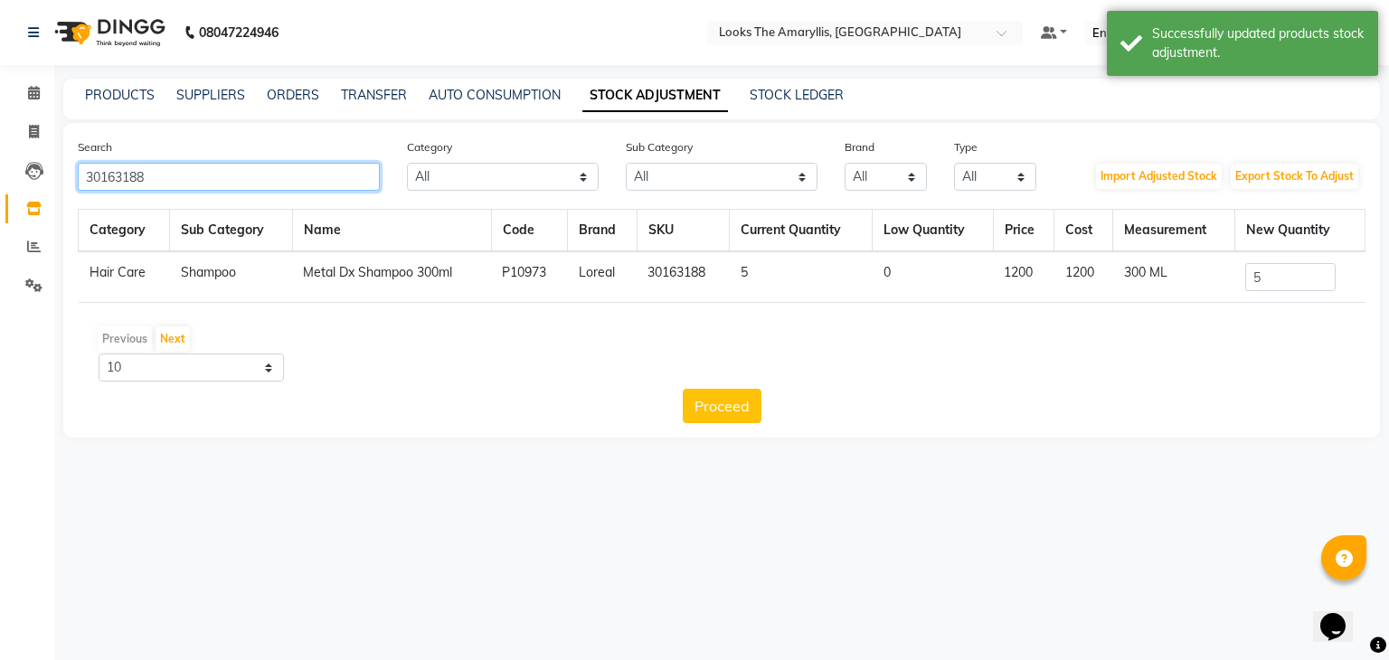
drag, startPoint x: 253, startPoint y: 181, endPoint x: 0, endPoint y: 181, distance: 253.1
click at [0, 181] on app-home "08047224946 Select Location × Looks The Amaryllis, New Delhi Default Panel My P…" at bounding box center [694, 232] width 1389 height 465
paste input "8901526509317"
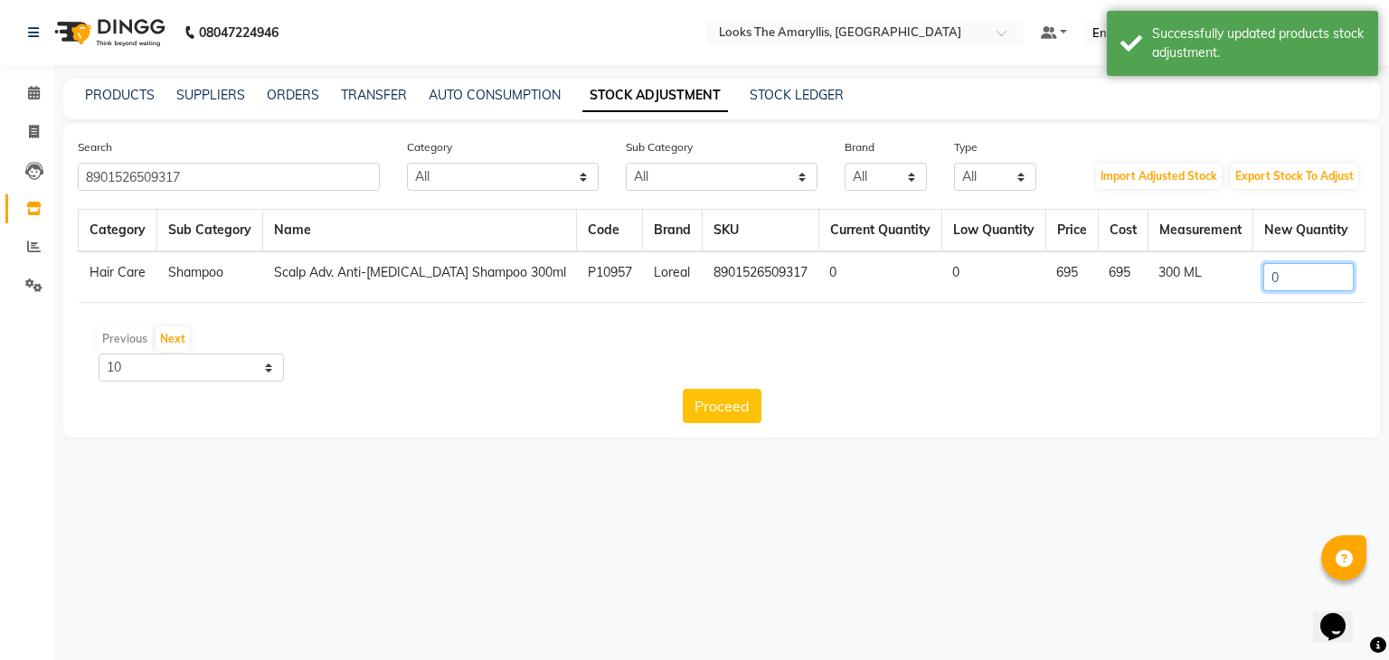
click at [1283, 276] on input "0" at bounding box center [1308, 277] width 90 height 28
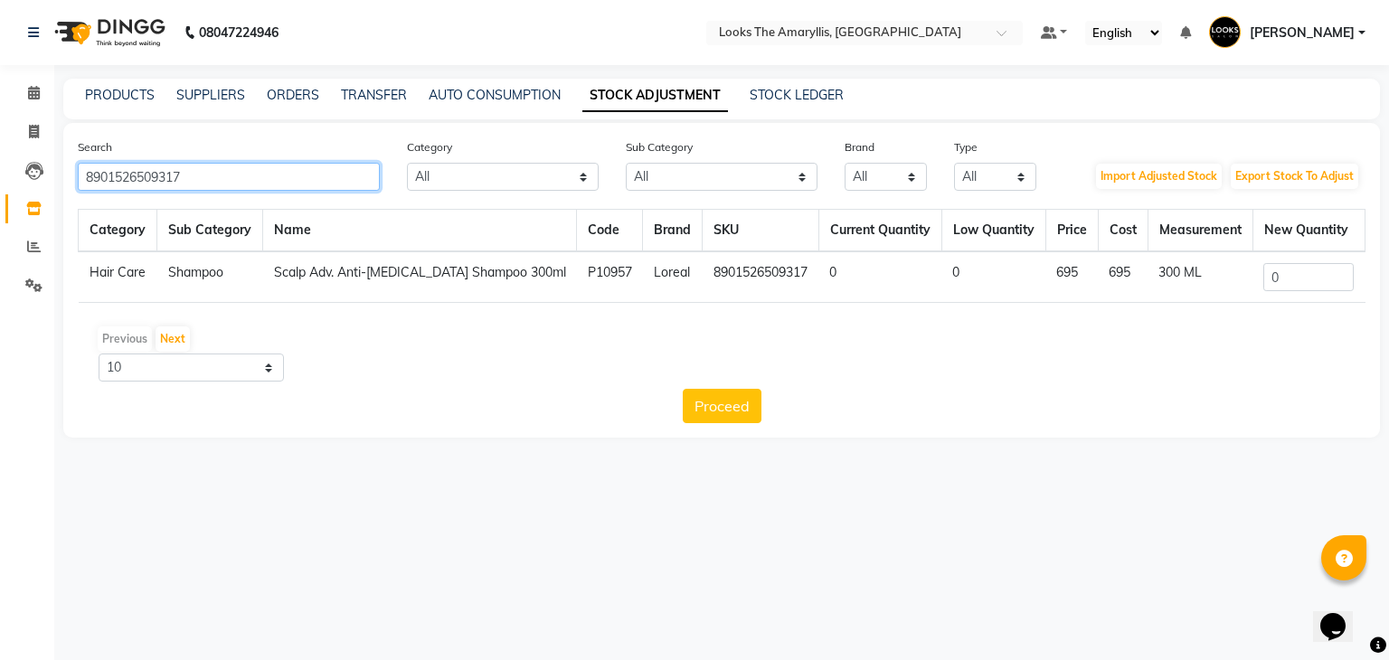
drag, startPoint x: 291, startPoint y: 173, endPoint x: 0, endPoint y: 179, distance: 291.2
click at [0, 179] on app-home "08047224946 Select Location × Looks The Amaryllis, New Delhi Default Panel My P…" at bounding box center [694, 232] width 1389 height 465
paste input "3474637106461"
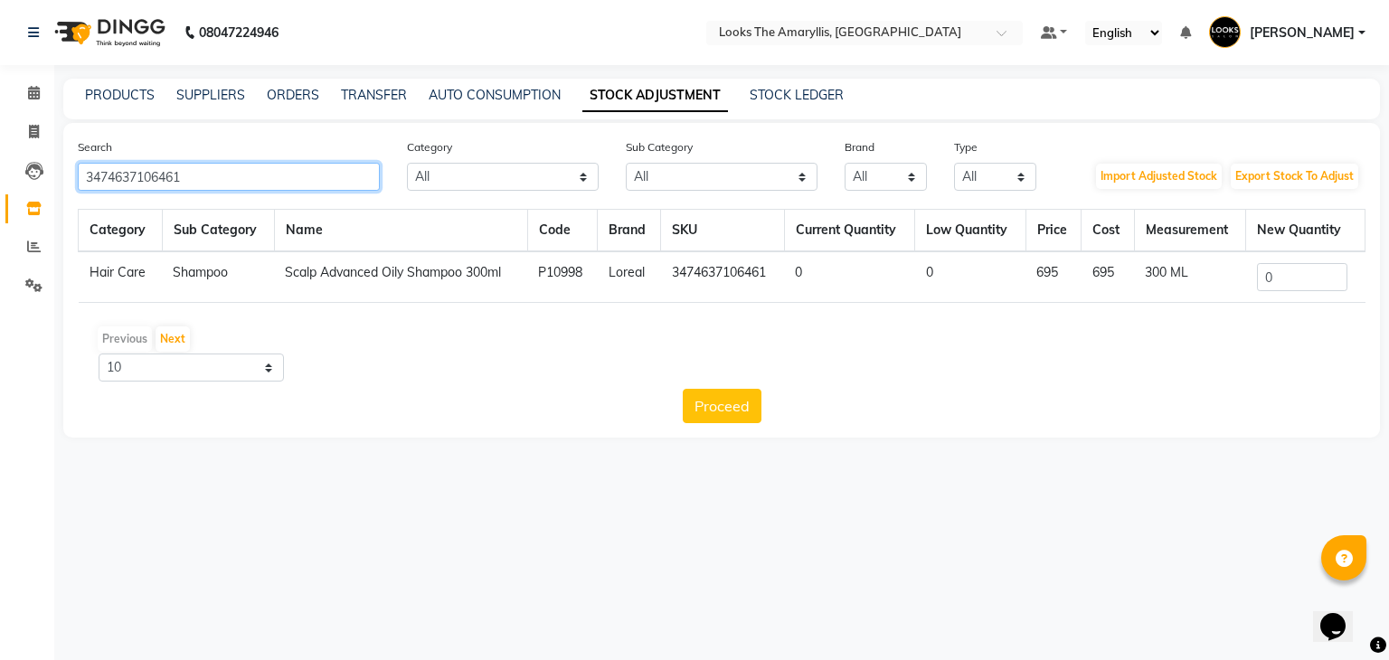
type input "3474637106461"
click at [1313, 285] on input "0" at bounding box center [1302, 277] width 90 height 28
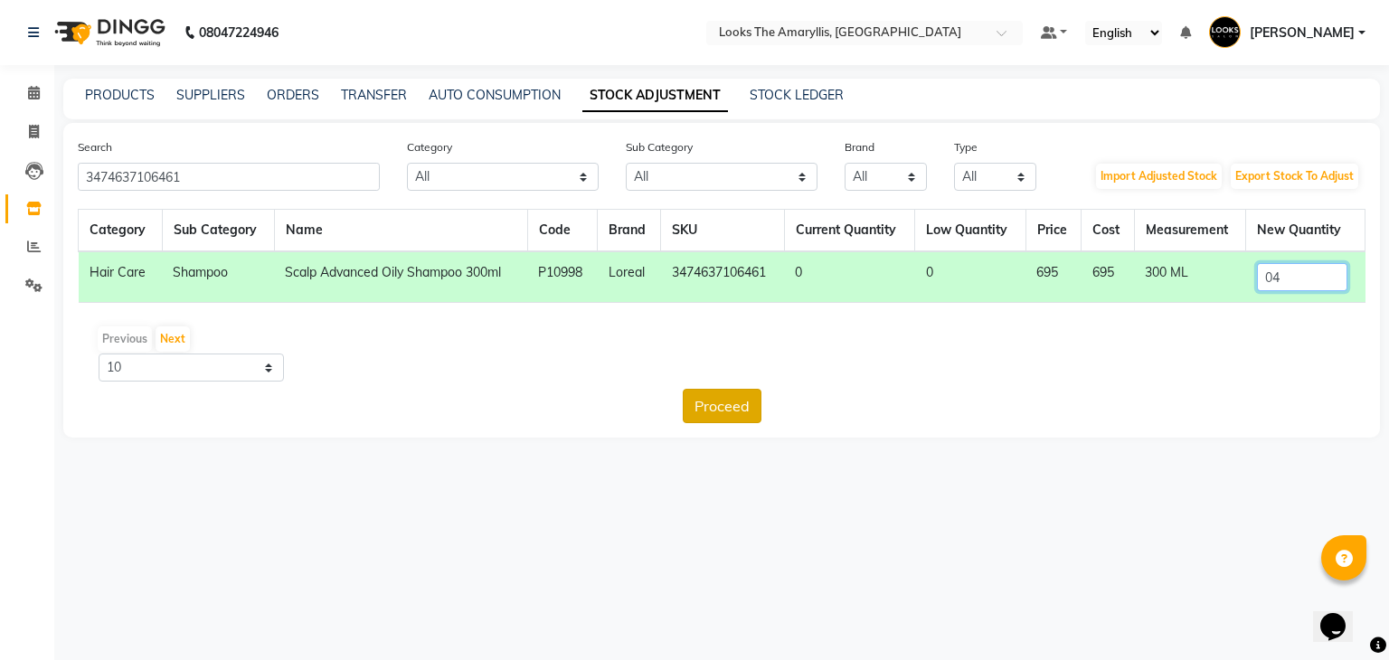
type input "04"
click at [709, 400] on button "Proceed" at bounding box center [722, 406] width 79 height 34
click at [752, 400] on button "Submit" at bounding box center [760, 406] width 71 height 34
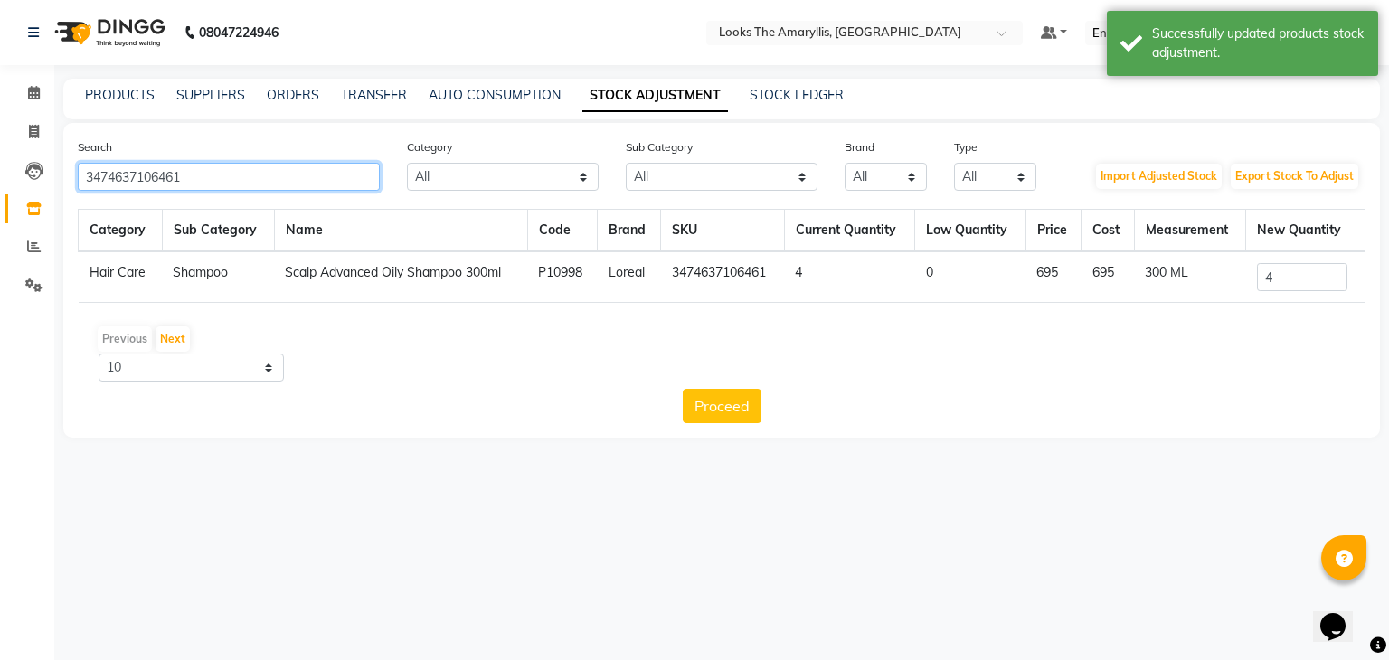
click at [0, 191] on app-home "08047224946 Select Location × Looks The Amaryllis, New Delhi Default Panel My P…" at bounding box center [694, 232] width 1389 height 465
paste input "53533"
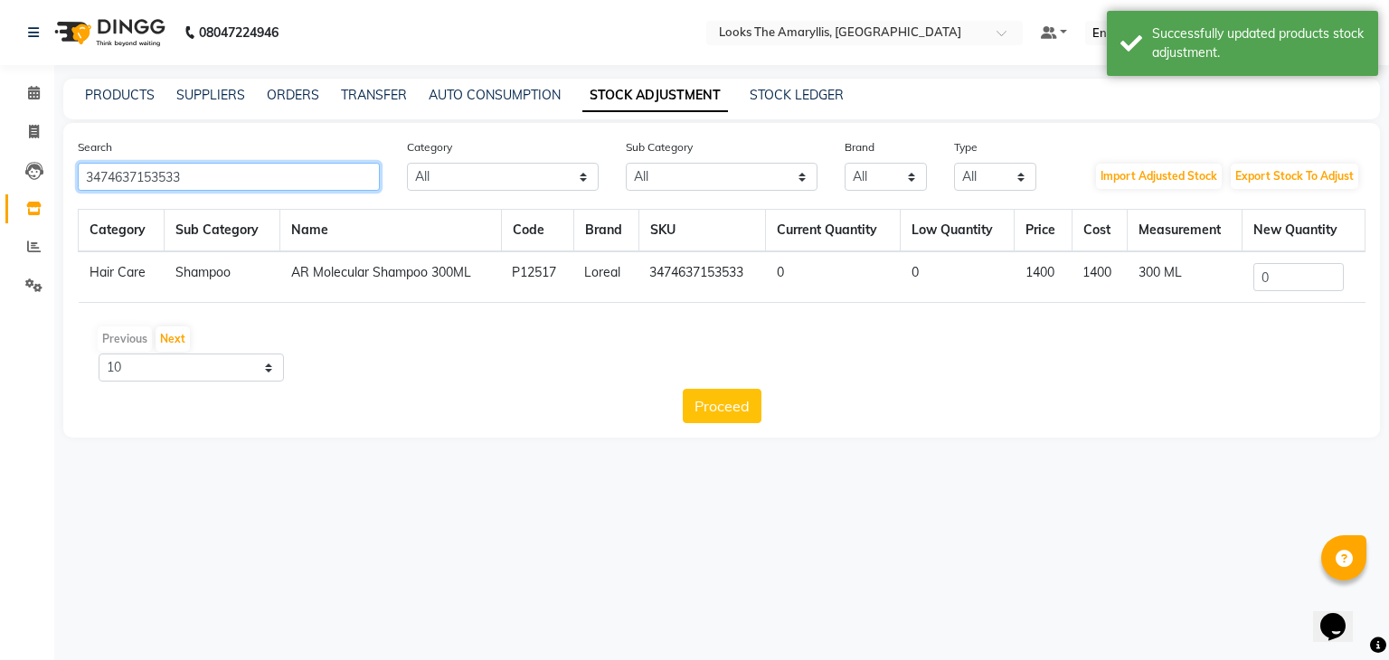
type input "3474637153533"
click at [1295, 272] on input "0" at bounding box center [1298, 277] width 90 height 28
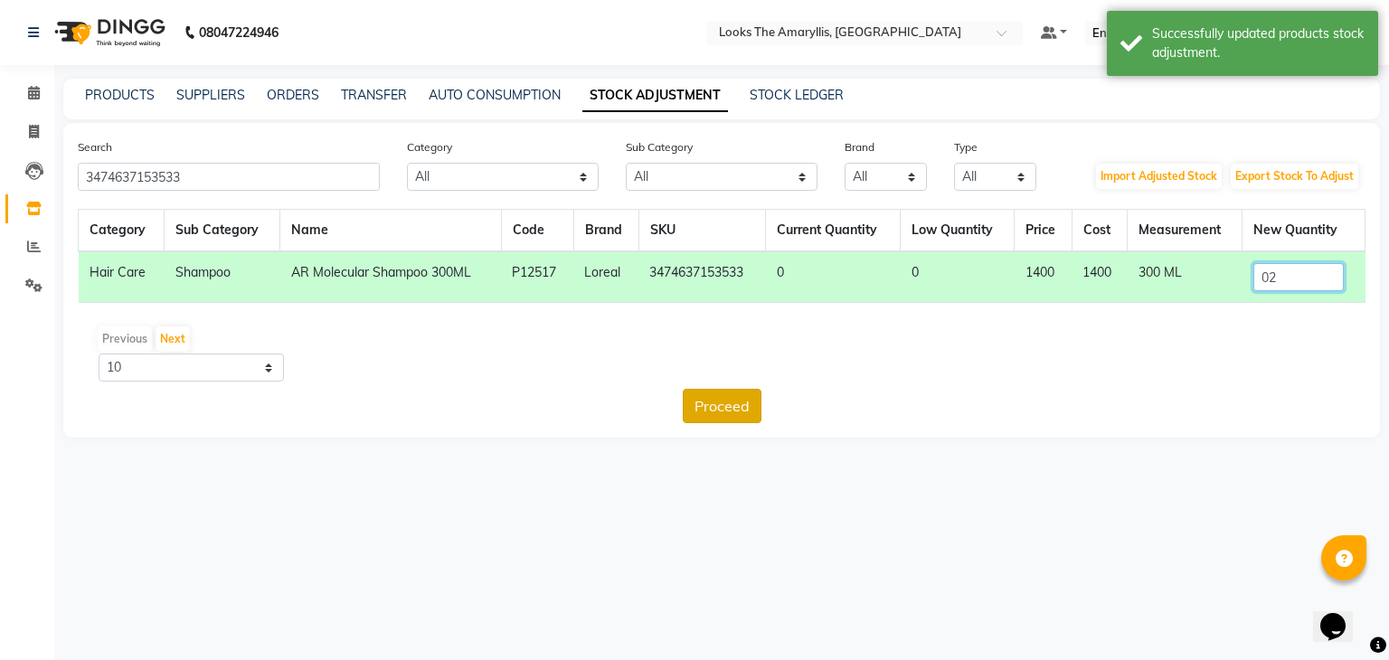
type input "02"
click at [721, 411] on button "Proceed" at bounding box center [722, 406] width 79 height 34
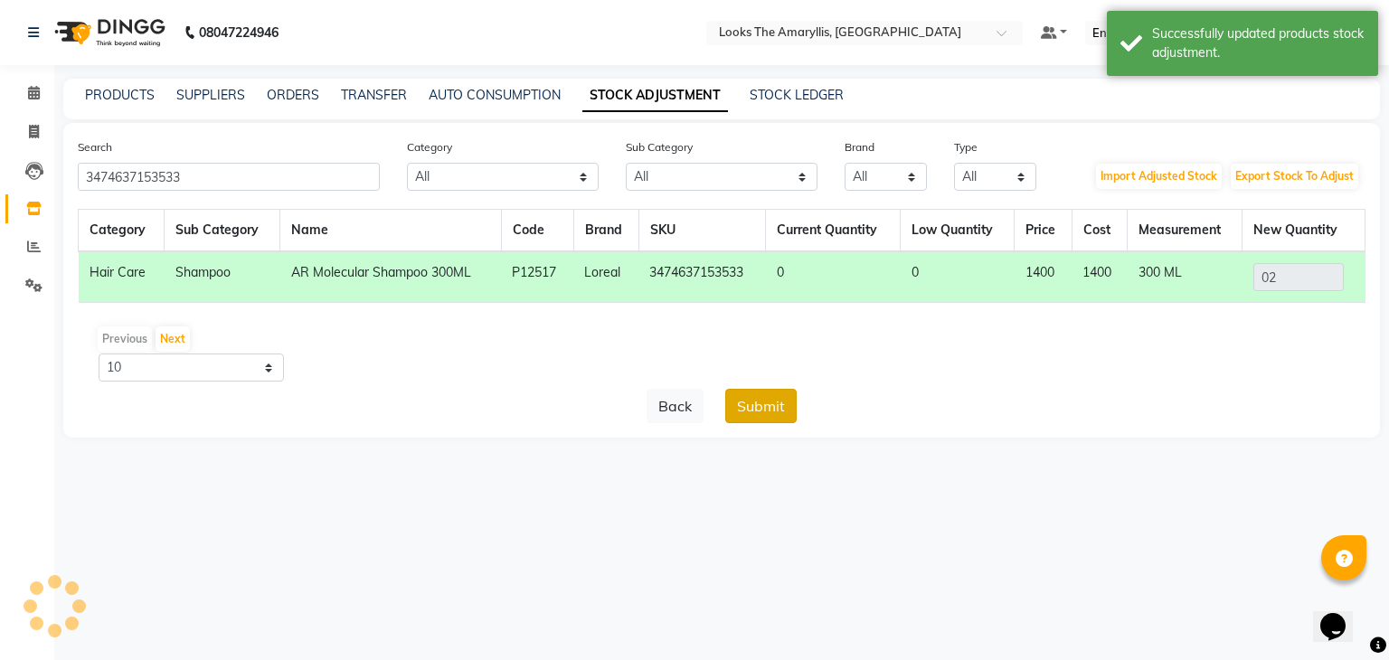
click at [786, 410] on button "Submit" at bounding box center [760, 406] width 71 height 34
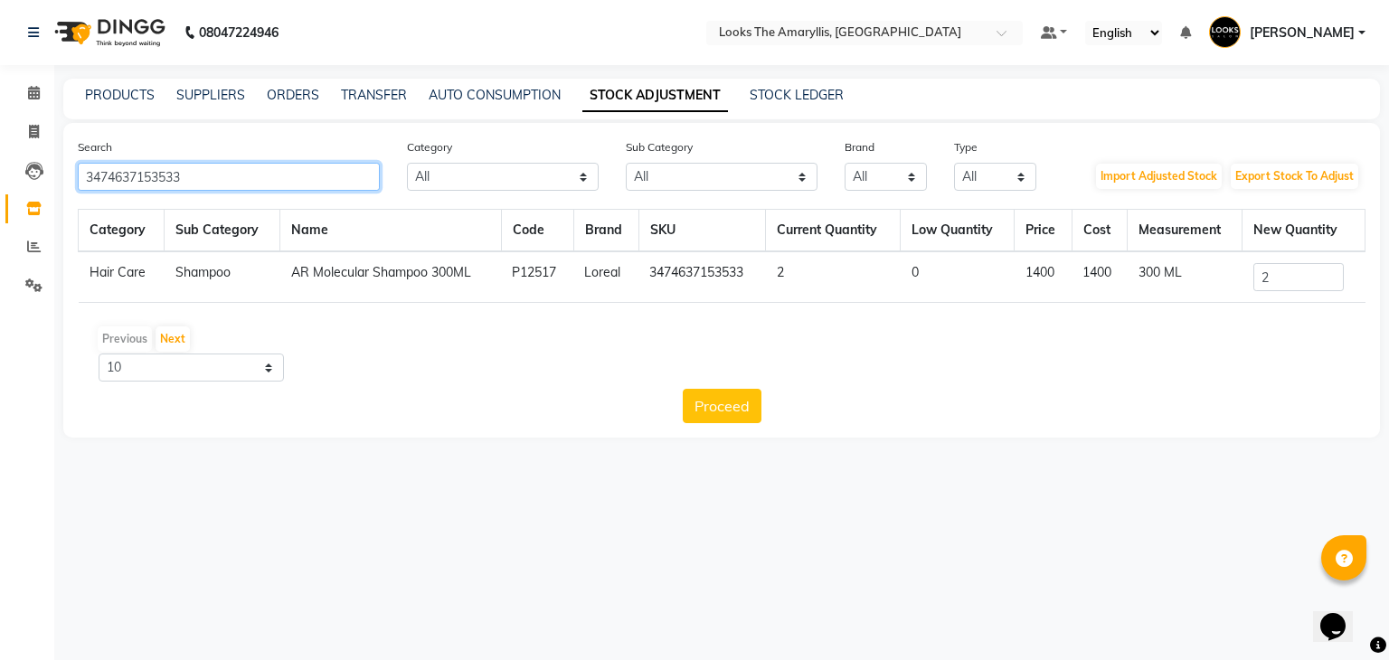
drag, startPoint x: 296, startPoint y: 178, endPoint x: 0, endPoint y: 177, distance: 295.6
click at [0, 177] on app-home "08047224946 Select Location × Looks The Amaryllis, New Delhi Default Panel My P…" at bounding box center [694, 232] width 1389 height 465
paste input "88214"
type input "3474637188214"
click at [1284, 273] on input "0" at bounding box center [1297, 277] width 90 height 28
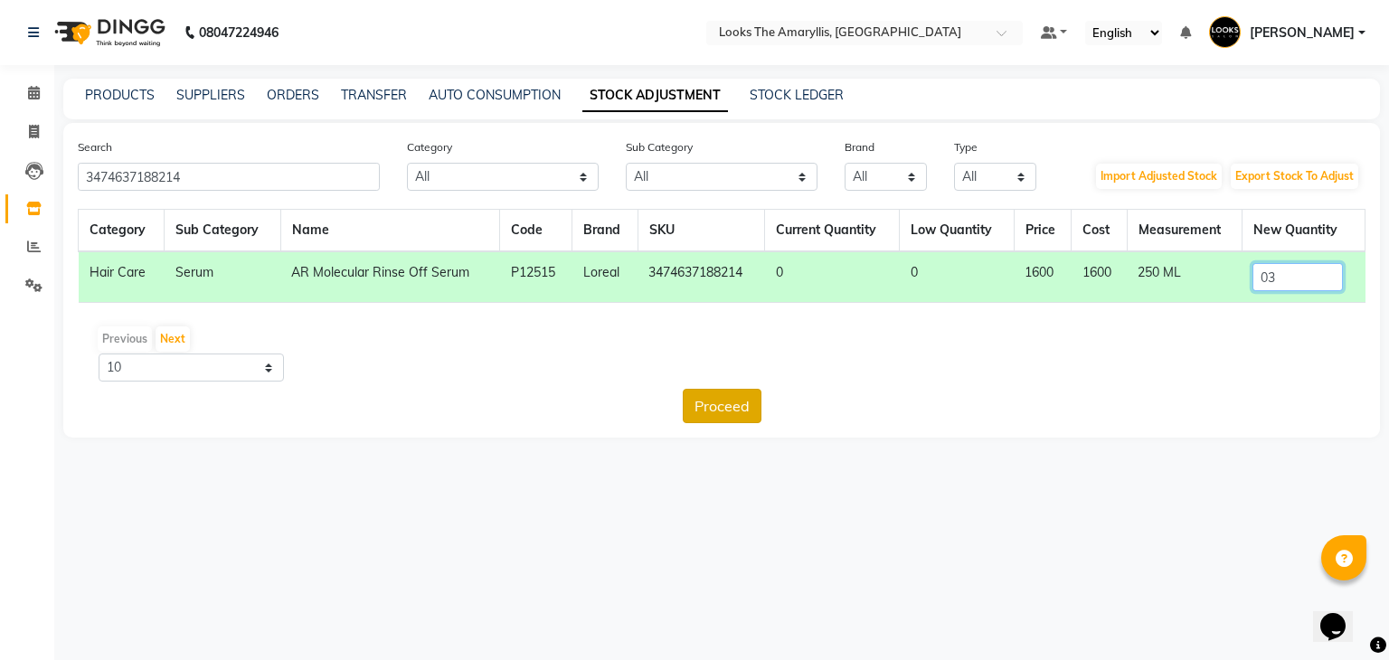
type input "03"
click at [717, 399] on button "Proceed" at bounding box center [722, 406] width 79 height 34
click at [758, 402] on button "Submit" at bounding box center [760, 406] width 71 height 34
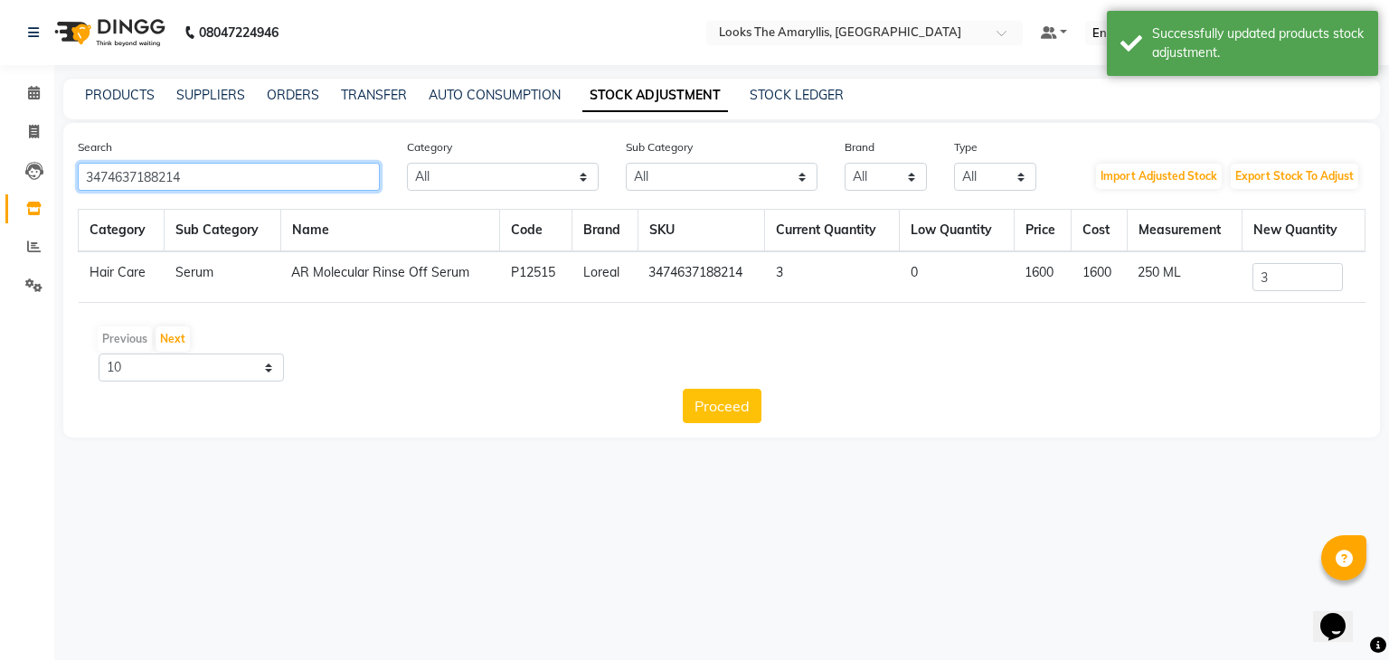
drag, startPoint x: 307, startPoint y: 182, endPoint x: 0, endPoint y: 182, distance: 307.4
click at [0, 182] on app-home "08047224946 Select Location × Looks The Amaryllis, New Delhi Default Panel My P…" at bounding box center [694, 232] width 1389 height 465
paste input "53496"
type input "3474637153496"
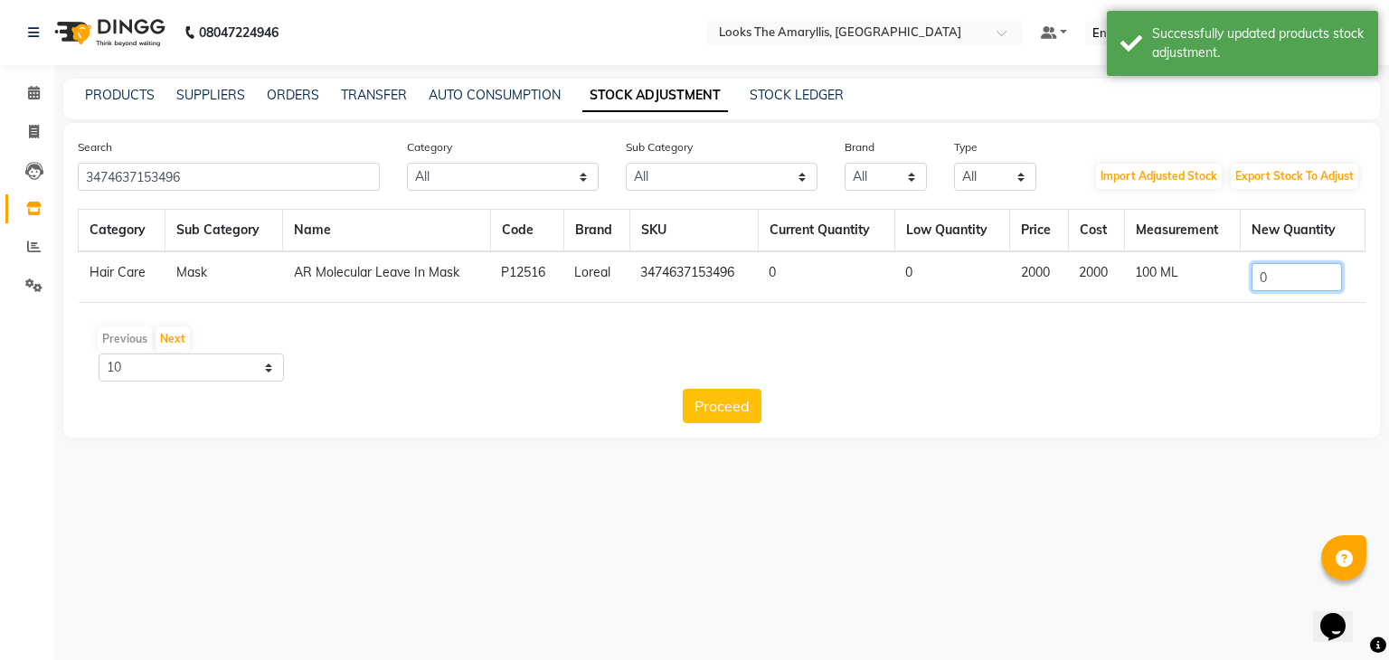
click at [1309, 290] on td "0" at bounding box center [1302, 277] width 125 height 52
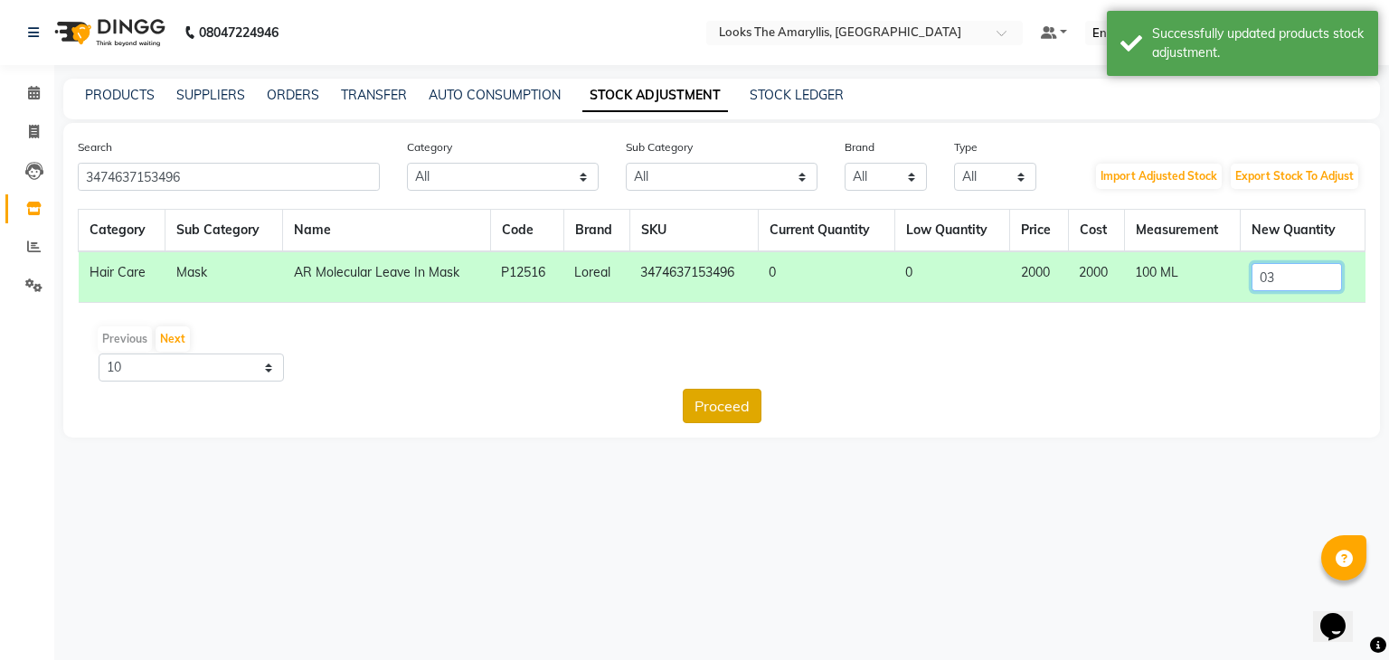
type input "03"
click at [747, 413] on button "Proceed" at bounding box center [722, 406] width 79 height 34
click at [763, 405] on button "Submit" at bounding box center [760, 406] width 71 height 34
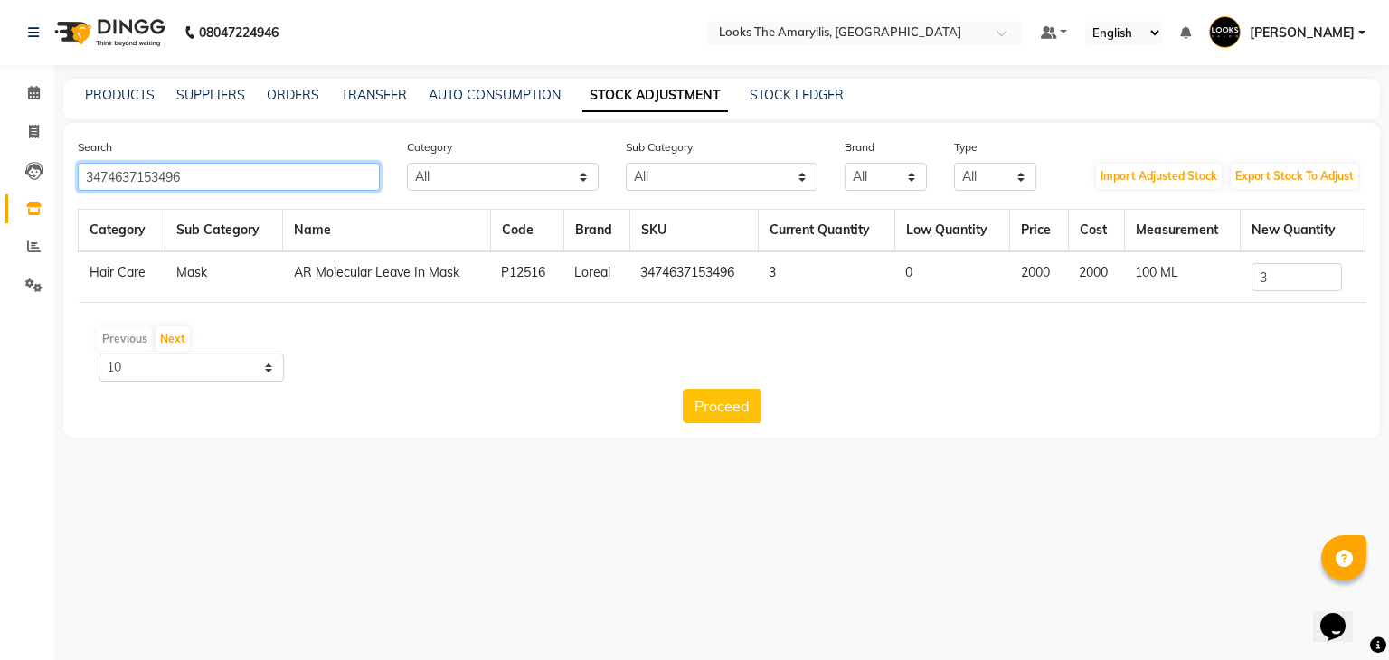
drag, startPoint x: 237, startPoint y: 180, endPoint x: 0, endPoint y: 202, distance: 237.8
click at [0, 202] on app-home "08047224946 Select Location × Looks The Amaryllis, New Delhi Default Panel My P…" at bounding box center [694, 232] width 1389 height 465
paste input "58"
type input "3474637153458"
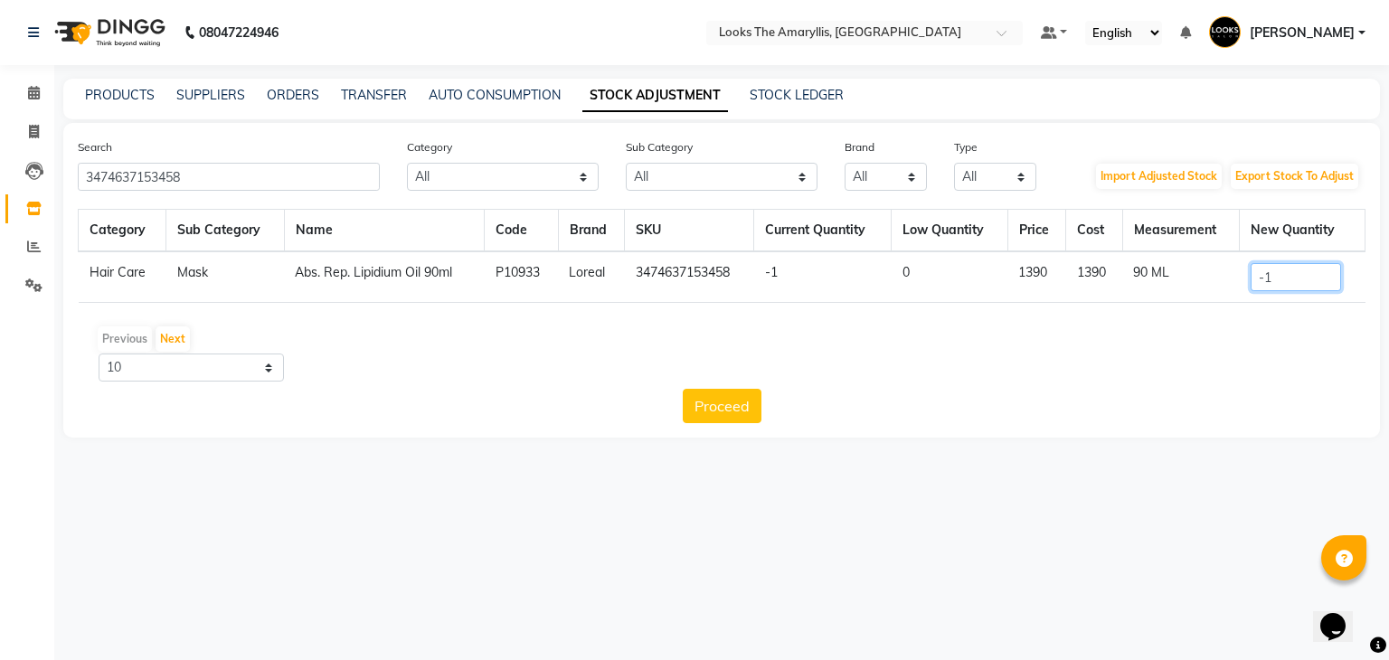
drag, startPoint x: 1285, startPoint y: 273, endPoint x: 1163, endPoint y: 294, distance: 123.8
click at [1163, 294] on tr "Hair Care Mask Abs. Rep. Lipidium Oil 90ml P10933 Loreal 3474637153458 -1 0 139…" at bounding box center [722, 277] width 1286 height 52
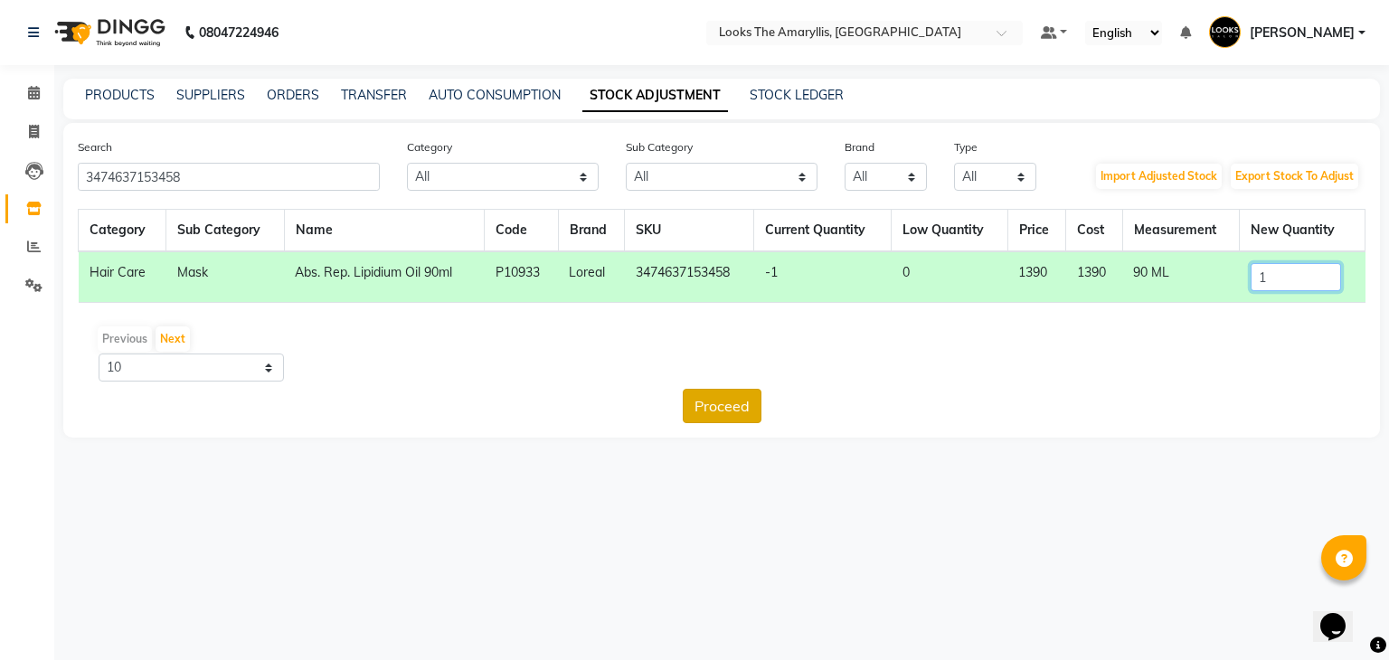
type input "1"
drag, startPoint x: 705, startPoint y: 406, endPoint x: 719, endPoint y: 406, distance: 13.6
click at [706, 406] on button "Proceed" at bounding box center [722, 406] width 79 height 34
click at [777, 402] on button "Submit" at bounding box center [760, 406] width 71 height 34
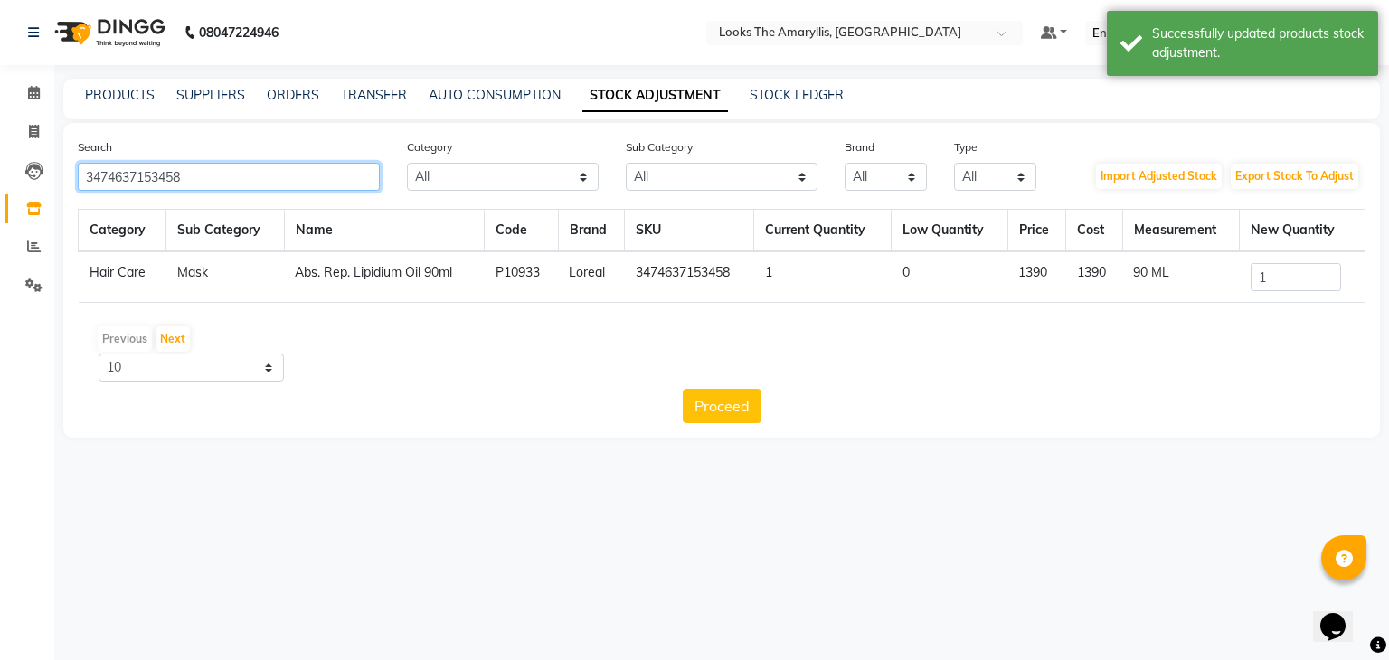
drag, startPoint x: 257, startPoint y: 171, endPoint x: 0, endPoint y: 176, distance: 256.8
click at [0, 176] on app-home "08047224946 Select Location × Looks The Amaryllis, New Delhi Default Panel My P…" at bounding box center [694, 232] width 1389 height 465
paste input "694159451604"
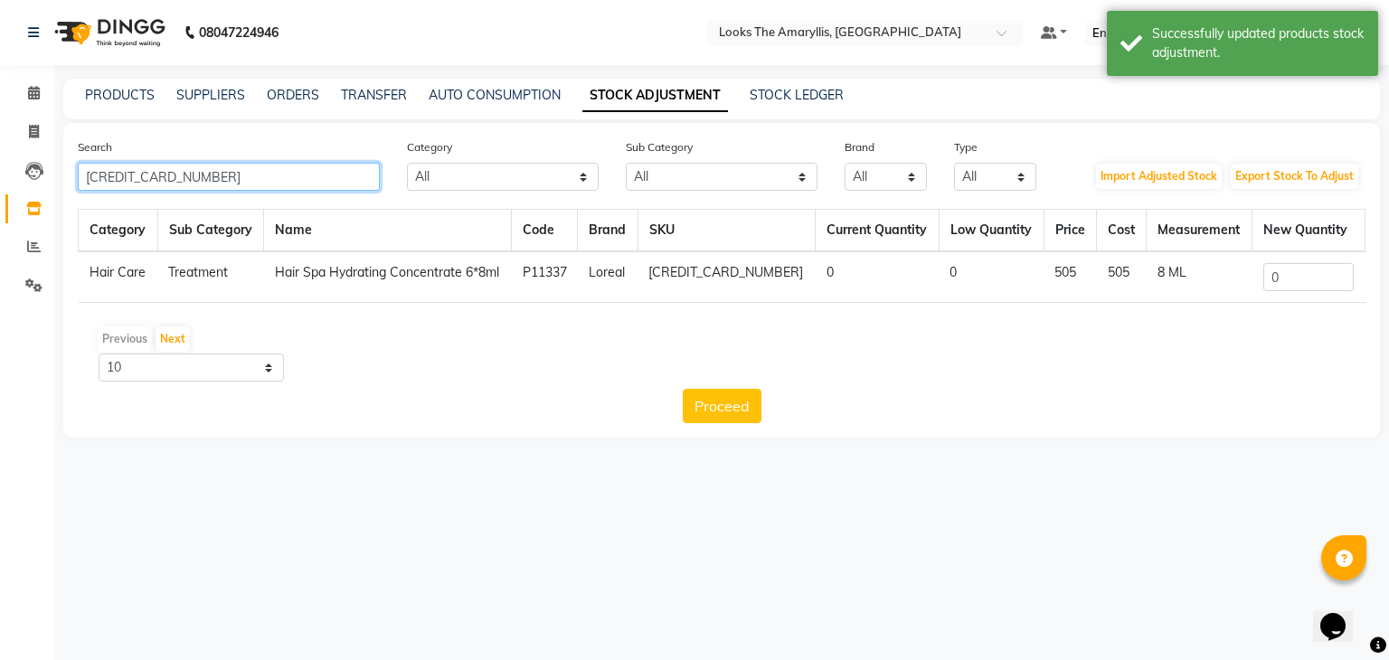
type input "6941594516048"
click at [1267, 271] on input "0" at bounding box center [1308, 277] width 90 height 28
click at [1303, 287] on input "0" at bounding box center [1308, 277] width 90 height 28
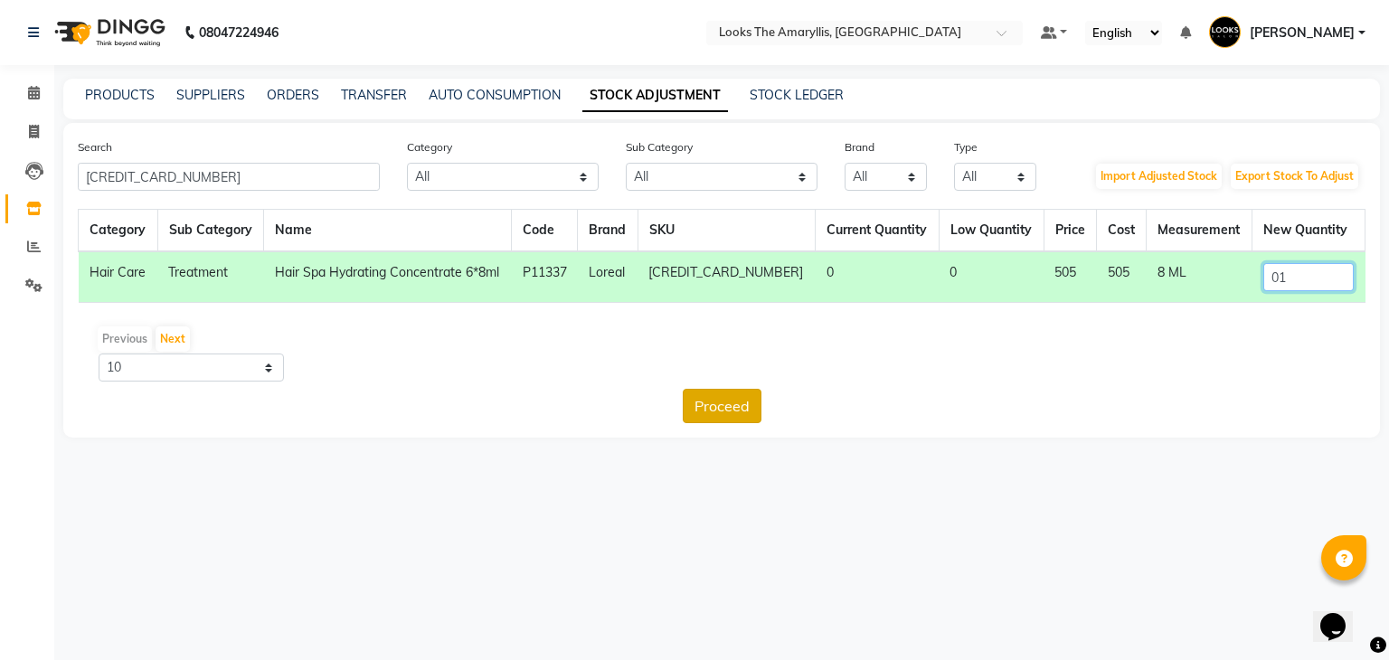
type input "01"
click at [726, 410] on button "Proceed" at bounding box center [722, 406] width 79 height 34
click at [772, 409] on button "Submit" at bounding box center [760, 406] width 71 height 34
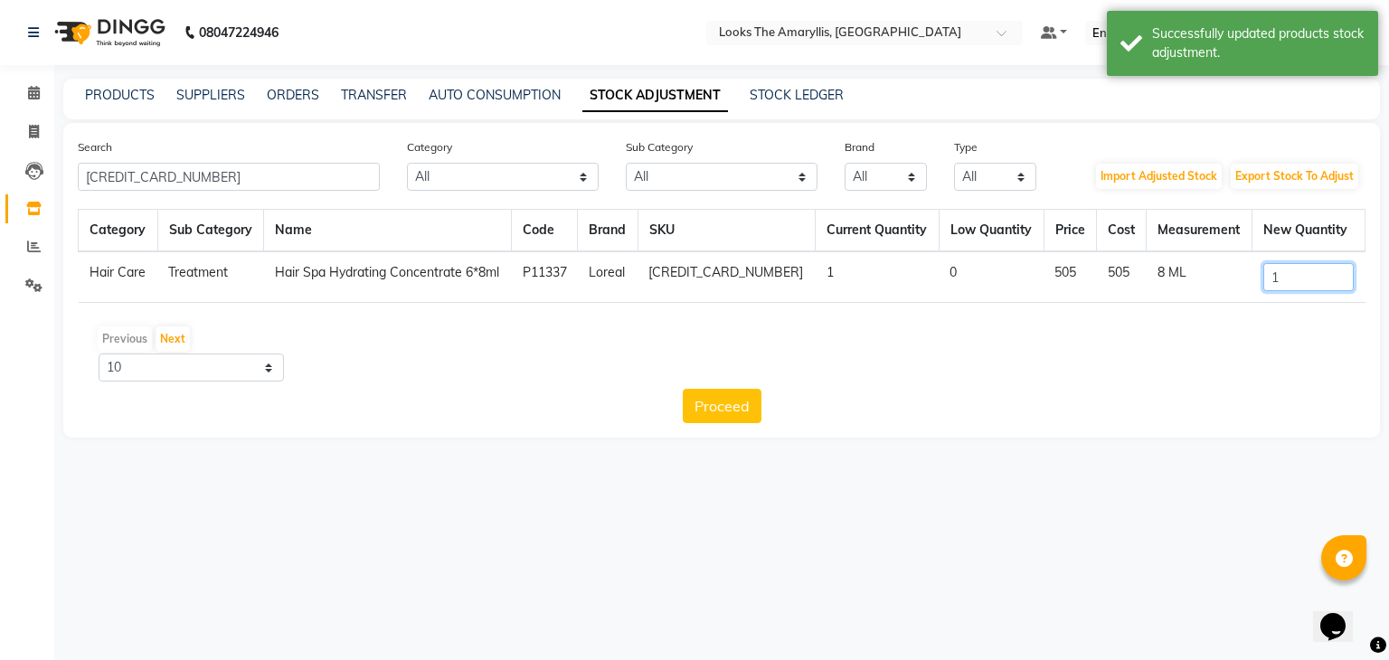
drag, startPoint x: 1302, startPoint y: 275, endPoint x: 1164, endPoint y: 282, distance: 137.6
click at [1164, 282] on tr "Hair Care Treatment Hair Spa Hydrating Concentrate 6*8ml P11337 Loreal 69415945…" at bounding box center [722, 277] width 1286 height 52
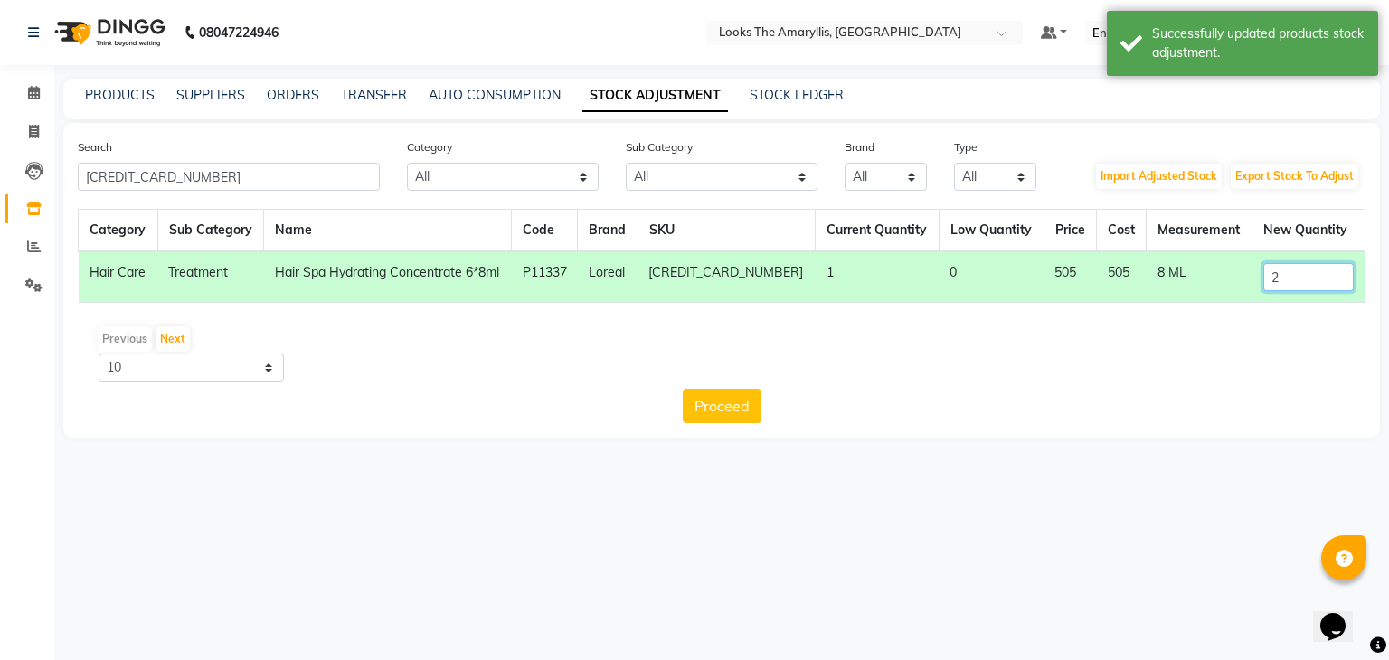
type input "2"
click at [717, 402] on button "Proceed" at bounding box center [722, 406] width 79 height 34
click at [785, 410] on button "Submit" at bounding box center [760, 406] width 71 height 34
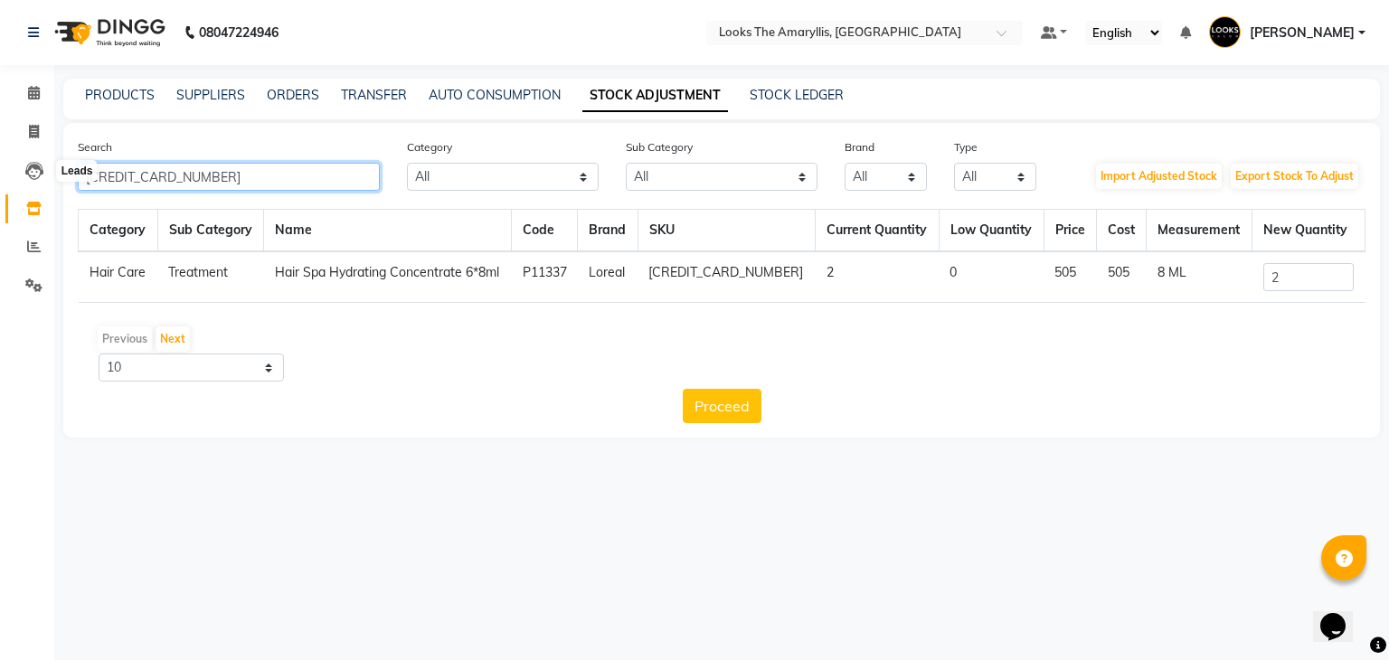
drag, startPoint x: 223, startPoint y: 179, endPoint x: 4, endPoint y: 175, distance: 219.7
click at [4, 175] on app-home "08047224946 Select Location × Looks The Amaryllis, New Delhi Default Panel My P…" at bounding box center [694, 232] width 1389 height 465
paste input "30165519"
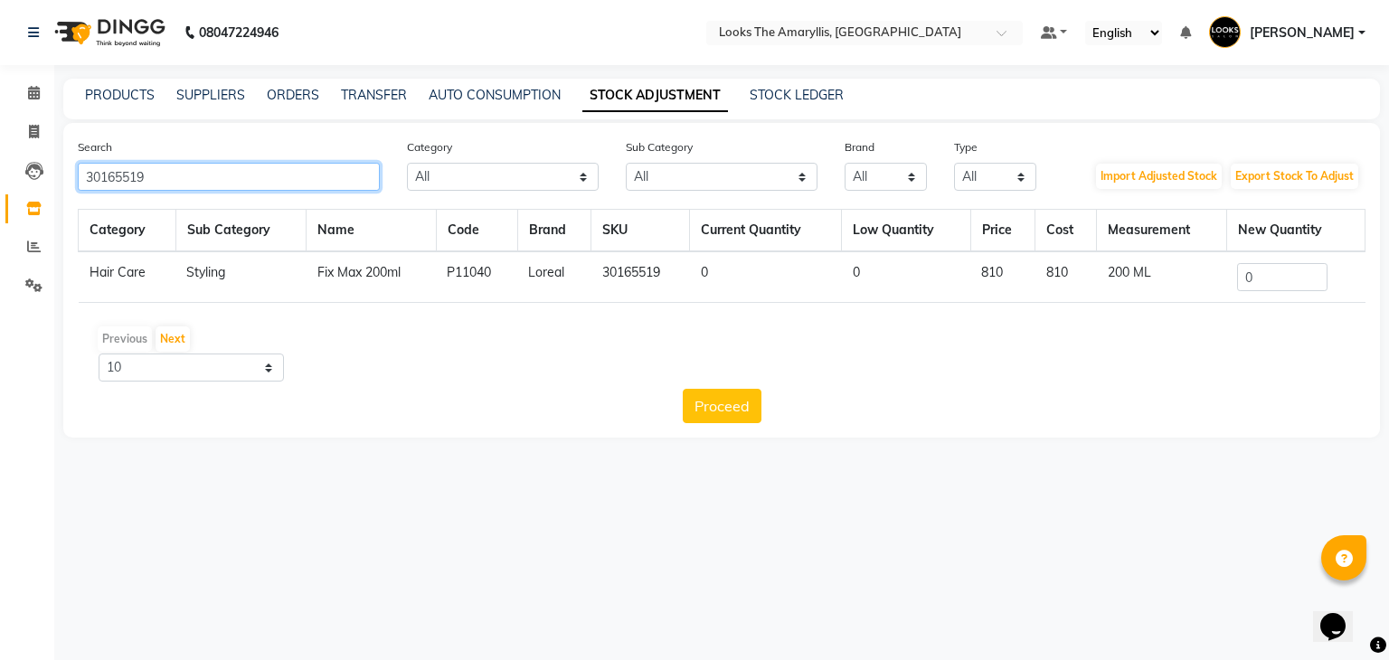
type input "30165519"
click at [1269, 277] on input "0" at bounding box center [1282, 277] width 90 height 28
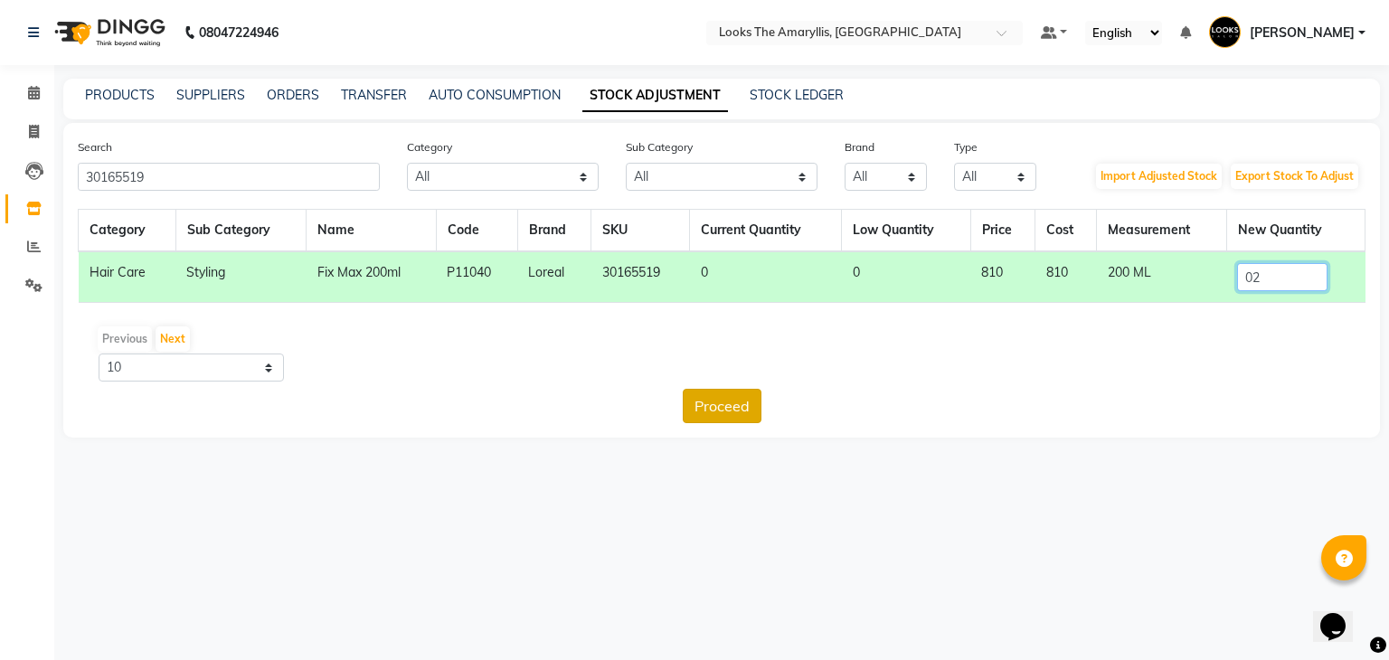
type input "02"
click at [733, 403] on button "Proceed" at bounding box center [722, 406] width 79 height 34
click at [749, 402] on button "Submit" at bounding box center [760, 406] width 71 height 34
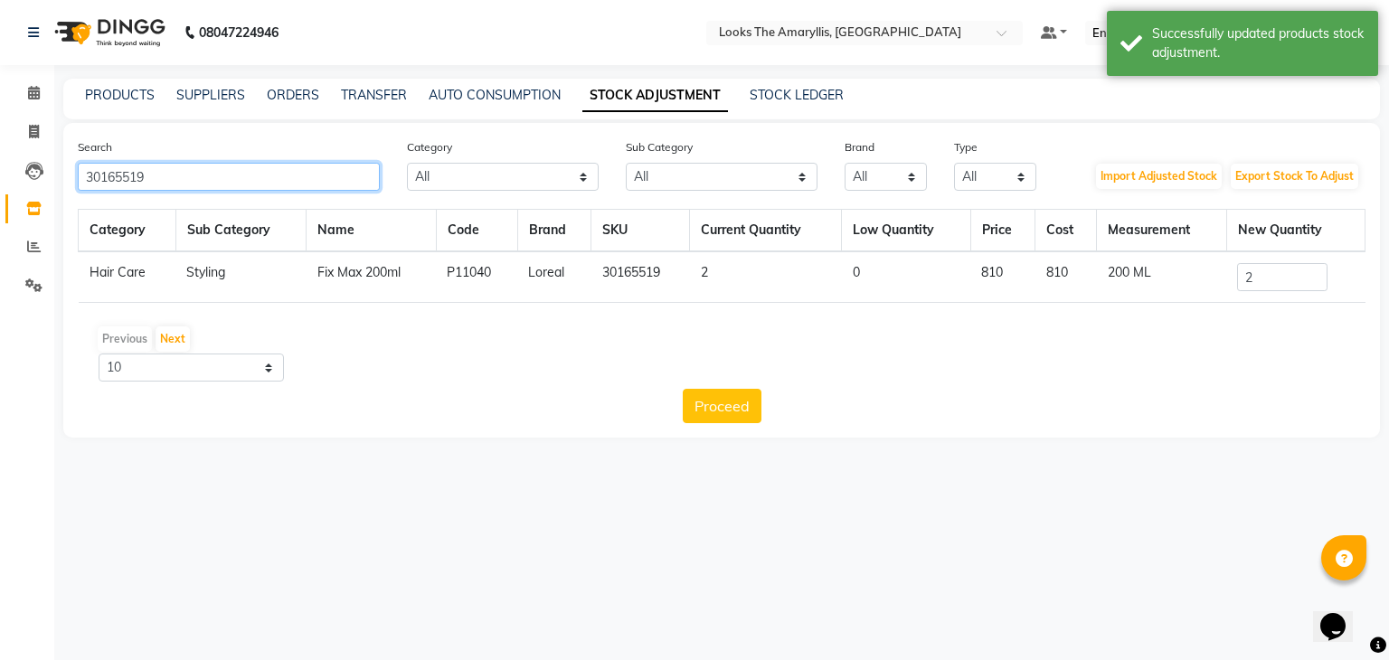
drag, startPoint x: 249, startPoint y: 183, endPoint x: 0, endPoint y: 185, distance: 248.6
click at [0, 185] on app-home "08047224946 Select Location × Looks The Amaryllis, New Delhi Default Panel My P…" at bounding box center [694, 232] width 1389 height 465
paste input "403"
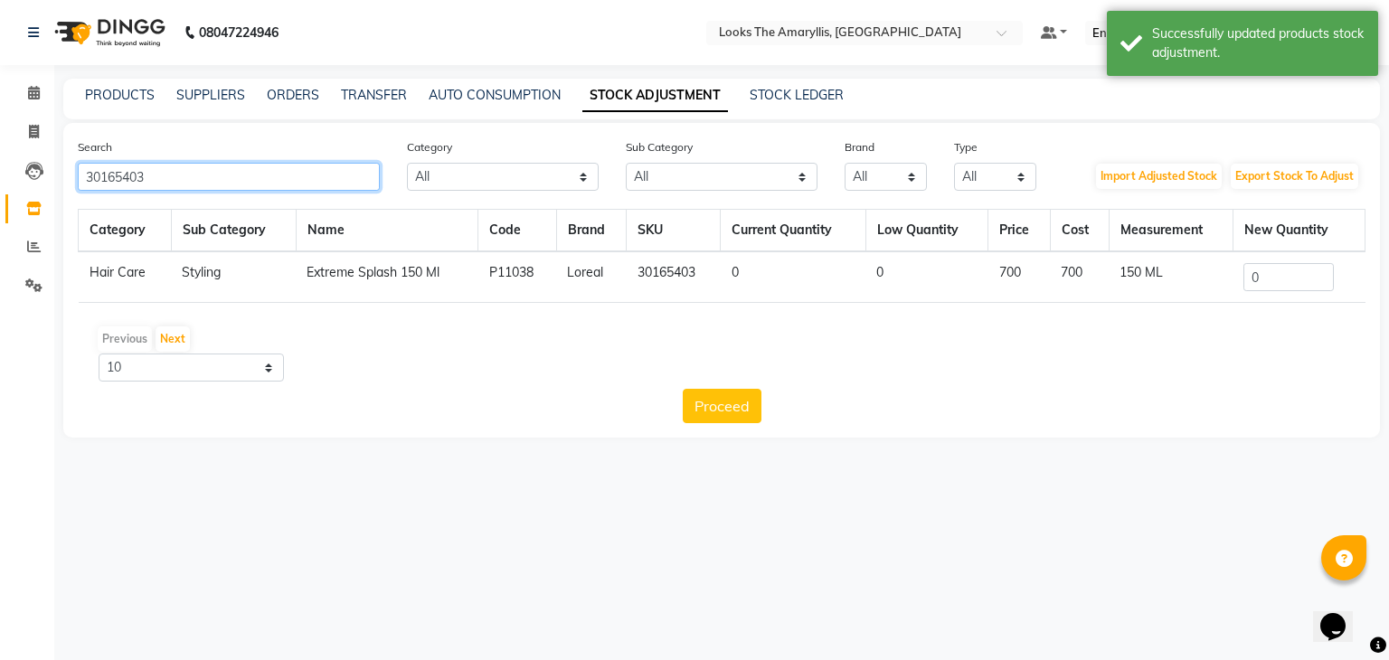
type input "30165403"
click at [1280, 287] on input "0" at bounding box center [1288, 277] width 90 height 28
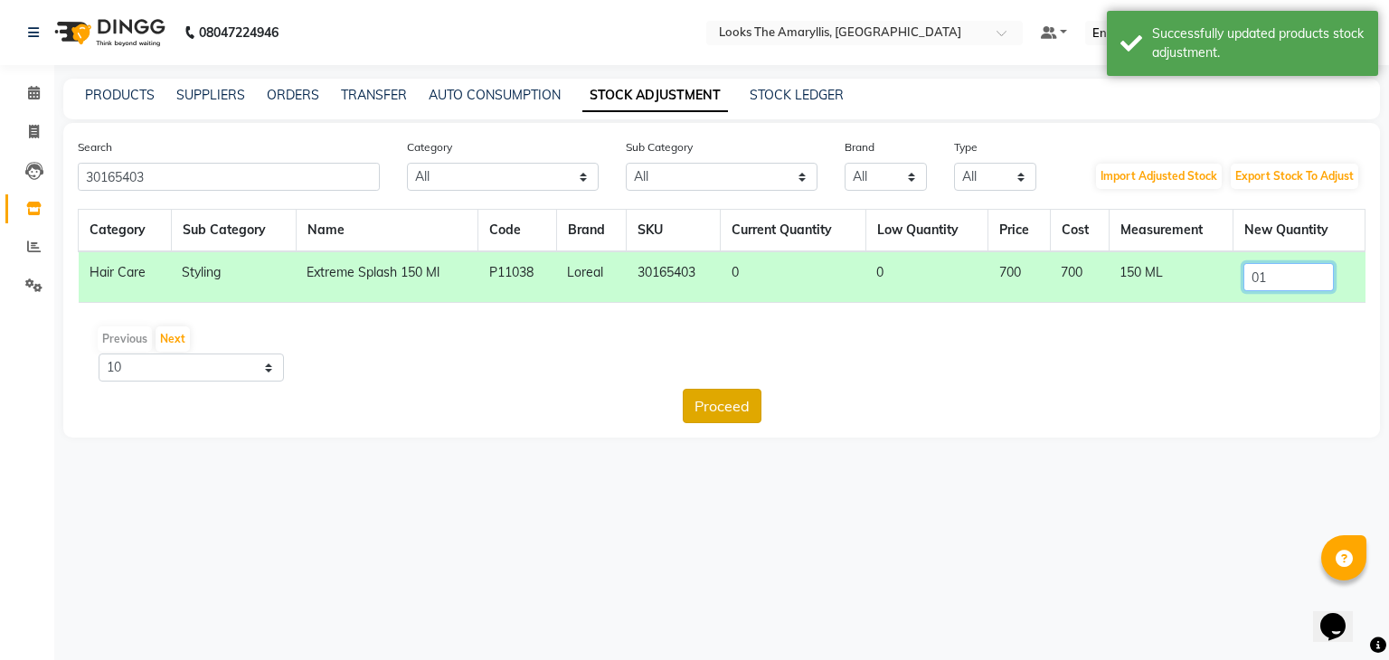
type input "01"
click at [712, 403] on button "Proceed" at bounding box center [722, 406] width 79 height 34
click at [749, 401] on button "Submit" at bounding box center [760, 406] width 71 height 34
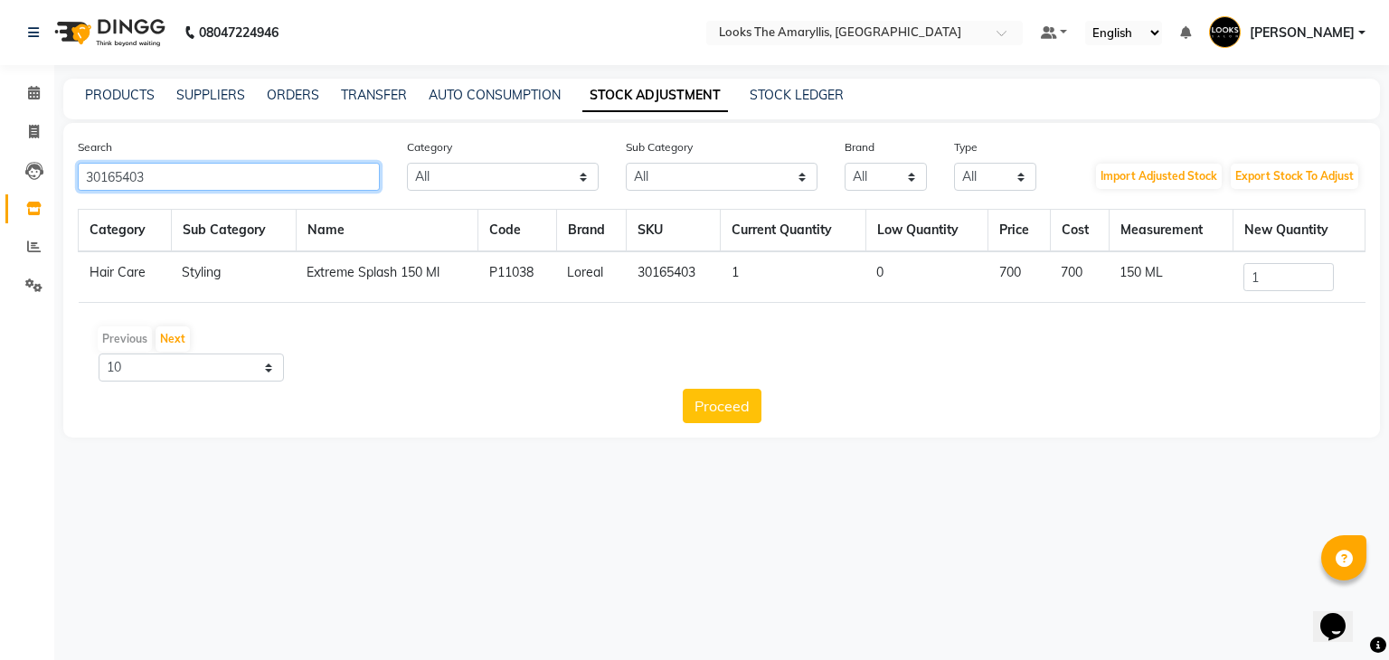
drag, startPoint x: 250, startPoint y: 184, endPoint x: 0, endPoint y: 184, distance: 249.5
click at [0, 184] on app-home "08047224946 Select Location × Looks The Amaryllis, New Delhi Default Panel My P…" at bounding box center [694, 232] width 1389 height 465
paste input "10"
type input "30165410"
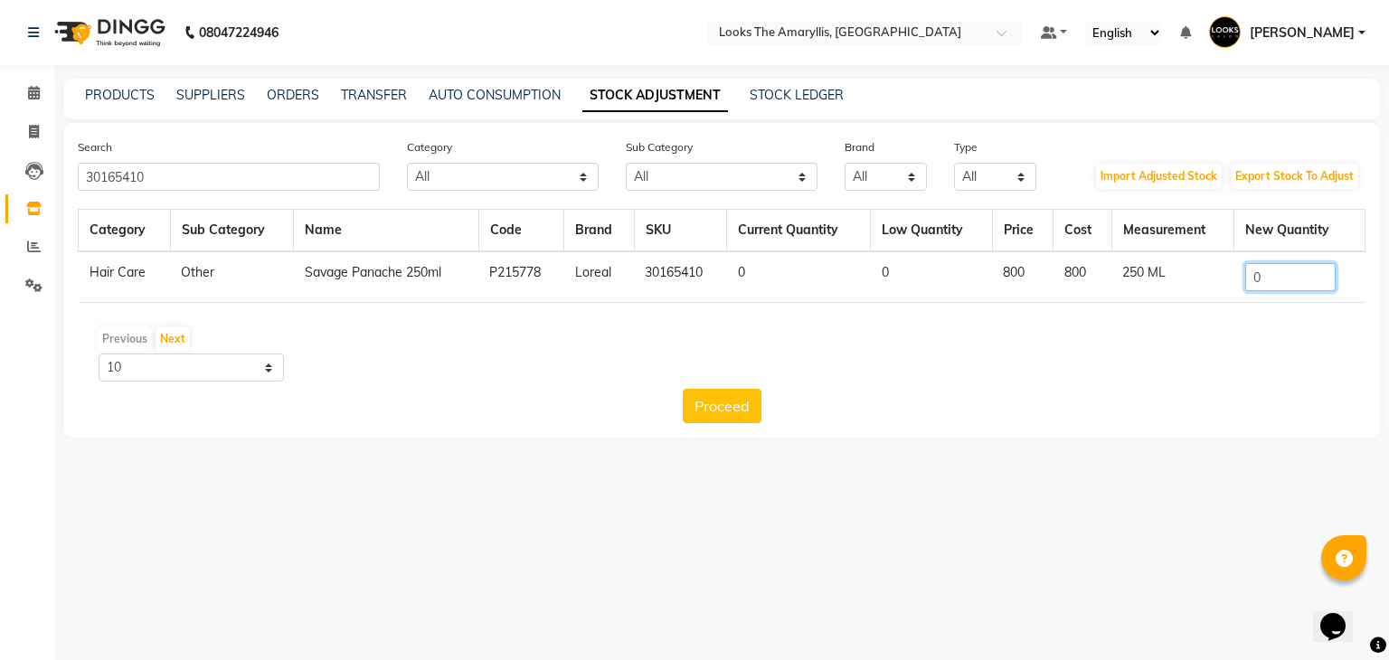
click at [1269, 278] on input "0" at bounding box center [1290, 277] width 90 height 28
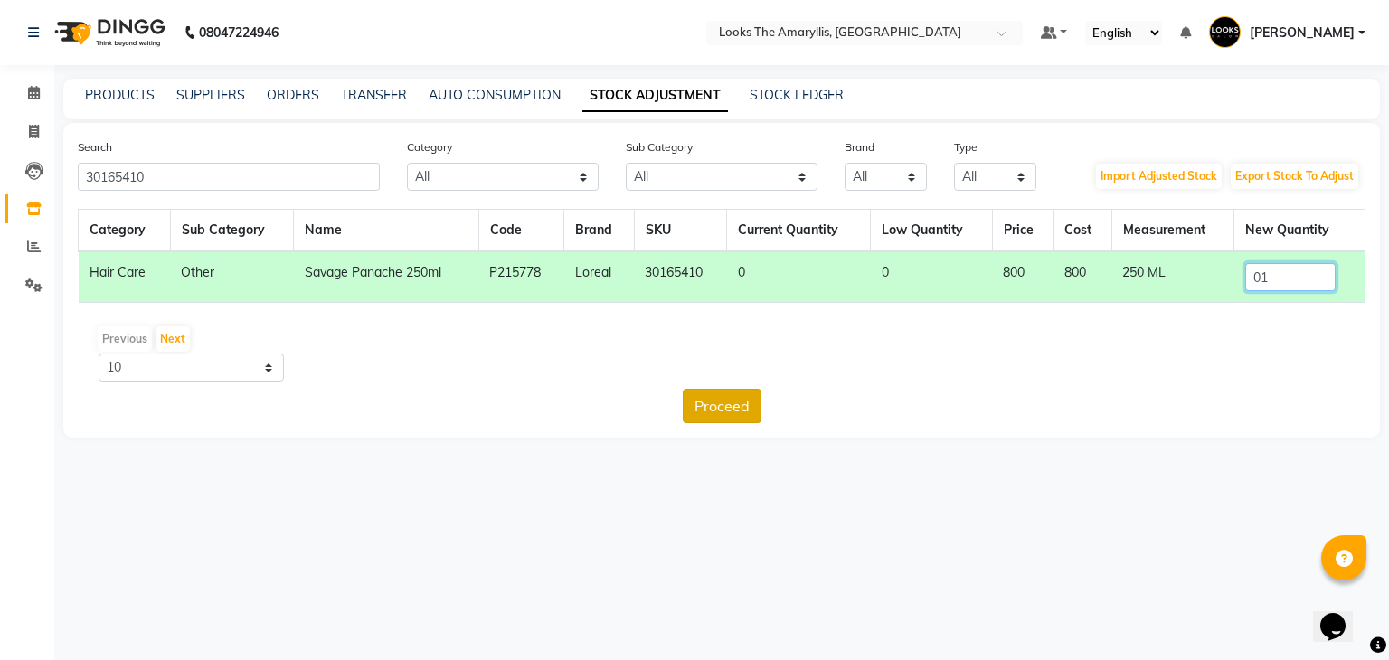
type input "01"
click at [722, 406] on button "Proceed" at bounding box center [722, 406] width 79 height 34
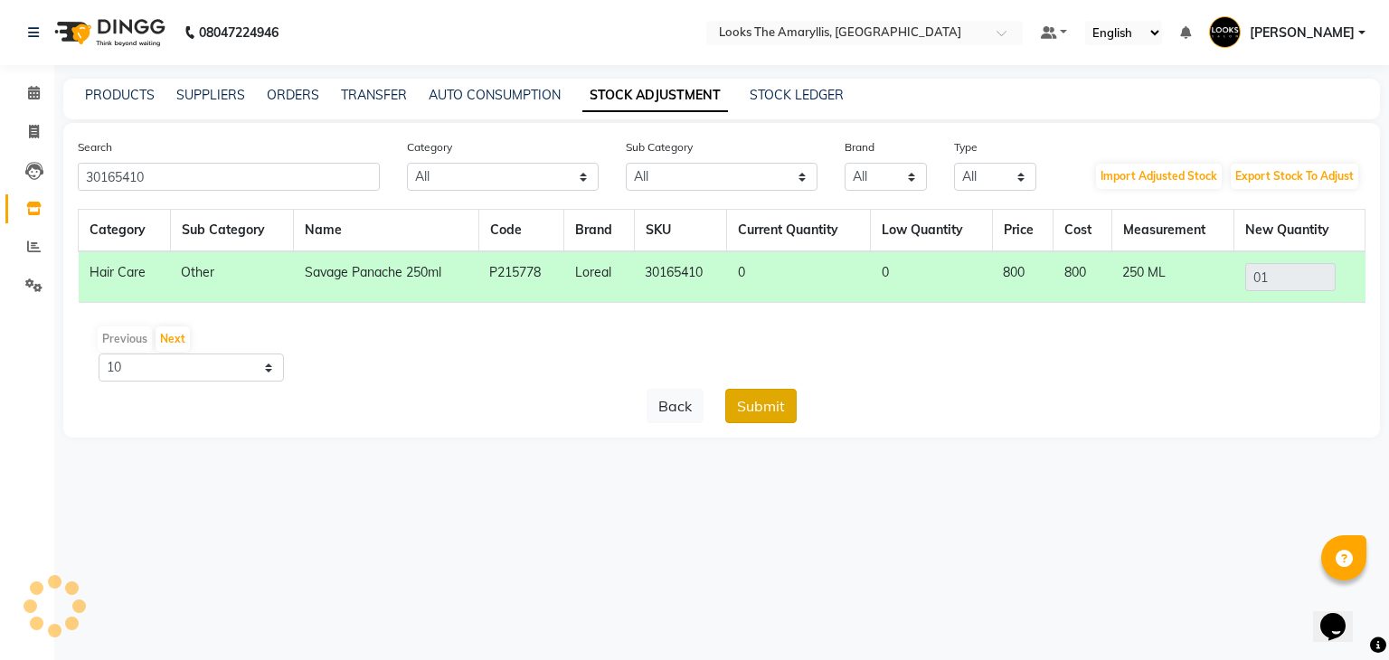
click at [755, 396] on button "Submit" at bounding box center [760, 406] width 71 height 34
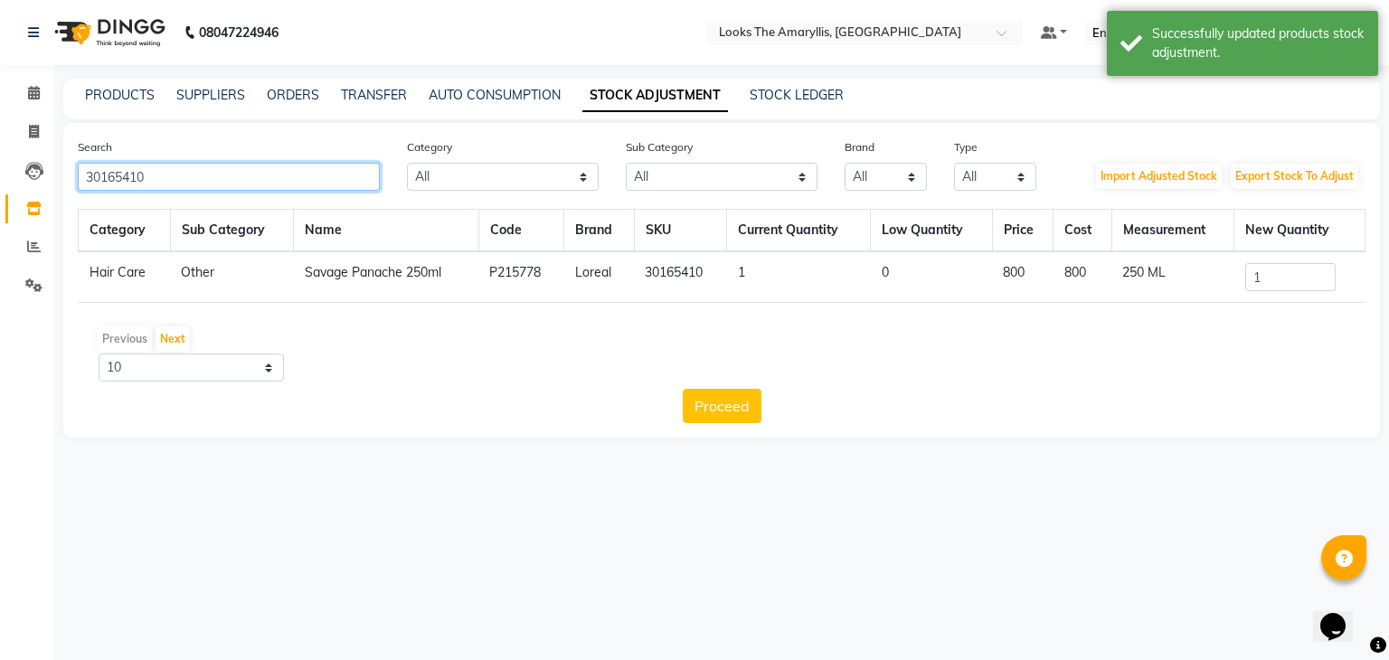
drag, startPoint x: 198, startPoint y: 183, endPoint x: 0, endPoint y: 183, distance: 198.0
click at [0, 183] on app-home "08047224946 Select Location × Looks The Amaryllis, New Delhi Default Panel My P…" at bounding box center [694, 232] width 1389 height 465
paste input "7290011521677"
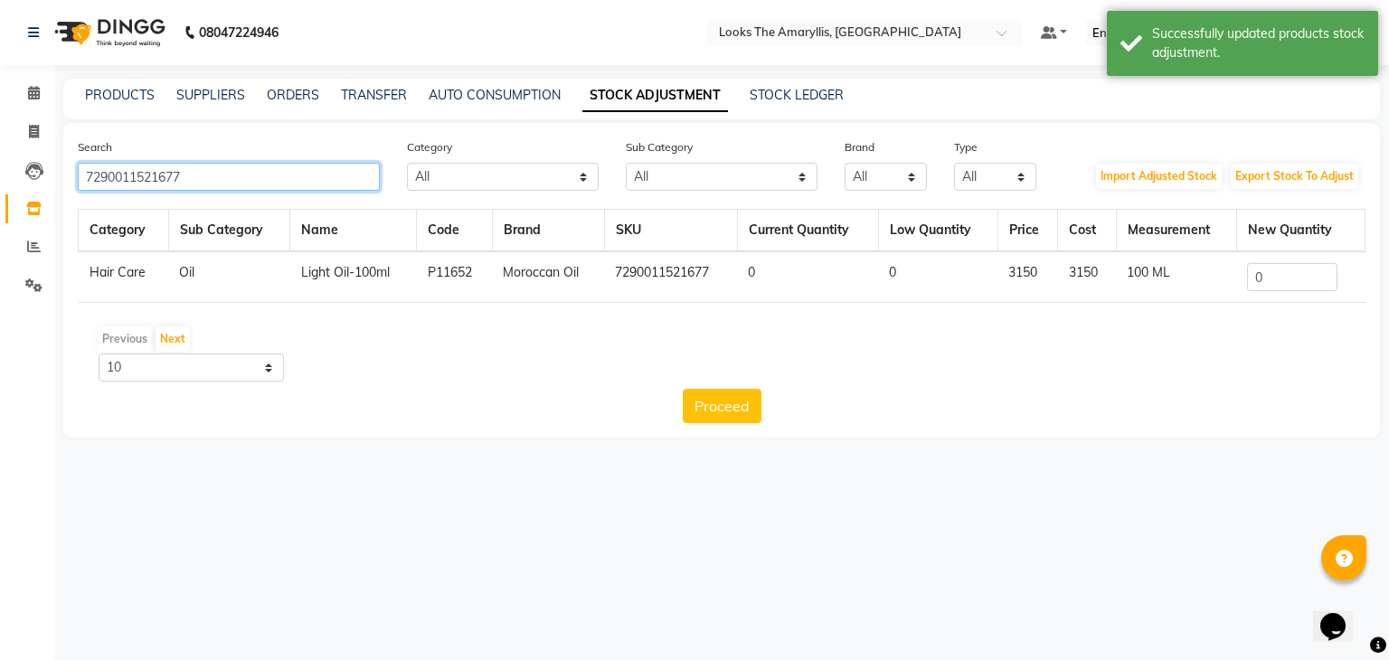
type input "7290011521677"
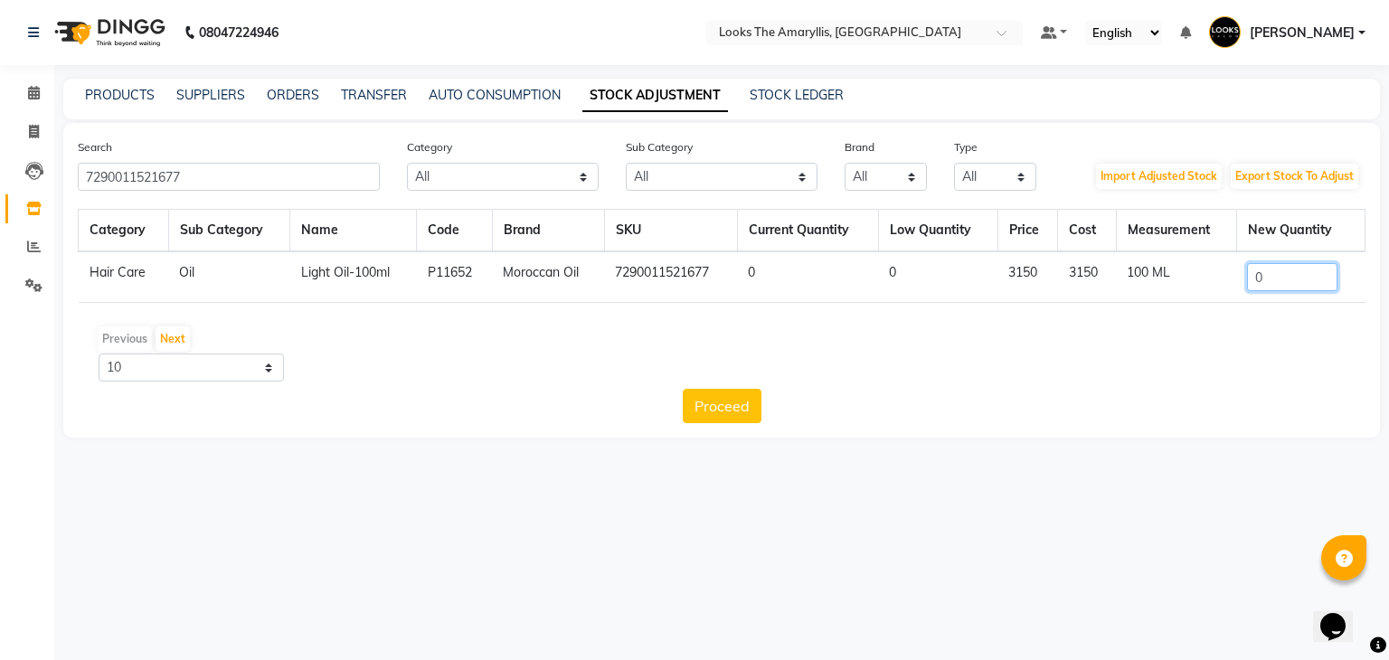
click at [1294, 268] on input "0" at bounding box center [1292, 277] width 90 height 28
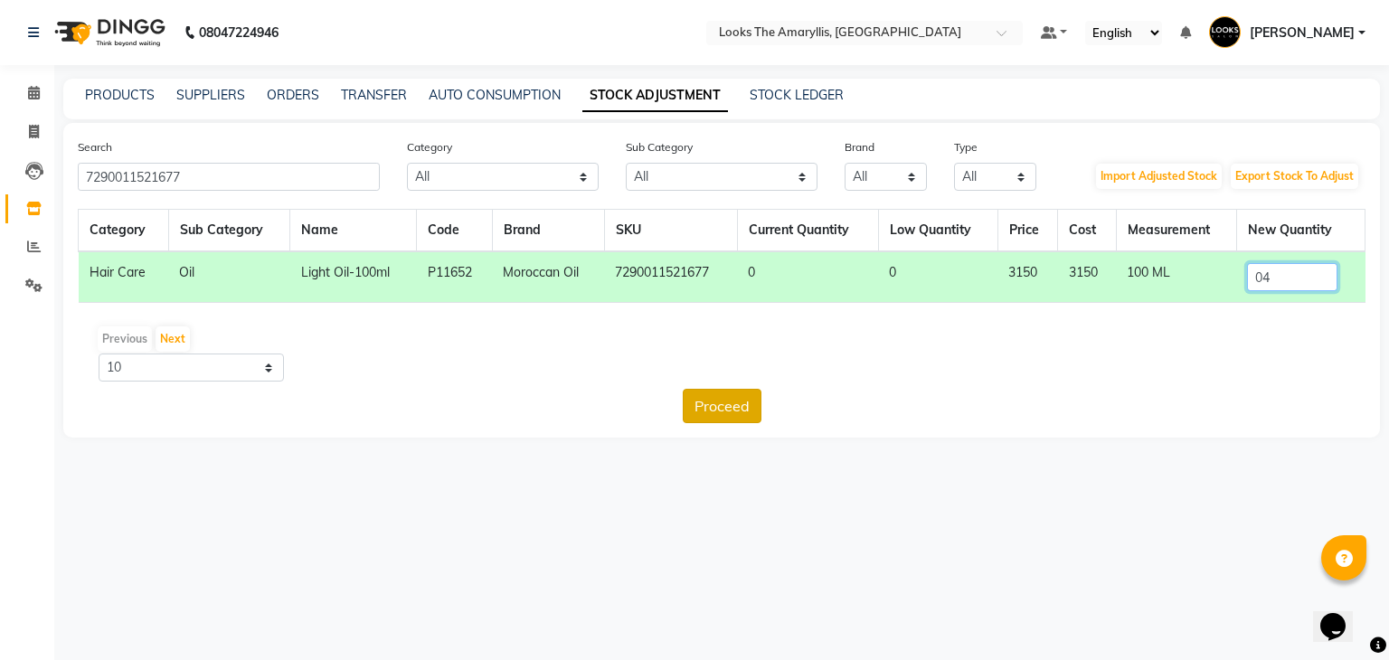
type input "04"
click at [749, 408] on button "Proceed" at bounding box center [722, 406] width 79 height 34
click at [758, 408] on button "Submit" at bounding box center [760, 406] width 71 height 34
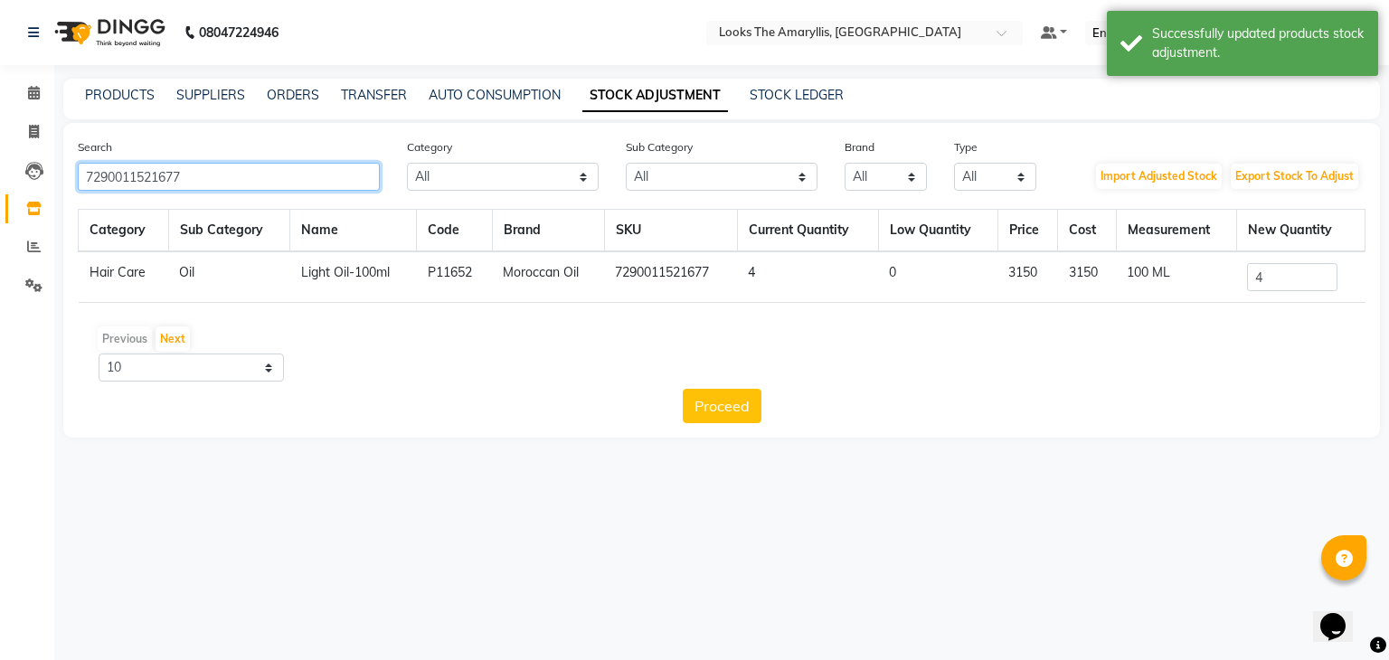
drag, startPoint x: 135, startPoint y: 185, endPoint x: 0, endPoint y: 185, distance: 134.7
click at [0, 185] on app-home "08047224946 Select Location × Looks The Amaryllis, New Delhi Default Panel My P…" at bounding box center [694, 232] width 1389 height 465
paste input "202"
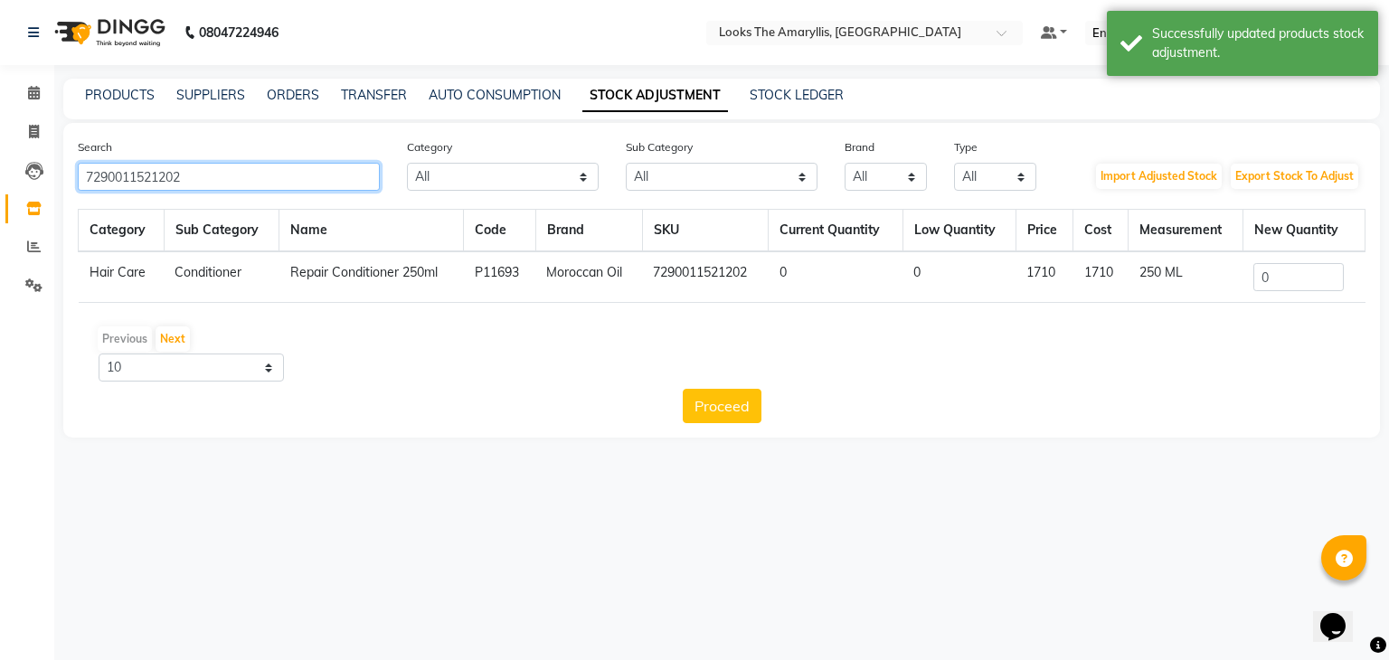
type input "7290011521202"
click at [1302, 279] on input "0" at bounding box center [1298, 277] width 90 height 28
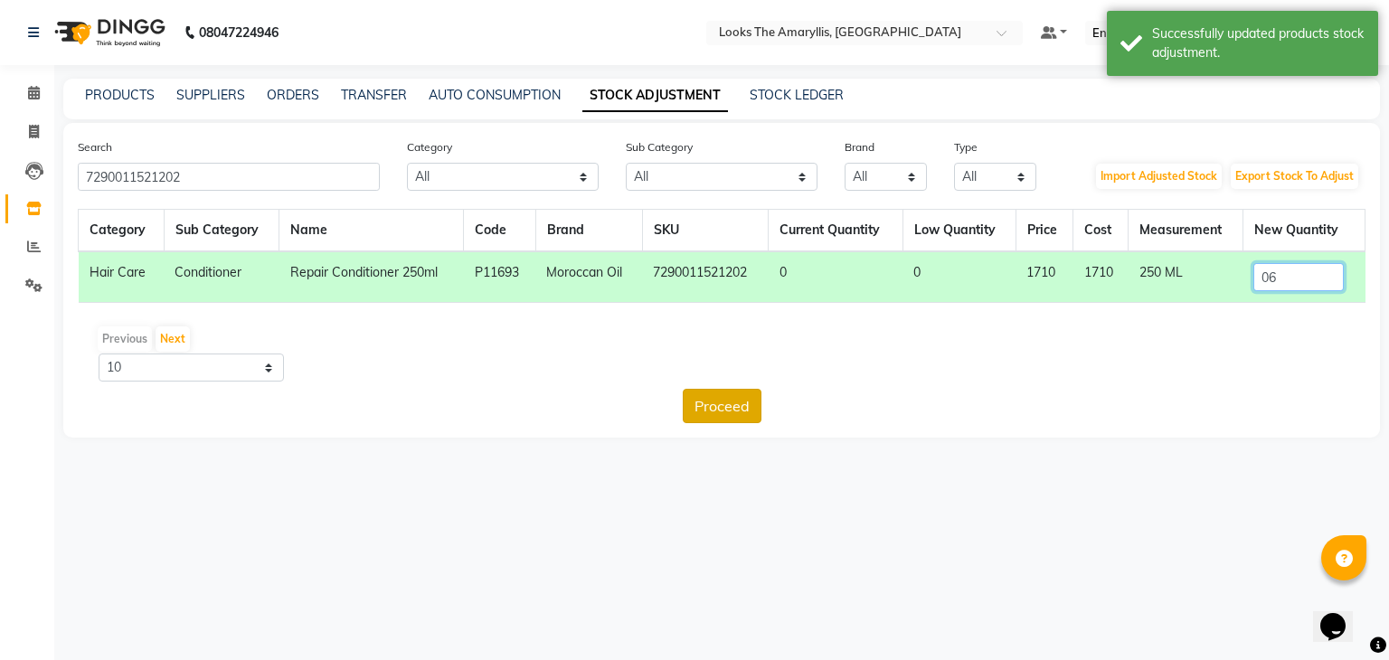
type input "06"
click at [748, 410] on button "Proceed" at bounding box center [722, 406] width 79 height 34
drag, startPoint x: 748, startPoint y: 410, endPoint x: 759, endPoint y: 407, distance: 12.1
click at [759, 407] on button "Submit" at bounding box center [760, 406] width 71 height 34
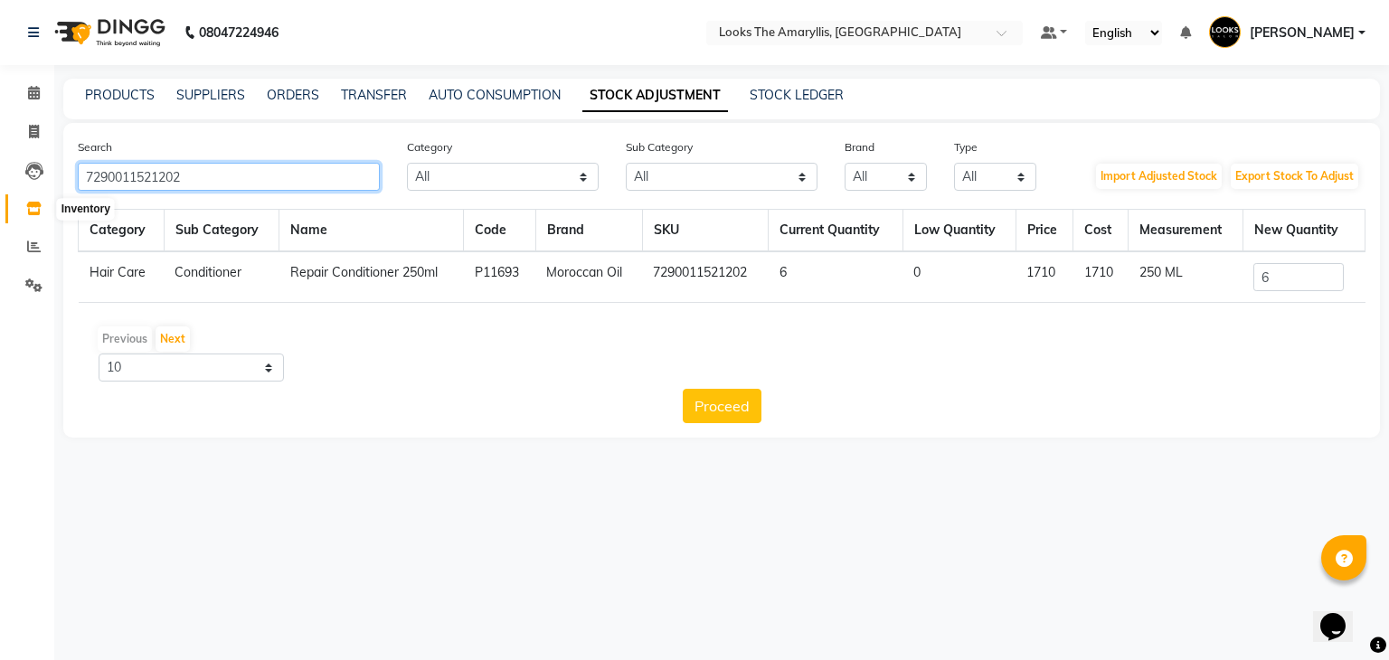
drag, startPoint x: 97, startPoint y: 191, endPoint x: 0, endPoint y: 205, distance: 97.8
click at [0, 205] on app-home "08047224946 Select Location × Looks The Amaryllis, New Delhi Default Panel My P…" at bounding box center [694, 232] width 1389 height 465
paste input "196"
type input "7290011521196"
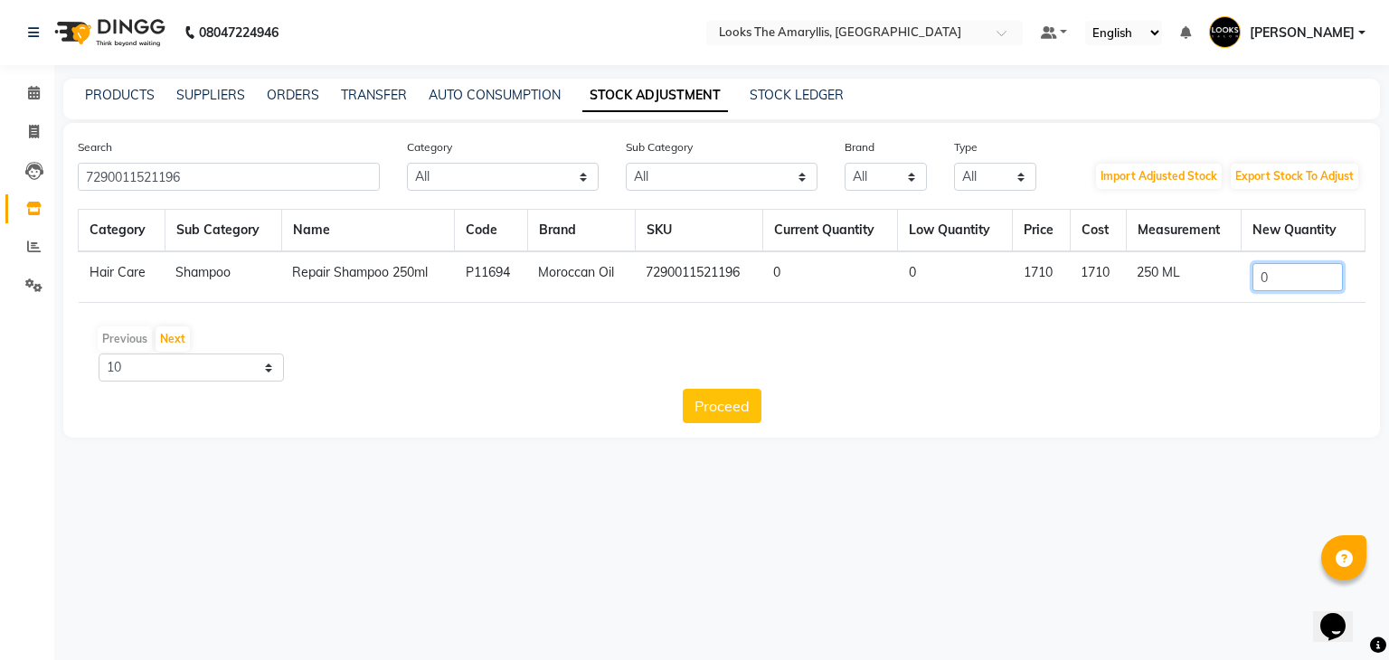
click at [1312, 279] on input "0" at bounding box center [1297, 277] width 90 height 28
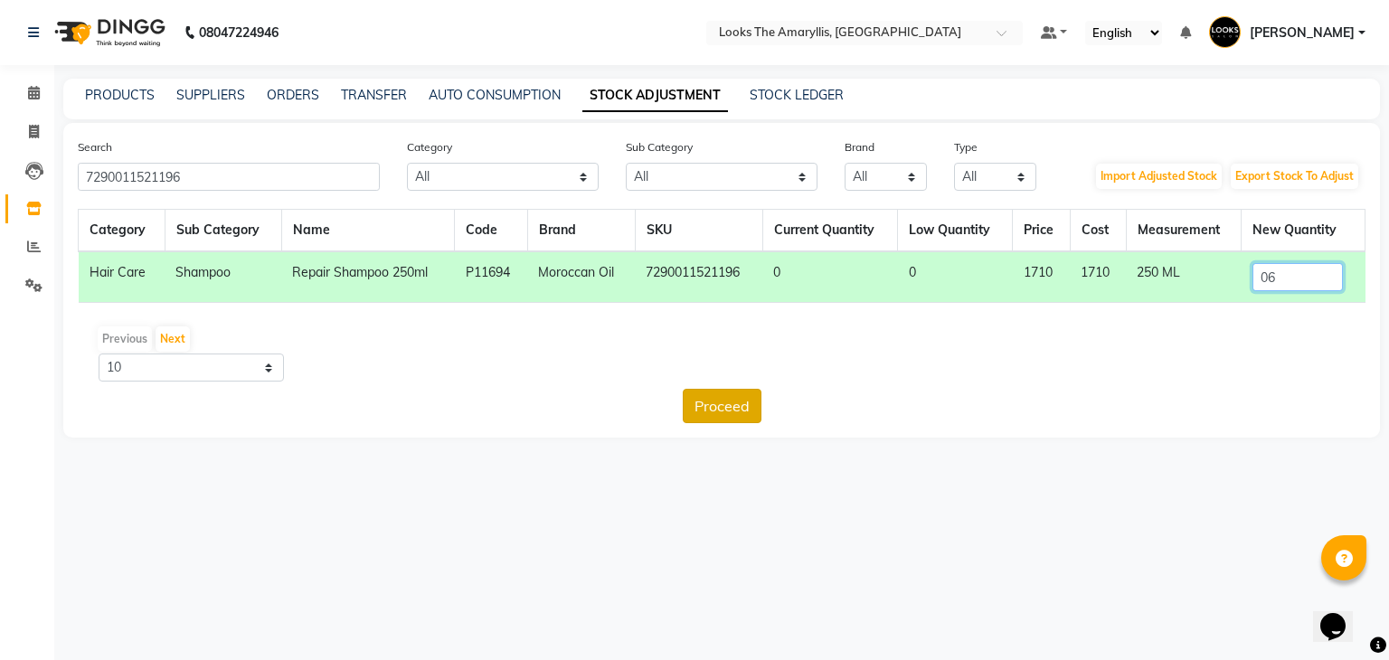
type input "06"
click at [730, 408] on button "Proceed" at bounding box center [722, 406] width 79 height 34
click at [750, 404] on button "Submit" at bounding box center [760, 406] width 71 height 34
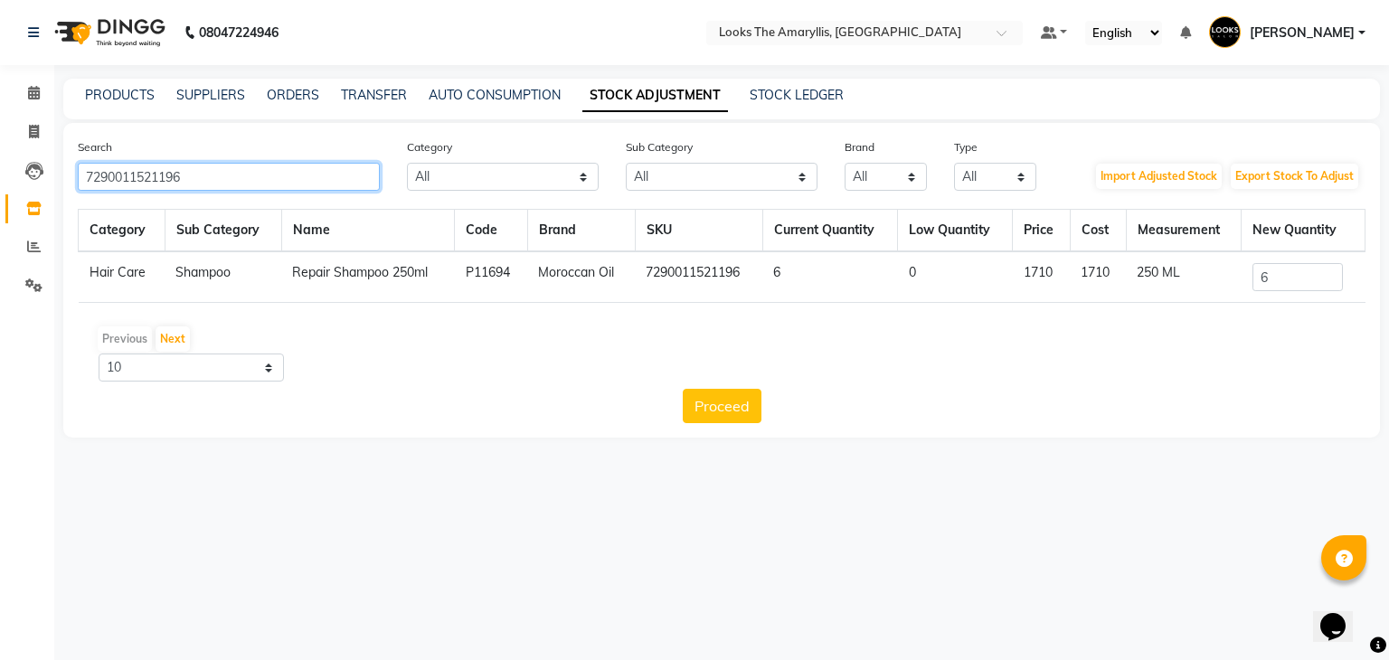
drag, startPoint x: 212, startPoint y: 176, endPoint x: 0, endPoint y: 176, distance: 211.5
click at [0, 176] on app-home "08047224946 Select Location × Looks The Amaryllis, New Delhi Default Panel My P…" at bounding box center [694, 232] width 1389 height 465
paste input "898947734682"
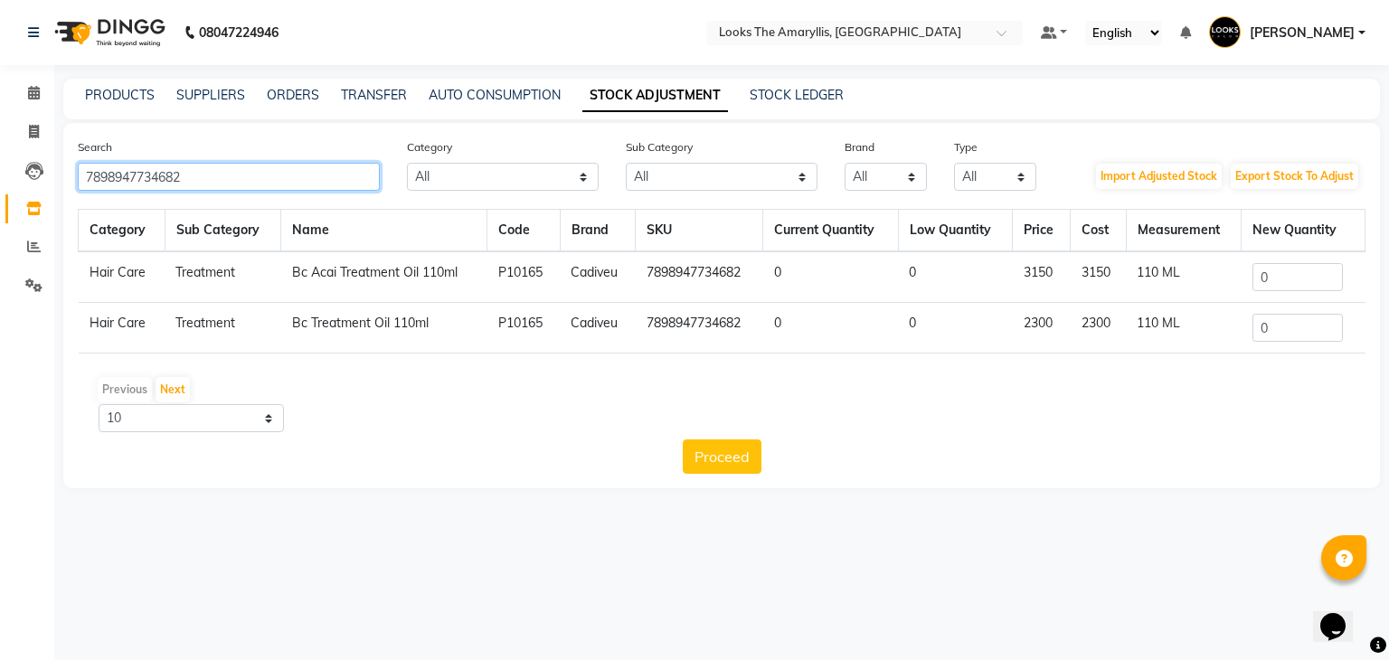
type input "7898947734682"
click at [1290, 276] on input "0" at bounding box center [1297, 277] width 90 height 28
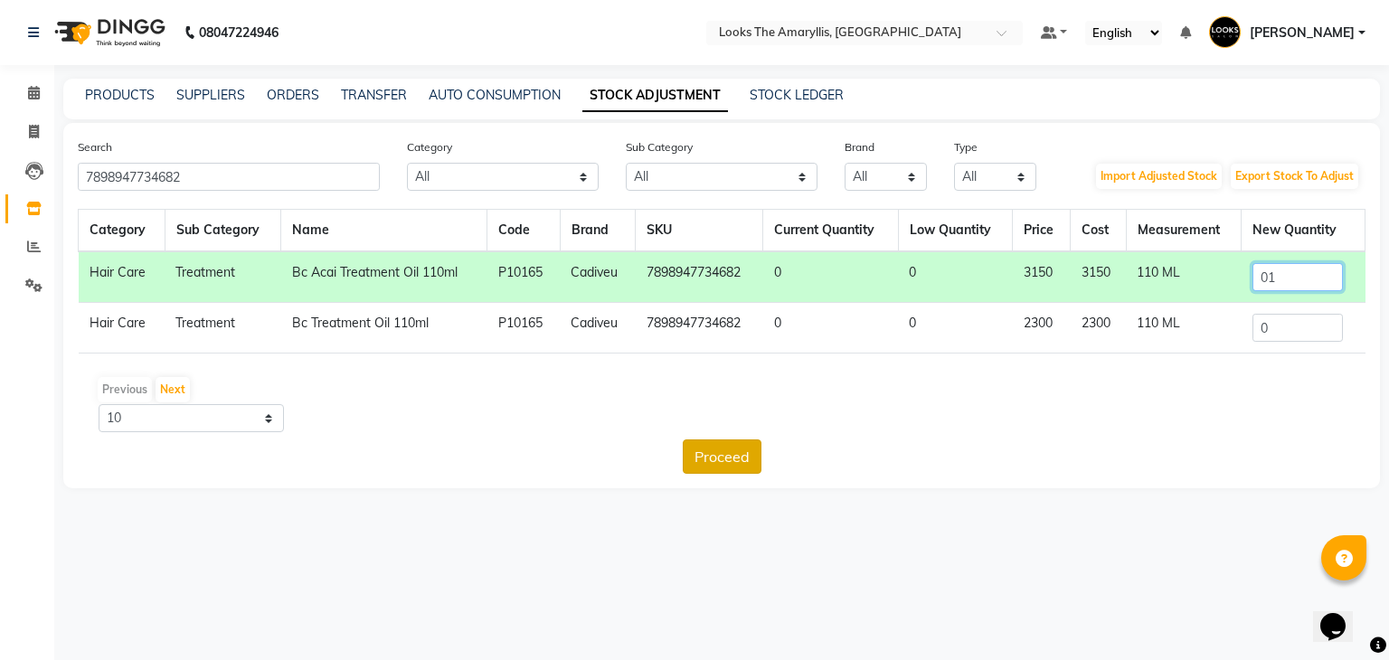
type input "01"
click at [711, 463] on button "Proceed" at bounding box center [722, 456] width 79 height 34
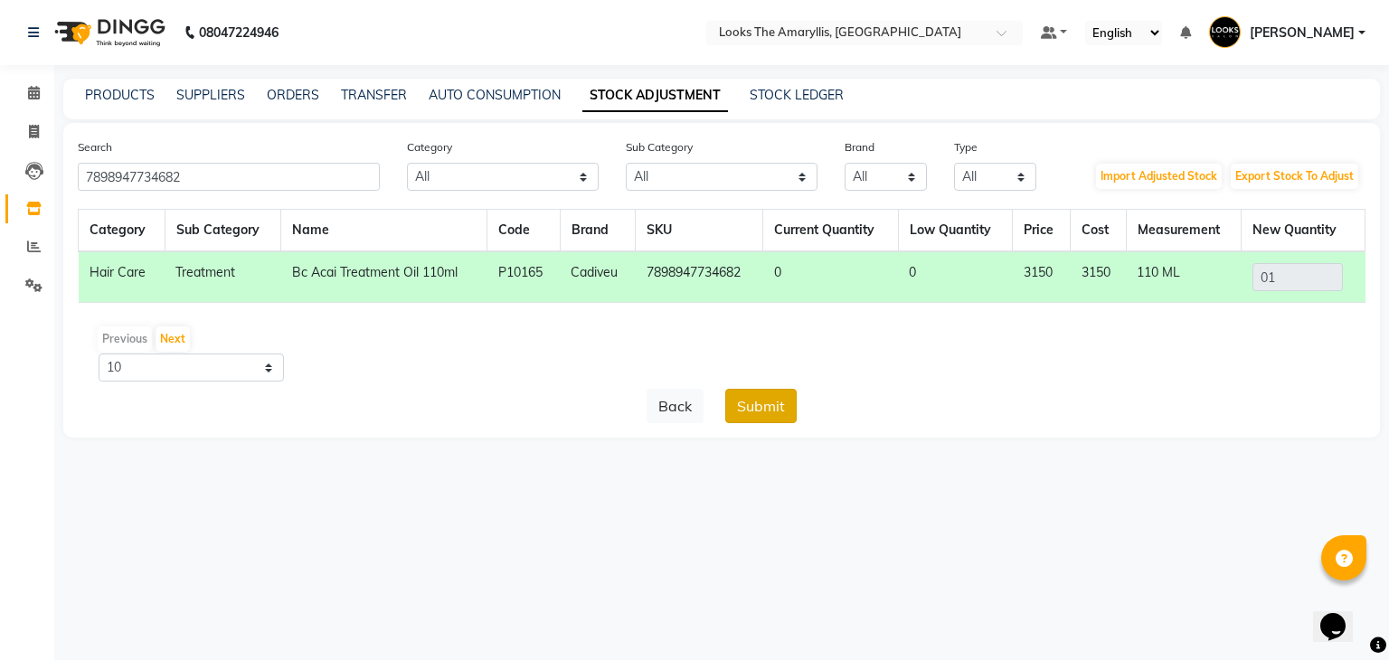
click at [752, 415] on button "Submit" at bounding box center [760, 406] width 71 height 34
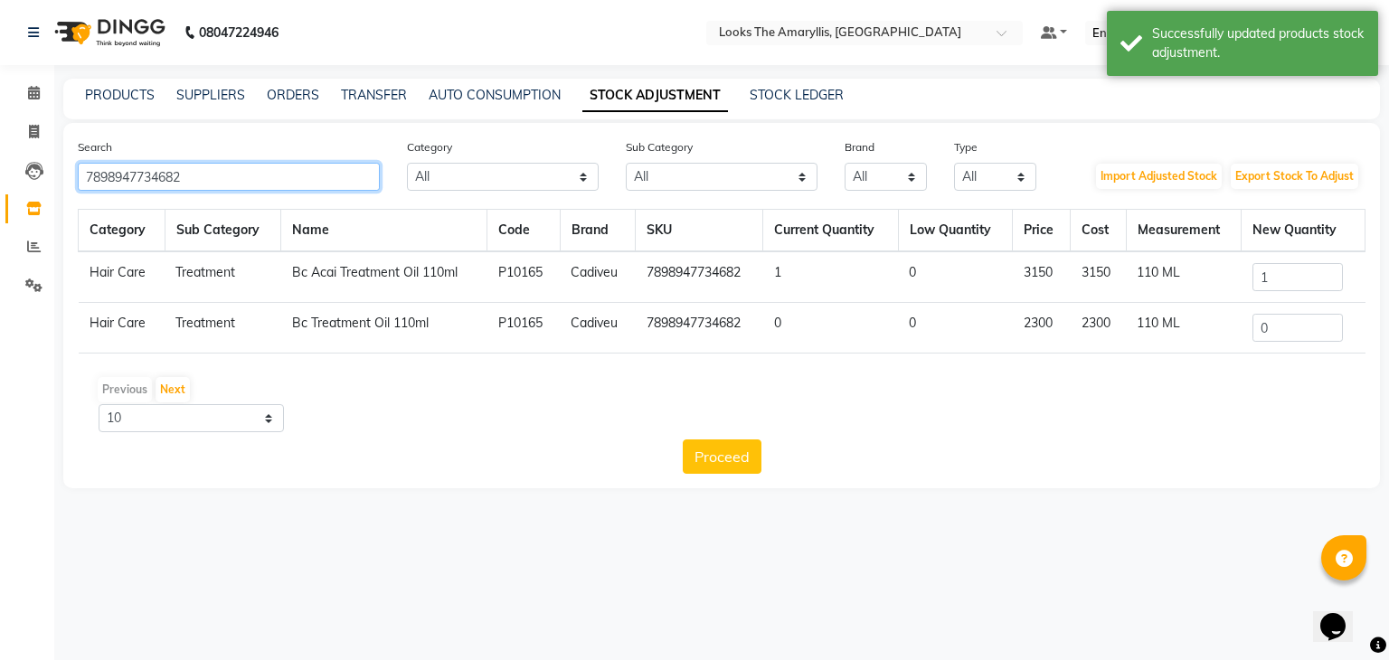
drag, startPoint x: 250, startPoint y: 172, endPoint x: 0, endPoint y: 179, distance: 249.6
click at [0, 179] on app-home "08047224946 Select Location × Looks The Amaryllis, New Delhi Default Panel My P…" at bounding box center [694, 257] width 1389 height 515
paste input "835"
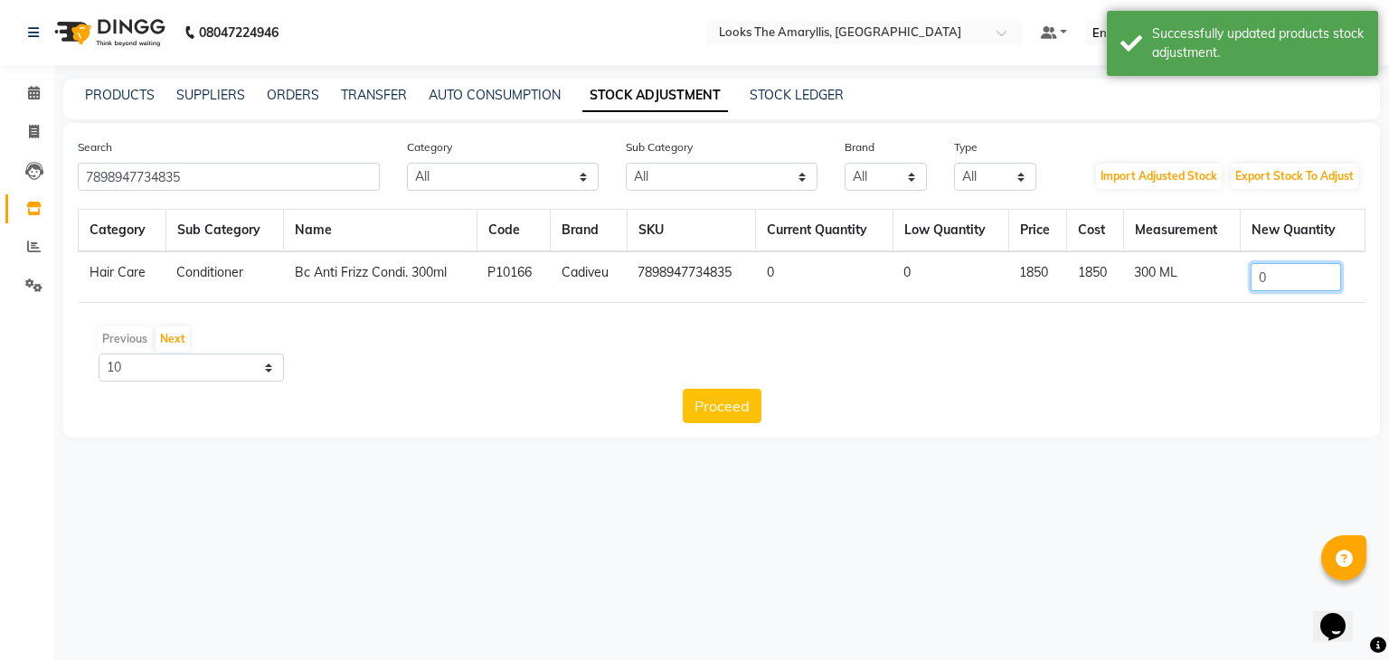
click at [1313, 286] on input "0" at bounding box center [1295, 277] width 90 height 28
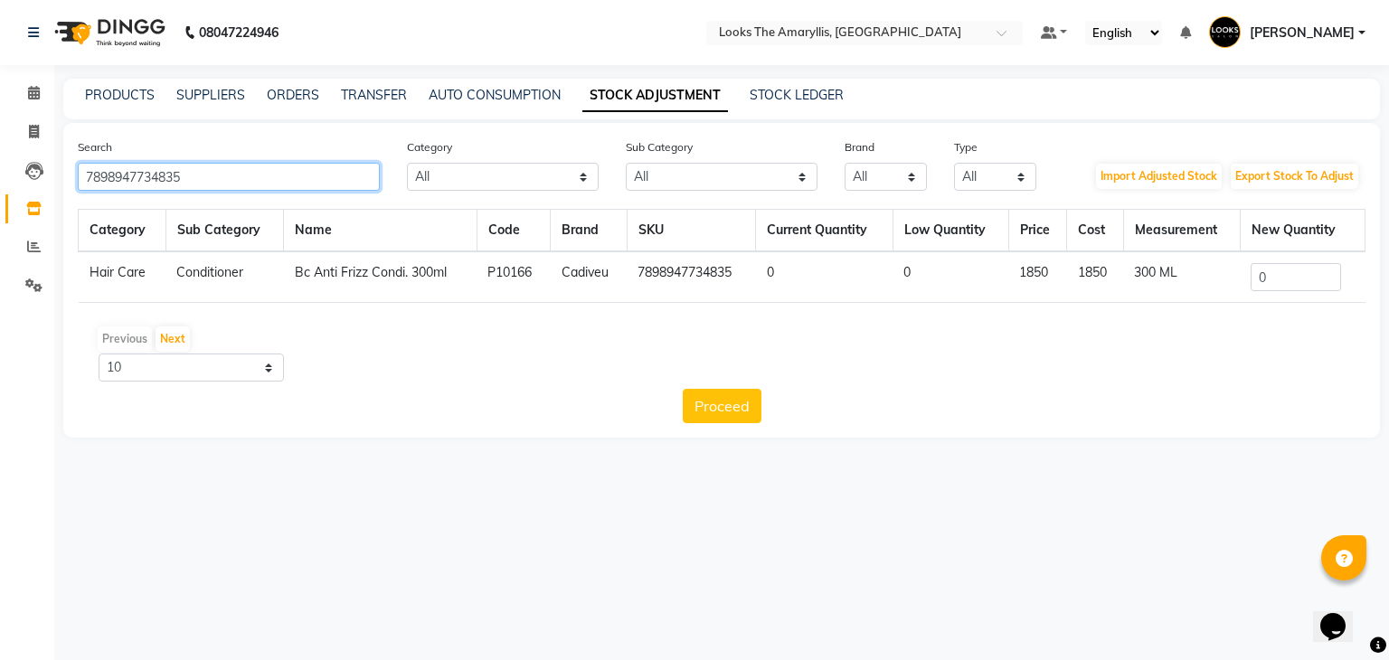
drag, startPoint x: 206, startPoint y: 175, endPoint x: 0, endPoint y: 189, distance: 206.6
click at [0, 189] on app-home "08047224946 Select Location × Looks The Amaryllis, New Delhi Default Panel My P…" at bounding box center [694, 232] width 1389 height 465
paste input "606740900"
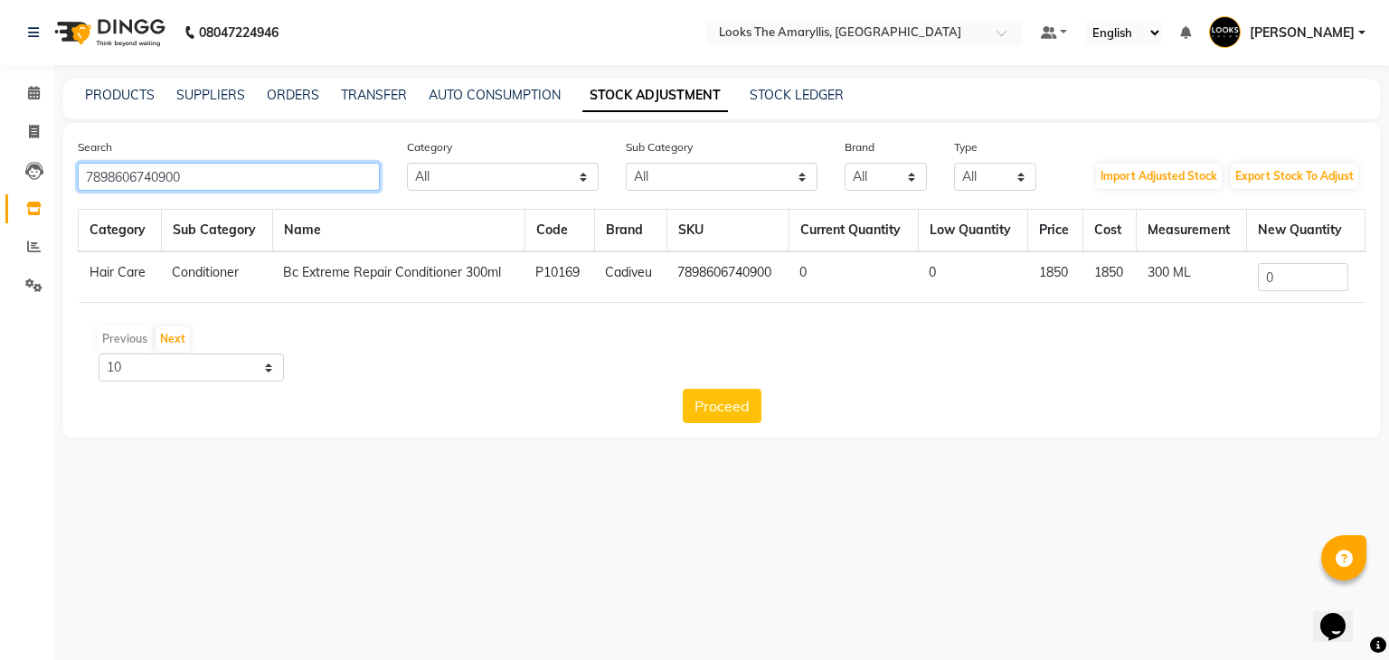
type input "7898606740900"
click at [1286, 283] on input "0" at bounding box center [1303, 277] width 90 height 28
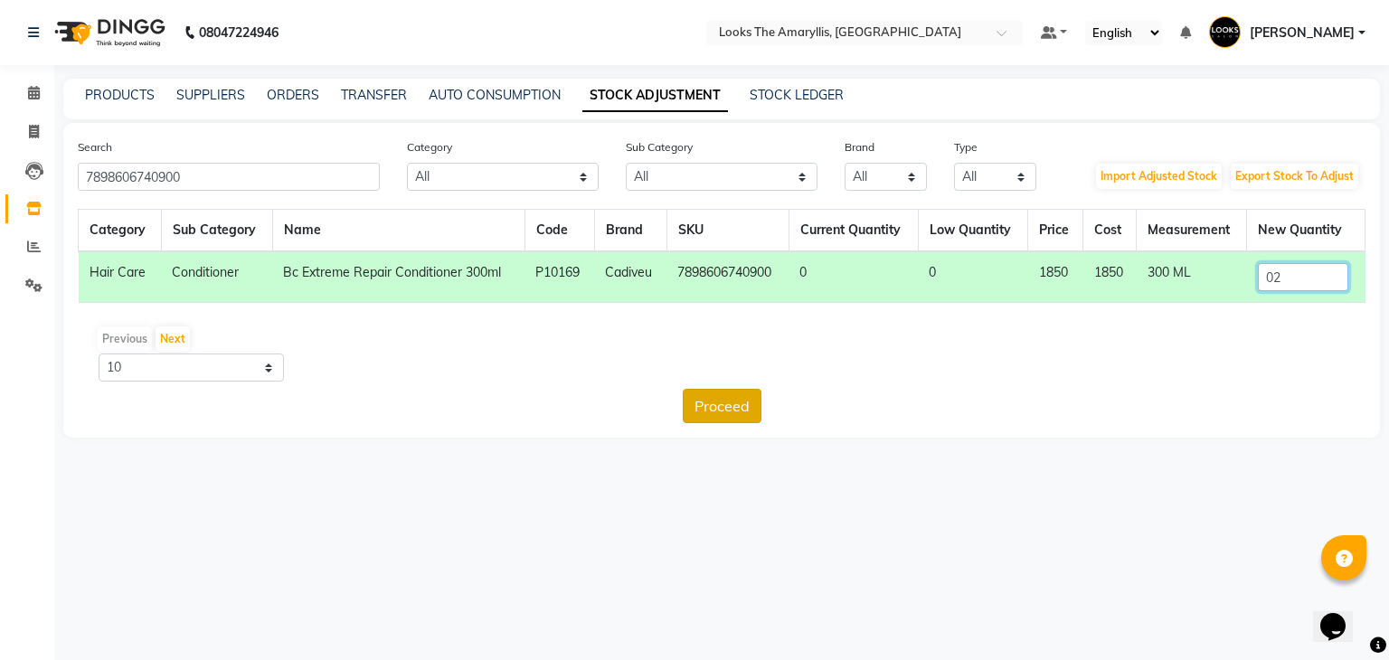
type input "02"
click at [726, 410] on button "Proceed" at bounding box center [722, 406] width 79 height 34
click at [759, 404] on button "Submit" at bounding box center [760, 406] width 71 height 34
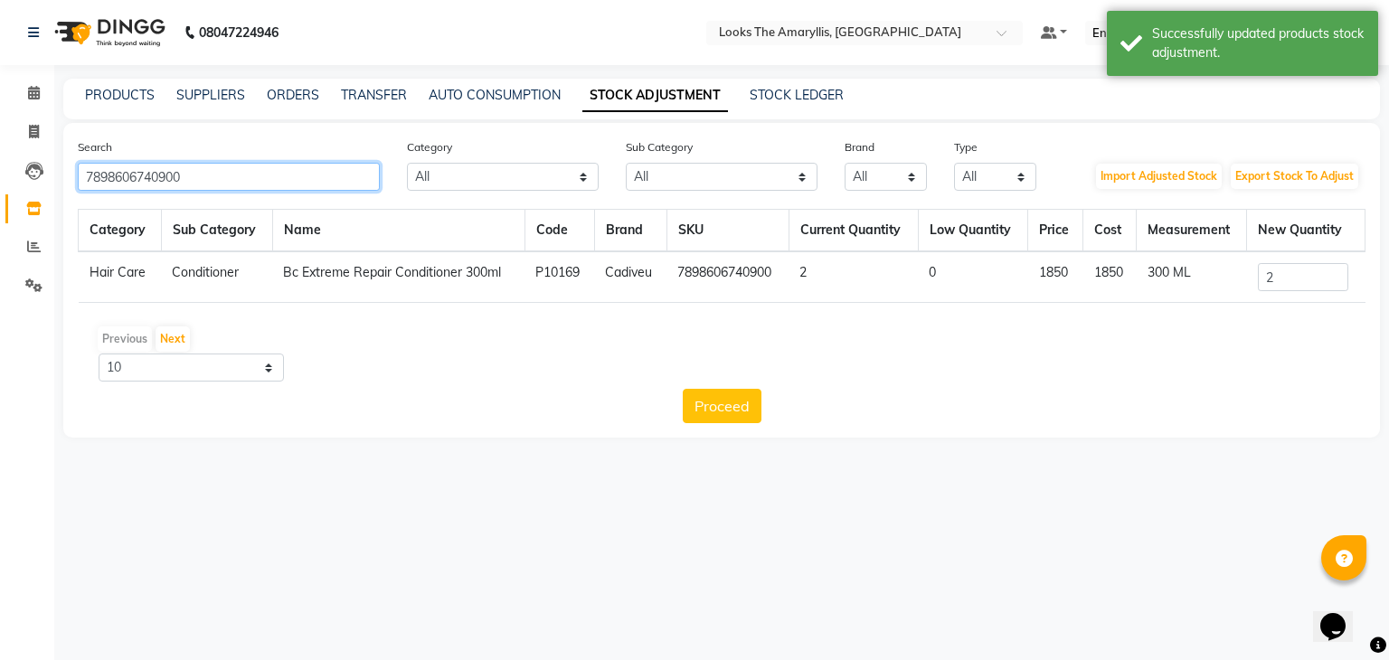
drag, startPoint x: 274, startPoint y: 186, endPoint x: 0, endPoint y: 188, distance: 273.9
click at [0, 188] on app-home "08047224946 Select Location × Looks The Amaryllis, New Delhi Default Panel My P…" at bounding box center [694, 232] width 1389 height 465
paste input "894"
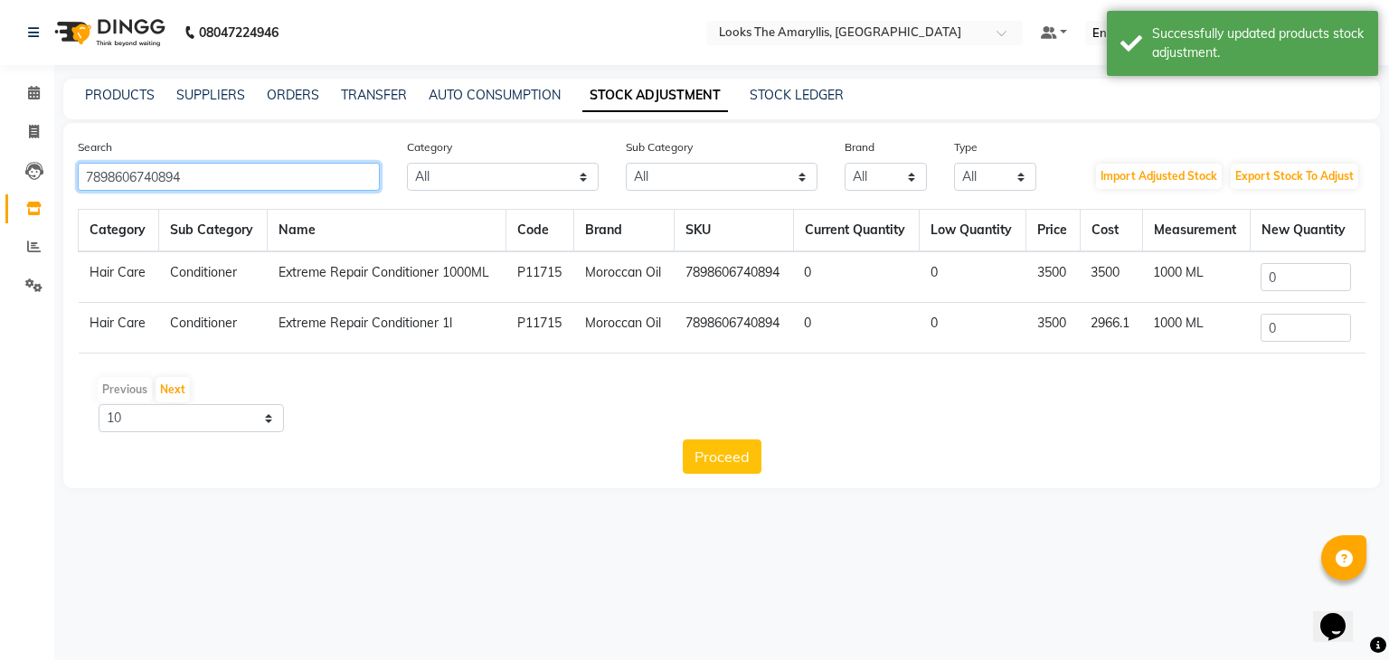
type input "7898606740894"
click at [1299, 284] on input "0" at bounding box center [1305, 277] width 90 height 28
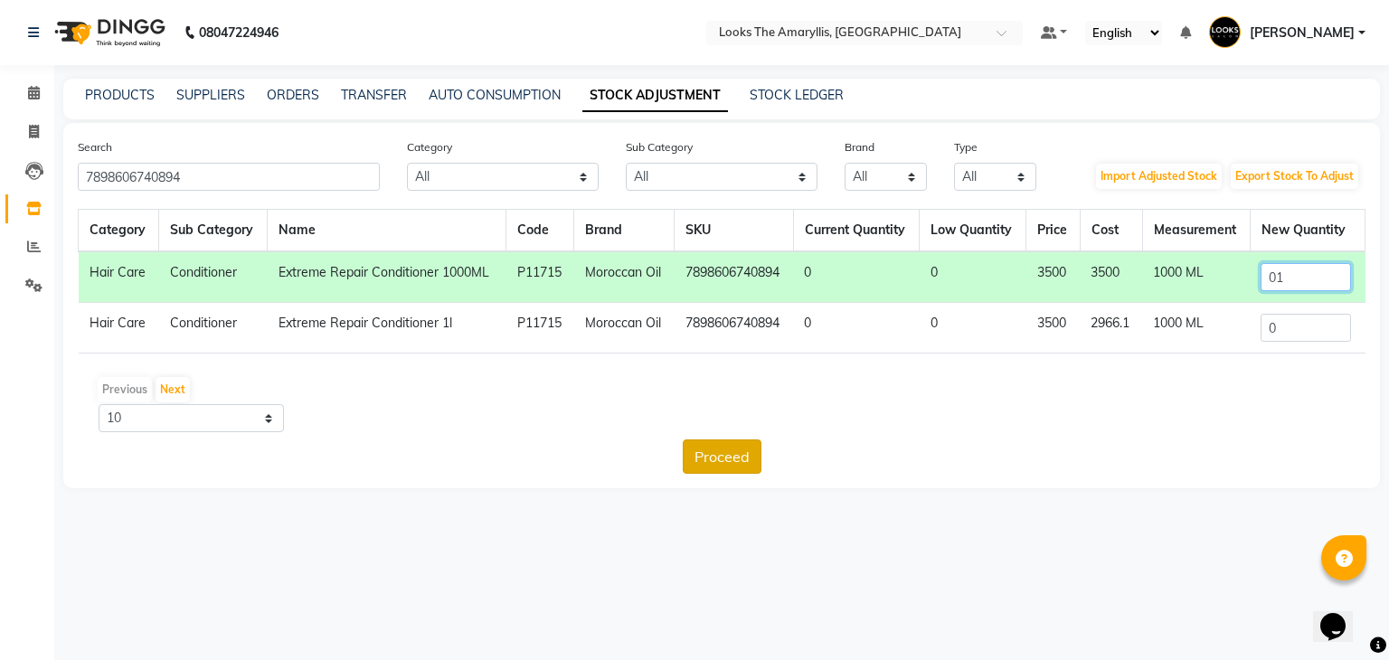
type input "01"
click at [712, 449] on button "Proceed" at bounding box center [722, 456] width 79 height 34
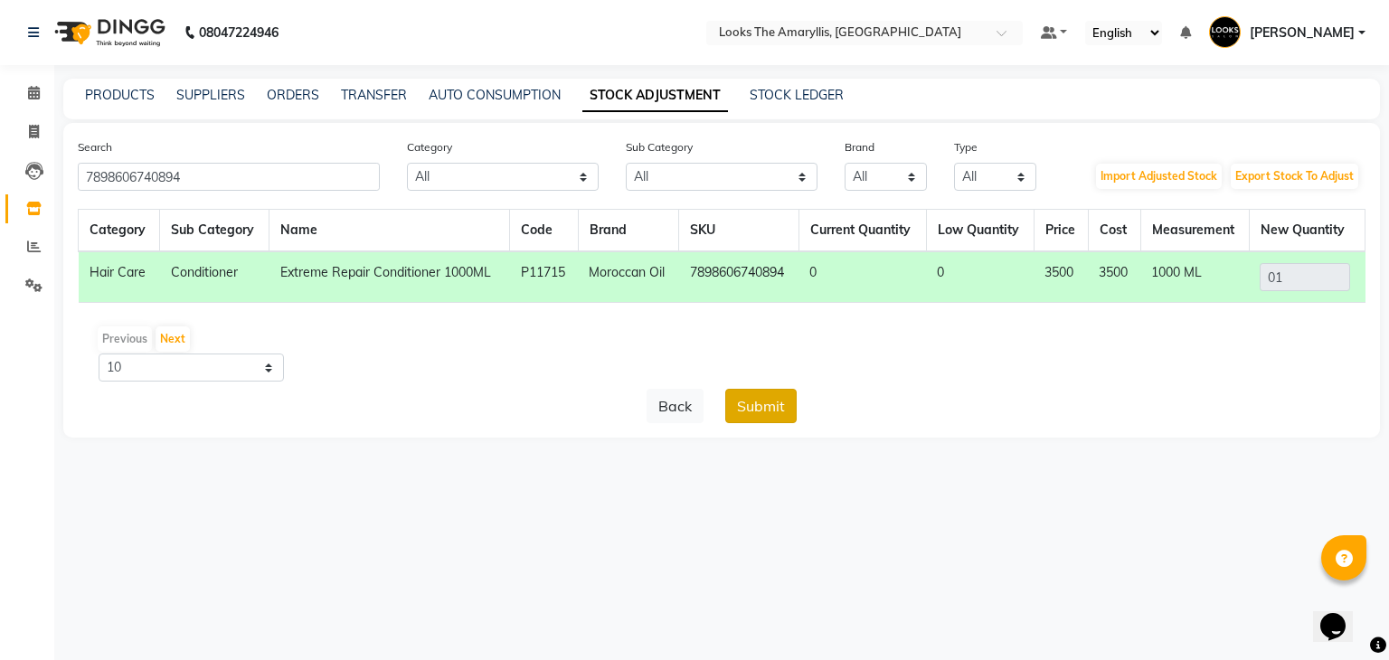
click at [770, 410] on button "Submit" at bounding box center [760, 406] width 71 height 34
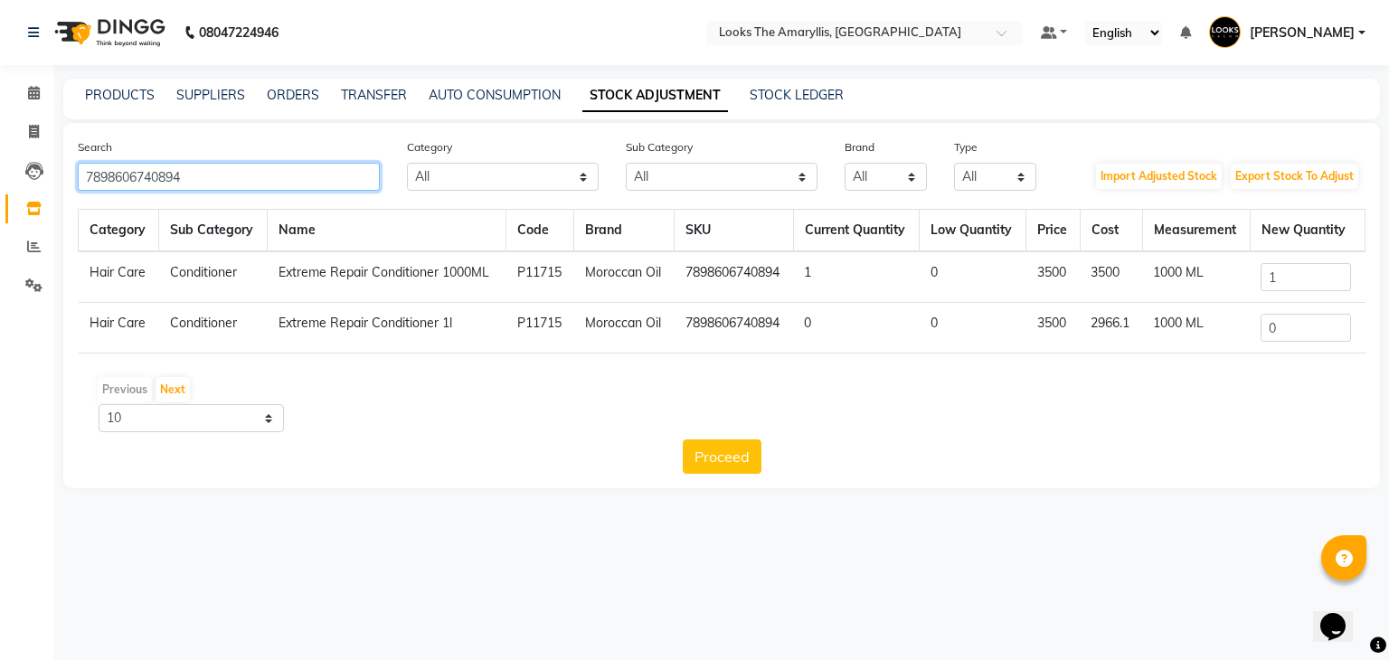
drag, startPoint x: 220, startPoint y: 174, endPoint x: 0, endPoint y: 166, distance: 219.8
click at [0, 166] on app-home "08047224946 Select Location × Looks The Amaryllis, New Delhi Default Panel My P…" at bounding box center [694, 257] width 1389 height 515
paste input "850018802208"
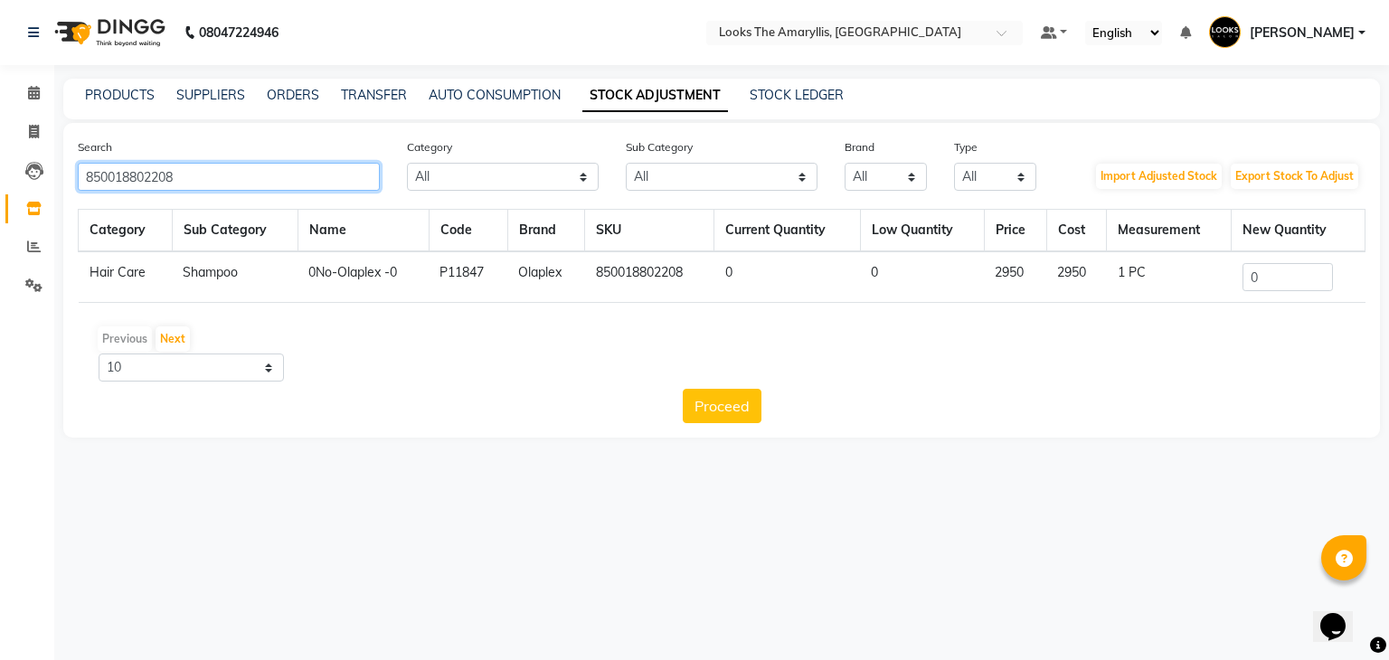
type input "850018802208"
click at [1282, 278] on input "0" at bounding box center [1287, 277] width 90 height 28
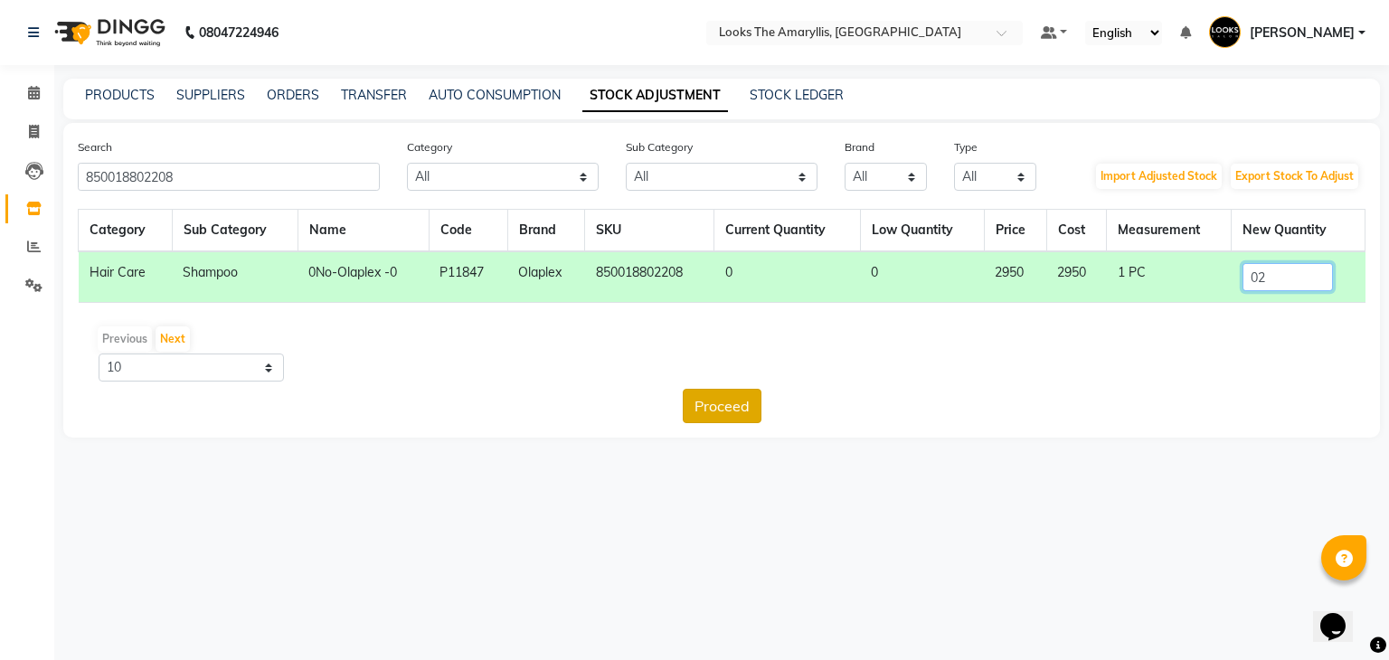
type input "02"
drag, startPoint x: 709, startPoint y: 407, endPoint x: 722, endPoint y: 407, distance: 13.6
click at [709, 407] on button "Proceed" at bounding box center [722, 406] width 79 height 34
click at [740, 405] on button "Submit" at bounding box center [760, 406] width 71 height 34
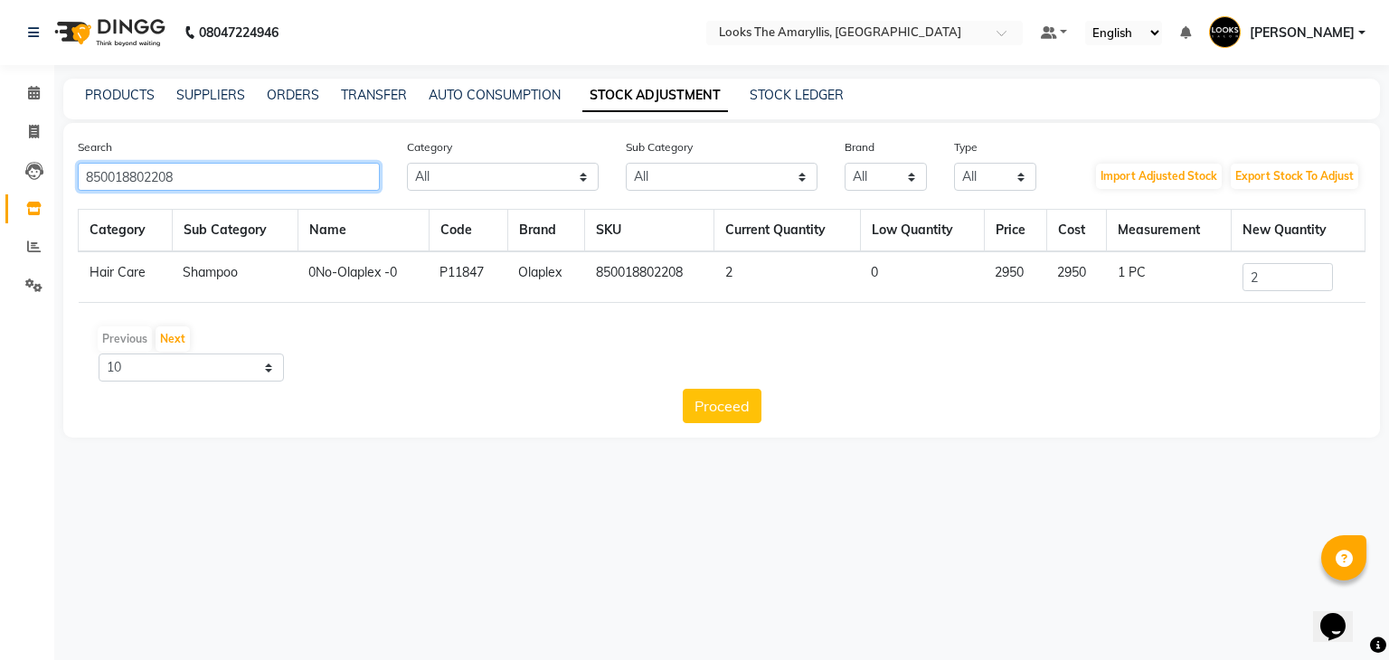
drag, startPoint x: 202, startPoint y: 166, endPoint x: 0, endPoint y: 184, distance: 202.3
click at [0, 184] on app-home "08047224946 Select Location × Looks The Amaryllis, New Delhi Default Panel My P…" at bounding box center [694, 232] width 1389 height 465
paste input "4045787314014"
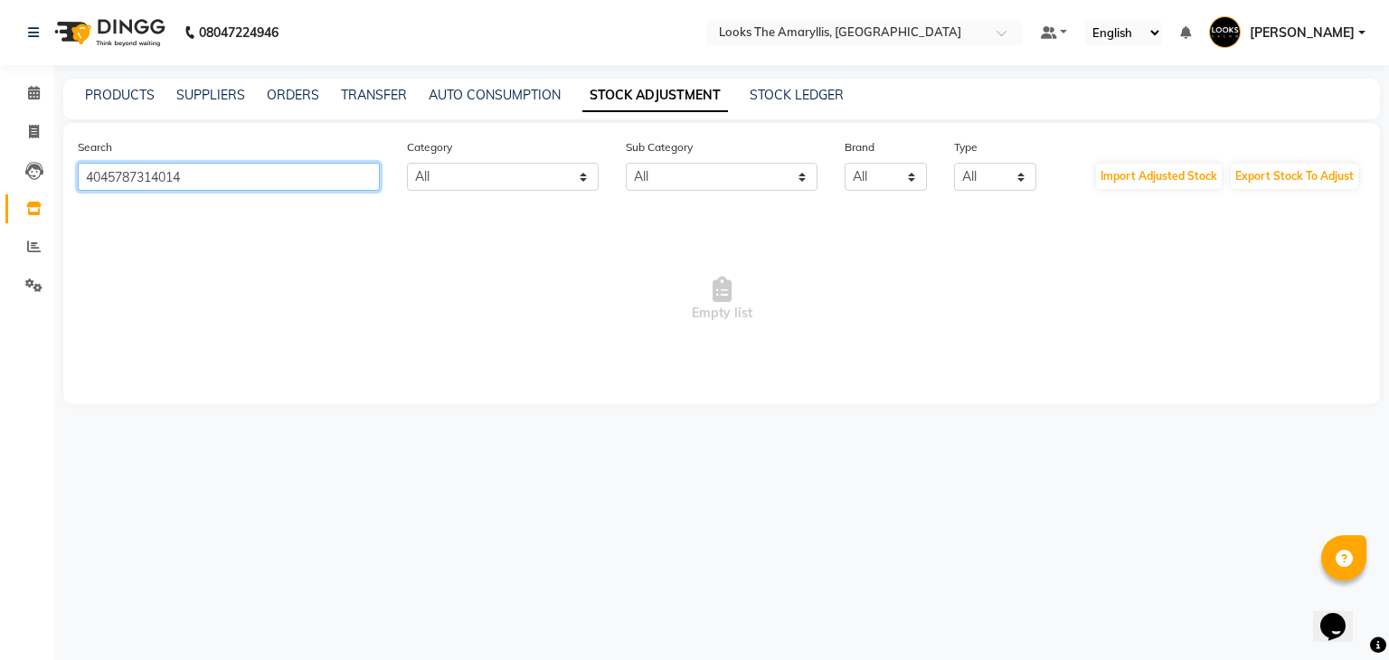
drag, startPoint x: 248, startPoint y: 188, endPoint x: 0, endPoint y: 187, distance: 247.7
click at [0, 187] on app-home "08047224946 Select Location × Looks The Amaryllis, New Delhi Default Panel My P…" at bounding box center [694, 215] width 1389 height 431
paste input "Thrill 100ml"
drag, startPoint x: 262, startPoint y: 175, endPoint x: 0, endPoint y: 187, distance: 262.4
click at [0, 187] on app-home "08047224946 Select Location × Looks The Amaryllis, New Delhi Default Panel My P…" at bounding box center [694, 215] width 1389 height 431
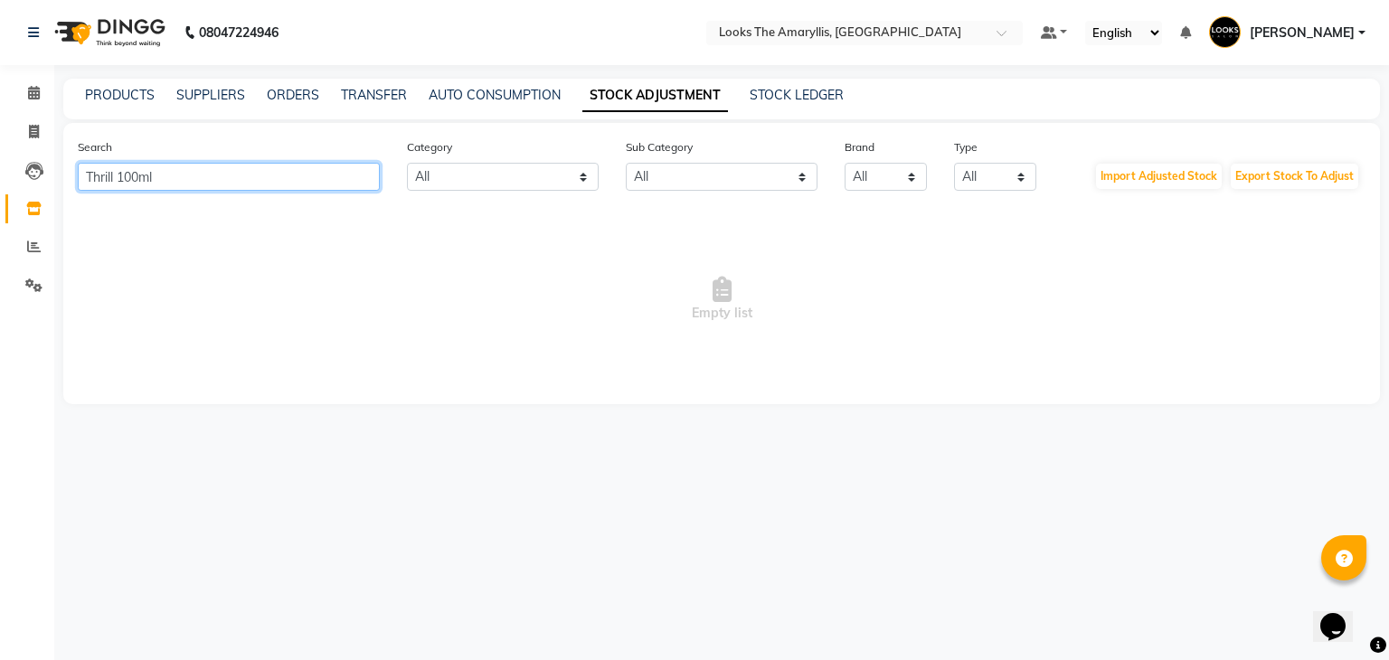
paste input "4045787314601"
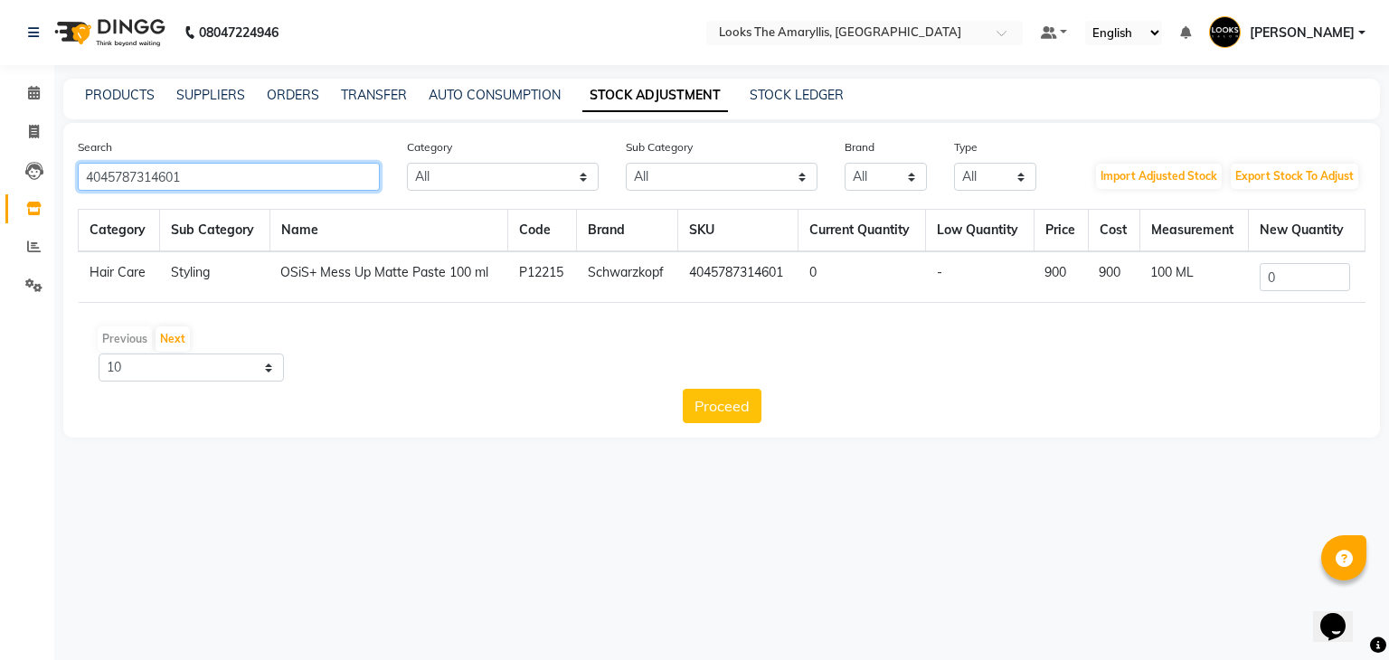
type input "4045787314601"
click at [1276, 275] on input "0" at bounding box center [1304, 277] width 90 height 28
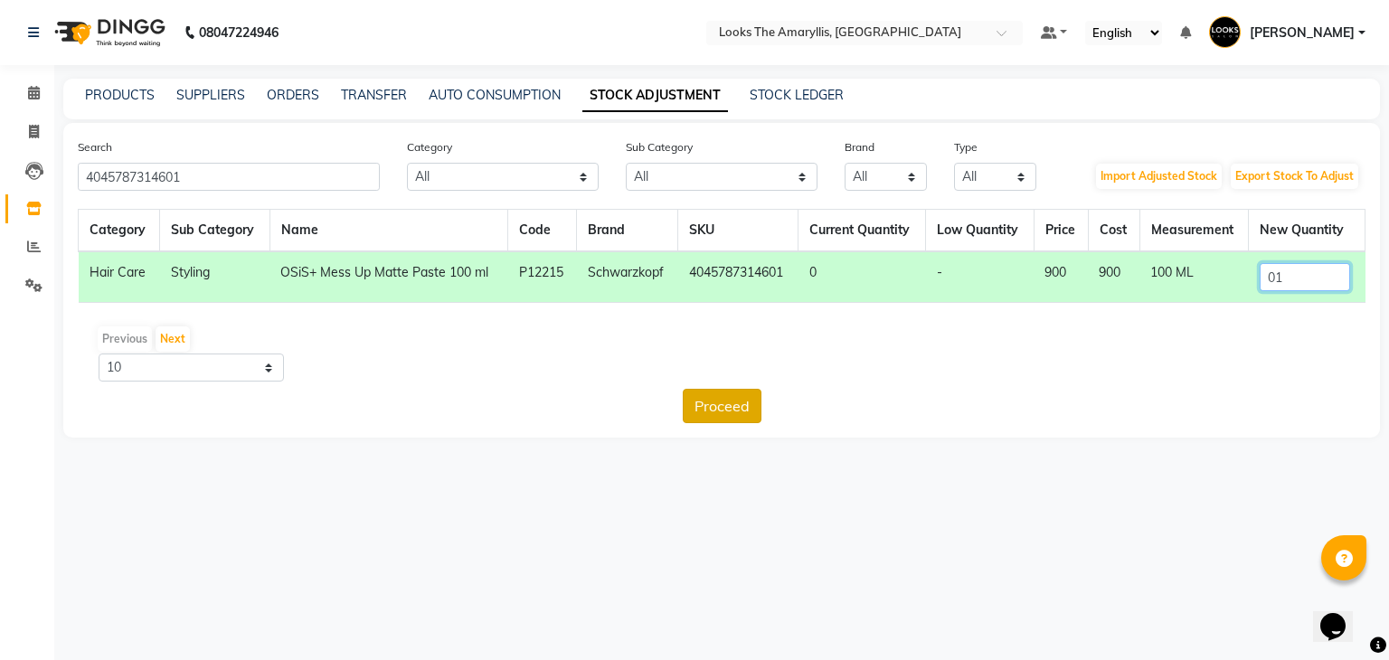
type input "01"
click at [694, 407] on button "Proceed" at bounding box center [722, 406] width 79 height 34
click at [775, 410] on button "Submit" at bounding box center [760, 406] width 71 height 34
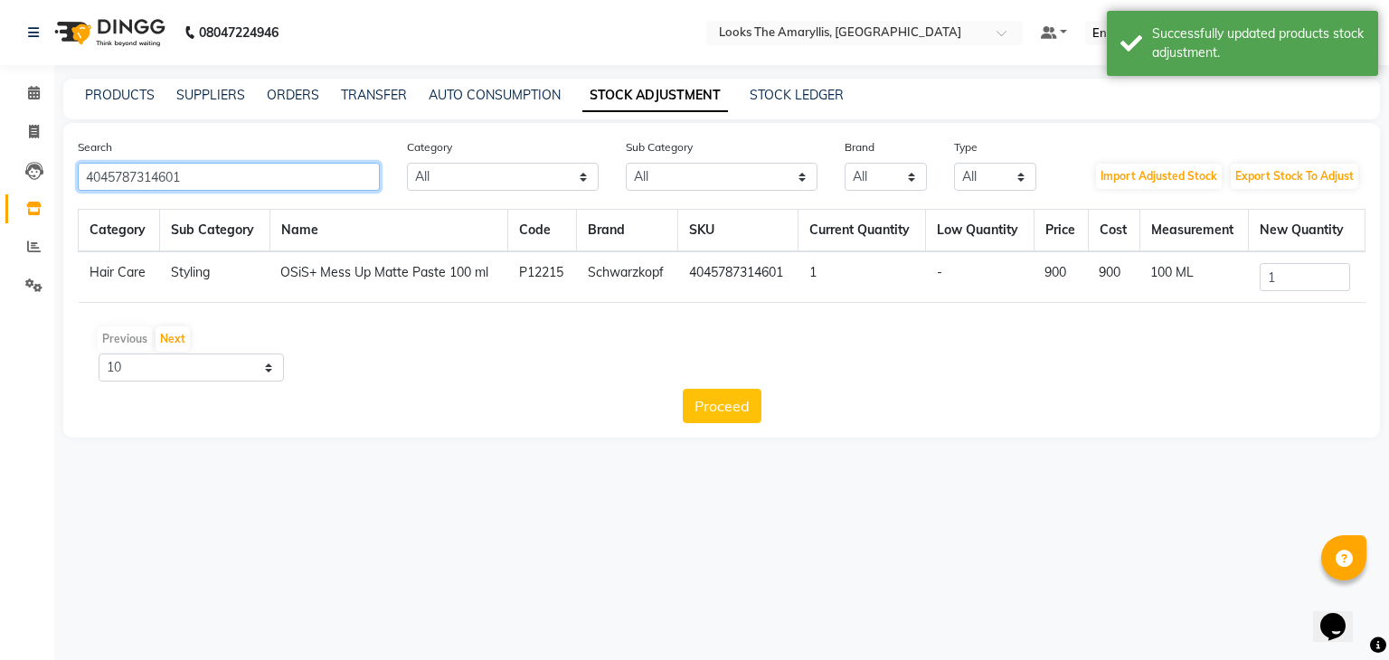
drag, startPoint x: 271, startPoint y: 174, endPoint x: 0, endPoint y: 183, distance: 271.3
click at [0, 183] on app-home "08047224946 Select Location × Looks The Amaryllis, New Delhi Default Panel My P…" at bounding box center [694, 232] width 1389 height 465
paste input "183078"
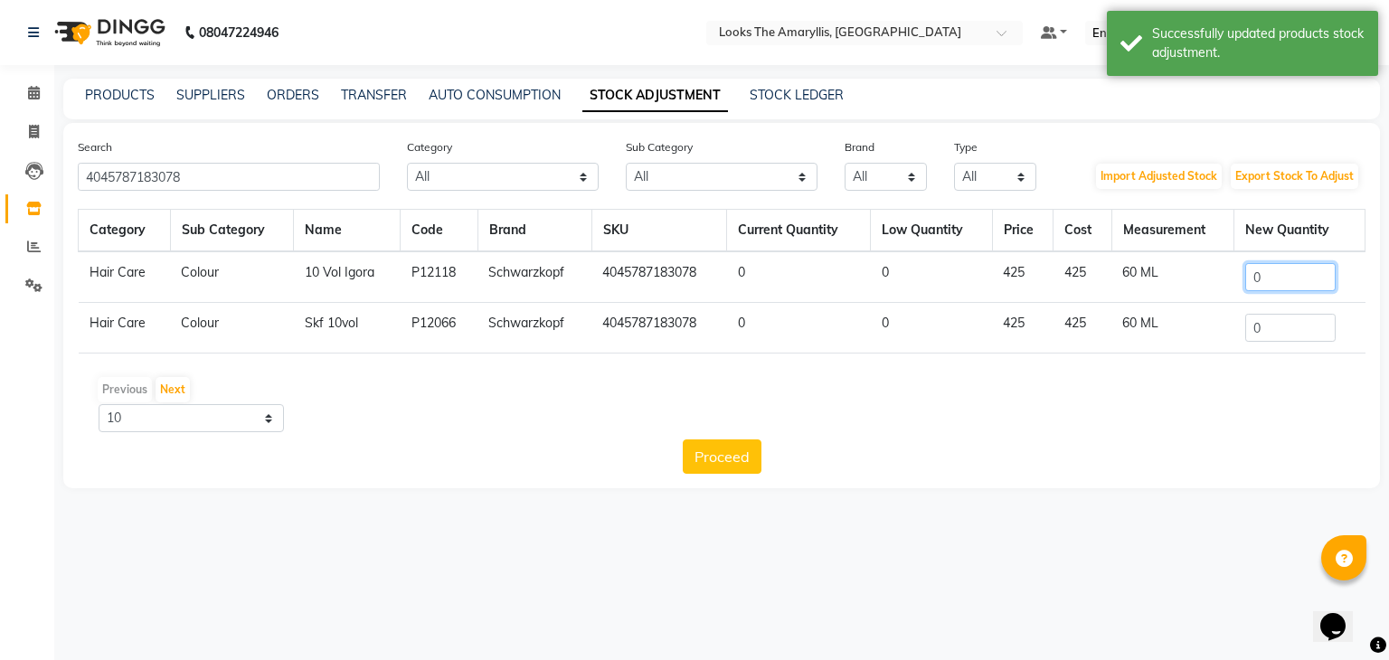
click at [1277, 275] on input "0" at bounding box center [1290, 277] width 90 height 28
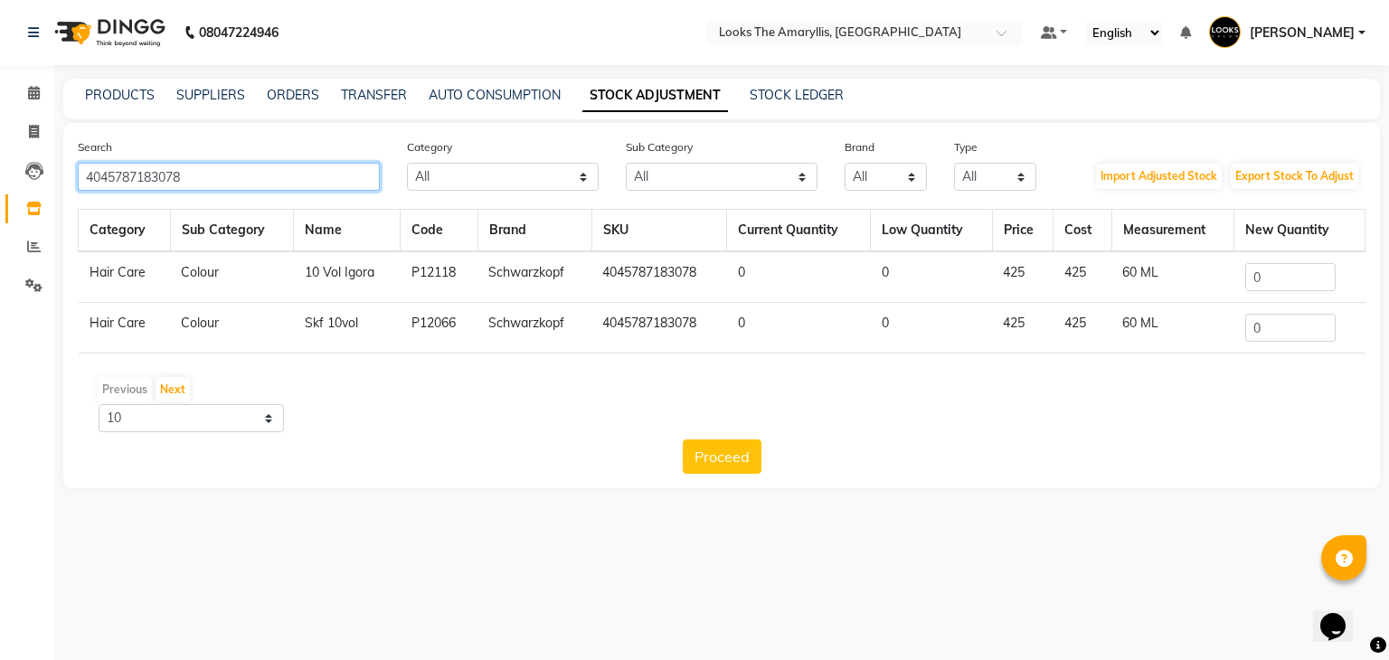
drag, startPoint x: 280, startPoint y: 185, endPoint x: 0, endPoint y: 185, distance: 280.3
click at [0, 185] on app-home "08047224946 Select Location × Looks The Amaryllis, New Delhi Default Panel My P…" at bounding box center [694, 257] width 1389 height 515
paste input "815917"
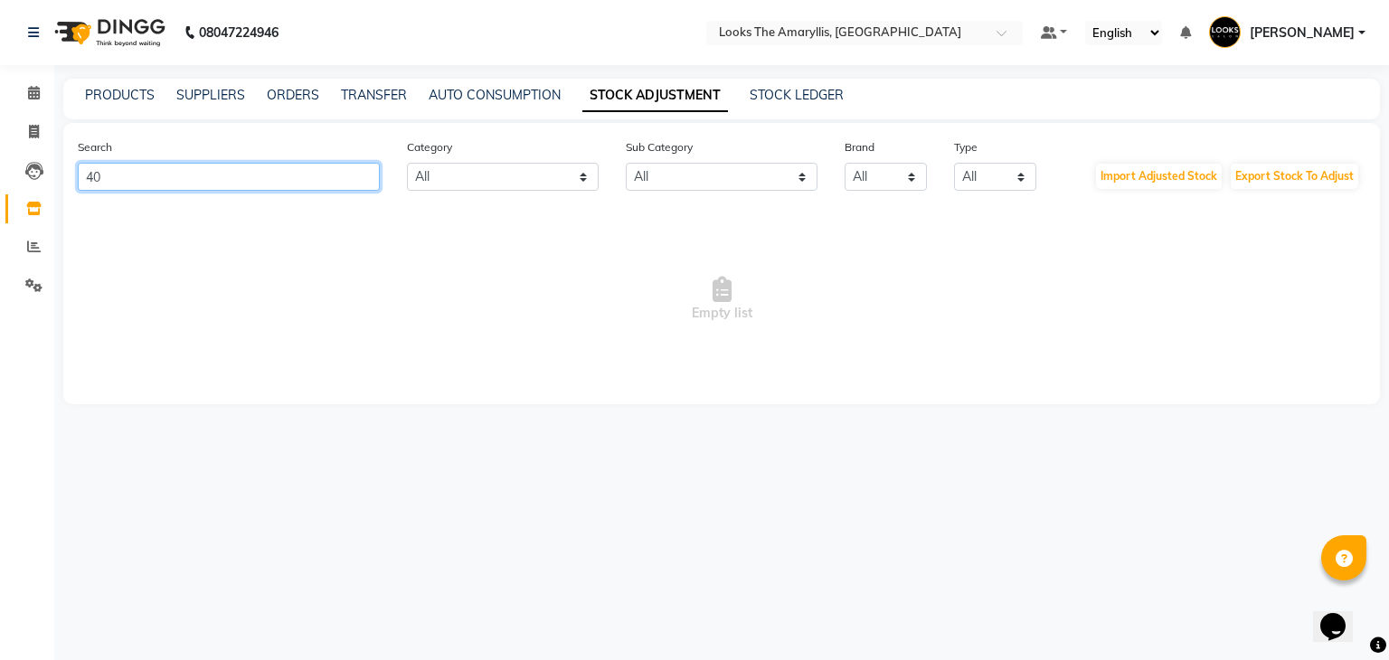
type input "4"
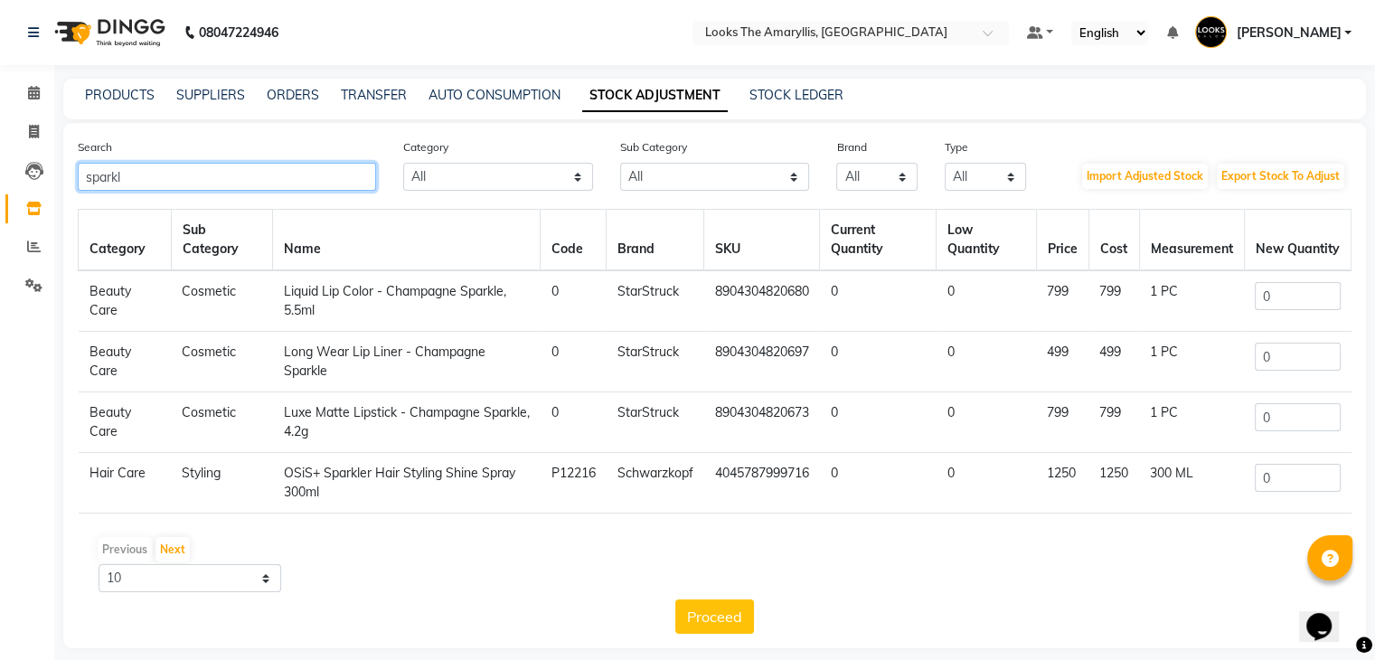
type input "sparkl"
click at [1284, 478] on input "0" at bounding box center [1297, 478] width 85 height 28
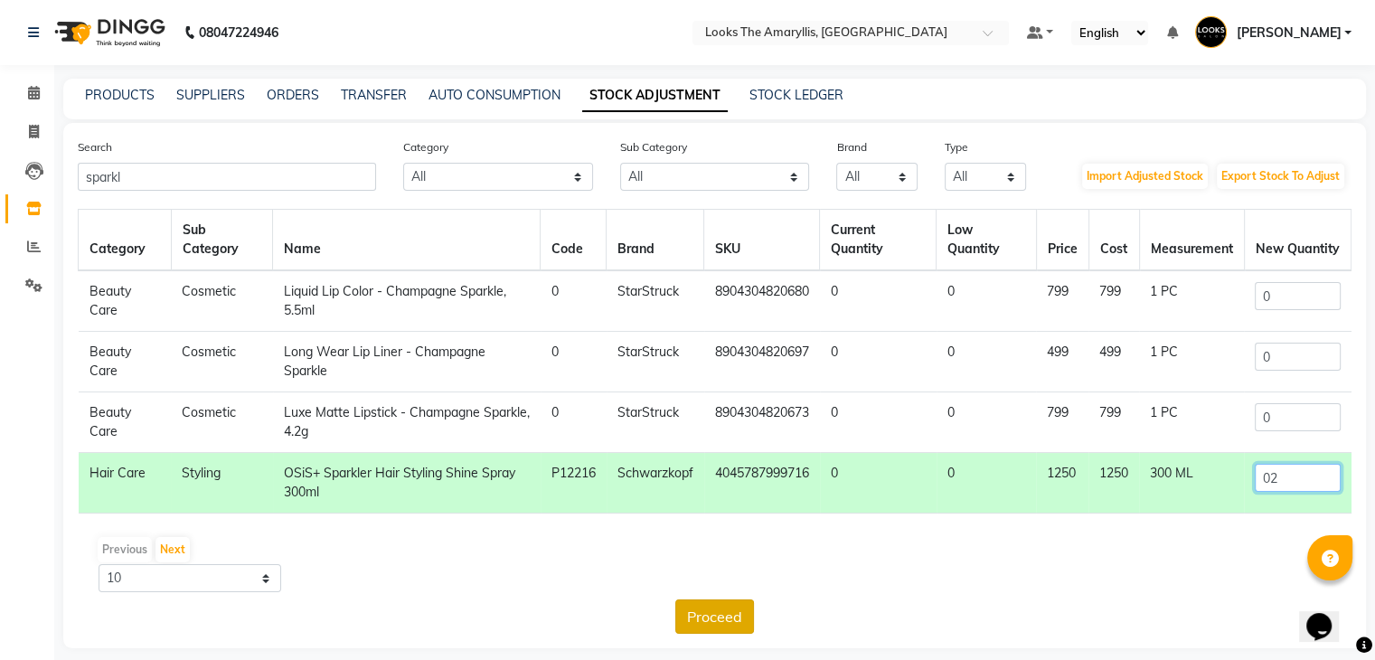
type input "02"
click at [708, 623] on button "Proceed" at bounding box center [714, 616] width 79 height 34
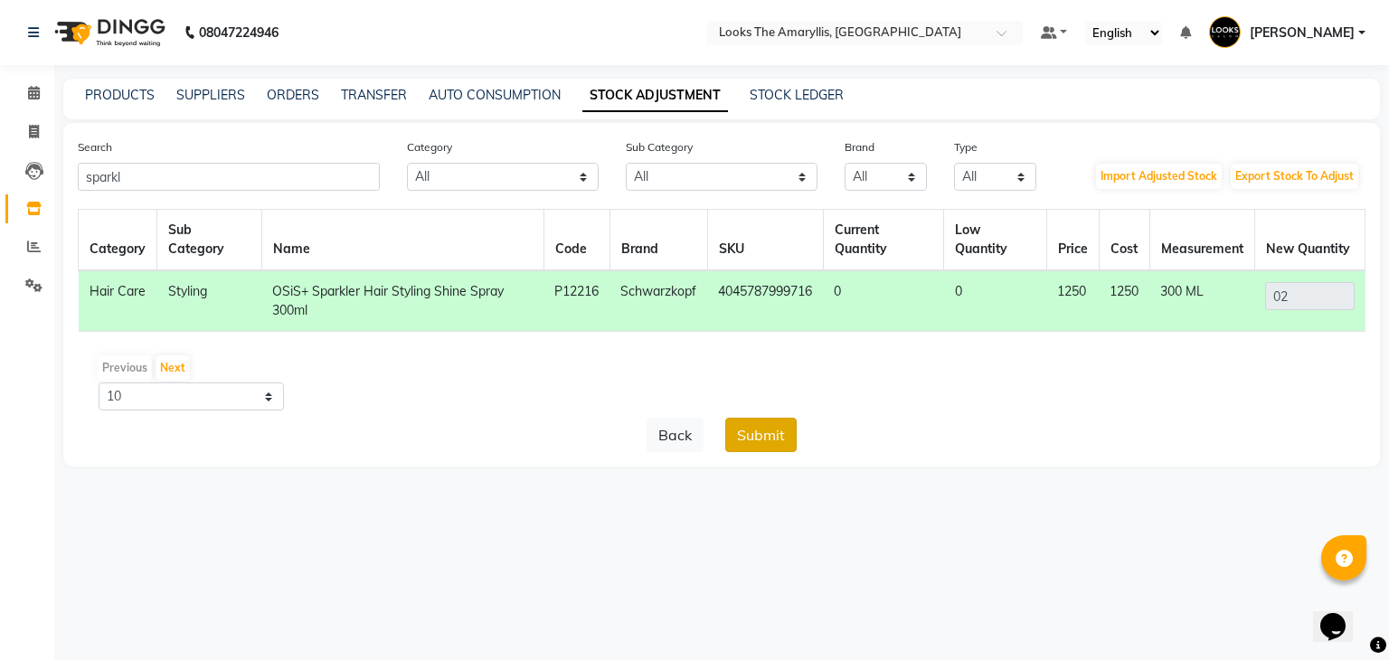
click at [765, 443] on button "Submit" at bounding box center [760, 435] width 71 height 34
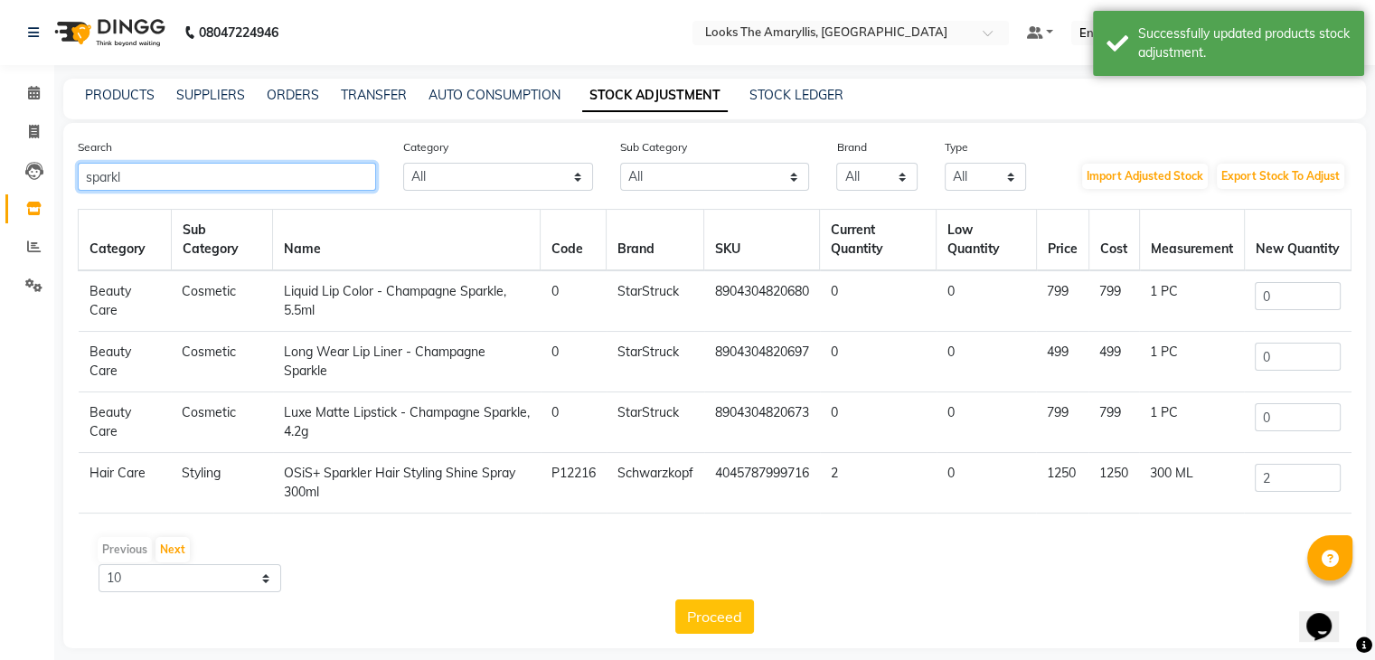
click at [0, 156] on app-home "08047224946 Select Location × Looks The Amaryllis, New Delhi Default Panel My P…" at bounding box center [687, 337] width 1375 height 675
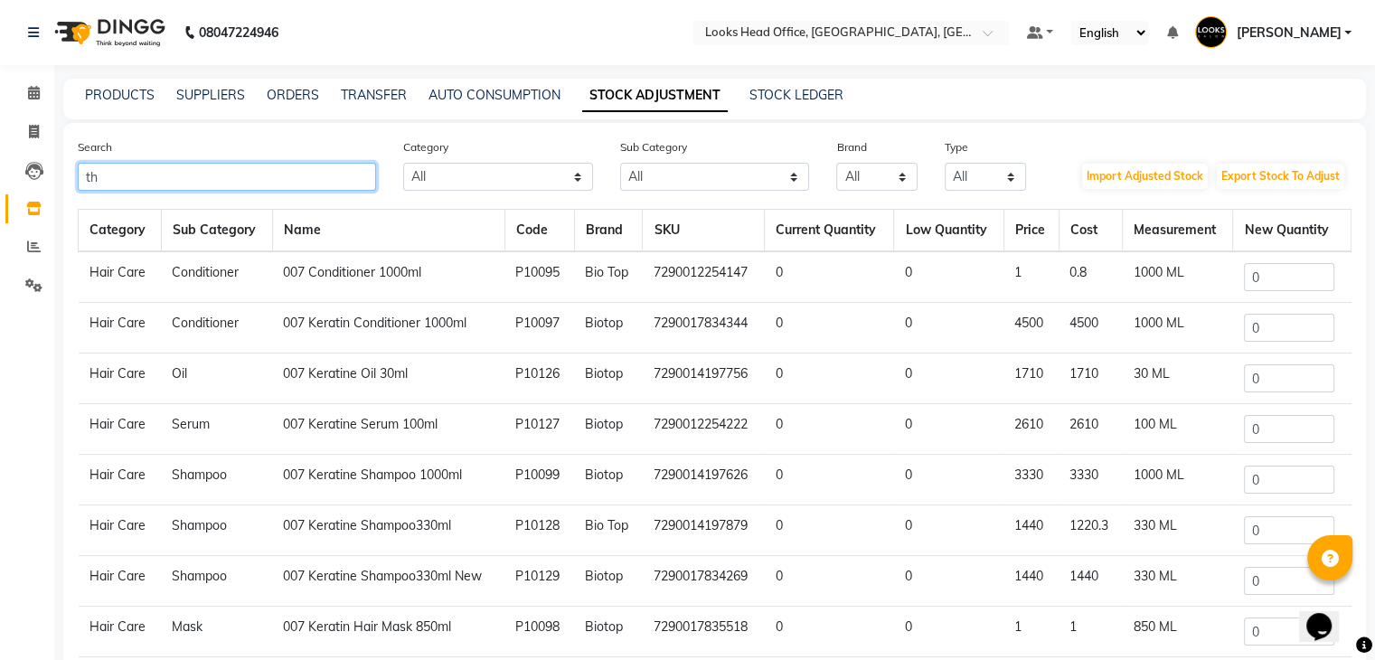
drag, startPoint x: 221, startPoint y: 186, endPoint x: 0, endPoint y: 187, distance: 220.6
click at [0, 187] on app-home "08047224946 Select Location × Looks Head Office, New Delhi, Delhi Default Panel…" at bounding box center [687, 404] width 1375 height 808
paste input "8939107466834"
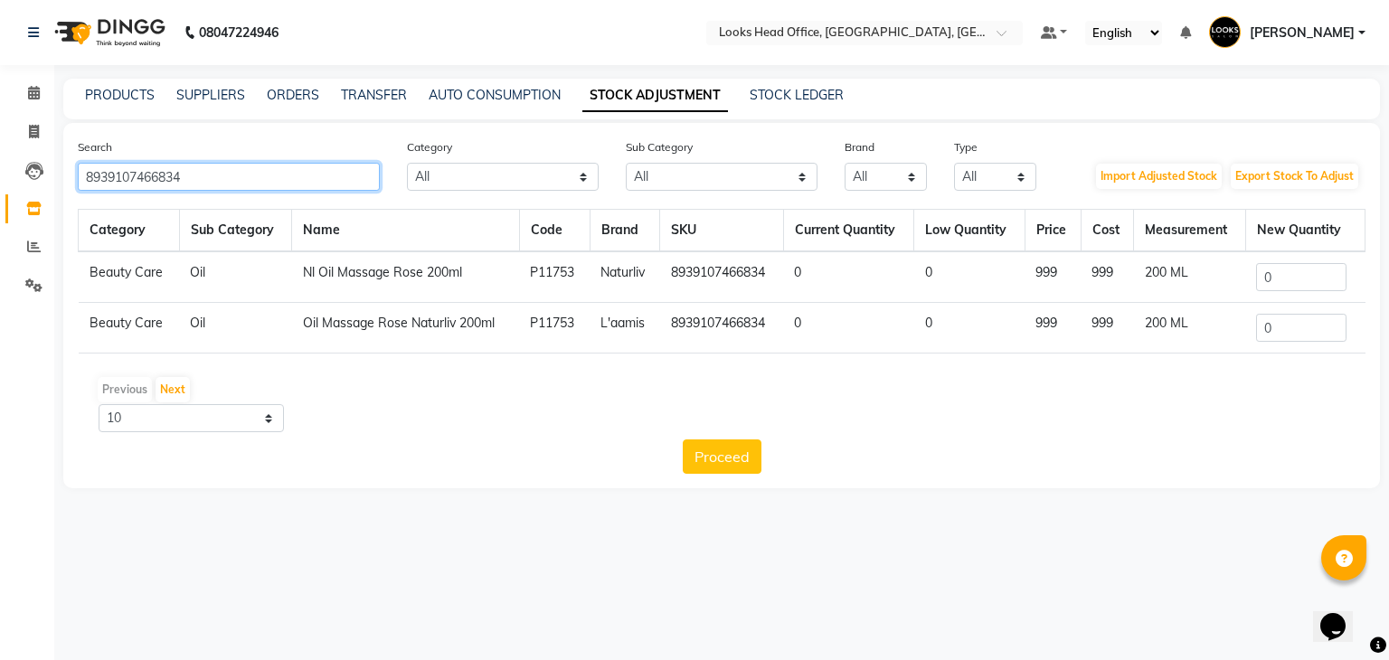
type input "8939107466834"
click at [1287, 329] on input "0" at bounding box center [1301, 328] width 90 height 28
click at [1284, 272] on input "0" at bounding box center [1301, 277] width 90 height 28
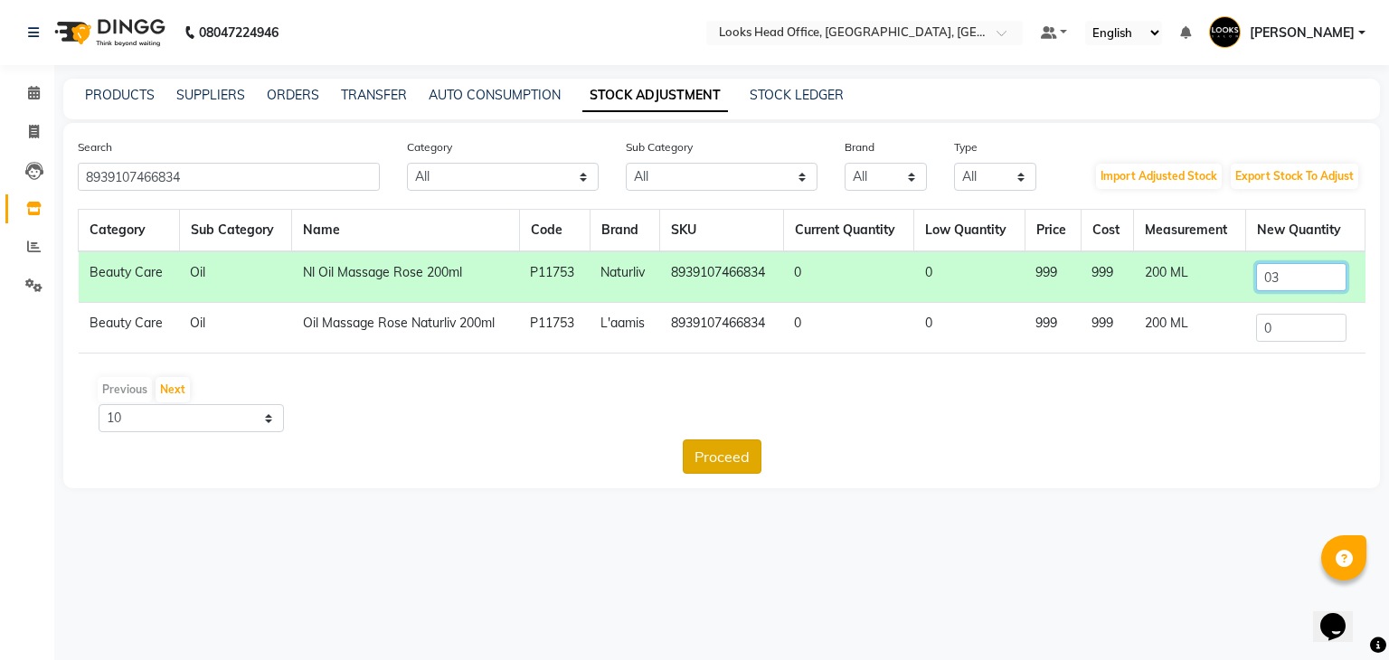
type input "03"
click at [727, 457] on button "Proceed" at bounding box center [722, 456] width 79 height 34
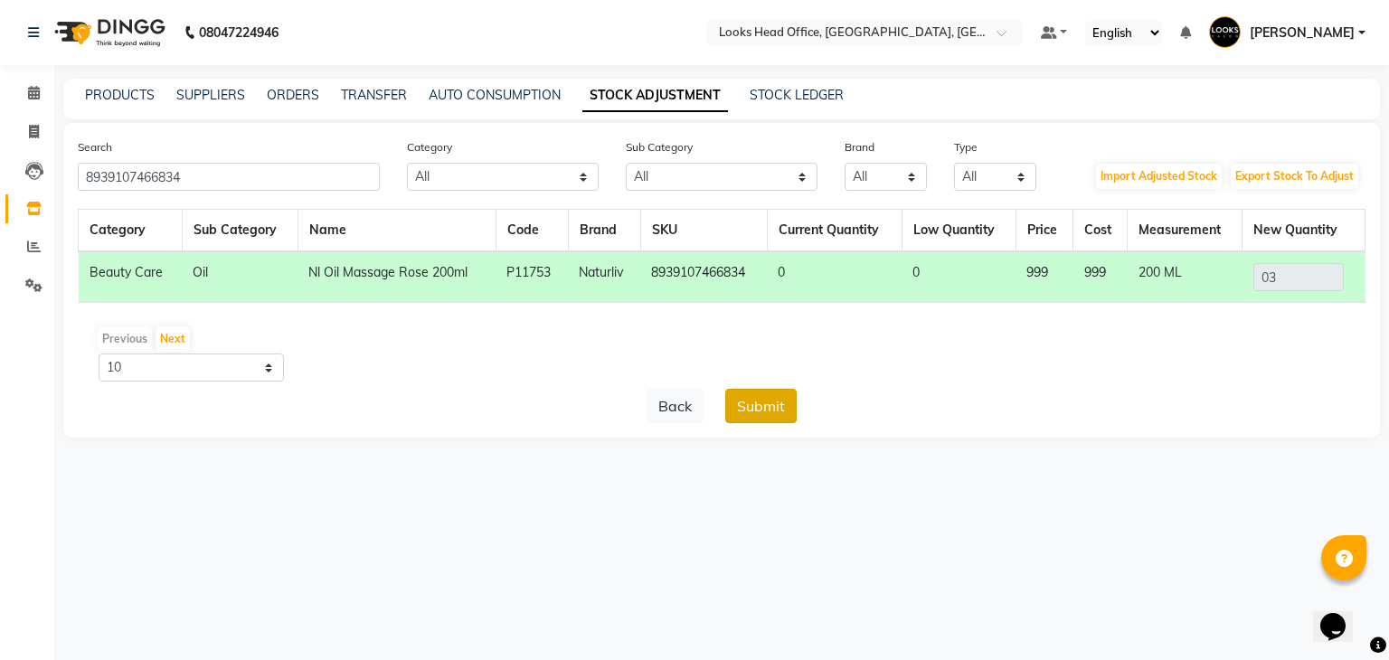
click at [764, 410] on button "Submit" at bounding box center [760, 406] width 71 height 34
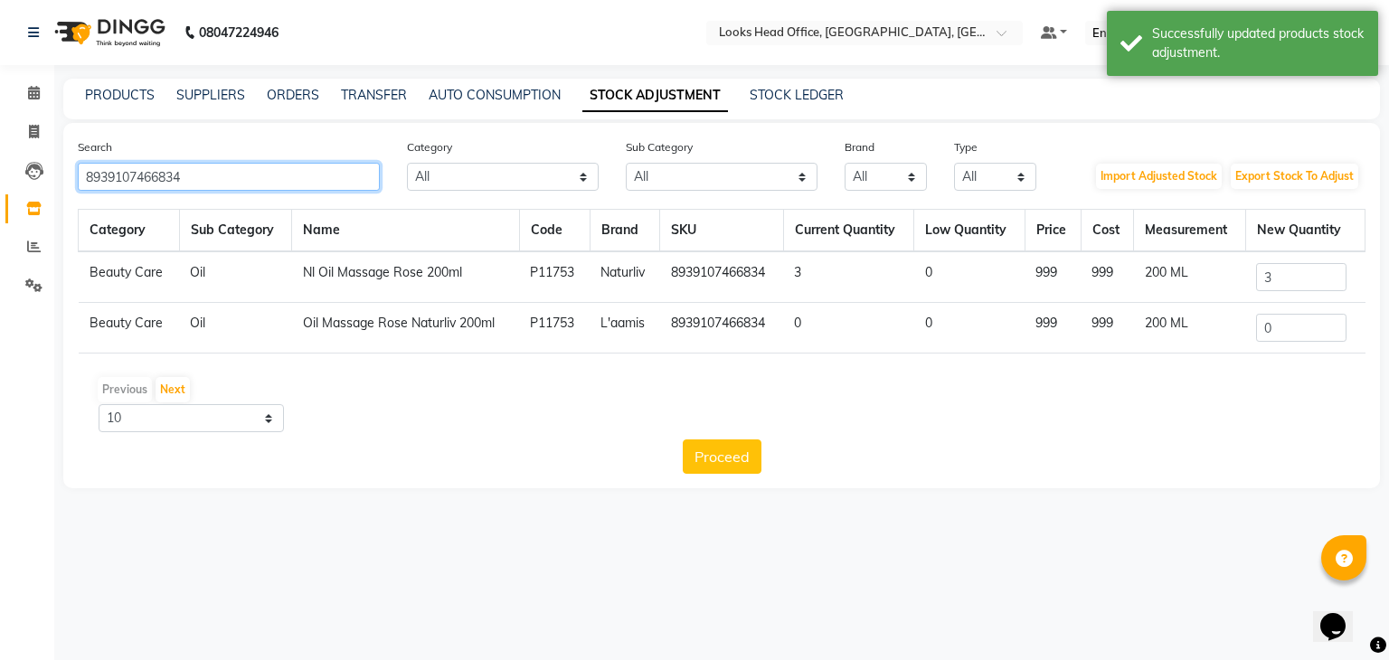
drag, startPoint x: 237, startPoint y: 185, endPoint x: 0, endPoint y: 155, distance: 238.8
click at [0, 155] on app-home "08047224946 Select Location × Looks Head Office, New Delhi, Delhi Default Panel…" at bounding box center [694, 257] width 1389 height 515
paste input "732068459116"
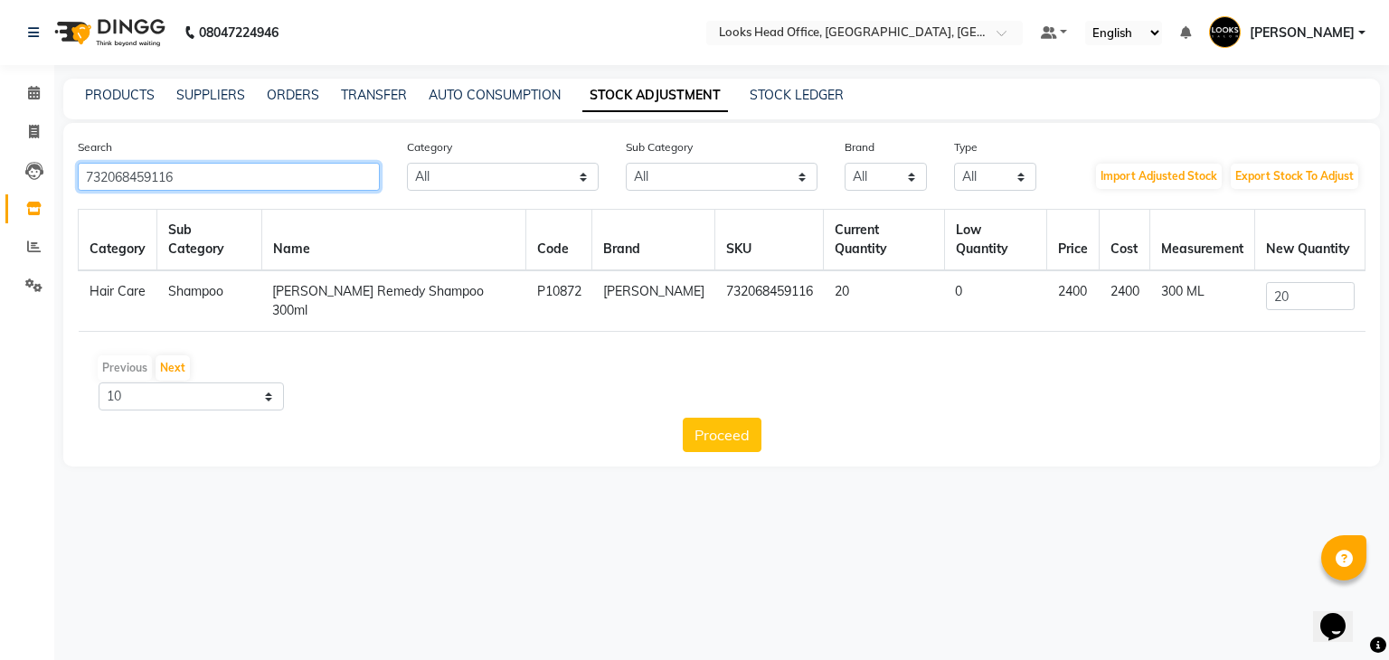
type input "732068459116"
drag, startPoint x: 1322, startPoint y: 276, endPoint x: 1117, endPoint y: 291, distance: 204.9
click at [1123, 291] on tr "Hair Care Shampoo Lea Levett Remedy Shampoo 300ml P10872 Lea Levett 73206845911…" at bounding box center [722, 300] width 1286 height 61
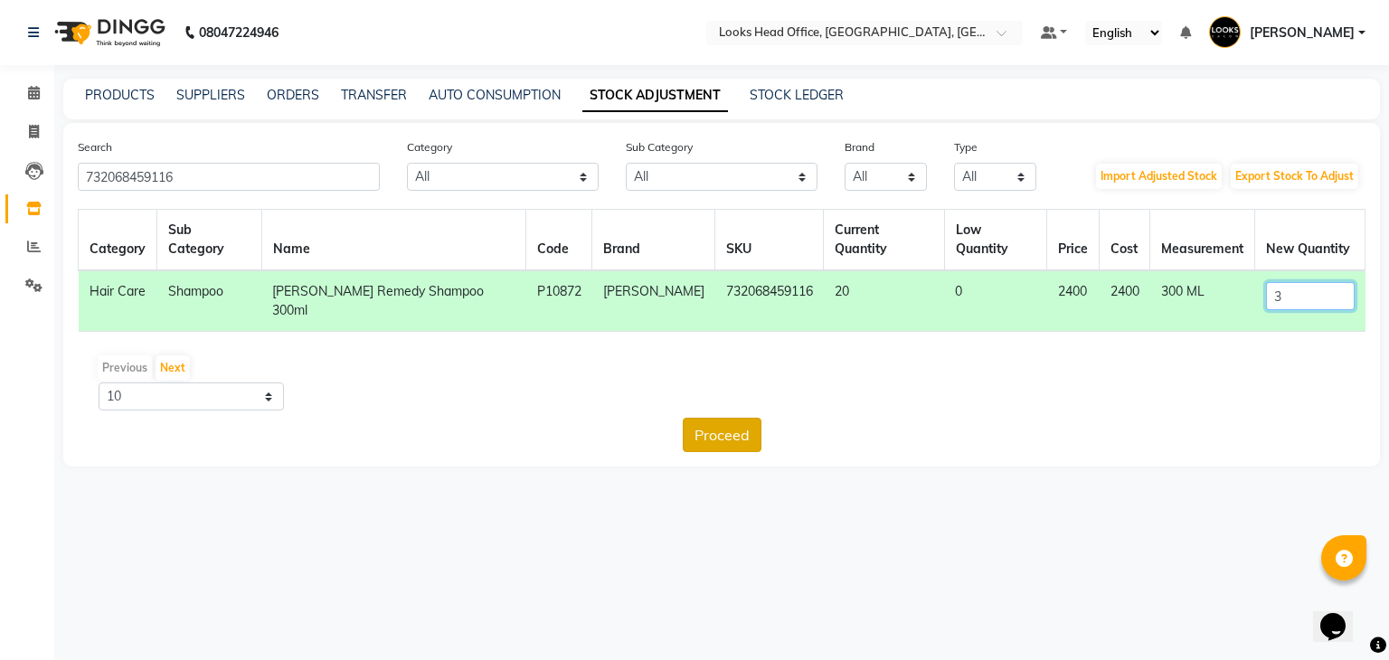
type input "3"
click at [725, 418] on button "Proceed" at bounding box center [722, 435] width 79 height 34
click at [765, 418] on button "Submit" at bounding box center [760, 435] width 71 height 34
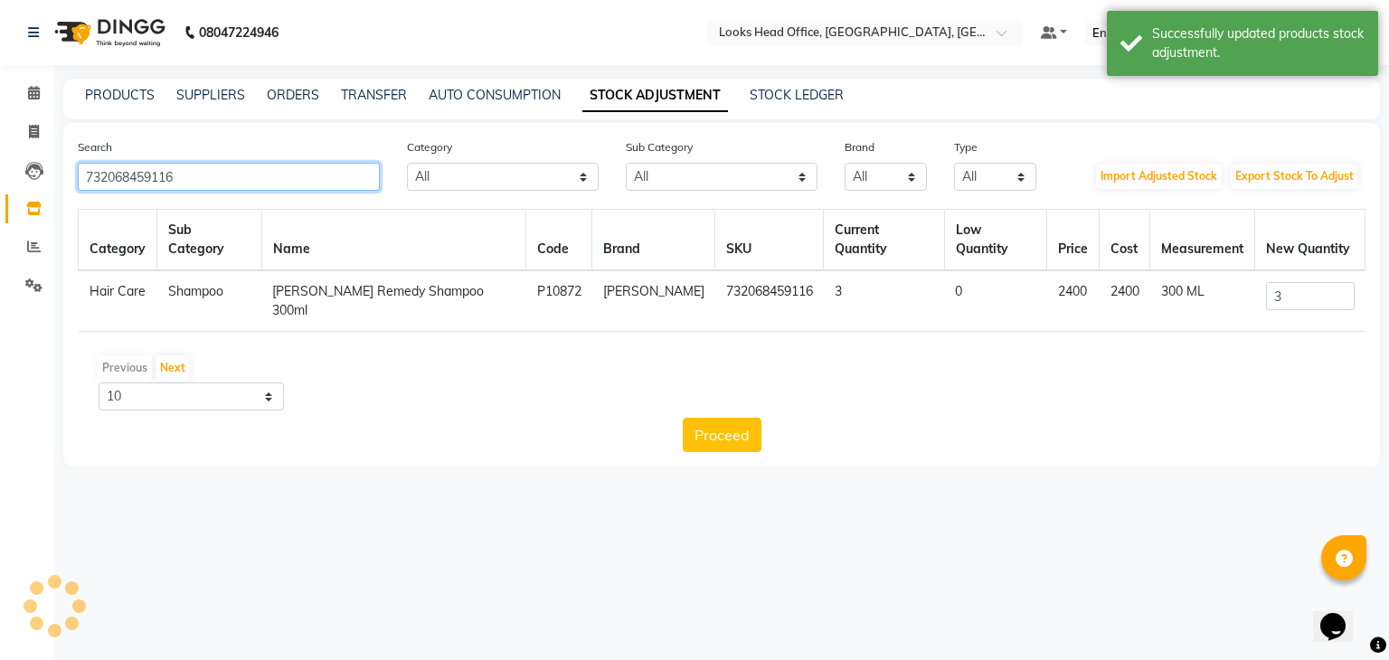
drag, startPoint x: 219, startPoint y: 186, endPoint x: 0, endPoint y: 145, distance: 222.7
click at [0, 145] on app-home "08047224946 Select Location × Looks Head Office, New Delhi, Delhi Default Panel…" at bounding box center [694, 247] width 1389 height 494
paste input "8904378101722"
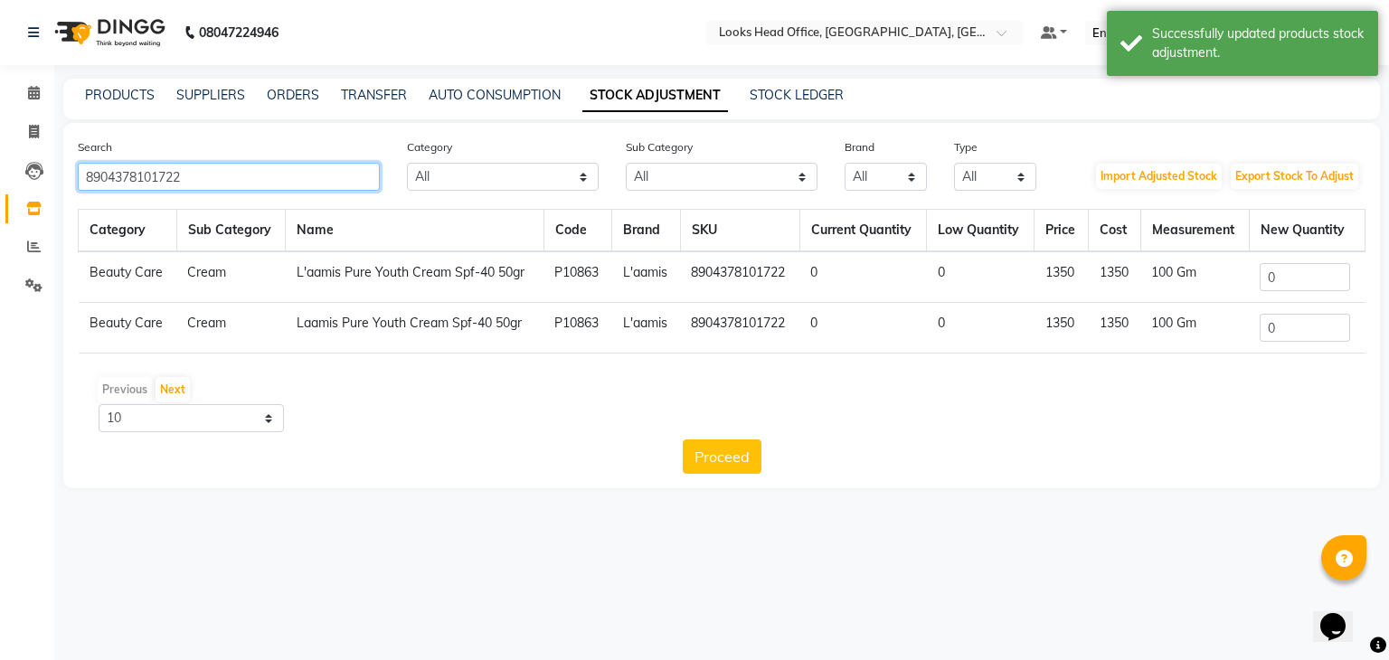
type input "8904378101722"
click at [1305, 268] on input "0" at bounding box center [1304, 277] width 90 height 28
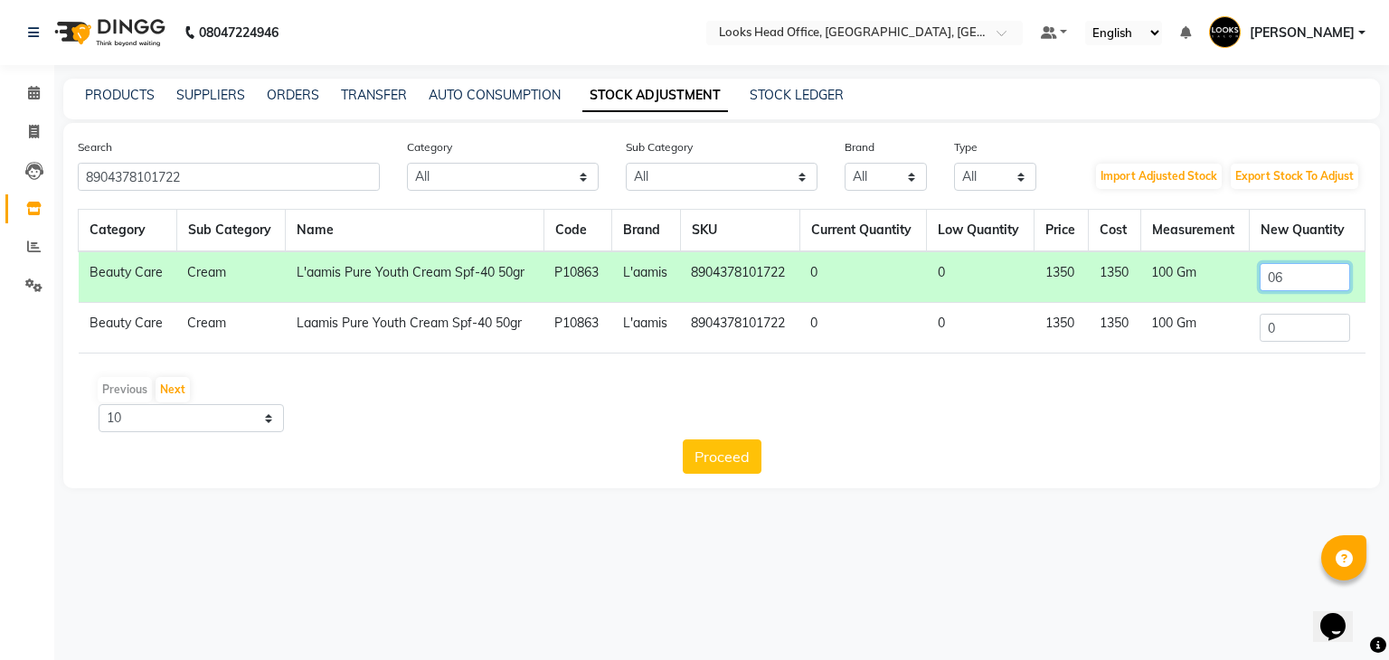
type input "06"
click at [730, 455] on button "Proceed" at bounding box center [722, 456] width 79 height 34
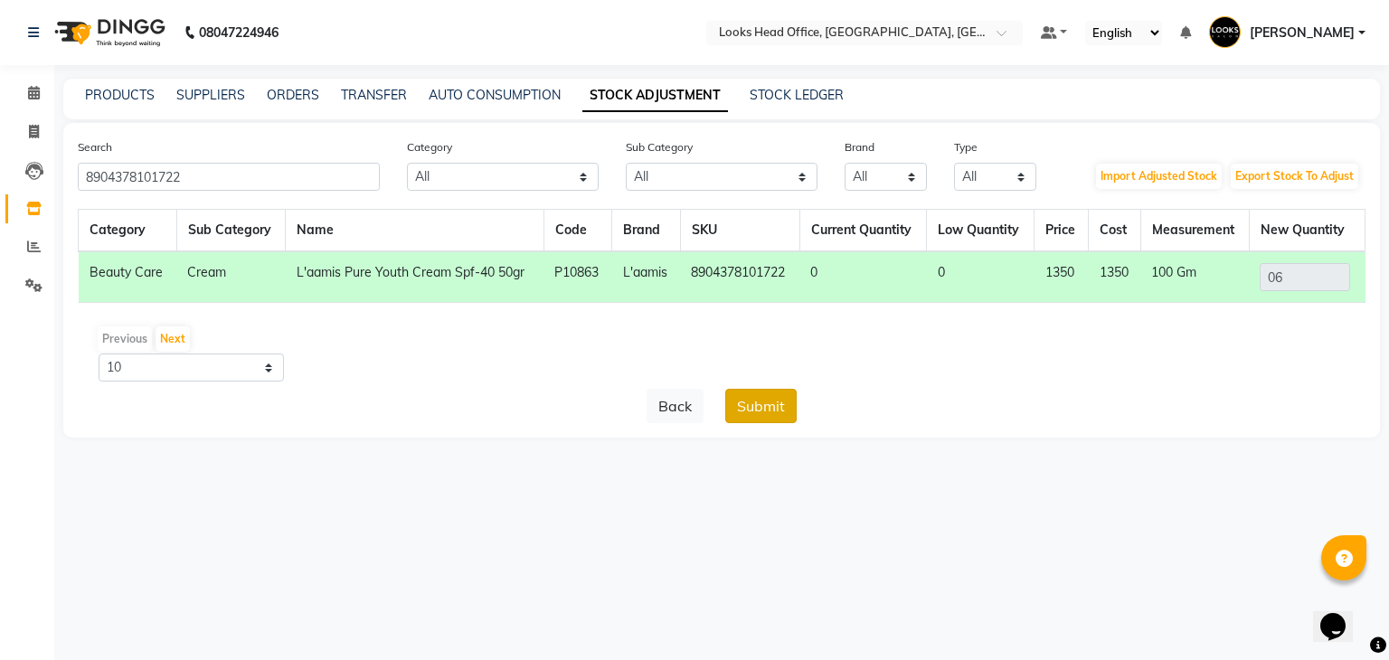
click at [758, 418] on button "Submit" at bounding box center [760, 406] width 71 height 34
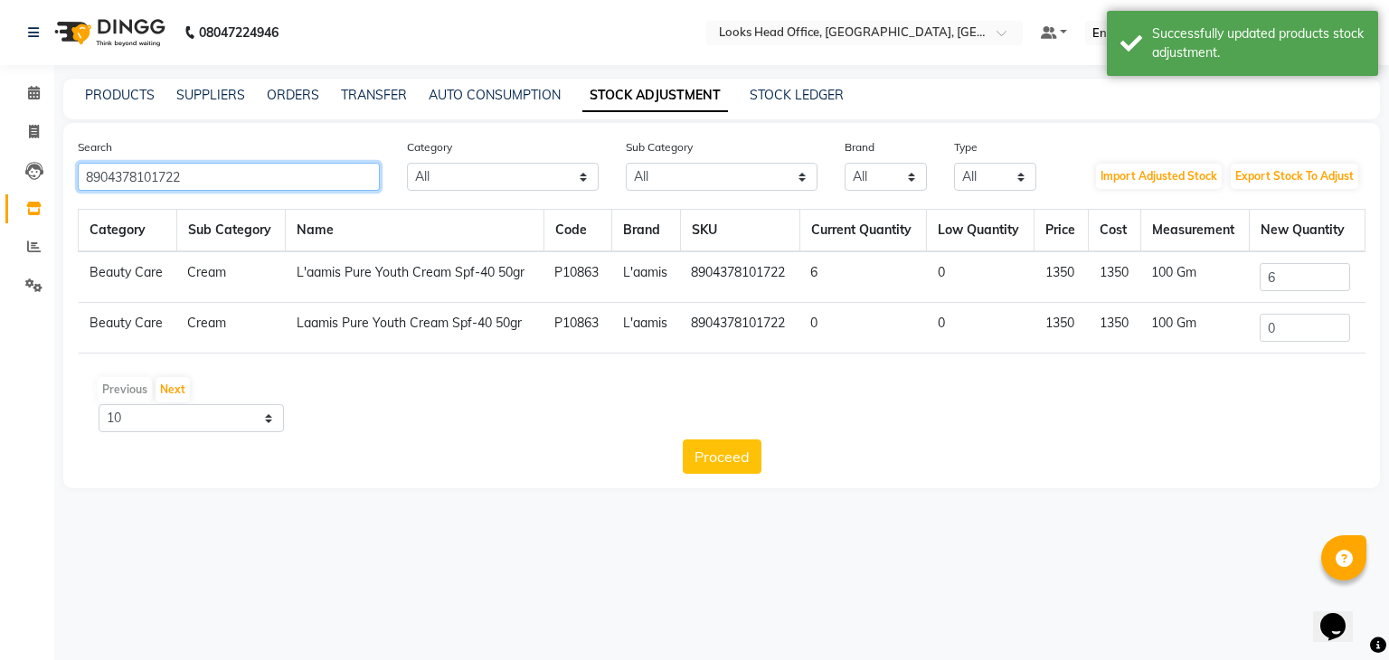
drag, startPoint x: 171, startPoint y: 189, endPoint x: 0, endPoint y: 194, distance: 170.9
click at [0, 194] on app-home "08047224946 Select Location × Looks Head Office, New Delhi, Delhi Default Panel…" at bounding box center [694, 257] width 1389 height 515
paste input "46"
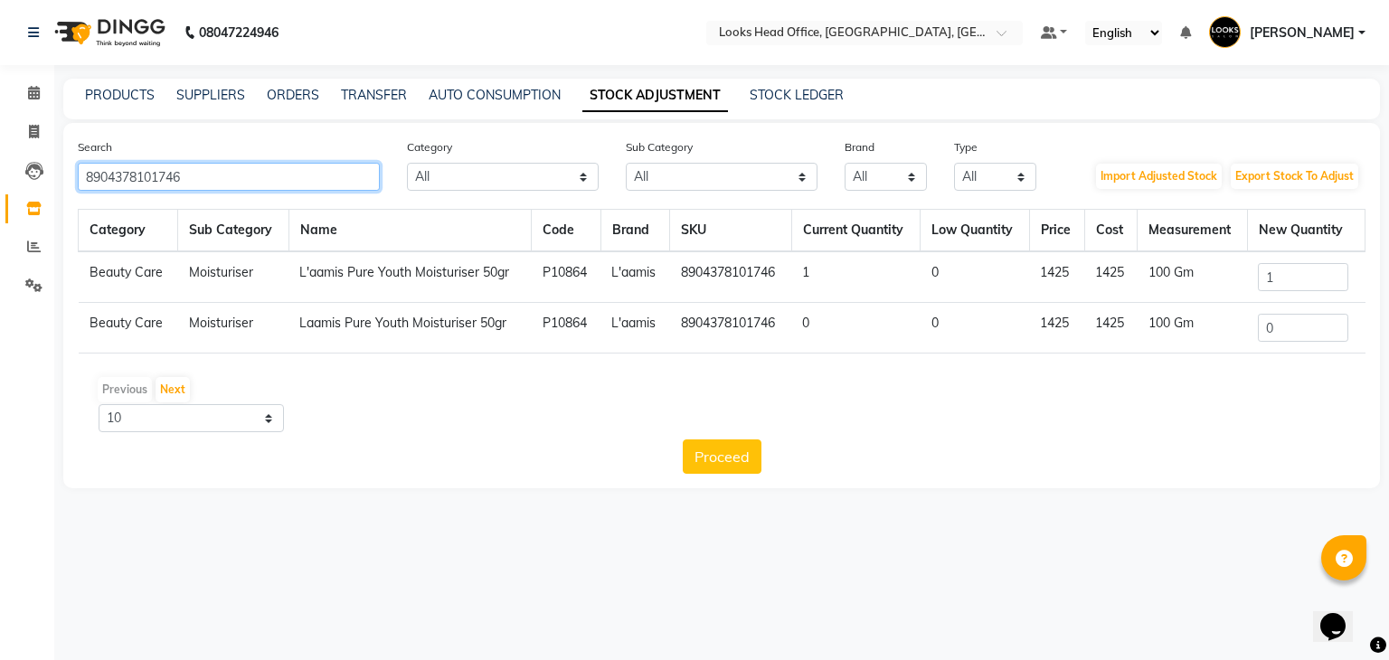
type input "8904378101746"
drag, startPoint x: 1295, startPoint y: 284, endPoint x: 1143, endPoint y: 292, distance: 152.1
click at [1143, 292] on tr "Beauty Care Moisturiser L'aamis Pure Youth Moisturiser 50gr P10864 L'aamis 8904…" at bounding box center [722, 277] width 1286 height 52
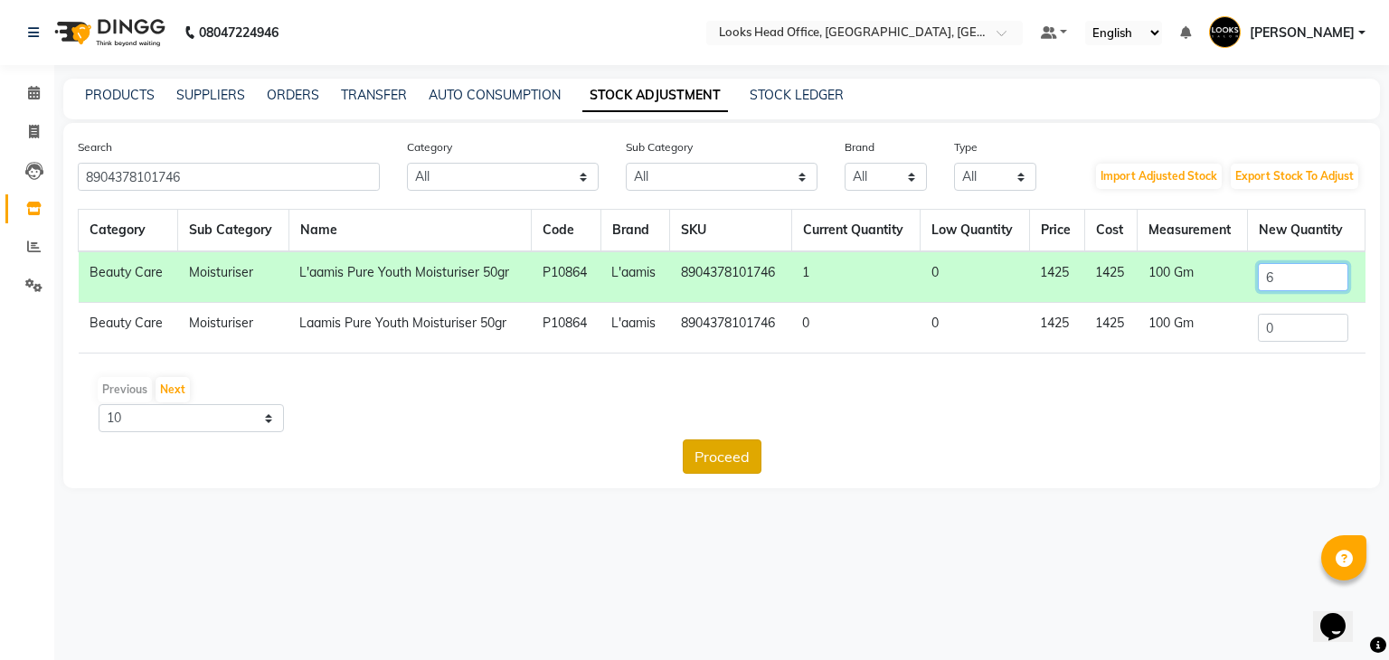
type input "6"
click at [752, 449] on button "Proceed" at bounding box center [722, 456] width 79 height 34
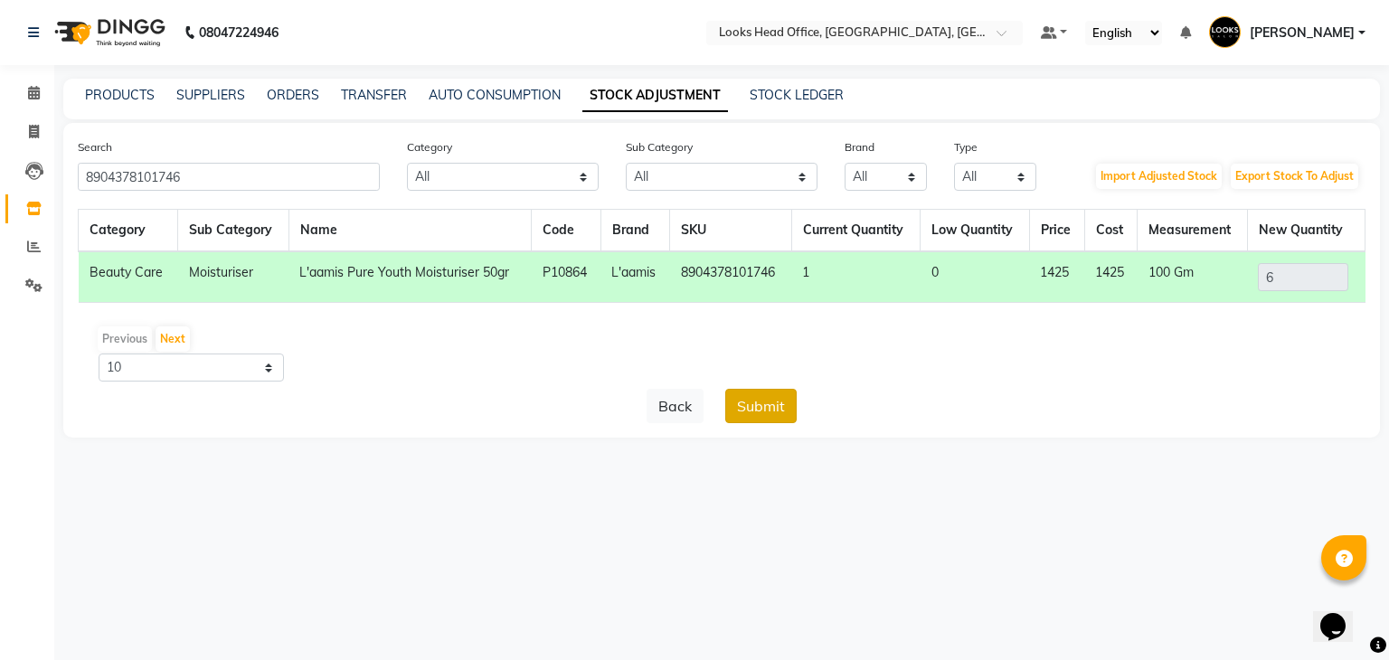
click at [765, 412] on button "Submit" at bounding box center [760, 406] width 71 height 34
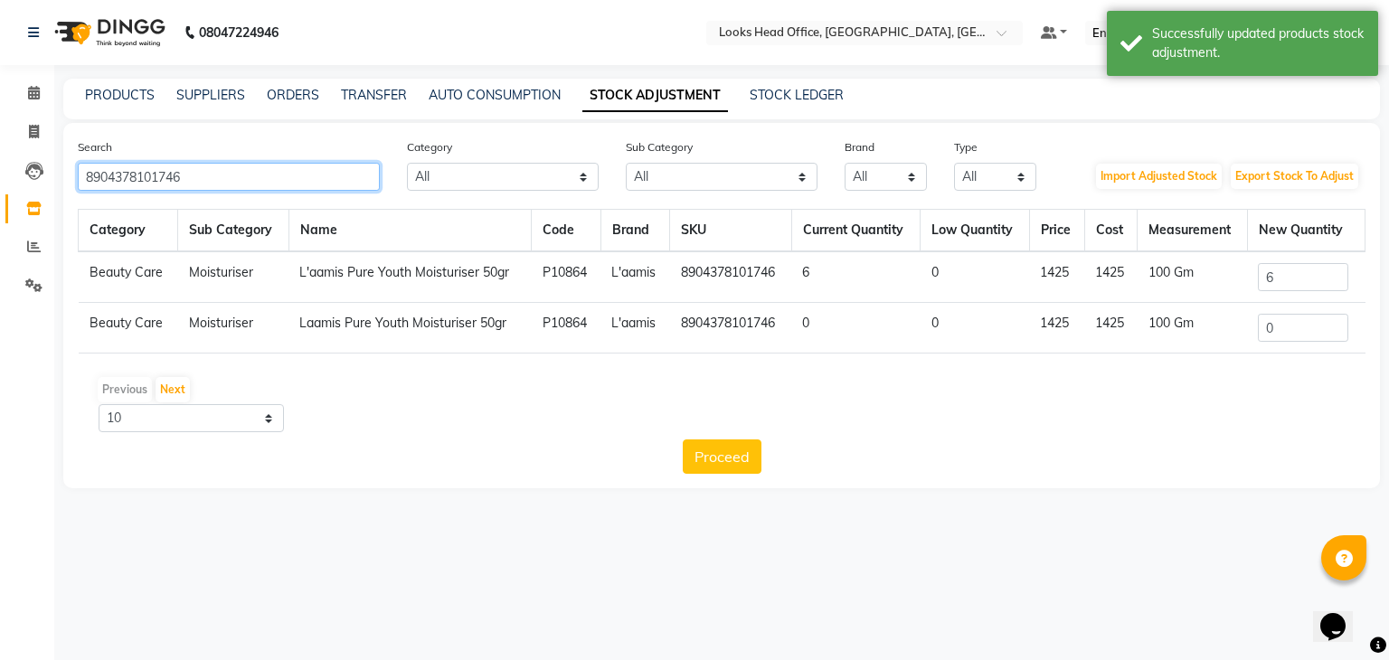
drag, startPoint x: 230, startPoint y: 180, endPoint x: 0, endPoint y: 187, distance: 229.7
click at [0, 187] on app-home "08047224946 Select Location × Looks Head Office, New Delhi, Delhi Default Panel…" at bounding box center [694, 257] width 1389 height 515
paste input "53"
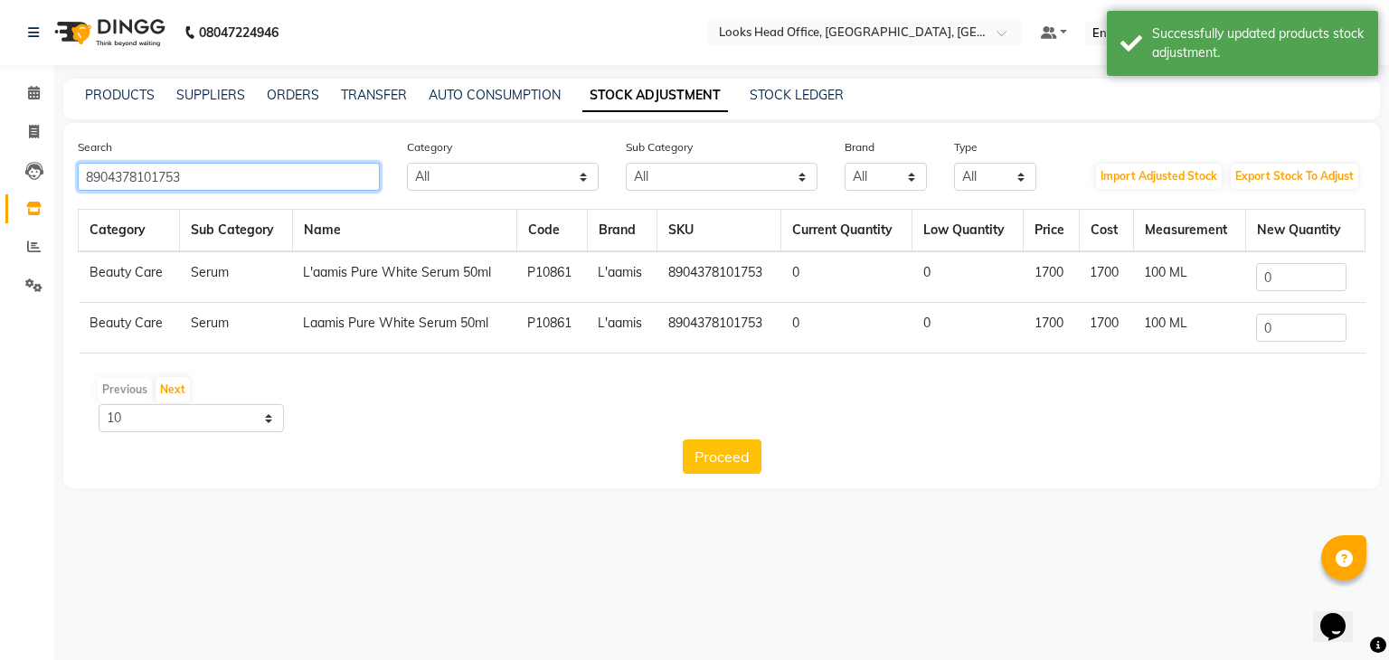
type input "8904378101753"
click at [1292, 278] on input "0" at bounding box center [1301, 277] width 90 height 28
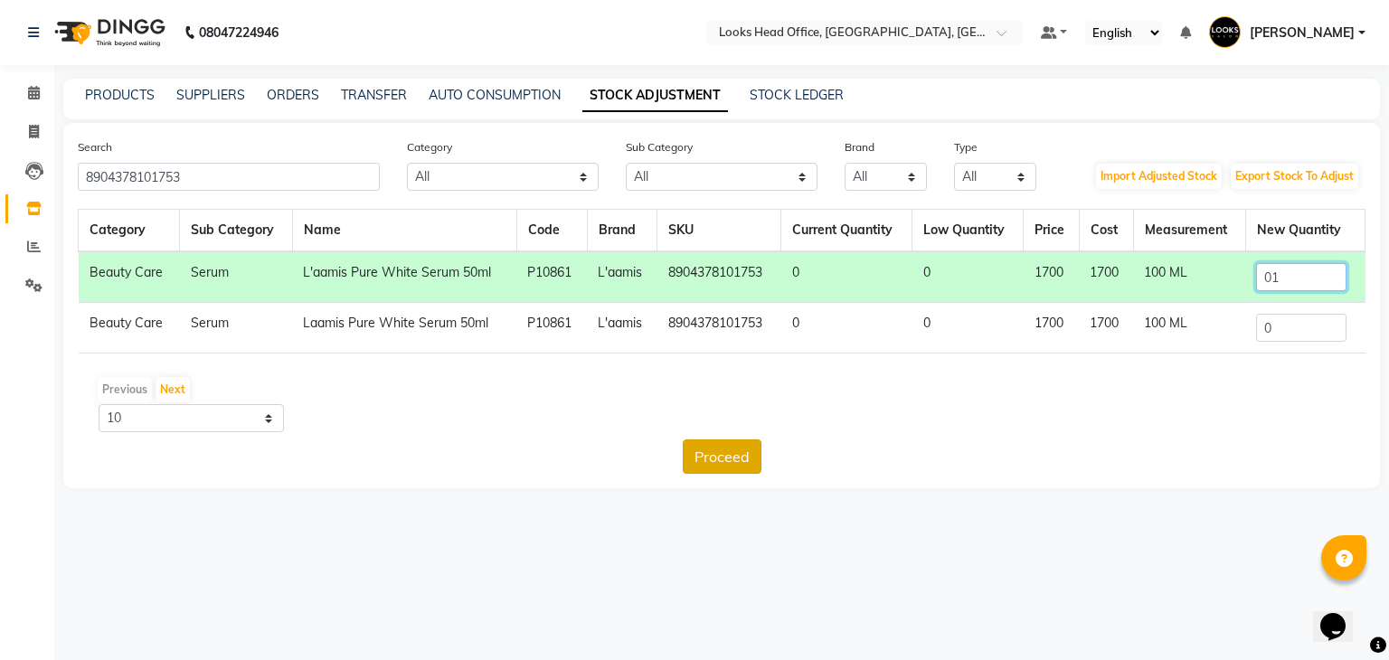
type input "01"
click at [745, 458] on button "Proceed" at bounding box center [722, 456] width 79 height 34
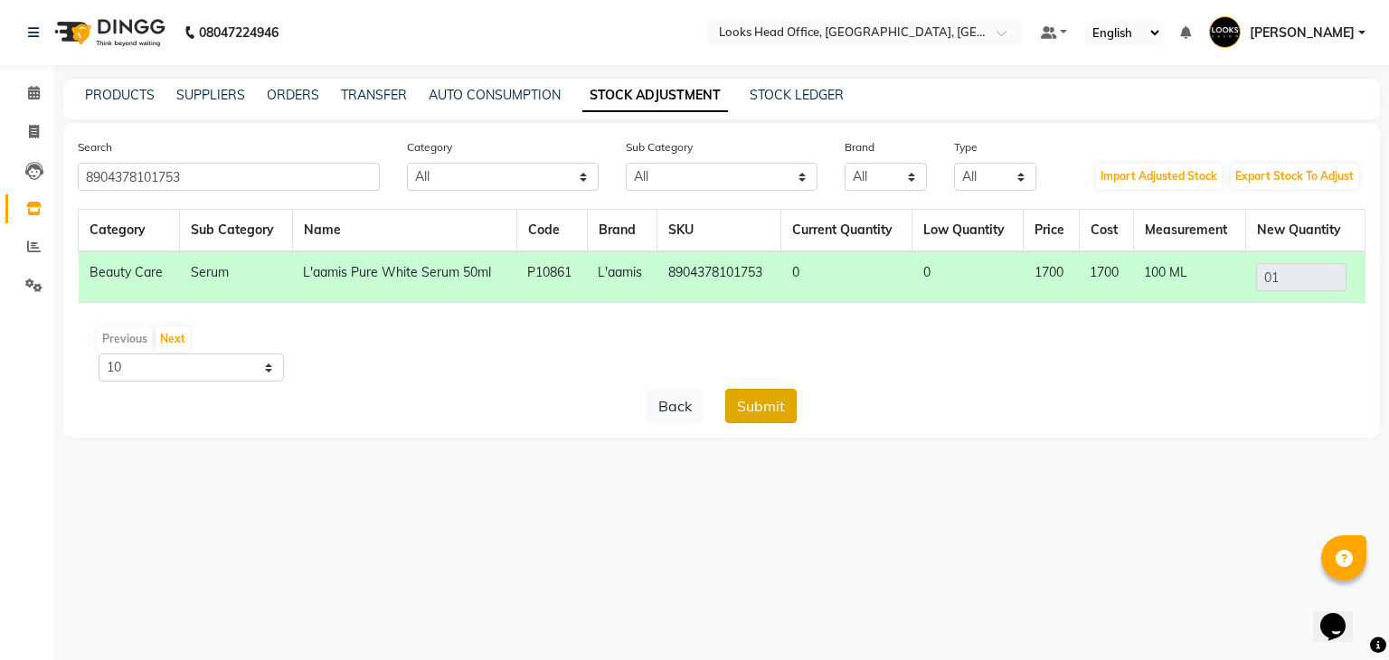
click at [769, 406] on button "Submit" at bounding box center [760, 406] width 71 height 34
